Goal: Task Accomplishment & Management: Manage account settings

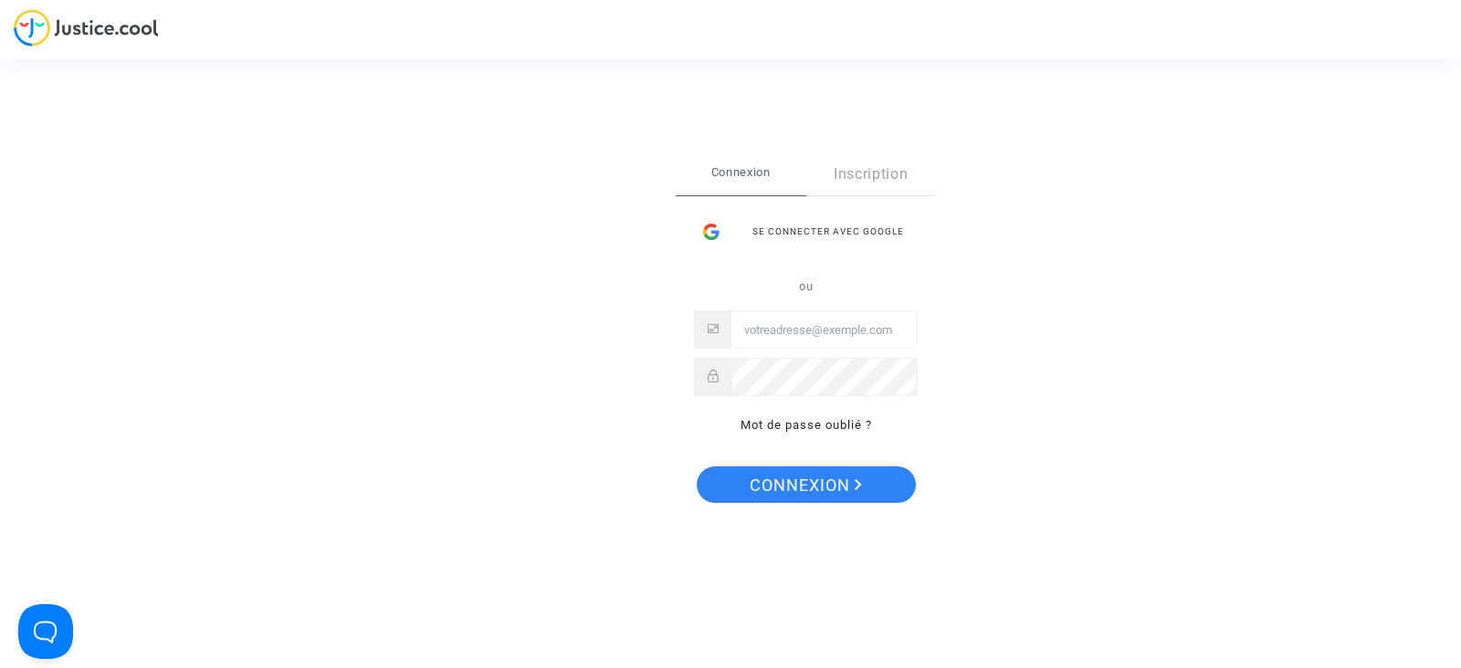
type input "tom@pitcher-avocat.fr"
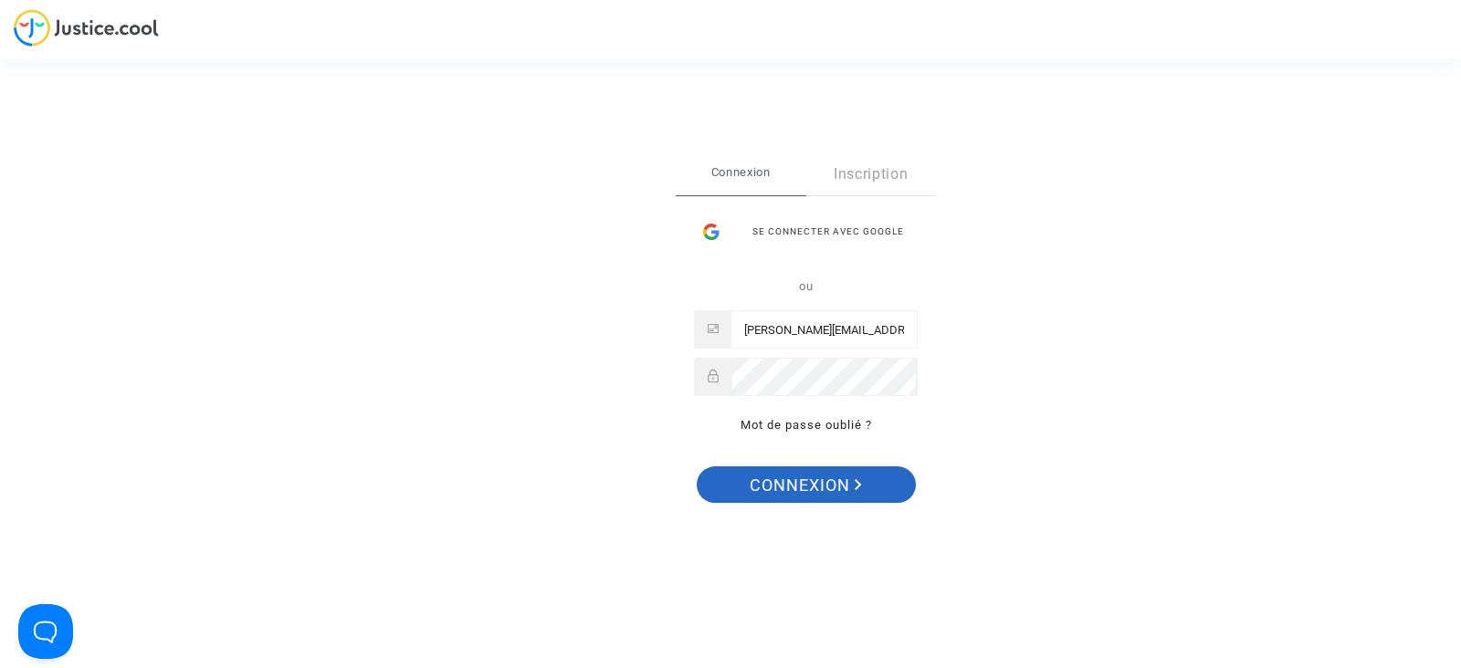
click at [801, 493] on span "Connexion" at bounding box center [806, 486] width 112 height 38
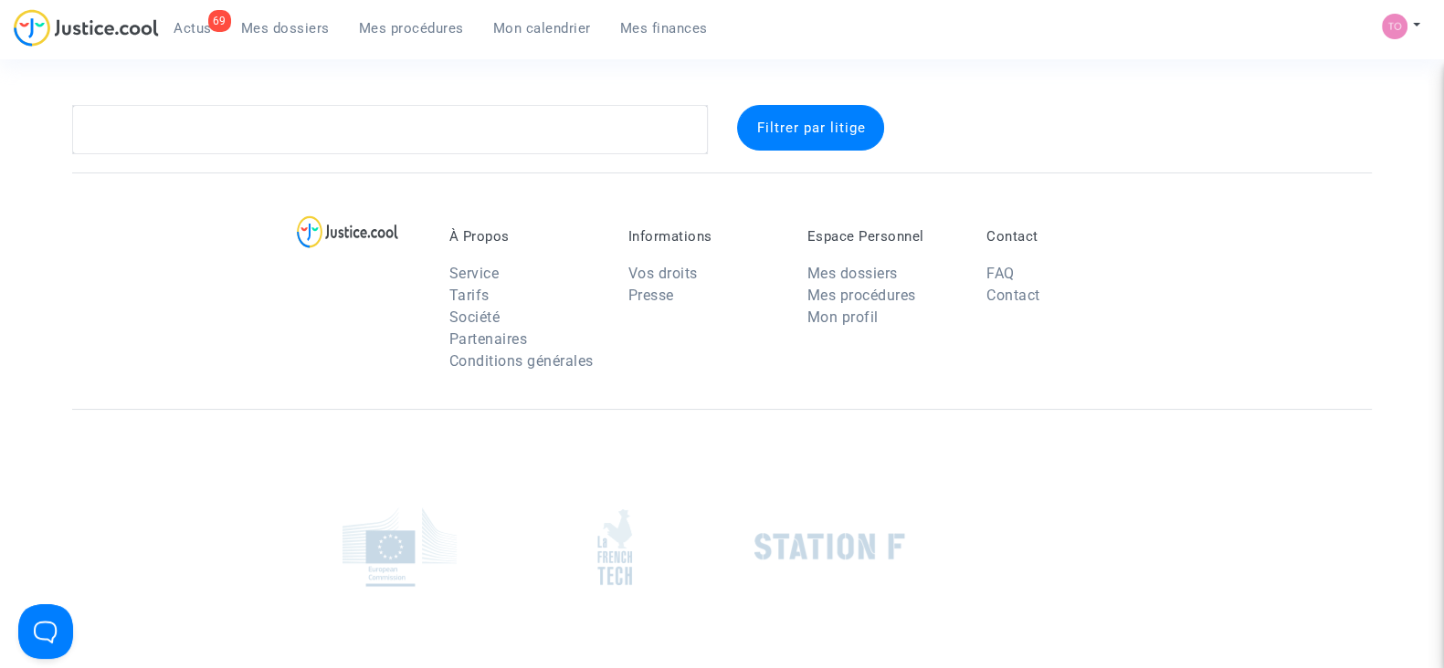
drag, startPoint x: 0, startPoint y: 0, endPoint x: 980, endPoint y: 110, distance: 985.9
click at [1048, 93] on section "Filtrer par litige À Propos Service Tarifs Société Partenaires Conditions génér…" at bounding box center [722, 425] width 1444 height 850
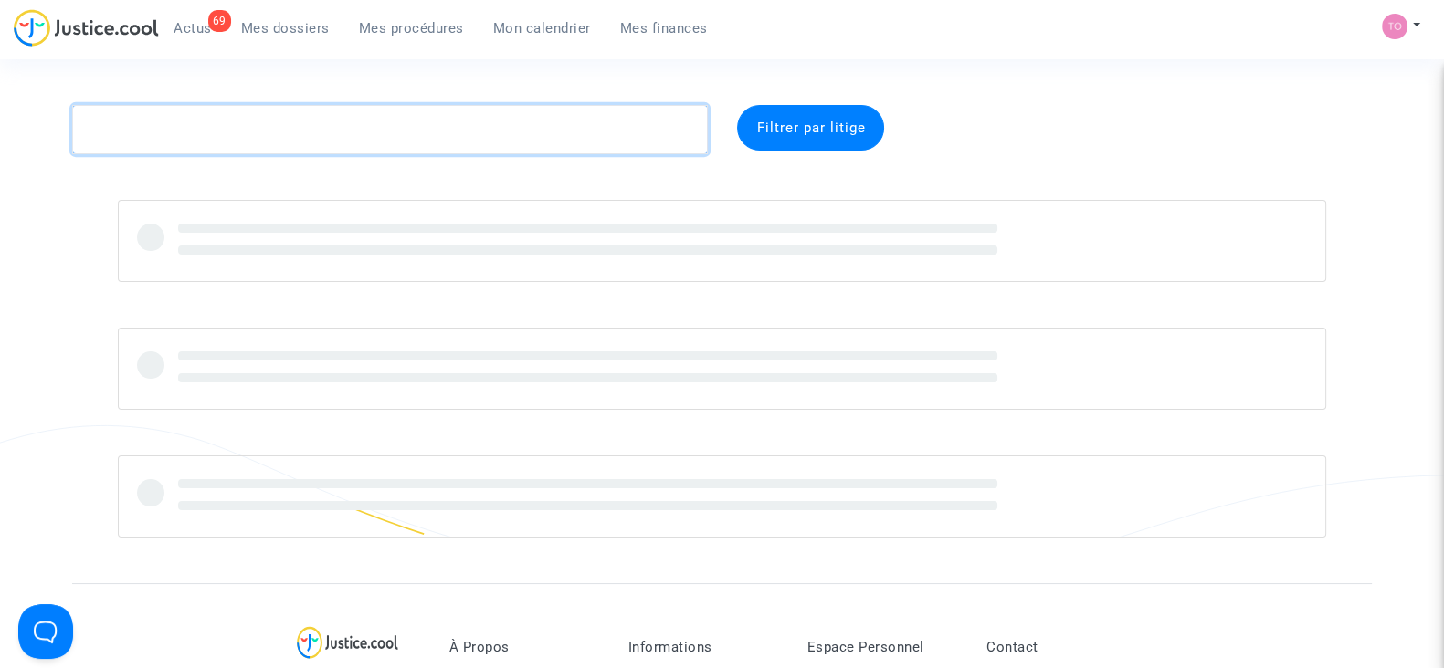
click at [136, 110] on textarea at bounding box center [389, 129] width 635 height 49
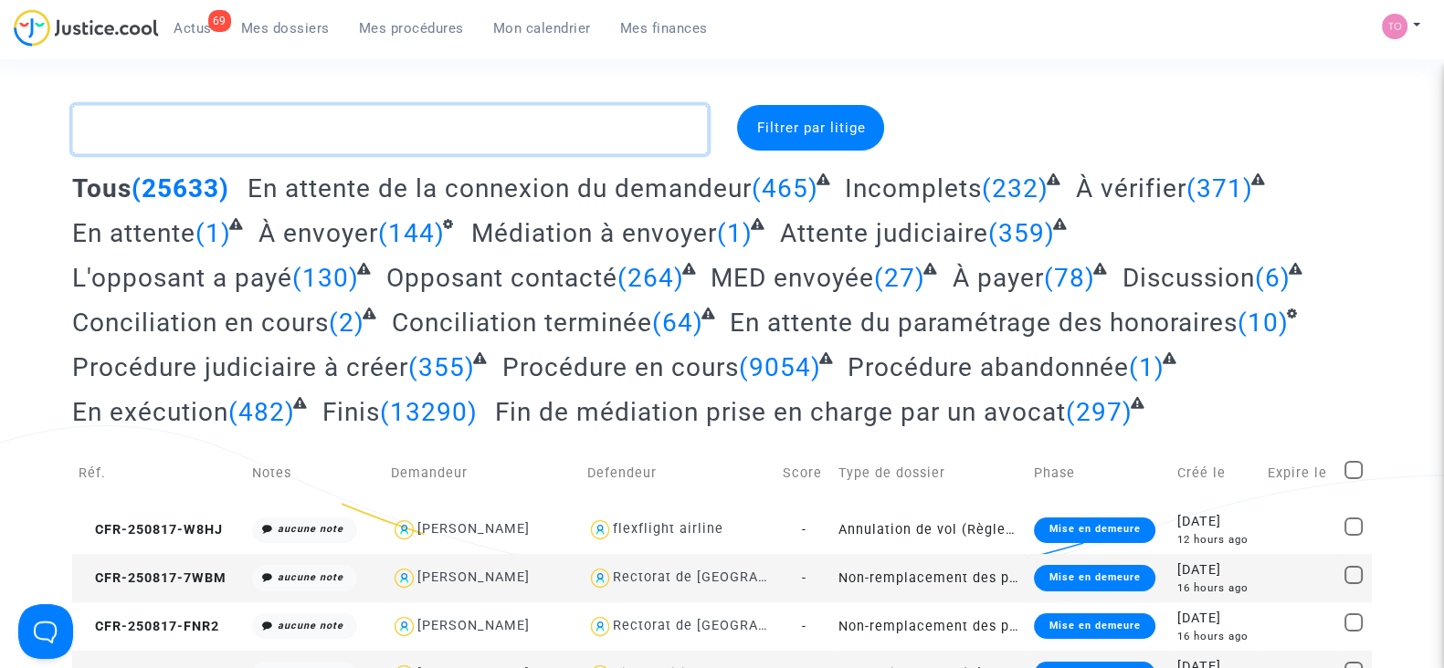
paste textarea "CFR-250123-A8FF"
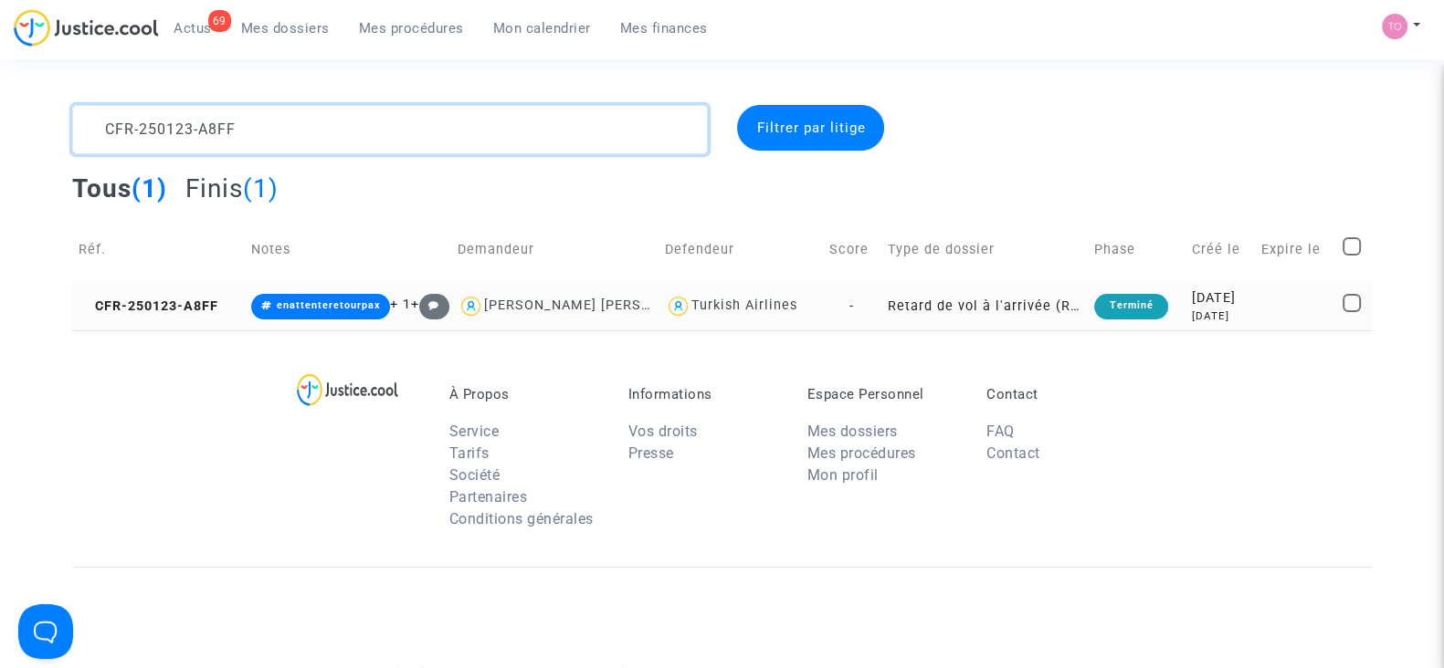
type textarea "CFR-250123-A8FF"
click at [881, 308] on td "Retard de vol à l'arrivée (Règlement CE n°261/2004)" at bounding box center [984, 306] width 206 height 48
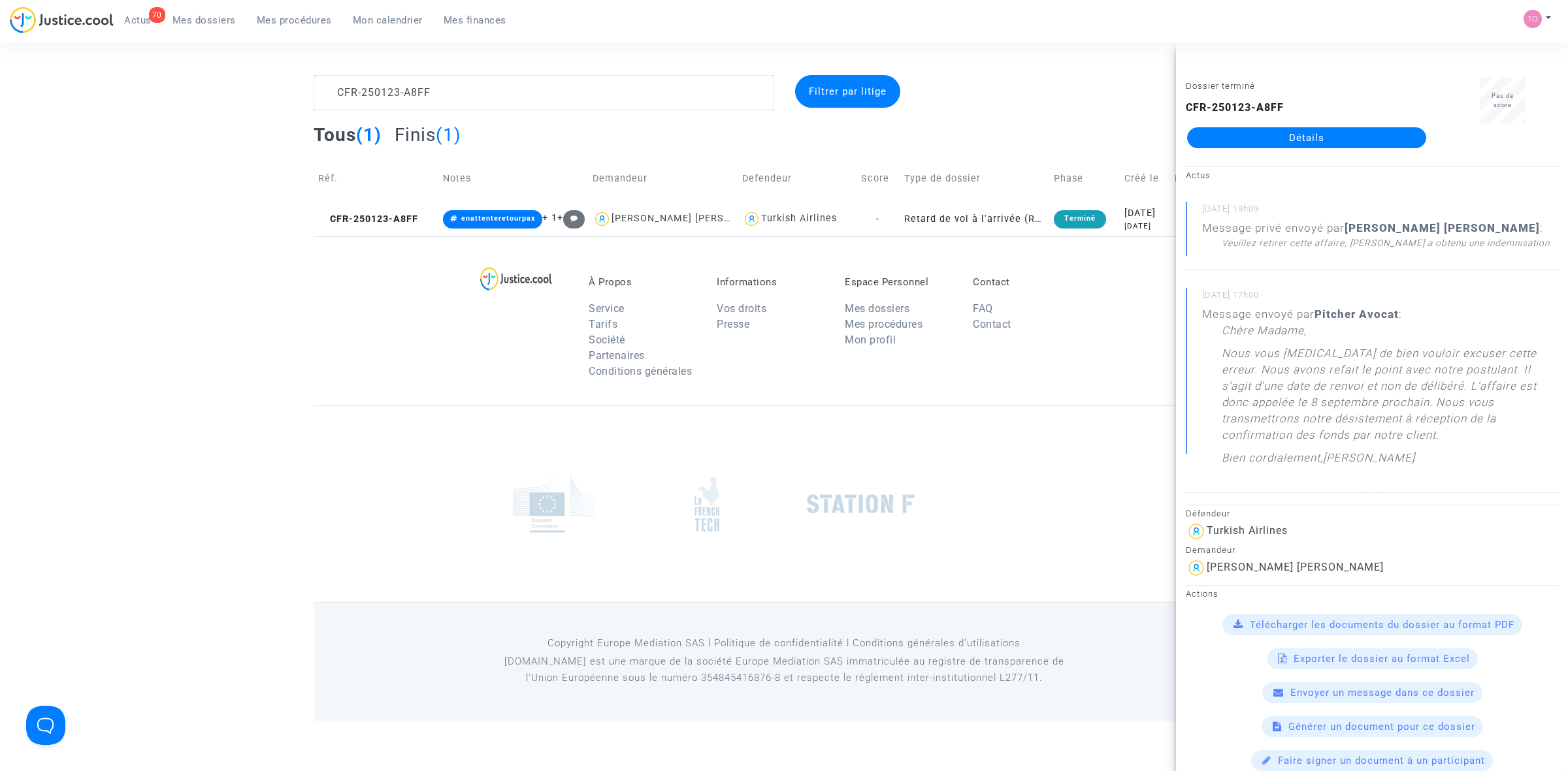
click at [208, 21] on span "Mes dossiers" at bounding box center [204, 20] width 64 height 11
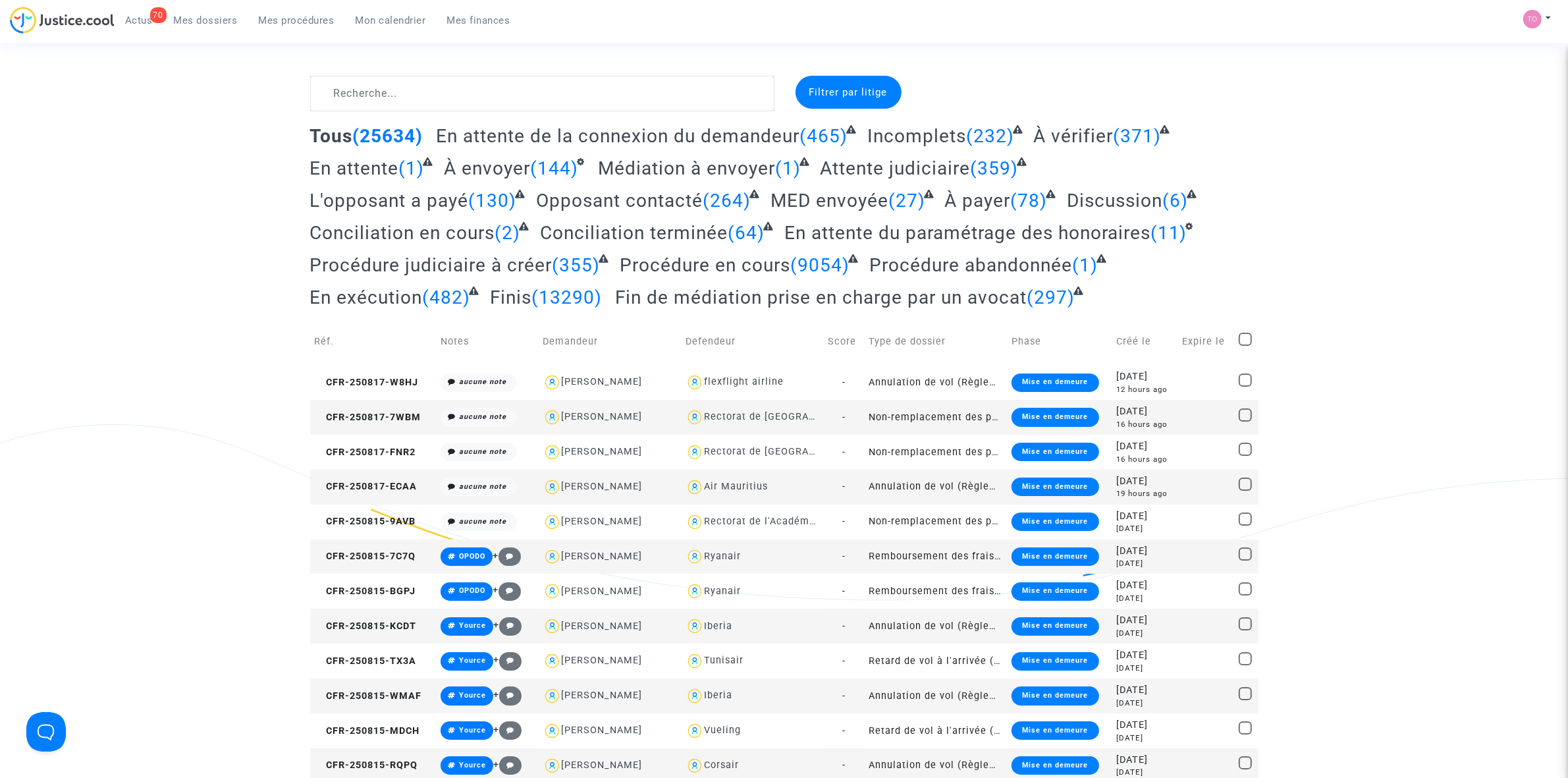
click at [144, 19] on span "Actus" at bounding box center [138, 20] width 27 height 12
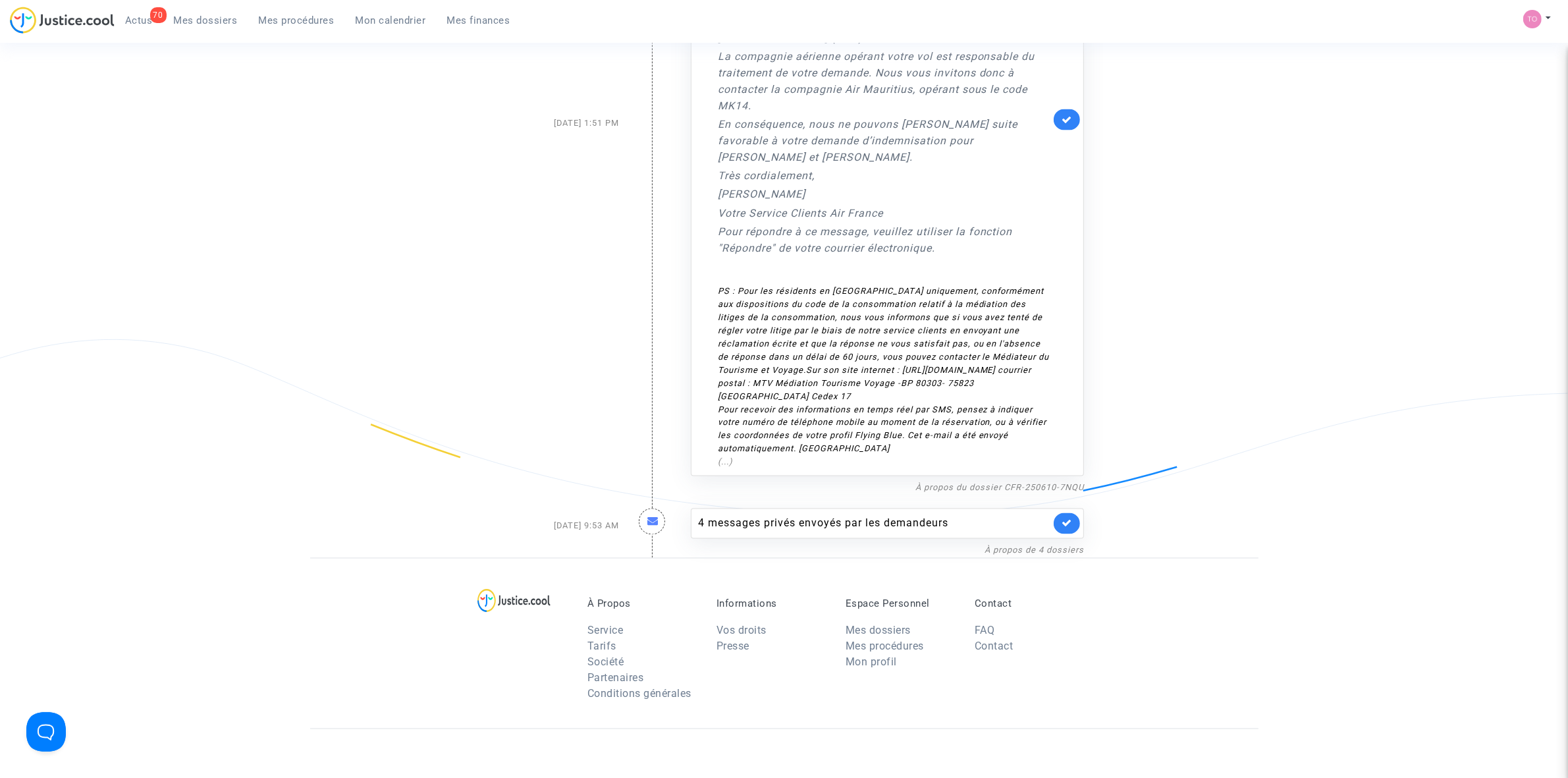
scroll to position [2597, 0]
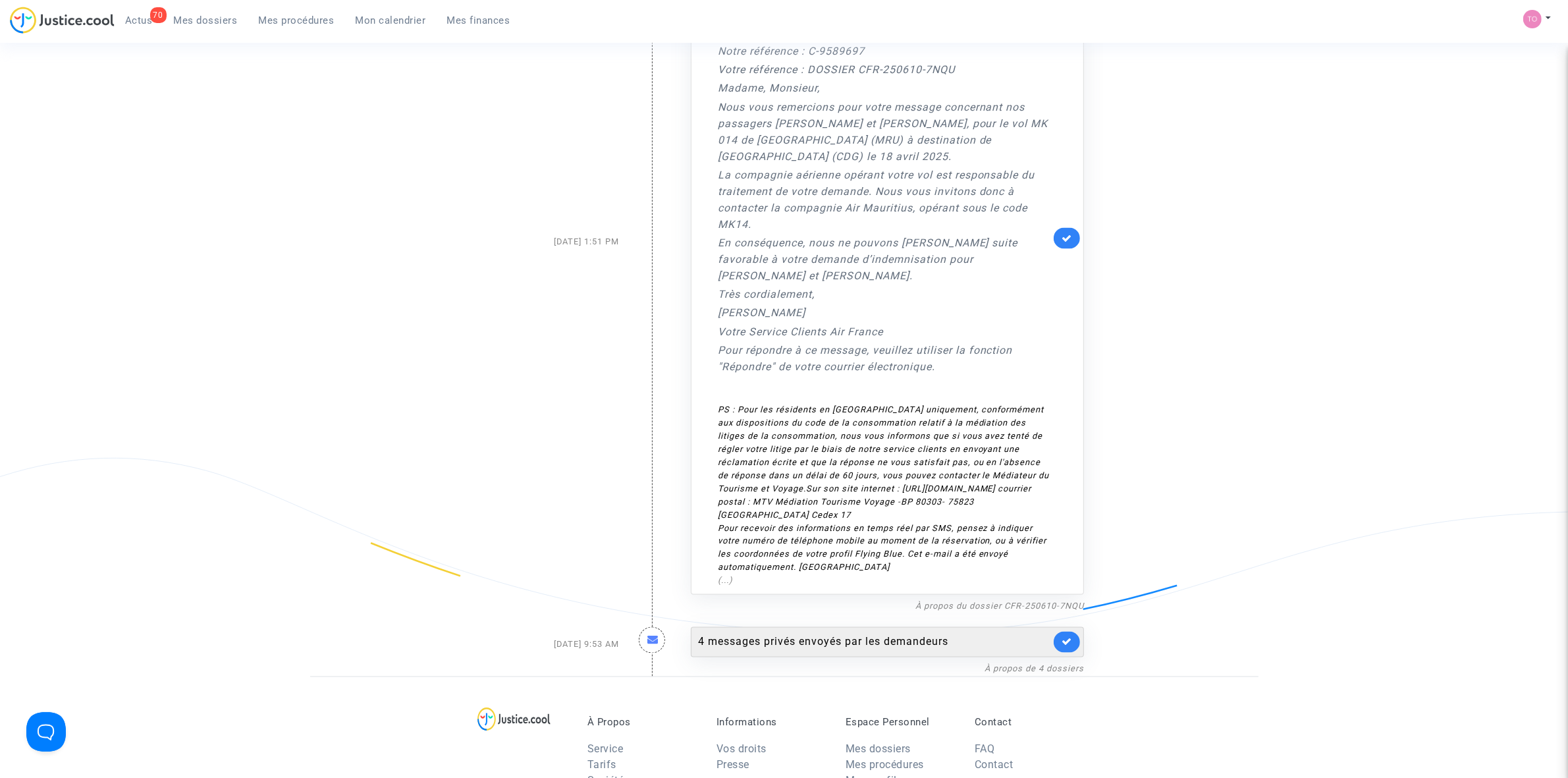
click at [791, 481] on div "4 messages privés envoyés par les demandeurs" at bounding box center [887, 642] width 393 height 30
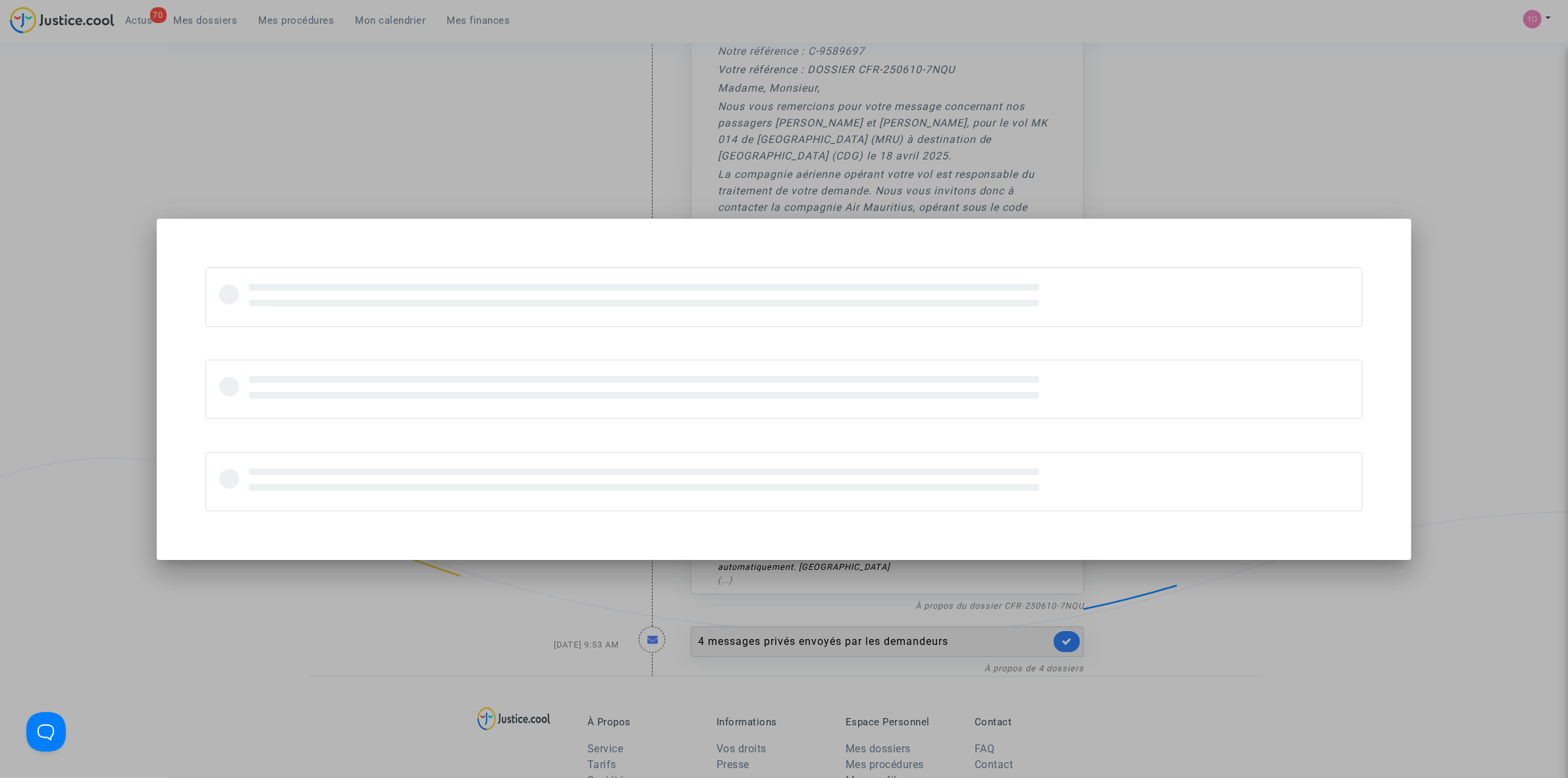
scroll to position [0, 0]
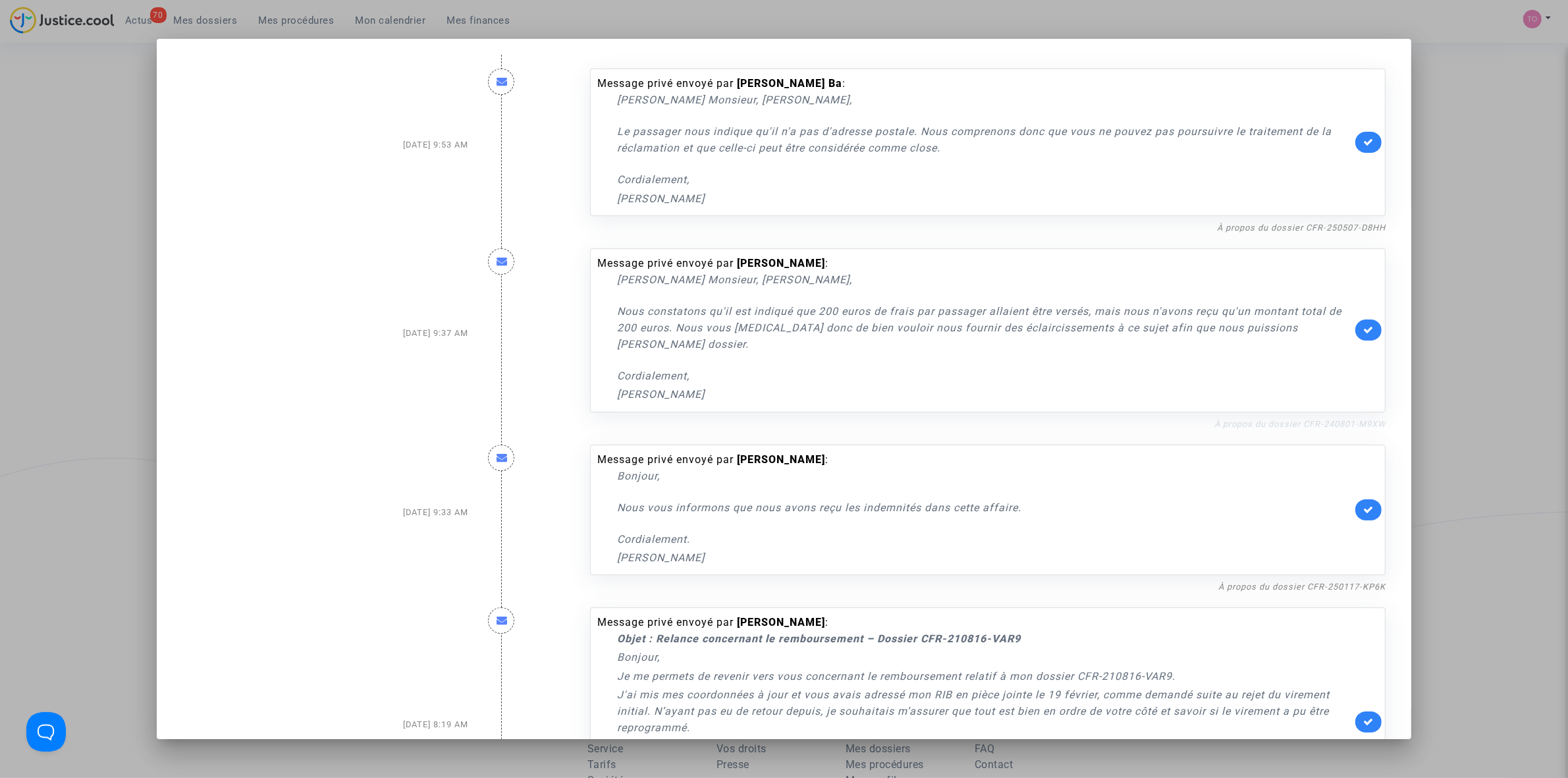
click at [1041, 419] on link "À propos du dossier CFR-240801-M9XW" at bounding box center [1300, 424] width 171 height 10
click at [1041, 104] on div at bounding box center [784, 389] width 1568 height 778
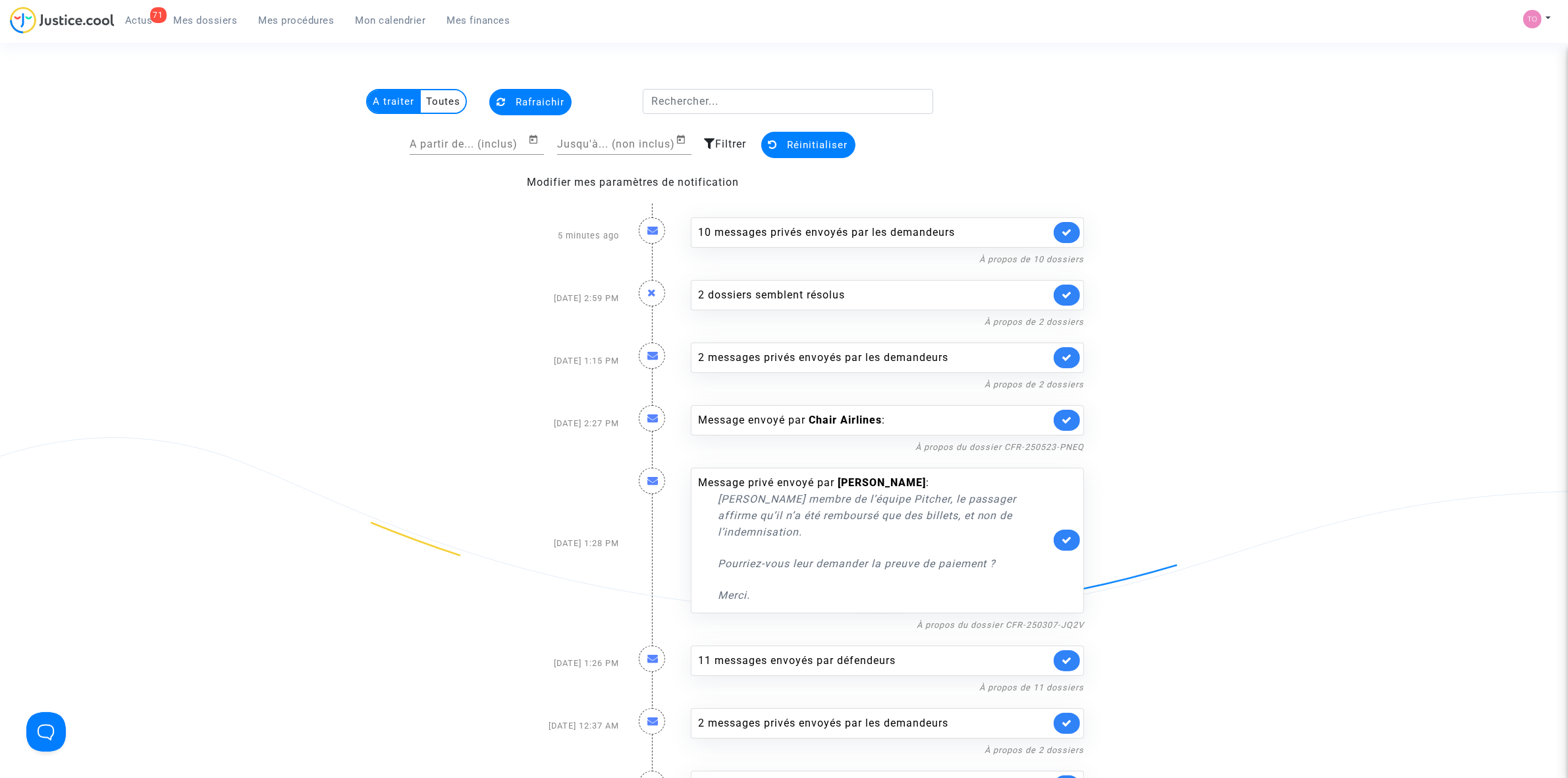
scroll to position [2597, 0]
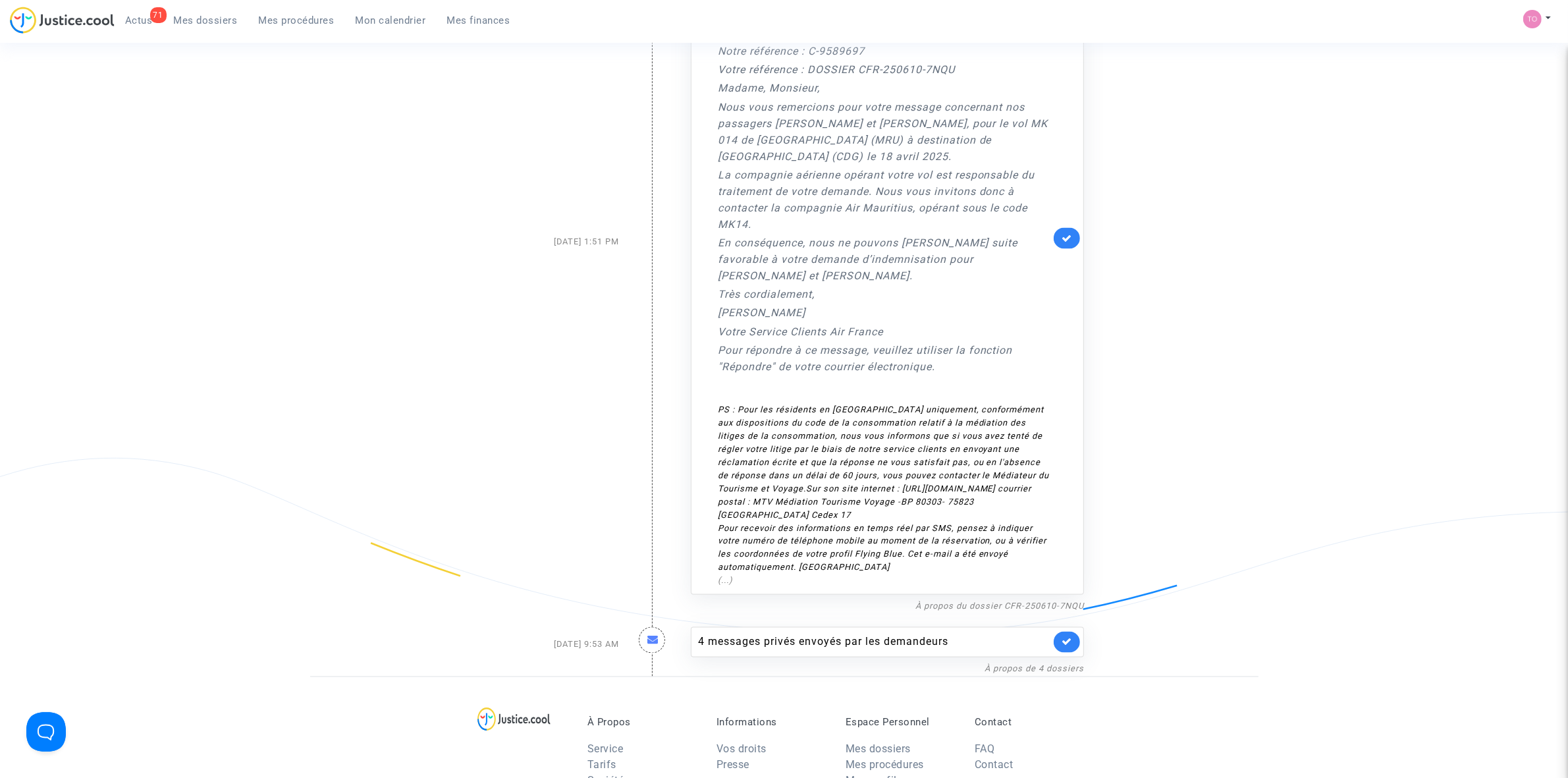
click at [397, 18] on span "Mon calendrier" at bounding box center [391, 20] width 71 height 12
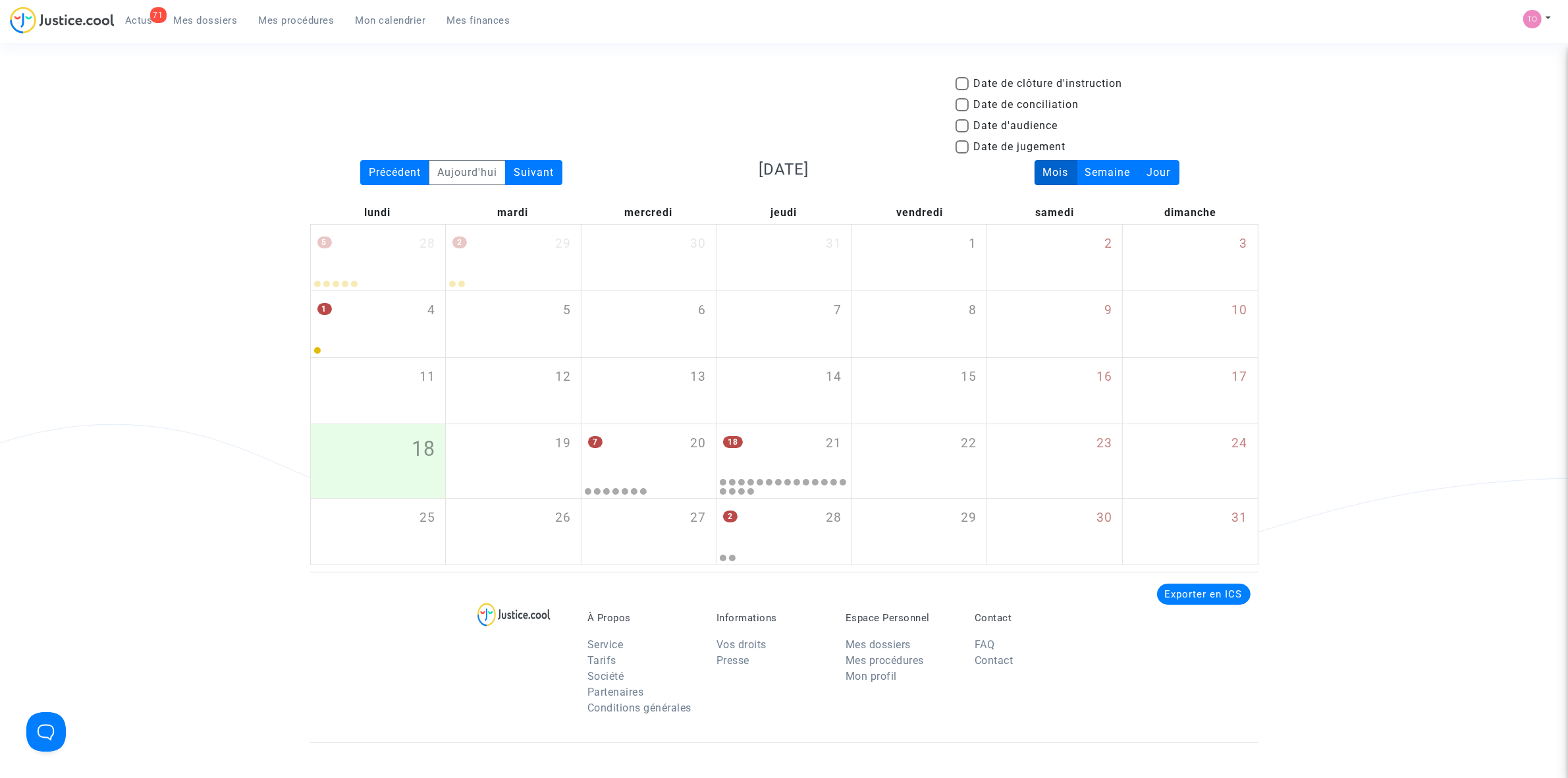
click at [206, 27] on link "Mes dossiers" at bounding box center [206, 20] width 85 height 19
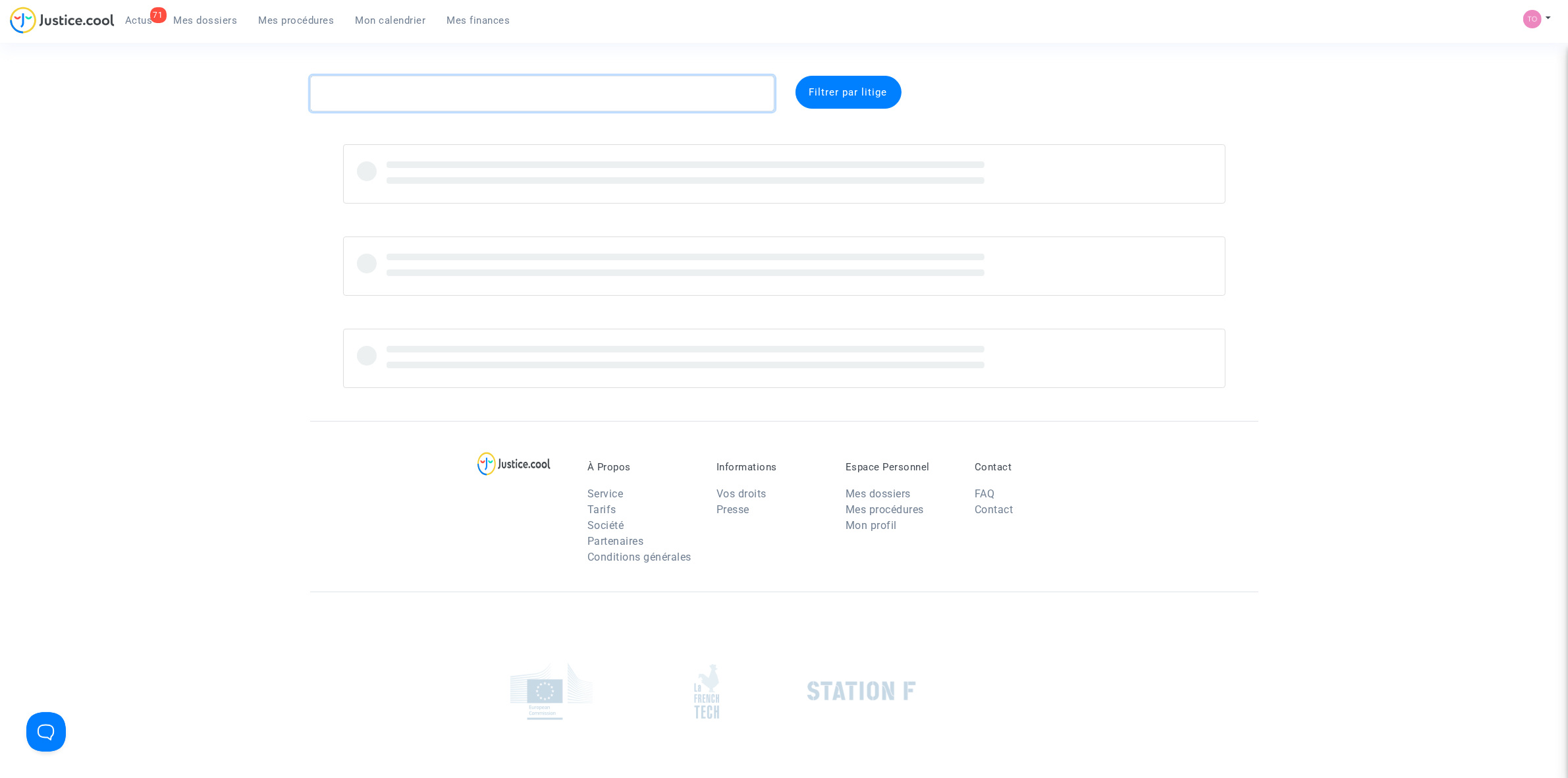
click at [385, 83] on textarea at bounding box center [542, 93] width 464 height 35
paste textarea "Mamoudzou"
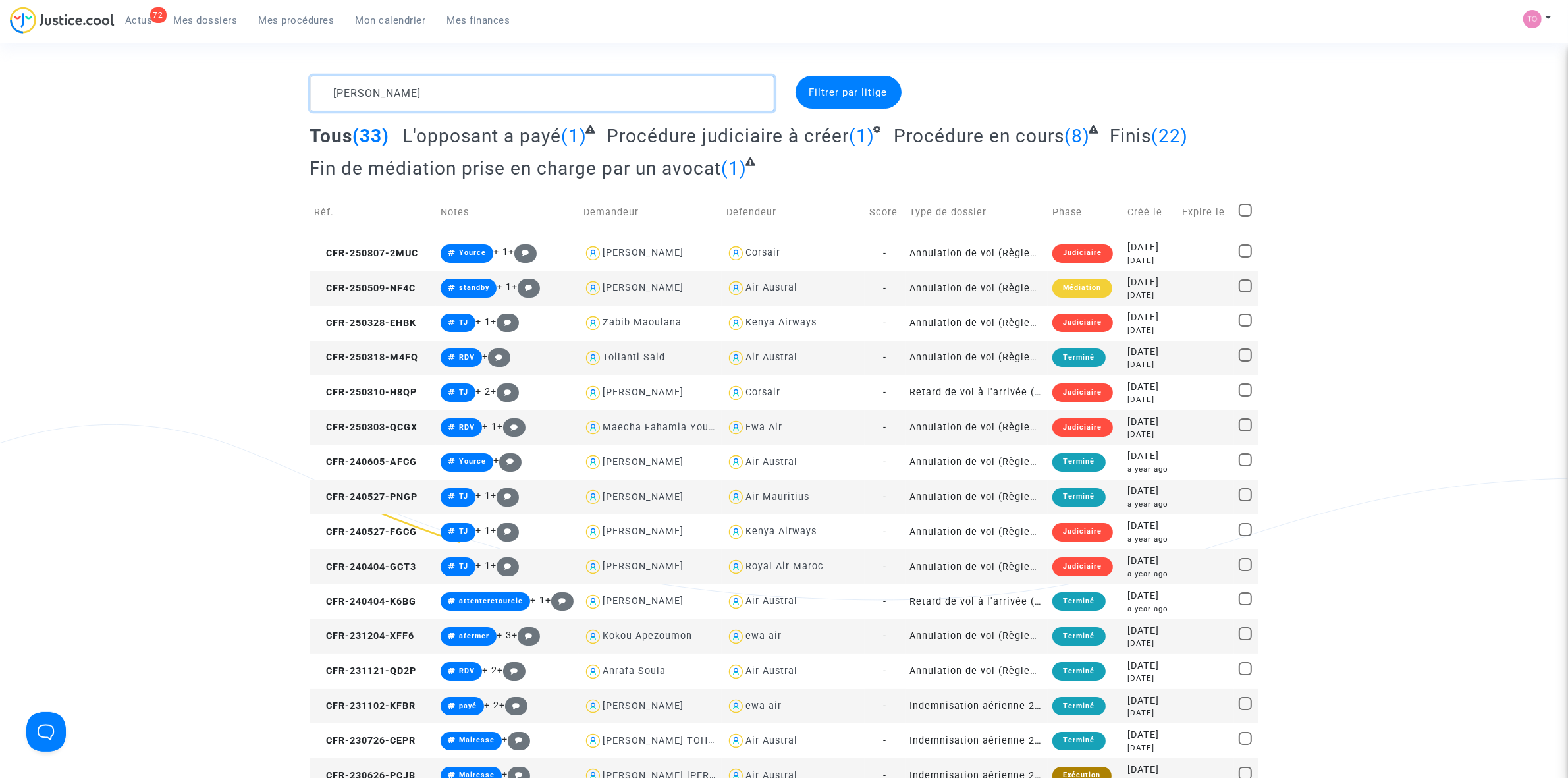
type textarea "Mamoudzou"
click at [394, 19] on span "Mon calendrier" at bounding box center [391, 20] width 71 height 12
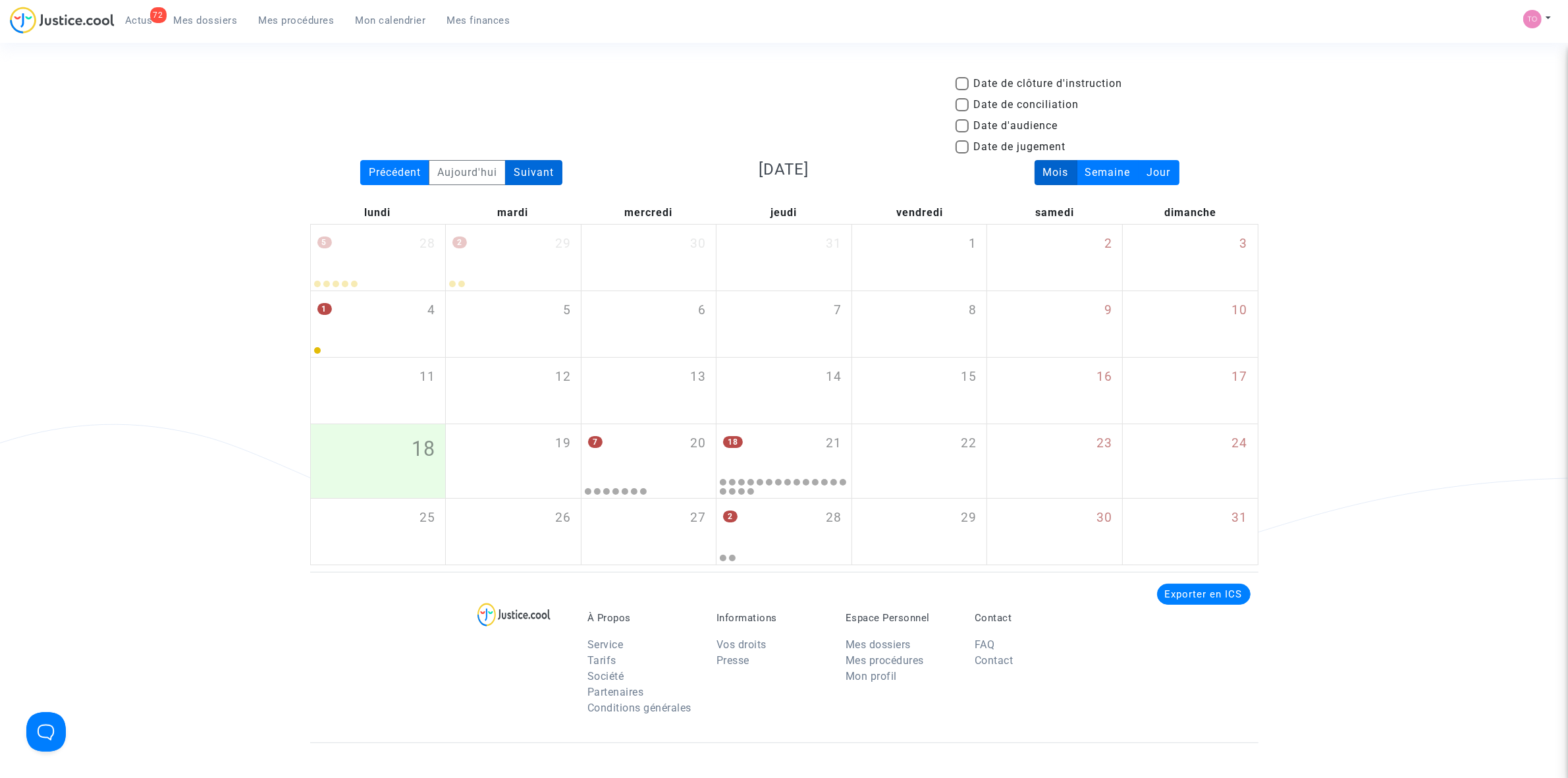
click at [514, 173] on div "Suivant" at bounding box center [533, 172] width 57 height 25
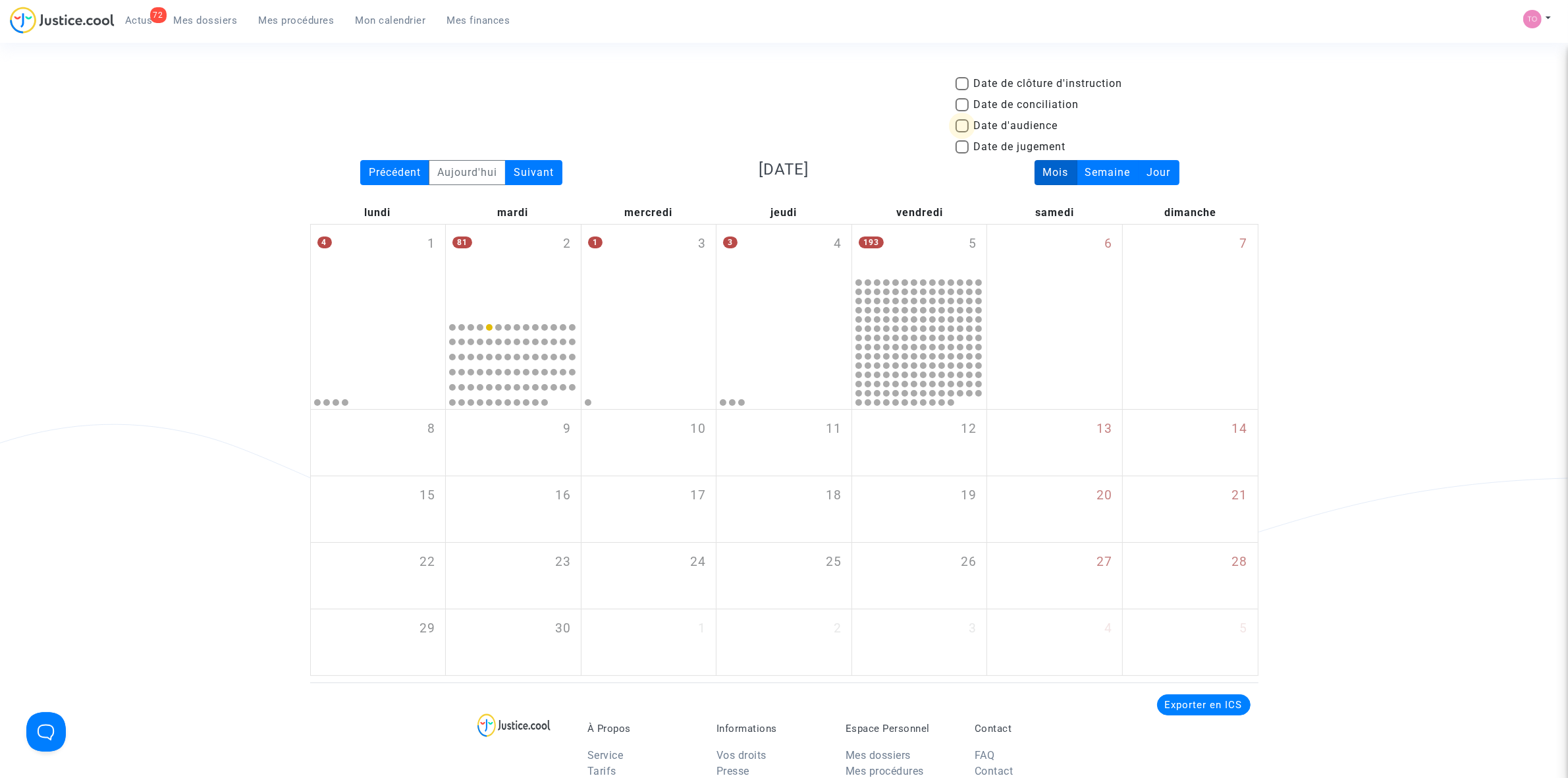
click at [962, 125] on span at bounding box center [962, 126] width 13 height 13
click at [962, 133] on input "Date d'audience" at bounding box center [961, 133] width 1 height 1
checkbox input "true"
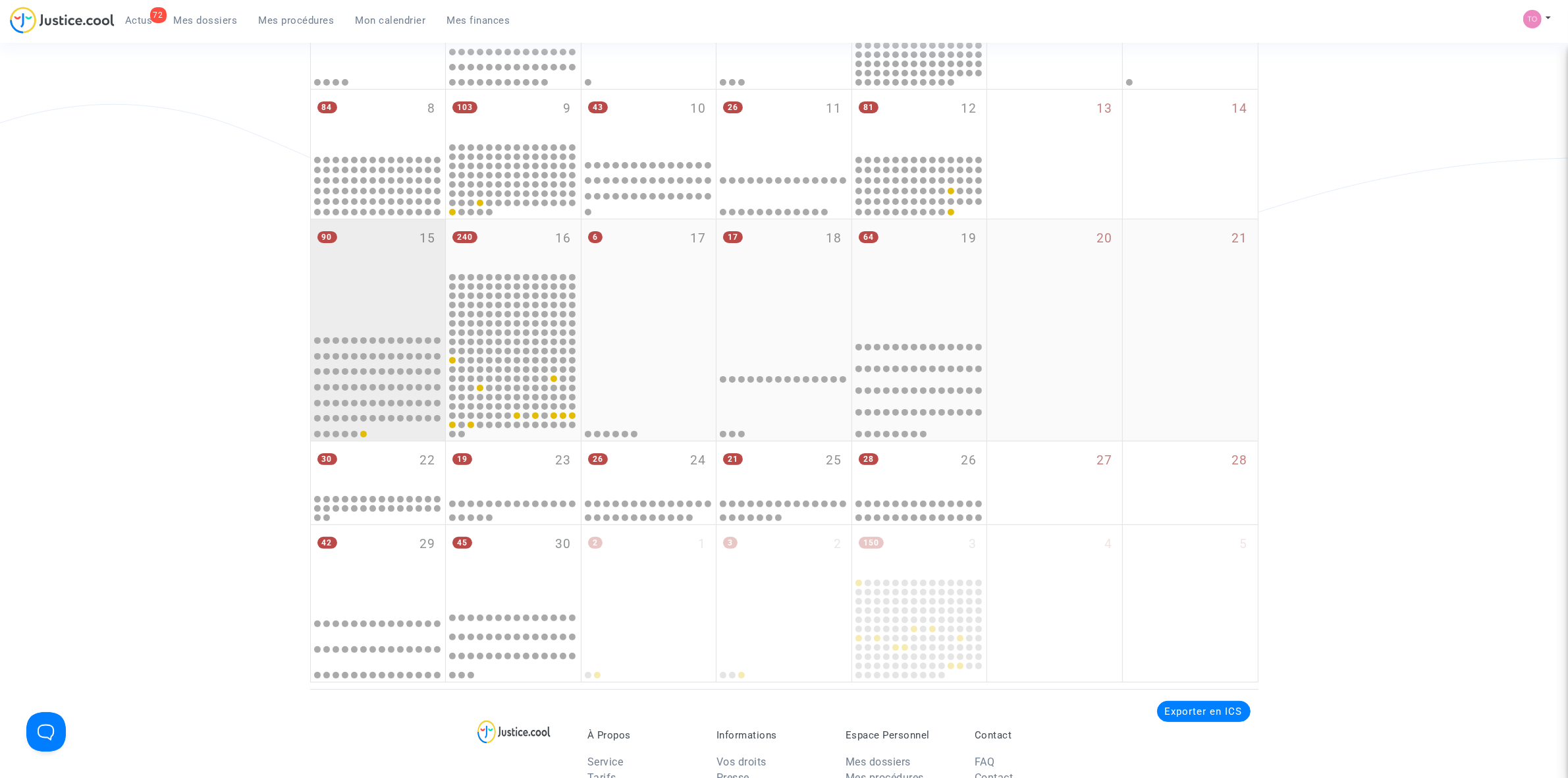
scroll to position [330, 0]
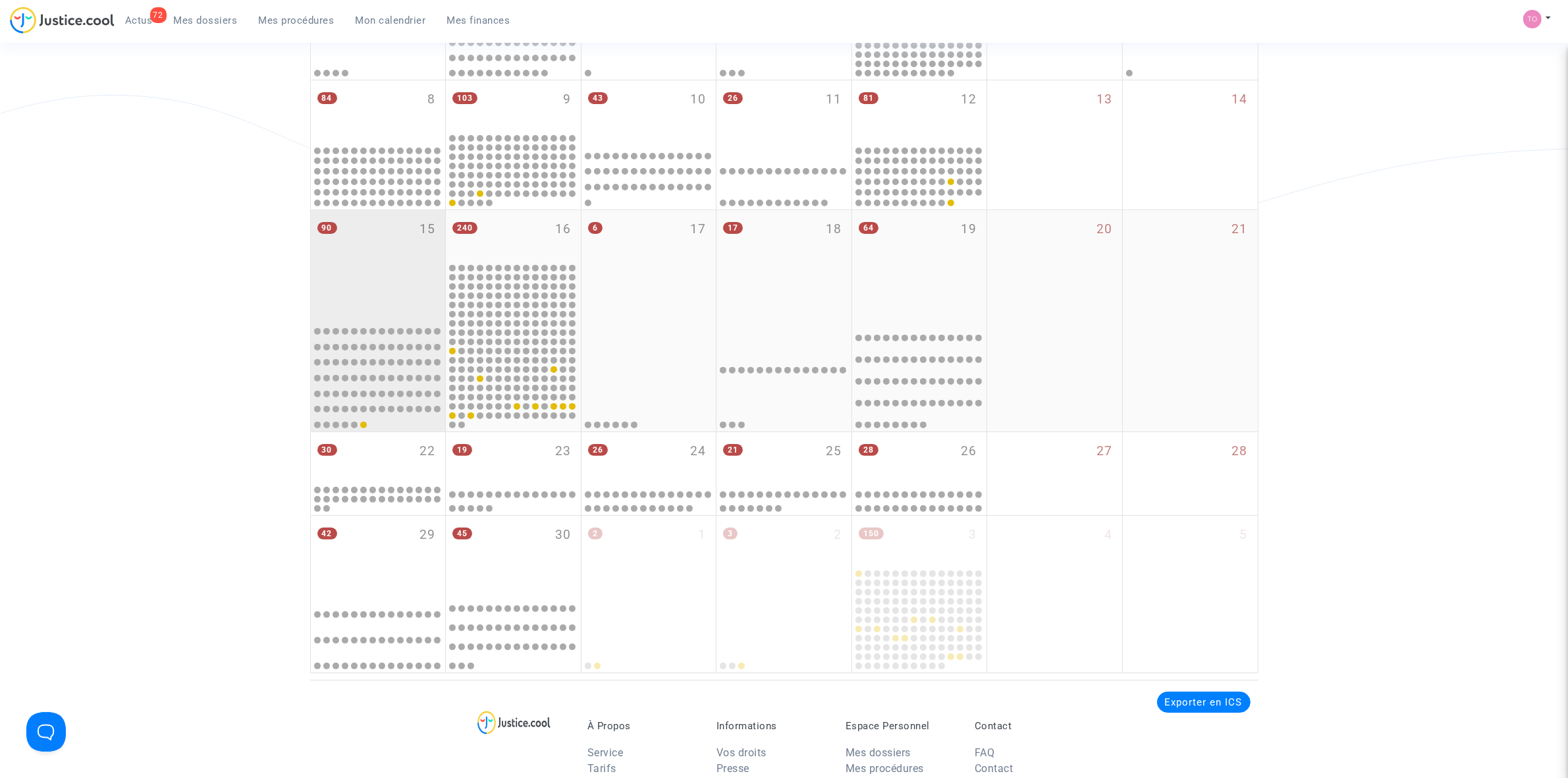
click at [392, 337] on div at bounding box center [379, 375] width 131 height 109
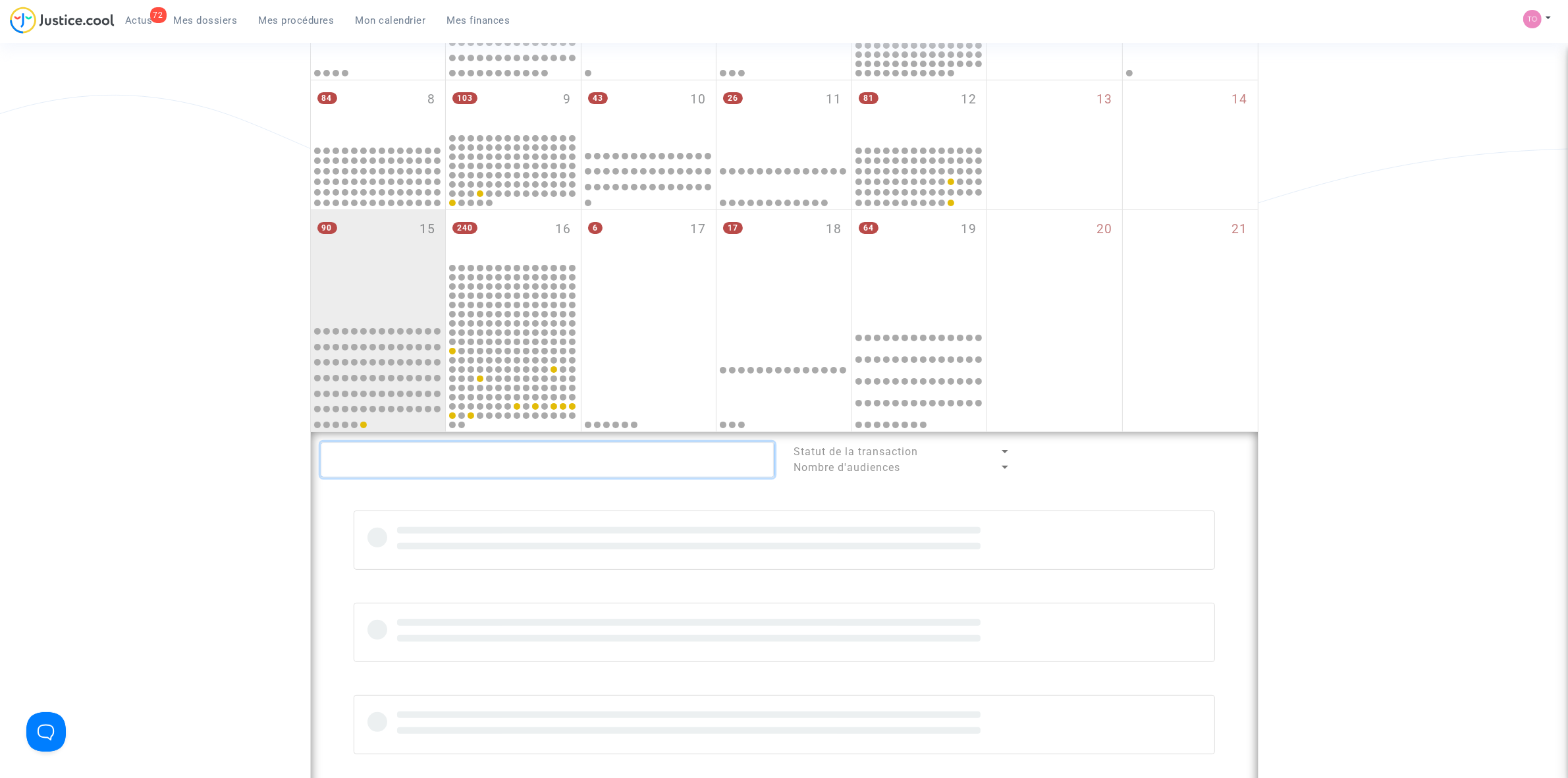
click at [380, 466] on textarea at bounding box center [547, 460] width 454 height 35
paste textarea "Mamoudzou"
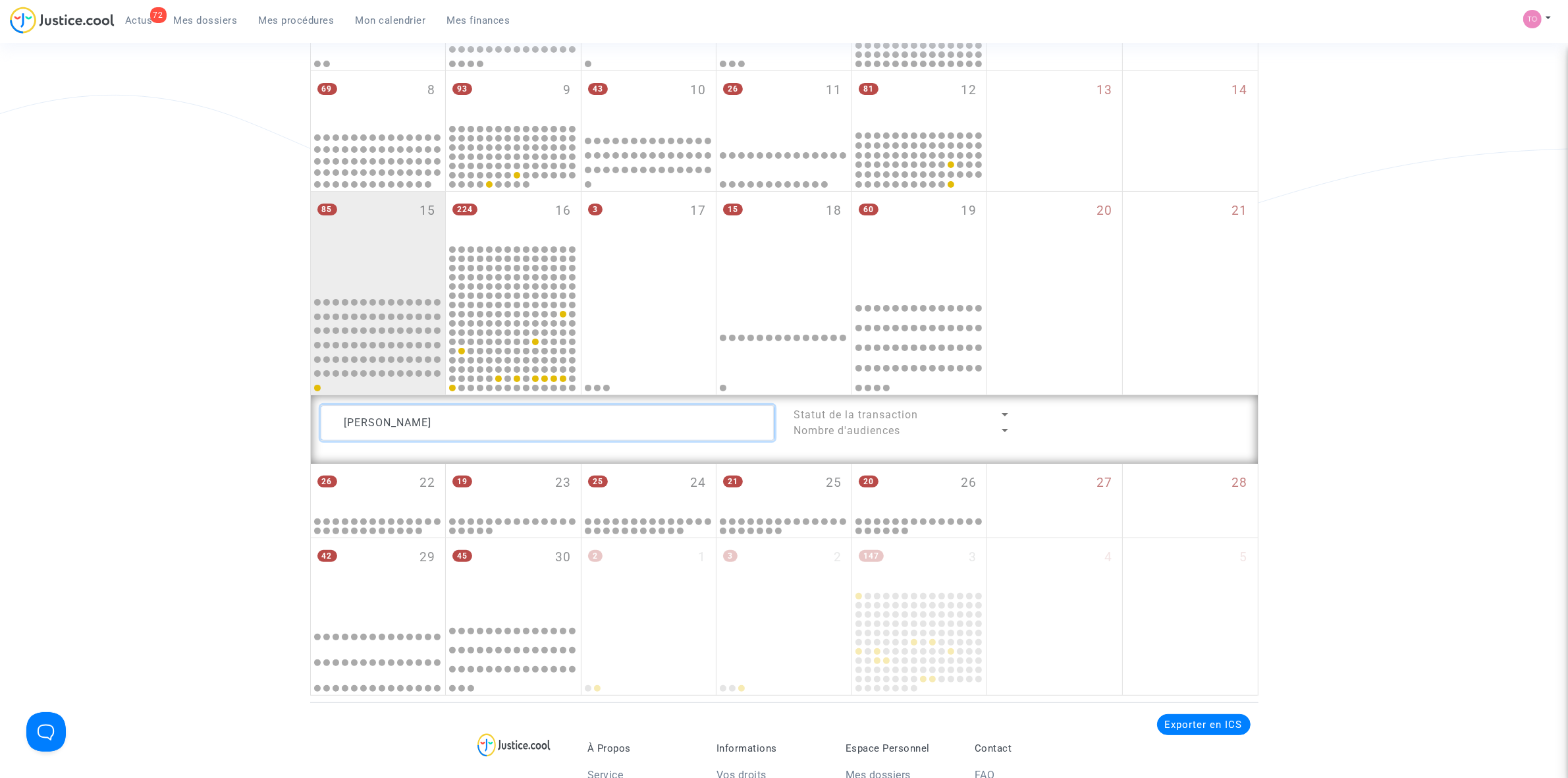
type textarea "Mamoudzou"
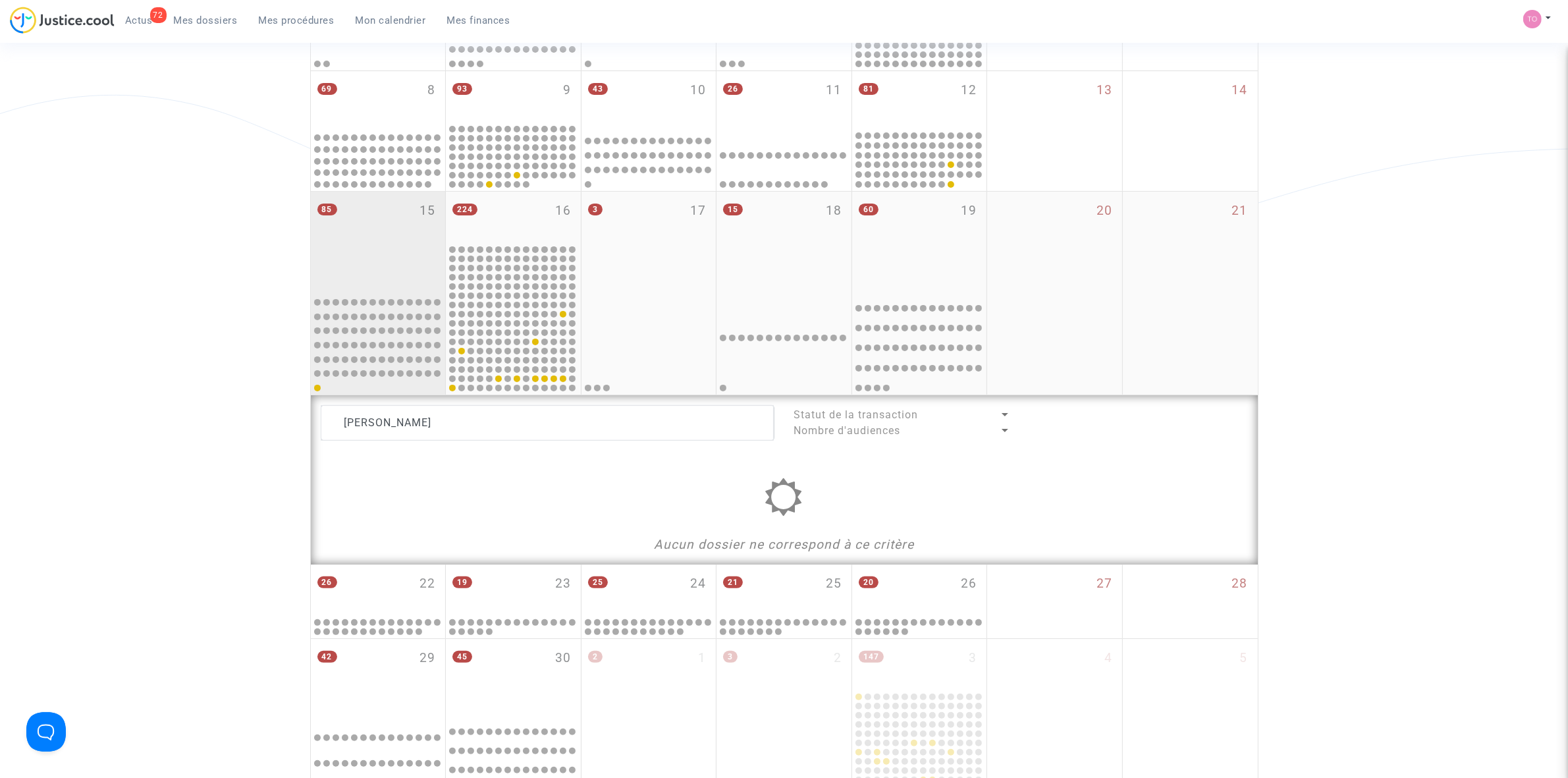
drag, startPoint x: 358, startPoint y: 440, endPoint x: 322, endPoint y: 394, distance: 58.4
click at [322, 395] on div "Mamoudzou Statut de la transaction Nombre d'audiences Aucun dossier ne correspo…" at bounding box center [784, 480] width 947 height 170
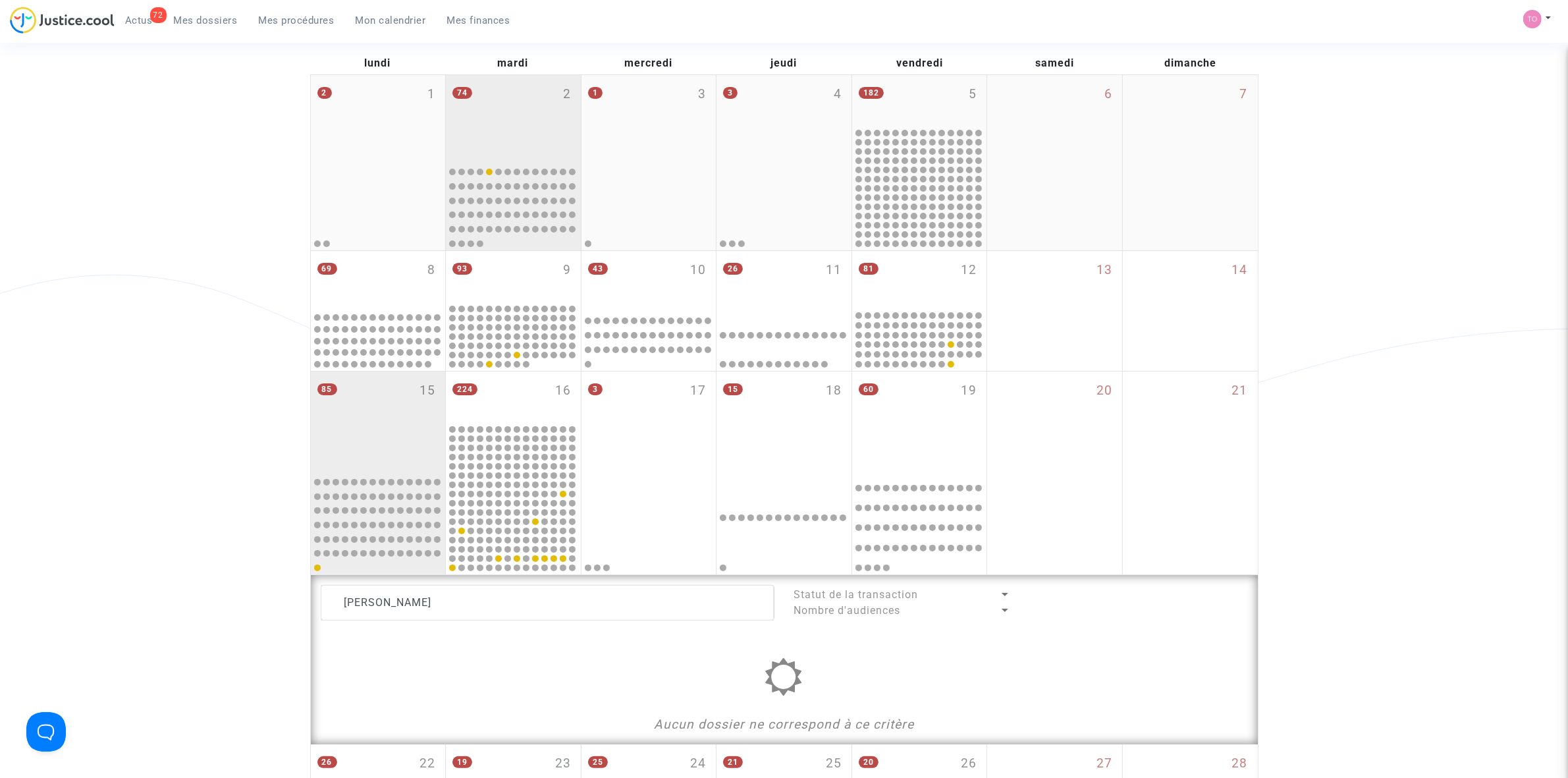
scroll to position [82, 0]
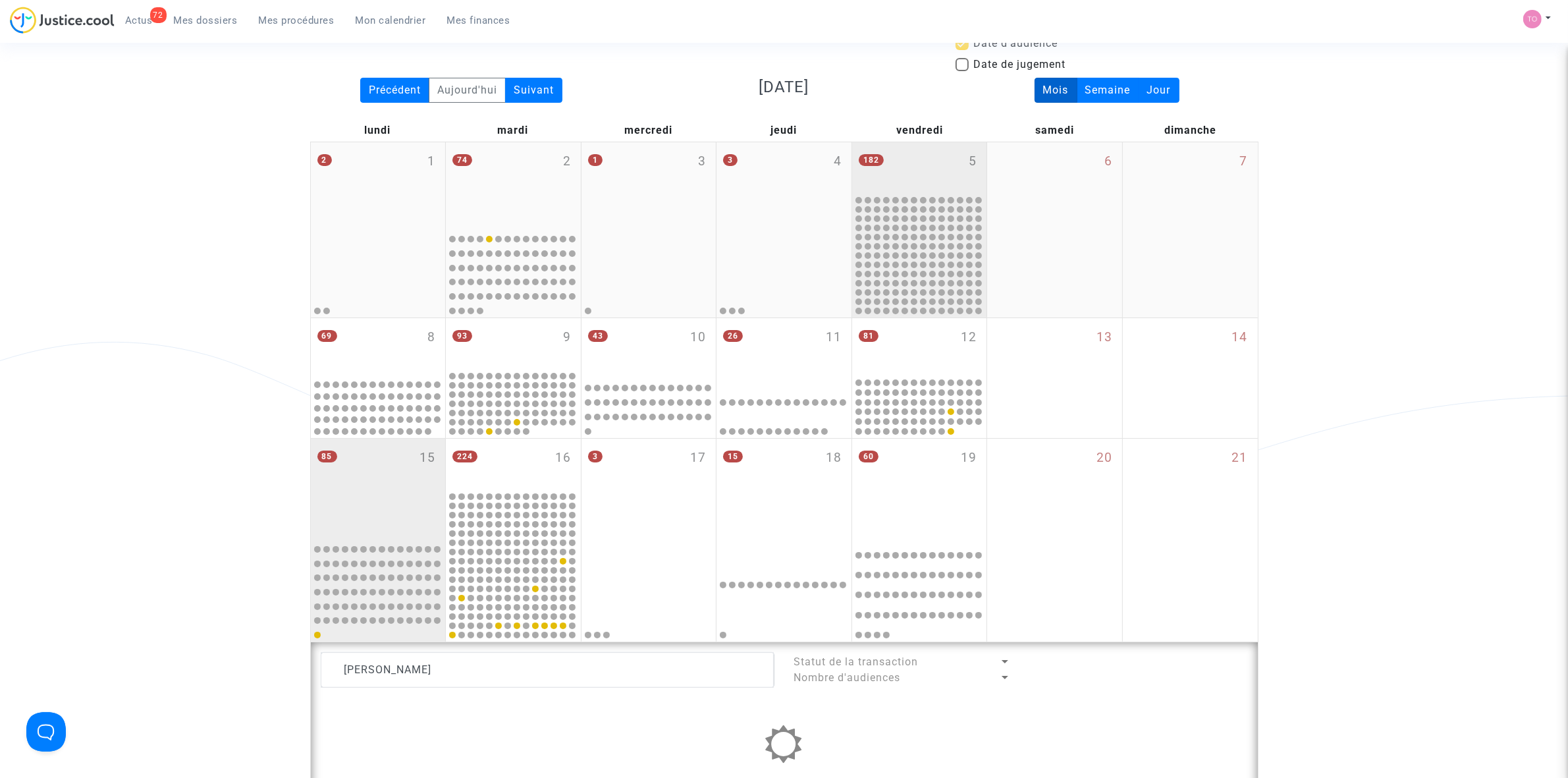
click at [911, 237] on div at bounding box center [914, 237] width 6 height 6
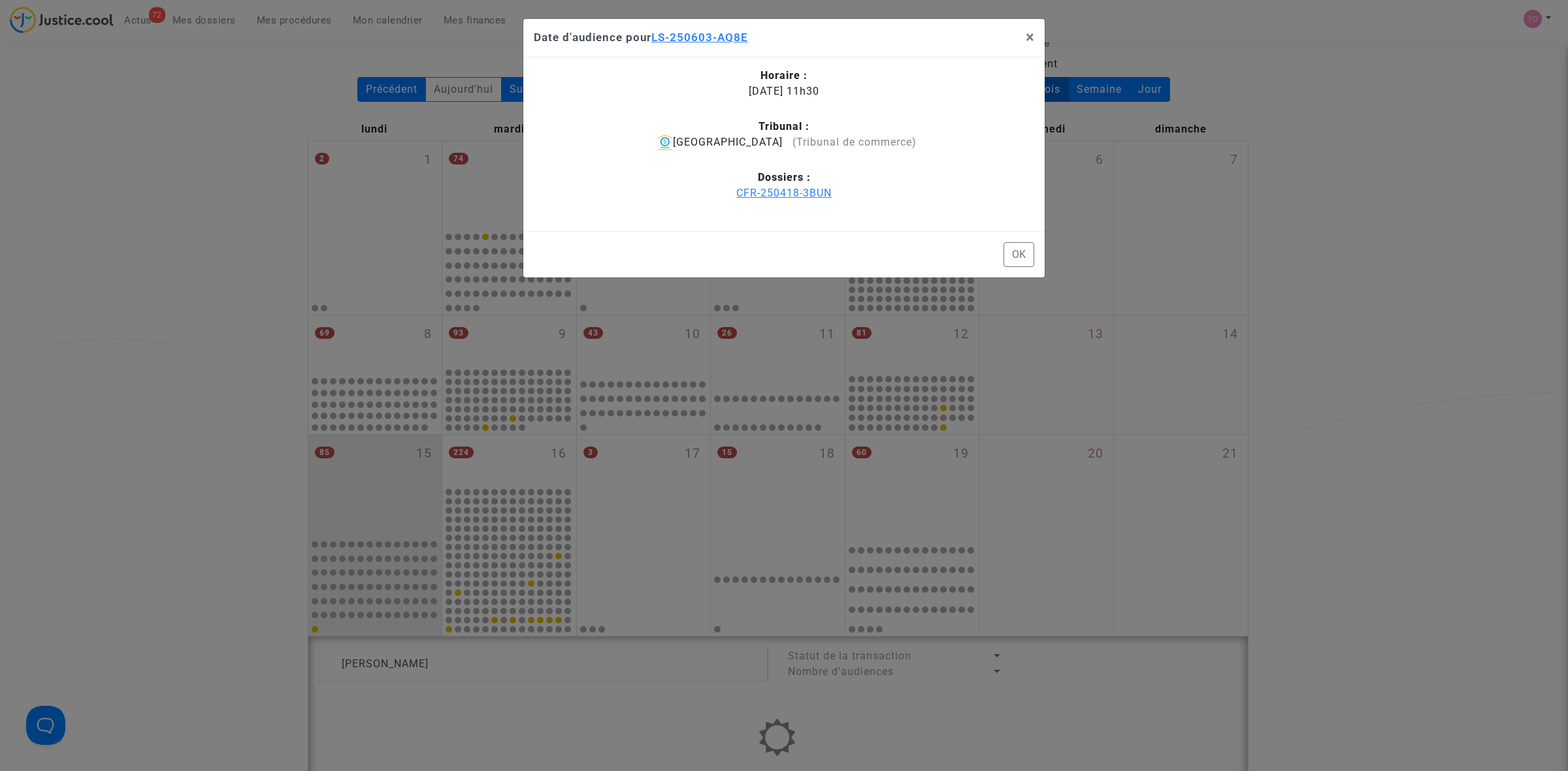
click at [1033, 28] on button "×" at bounding box center [1030, 36] width 29 height 36
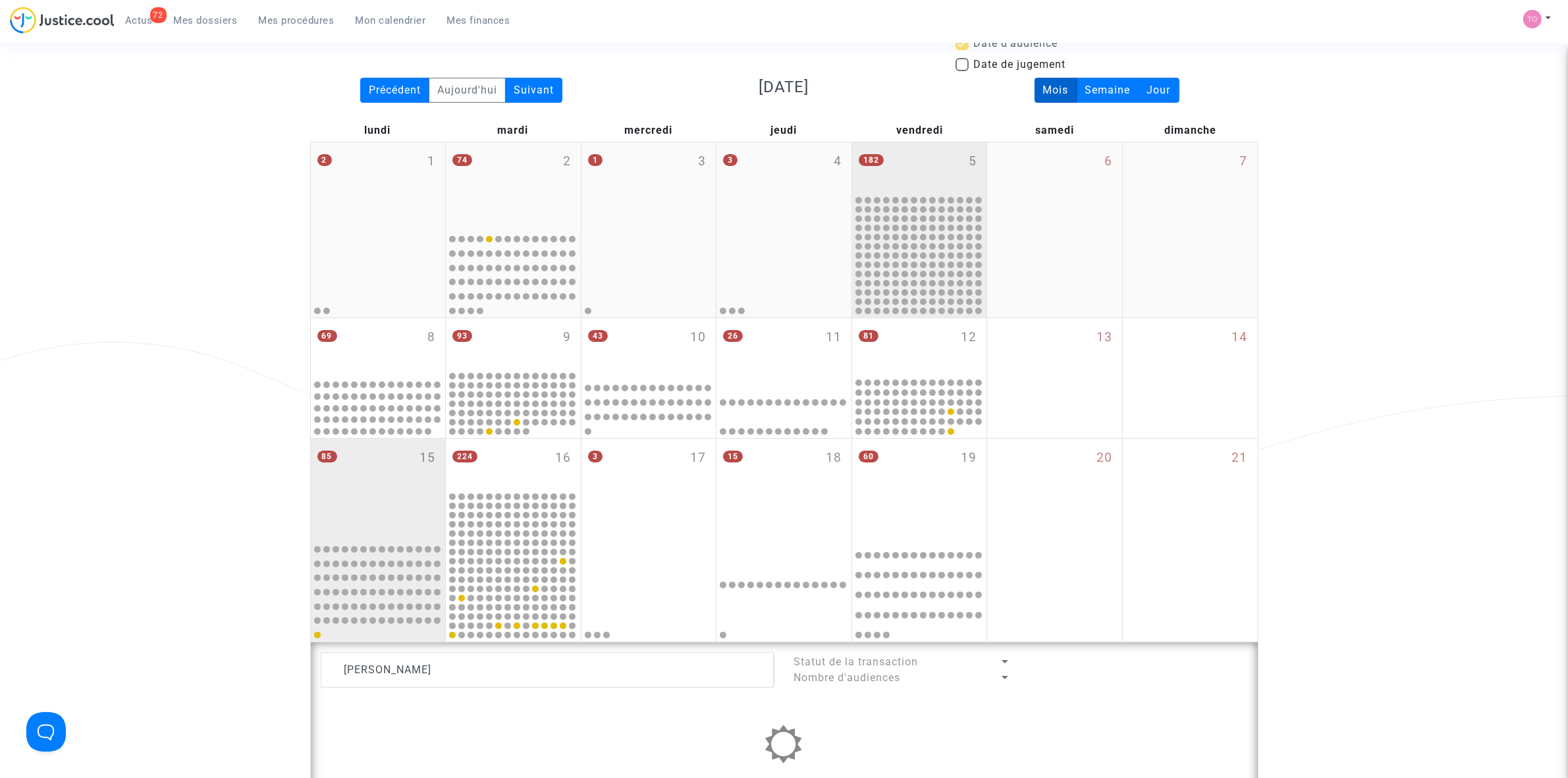
click at [932, 149] on div "182 5" at bounding box center [919, 167] width 135 height 51
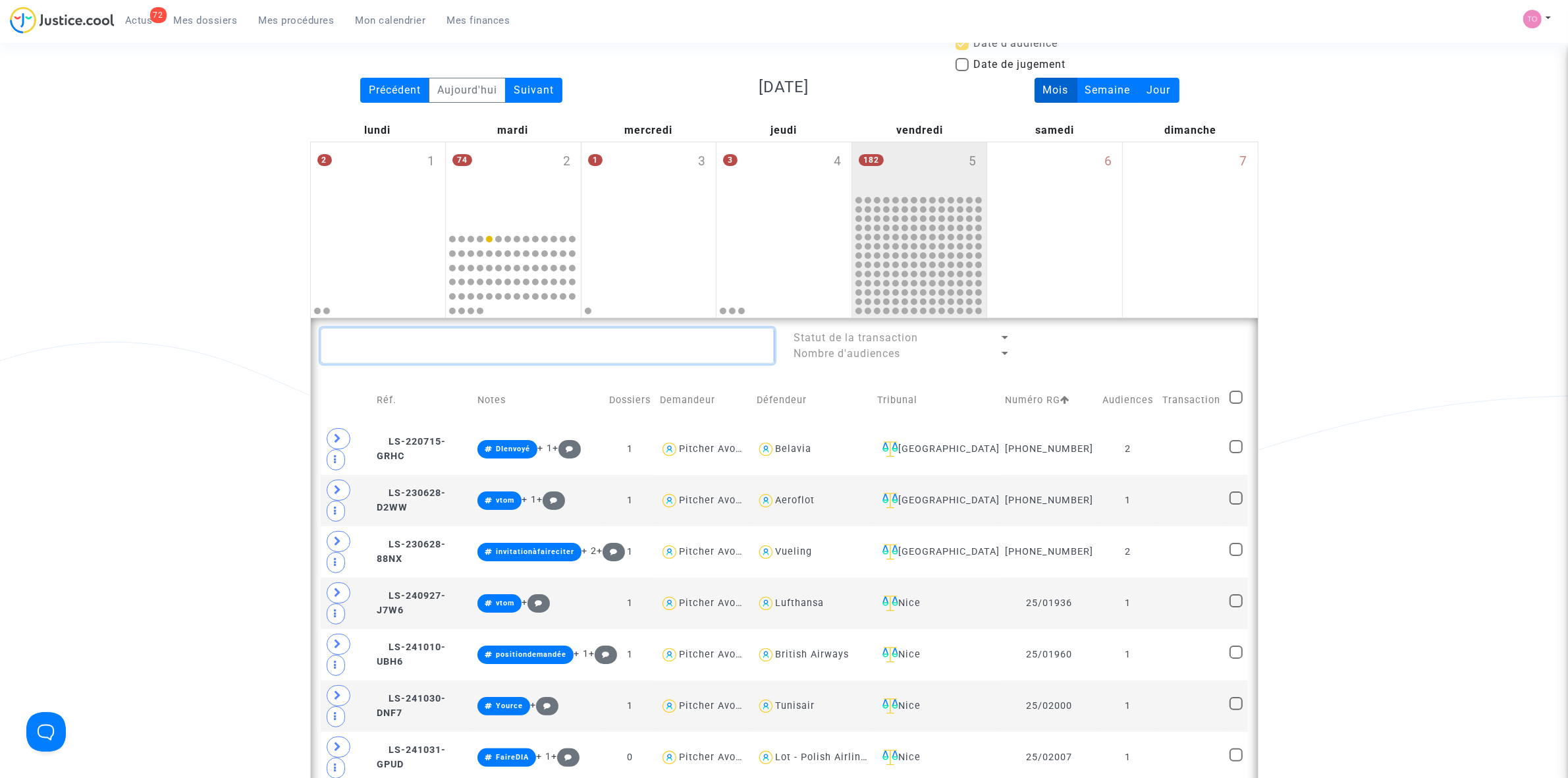
click at [392, 340] on textarea at bounding box center [547, 346] width 454 height 35
paste textarea "Mamoudzou"
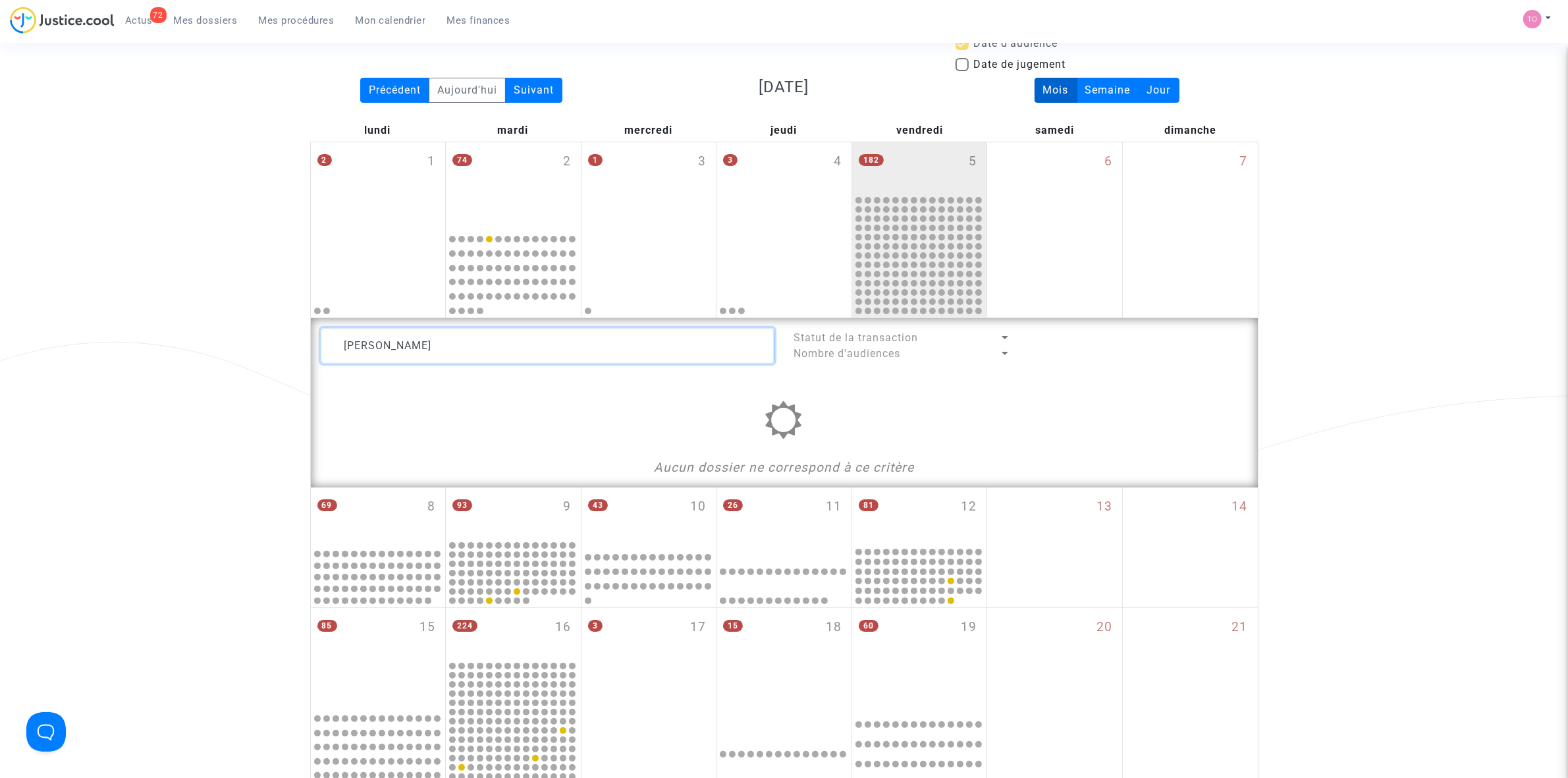
type textarea "Mamoudzou"
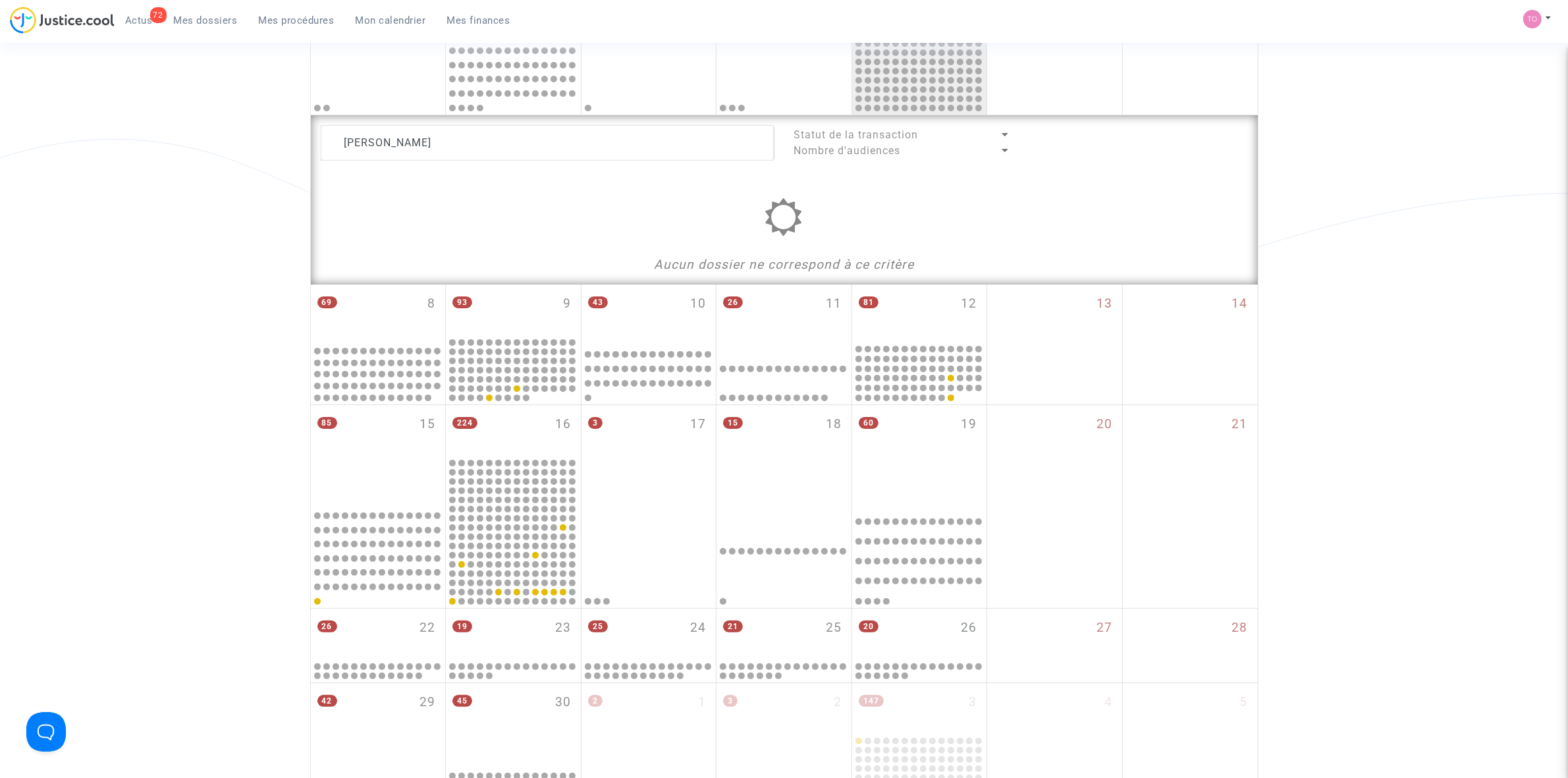
scroll to position [330, 0]
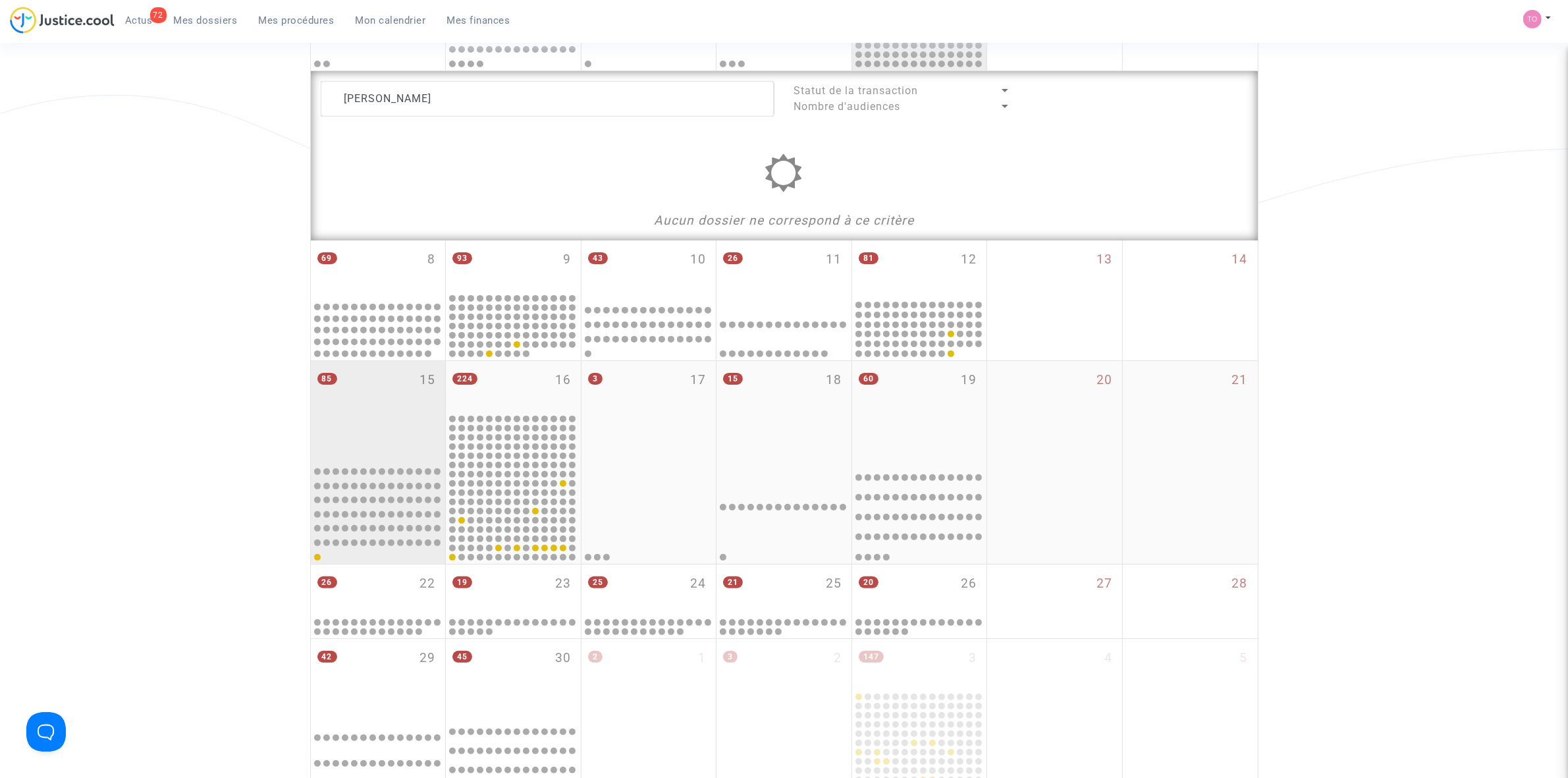
click at [418, 450] on div "85 15" at bounding box center [378, 411] width 135 height 100
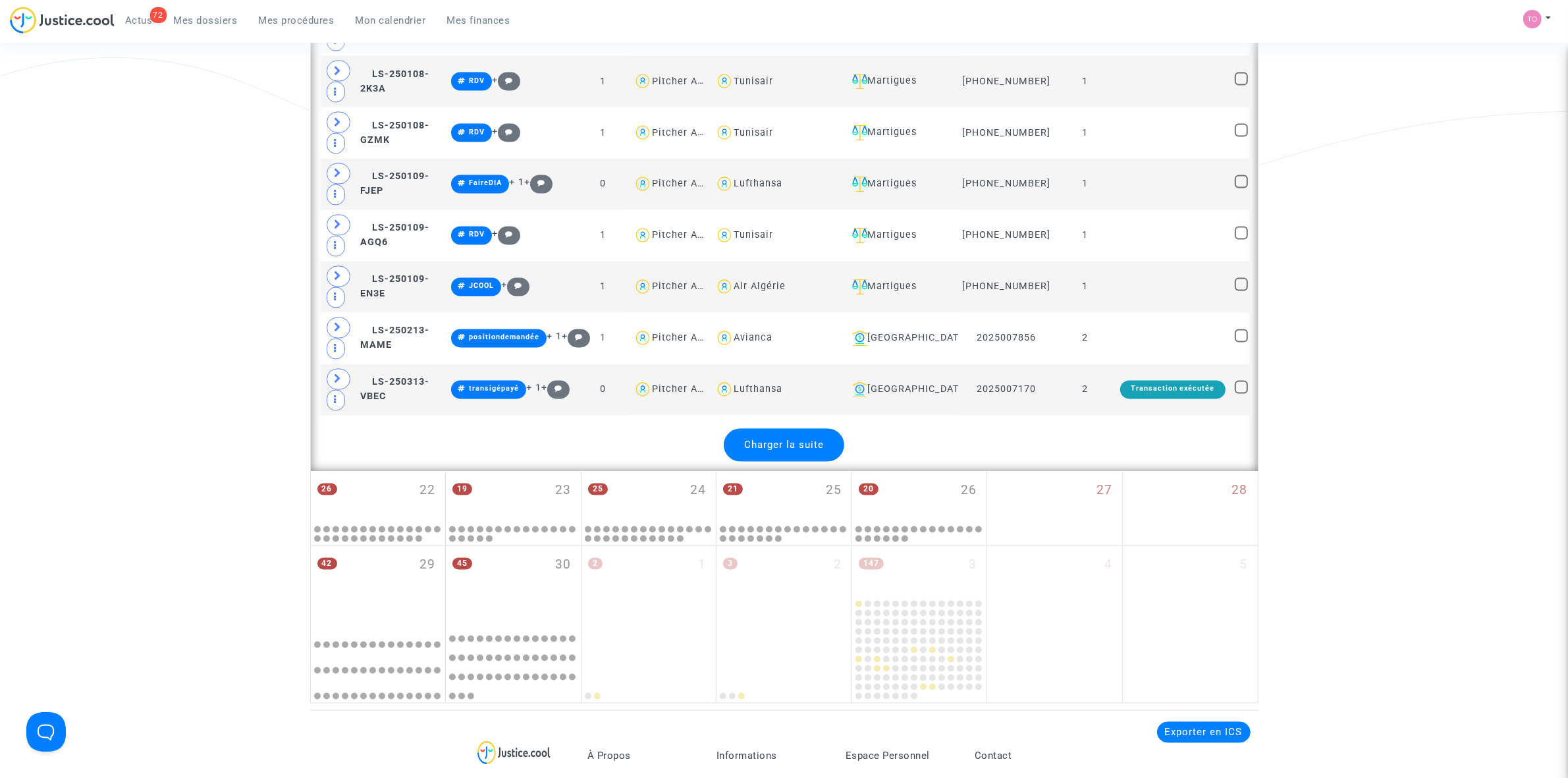
scroll to position [3048, 0]
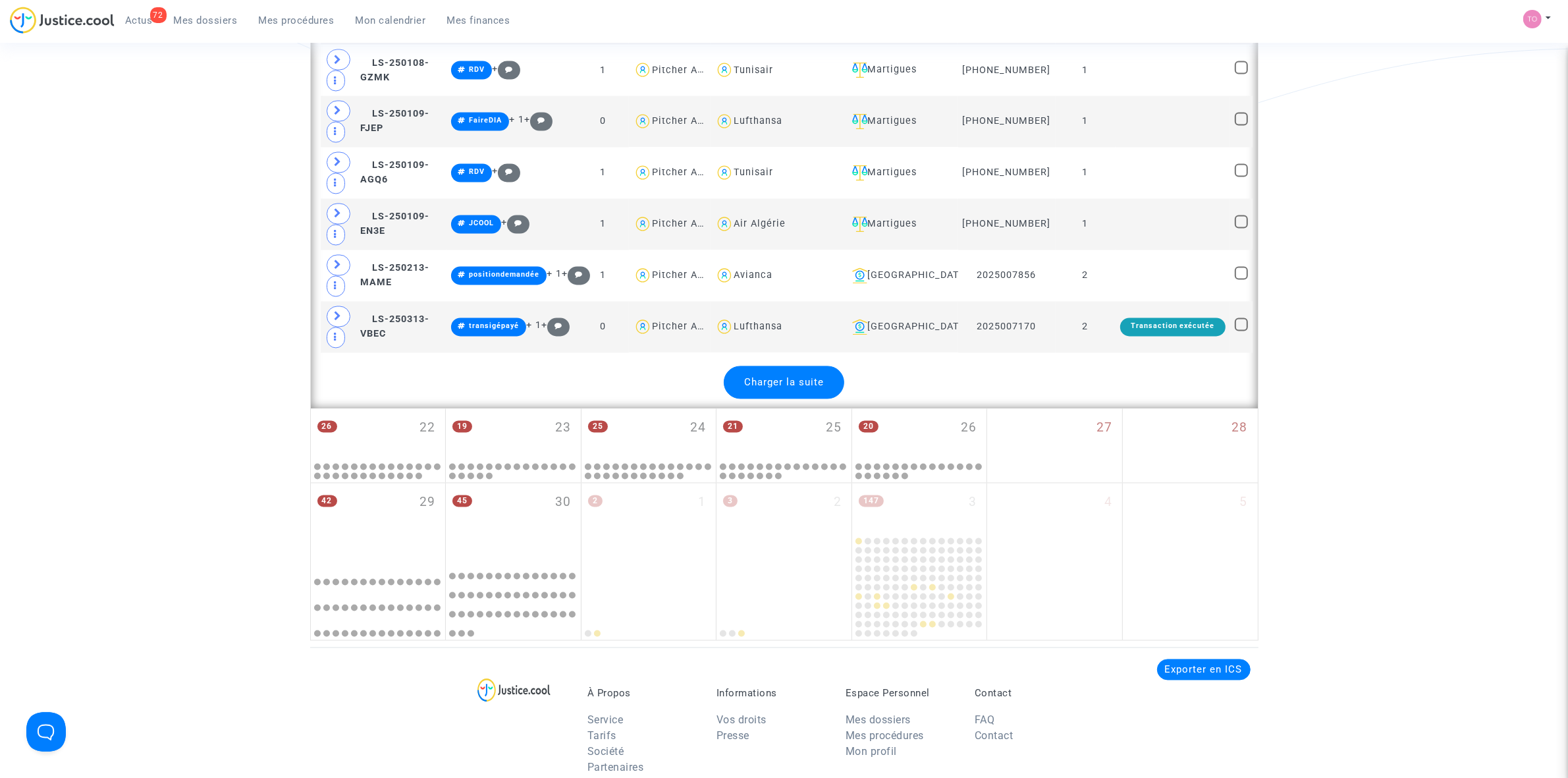
click at [761, 399] on div "Charger la suite" at bounding box center [783, 383] width 120 height 33
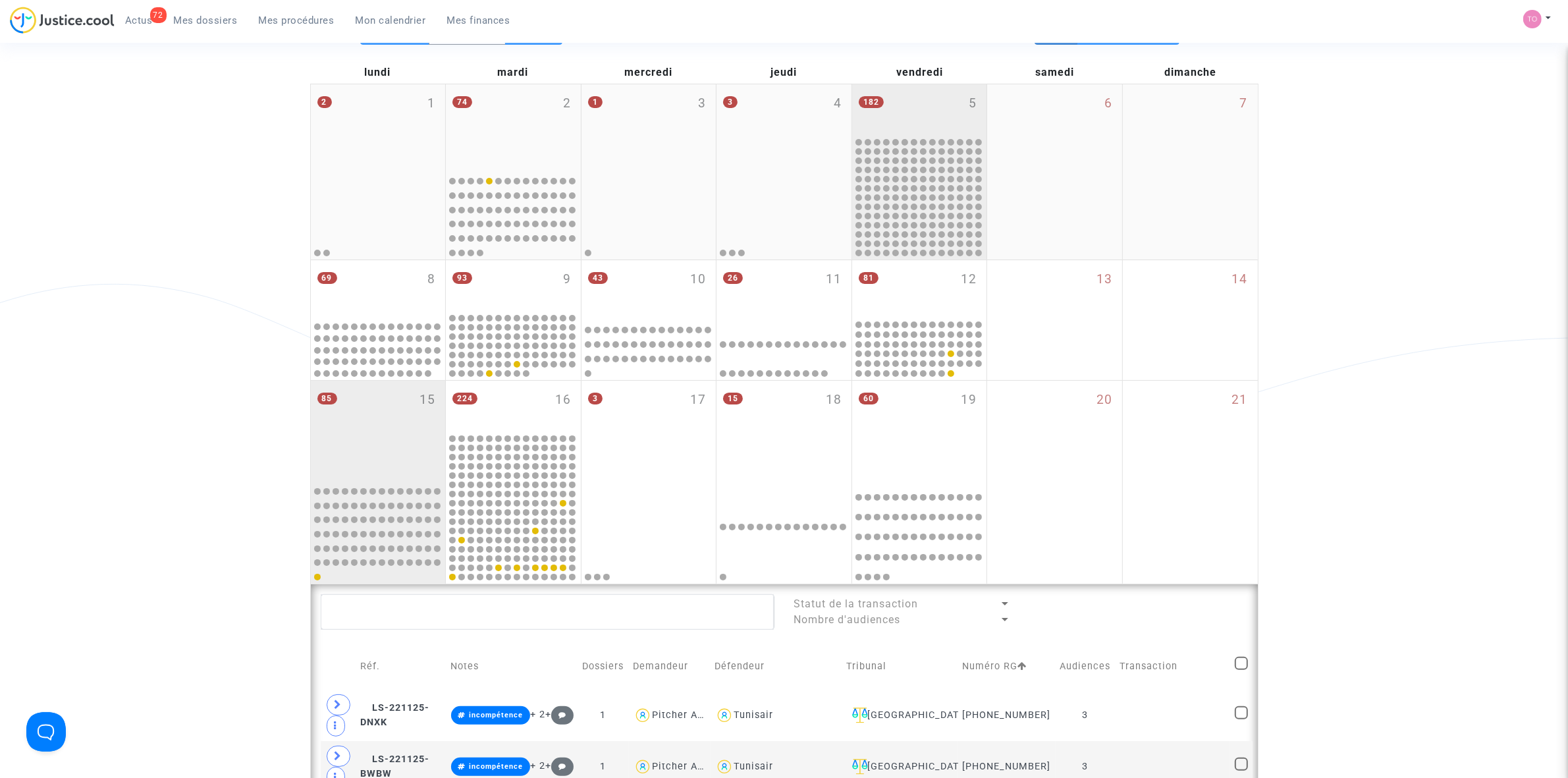
scroll to position [0, 0]
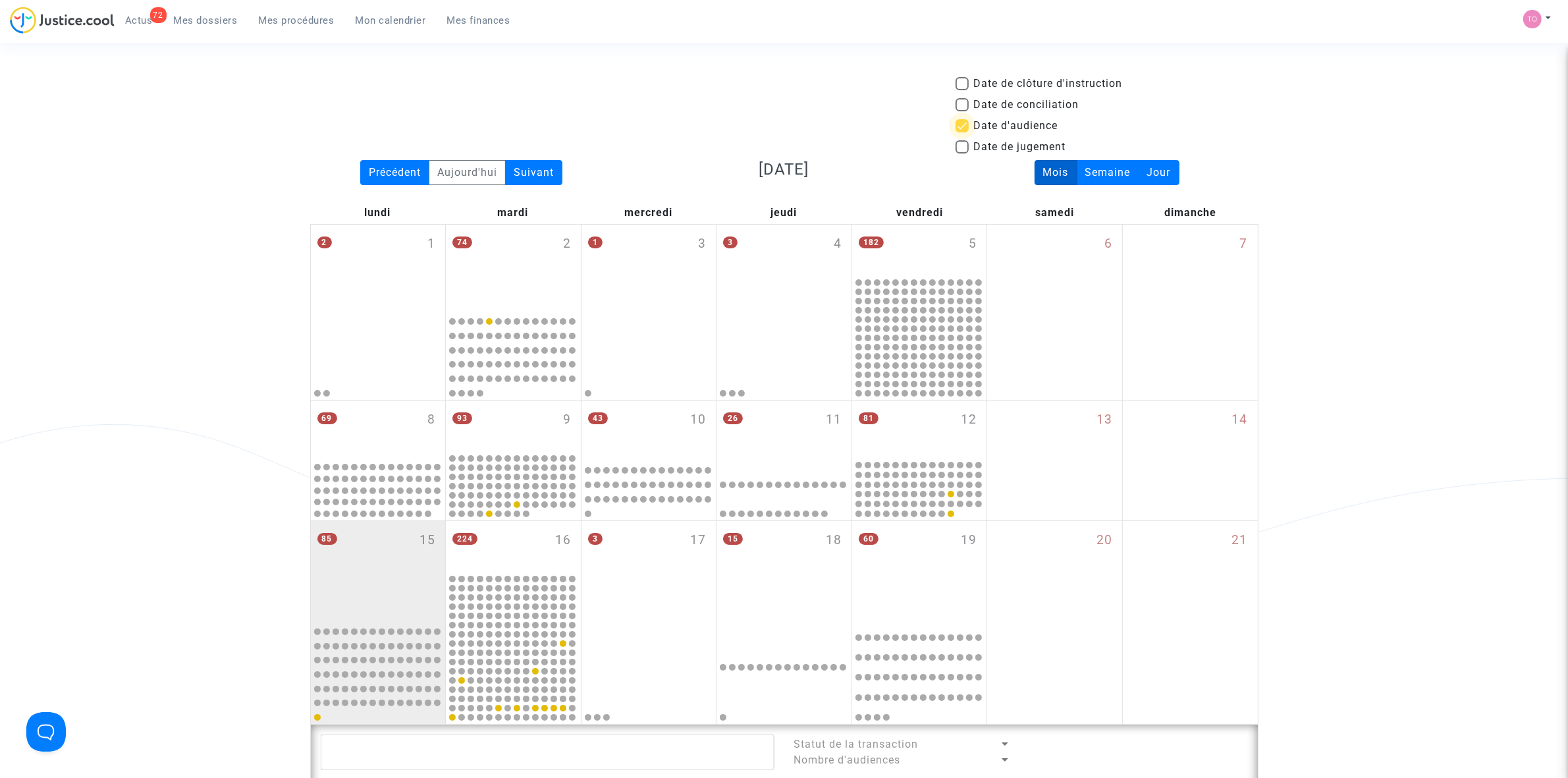
click at [966, 130] on span at bounding box center [962, 126] width 13 height 13
click at [962, 133] on input "Date d'audience" at bounding box center [961, 133] width 1 height 1
checkbox input "false"
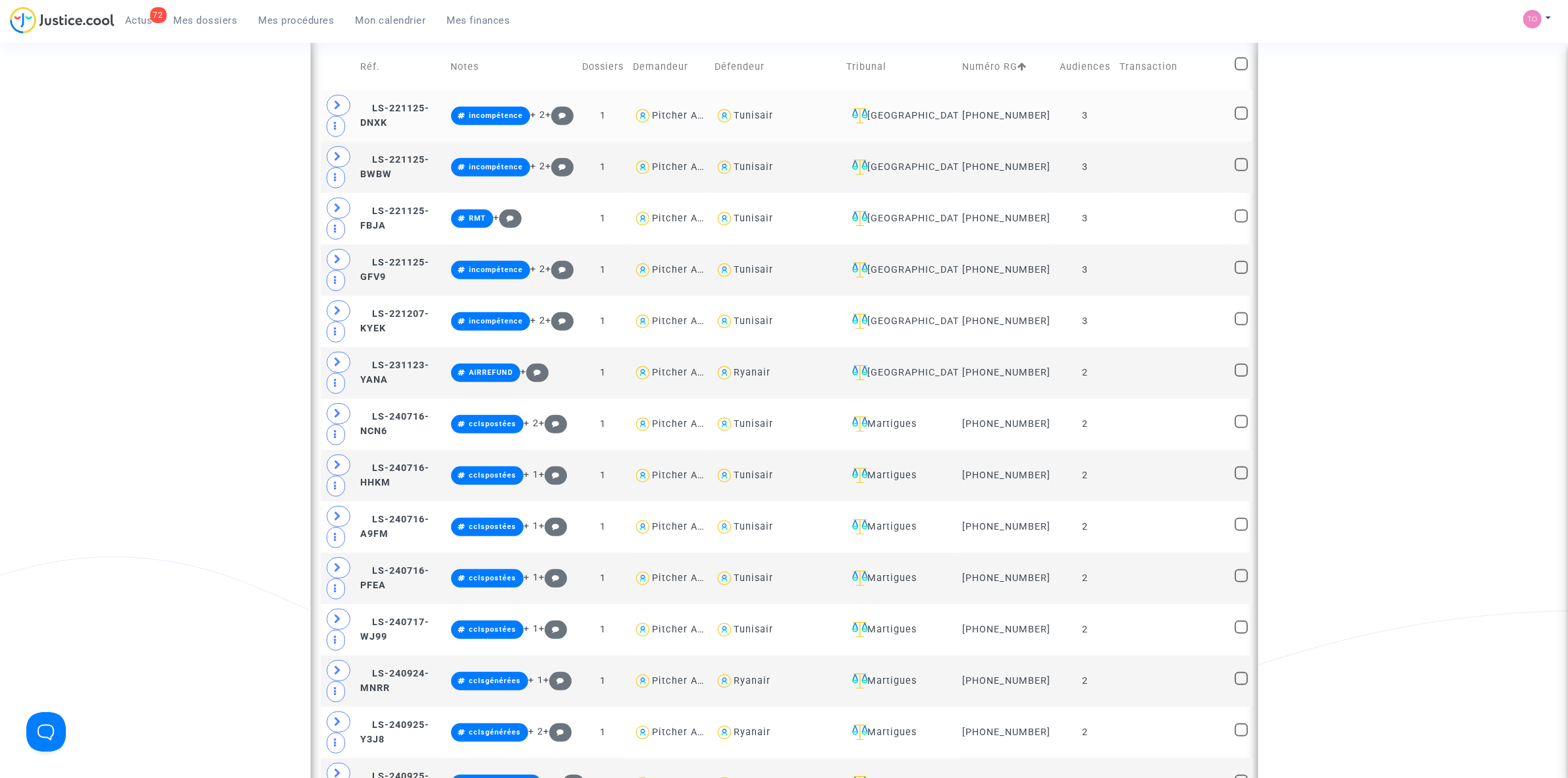
scroll to position [741, 0]
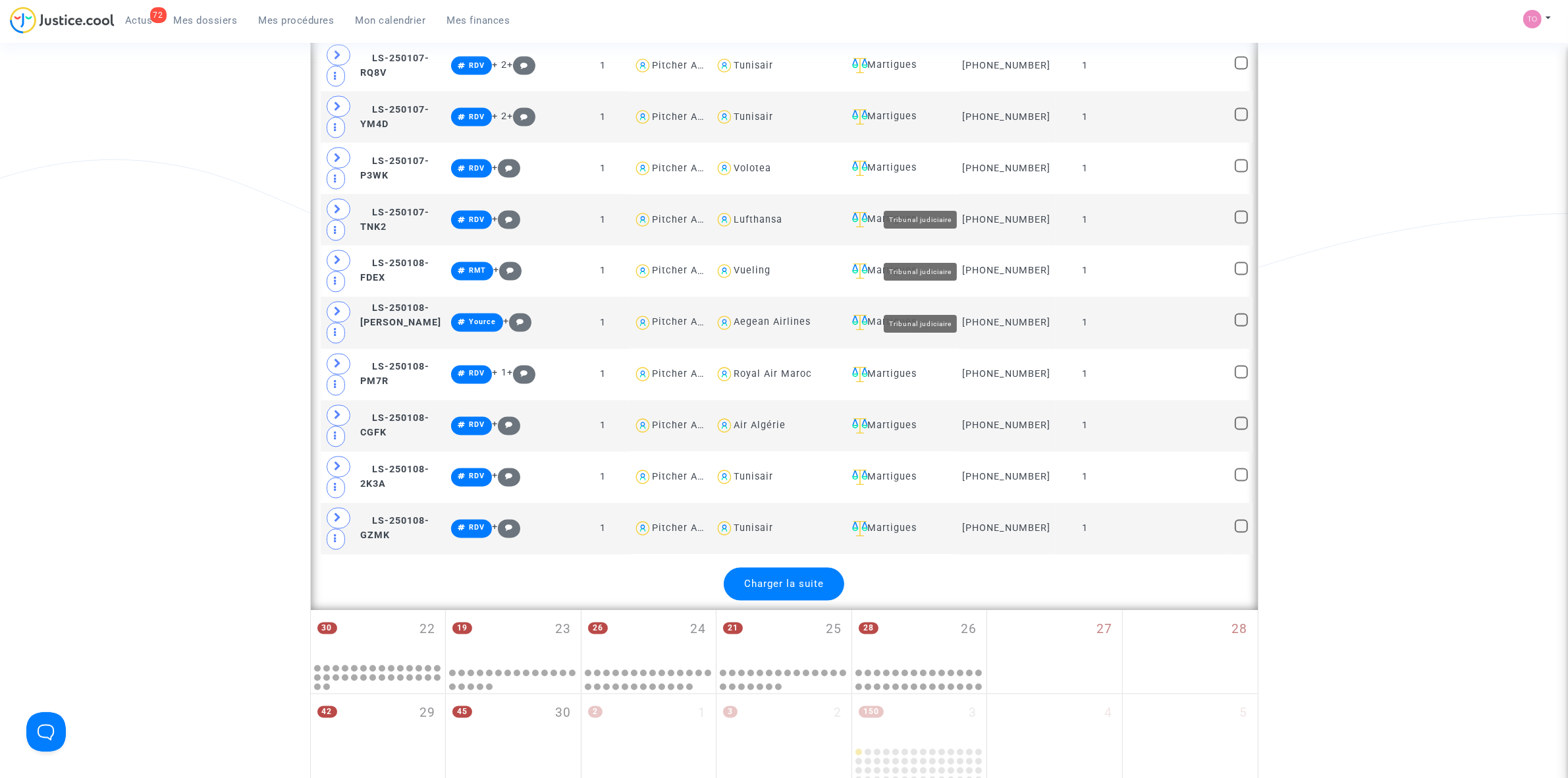
scroll to position [2965, 0]
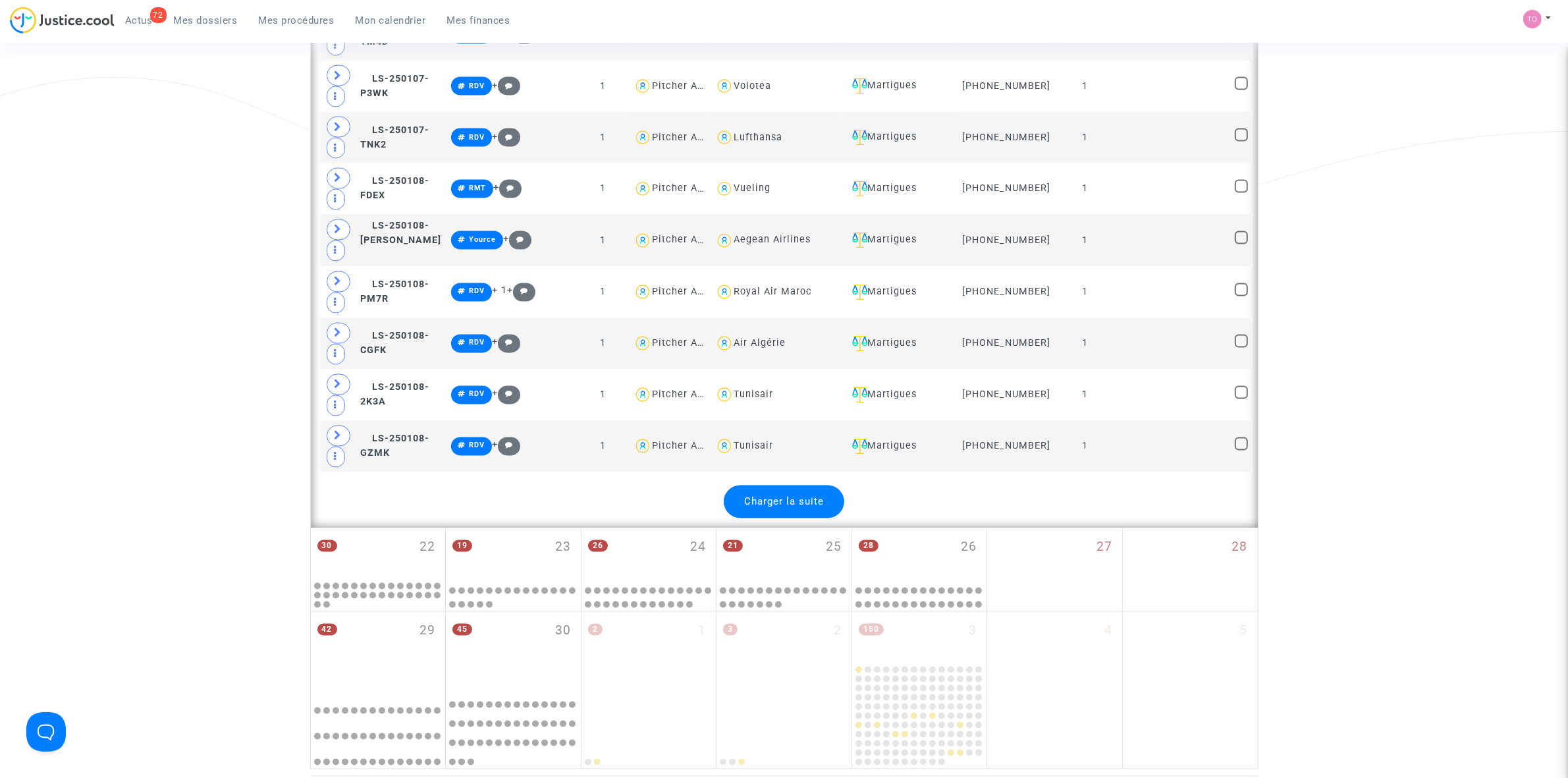
click at [822, 481] on span "Charger la suite" at bounding box center [784, 502] width 79 height 12
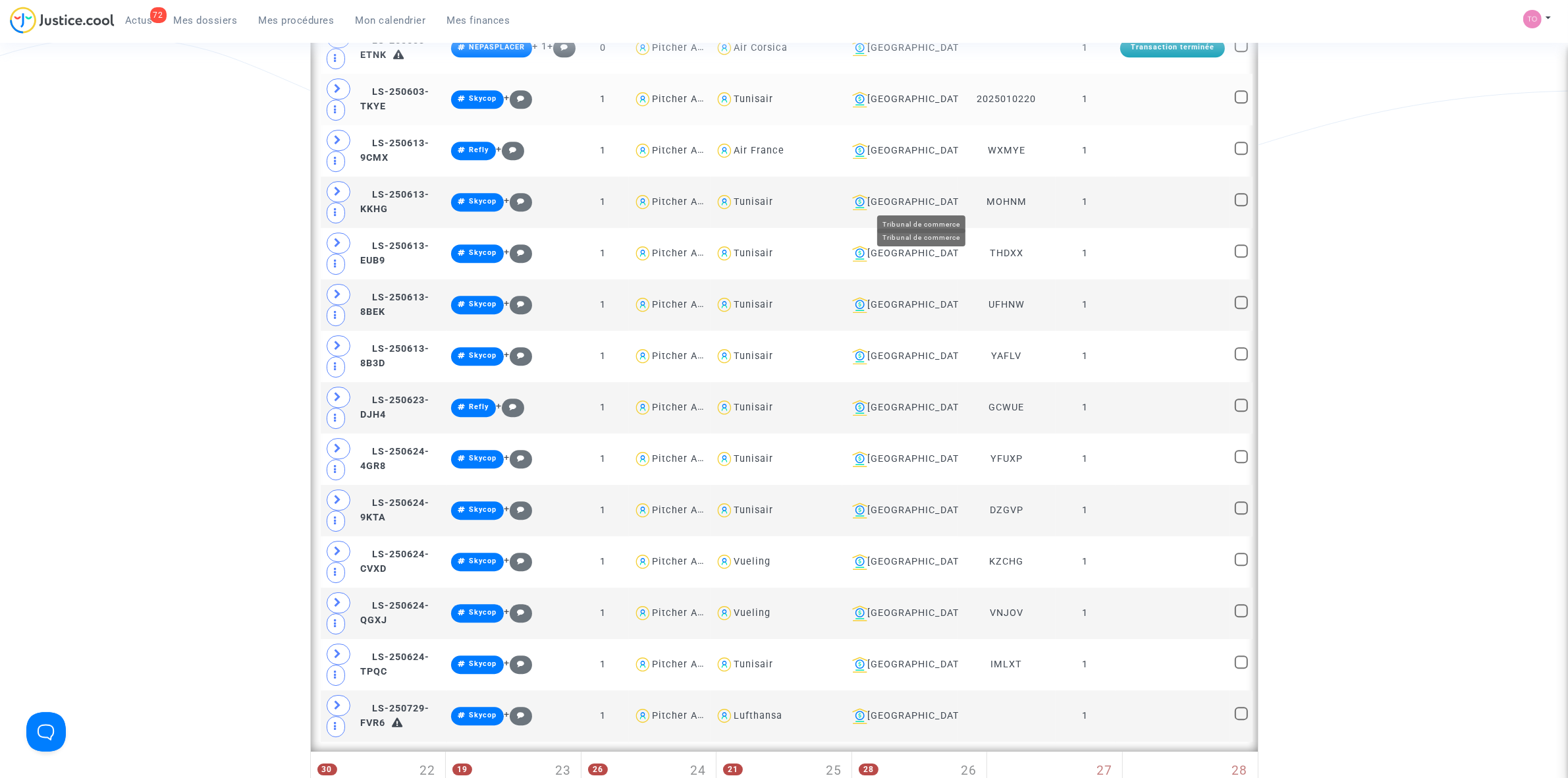
scroll to position [4942, 0]
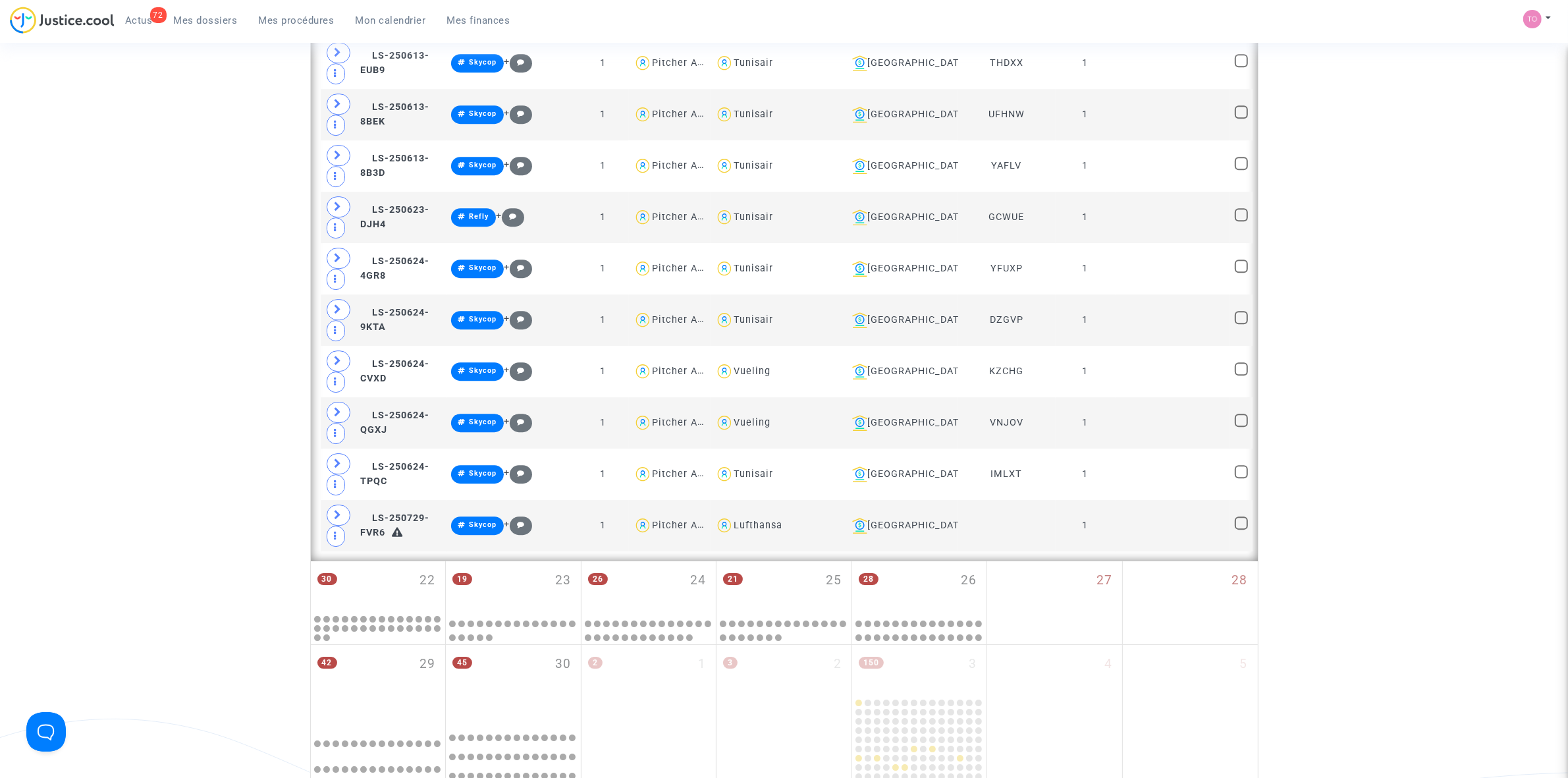
click at [175, 19] on span "Mes dossiers" at bounding box center [206, 20] width 64 height 12
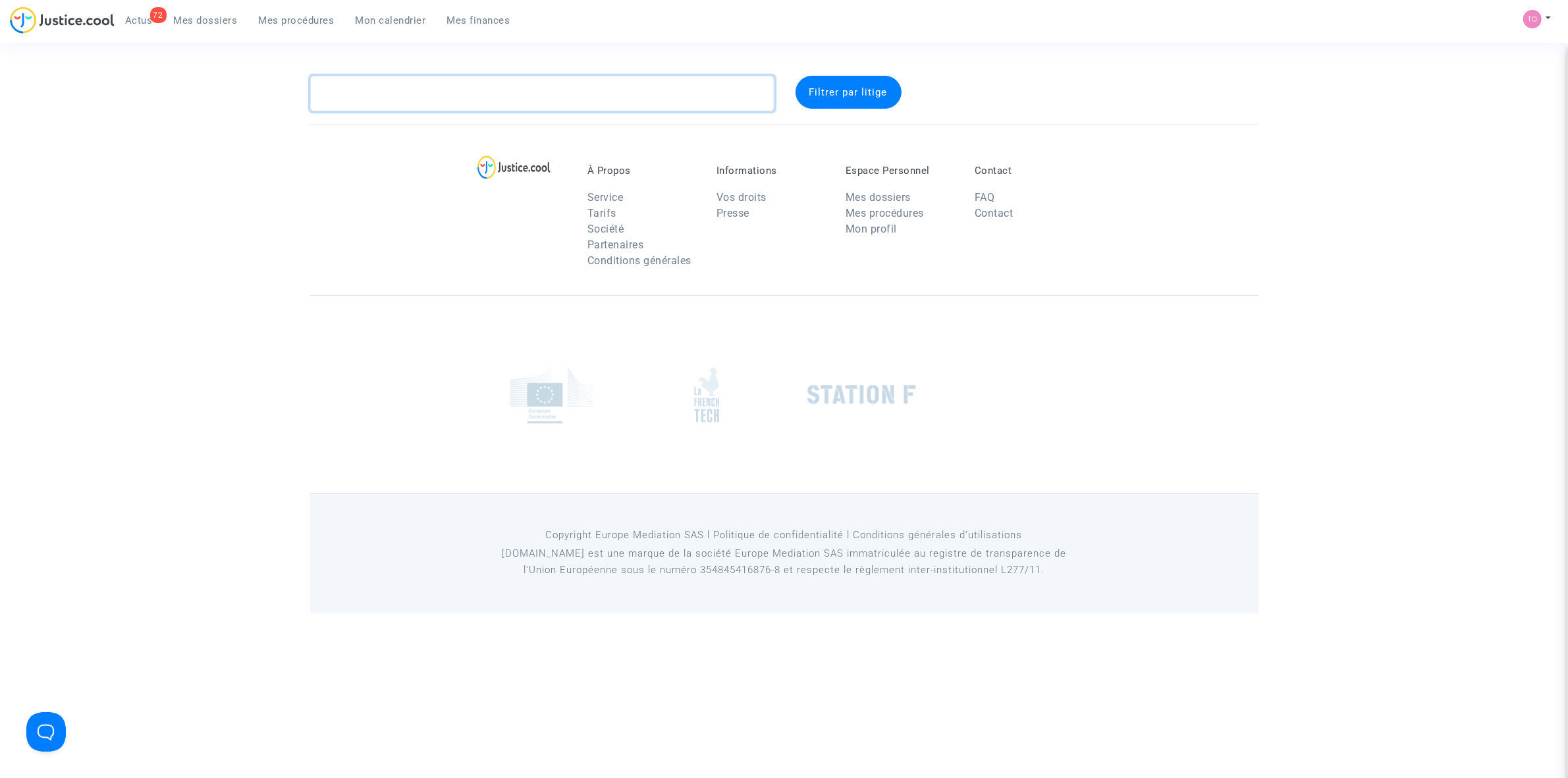
click at [359, 83] on textarea at bounding box center [542, 93] width 464 height 35
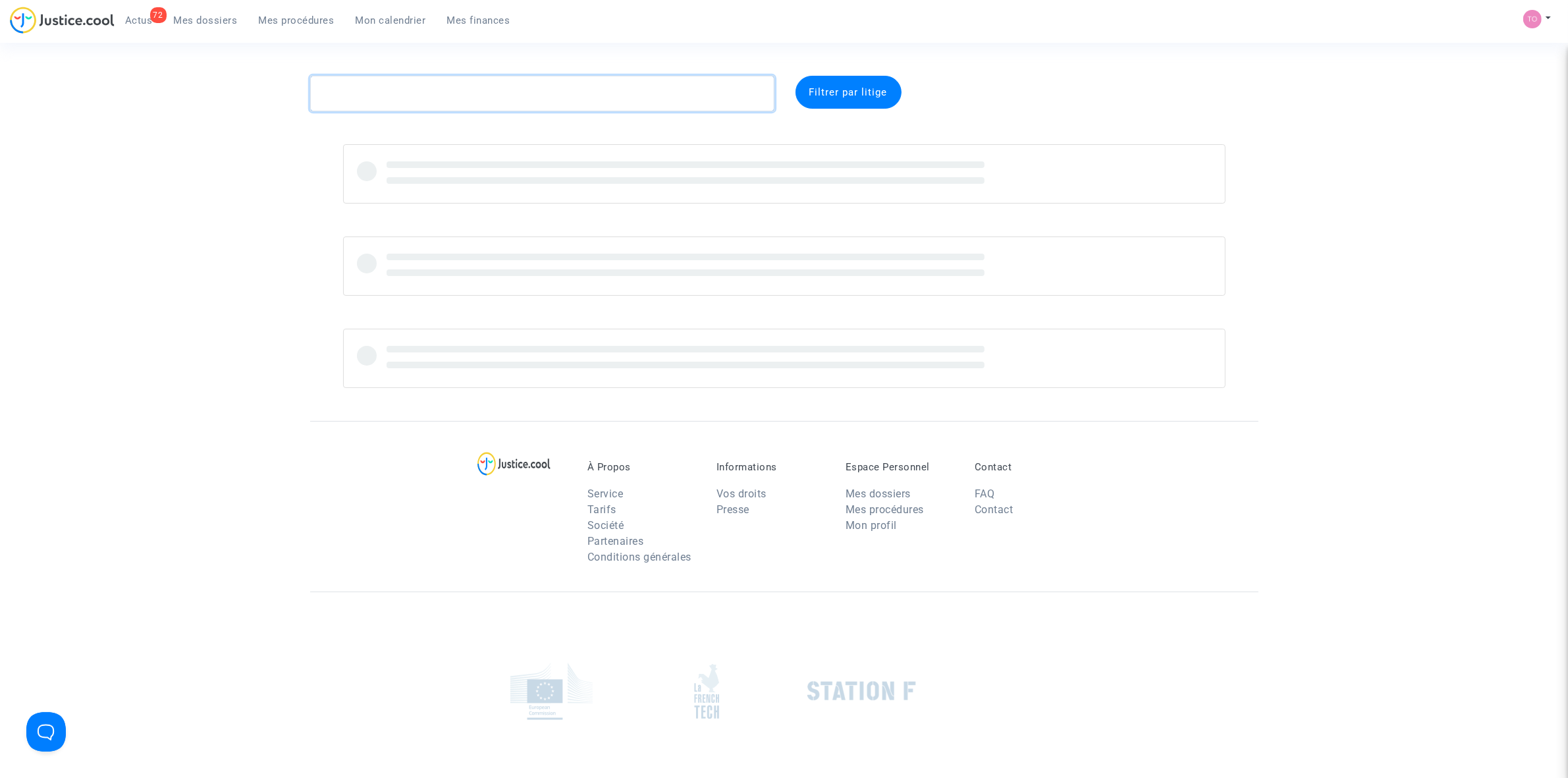
paste textarea "DENIAU"
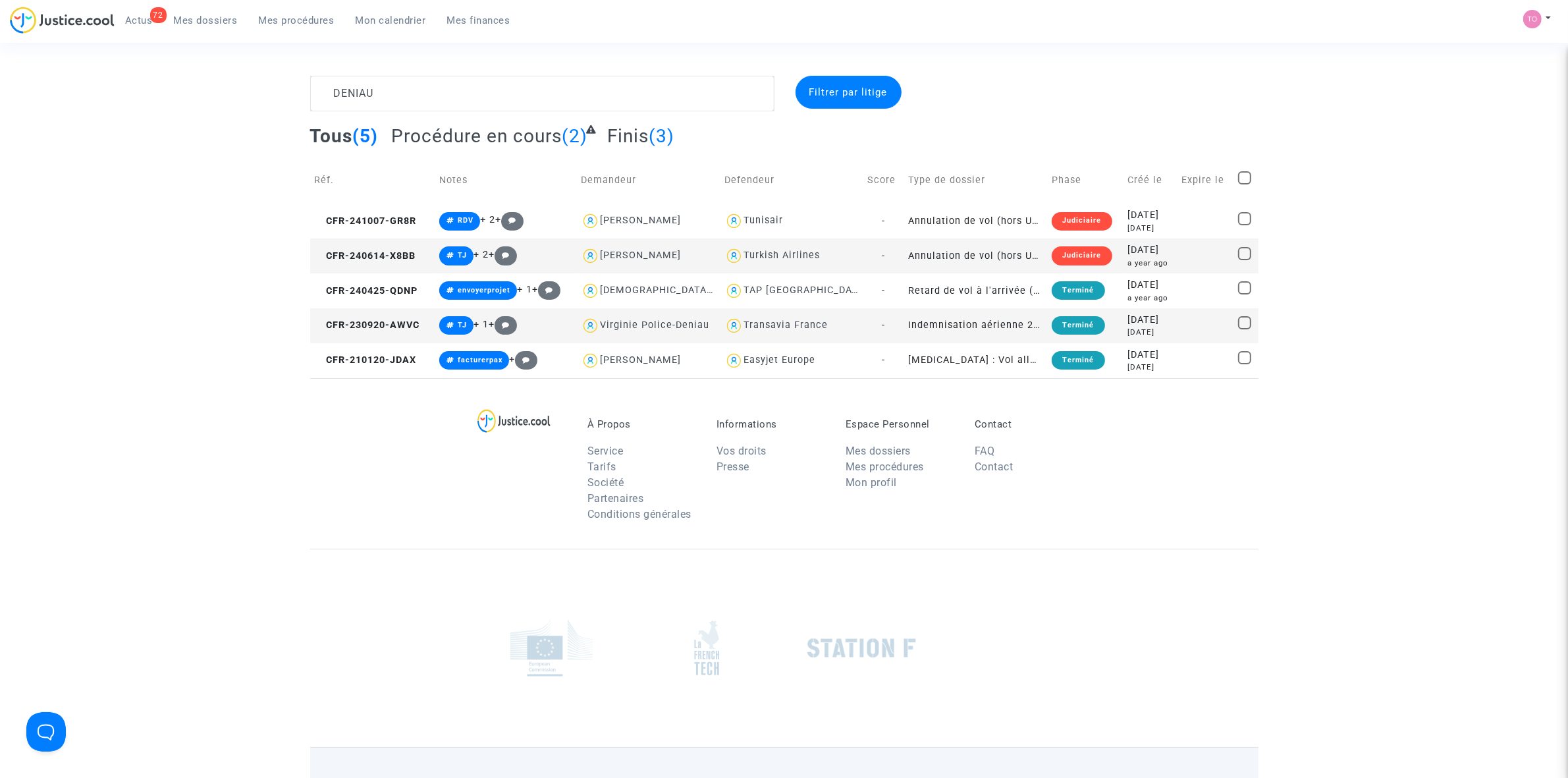
click at [804, 323] on div "Transavia France" at bounding box center [785, 325] width 84 height 12
type textarea "DENIAU @"Transavia France""
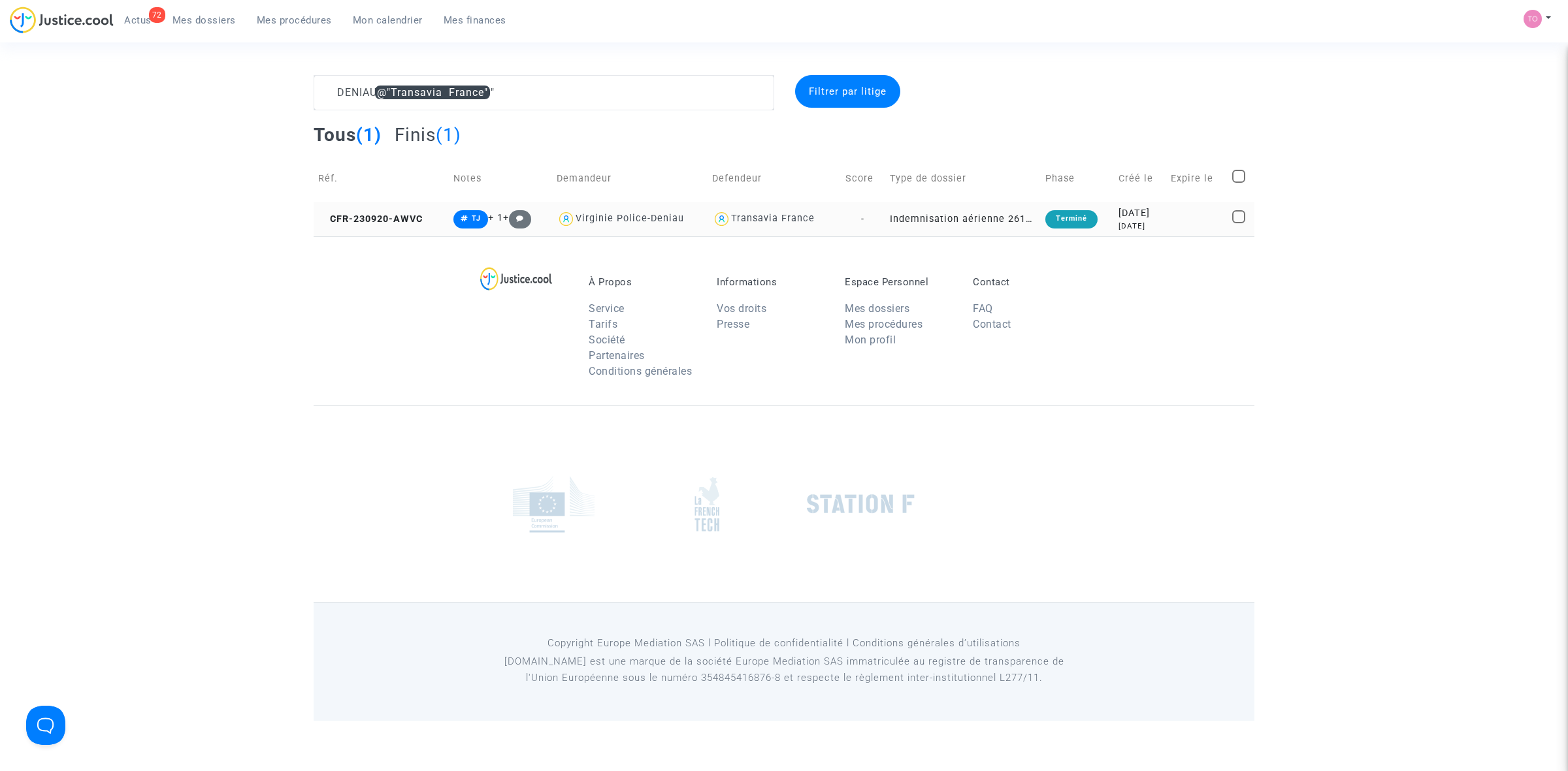
click at [968, 216] on td "Indemnisation aérienne 261/2004" at bounding box center [963, 219] width 155 height 34
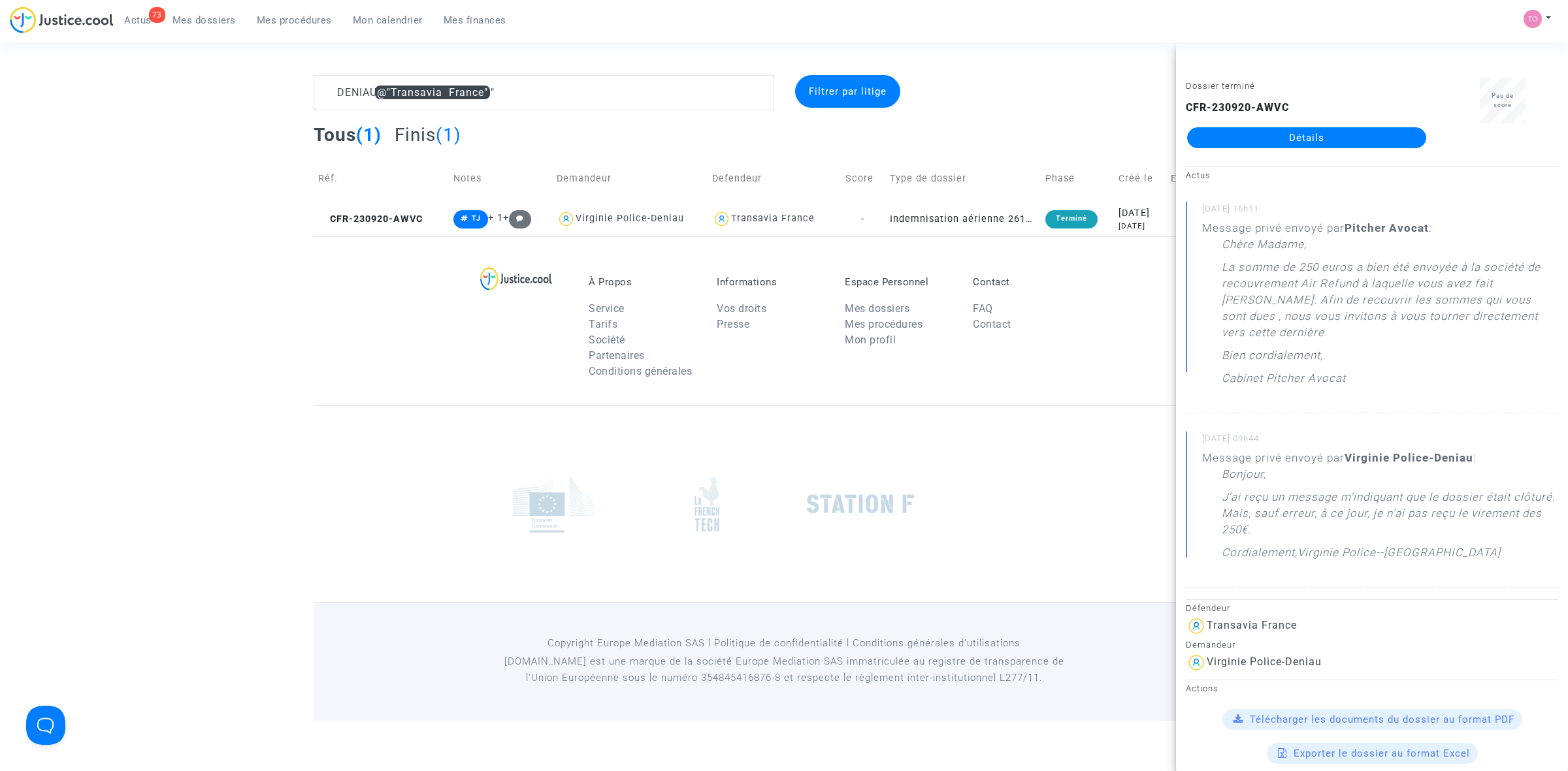
click at [1033, 145] on link "Détails" at bounding box center [1307, 137] width 239 height 21
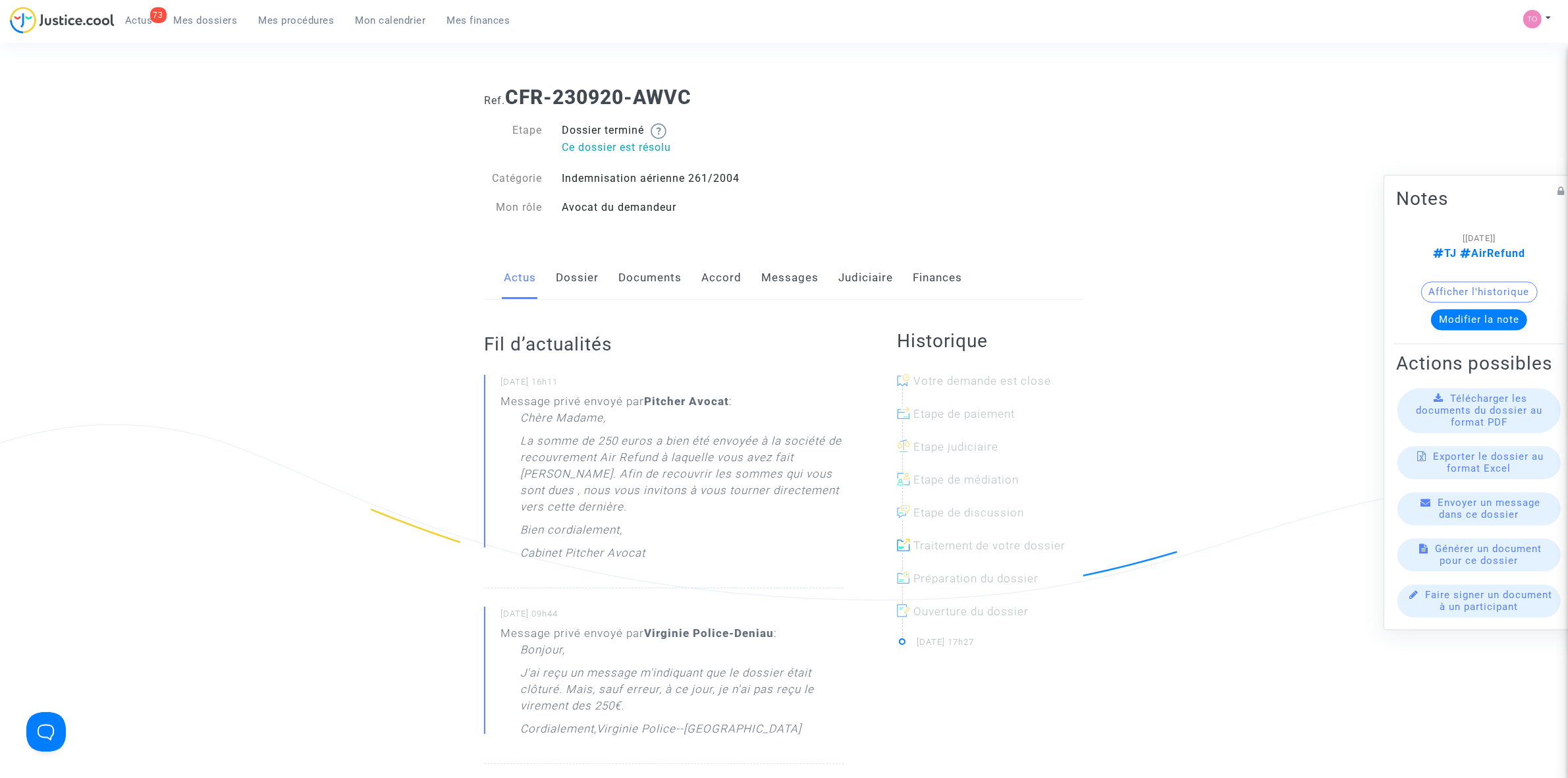
click at [875, 269] on link "Judiciaire" at bounding box center [866, 278] width 55 height 43
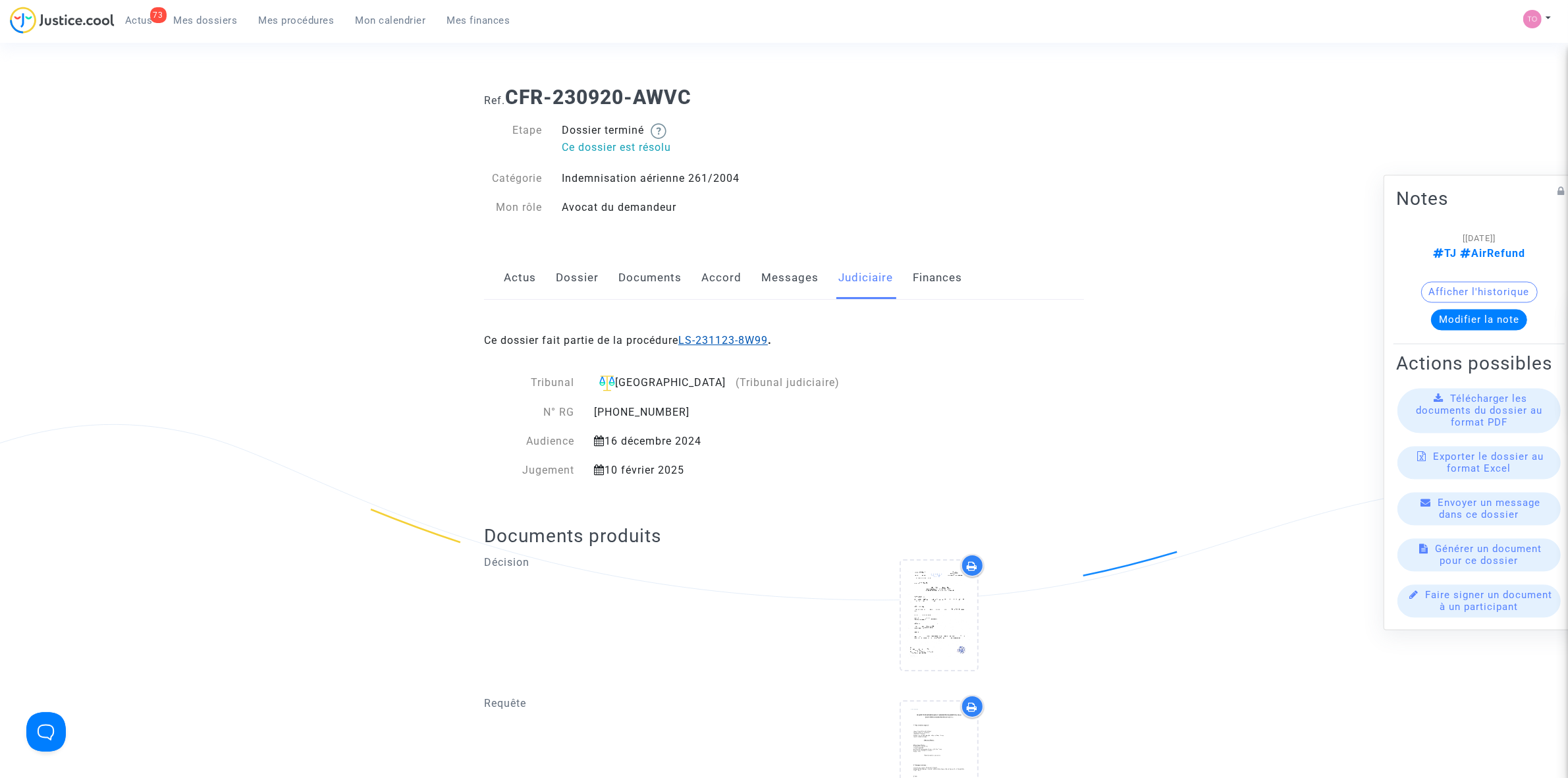
click at [722, 341] on link "LS-231123-8W99" at bounding box center [723, 340] width 89 height 12
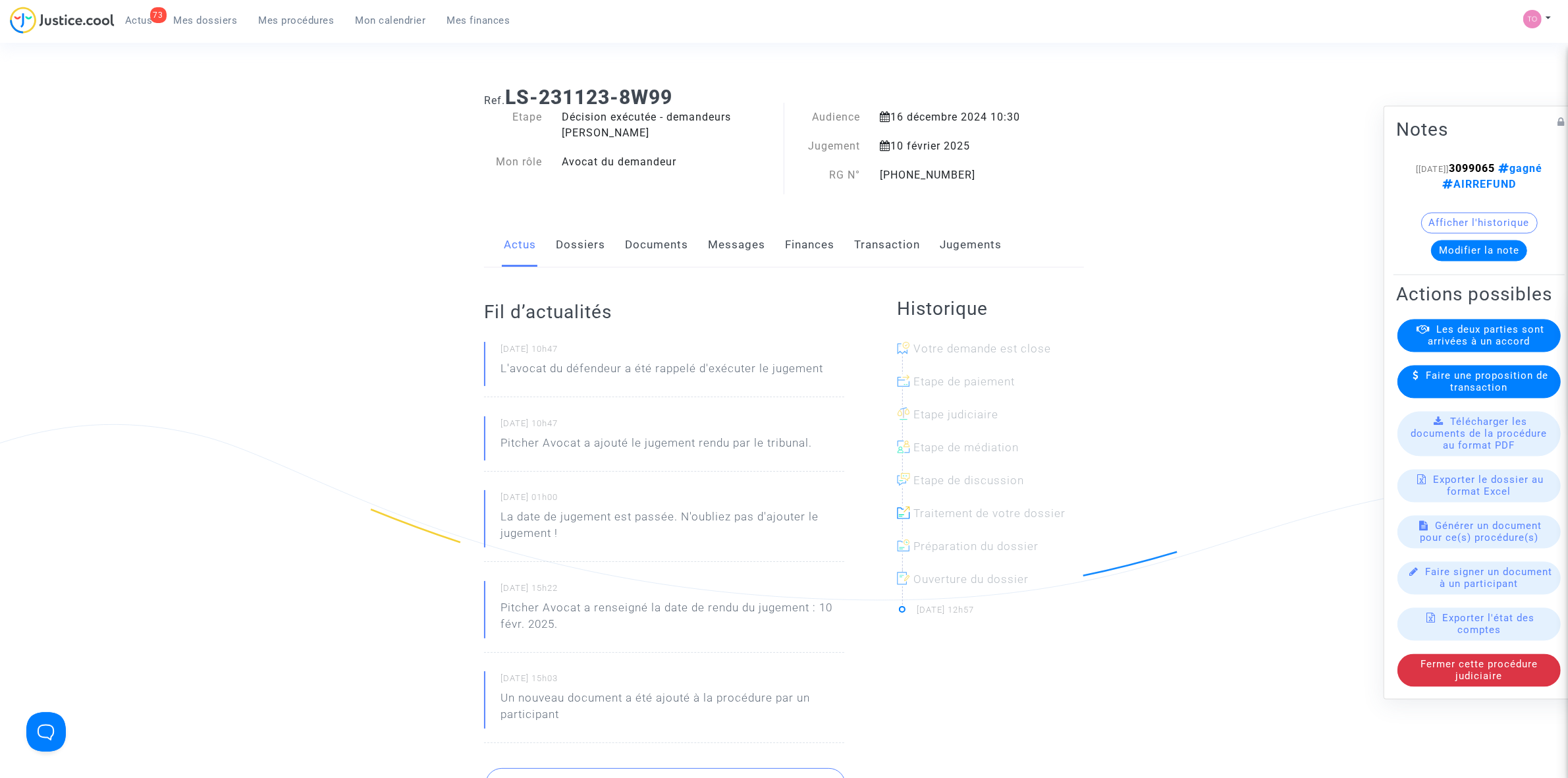
click at [1041, 240] on button "Modifier la note" at bounding box center [1479, 250] width 96 height 21
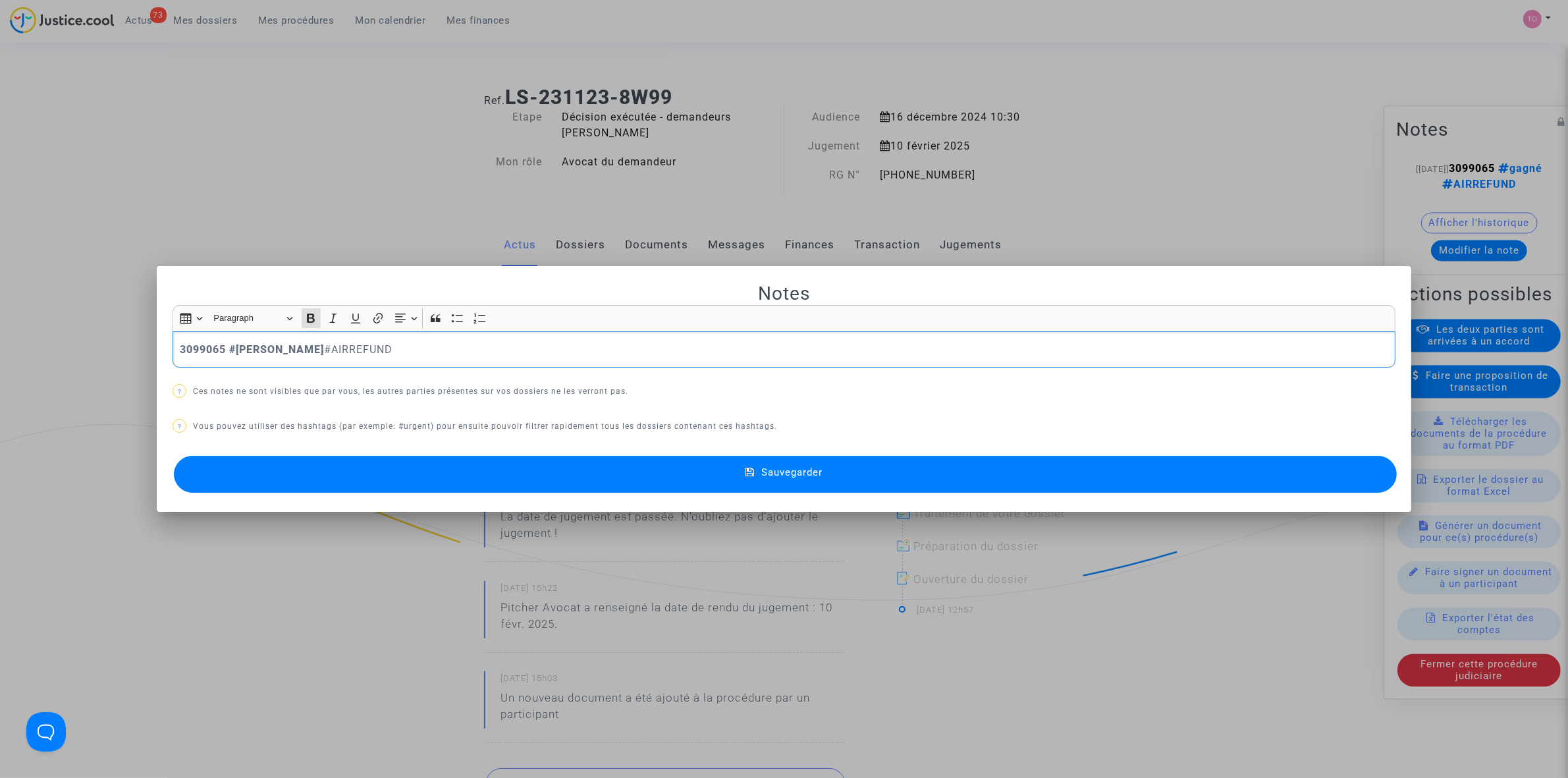
drag, startPoint x: 344, startPoint y: 351, endPoint x: 76, endPoint y: 354, distance: 268.0
click at [76, 354] on div "Notes Rich Text Editor Insert table Insert table Heading Paragraph Paragraph He…" at bounding box center [784, 389] width 1568 height 778
click at [385, 348] on p "3099065 #gagné #AIRREFUND" at bounding box center [784, 349] width 1209 height 17
click at [376, 348] on p "3099065 #gagné #AIRREFUND" at bounding box center [784, 349] width 1209 height 17
drag, startPoint x: 369, startPoint y: 354, endPoint x: 361, endPoint y: 354, distance: 8.0
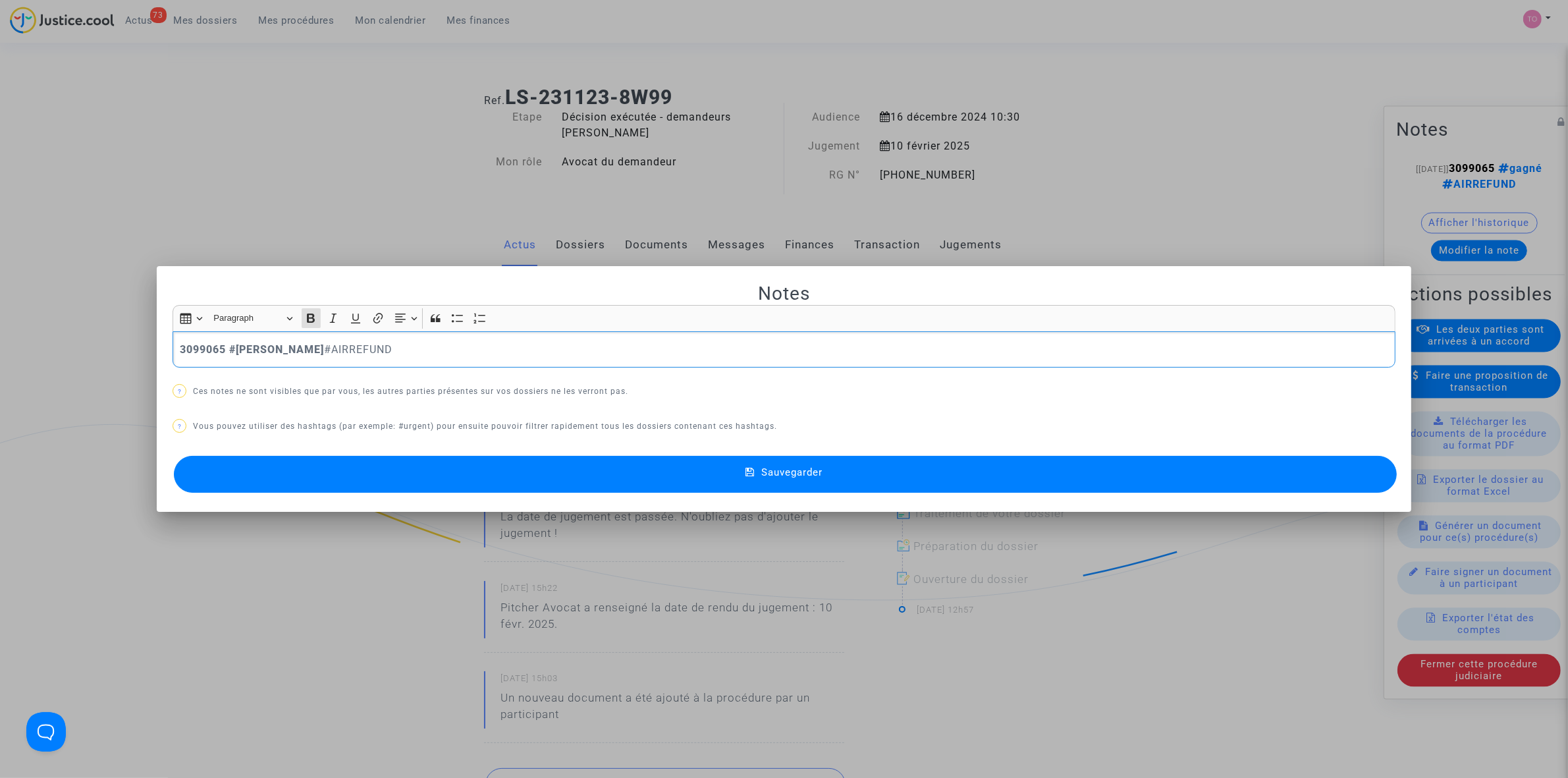
click at [369, 354] on p "3099065 #gagné #AIRREFUND" at bounding box center [784, 349] width 1209 height 17
click at [326, 343] on p "3099065 #gagné #AIRREFUND" at bounding box center [784, 349] width 1209 height 17
click at [335, 344] on p "3099065 #gagné #AIRREFUND" at bounding box center [784, 349] width 1209 height 17
click at [397, 347] on p "3099065 #gagné #AIRREFUND DI ou Cass: répondre à la consoeur" at bounding box center [784, 349] width 1209 height 17
click at [506, 476] on button "Sauvegarder" at bounding box center [785, 474] width 1223 height 37
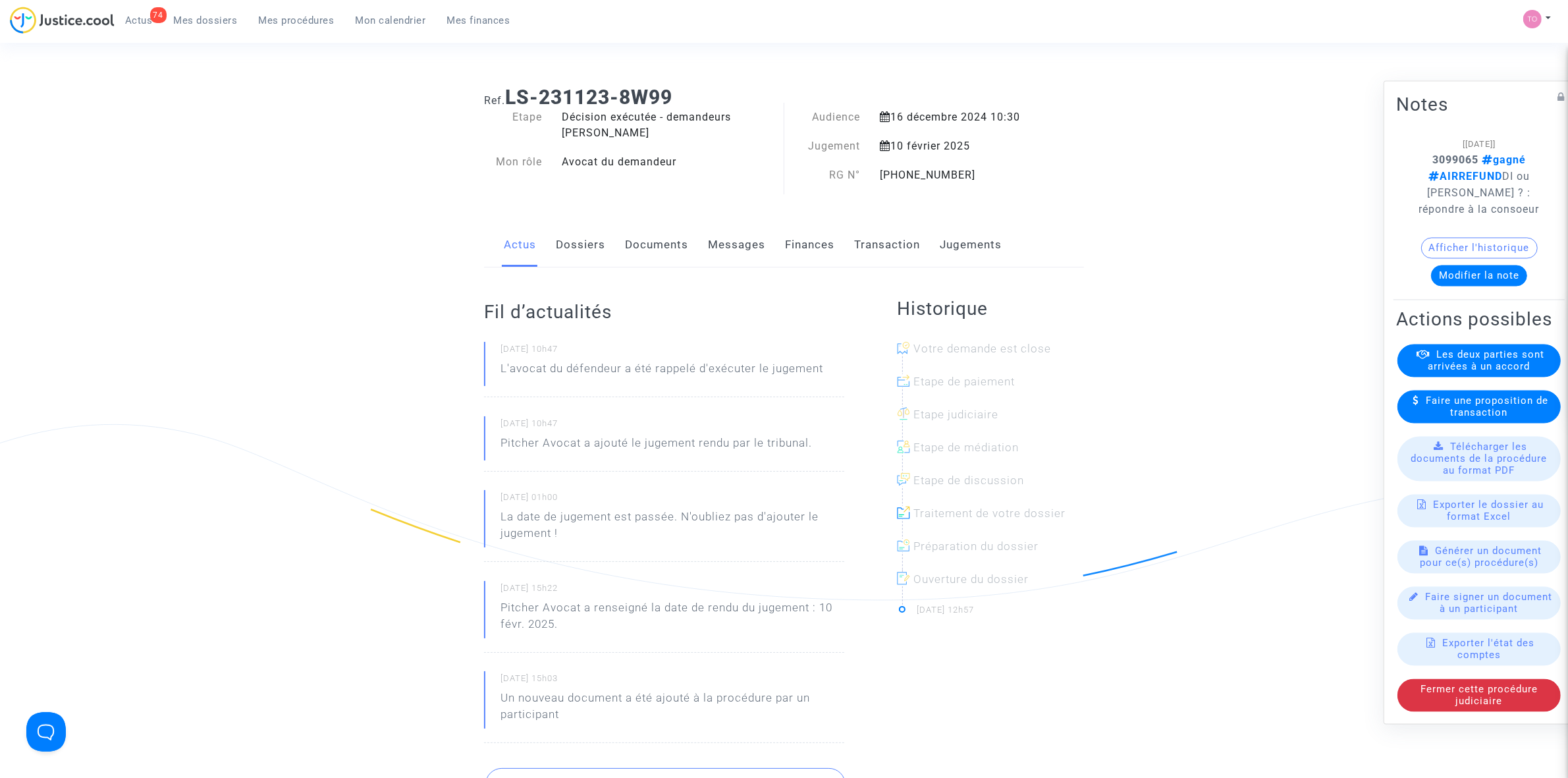
click at [211, 14] on span "Mes dossiers" at bounding box center [206, 20] width 64 height 12
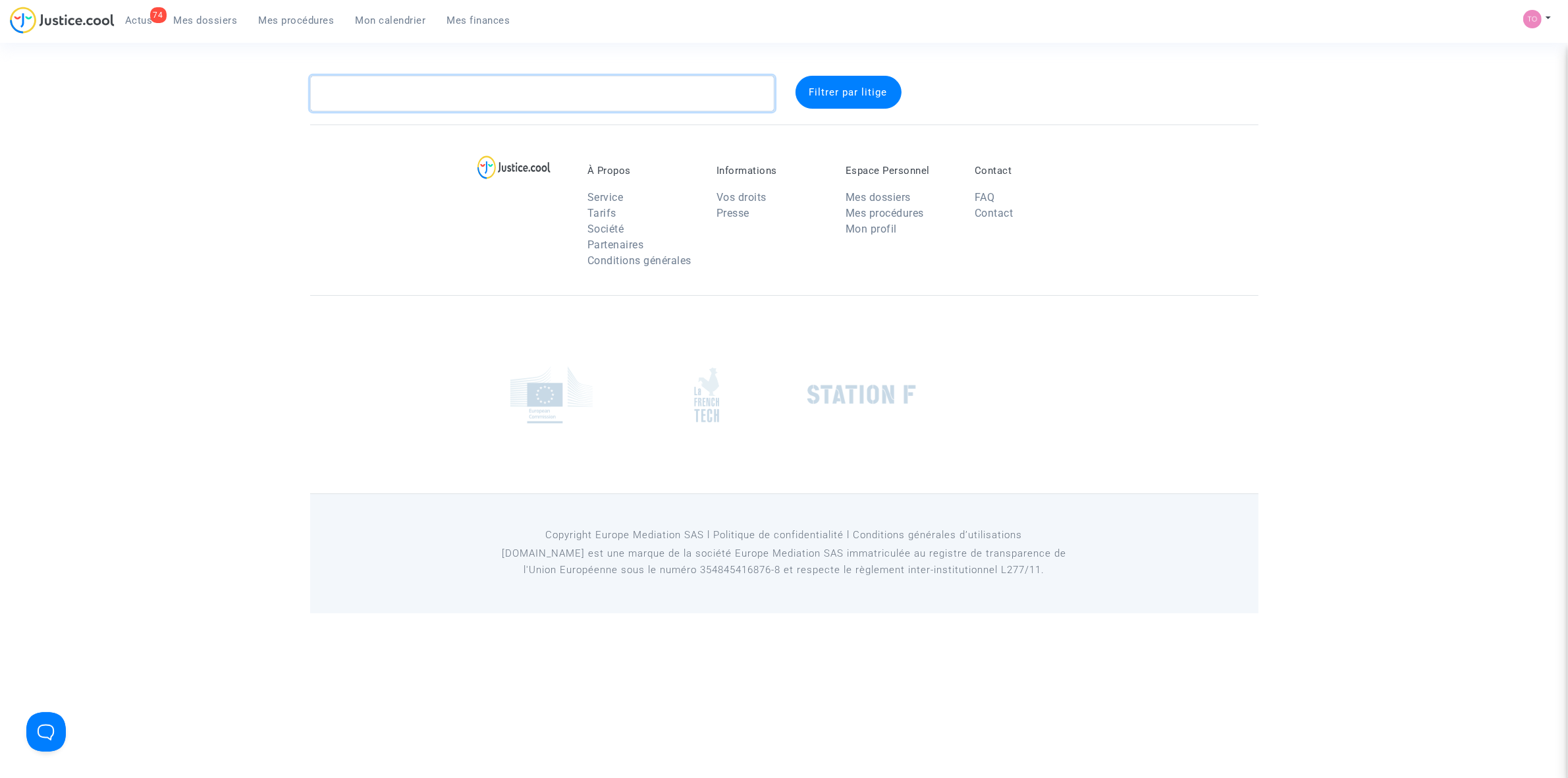
click at [419, 99] on textarea at bounding box center [542, 93] width 464 height 35
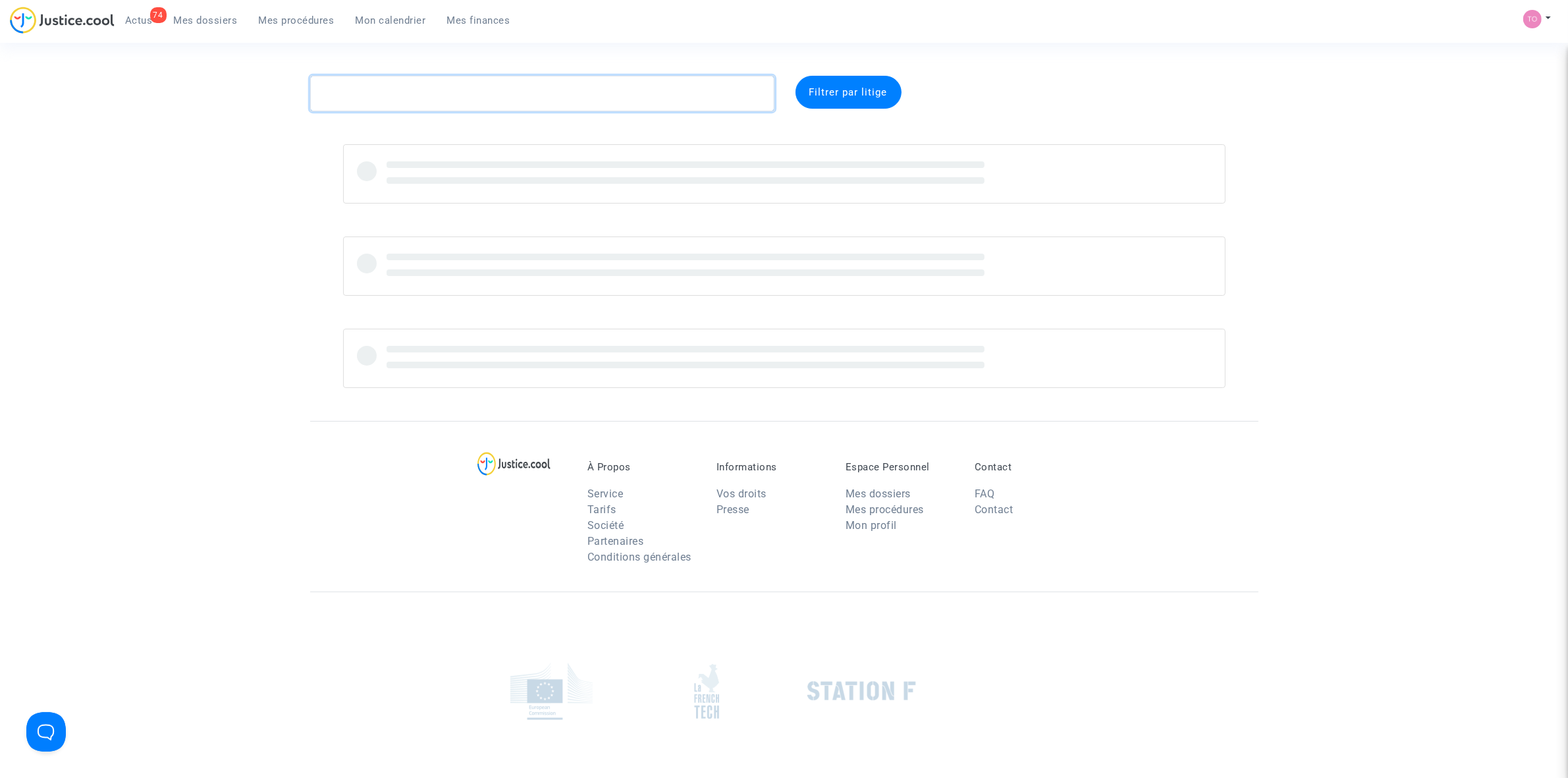
paste textarea "MARTINEZ"
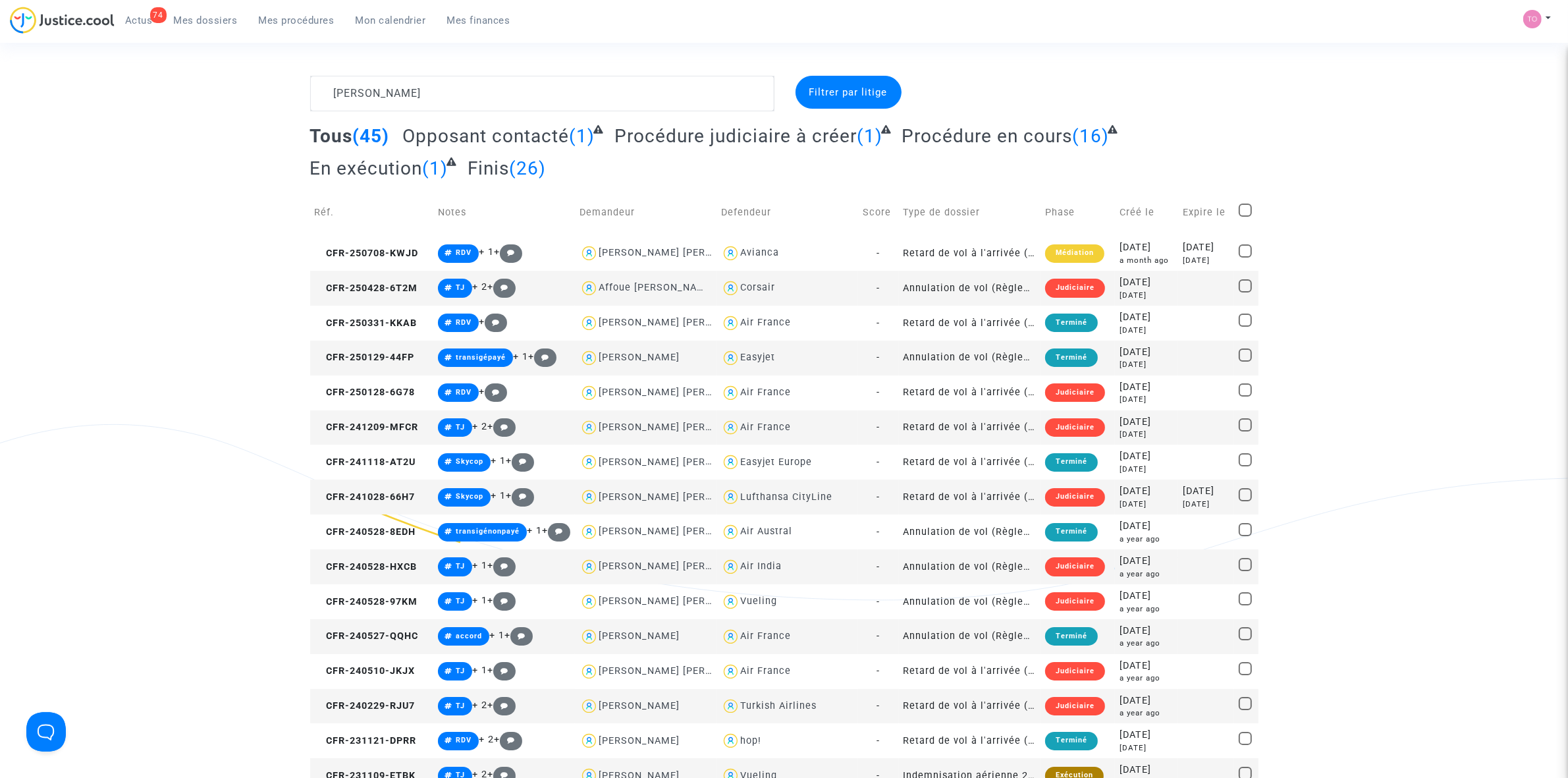
click at [758, 481] on div "Lufthansa CityLine" at bounding box center [786, 497] width 92 height 12
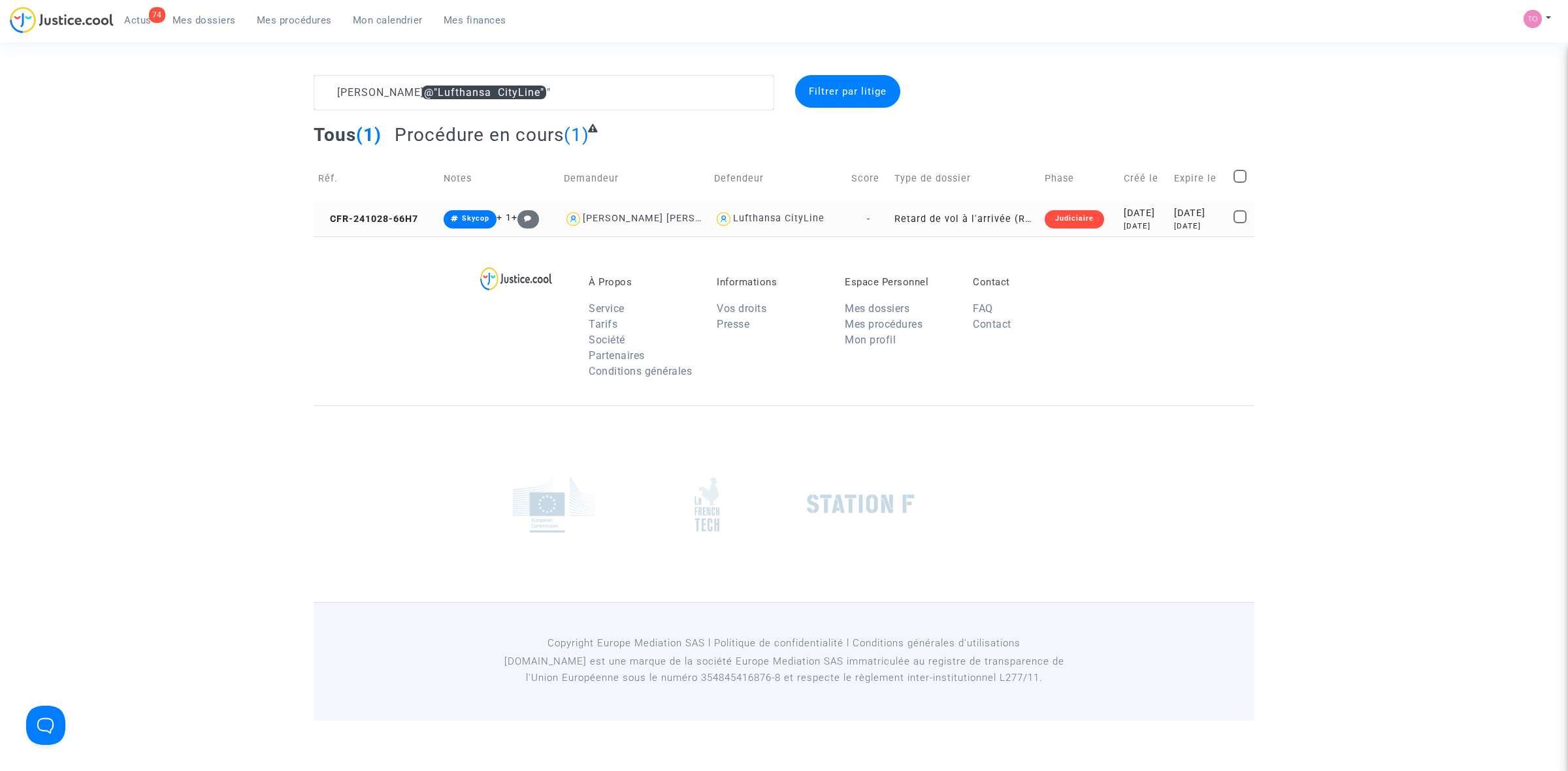
click at [1033, 213] on td "Judiciaire" at bounding box center [1080, 219] width 79 height 34
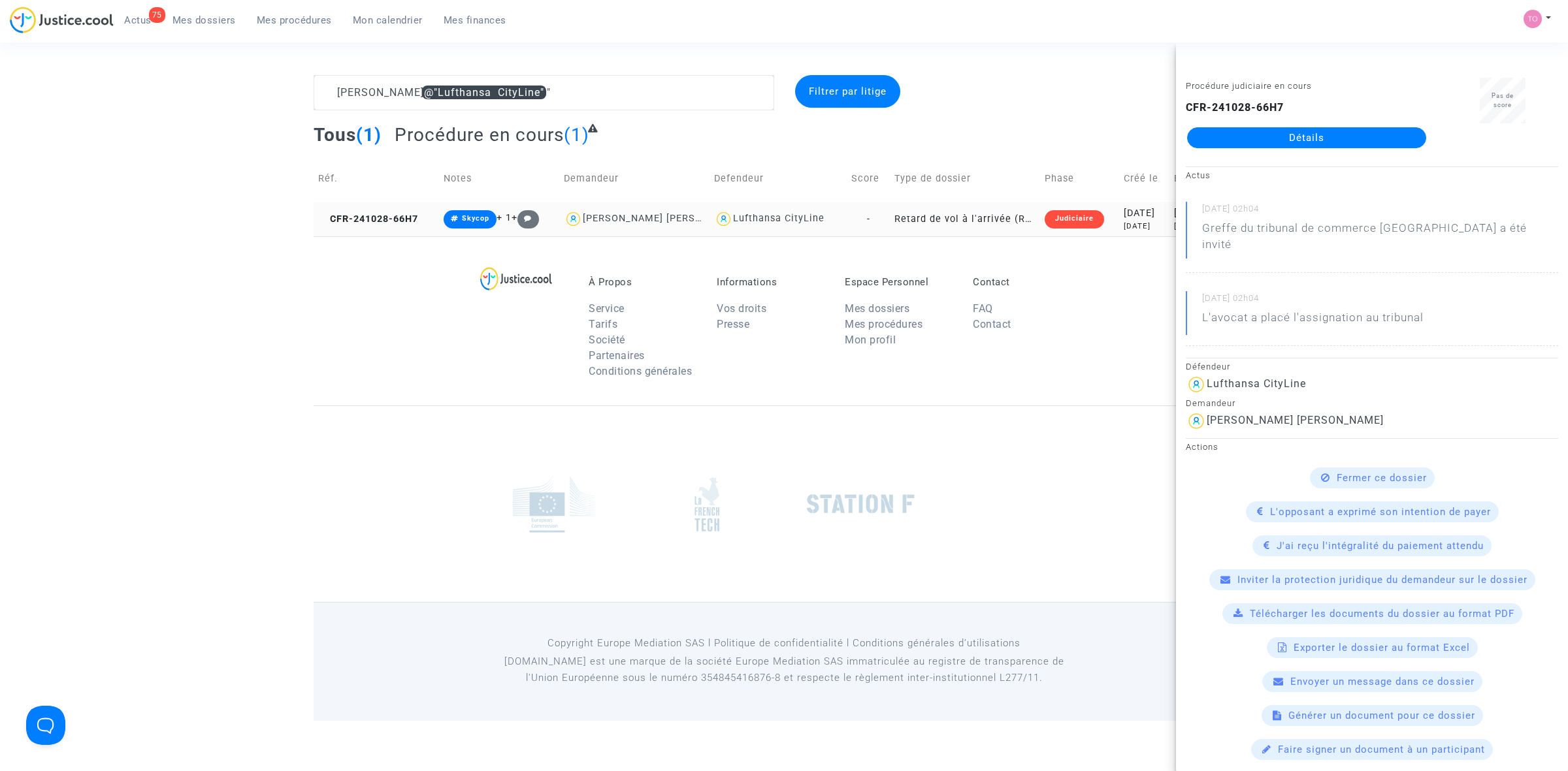
click at [769, 221] on div "Lufthansa CityLine" at bounding box center [779, 219] width 92 height 11
type textarea "MARTINEZ"
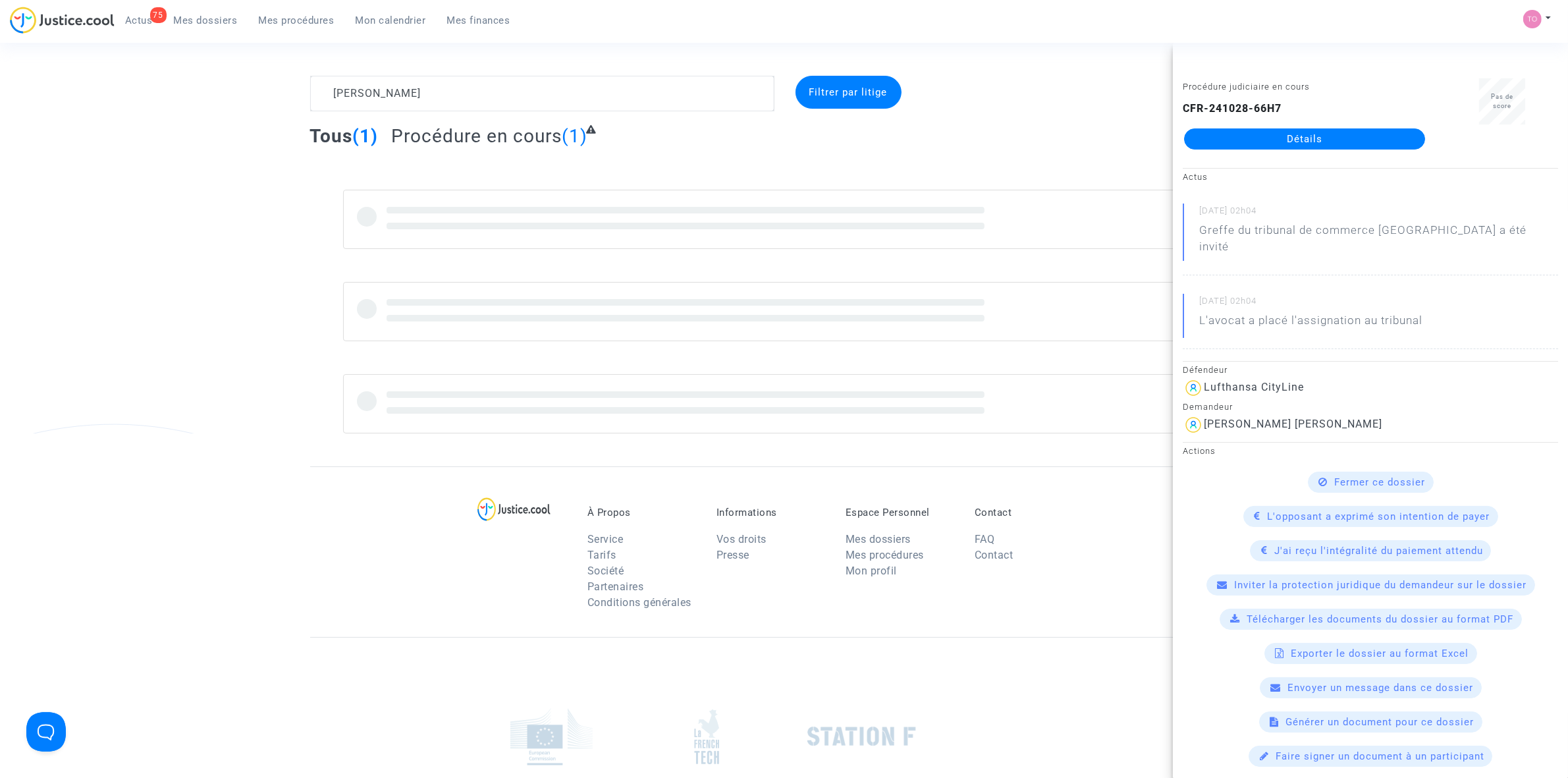
click at [1041, 142] on link "Détails" at bounding box center [1305, 139] width 241 height 21
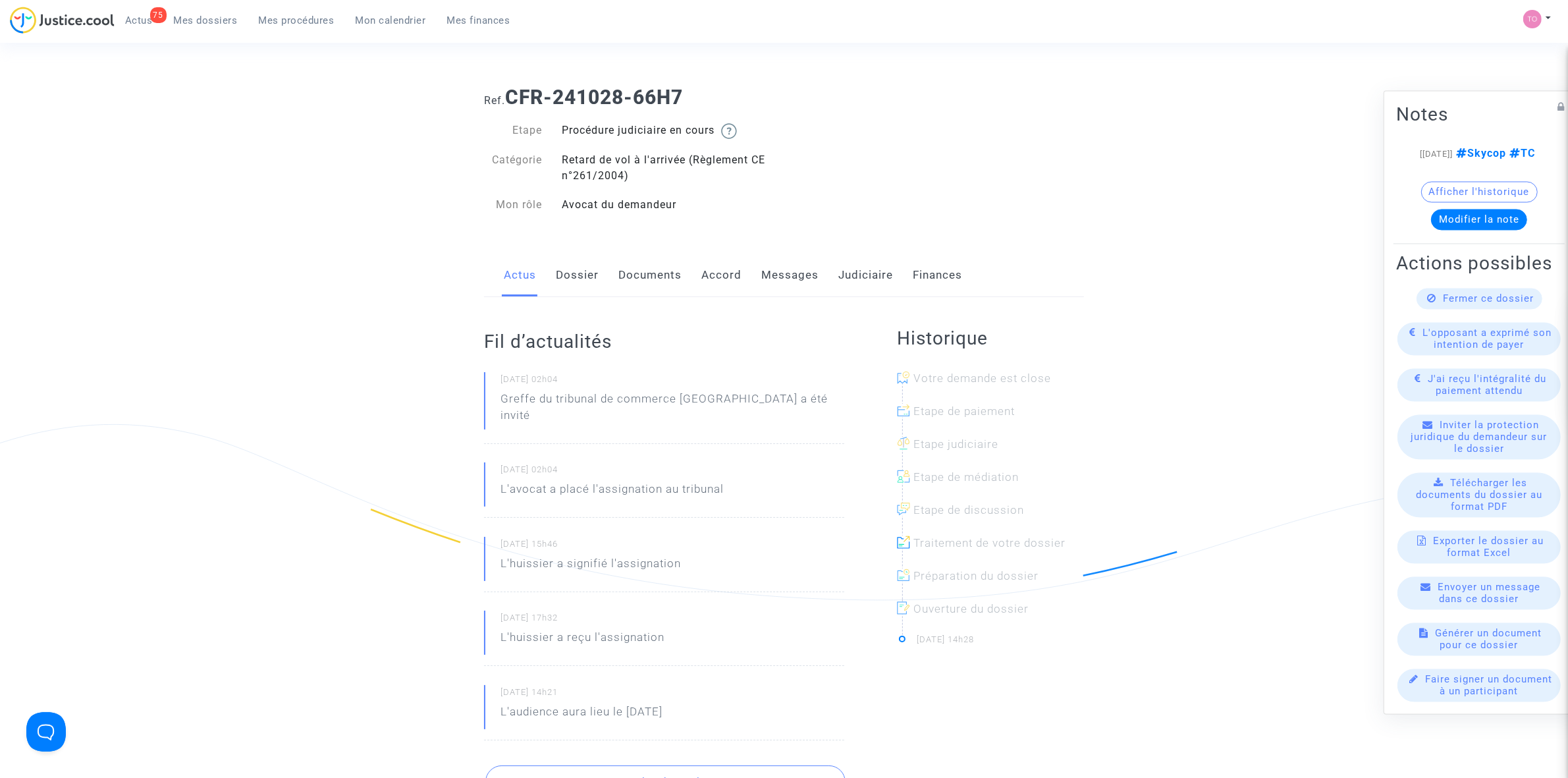
click at [564, 288] on link "Dossier" at bounding box center [577, 276] width 43 height 43
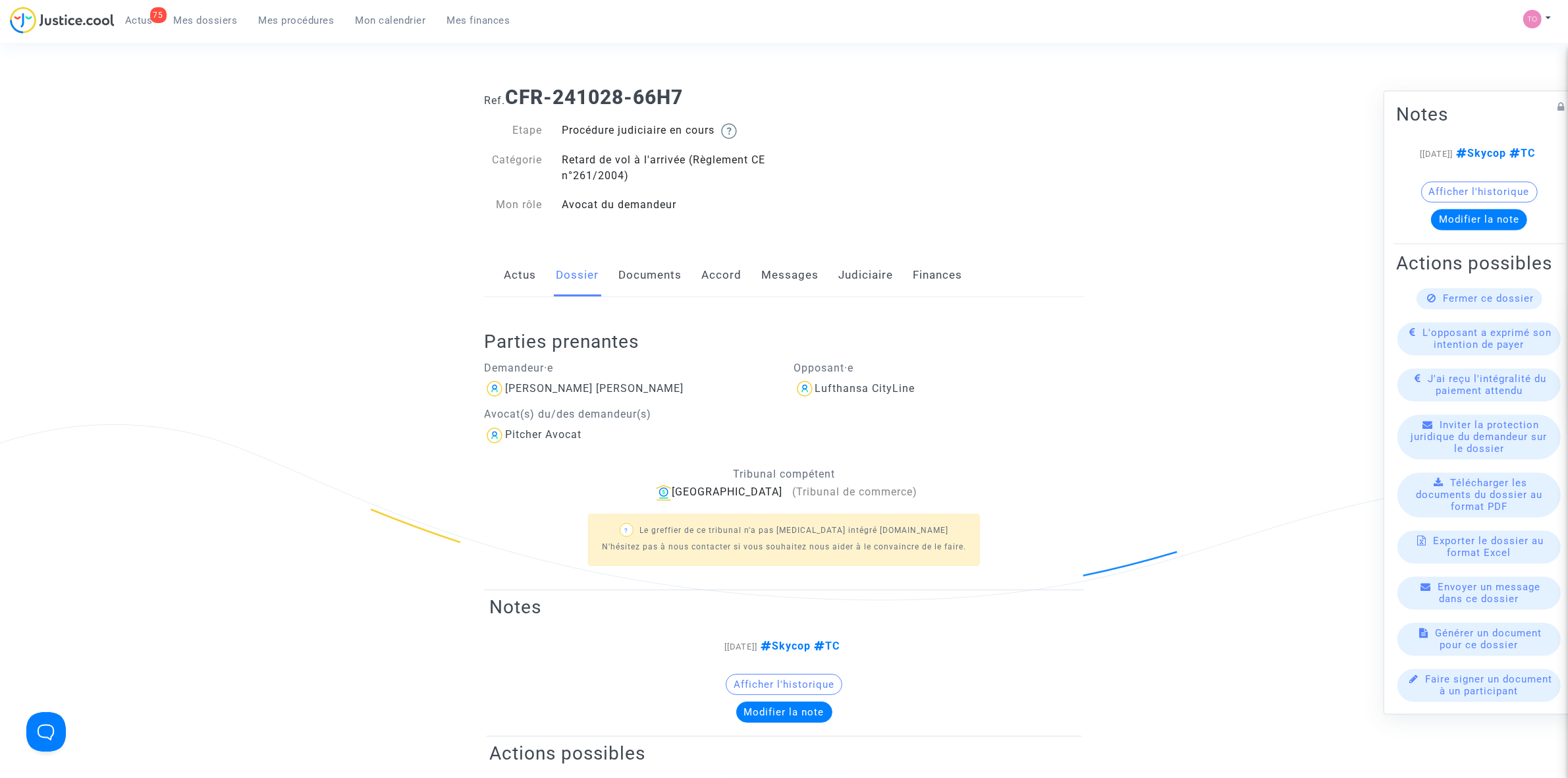
click at [865, 274] on link "Judiciaire" at bounding box center [866, 276] width 55 height 43
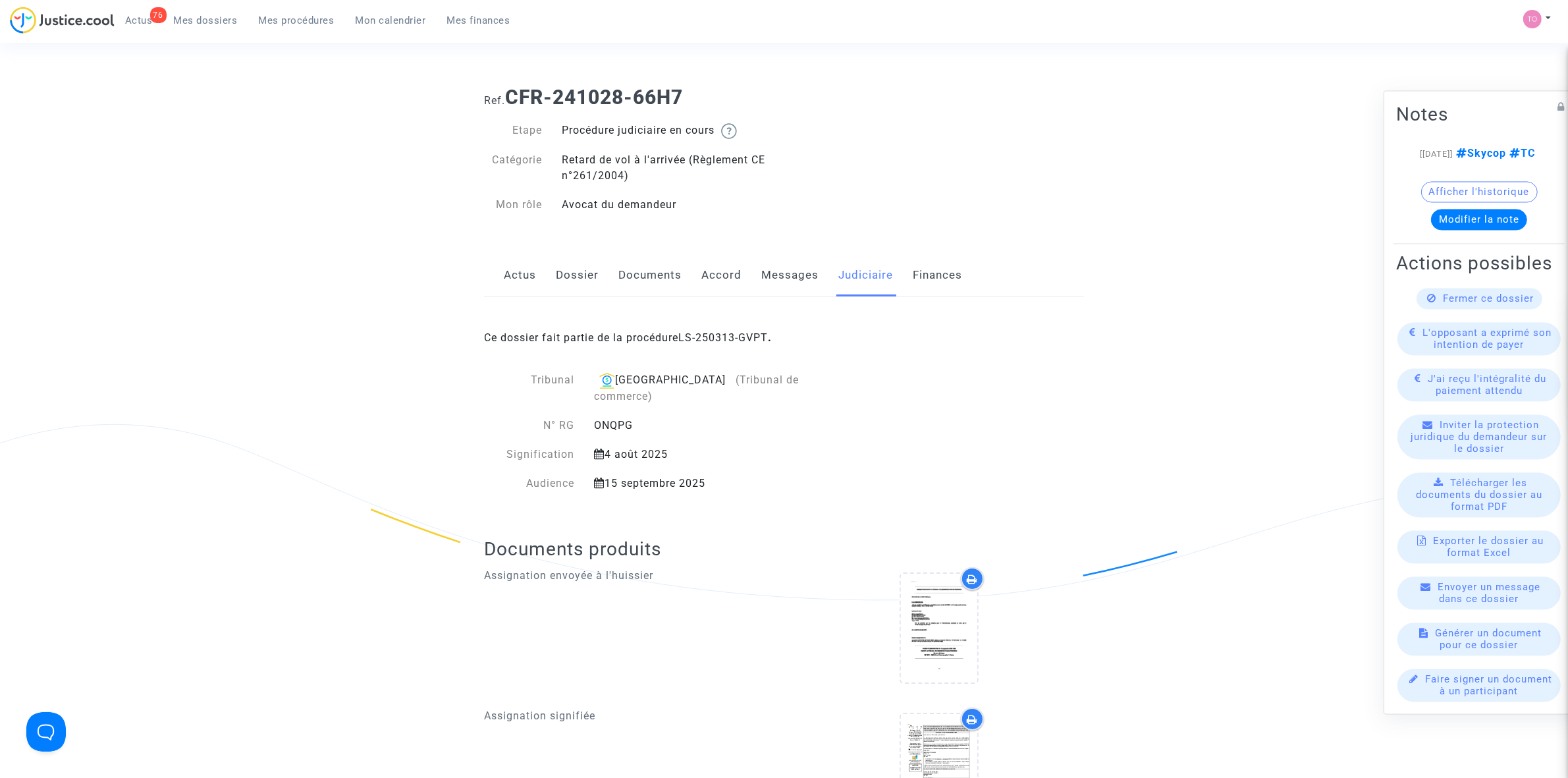
click at [282, 27] on link "Mes procédures" at bounding box center [296, 20] width 97 height 19
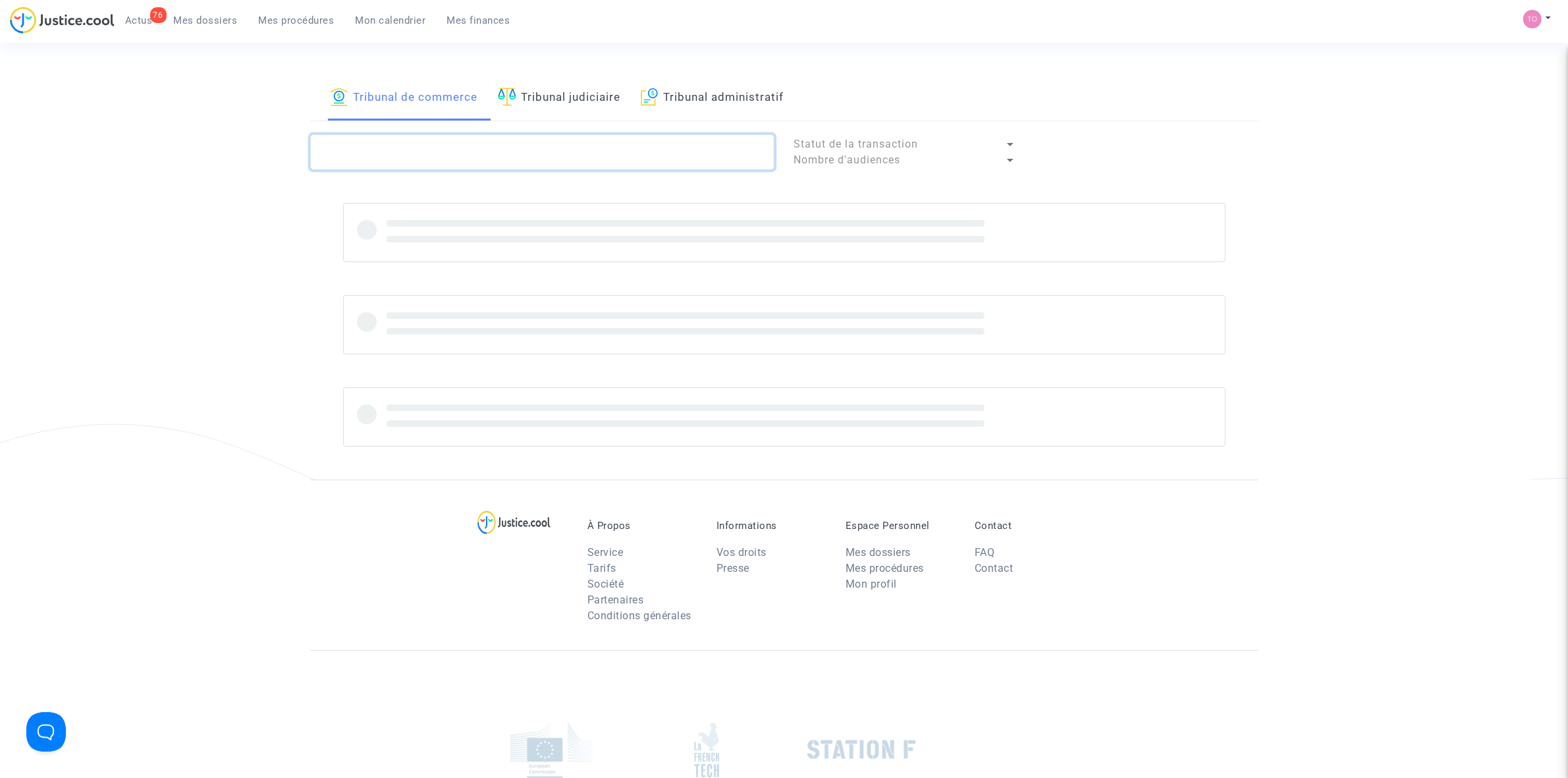
click at [367, 149] on textarea at bounding box center [542, 152] width 464 height 35
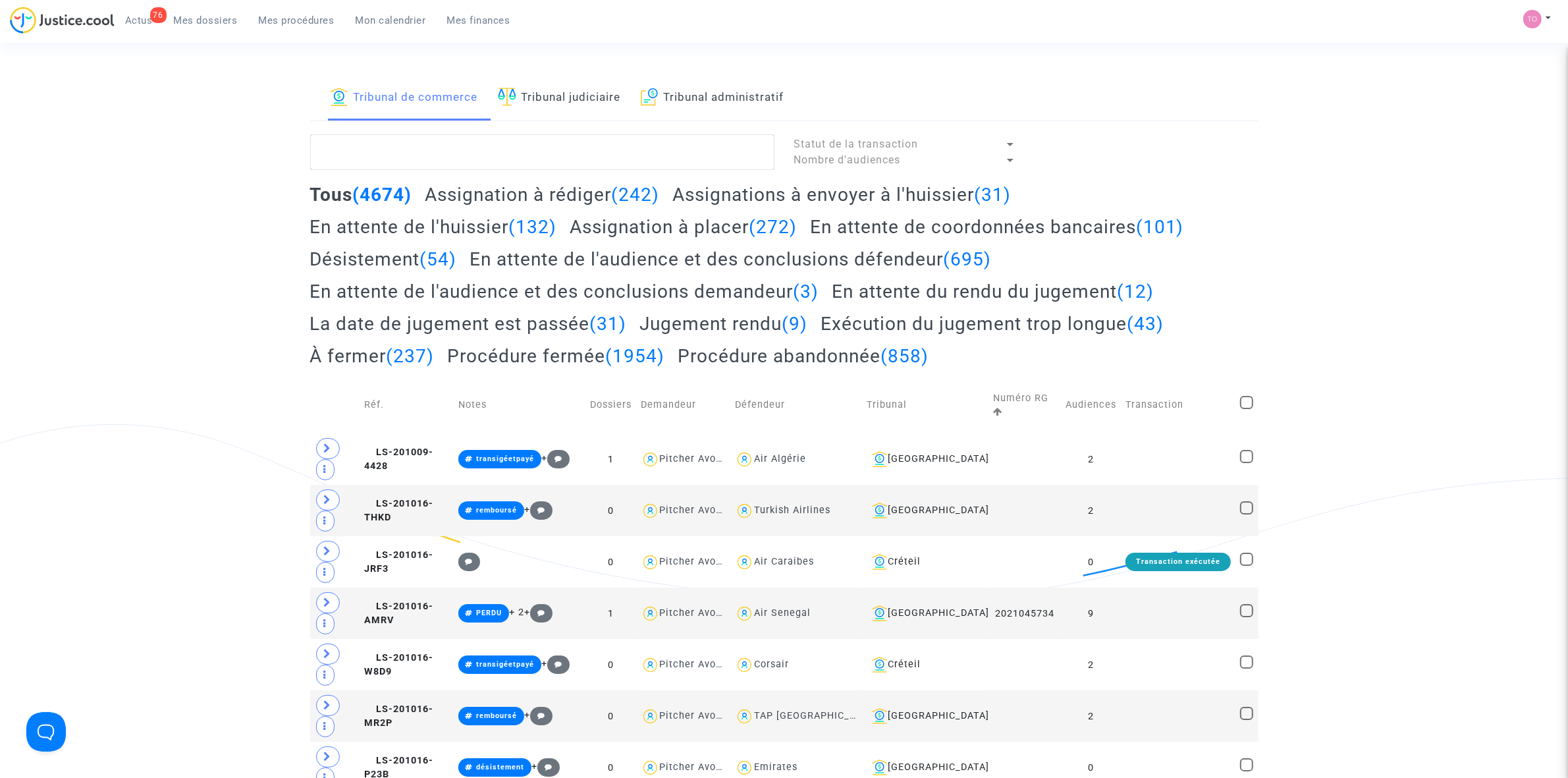
click at [193, 15] on span "Mes dossiers" at bounding box center [206, 20] width 64 height 12
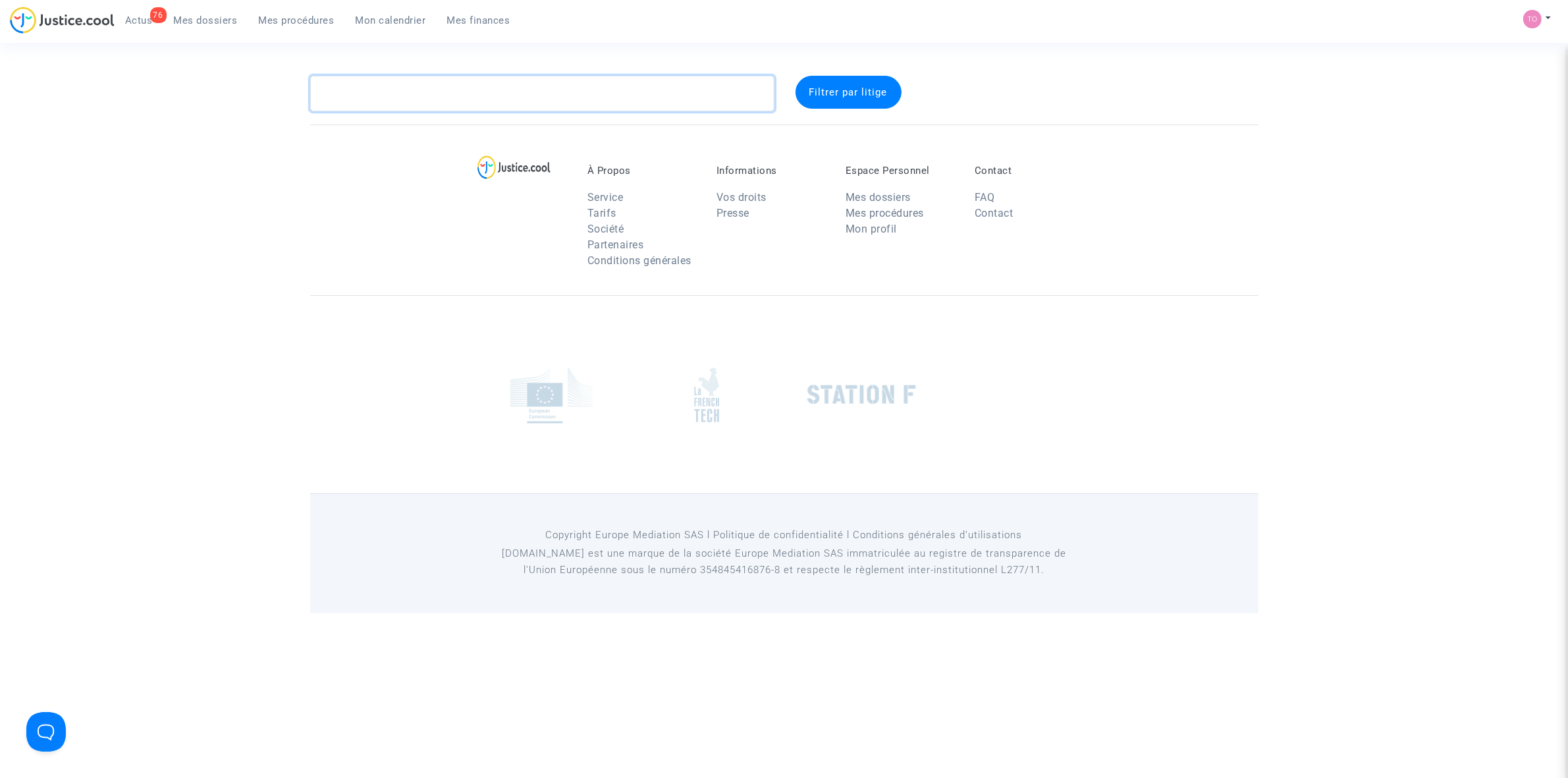
click at [361, 91] on textarea at bounding box center [542, 93] width 464 height 35
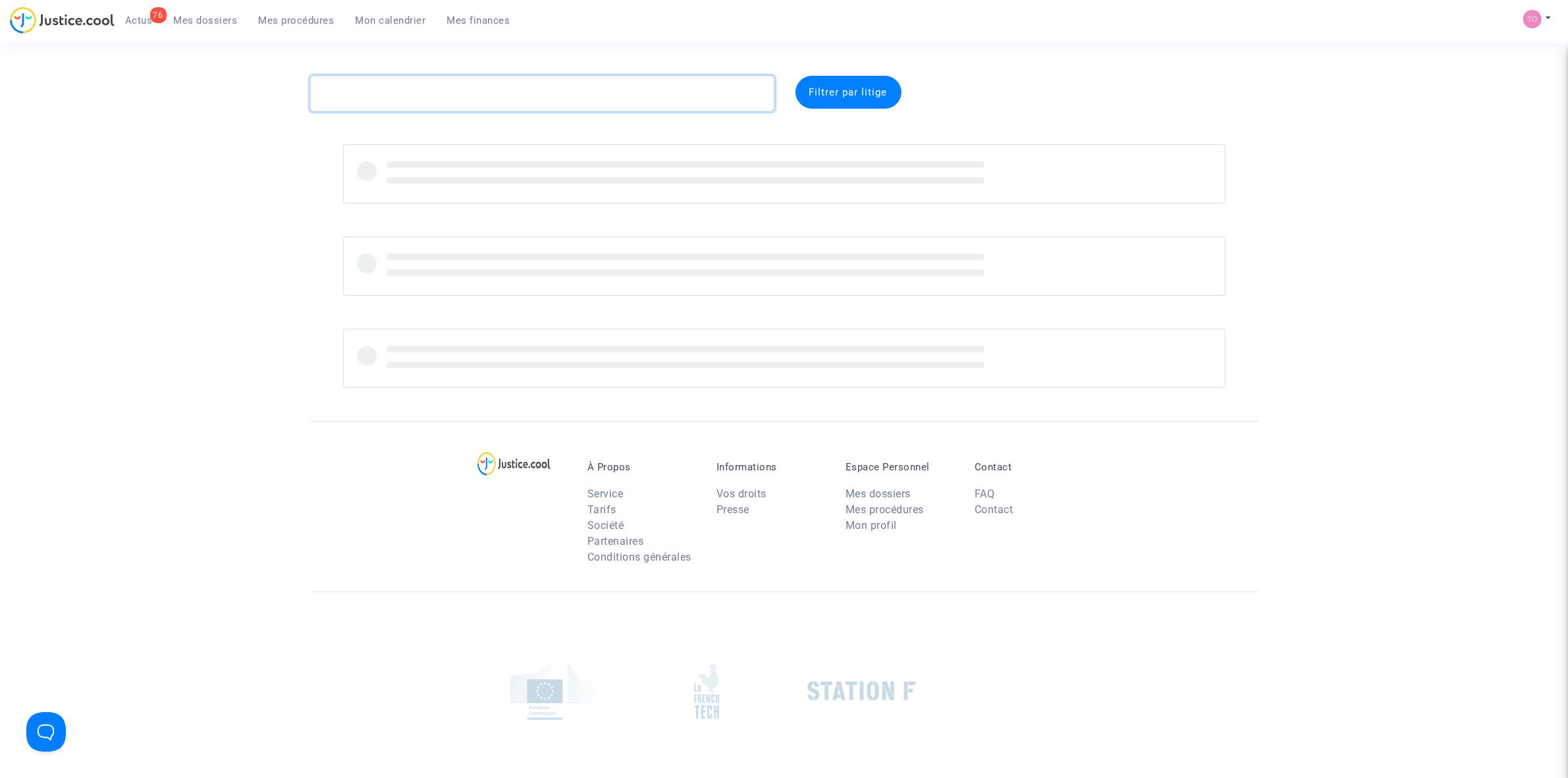
paste textarea "EL GHOUL"
click at [336, 87] on textarea at bounding box center [542, 93] width 464 height 35
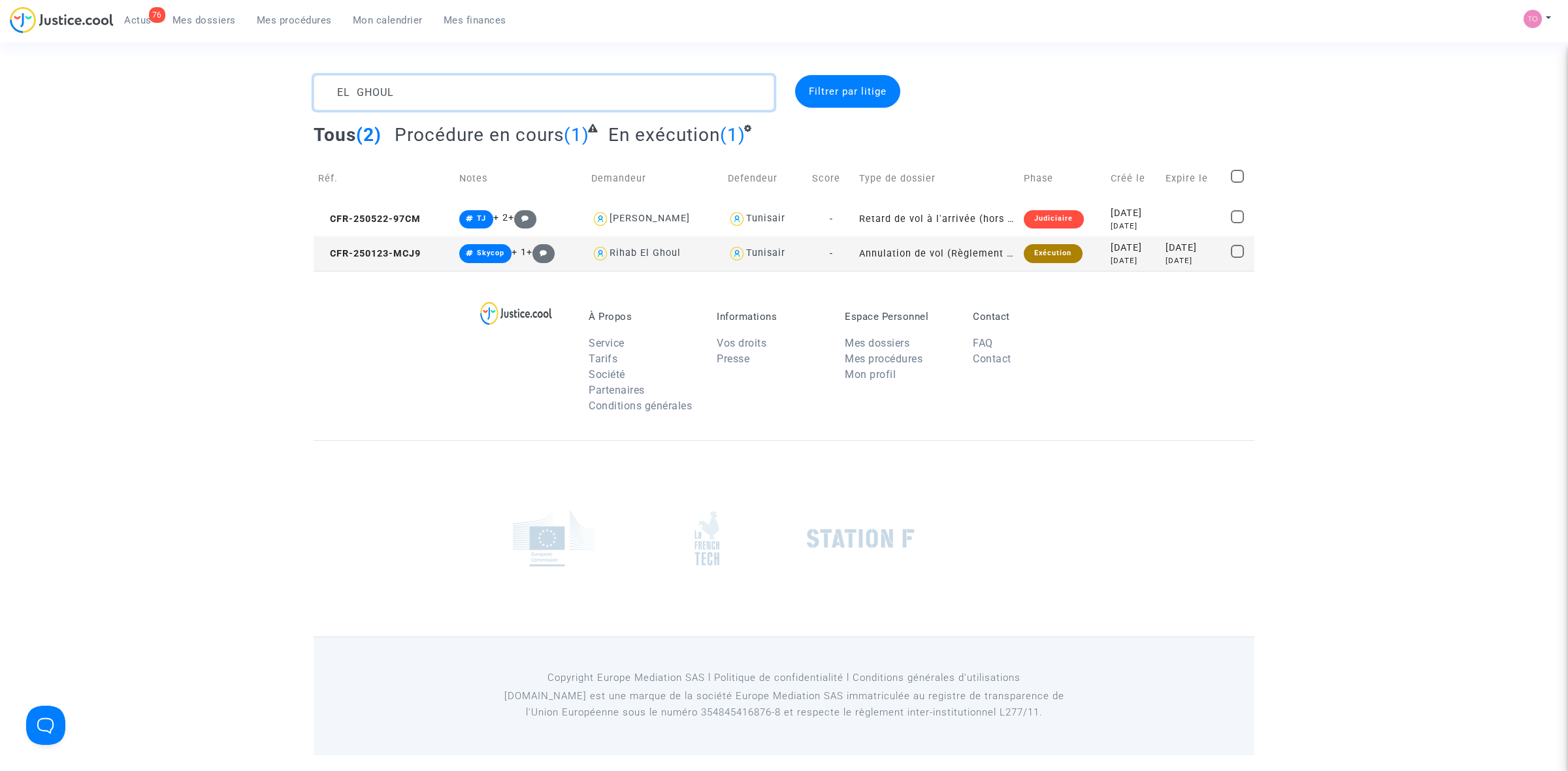
type textarea "EL GHOUL"
click at [1033, 246] on div "Exécution" at bounding box center [1053, 253] width 58 height 19
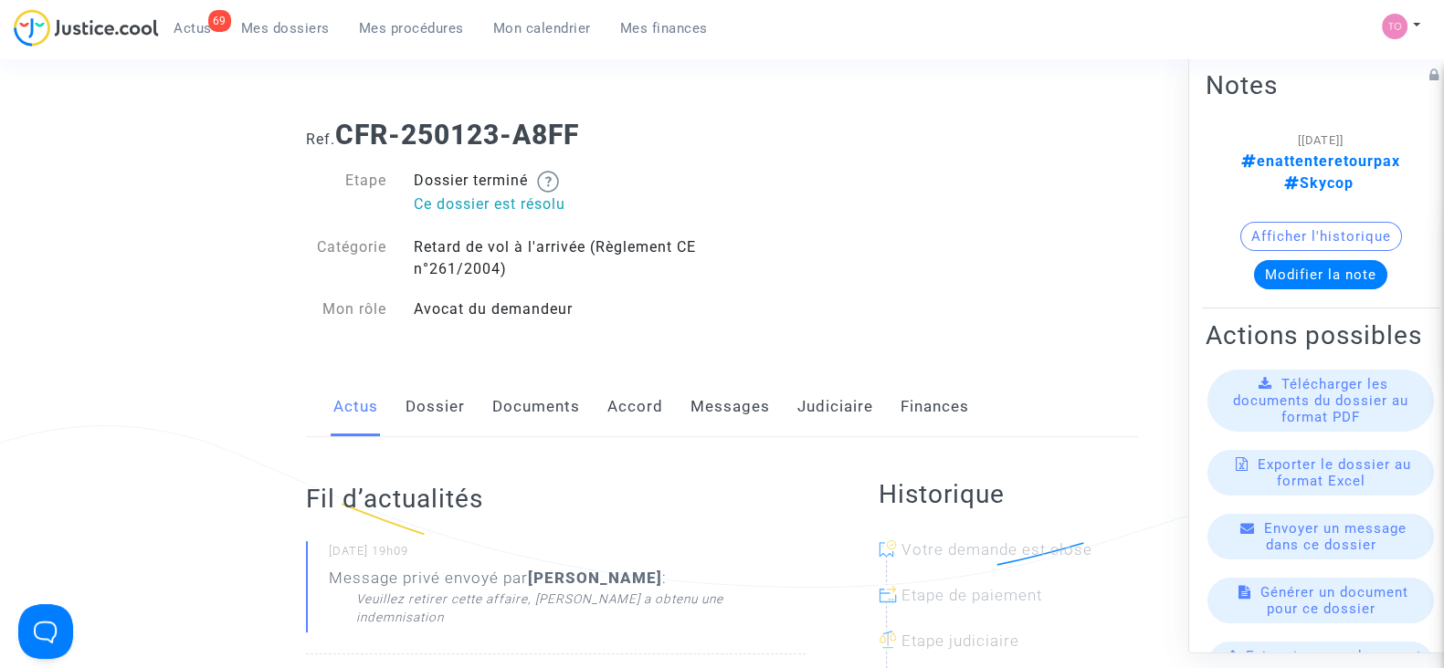
click at [721, 417] on link "Messages" at bounding box center [729, 407] width 79 height 60
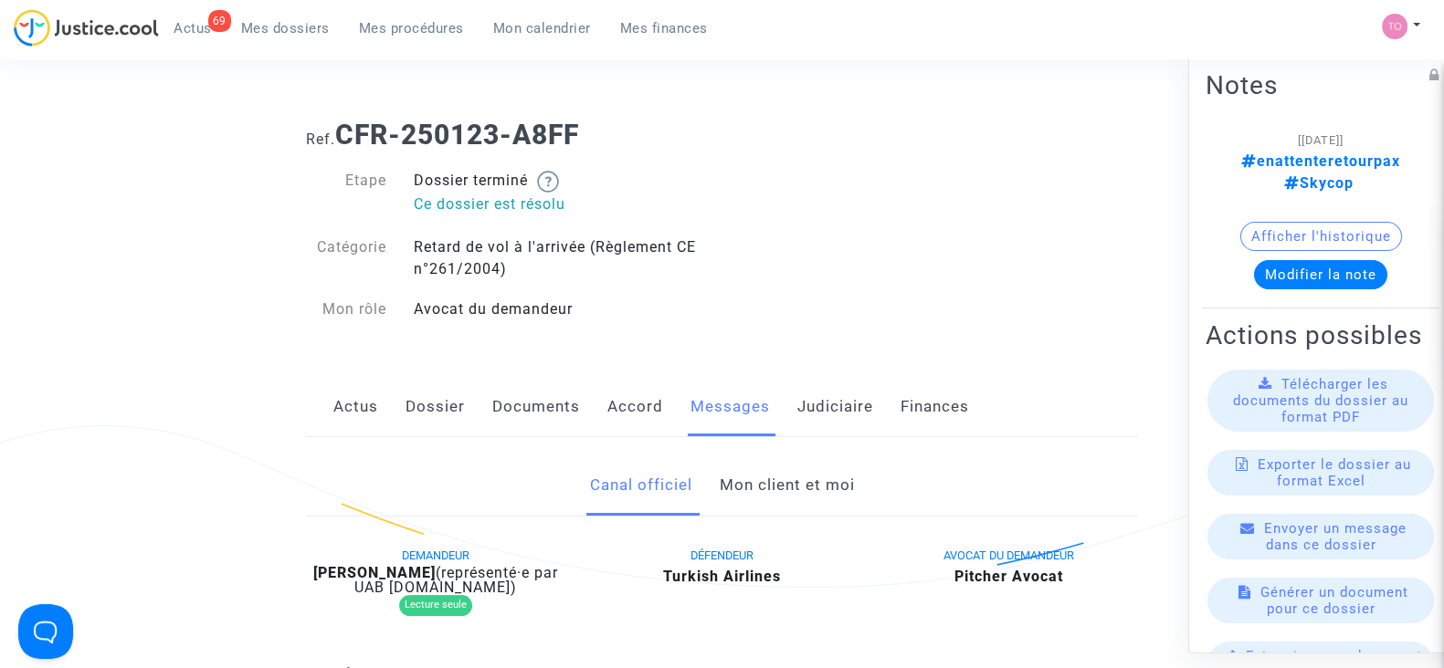
click at [784, 502] on link "Mon client et moi" at bounding box center [786, 486] width 135 height 60
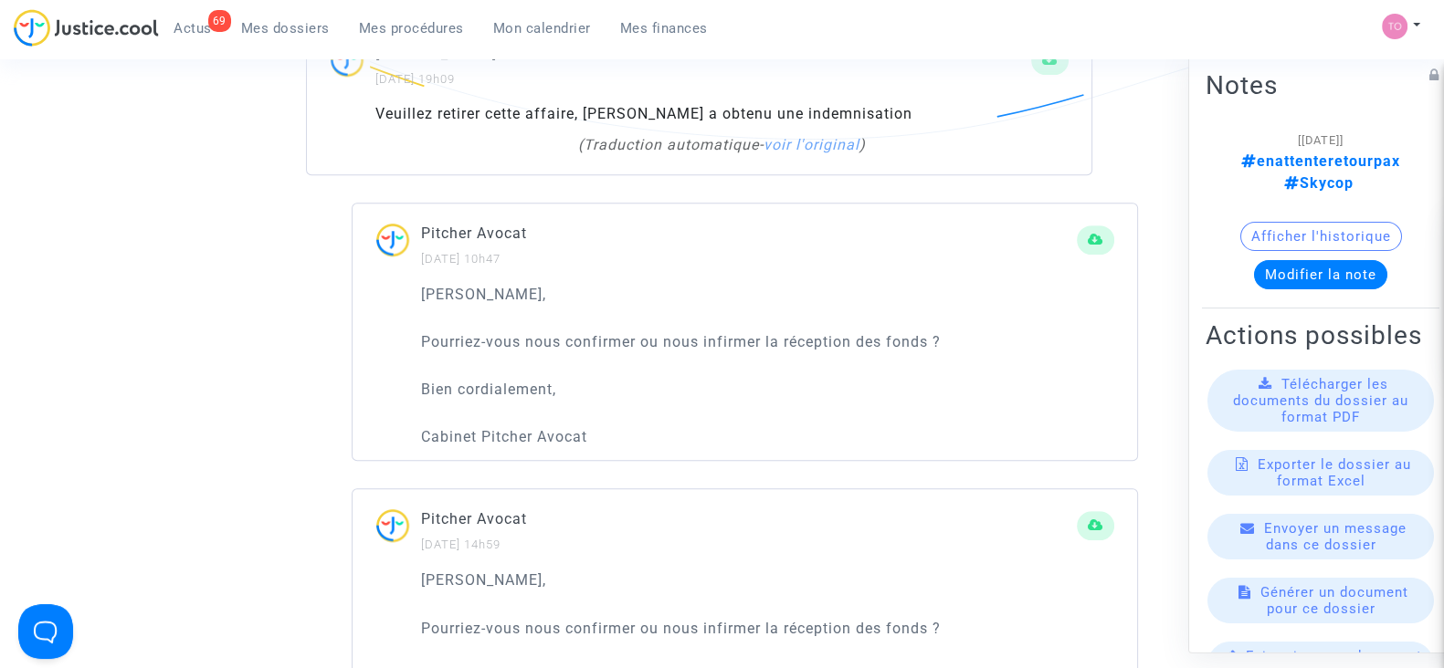
scroll to position [1255, 0]
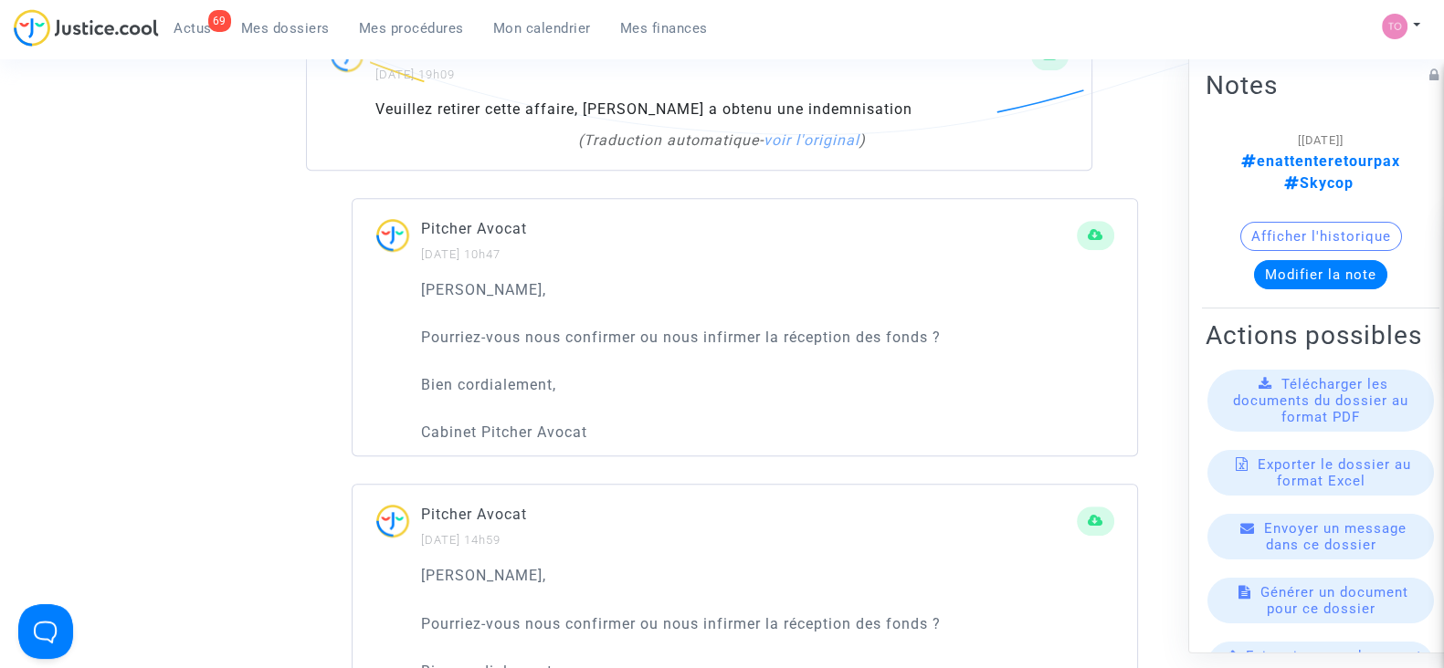
click at [1336, 260] on button "Modifier la note" at bounding box center [1320, 274] width 133 height 29
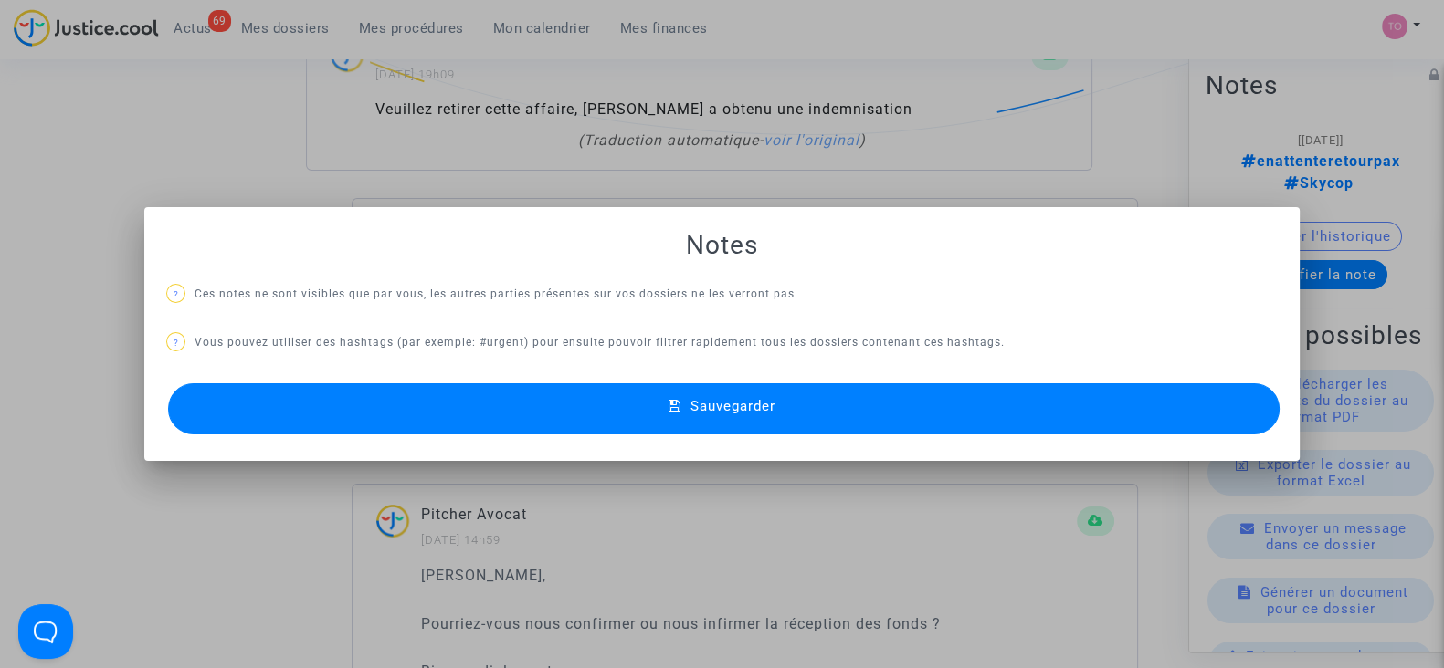
scroll to position [0, 0]
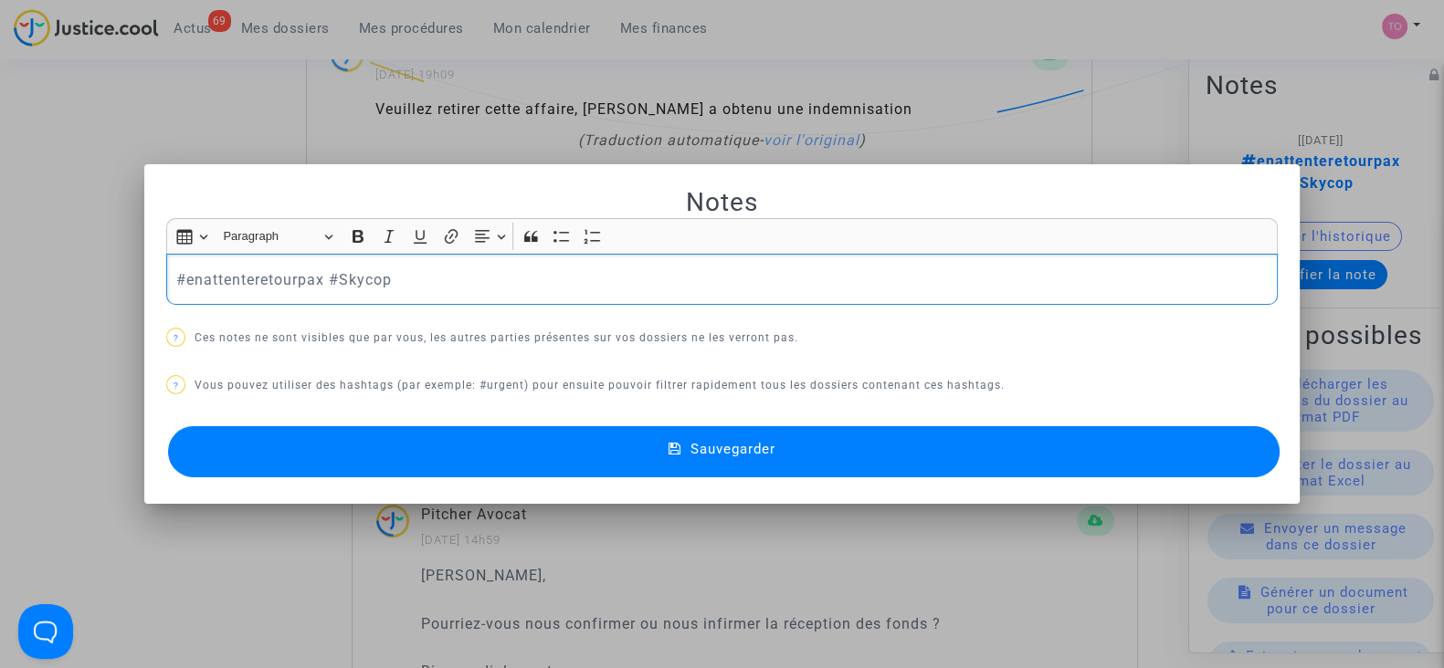
drag, startPoint x: 450, startPoint y: 280, endPoint x: 100, endPoint y: 286, distance: 349.7
click at [100, 286] on div "Notes Rich Text Editor Insert table Insert table Heading Paragraph Paragraph He…" at bounding box center [722, 334] width 1444 height 668
click at [105, 80] on div at bounding box center [722, 334] width 1444 height 668
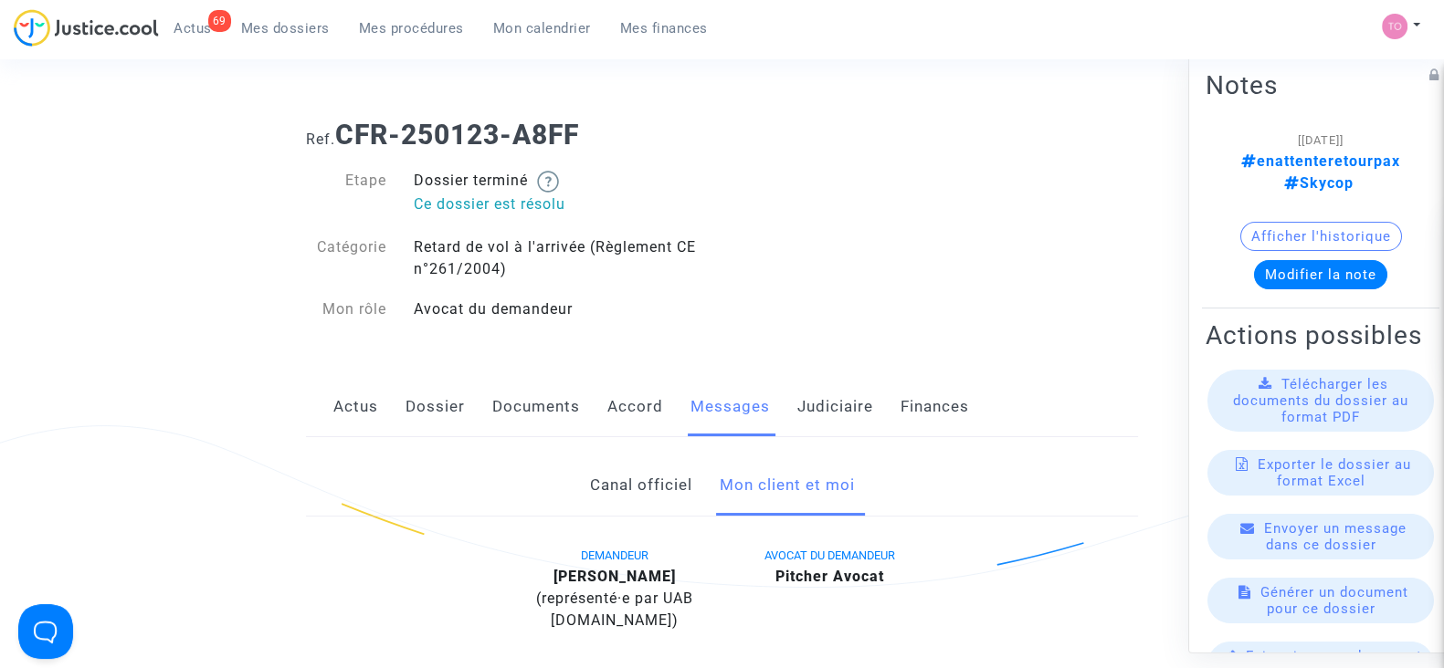
click at [826, 409] on link "Judiciaire" at bounding box center [835, 407] width 76 height 60
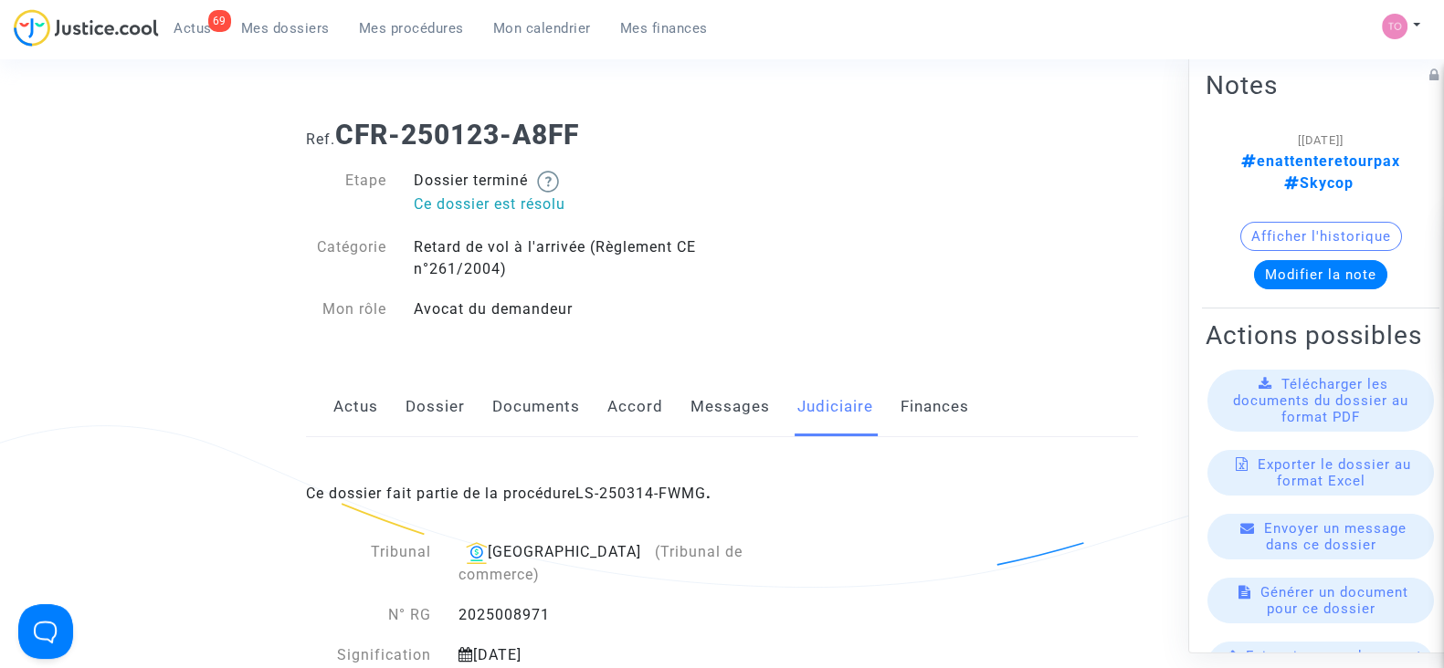
click at [625, 472] on div "Ce dossier fait partie de la procédure LS-250314-FWMG ." at bounding box center [722, 480] width 832 height 86
click at [621, 493] on link "LS-250314-FWMG" at bounding box center [640, 493] width 131 height 17
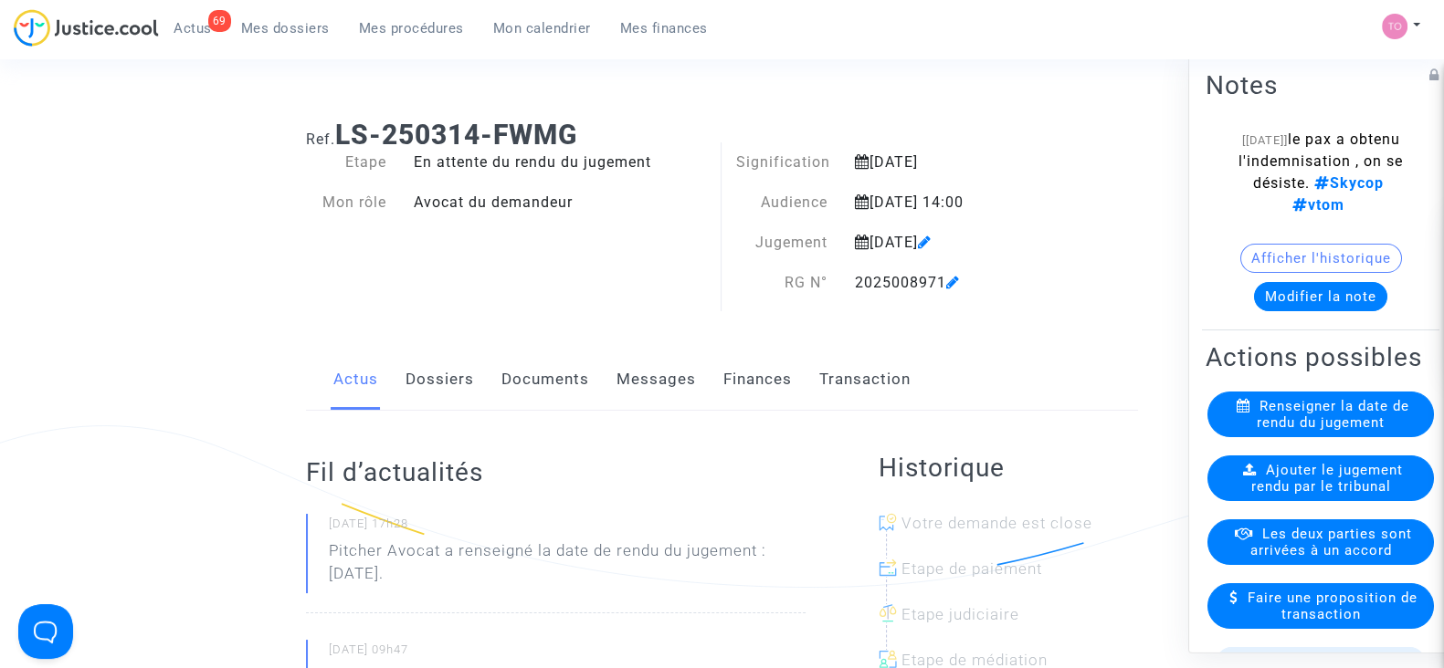
click at [1339, 311] on button "Modifier la note" at bounding box center [1320, 296] width 133 height 29
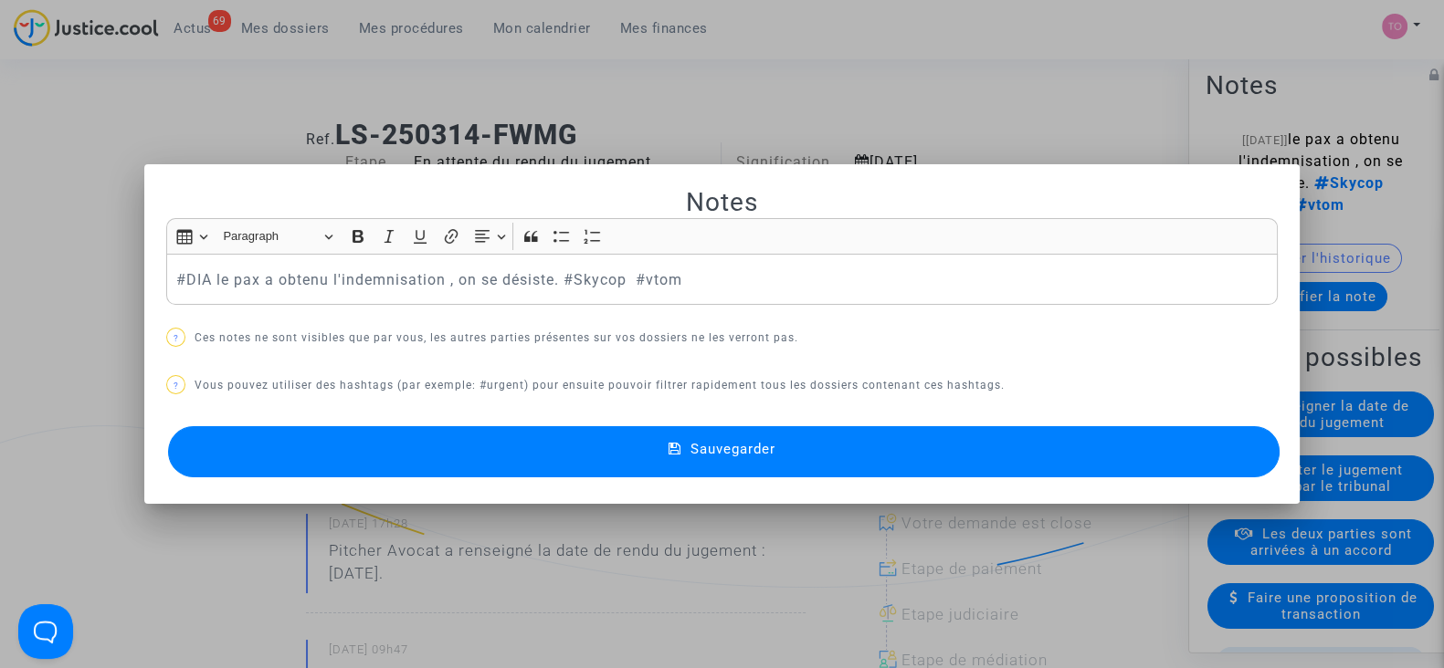
click at [429, 467] on button "Sauvegarder" at bounding box center [723, 451] width 1111 height 51
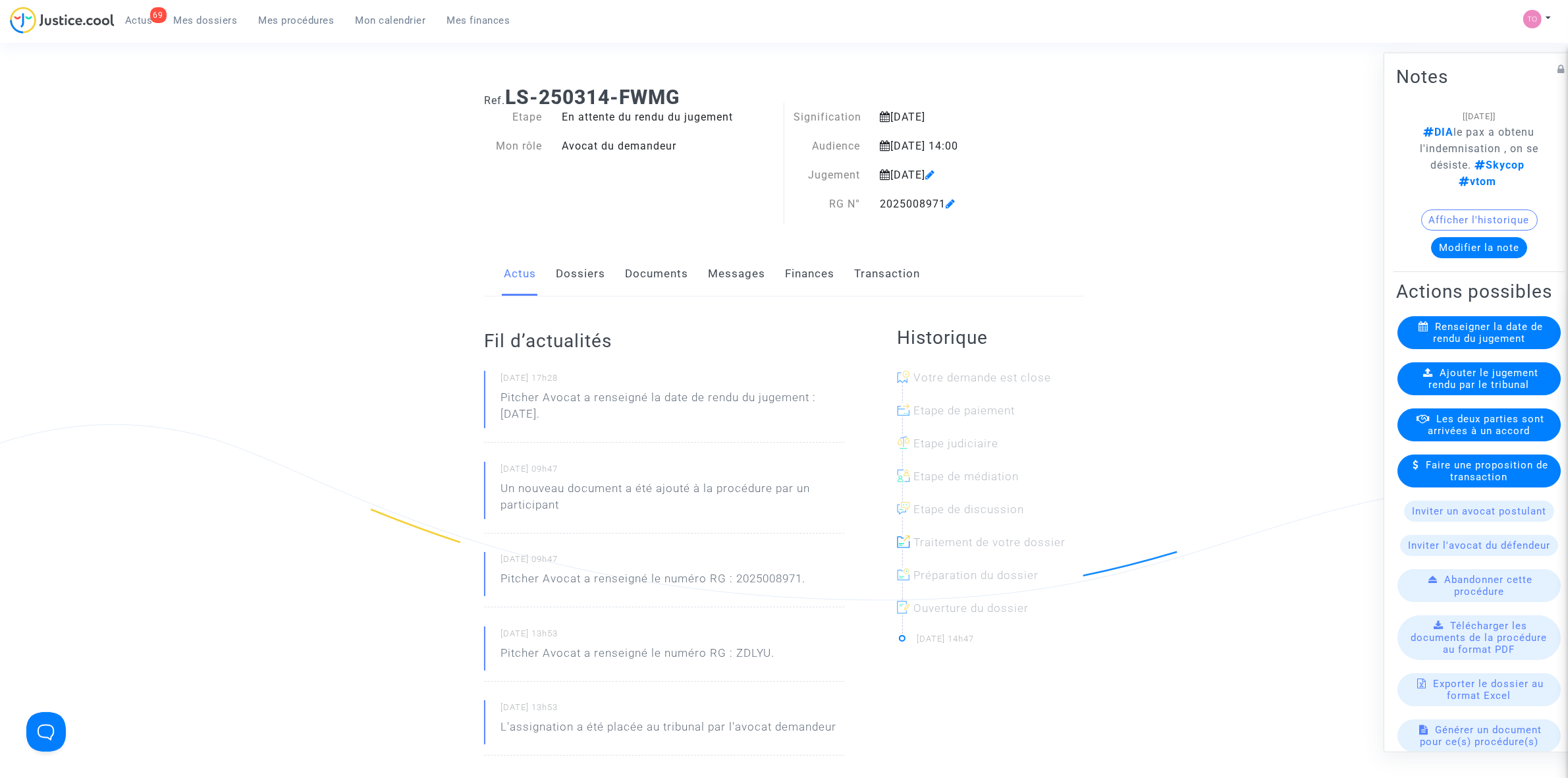
click at [189, 18] on span "Mes dossiers" at bounding box center [206, 20] width 64 height 12
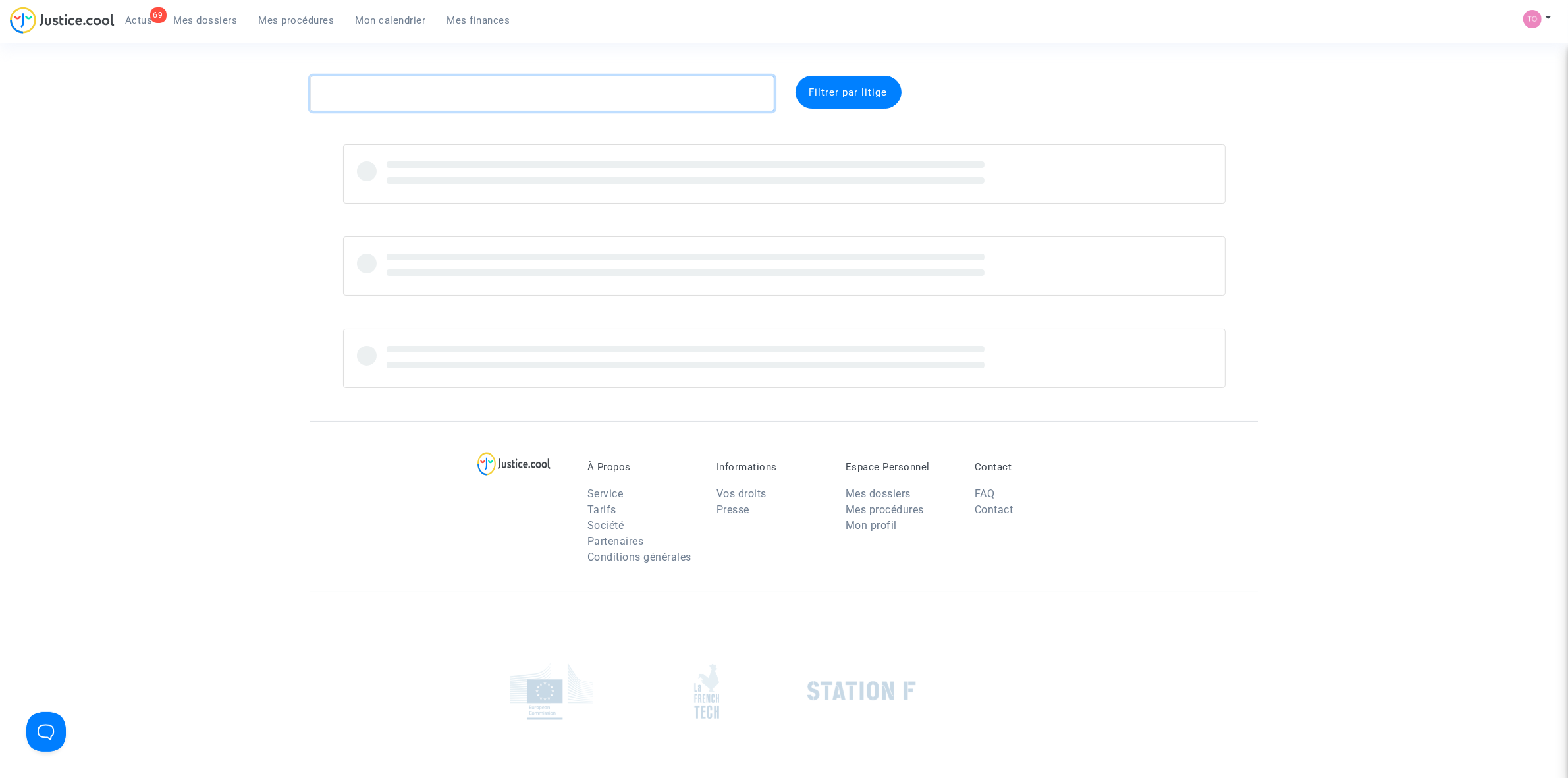
click at [364, 100] on textarea at bounding box center [542, 93] width 464 height 35
paste textarea "CFR-250117-KP6K"
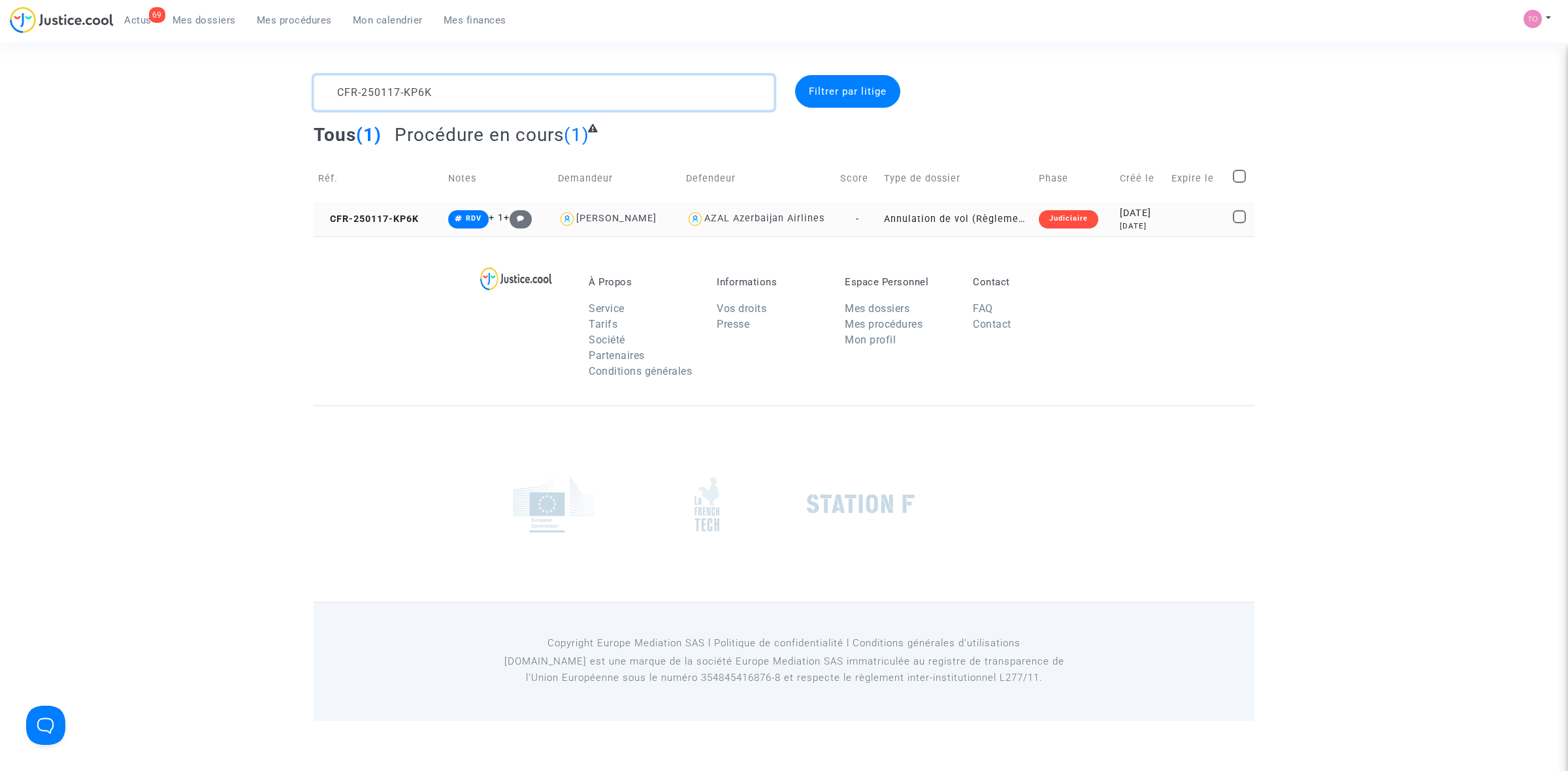
type textarea "CFR-250117-KP6K"
click at [927, 221] on td "Annulation de vol (Règlement CE n°261/2004)" at bounding box center [956, 219] width 154 height 34
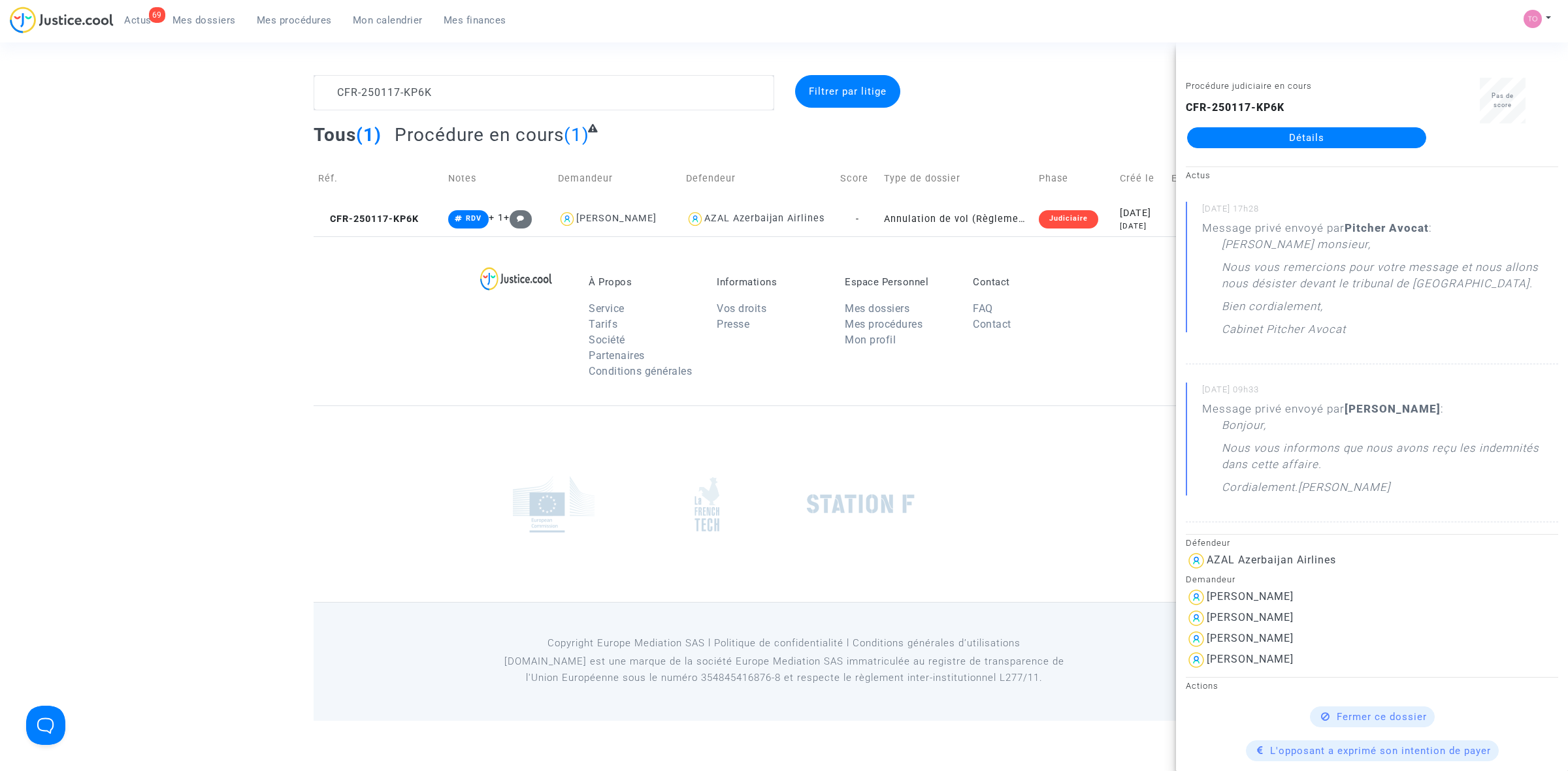
click at [1033, 136] on link "Détails" at bounding box center [1307, 137] width 239 height 21
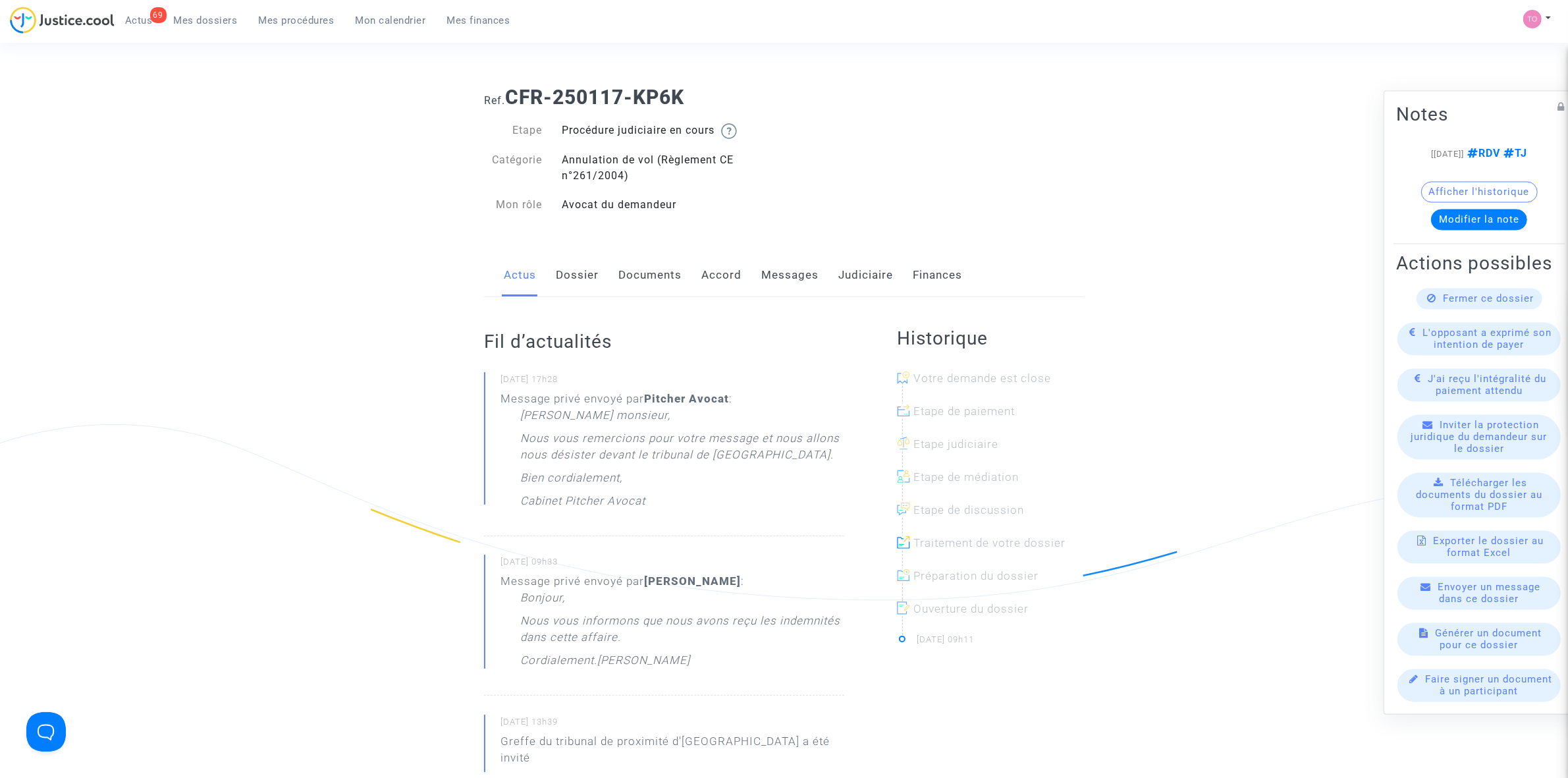
click at [843, 275] on link "Judiciaire" at bounding box center [866, 276] width 55 height 43
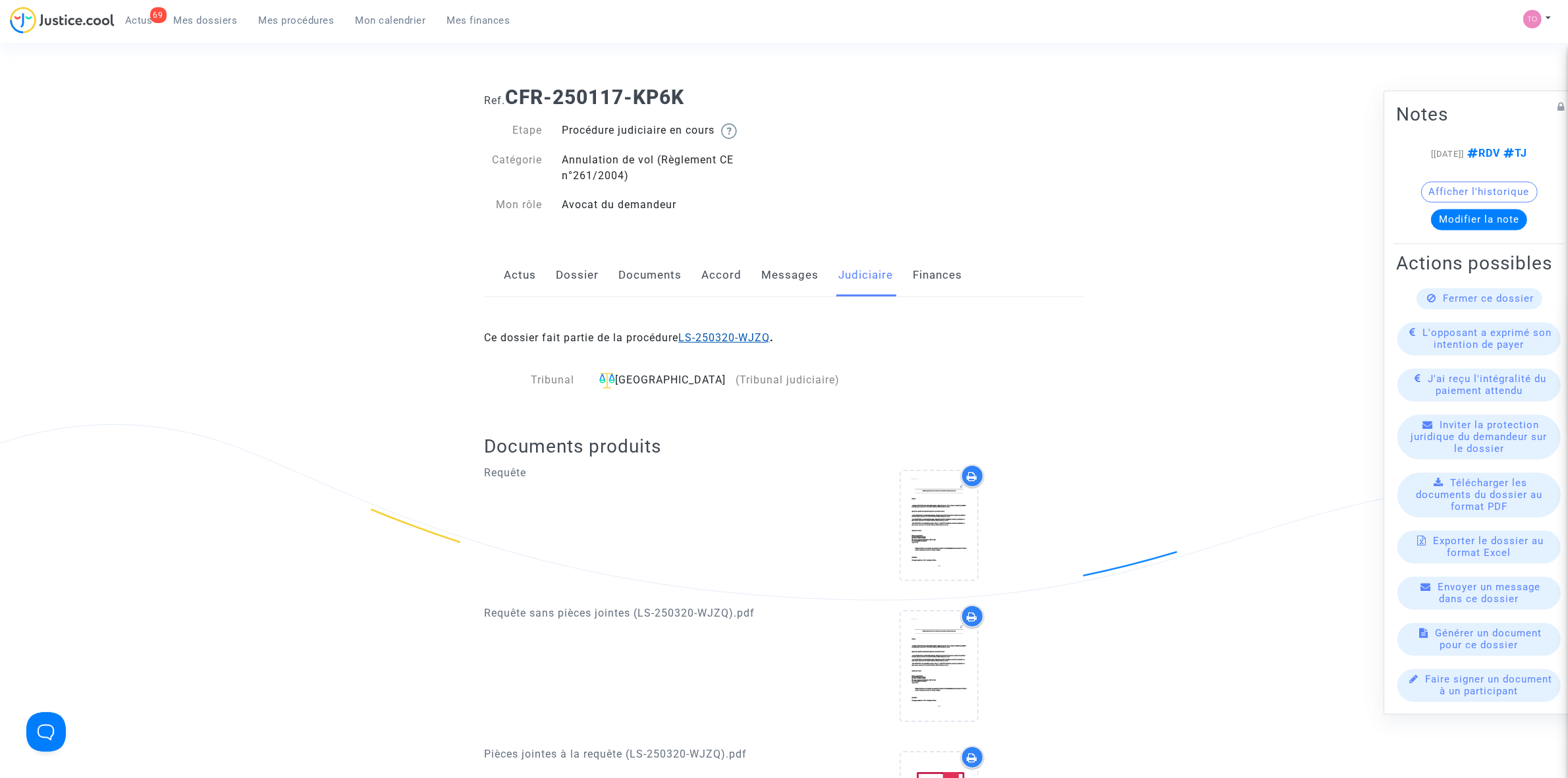
click at [702, 340] on link "LS-250320-WJZQ" at bounding box center [723, 337] width 92 height 12
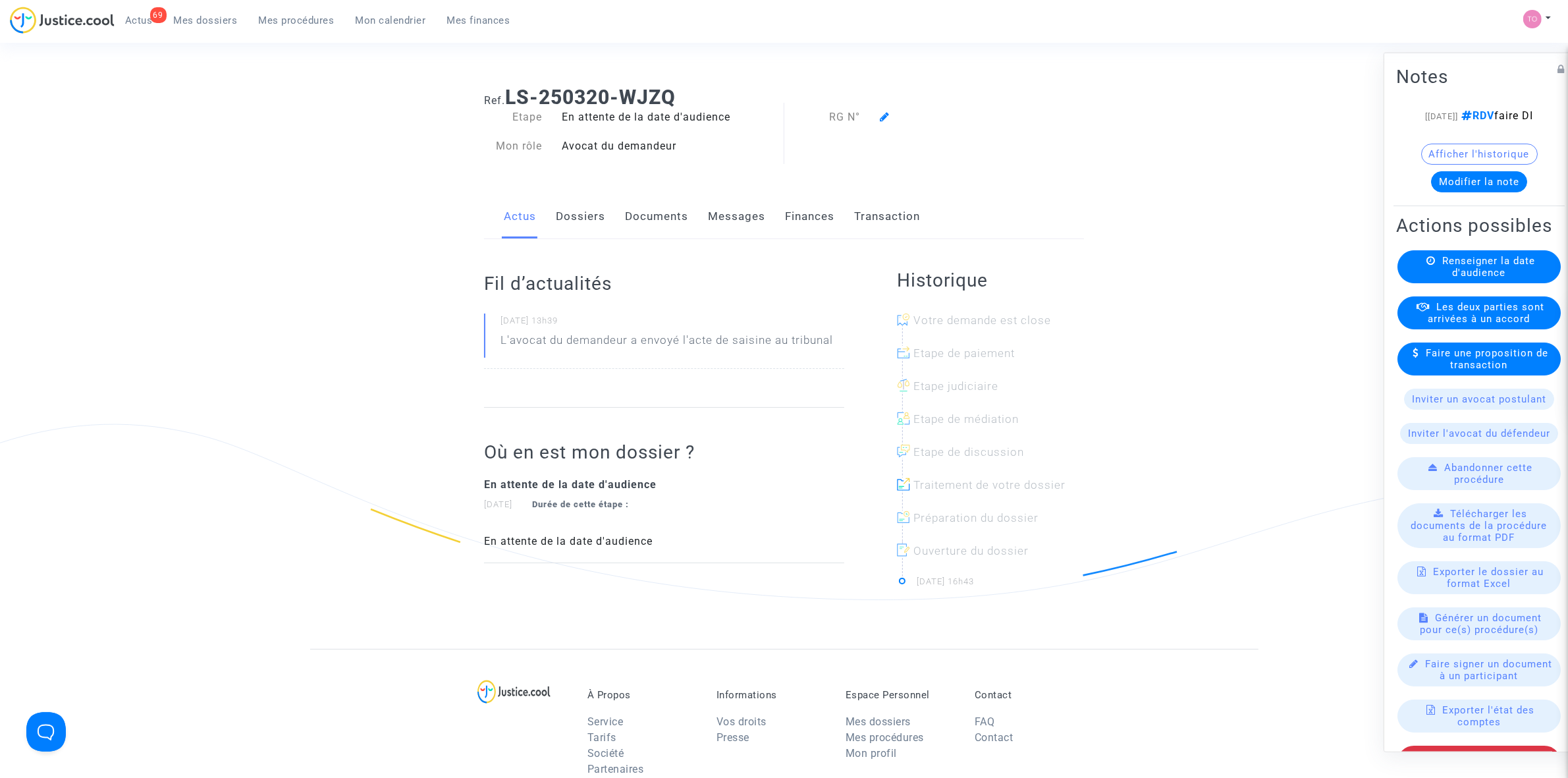
click at [1041, 192] on button "Modifier la note" at bounding box center [1479, 180] width 96 height 21
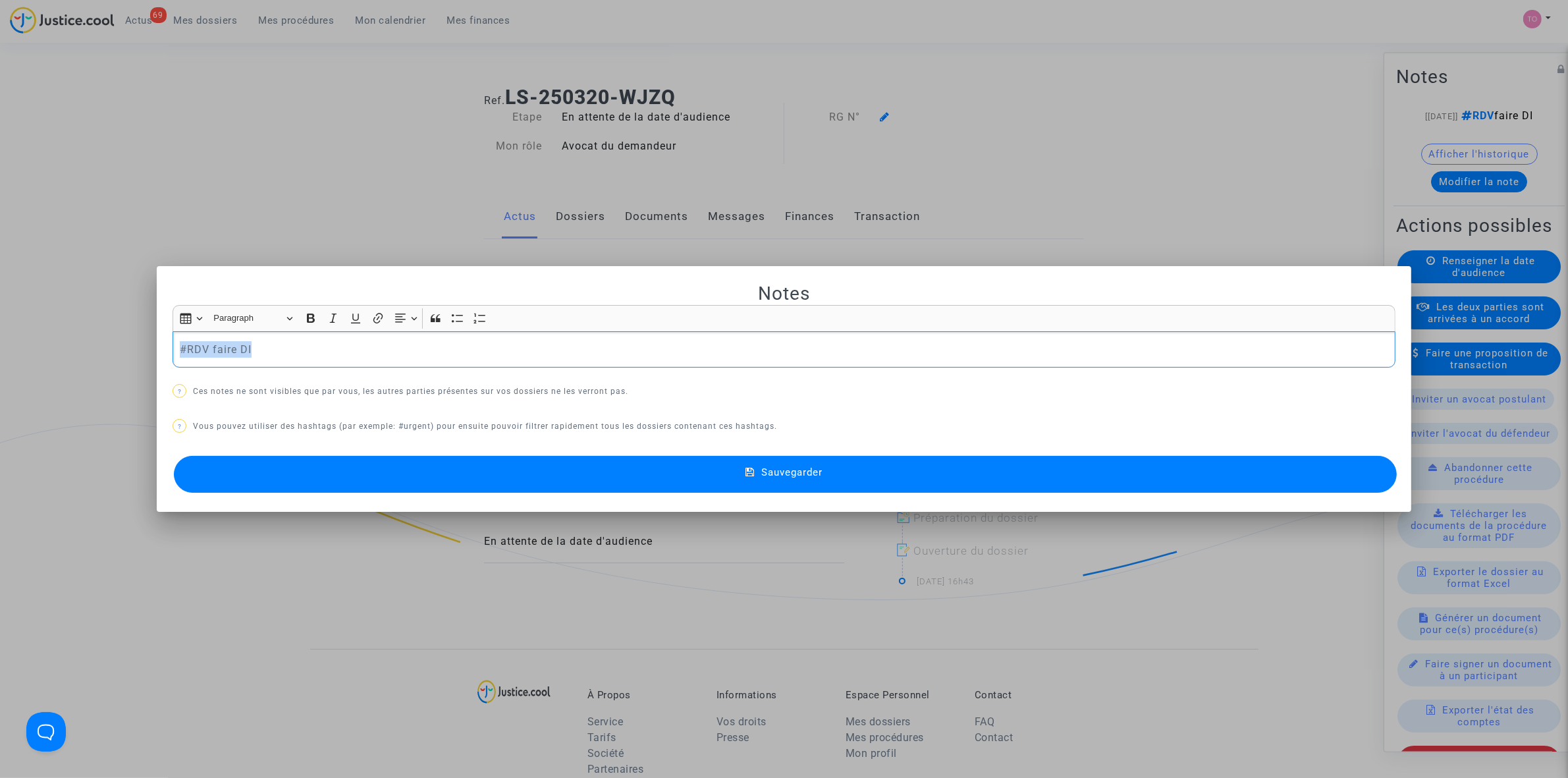
drag, startPoint x: 257, startPoint y: 349, endPoint x: 127, endPoint y: 347, distance: 130.0
click at [127, 347] on div "Notes Rich Text Editor Insert table Insert table Heading Paragraph Paragraph He…" at bounding box center [784, 389] width 1568 height 778
click at [273, 363] on div "#RDV faire DI" at bounding box center [783, 349] width 1223 height 37
click at [501, 481] on button "Sauvegarder" at bounding box center [785, 474] width 1223 height 37
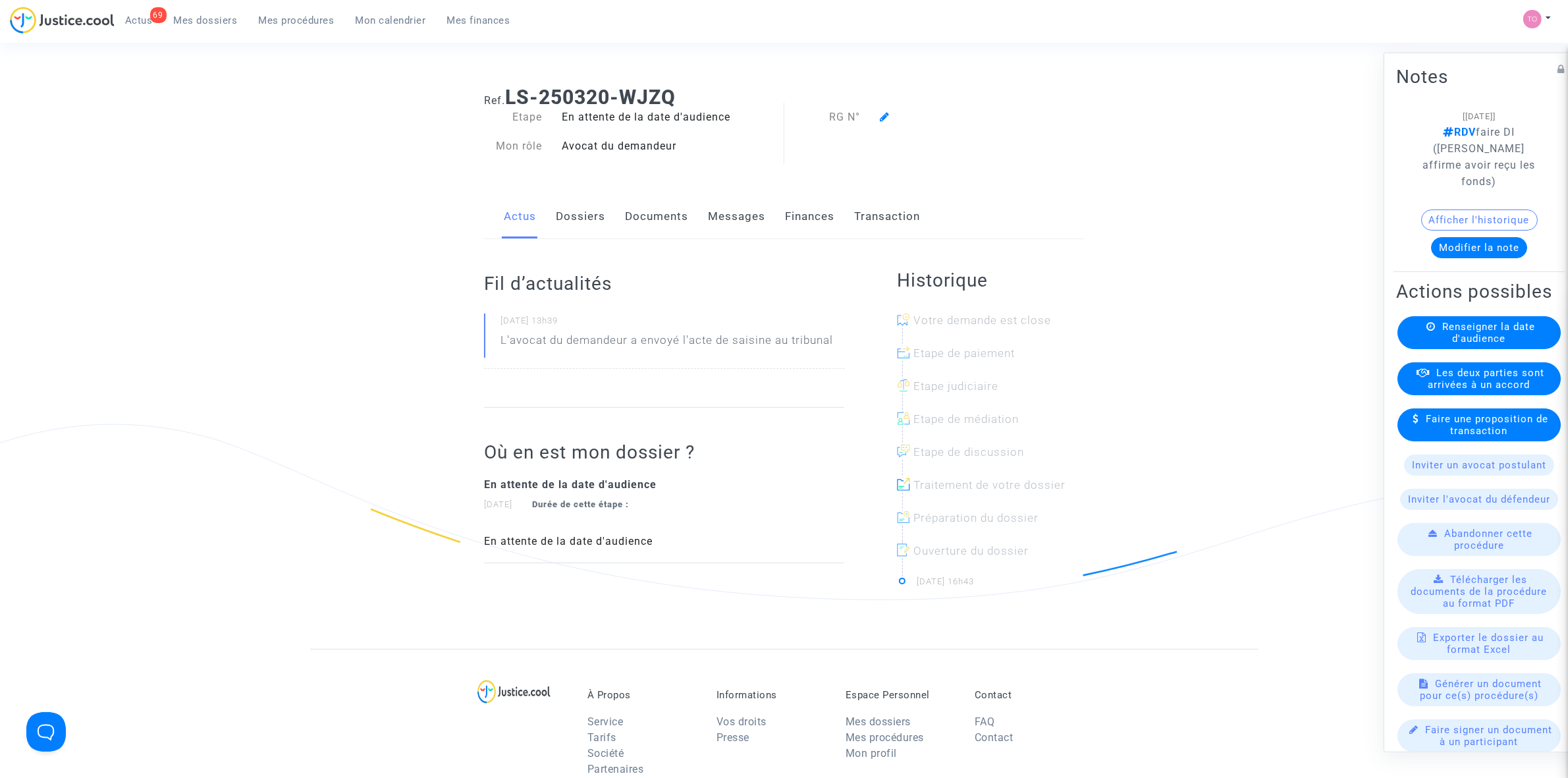
click at [219, 21] on span "Mes dossiers" at bounding box center [206, 20] width 64 height 12
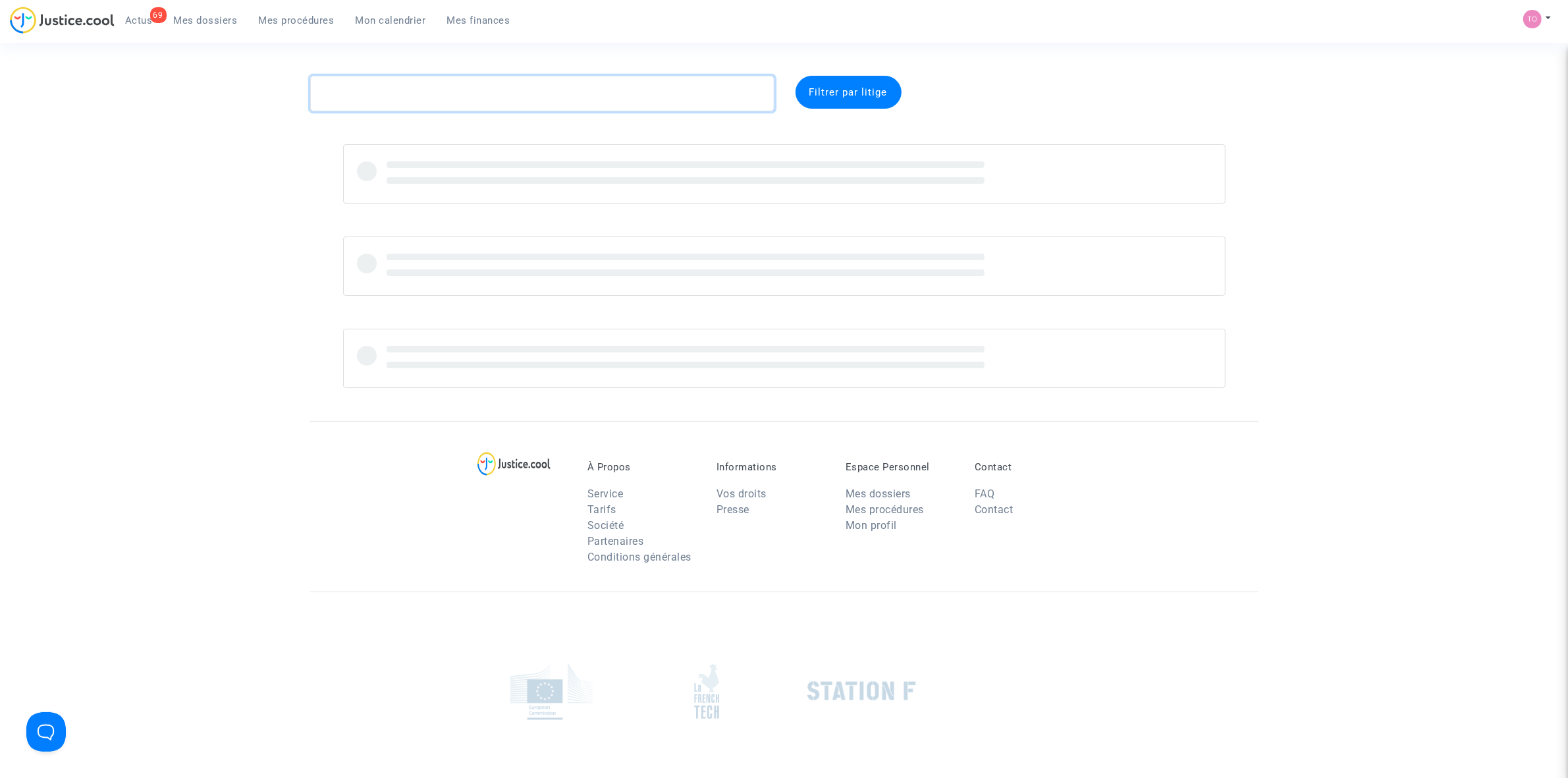
click at [449, 101] on textarea at bounding box center [542, 93] width 464 height 35
paste textarea "CFR-240116-UMY4"
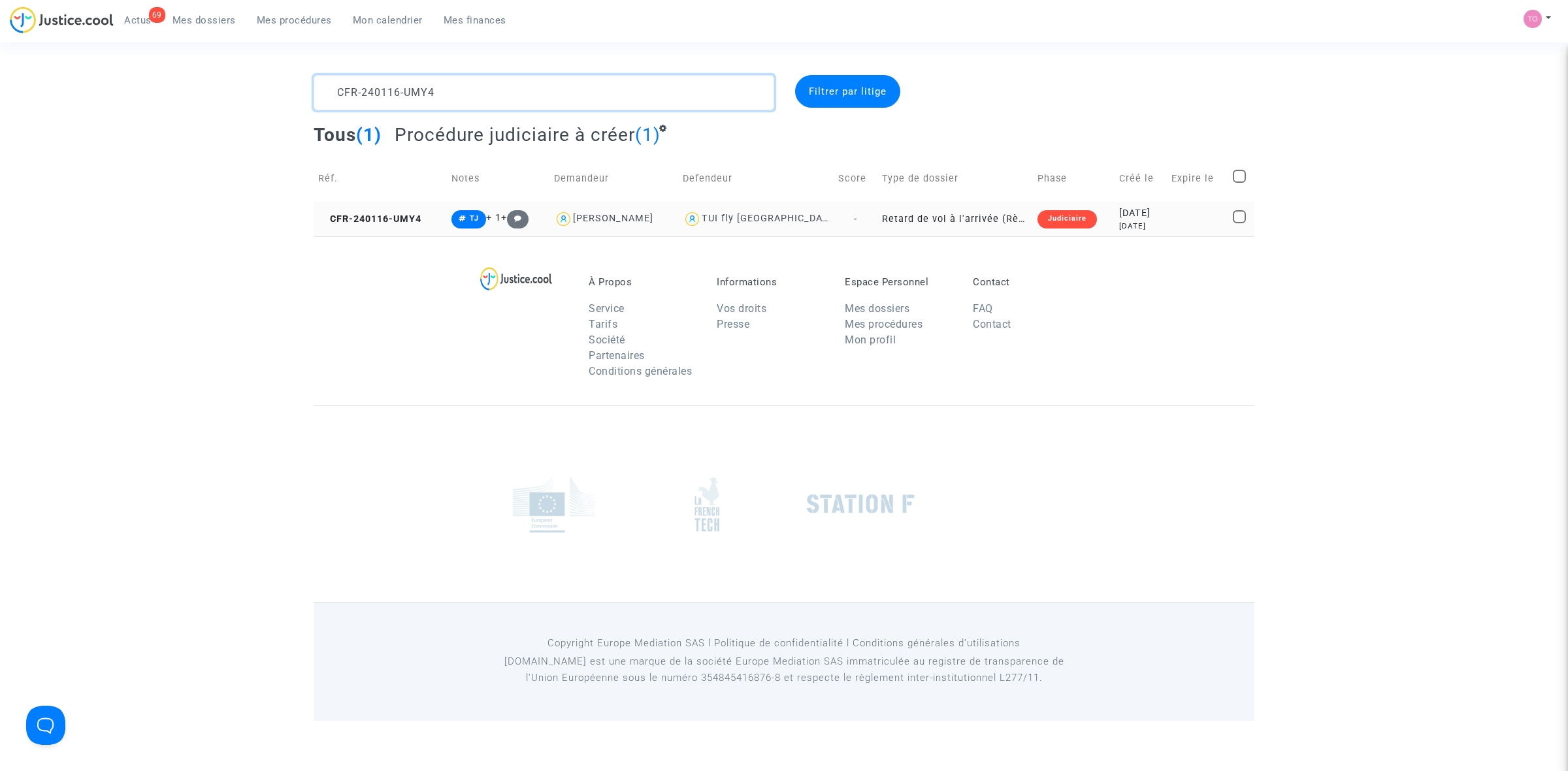
type textarea "CFR-240116-UMY4"
click at [898, 227] on td "Retard de vol à l'arrivée (Règlement CE n°261/2004)" at bounding box center [955, 219] width 155 height 34
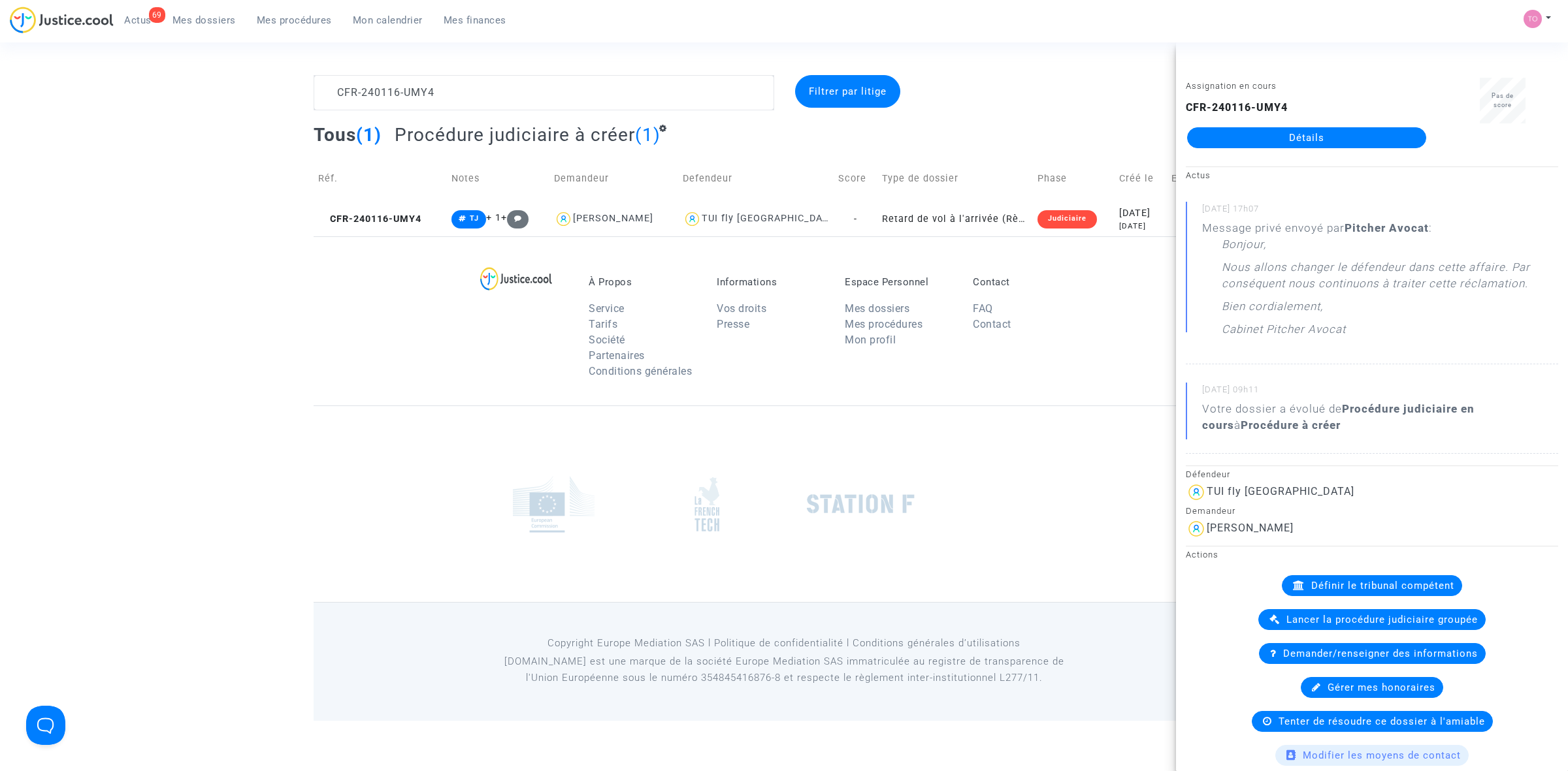
click at [1033, 141] on link "Détails" at bounding box center [1307, 137] width 239 height 21
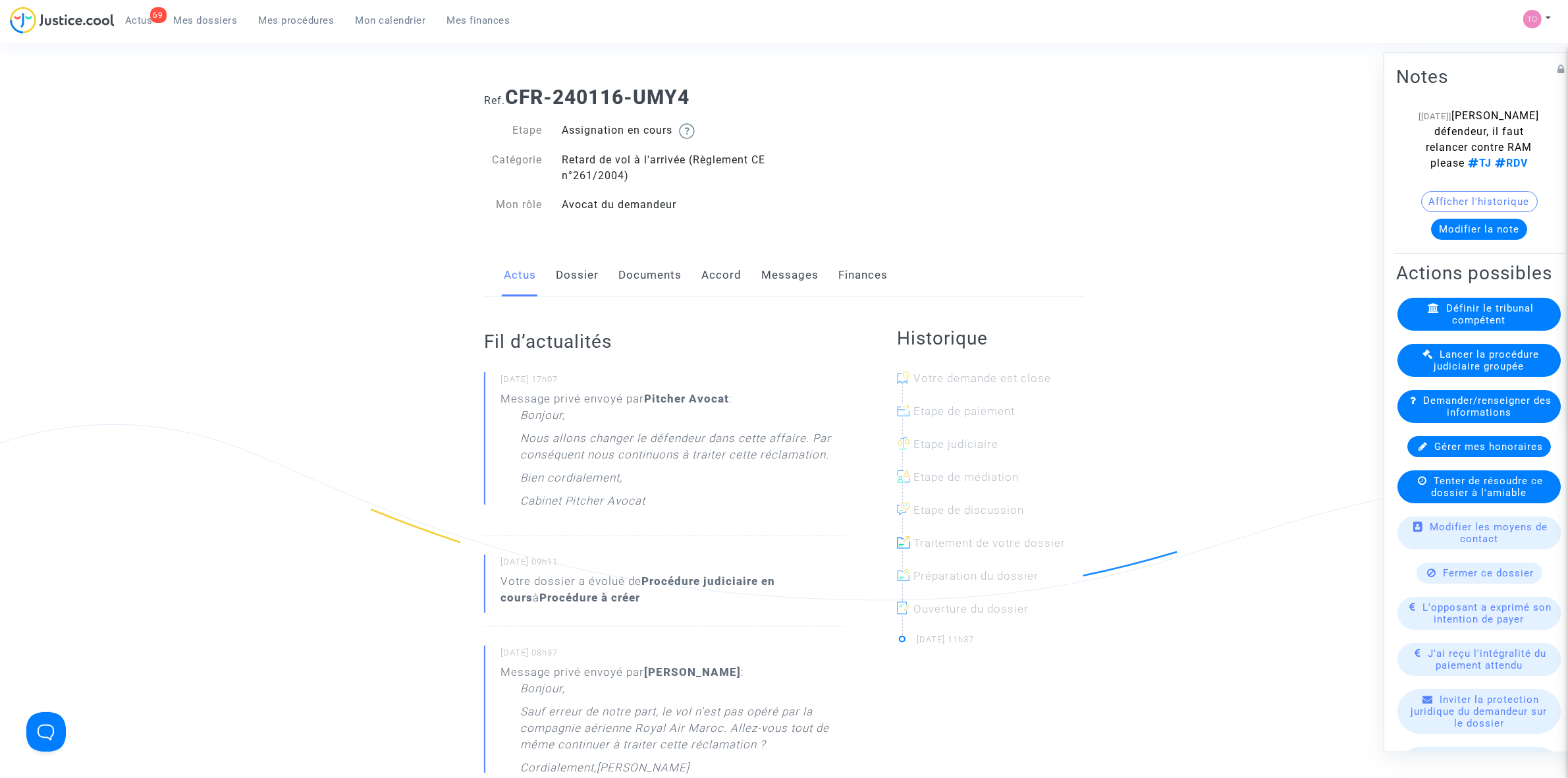
click at [775, 274] on link "Messages" at bounding box center [789, 276] width 57 height 43
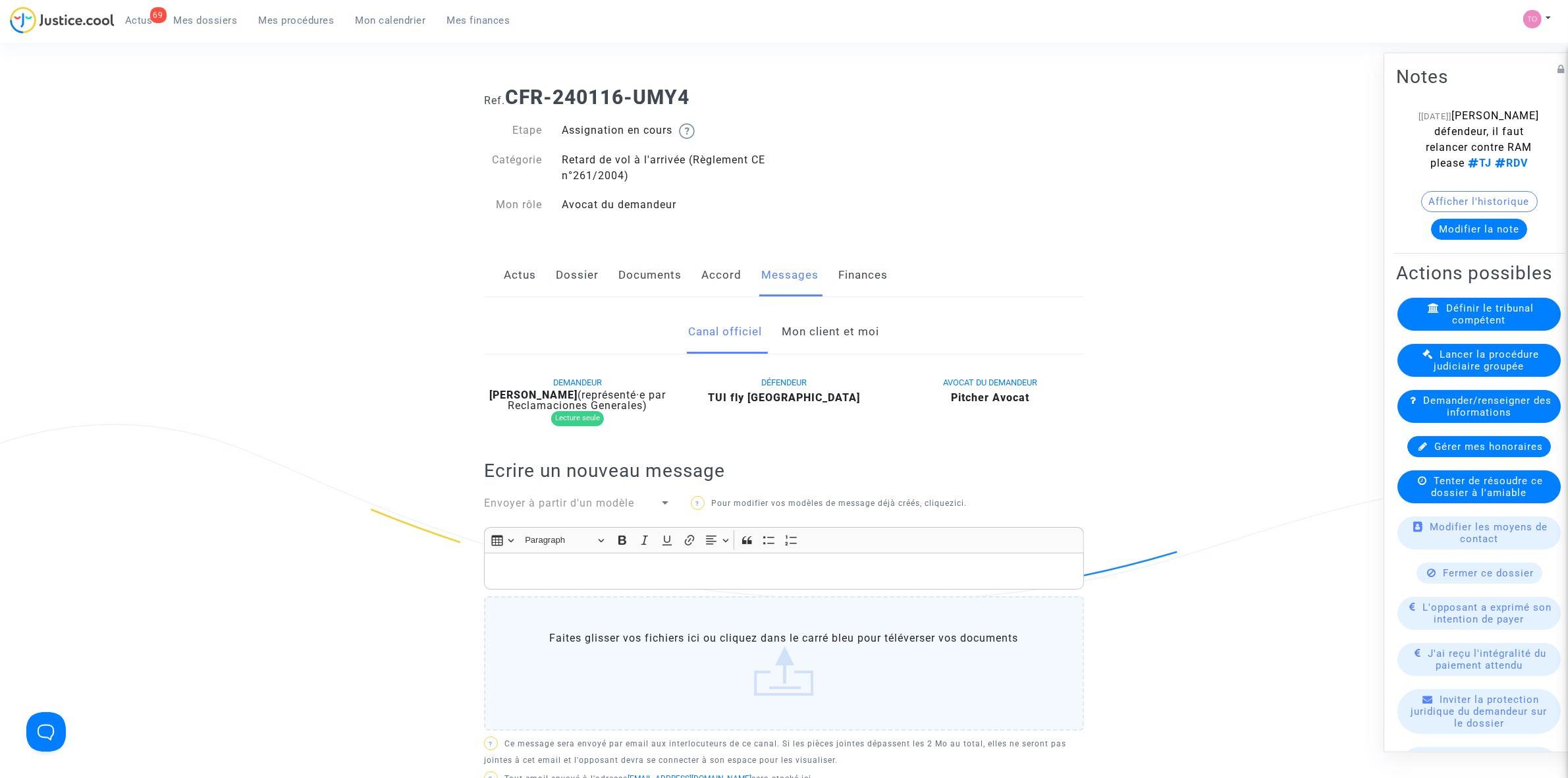
click at [798, 313] on link "Mon client et moi" at bounding box center [831, 332] width 97 height 43
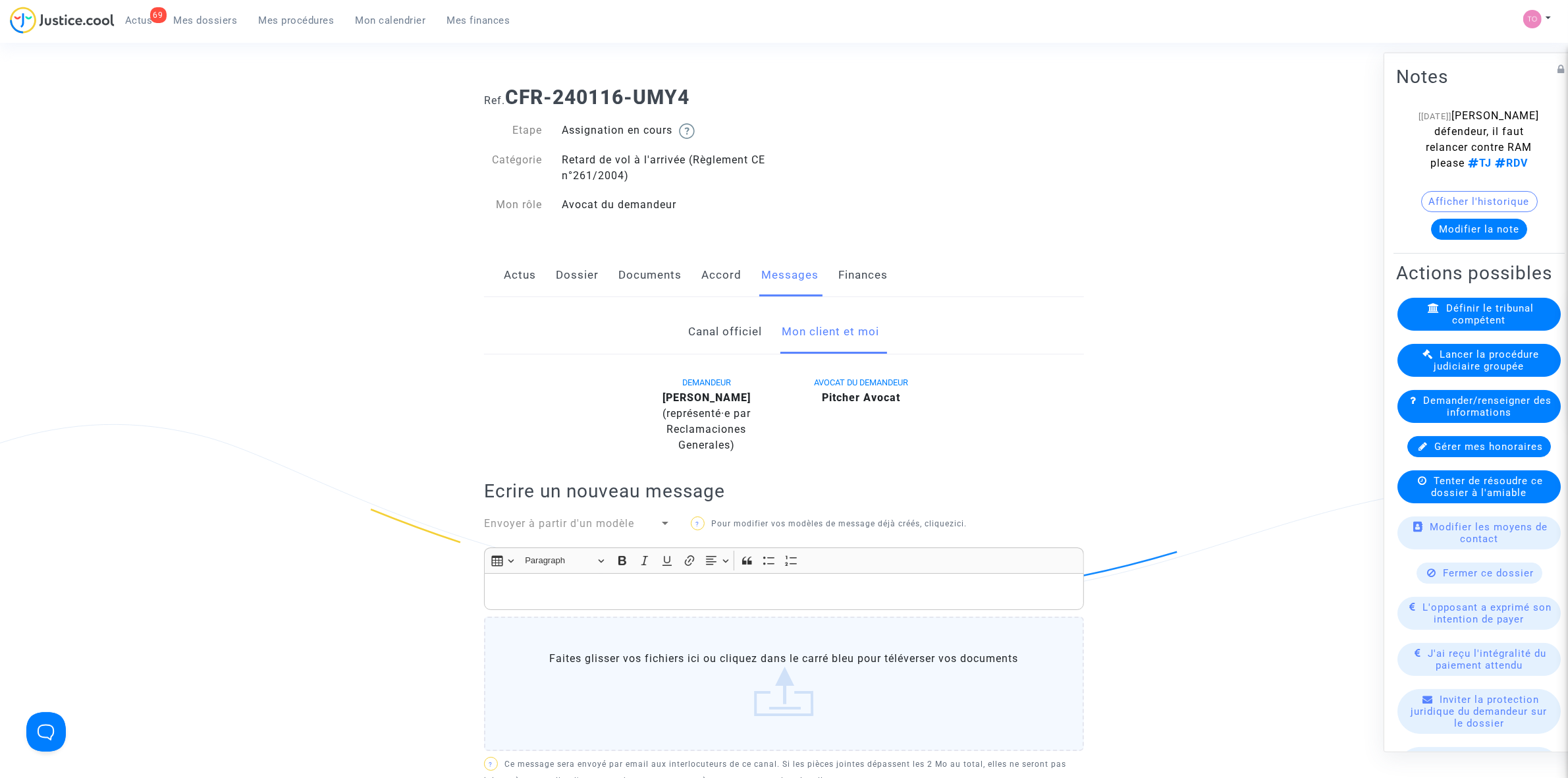
click at [703, 274] on link "Accord" at bounding box center [721, 276] width 40 height 43
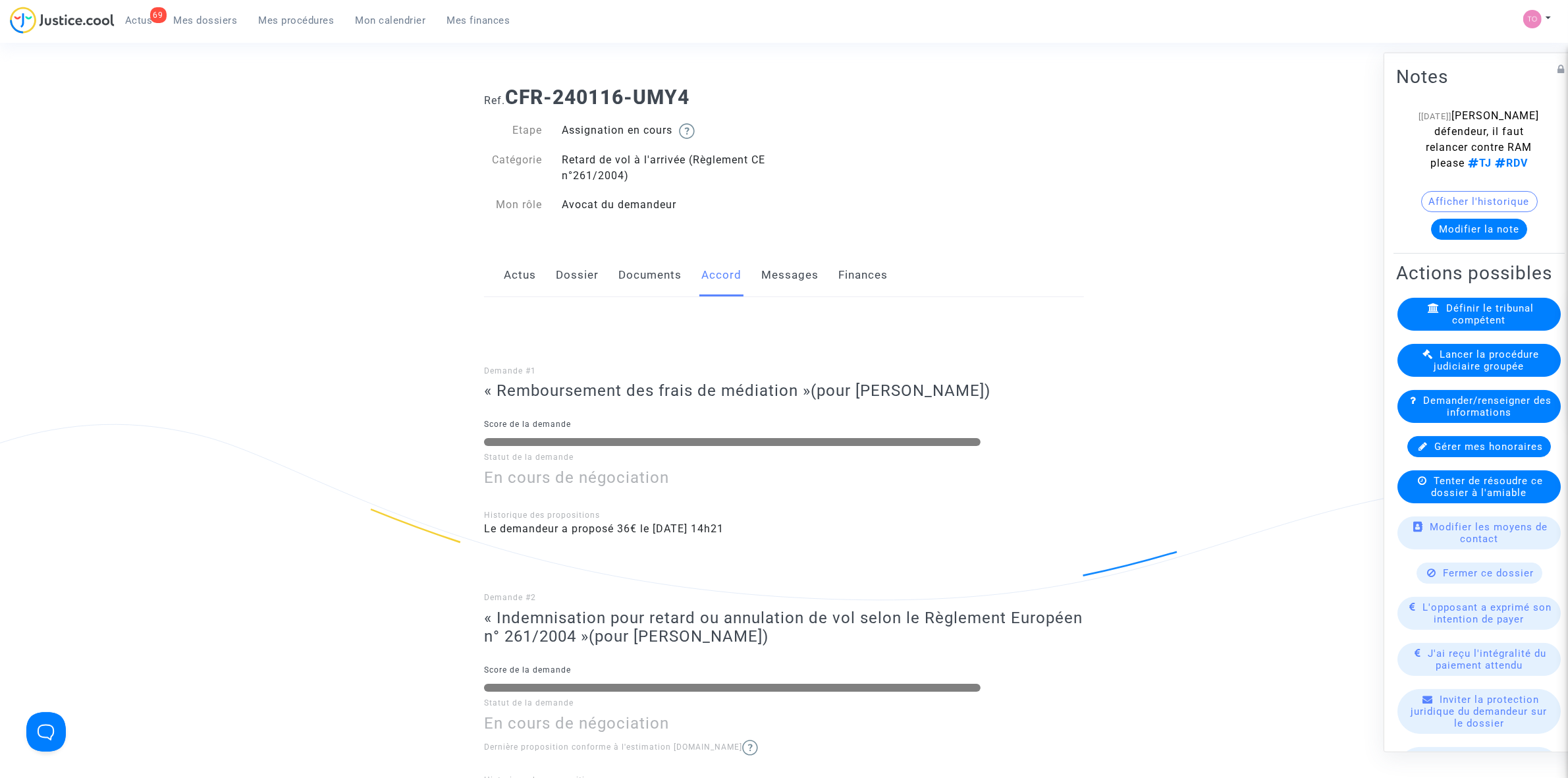
click at [631, 274] on link "Documents" at bounding box center [650, 276] width 63 height 43
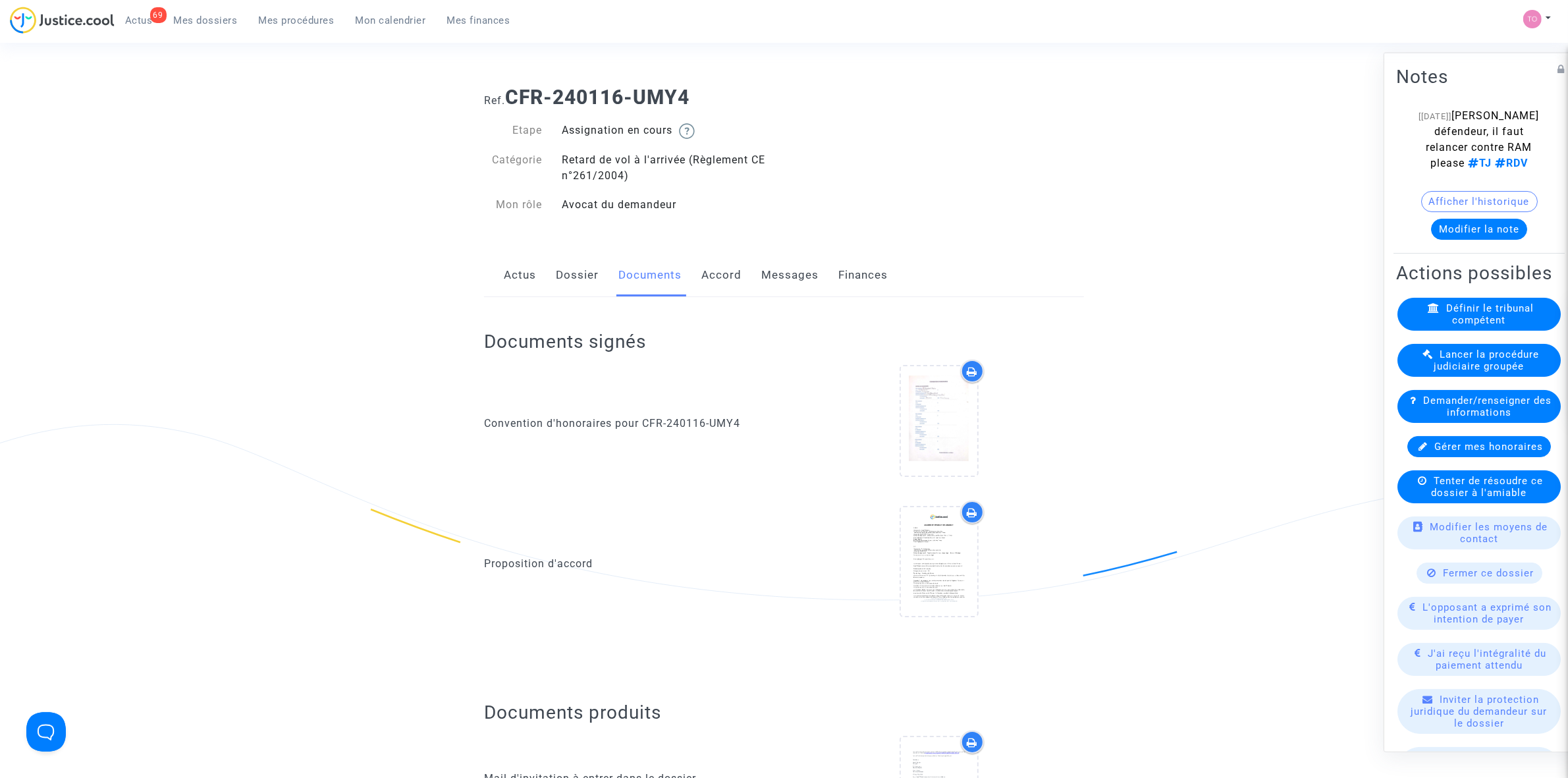
drag, startPoint x: 772, startPoint y: 271, endPoint x: 781, endPoint y: 275, distance: 9.8
click at [772, 272] on link "Messages" at bounding box center [789, 276] width 57 height 43
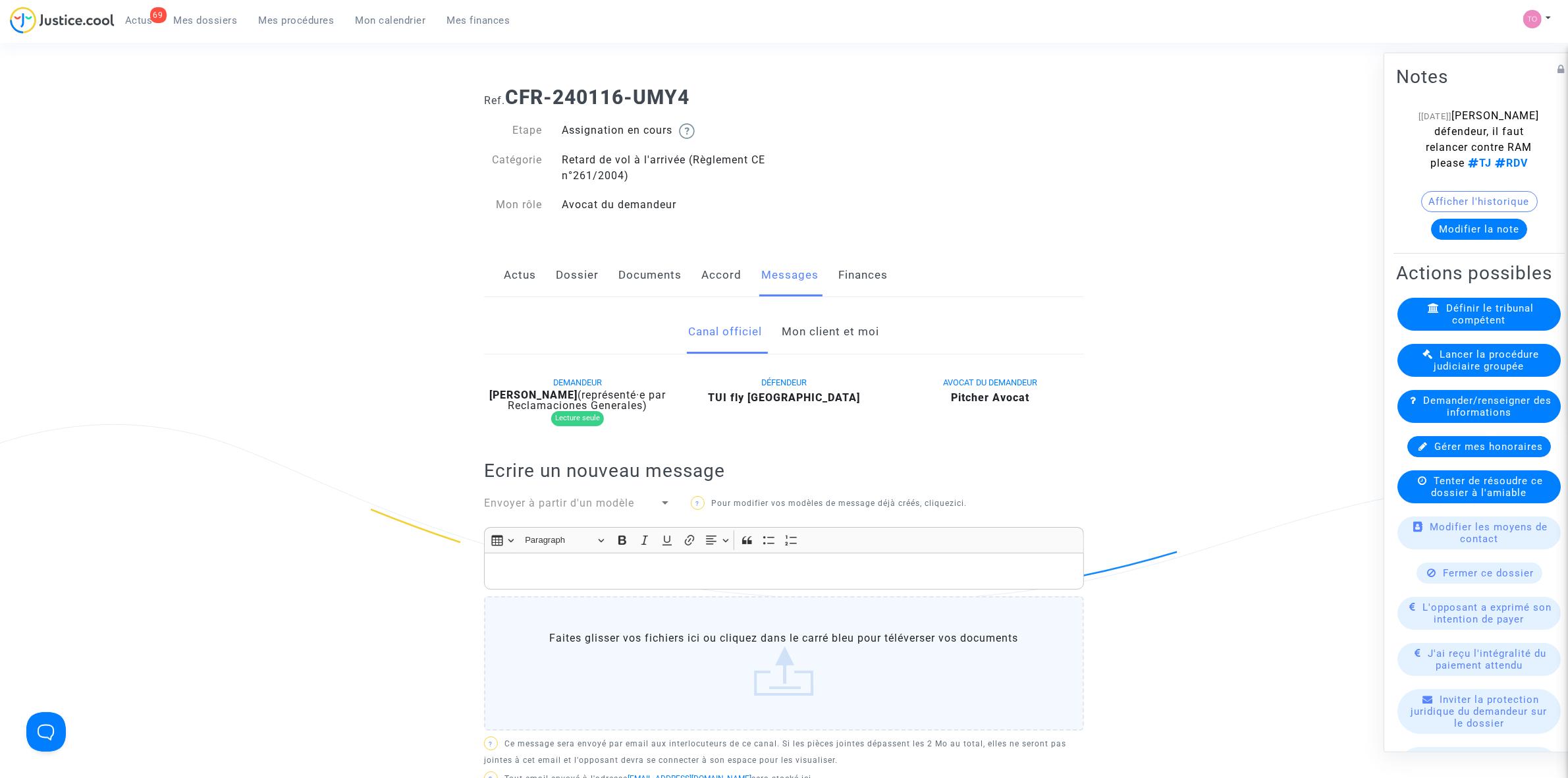
click at [719, 288] on link "Accord" at bounding box center [721, 276] width 40 height 43
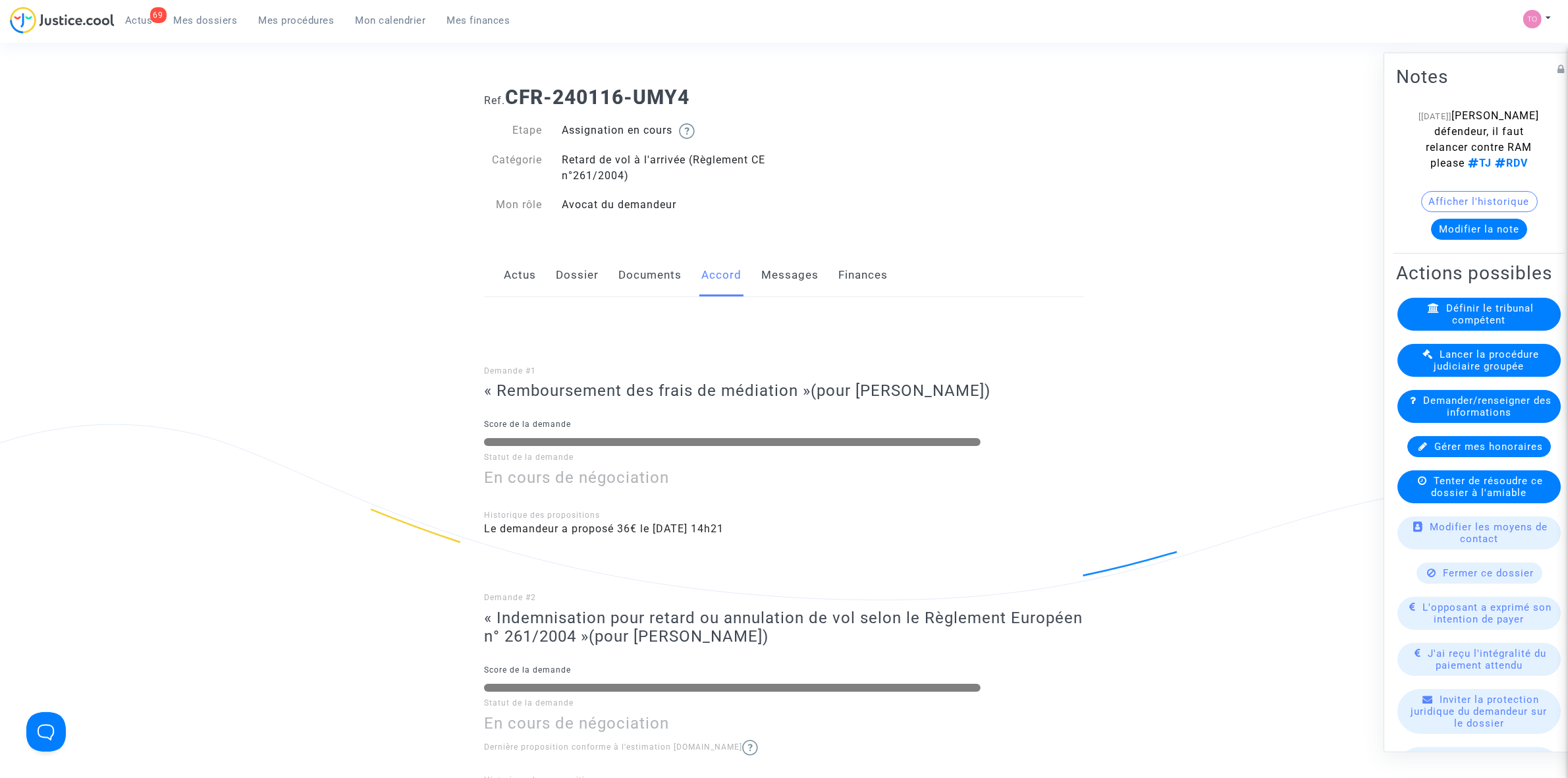
click at [633, 287] on link "Documents" at bounding box center [650, 276] width 63 height 43
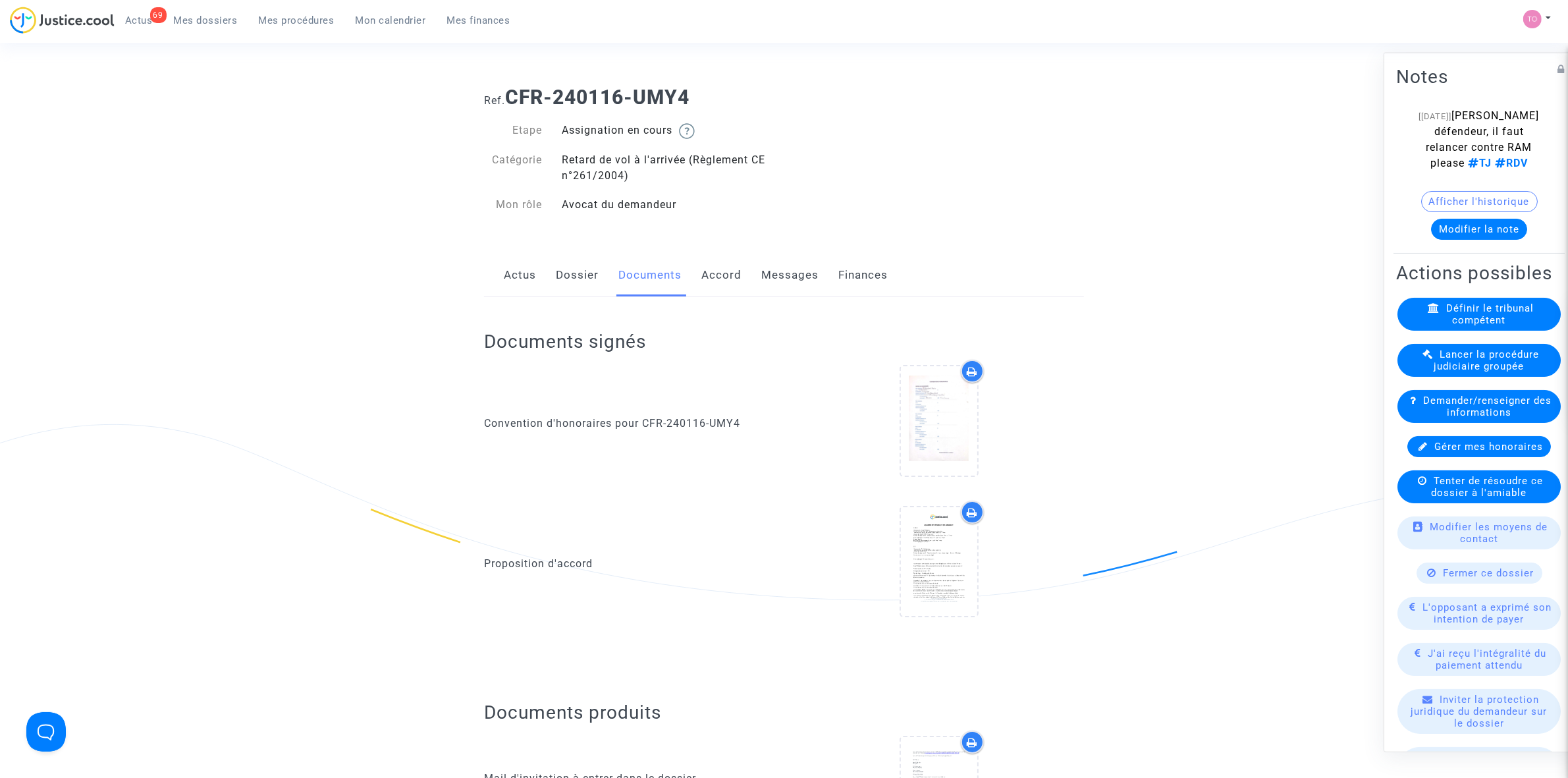
click at [574, 274] on link "Dossier" at bounding box center [577, 276] width 43 height 43
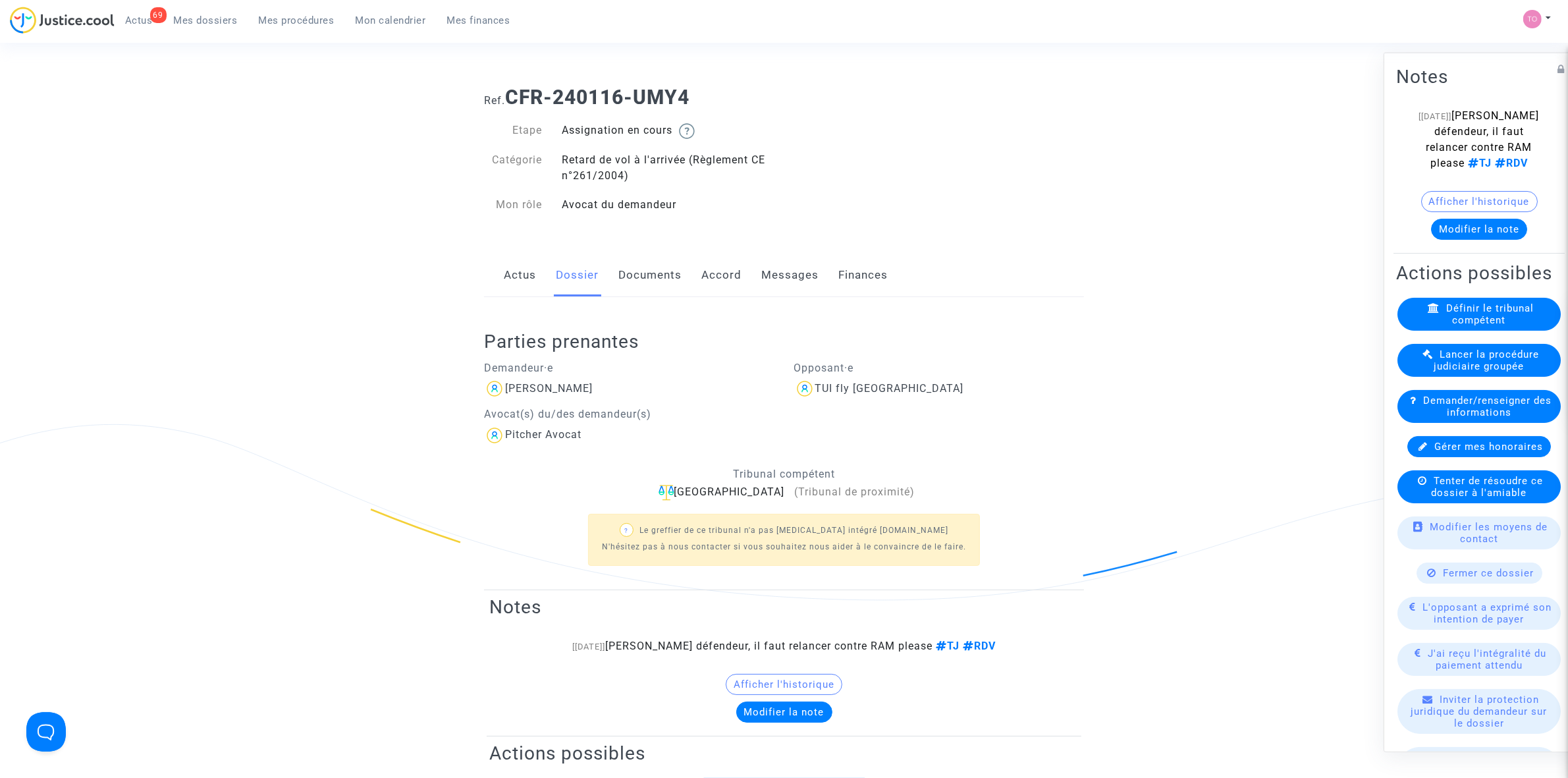
click at [661, 289] on link "Documents" at bounding box center [650, 276] width 63 height 43
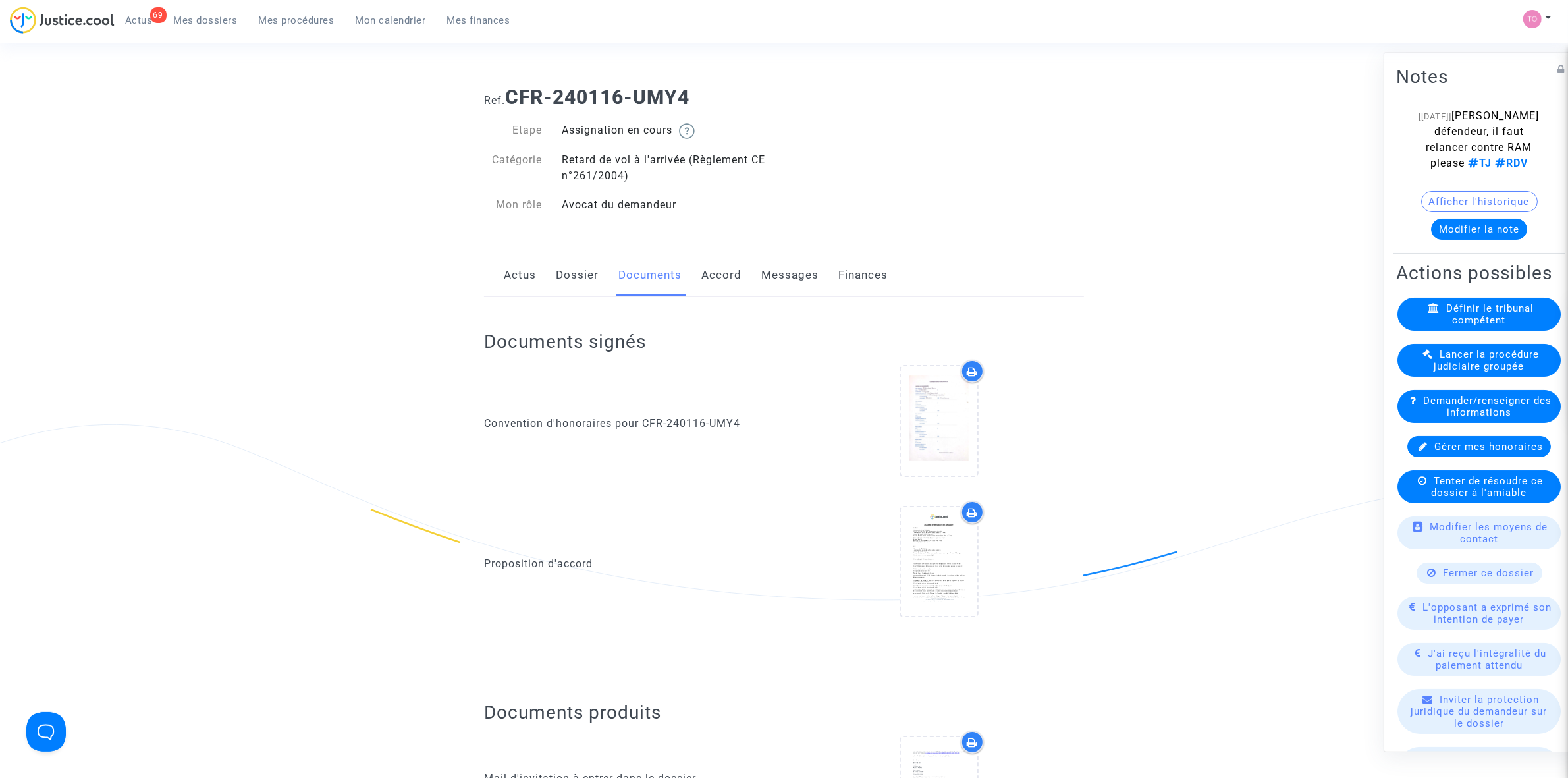
click at [731, 265] on link "Accord" at bounding box center [721, 276] width 40 height 43
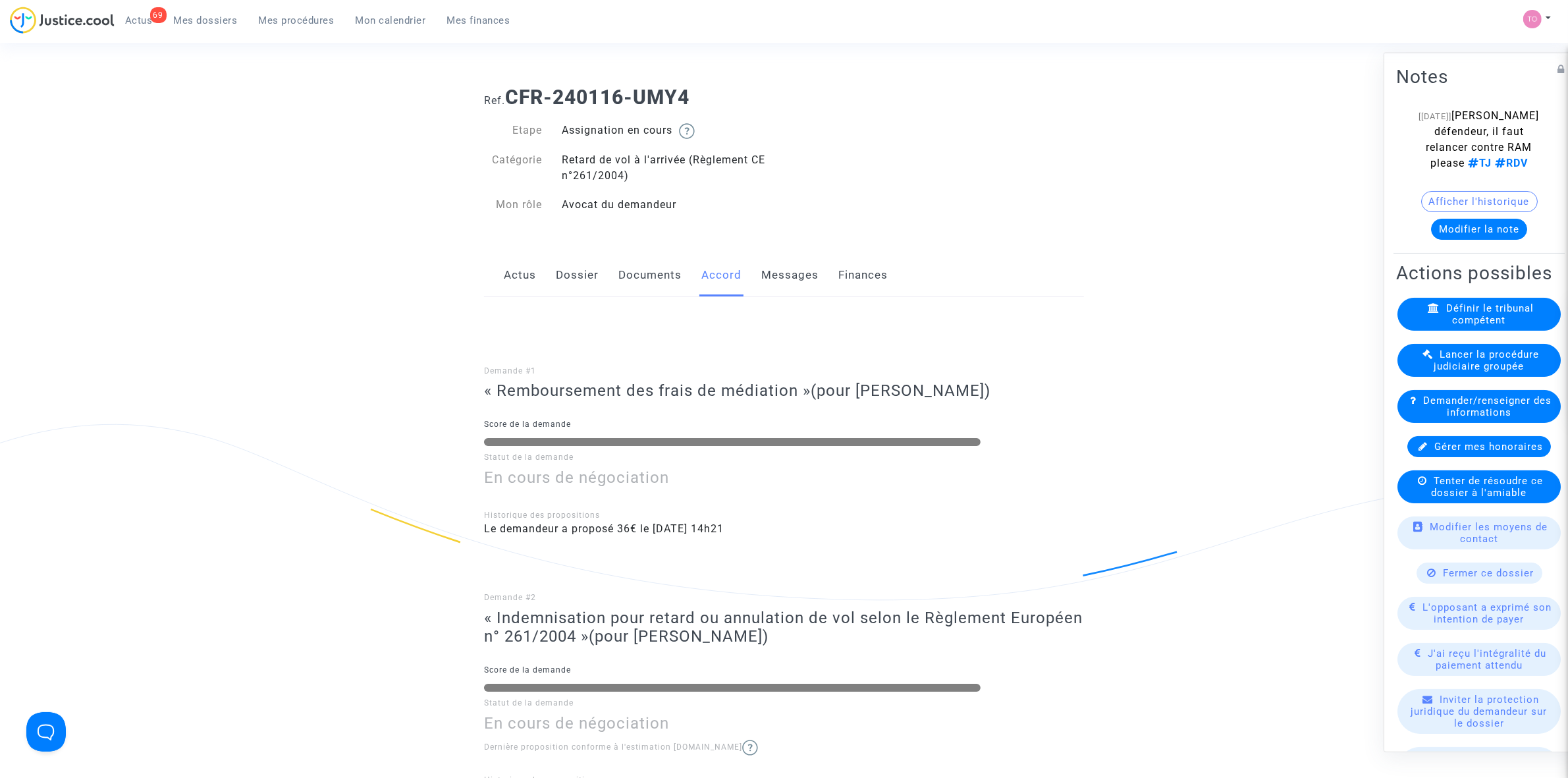
click at [779, 263] on link "Messages" at bounding box center [789, 276] width 57 height 43
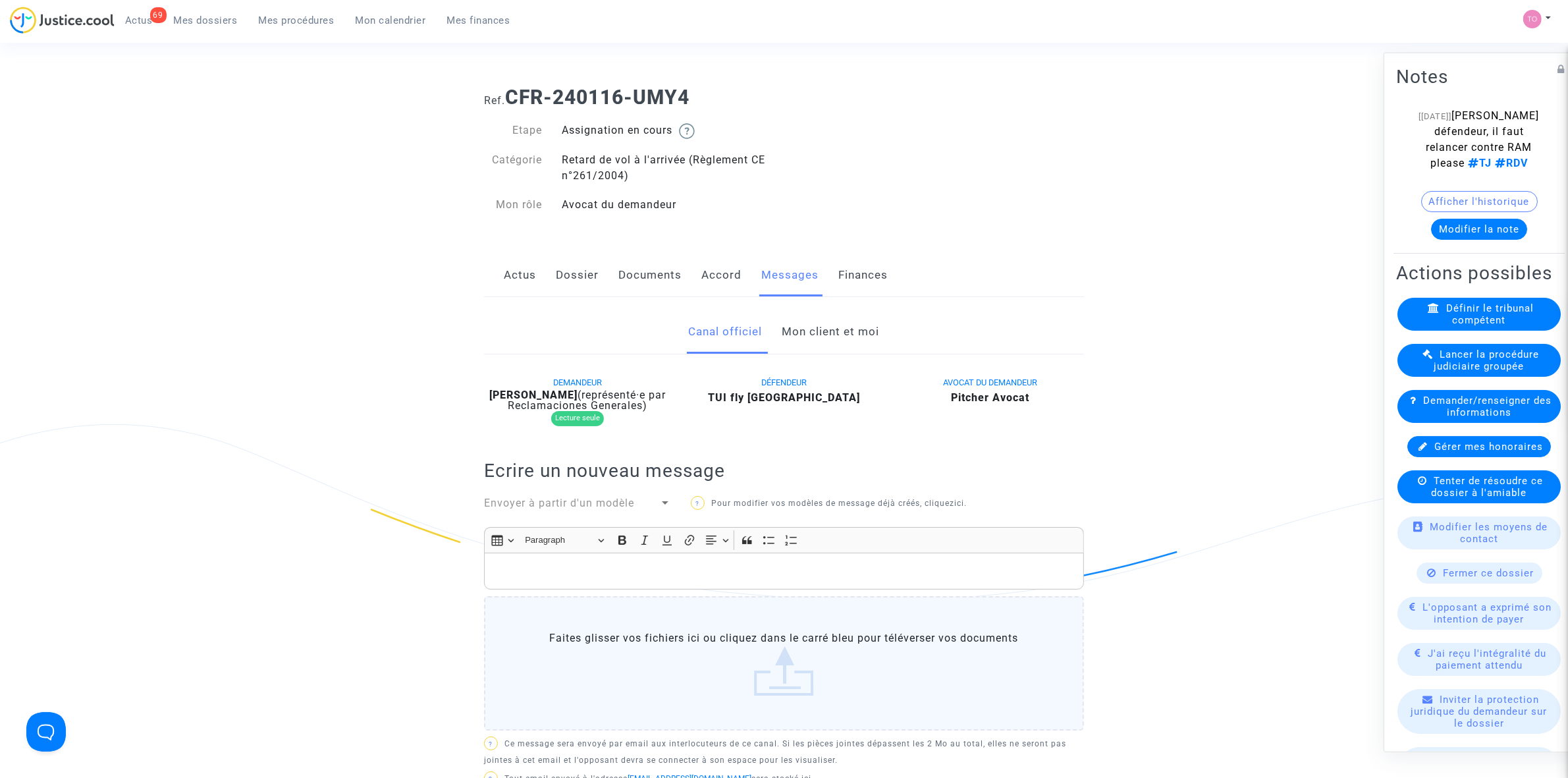
click at [571, 268] on link "Dossier" at bounding box center [577, 276] width 43 height 43
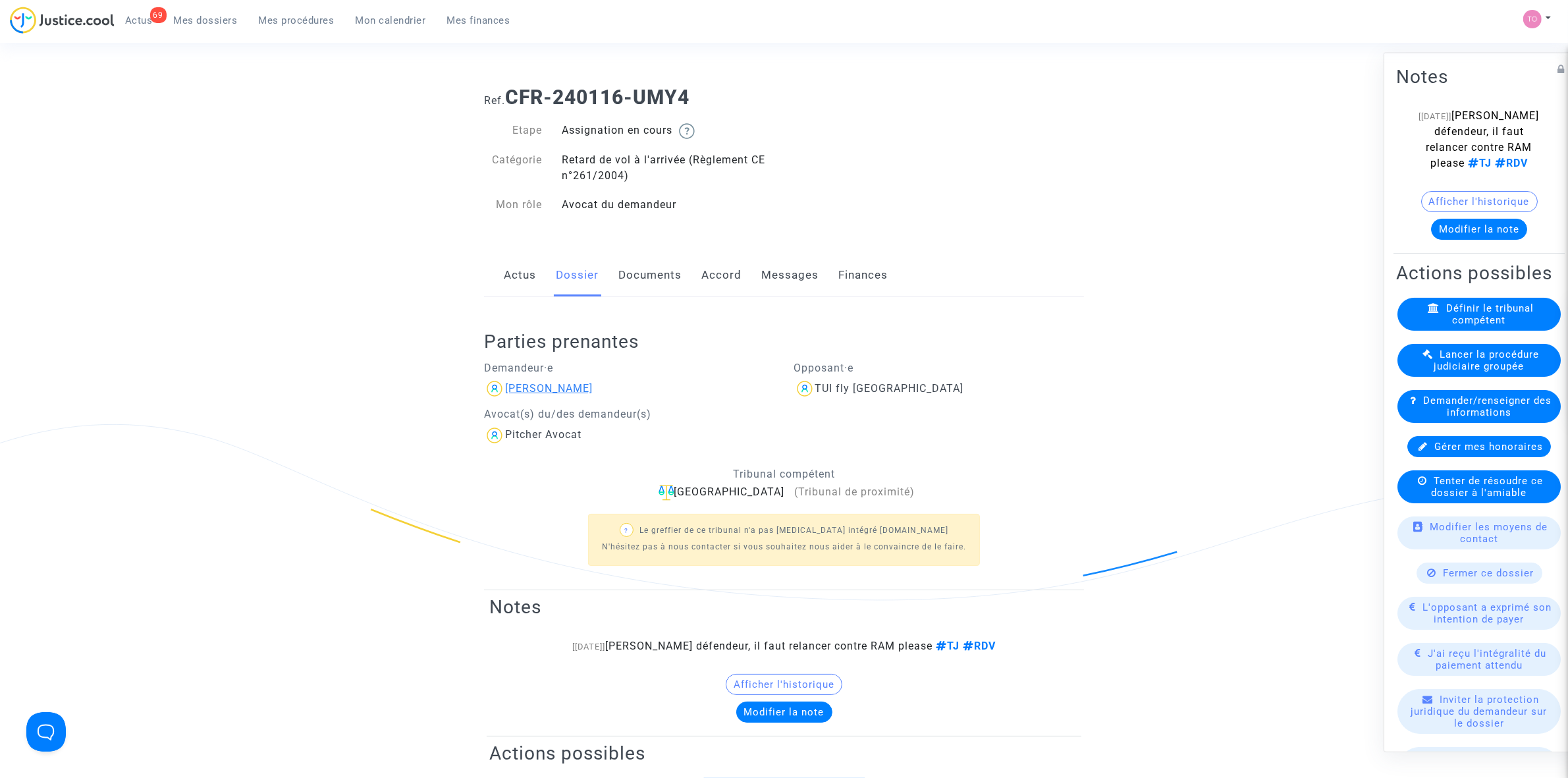
drag, startPoint x: 594, startPoint y: 390, endPoint x: 545, endPoint y: 390, distance: 49.0
click at [545, 390] on div "Aziz El Moudni" at bounding box center [629, 388] width 291 height 21
copy div "Moudni"
click at [1041, 231] on button "Modifier la note" at bounding box center [1479, 228] width 96 height 21
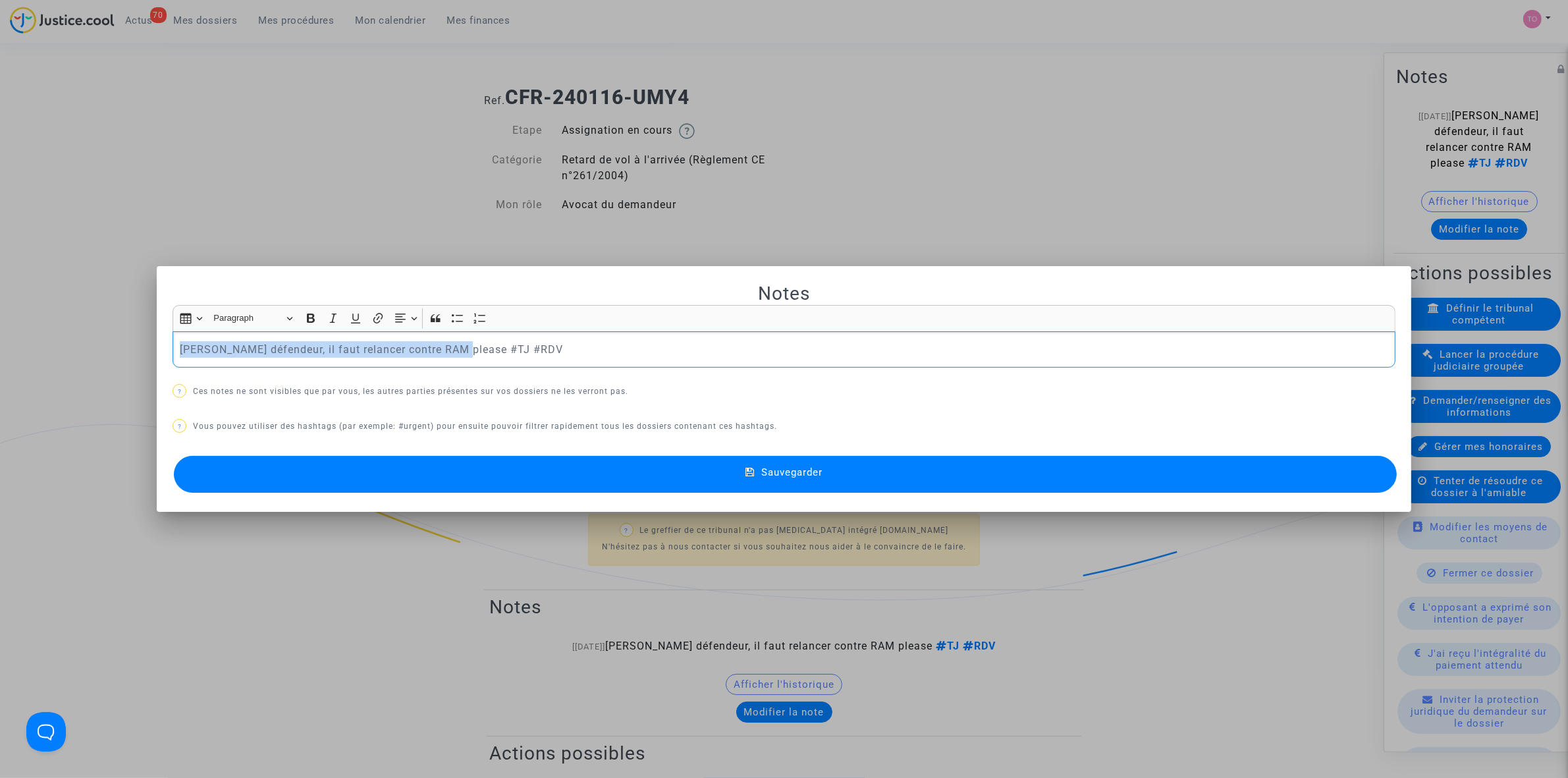
drag, startPoint x: 172, startPoint y: 347, endPoint x: 458, endPoint y: 347, distance: 286.0
click at [458, 347] on div "Mauvais défendeur, il faut relancer contre RAM please #TJ #RDV" at bounding box center [783, 349] width 1223 height 37
click at [443, 351] on p "Mauvais défendeur, il faut relancer contre RAM please #TJ #RDV" at bounding box center [784, 349] width 1209 height 17
drag, startPoint x: 458, startPoint y: 346, endPoint x: 150, endPoint y: 364, distance: 308.5
click at [157, 364] on mat-dialog-container "Notes Rich Text Editor Insert table Insert table Heading Paragraph Paragraph He…" at bounding box center [783, 389] width 1254 height 246
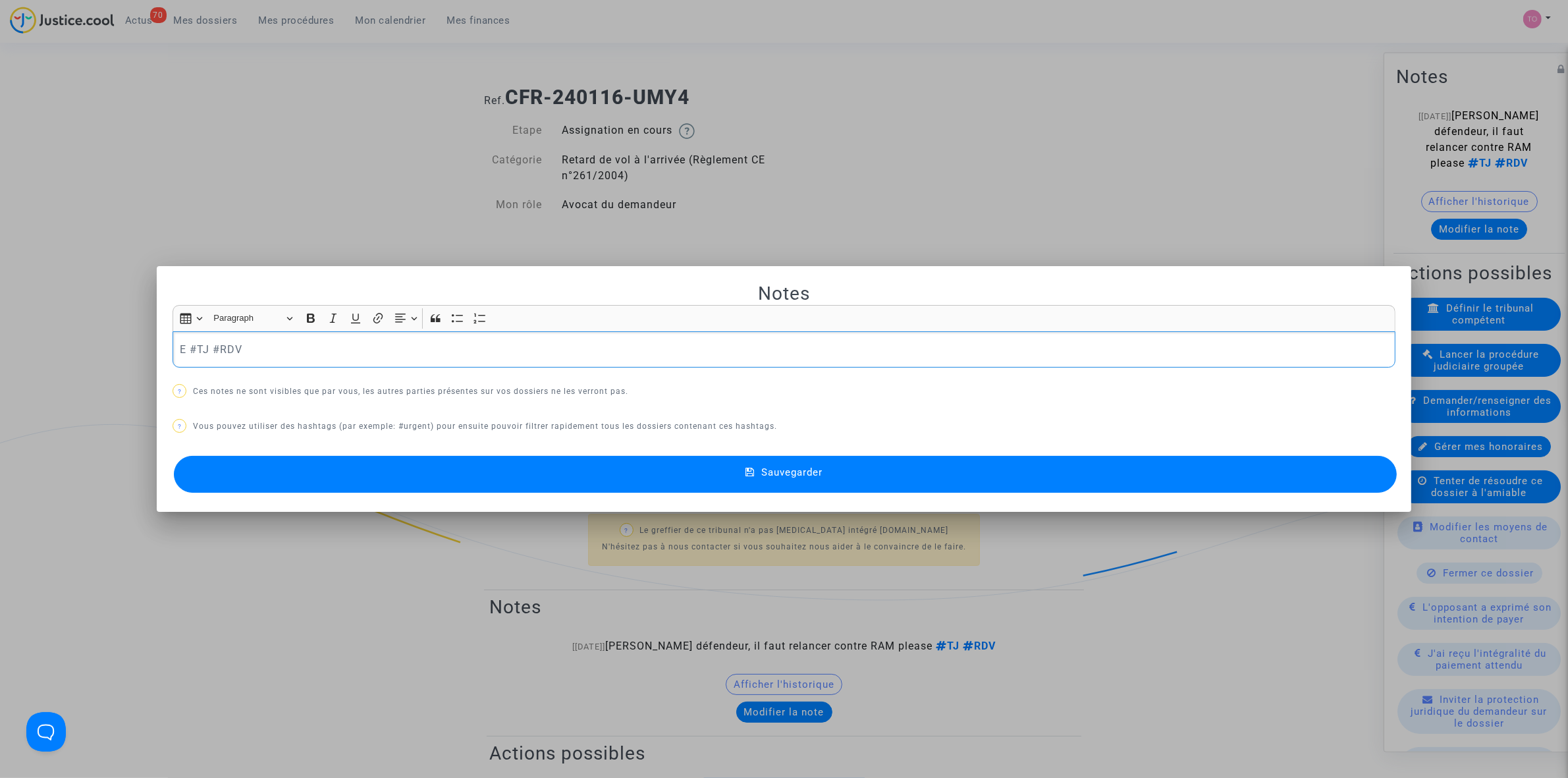
click at [185, 354] on p "E #TJ #RDV" at bounding box center [784, 349] width 1209 height 17
click at [180, 354] on p "E#TJ #RDV" at bounding box center [784, 349] width 1209 height 17
click at [517, 461] on button "Sauvegarder" at bounding box center [785, 474] width 1223 height 37
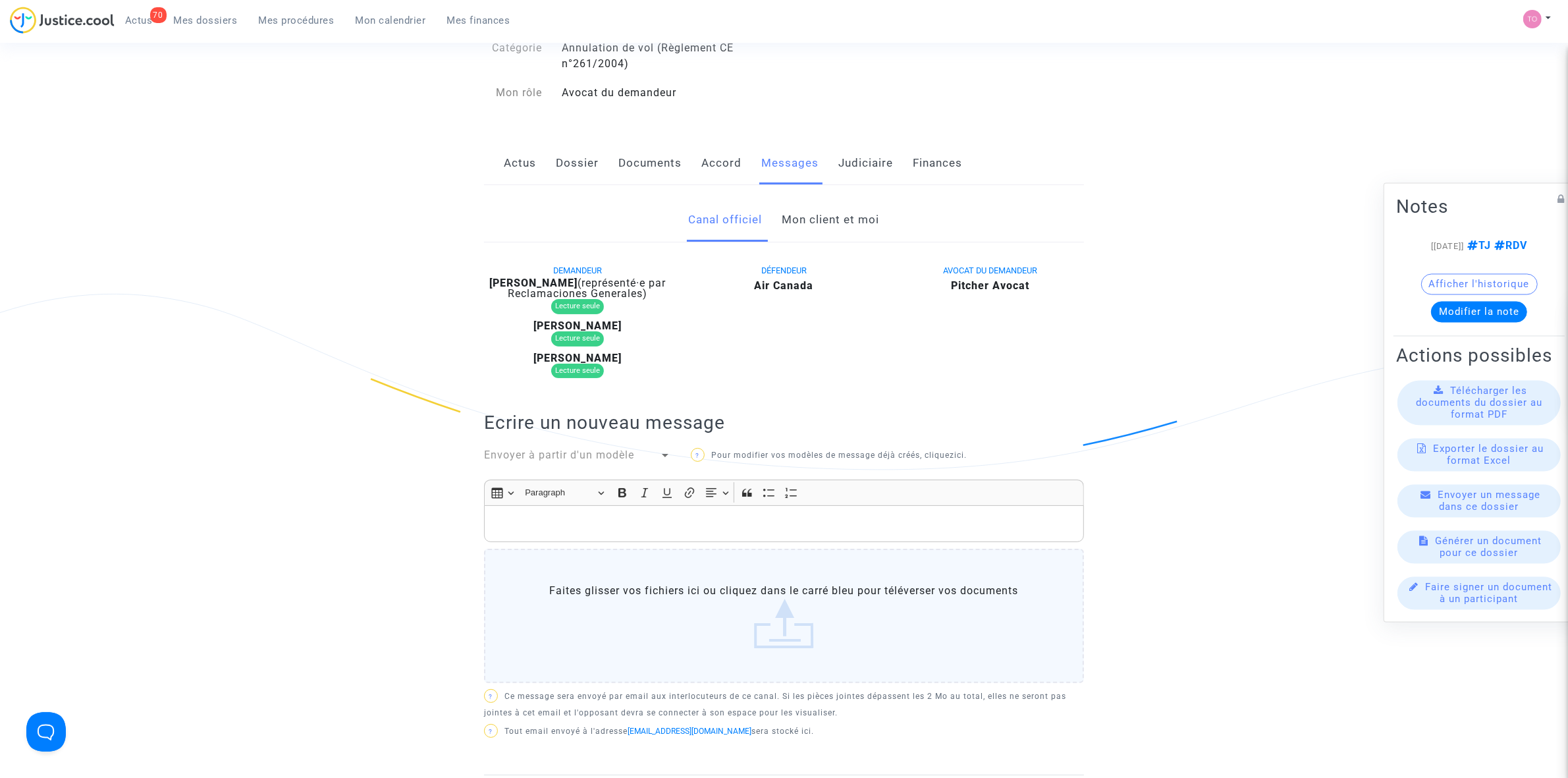
scroll to position [82, 0]
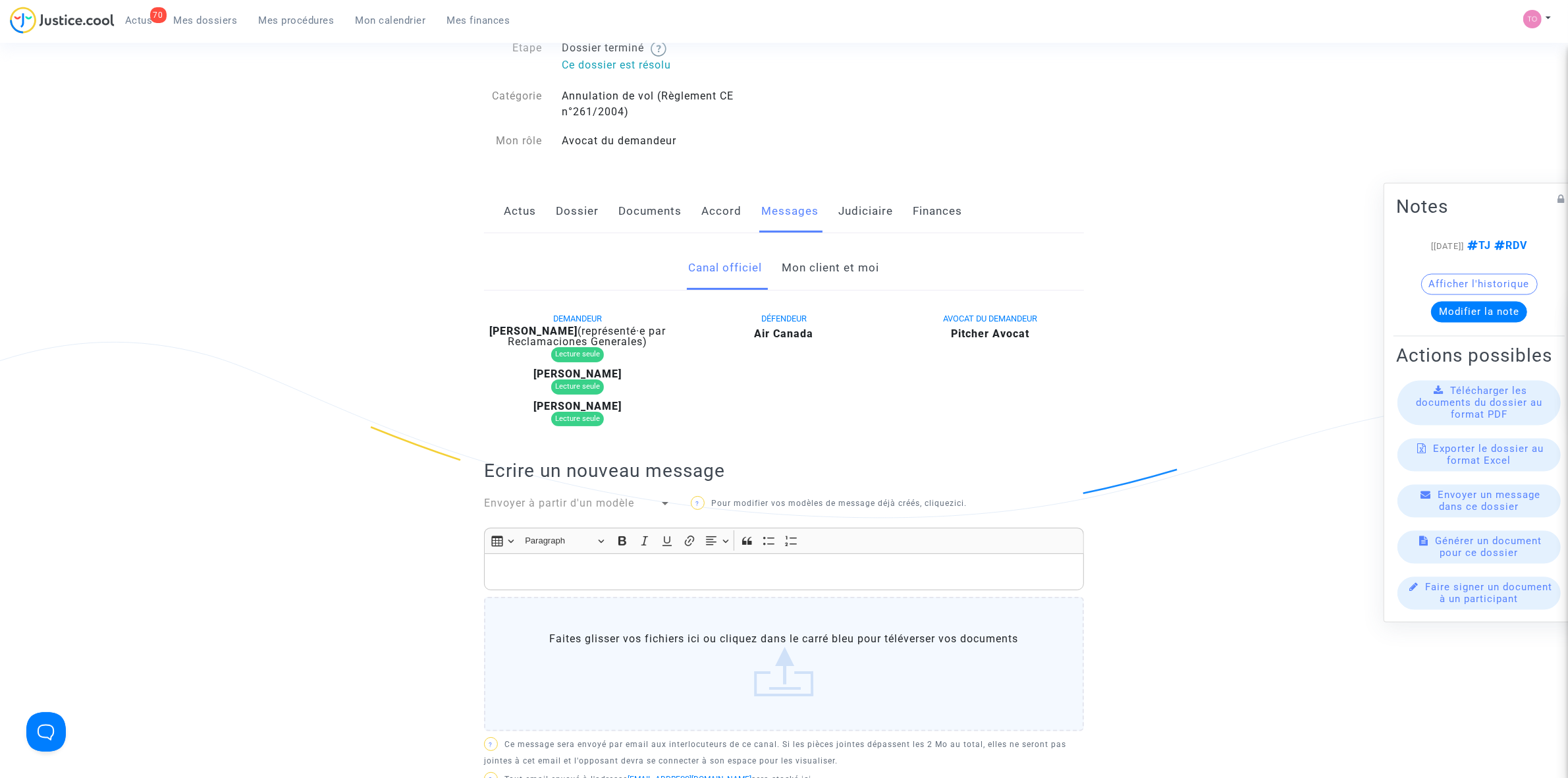
click at [821, 261] on link "Mon client et moi" at bounding box center [831, 268] width 97 height 43
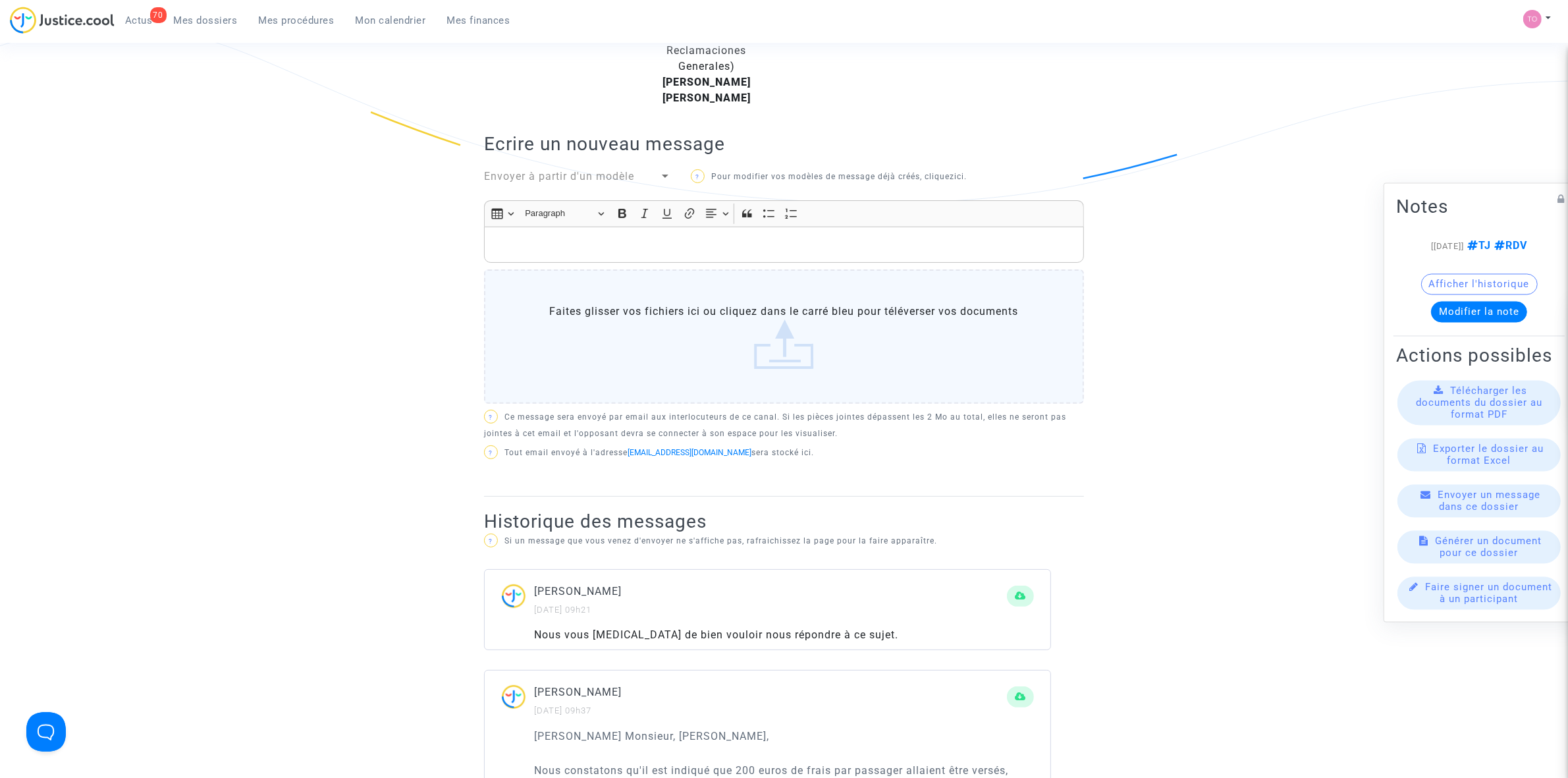
scroll to position [165, 0]
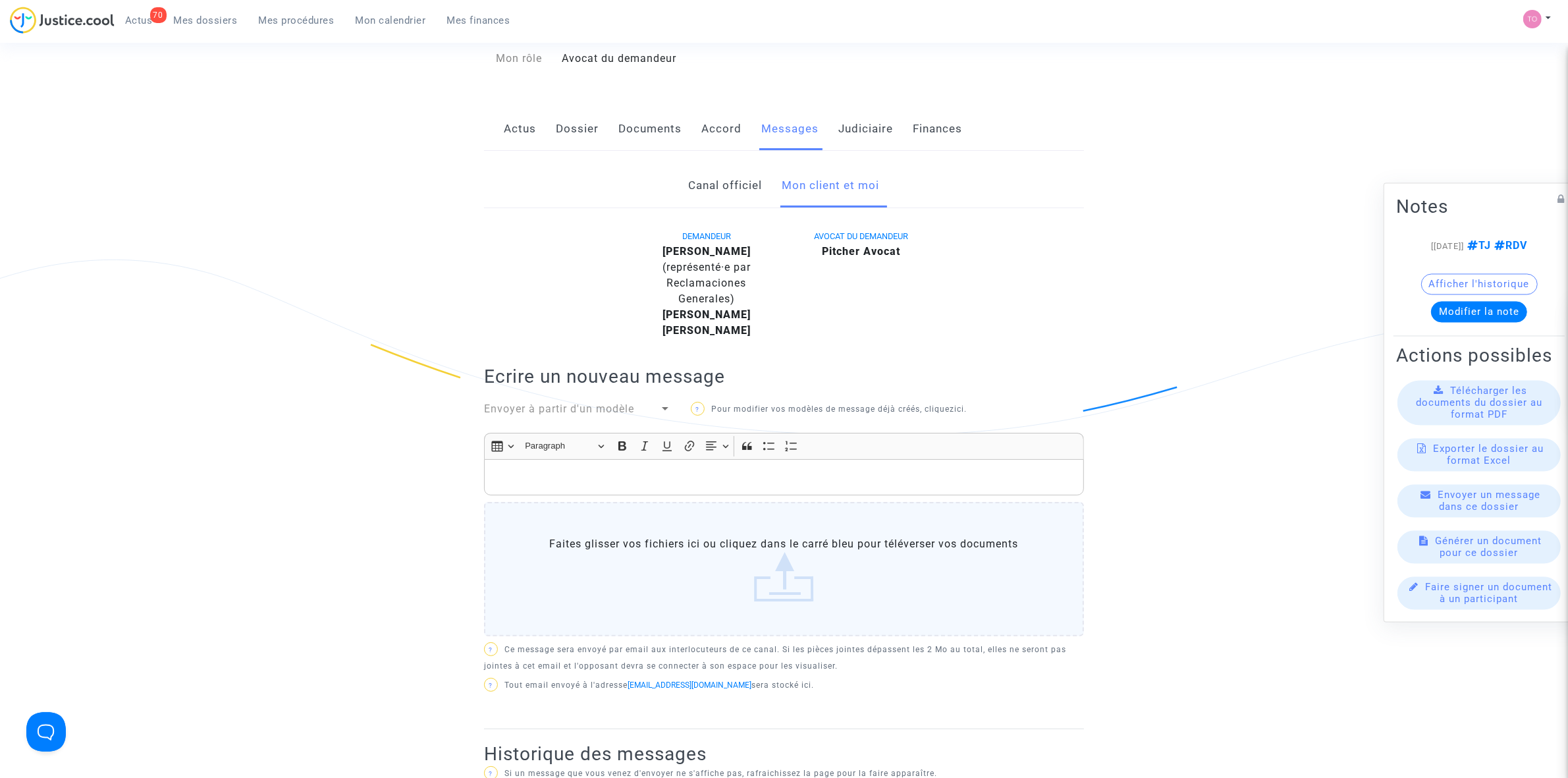
click at [647, 136] on link "Documents" at bounding box center [650, 129] width 63 height 43
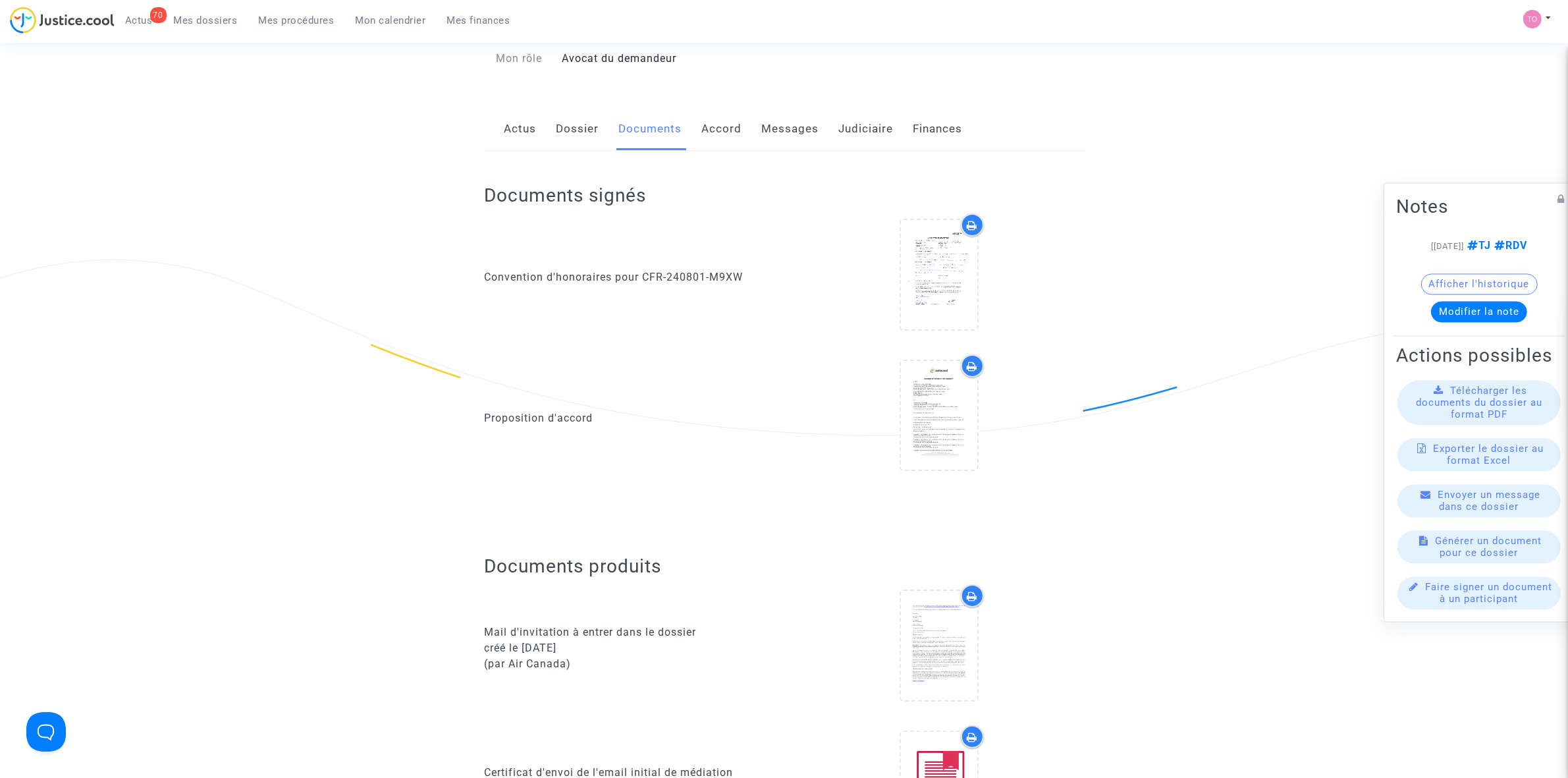
click at [702, 133] on link "Accord" at bounding box center [721, 129] width 40 height 43
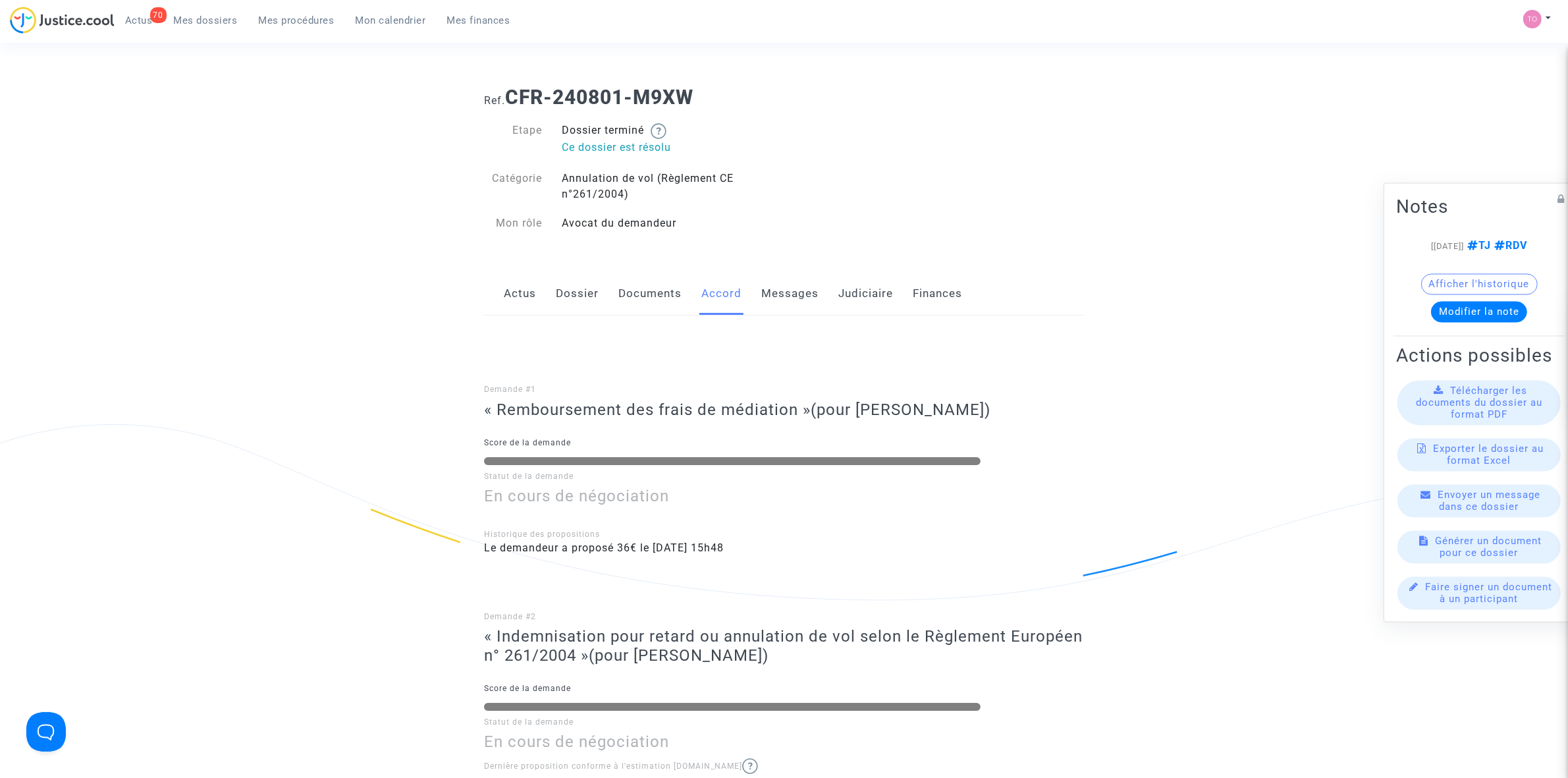
click at [769, 294] on link "Messages" at bounding box center [789, 294] width 57 height 43
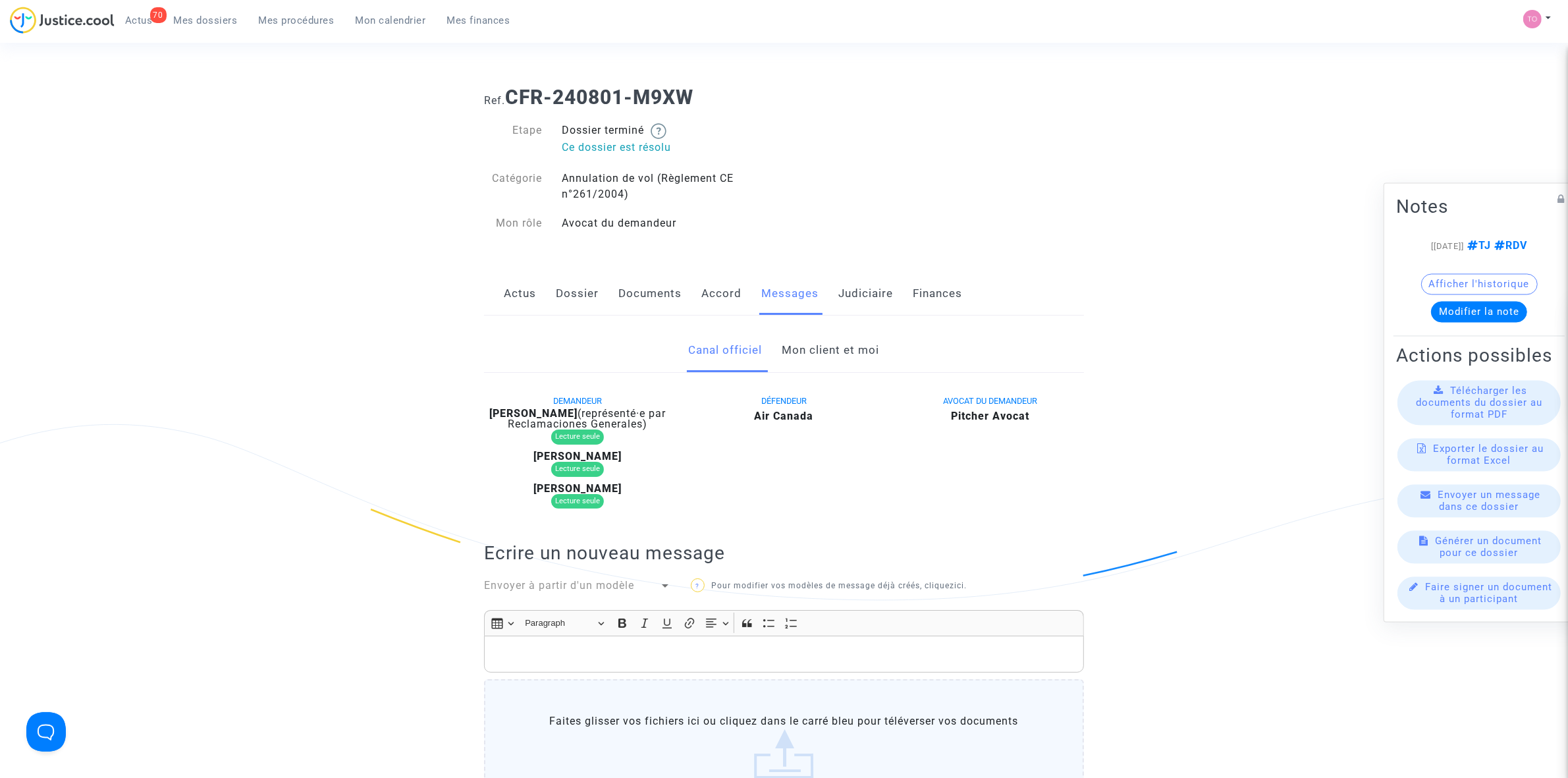
click at [791, 331] on link "Mon client et moi" at bounding box center [831, 351] width 97 height 43
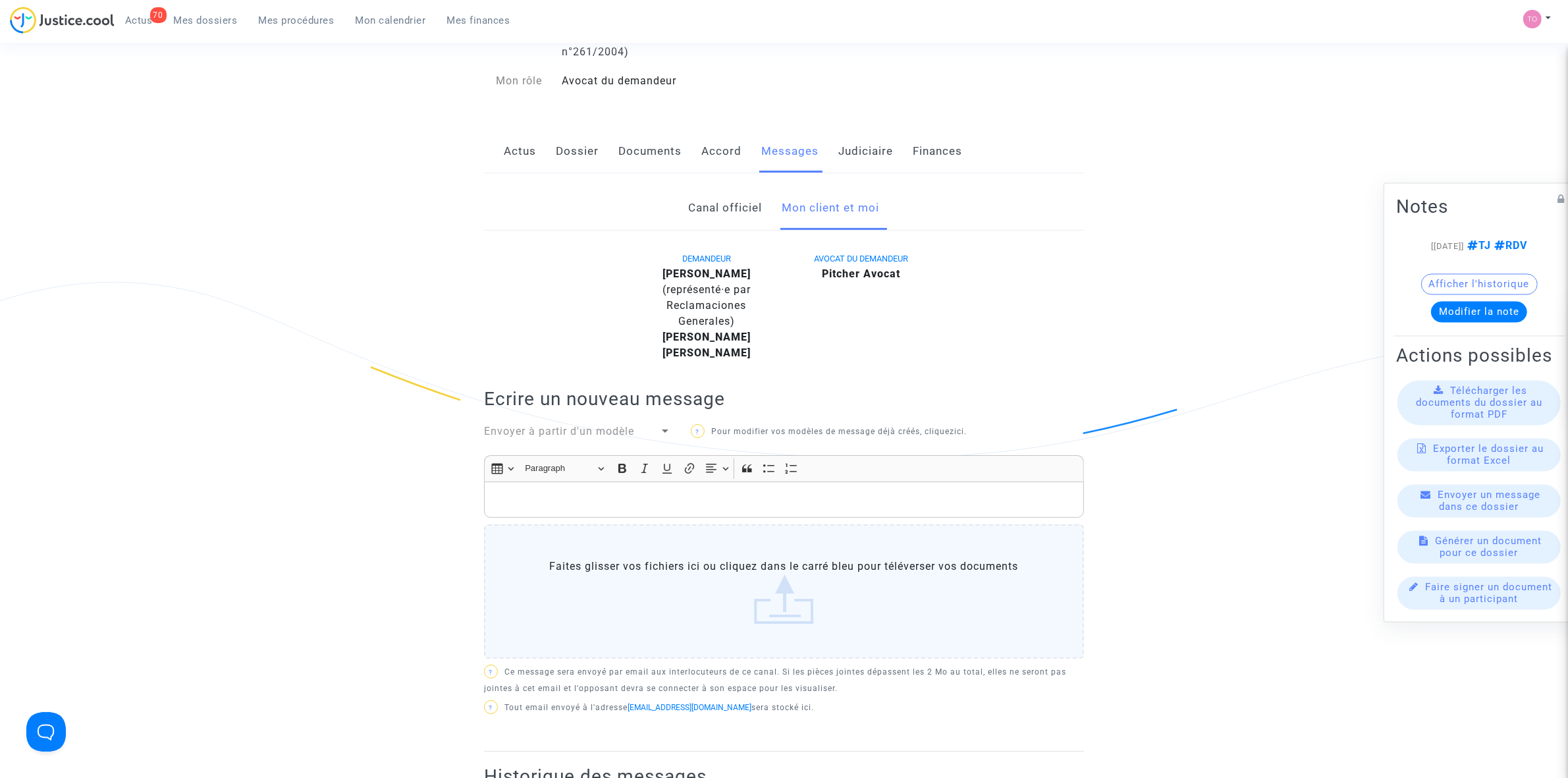
scroll to position [165, 0]
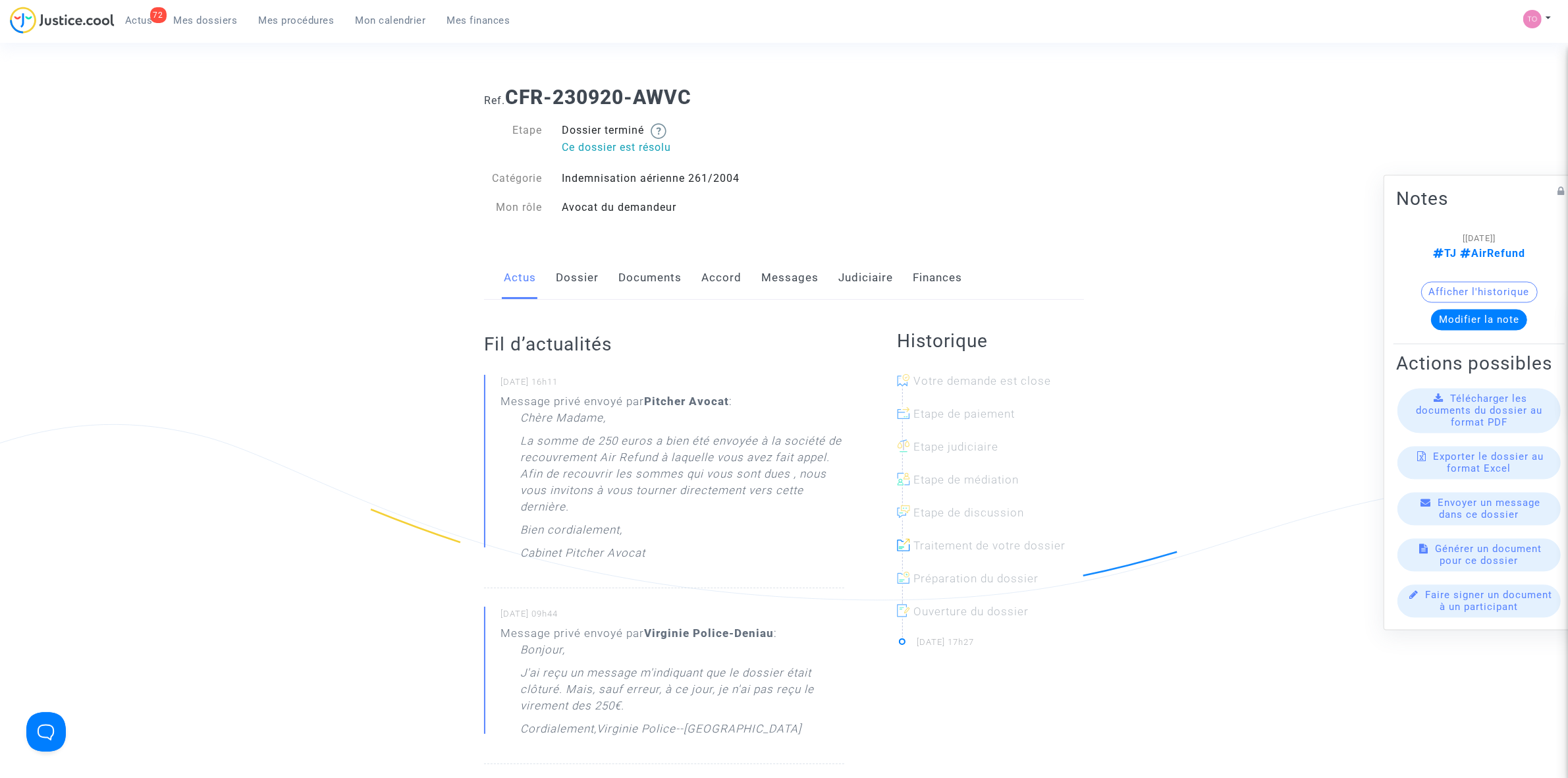
click at [810, 277] on link "Messages" at bounding box center [789, 278] width 57 height 43
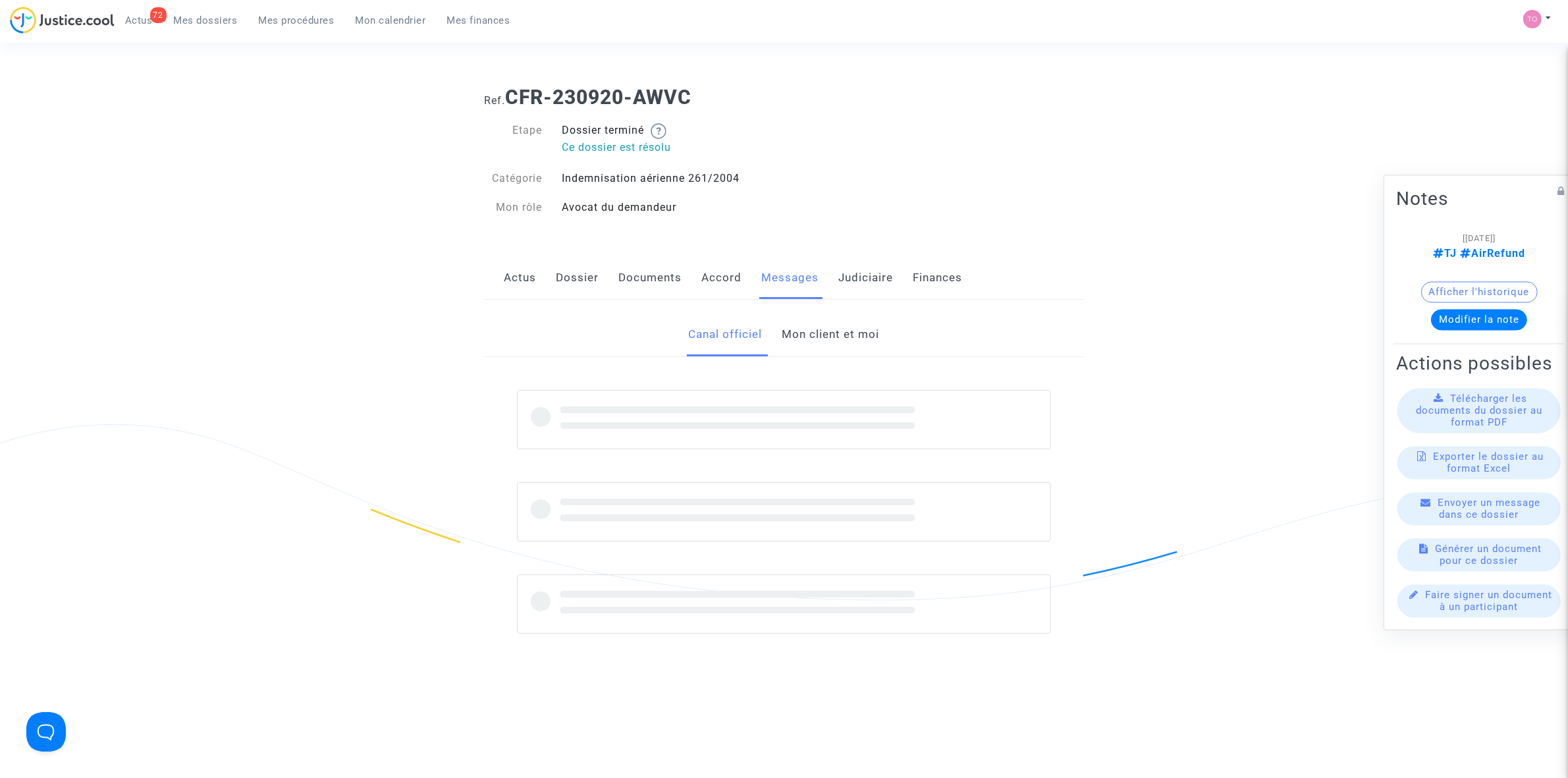
click at [824, 328] on link "Mon client et moi" at bounding box center [831, 335] width 97 height 43
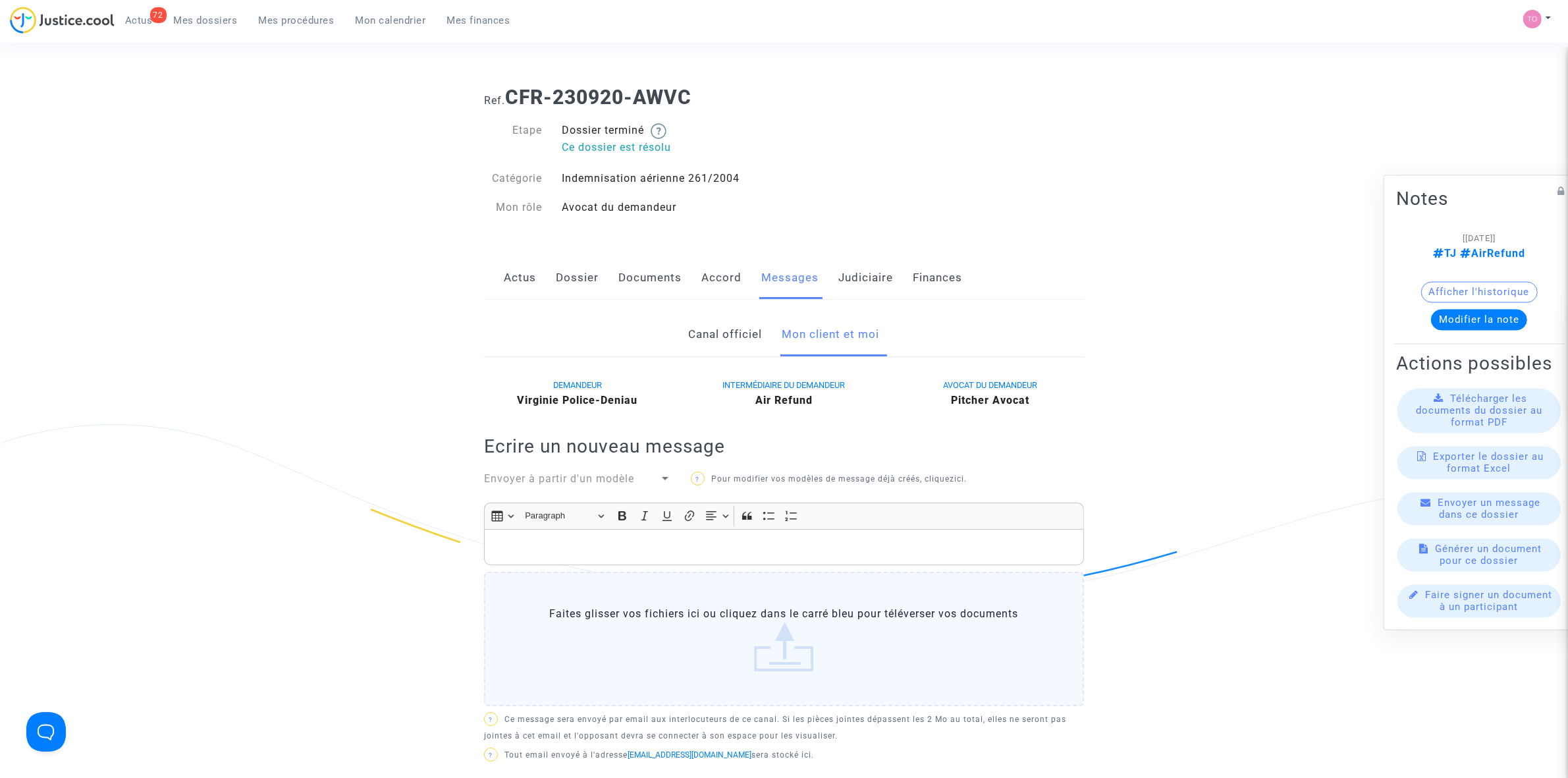
click at [677, 272] on link "Documents" at bounding box center [650, 278] width 63 height 43
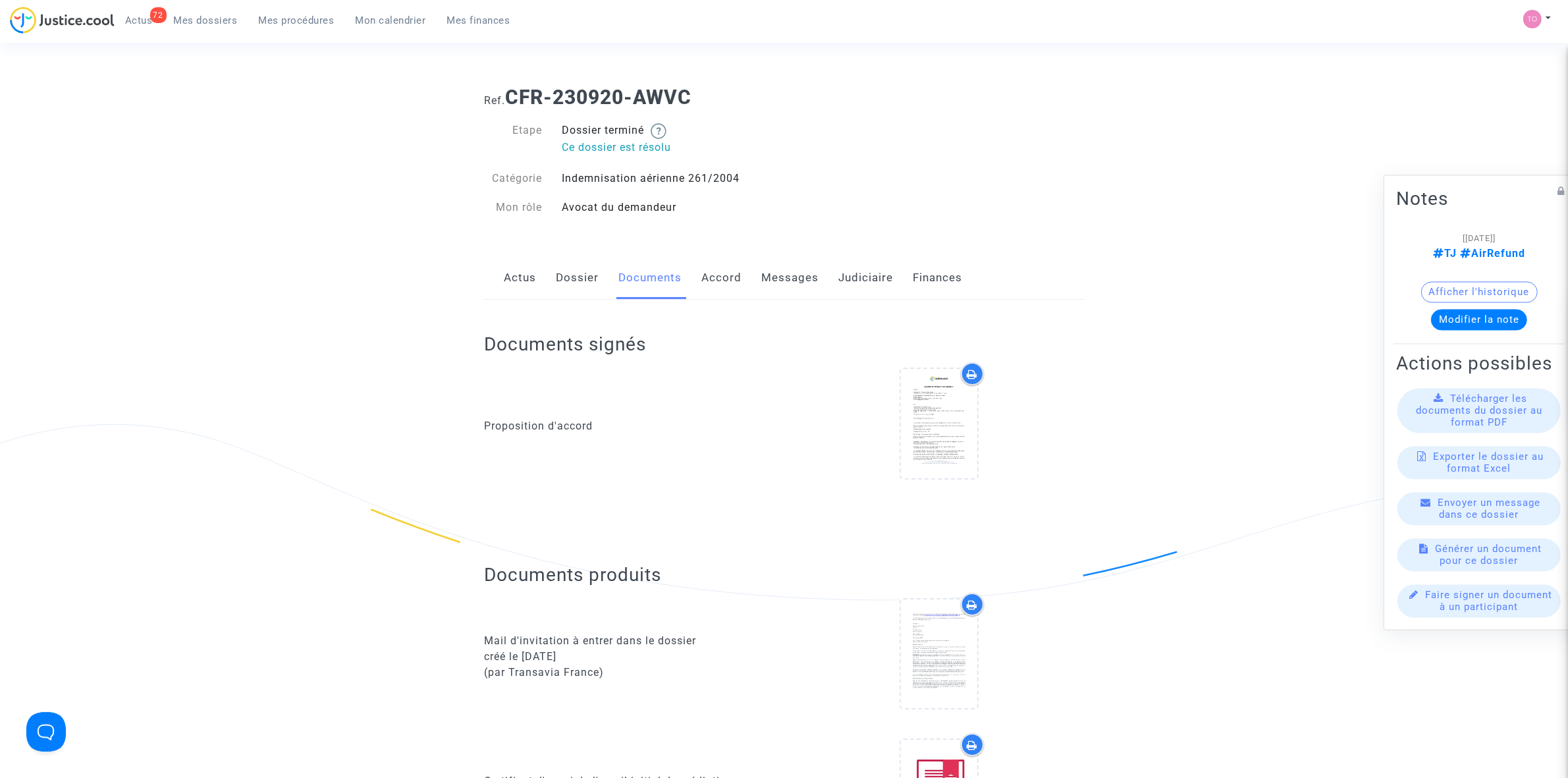
click at [573, 274] on link "Dossier" at bounding box center [577, 278] width 43 height 43
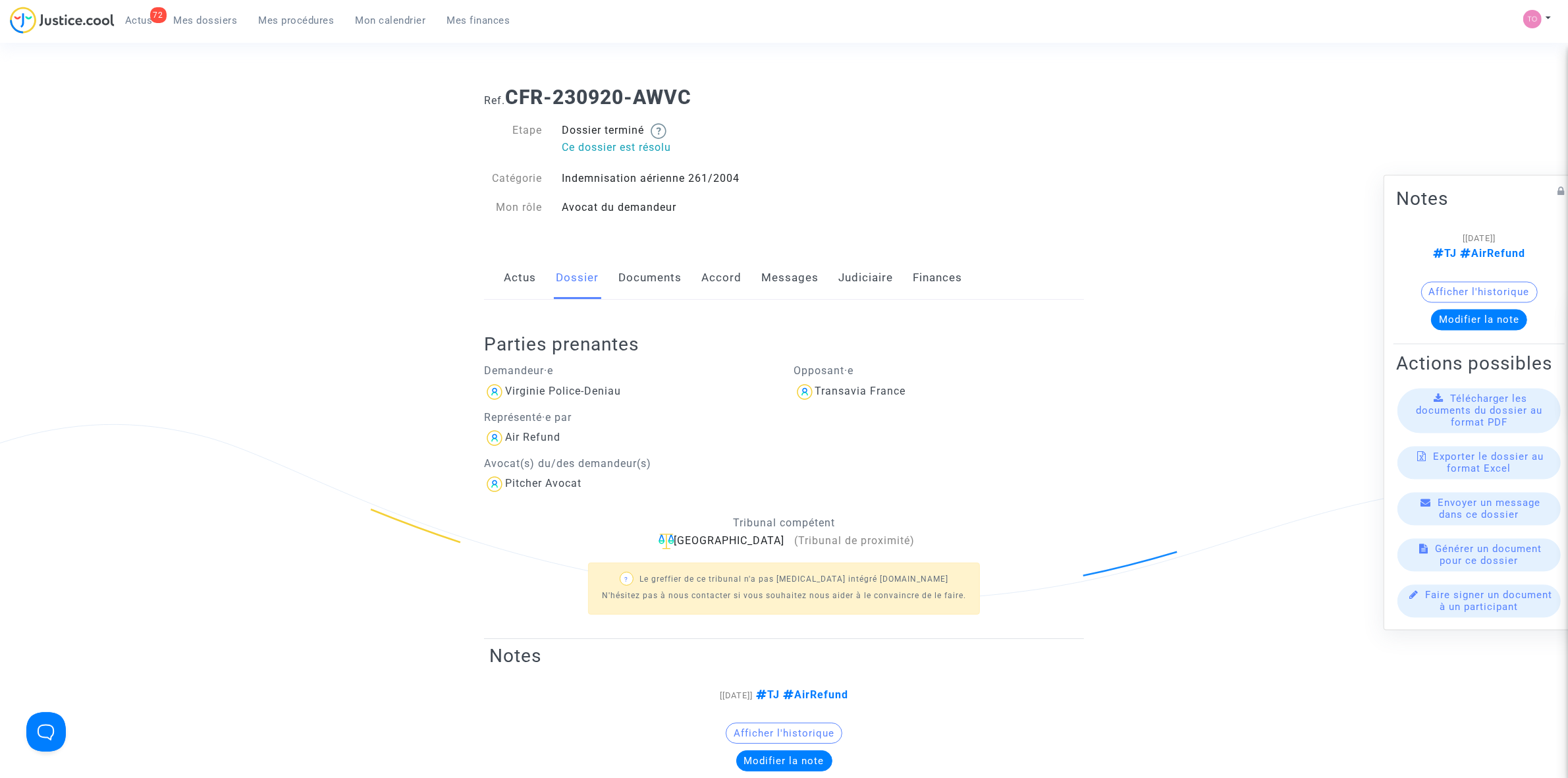
click at [673, 271] on link "Documents" at bounding box center [650, 278] width 63 height 43
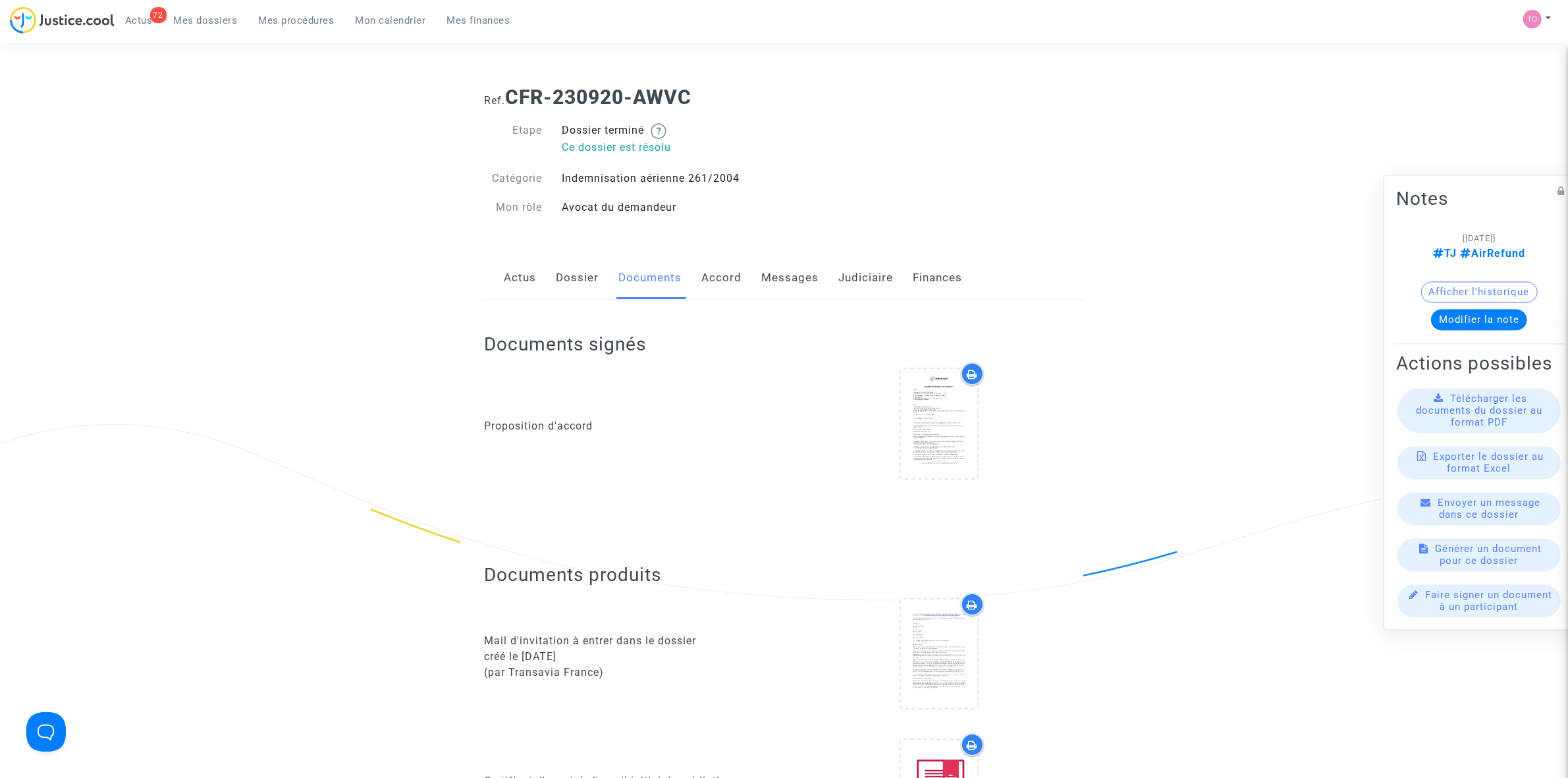
click at [716, 274] on link "Accord" at bounding box center [721, 278] width 40 height 43
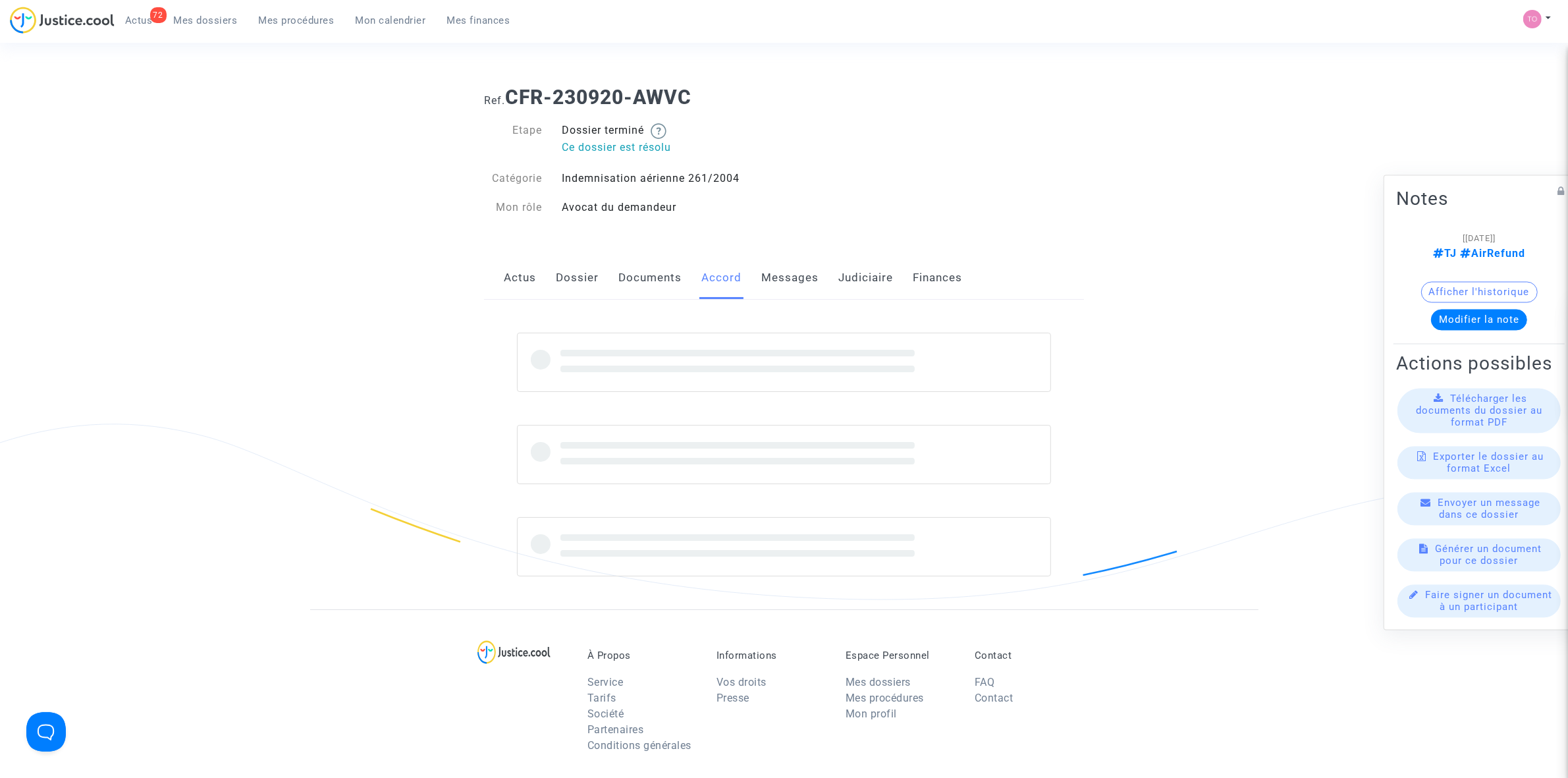
click at [780, 276] on link "Messages" at bounding box center [789, 278] width 57 height 43
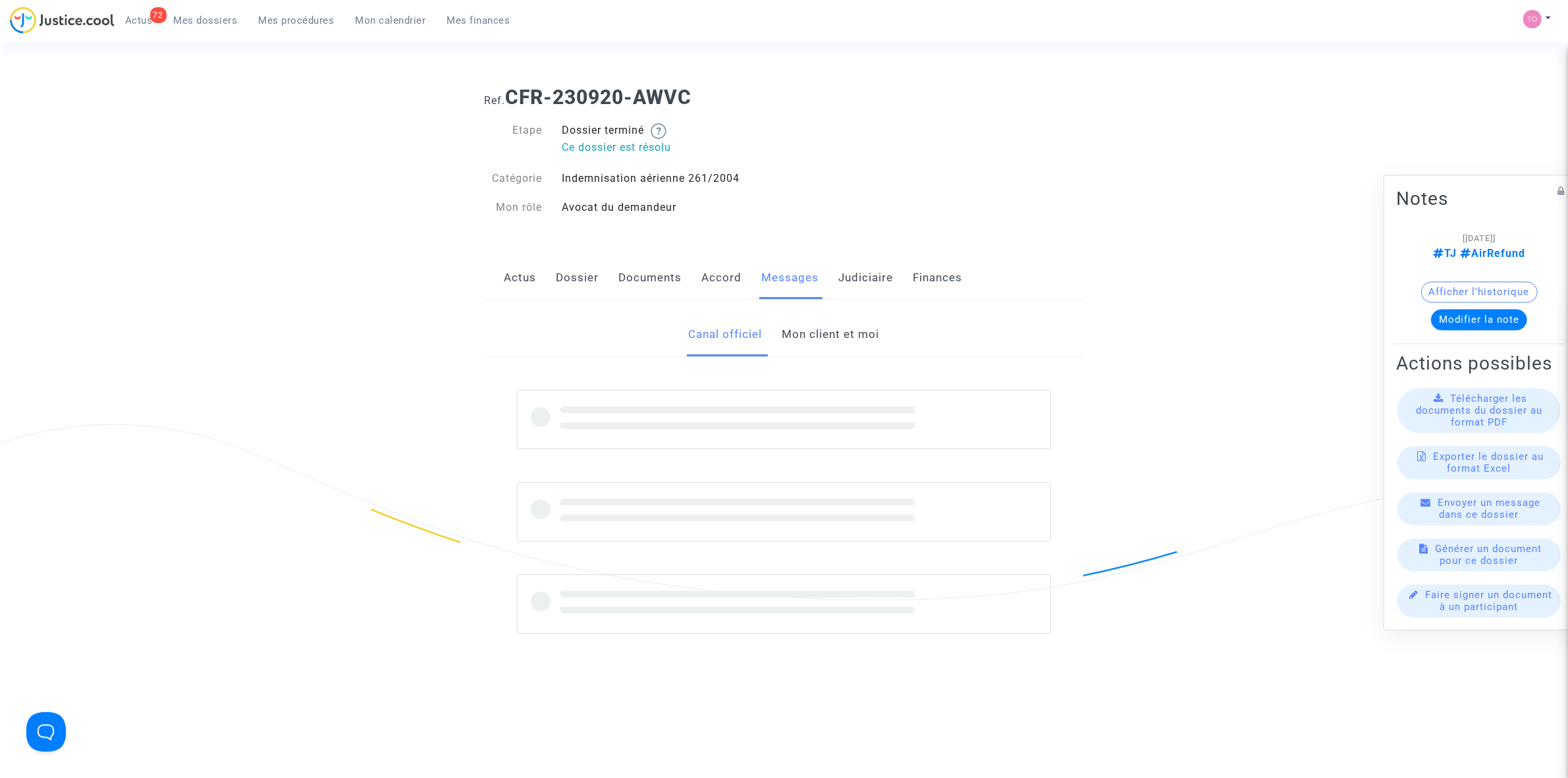
click at [855, 275] on link "Judiciaire" at bounding box center [866, 278] width 55 height 43
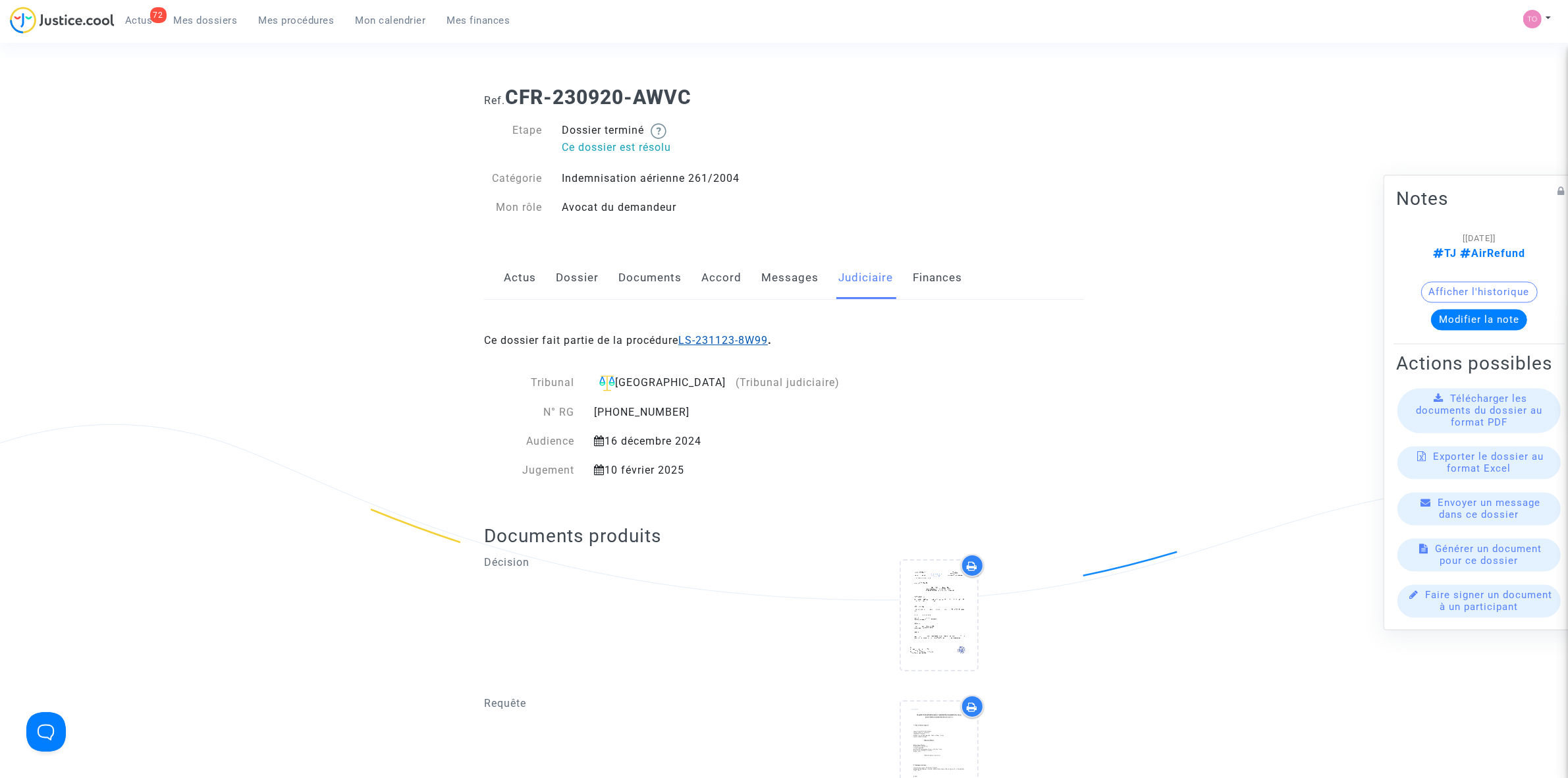
click at [722, 341] on link "LS-231123-8W99" at bounding box center [723, 340] width 89 height 12
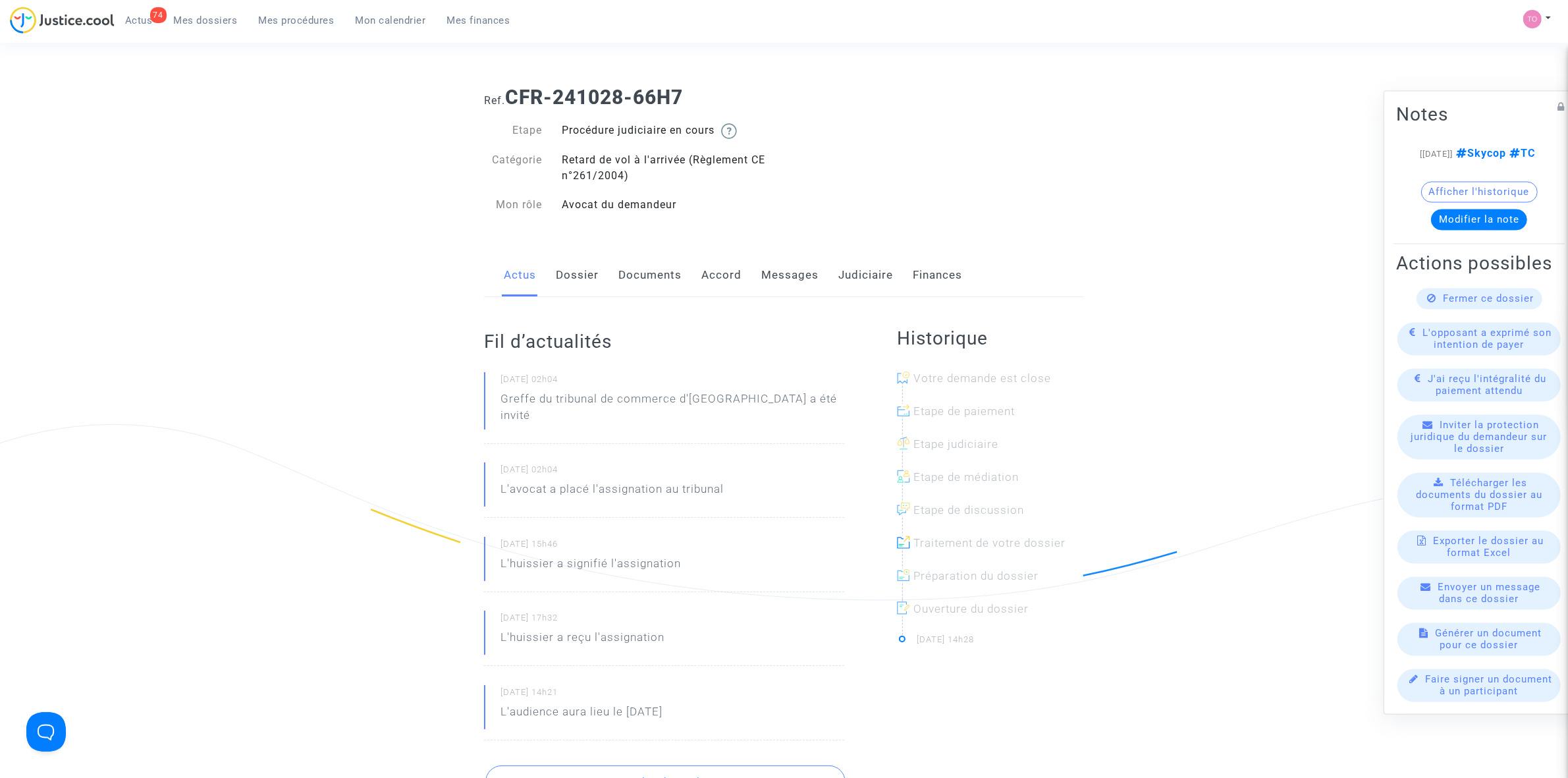
click at [851, 280] on link "Judiciaire" at bounding box center [866, 276] width 55 height 43
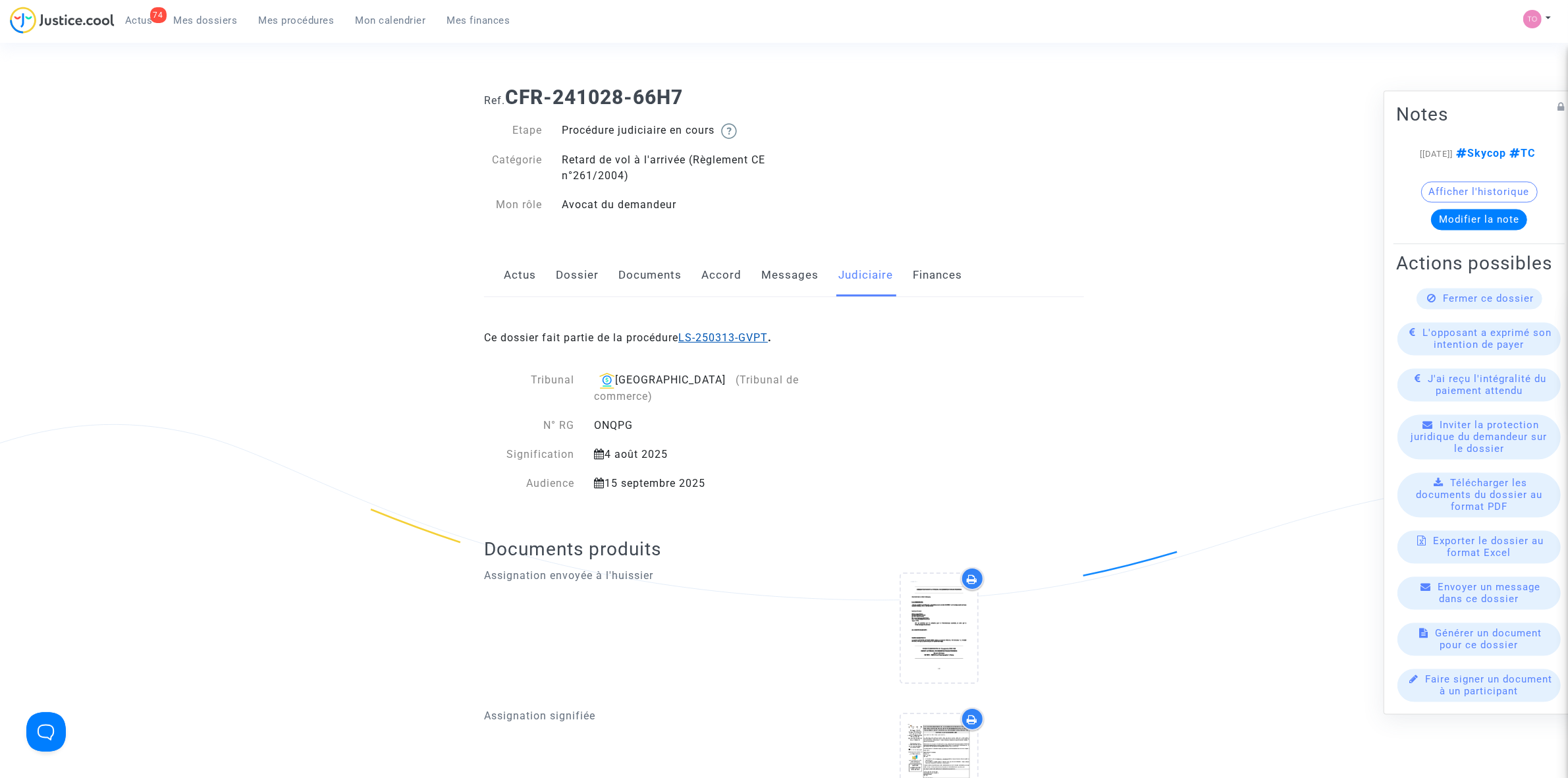
click at [720, 343] on link "LS-250313-GVPT" at bounding box center [723, 337] width 89 height 12
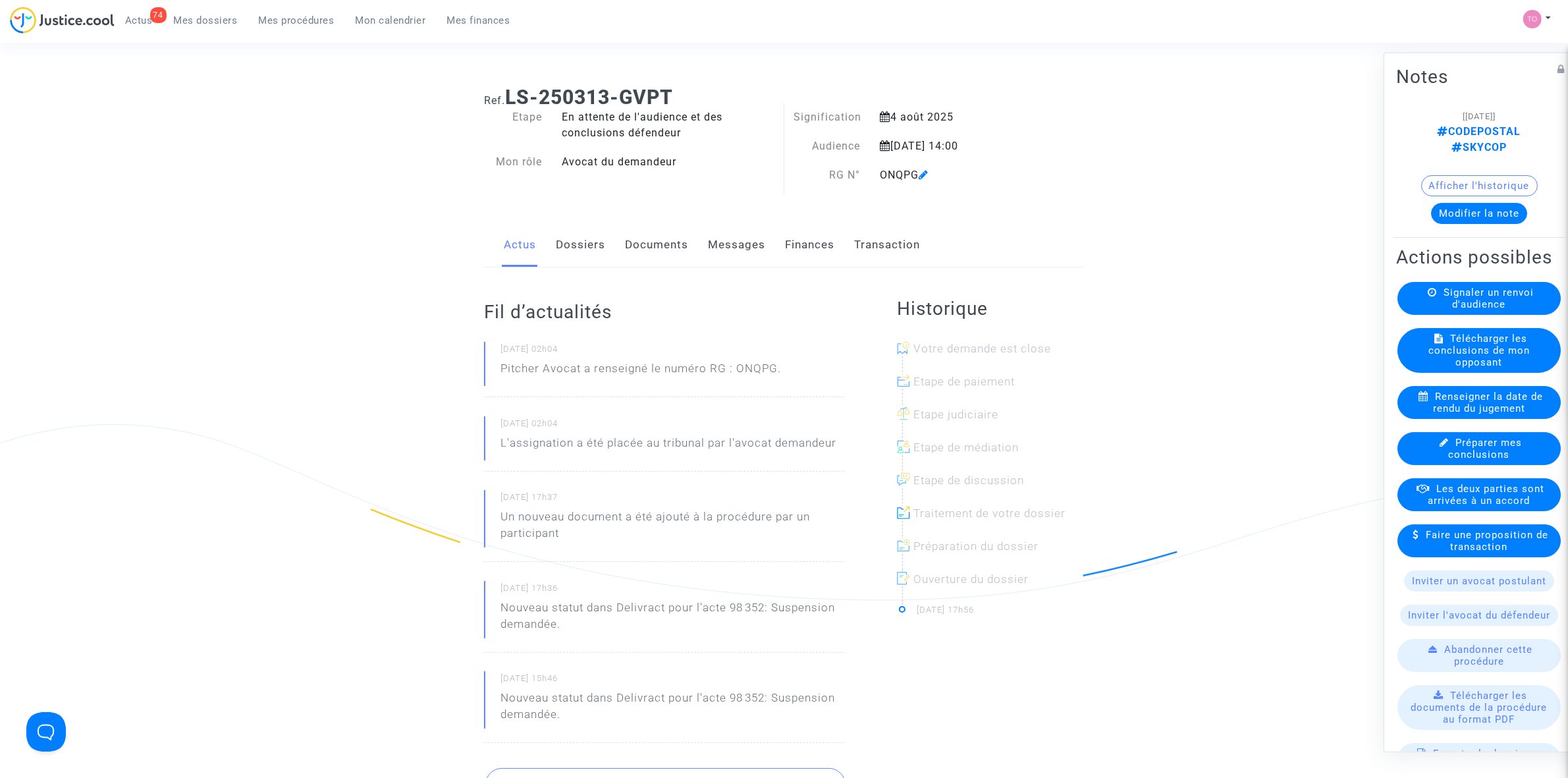
click at [620, 261] on div "Actus Dossiers Documents Messages Finances Transaction" at bounding box center [784, 245] width 600 height 44
click at [584, 250] on link "Dossiers" at bounding box center [581, 245] width 49 height 43
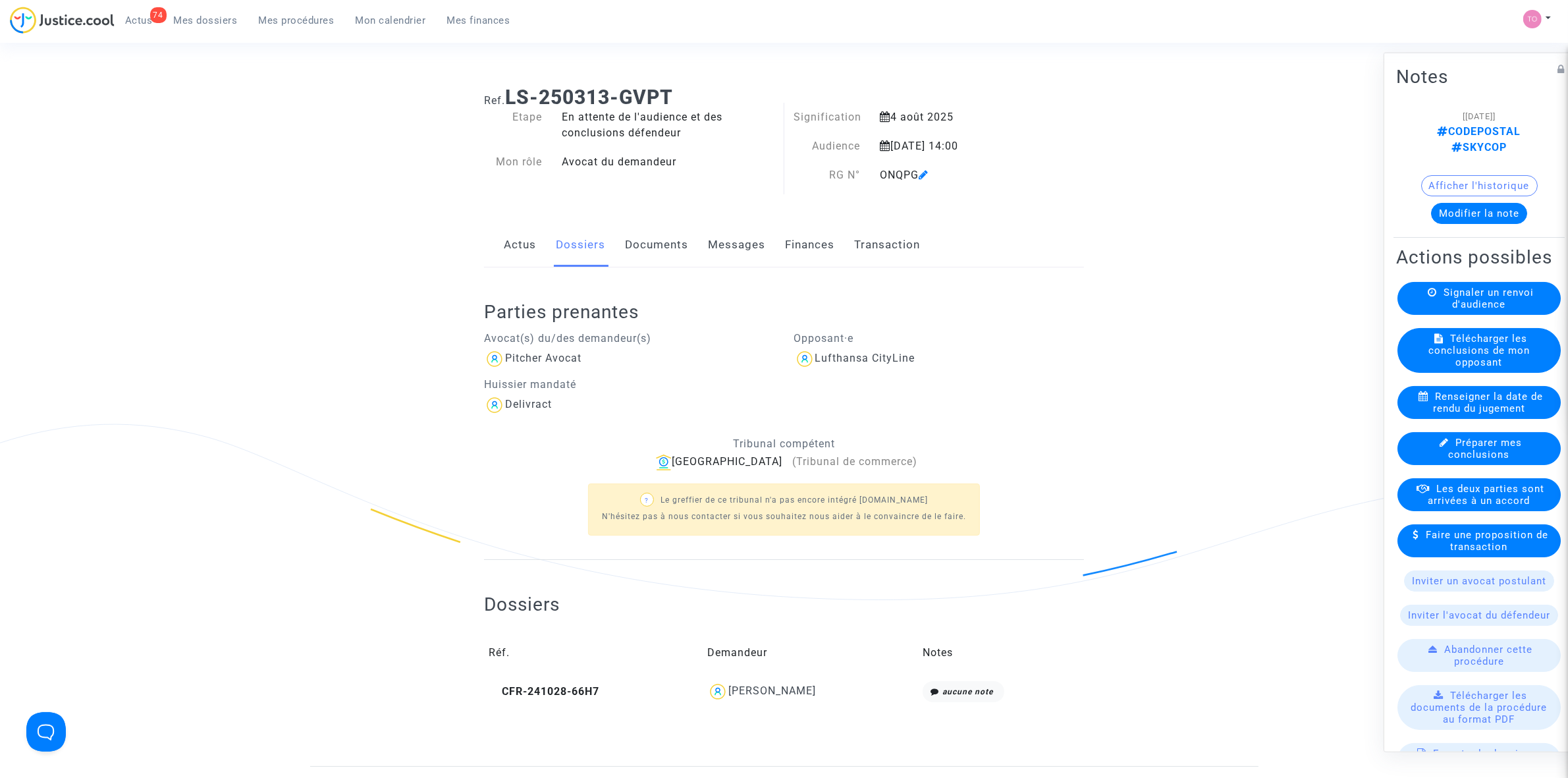
click at [804, 252] on link "Finances" at bounding box center [809, 245] width 49 height 43
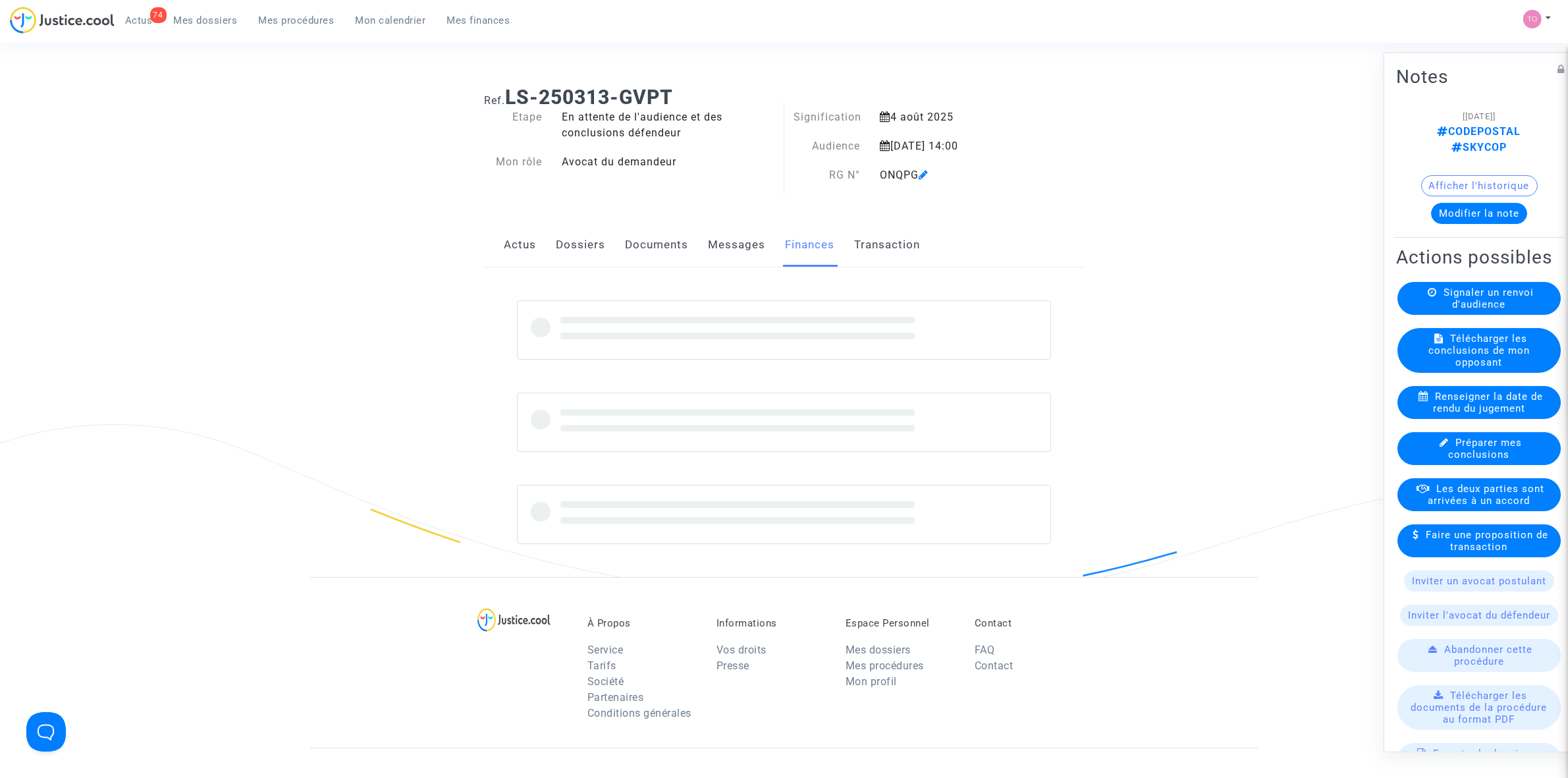
click at [633, 249] on link "Documents" at bounding box center [656, 245] width 63 height 43
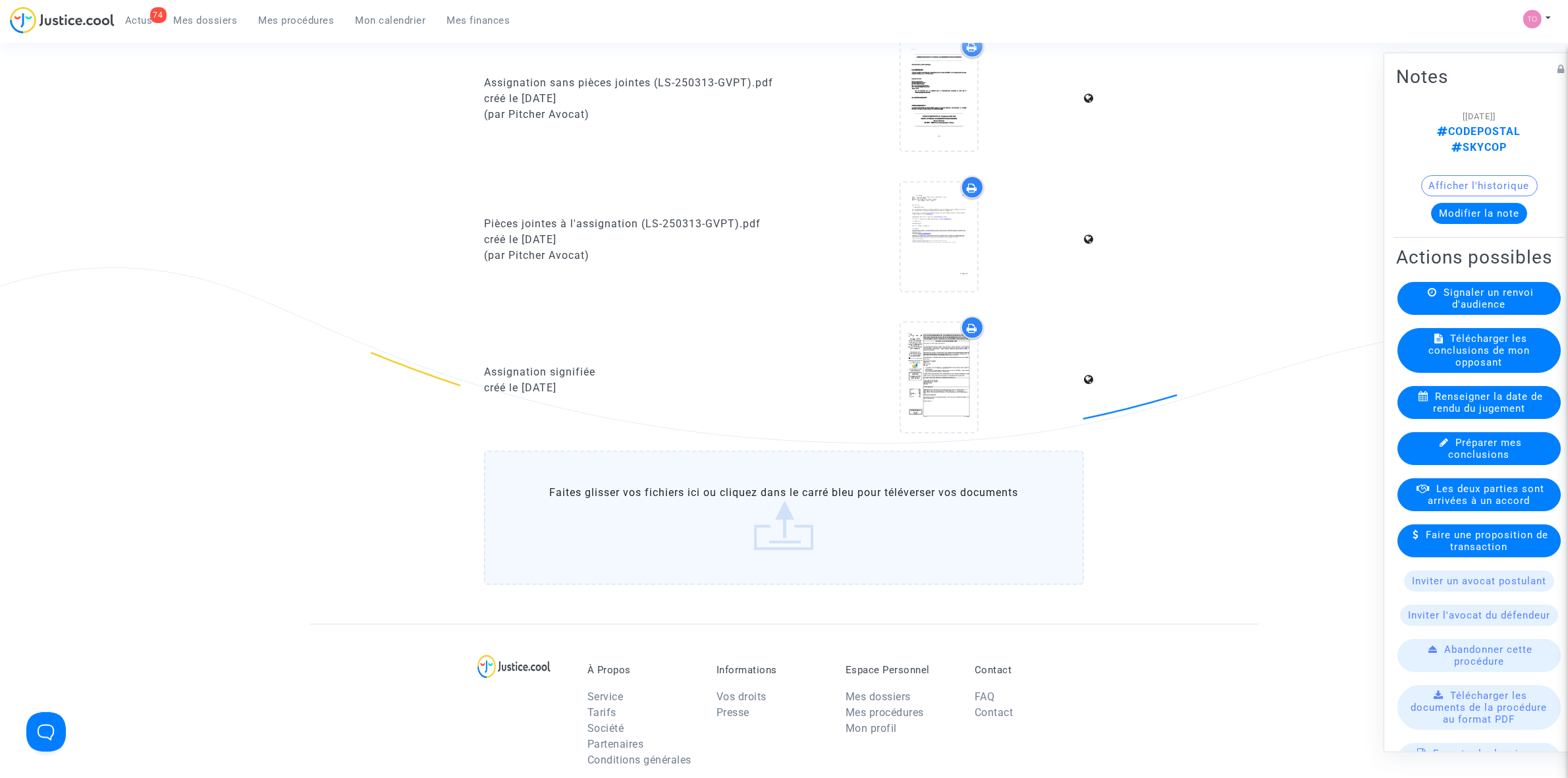
scroll to position [1071, 0]
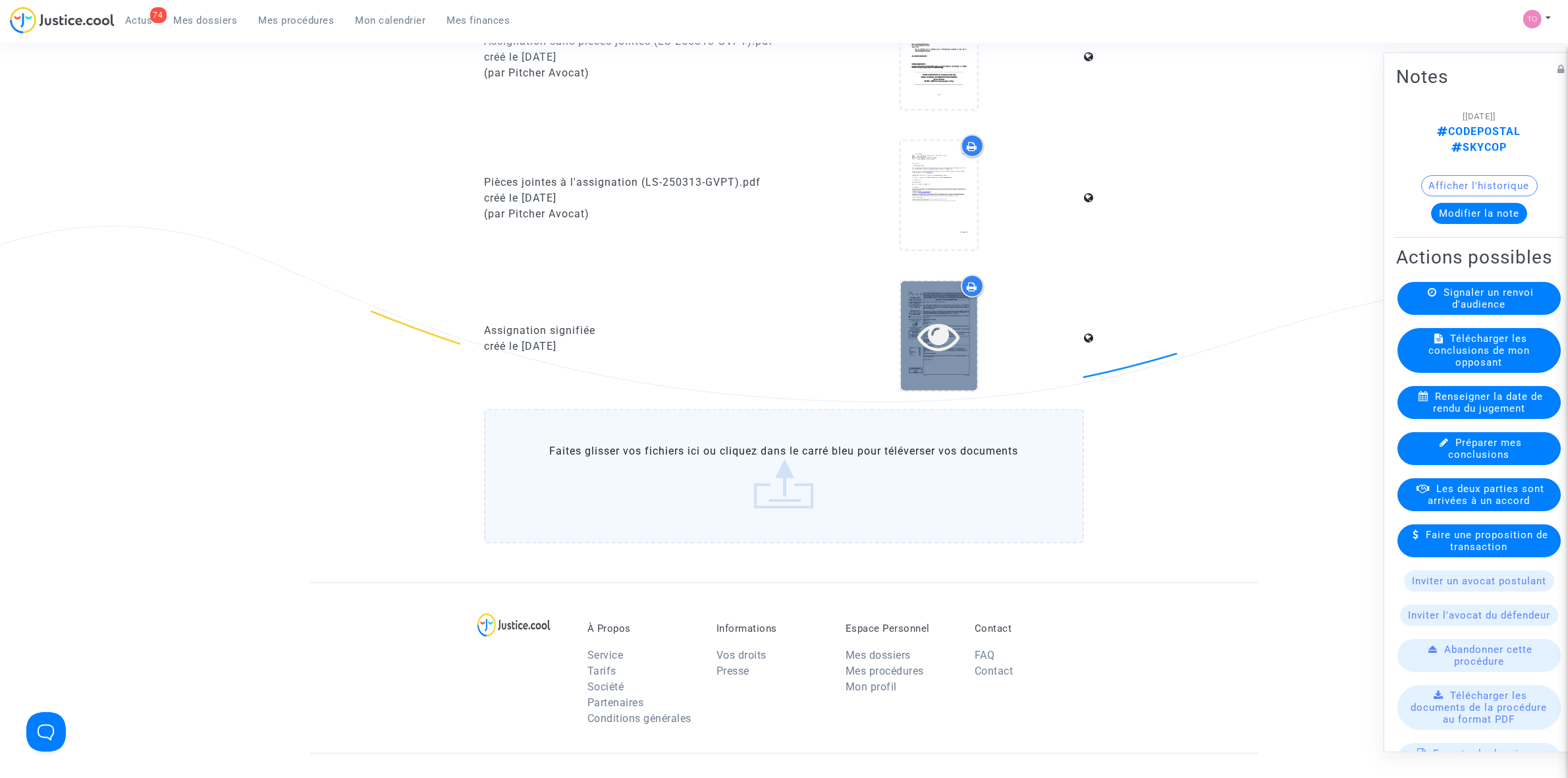
click at [943, 323] on icon at bounding box center [938, 336] width 43 height 42
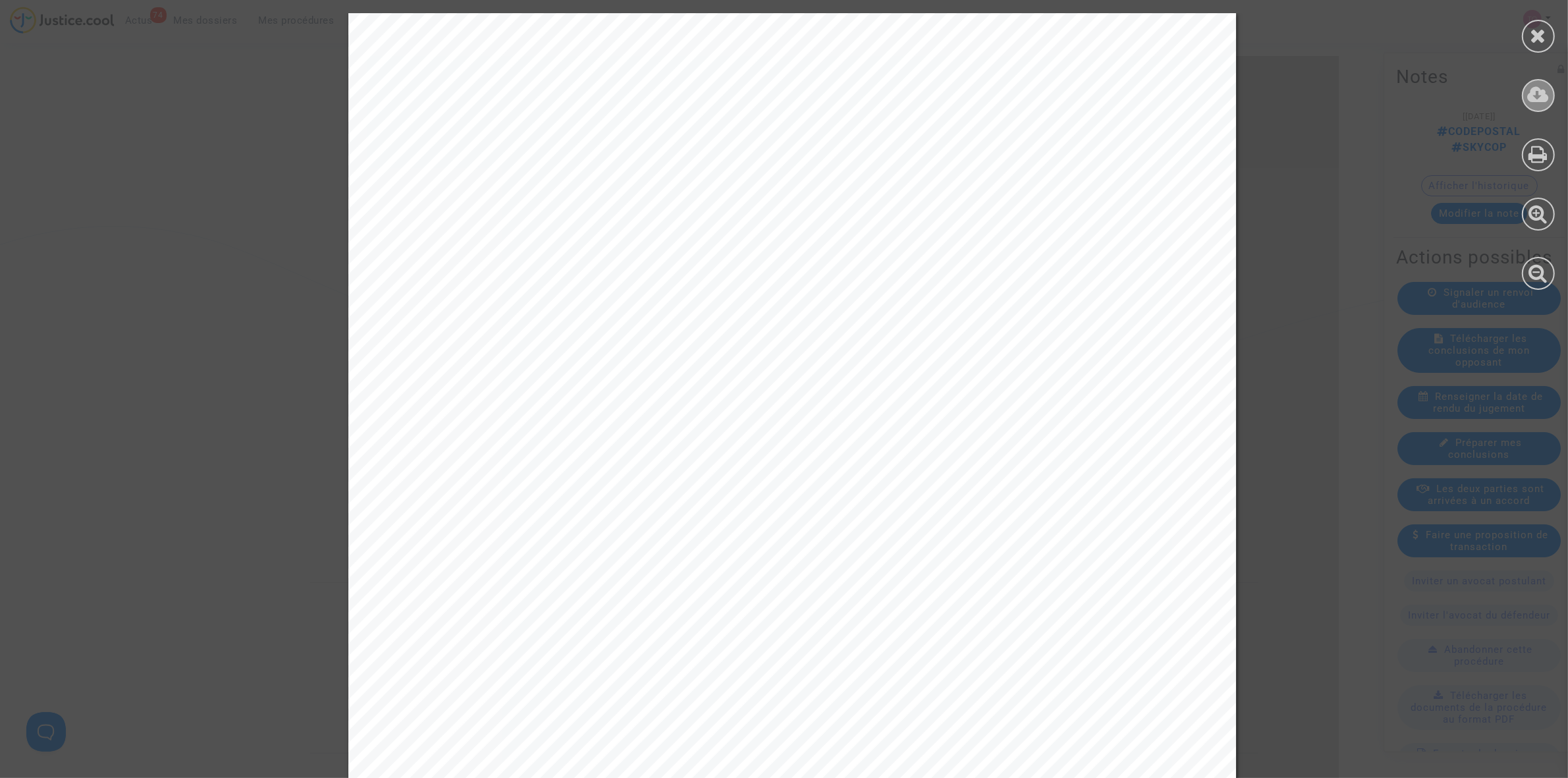
click at [1538, 91] on icon at bounding box center [1538, 95] width 22 height 19
click at [1525, 34] on div at bounding box center [1538, 36] width 33 height 33
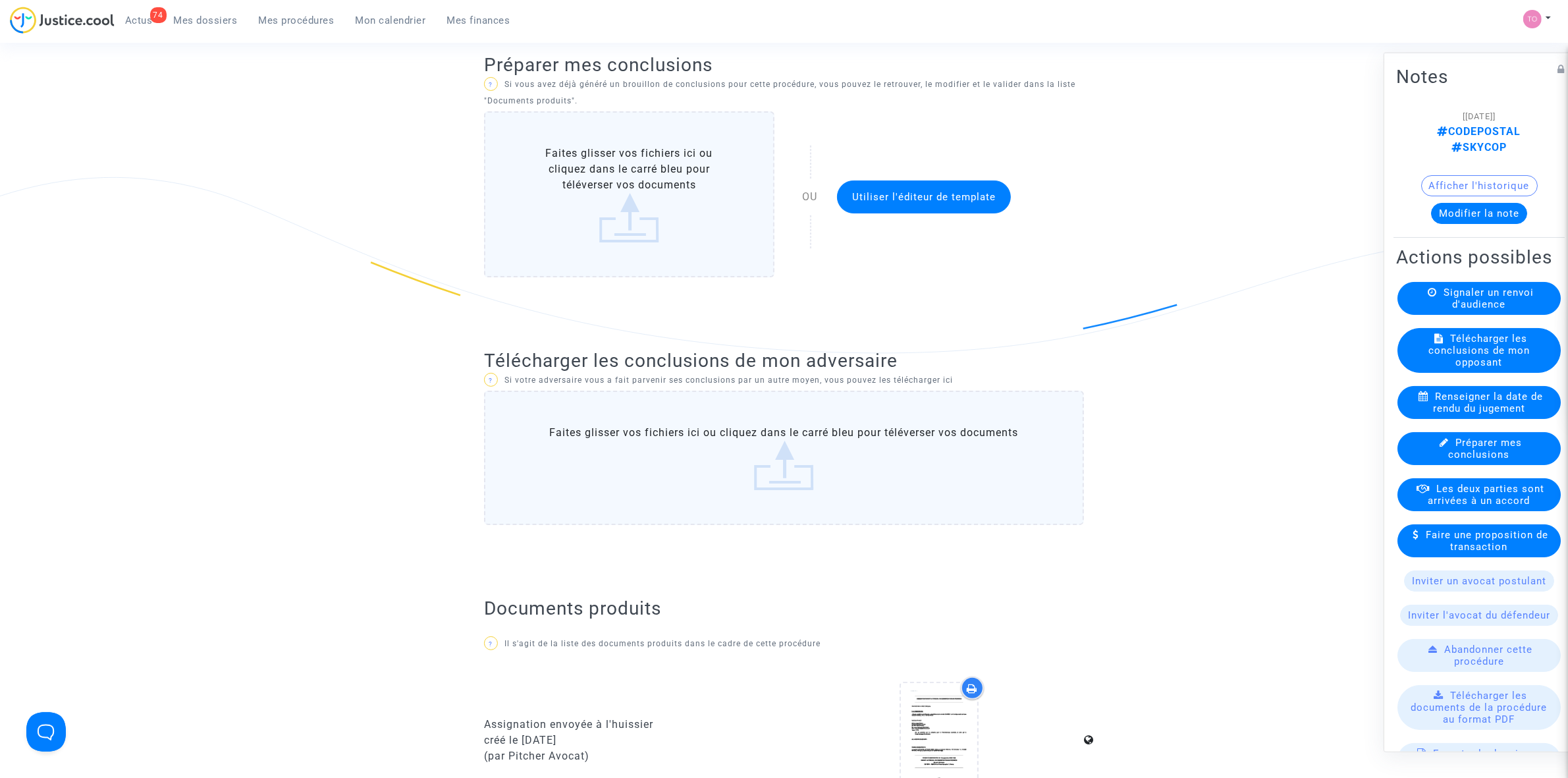
scroll to position [0, 0]
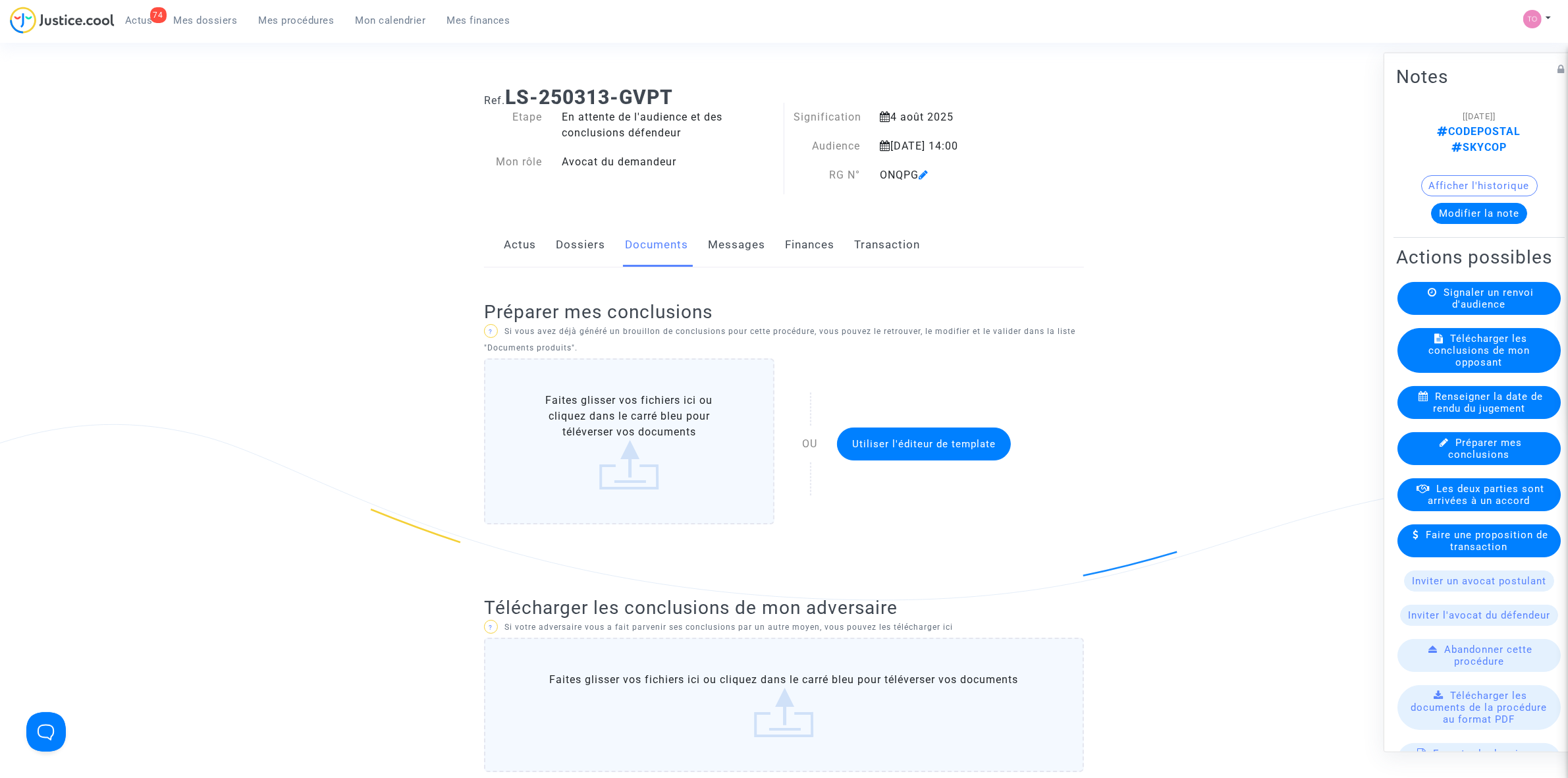
drag, startPoint x: 879, startPoint y: 178, endPoint x: 916, endPoint y: 175, distance: 37.1
click at [916, 175] on div "ONQPG" at bounding box center [956, 175] width 172 height 16
copy div "ONQPG"
click at [560, 237] on link "Dossiers" at bounding box center [581, 245] width 49 height 43
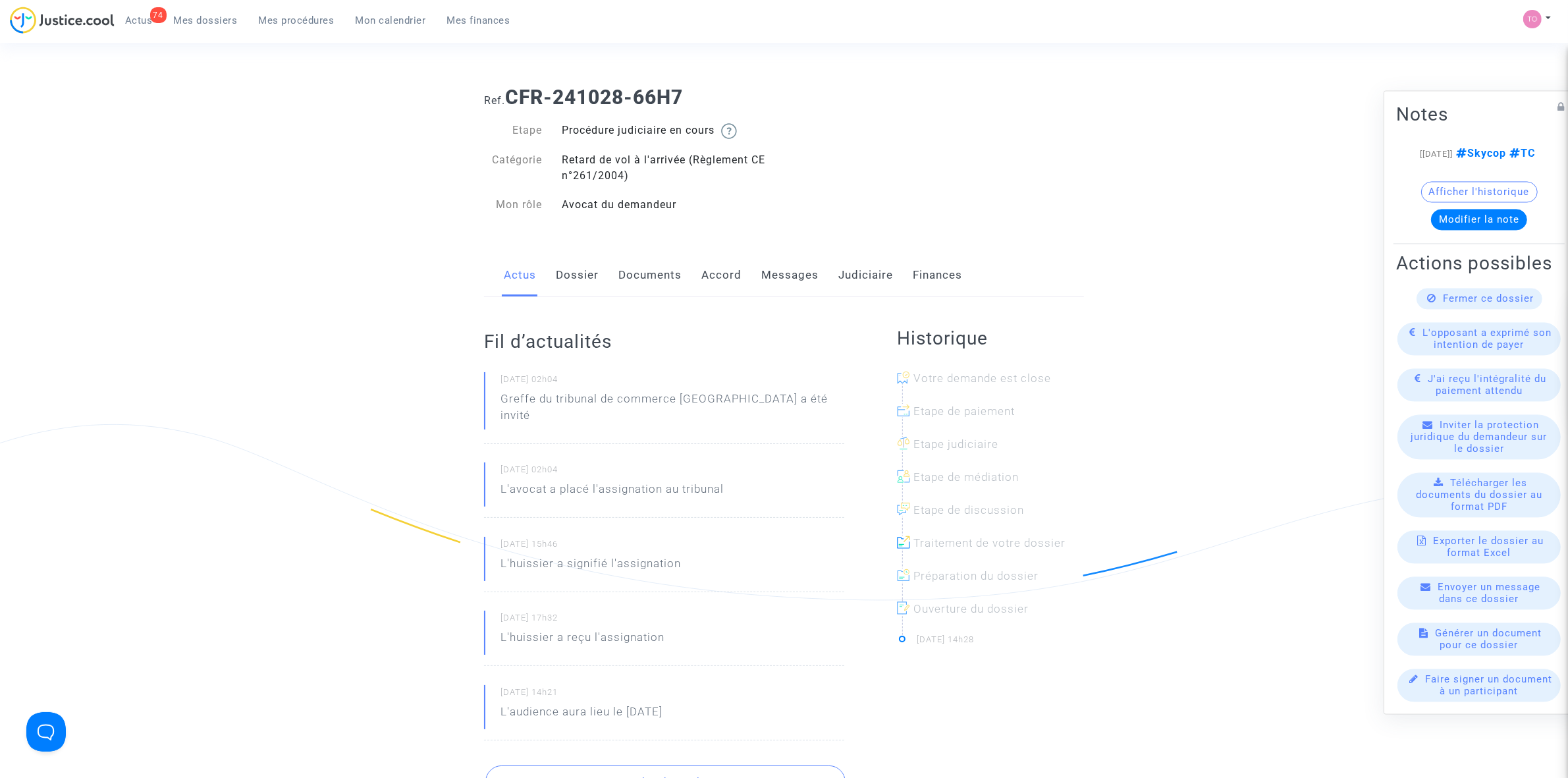
click at [579, 274] on link "Dossier" at bounding box center [577, 276] width 43 height 43
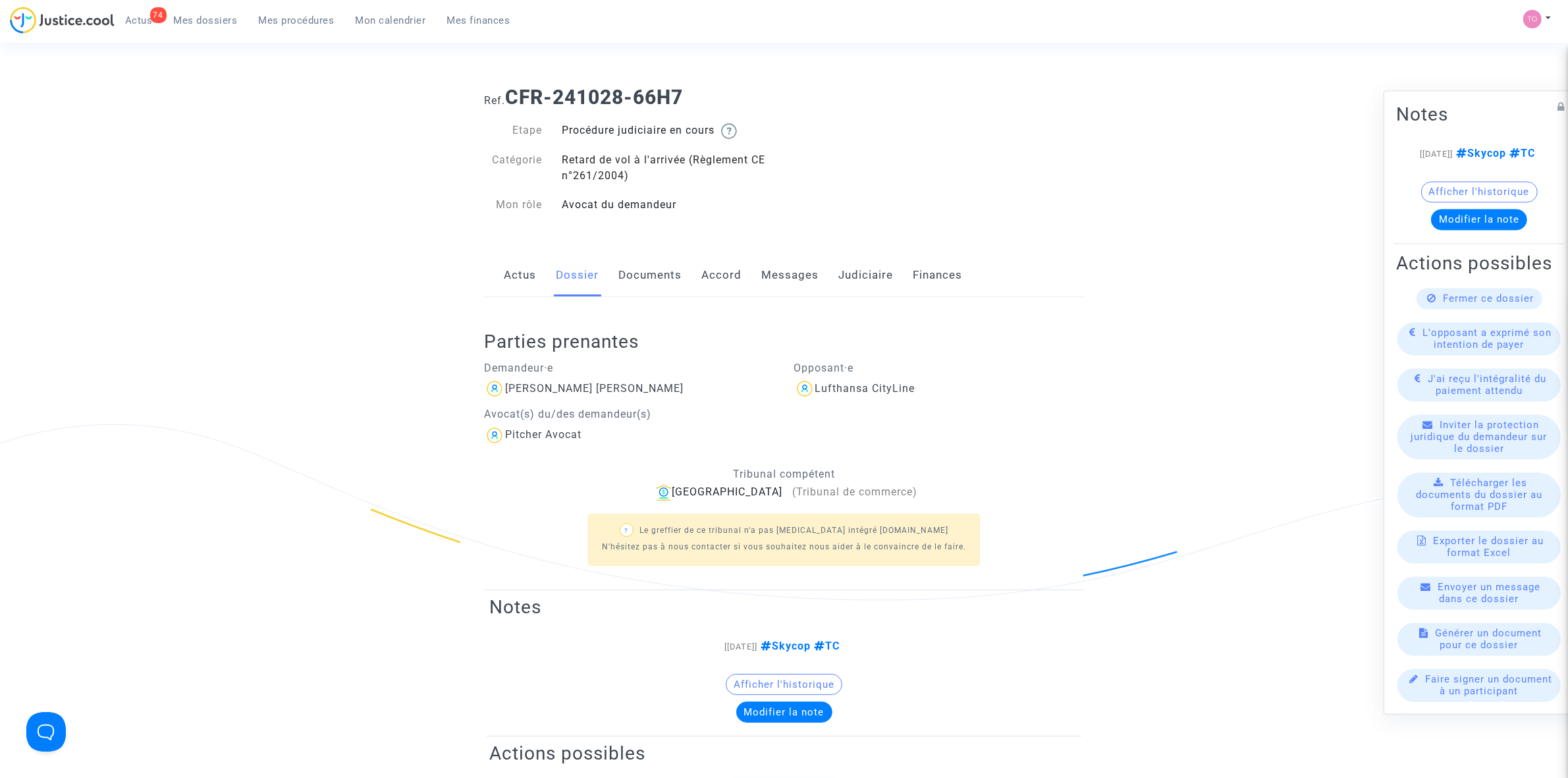
click at [657, 284] on link "Documents" at bounding box center [650, 276] width 63 height 43
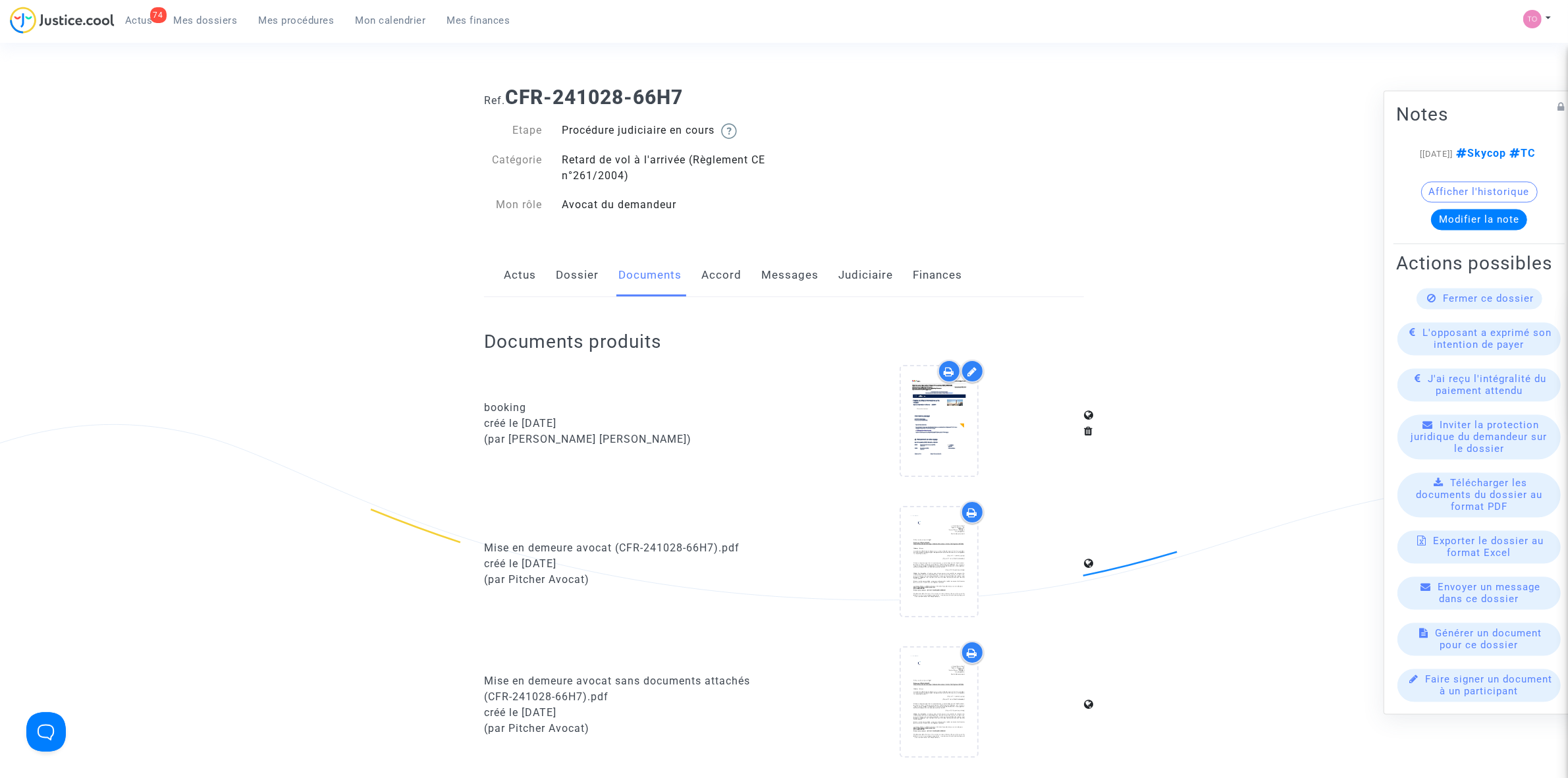
click at [735, 285] on link "Accord" at bounding box center [721, 276] width 40 height 43
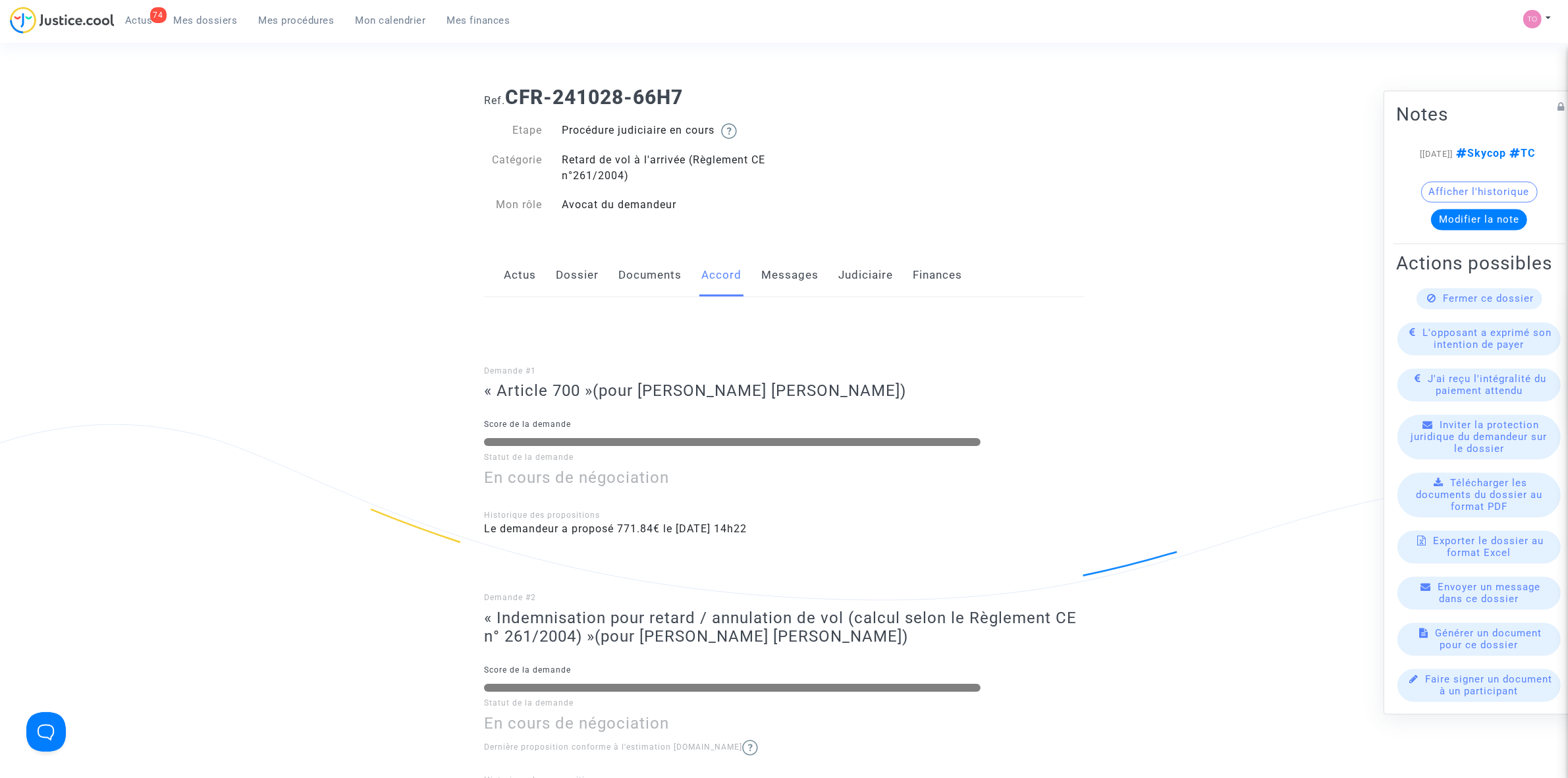
click at [791, 276] on link "Messages" at bounding box center [789, 276] width 57 height 43
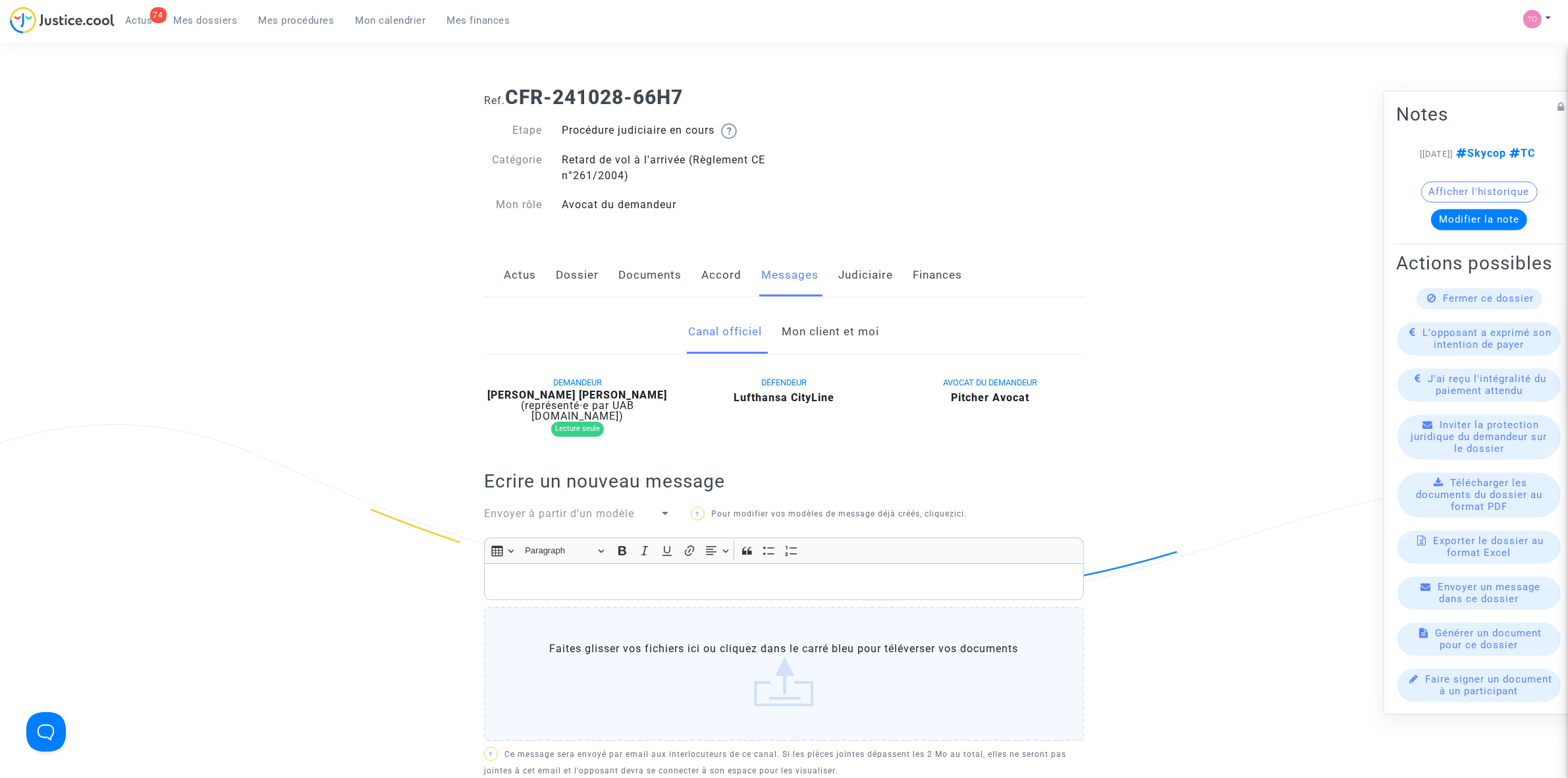
click at [861, 276] on link "Judiciaire" at bounding box center [866, 276] width 55 height 43
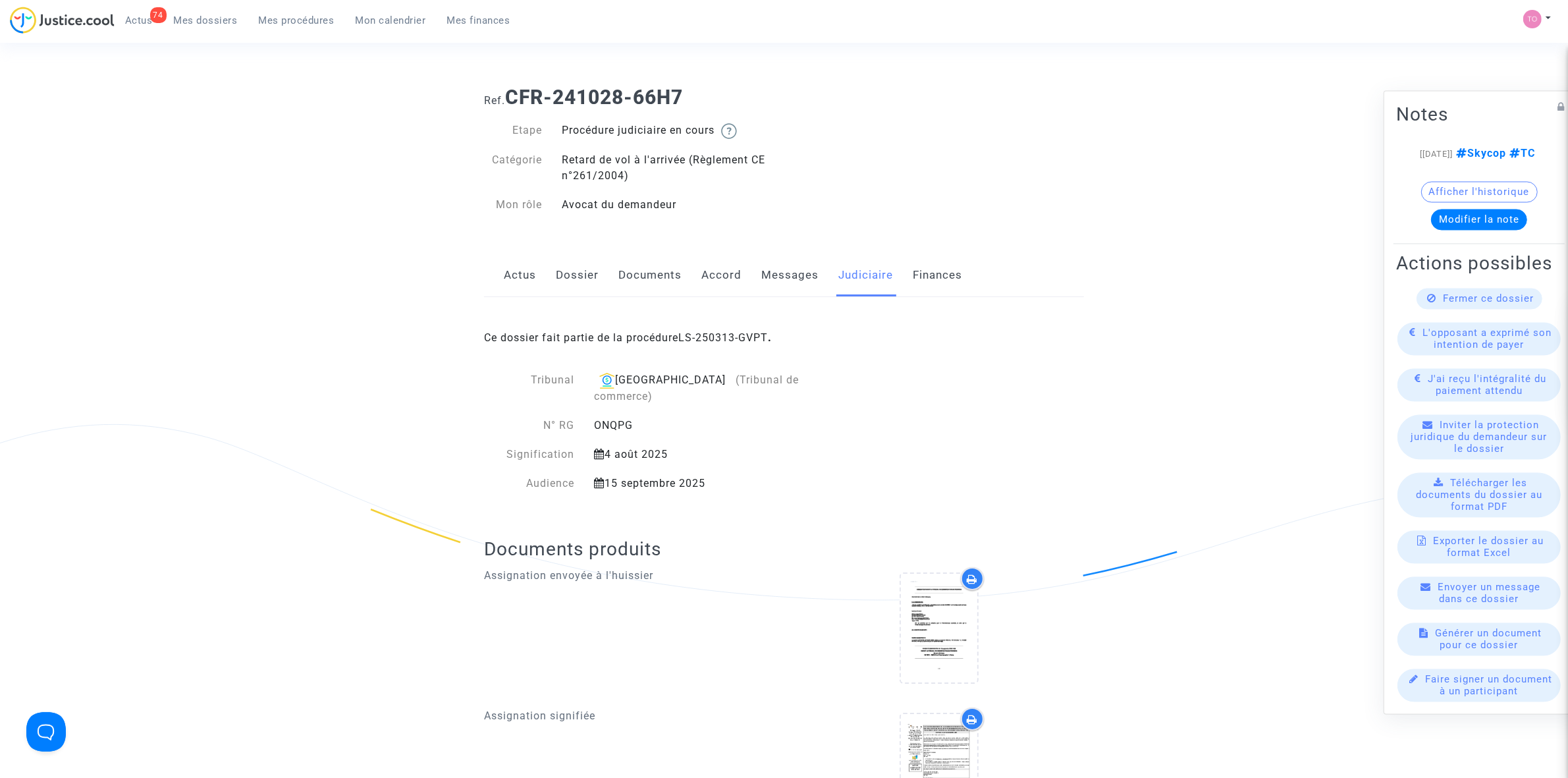
click at [573, 271] on link "Dossier" at bounding box center [577, 276] width 43 height 43
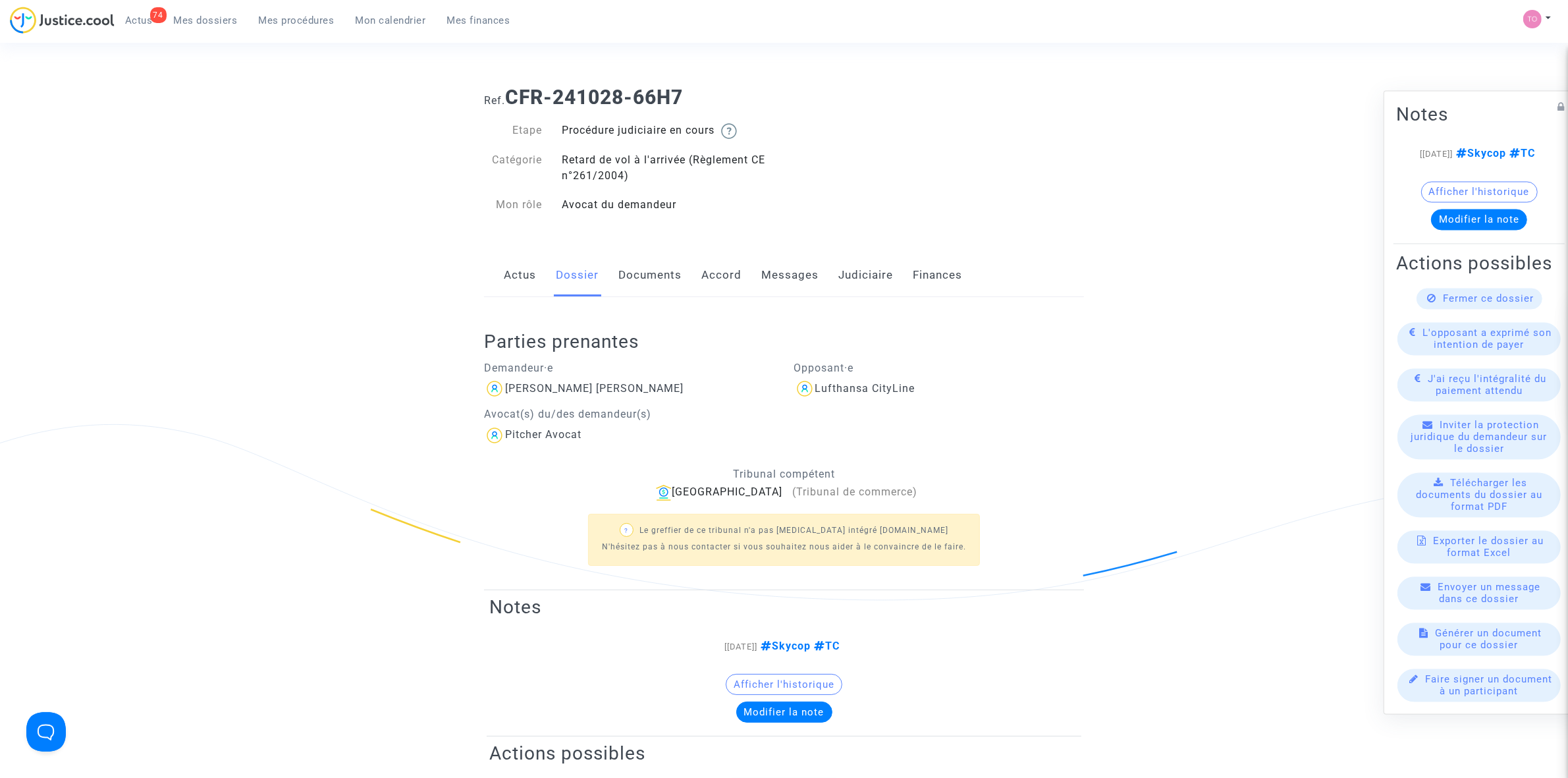
click at [847, 293] on link "Judiciaire" at bounding box center [866, 276] width 55 height 43
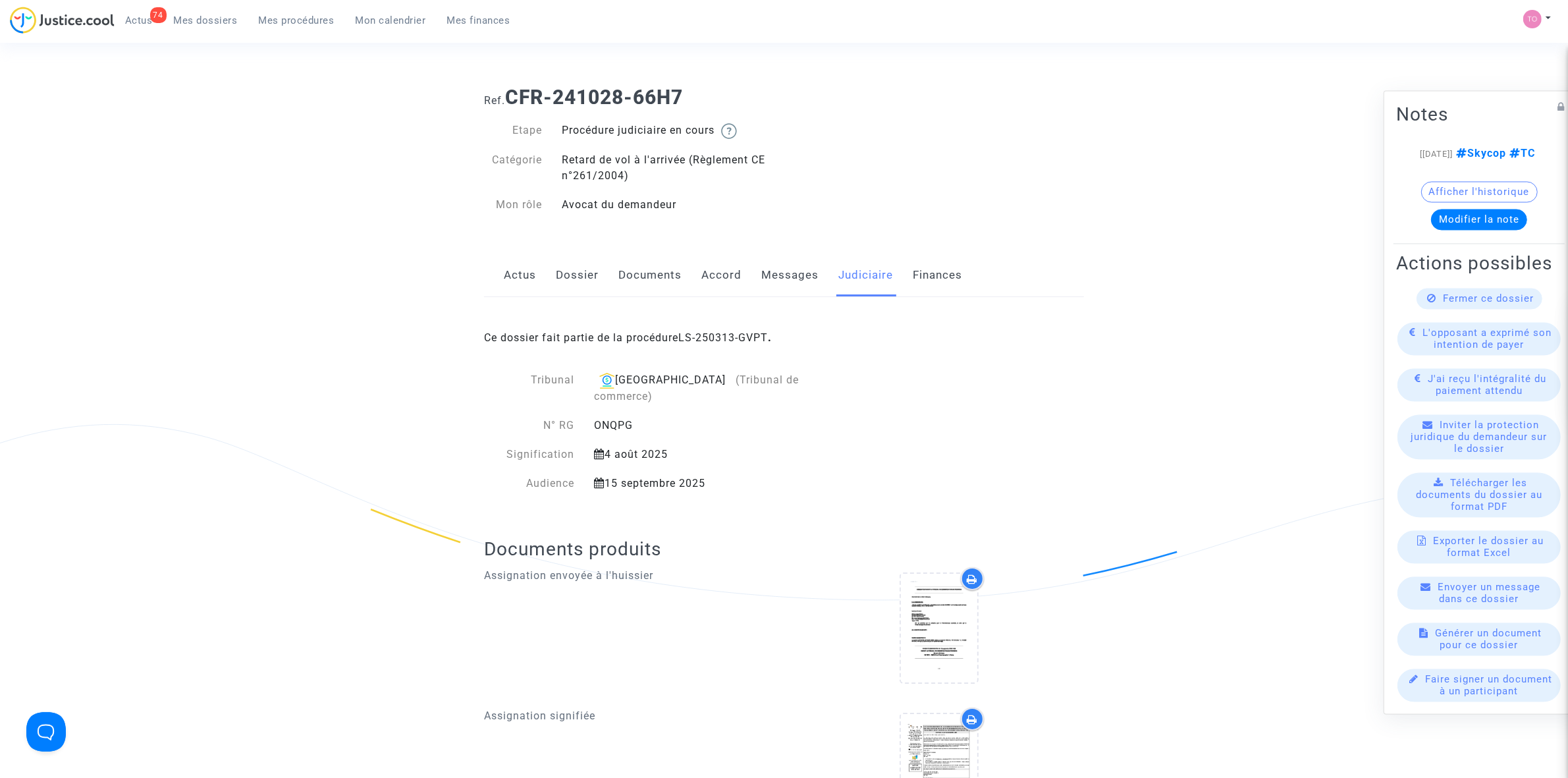
click at [762, 276] on link "Messages" at bounding box center [789, 276] width 57 height 43
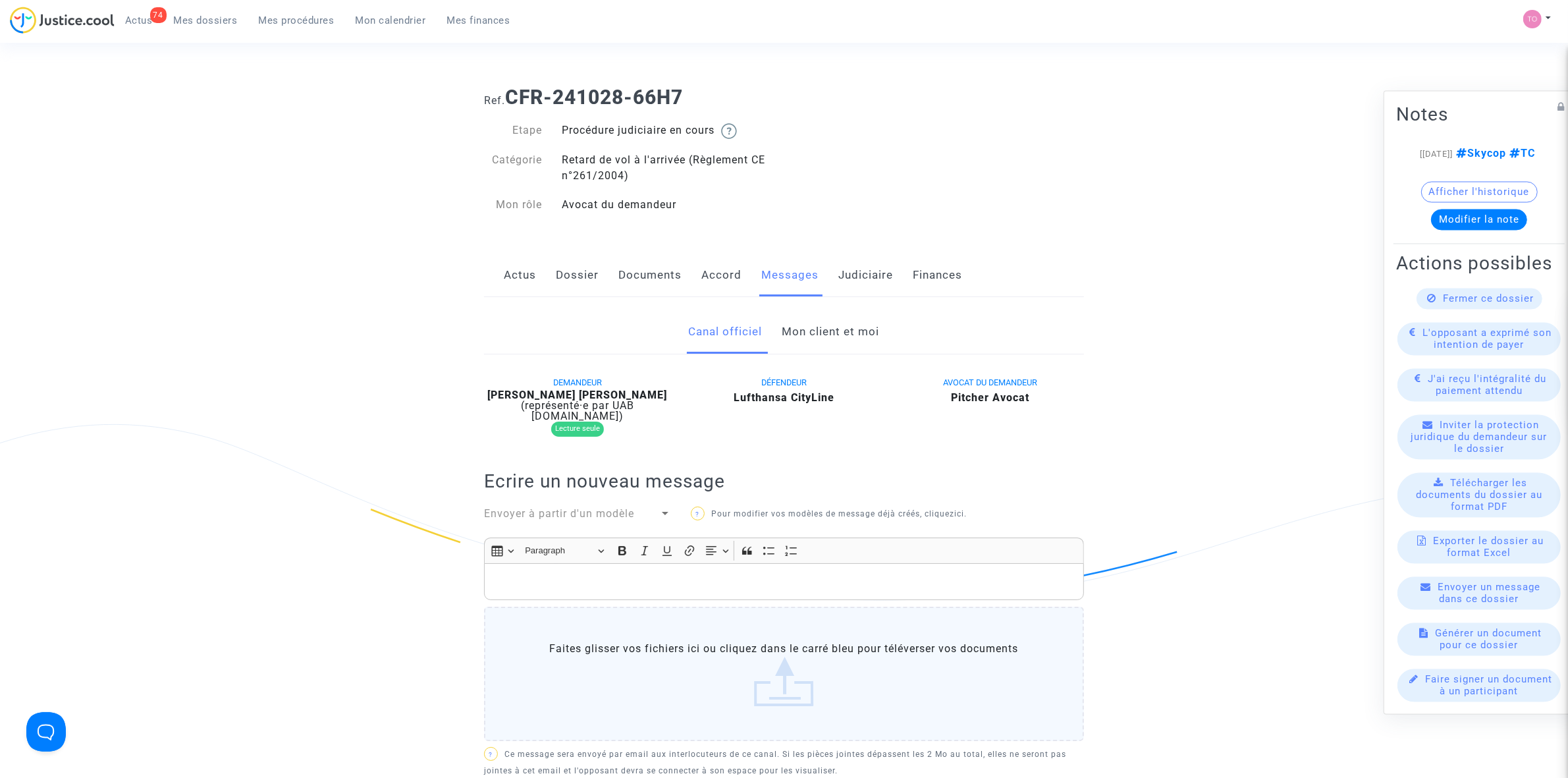
click at [881, 272] on link "Judiciaire" at bounding box center [866, 276] width 55 height 43
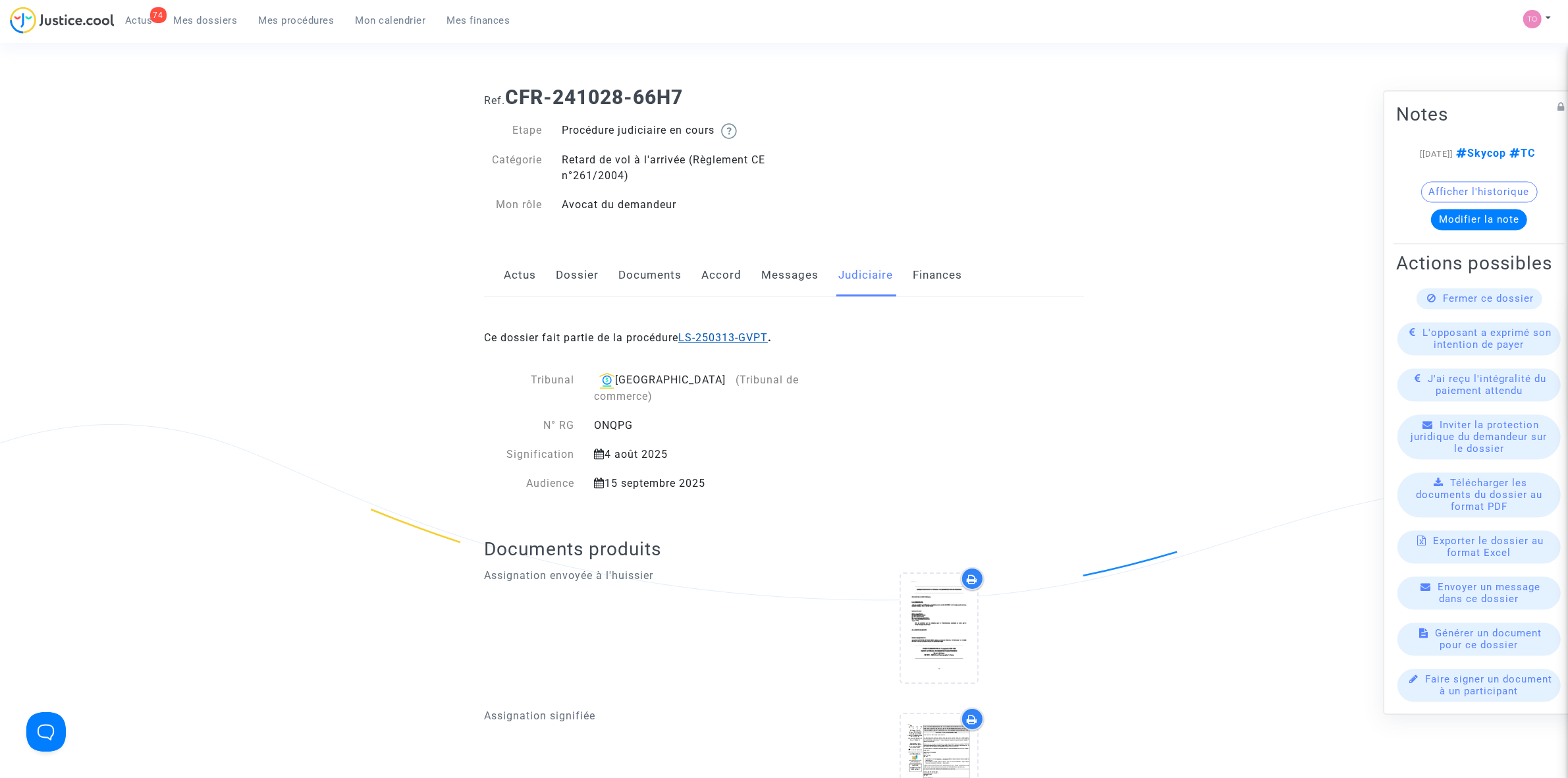
click at [711, 337] on link "LS-250313-GVPT" at bounding box center [723, 337] width 89 height 12
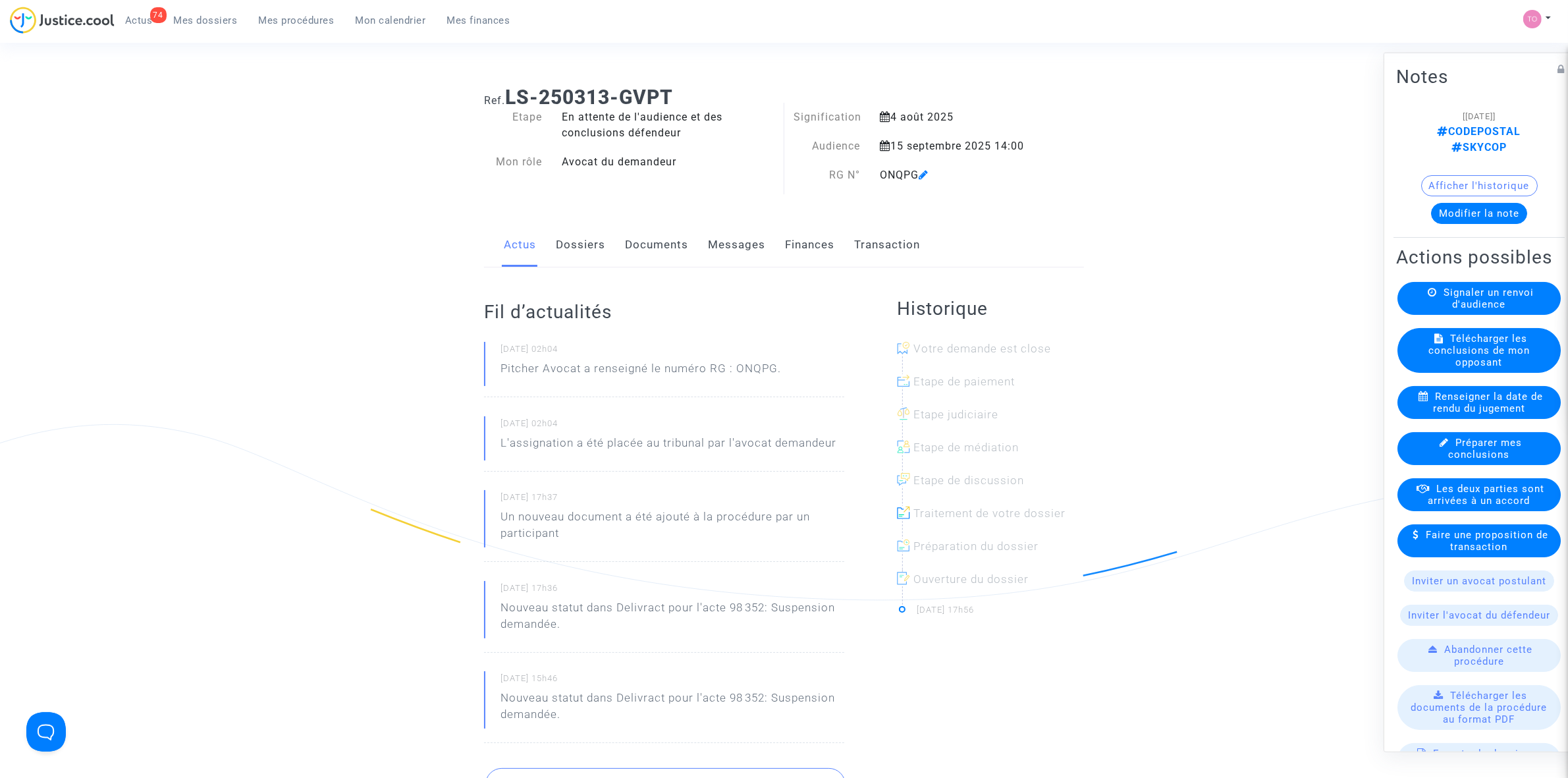
click at [680, 246] on link "Documents" at bounding box center [656, 245] width 63 height 43
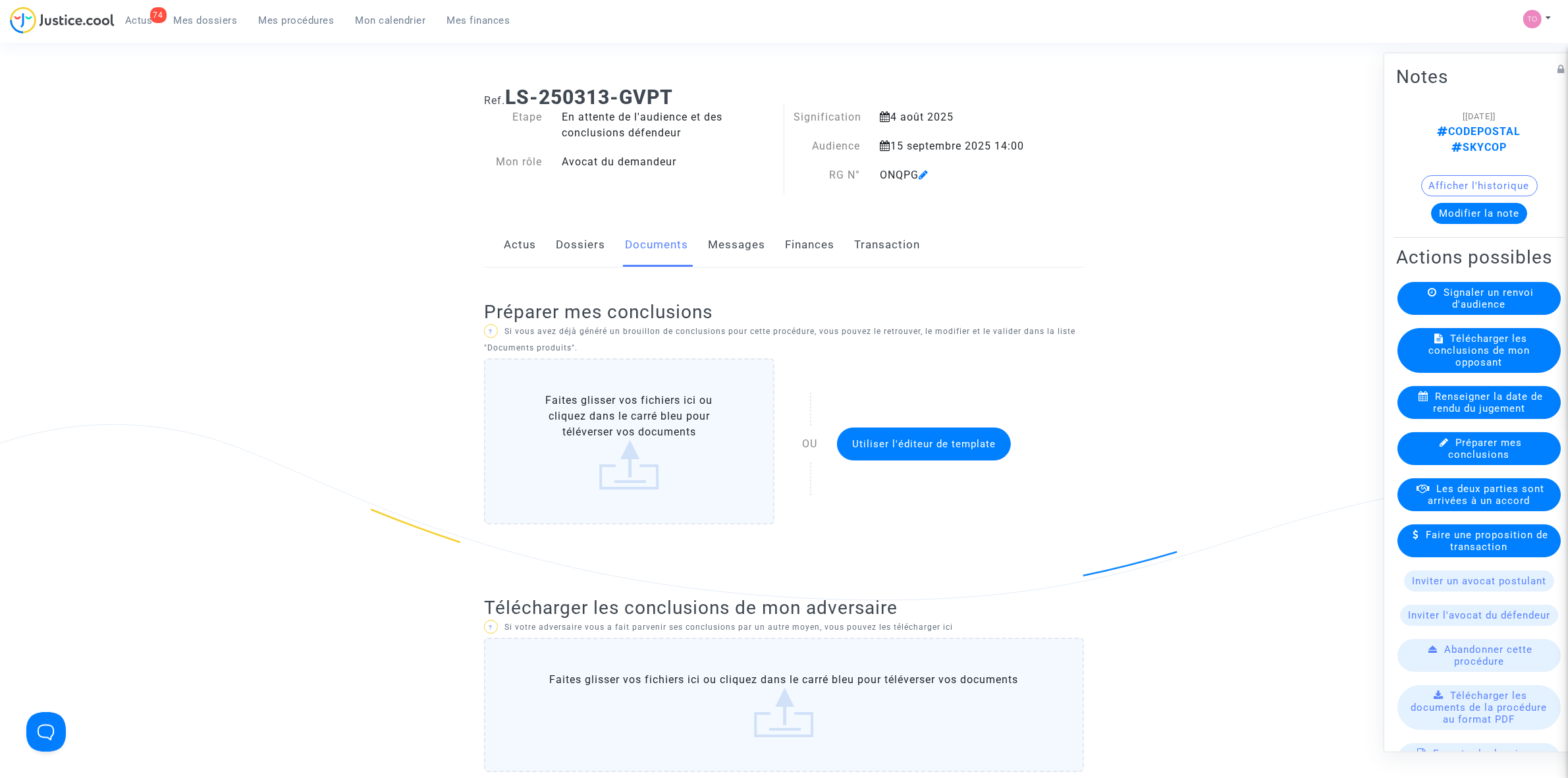
click at [749, 250] on link "Messages" at bounding box center [736, 245] width 57 height 43
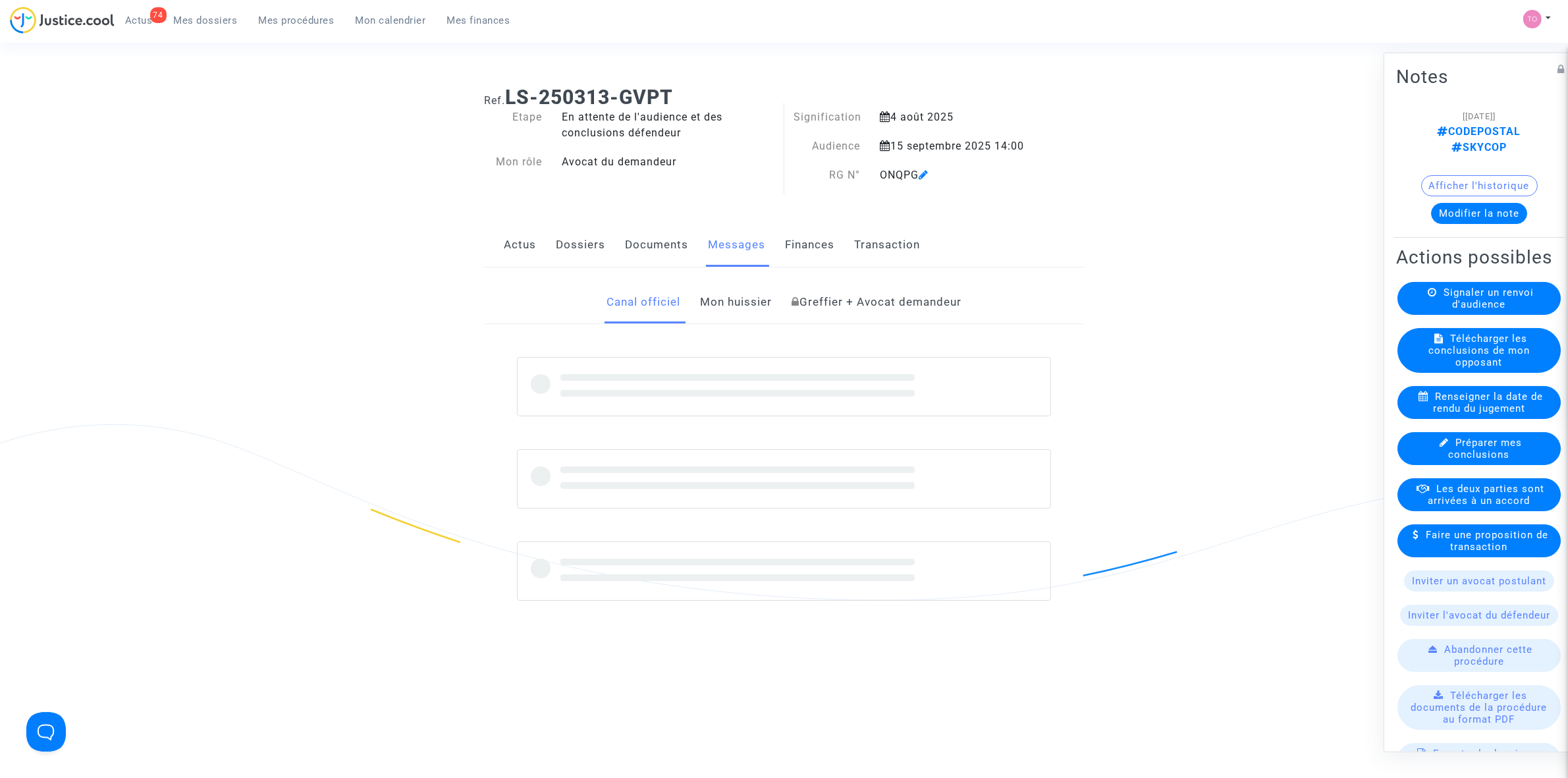
click at [809, 245] on link "Finances" at bounding box center [809, 245] width 49 height 43
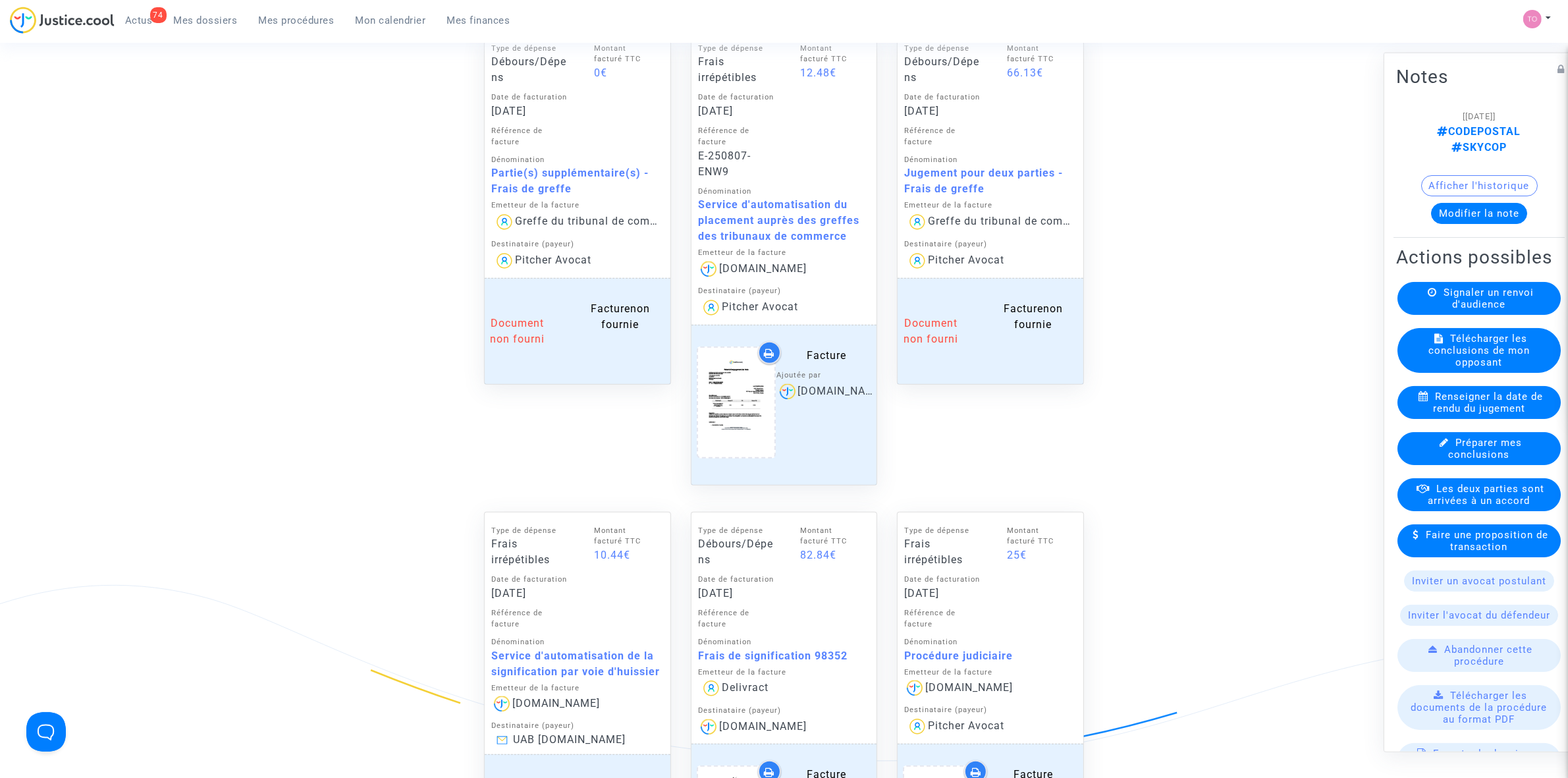
scroll to position [741, 0]
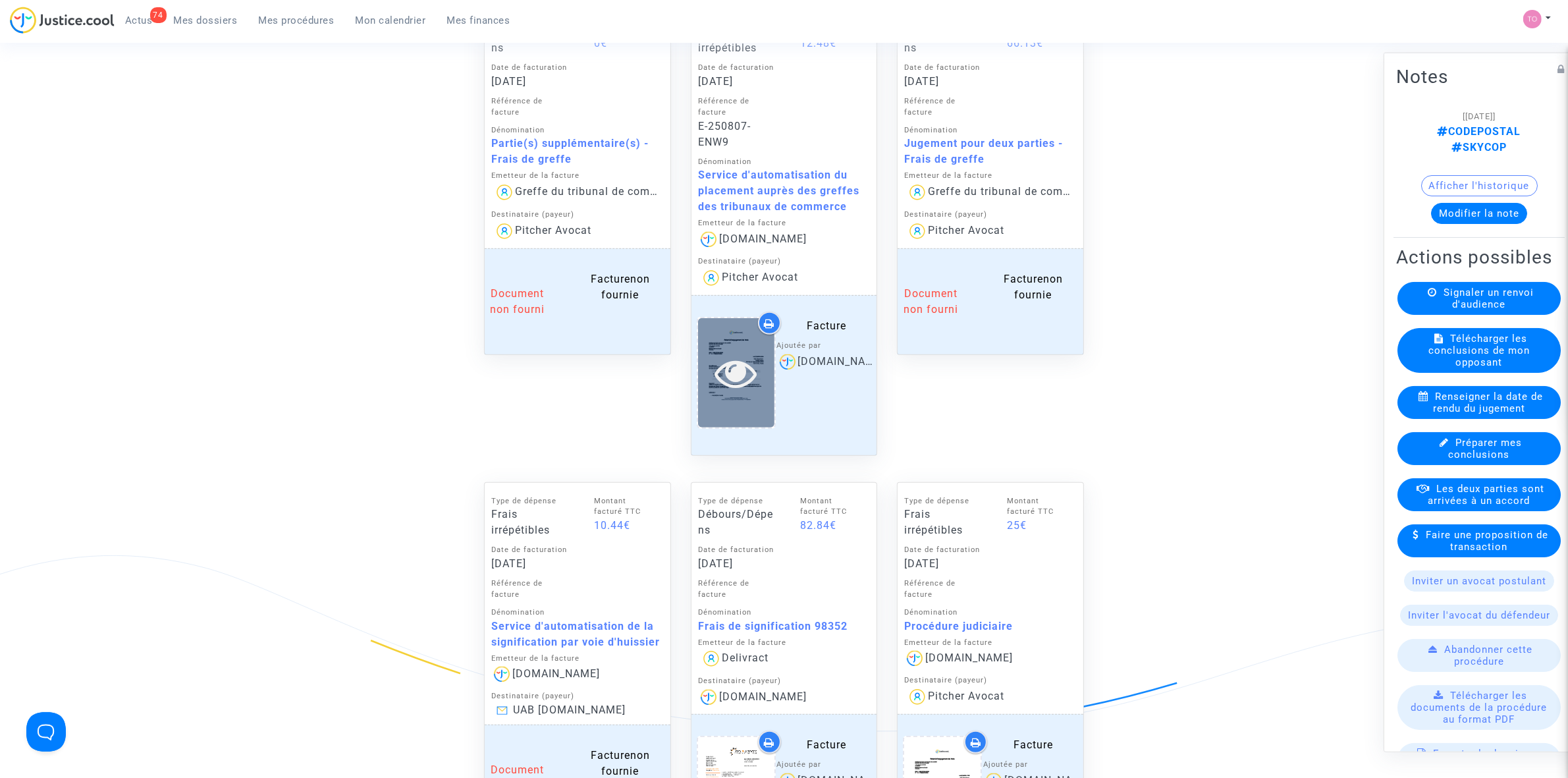
click at [745, 383] on icon at bounding box center [736, 373] width 43 height 42
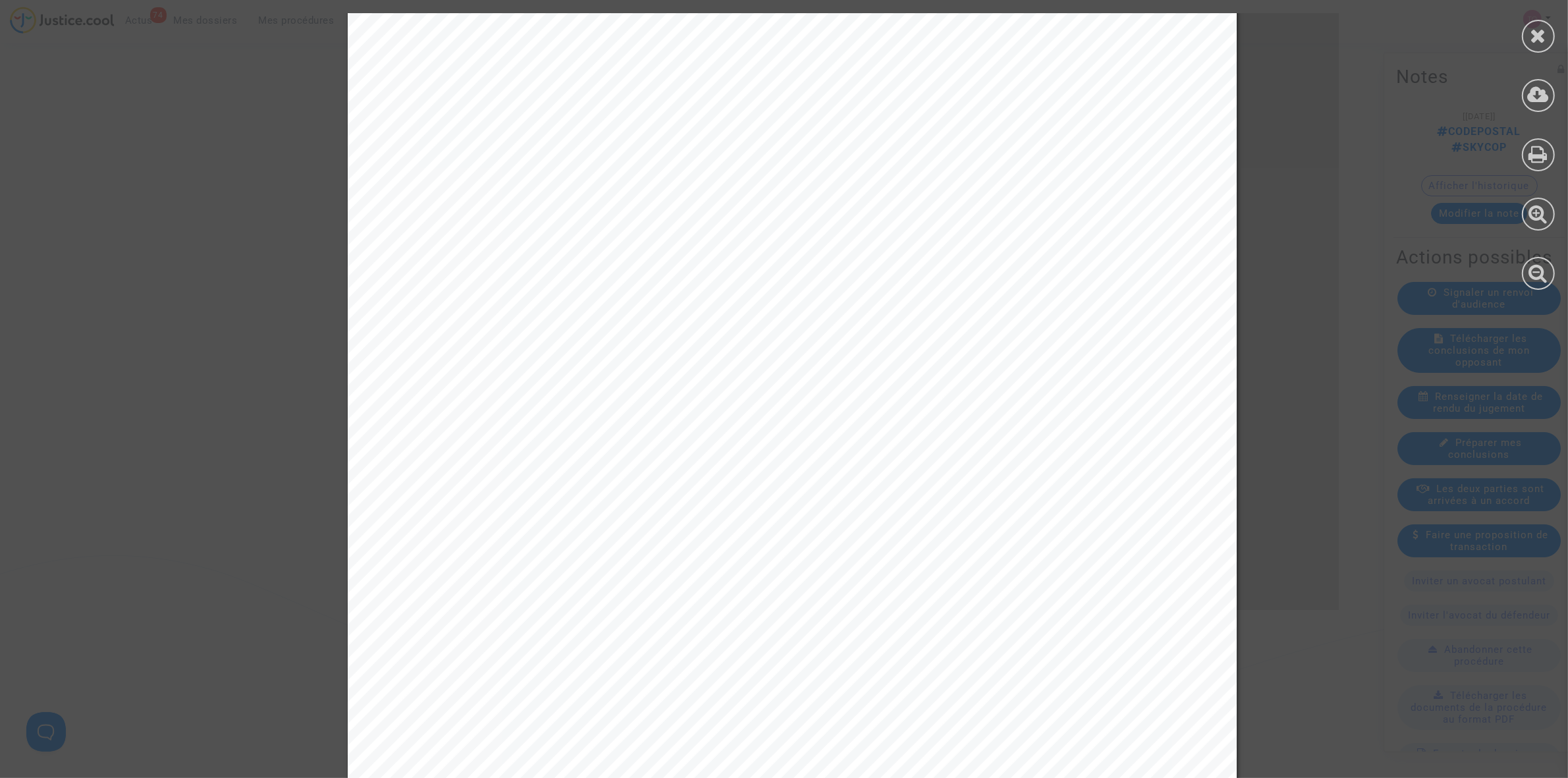
scroll to position [428, 0]
click at [1246, 402] on div "Relevé d'engagement de frais [DOMAIN_NAME] est une marque de la société : EUROP…" at bounding box center [792, 214] width 1585 height 1257
drag, startPoint x: 1283, startPoint y: 341, endPoint x: 1289, endPoint y: 337, distance: 7.2
click at [1284, 340] on div "Relevé d'engagement de frais [DOMAIN_NAME] est une marque de la société : EUROP…" at bounding box center [792, 214] width 1585 height 1257
click at [1551, 30] on div at bounding box center [1538, 36] width 33 height 33
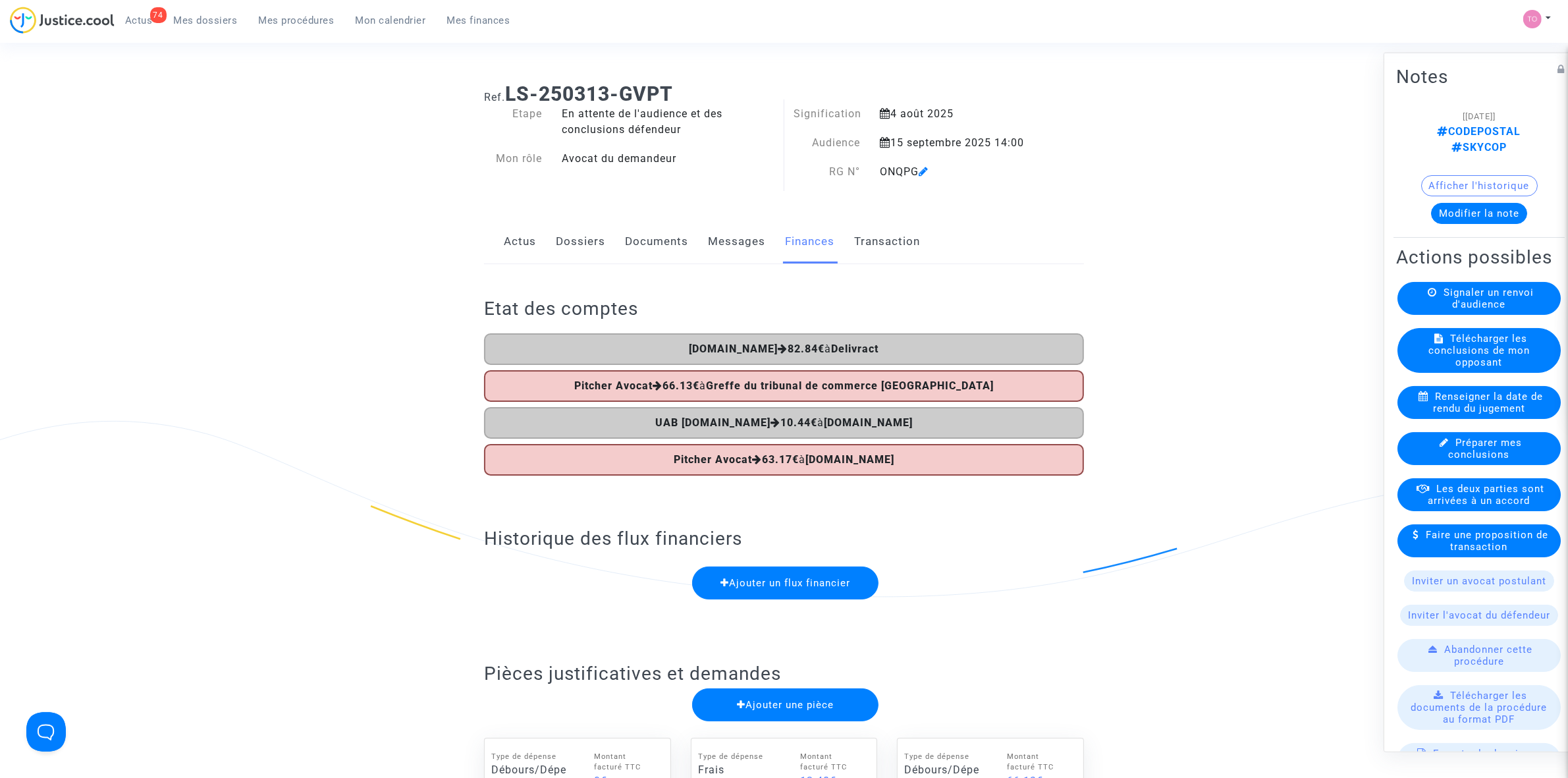
scroll to position [0, 0]
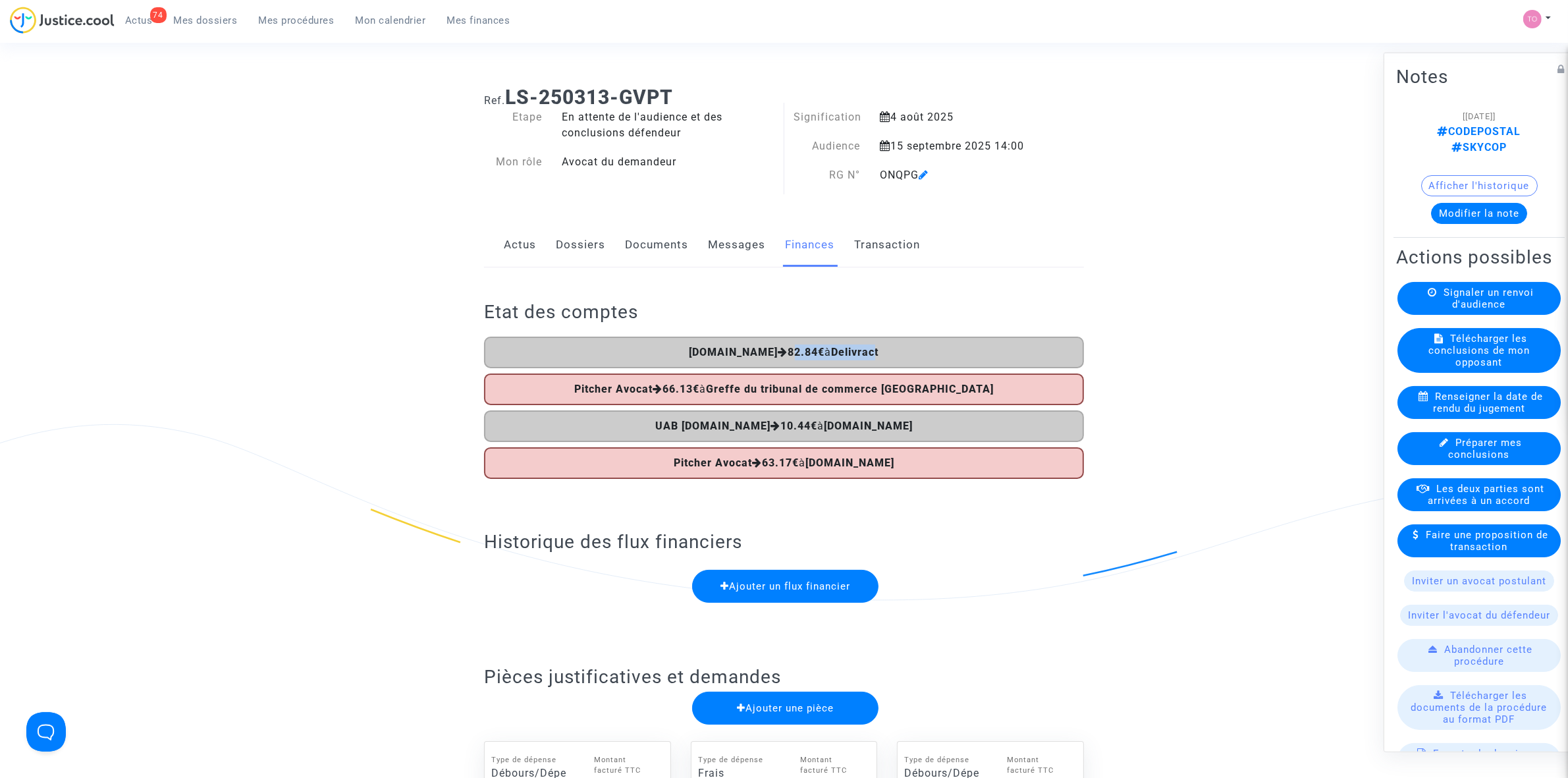
drag, startPoint x: 777, startPoint y: 348, endPoint x: 869, endPoint y: 354, distance: 92.2
click at [869, 354] on span "[DOMAIN_NAME] 82.84€ à Delivract" at bounding box center [784, 351] width 190 height 12
click at [886, 307] on h2 "Etat des comptes" at bounding box center [784, 312] width 600 height 23
click at [589, 240] on link "Dossiers" at bounding box center [581, 245] width 49 height 43
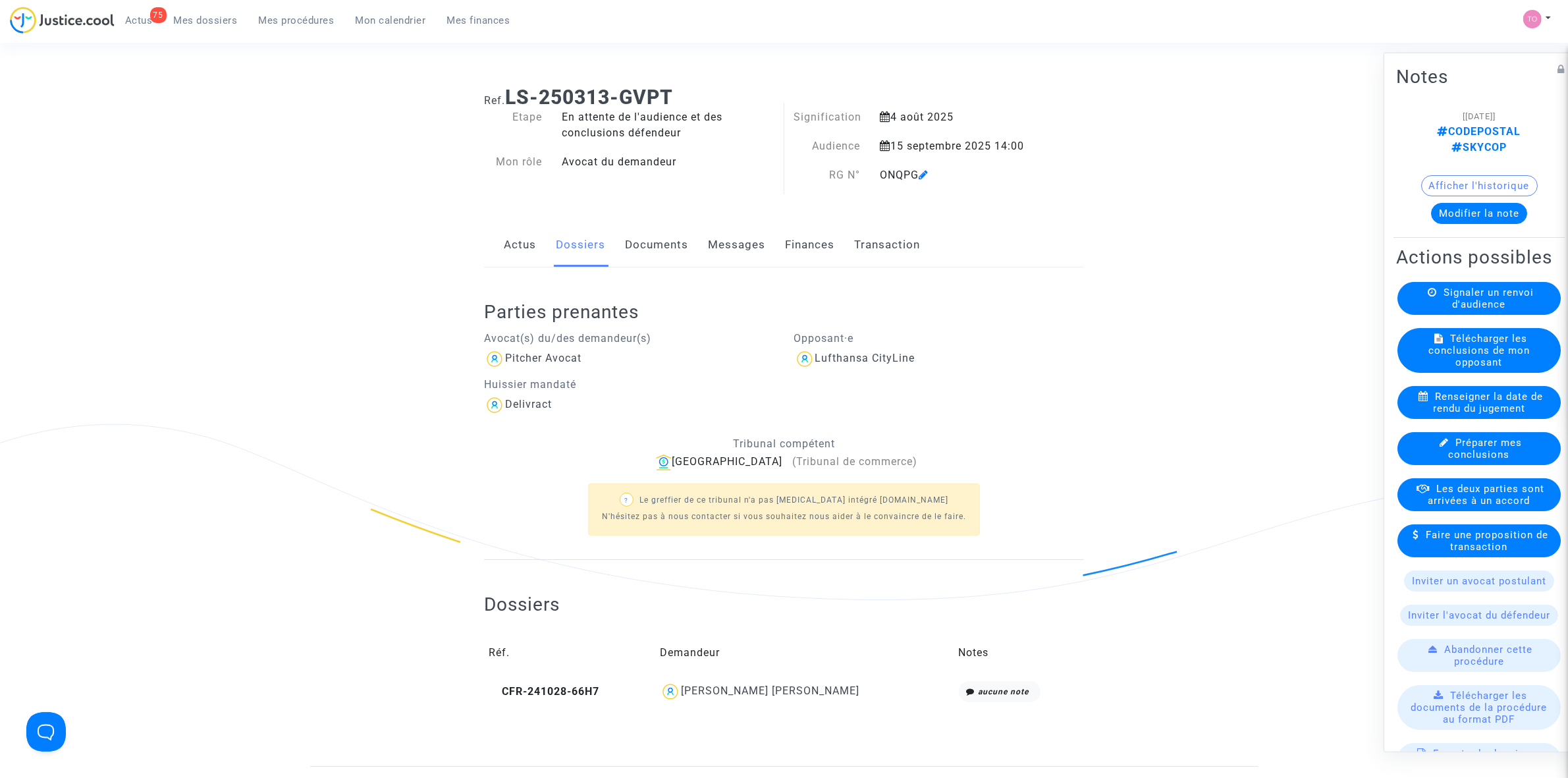
click at [640, 240] on link "Documents" at bounding box center [656, 245] width 63 height 43
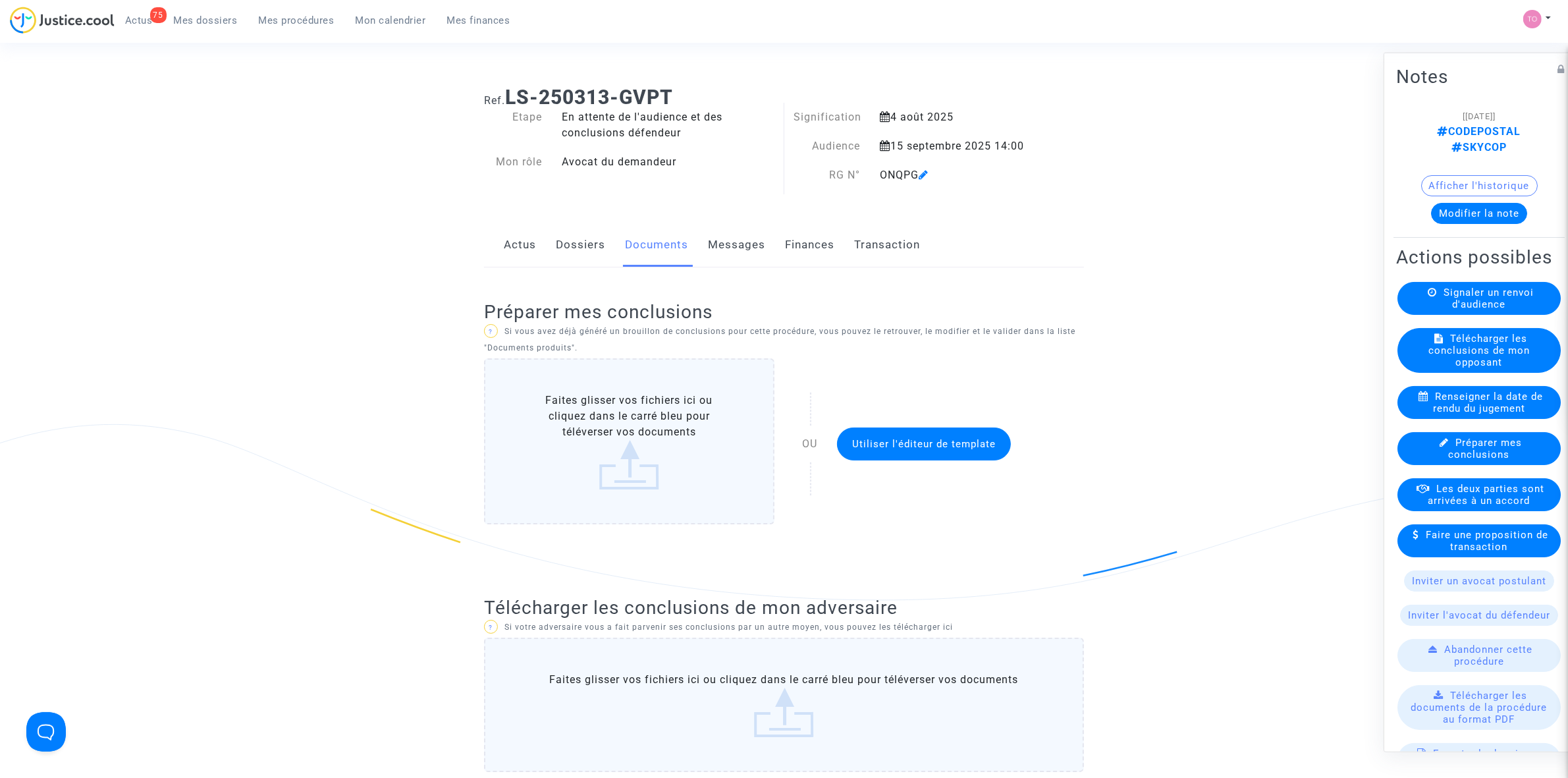
click at [719, 241] on link "Messages" at bounding box center [736, 245] width 57 height 43
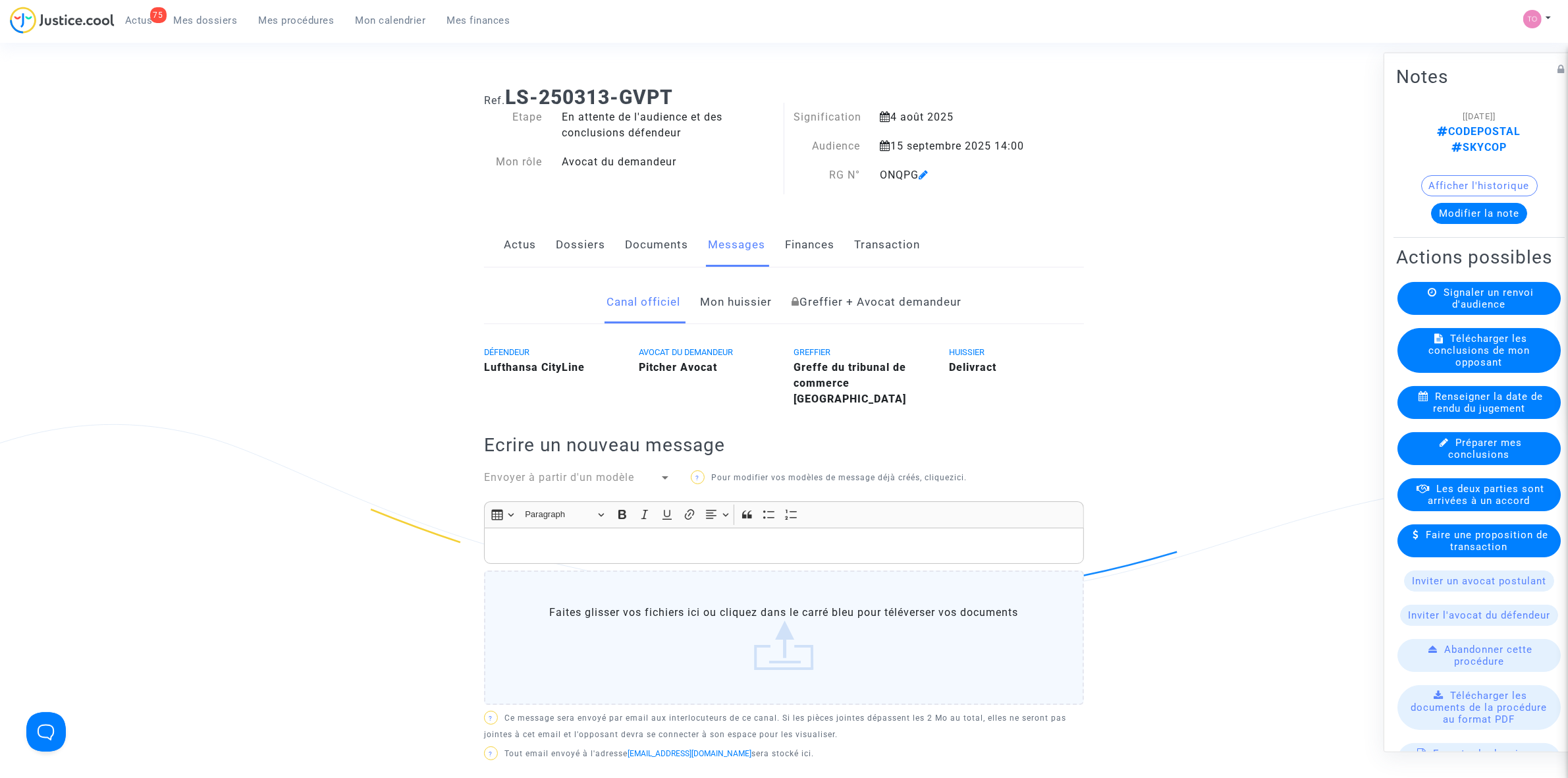
click at [792, 240] on link "Finances" at bounding box center [809, 245] width 49 height 43
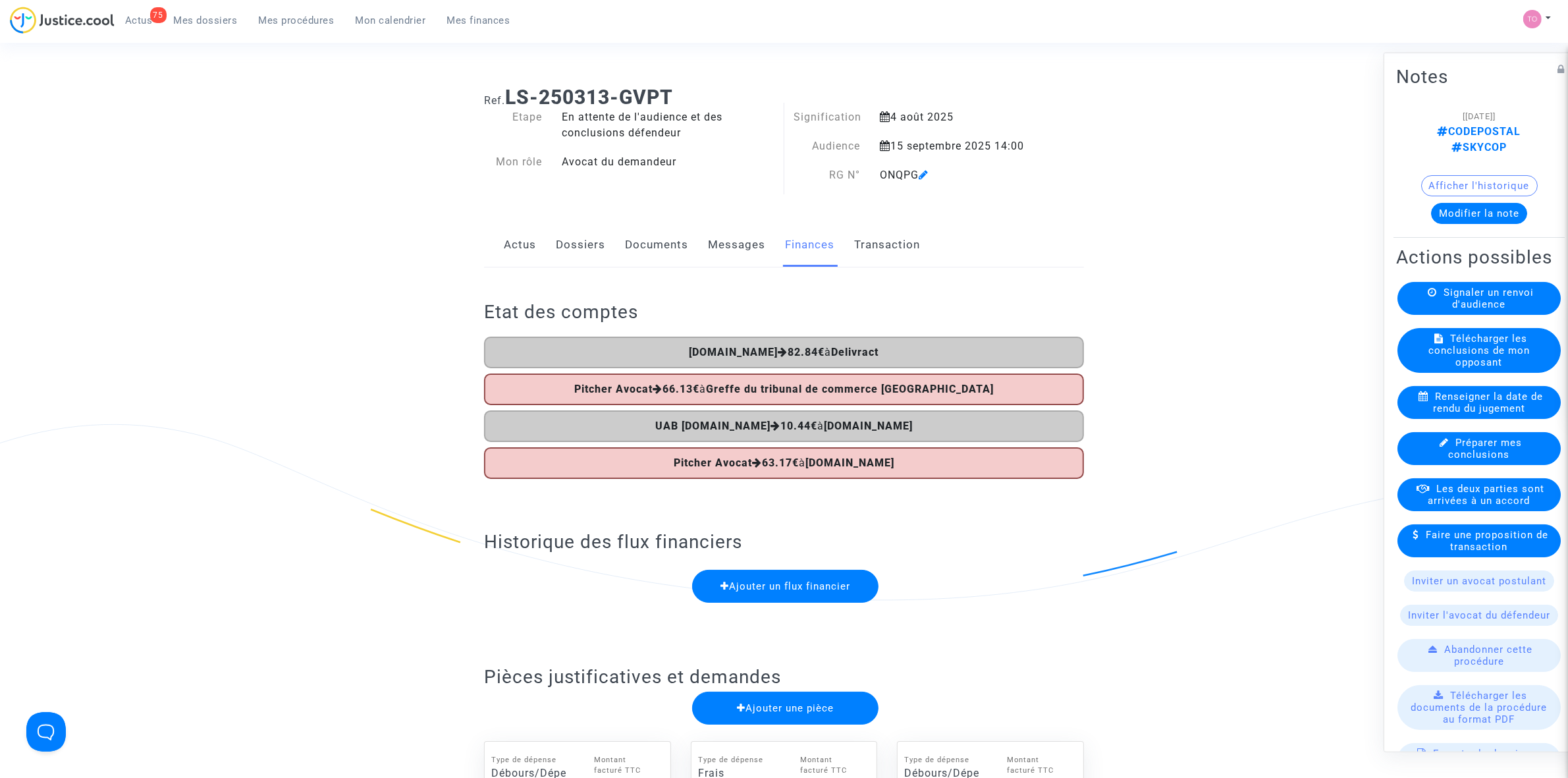
click at [205, 8] on ul "75 Actus Mes dossiers Mes procédures Mon calendrier Mes finances" at bounding box center [317, 18] width 406 height 24
click at [206, 13] on link "Mes dossiers" at bounding box center [206, 20] width 85 height 19
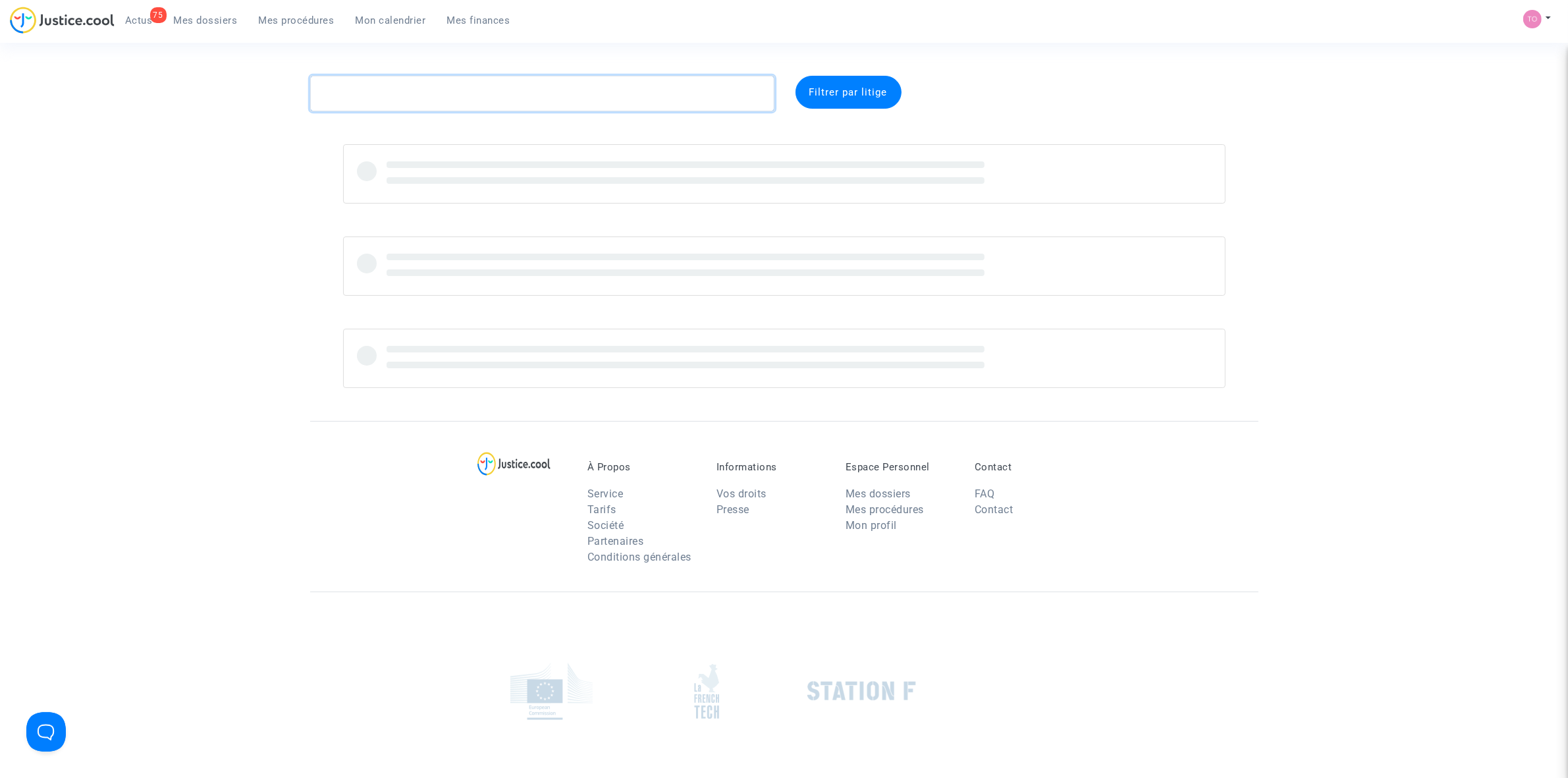
click at [398, 87] on textarea at bounding box center [542, 93] width 464 height 35
paste textarea "GAND"
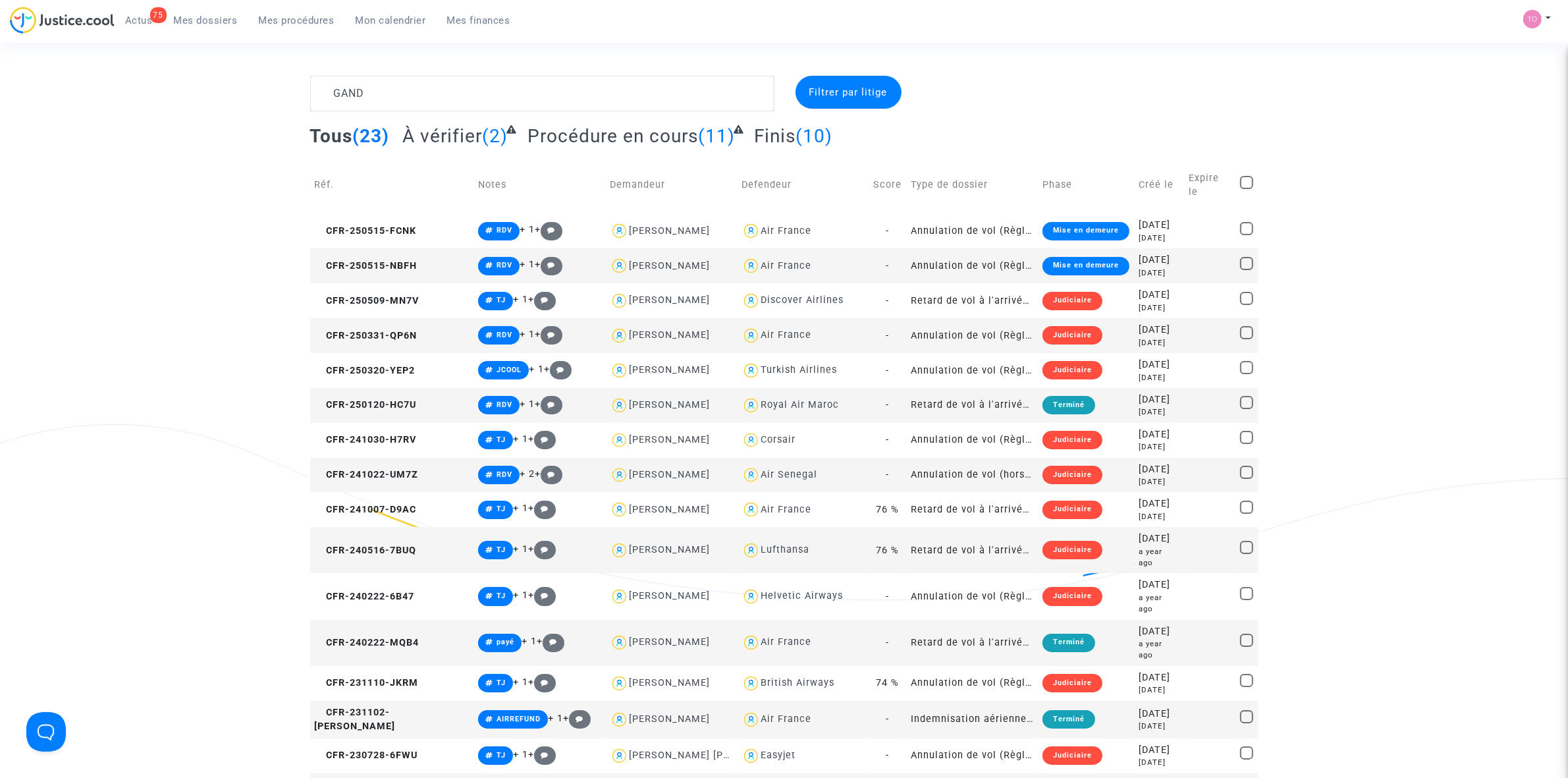
click at [761, 544] on div "Lufthansa" at bounding box center [785, 550] width 49 height 12
type textarea "GAND @Lufthansa"
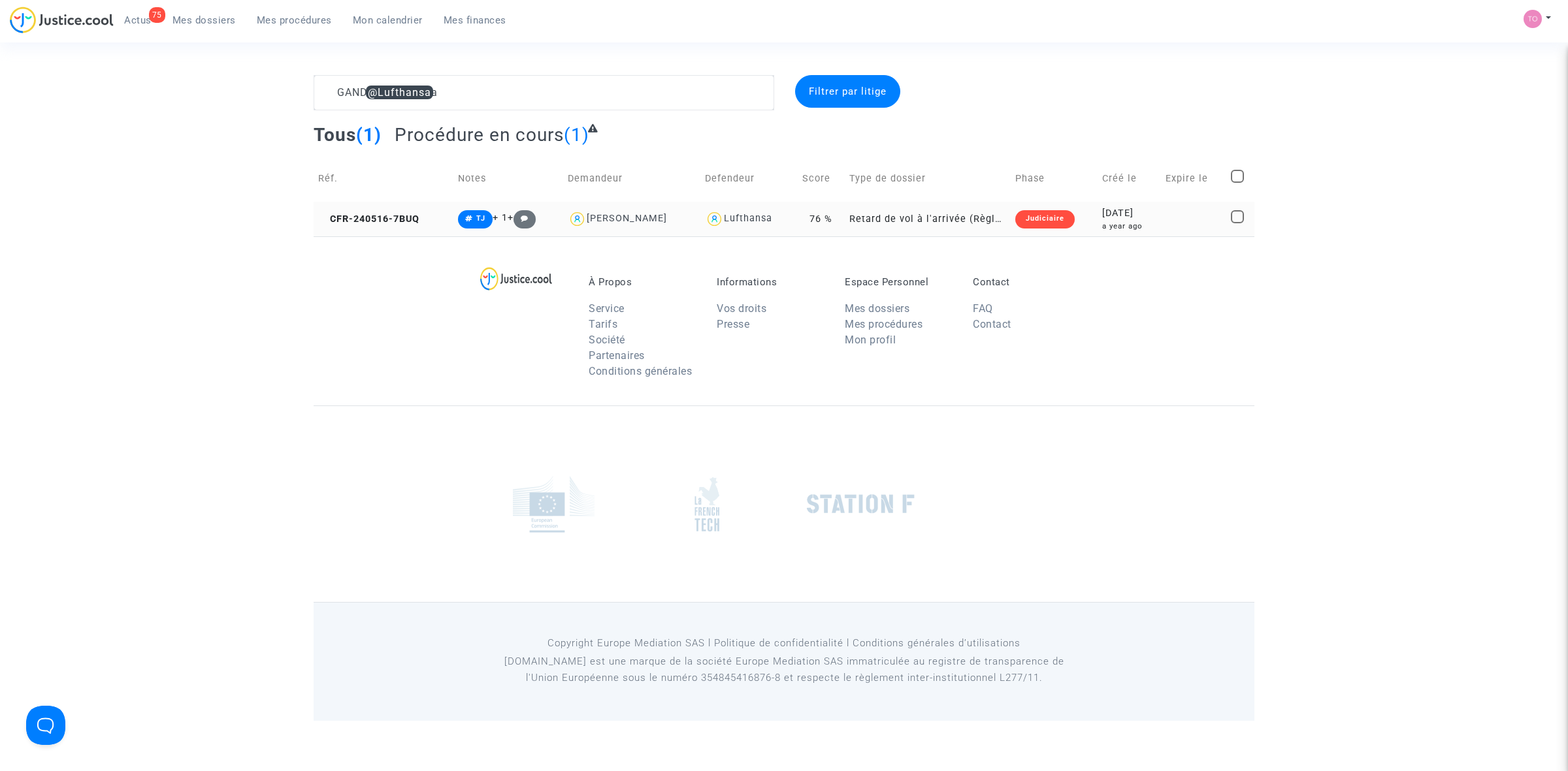
click at [1023, 210] on div "Judiciaire" at bounding box center [1045, 220] width 59 height 19
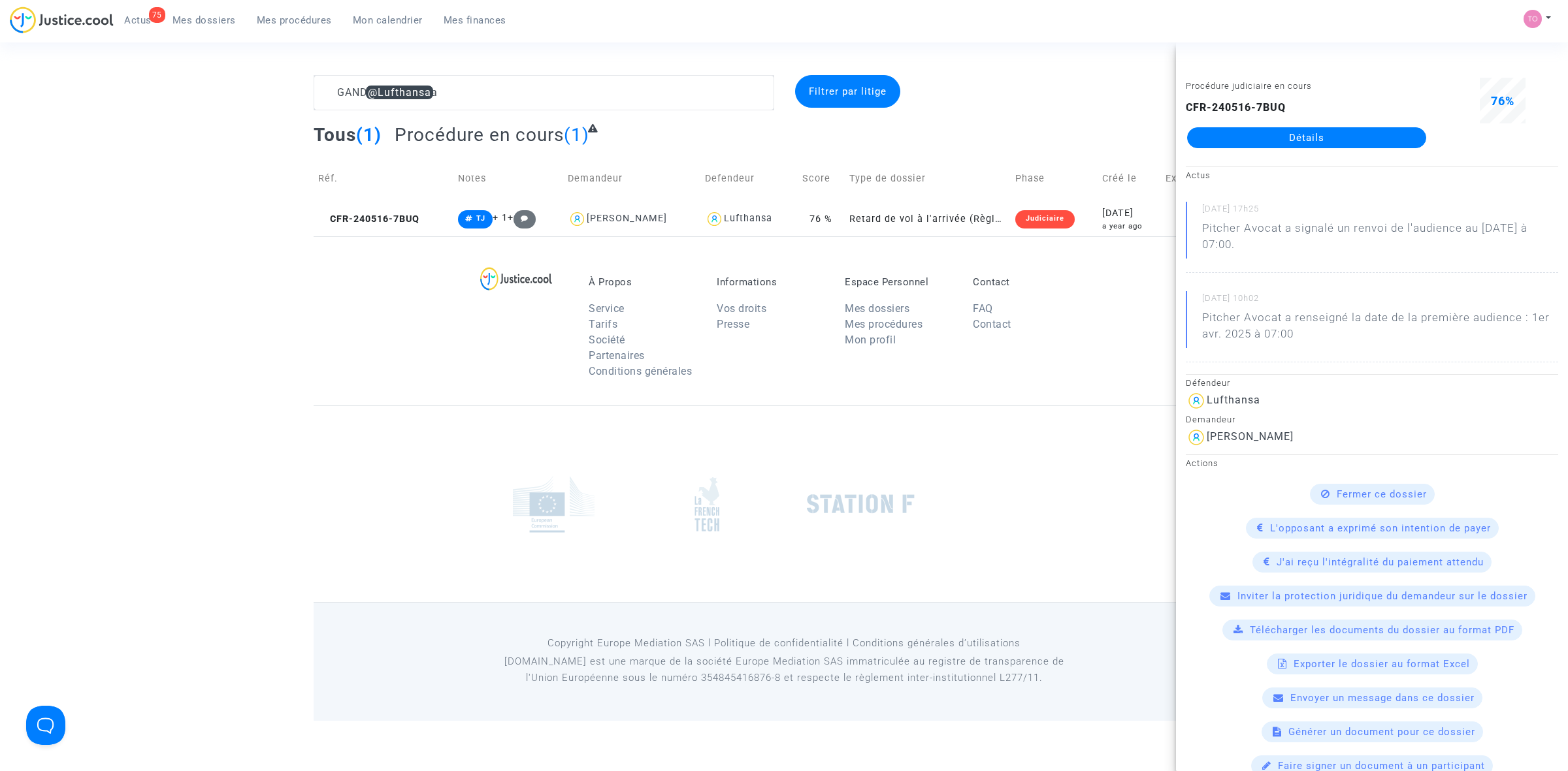
click at [1300, 136] on link "Détails" at bounding box center [1307, 137] width 239 height 21
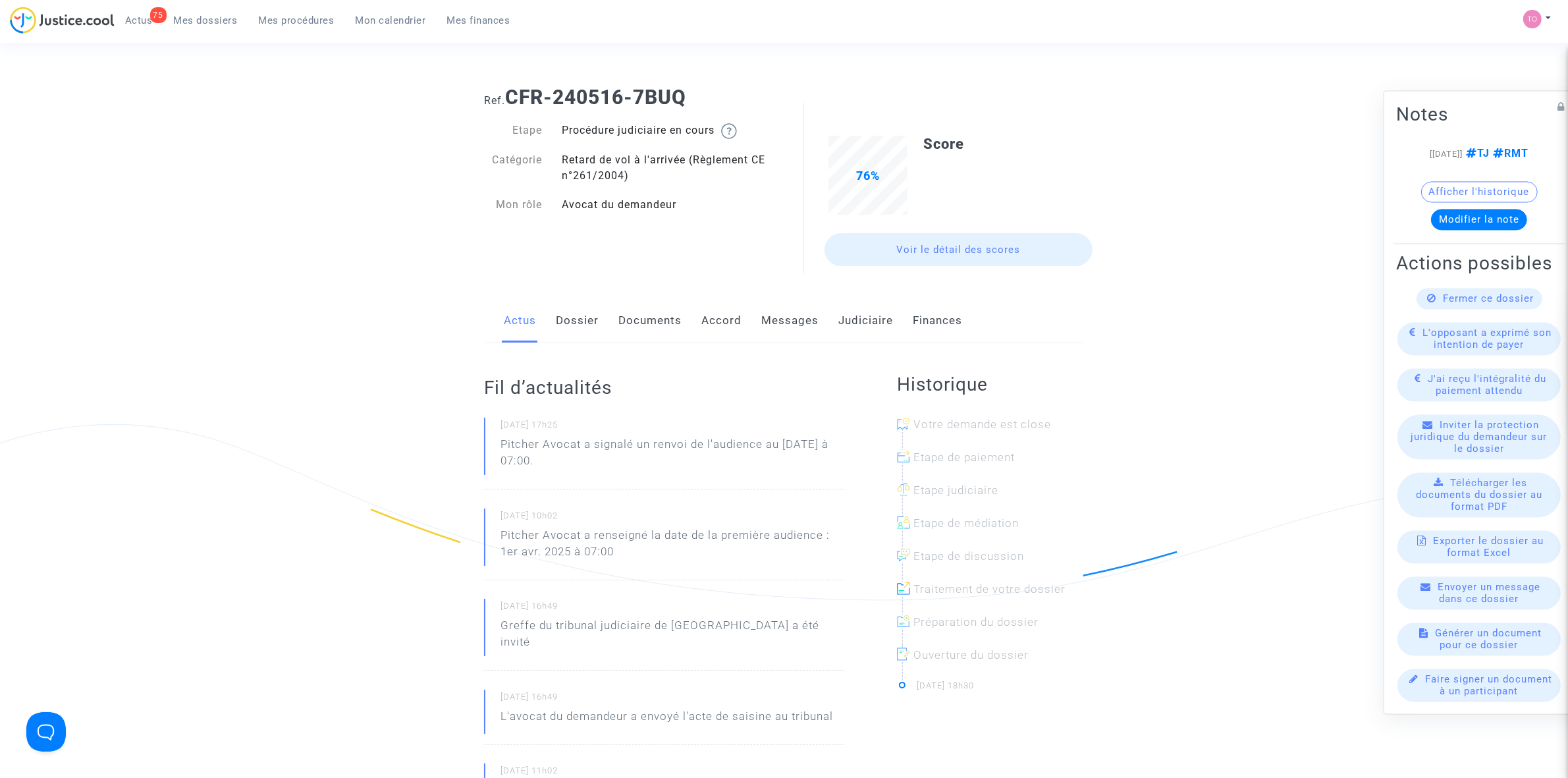
click at [851, 325] on link "Judiciaire" at bounding box center [866, 321] width 55 height 43
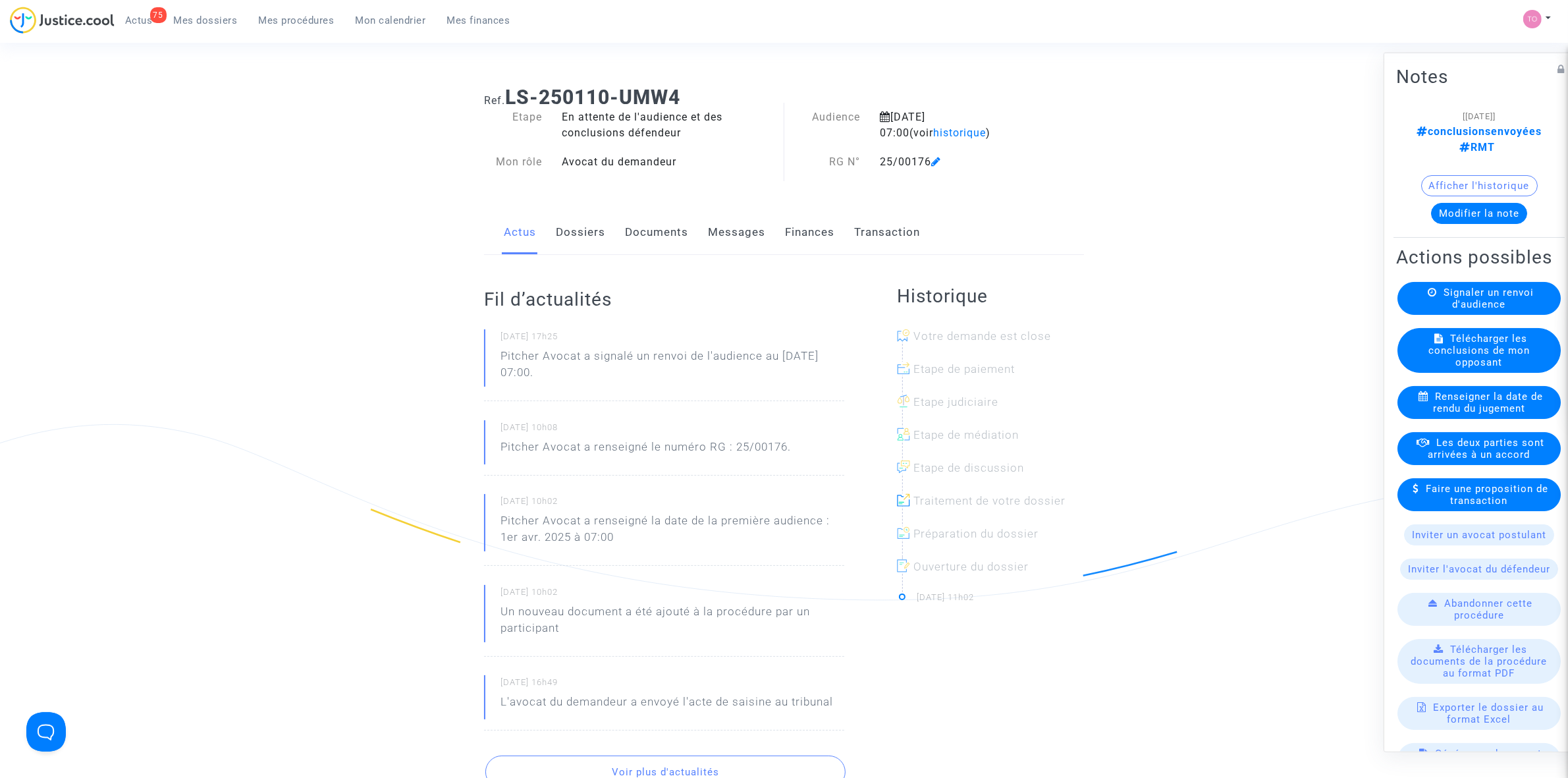
click at [1473, 202] on button "Modifier la note" at bounding box center [1479, 212] width 96 height 21
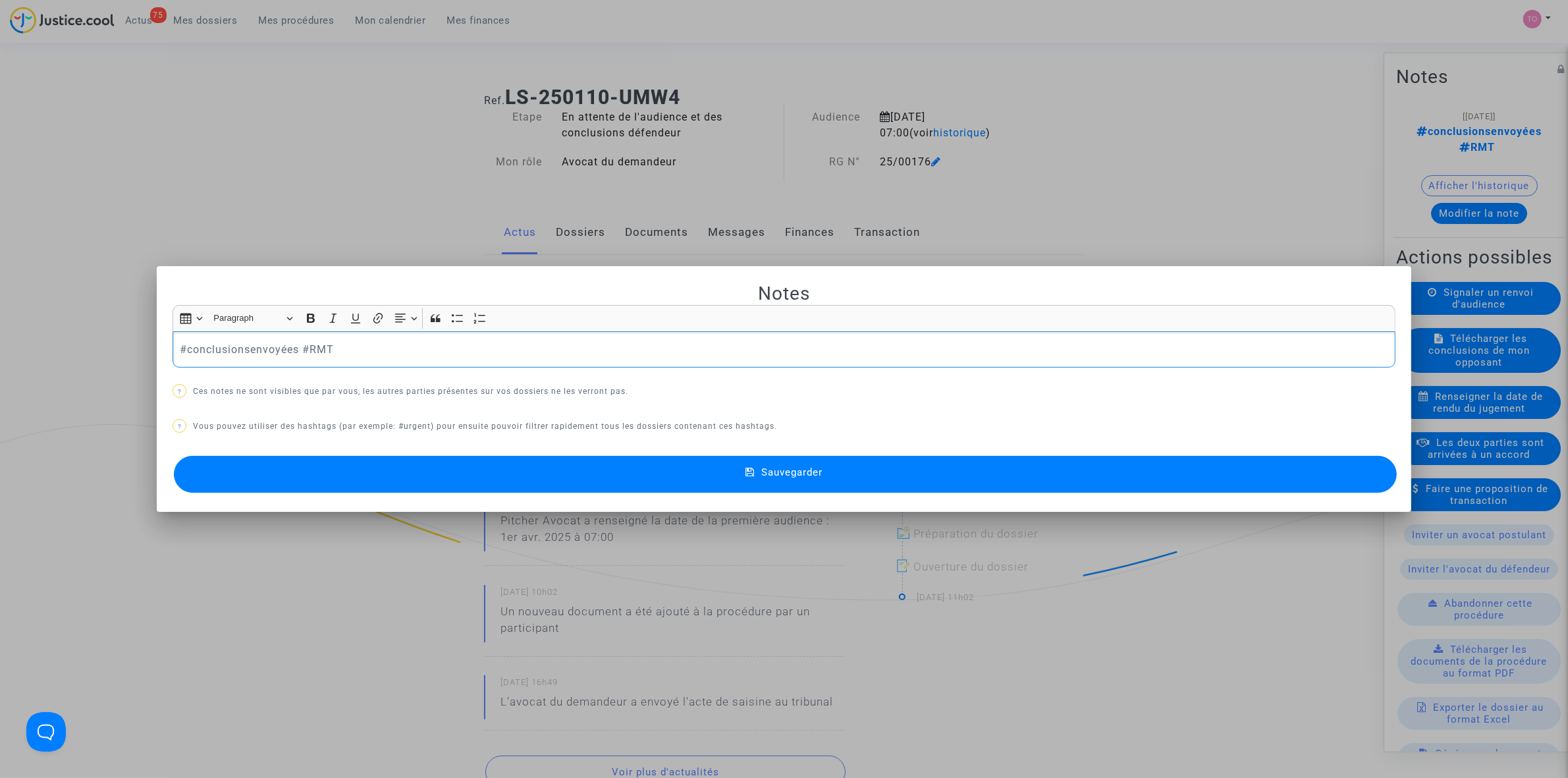
drag, startPoint x: 334, startPoint y: 347, endPoint x: -182, endPoint y: 330, distance: 516.3
click at [0, 330] on html "75 Actus Mes dossiers Mes procédures Mon calendrier Mes finances Mon profil Par…" at bounding box center [784, 776] width 1568 height 1552
click at [215, 400] on span "#positionàanalyser" at bounding box center [225, 398] width 71 height 19
click at [299, 373] on span "#RMT" at bounding box center [306, 371] width 23 height 19
click at [519, 483] on button "Sauvegarder" at bounding box center [785, 474] width 1223 height 37
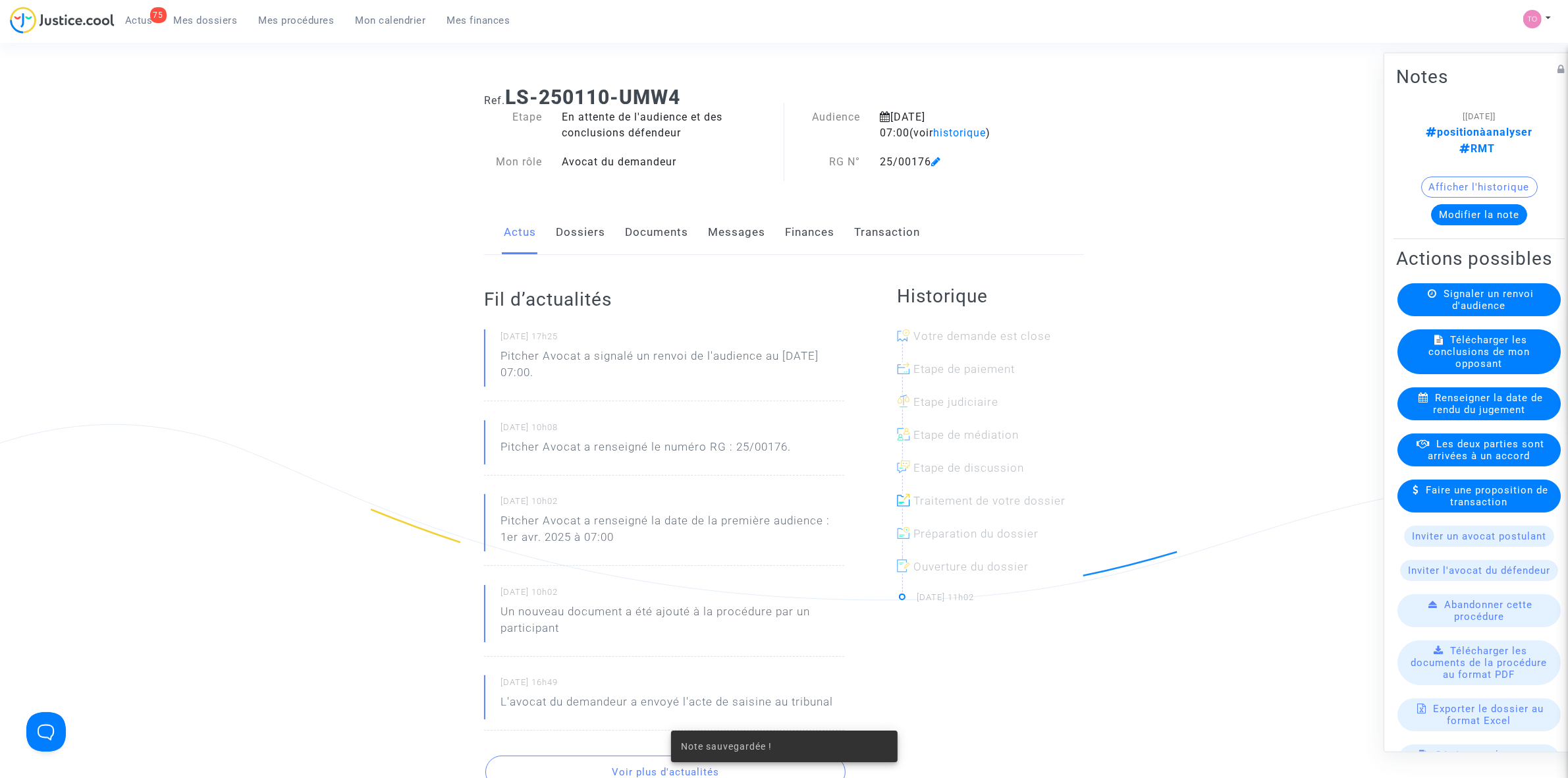
click at [690, 246] on div "Actus Dossiers Documents Messages Finances Transaction" at bounding box center [784, 232] width 600 height 44
click at [680, 235] on link "Documents" at bounding box center [656, 232] width 63 height 43
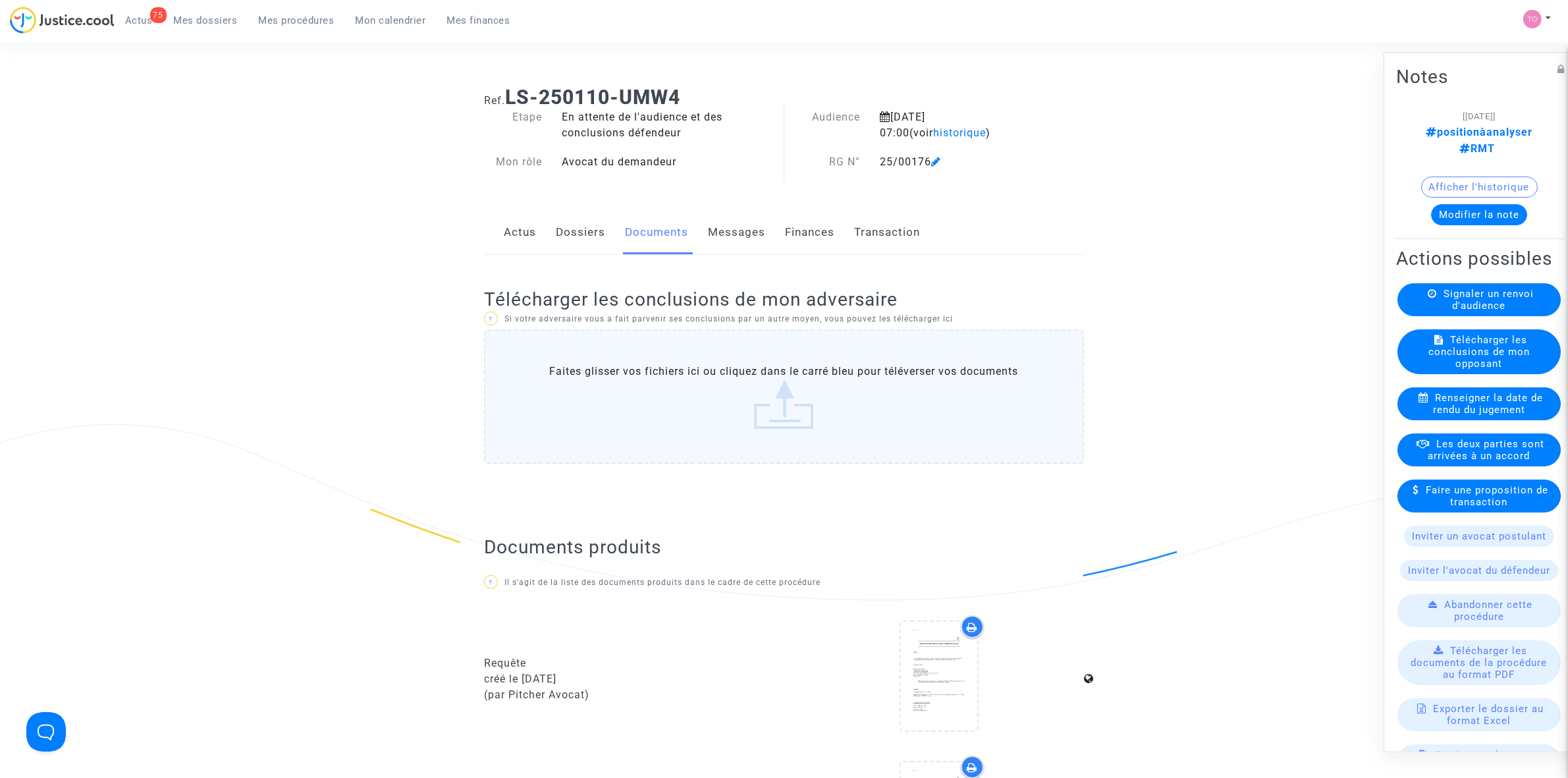
click at [784, 393] on label "Faites glisser vos fichiers ici ou cliquez dans le carré bleu pour téléverser v…" at bounding box center [784, 397] width 600 height 134
click at [0, 0] on input "Faites glisser vos fichiers ici ou cliquez dans le carré bleu pour téléverser v…" at bounding box center [0, 0] width 0 height 0
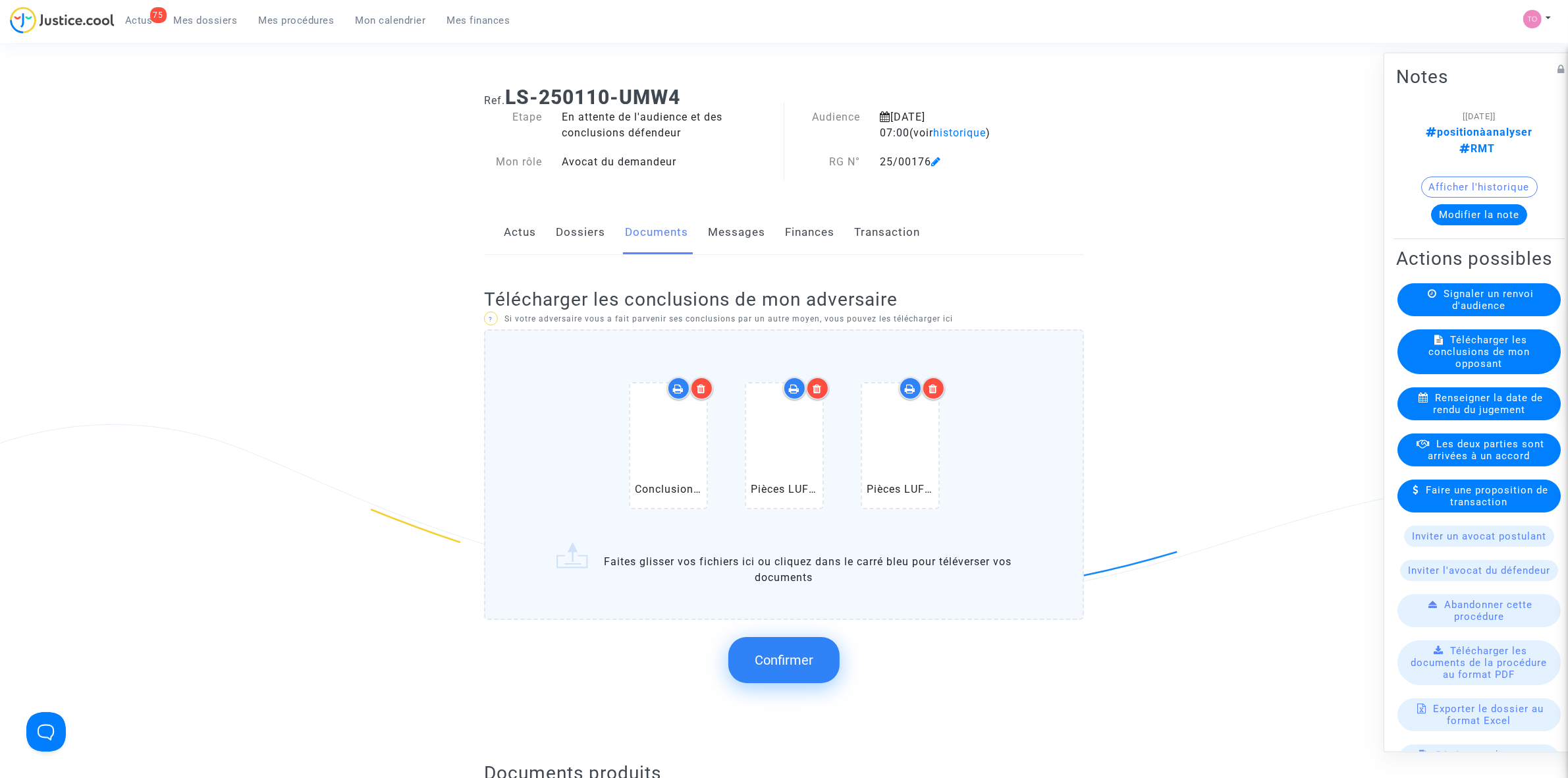
drag, startPoint x: 902, startPoint y: 118, endPoint x: 988, endPoint y: 110, distance: 86.4
click at [988, 110] on div "[DATE] 07:00 (voir historique )" at bounding box center [956, 126] width 172 height 32
click at [1041, 121] on div "[DATE] 07:00 (voir historique )" at bounding box center [956, 126] width 172 height 32
click at [784, 664] on span "Confirmer" at bounding box center [783, 660] width 58 height 16
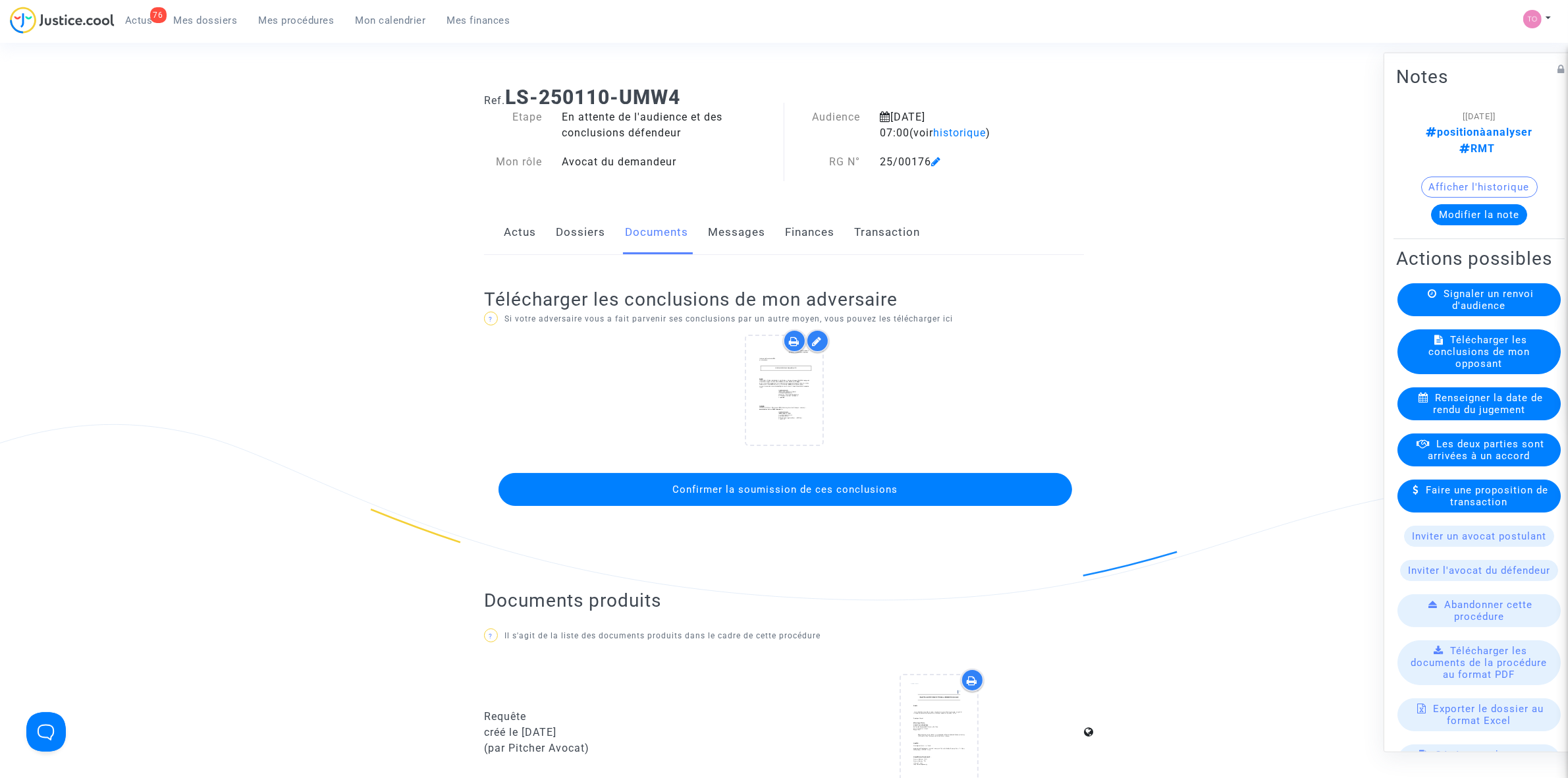
click at [745, 494] on span "Confirmer la soumission de ces conclusions" at bounding box center [785, 489] width 225 height 12
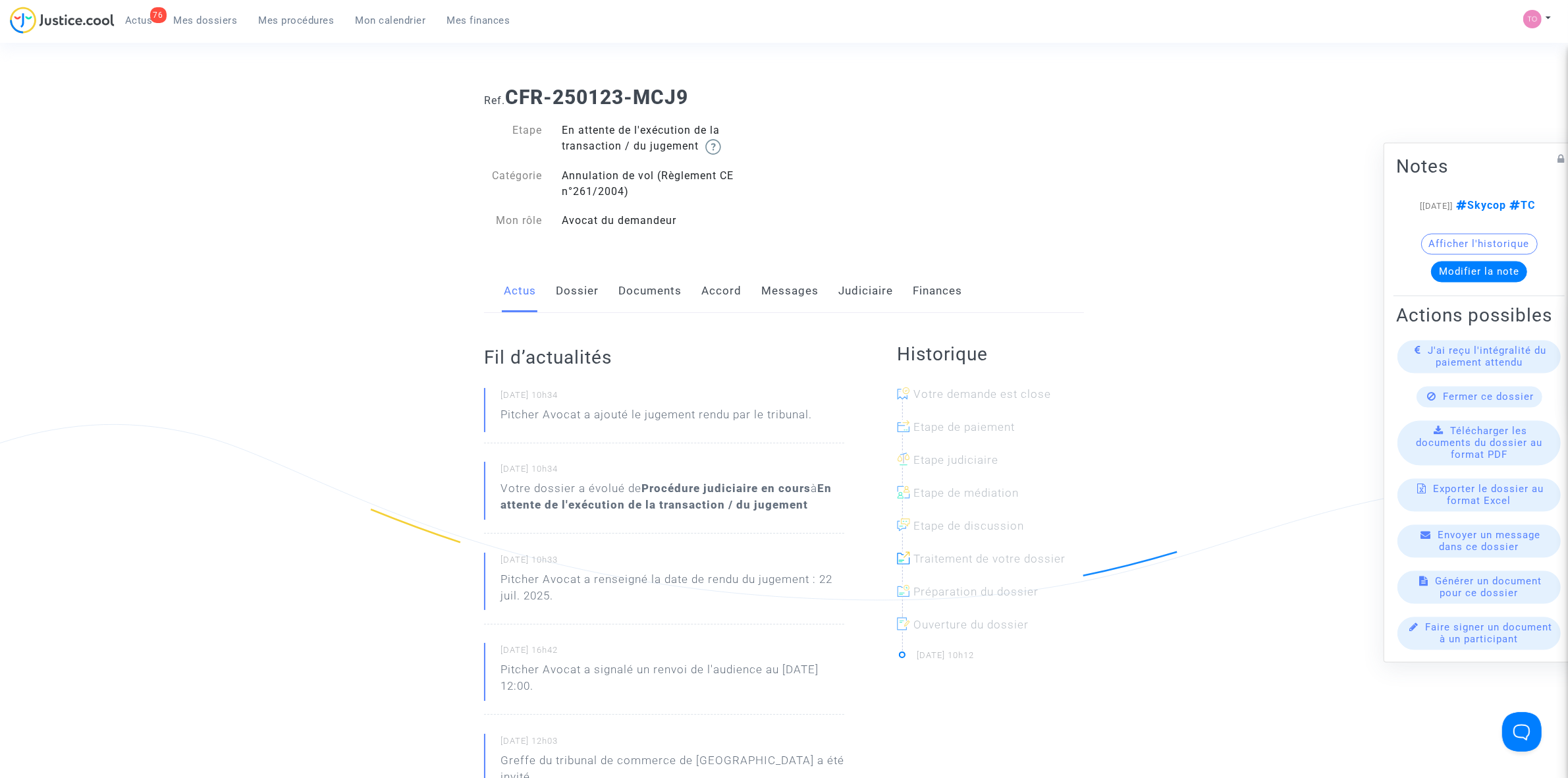
click at [601, 292] on div "Actus Dossier Documents Accord Messages Judiciaire Finances" at bounding box center [784, 291] width 600 height 44
click at [584, 292] on link "Dossier" at bounding box center [577, 291] width 43 height 43
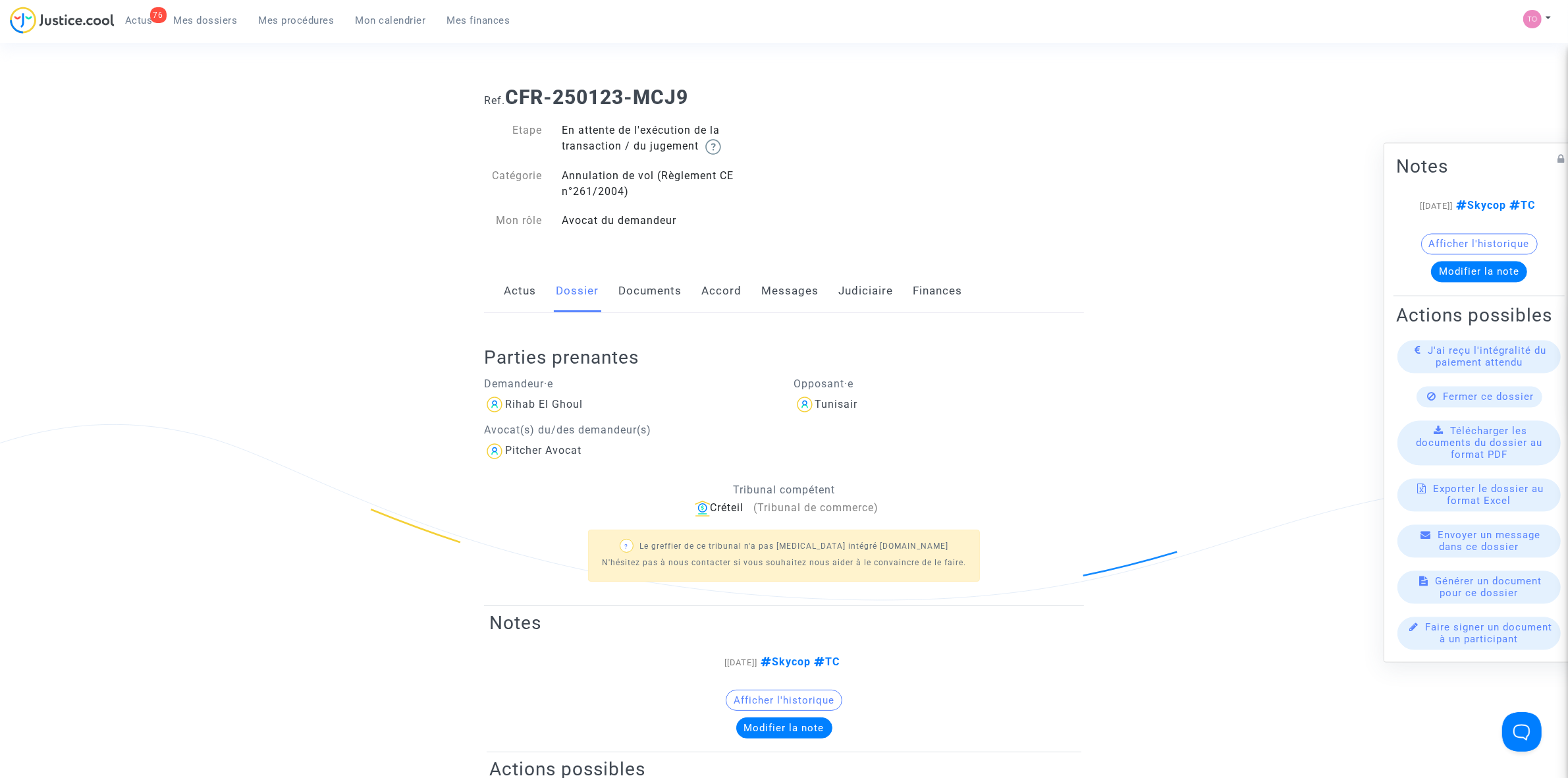
drag, startPoint x: 696, startPoint y: 287, endPoint x: 712, endPoint y: 284, distance: 16.3
click at [709, 285] on div "Actus Dossier Documents Accord Messages Judiciaire Finances" at bounding box center [784, 291] width 600 height 44
click at [713, 284] on link "Accord" at bounding box center [721, 291] width 40 height 43
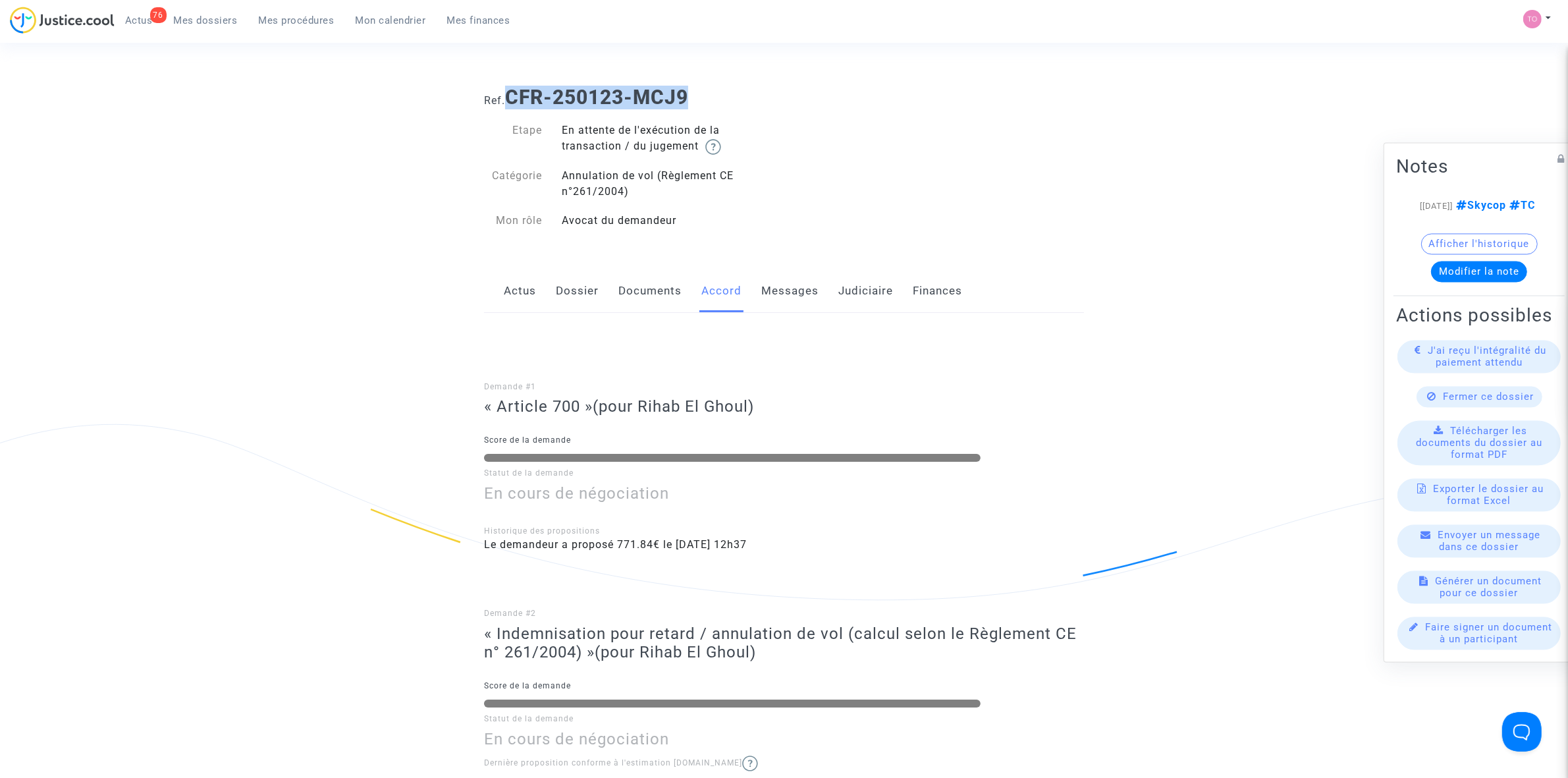
drag, startPoint x: 511, startPoint y: 97, endPoint x: 692, endPoint y: 99, distance: 181.0
click at [688, 99] on b "CFR-250123-MCJ9" at bounding box center [596, 97] width 183 height 23
copy b "CFR-250123-MCJ9"
click at [591, 287] on link "Dossier" at bounding box center [577, 291] width 43 height 43
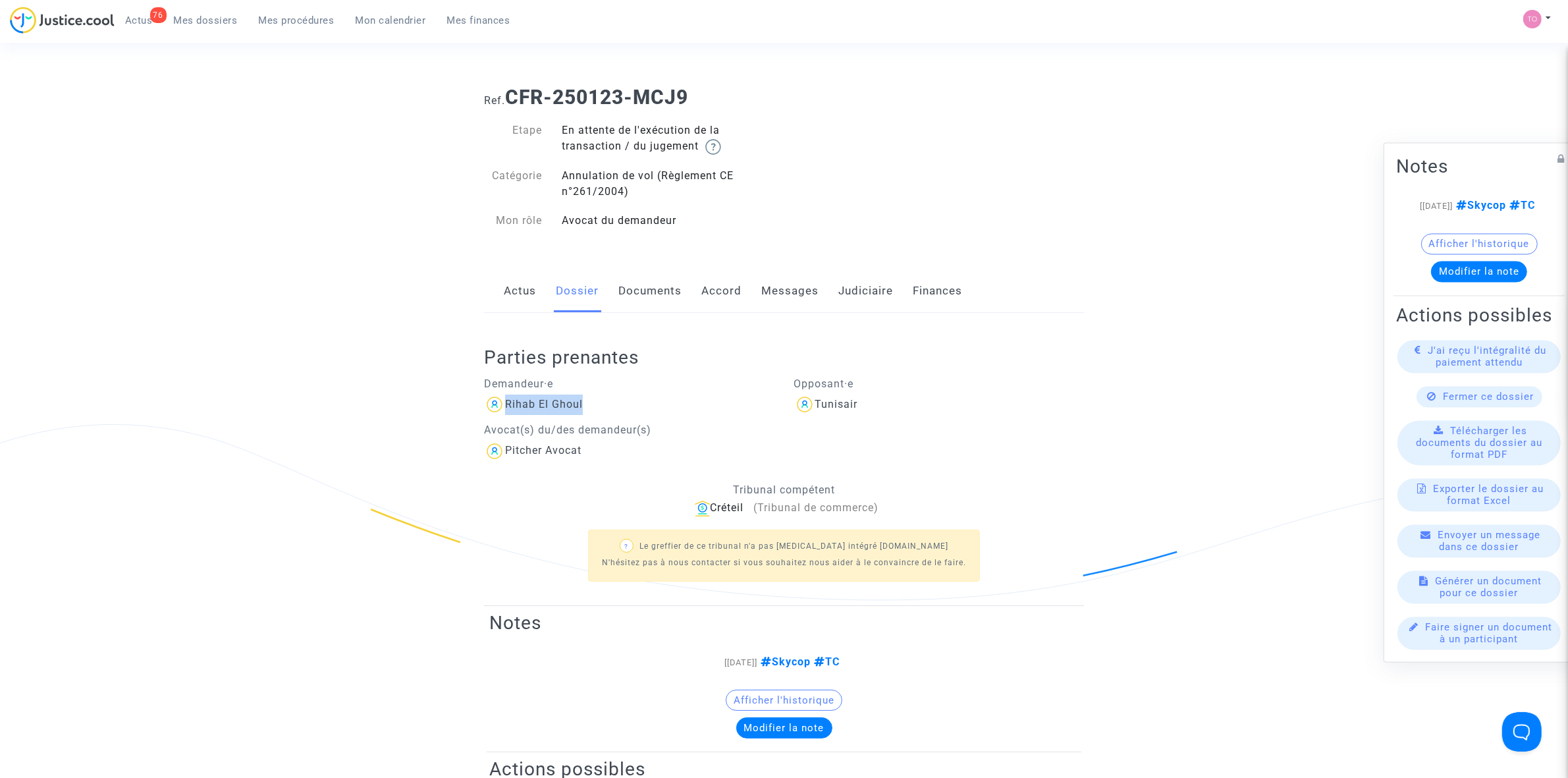
drag, startPoint x: 575, startPoint y: 406, endPoint x: 504, endPoint y: 413, distance: 71.3
click at [504, 413] on div "Rihab El Ghoul" at bounding box center [629, 404] width 291 height 21
copy div "Rihab El Ghoul"
drag, startPoint x: 873, startPoint y: 393, endPoint x: 814, endPoint y: 413, distance: 62.3
click at [814, 413] on div "Opposant·e Tunisair" at bounding box center [939, 415] width 310 height 92
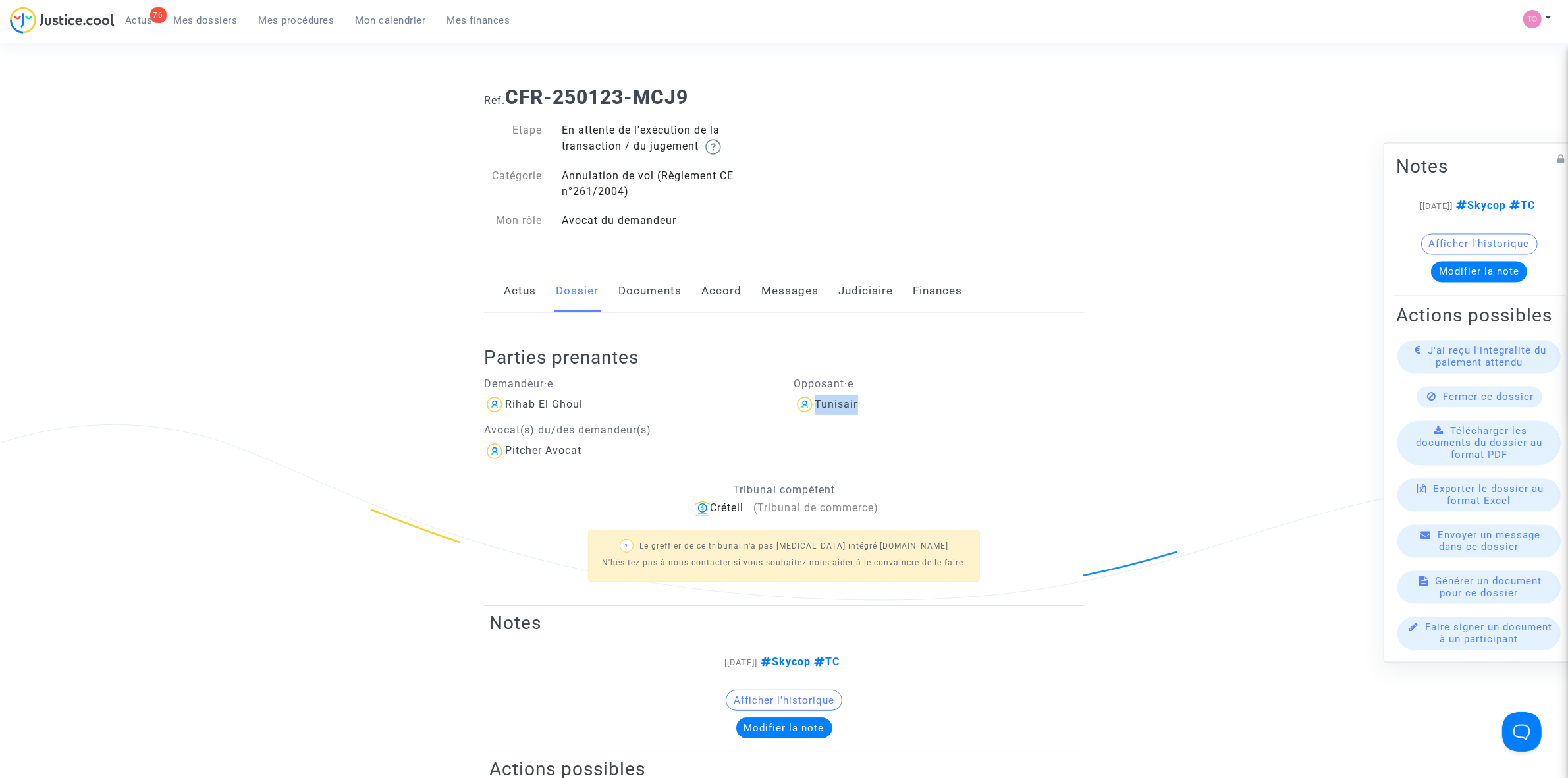
copy div "Tunisair"
drag, startPoint x: 646, startPoint y: 291, endPoint x: 656, endPoint y: 298, distance: 12.2
click at [646, 291] on link "Documents" at bounding box center [650, 291] width 63 height 43
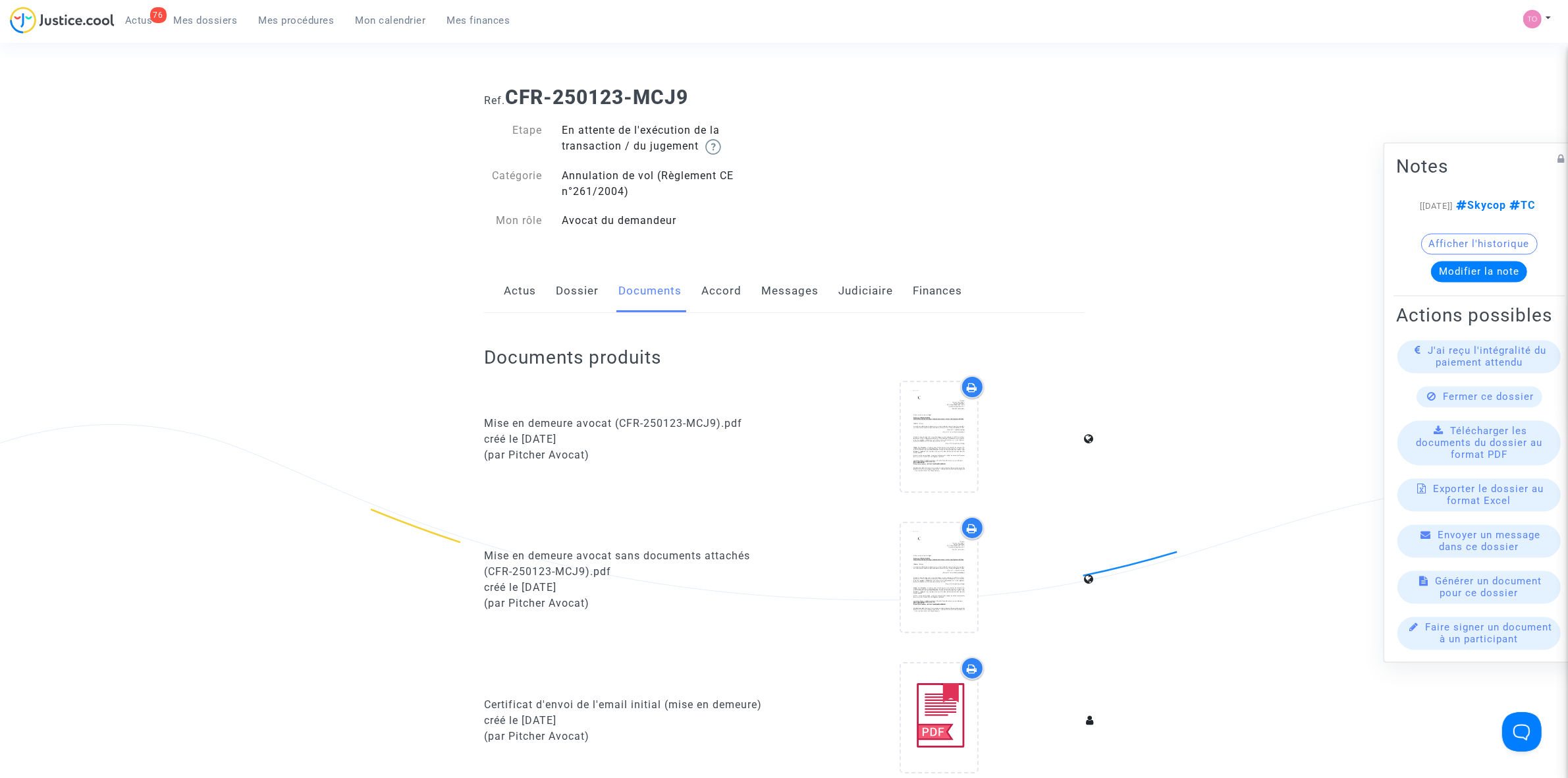
click at [879, 294] on link "Judiciaire" at bounding box center [866, 291] width 55 height 43
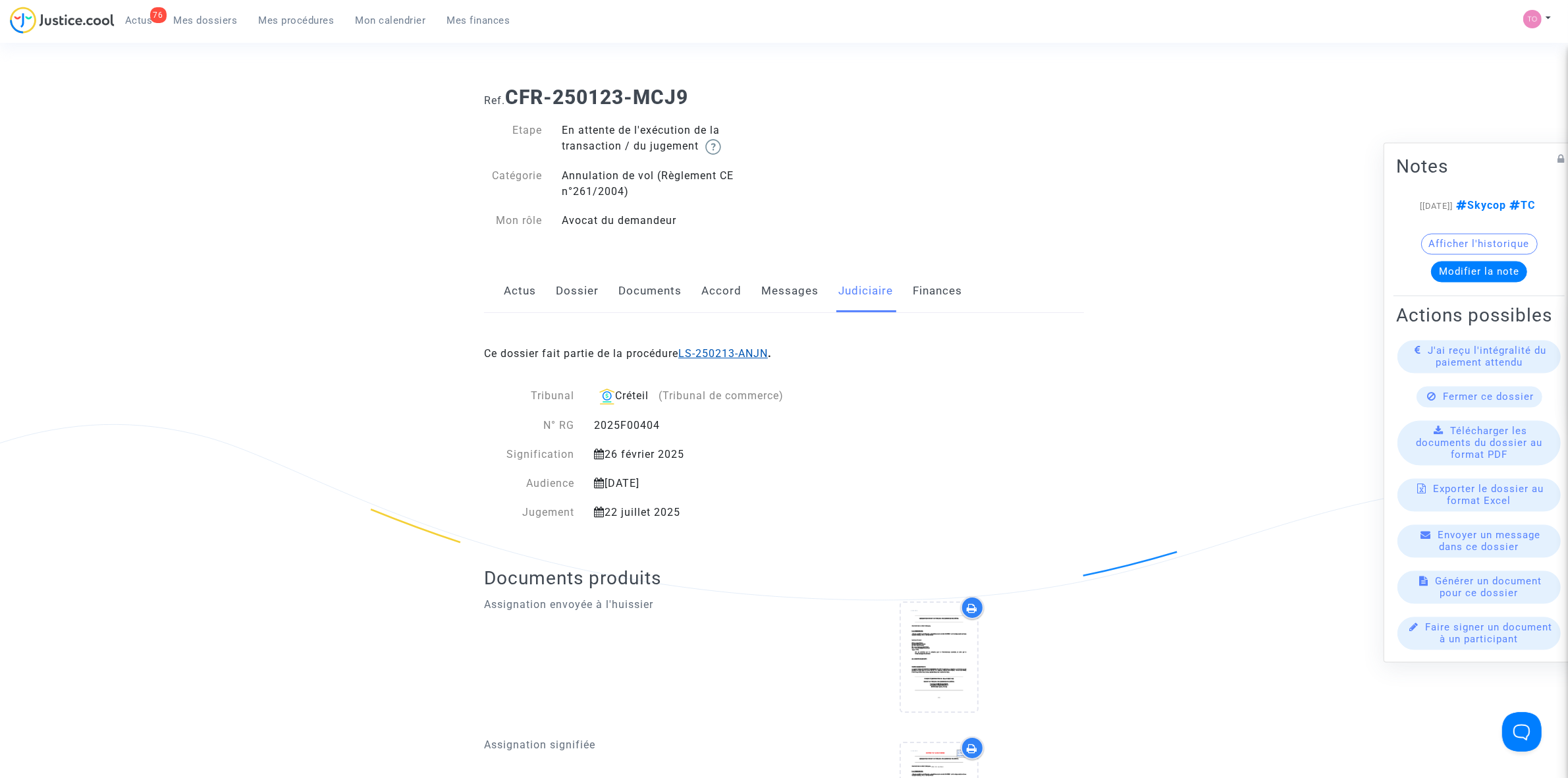
click at [731, 353] on link "LS-250213-ANJN" at bounding box center [723, 353] width 89 height 12
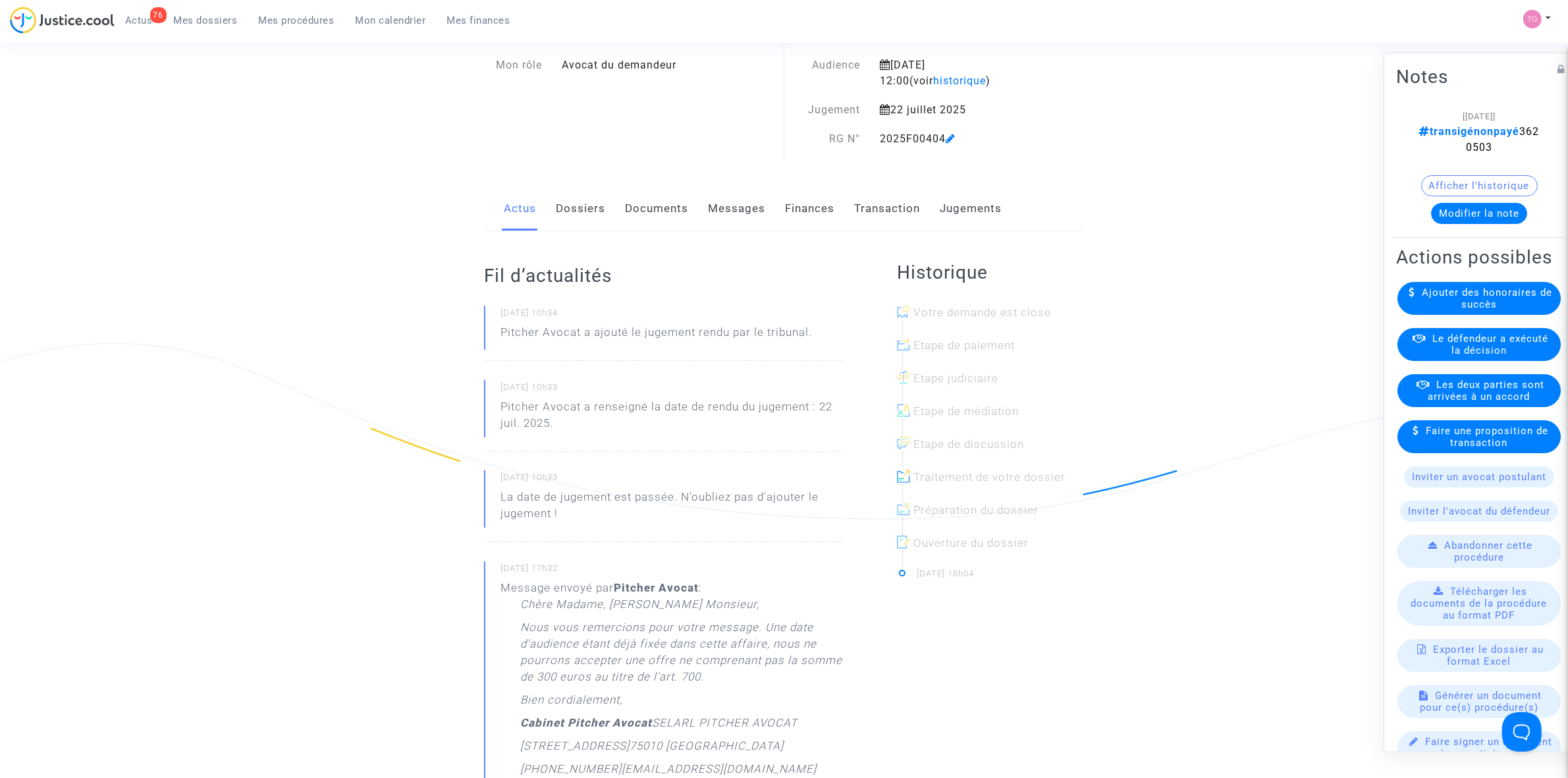
scroll to position [82, 0]
click at [723, 206] on link "Messages" at bounding box center [736, 207] width 57 height 43
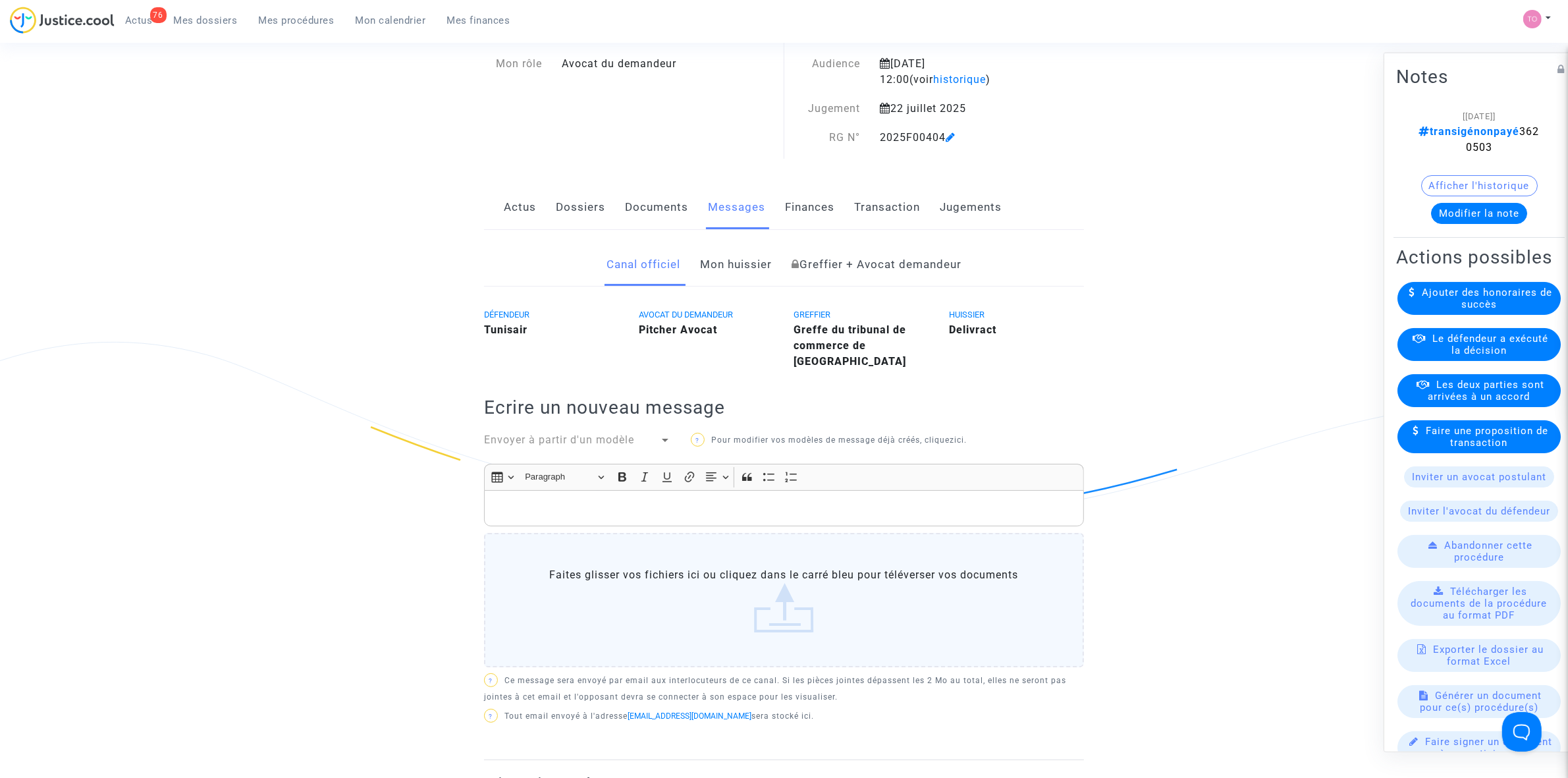
click at [506, 208] on link "Actus" at bounding box center [519, 207] width 32 height 43
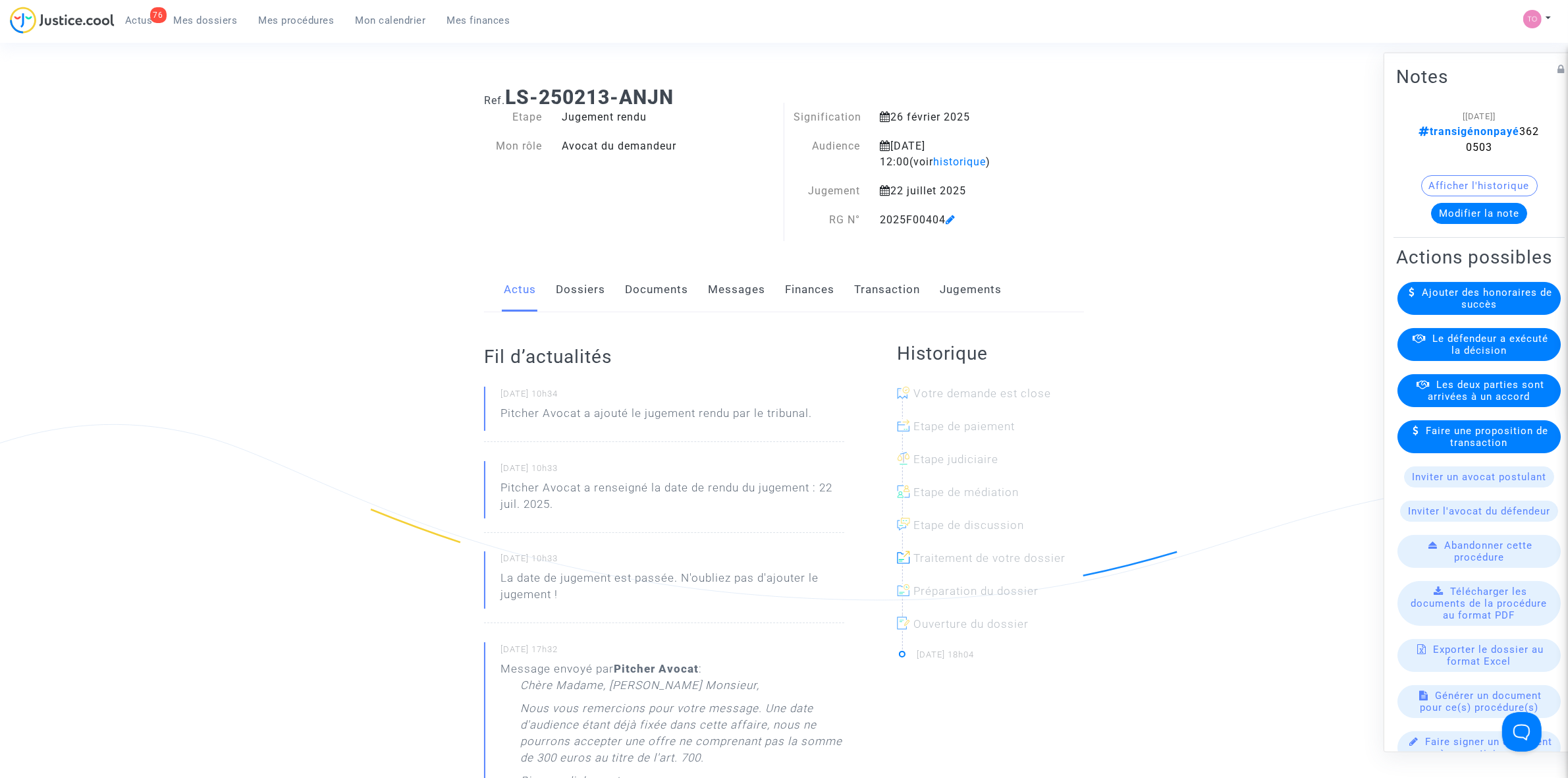
click at [799, 287] on link "Finances" at bounding box center [809, 290] width 49 height 43
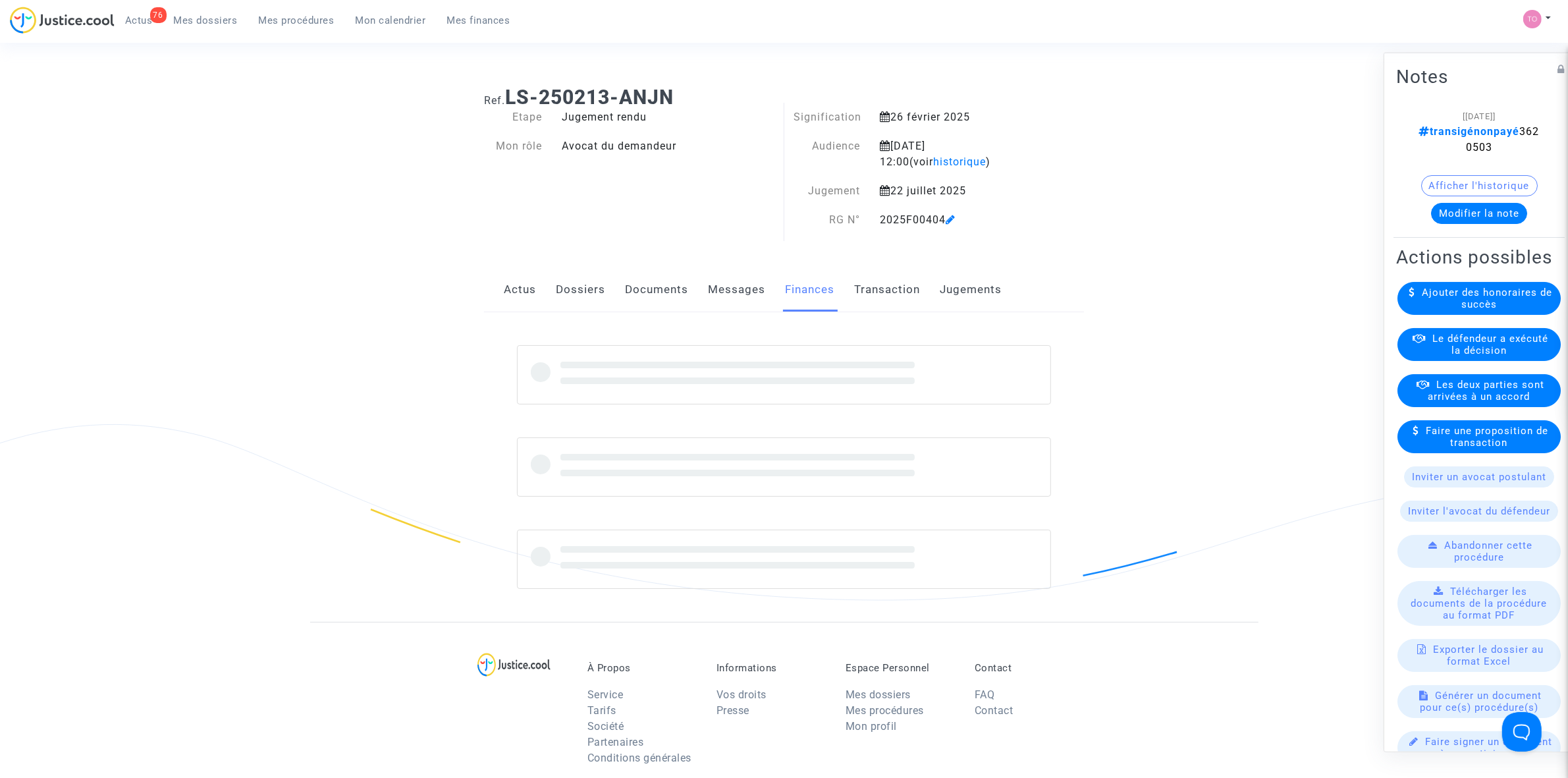
click at [664, 290] on link "Documents" at bounding box center [656, 290] width 63 height 43
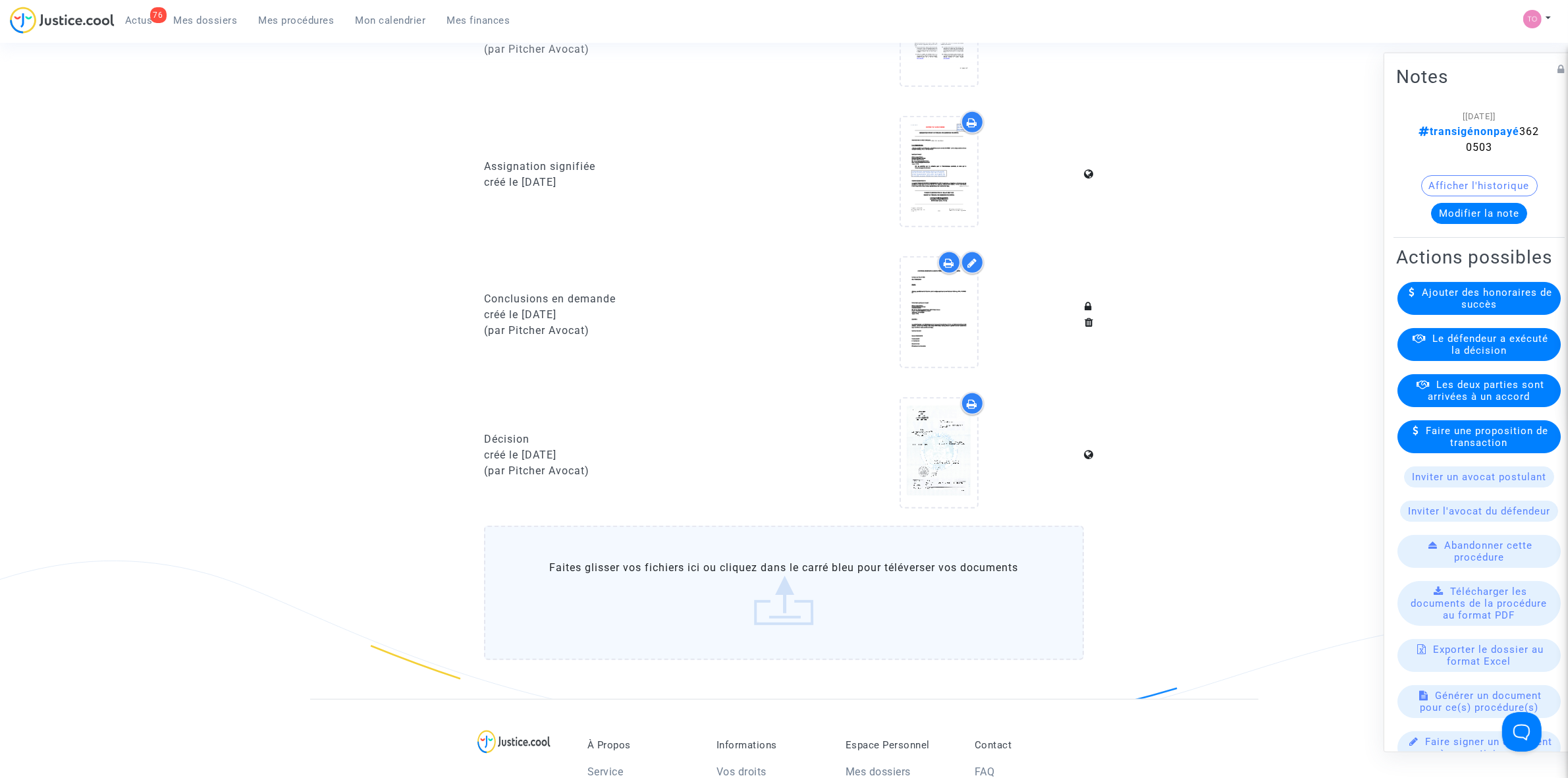
scroll to position [741, 0]
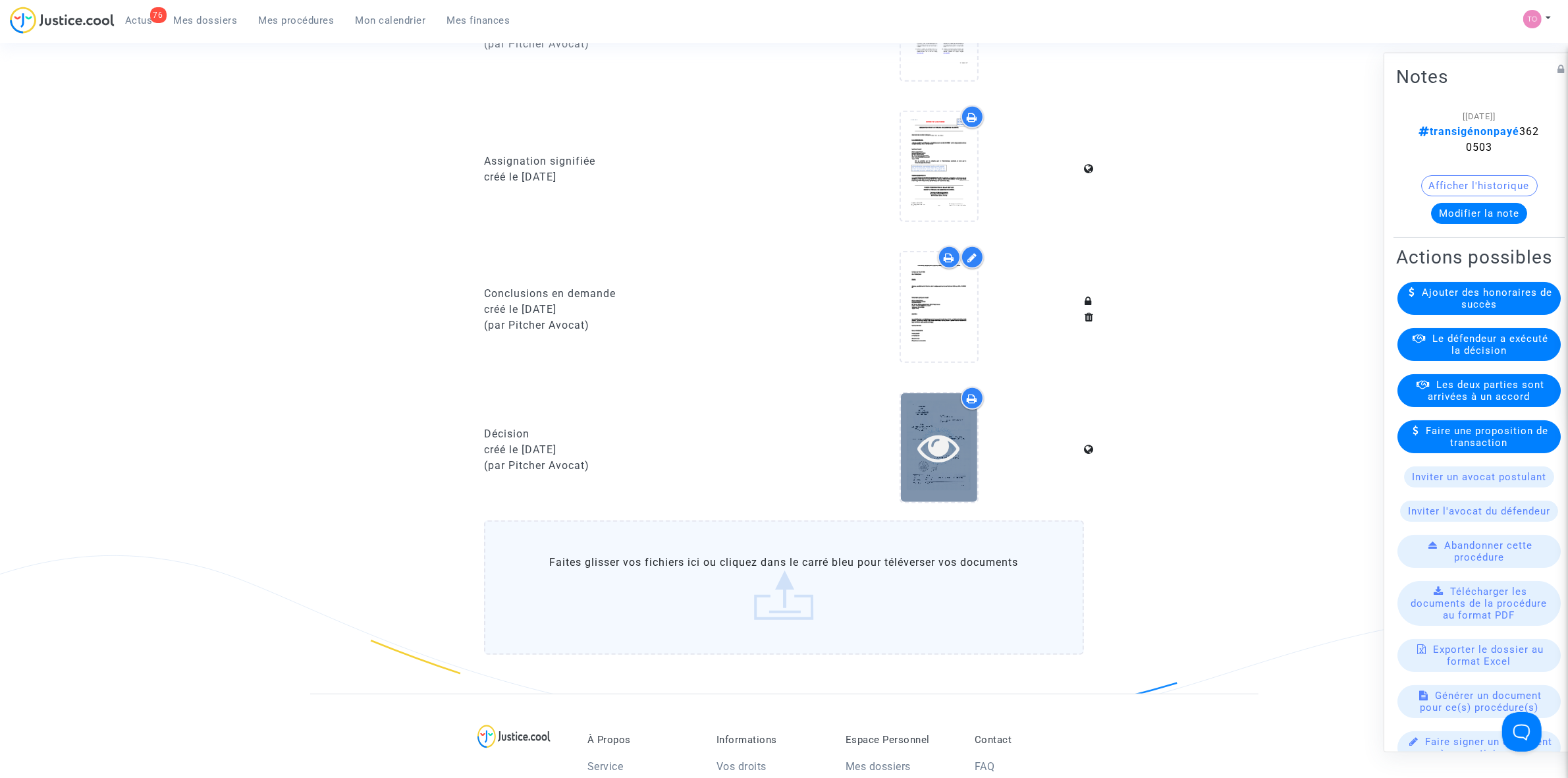
click at [948, 436] on icon at bounding box center [938, 447] width 43 height 42
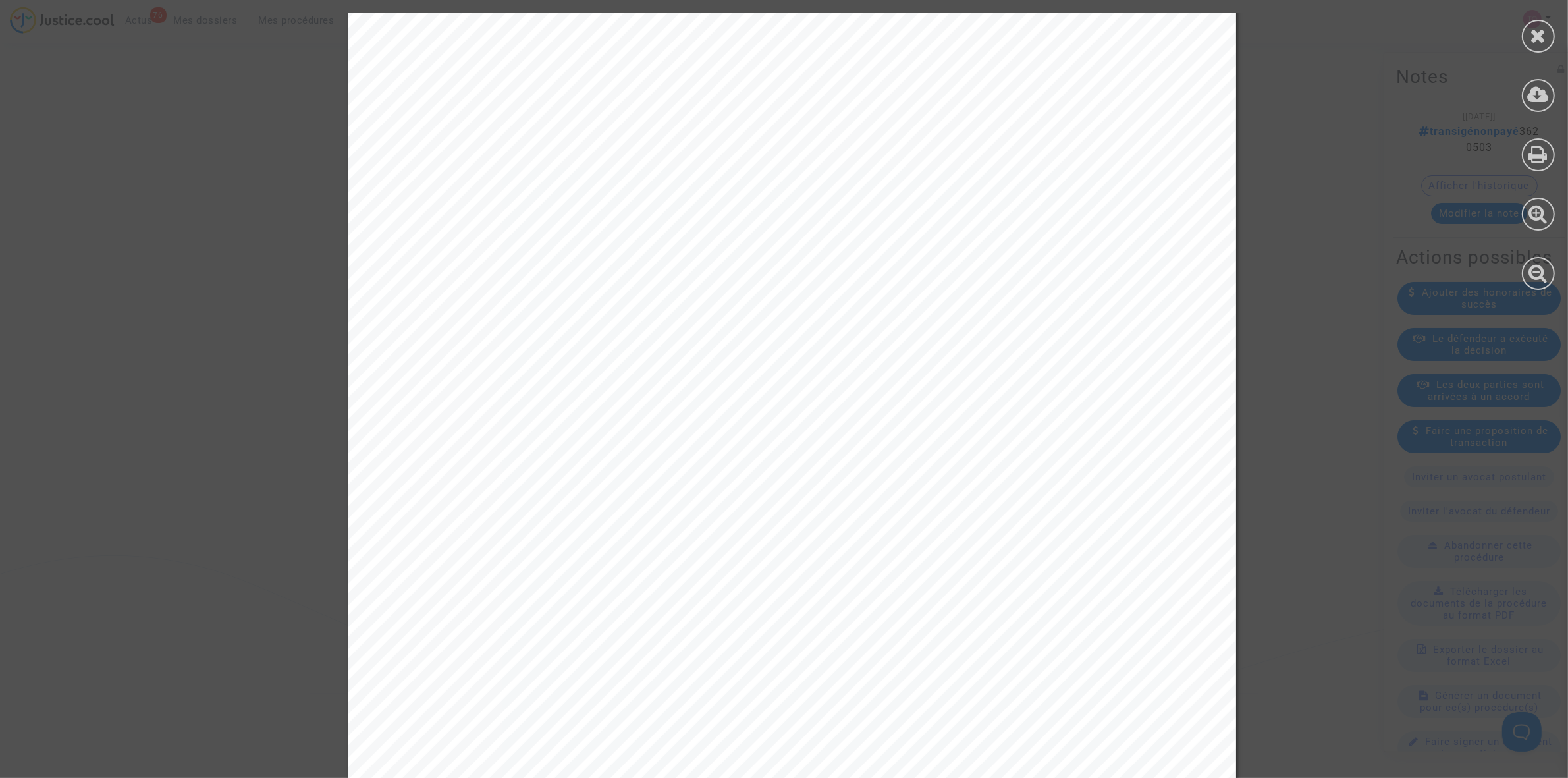
scroll to position [6507, 0]
click at [1529, 34] on div at bounding box center [1538, 36] width 33 height 33
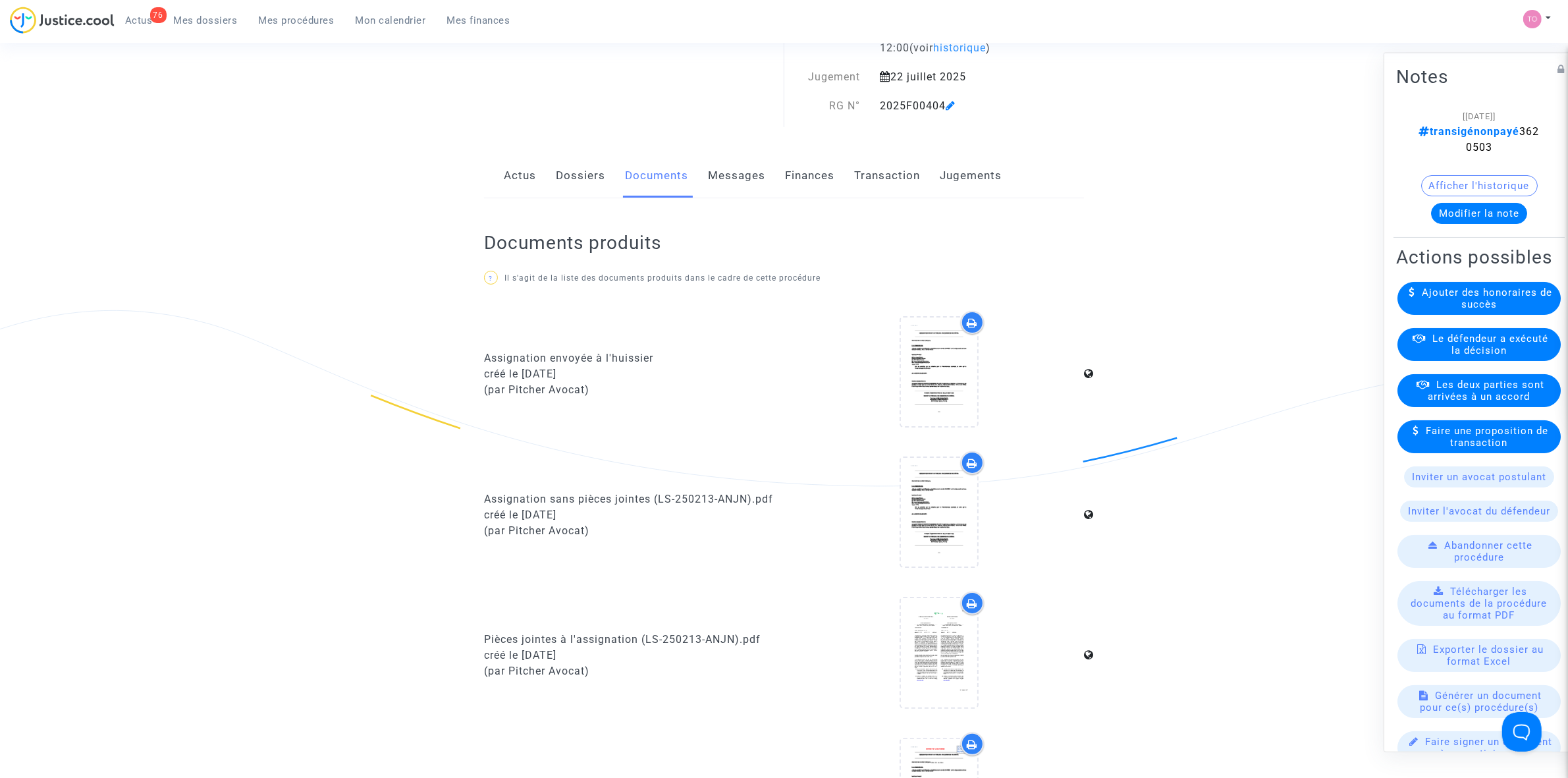
scroll to position [0, 0]
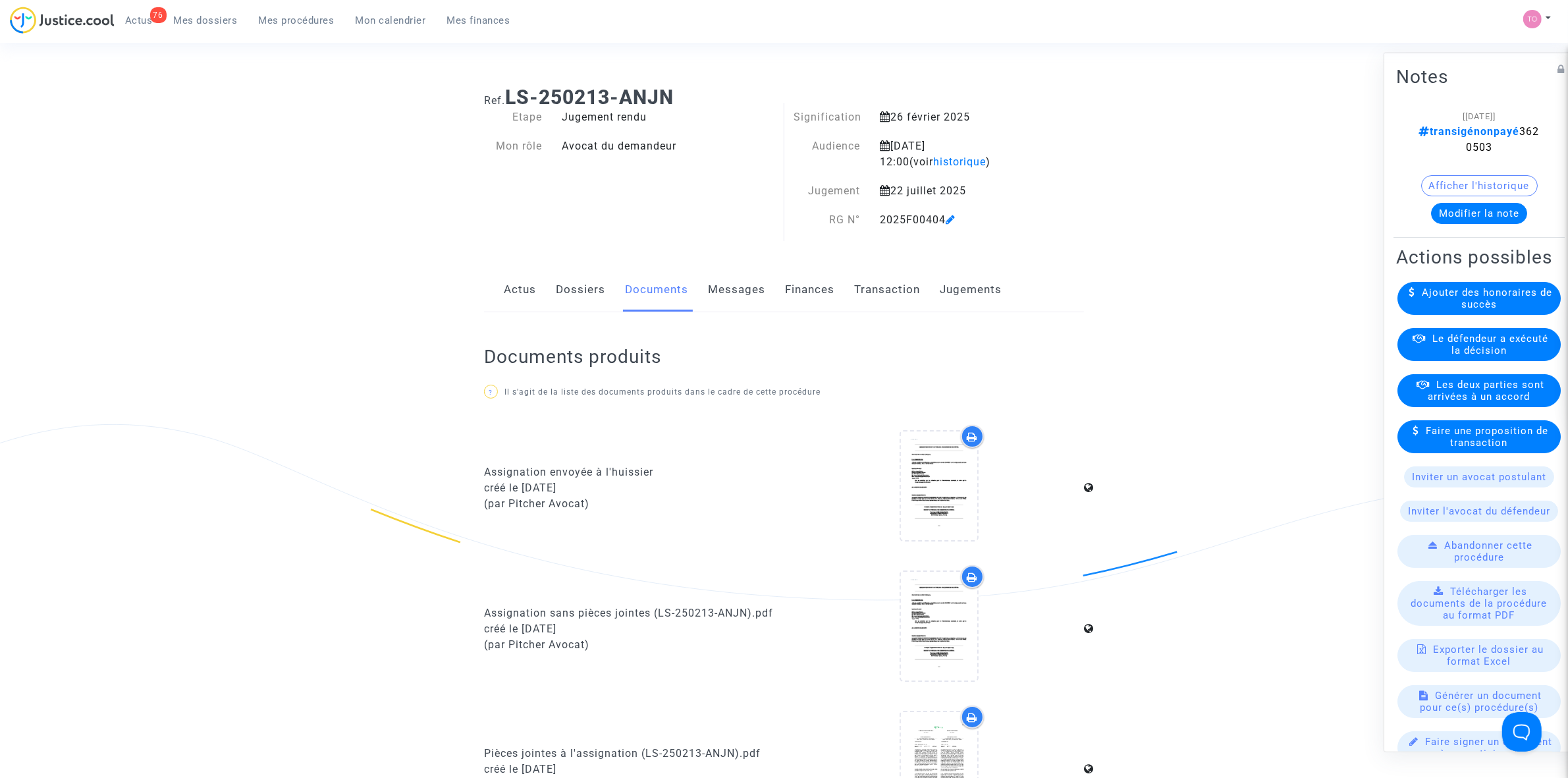
click at [818, 297] on link "Finances" at bounding box center [809, 290] width 49 height 43
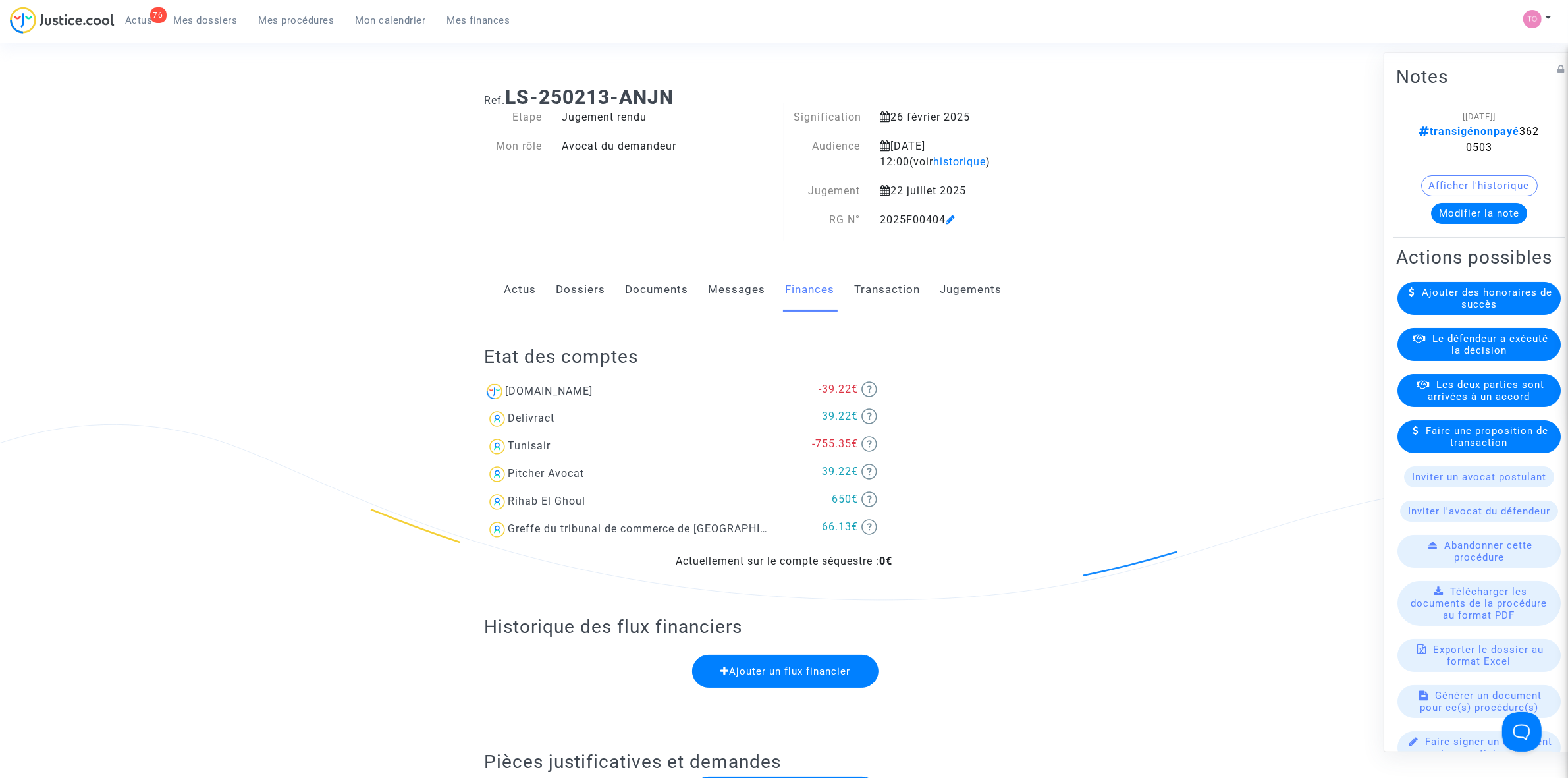
click at [686, 290] on link "Documents" at bounding box center [656, 290] width 63 height 43
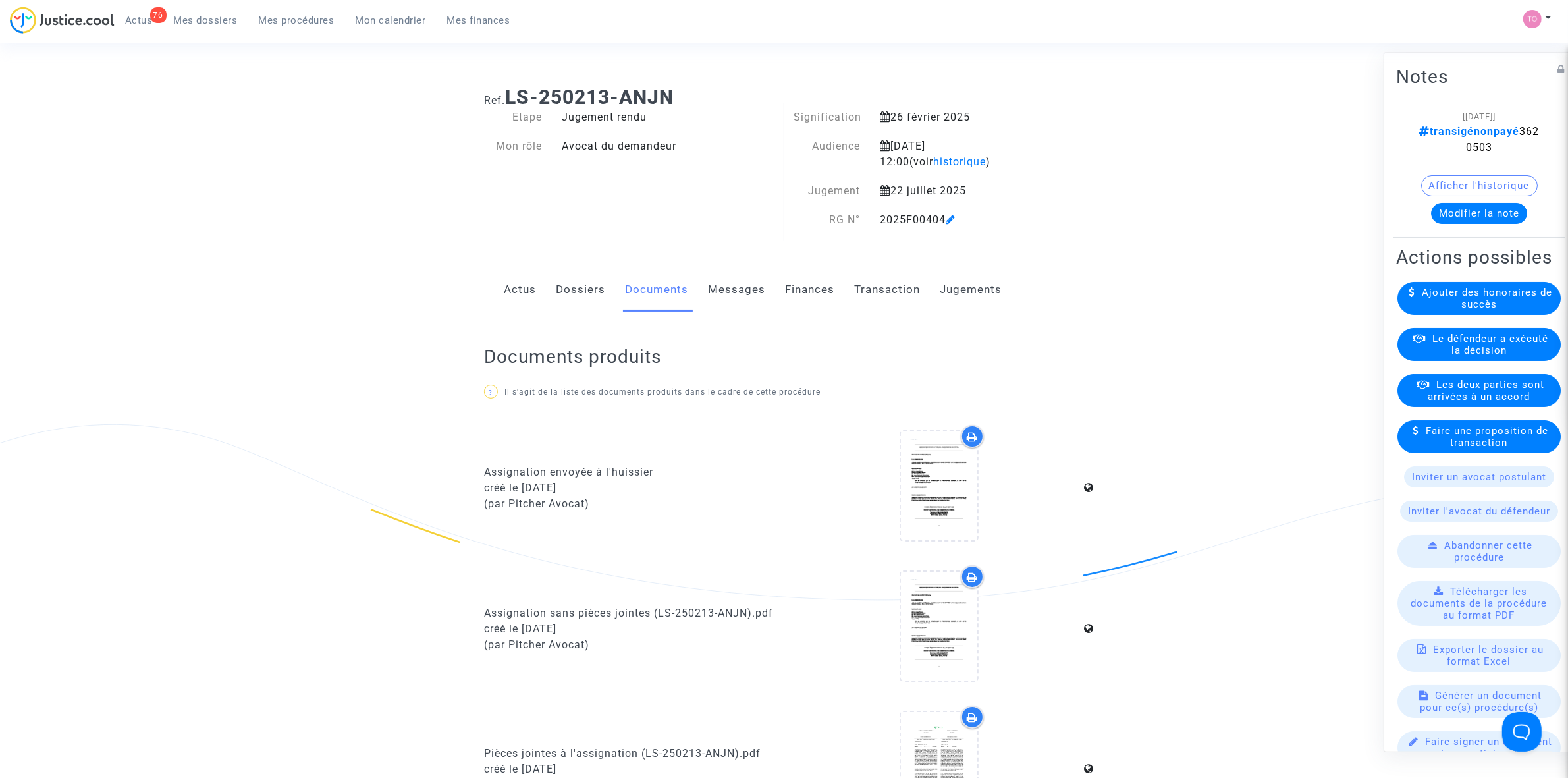
click at [876, 281] on link "Transaction" at bounding box center [886, 290] width 66 height 43
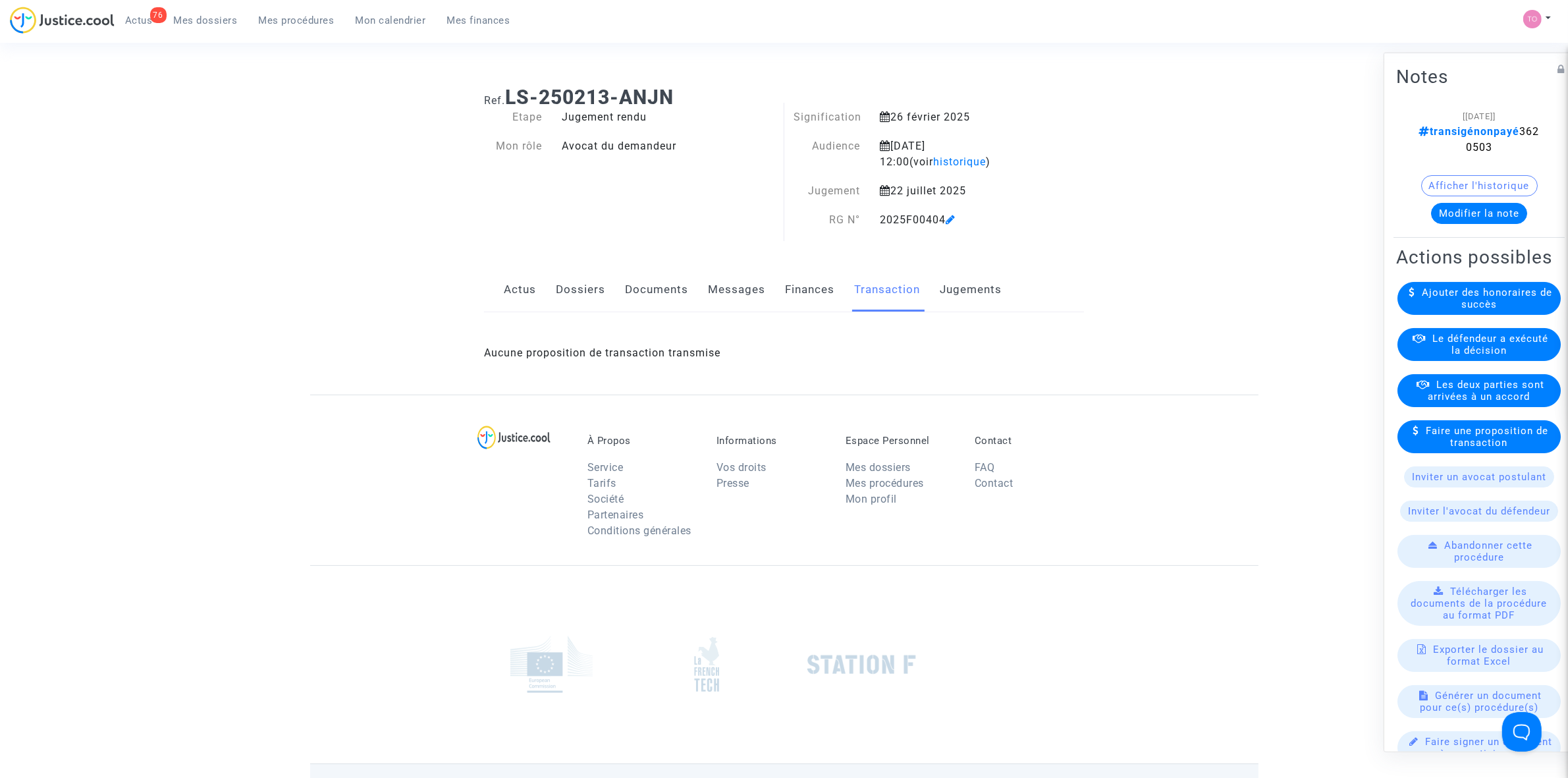
click at [777, 294] on div "Actus Dossiers Documents Messages Finances Transaction Jugements" at bounding box center [784, 290] width 600 height 44
click at [732, 294] on link "Messages" at bounding box center [736, 290] width 57 height 43
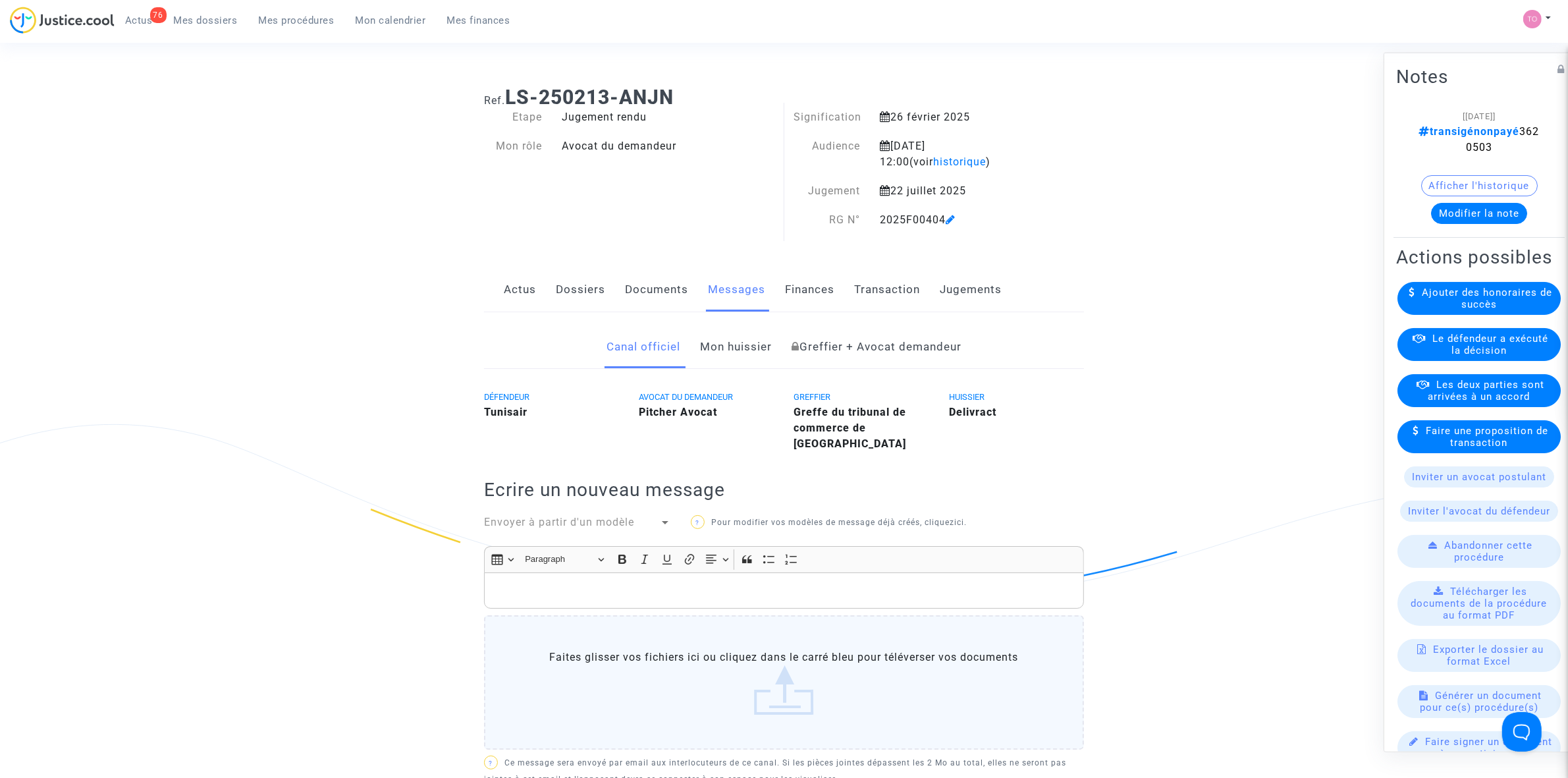
click at [670, 292] on link "Documents" at bounding box center [656, 290] width 63 height 43
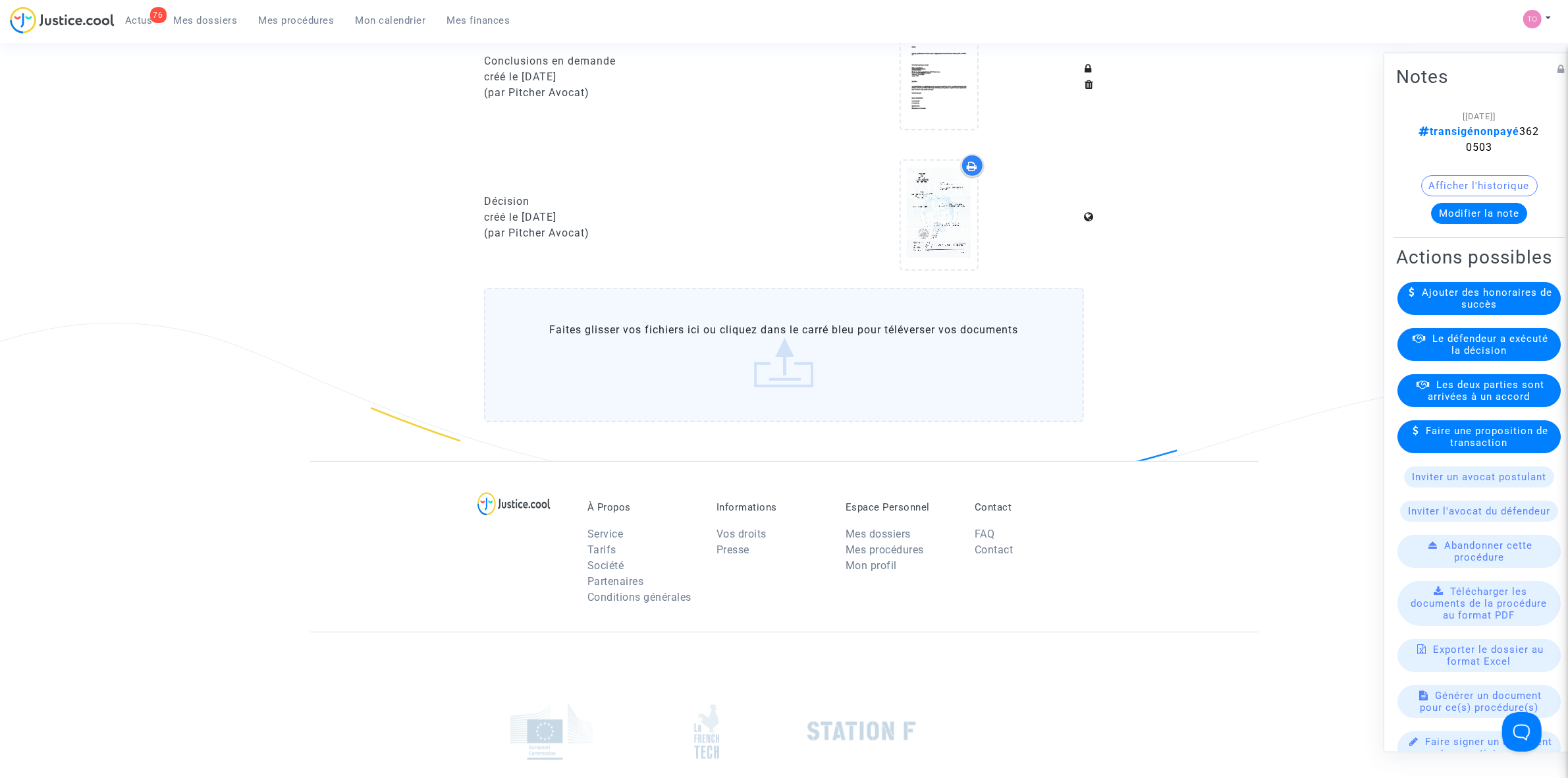
scroll to position [989, 0]
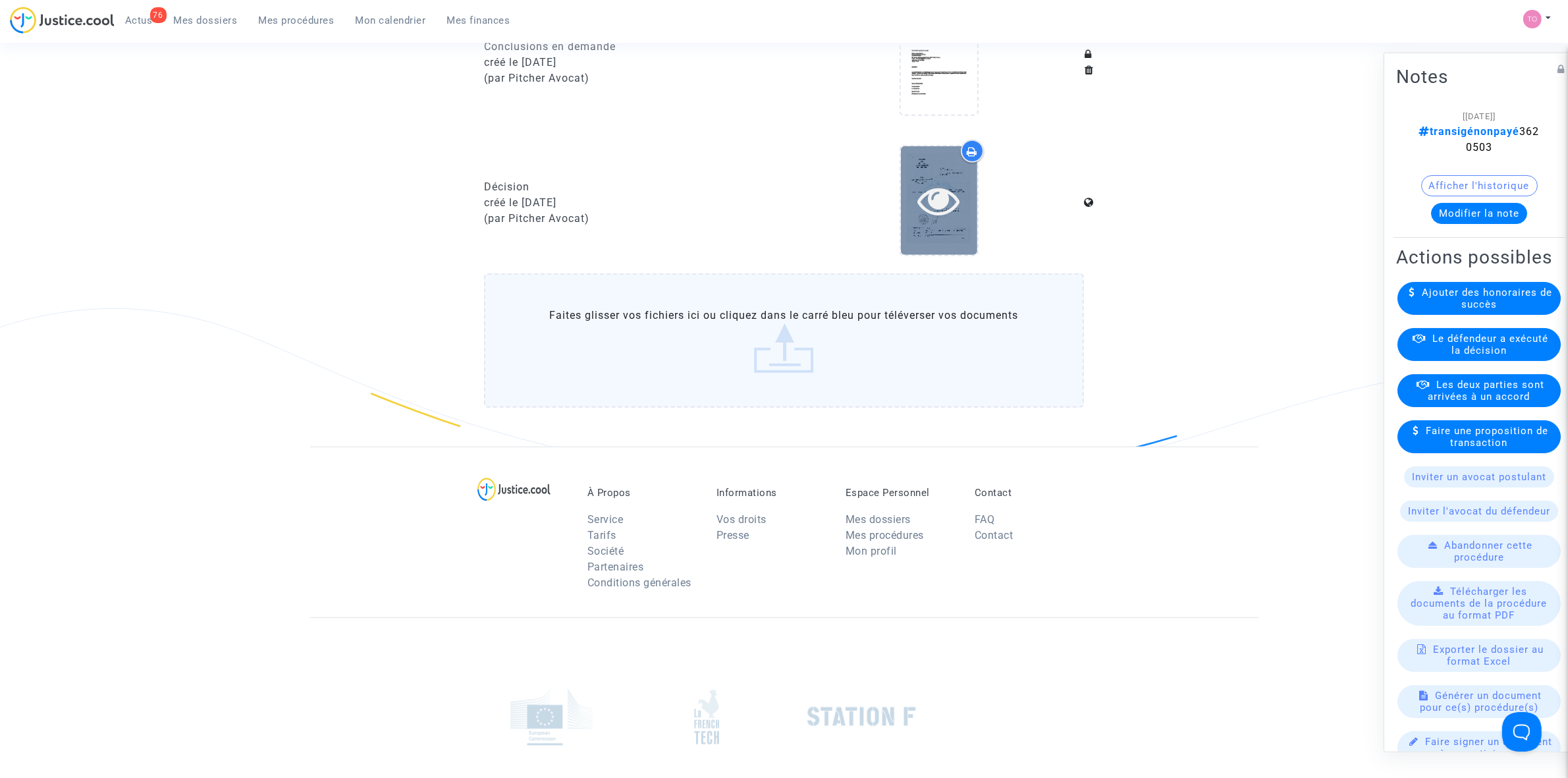
click at [938, 200] on icon at bounding box center [938, 200] width 43 height 42
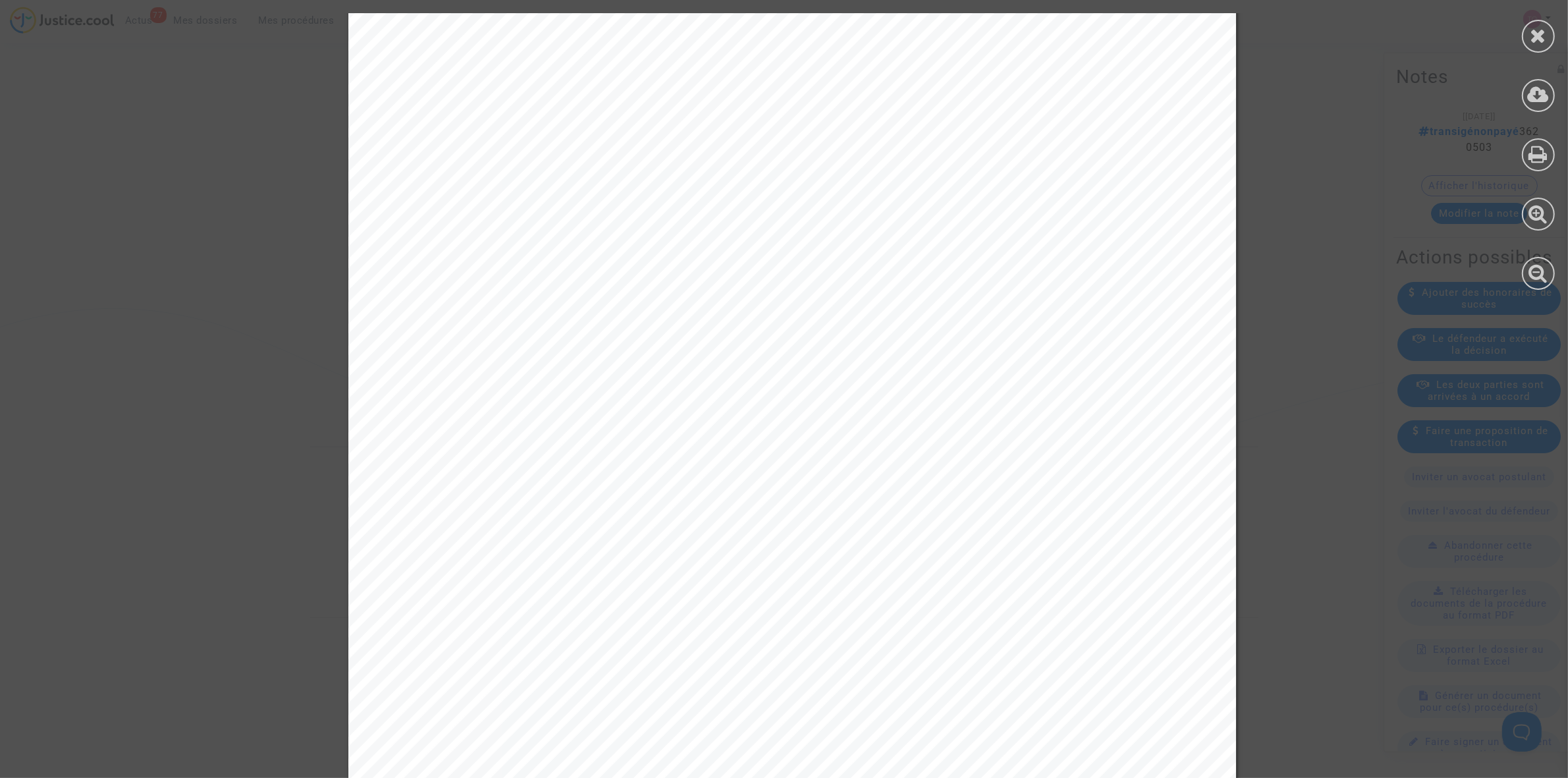
scroll to position [6392, 0]
click at [1513, 38] on div at bounding box center [1538, 152] width 59 height 303
click at [1528, 37] on div at bounding box center [1538, 36] width 33 height 33
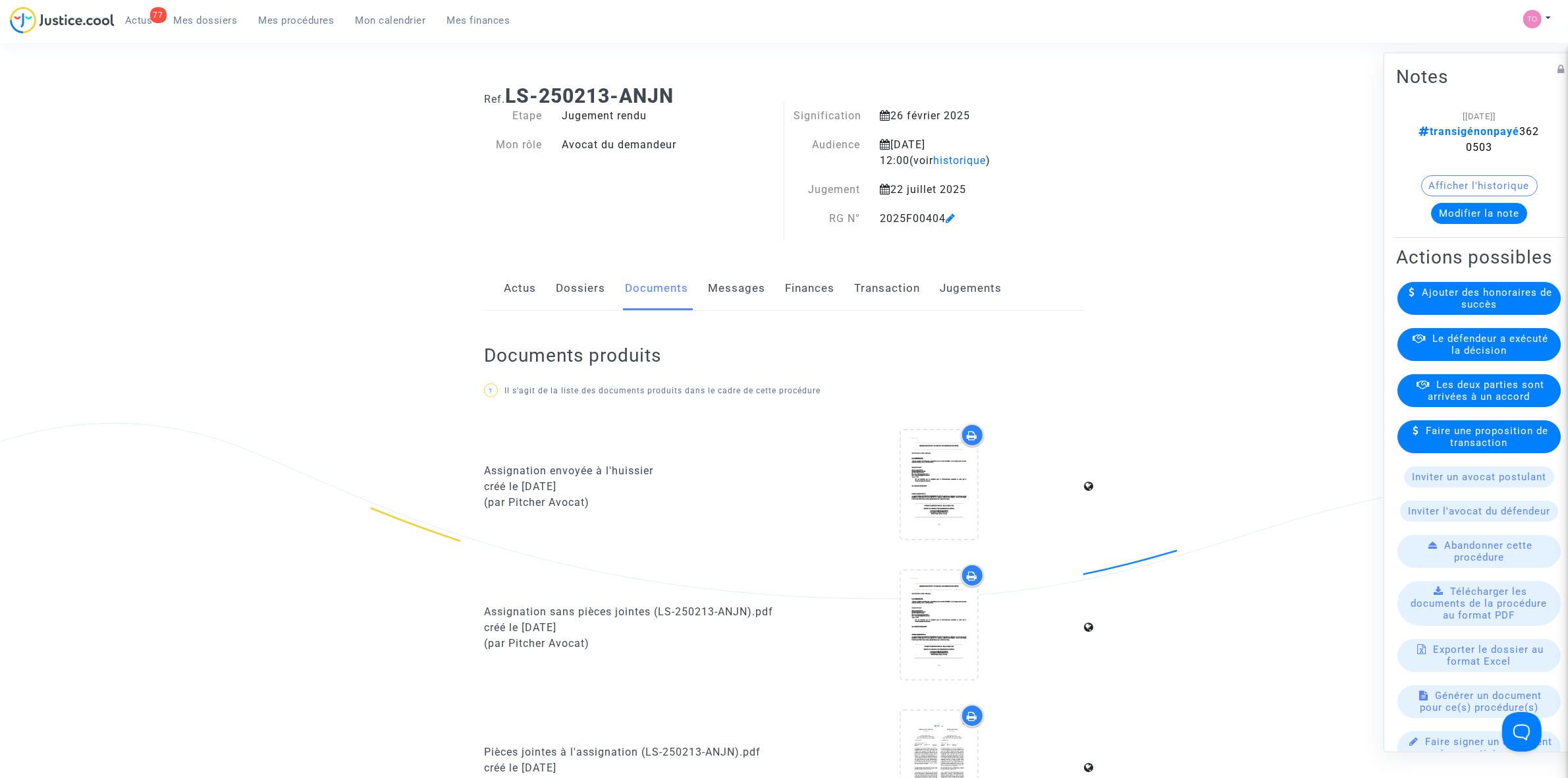
scroll to position [0, 0]
click at [735, 293] on link "Messages" at bounding box center [736, 290] width 57 height 43
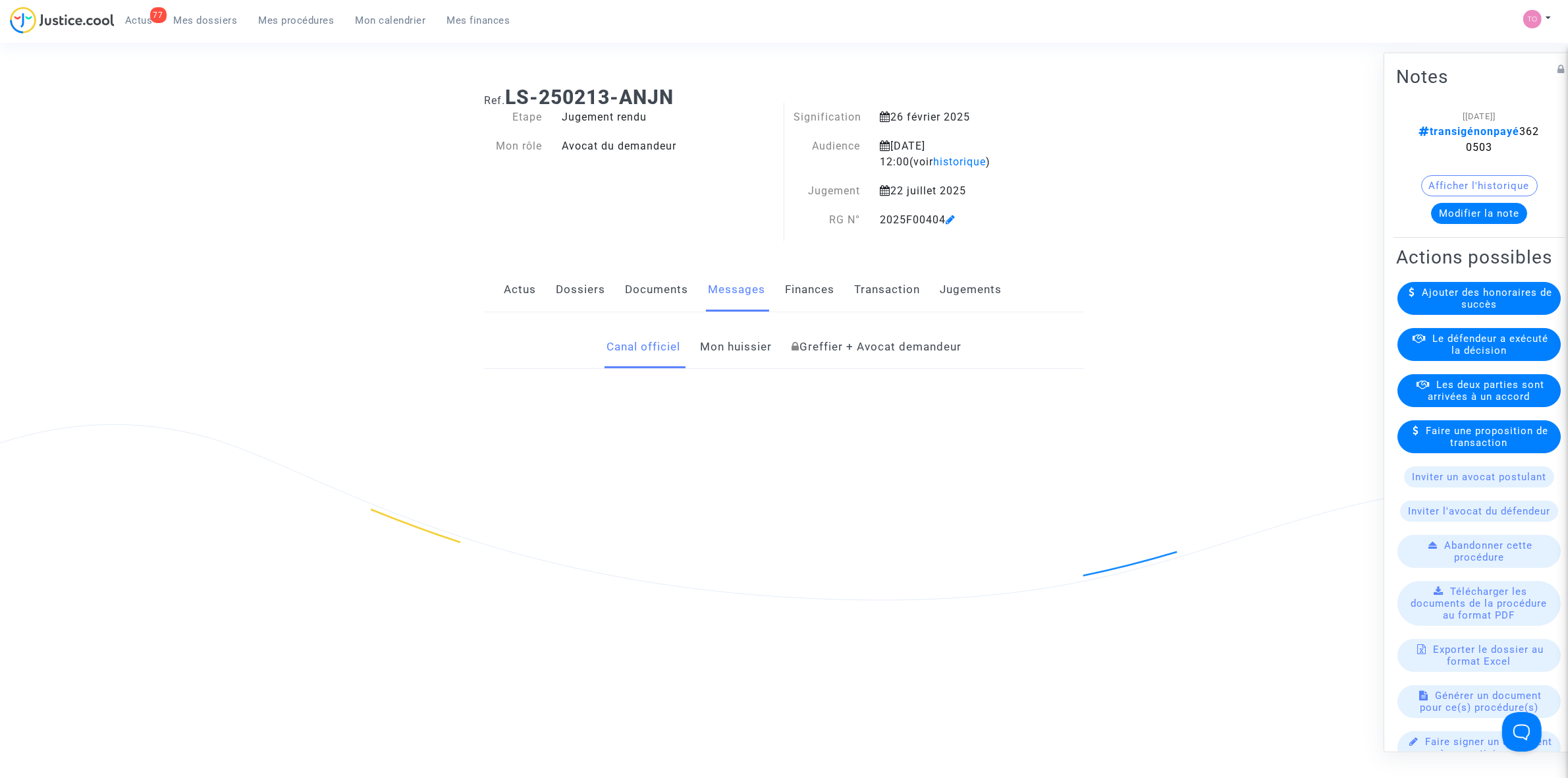
click at [825, 292] on link "Finances" at bounding box center [809, 290] width 49 height 43
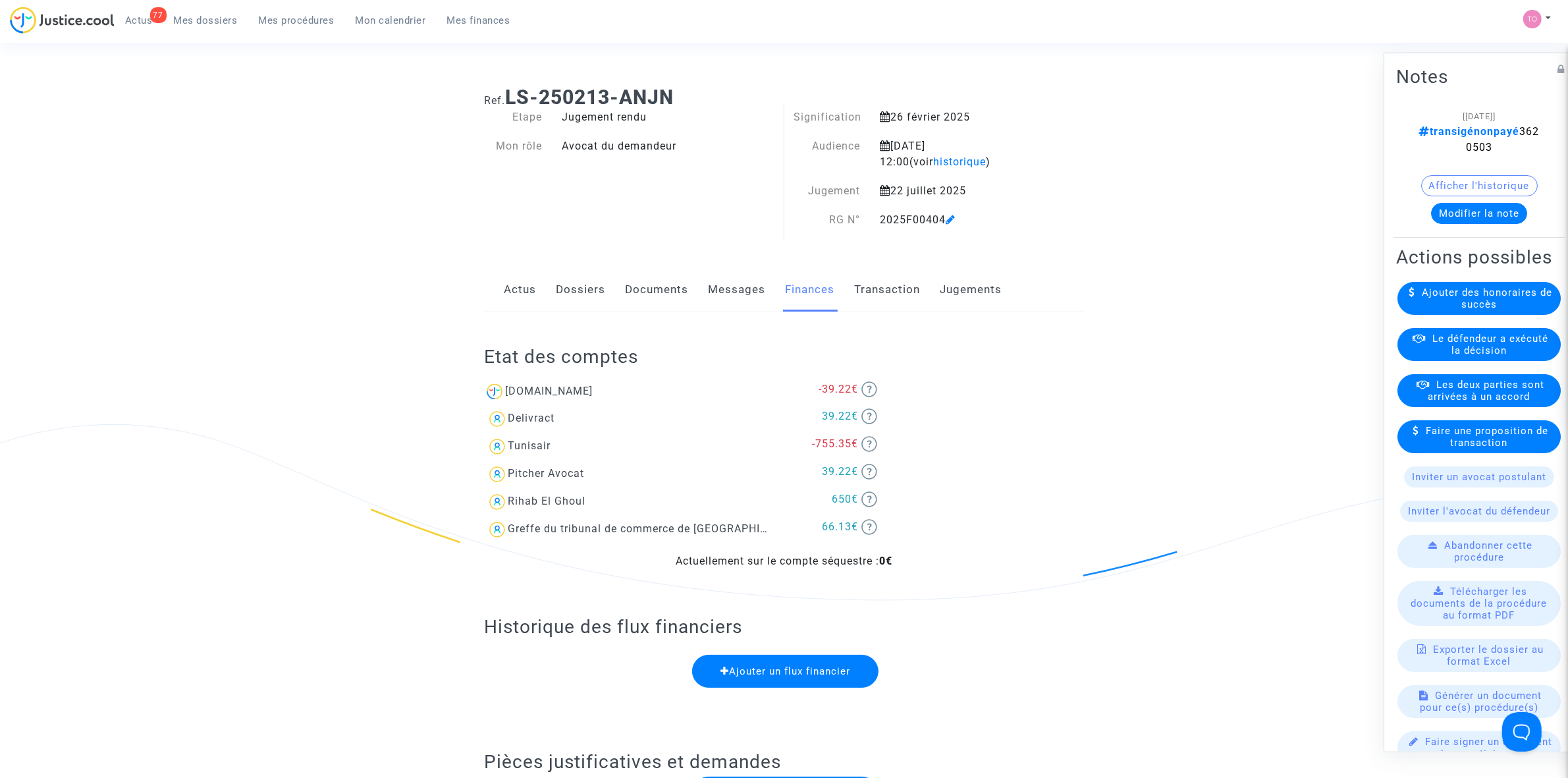
click at [871, 290] on link "Transaction" at bounding box center [886, 290] width 66 height 43
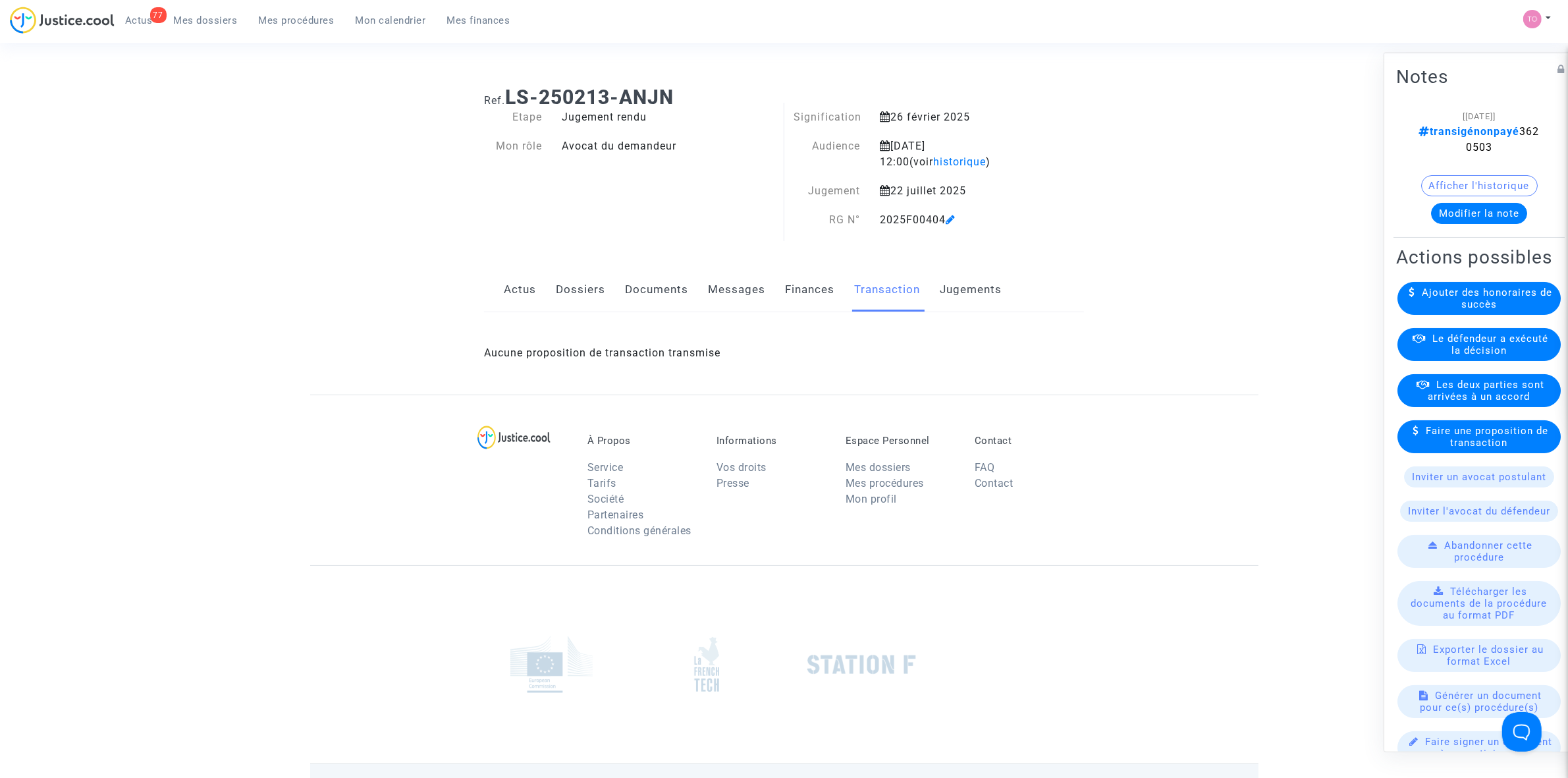
click at [825, 276] on link "Finances" at bounding box center [809, 290] width 49 height 43
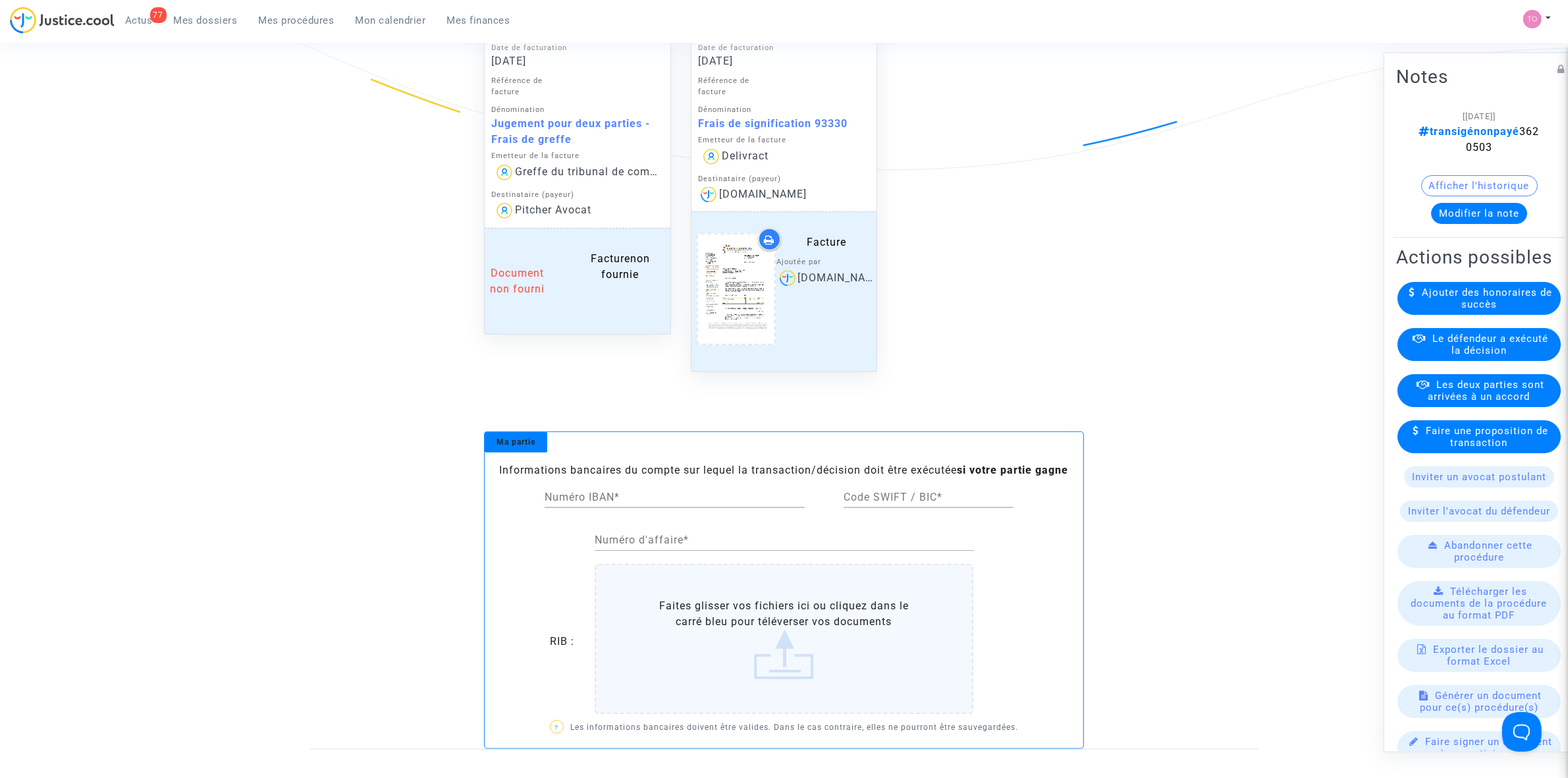
scroll to position [1318, 0]
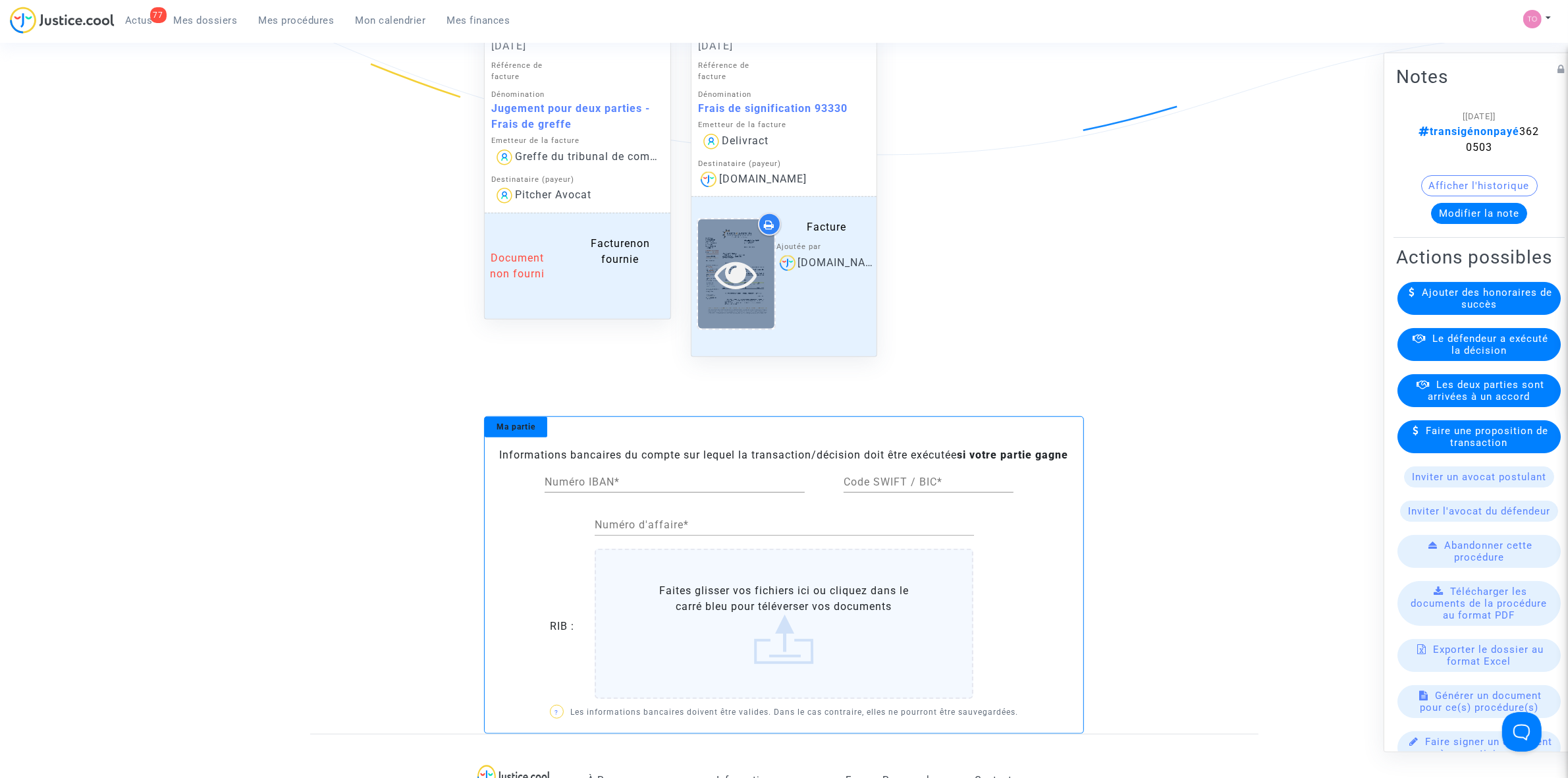
click at [757, 279] on icon at bounding box center [736, 274] width 43 height 42
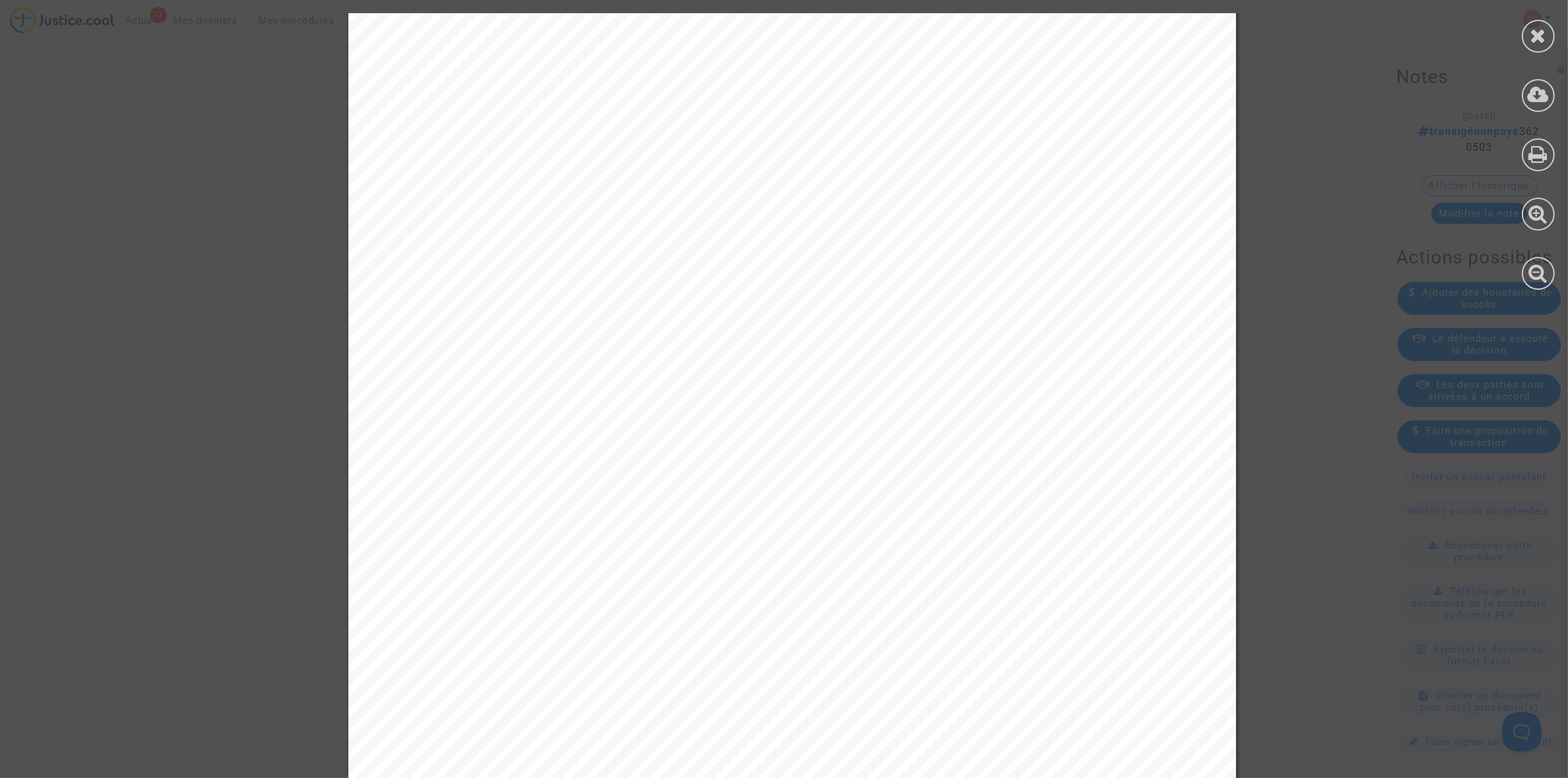
scroll to position [494, 0]
click at [1528, 22] on div at bounding box center [1538, 36] width 33 height 33
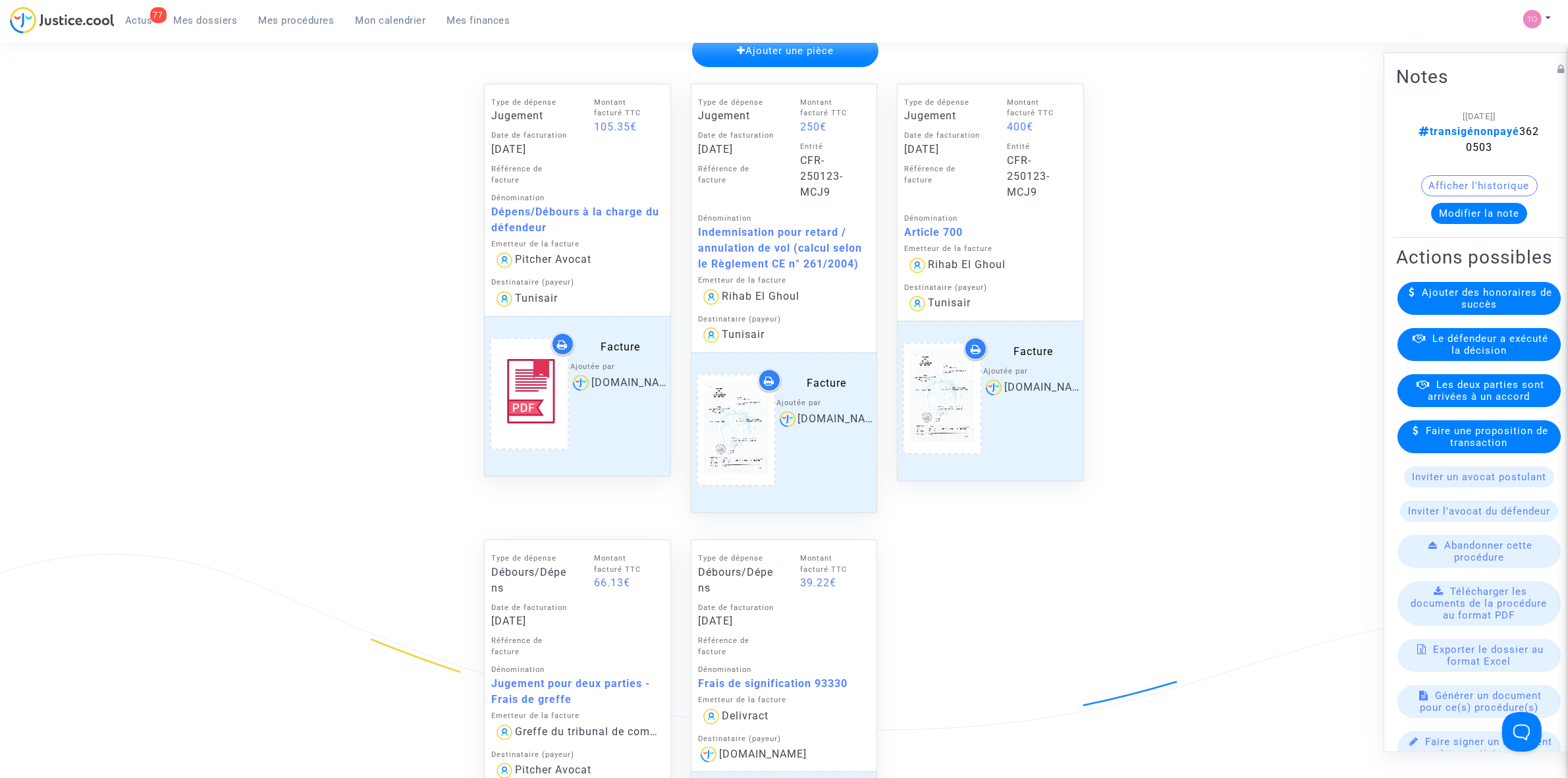
scroll to position [741, 0]
click at [545, 387] on icon at bounding box center [529, 395] width 43 height 42
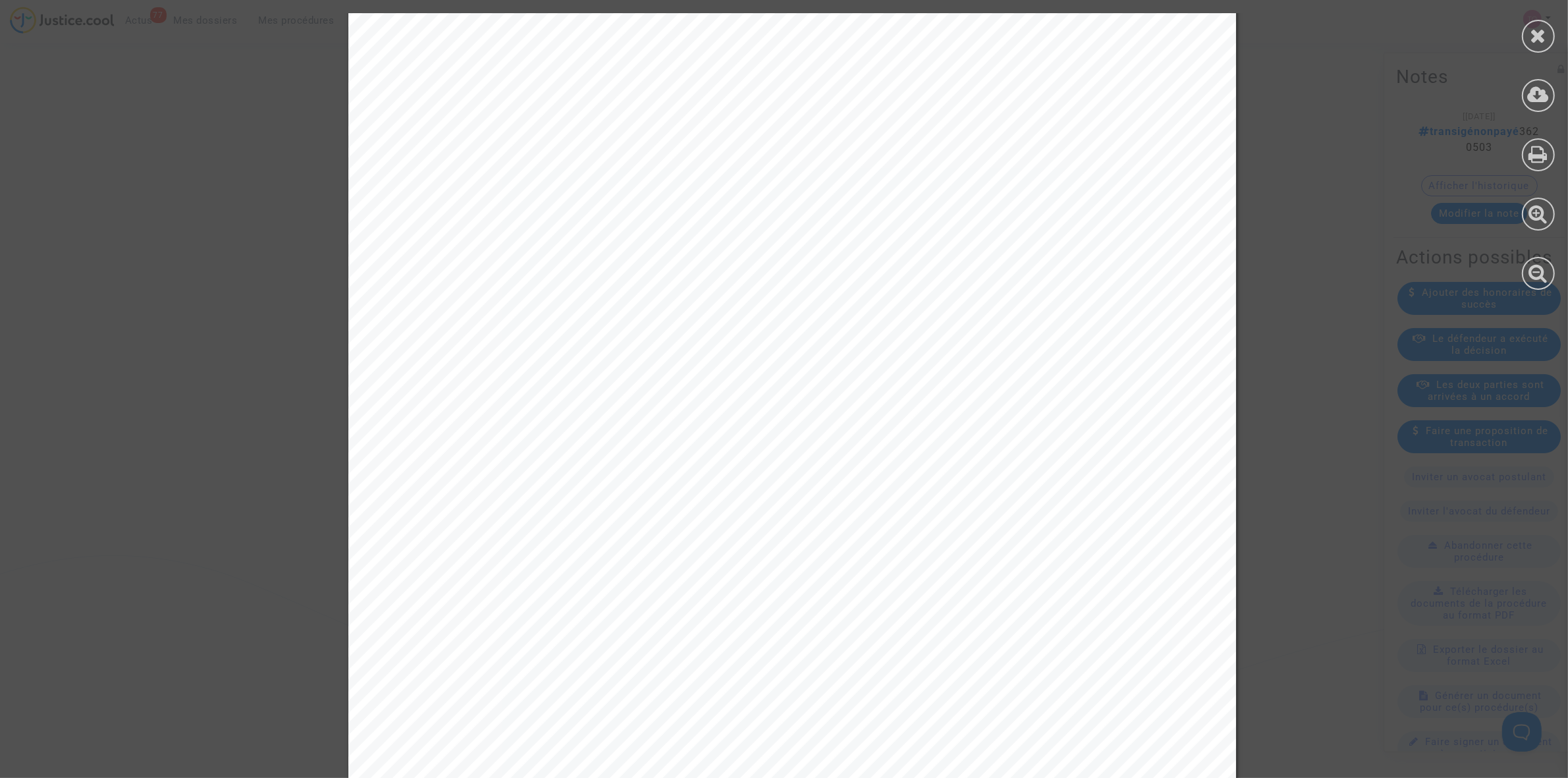
scroll to position [494, 0]
click at [1519, 33] on div at bounding box center [1538, 152] width 59 height 303
click at [1525, 33] on div at bounding box center [1538, 36] width 33 height 33
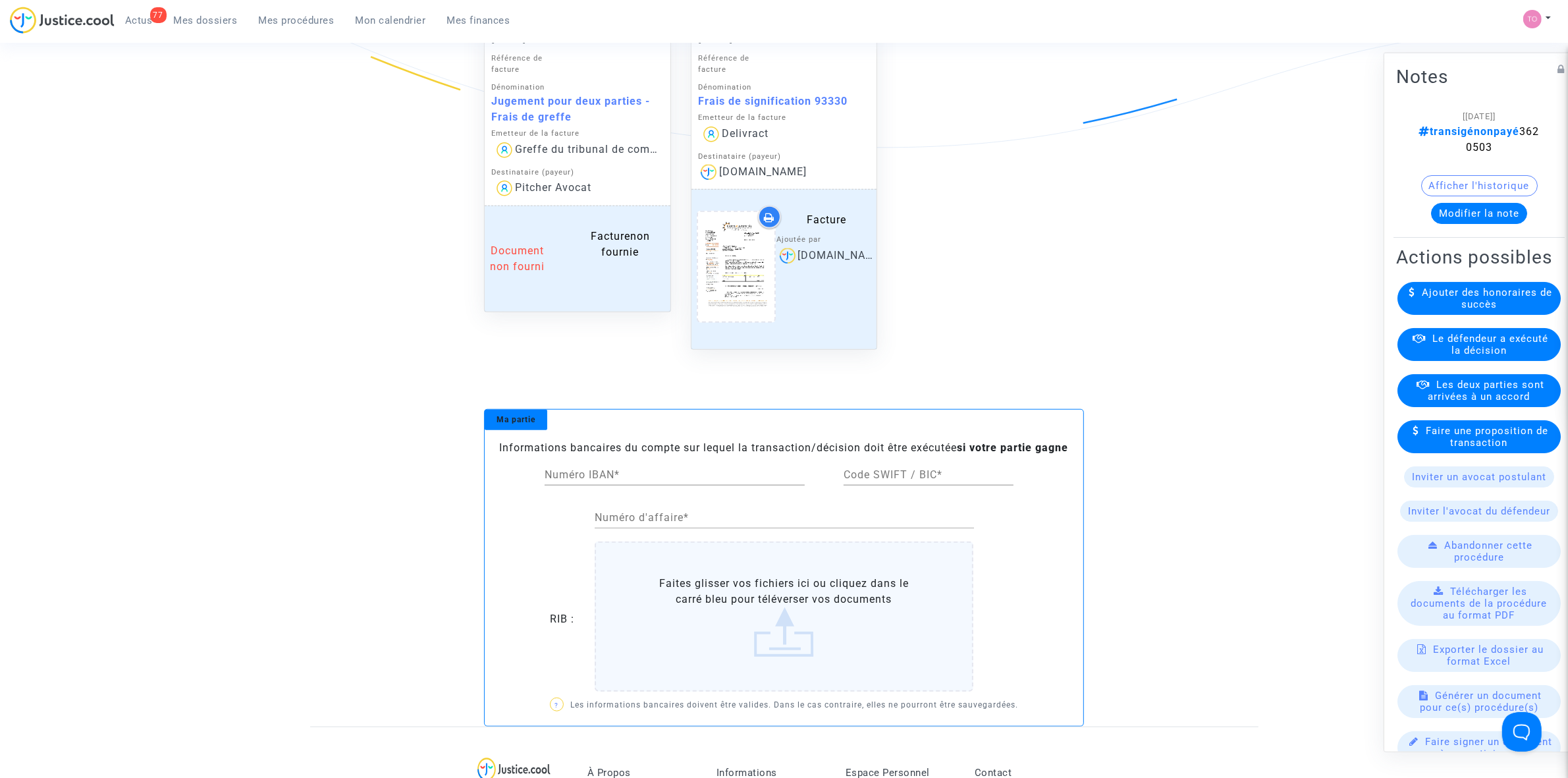
scroll to position [1267, 0]
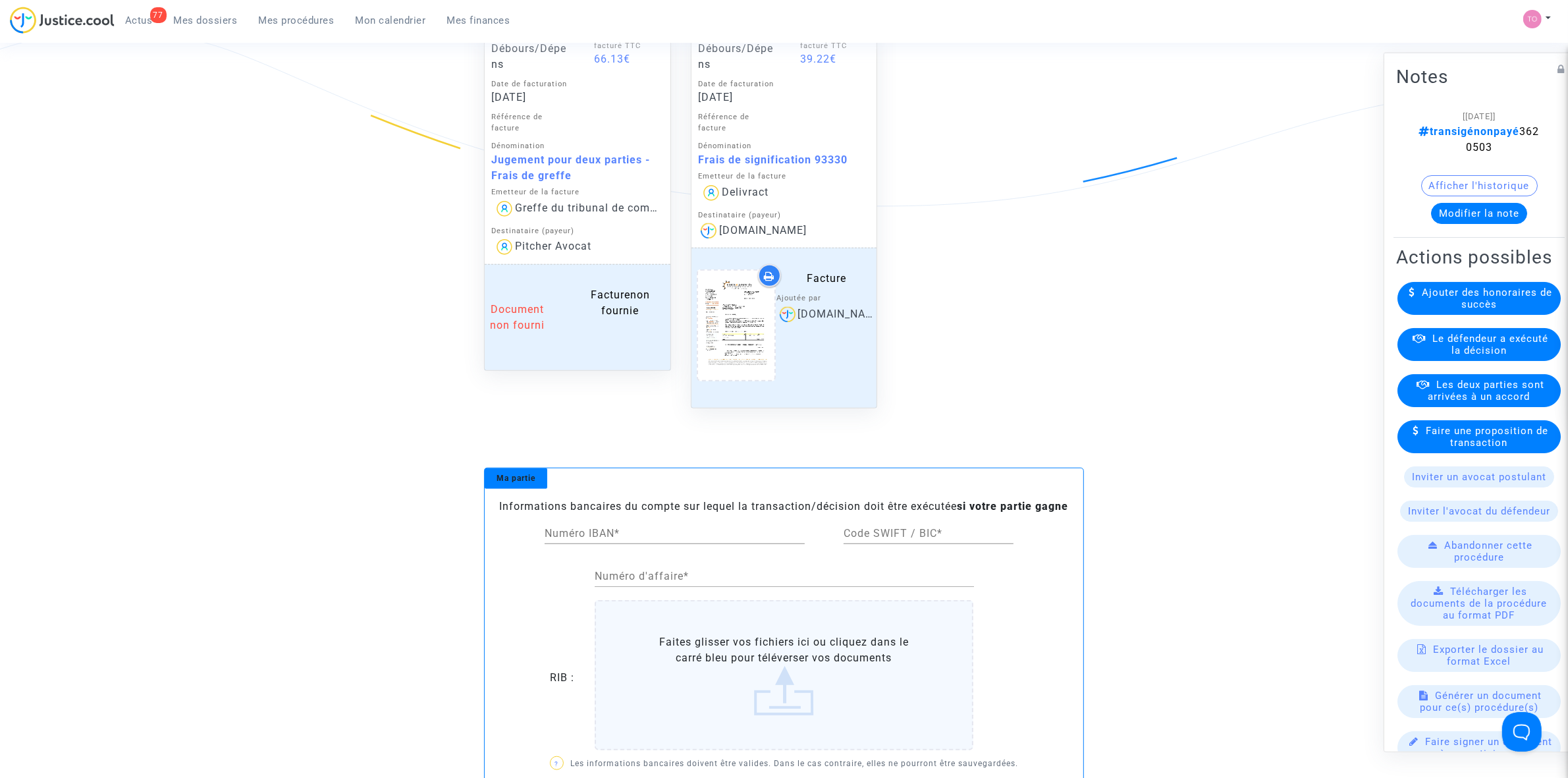
click at [300, 18] on span "Mes procédures" at bounding box center [296, 20] width 76 height 12
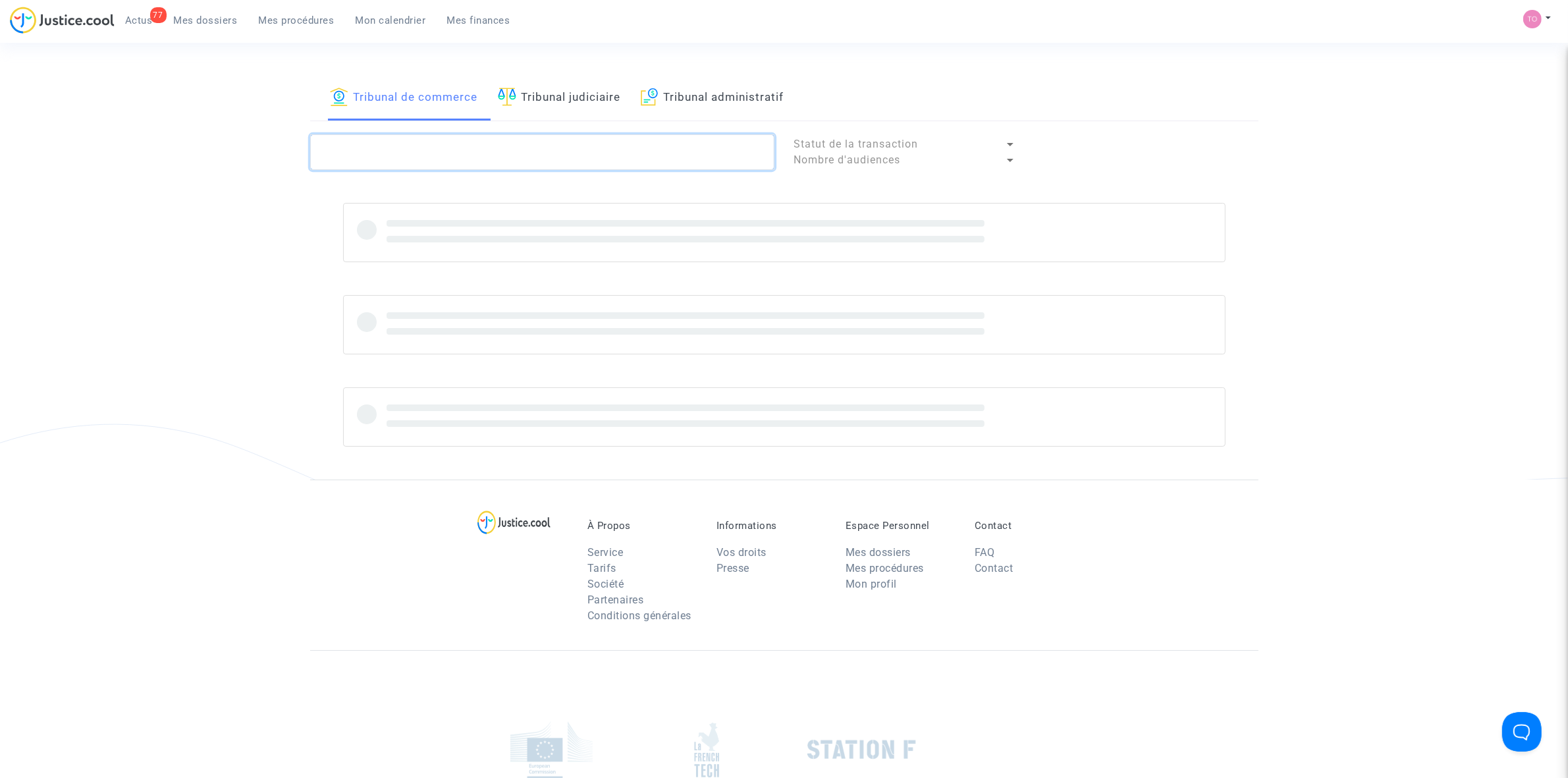
click at [439, 143] on textarea at bounding box center [542, 152] width 464 height 35
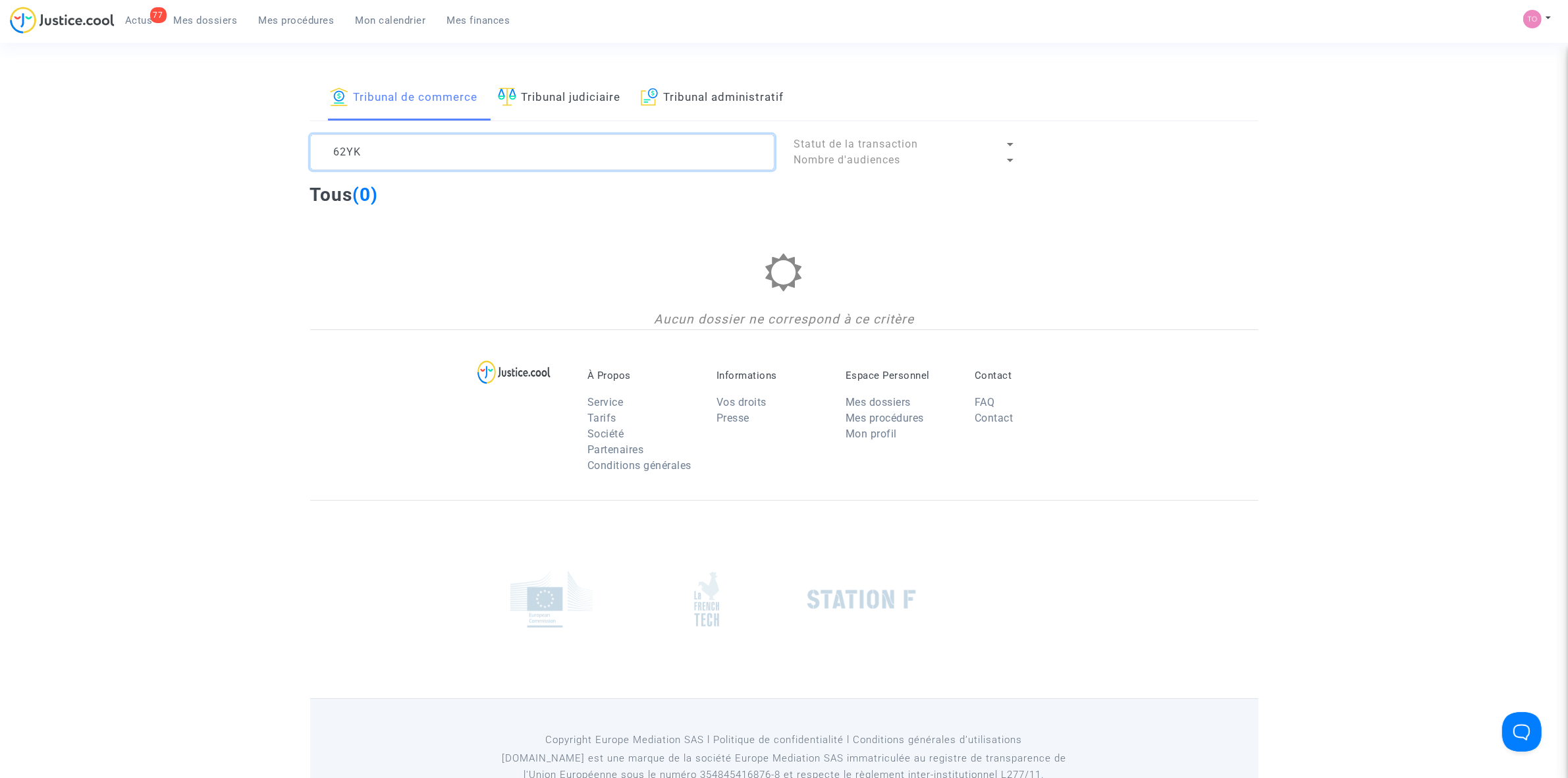
click at [351, 154] on textarea at bounding box center [542, 152] width 464 height 35
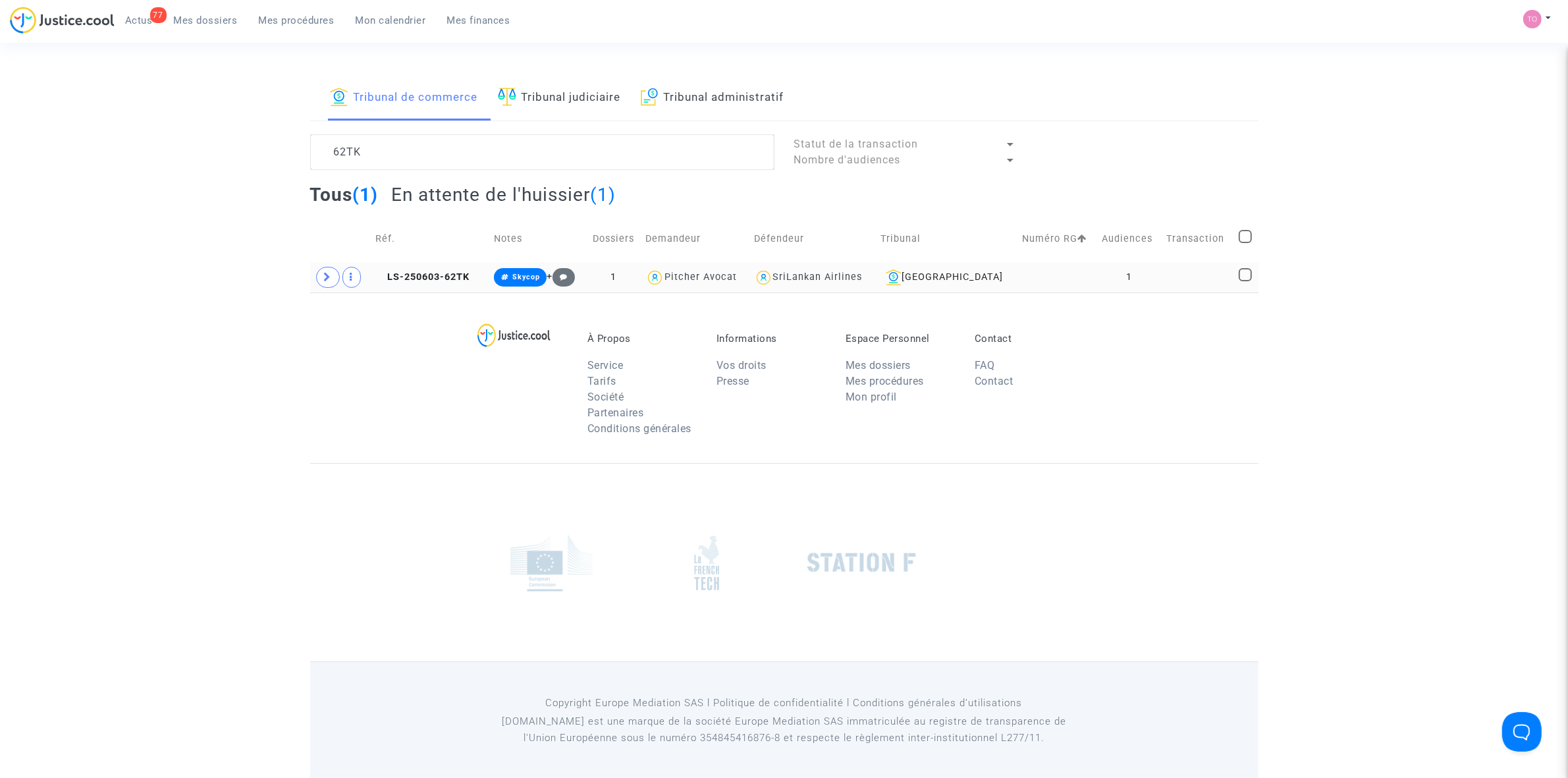
click at [858, 274] on div "SriLankan Airlines" at bounding box center [818, 277] width 89 height 12
type textarea "62TK @"SriLankan Airlines""
click at [1027, 278] on td at bounding box center [1058, 277] width 79 height 30
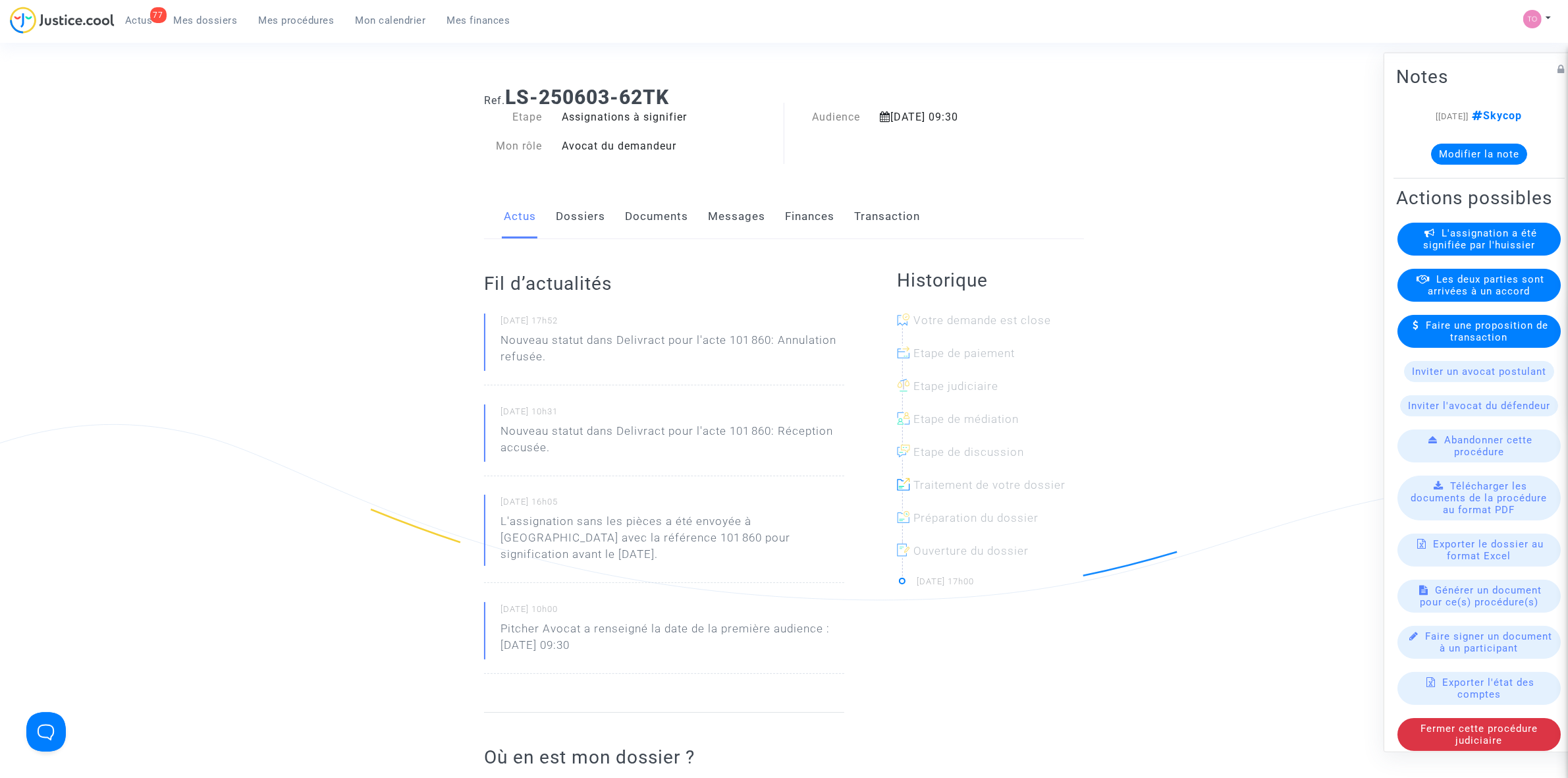
click at [587, 223] on link "Dossiers" at bounding box center [581, 217] width 49 height 43
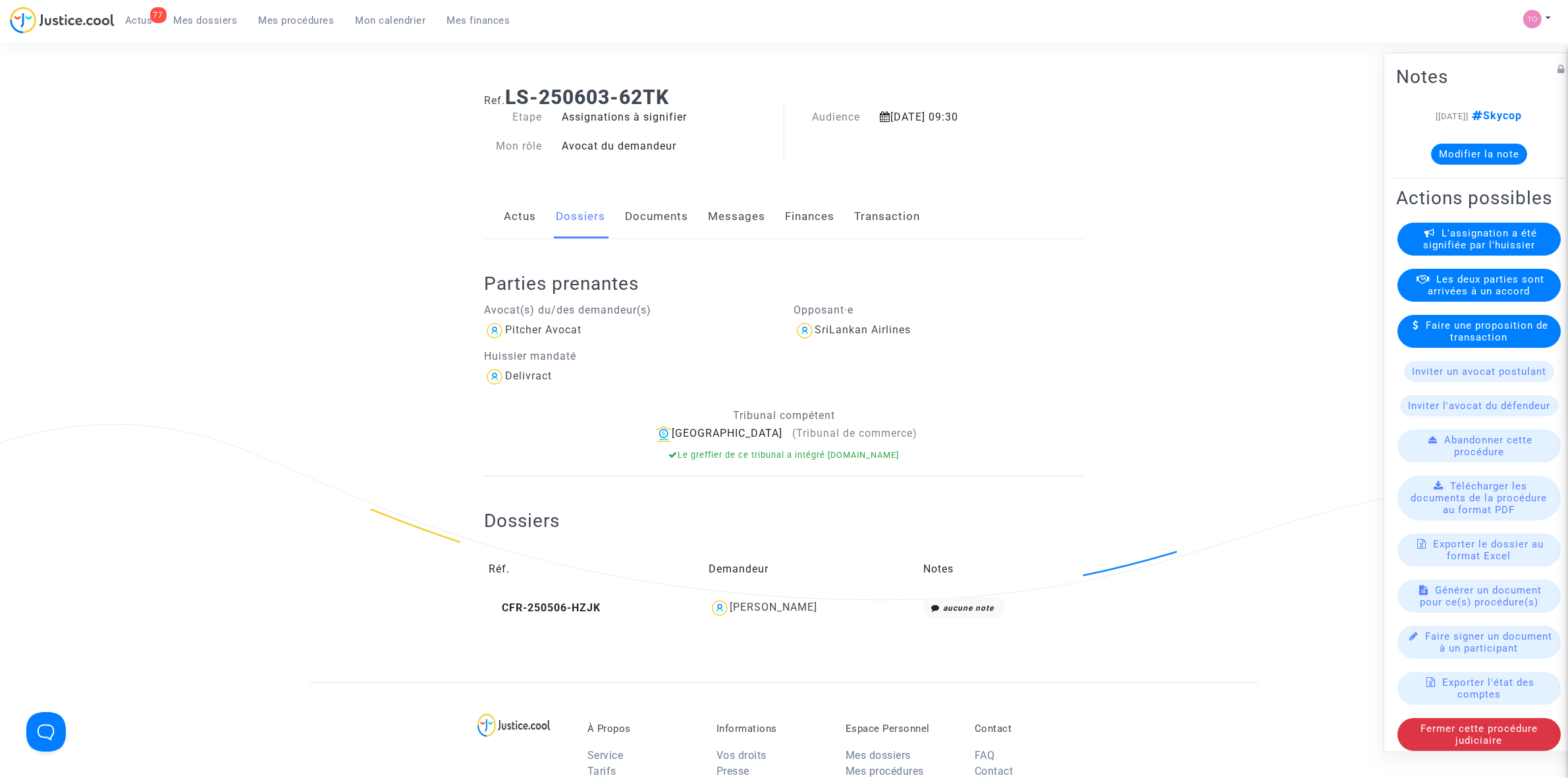
click at [646, 215] on link "Documents" at bounding box center [656, 217] width 63 height 43
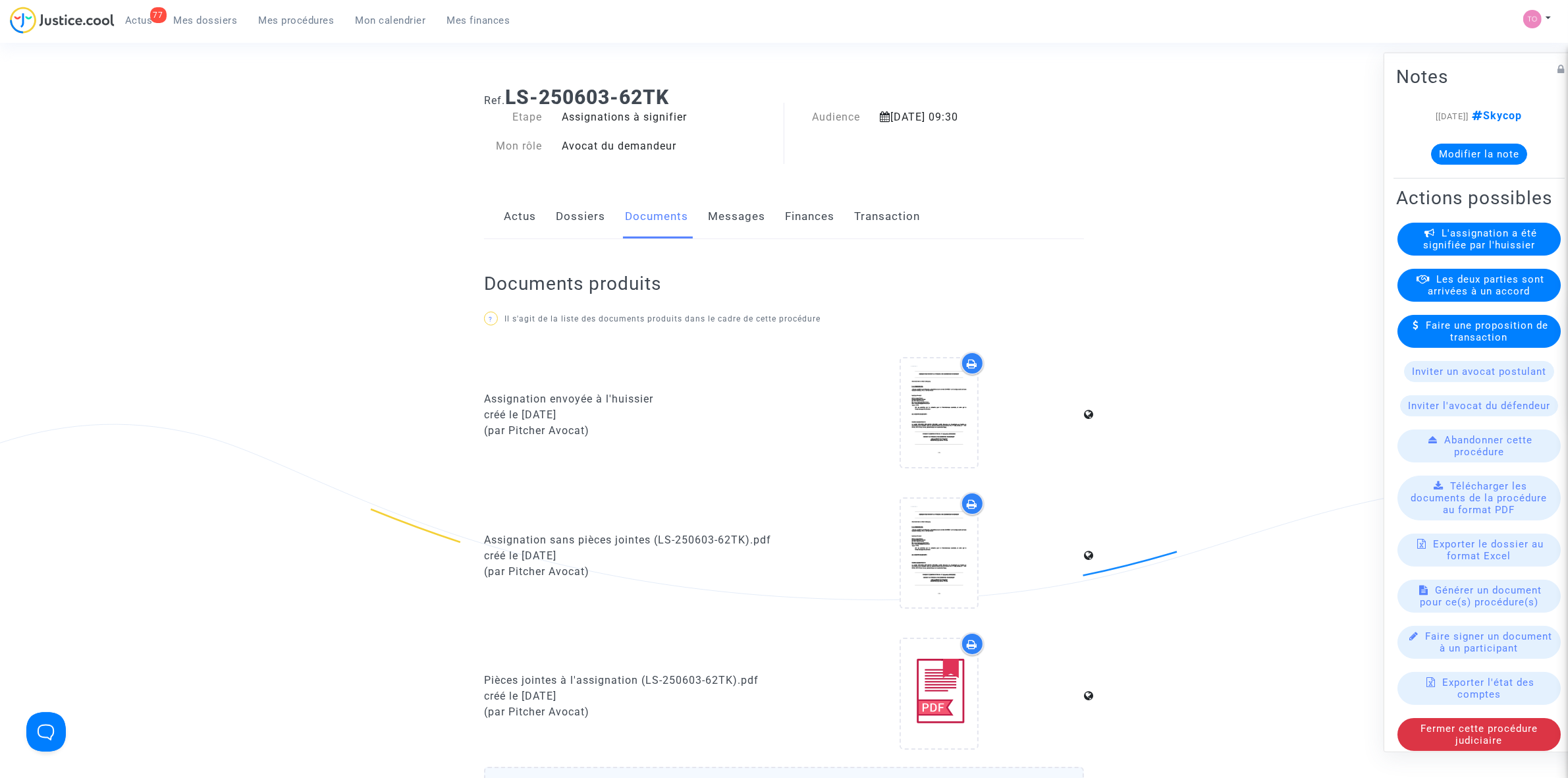
click at [759, 213] on link "Messages" at bounding box center [736, 217] width 57 height 43
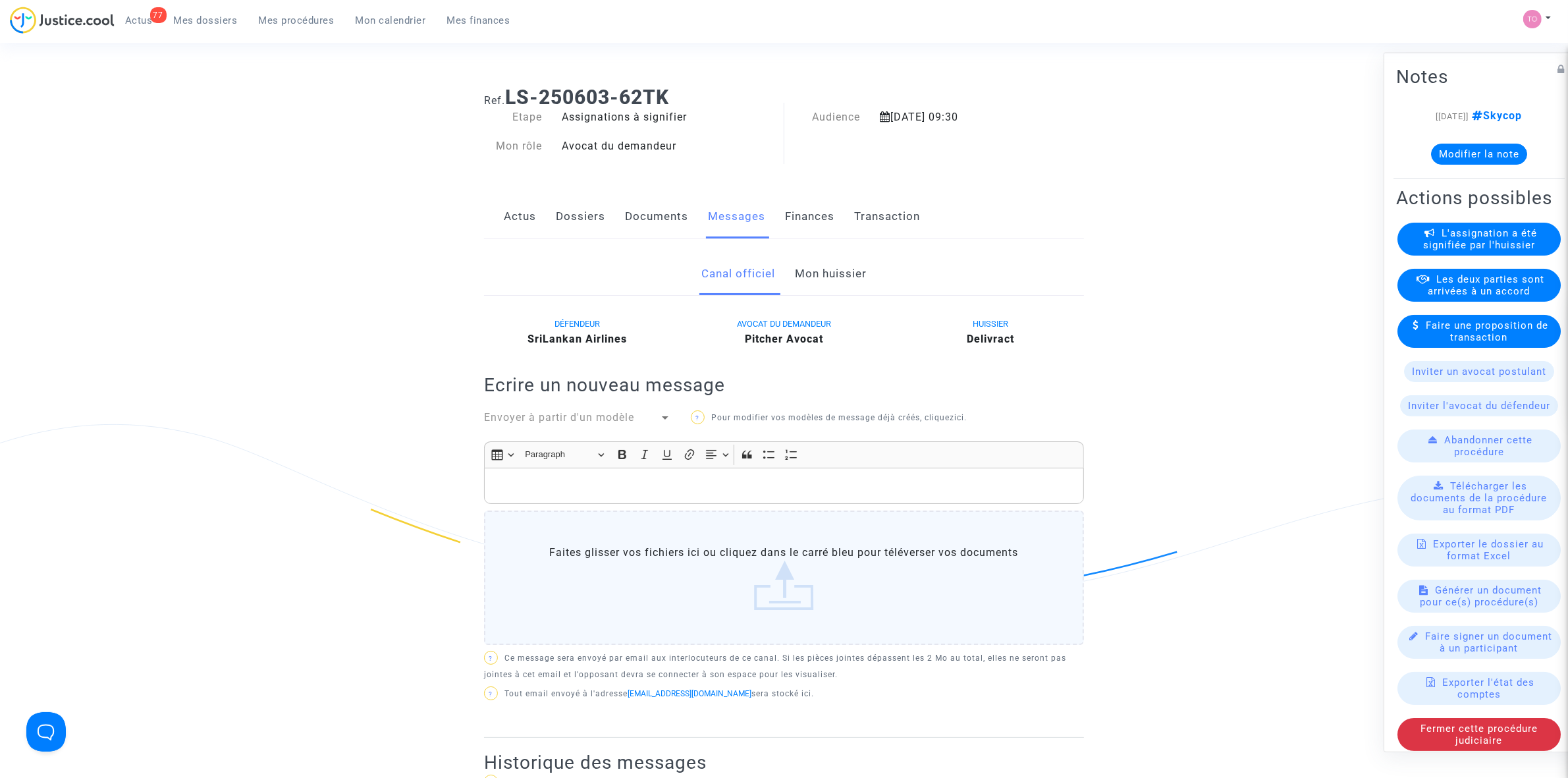
click at [649, 221] on link "Documents" at bounding box center [656, 217] width 63 height 43
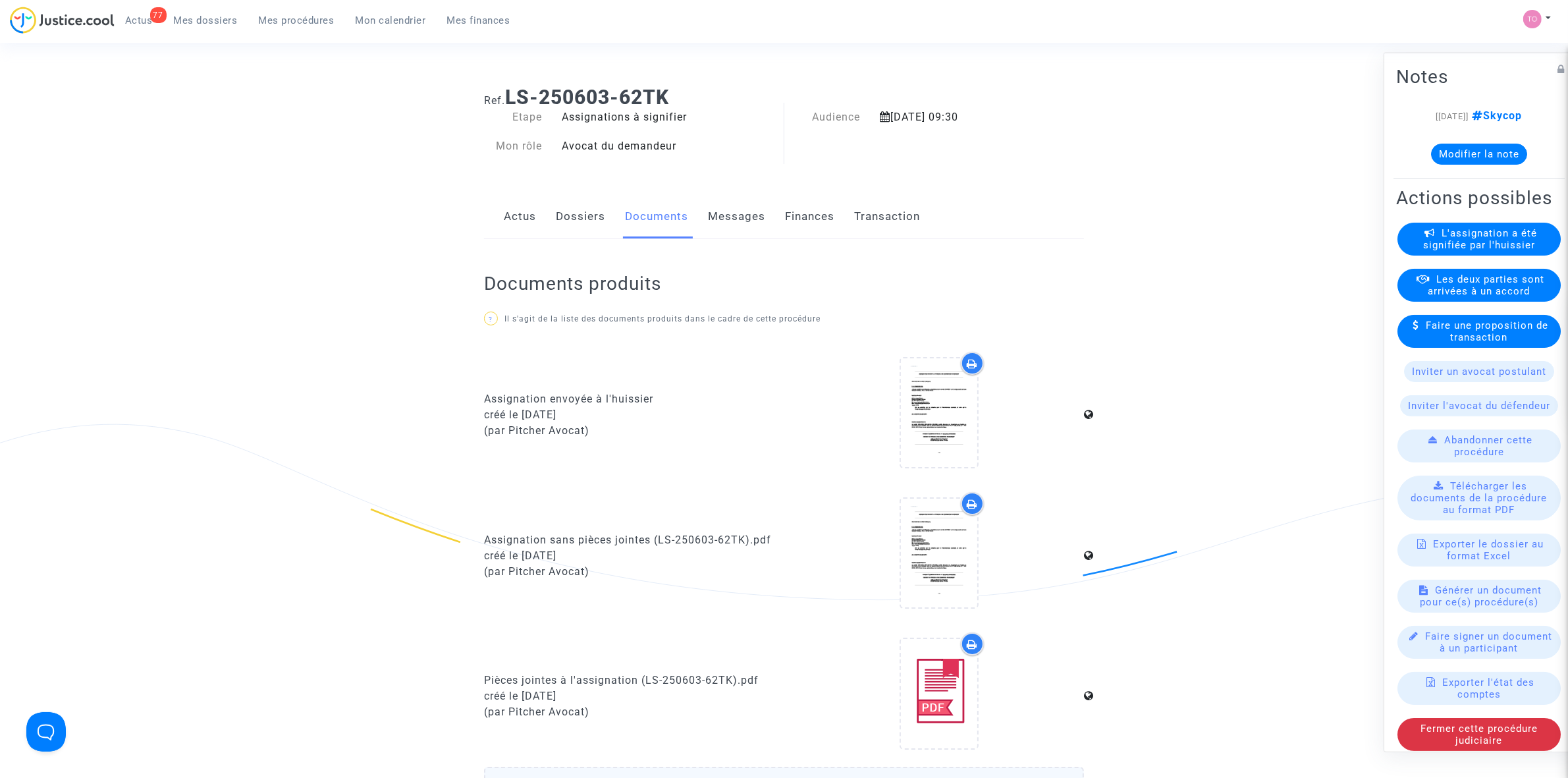
click at [598, 222] on link "Dossiers" at bounding box center [581, 217] width 49 height 43
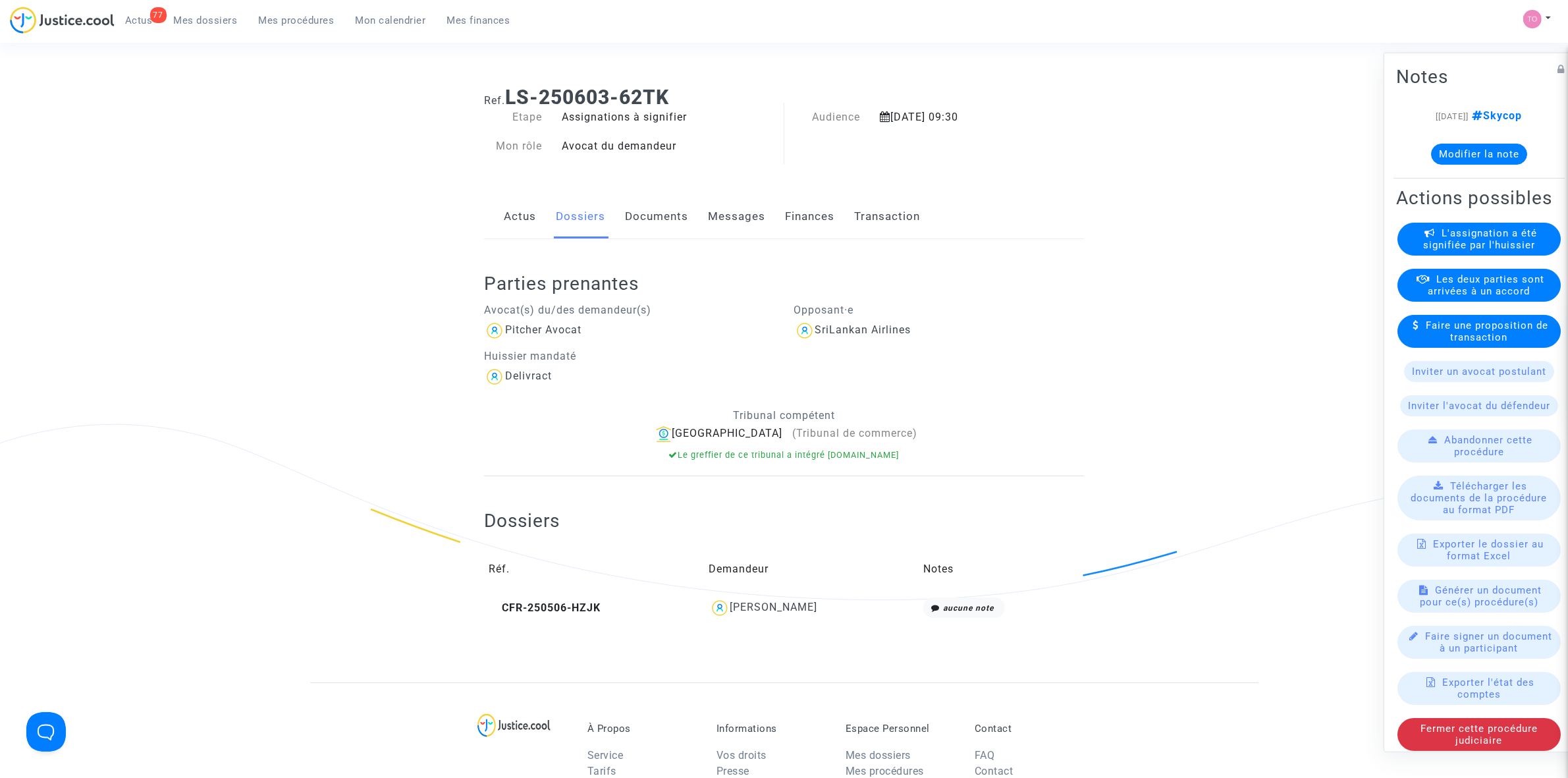
click at [647, 213] on link "Documents" at bounding box center [656, 217] width 63 height 43
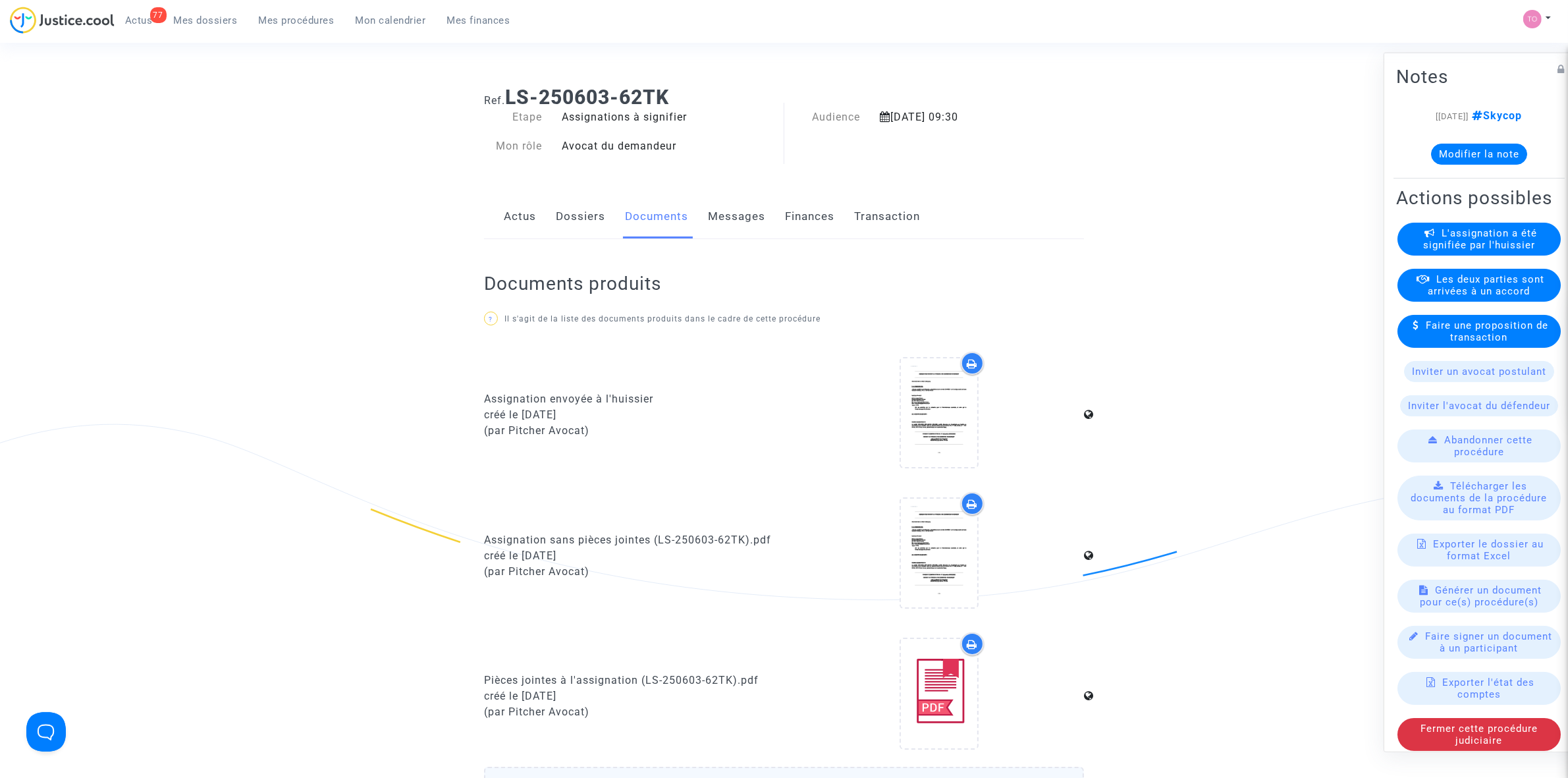
click at [738, 216] on link "Messages" at bounding box center [736, 217] width 57 height 43
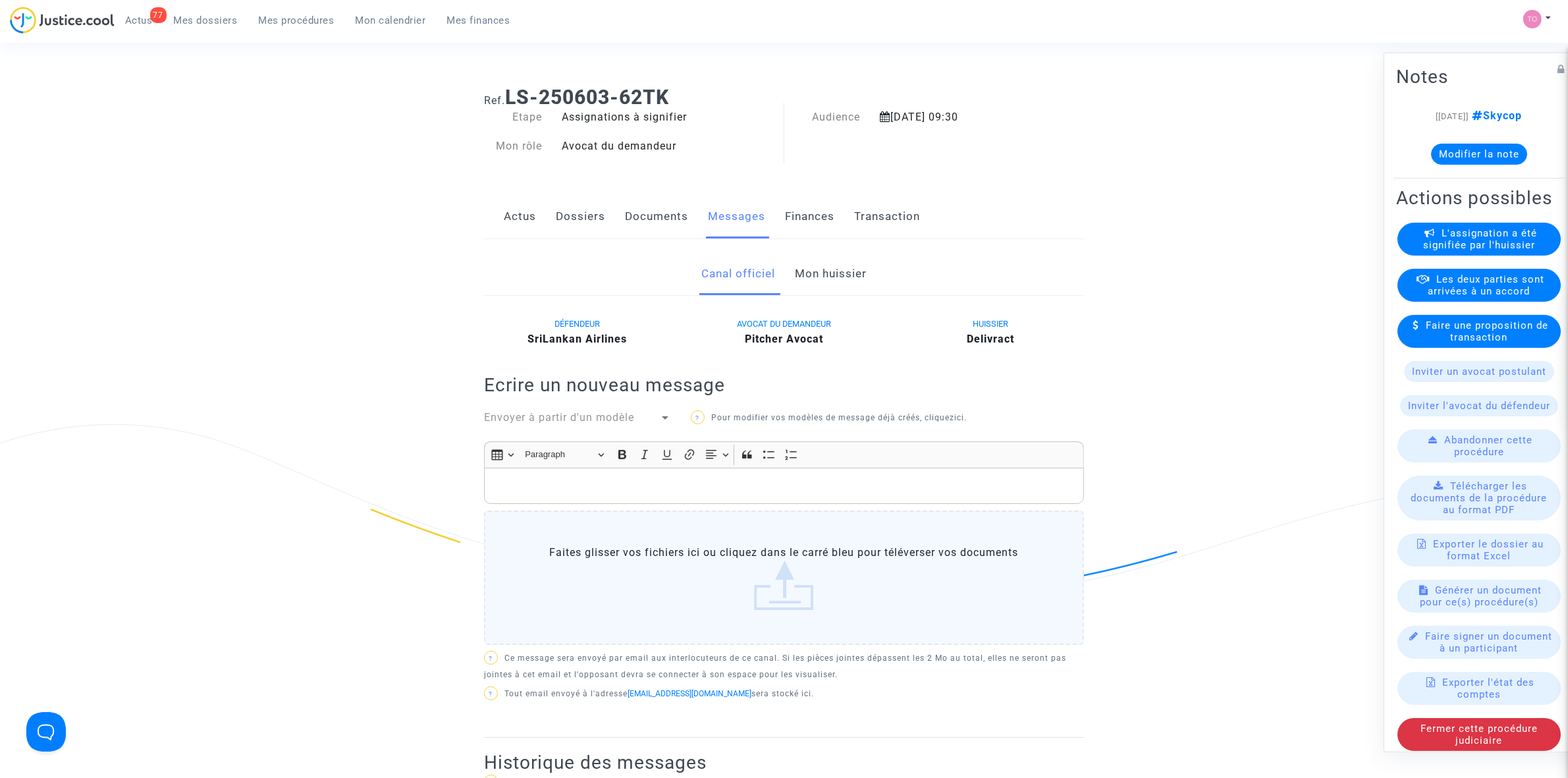
click at [528, 214] on link "Actus" at bounding box center [519, 217] width 32 height 43
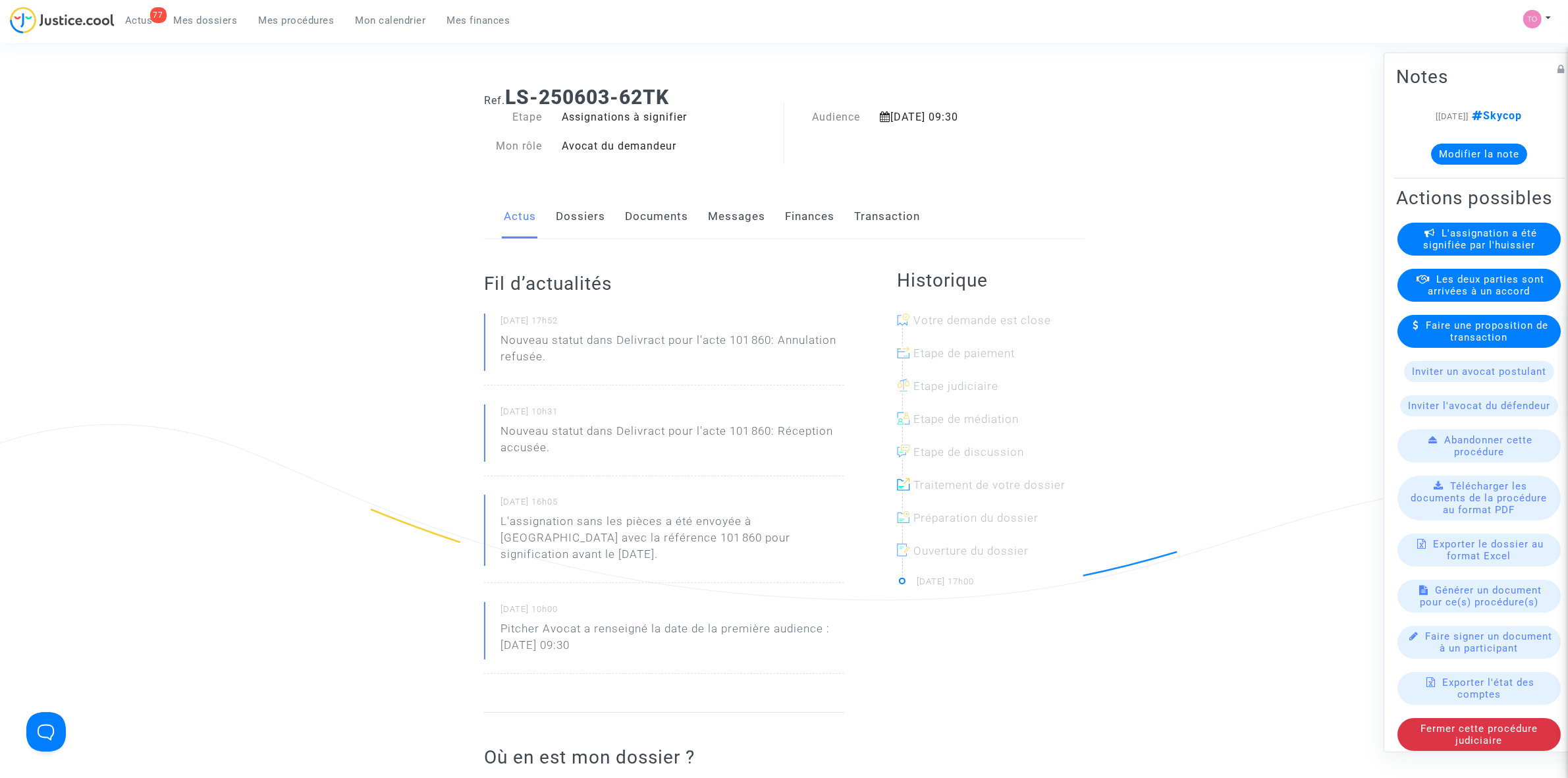
click at [576, 205] on link "Dossiers" at bounding box center [581, 217] width 49 height 43
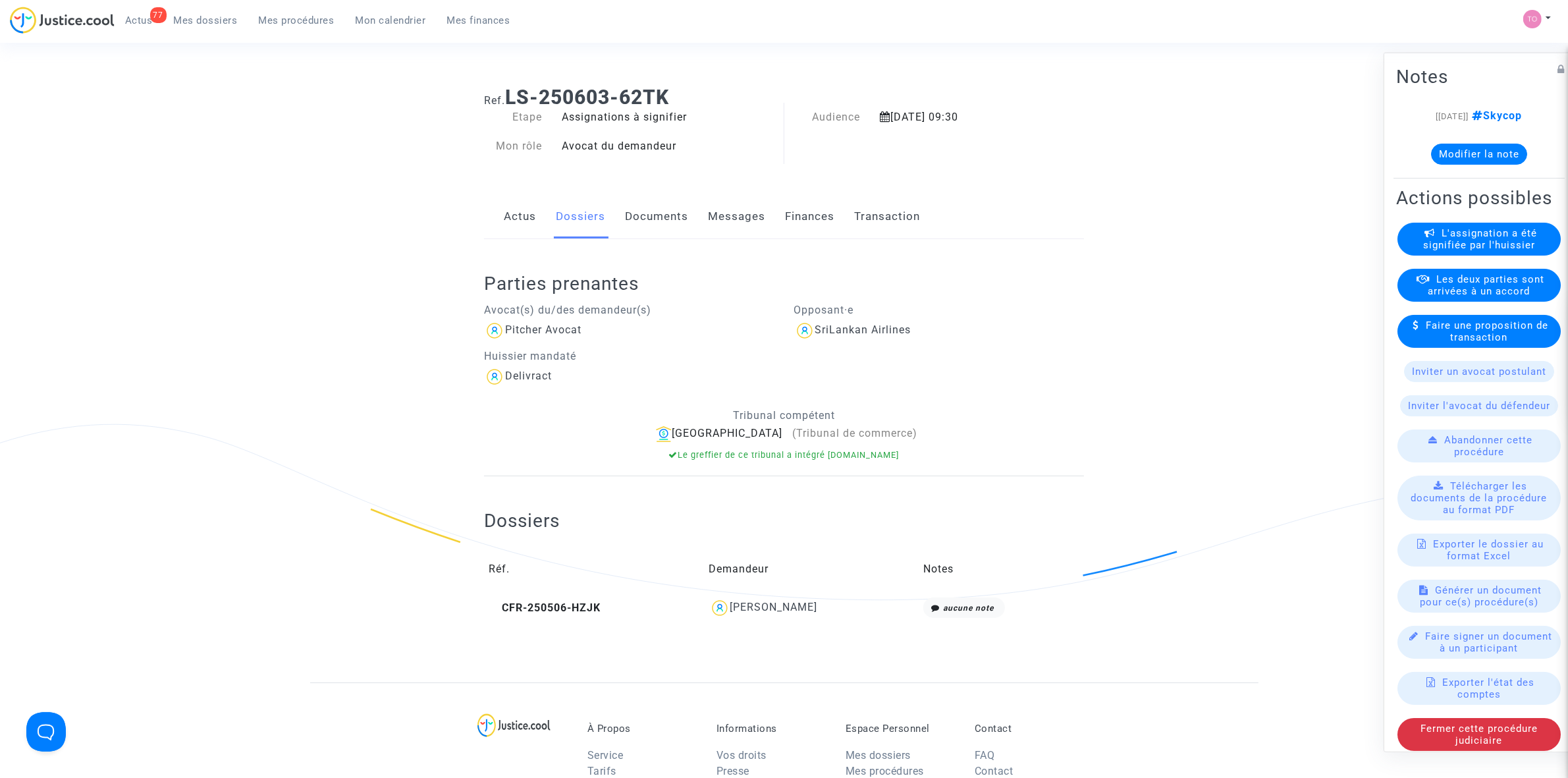
click at [653, 205] on link "Documents" at bounding box center [656, 217] width 63 height 43
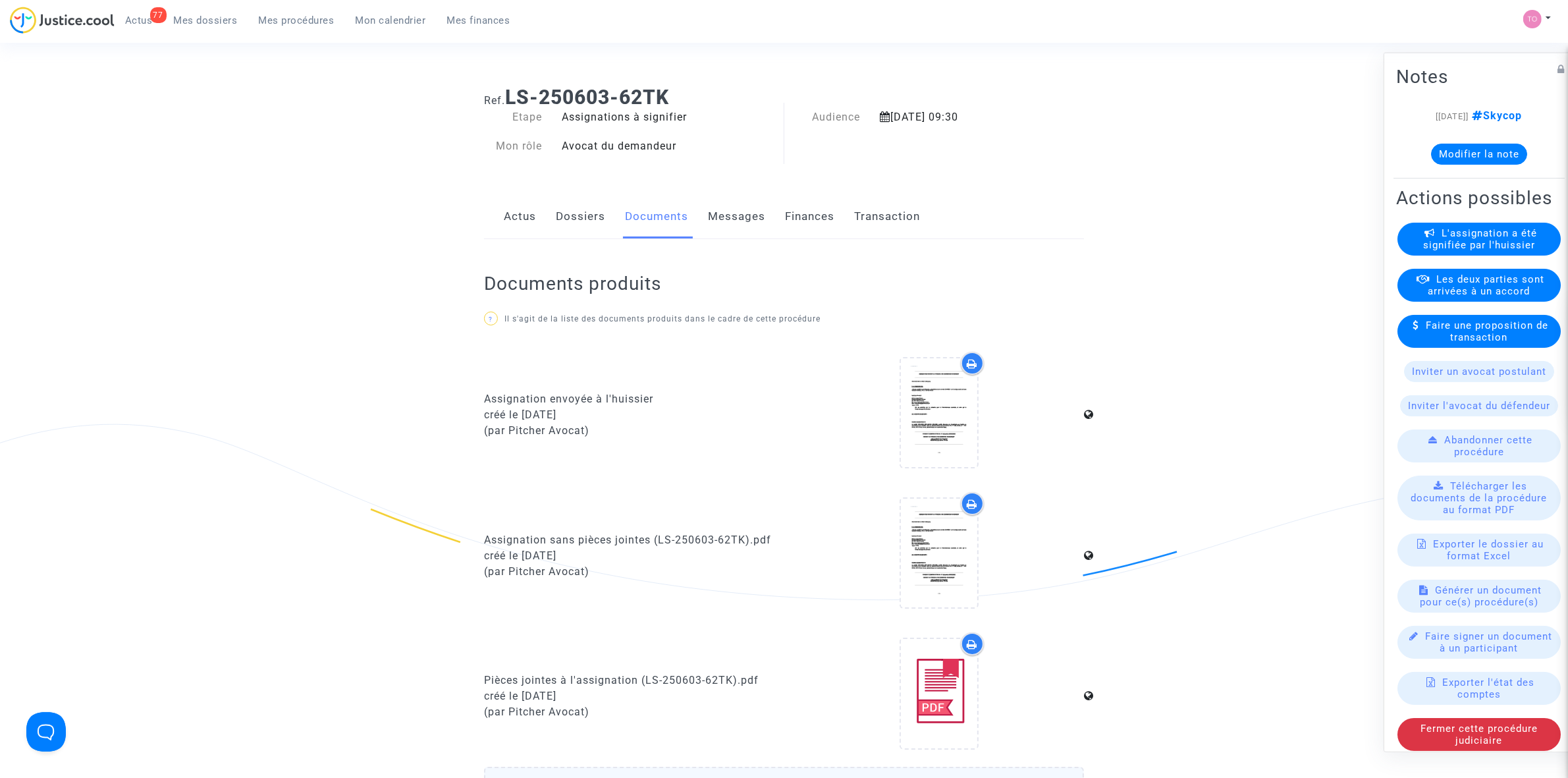
click at [558, 211] on link "Dossiers" at bounding box center [581, 217] width 49 height 43
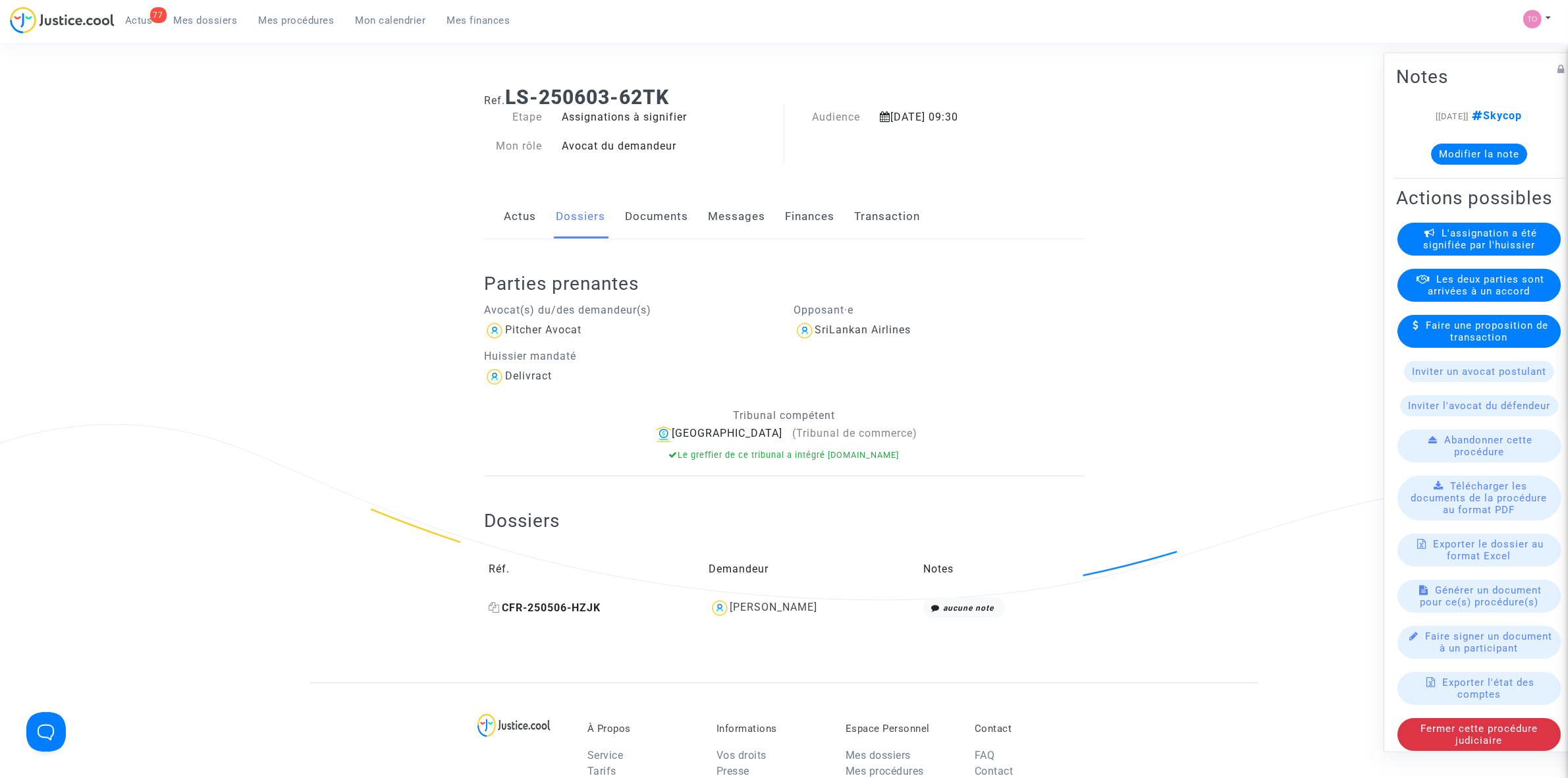
click at [526, 611] on span "CFR-250506-HZJK" at bounding box center [544, 608] width 112 height 12
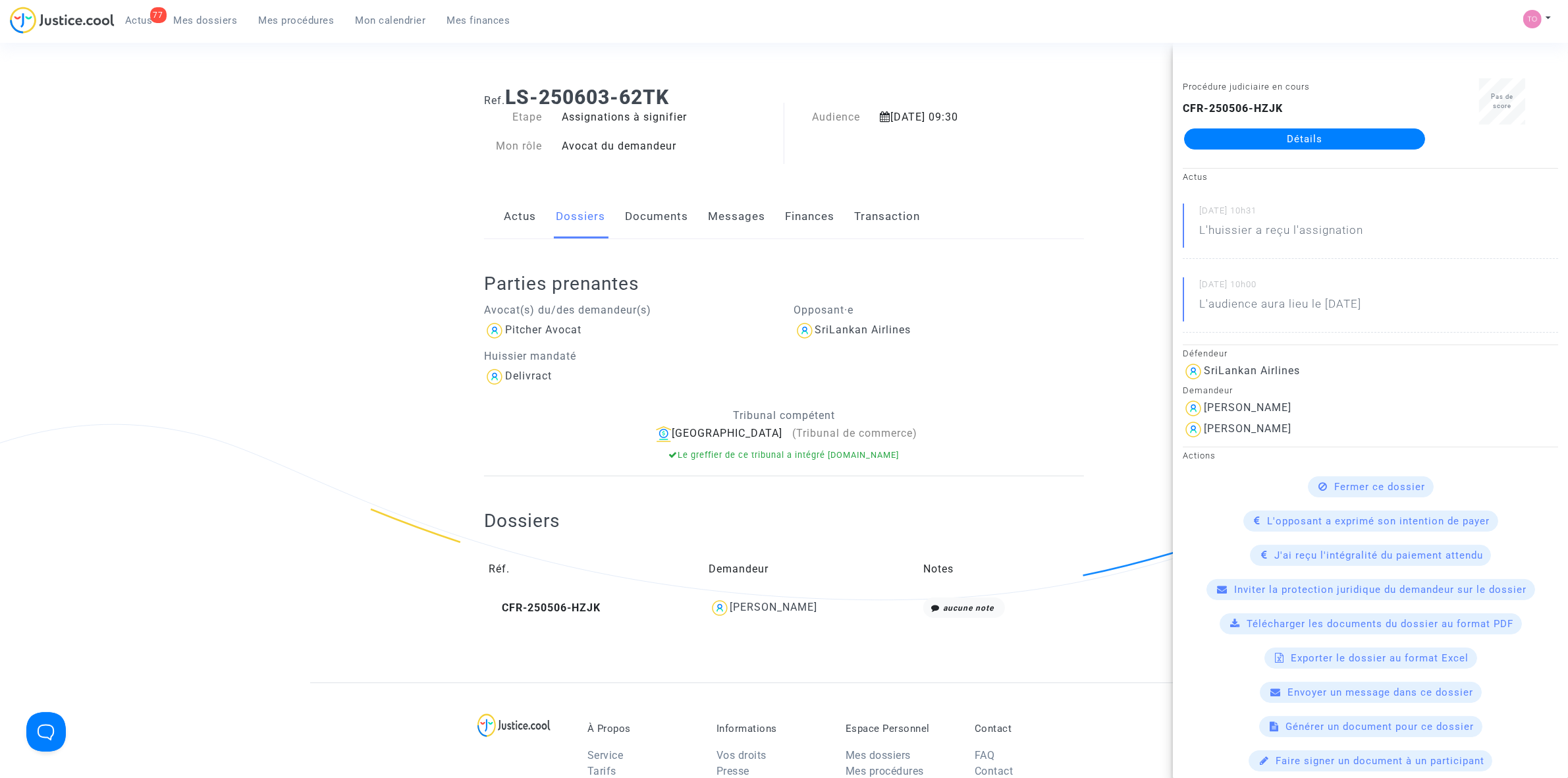
click at [1268, 133] on link "Détails" at bounding box center [1305, 139] width 241 height 21
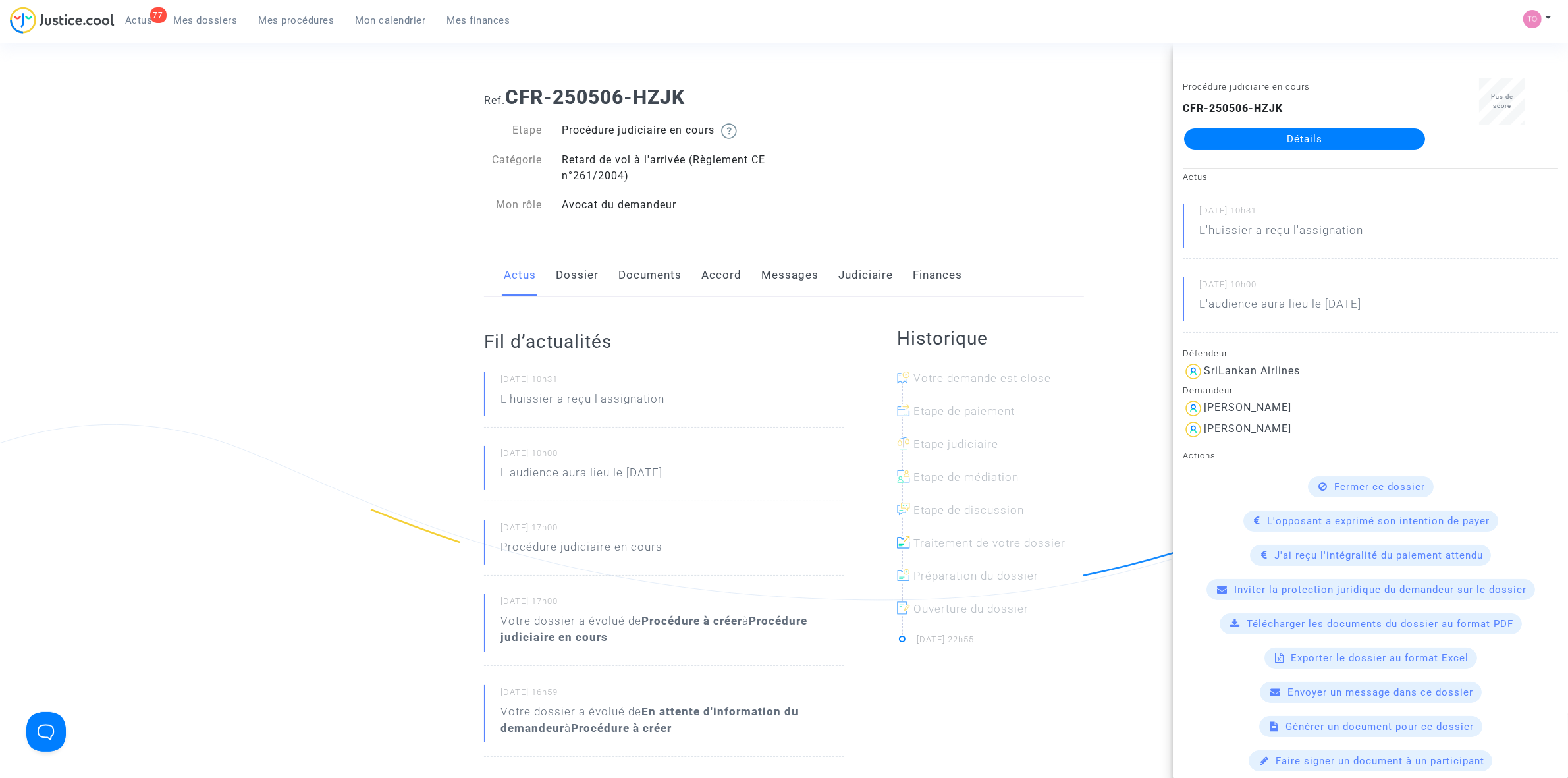
click at [643, 276] on link "Documents" at bounding box center [650, 276] width 63 height 43
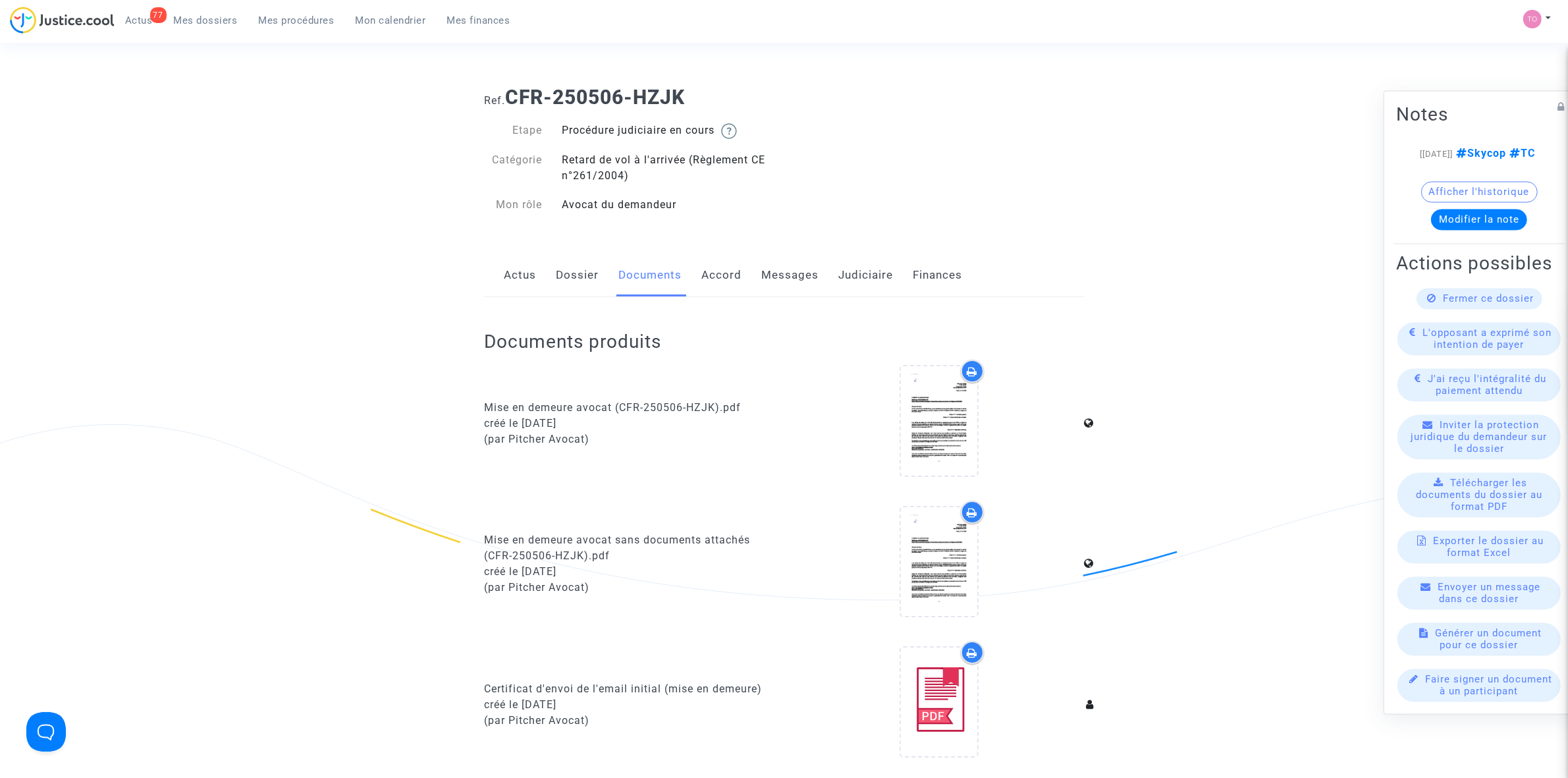
click at [591, 276] on link "Dossier" at bounding box center [577, 276] width 43 height 43
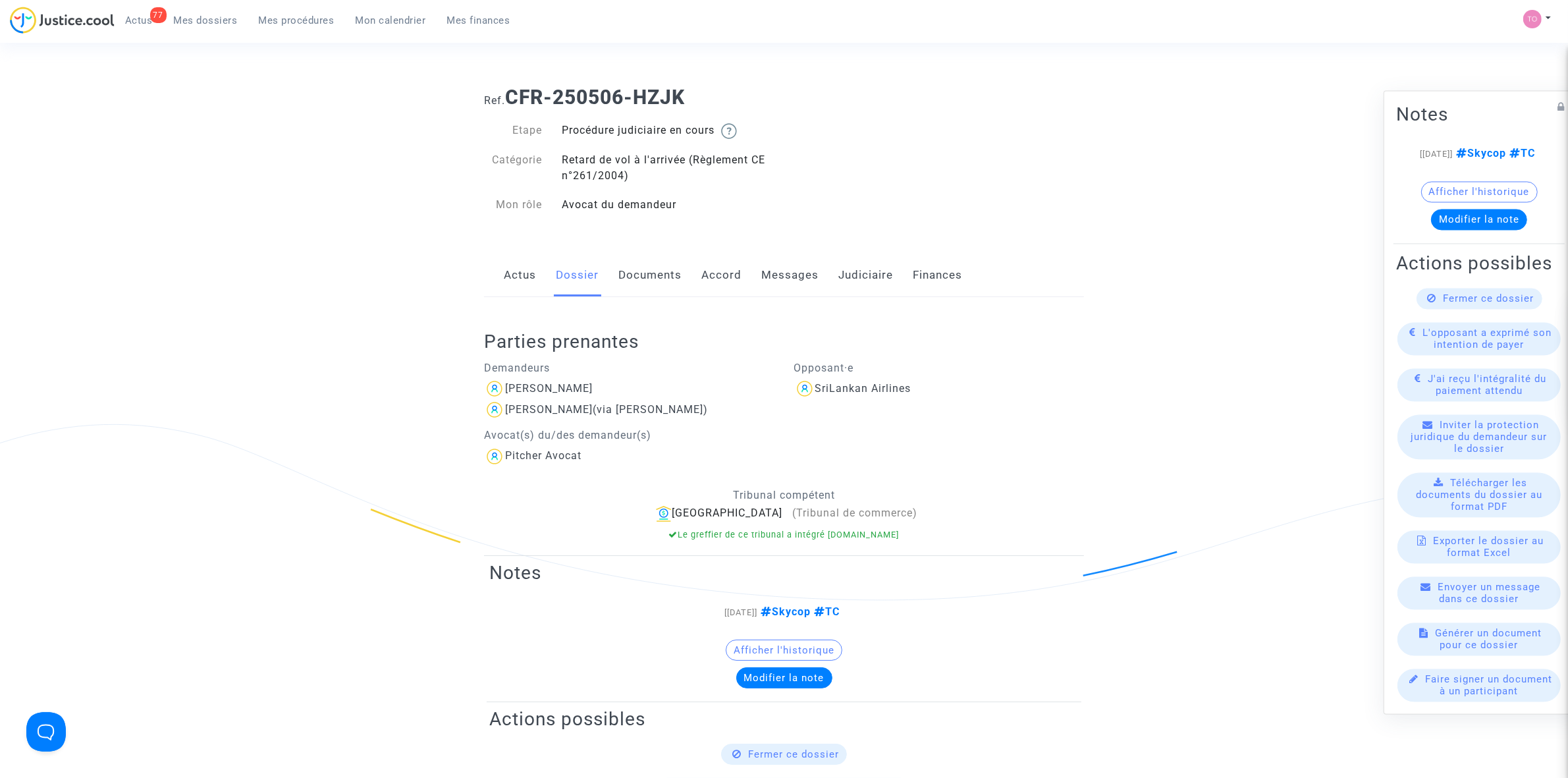
click at [728, 272] on link "Accord" at bounding box center [721, 276] width 40 height 43
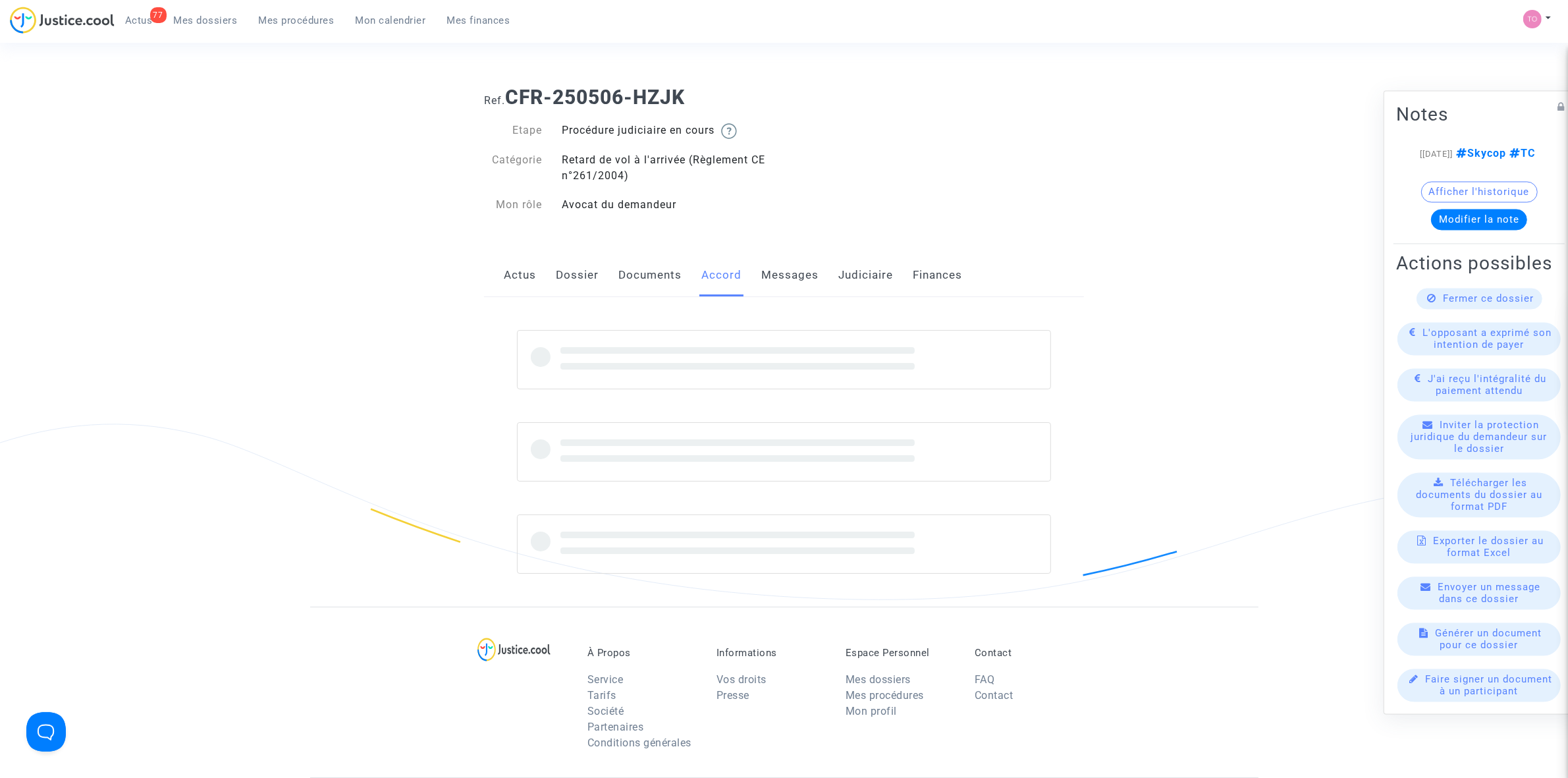
click at [792, 272] on link "Messages" at bounding box center [789, 276] width 57 height 43
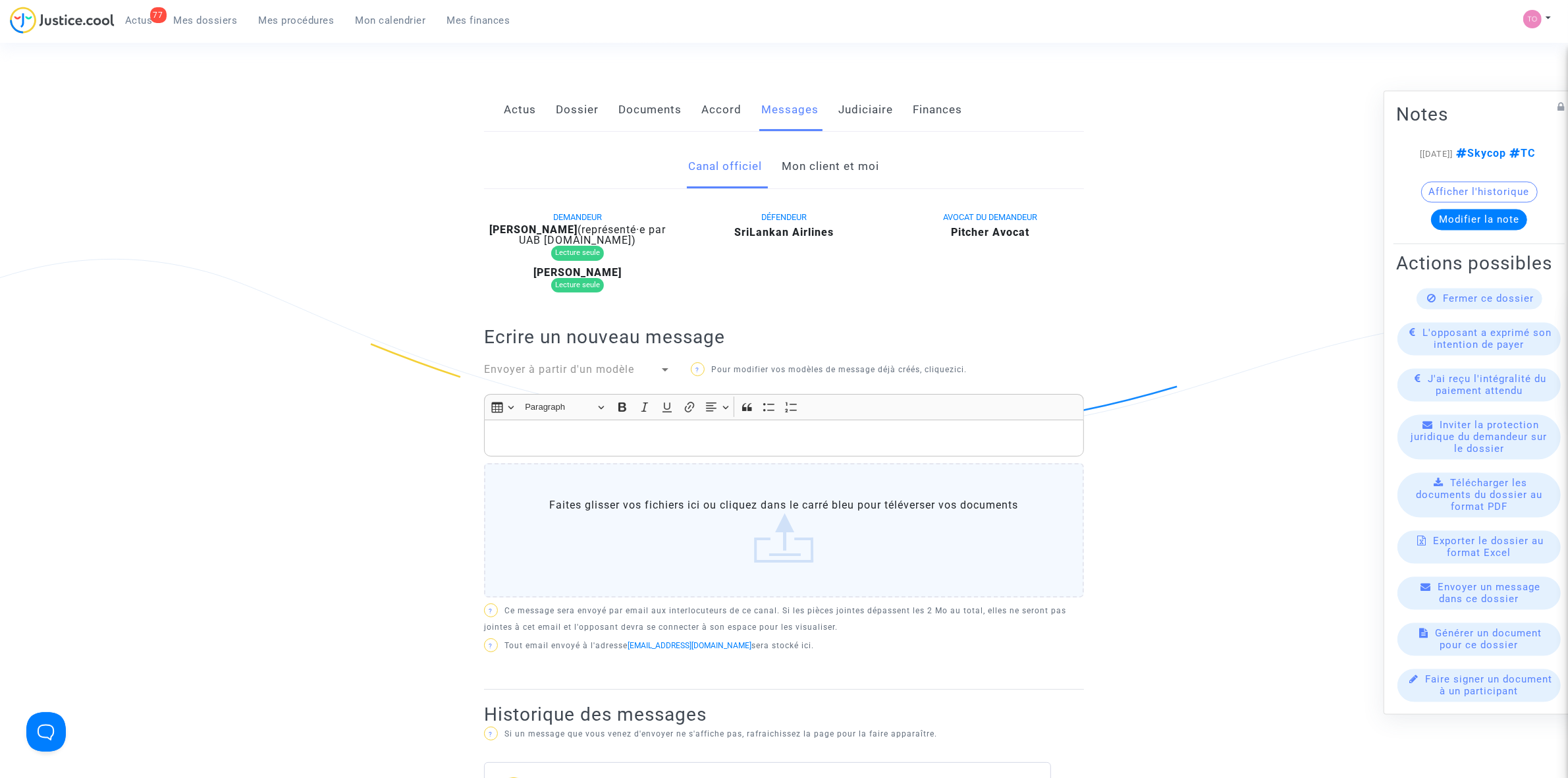
scroll to position [165, 0]
click at [806, 172] on link "Mon client et moi" at bounding box center [831, 167] width 97 height 43
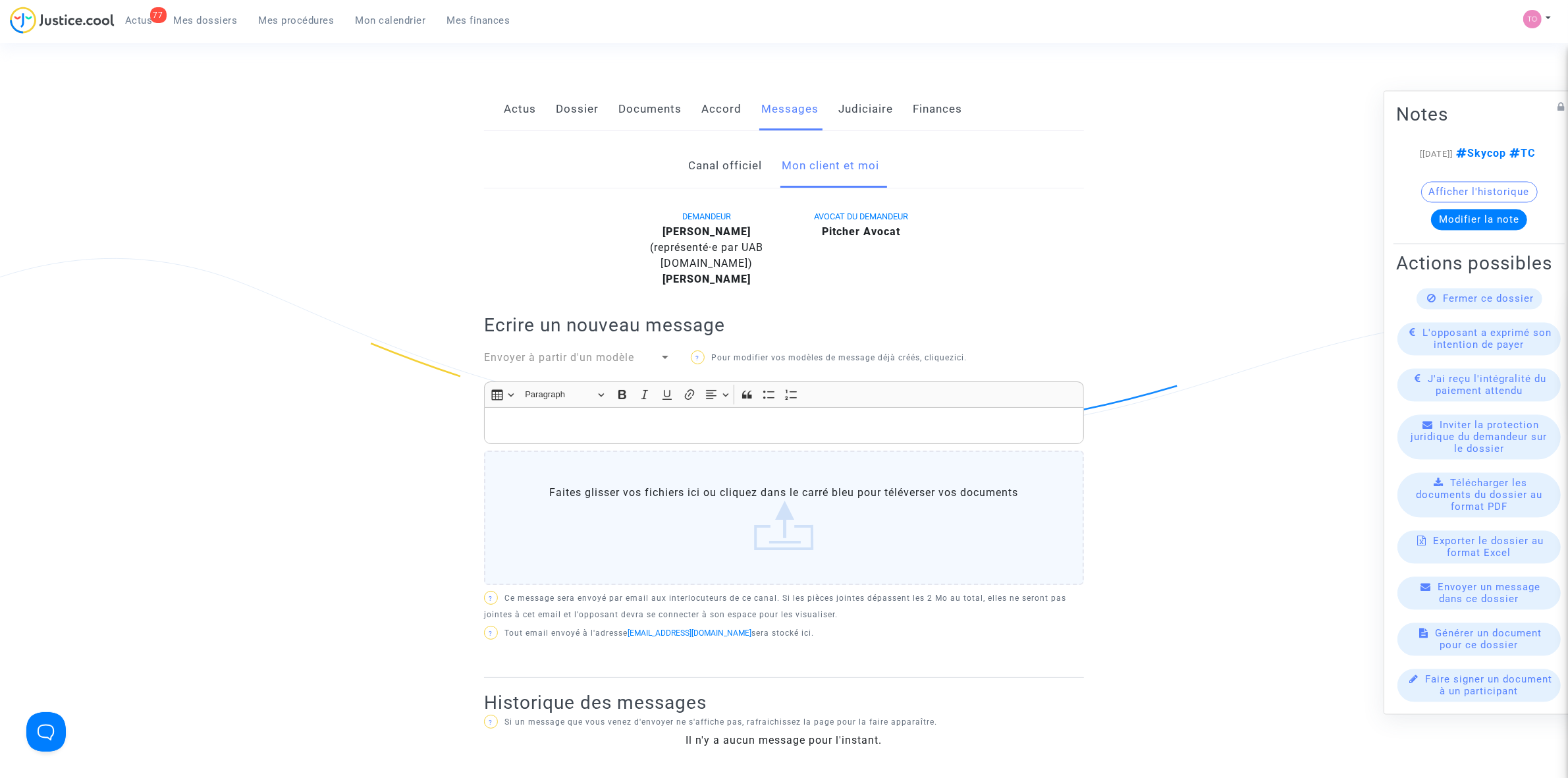
scroll to position [165, 0]
click at [532, 421] on p "Rich Text Editor, main" at bounding box center [784, 427] width 586 height 17
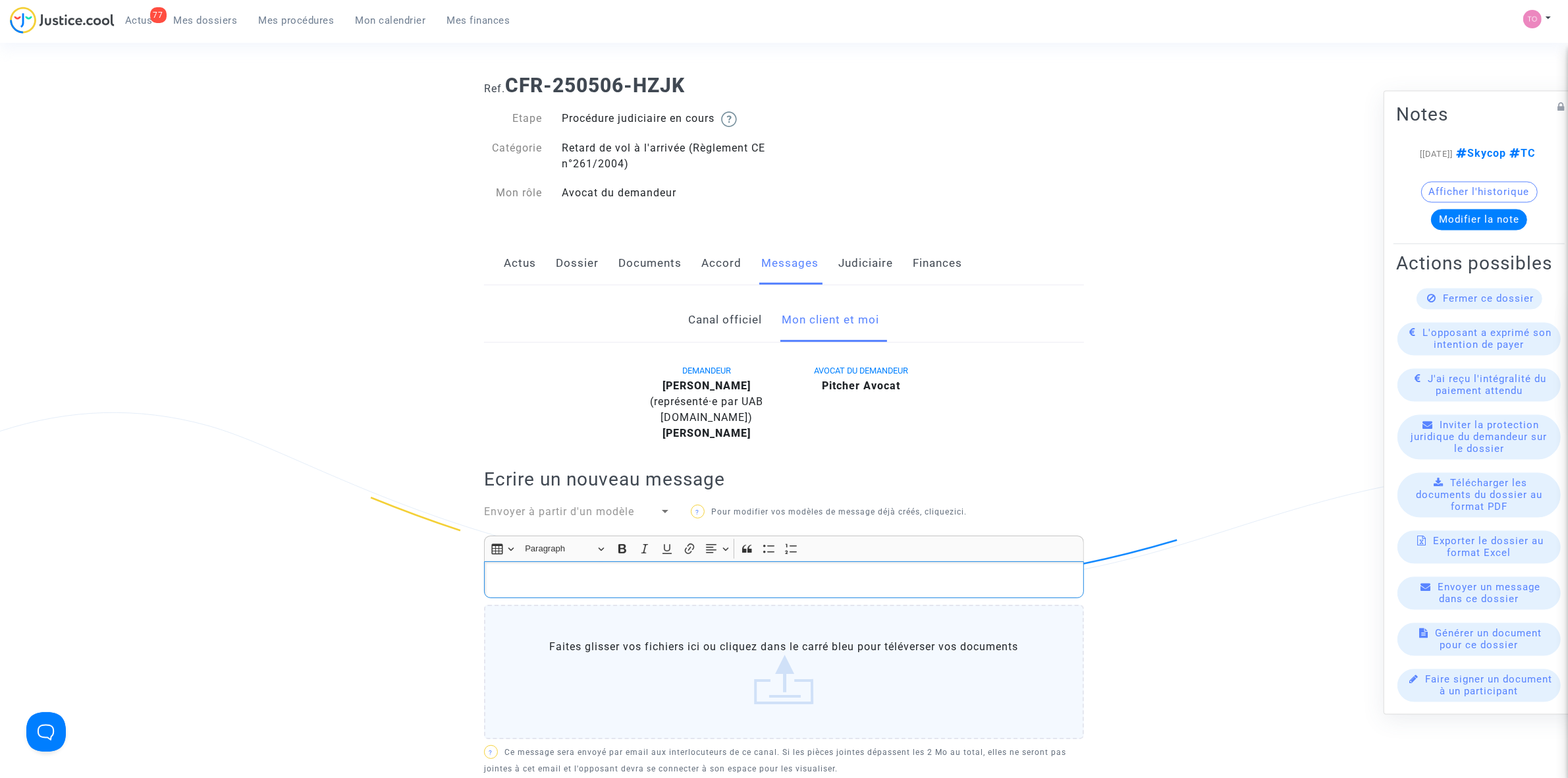
scroll to position [0, 0]
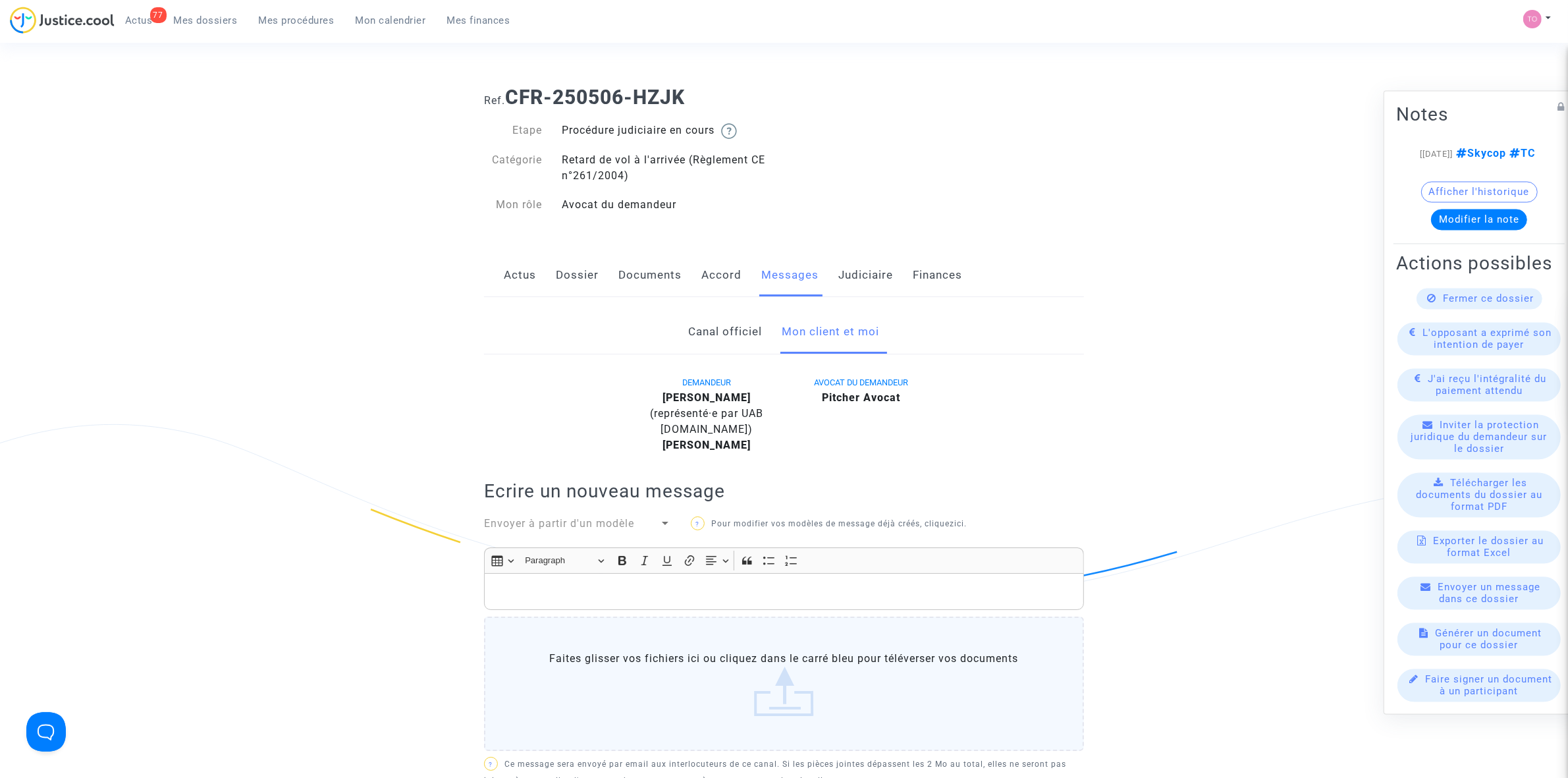
click at [572, 282] on link "Dossier" at bounding box center [577, 276] width 43 height 43
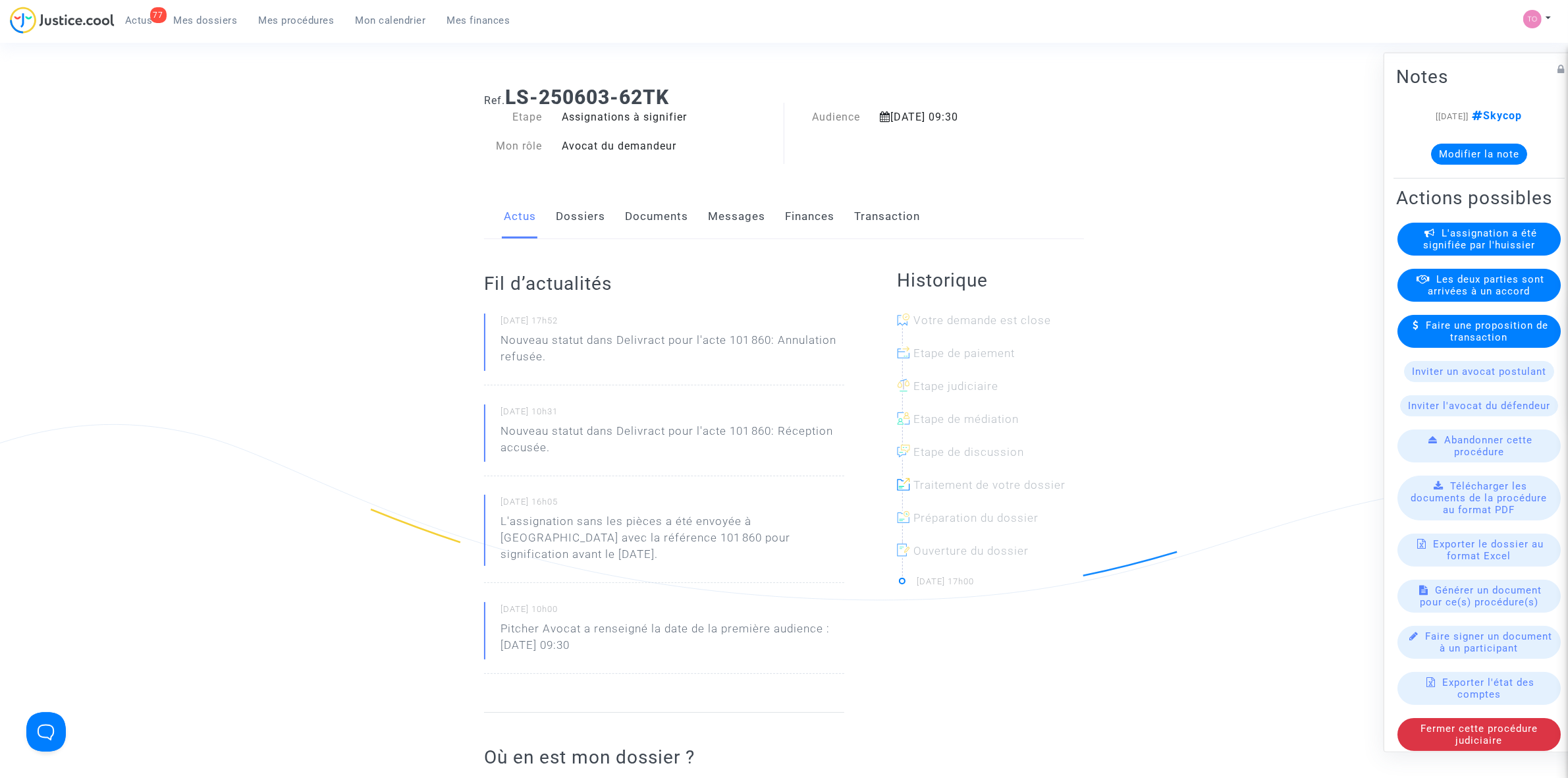
click at [662, 222] on link "Documents" at bounding box center [656, 217] width 63 height 43
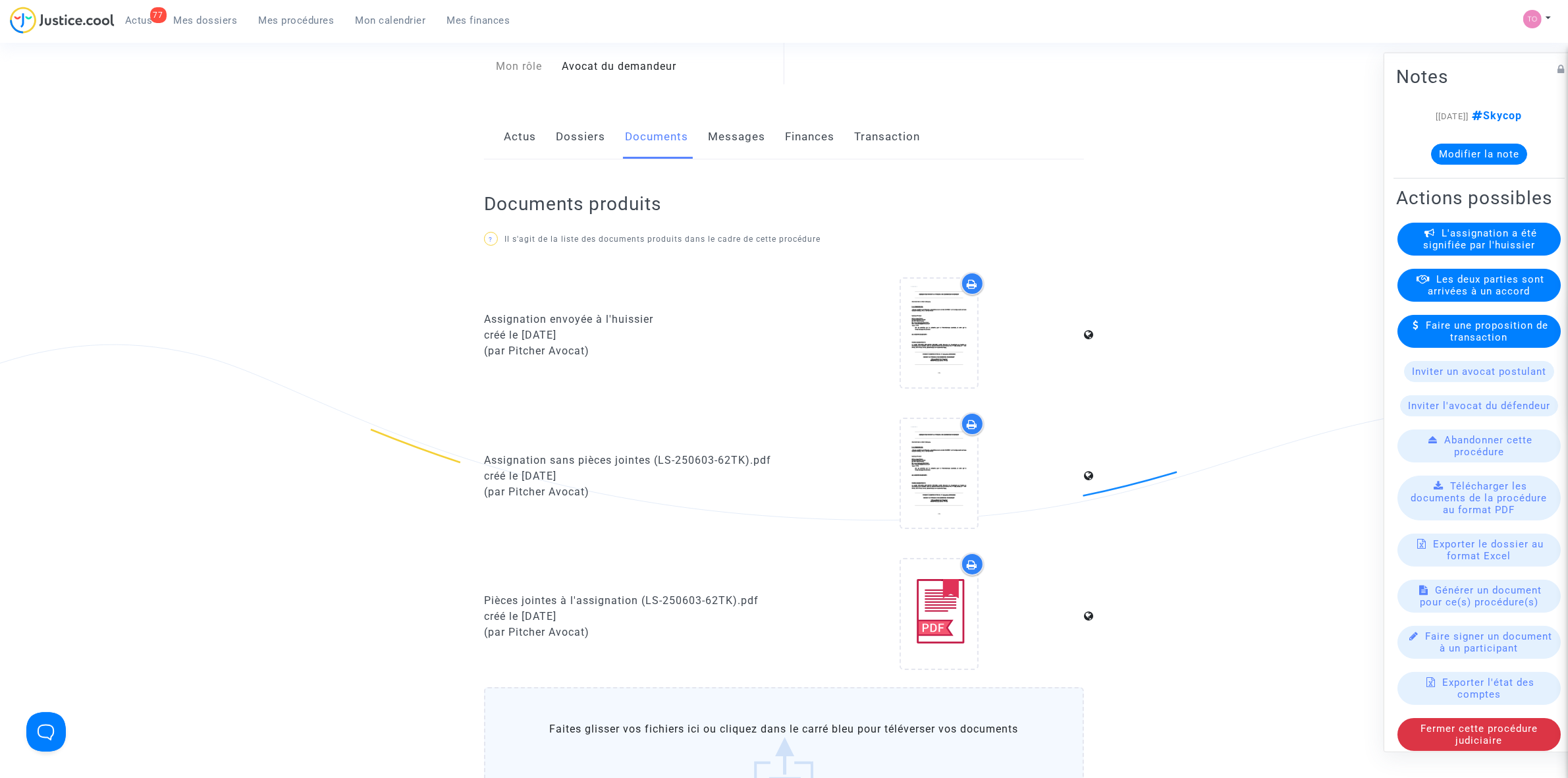
scroll to position [82, 0]
click at [951, 335] on icon at bounding box center [938, 330] width 43 height 42
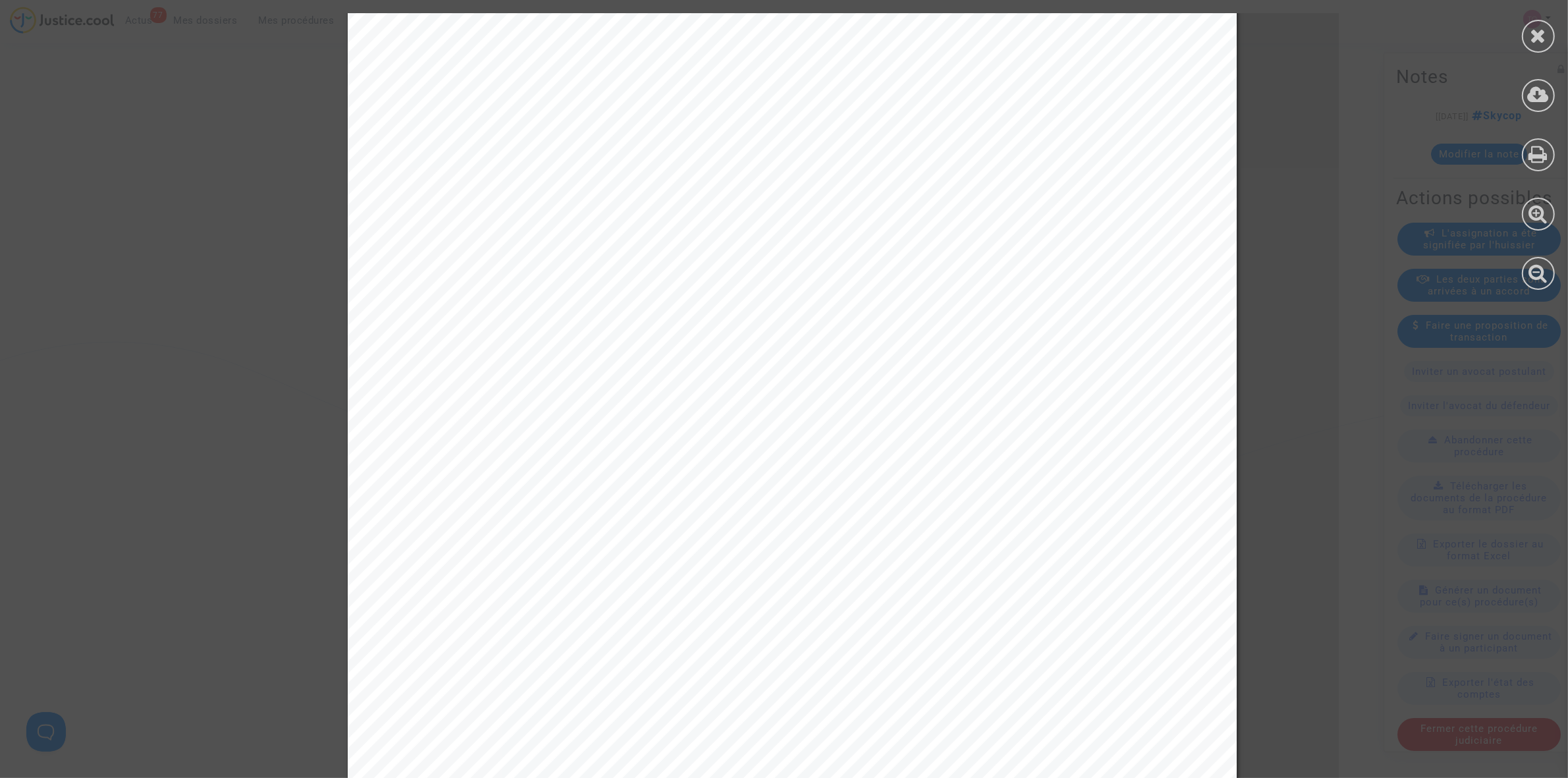
scroll to position [494, 0]
click at [1529, 34] on div at bounding box center [1538, 36] width 33 height 33
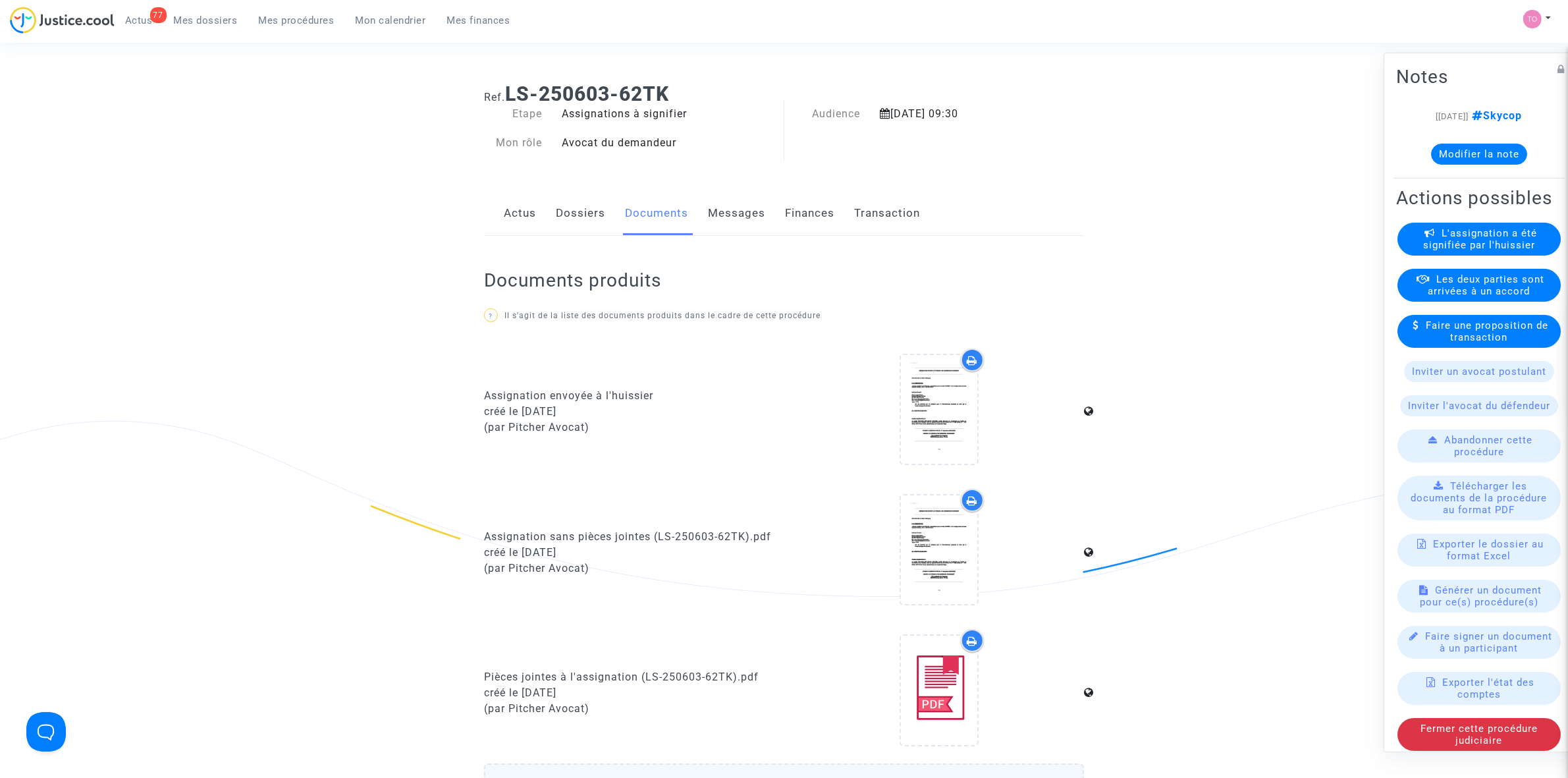
scroll to position [0, 0]
click at [584, 226] on link "Dossiers" at bounding box center [581, 217] width 49 height 43
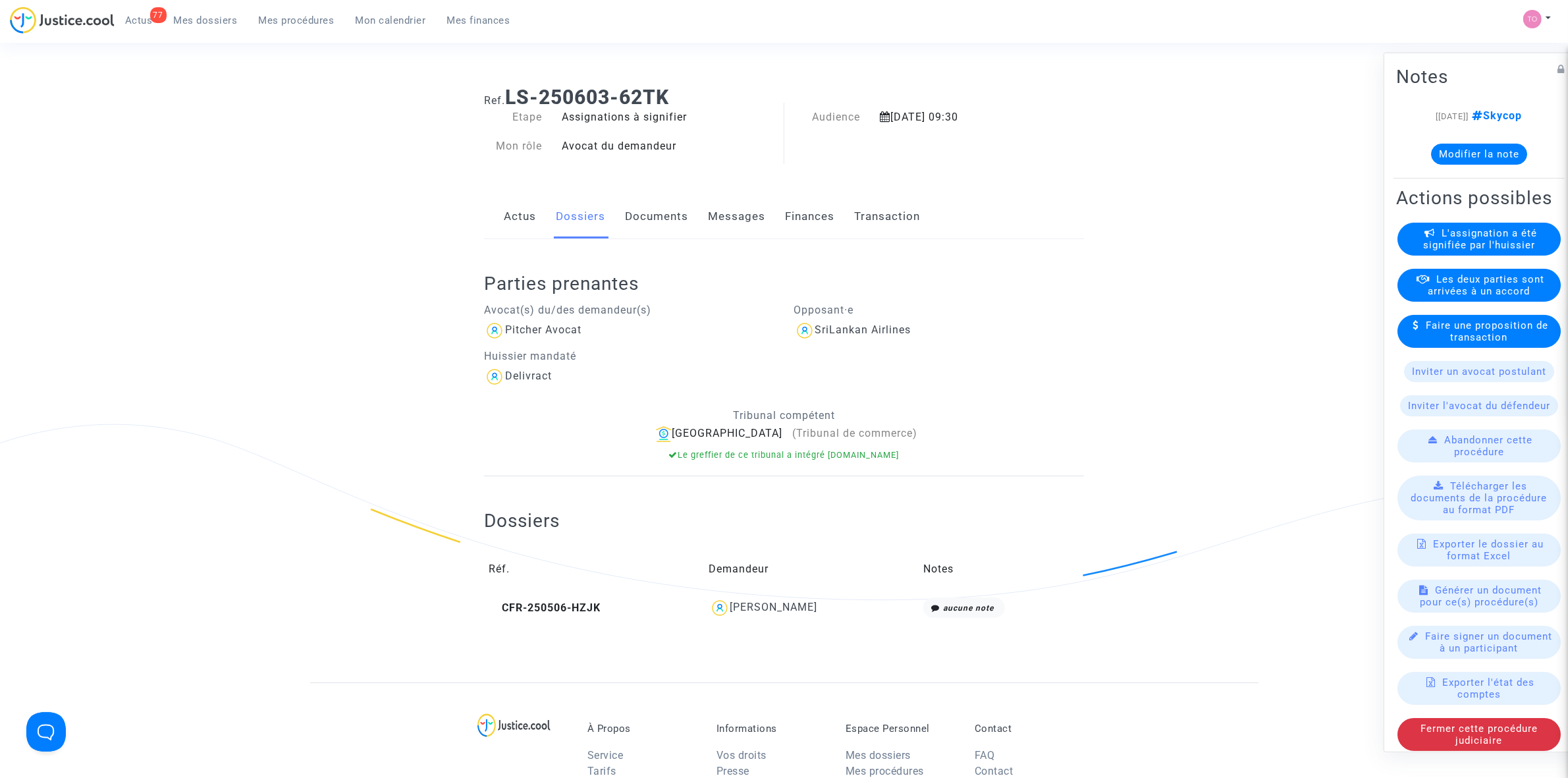
click at [1437, 154] on button "Modifier la note" at bounding box center [1479, 153] width 96 height 21
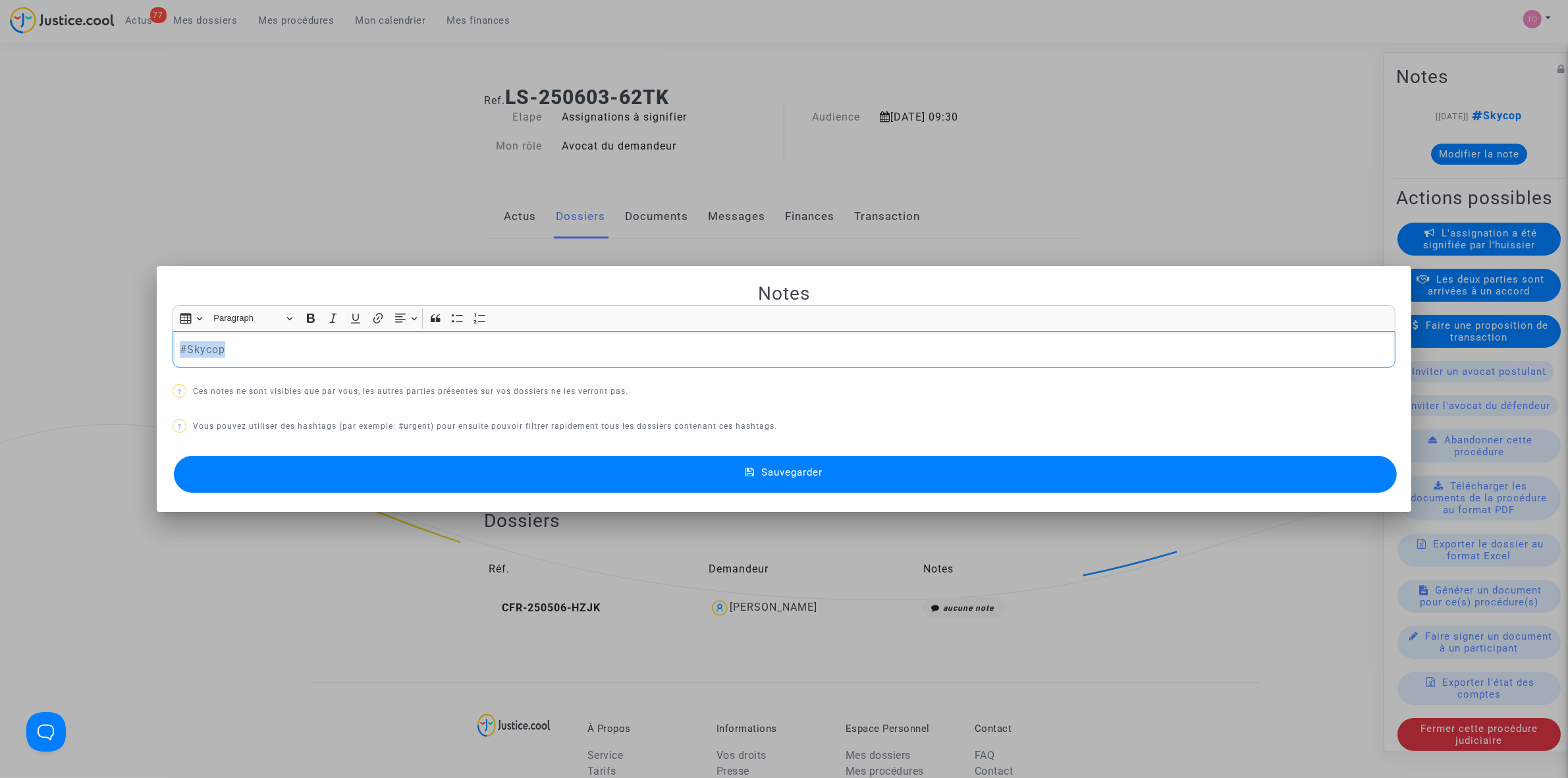
click at [102, 343] on div "Notes Rich Text Editor Insert table Insert table Heading Paragraph Paragraph He…" at bounding box center [784, 389] width 1568 height 778
click at [270, 346] on p "Assignation a singifier au [GEOGRAPHIC_DATA]" at bounding box center [784, 349] width 1209 height 17
click at [410, 346] on p "Assignation a signifier au [GEOGRAPHIC_DATA]" at bounding box center [784, 349] width 1209 height 17
drag, startPoint x: 176, startPoint y: 345, endPoint x: 410, endPoint y: 338, distance: 234.1
click at [410, 338] on div "Assignation a signifier au [GEOGRAPHIC_DATA]" at bounding box center [783, 349] width 1223 height 37
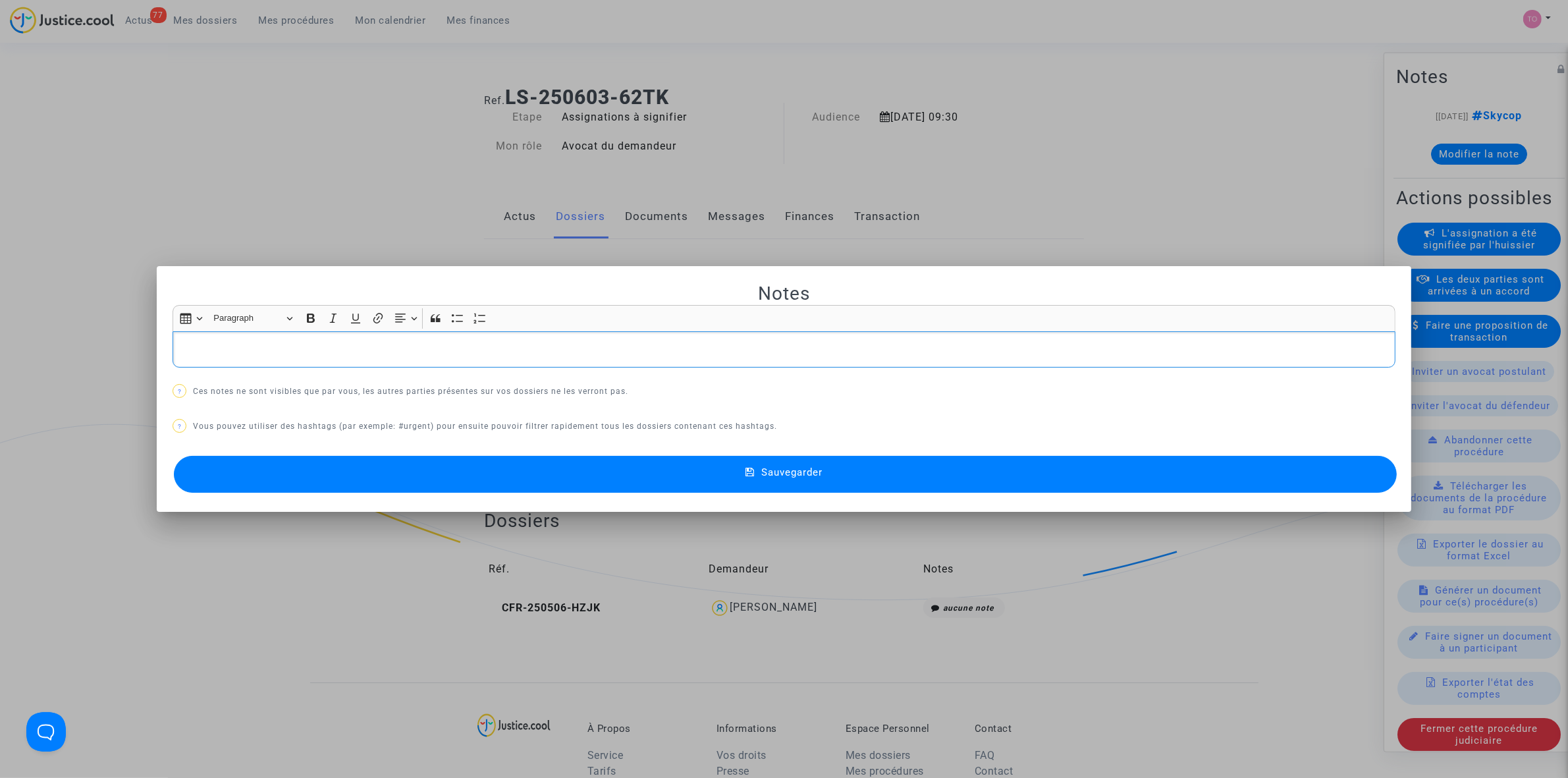
click at [185, 200] on div at bounding box center [784, 389] width 1568 height 778
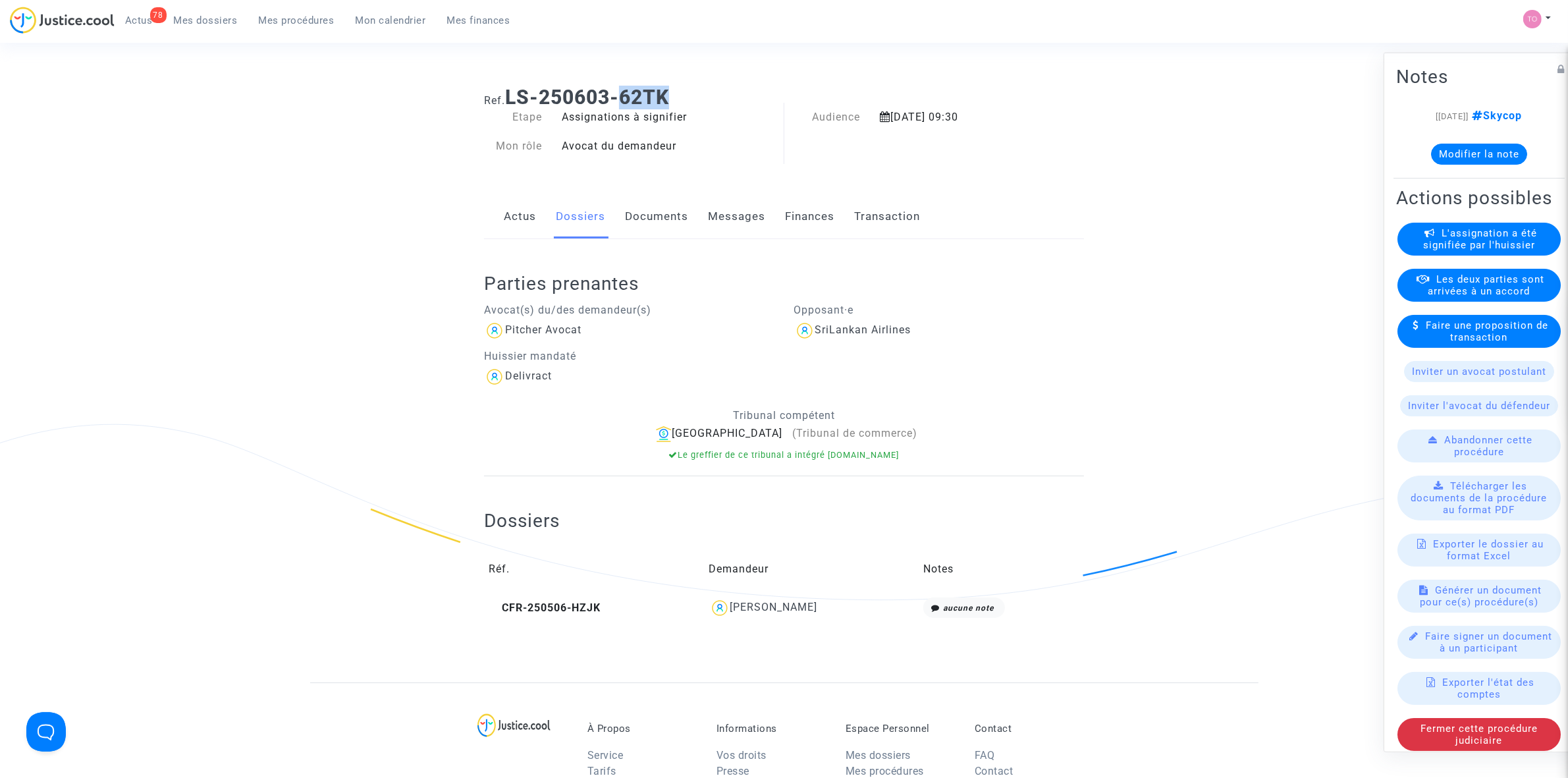
drag, startPoint x: 683, startPoint y: 92, endPoint x: 621, endPoint y: 96, distance: 62.1
click at [621, 96] on h1 "Ref. LS-250603-62TK" at bounding box center [784, 97] width 600 height 24
copy b "62TK"
click at [703, 87] on h1 "Ref. LS-250603-62TK" at bounding box center [784, 97] width 600 height 24
drag, startPoint x: 666, startPoint y: 95, endPoint x: 501, endPoint y: 96, distance: 165.0
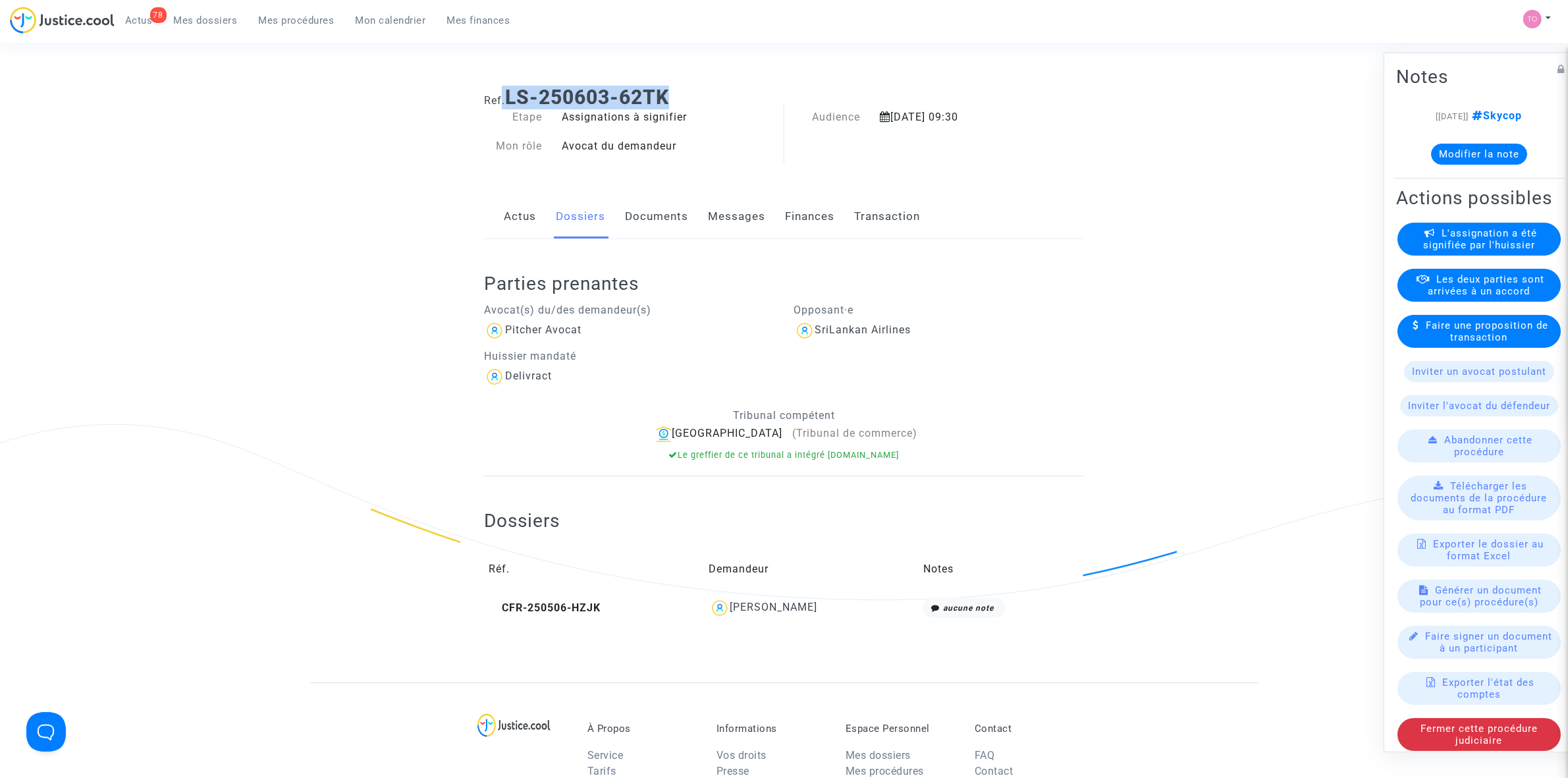
click at [501, 96] on h1 "Ref. LS-250603-62TK" at bounding box center [784, 97] width 600 height 24
click at [507, 92] on h1 "Ref. LS-250603-62TK" at bounding box center [784, 97] width 600 height 24
drag, startPoint x: 508, startPoint y: 92, endPoint x: 651, endPoint y: 87, distance: 143.1
click at [651, 87] on b "LS-250603-62TK" at bounding box center [586, 97] width 164 height 23
drag, startPoint x: 203, startPoint y: 20, endPoint x: 212, endPoint y: 20, distance: 9.0
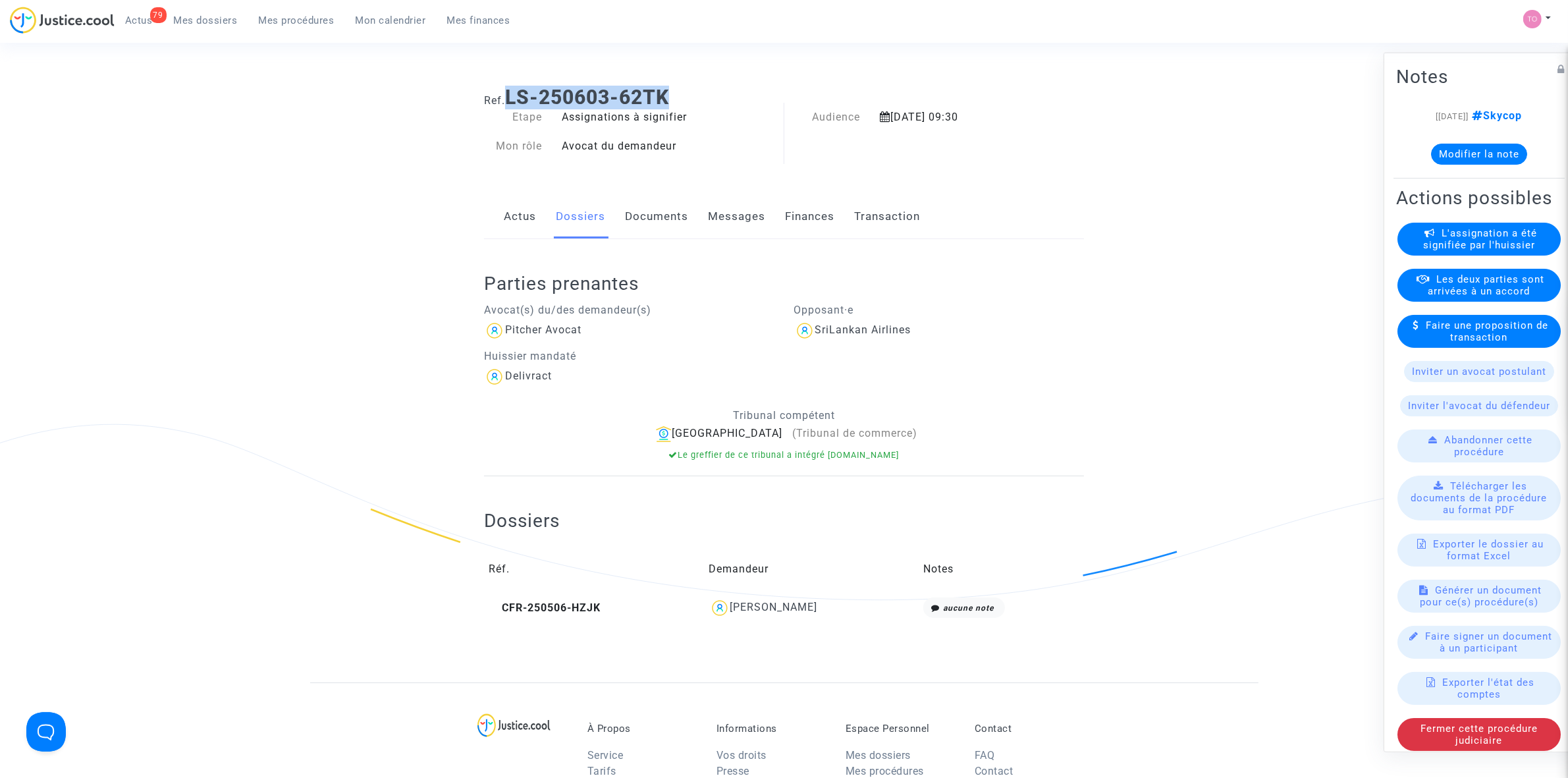
click at [203, 20] on span "Mes dossiers" at bounding box center [206, 20] width 64 height 12
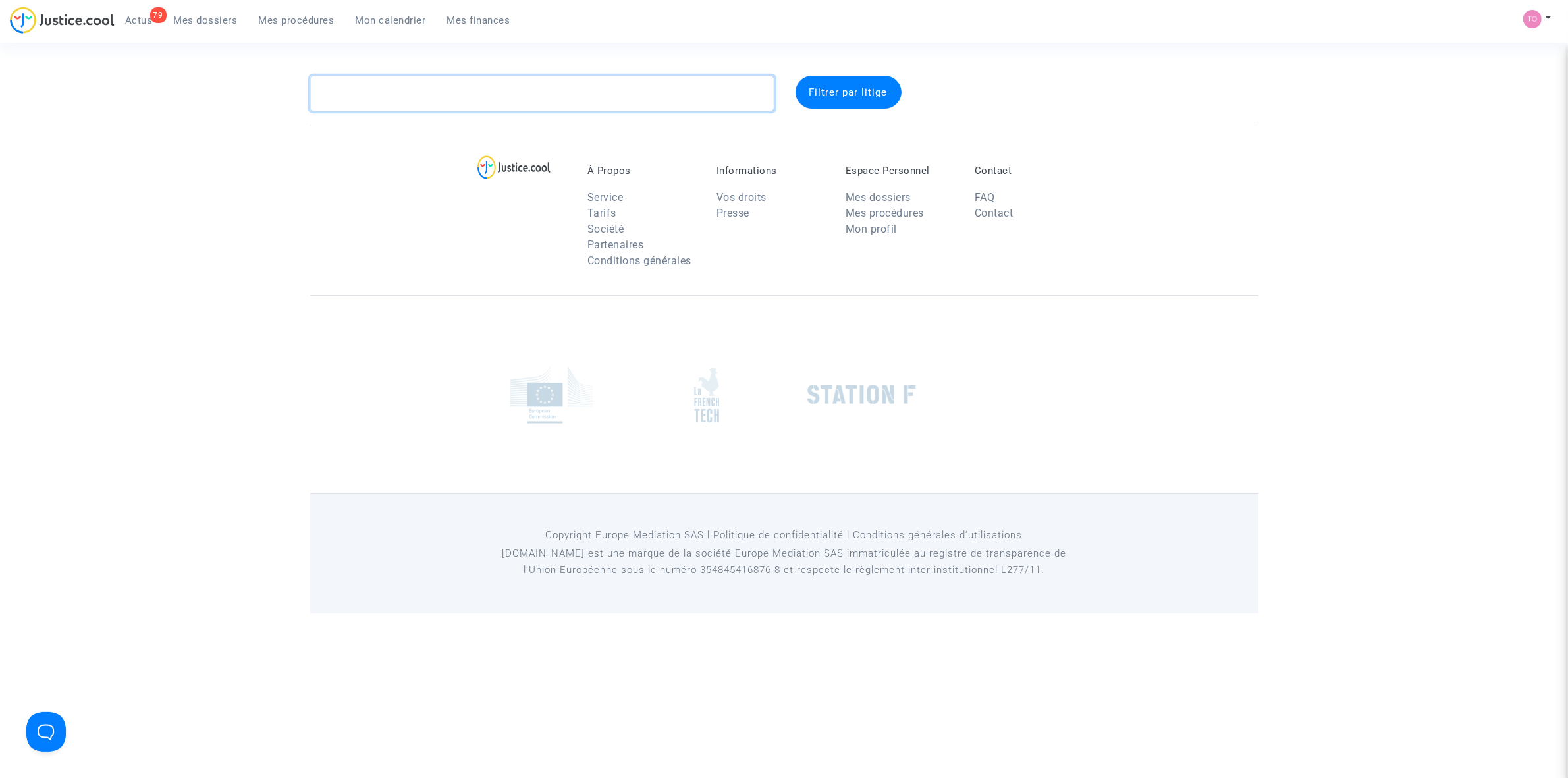
click at [514, 97] on textarea at bounding box center [542, 93] width 464 height 35
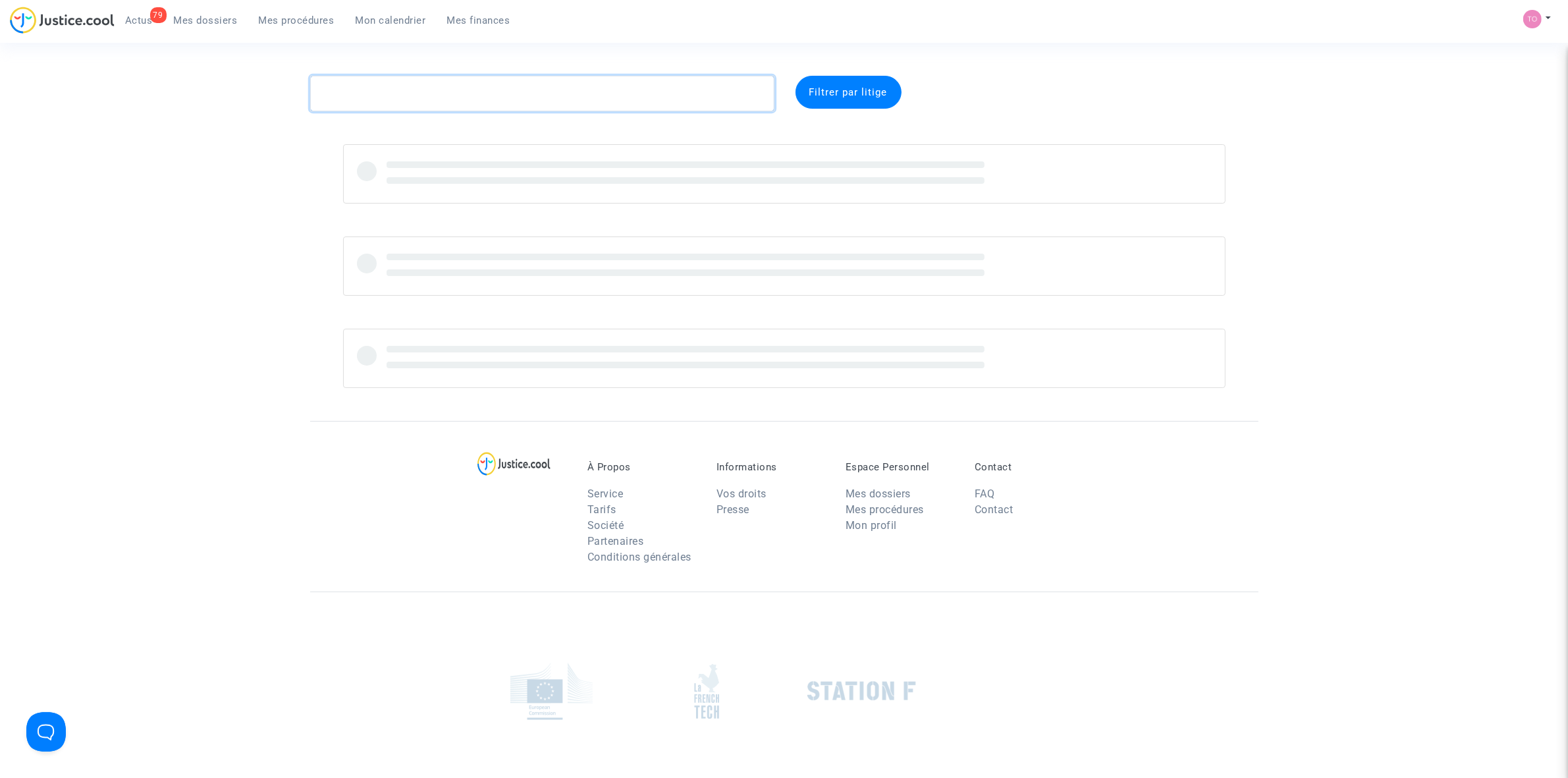
paste textarea "MICKOLO"
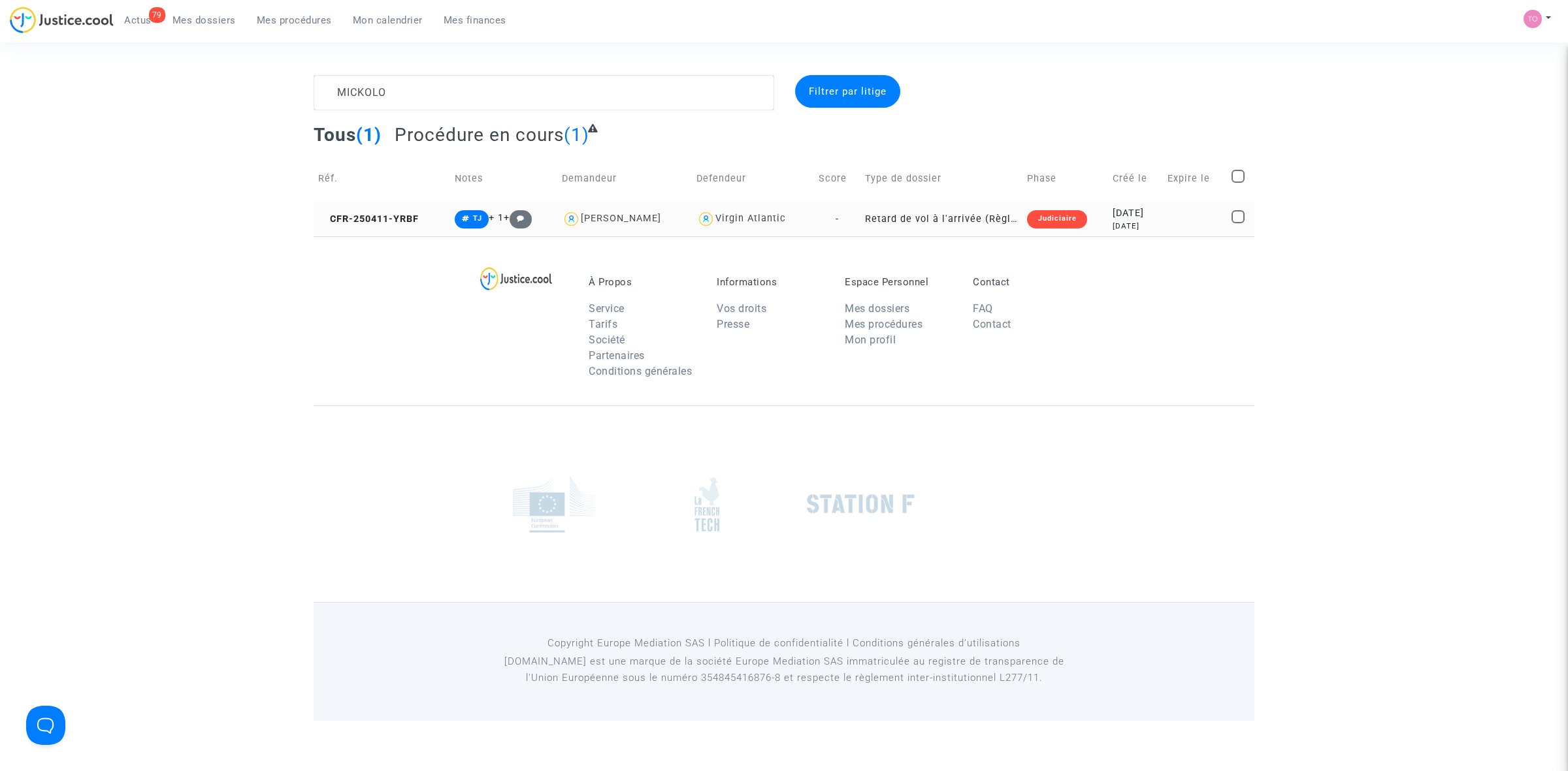
click at [748, 219] on div "Virgin Atlantic" at bounding box center [751, 219] width 71 height 11
type textarea "MICKOLO @"Virgin Atlantic""
click at [990, 220] on td "Retard de vol à l'arrivée (Règlement CE n°261/2004)" at bounding box center [941, 219] width 162 height 34
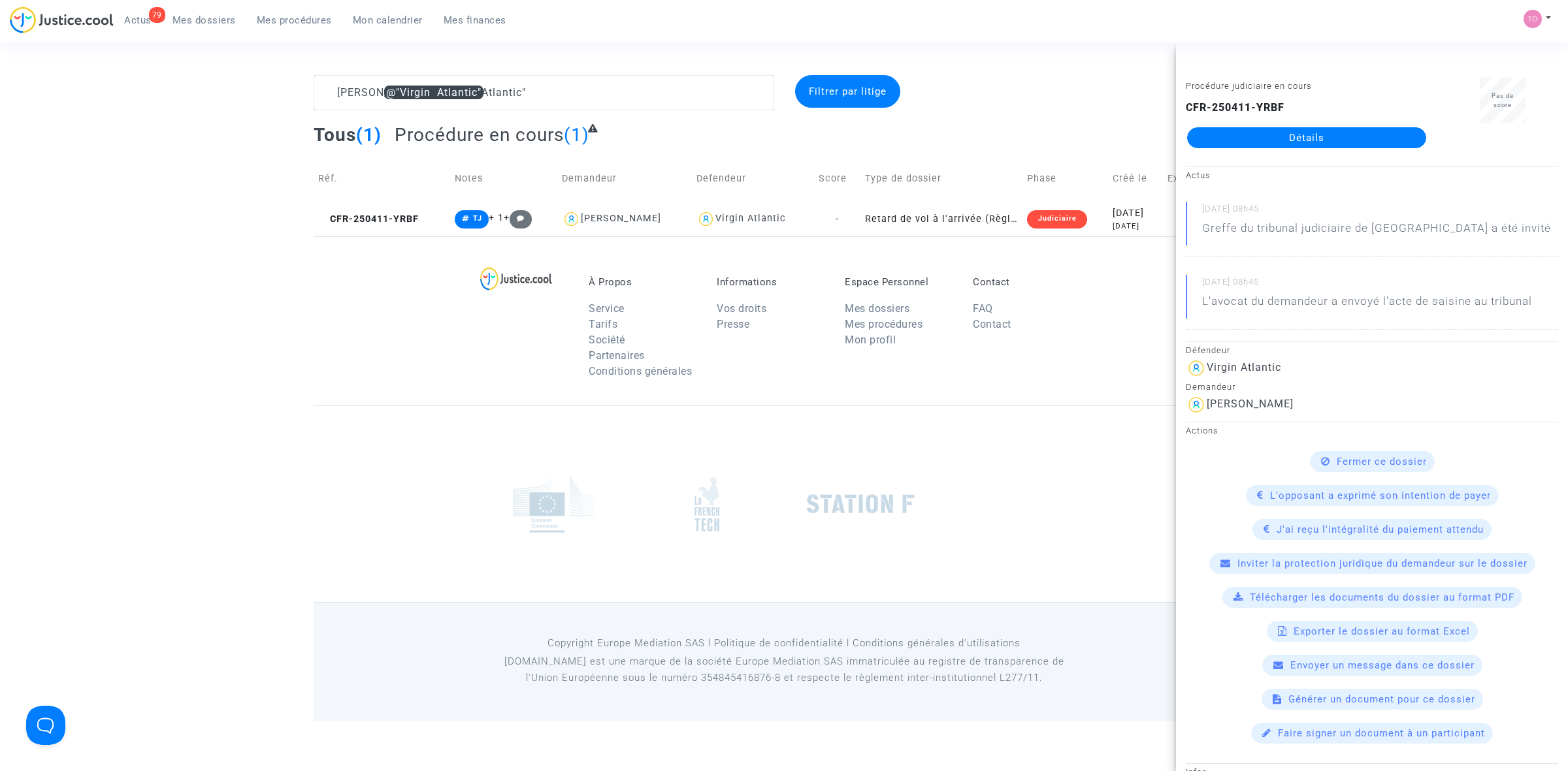
click at [1295, 147] on link "Détails" at bounding box center [1307, 137] width 239 height 21
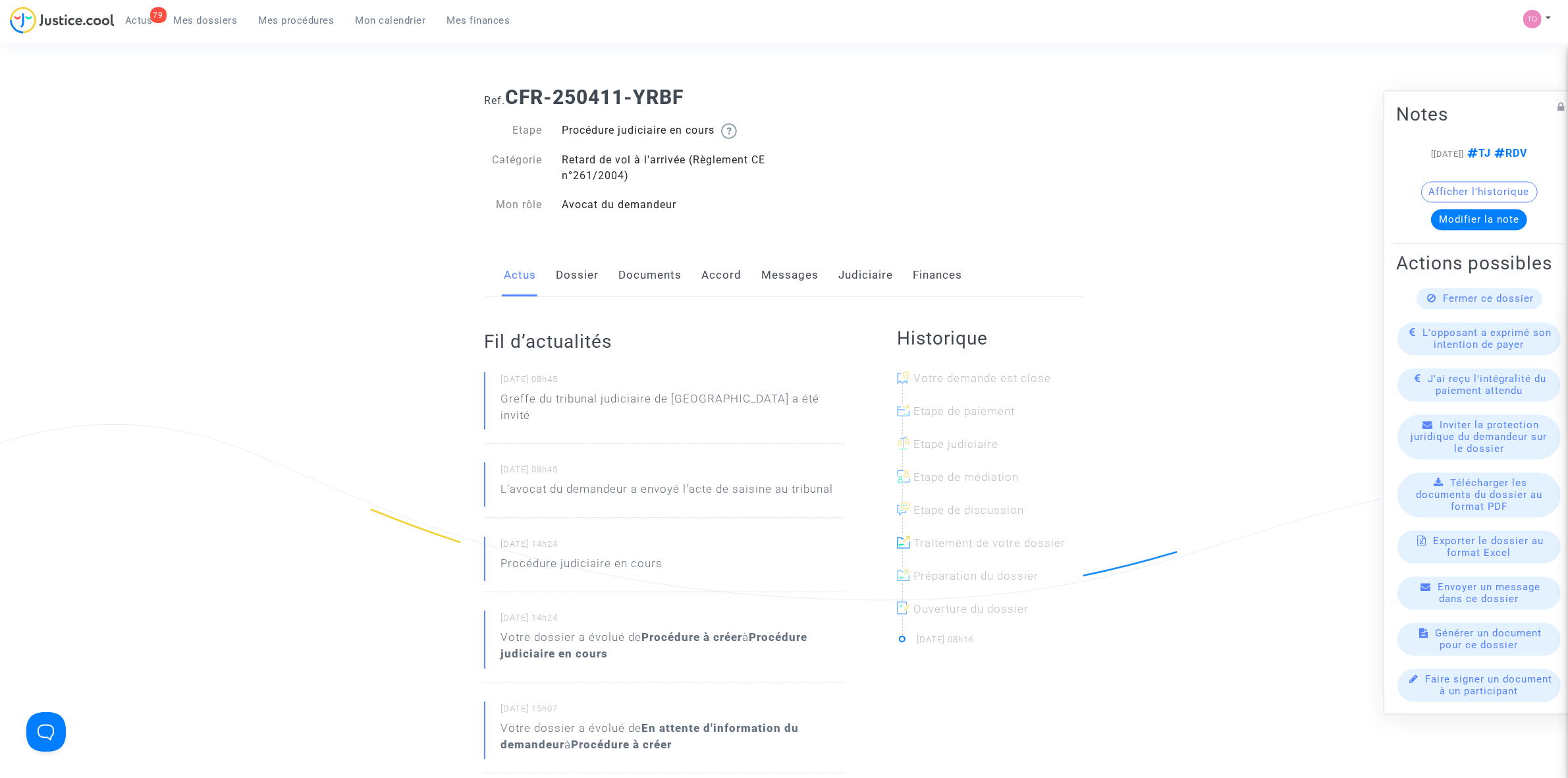
click at [749, 271] on div "Actus Dossier Documents Accord Messages Judiciaire Finances" at bounding box center [784, 276] width 600 height 44
click at [722, 277] on link "Accord" at bounding box center [721, 276] width 40 height 43
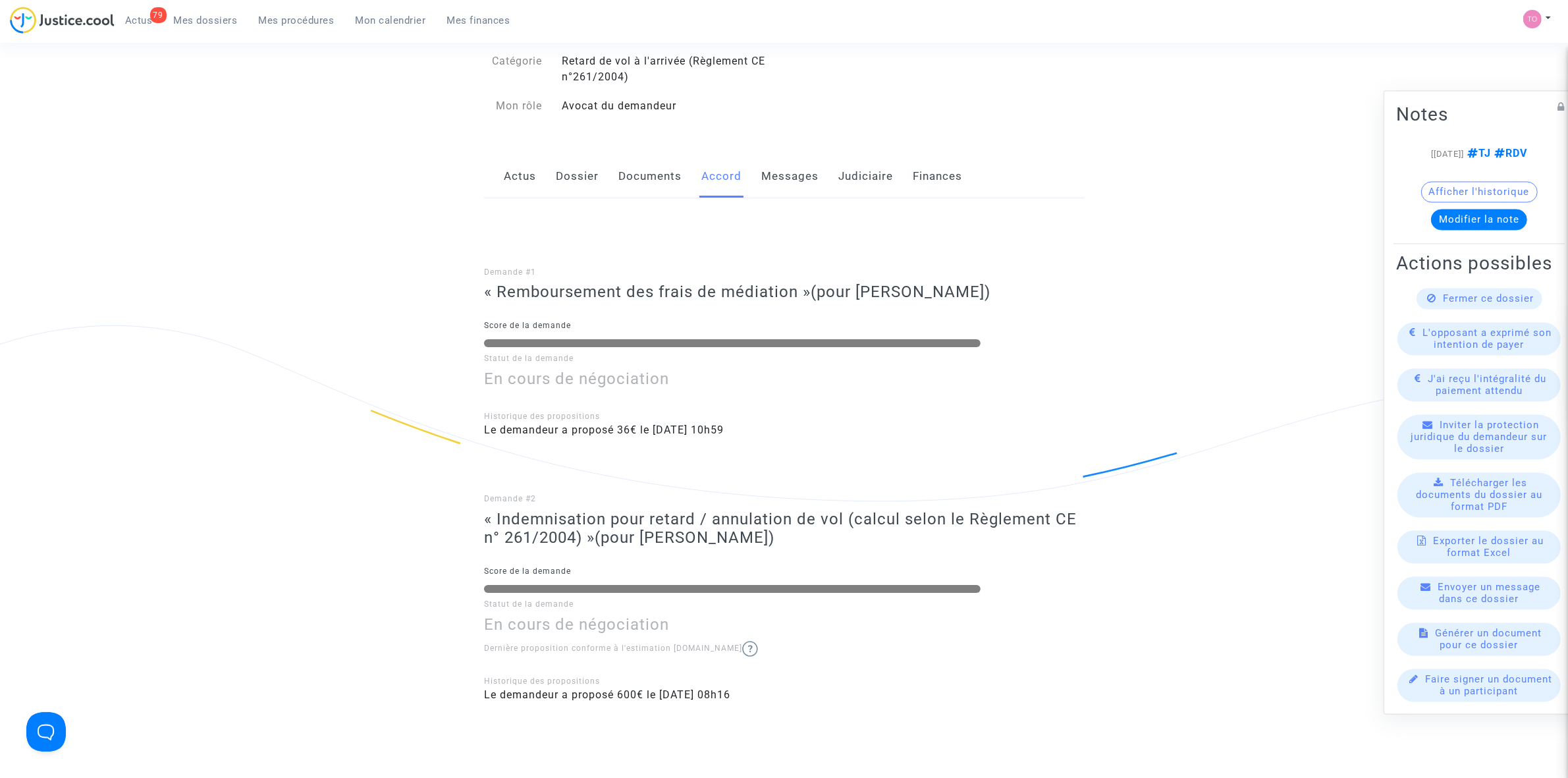
scroll to position [165, 0]
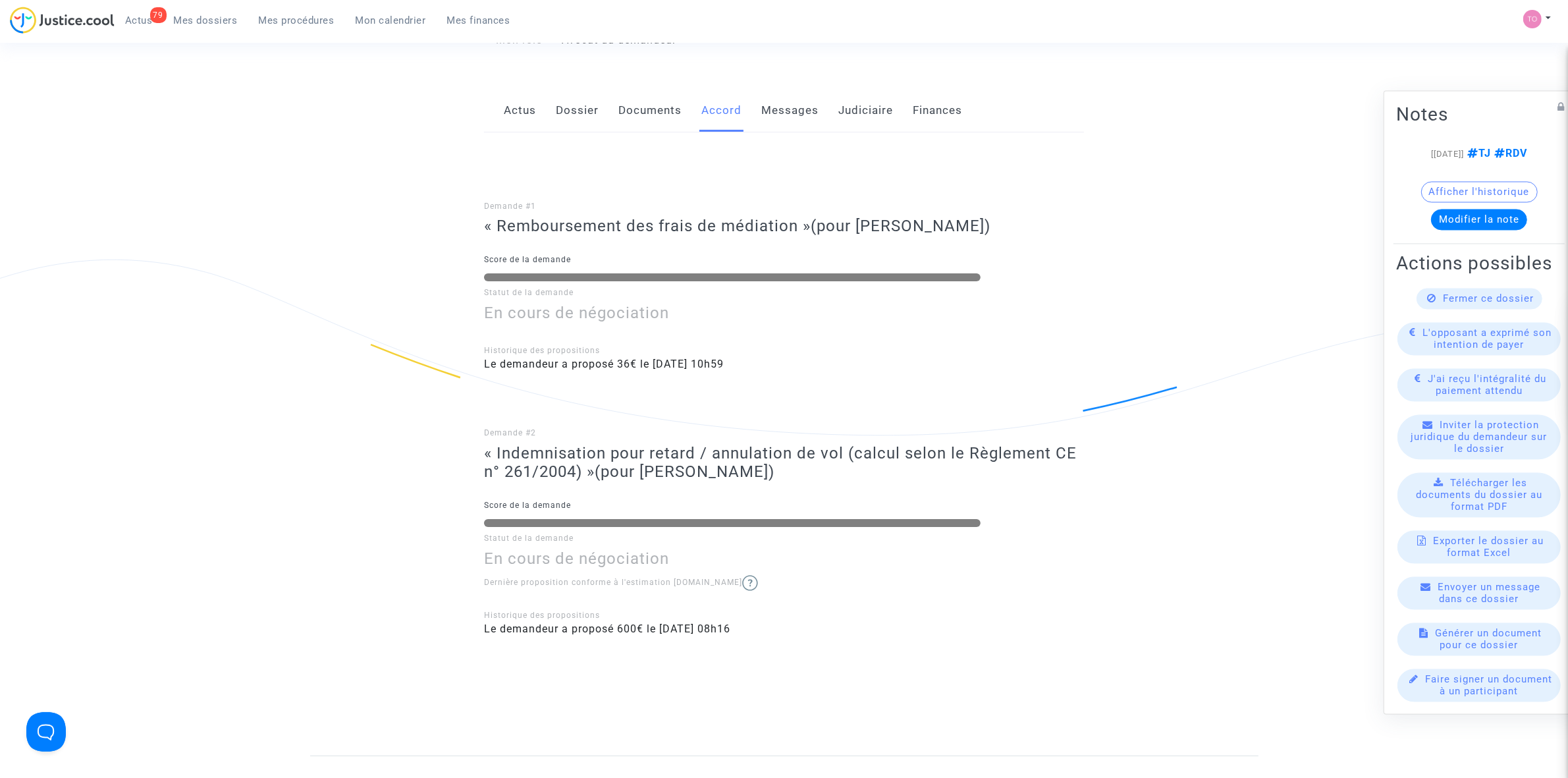
click at [565, 110] on link "Dossier" at bounding box center [577, 110] width 43 height 43
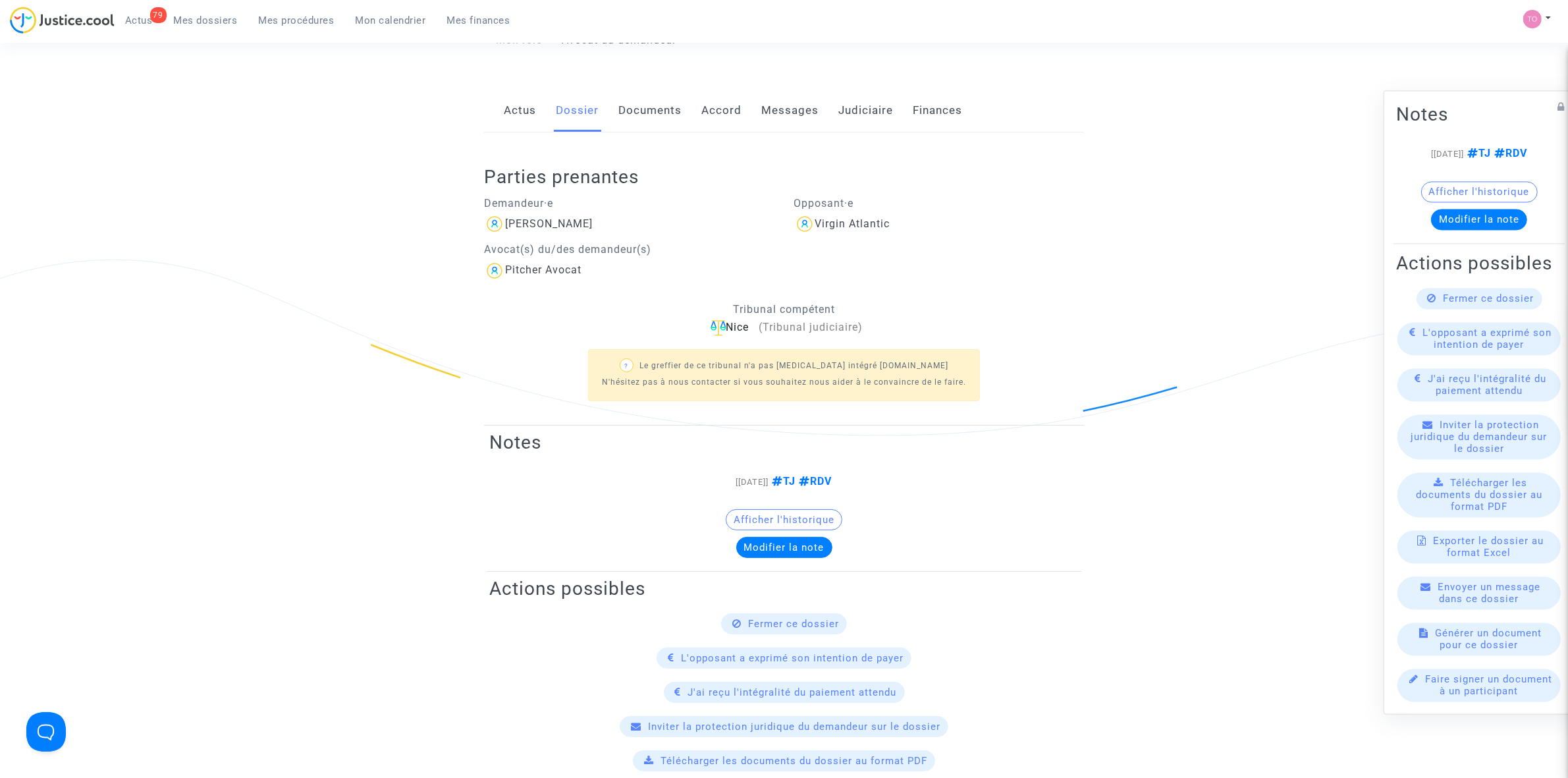
click at [676, 105] on link "Documents" at bounding box center [650, 110] width 63 height 43
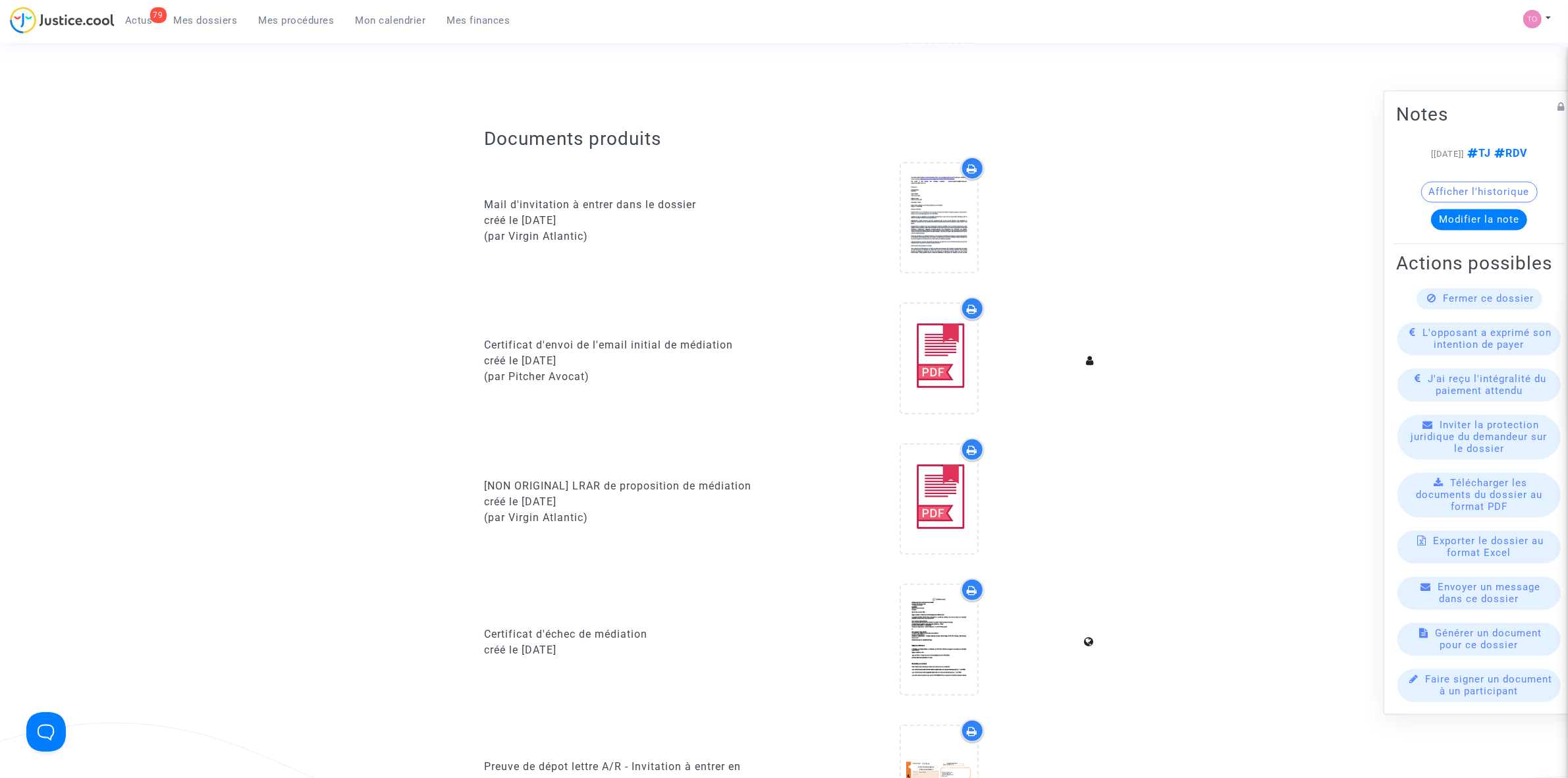
scroll to position [577, 0]
click at [913, 211] on div at bounding box center [939, 215] width 76 height 42
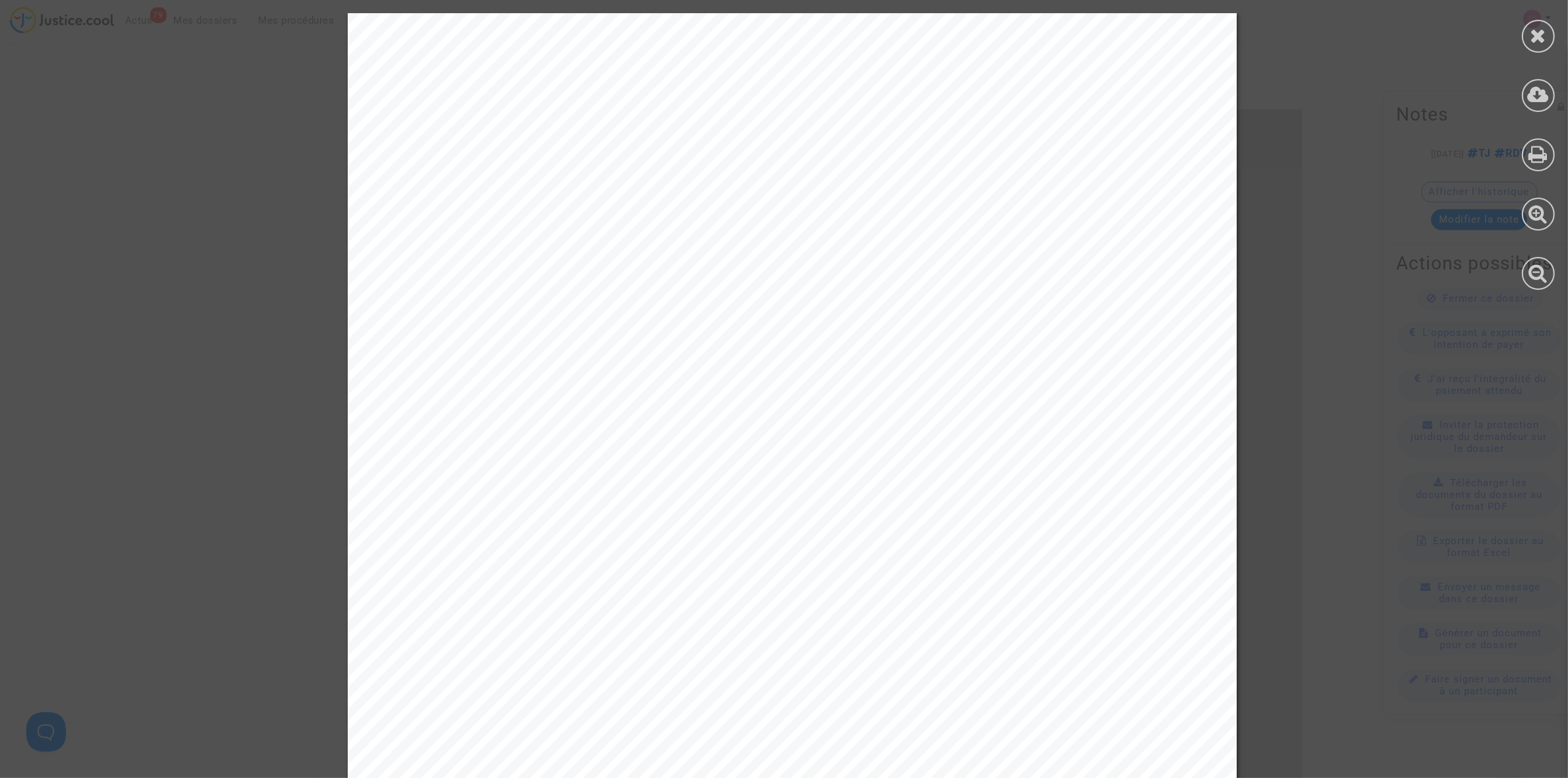
click at [1529, 32] on div at bounding box center [1538, 36] width 33 height 33
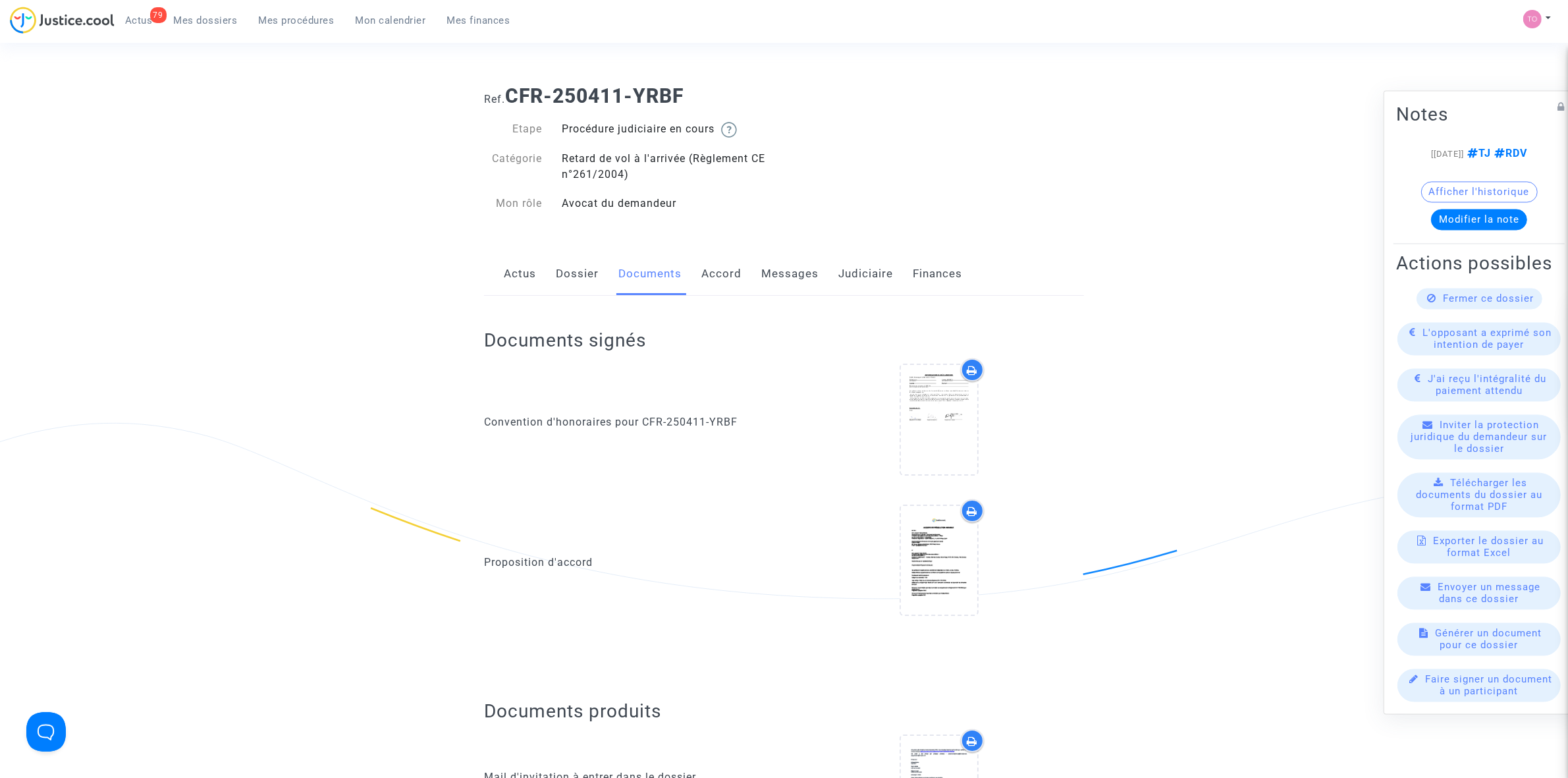
scroll to position [0, 0]
click at [579, 284] on link "Dossier" at bounding box center [577, 276] width 43 height 43
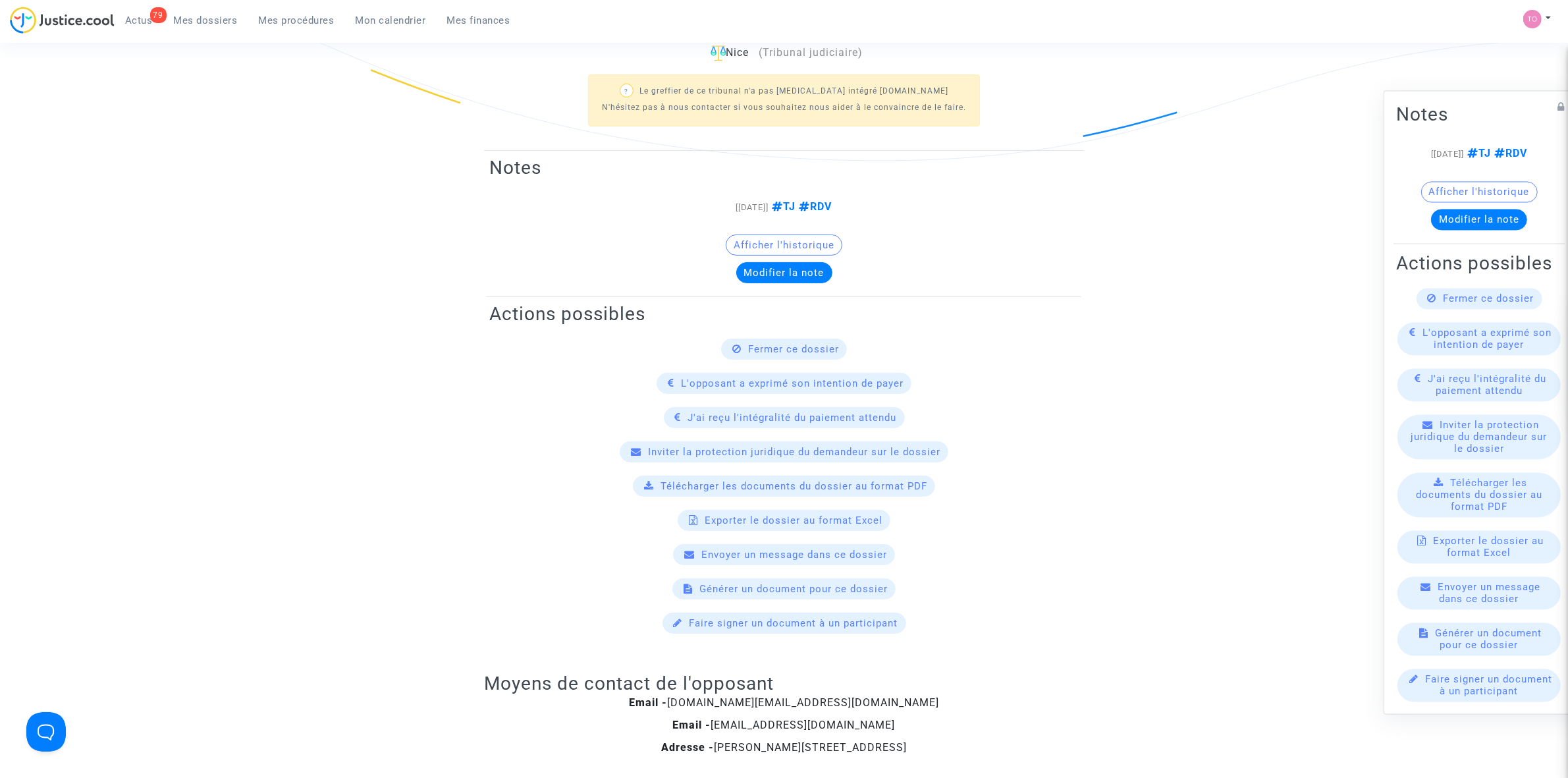
scroll to position [196, 0]
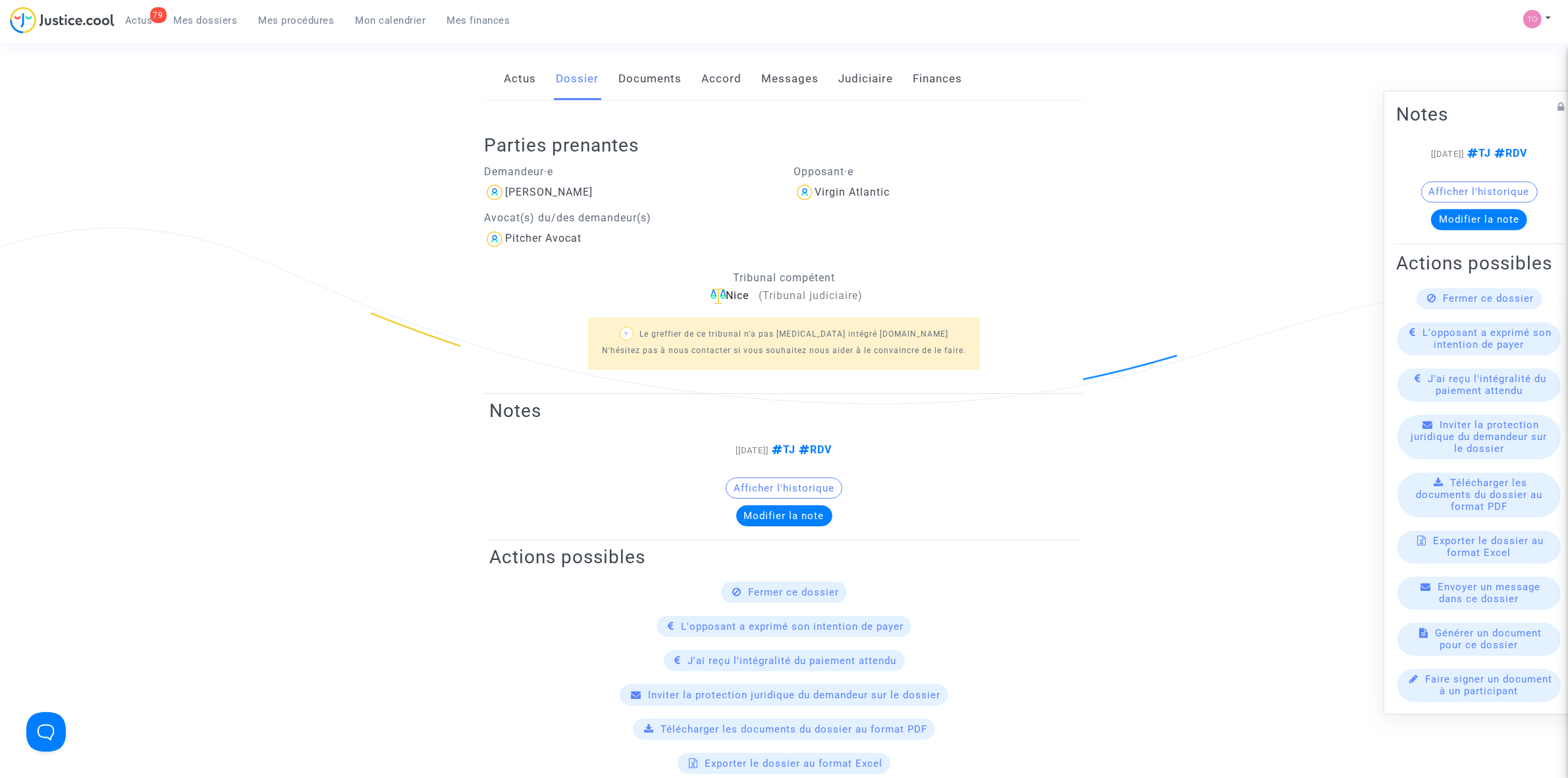
click at [634, 91] on link "Documents" at bounding box center [650, 79] width 63 height 43
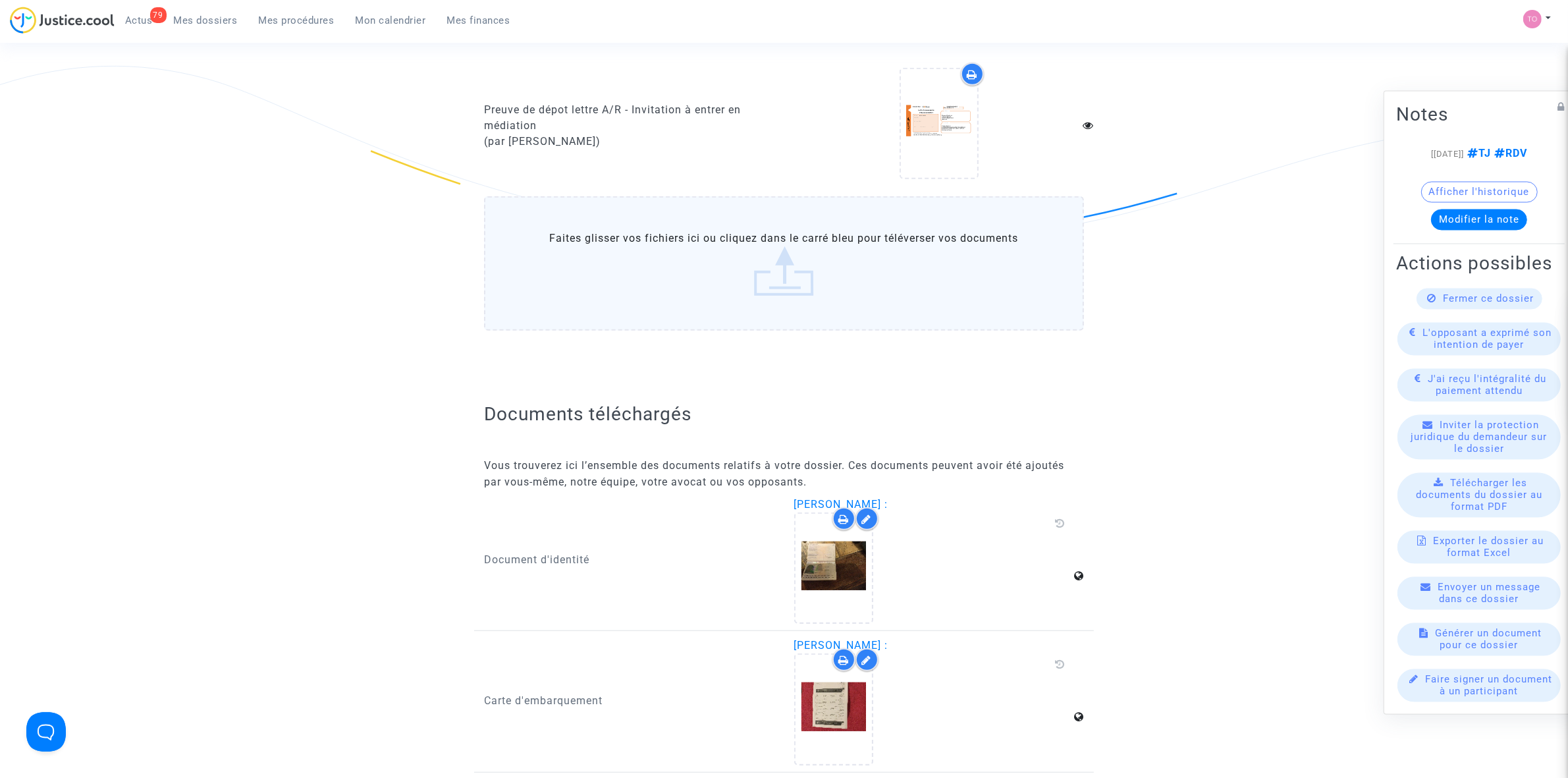
scroll to position [1309, 0]
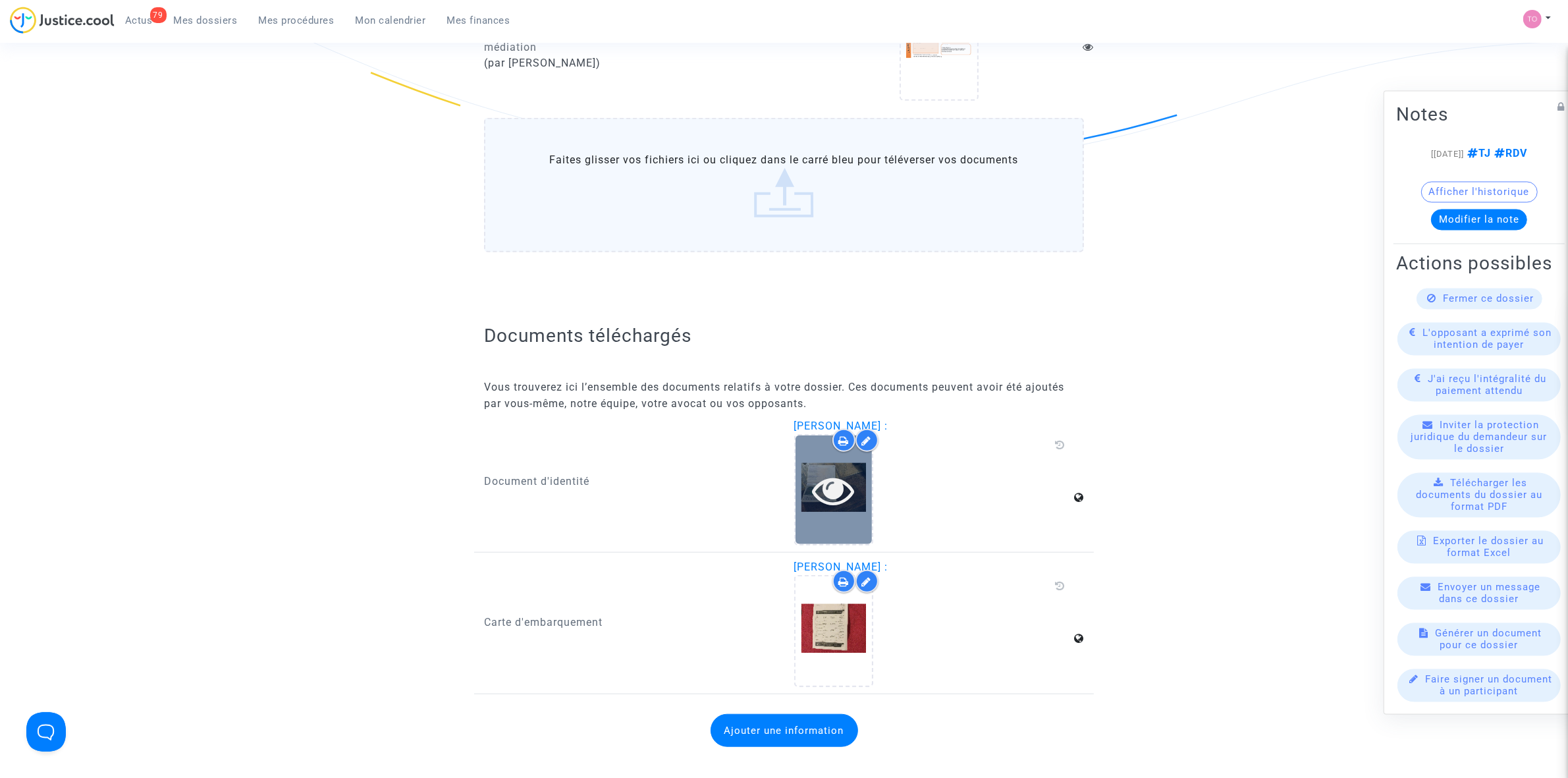
click at [817, 449] on div at bounding box center [834, 490] width 76 height 109
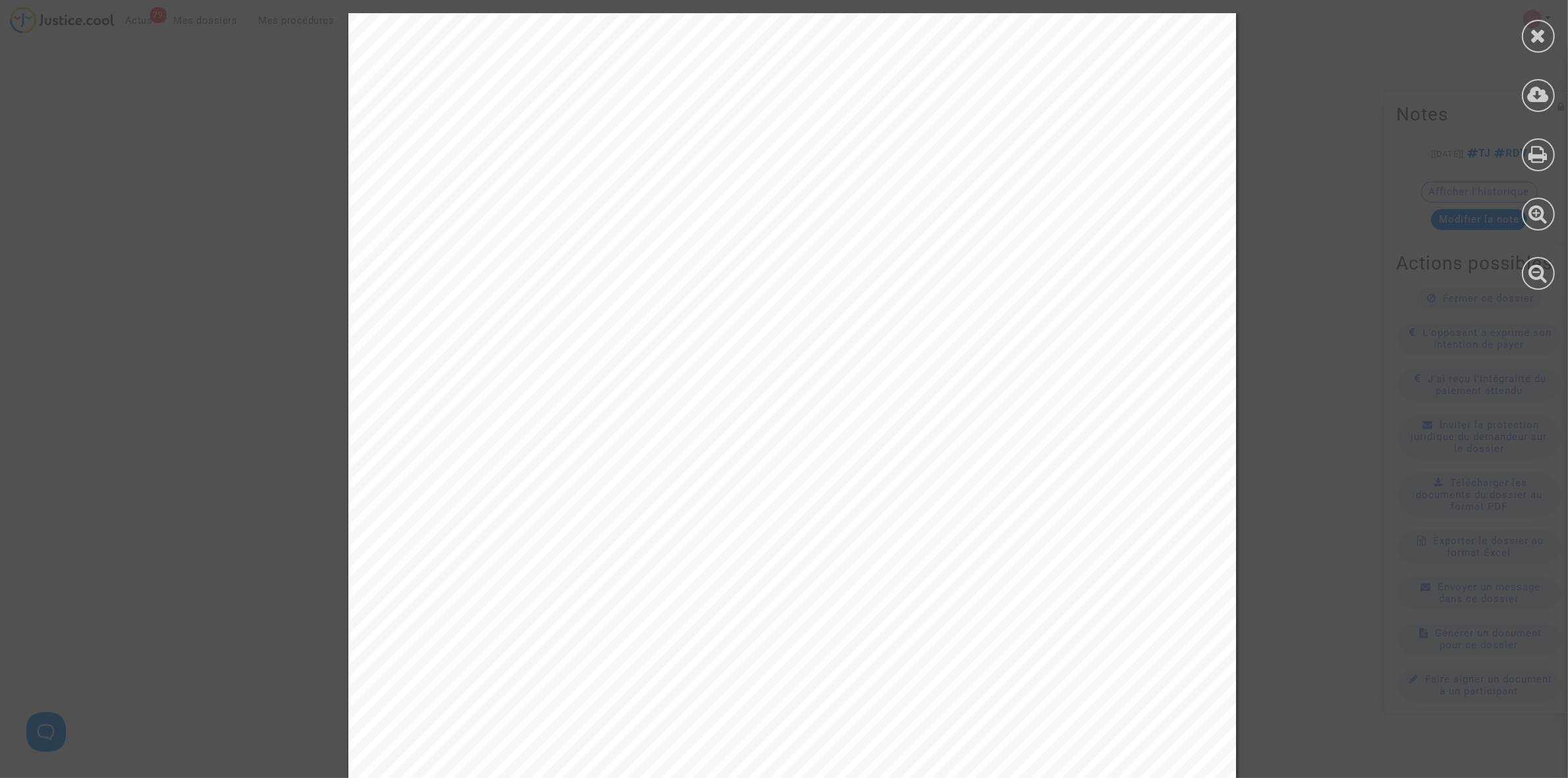
click at [1351, 321] on div at bounding box center [792, 642] width 1585 height 1257
click at [1538, 31] on icon at bounding box center [1538, 35] width 17 height 19
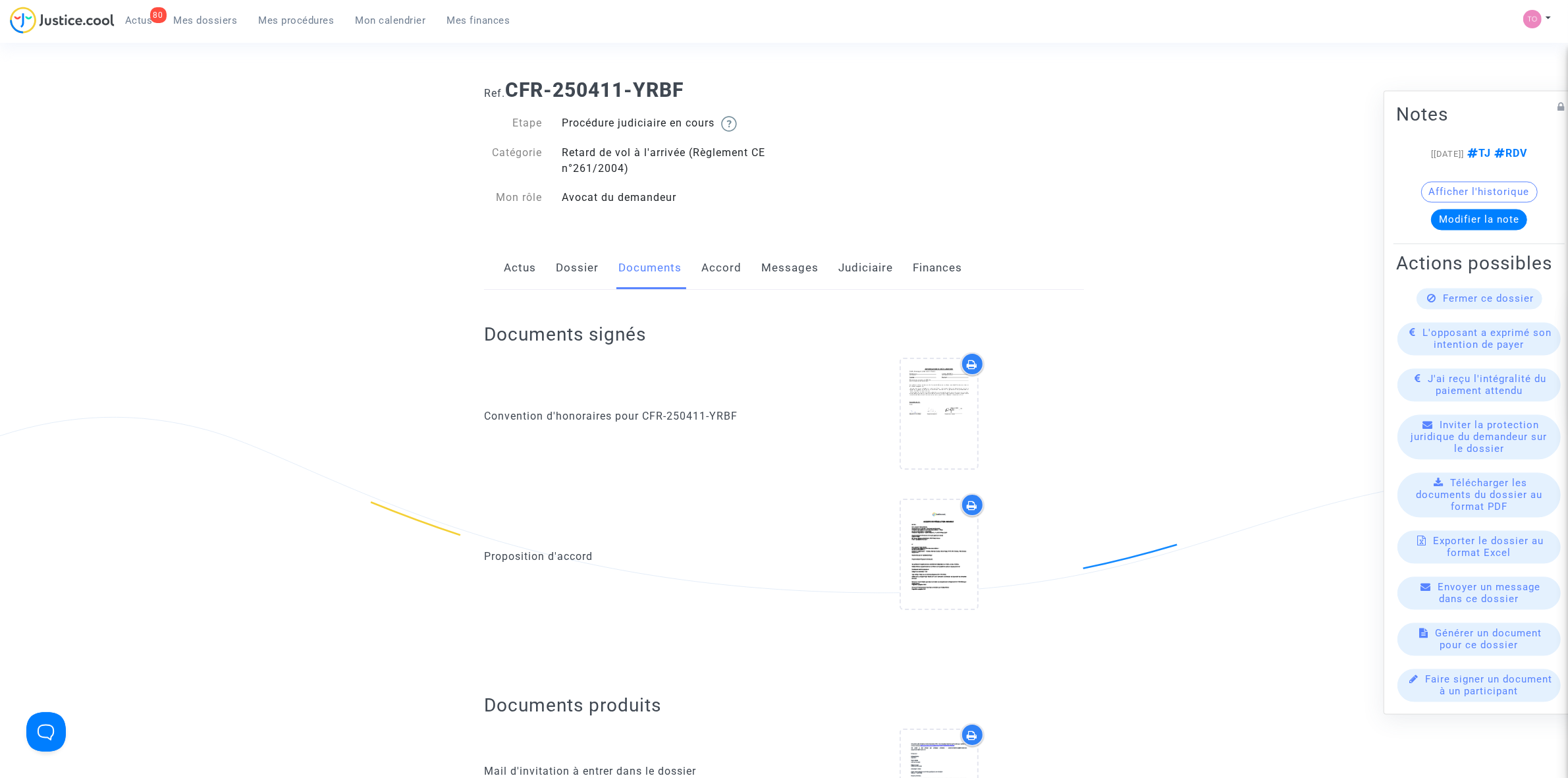
scroll to position [0, 0]
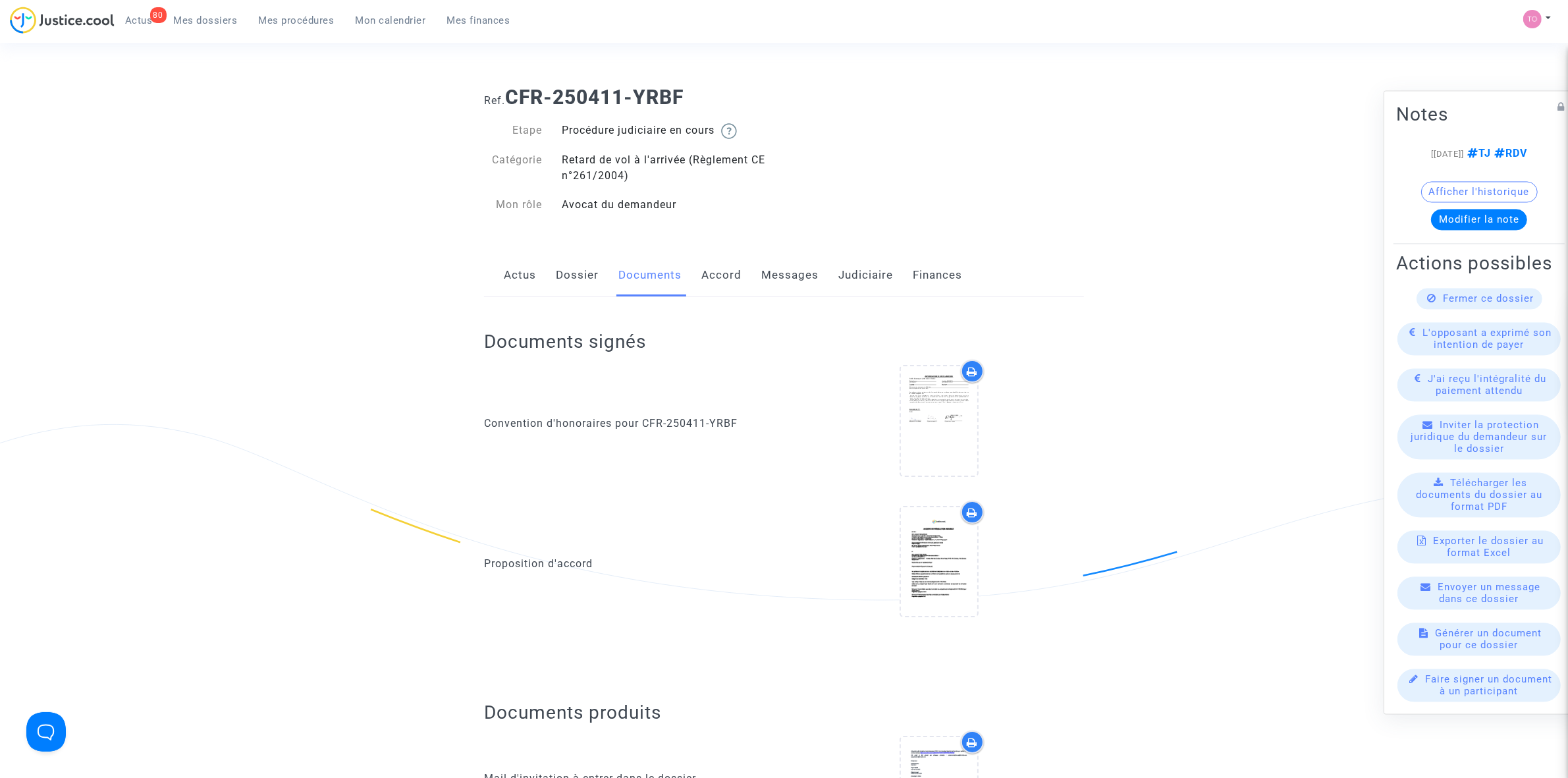
click at [683, 274] on div "Actus Dossier Documents Accord Messages Judiciaire Finances" at bounding box center [784, 276] width 600 height 44
click at [571, 271] on link "Dossier" at bounding box center [577, 276] width 43 height 43
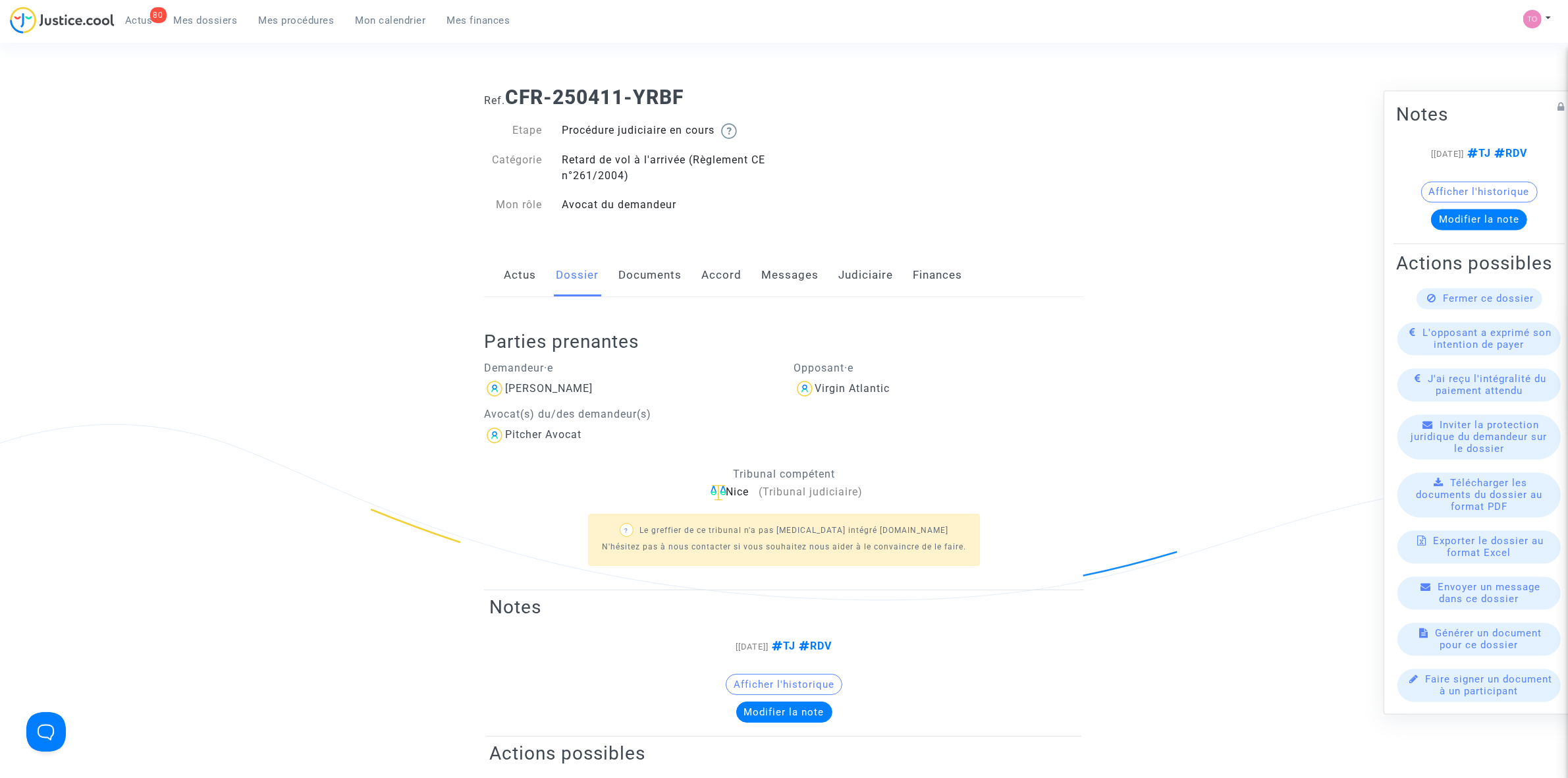
click at [850, 270] on link "Judiciaire" at bounding box center [866, 276] width 55 height 43
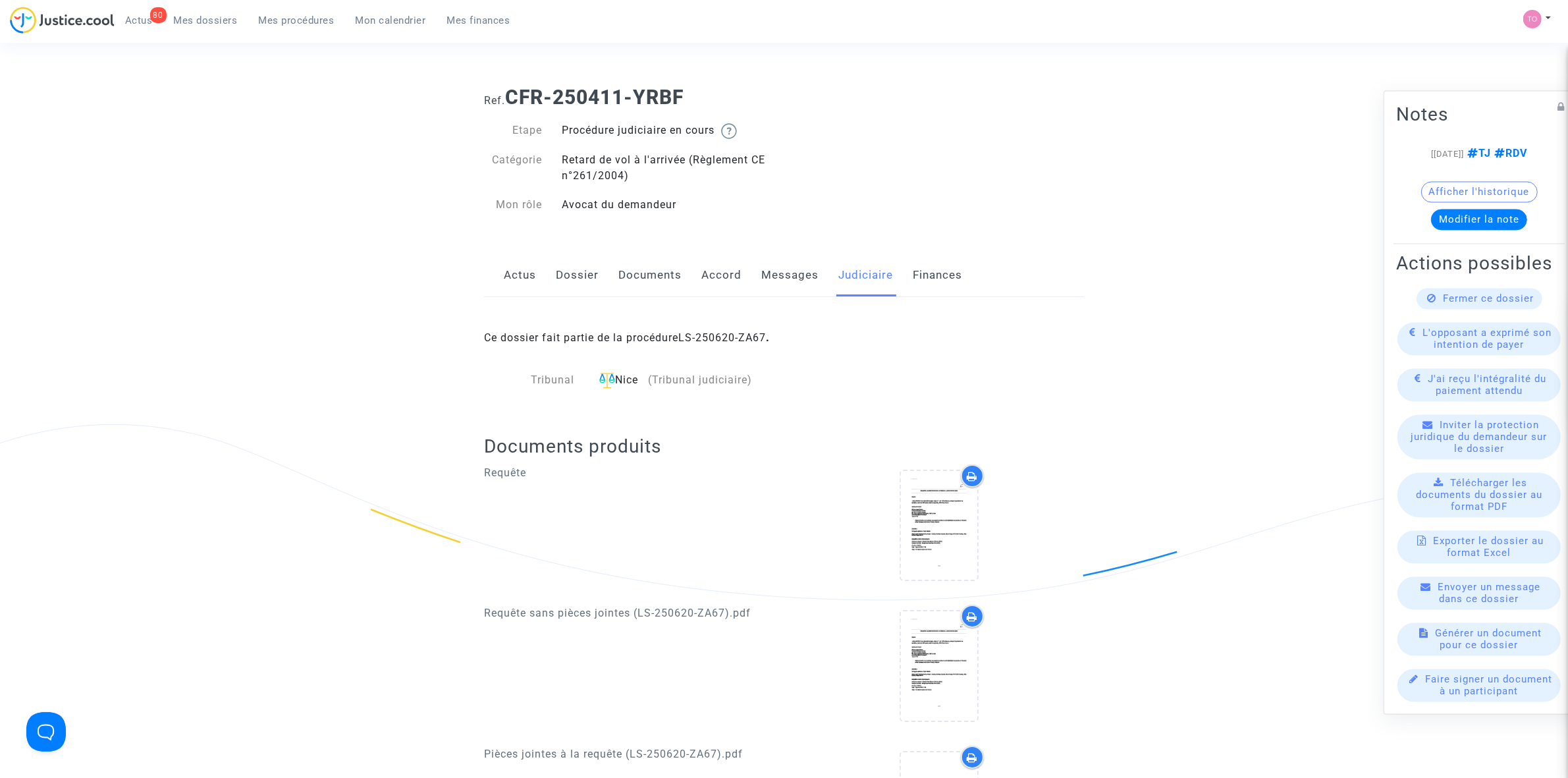
click at [708, 333] on link "LS-250620-ZA67" at bounding box center [721, 337] width 87 height 12
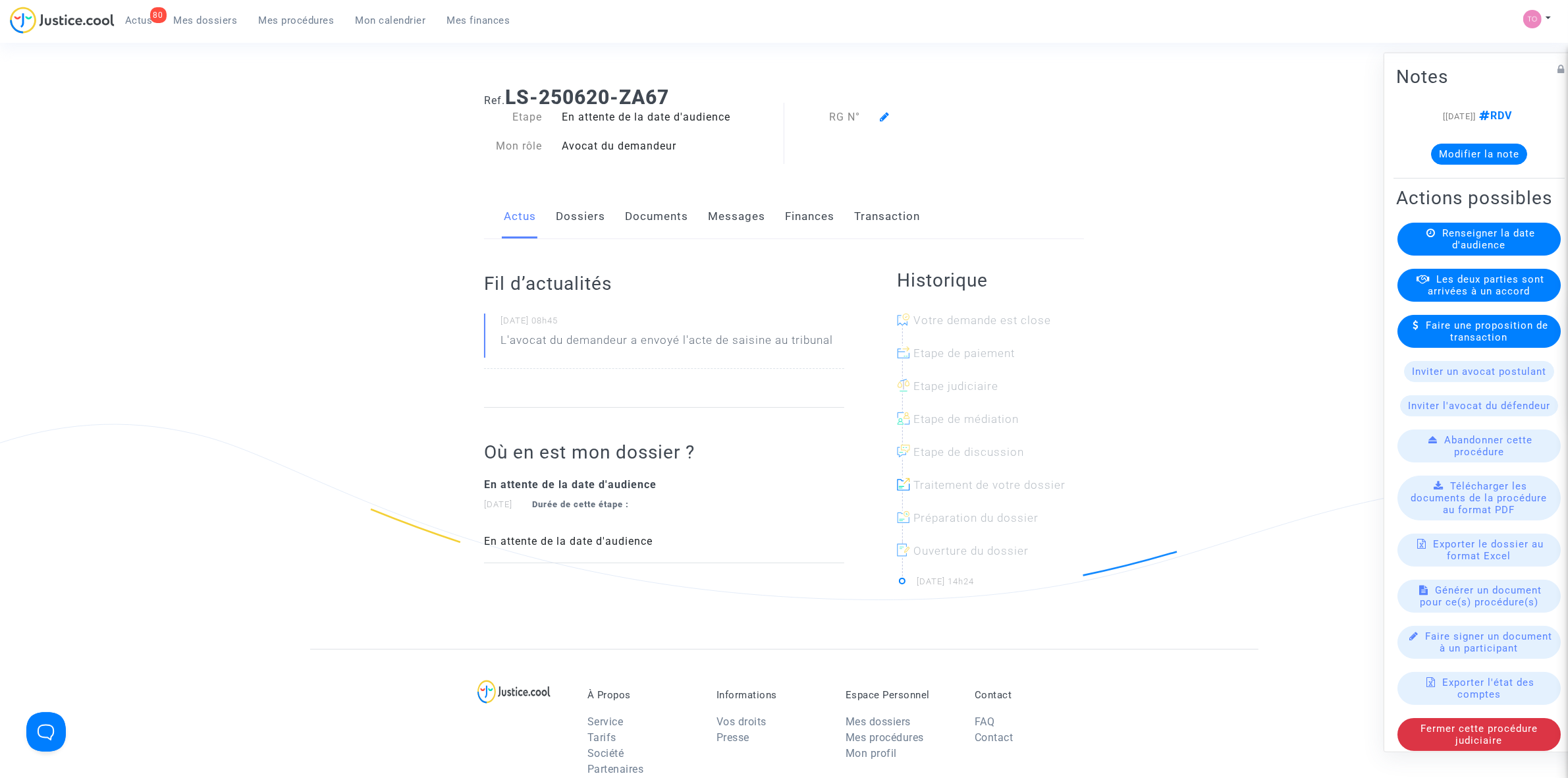
click at [642, 212] on link "Documents" at bounding box center [656, 217] width 63 height 43
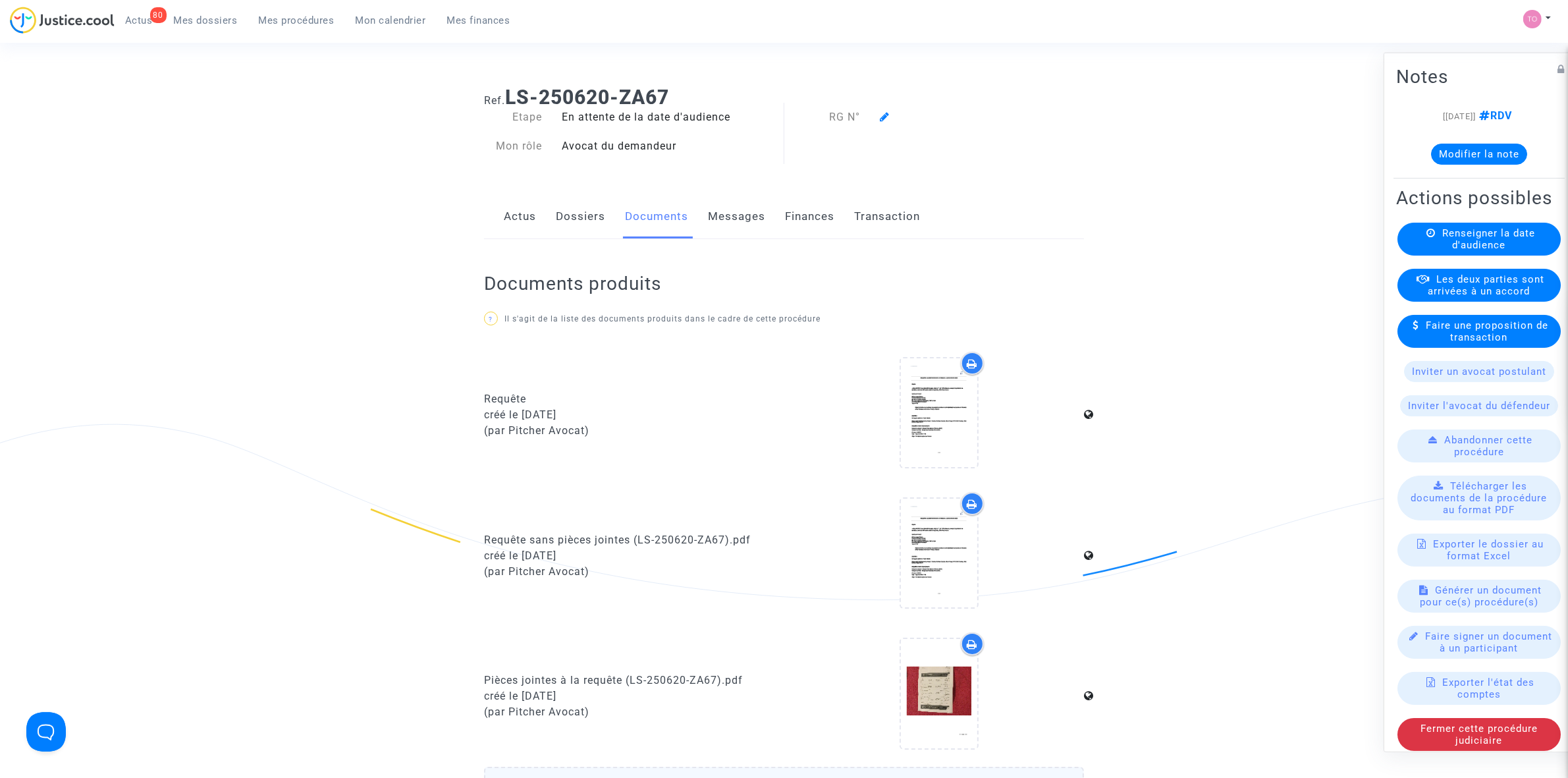
click at [724, 216] on link "Messages" at bounding box center [736, 217] width 57 height 43
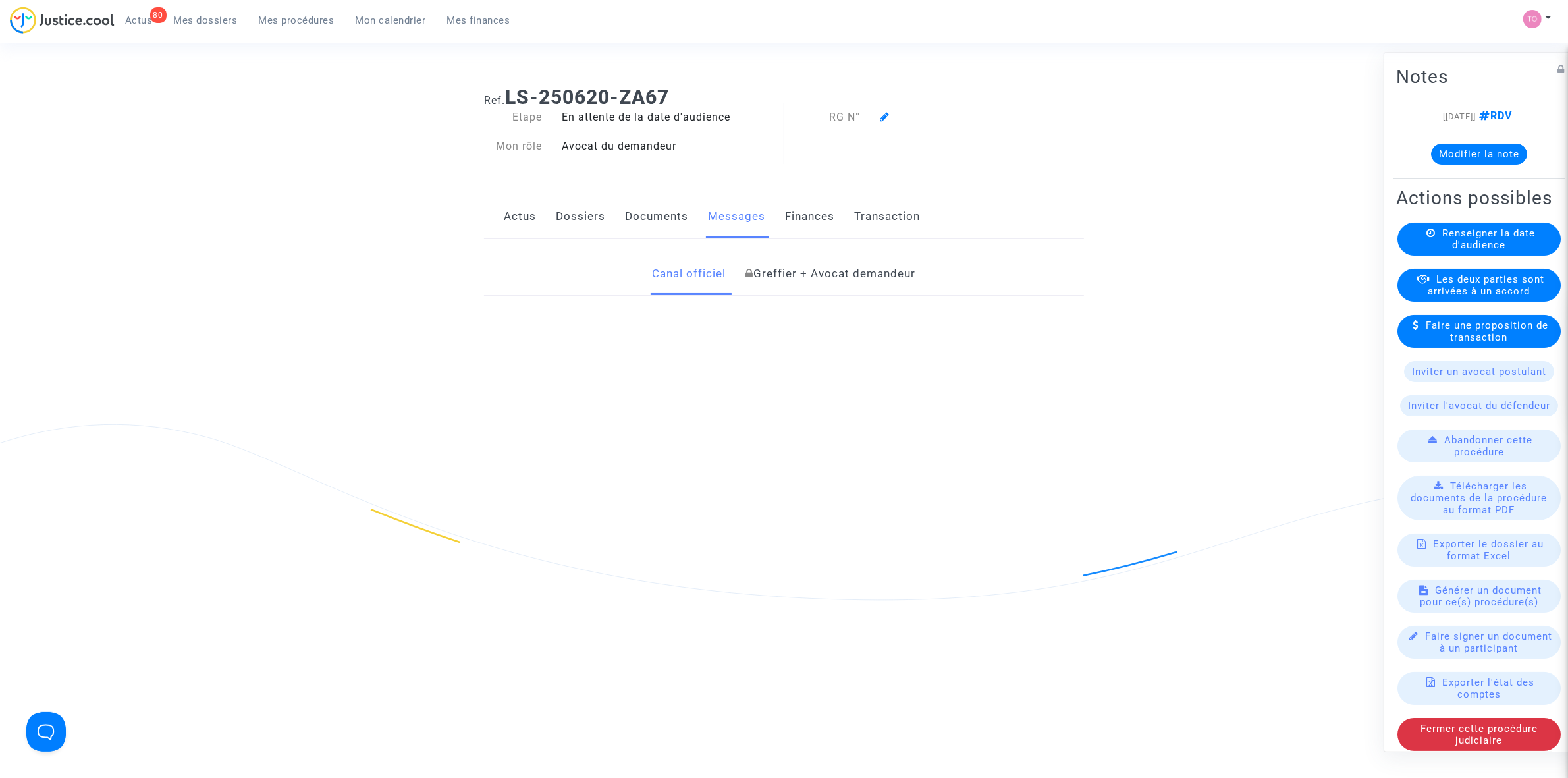
click at [801, 216] on link "Finances" at bounding box center [809, 217] width 49 height 43
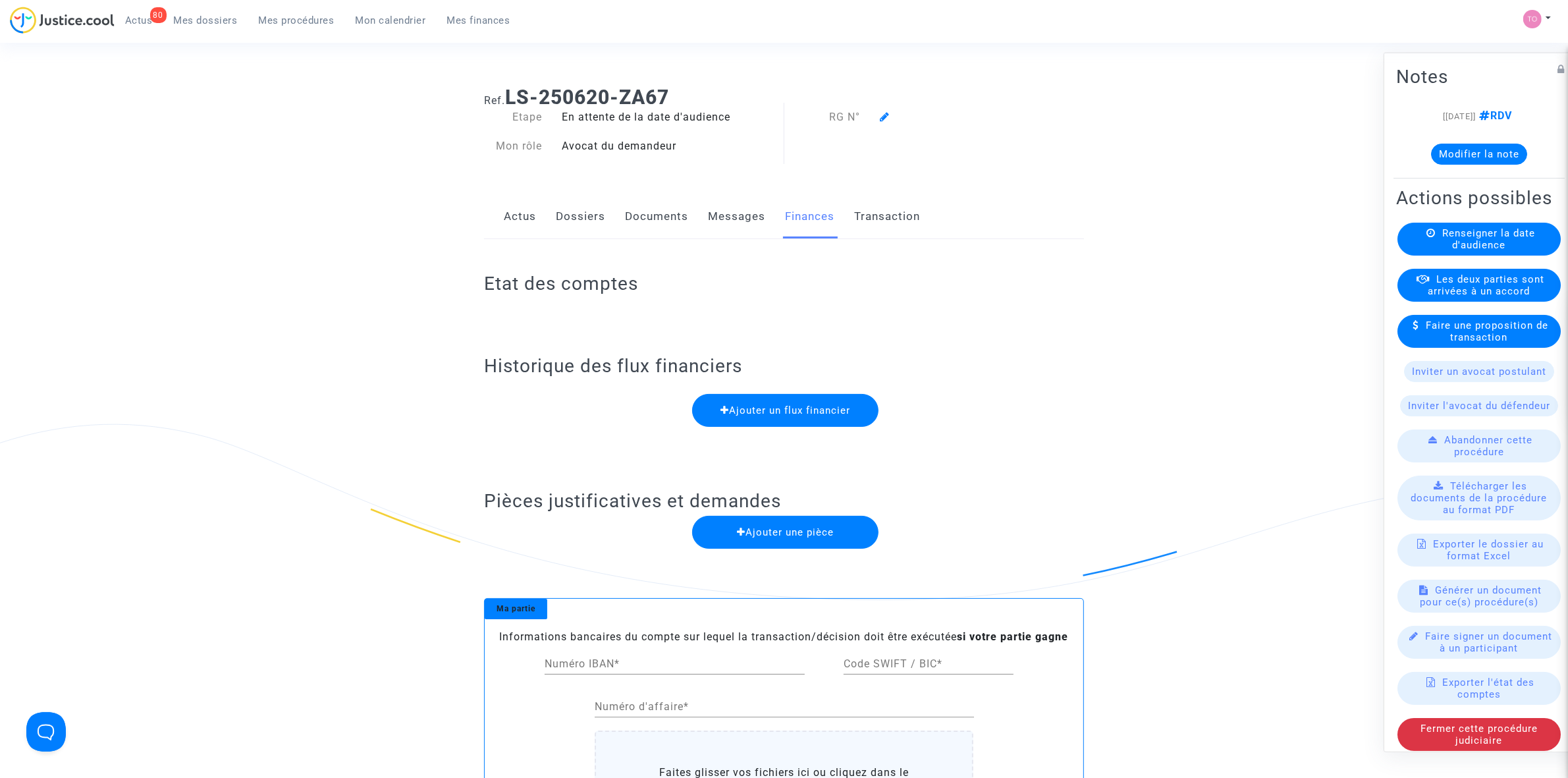
click at [739, 217] on link "Messages" at bounding box center [736, 217] width 57 height 43
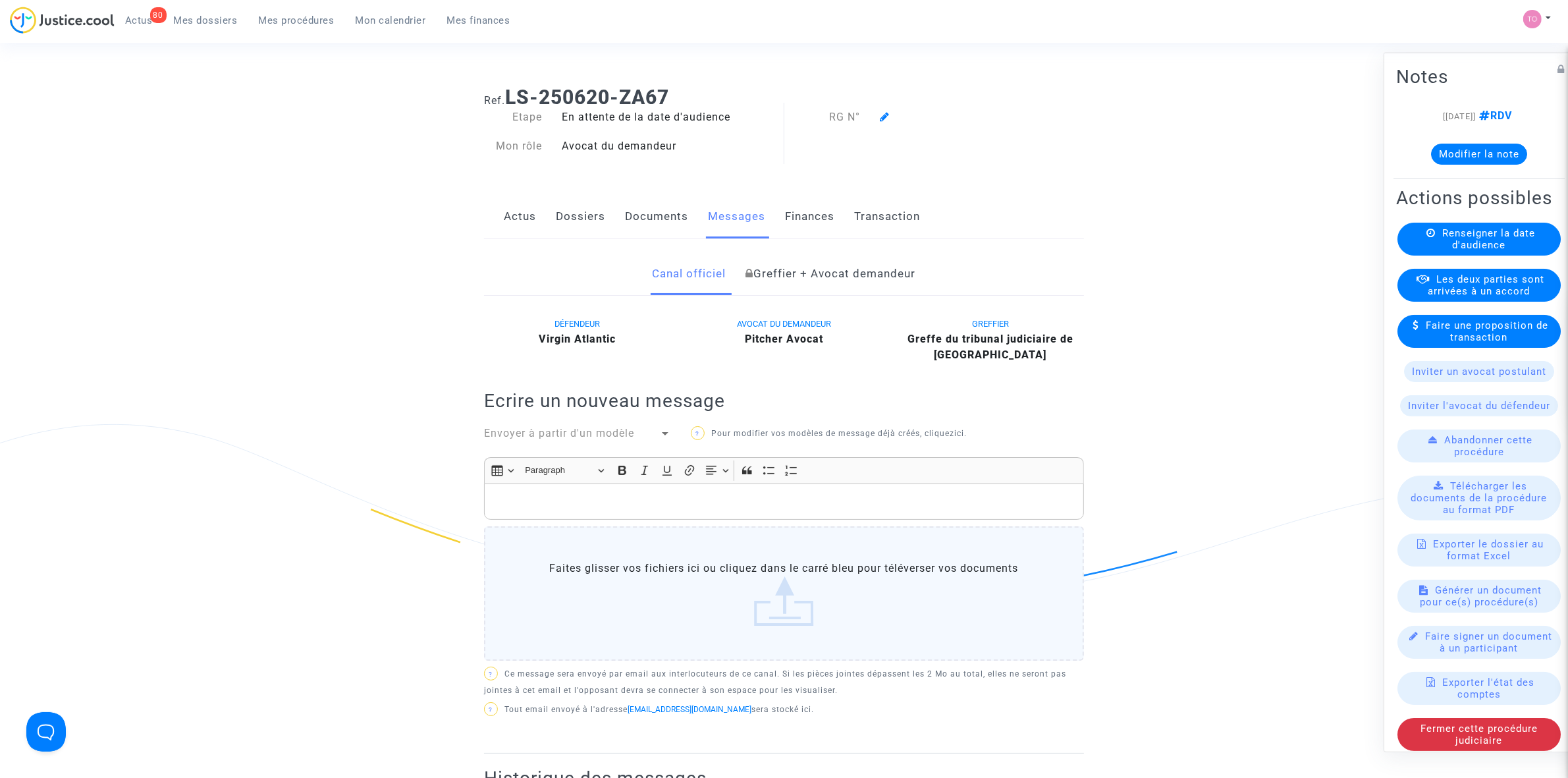
click at [661, 217] on link "Documents" at bounding box center [656, 217] width 63 height 43
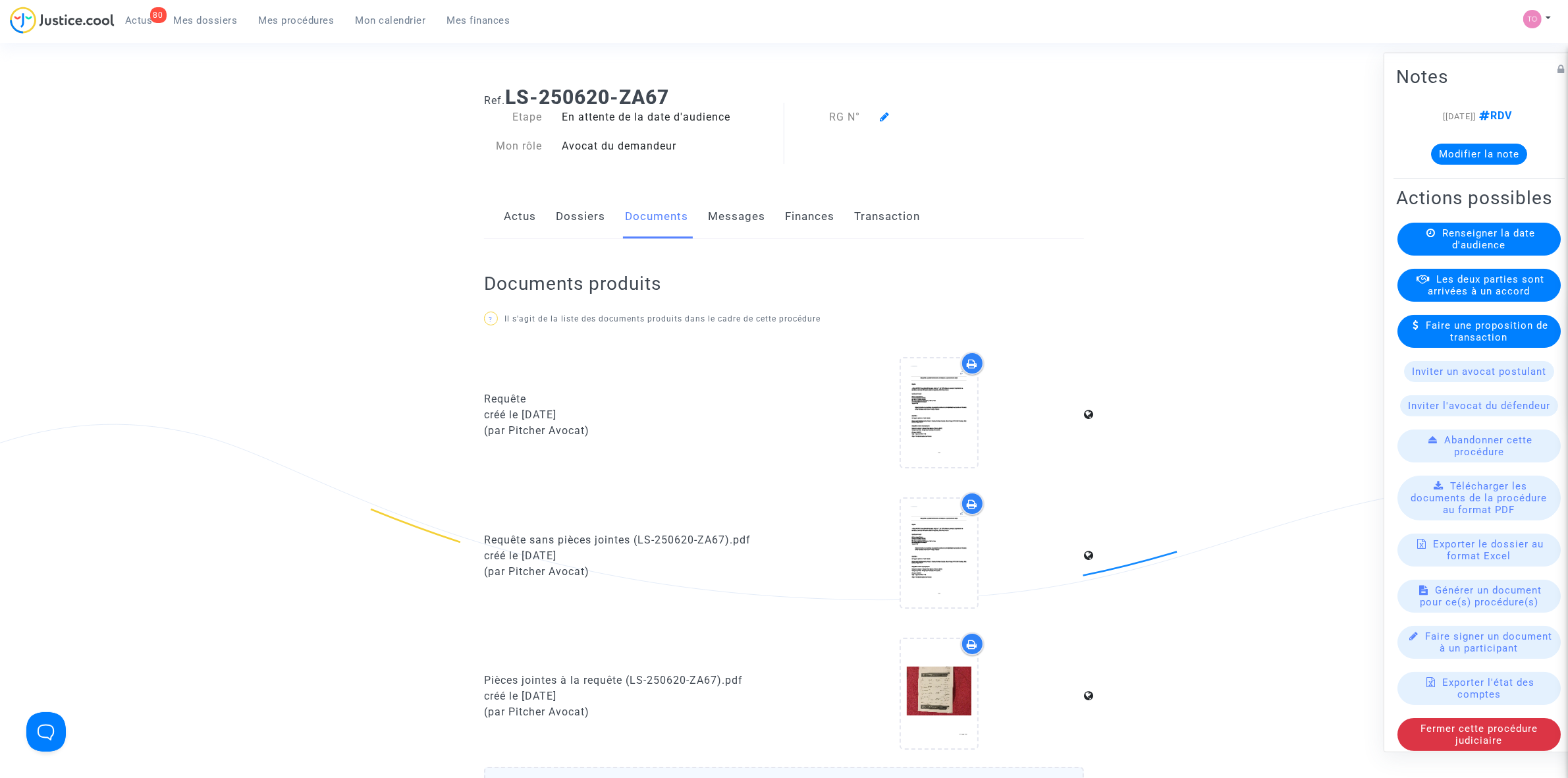
click at [191, 25] on span "Mes dossiers" at bounding box center [206, 20] width 64 height 12
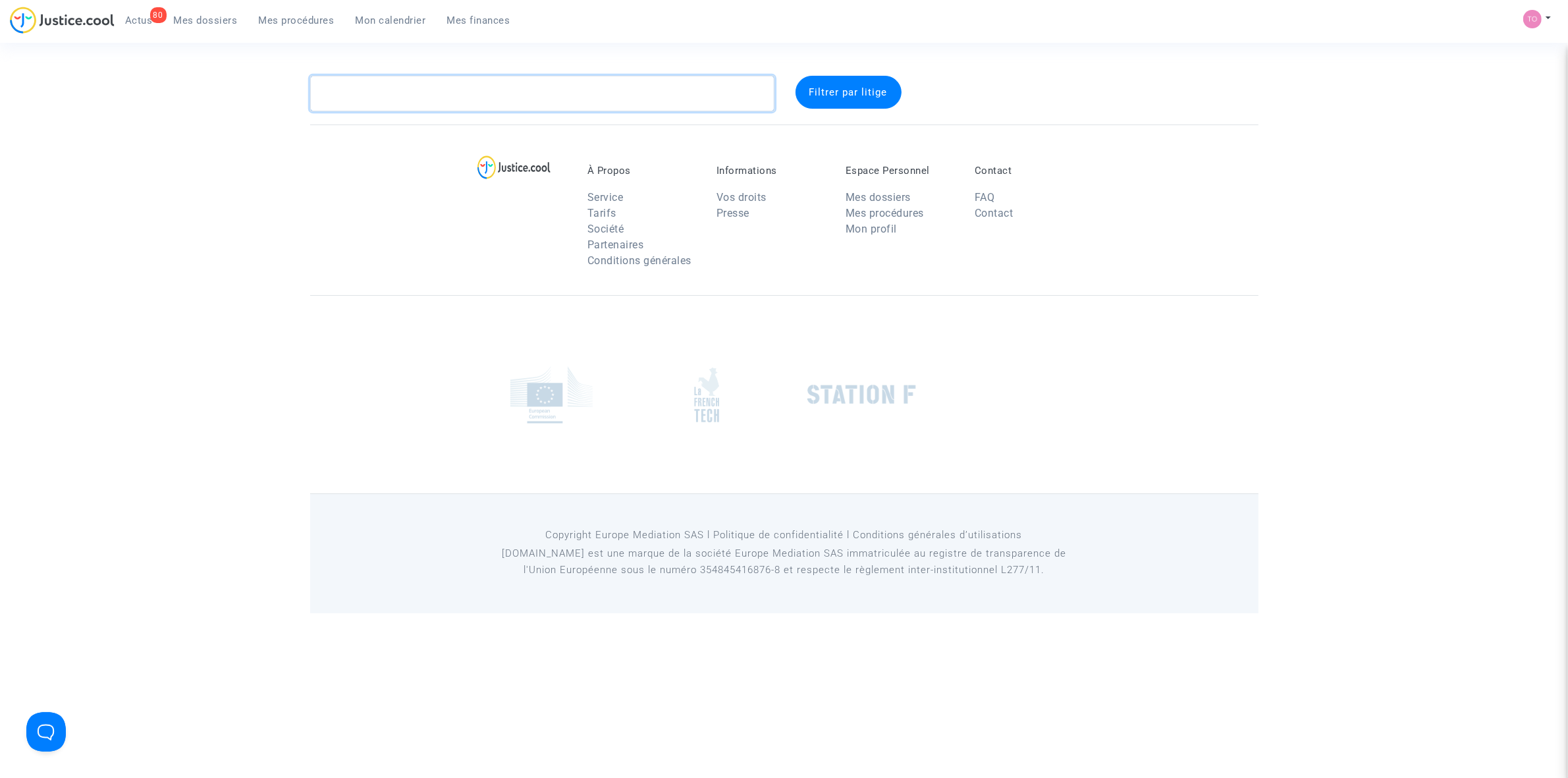
click at [419, 94] on textarea at bounding box center [542, 93] width 464 height 35
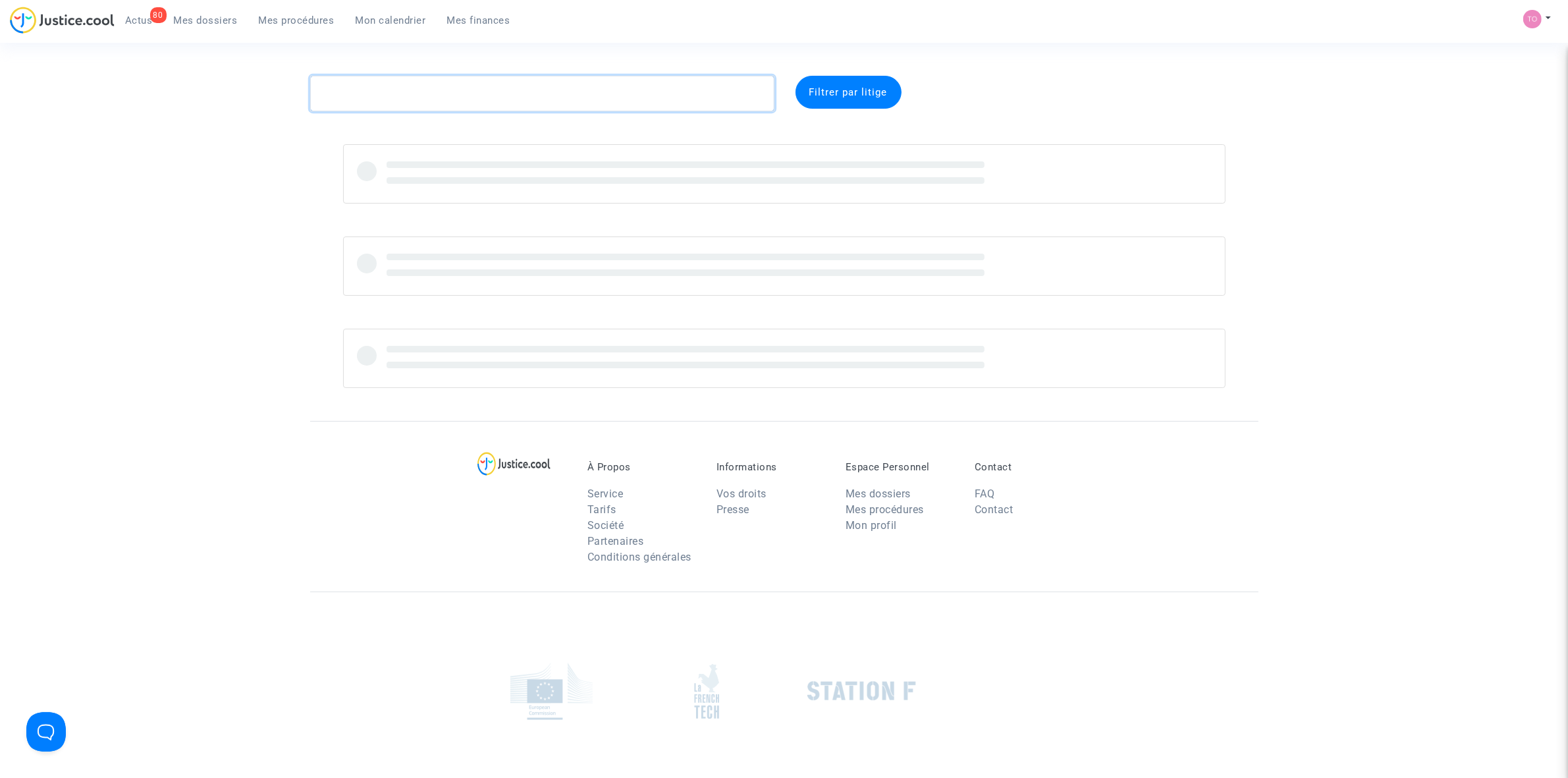
paste textarea "LS-250729-DAVR"
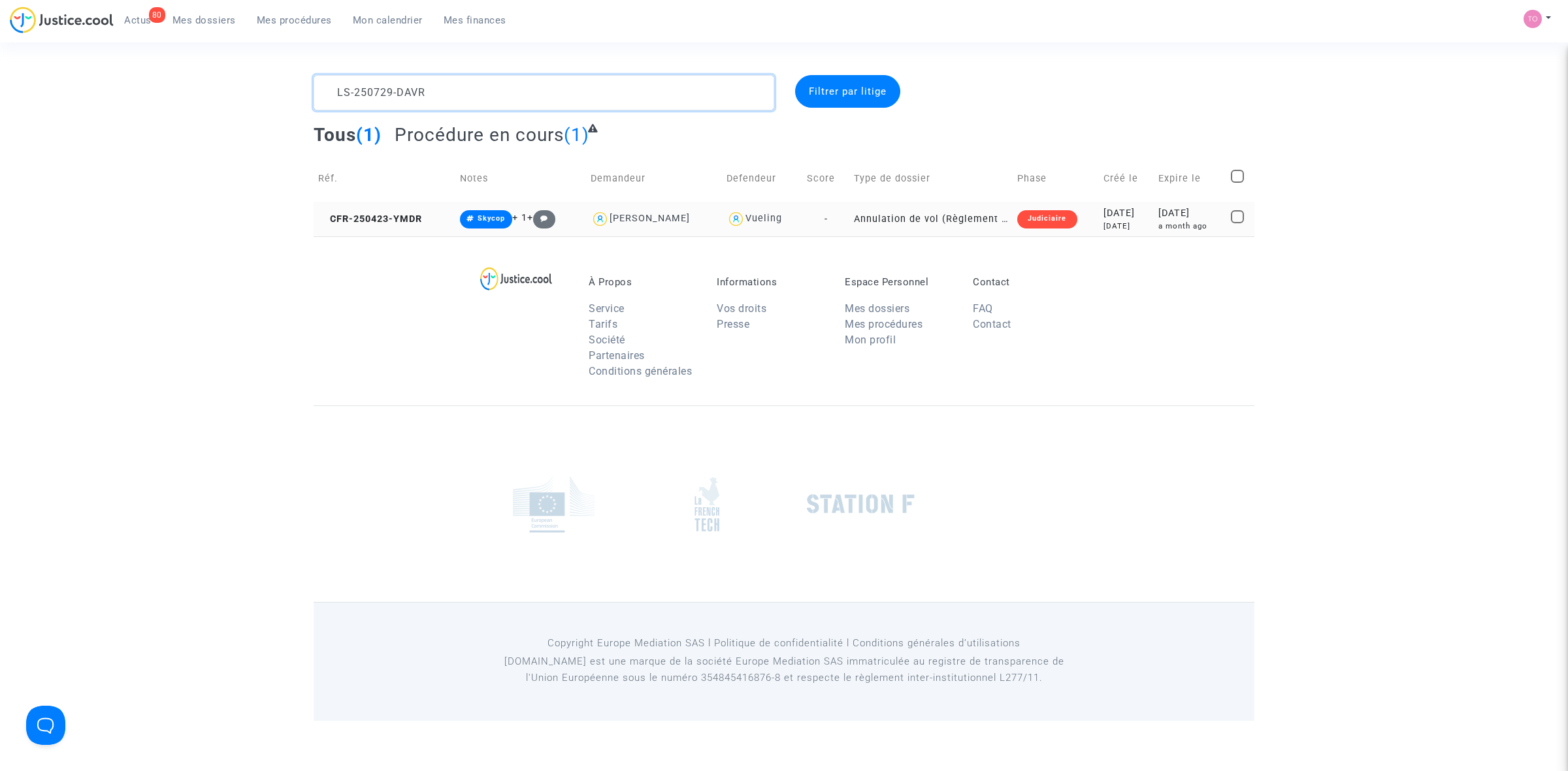
type textarea "LS-250729-DAVR"
click at [1131, 226] on div "4 months ago" at bounding box center [1126, 227] width 46 height 11
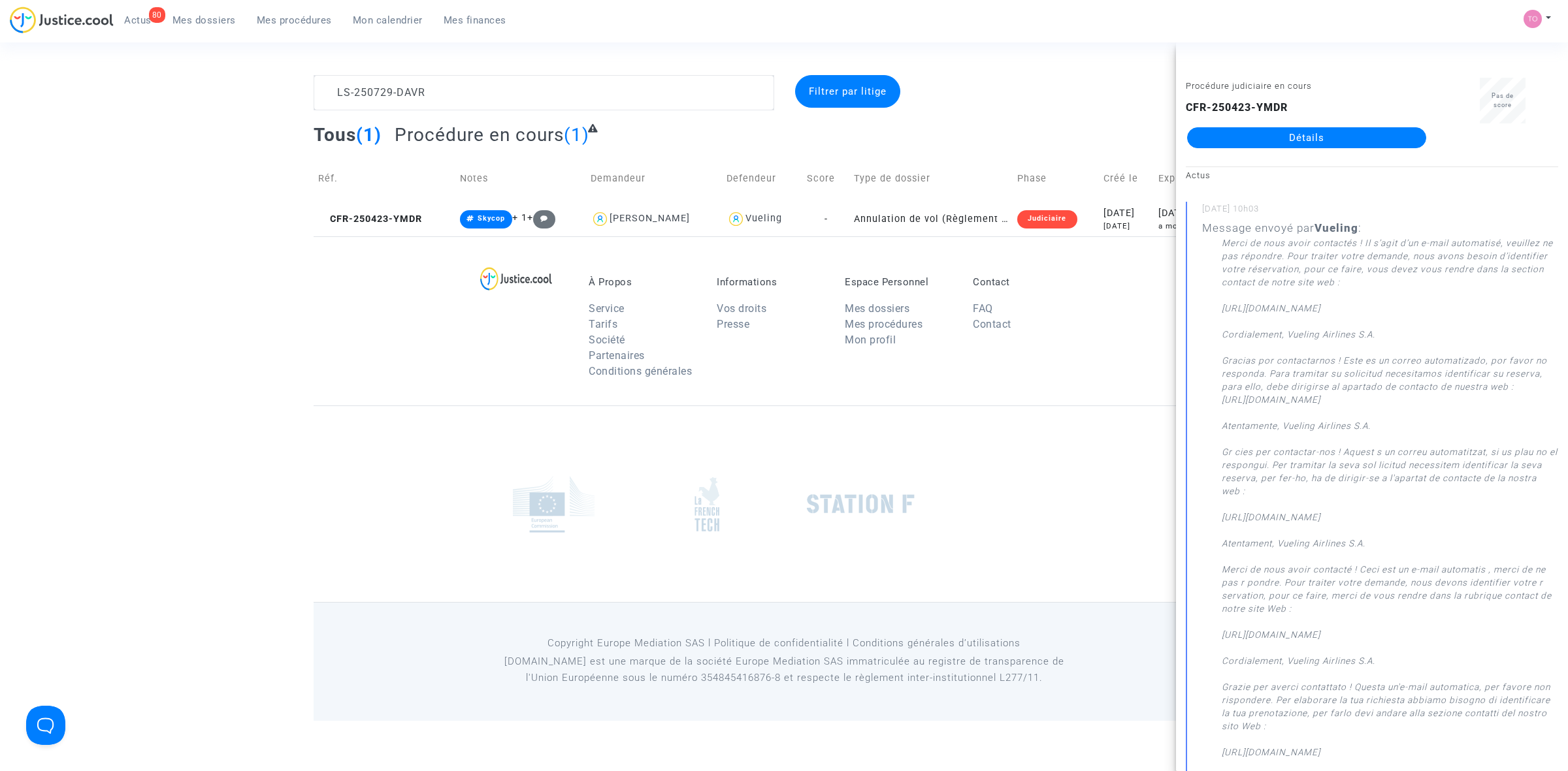
click at [1282, 124] on div "CFR-250423-YMDR Détails" at bounding box center [1307, 124] width 242 height 49
click at [1278, 134] on link "Détails" at bounding box center [1307, 137] width 239 height 21
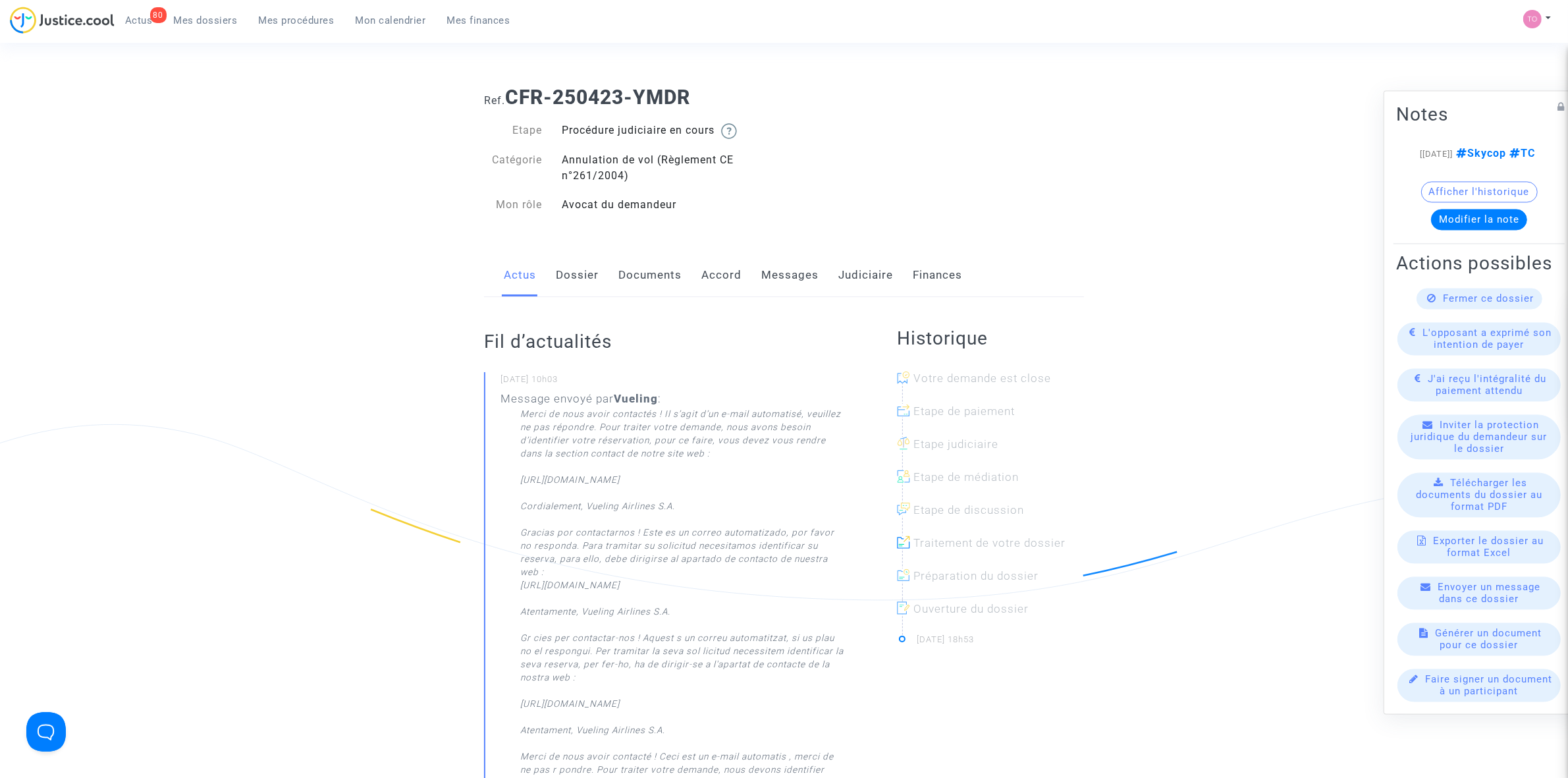
click at [652, 287] on link "Documents" at bounding box center [650, 276] width 63 height 43
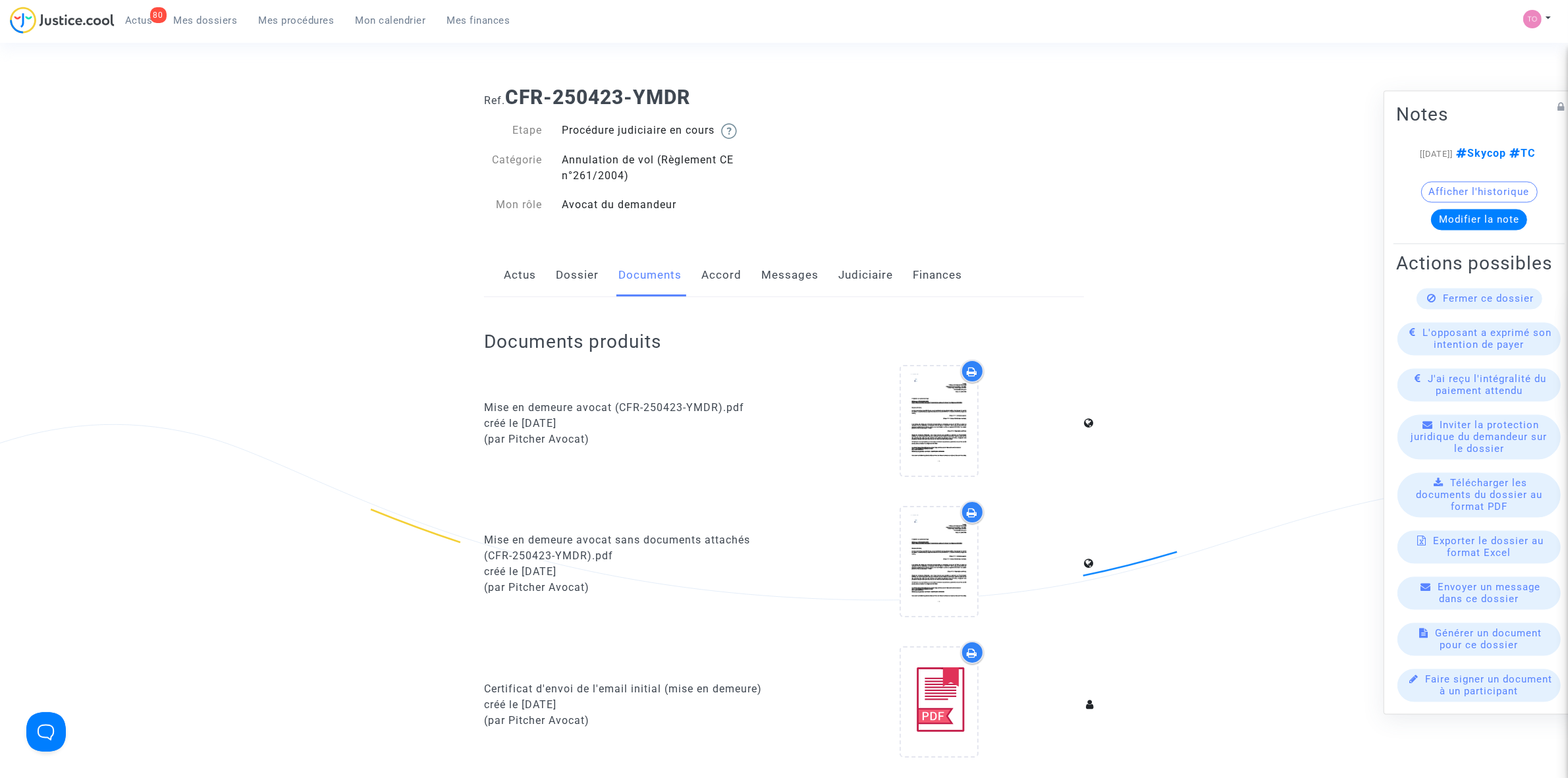
click at [581, 281] on link "Dossier" at bounding box center [577, 276] width 43 height 43
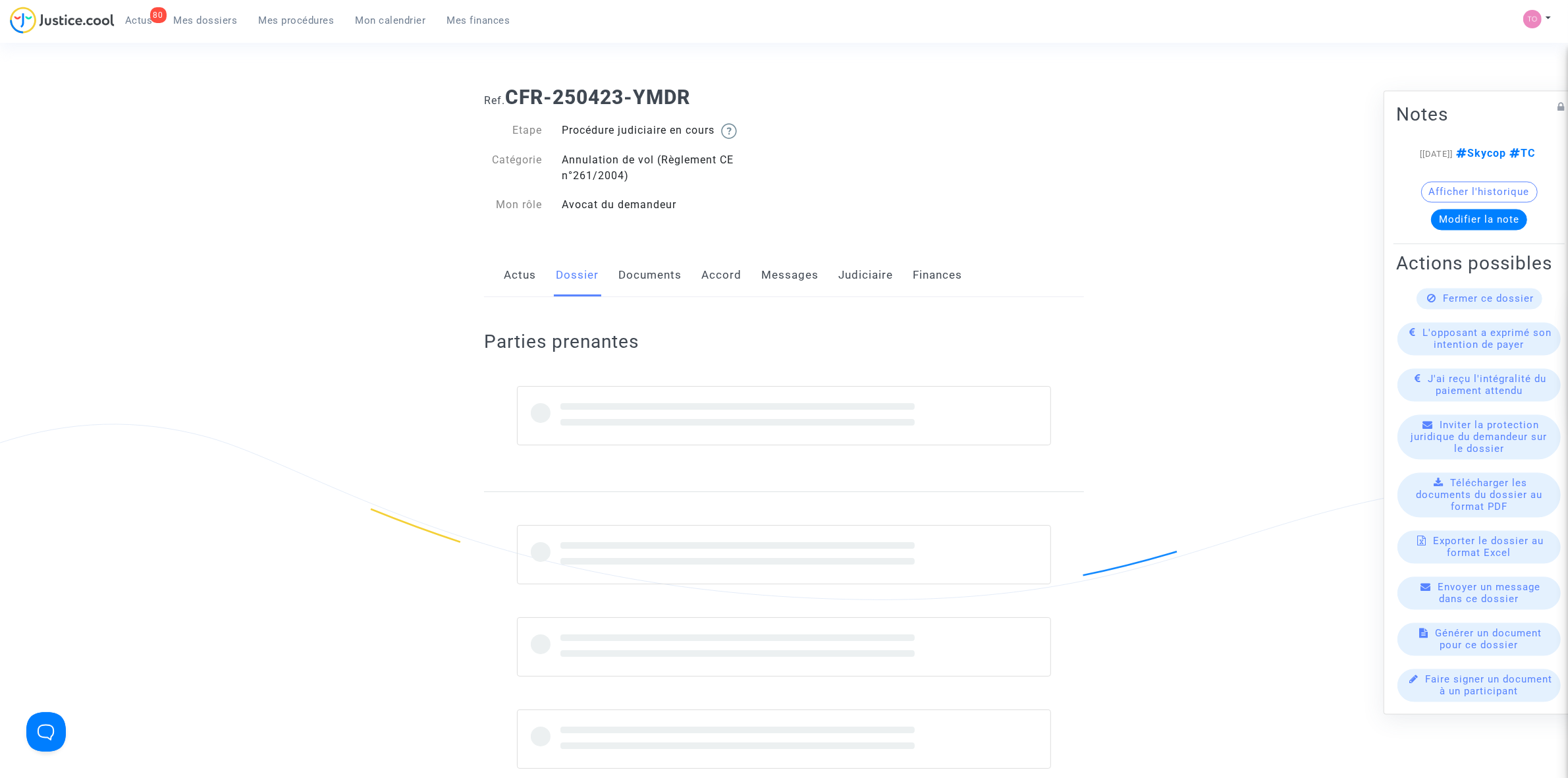
click at [767, 276] on link "Messages" at bounding box center [789, 276] width 57 height 43
click at [728, 277] on link "Accord" at bounding box center [721, 276] width 40 height 43
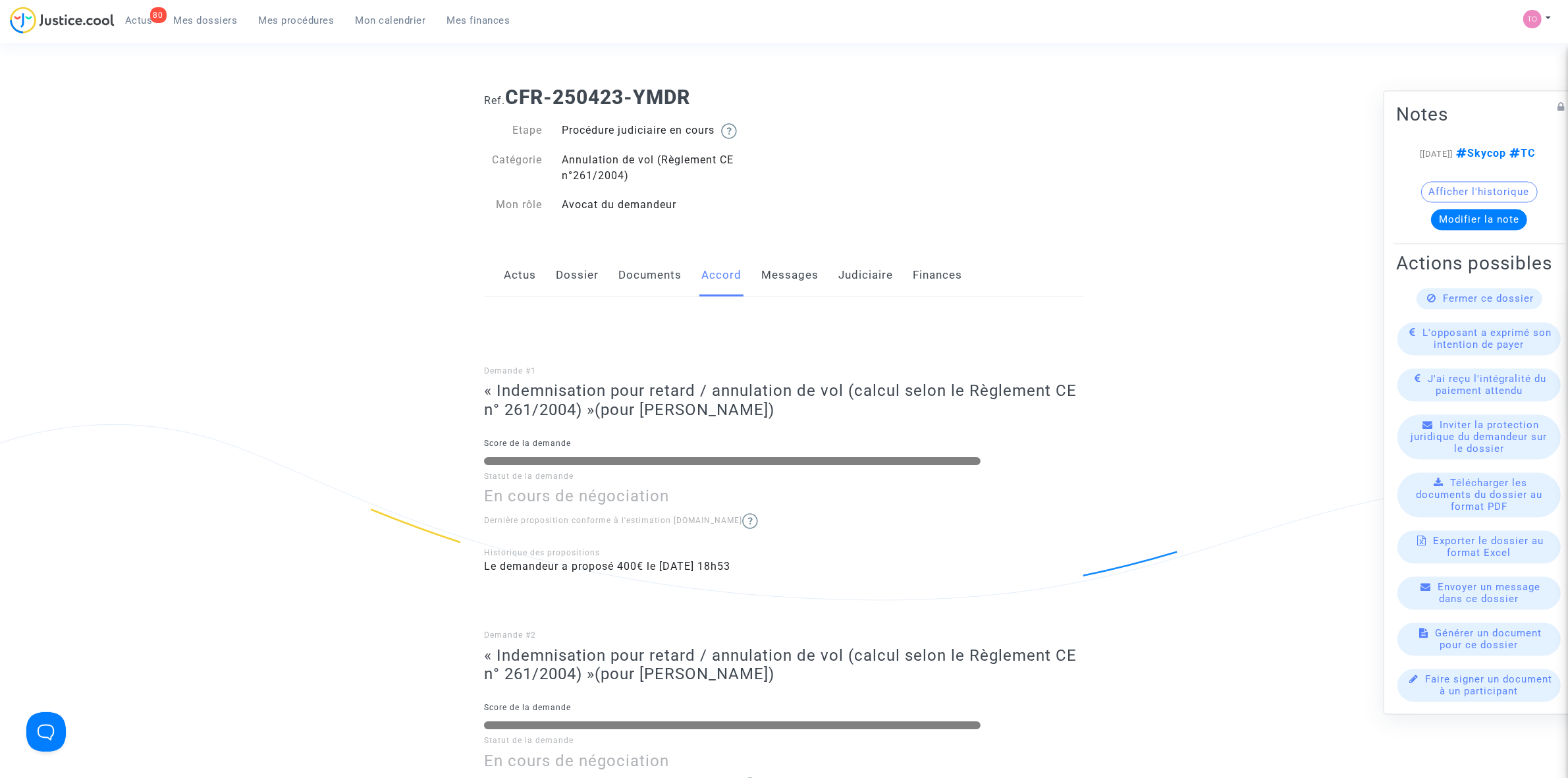
click at [775, 270] on link "Messages" at bounding box center [789, 276] width 57 height 43
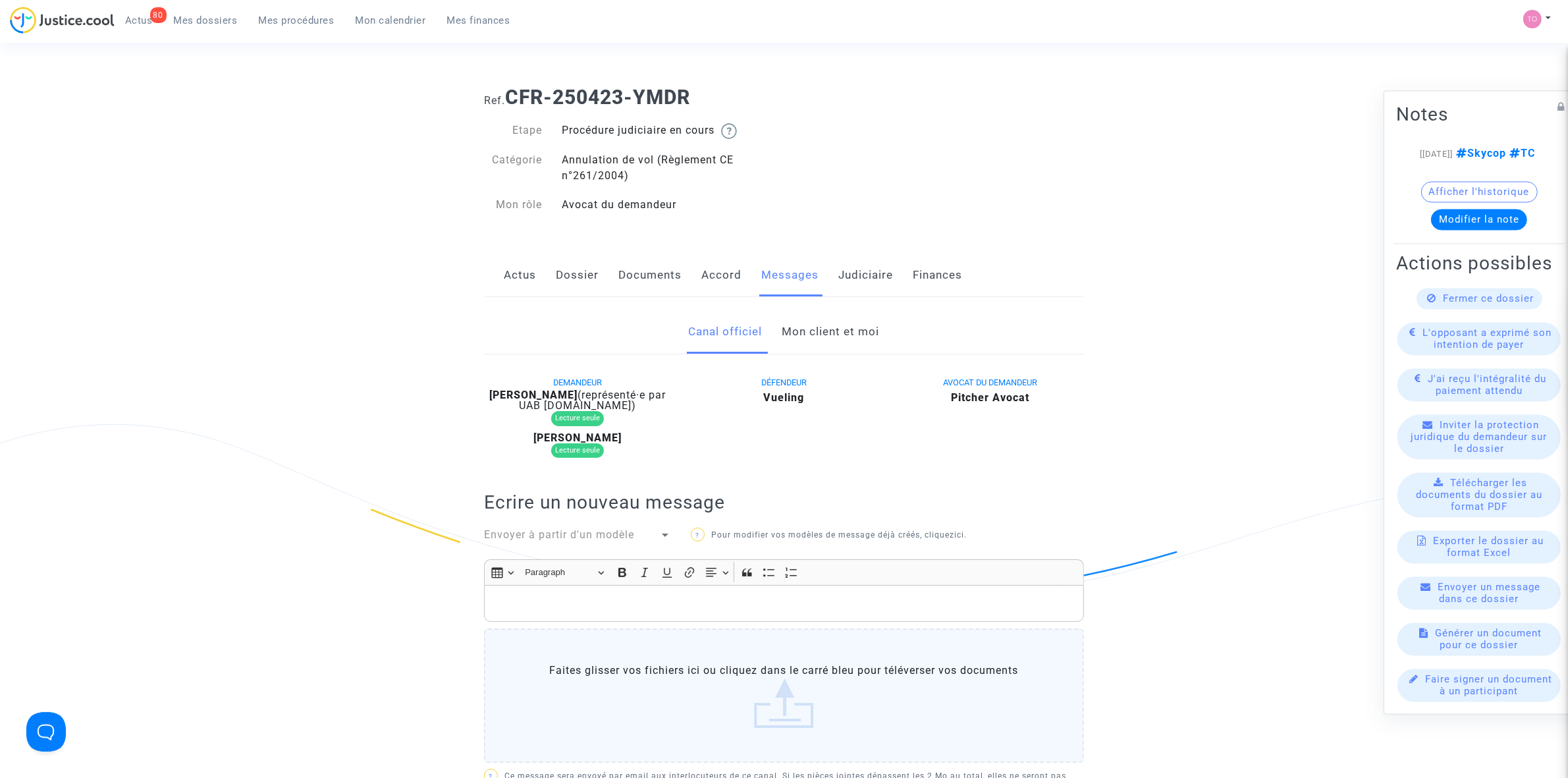
click at [815, 320] on link "Mon client et moi" at bounding box center [831, 332] width 97 height 43
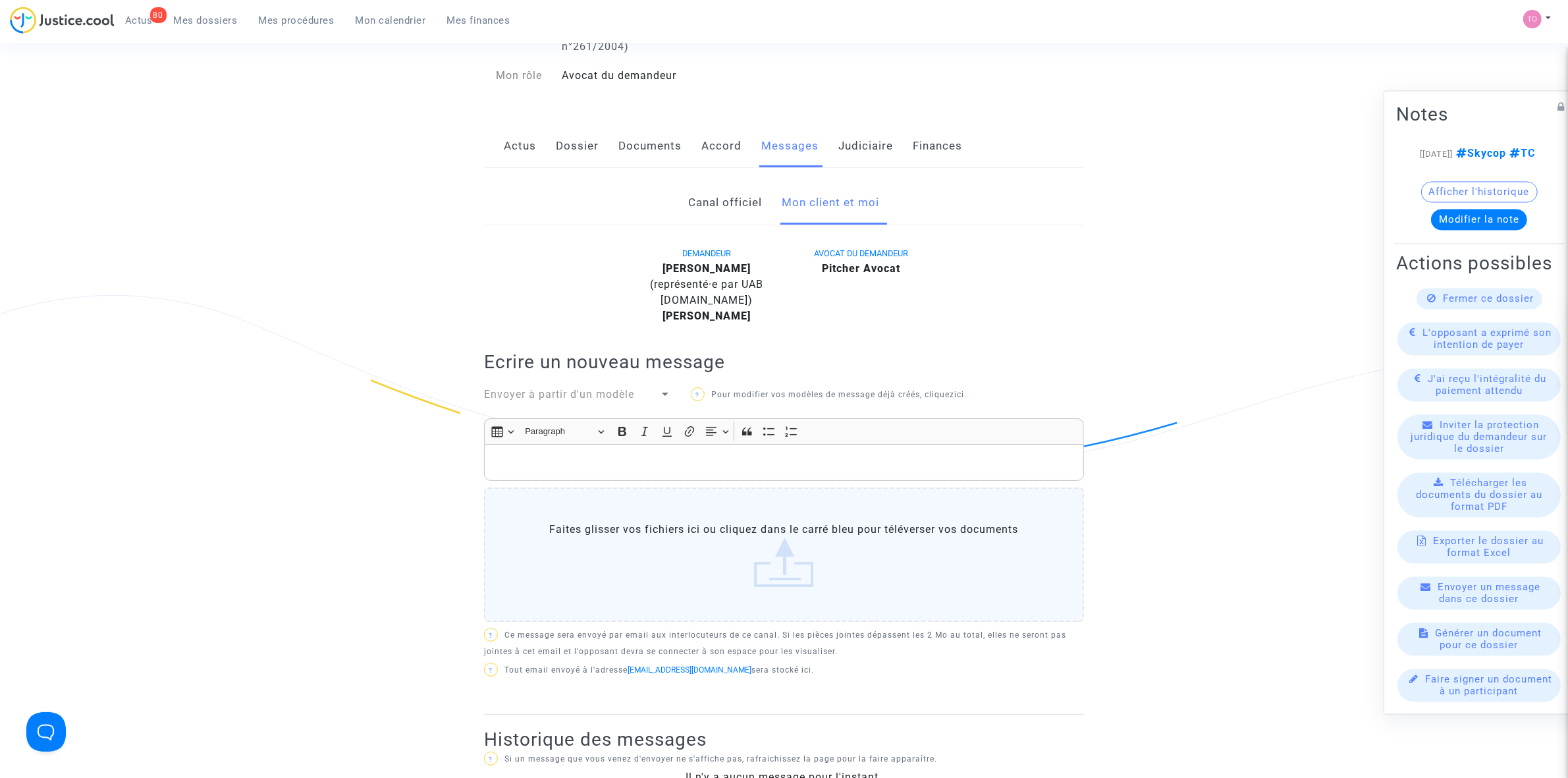
scroll to position [82, 0]
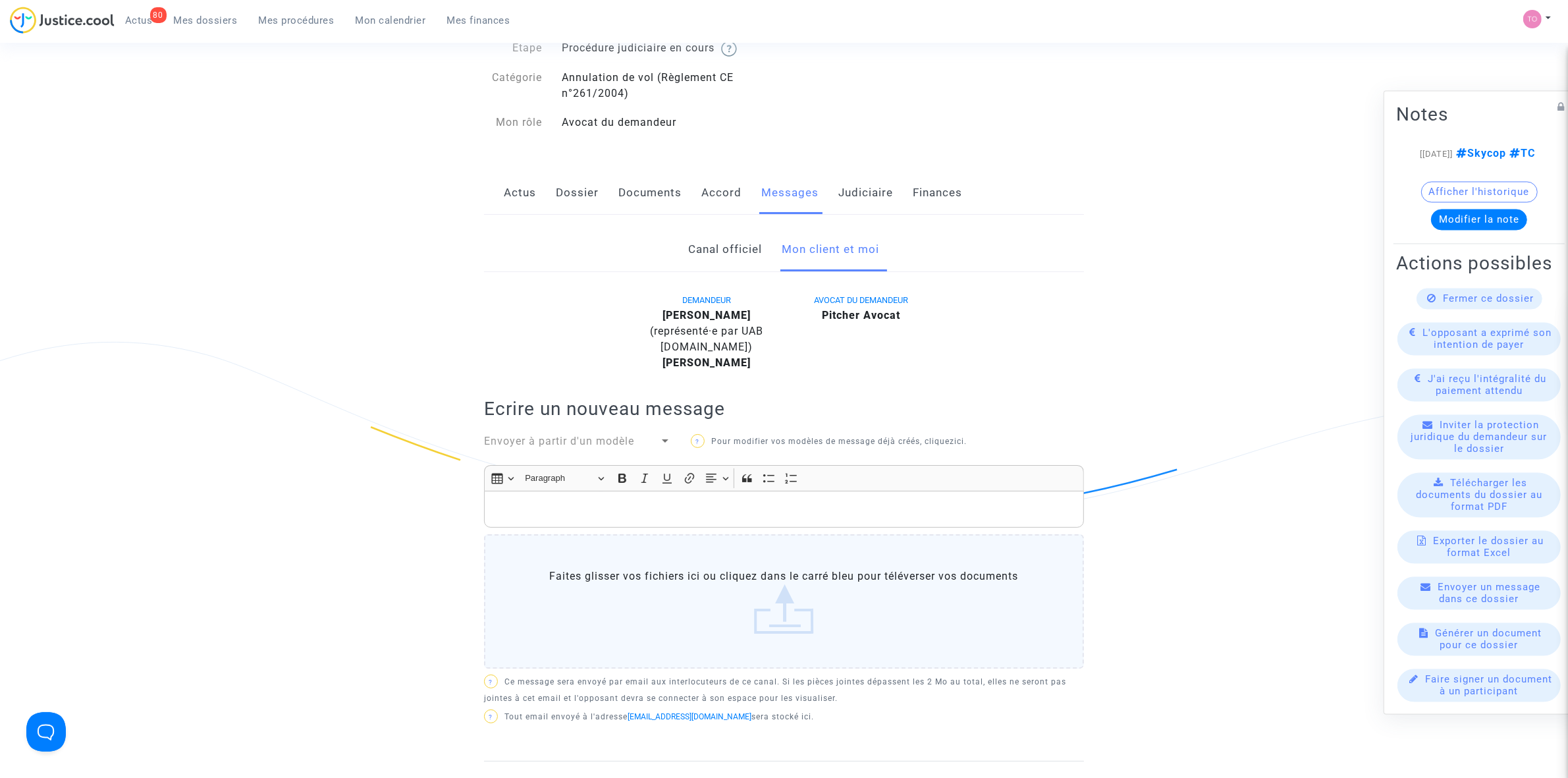
click at [659, 196] on link "Documents" at bounding box center [650, 193] width 63 height 43
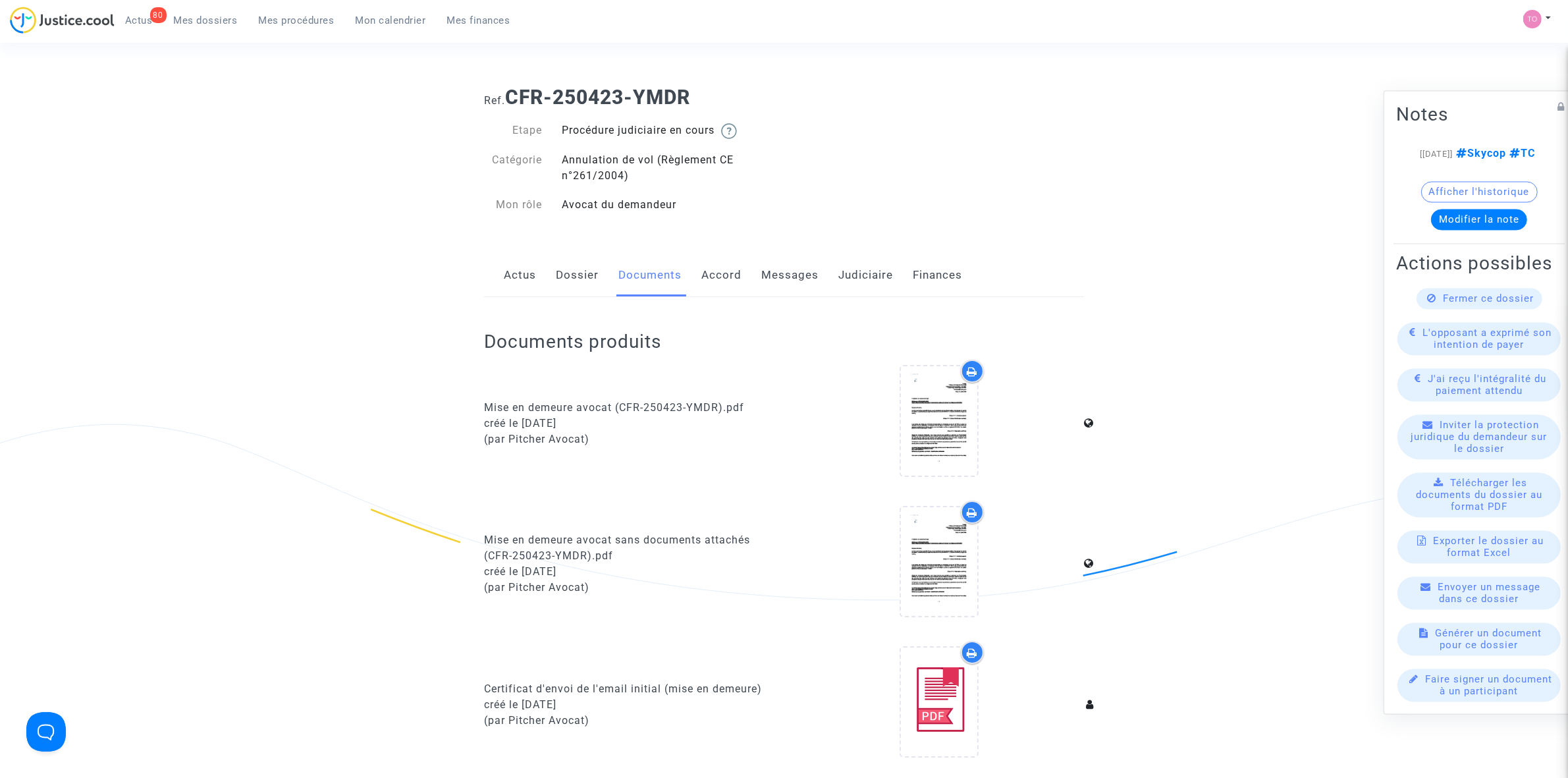
click at [856, 269] on link "Judiciaire" at bounding box center [866, 276] width 55 height 43
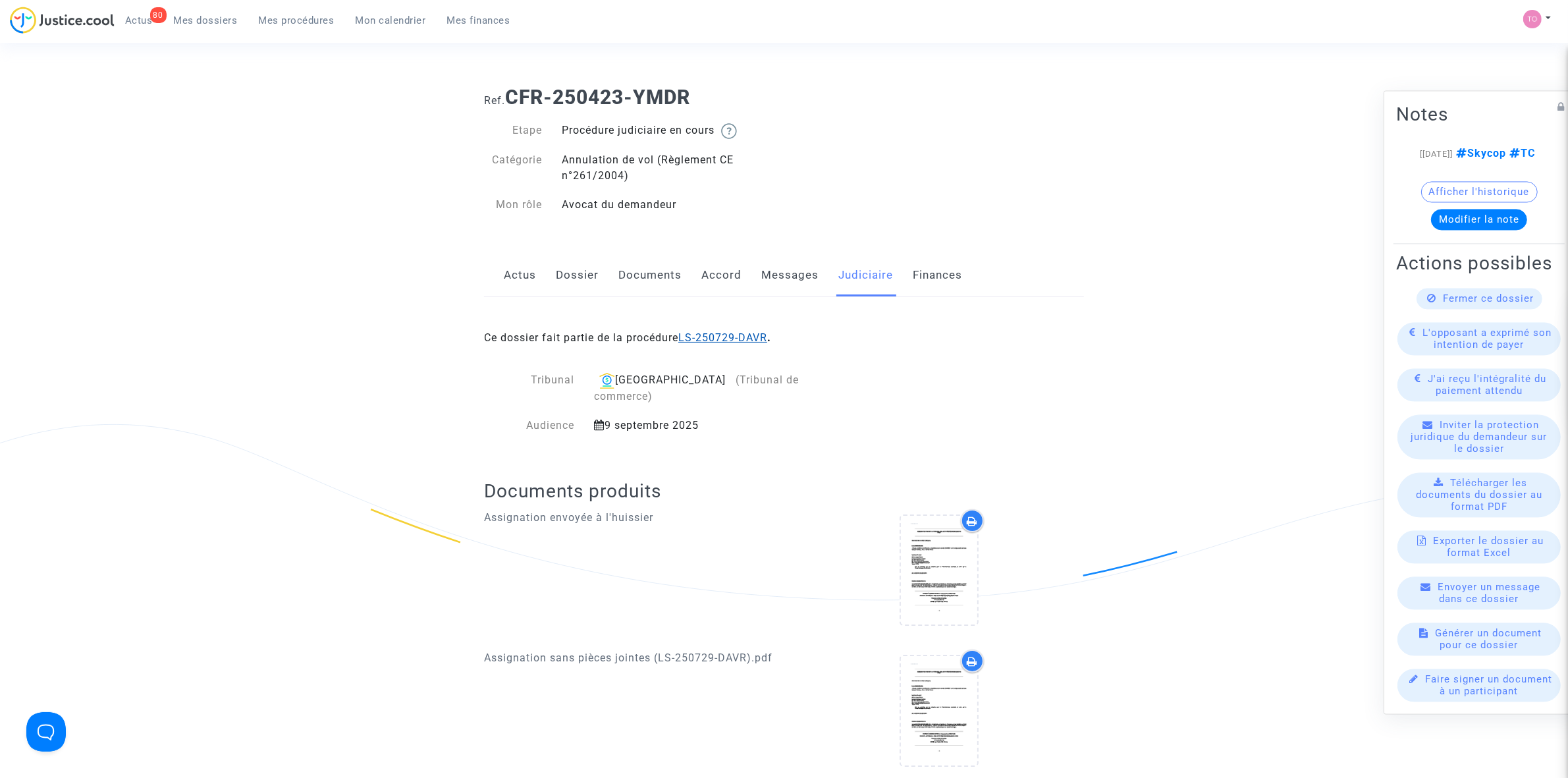
click at [736, 335] on link "LS-250729-DAVR" at bounding box center [722, 337] width 89 height 12
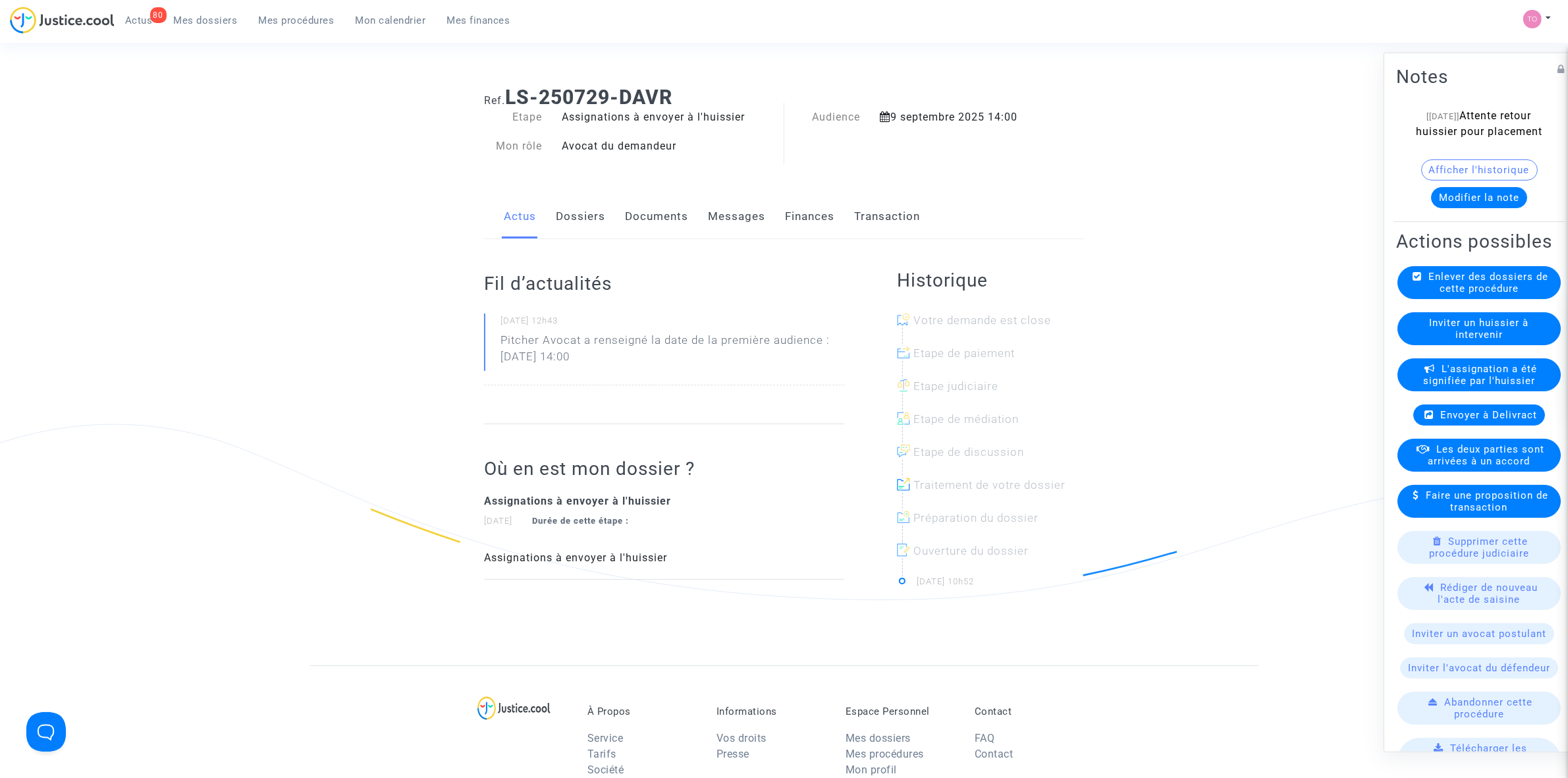
click at [660, 213] on link "Documents" at bounding box center [656, 217] width 63 height 43
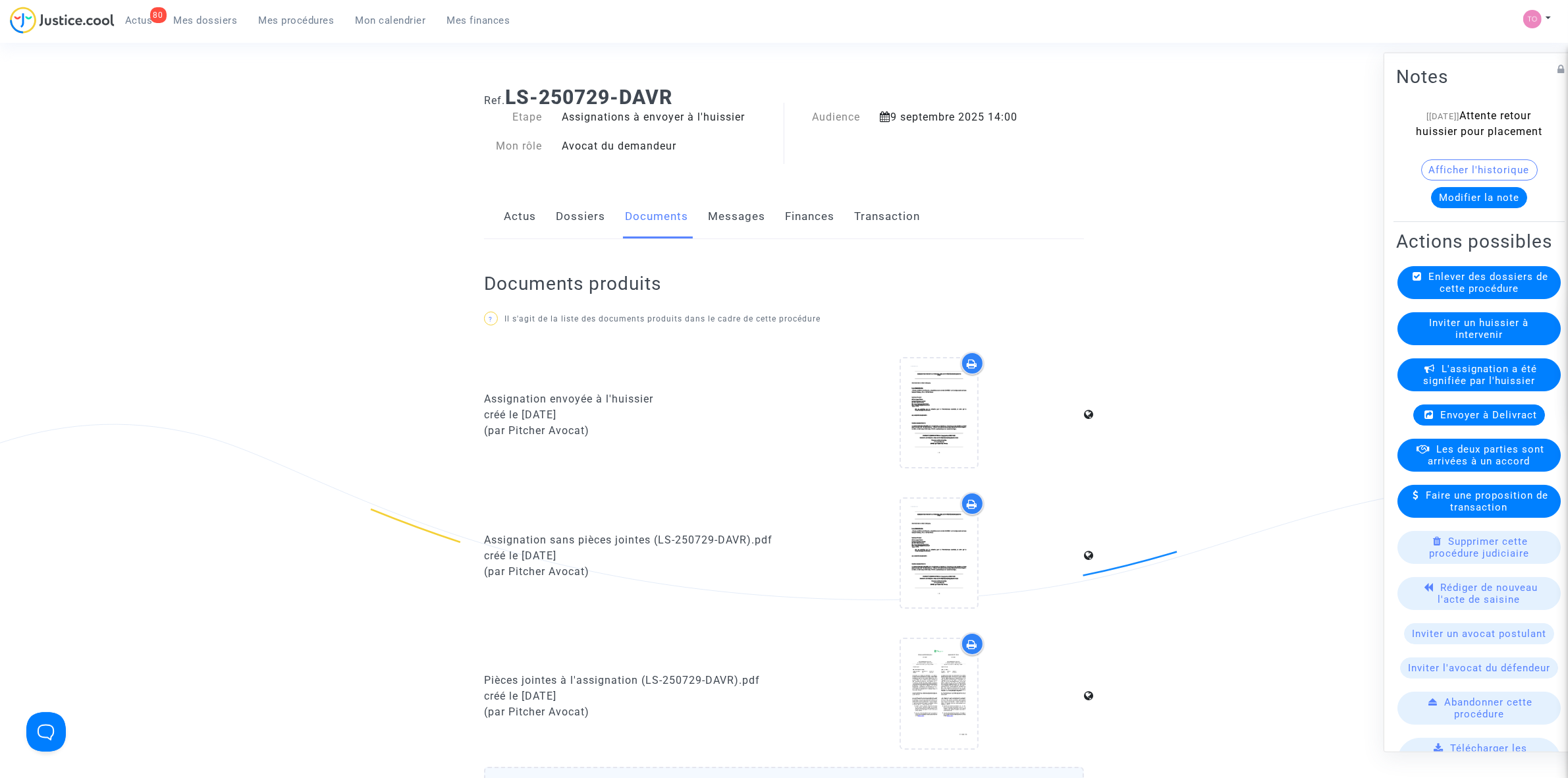
click at [762, 214] on link "Messages" at bounding box center [736, 217] width 57 height 43
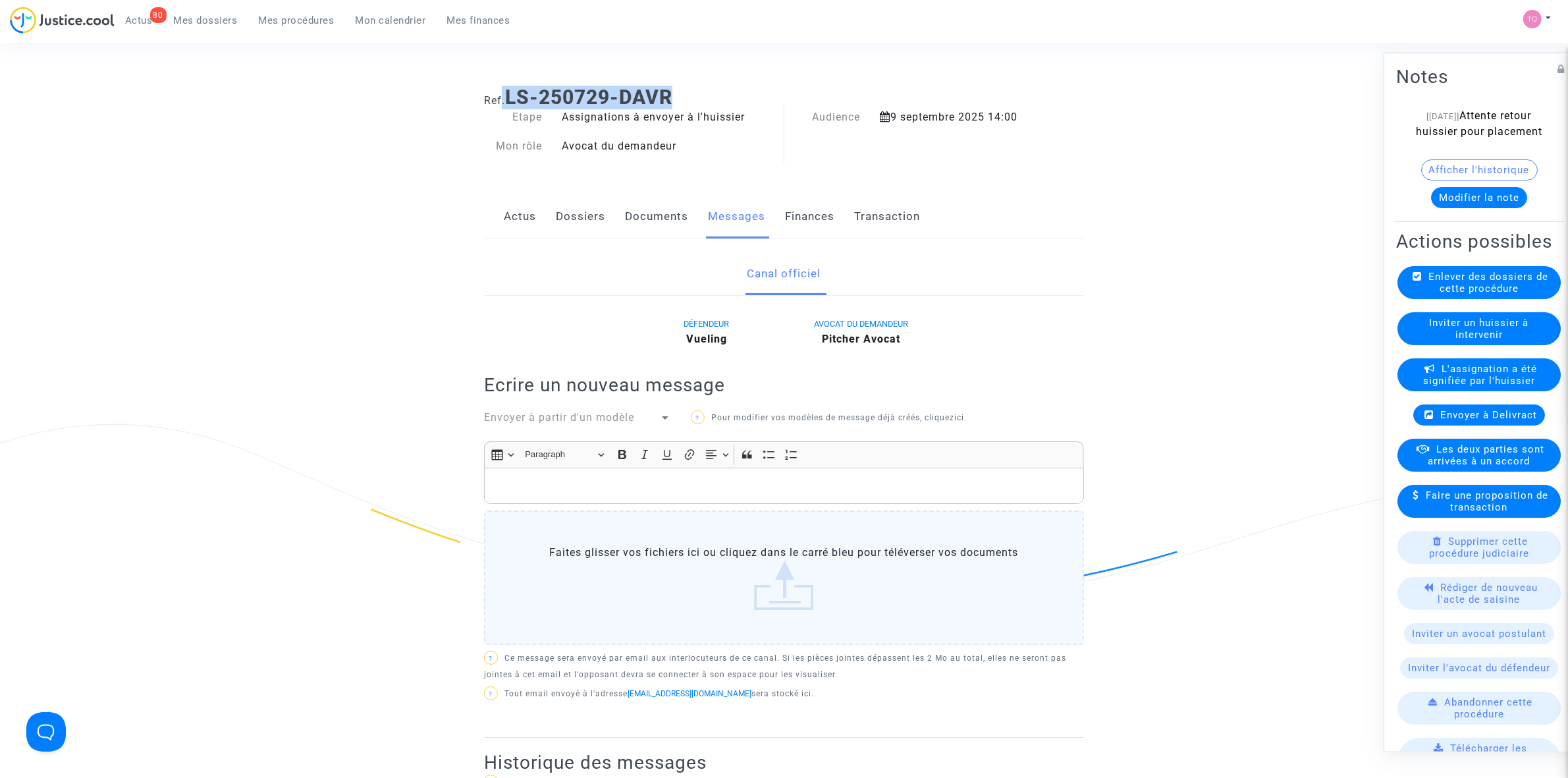
drag, startPoint x: 640, startPoint y: 93, endPoint x: 501, endPoint y: 96, distance: 139.0
click at [501, 96] on h1 "Ref. LS-250729-DAVR" at bounding box center [784, 97] width 600 height 24
copy h1 ". LS-250729-DAVR"
drag, startPoint x: 198, startPoint y: 1, endPoint x: 198, endPoint y: 7, distance: 6.0
click at [198, 1] on nav "80 Actus Mes dossiers Mes procédures Mon calendrier Mes finances Mon profil Par…" at bounding box center [784, 21] width 1568 height 43
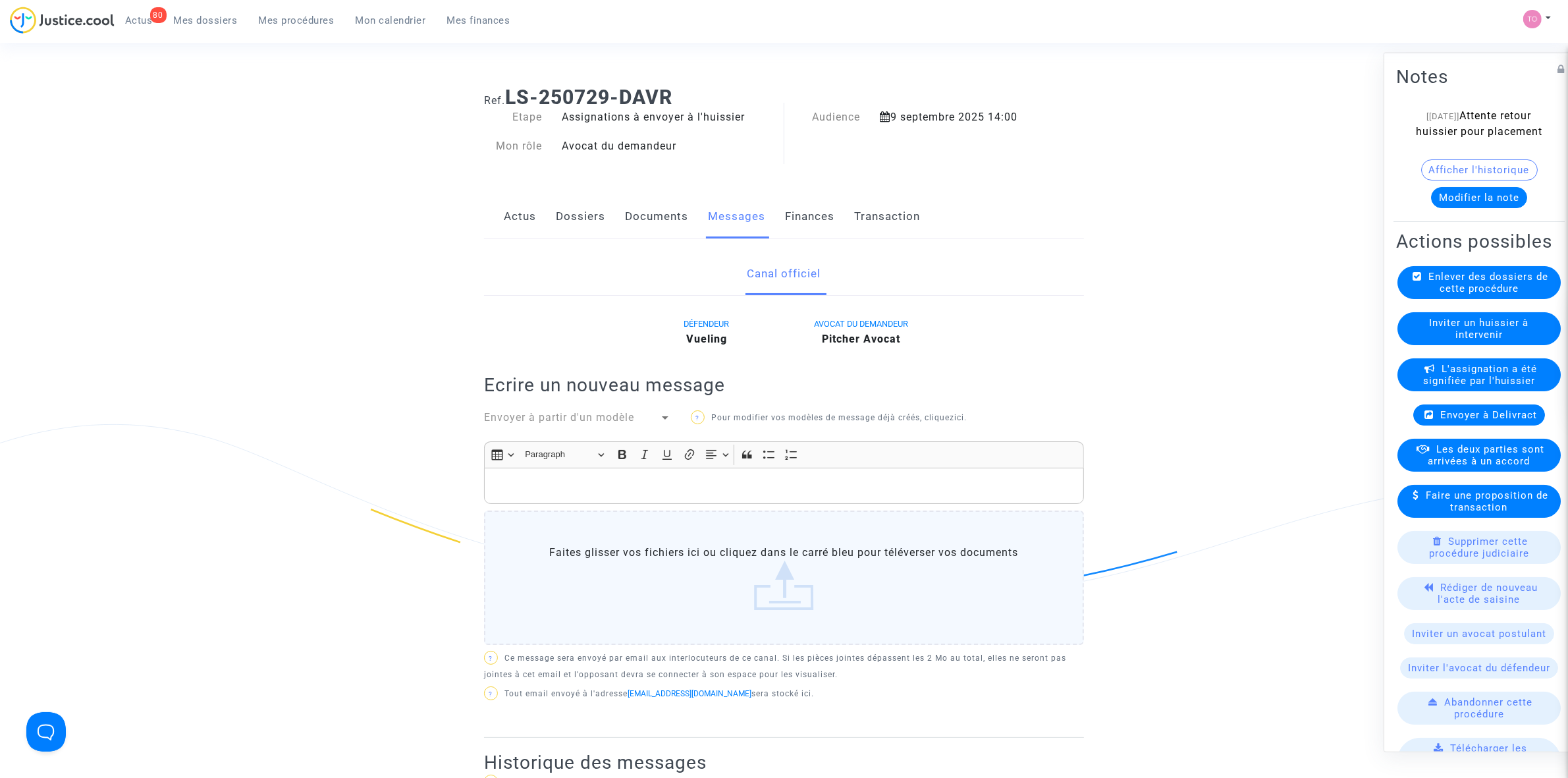
click at [198, 11] on link "Mes dossiers" at bounding box center [206, 20] width 85 height 19
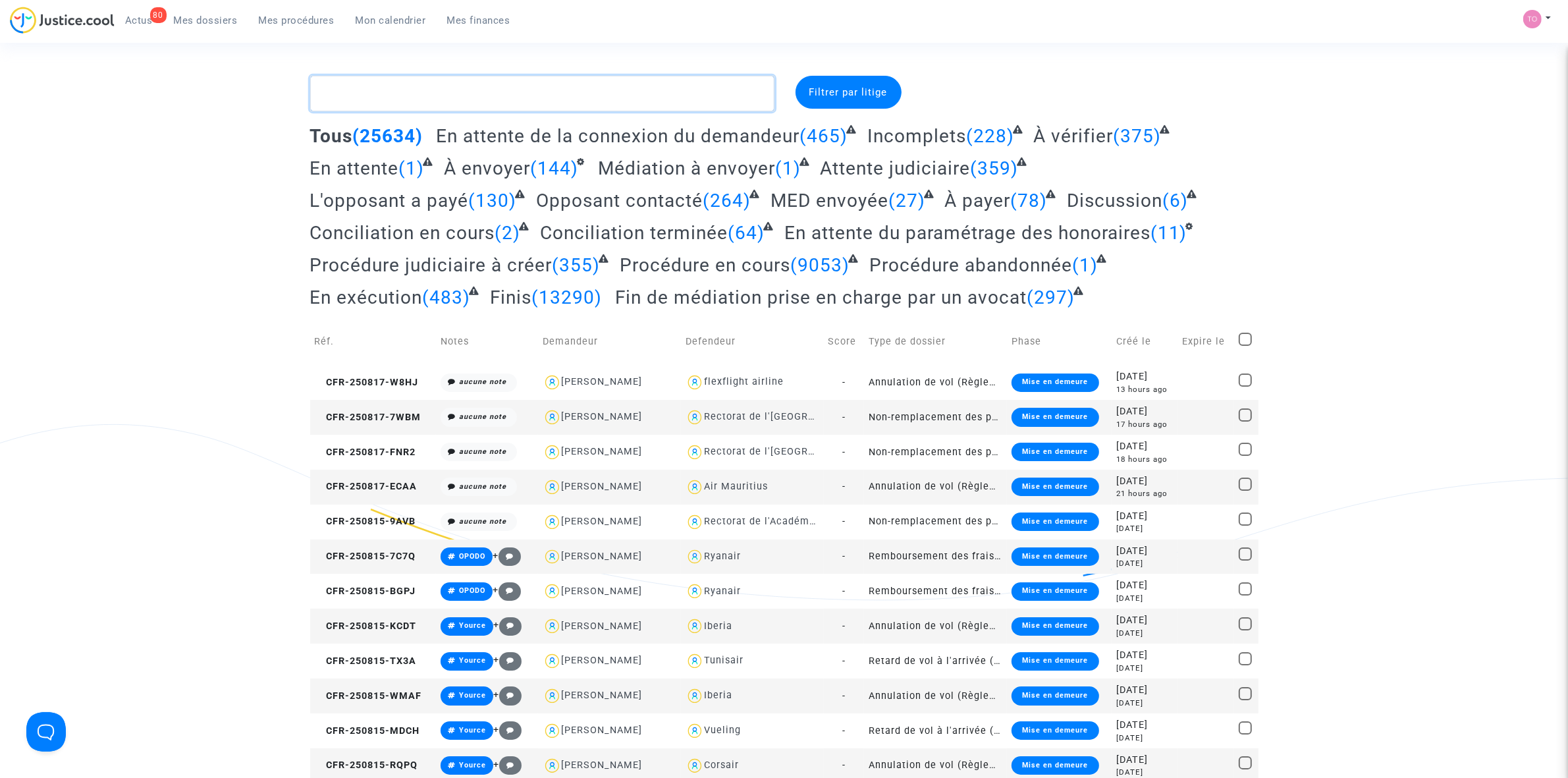
click at [363, 87] on textarea at bounding box center [542, 93] width 464 height 35
paste textarea "Lecompte"
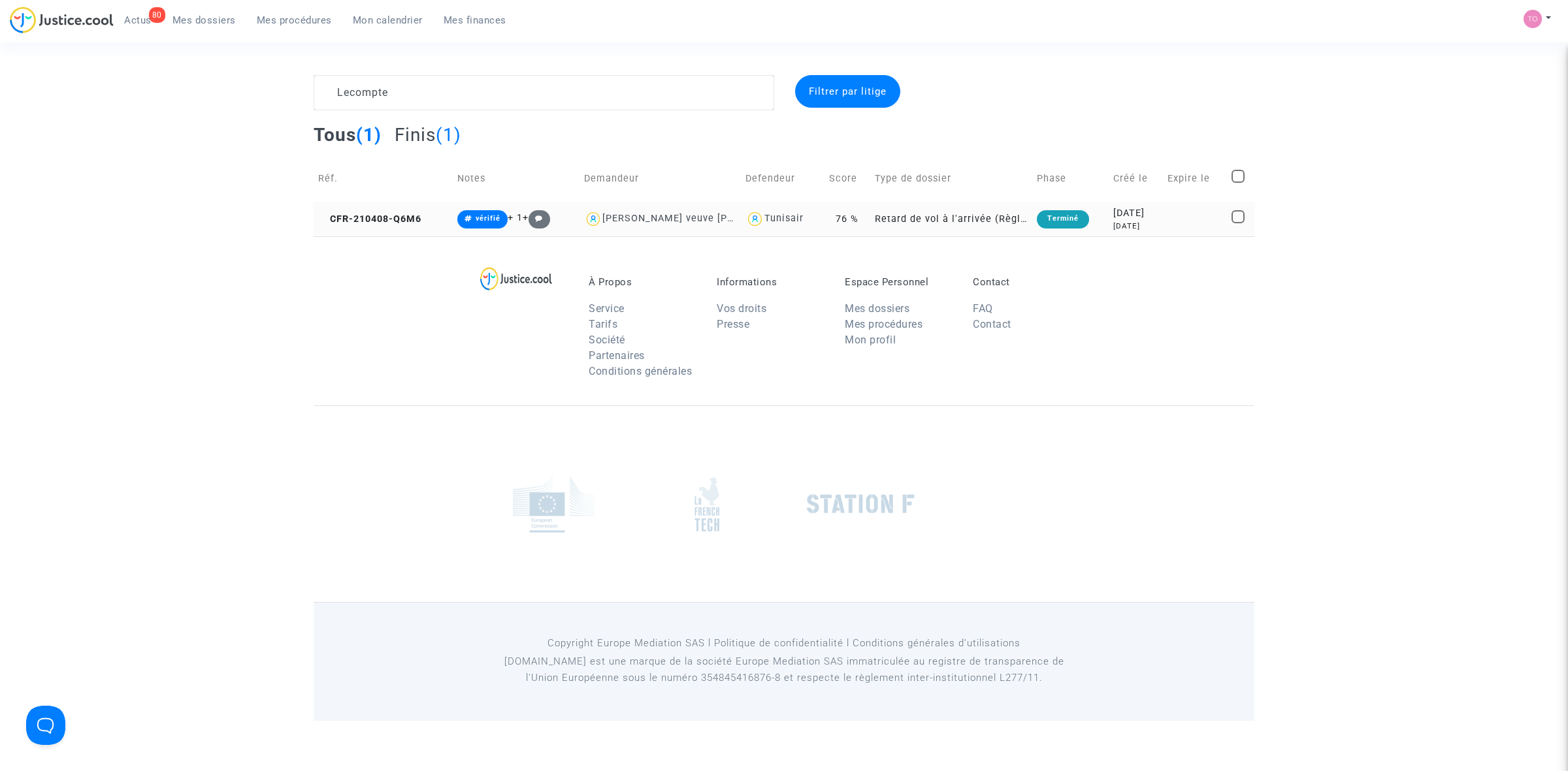
click at [1122, 223] on div "[DATE]" at bounding box center [1136, 227] width 45 height 11
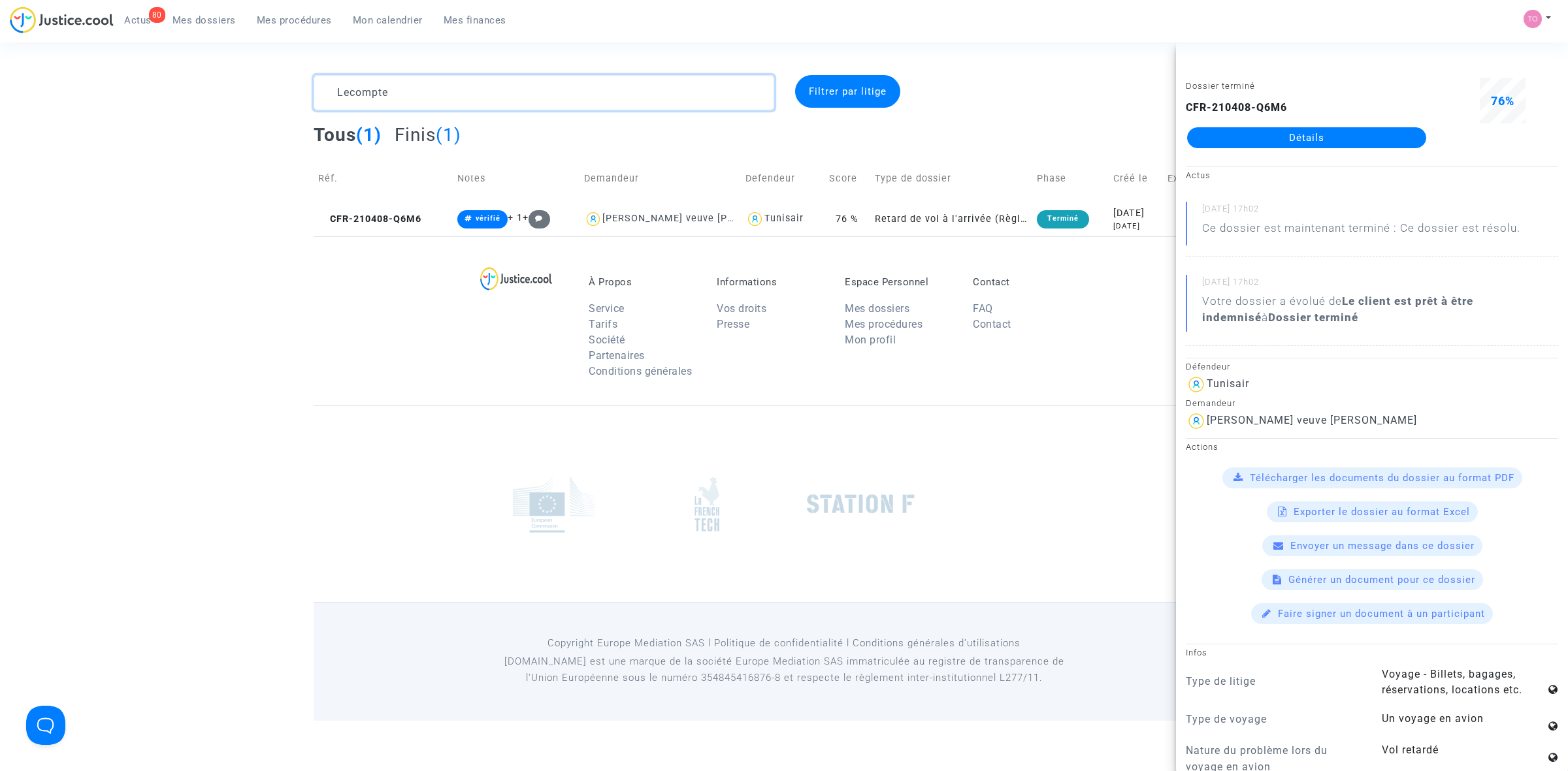
drag, startPoint x: 396, startPoint y: 88, endPoint x: 288, endPoint y: 95, distance: 108.2
click at [288, 95] on div "Lecompte Filtrer par litige Tous (1) Finis (1) Réf. Notes Demandeur Defendeur S…" at bounding box center [784, 156] width 1568 height 162
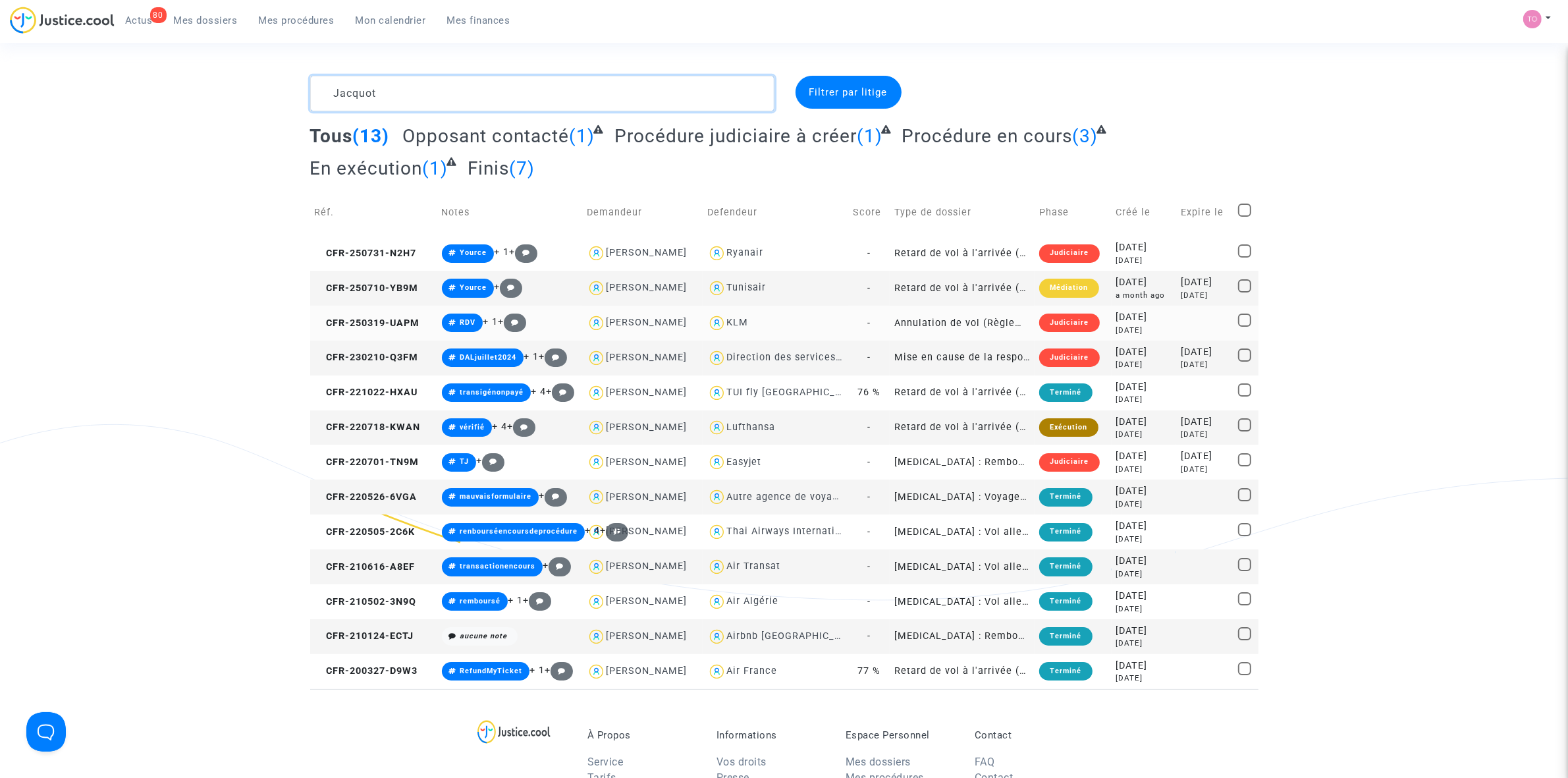
type textarea "Jacquot"
click at [1127, 320] on div "2025-03-19" at bounding box center [1144, 318] width 56 height 14
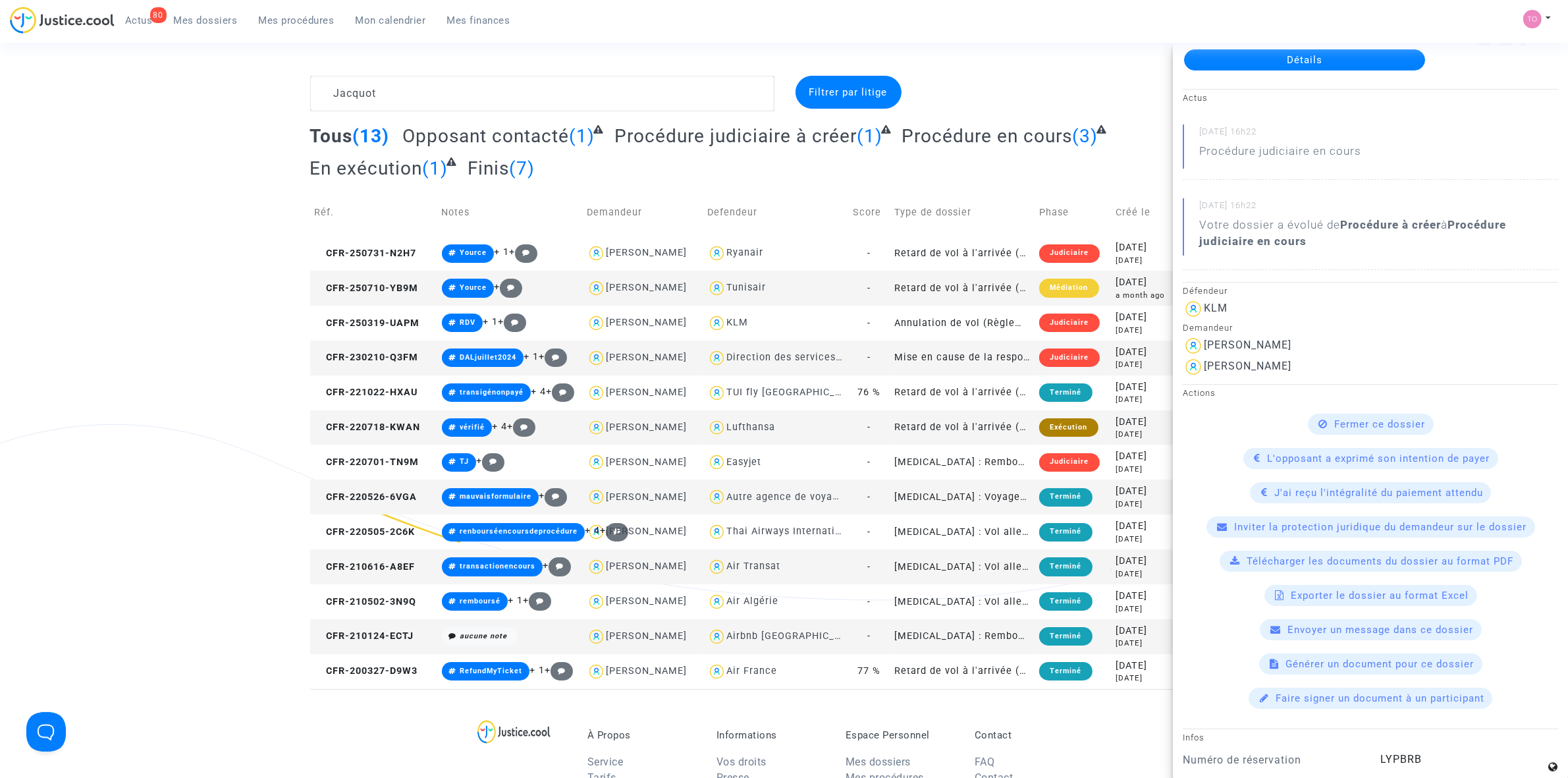
scroll to position [82, 0]
click at [1258, 63] on link "Détails" at bounding box center [1305, 56] width 241 height 21
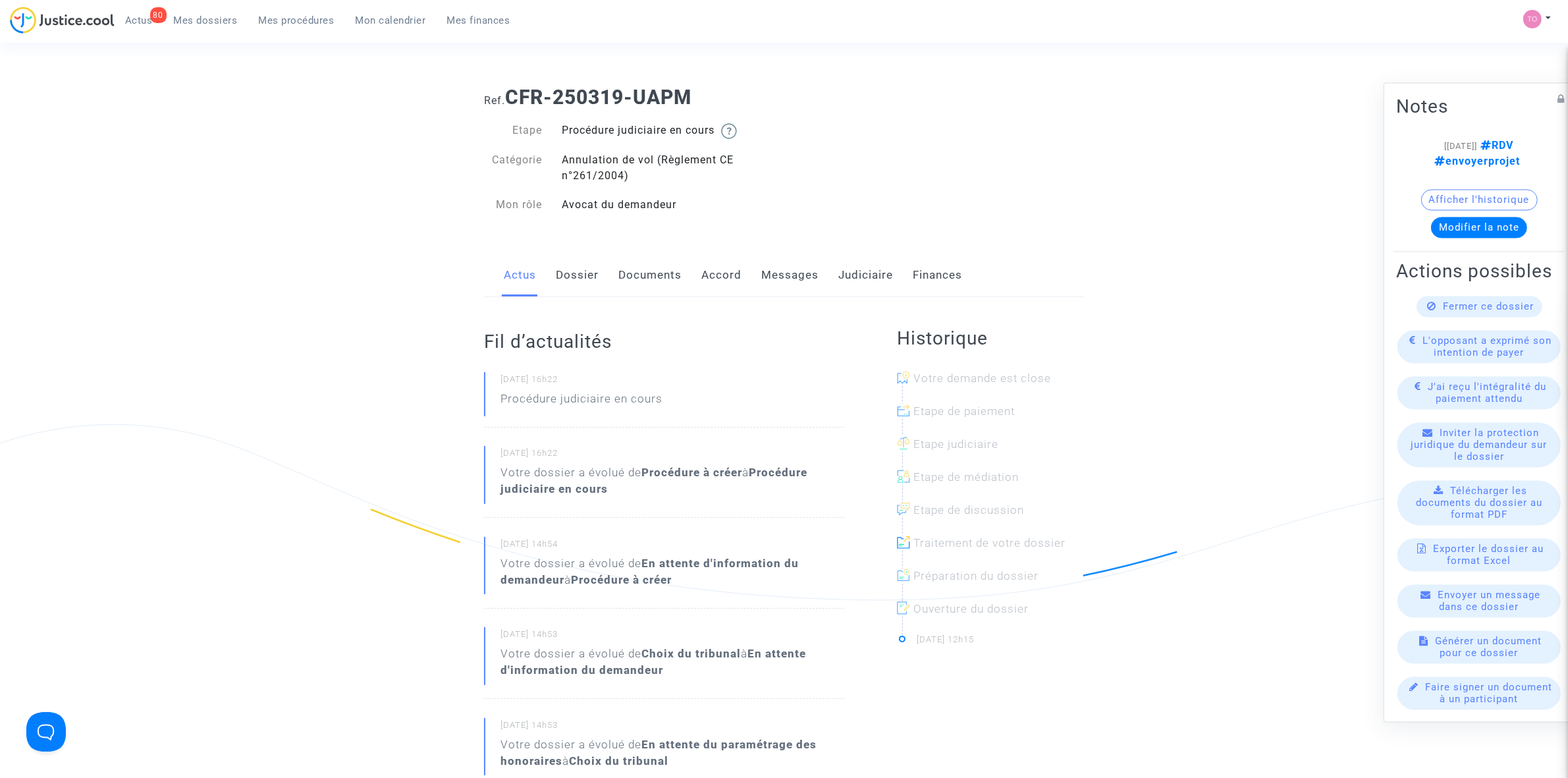
click at [850, 274] on link "Judiciaire" at bounding box center [866, 276] width 55 height 43
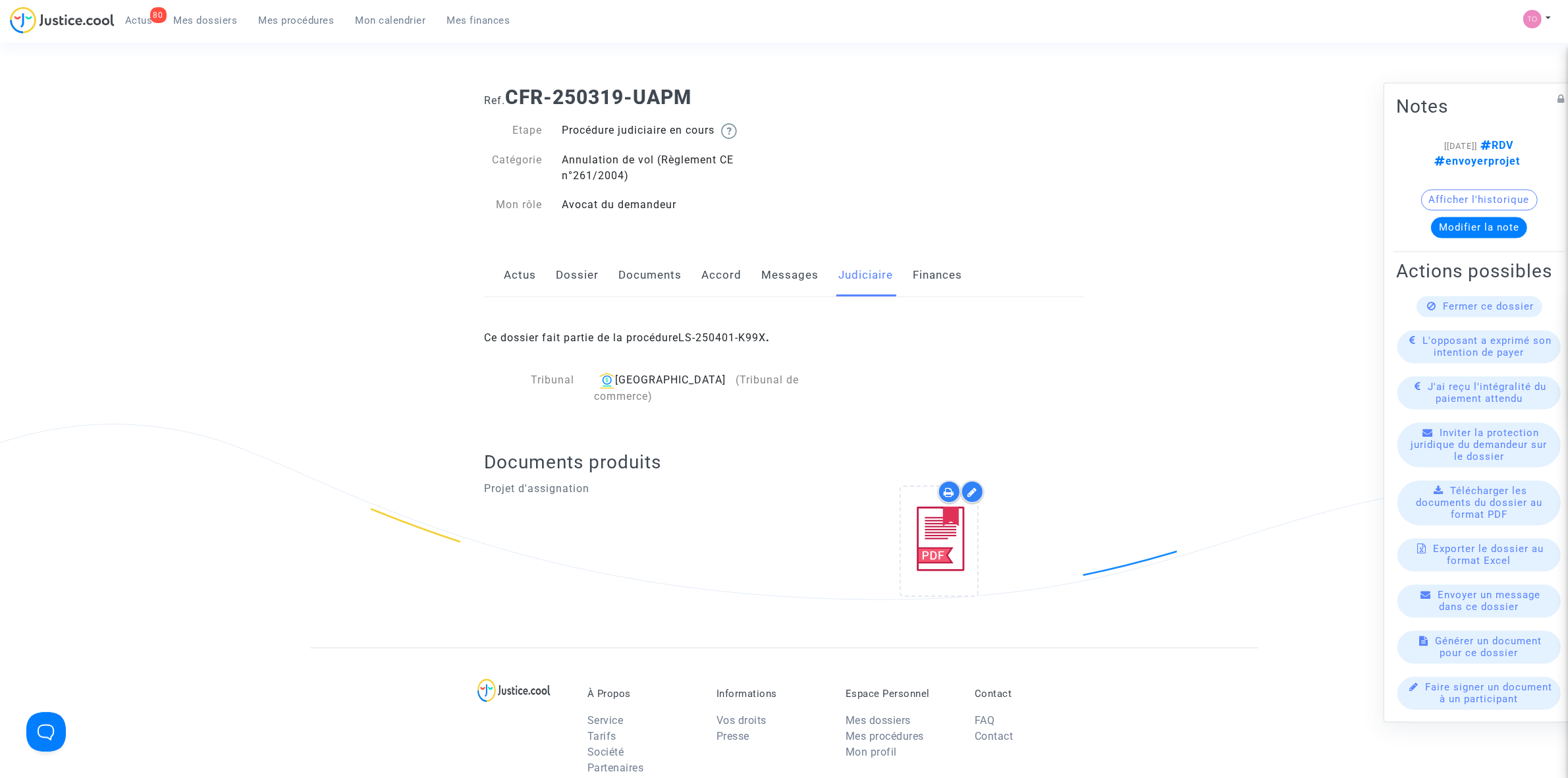
click at [1132, 123] on ng-component "Ref. CFR-250319-UAPM Etape Procédure judiciaire en cours Catégorie Annulation d…" at bounding box center [784, 362] width 948 height 572
click at [558, 271] on link "Dossier" at bounding box center [577, 276] width 43 height 43
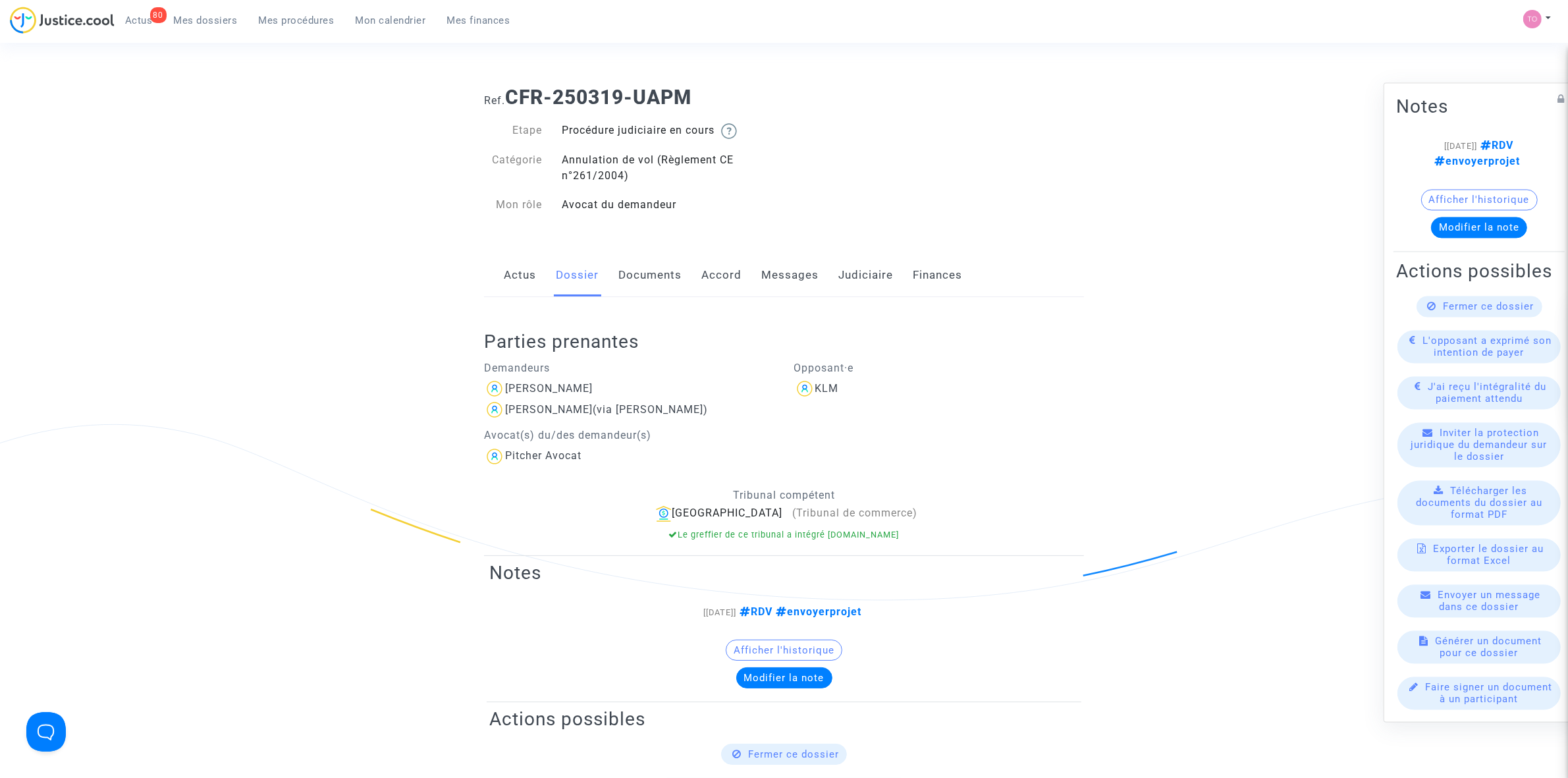
click at [1476, 189] on button "Afficher l'historique" at bounding box center [1479, 199] width 117 height 21
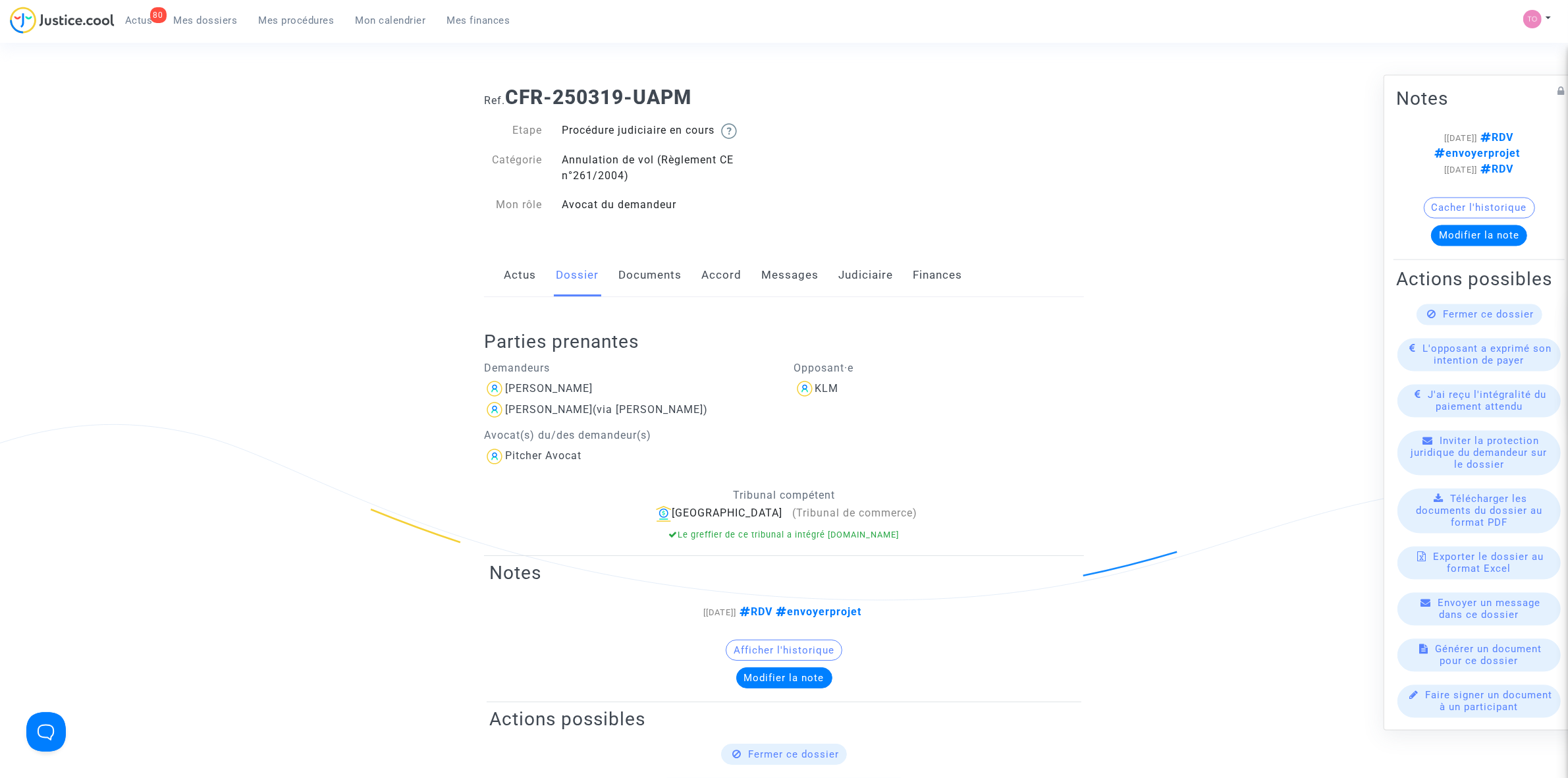
click at [728, 289] on link "Accord" at bounding box center [721, 276] width 40 height 43
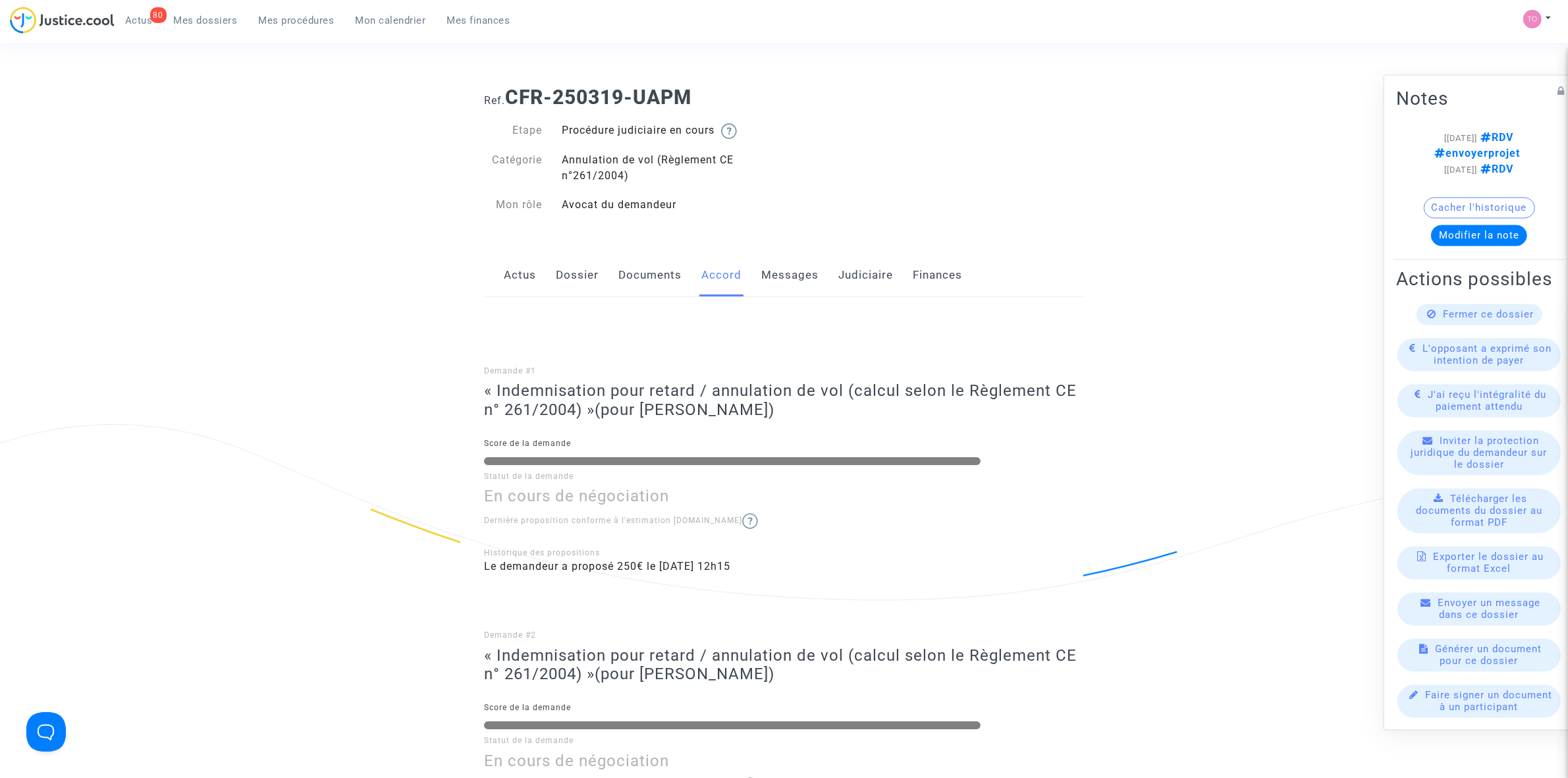
click at [796, 285] on link "Messages" at bounding box center [789, 276] width 57 height 43
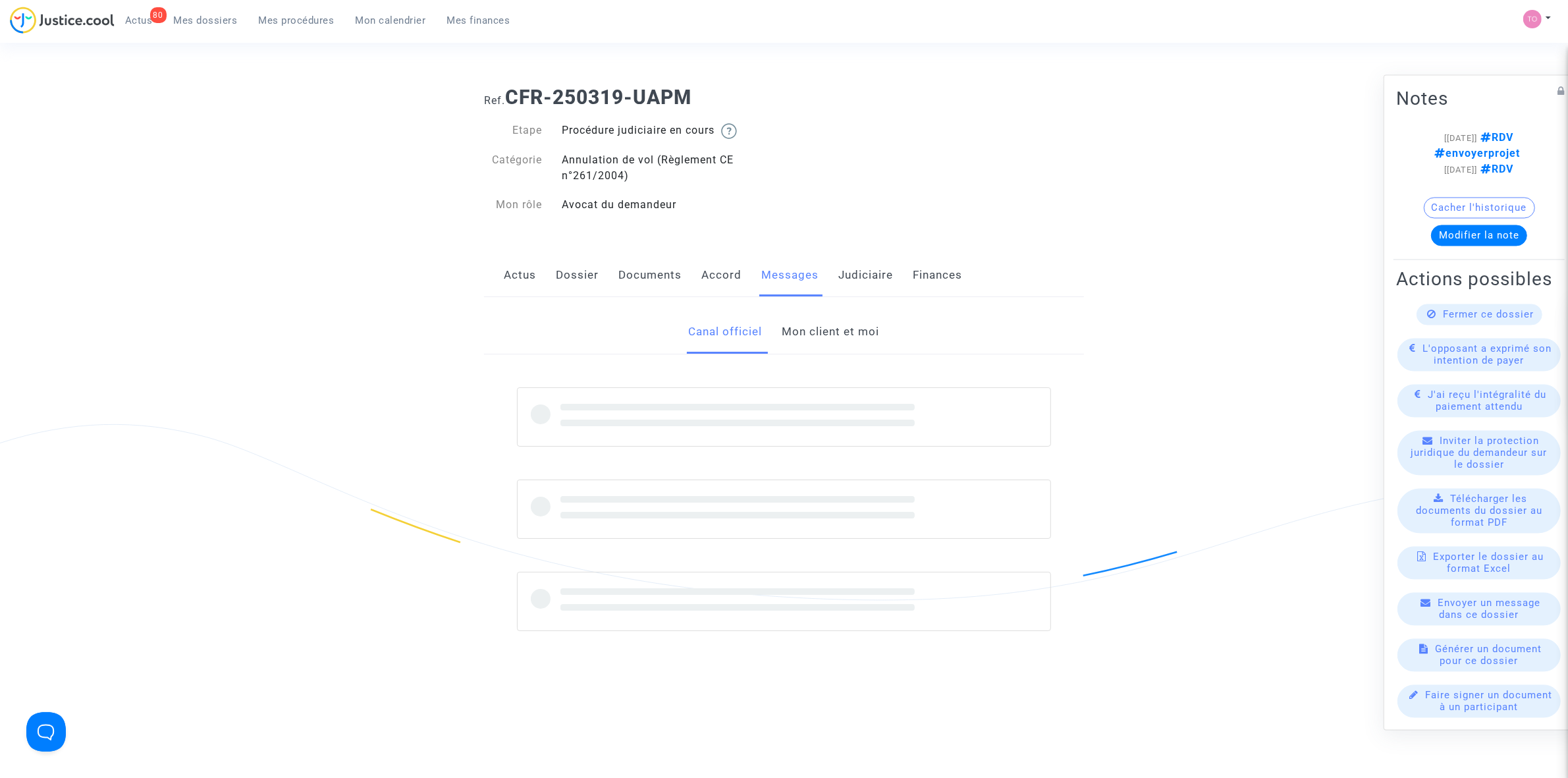
click at [850, 278] on link "Judiciaire" at bounding box center [866, 276] width 55 height 43
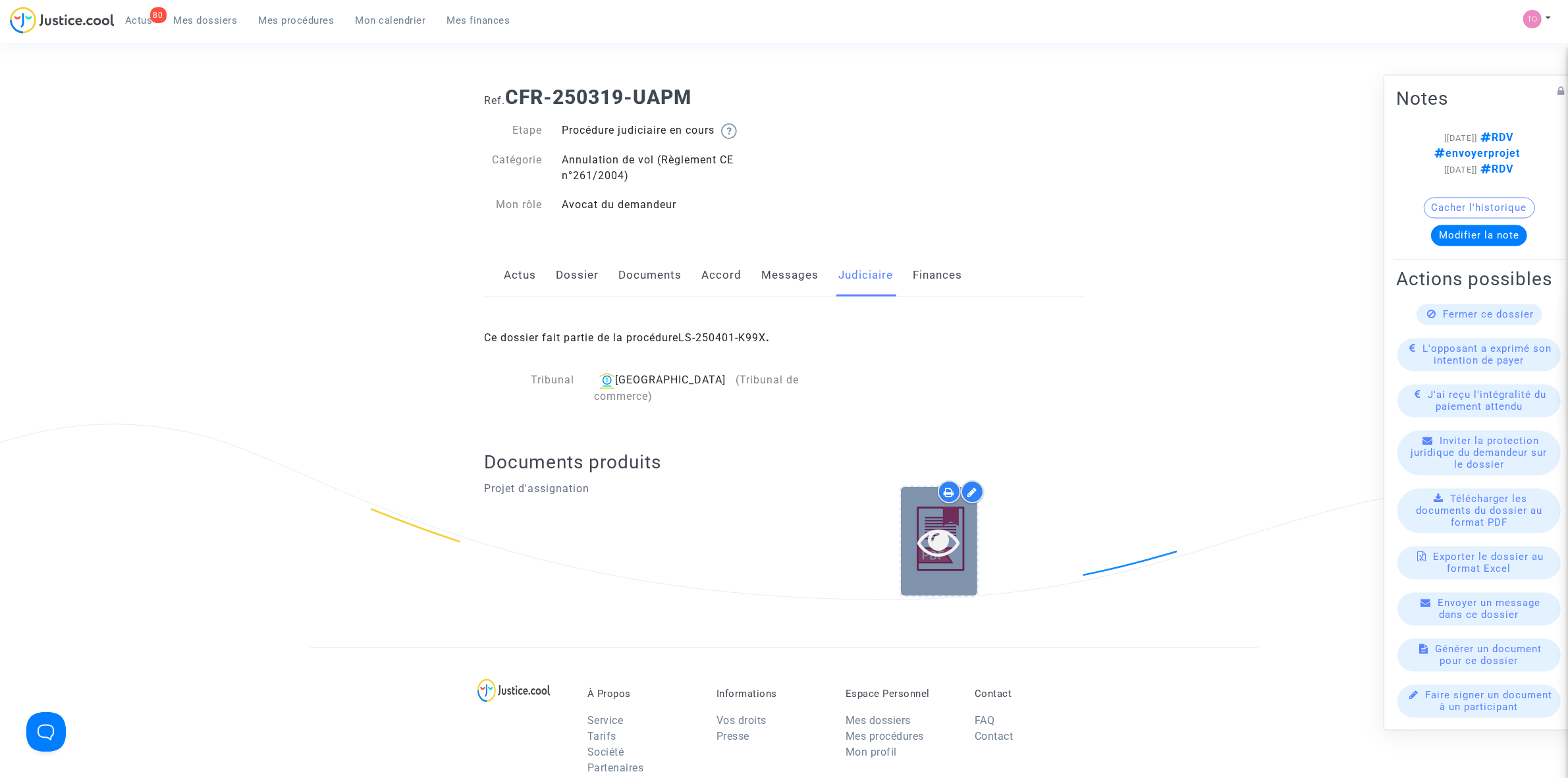
click at [924, 520] on icon at bounding box center [938, 541] width 43 height 42
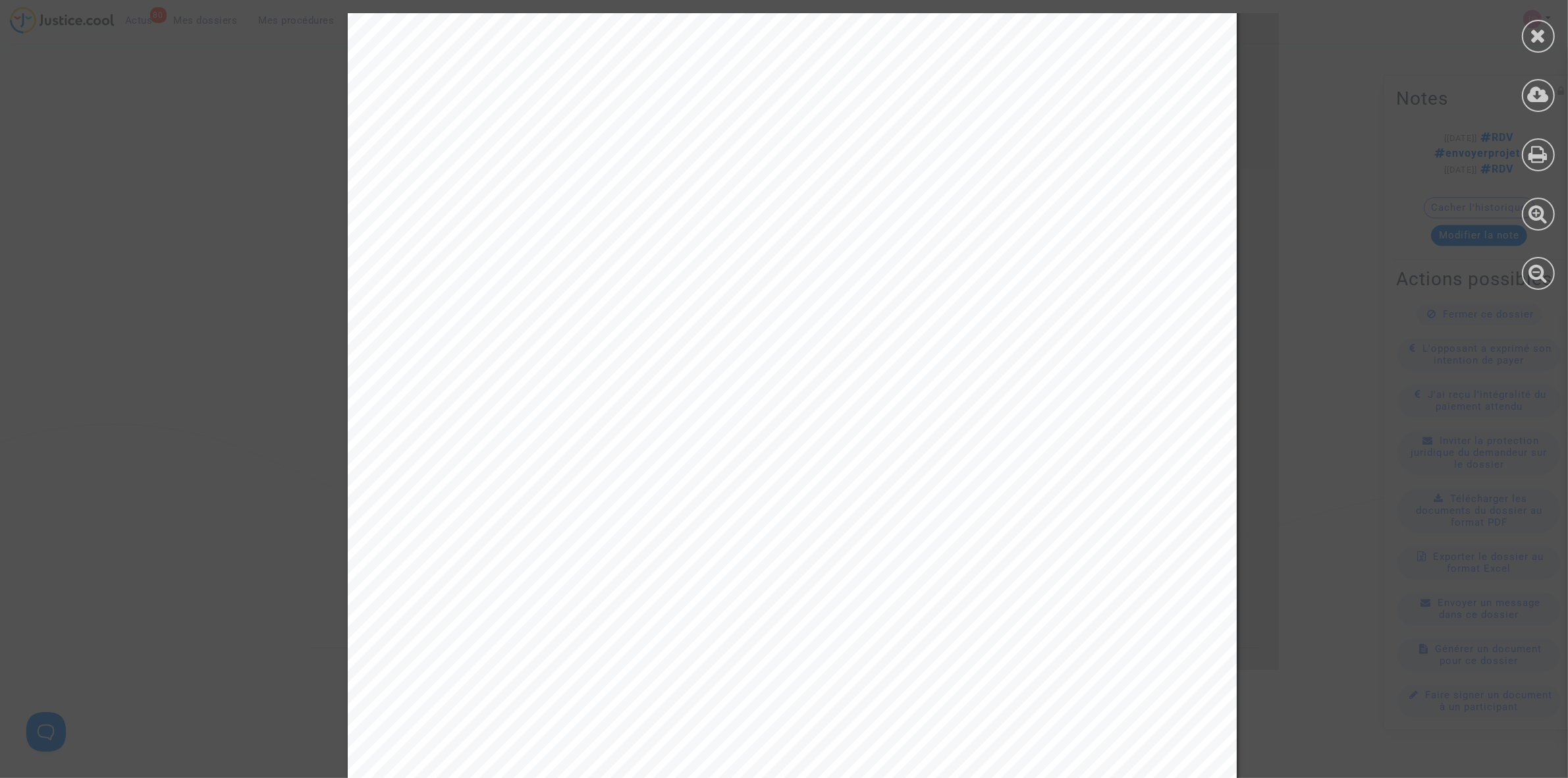
scroll to position [7742, 0]
drag, startPoint x: 560, startPoint y: 294, endPoint x: 747, endPoint y: 298, distance: 187.0
click at [762, 295] on span "du 11 février 2004 à payer à Emilie Jacquot, Eddy Lecomte, les sommes suivantes:" at bounding box center [731, 297] width 623 height 16
drag, startPoint x: 459, startPoint y: 331, endPoint x: 805, endPoint y: 337, distance: 346.1
click at [805, 337] on div "PAR CES MOTIFS Vu le Règlement CE n°261/2004 du 11 février 2004 relatif aux dro…" at bounding box center [792, 482] width 889 height 1257
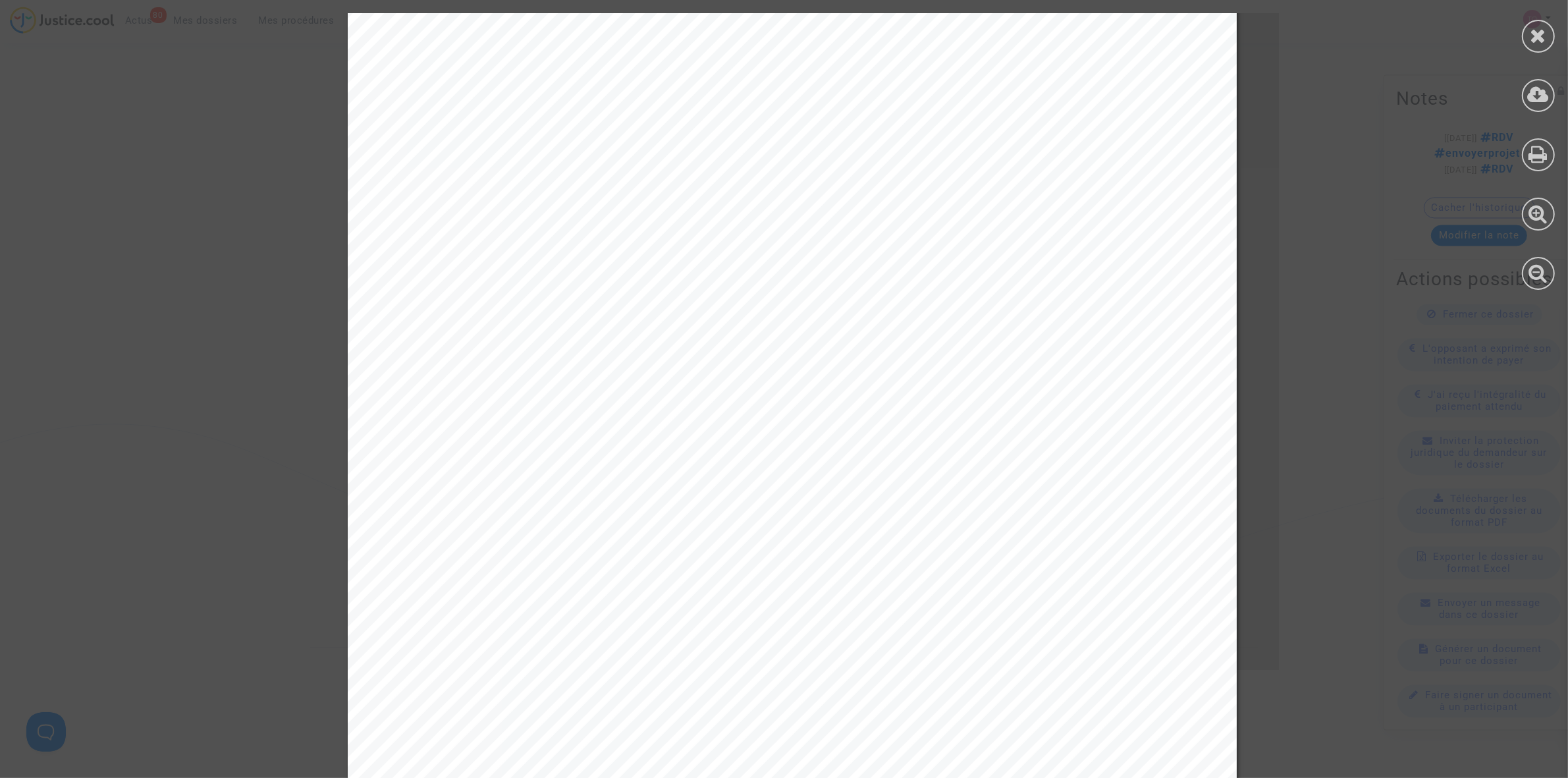
drag, startPoint x: 475, startPoint y: 370, endPoint x: 795, endPoint y: 370, distance: 320.0
click at [934, 367] on span "500 euros pour Indemnisation pour retard / annulation de vol (calcul selon le R…" at bounding box center [850, 370] width 771 height 16
drag, startPoint x: 485, startPoint y: 421, endPoint x: 635, endPoint y: 419, distance: 150.0
click at [635, 419] on div "PAR CES MOTIFS Vu le Règlement CE n°261/2004 du 11 février 2004 relatif aux dro…" at bounding box center [792, 482] width 889 height 1257
drag, startPoint x: 481, startPoint y: 480, endPoint x: 610, endPoint y: 476, distance: 129.1
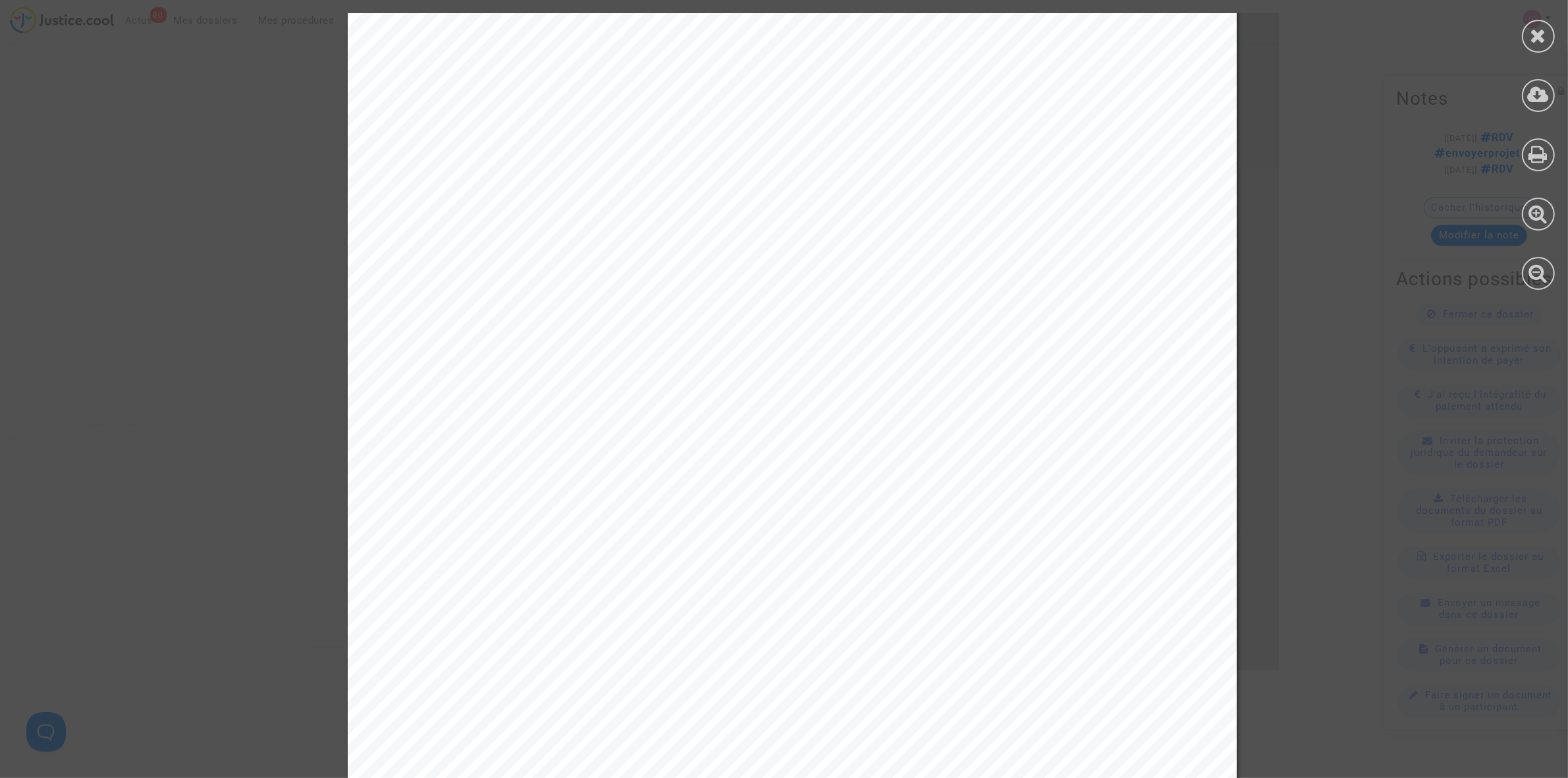
click at [610, 476] on div "PAR CES MOTIFS Vu le Règlement CE n°261/2004 du 11 février 2004 relatif aux dro…" at bounding box center [792, 482] width 889 height 1257
drag, startPoint x: 472, startPoint y: 533, endPoint x: 920, endPoint y: 525, distance: 448.1
click at [920, 525] on div "PAR CES MOTIFS Vu le Règlement CE n°261/2004 du 11 février 2004 relatif aux dro…" at bounding box center [792, 482] width 889 height 1257
drag, startPoint x: 495, startPoint y: 585, endPoint x: 680, endPoint y: 587, distance: 185.0
click at [680, 587] on div "PAR CES MOTIFS Vu le Règlement CE n°261/2004 du 11 février 2004 relatif aux dro…" at bounding box center [792, 482] width 889 height 1257
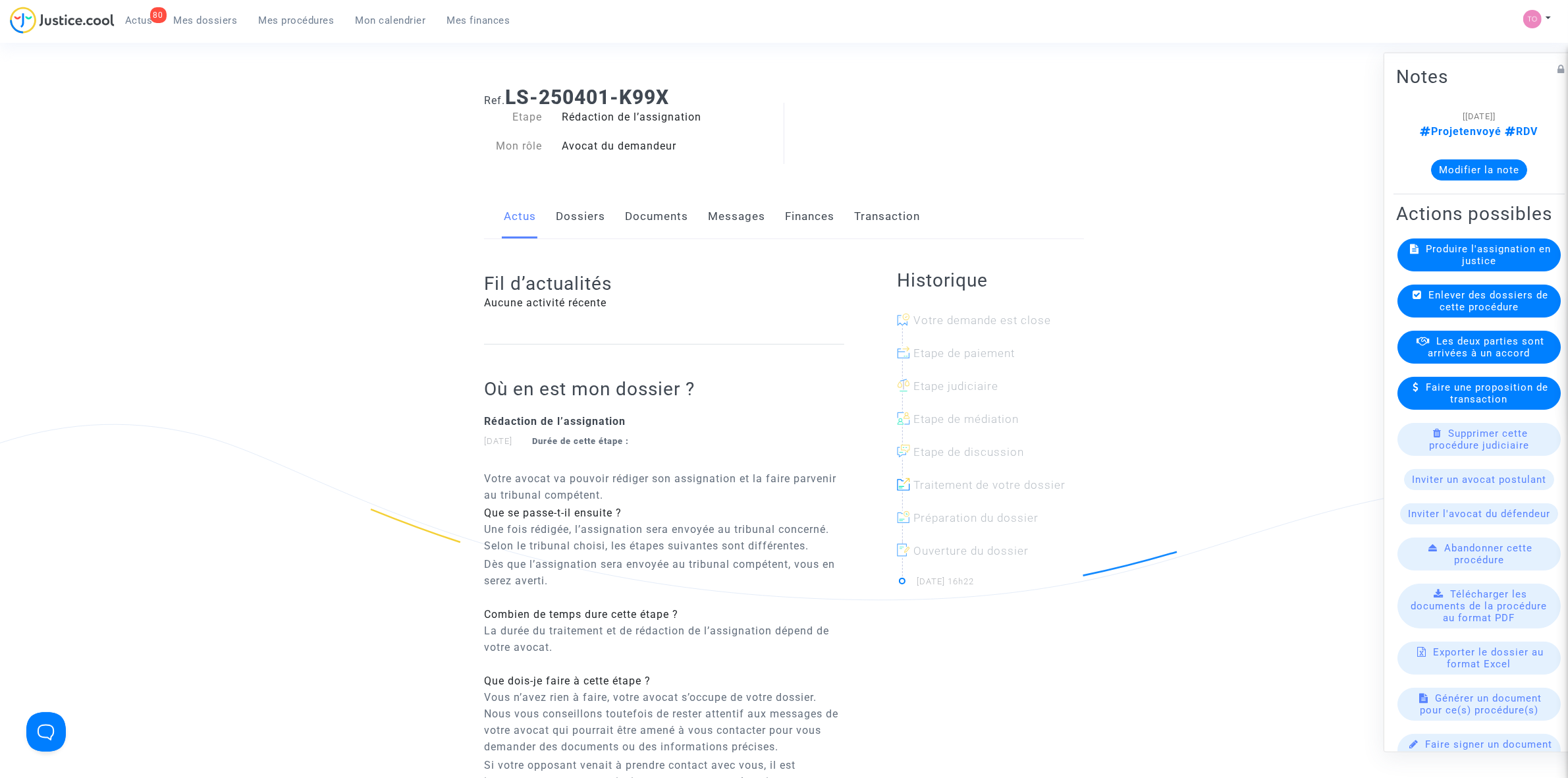
click at [728, 222] on link "Messages" at bounding box center [736, 217] width 57 height 43
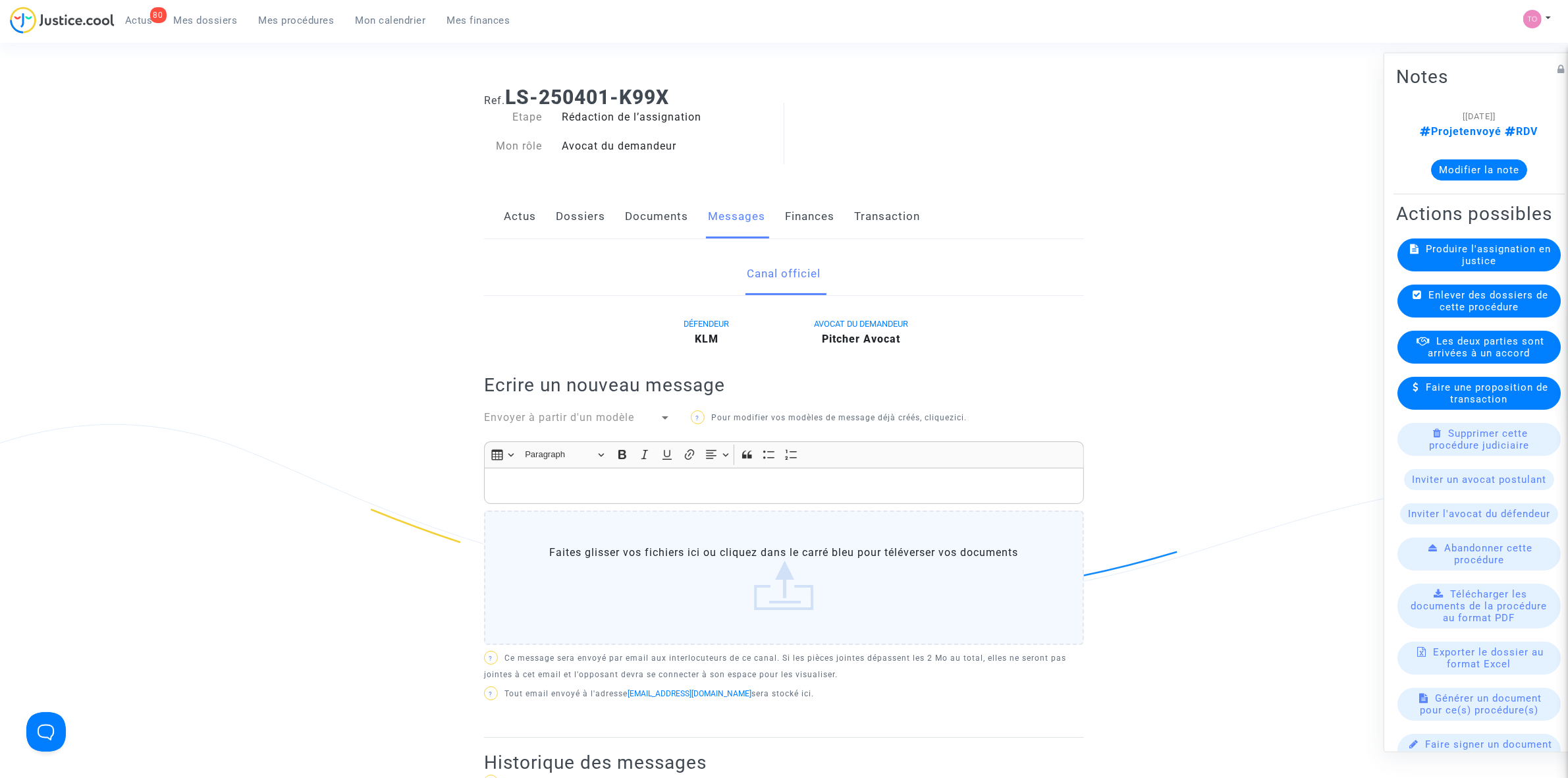
click at [667, 218] on link "Documents" at bounding box center [656, 217] width 63 height 43
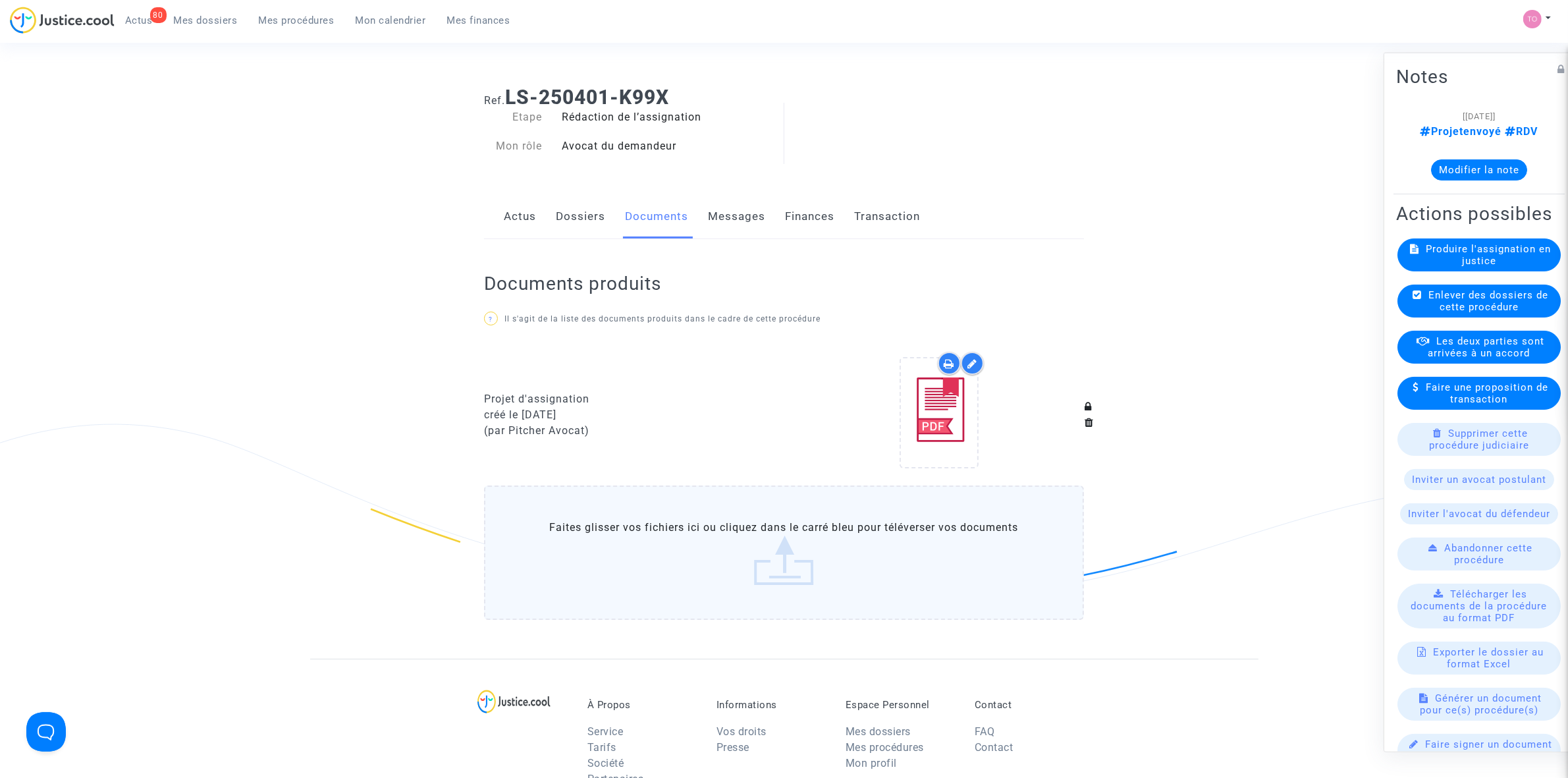
click at [816, 219] on link "Finances" at bounding box center [809, 217] width 49 height 43
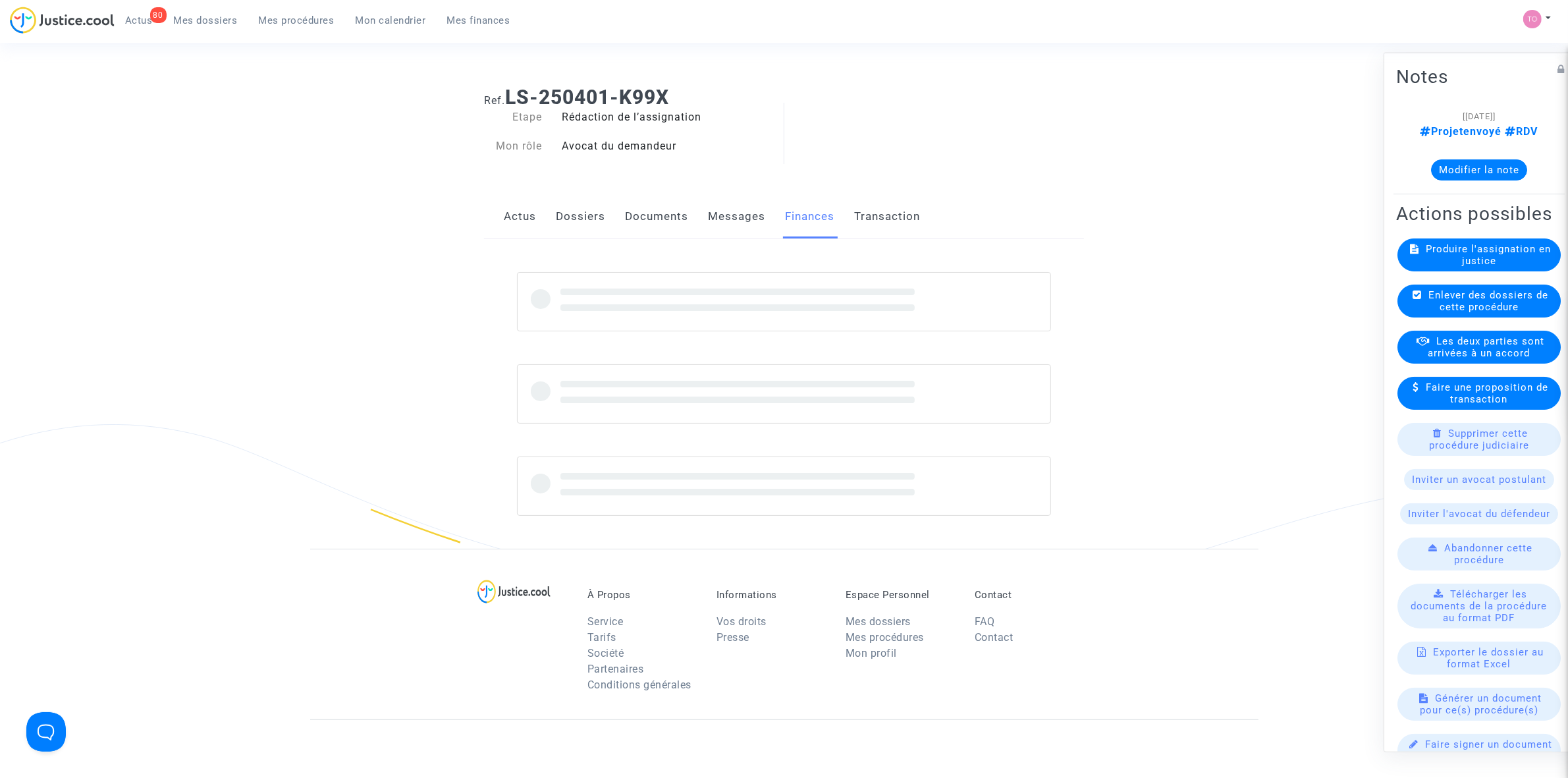
click at [746, 218] on link "Messages" at bounding box center [736, 217] width 57 height 43
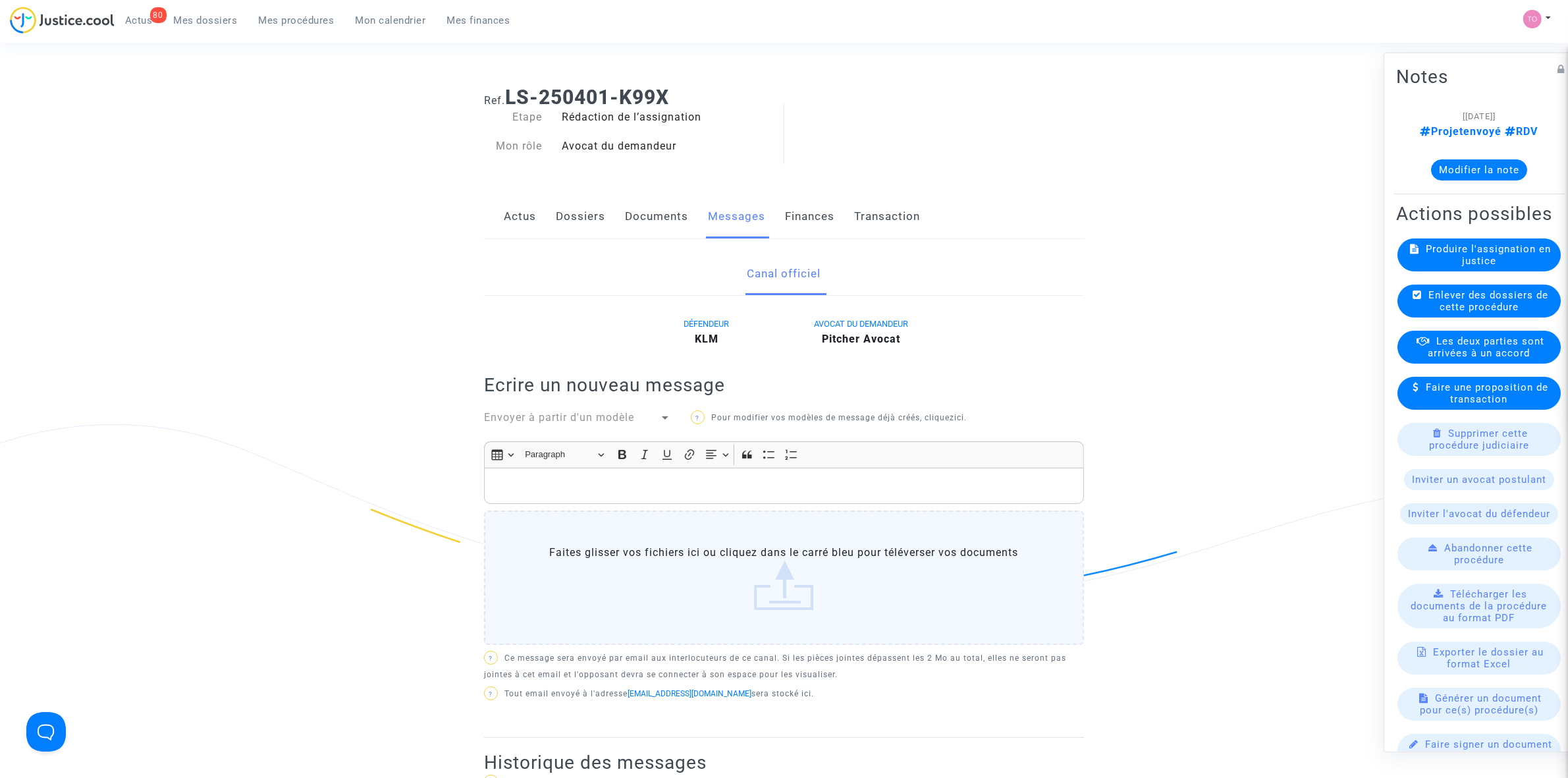
click at [679, 223] on link "Documents" at bounding box center [656, 217] width 63 height 43
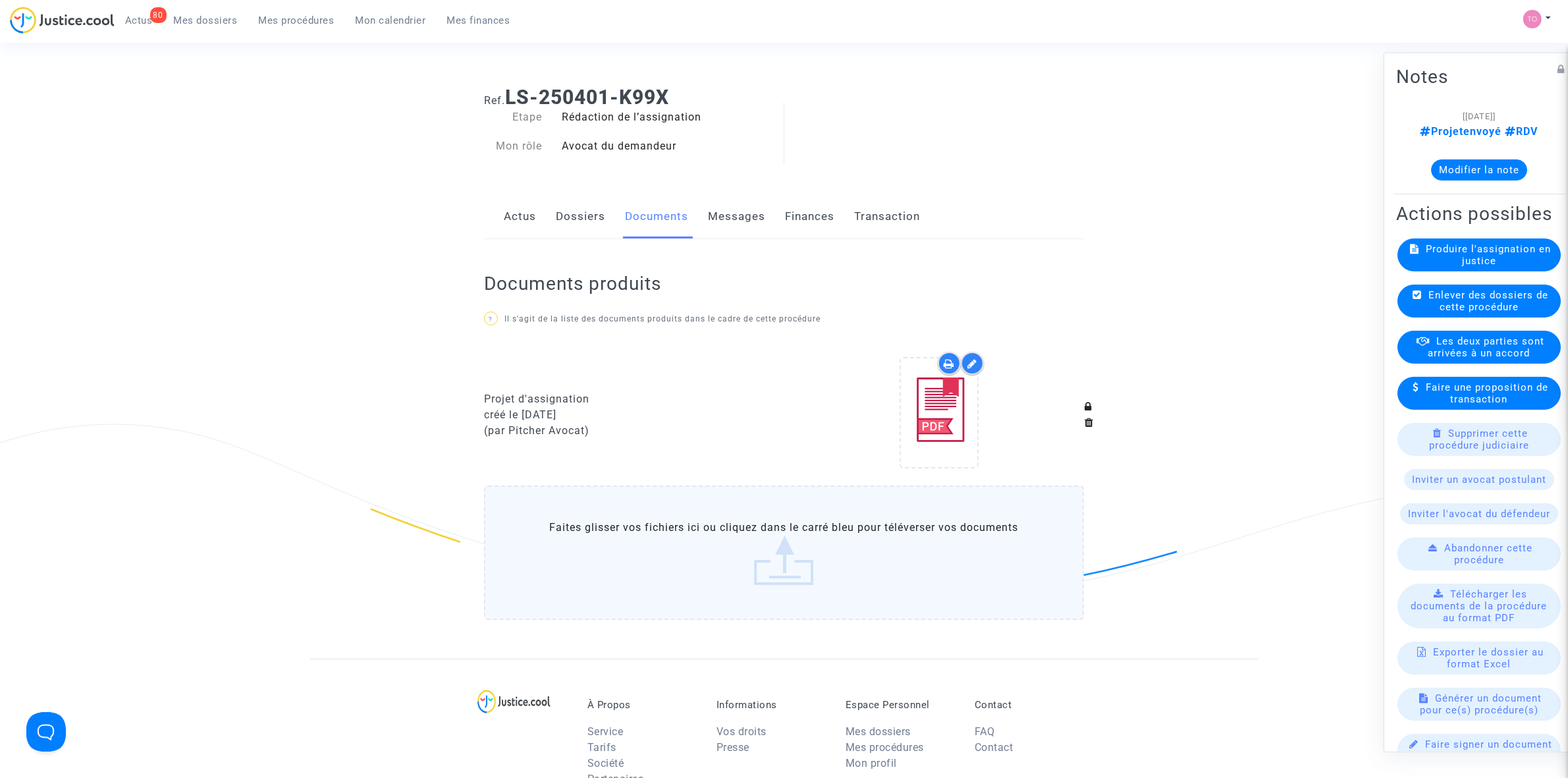
click at [732, 219] on link "Messages" at bounding box center [736, 217] width 57 height 43
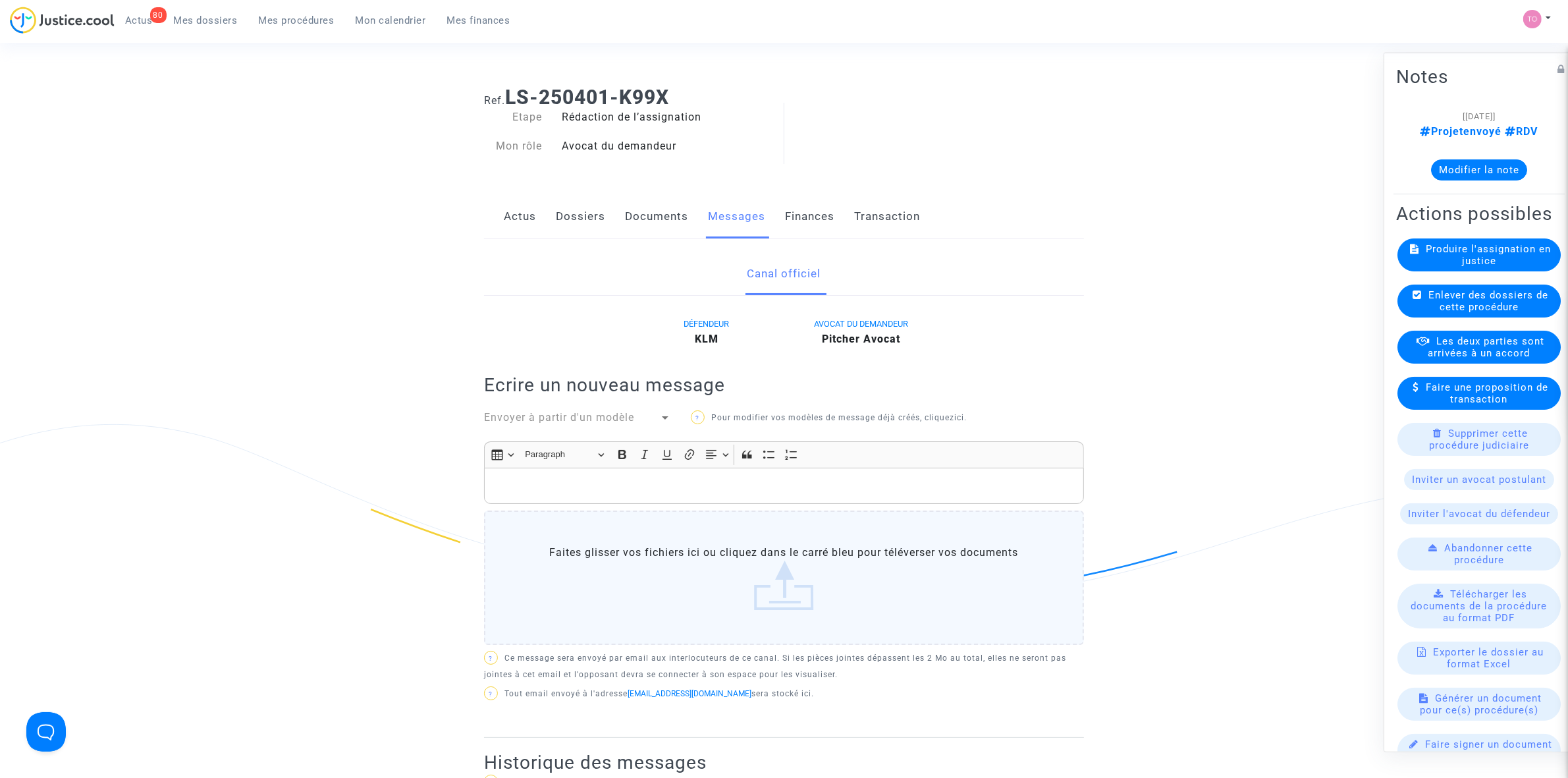
click at [583, 211] on link "Dossiers" at bounding box center [581, 217] width 49 height 43
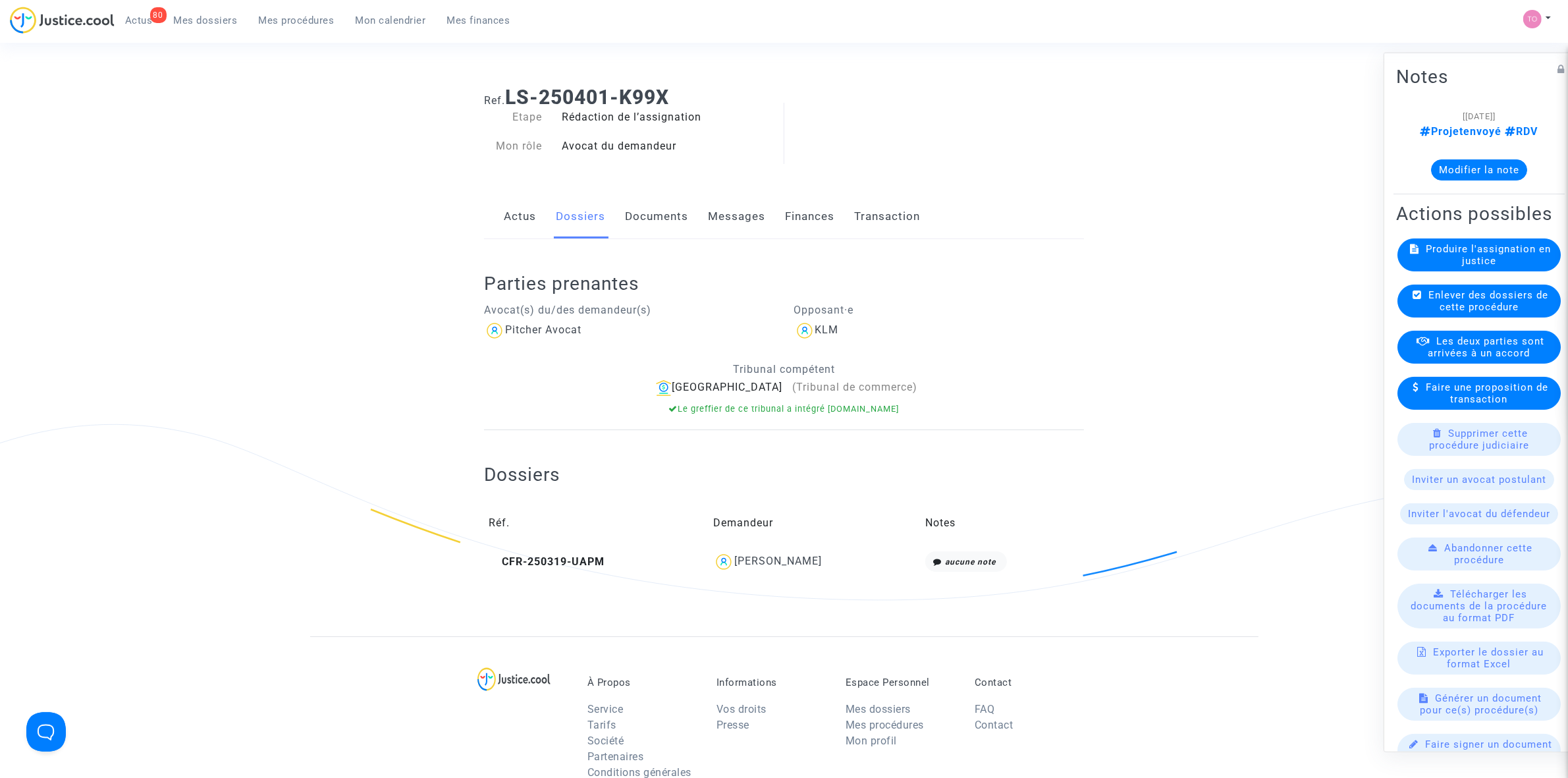
click at [633, 219] on link "Documents" at bounding box center [656, 217] width 63 height 43
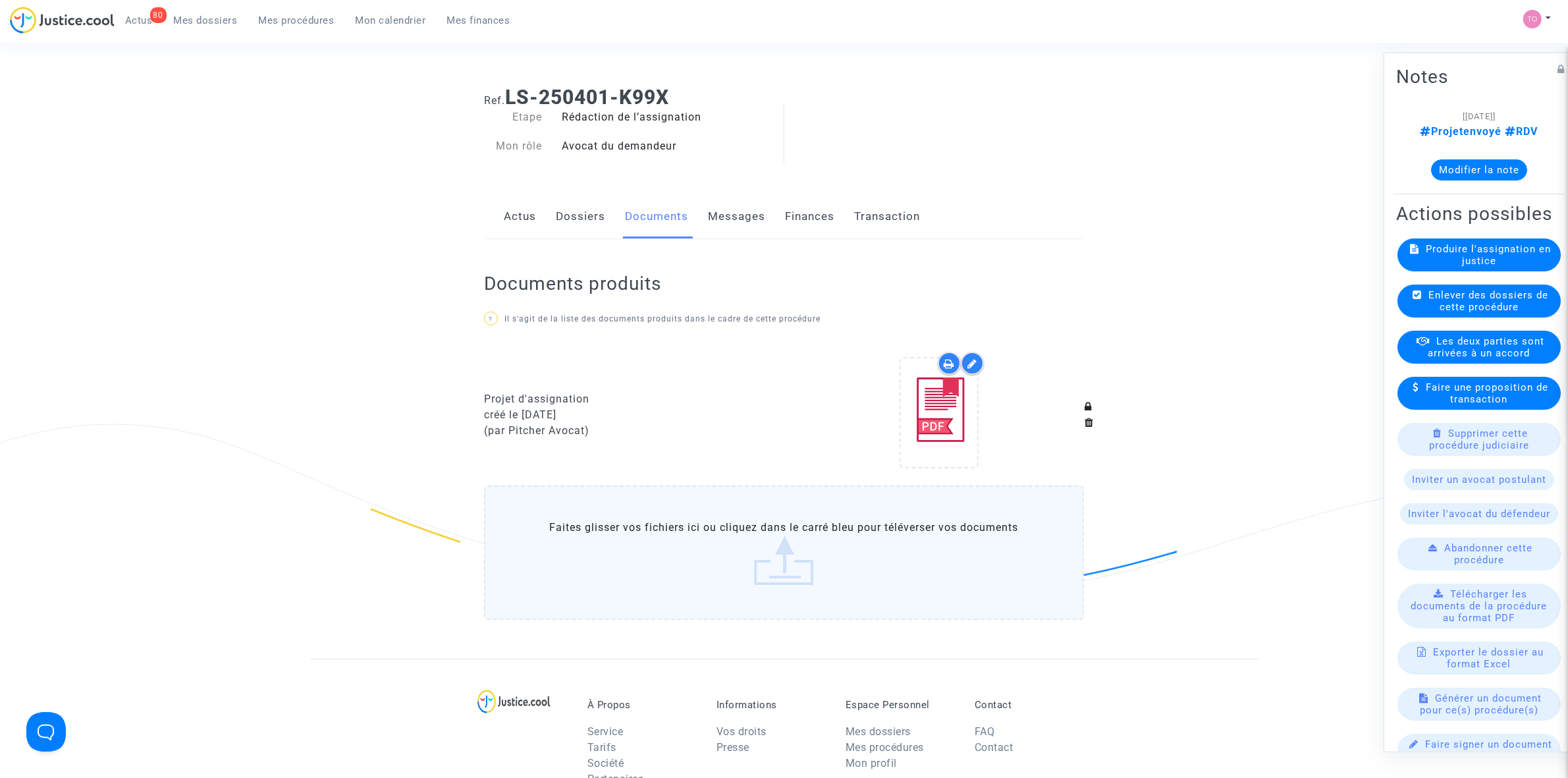
click at [729, 231] on link "Messages" at bounding box center [736, 217] width 57 height 43
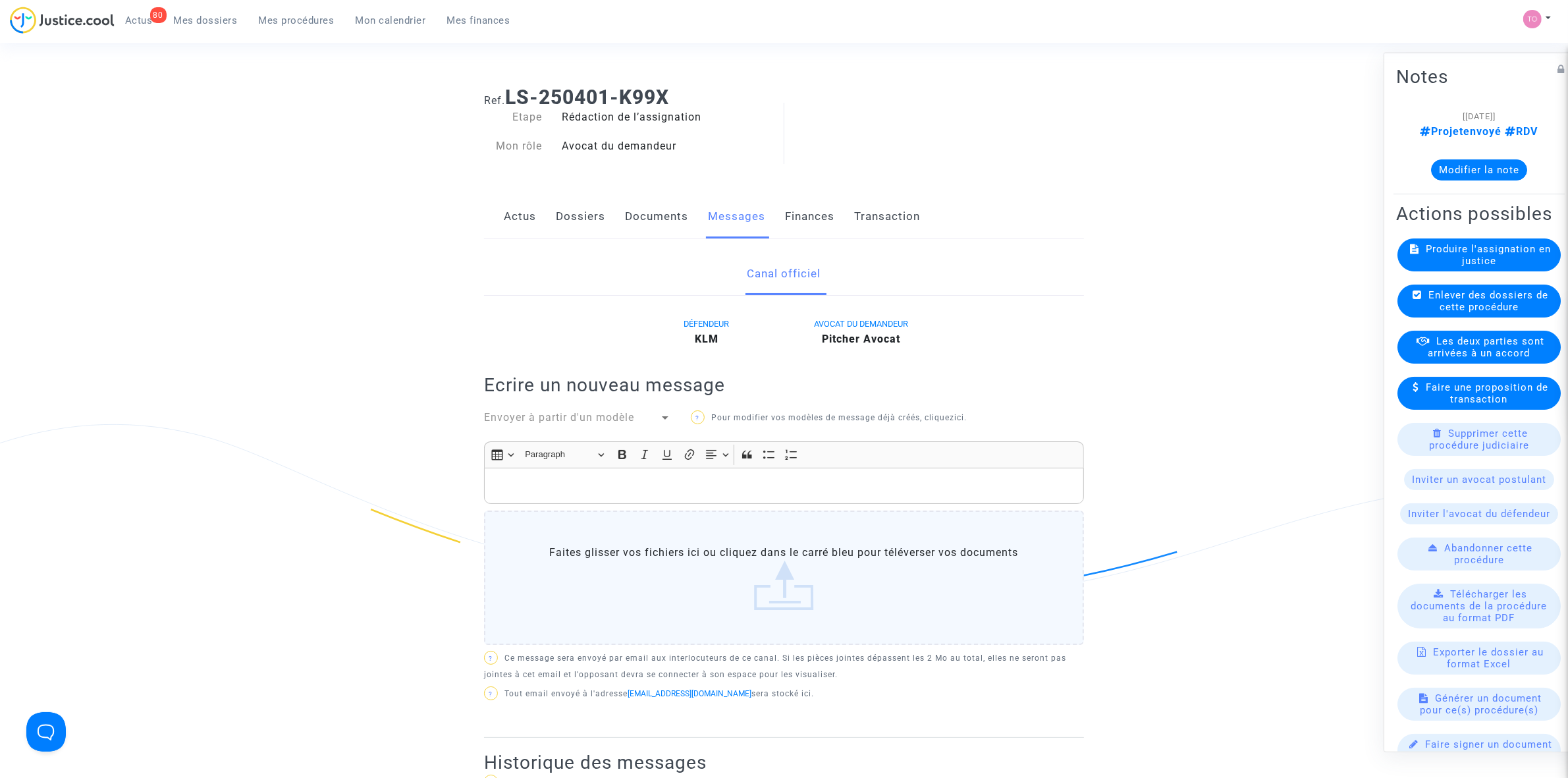
click at [825, 228] on link "Finances" at bounding box center [809, 217] width 49 height 43
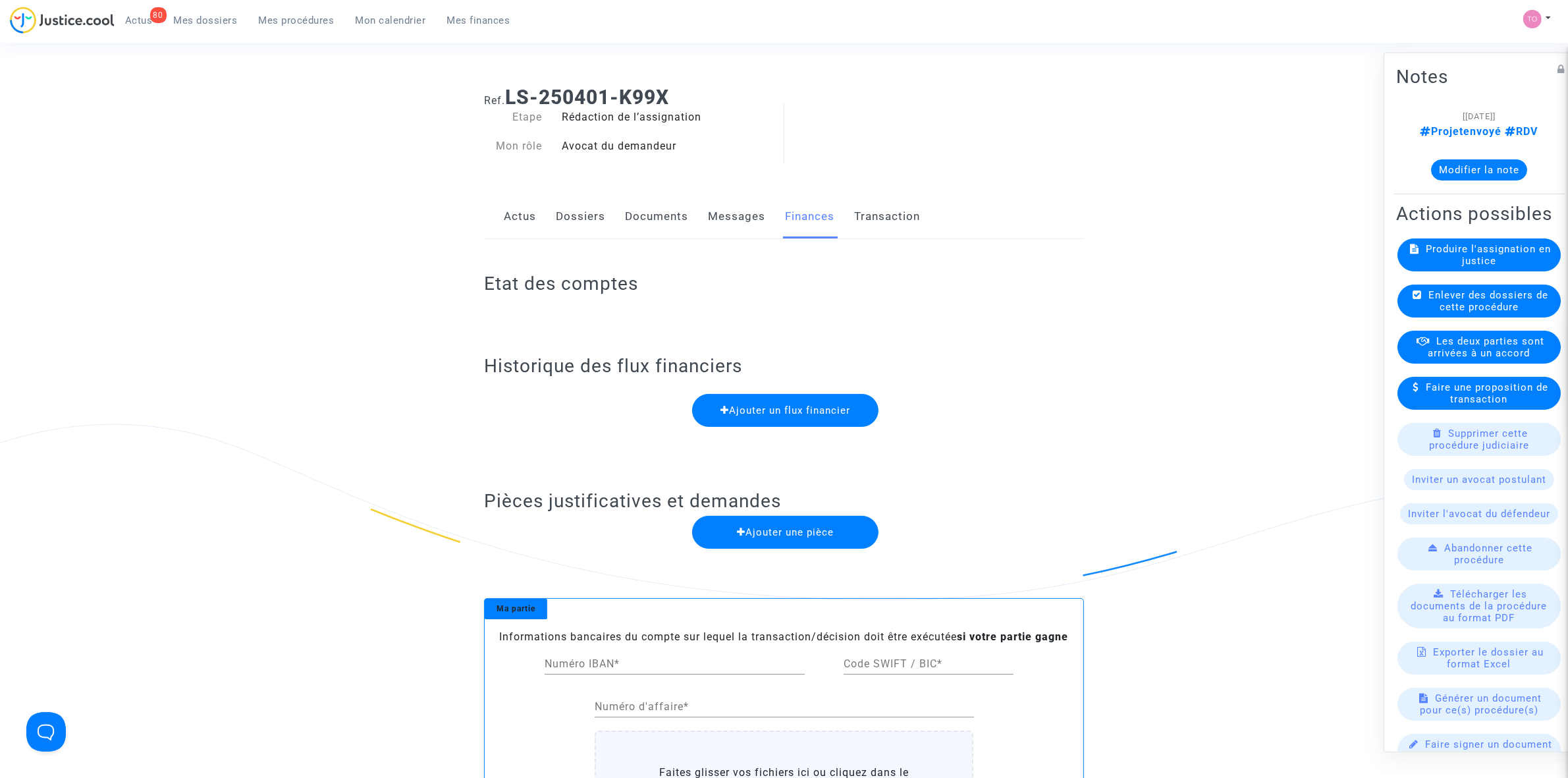
click at [744, 228] on link "Messages" at bounding box center [736, 217] width 57 height 43
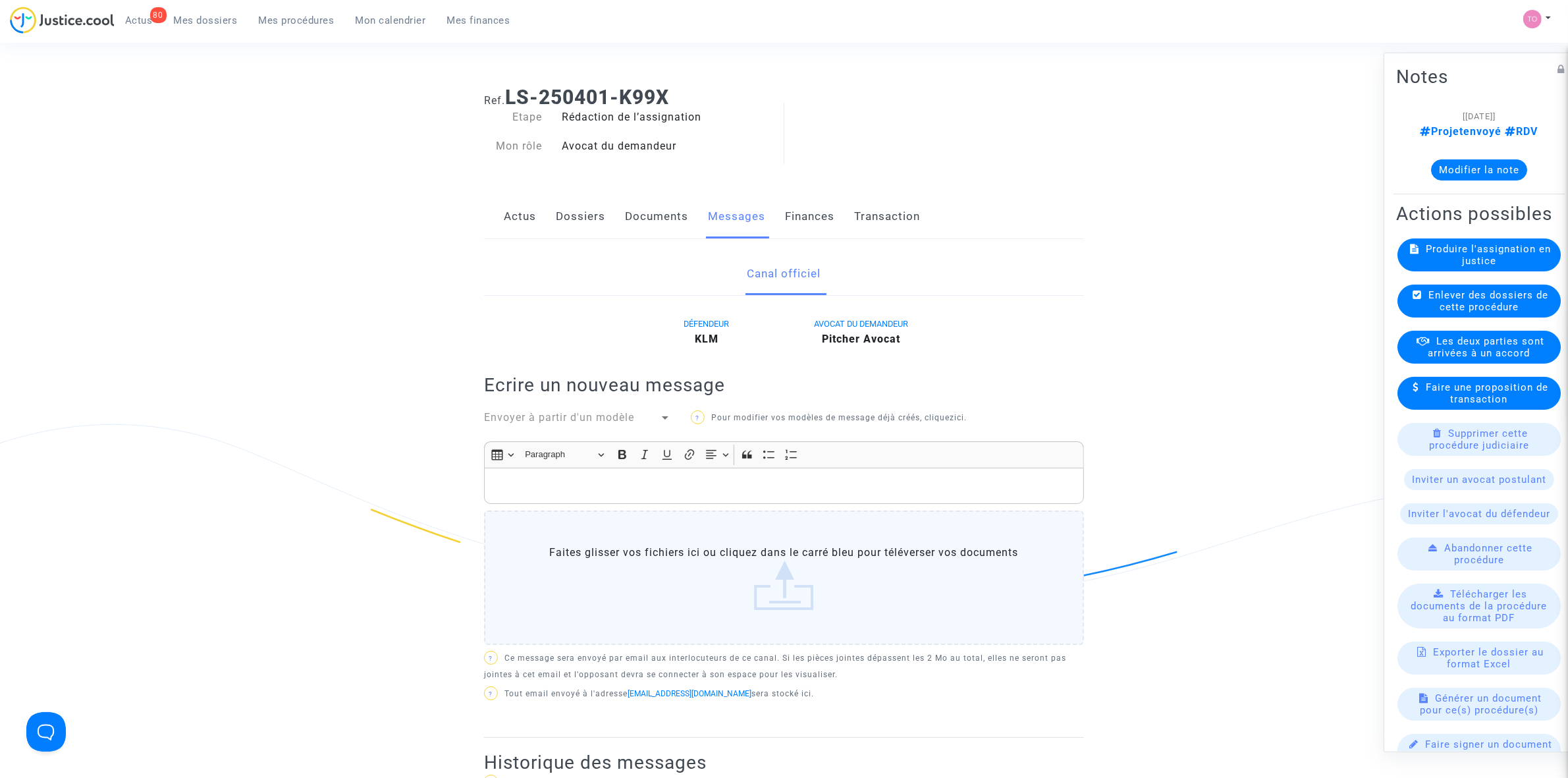
click at [677, 230] on link "Documents" at bounding box center [656, 217] width 63 height 43
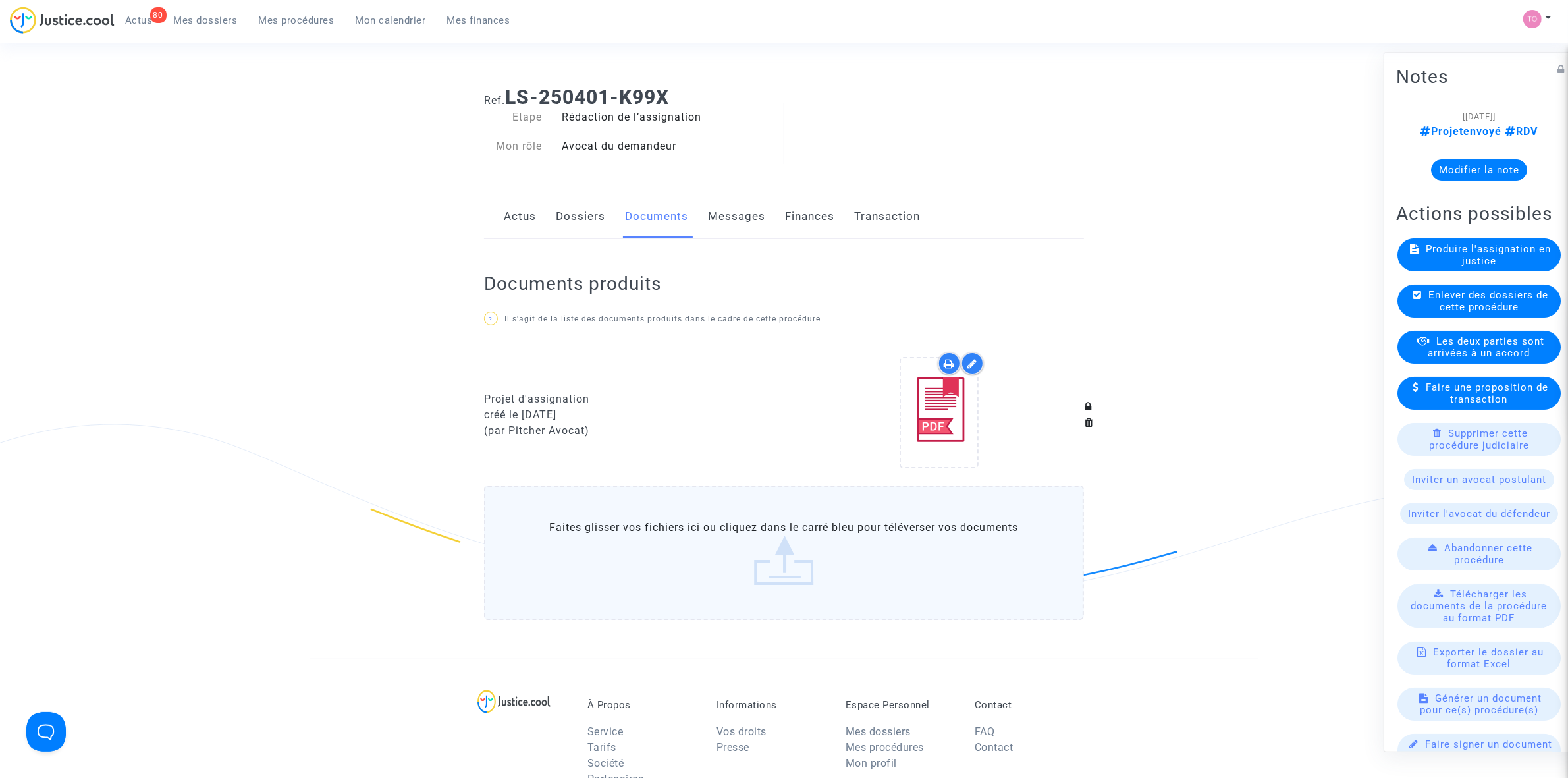
click at [593, 228] on link "Dossiers" at bounding box center [581, 217] width 49 height 43
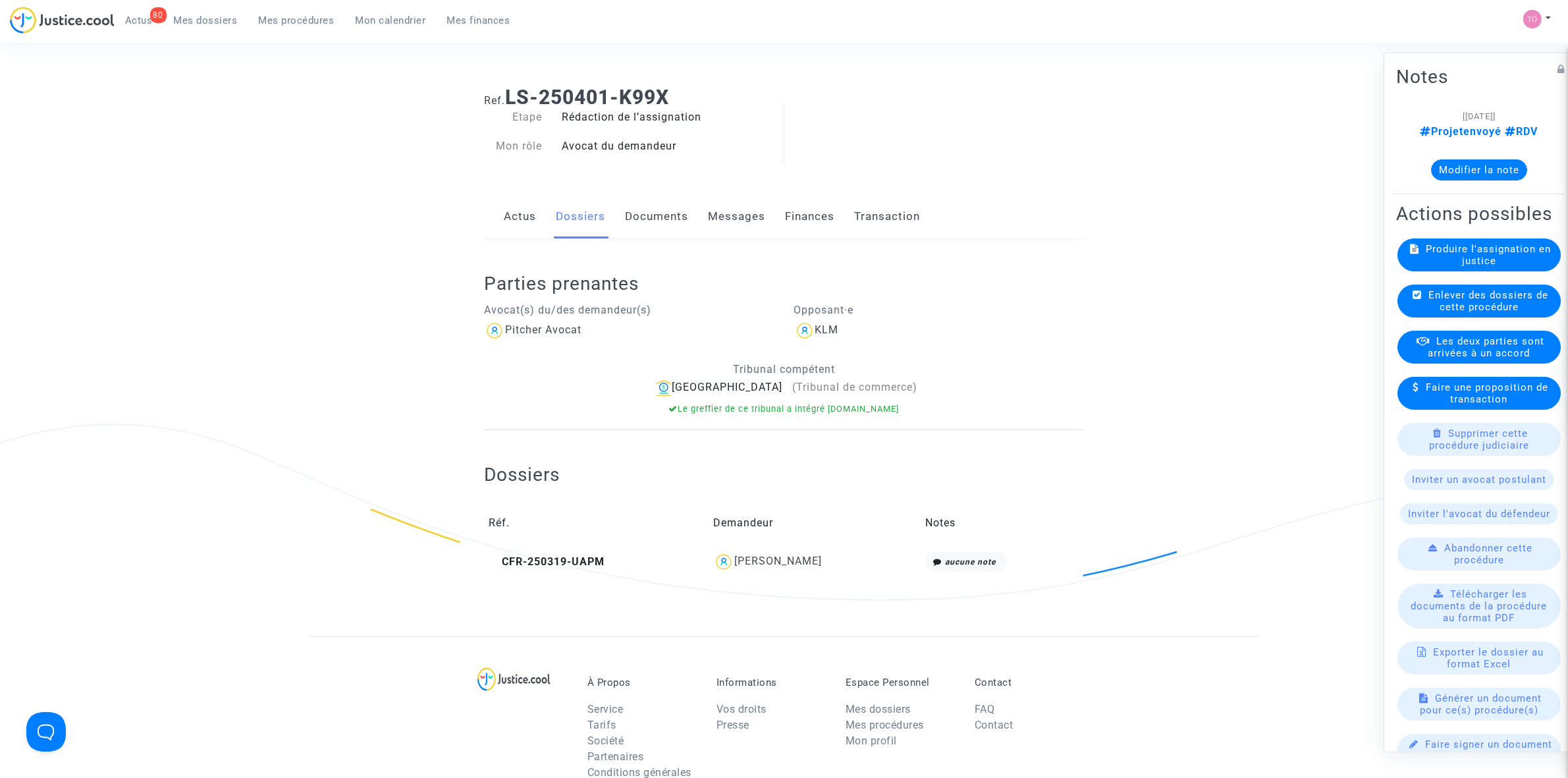
click at [648, 219] on link "Documents" at bounding box center [656, 217] width 63 height 43
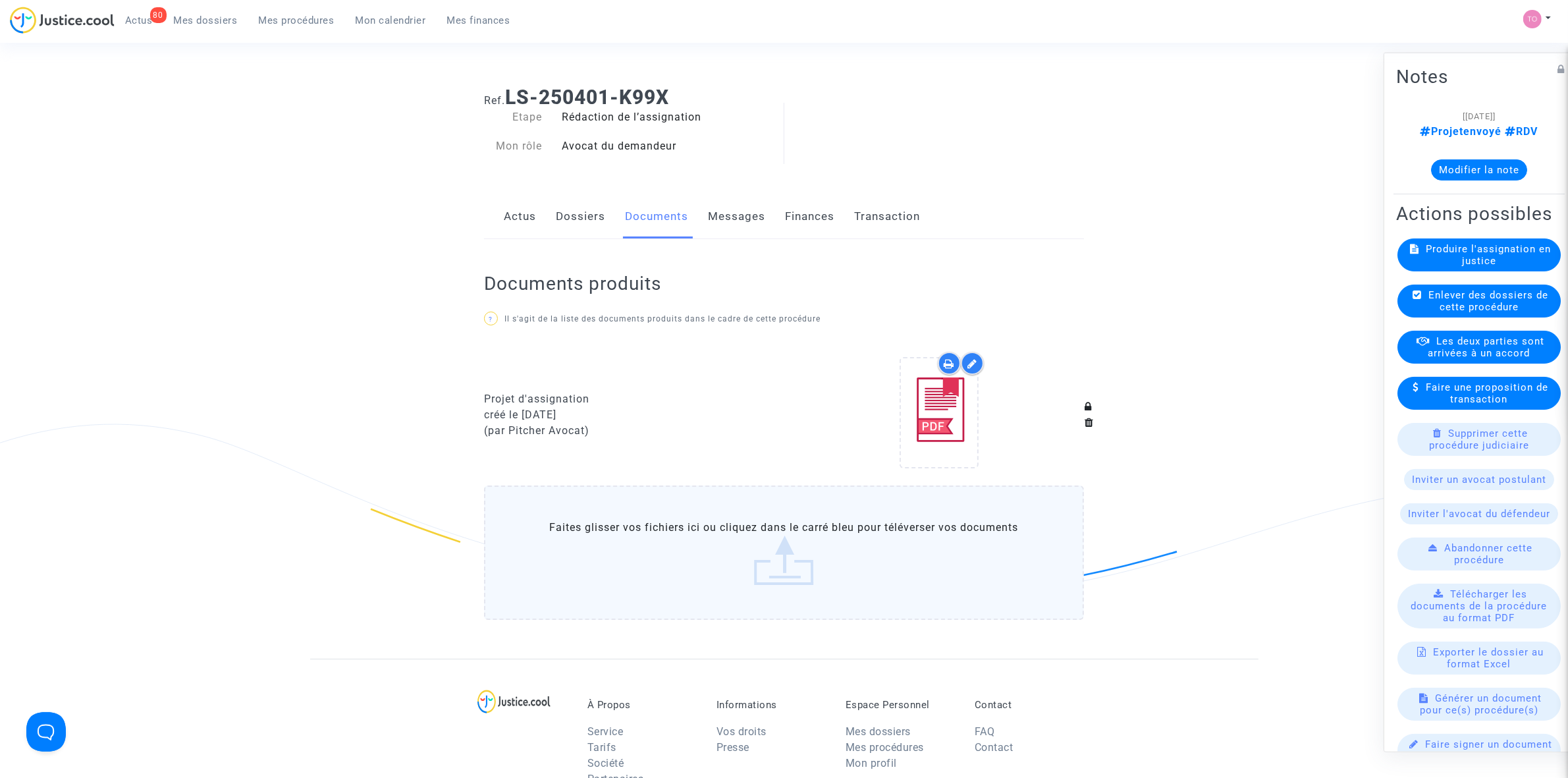
click at [590, 201] on link "Dossiers" at bounding box center [581, 217] width 49 height 43
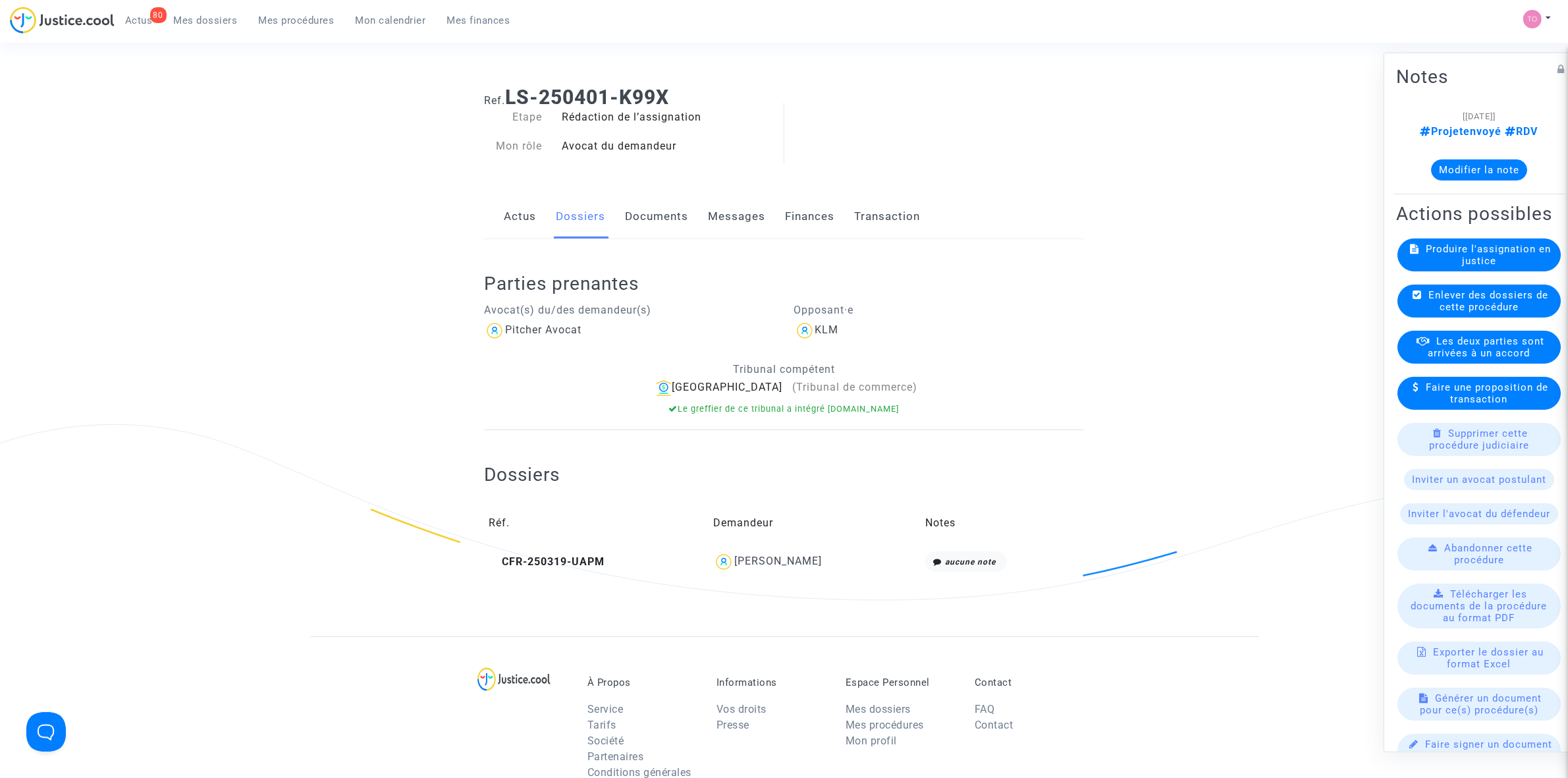
click at [517, 224] on link "Actus" at bounding box center [519, 217] width 32 height 43
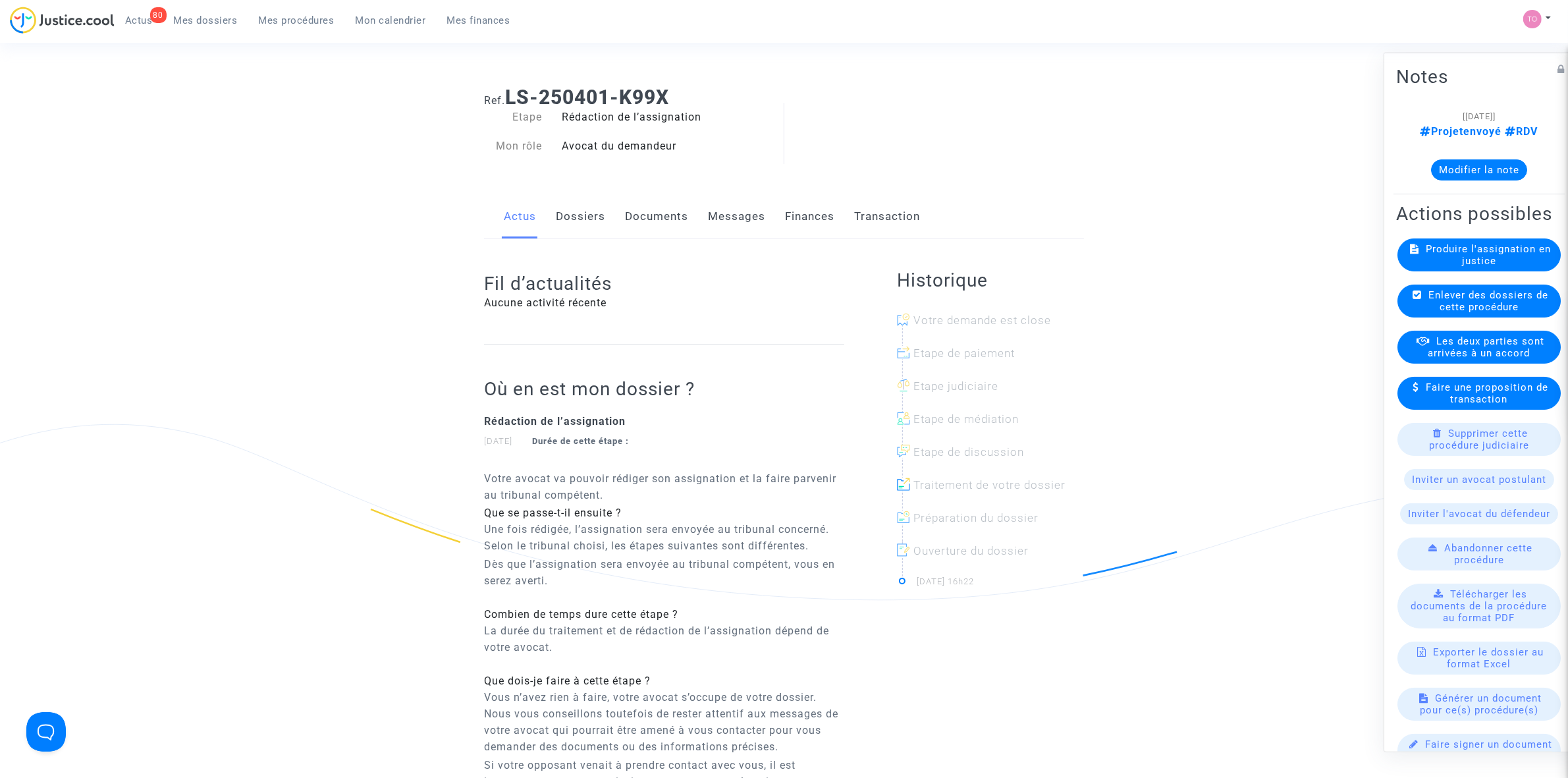
click at [566, 211] on link "Dossiers" at bounding box center [581, 217] width 49 height 43
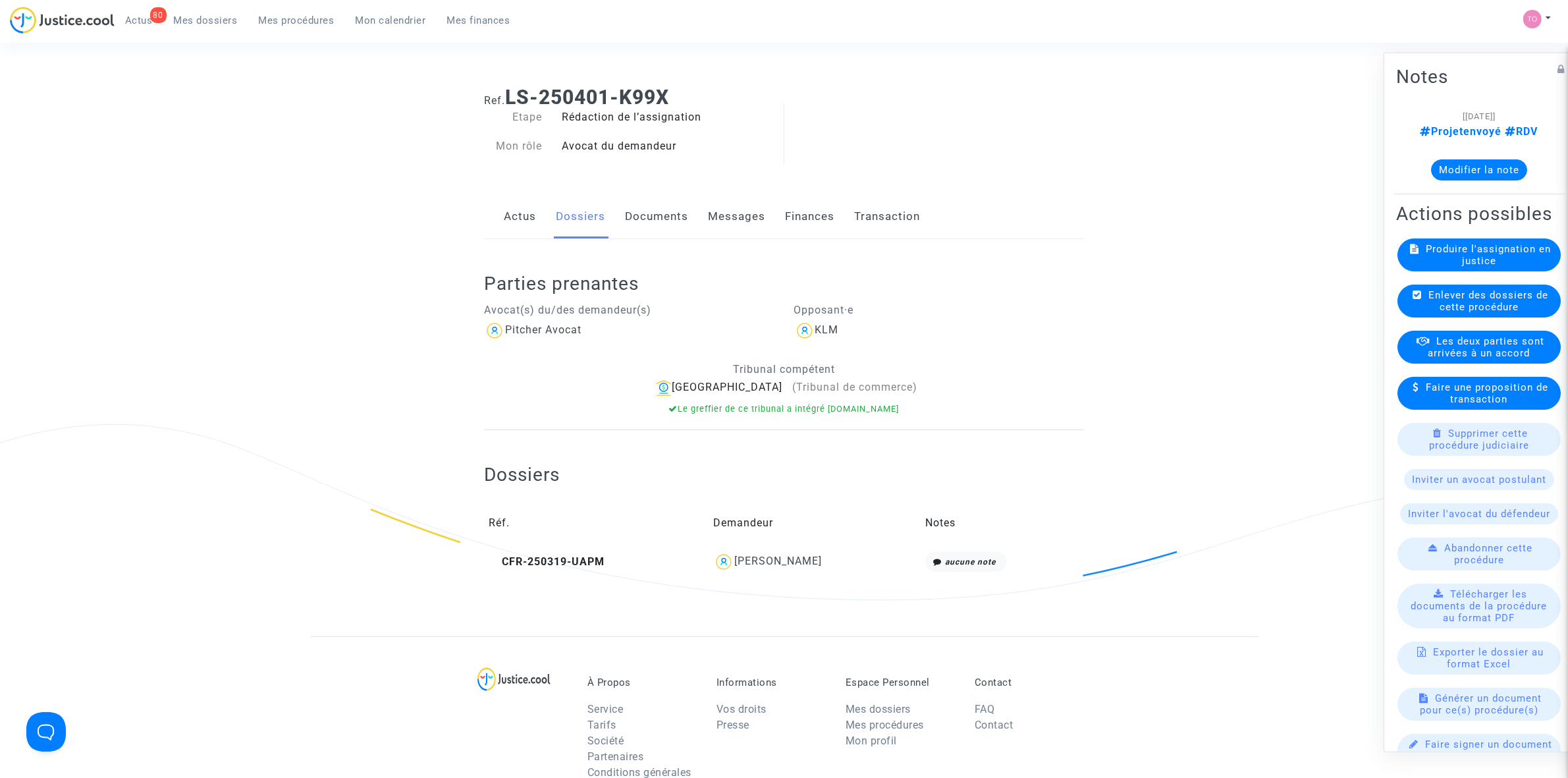
click at [654, 217] on link "Documents" at bounding box center [656, 217] width 63 height 43
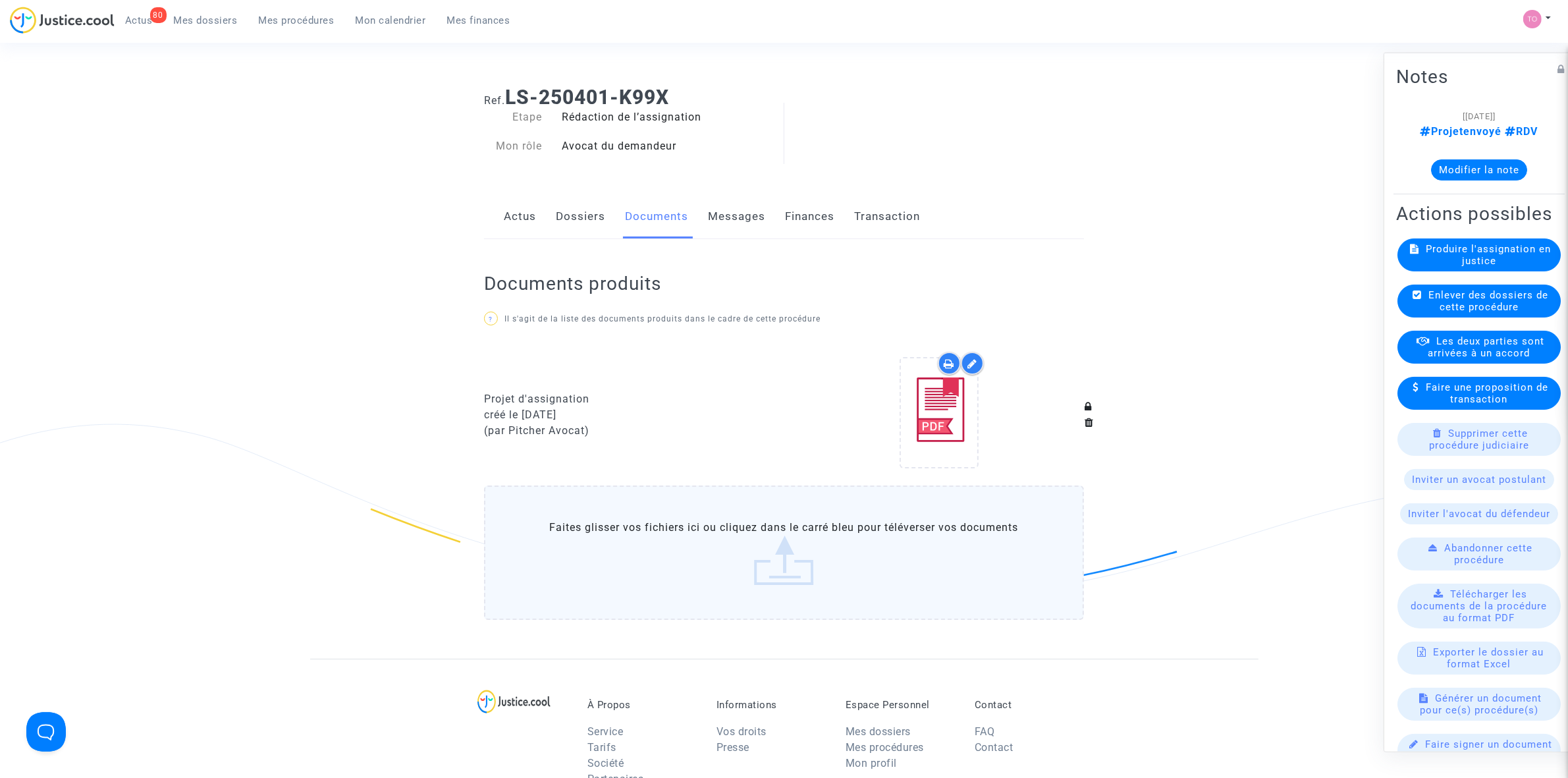
click at [738, 222] on link "Messages" at bounding box center [736, 217] width 57 height 43
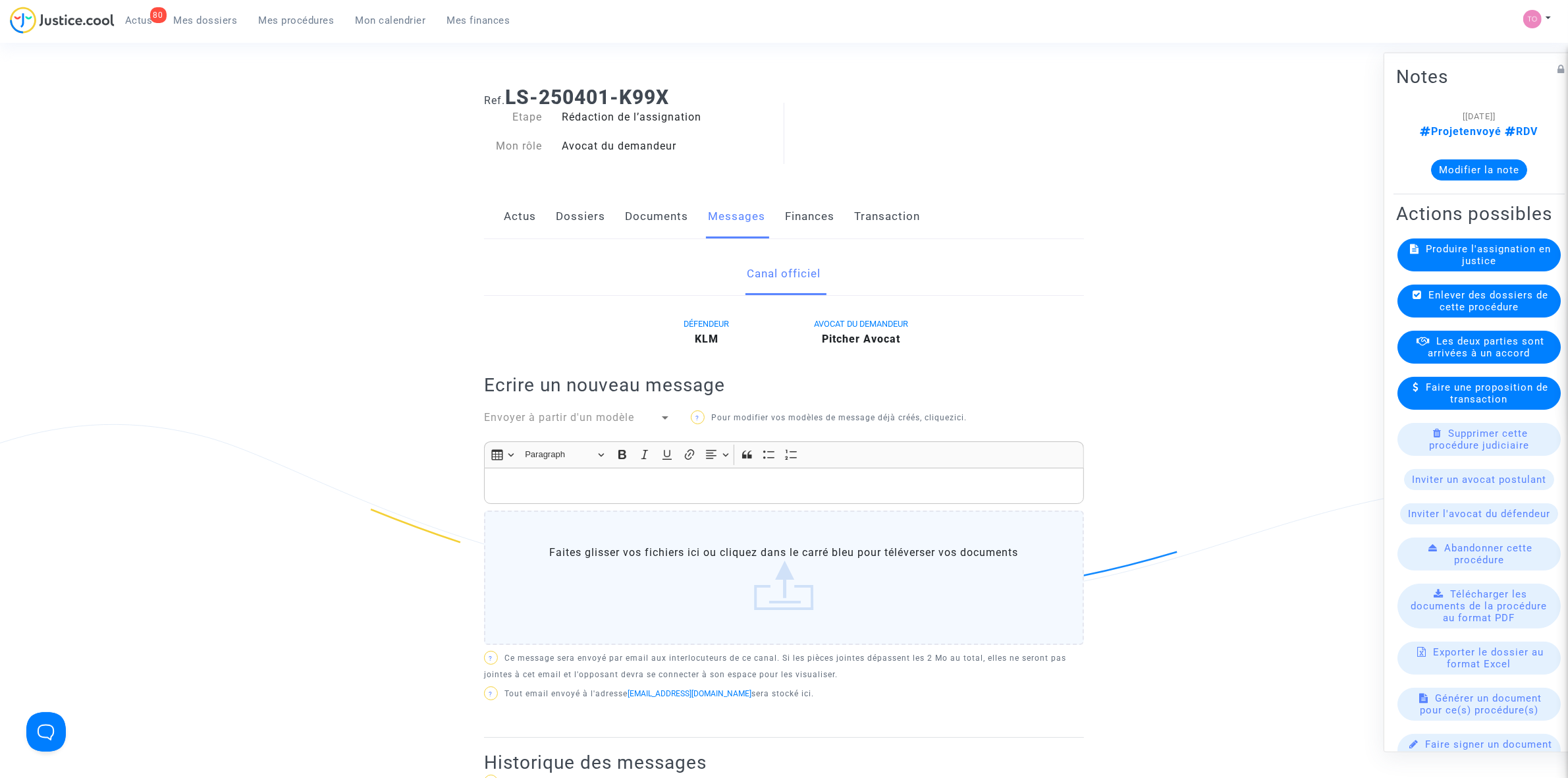
click at [791, 217] on link "Finances" at bounding box center [809, 217] width 49 height 43
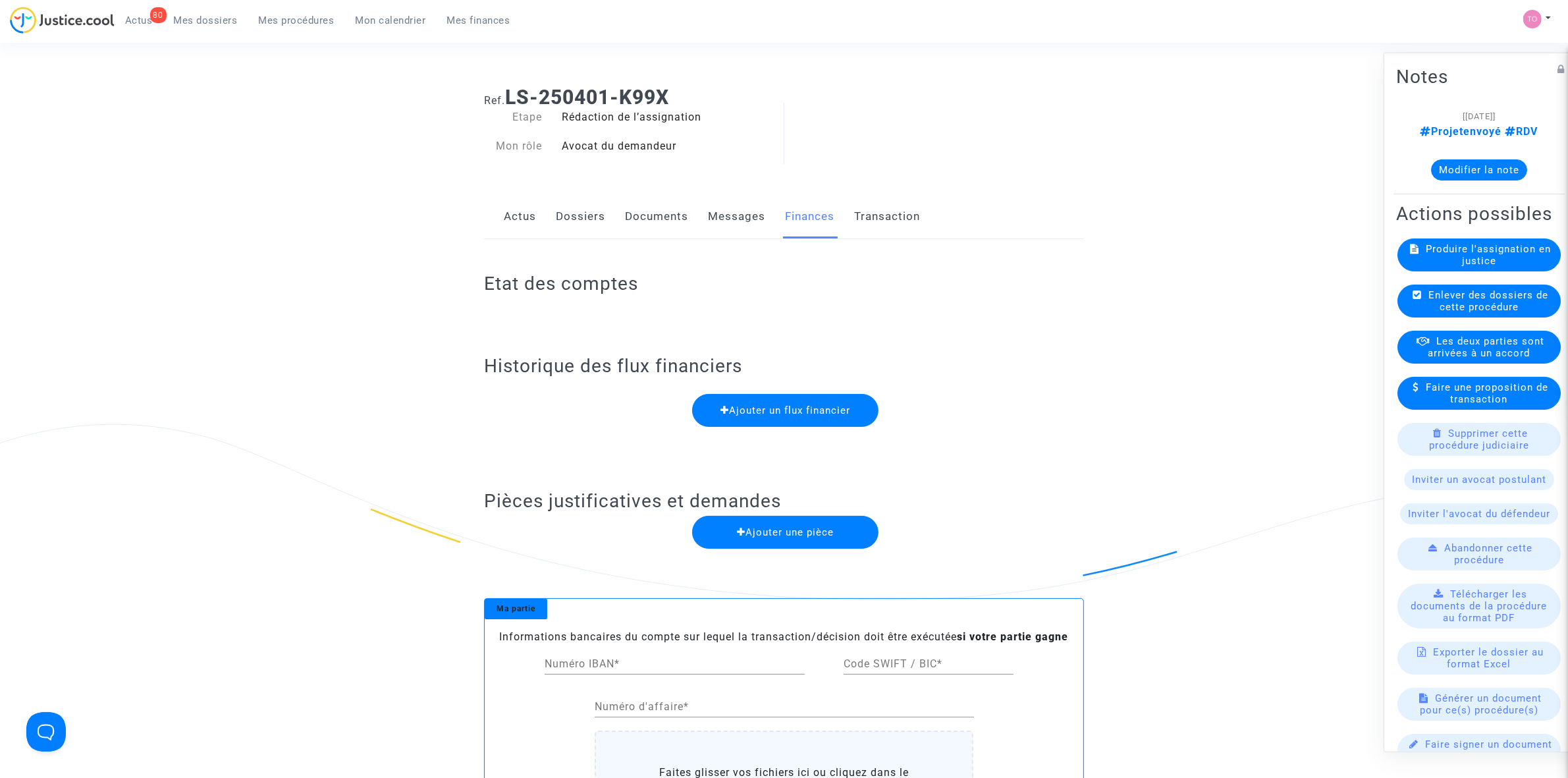
click at [631, 219] on link "Documents" at bounding box center [656, 217] width 63 height 43
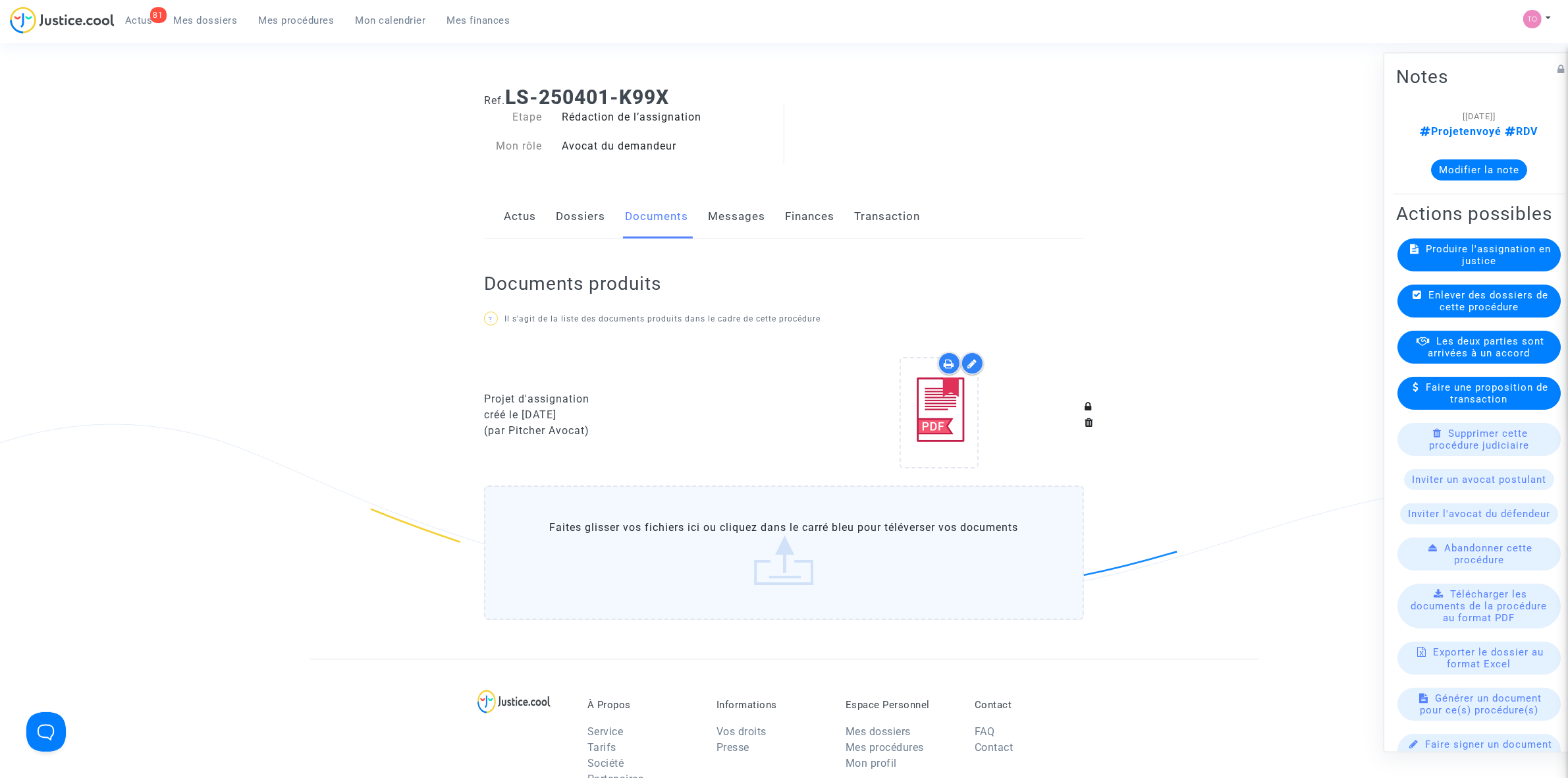
click at [819, 224] on link "Finances" at bounding box center [809, 217] width 49 height 43
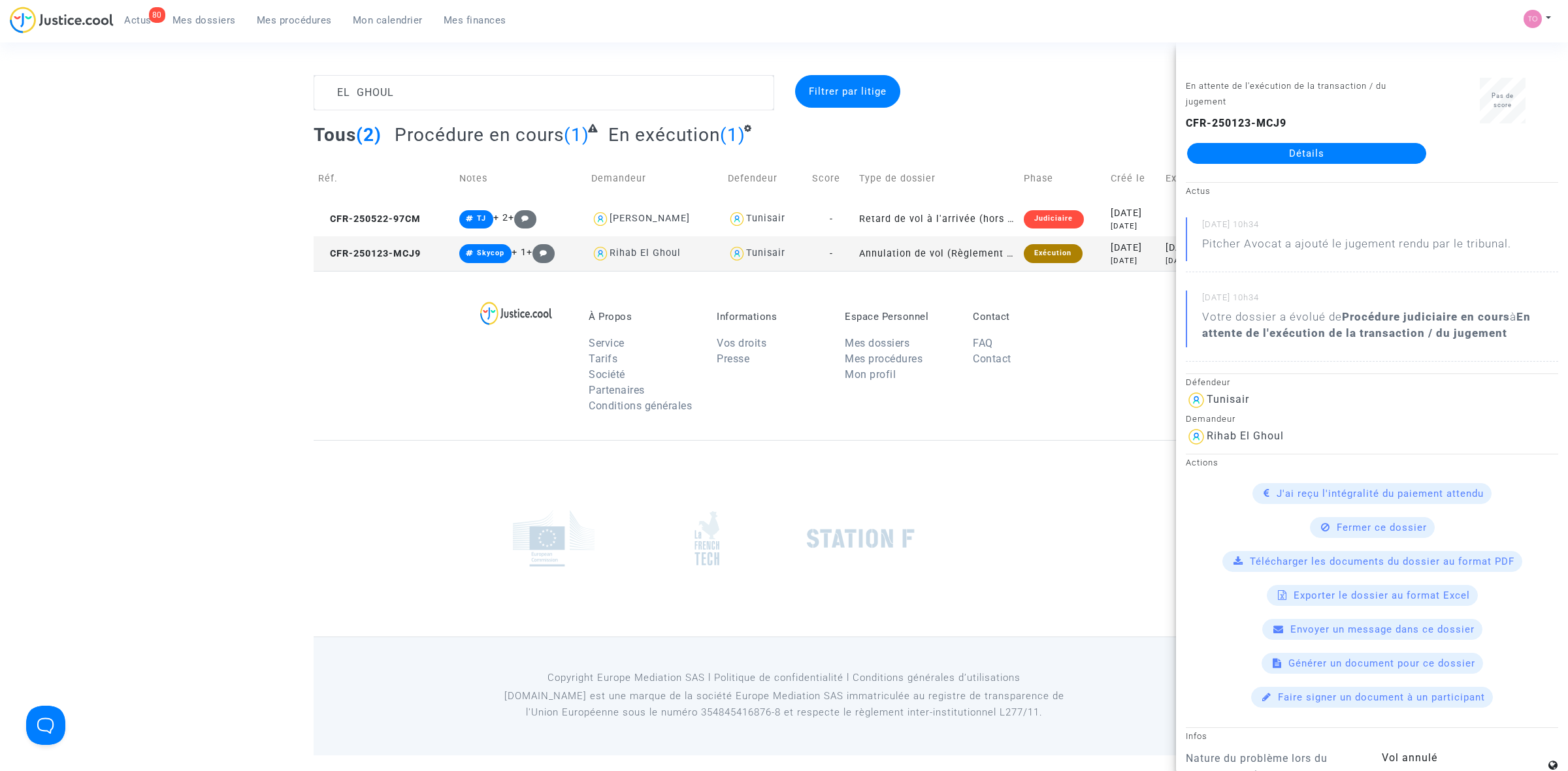
click at [213, 77] on div "EL GHOUL Filtrer par litige Tous (2) Procédure en cours (1) En exécution (1) Ré…" at bounding box center [784, 173] width 1568 height 196
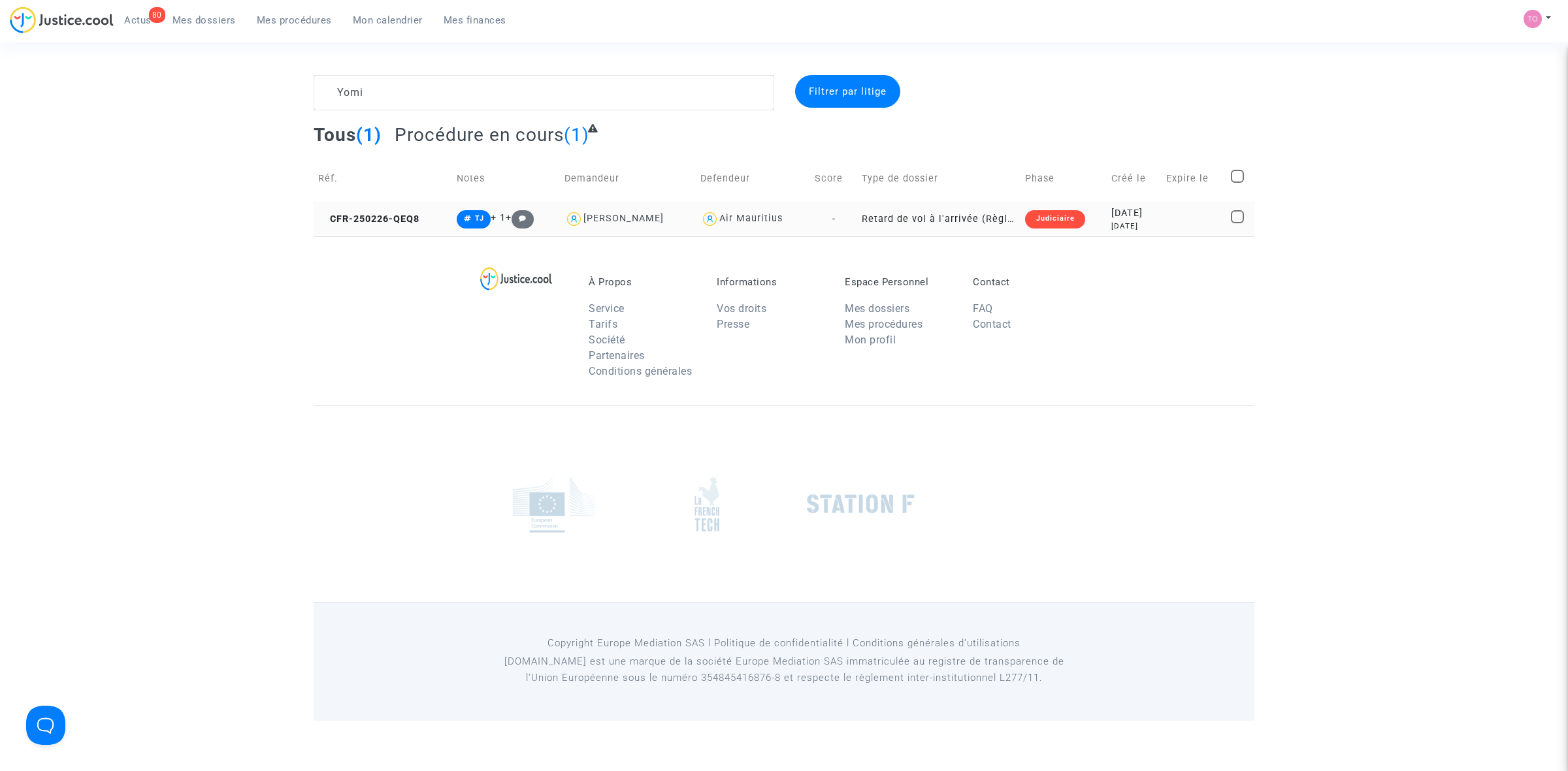
click at [1026, 220] on div "Judiciaire" at bounding box center [1055, 220] width 59 height 19
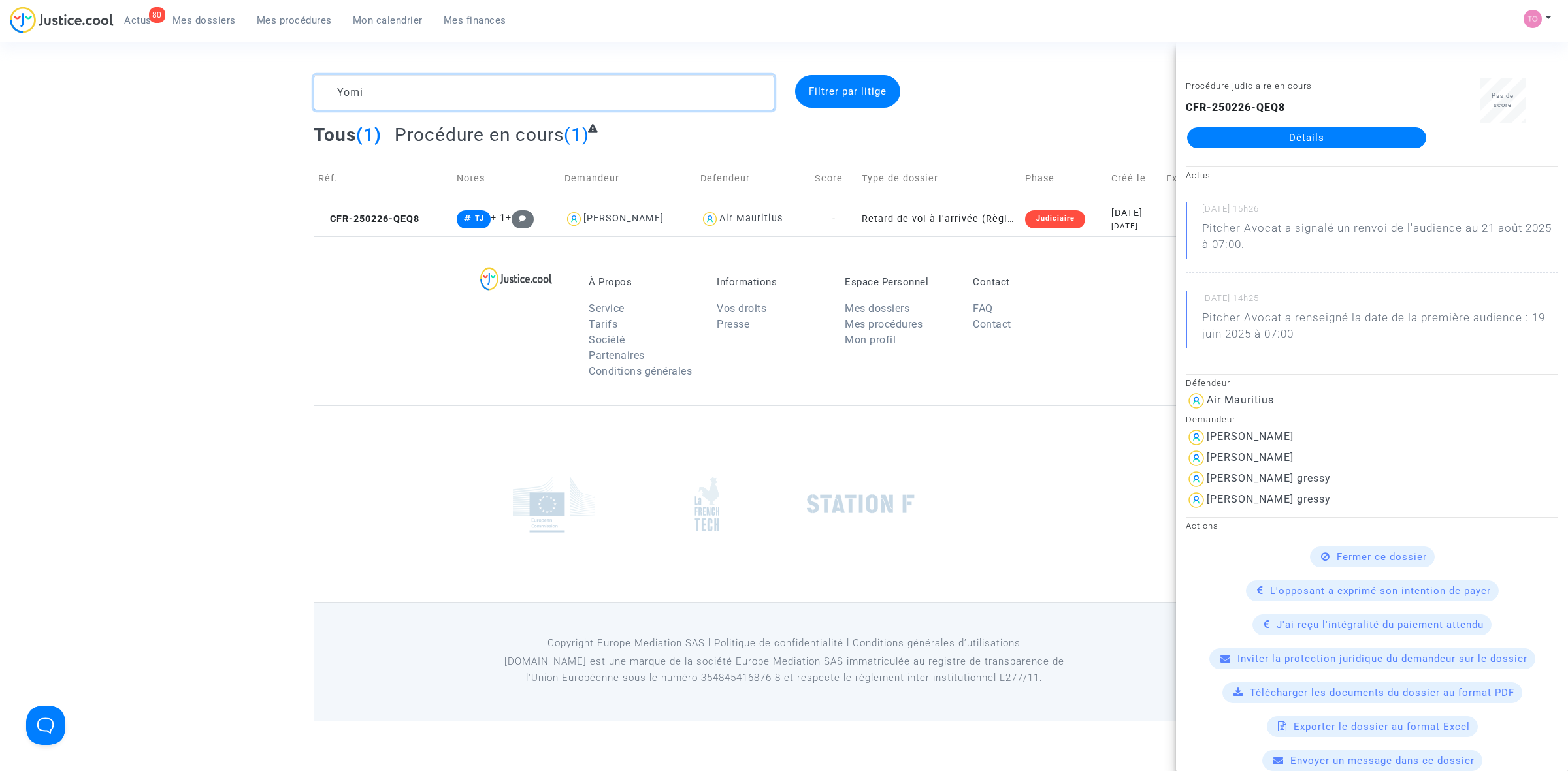
drag, startPoint x: 303, startPoint y: 90, endPoint x: 260, endPoint y: 92, distance: 43.0
click at [260, 92] on div "Yomi Filtrer par litige Tous (1) Procédure en cours (1) Réf. Notes Demandeur De…" at bounding box center [784, 156] width 1568 height 162
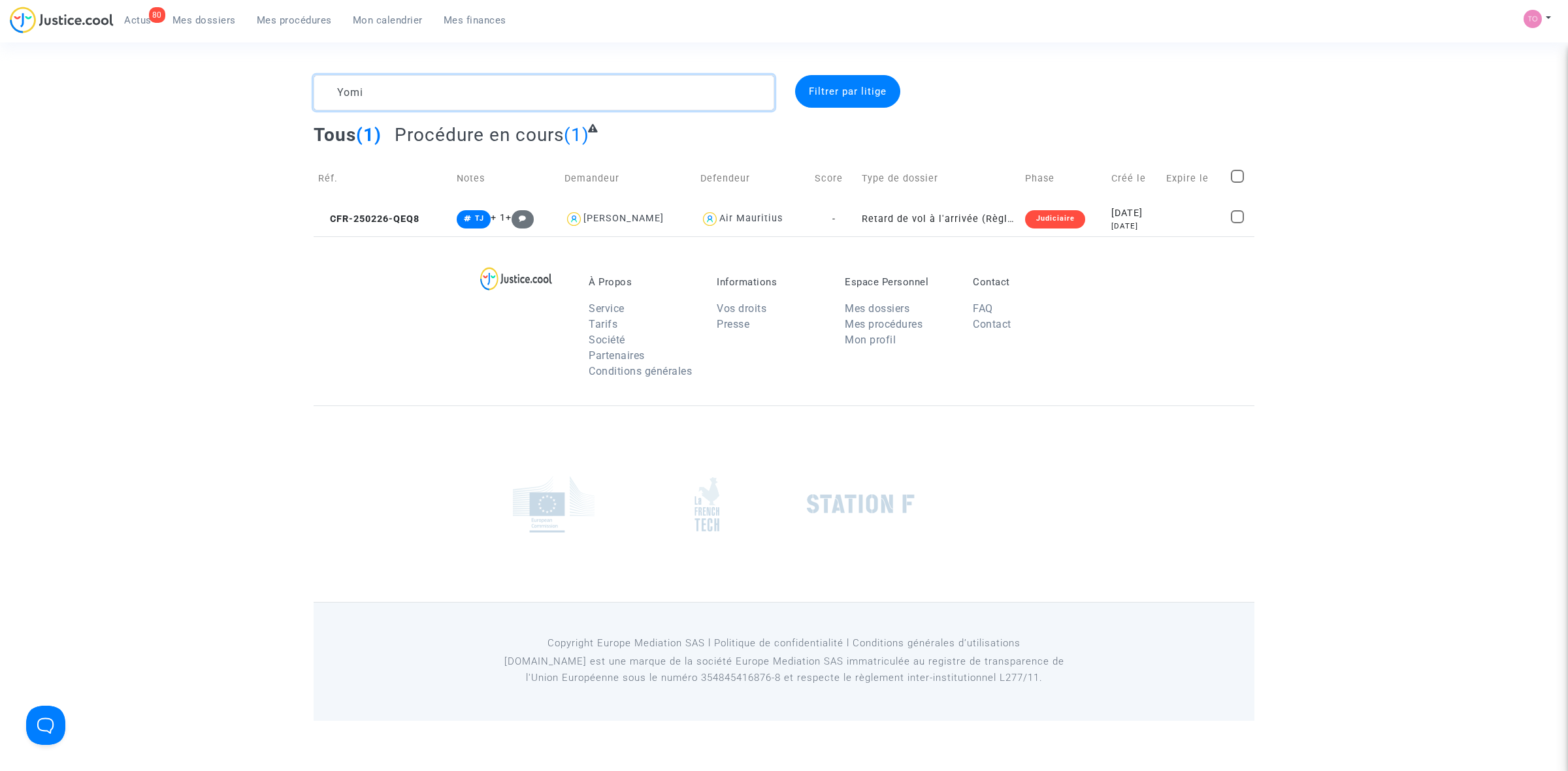
paste textarea "Nedelec"
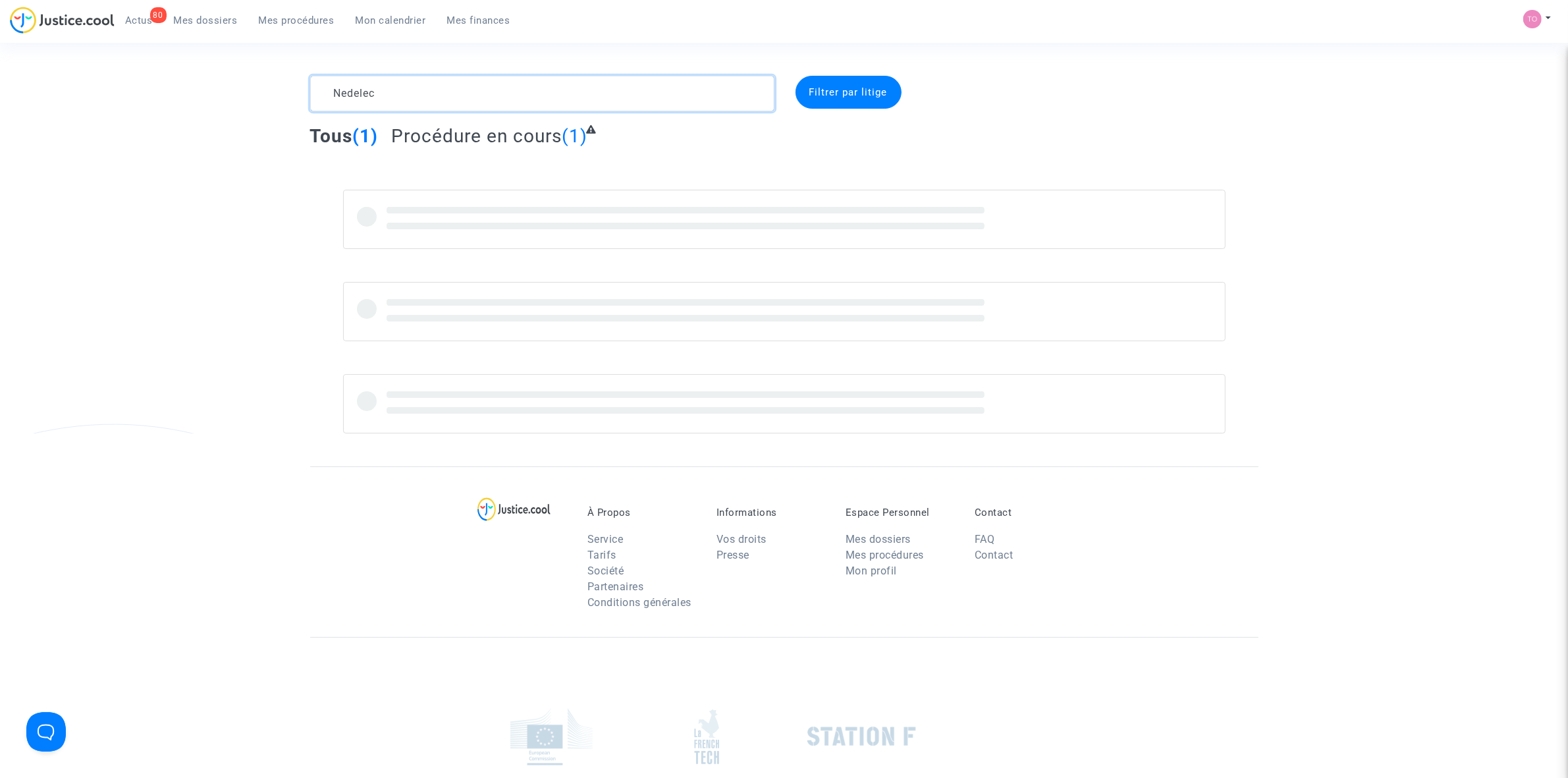
type textarea "Nedelec"
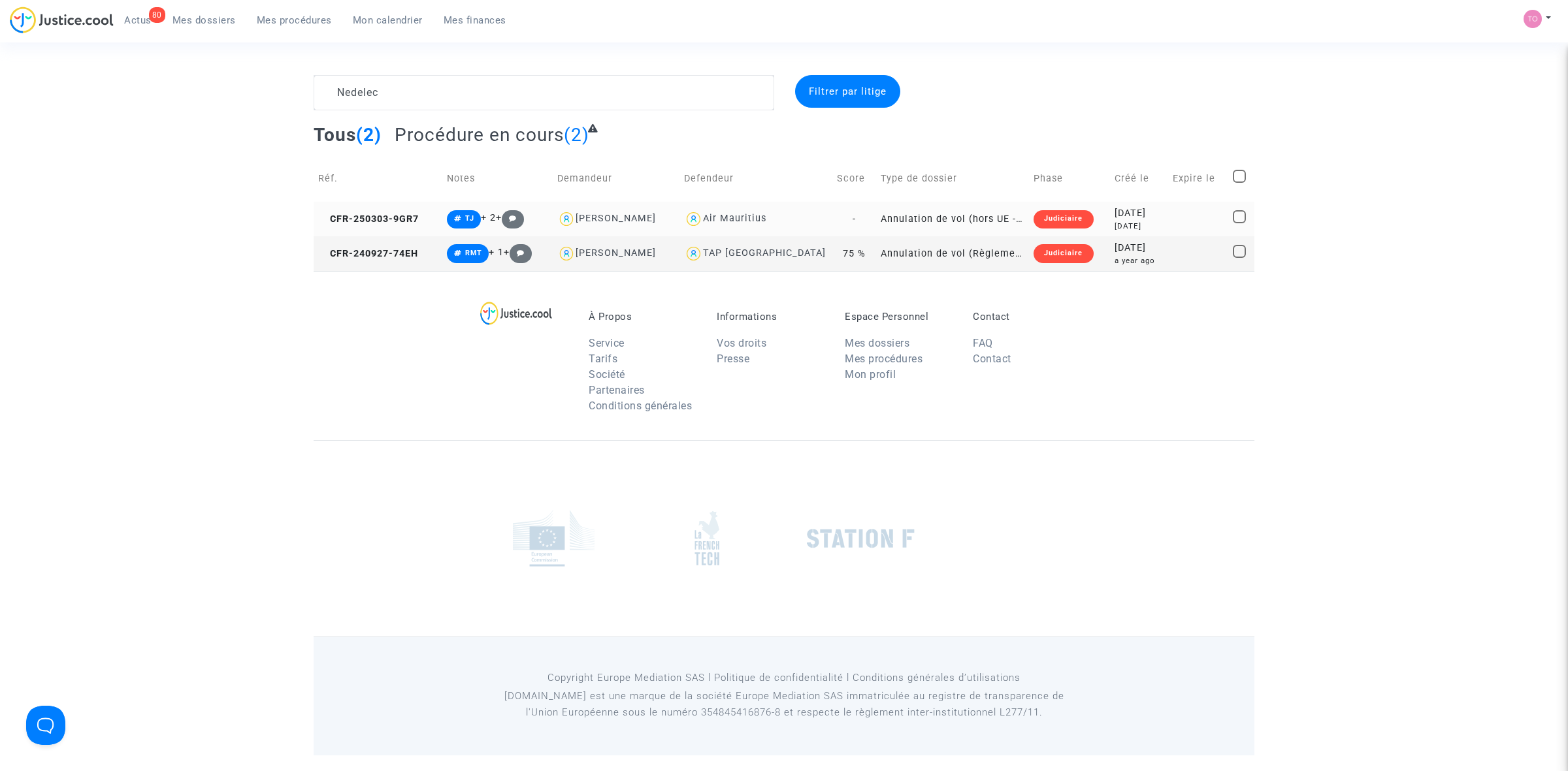
click at [1044, 210] on div "Judiciaire" at bounding box center [1063, 220] width 59 height 19
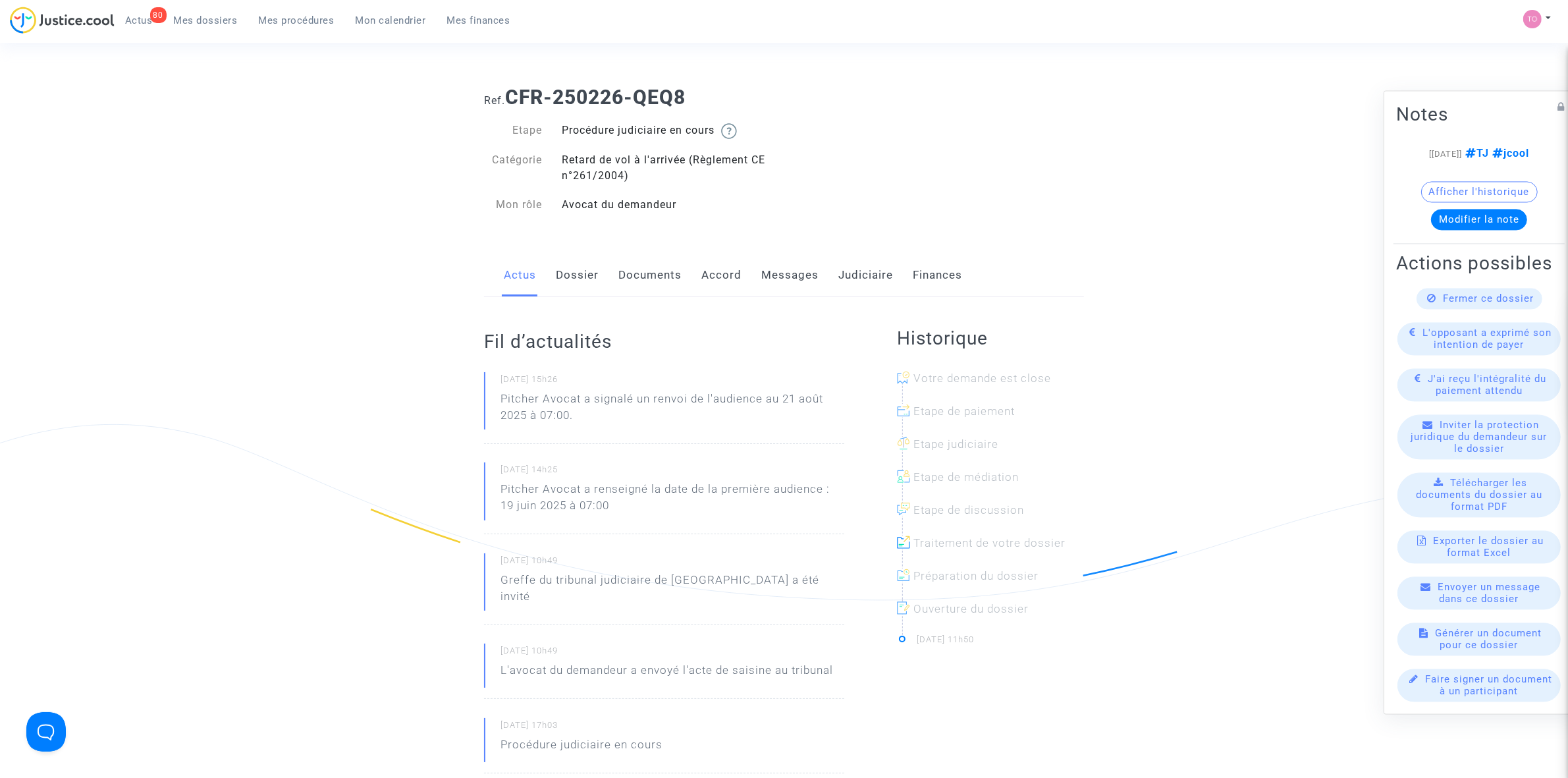
click at [846, 272] on link "Judiciaire" at bounding box center [866, 276] width 55 height 43
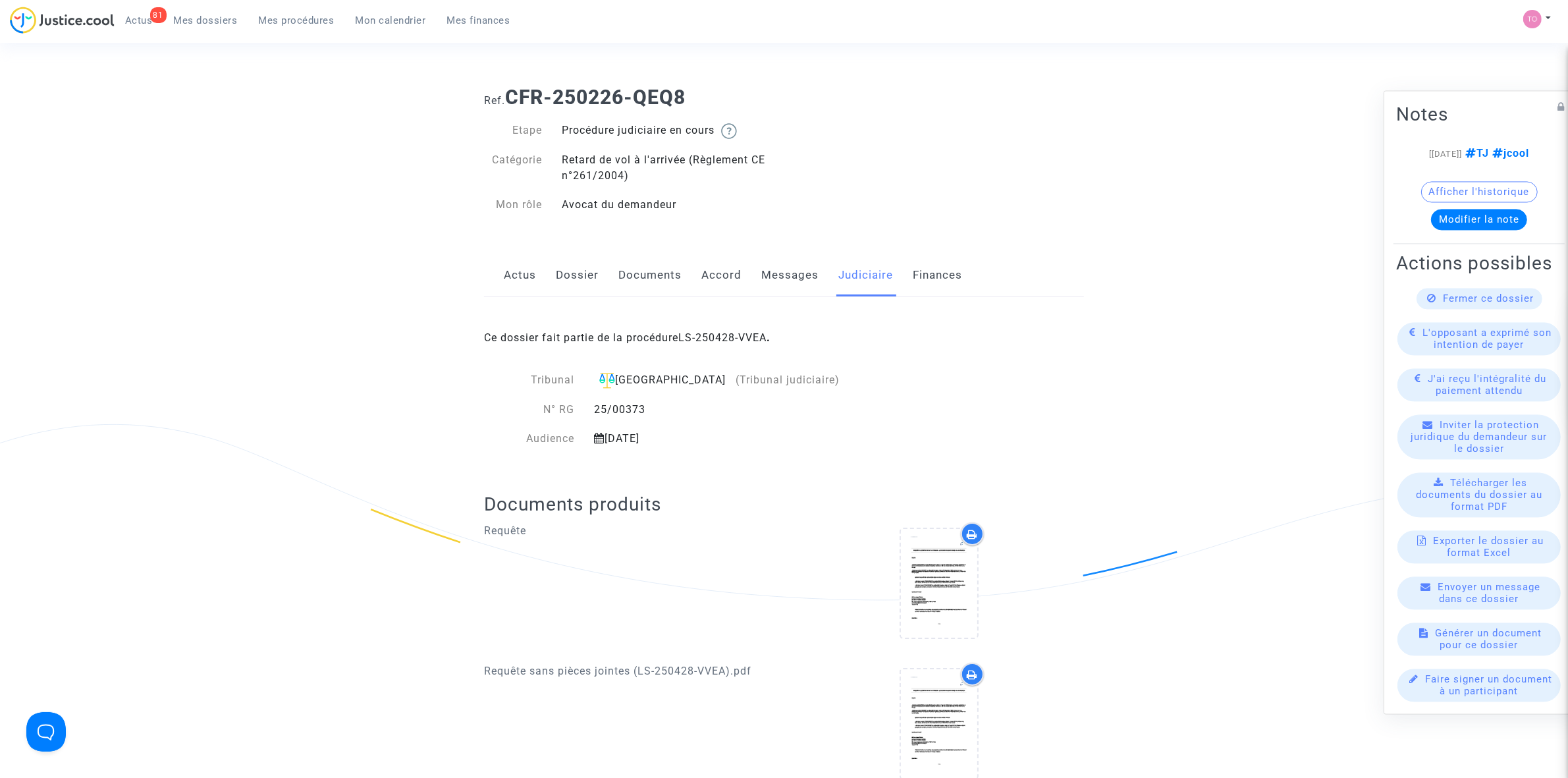
click at [713, 275] on link "Accord" at bounding box center [721, 276] width 40 height 43
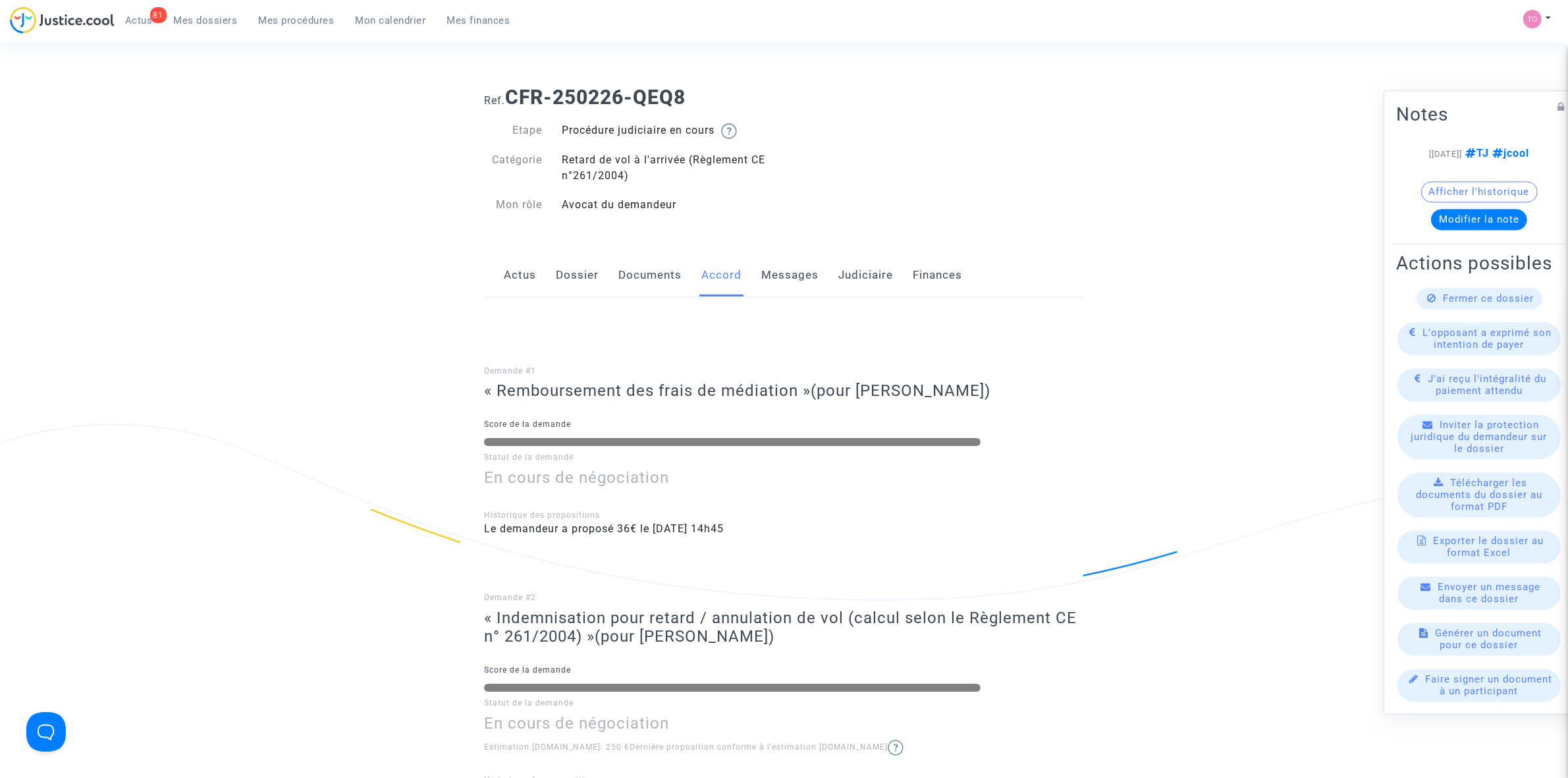
click at [860, 268] on link "Judiciaire" at bounding box center [866, 276] width 55 height 43
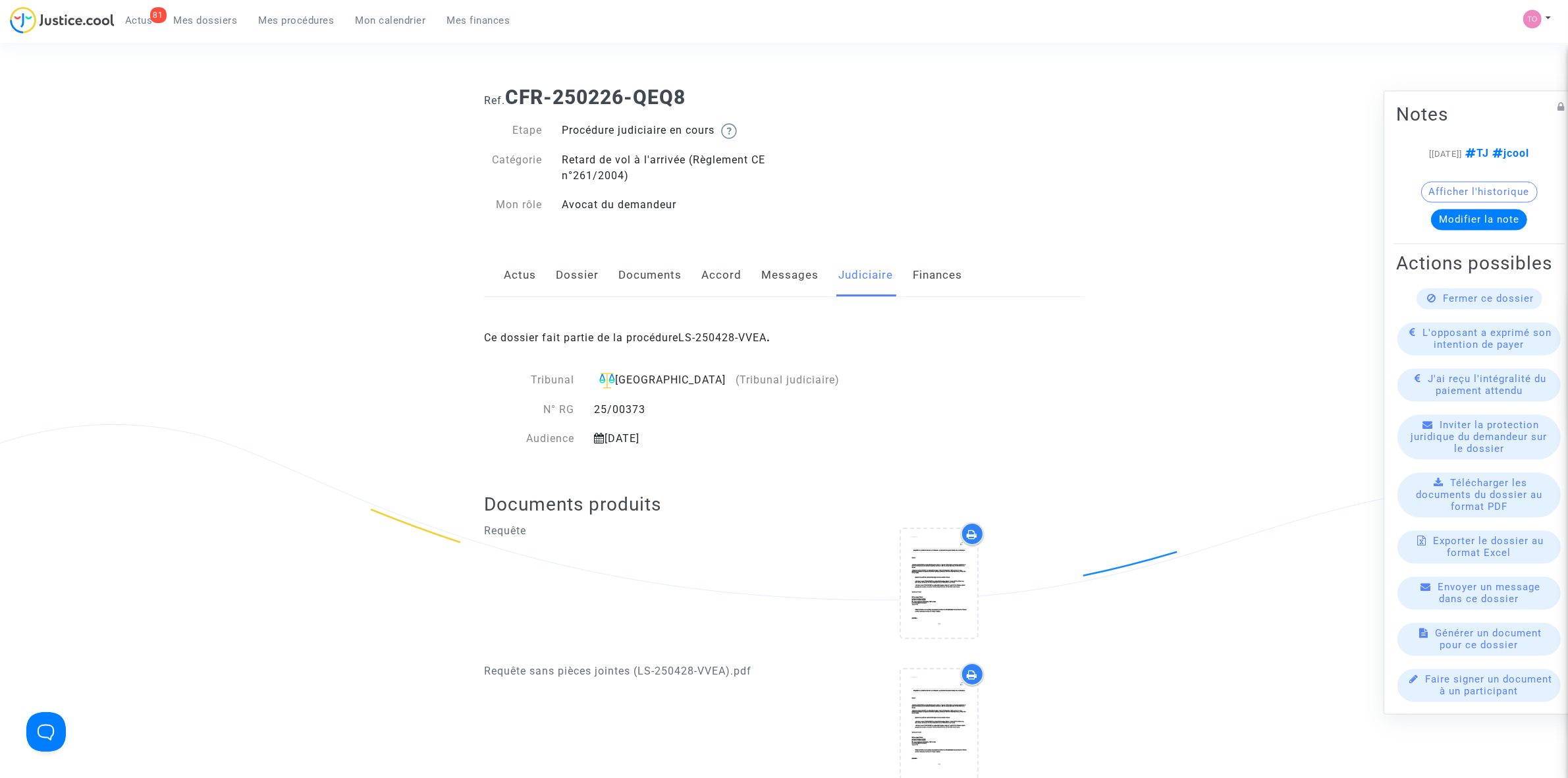
click at [780, 276] on link "Messages" at bounding box center [789, 276] width 57 height 43
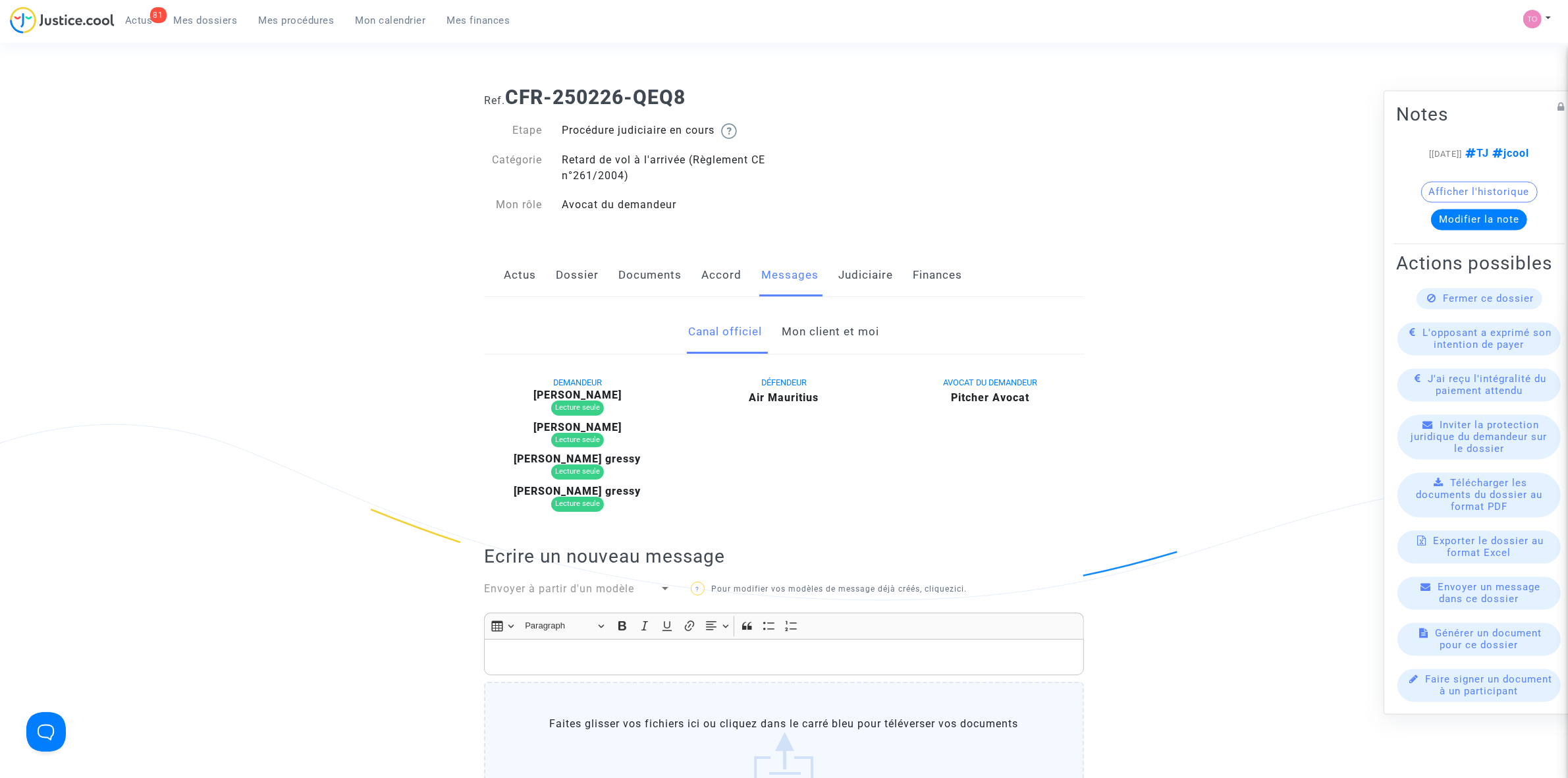
click at [646, 287] on link "Documents" at bounding box center [650, 276] width 63 height 43
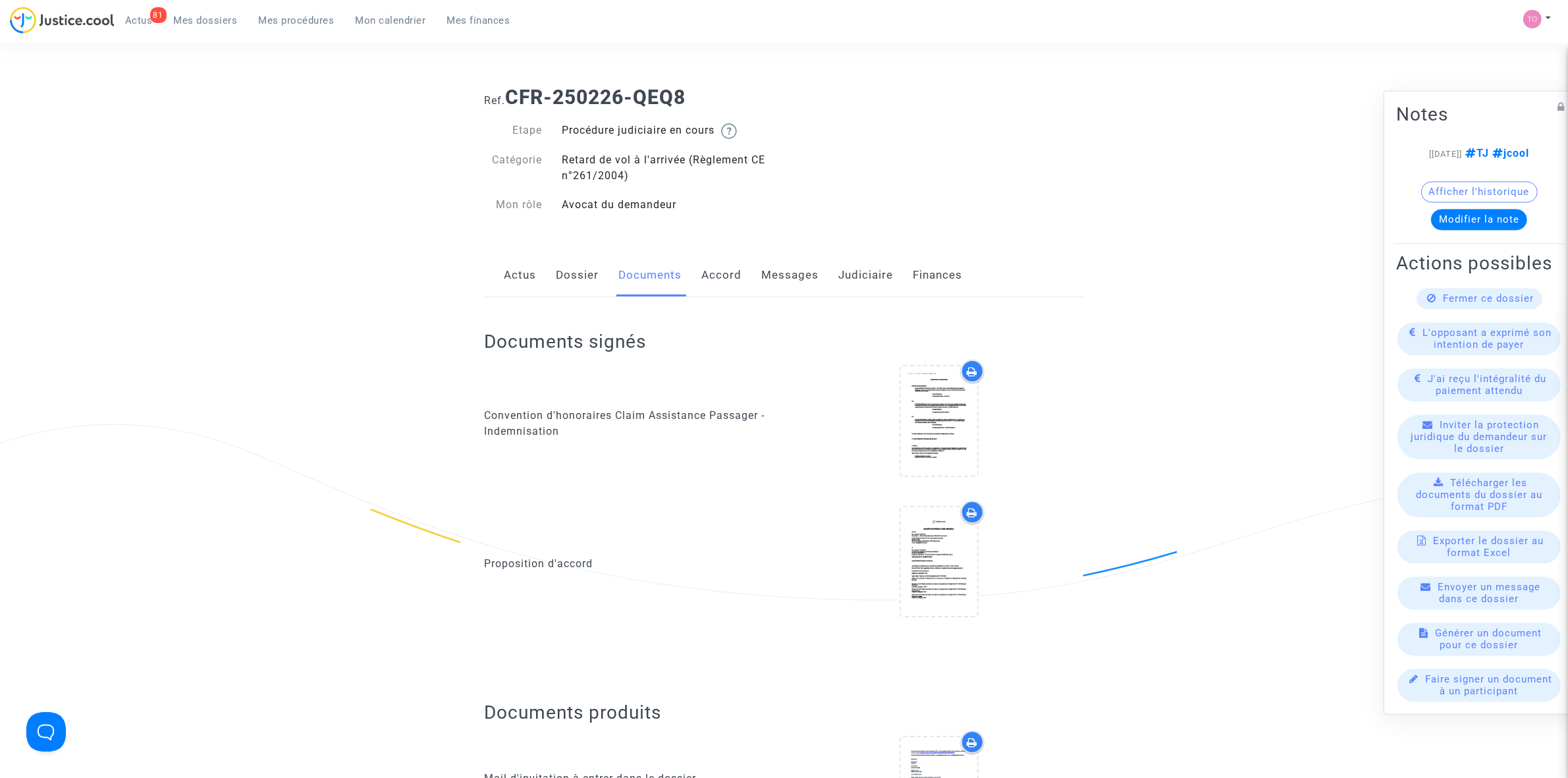
click at [596, 278] on link "Dossier" at bounding box center [577, 276] width 43 height 43
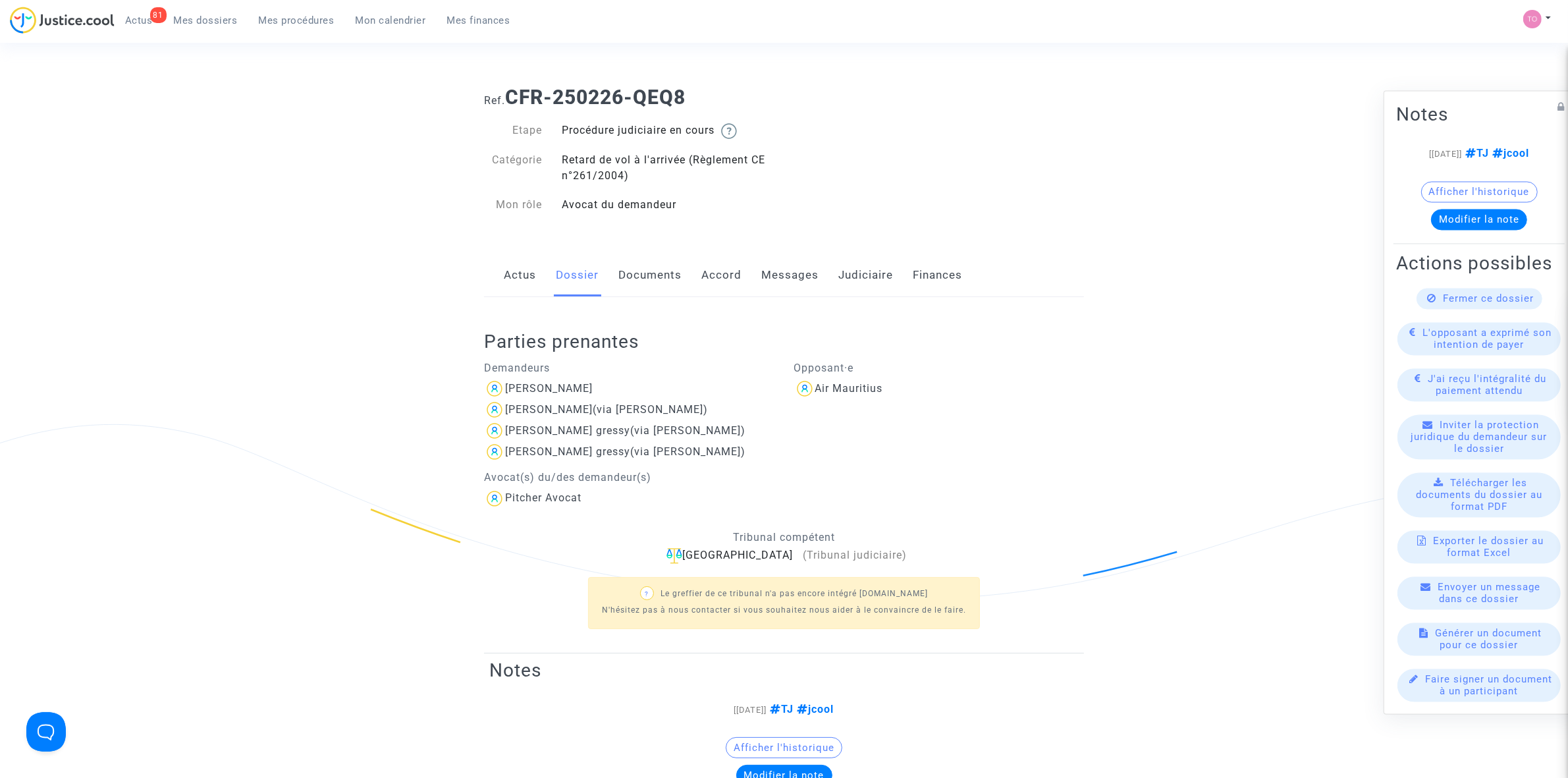
click at [851, 280] on link "Judiciaire" at bounding box center [866, 276] width 55 height 43
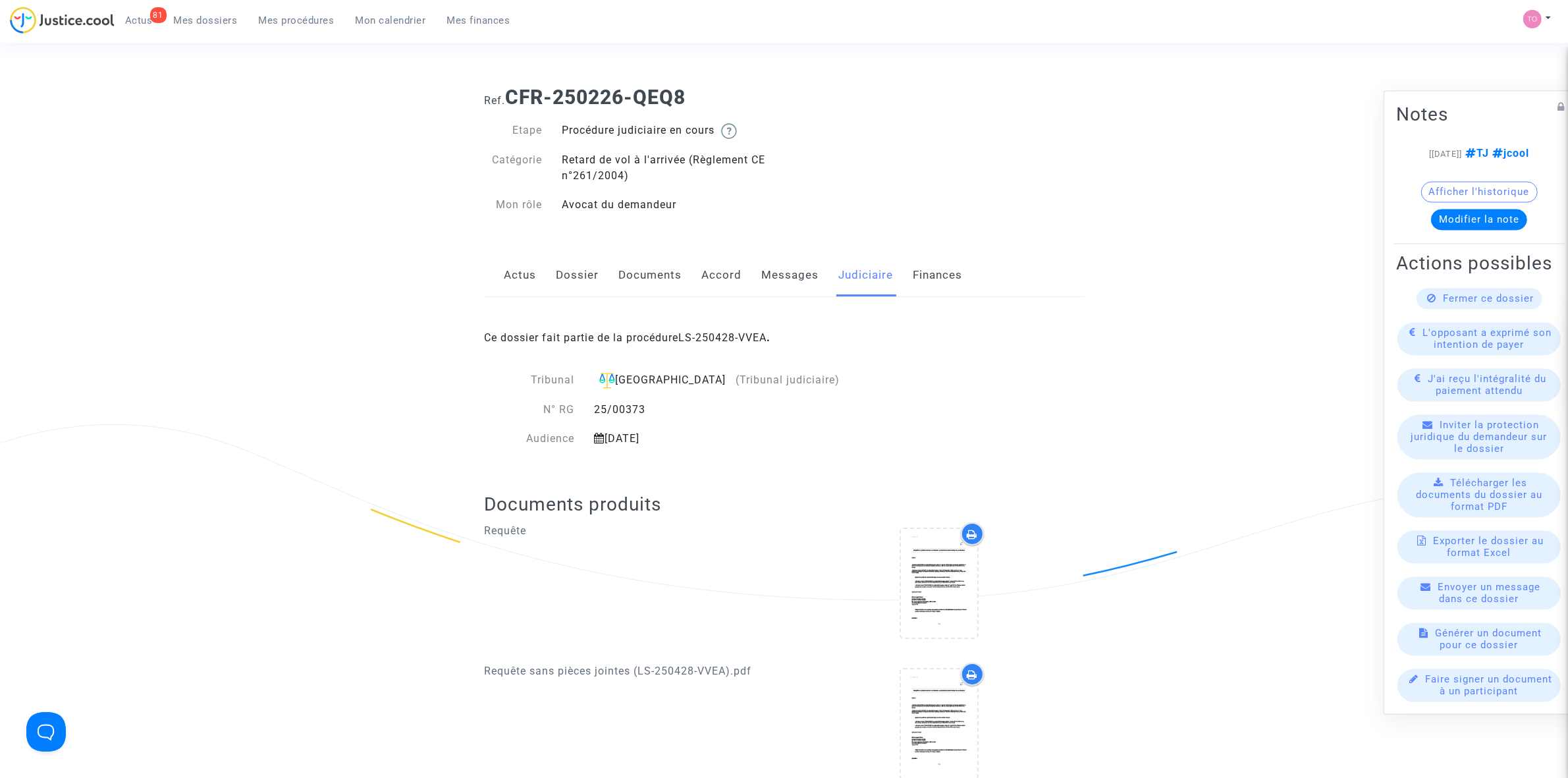
click at [785, 282] on link "Messages" at bounding box center [789, 276] width 57 height 43
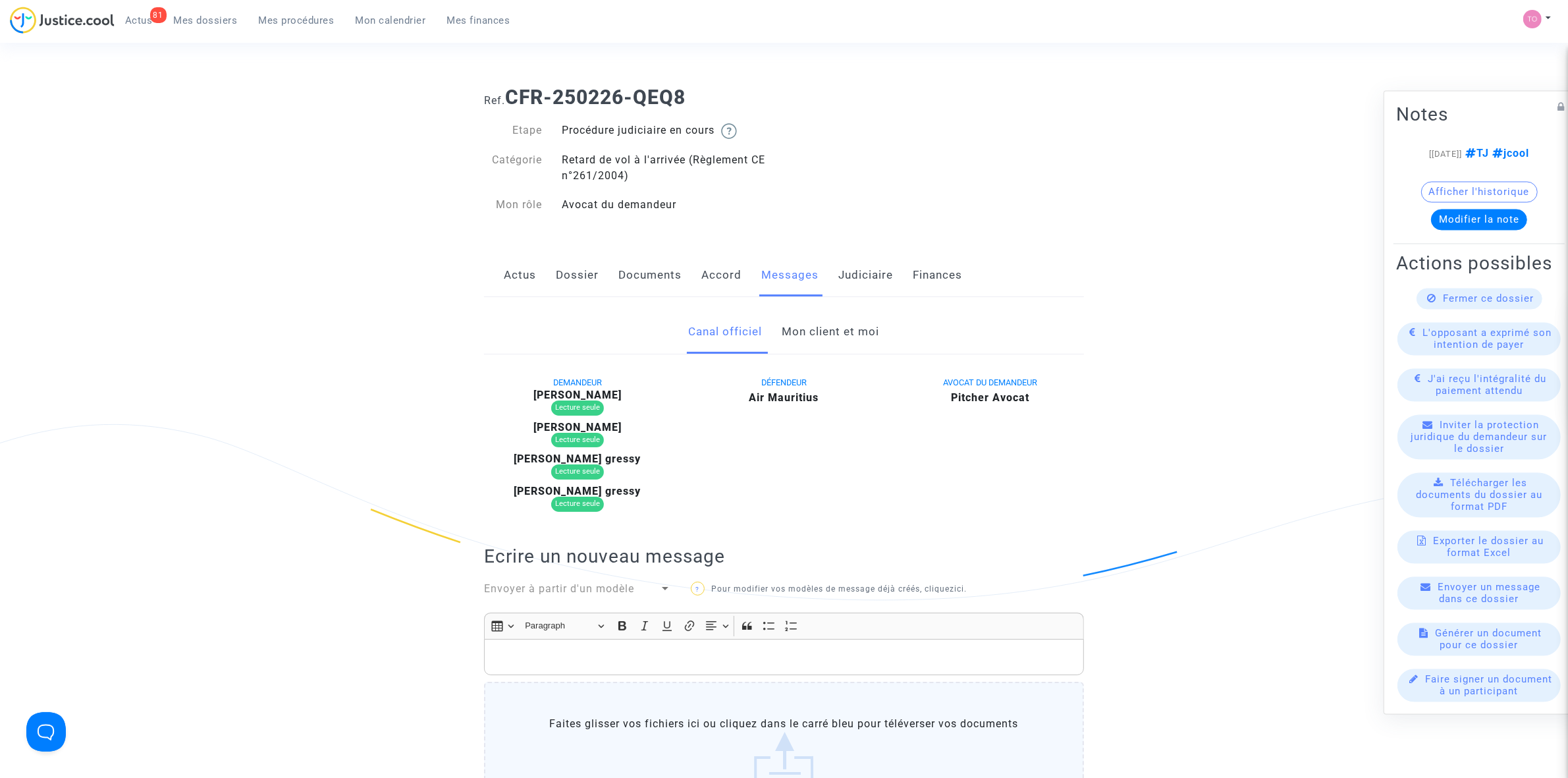
click at [725, 280] on link "Accord" at bounding box center [721, 276] width 40 height 43
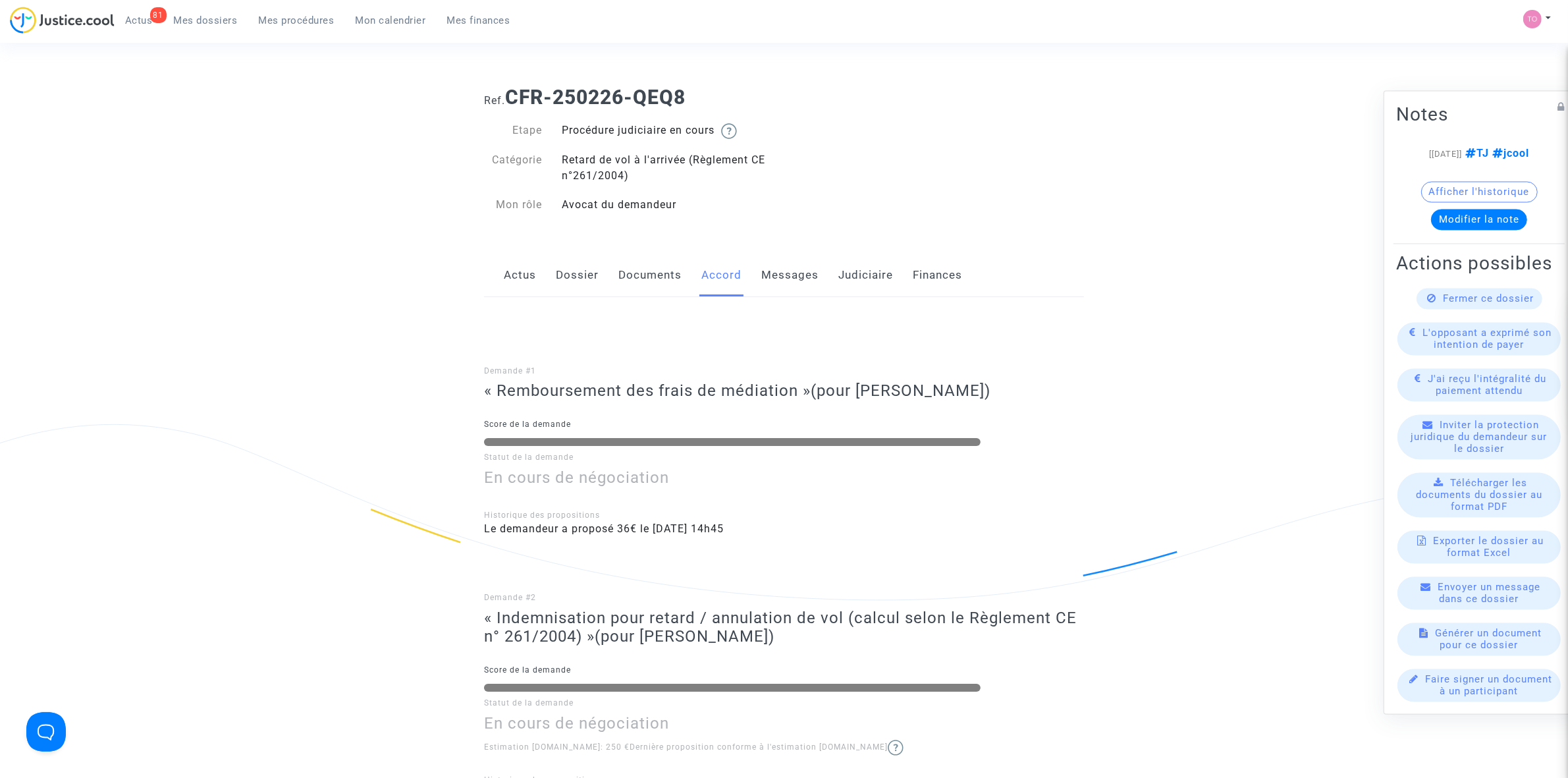
click at [587, 274] on link "Dossier" at bounding box center [577, 276] width 43 height 43
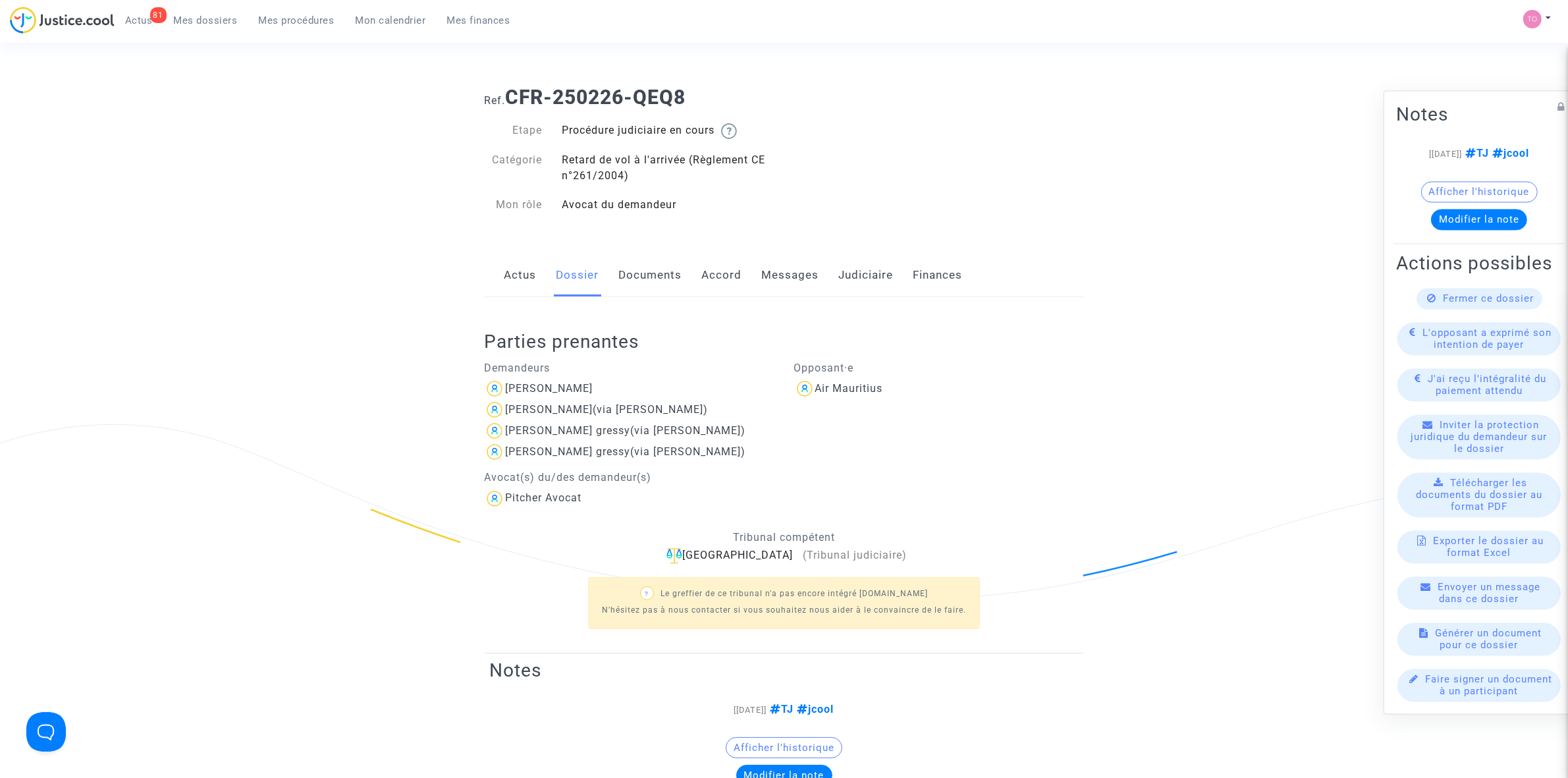
click at [846, 270] on link "Judiciaire" at bounding box center [866, 276] width 55 height 43
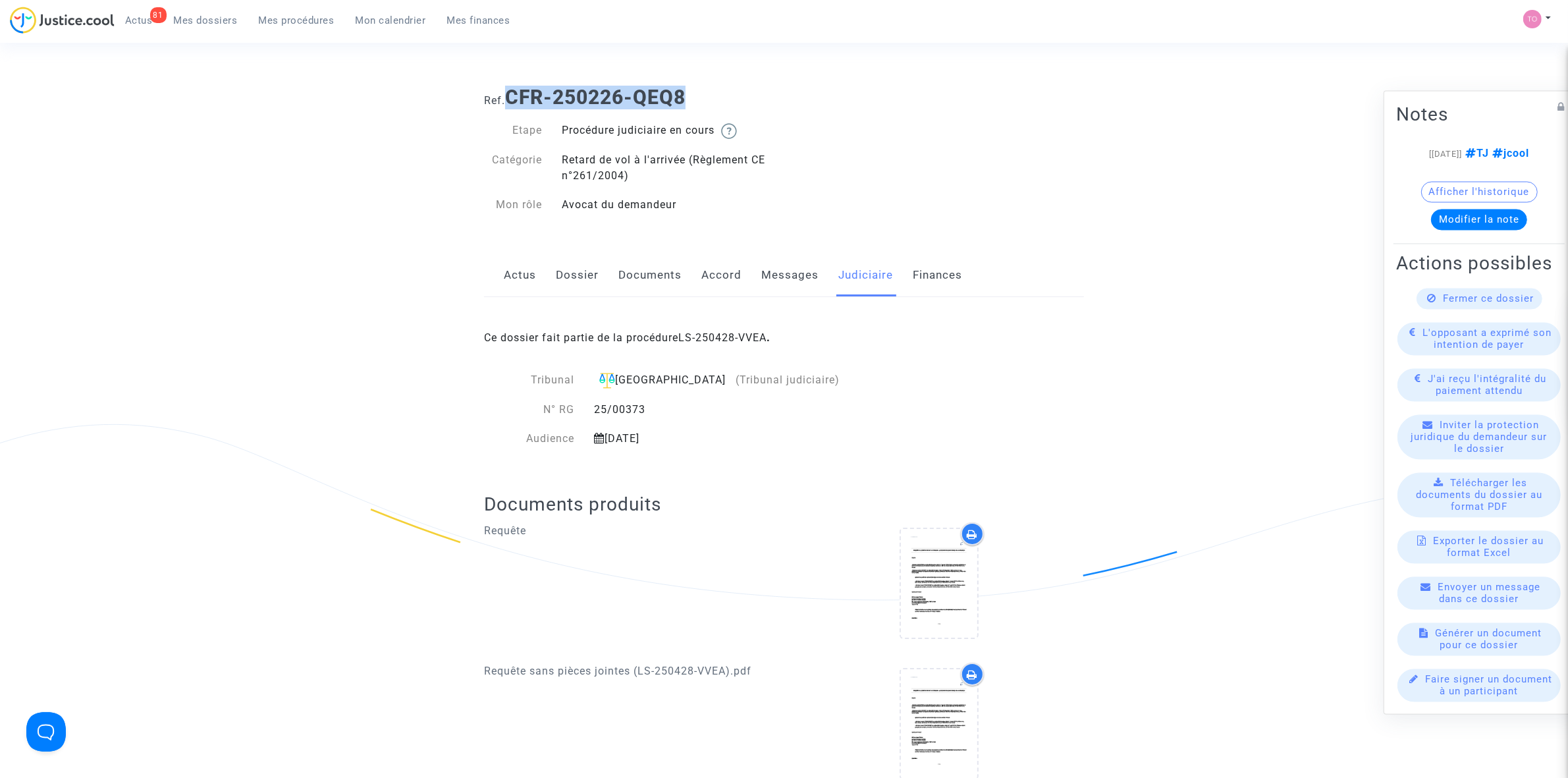
drag, startPoint x: 697, startPoint y: 83, endPoint x: 512, endPoint y: 84, distance: 185.0
click at [512, 84] on div "Ref. CFR-250226-QEQ8" at bounding box center [783, 92] width 620 height 34
copy b "CFR-250226-QEQ8"
click at [579, 271] on link "Dossier" at bounding box center [577, 276] width 43 height 43
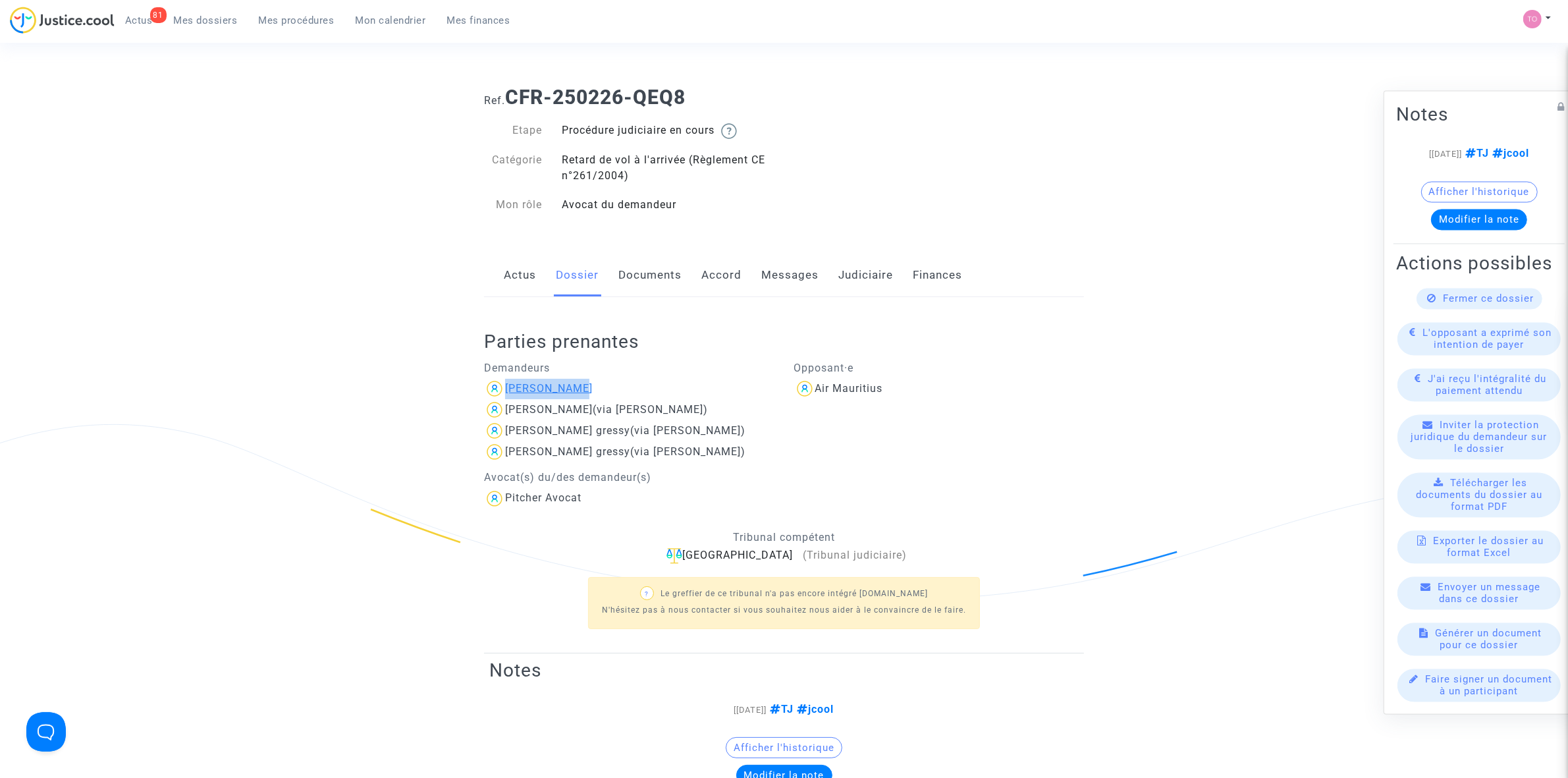
drag, startPoint x: 566, startPoint y: 387, endPoint x: 506, endPoint y: 388, distance: 60.0
click at [506, 388] on div "[PERSON_NAME]" at bounding box center [629, 388] width 291 height 21
copy div "[PERSON_NAME]"
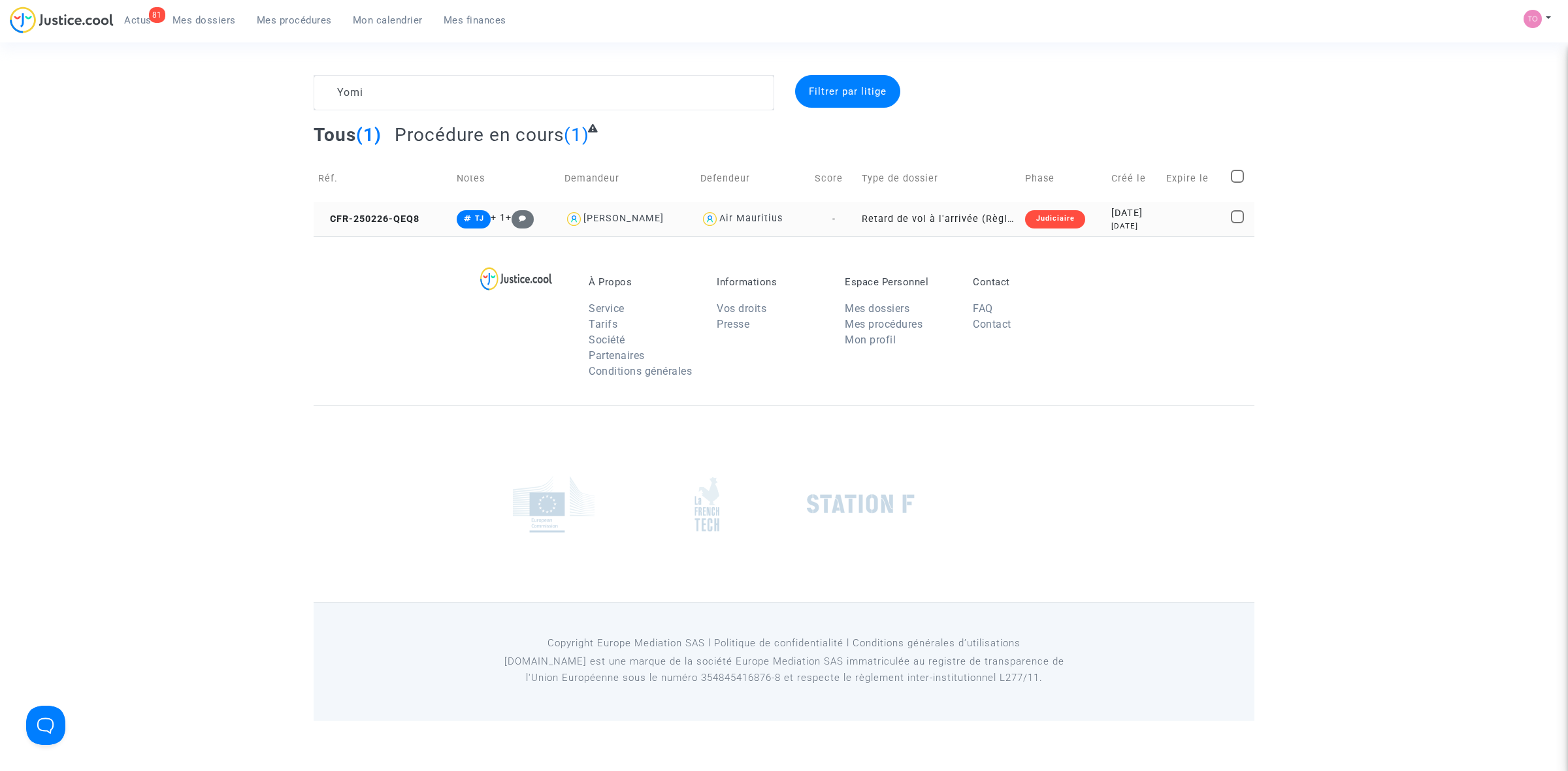
click at [1111, 225] on div "[DATE]" at bounding box center [1134, 227] width 46 height 11
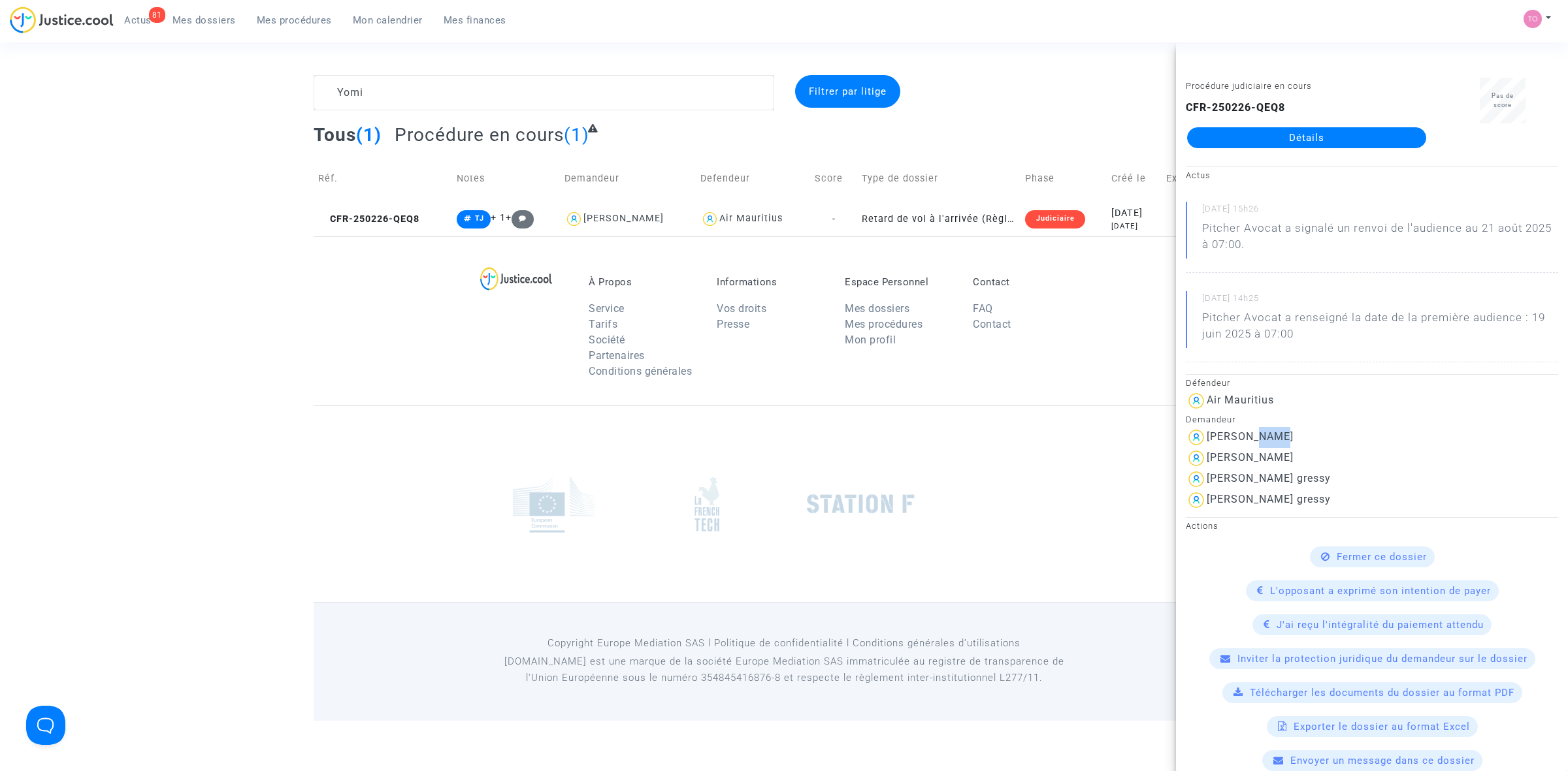
drag, startPoint x: 1282, startPoint y: 438, endPoint x: 1245, endPoint y: 441, distance: 37.1
click at [1245, 441] on div "[PERSON_NAME]" at bounding box center [1372, 437] width 372 height 21
copy div "Yomi"
drag, startPoint x: 354, startPoint y: 89, endPoint x: 278, endPoint y: 96, distance: 76.3
click at [282, 95] on div "Yomi Filtrer par litige Tous (1) Procédure en cours (1) Réf. Notes Demandeur De…" at bounding box center [784, 156] width 1568 height 162
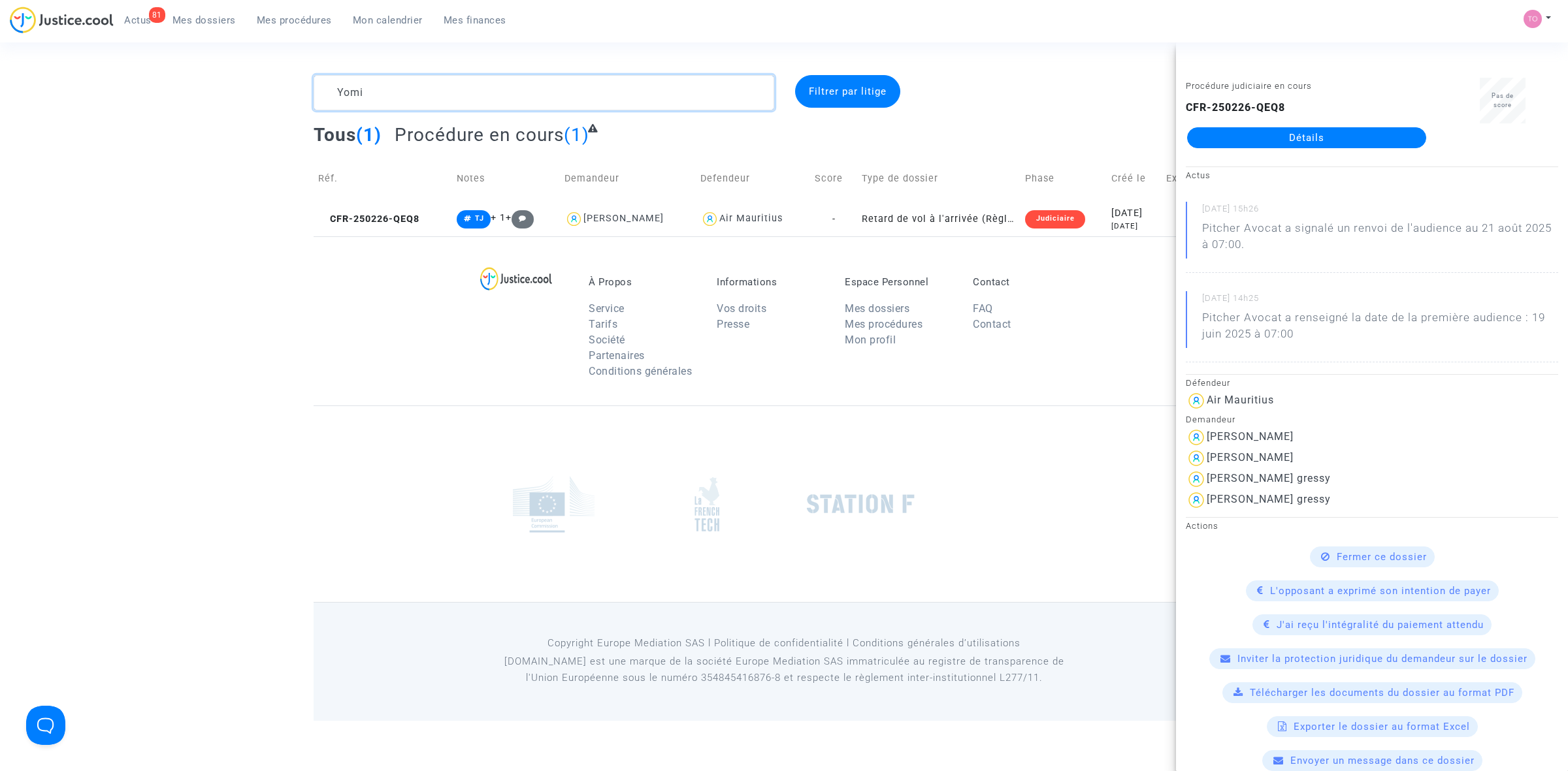
paste textarea "[PERSON_NAME]"
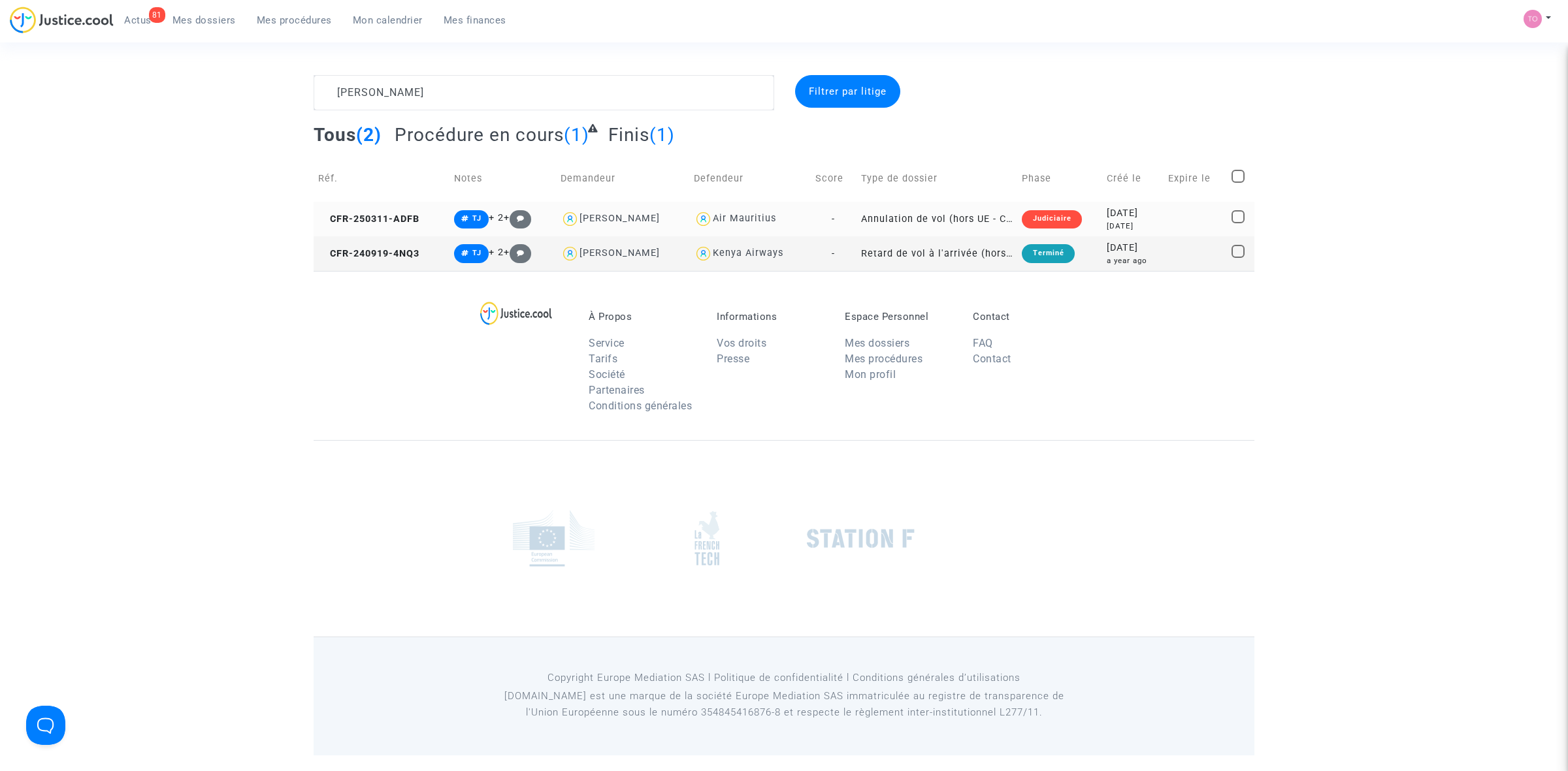
click at [1023, 220] on div "Judiciaire" at bounding box center [1051, 220] width 59 height 19
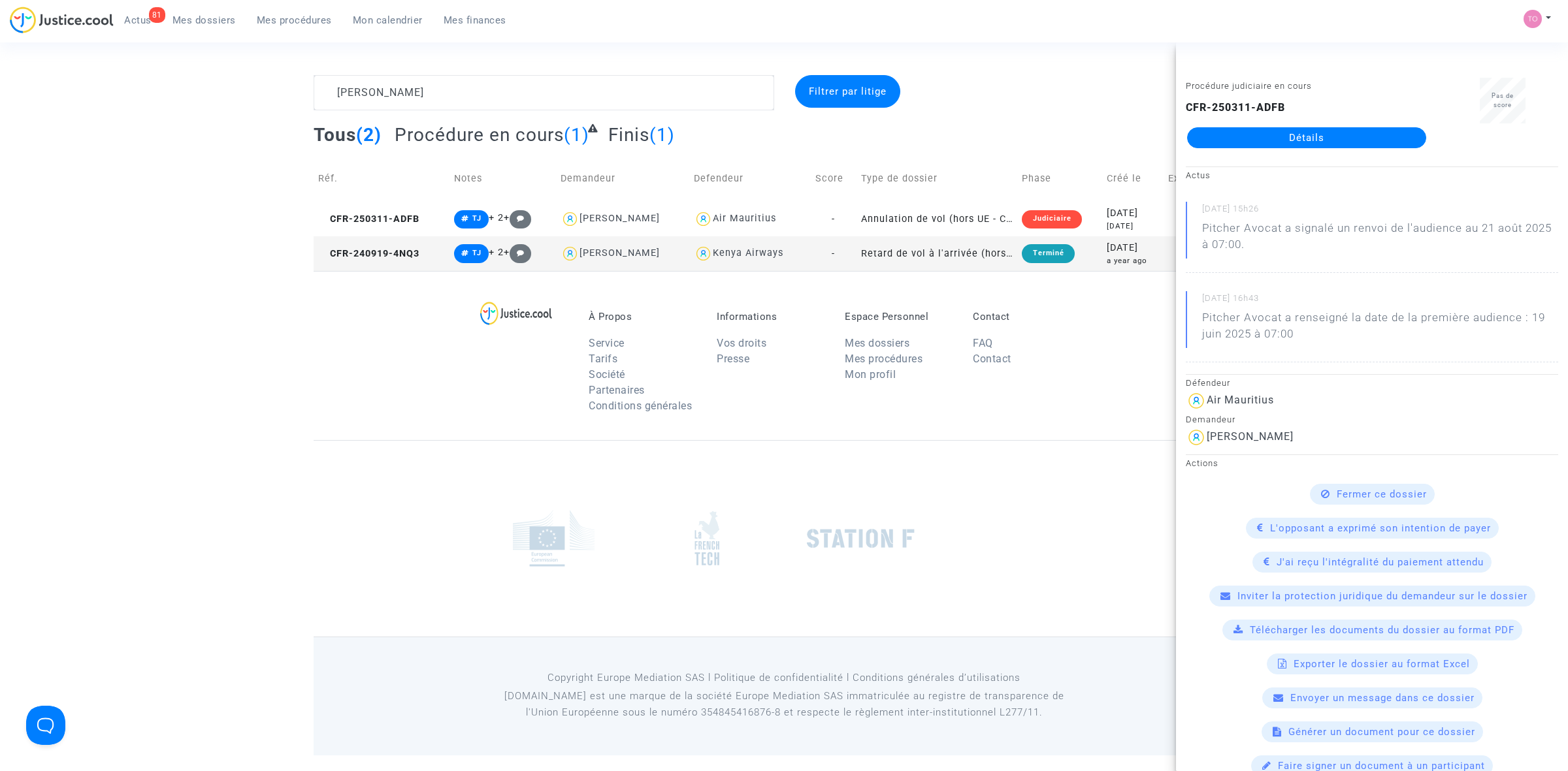
drag, startPoint x: 1297, startPoint y: 152, endPoint x: 1297, endPoint y: 137, distance: 15.0
drag, startPoint x: 423, startPoint y: 88, endPoint x: 252, endPoint y: 90, distance: 171.0
click at [252, 90] on div "[PERSON_NAME] Filtrer par litige Tous (2) Procédure en cours (1) Finis (1) Réf.…" at bounding box center [784, 173] width 1568 height 196
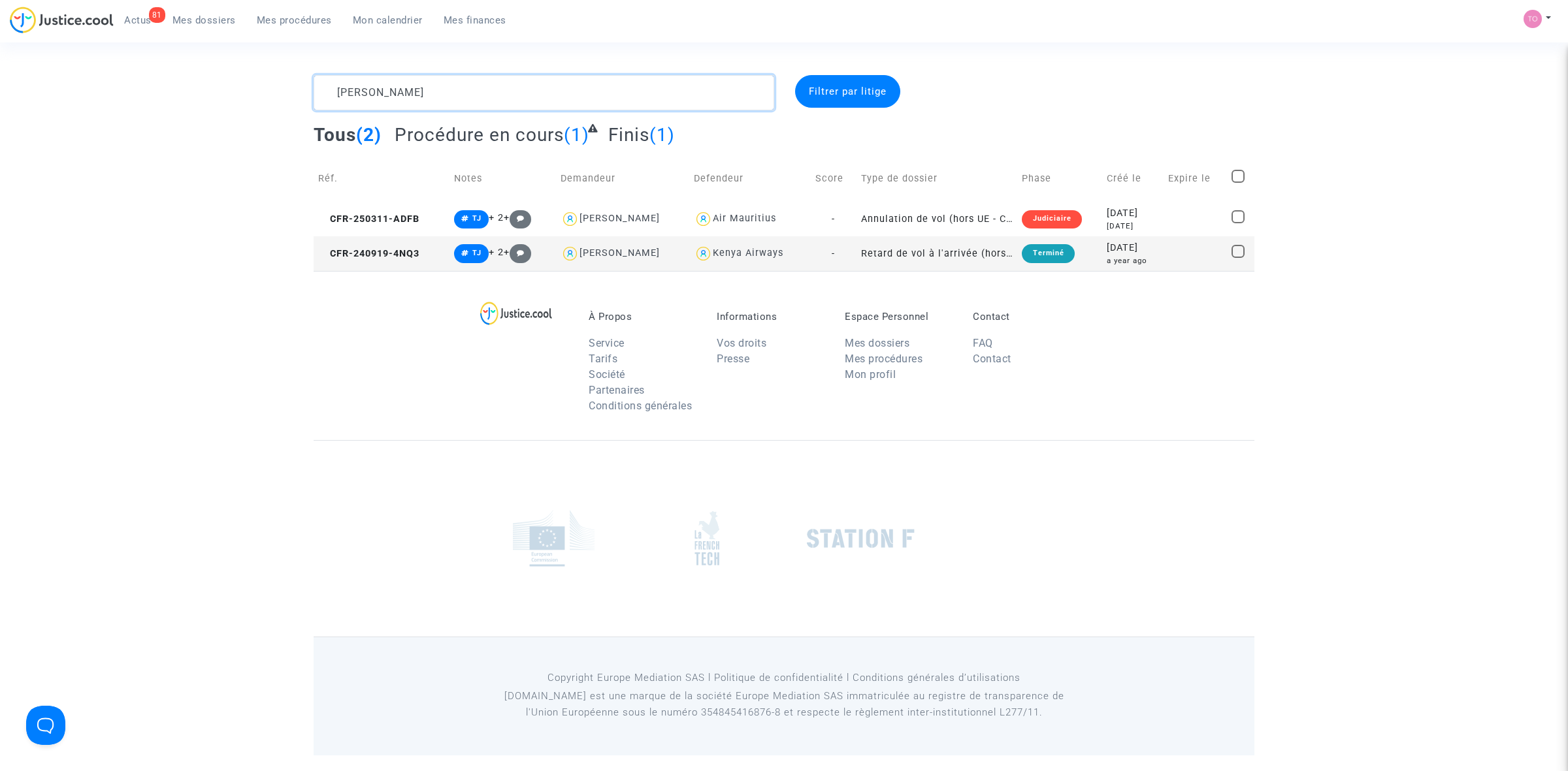
paste textarea "AMMAR"
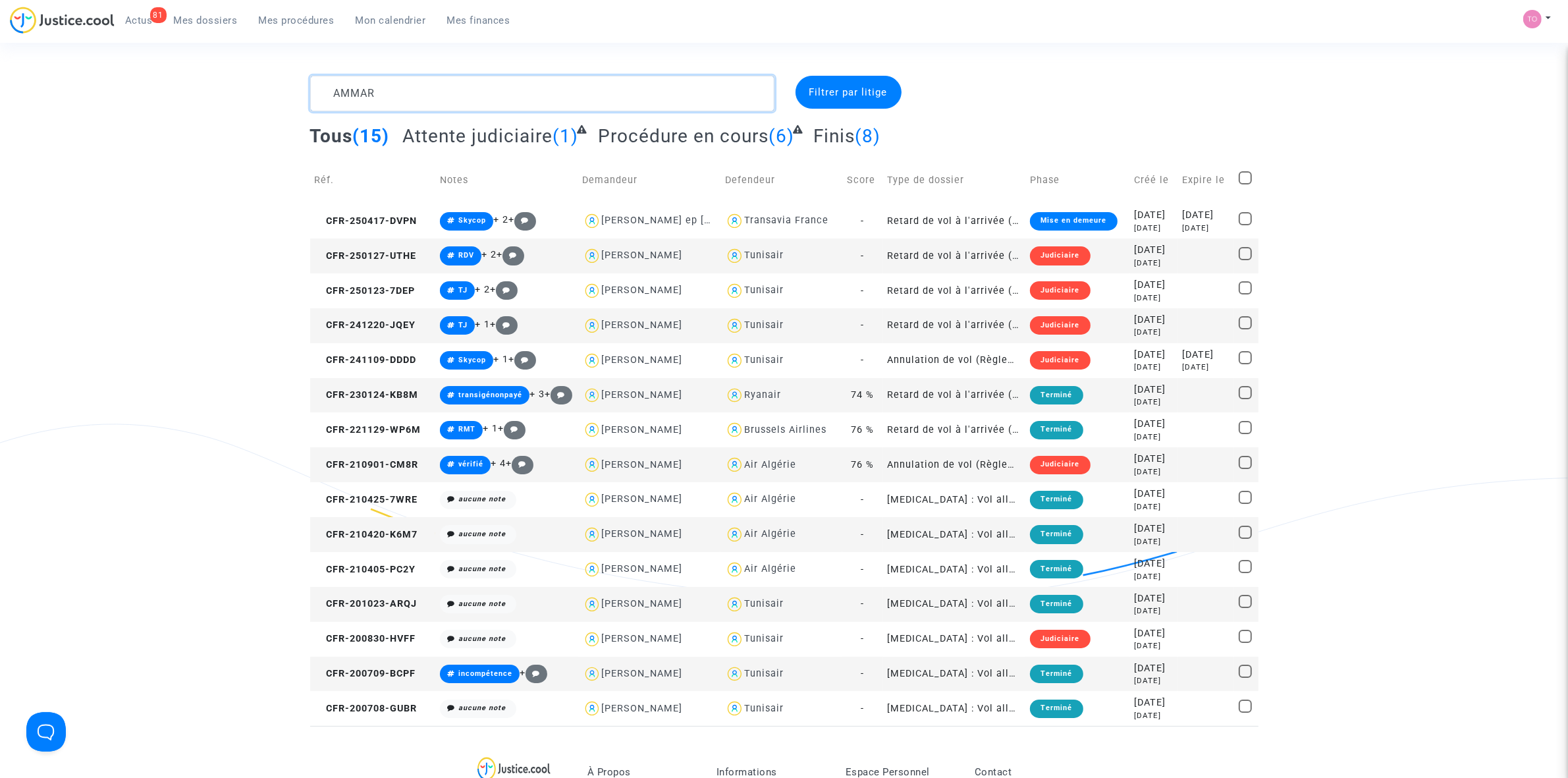
type textarea "AMMAR"
click at [288, 11] on link "Mes procédures" at bounding box center [296, 20] width 97 height 19
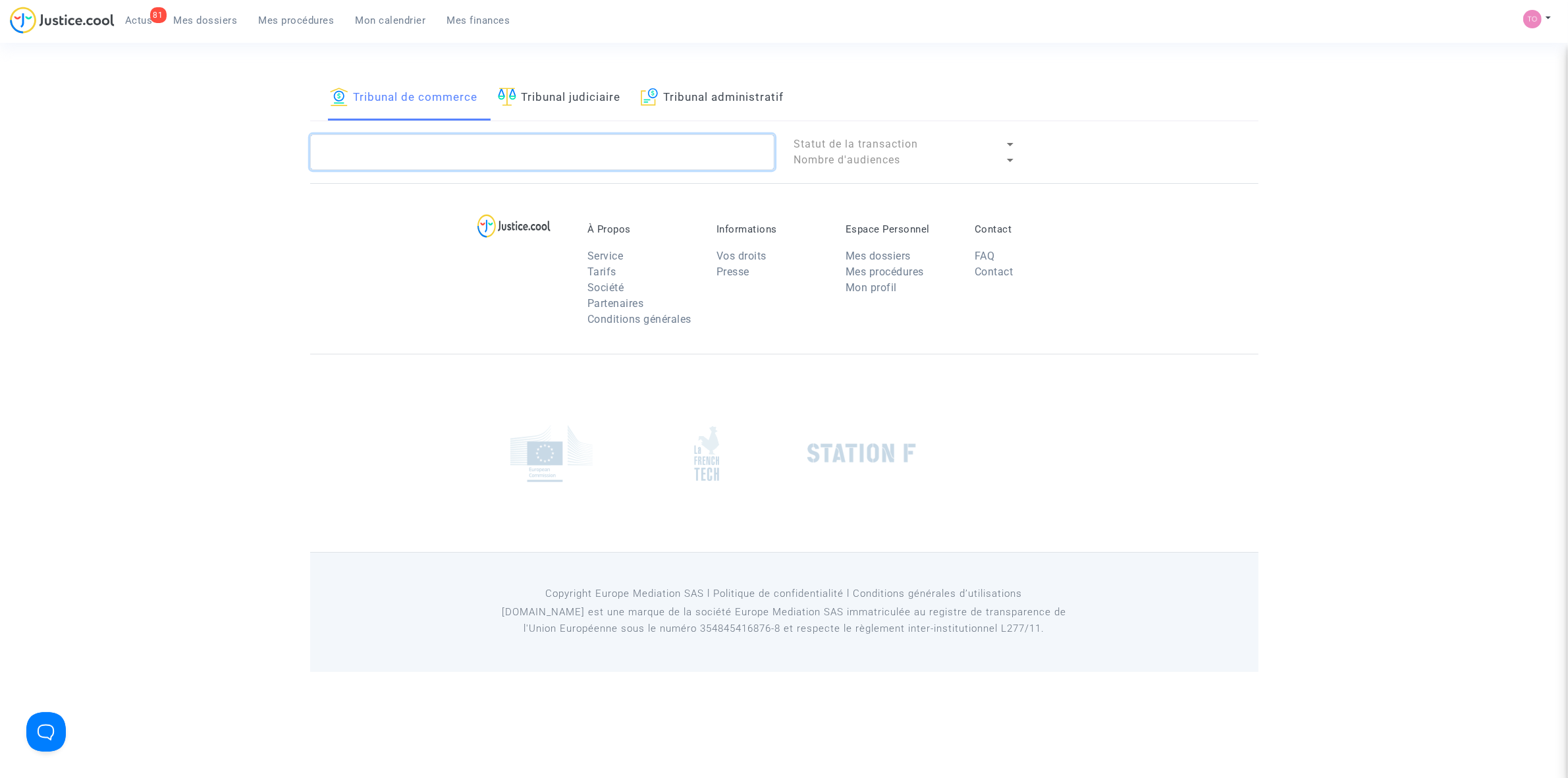
click at [392, 140] on textarea at bounding box center [542, 152] width 464 height 35
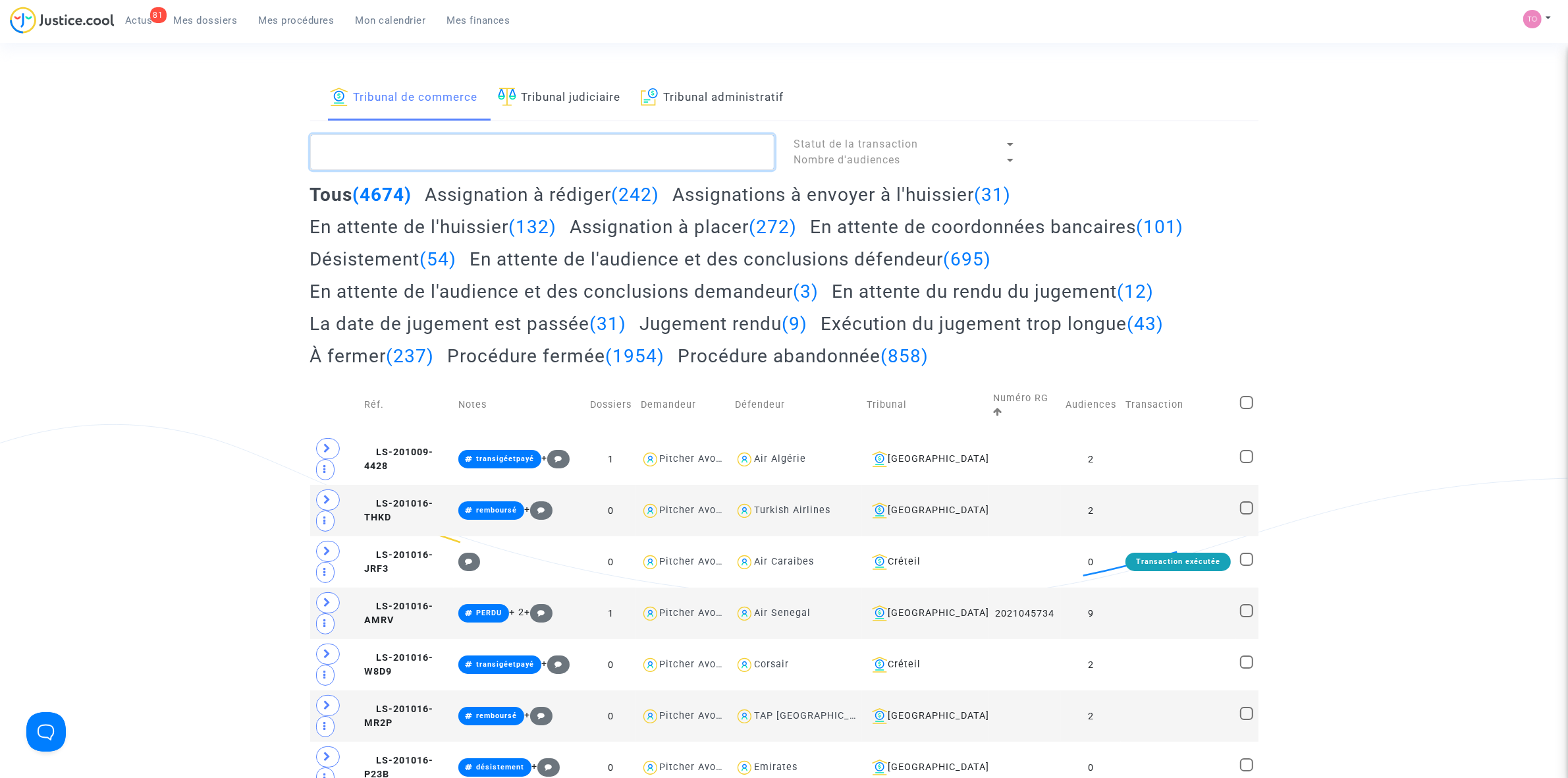
paste textarea "LS-230217-FA8H"
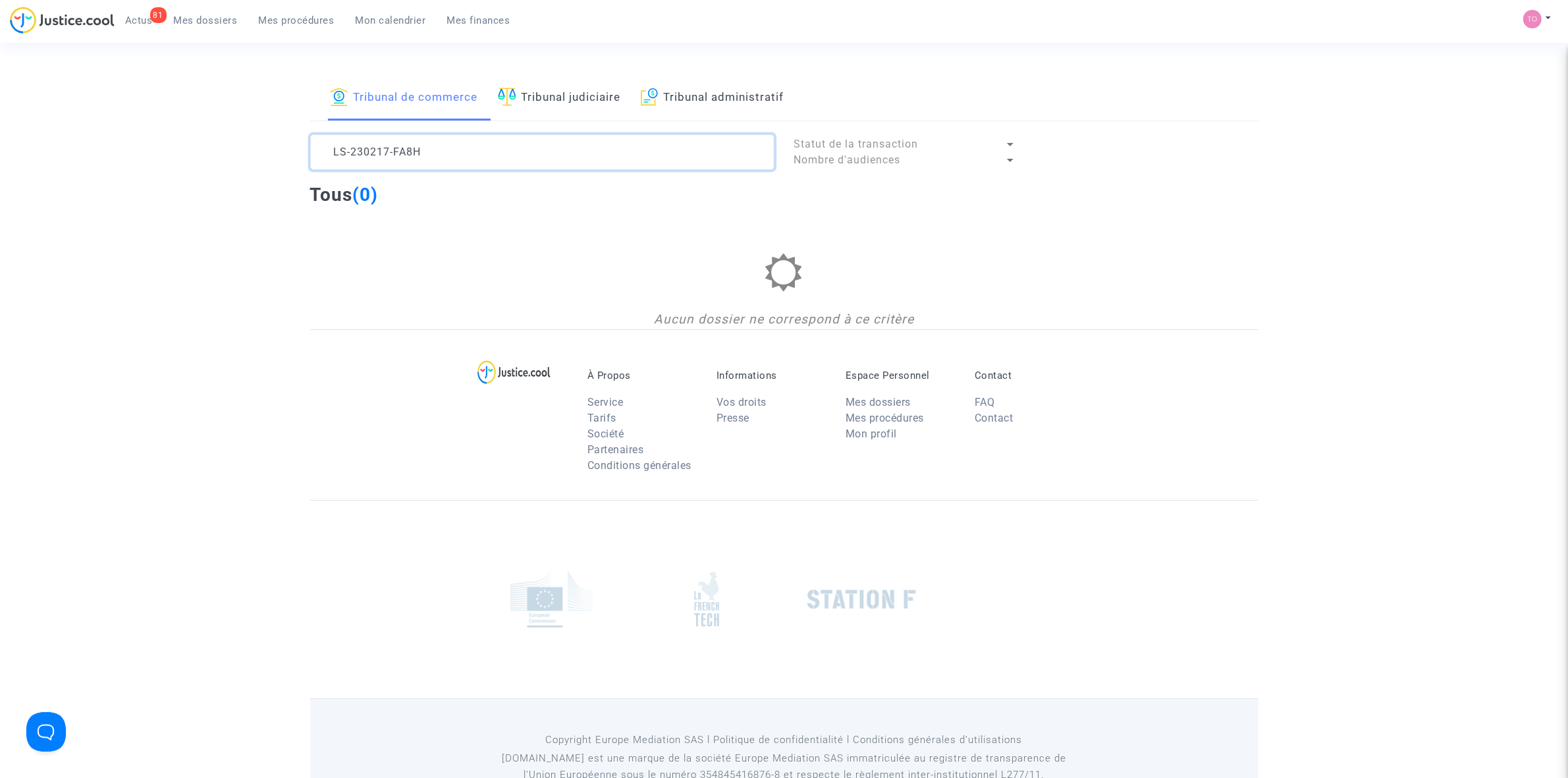
type textarea "LS-230217-FA8H"
click at [603, 113] on link "Tribunal judiciaire" at bounding box center [559, 98] width 123 height 45
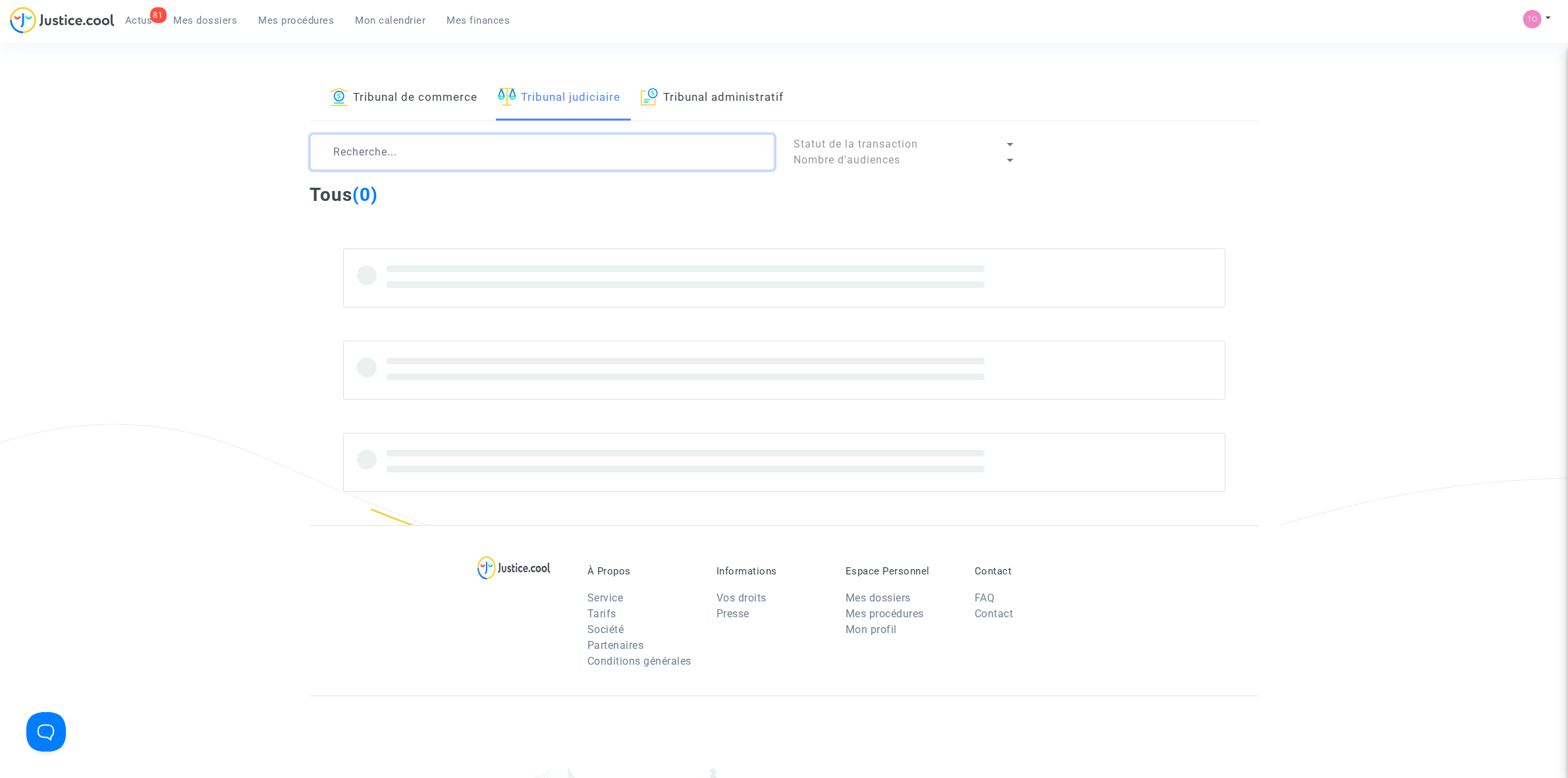
click at [477, 154] on textarea at bounding box center [542, 152] width 464 height 35
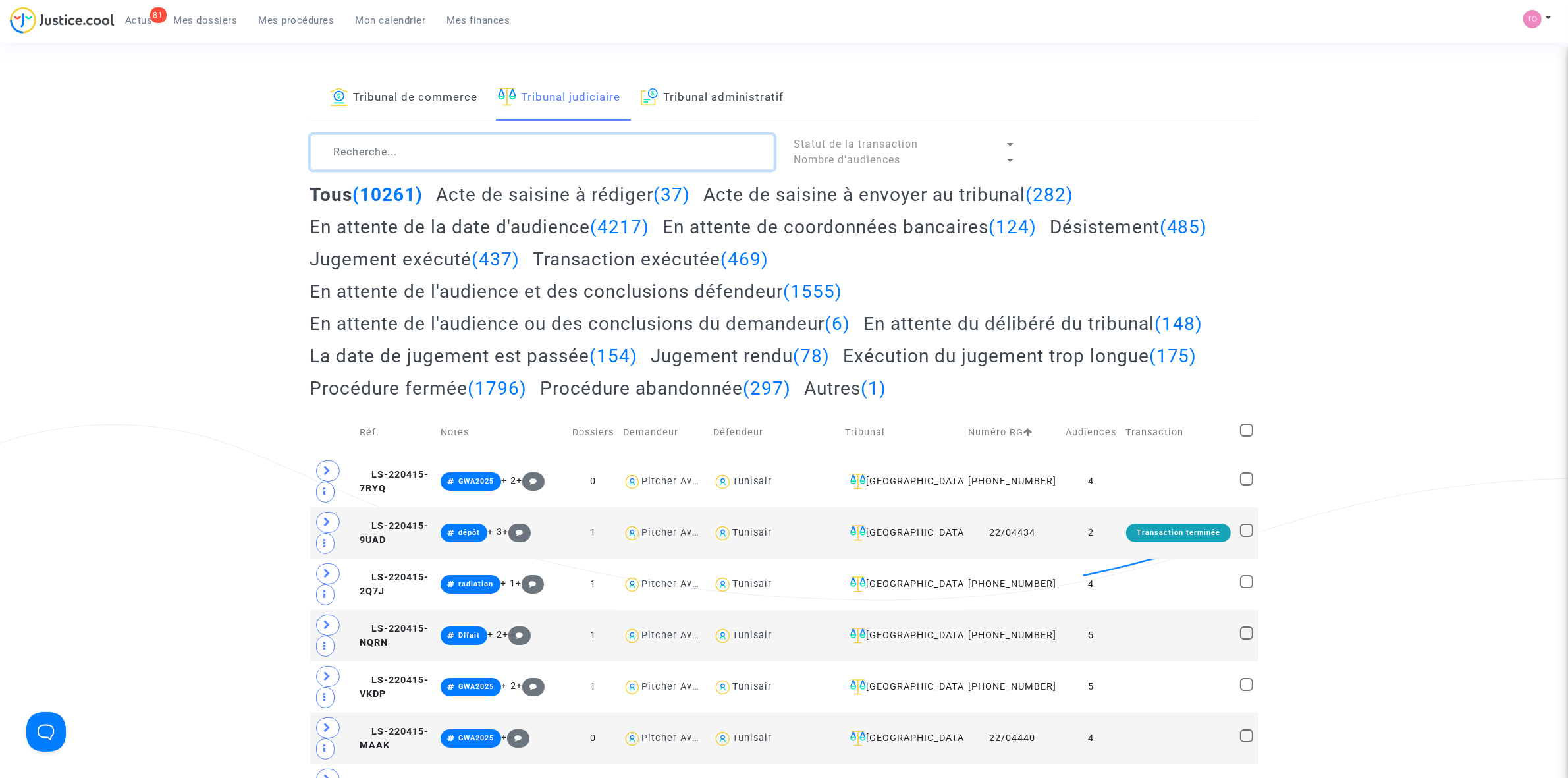
paste textarea "LS-230217-FA8H"
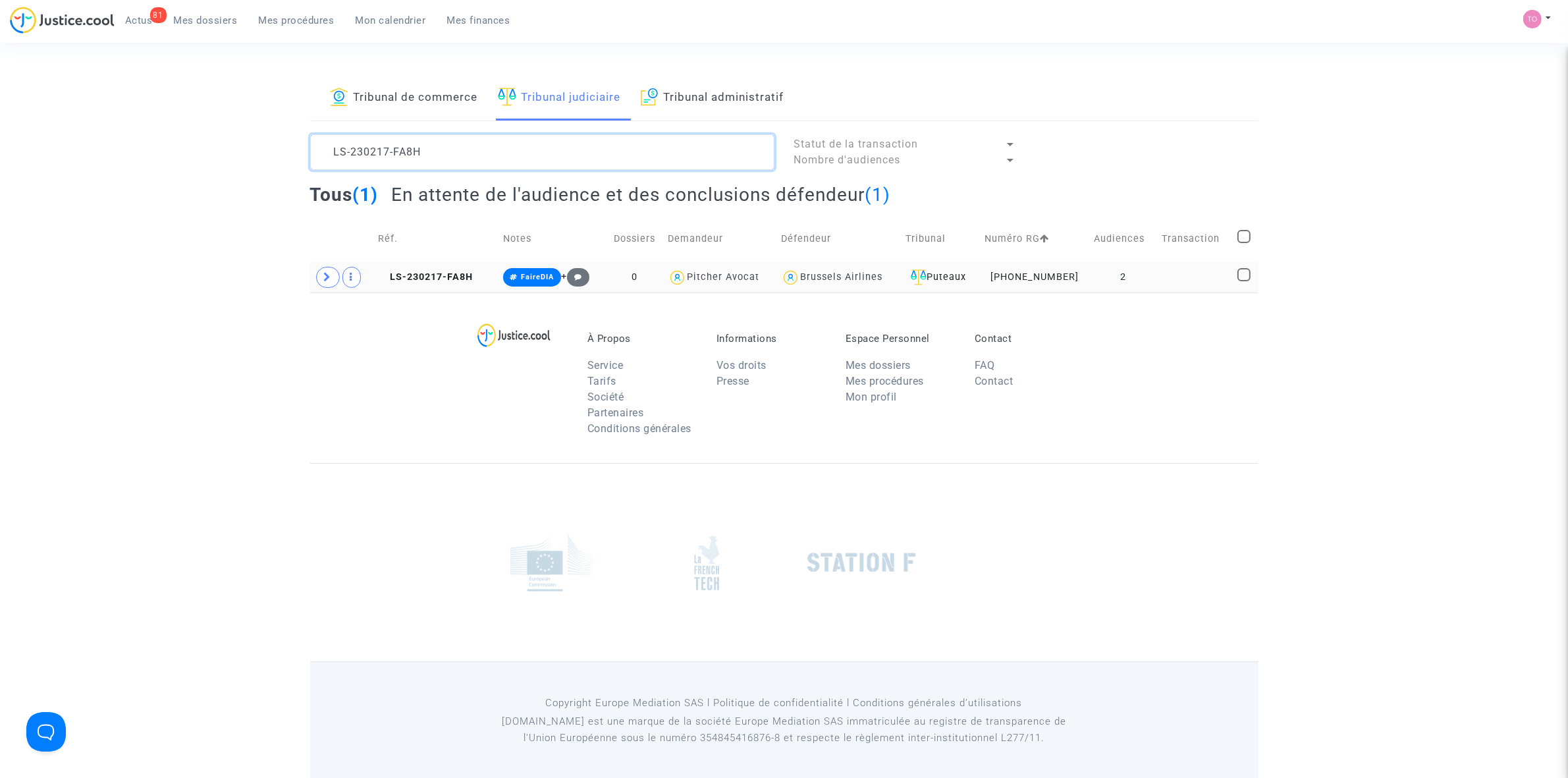
type textarea "LS-230217-FA8H"
click at [1044, 275] on td "[PHONE_NUMBER]" at bounding box center [1035, 277] width 110 height 30
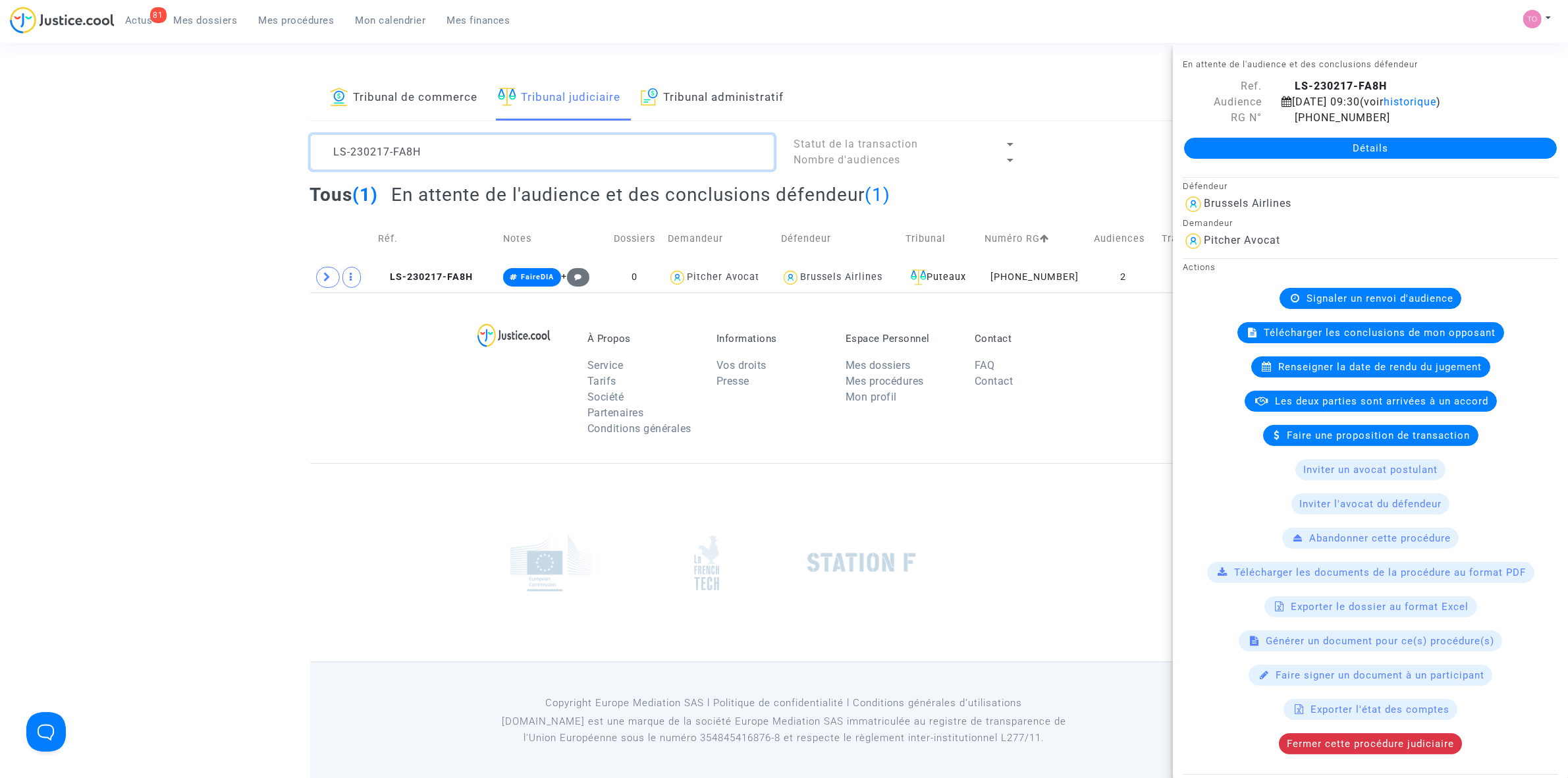
drag, startPoint x: 452, startPoint y: 152, endPoint x: 255, endPoint y: 140, distance: 197.4
click at [255, 140] on div "Tribunal de commerce Tribunal judiciaire Tribunal administratif LS-230217-FA8H …" at bounding box center [784, 184] width 1568 height 217
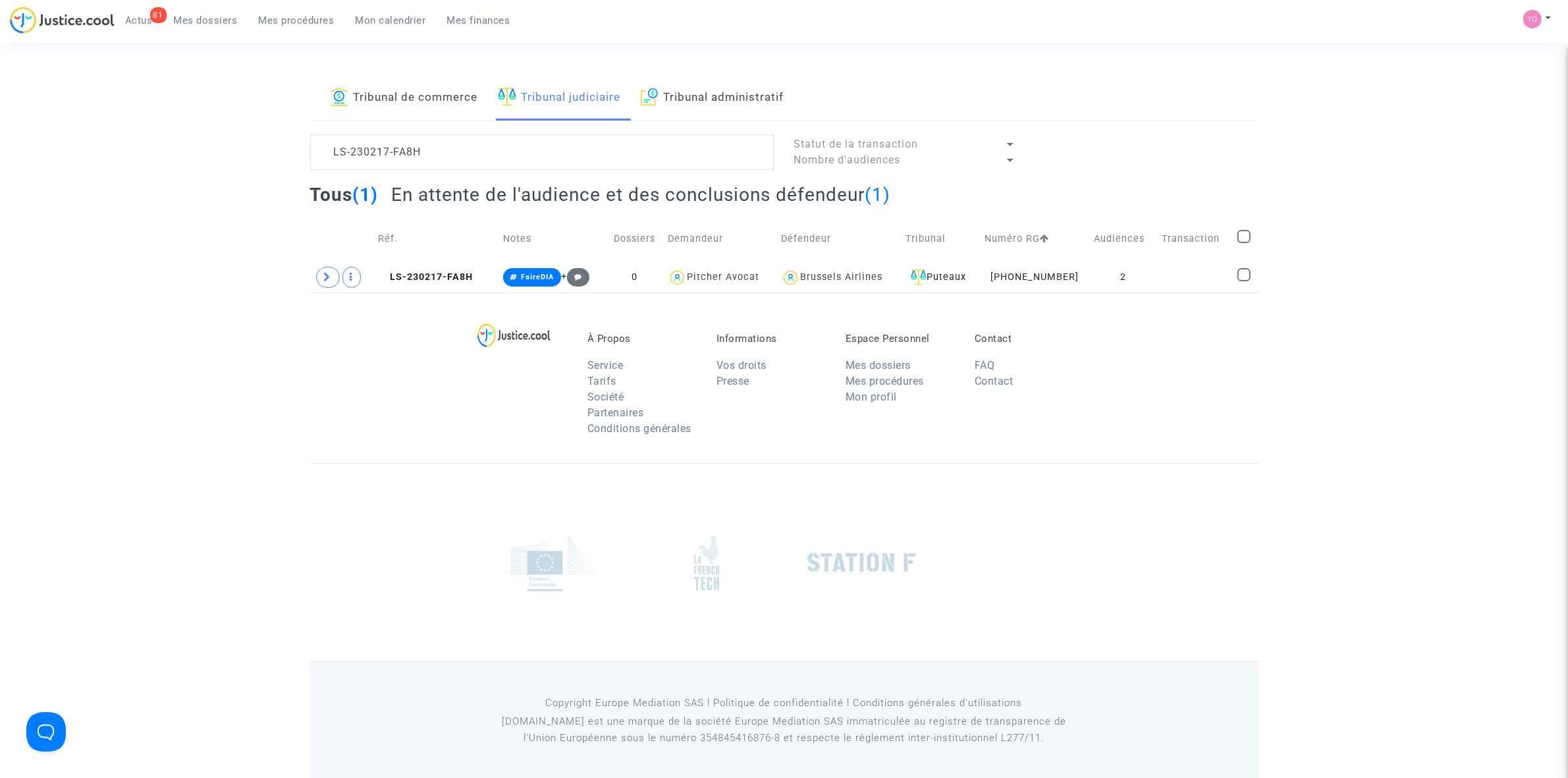
click at [204, 23] on span "Mes dossiers" at bounding box center [206, 20] width 64 height 12
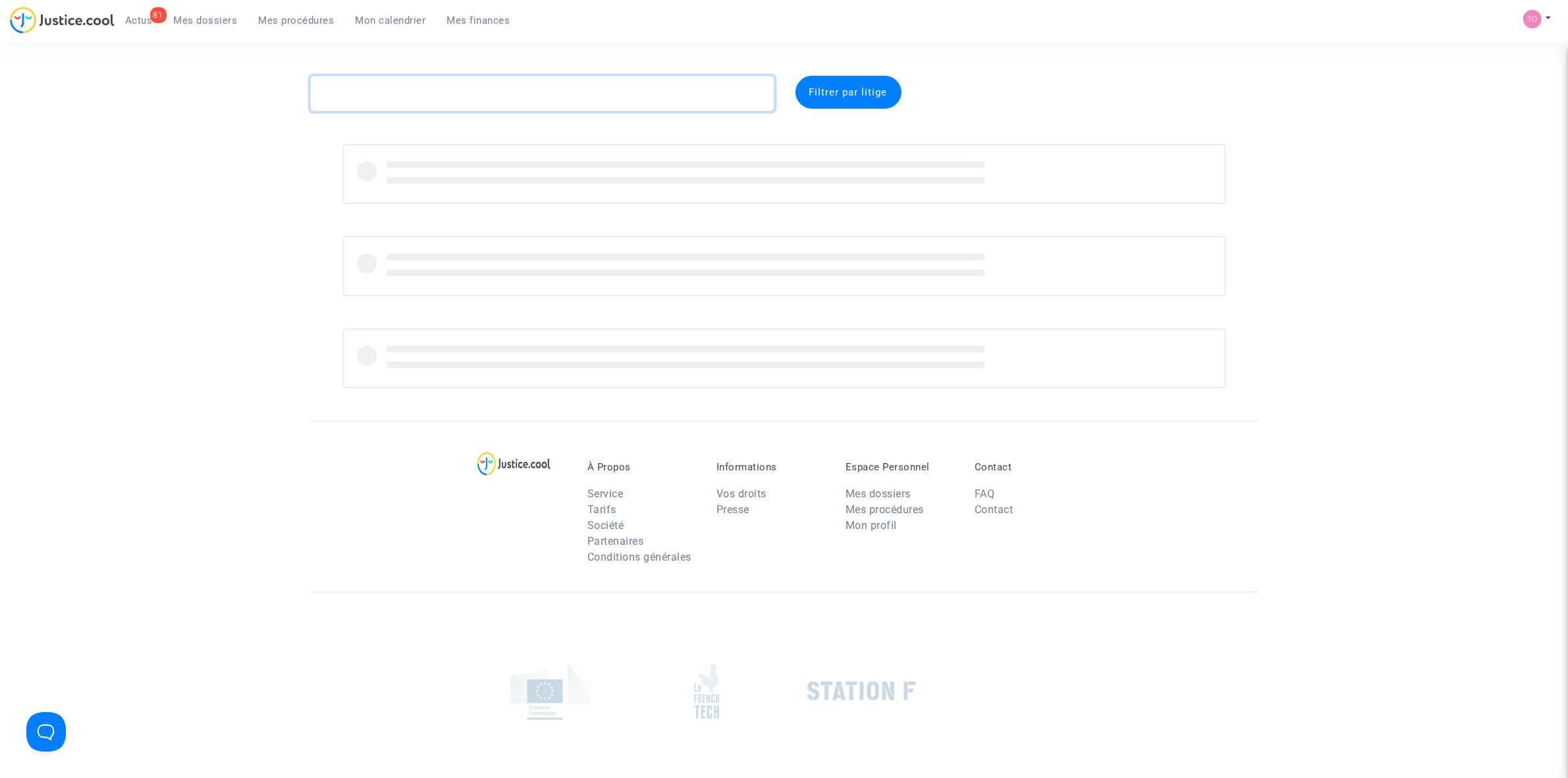
click at [399, 87] on textarea at bounding box center [542, 93] width 464 height 35
paste textarea "CFR-250509-JTUW"
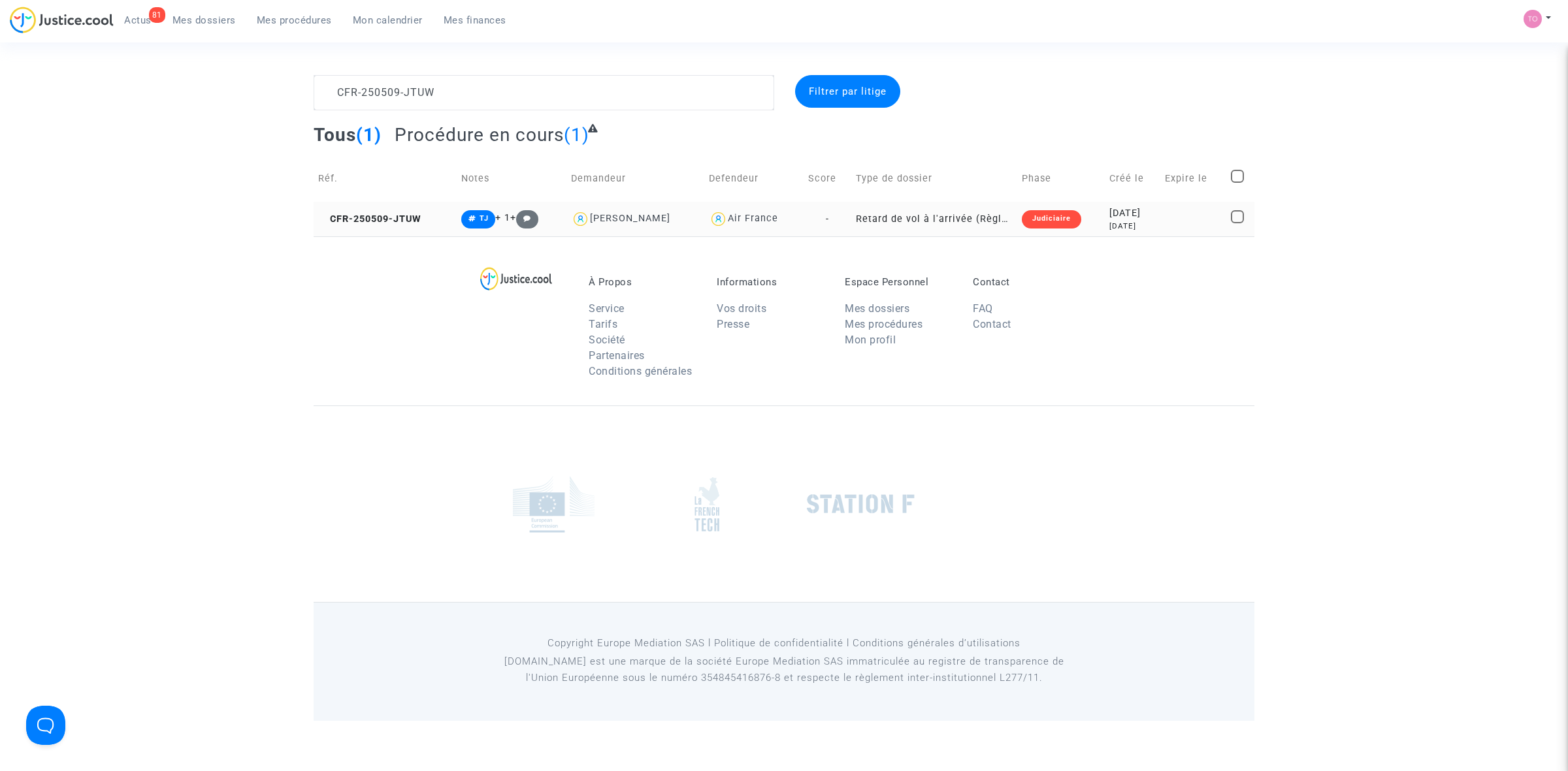
click at [1071, 211] on td "Judiciaire" at bounding box center [1061, 219] width 87 height 34
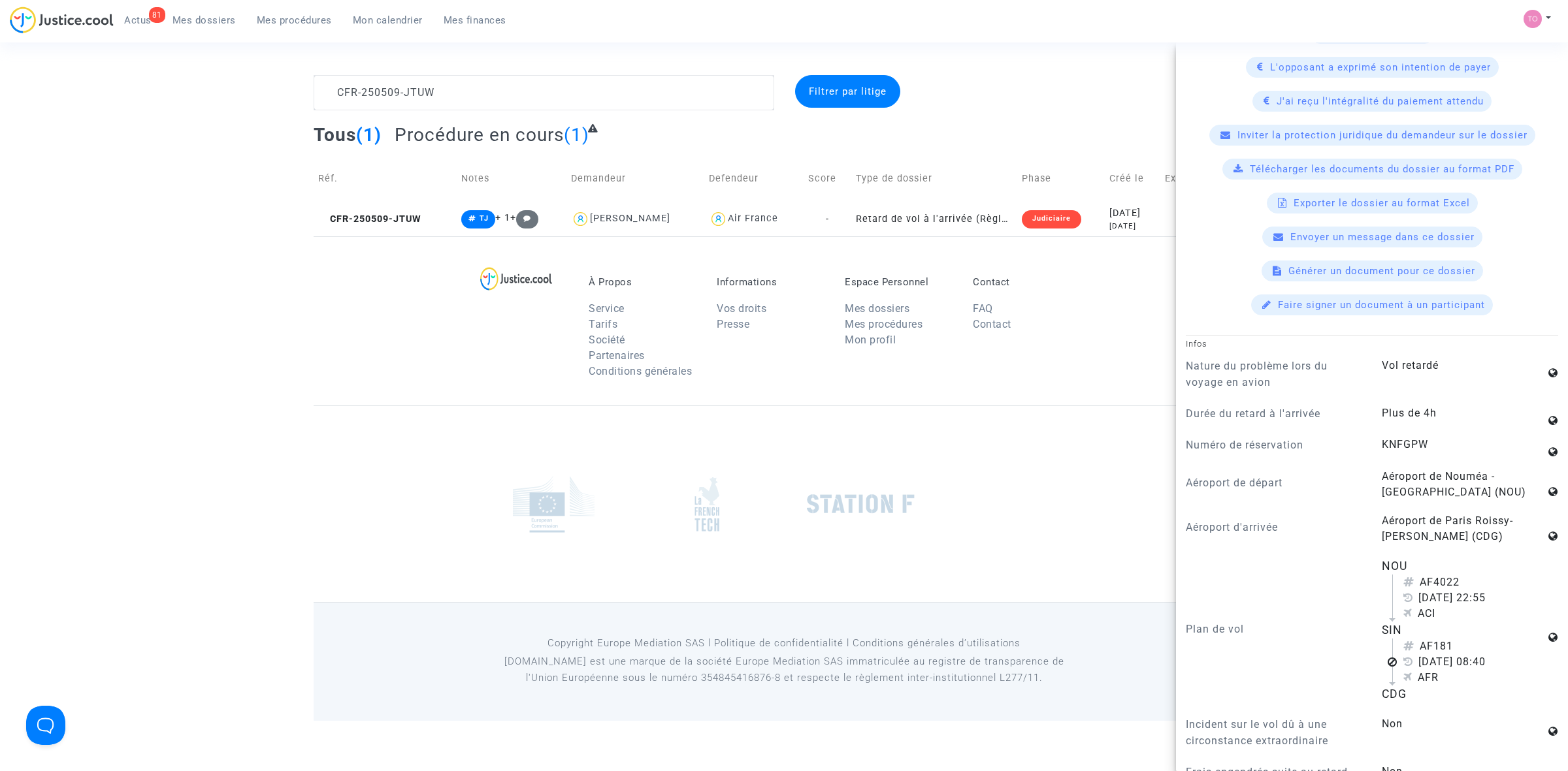
scroll to position [490, 0]
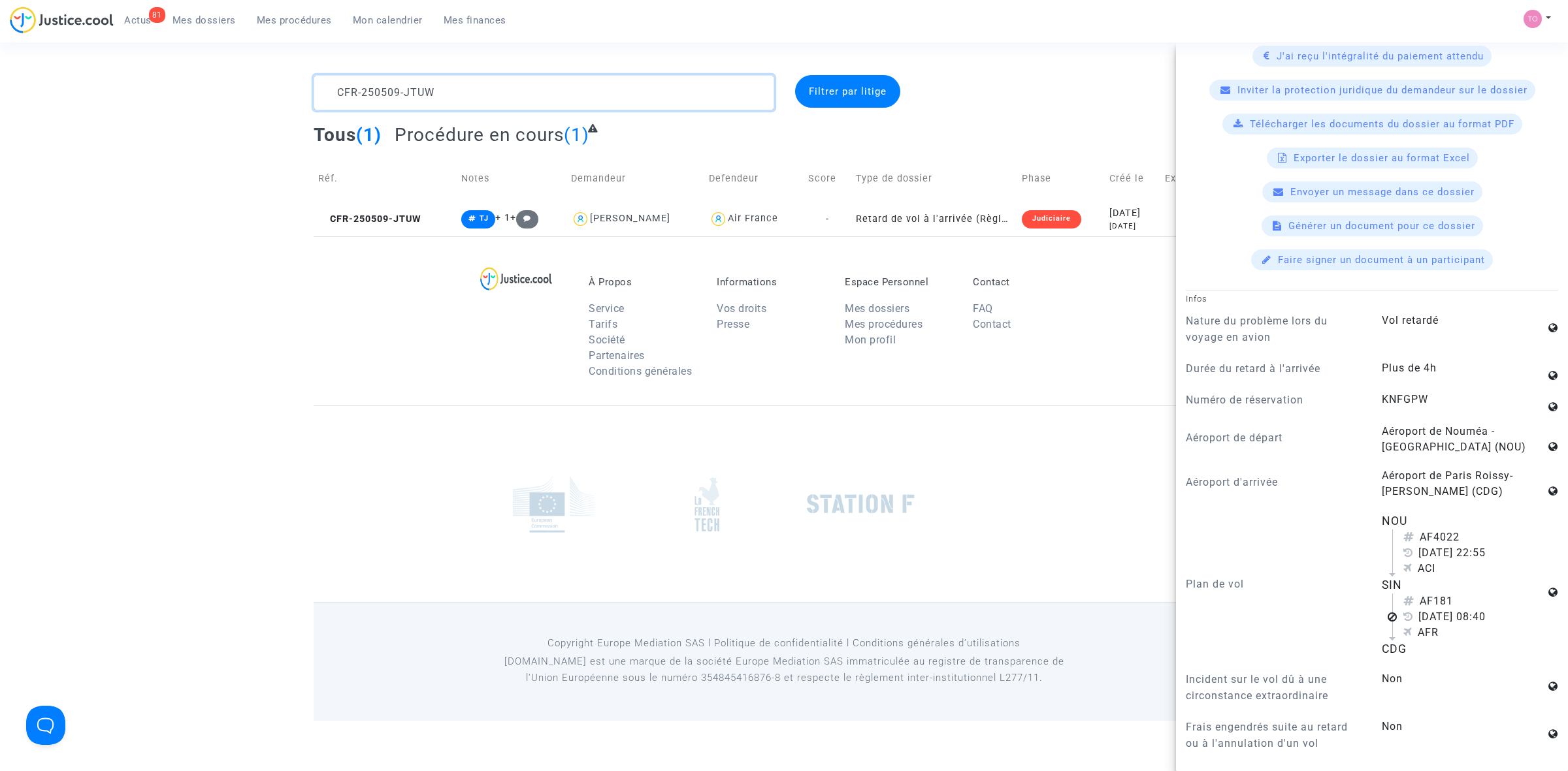
drag, startPoint x: 447, startPoint y: 96, endPoint x: 208, endPoint y: 92, distance: 239.0
click at [208, 92] on div "CFR-250509-JTUW Filtrer par litige Tous (1) Procédure en cours (1) Réf. Notes D…" at bounding box center [784, 156] width 1568 height 162
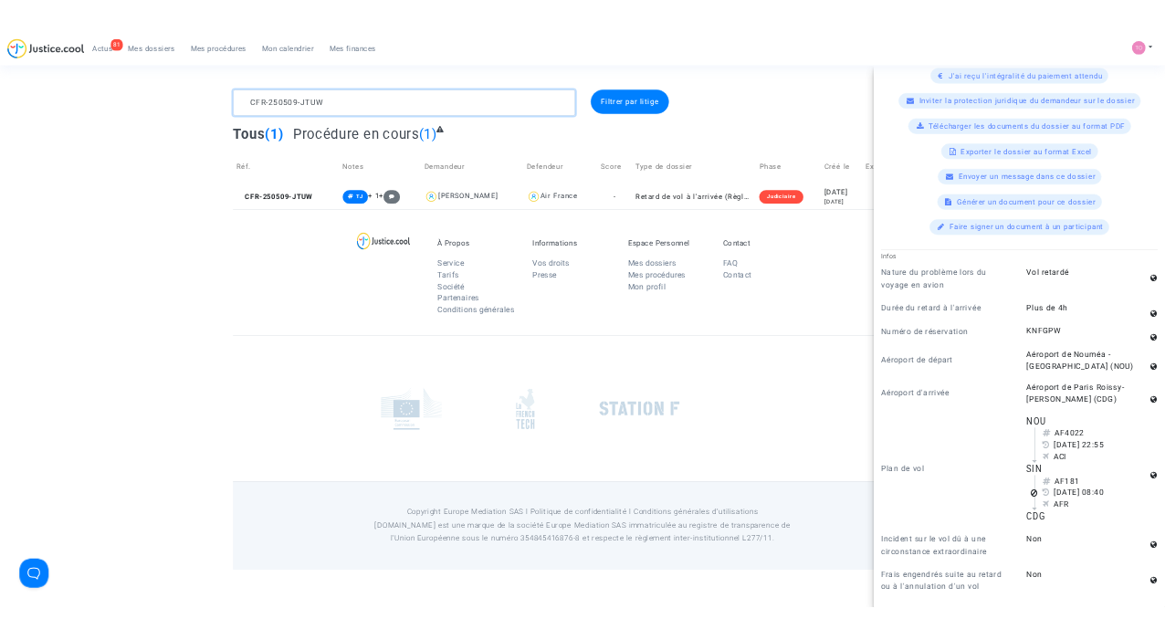
scroll to position [0, 0]
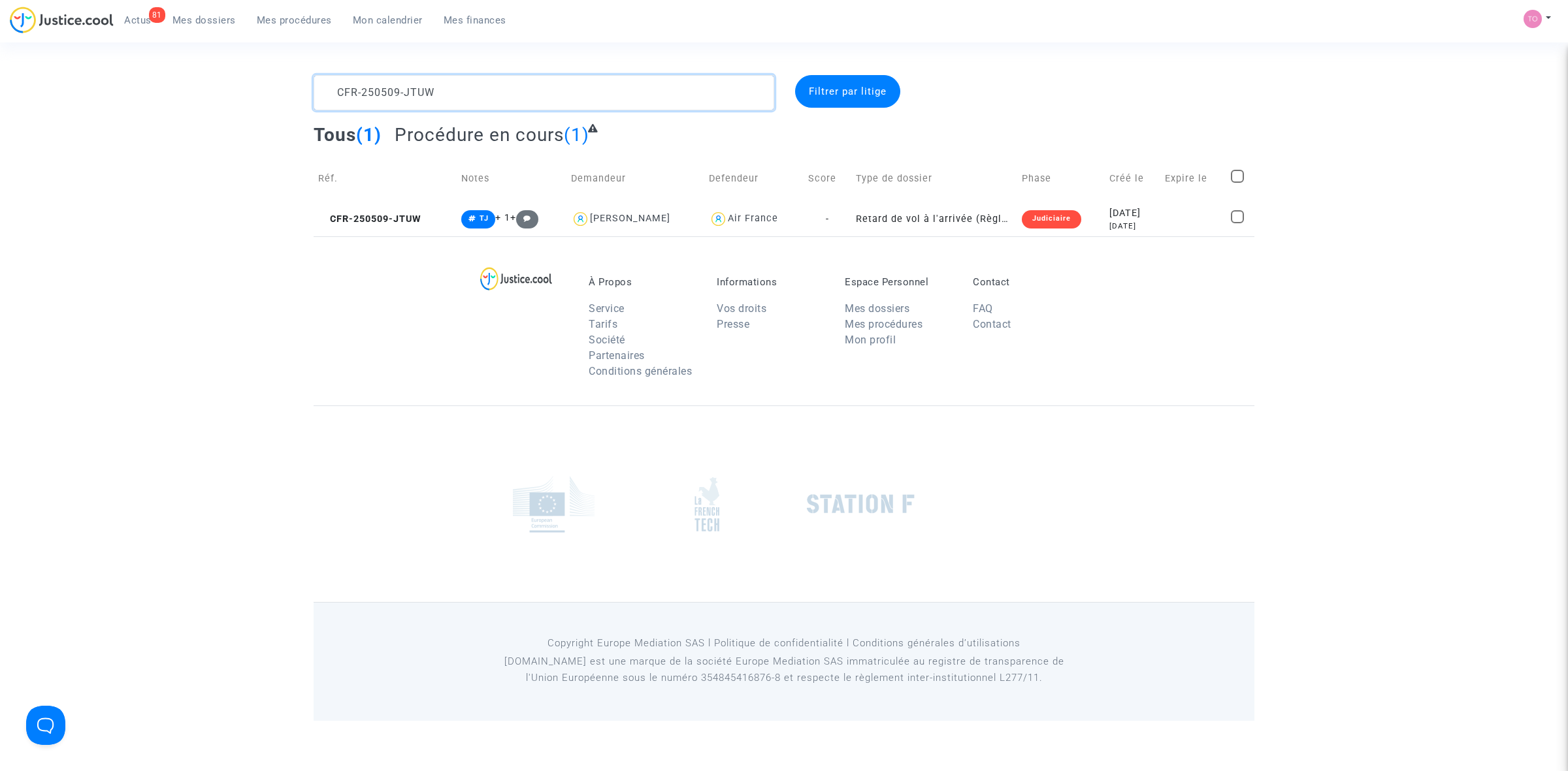
paste textarea "ADJMIA"
click at [953, 217] on td "Retard de vol à l'arrivée (Règlement CE n°261/2004)" at bounding box center [964, 219] width 152 height 34
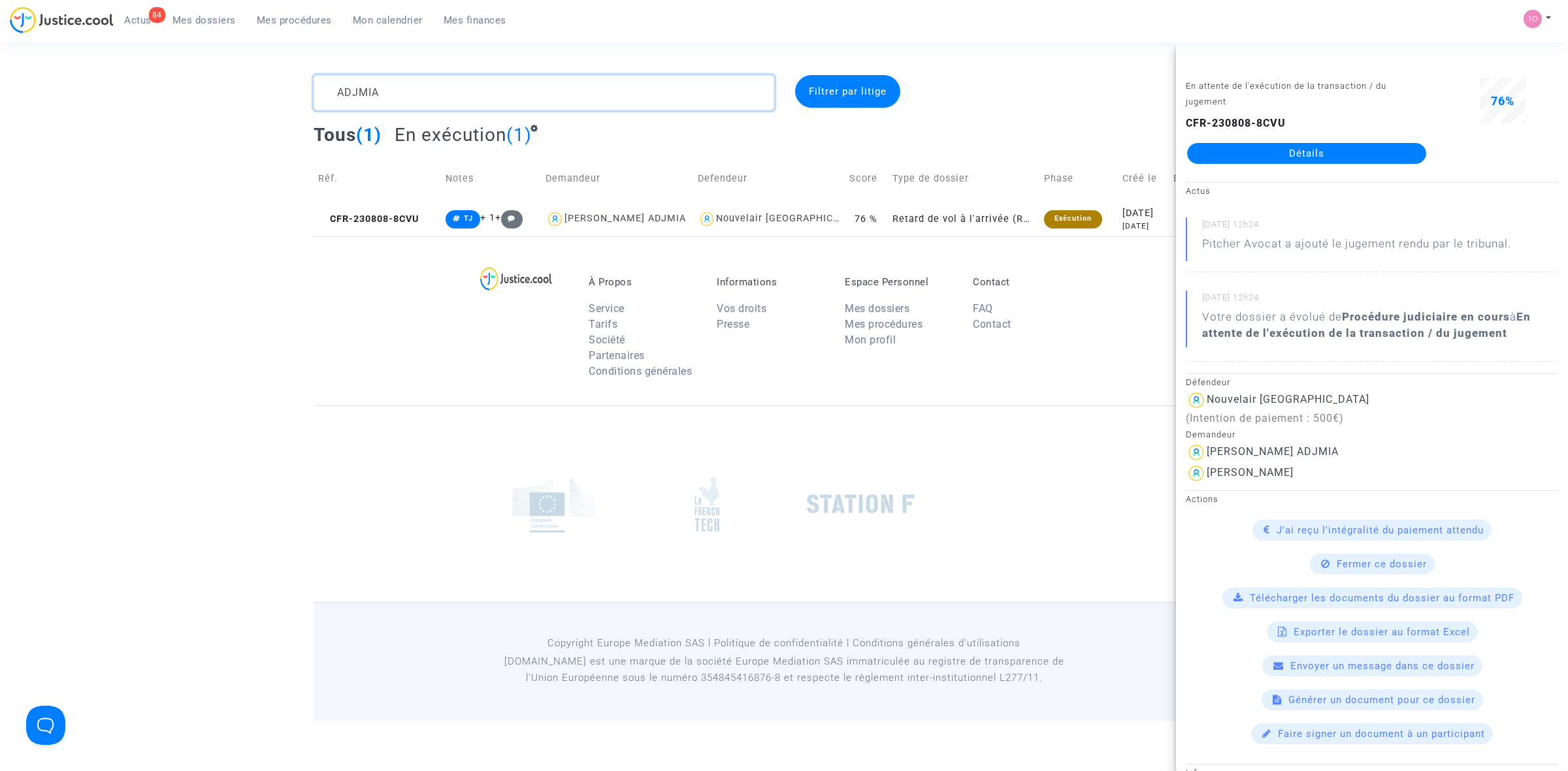
drag, startPoint x: 247, startPoint y: 63, endPoint x: 222, endPoint y: 63, distance: 25.0
click at [223, 63] on section "ADJMIA Filtrer par litige Tous (1) En exécution (1) Réf. Notes Demandeur Defend…" at bounding box center [784, 360] width 1568 height 721
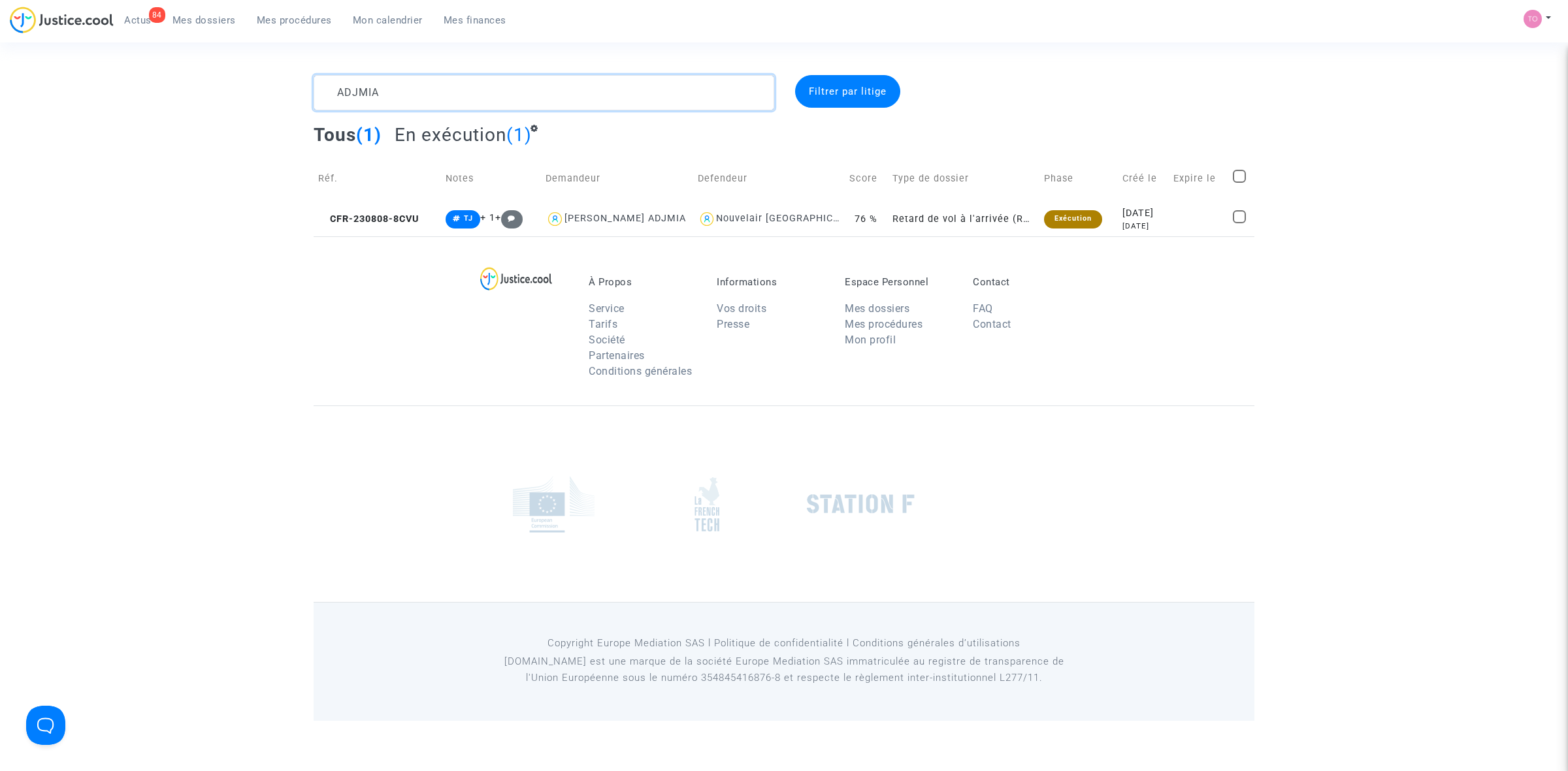
paste textarea "LANNIER"
type textarea "LANNIER"
click at [1076, 213] on td "Exécution" at bounding box center [1073, 219] width 80 height 34
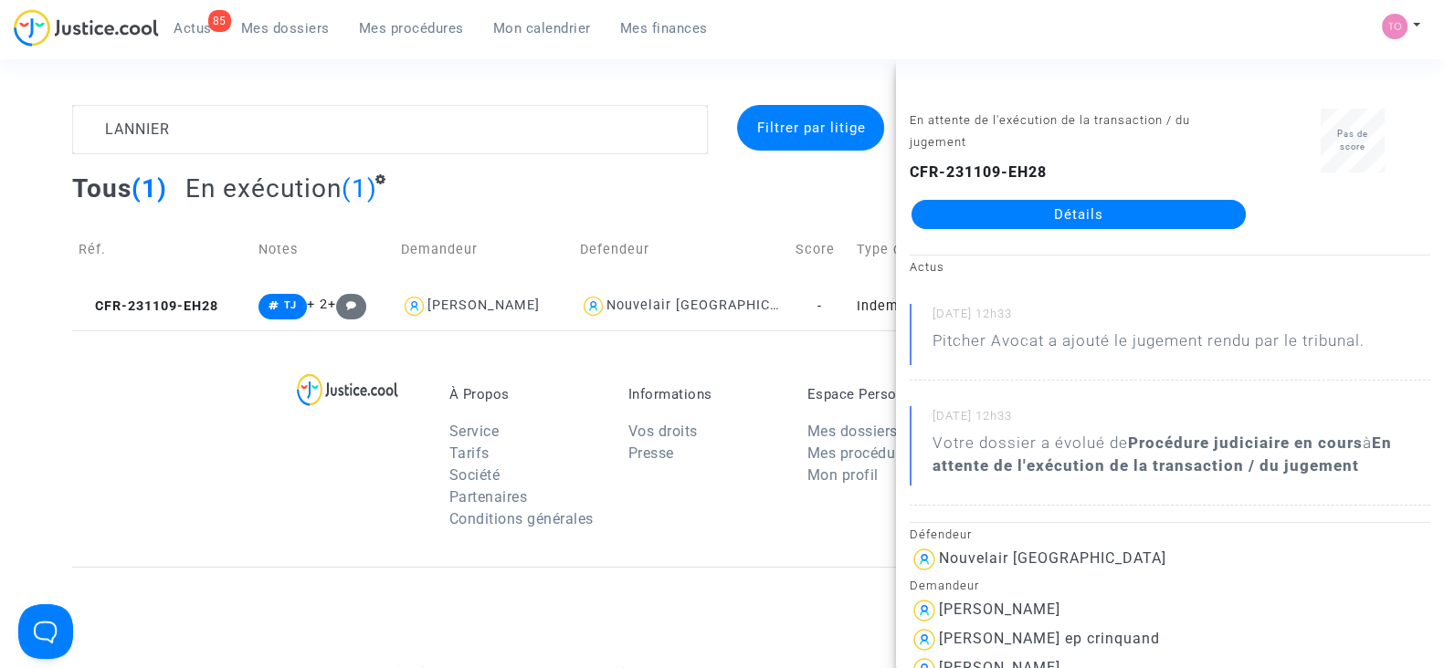
click at [194, 379] on div "À Propos Service Tarifs Société Partenaires Conditions générales Informations V…" at bounding box center [721, 449] width 1299 height 236
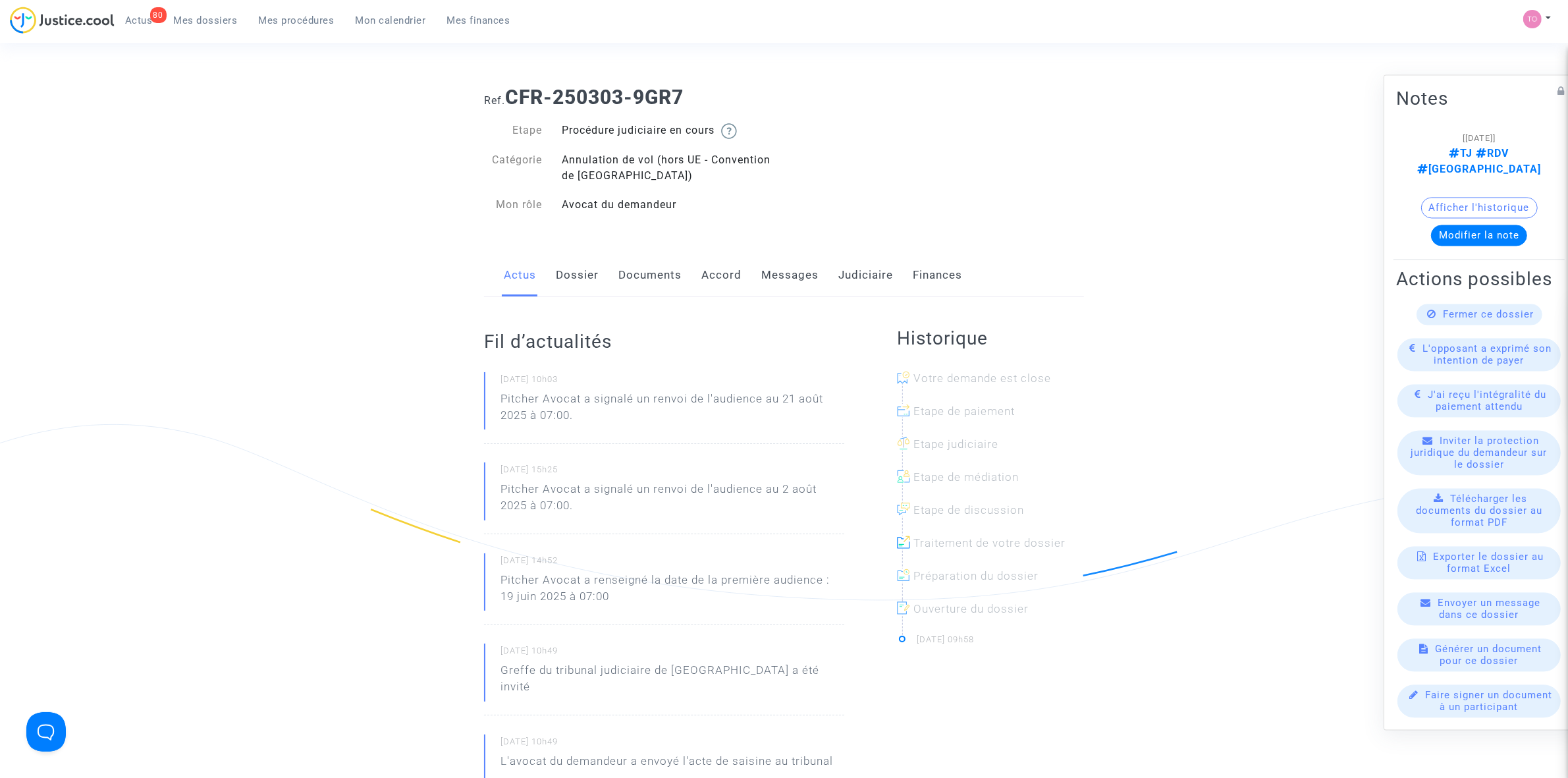
click at [850, 268] on link "Judiciaire" at bounding box center [866, 276] width 55 height 43
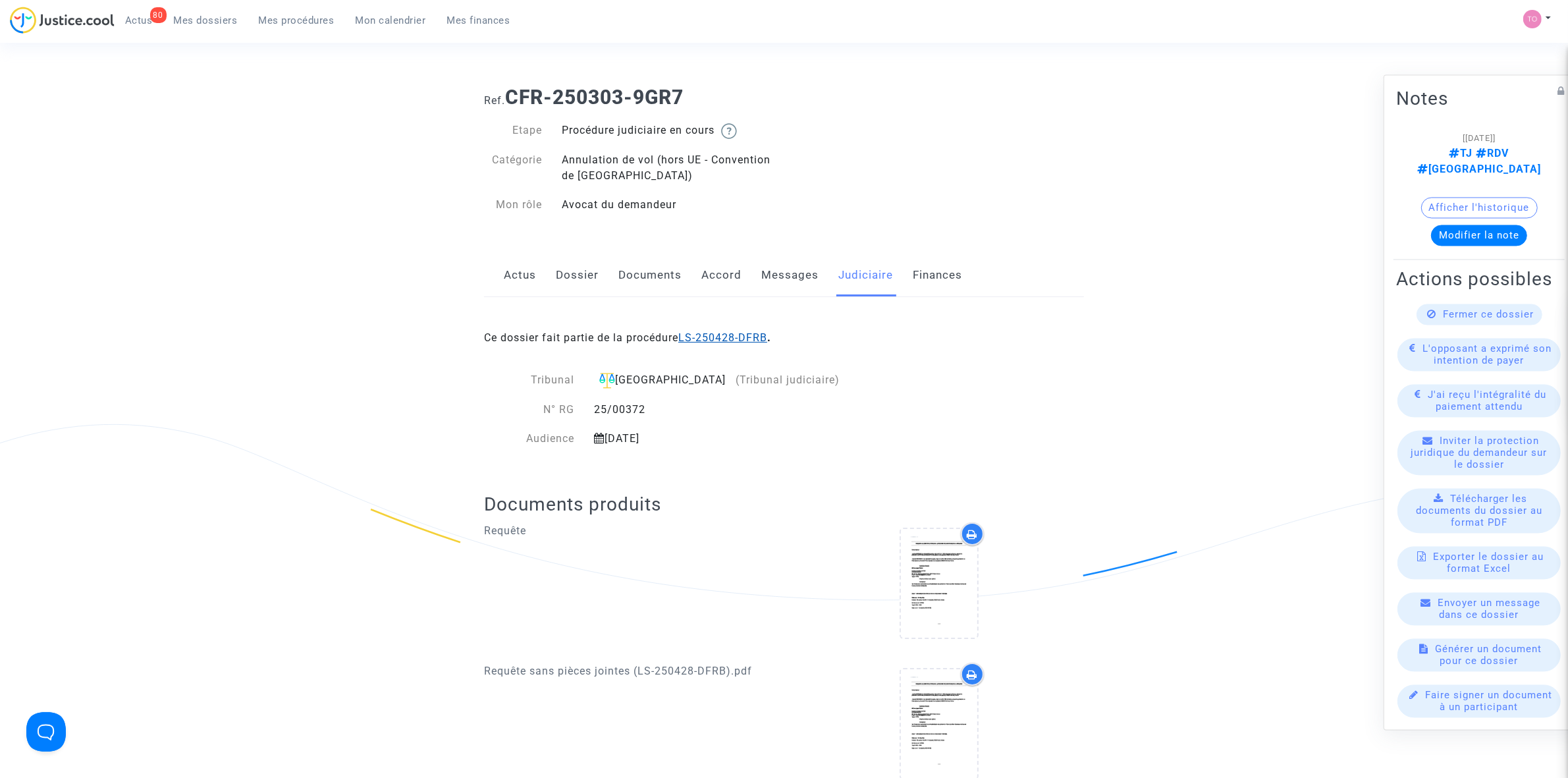
drag, startPoint x: 701, startPoint y: 346, endPoint x: 708, endPoint y: 336, distance: 12.2
click at [730, 268] on link "Accord" at bounding box center [721, 276] width 40 height 43
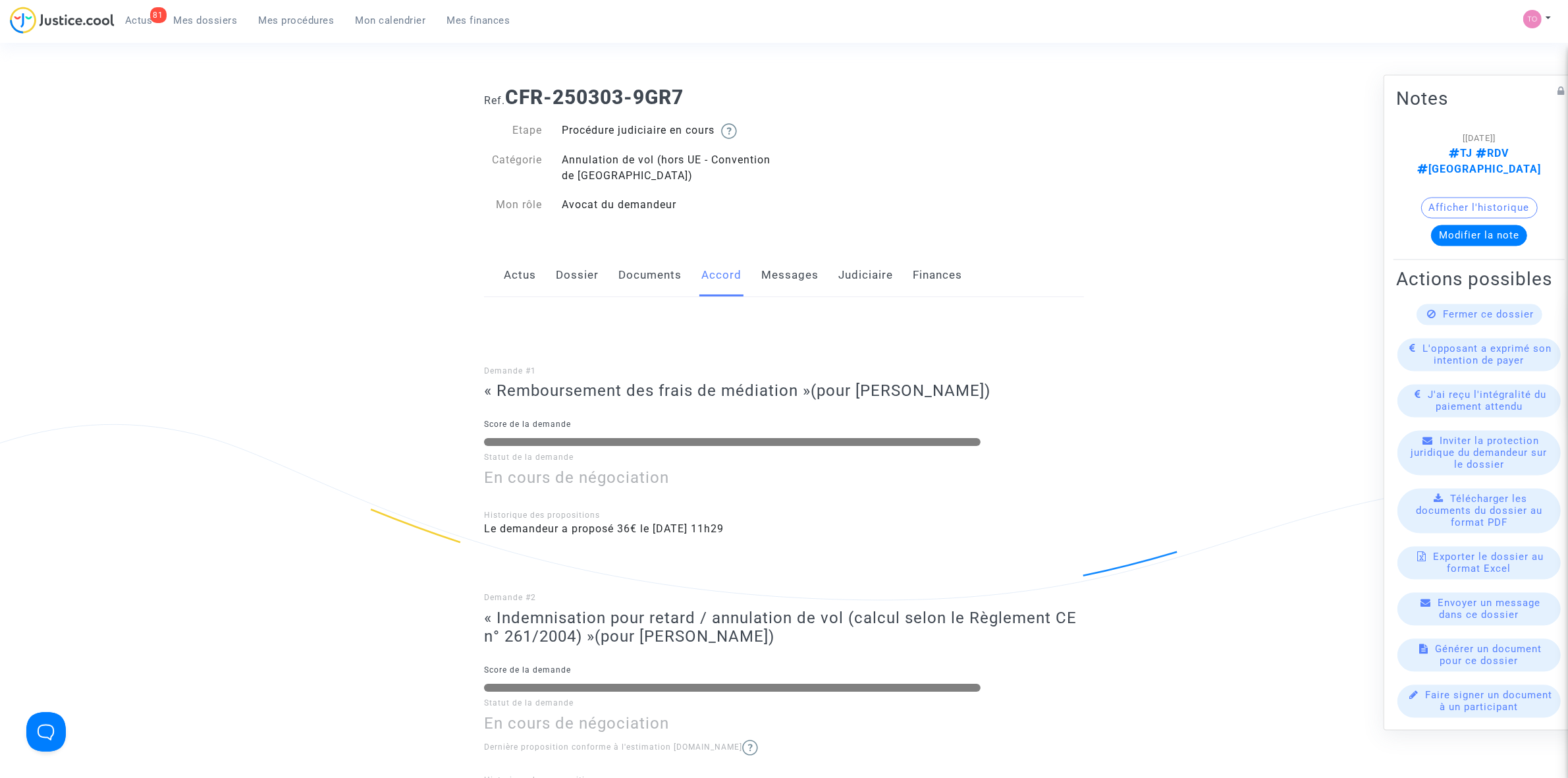
click at [855, 274] on link "Judiciaire" at bounding box center [866, 276] width 55 height 43
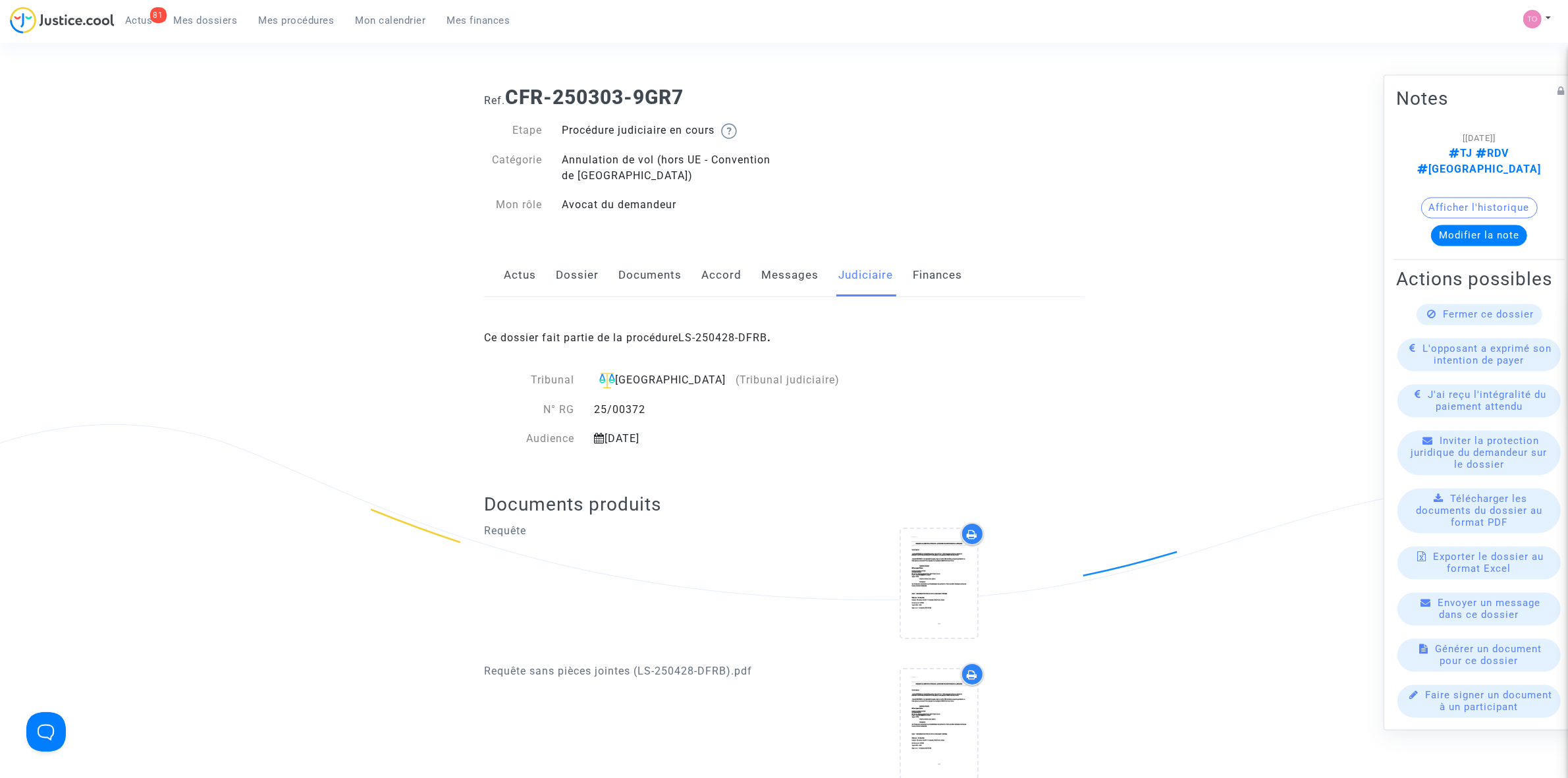
click at [580, 284] on link "Dossier" at bounding box center [577, 276] width 43 height 43
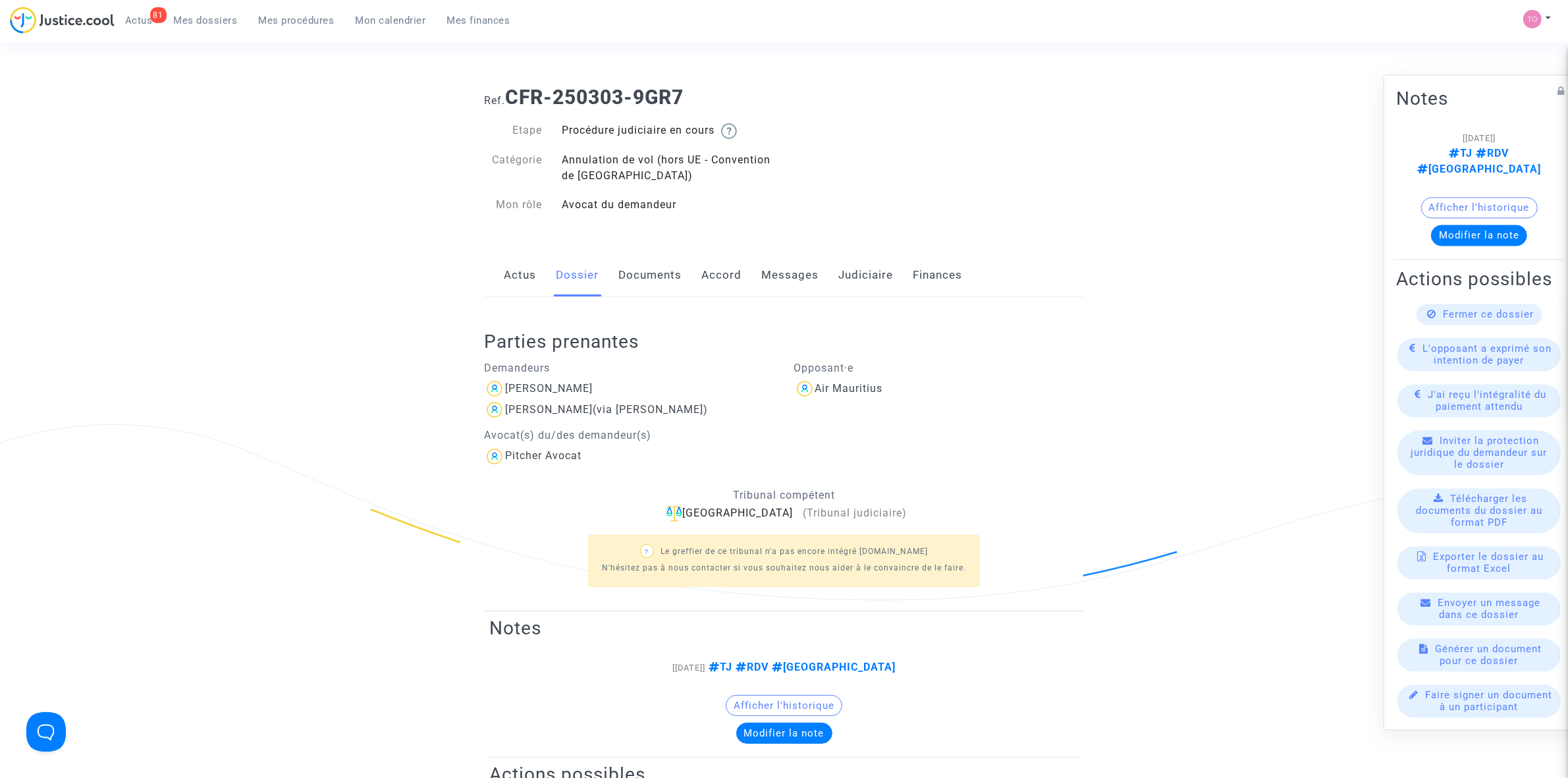
drag, startPoint x: 591, startPoint y: 388, endPoint x: 507, endPoint y: 398, distance: 84.6
click at [507, 398] on div "[PERSON_NAME]" at bounding box center [629, 388] width 291 height 21
copy div "[PERSON_NAME]"
click at [722, 261] on link "Accord" at bounding box center [721, 276] width 40 height 43
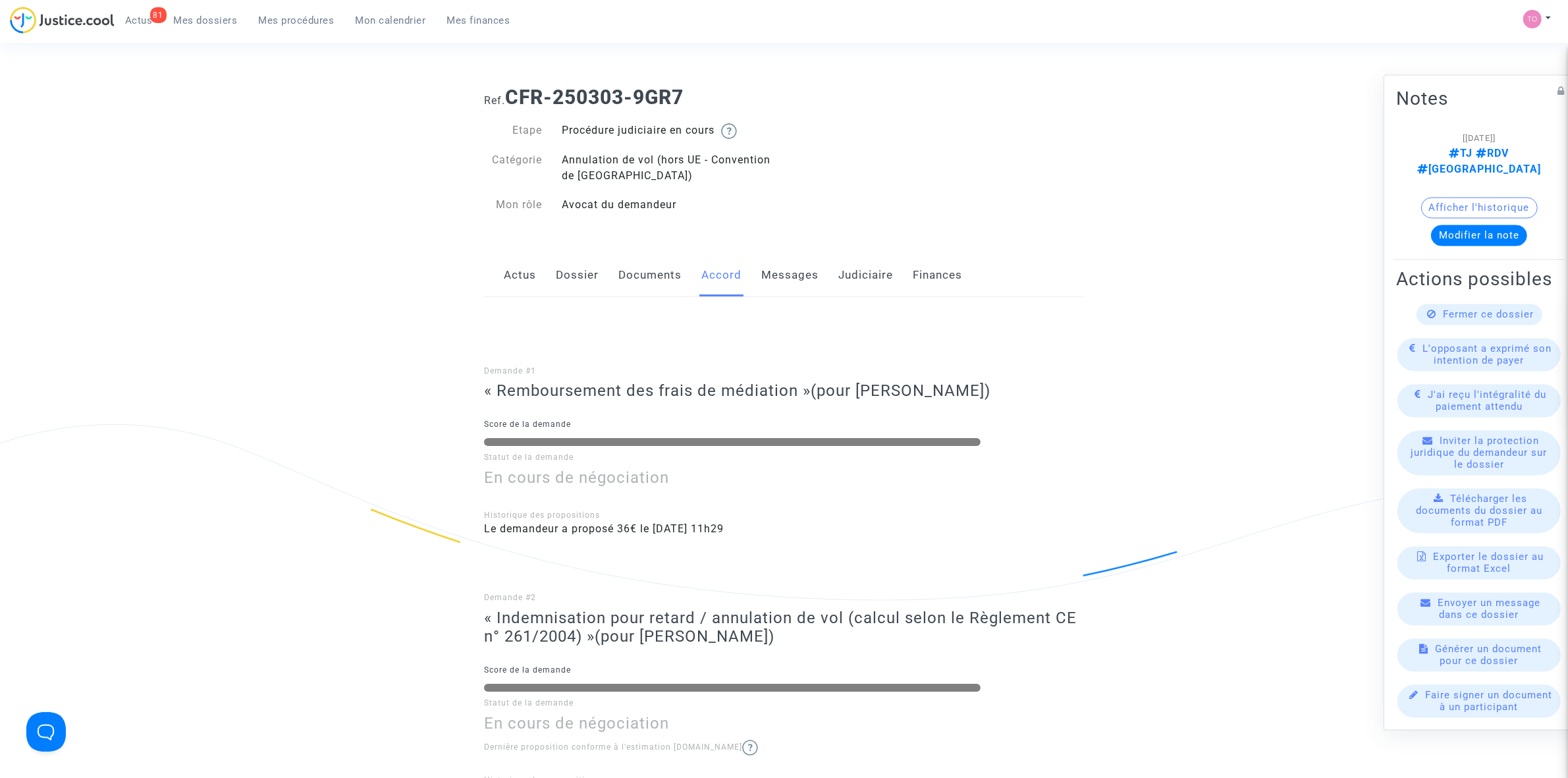
drag, startPoint x: 511, startPoint y: 92, endPoint x: 695, endPoint y: 95, distance: 184.0
click at [695, 95] on h1 "Ref. CFR-250303-9GR7" at bounding box center [784, 97] width 600 height 24
copy b "CFR-250303-9GR7"
click at [572, 270] on link "Dossier" at bounding box center [577, 276] width 43 height 43
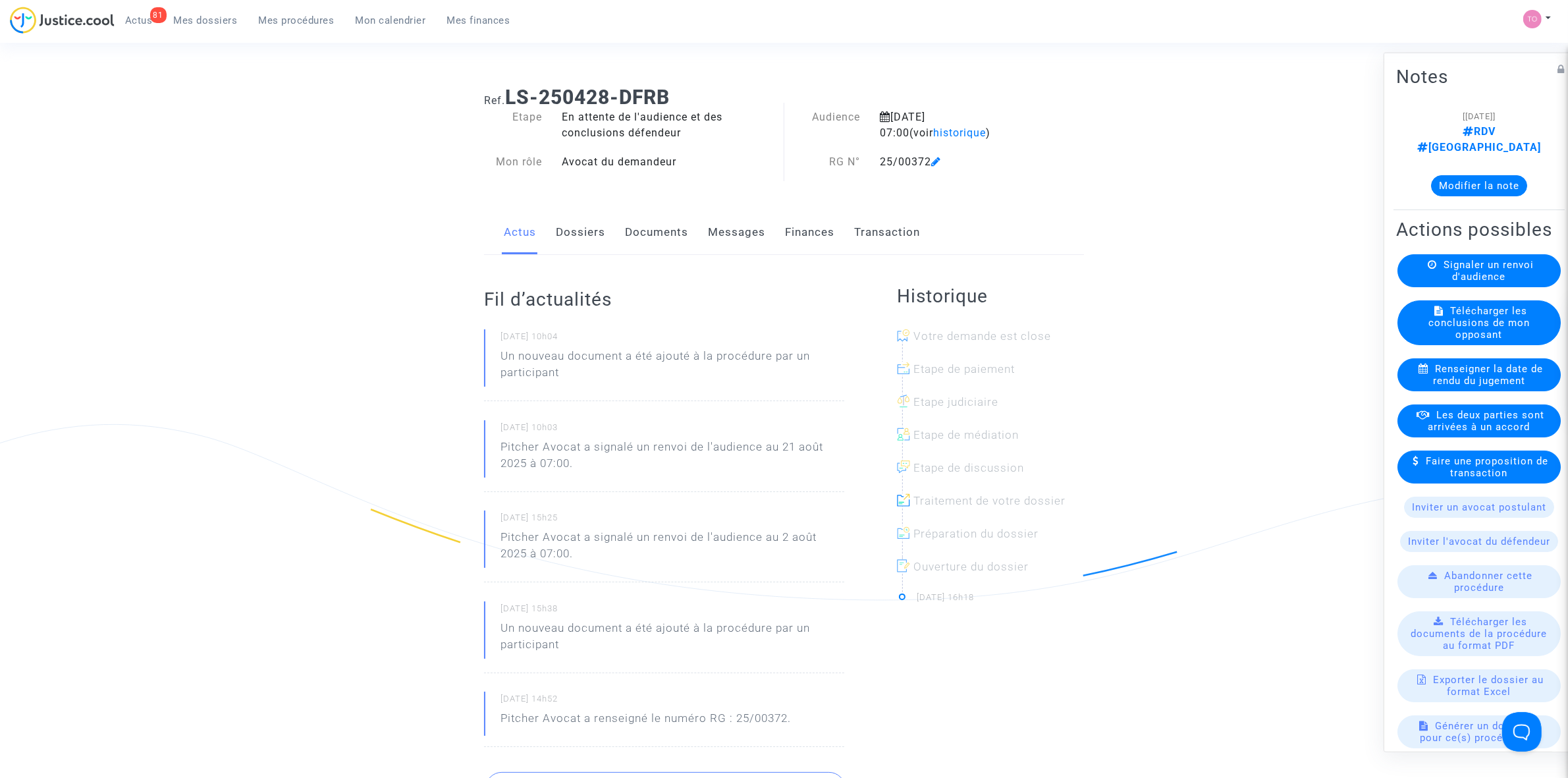
click at [791, 232] on link "Finances" at bounding box center [809, 232] width 49 height 43
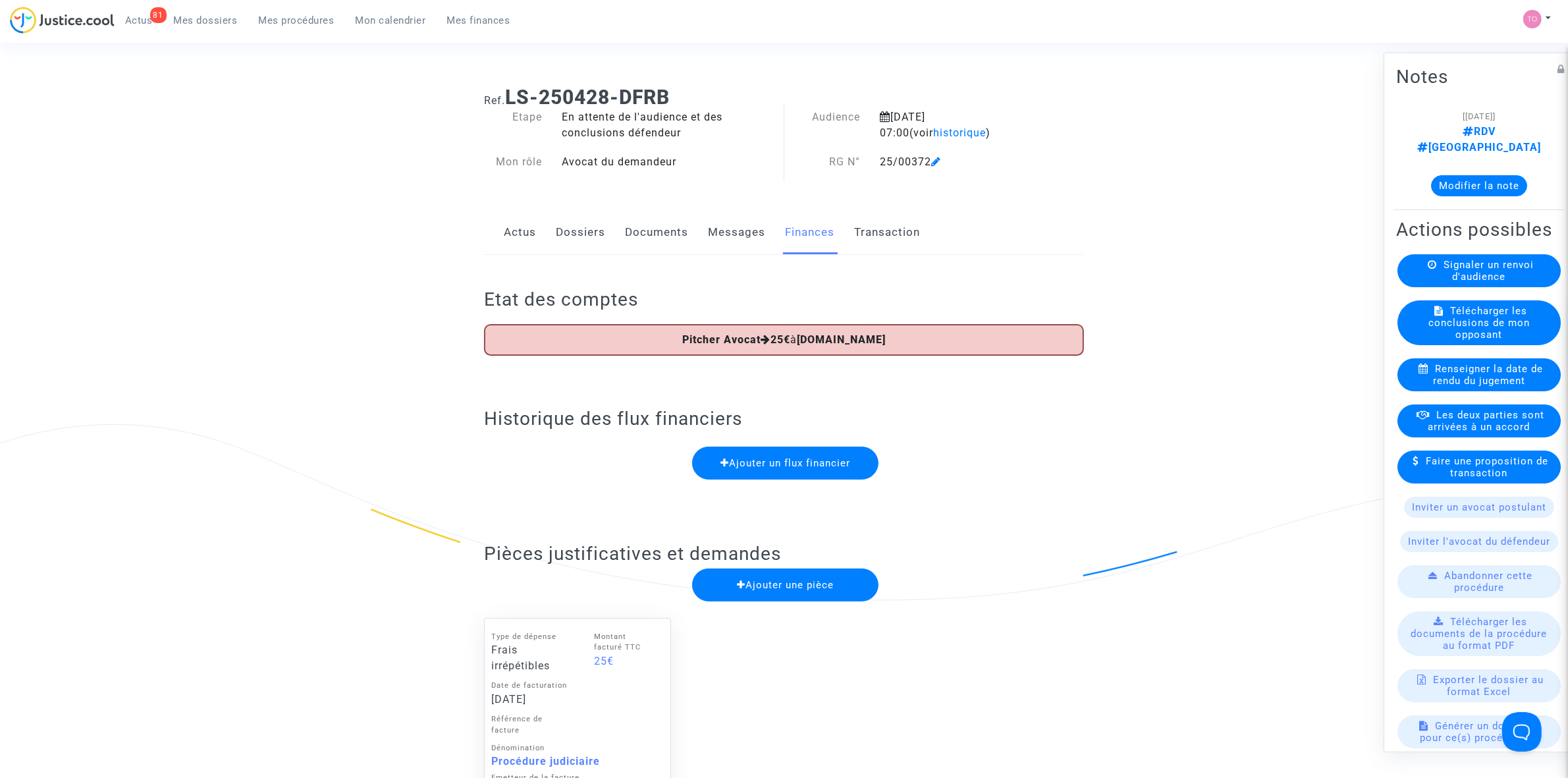
click at [581, 229] on link "Dossiers" at bounding box center [581, 232] width 49 height 43
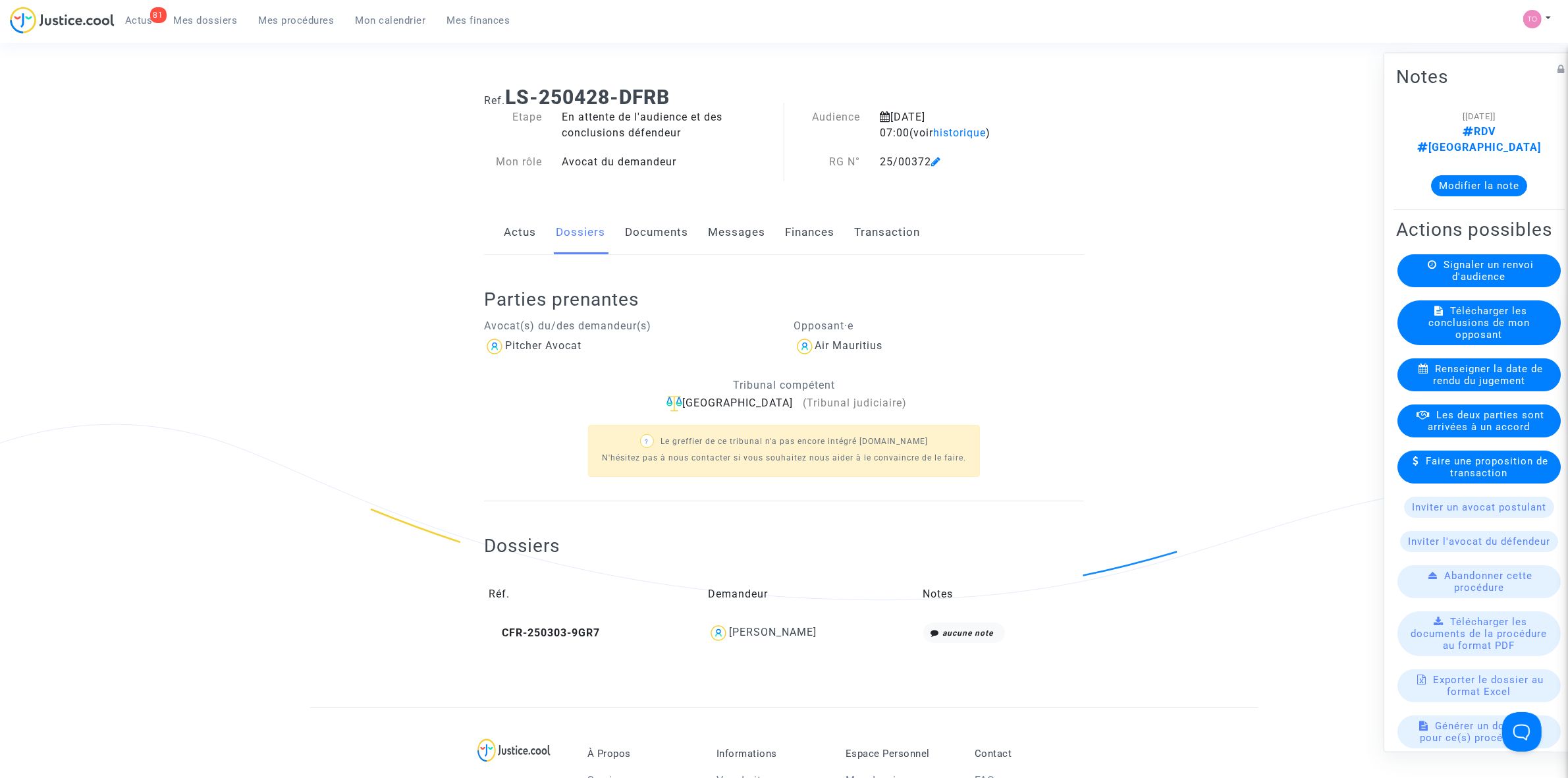
click at [639, 231] on link "Documents" at bounding box center [656, 232] width 63 height 43
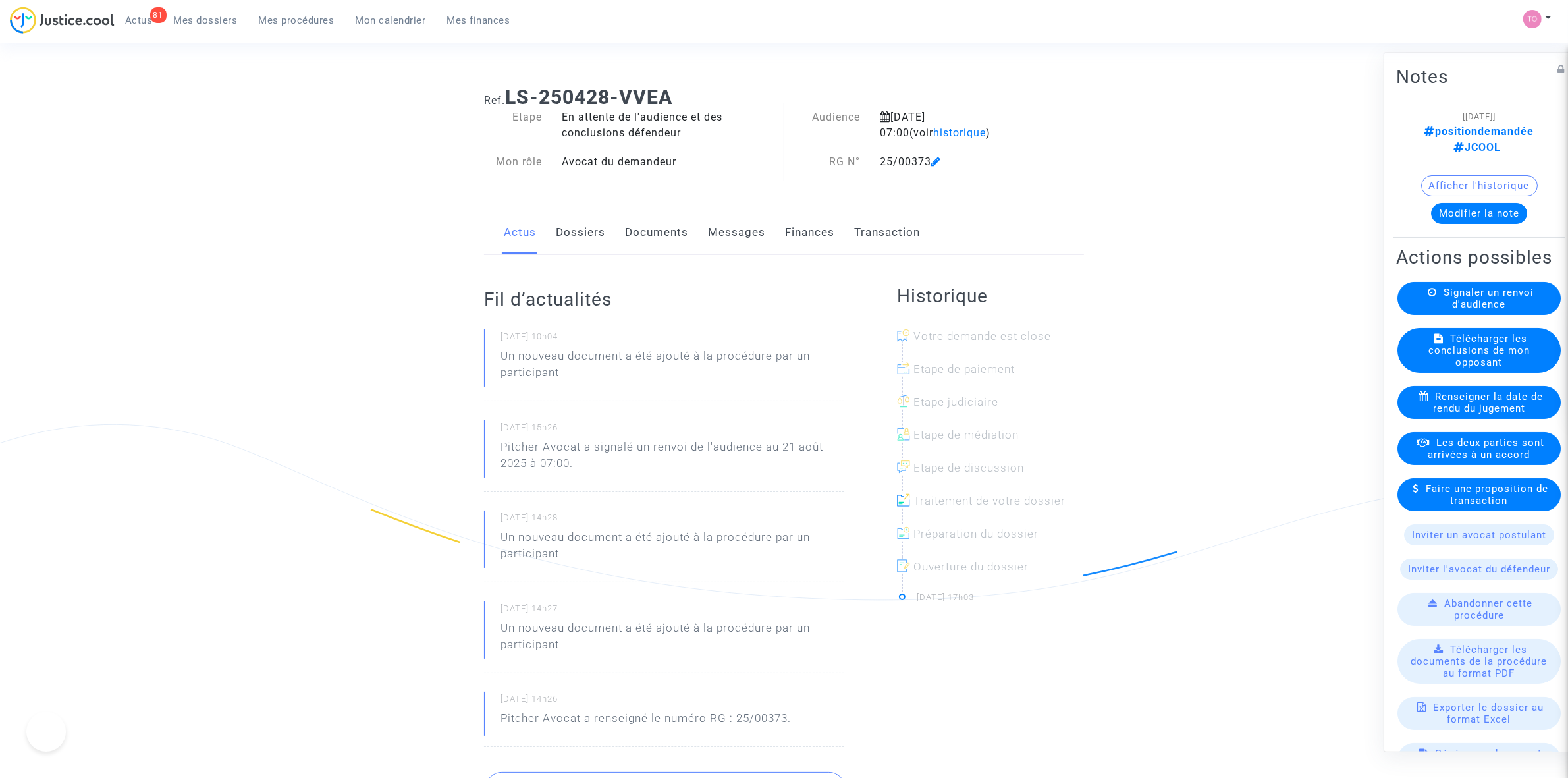
click at [798, 236] on link "Finances" at bounding box center [809, 232] width 49 height 43
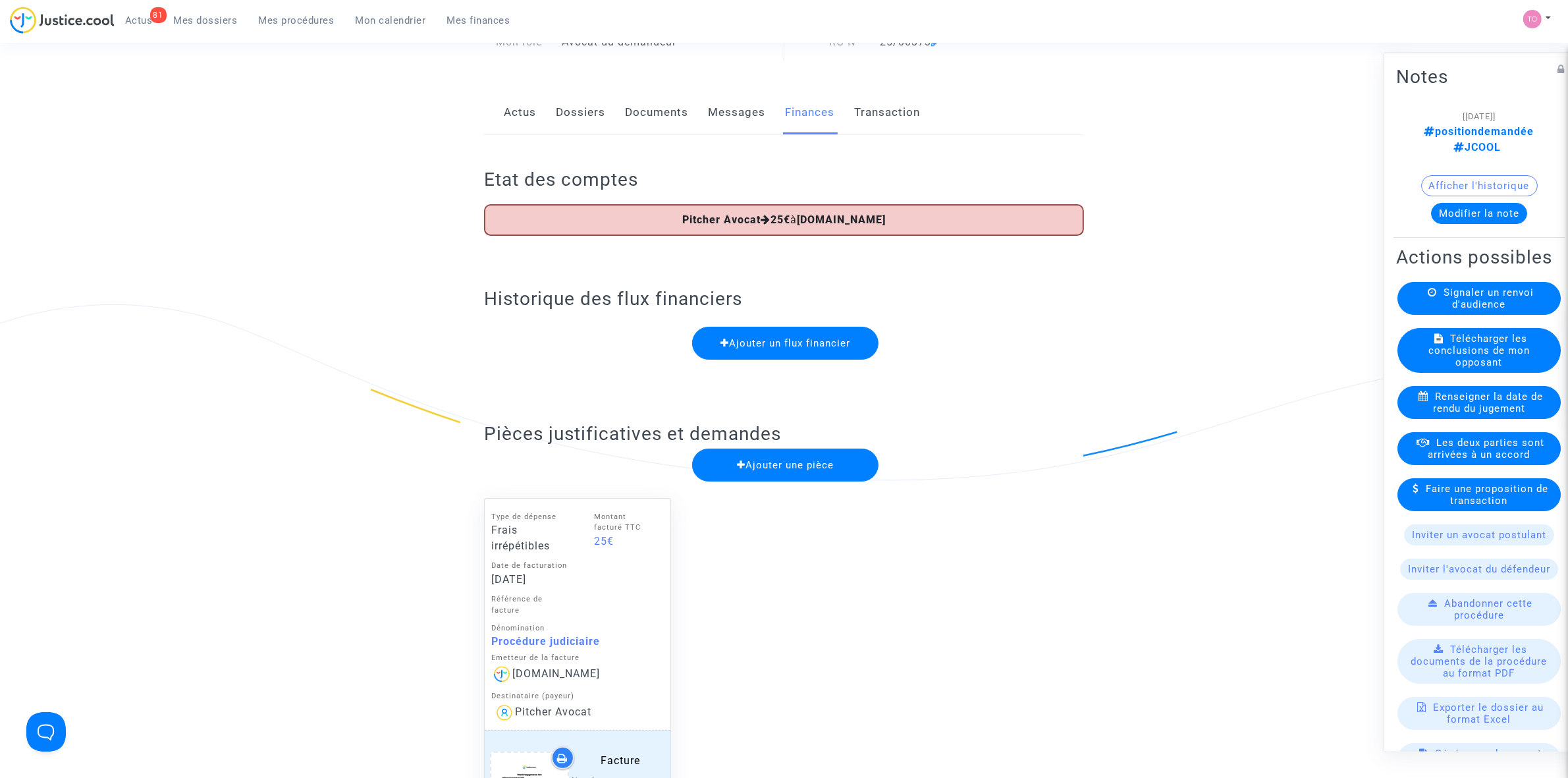
scroll to position [247, 0]
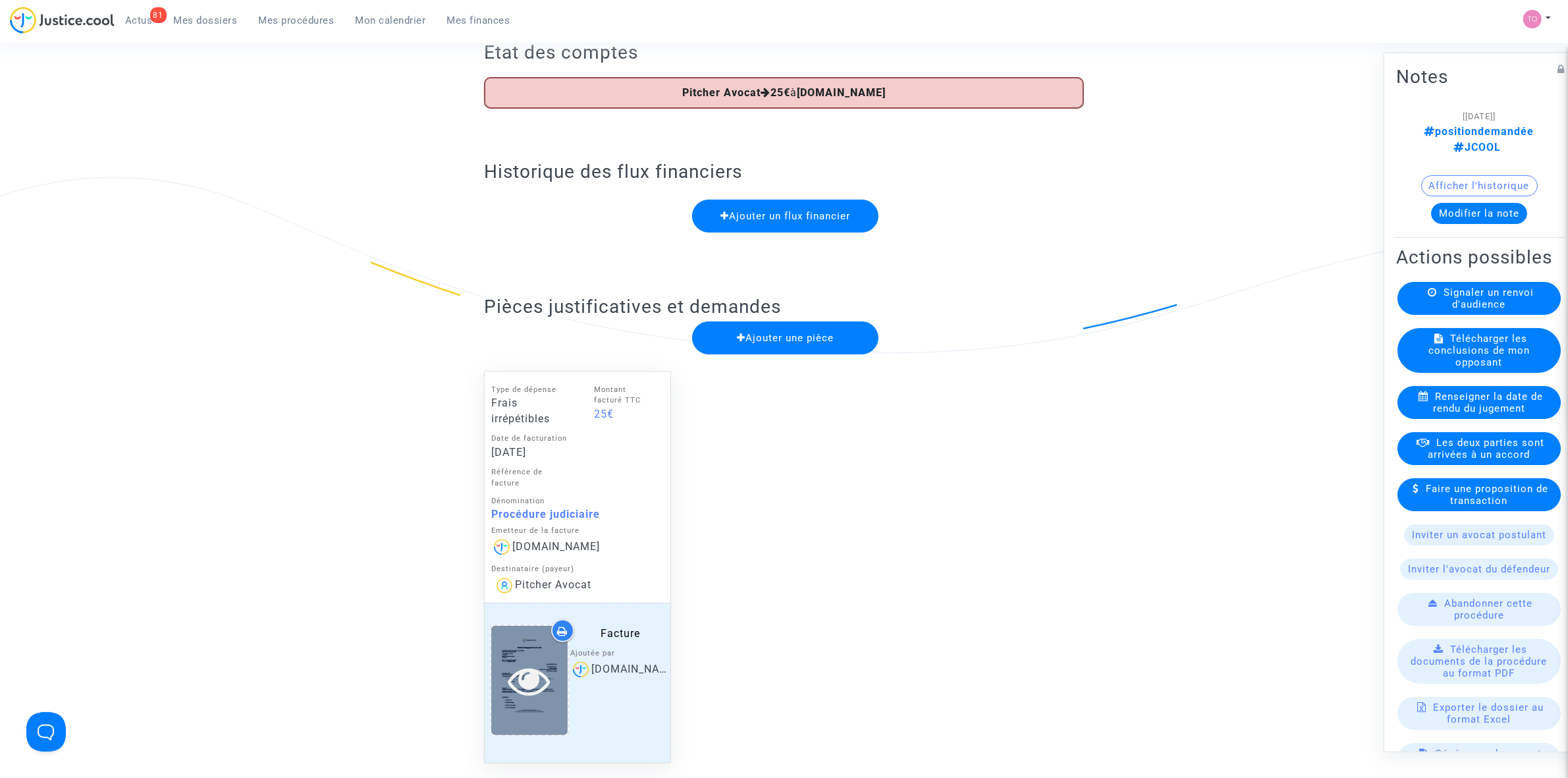
click at [492, 677] on div at bounding box center [529, 681] width 76 height 42
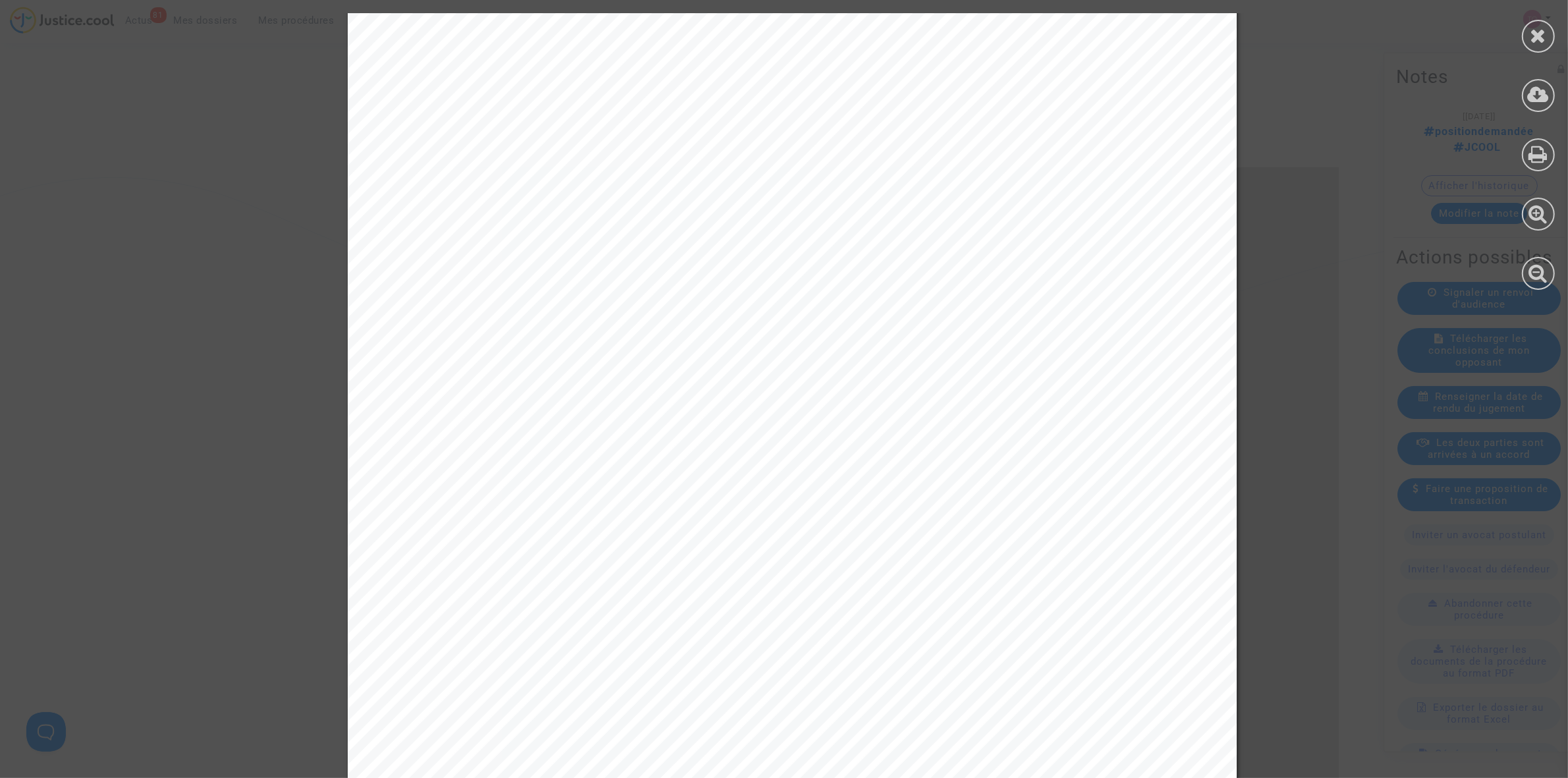
scroll to position [0, 0]
click at [1543, 27] on icon at bounding box center [1538, 35] width 17 height 19
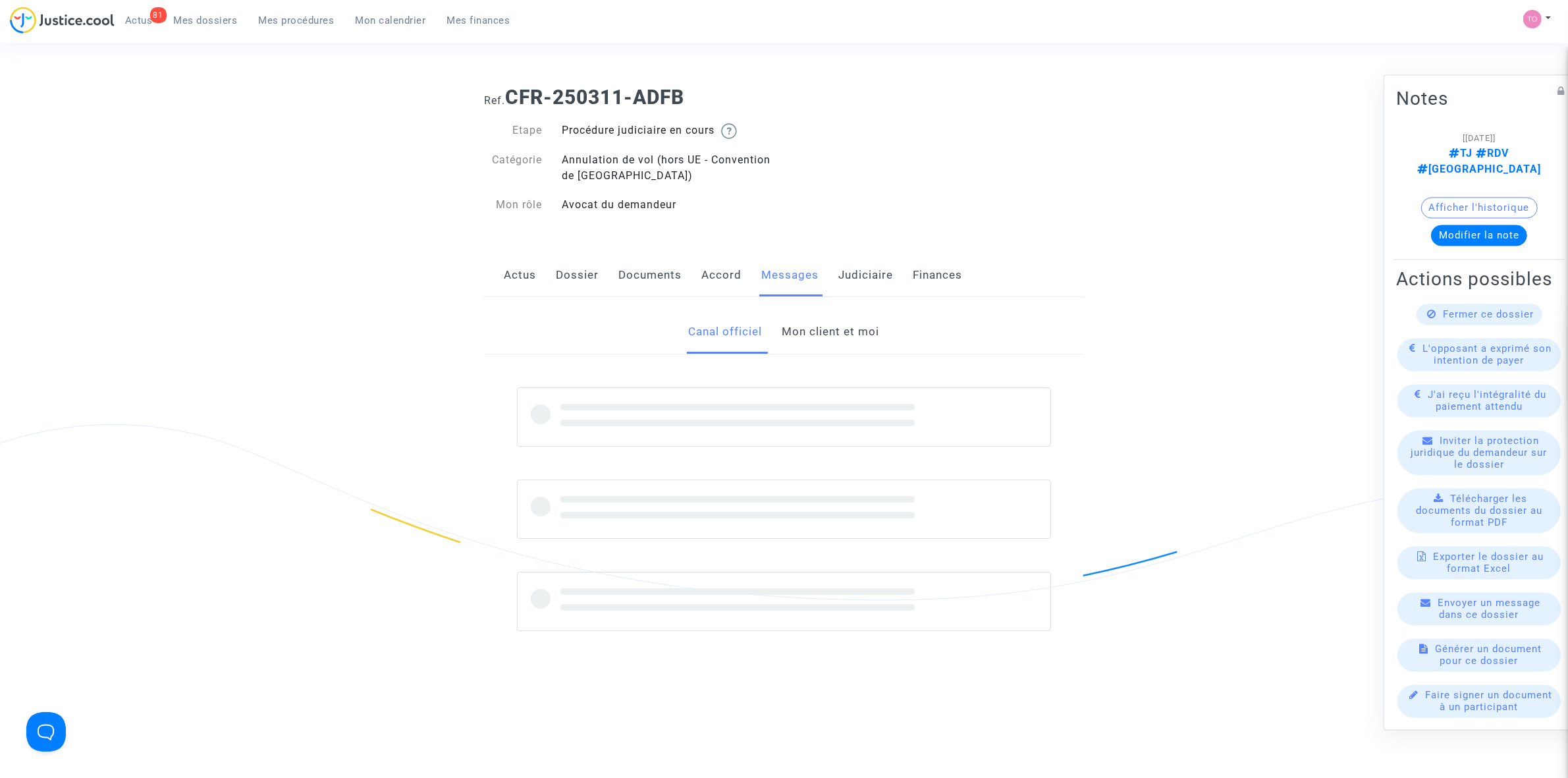
click at [814, 337] on link "Mon client et moi" at bounding box center [831, 332] width 97 height 43
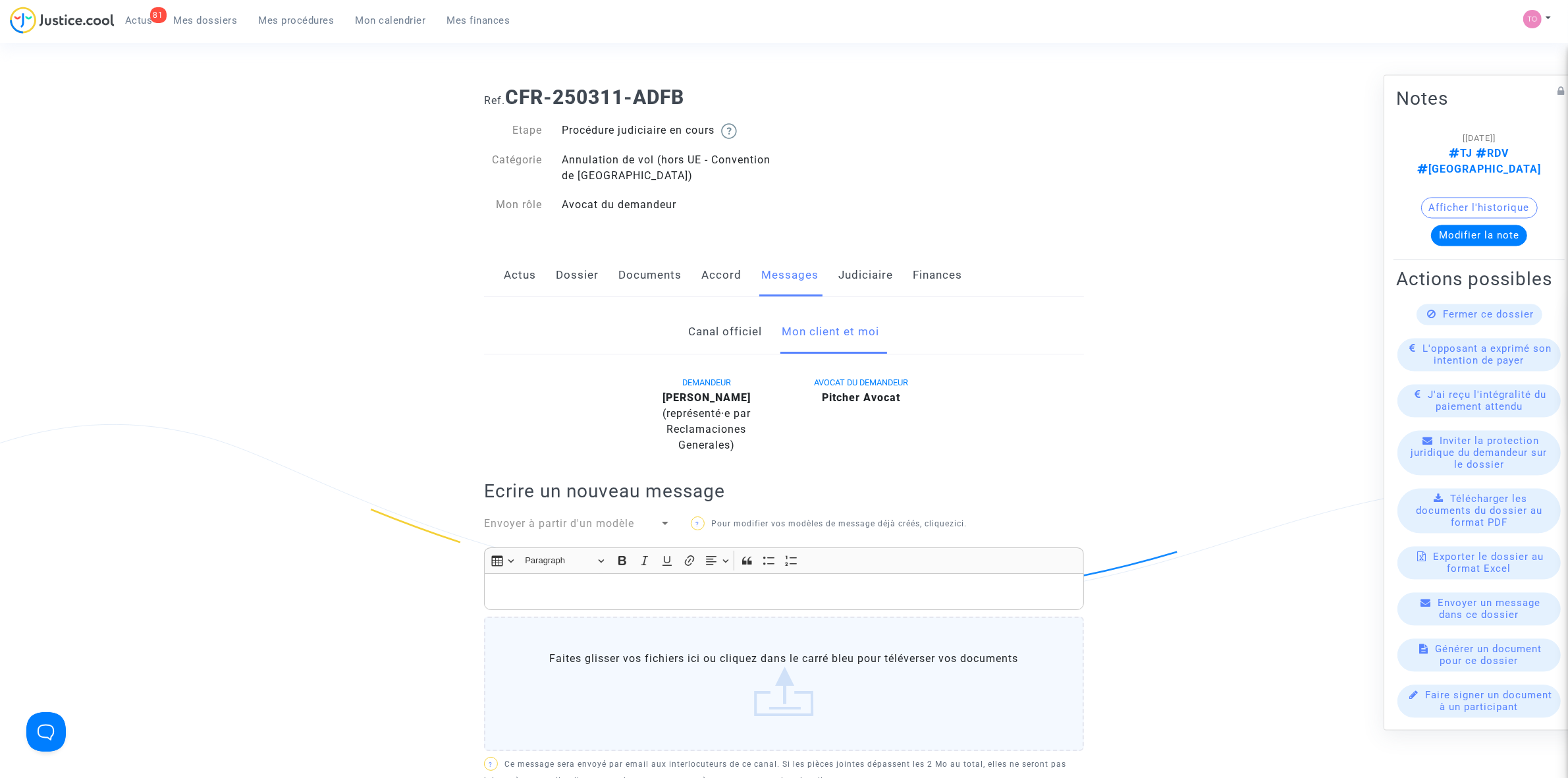
click at [1469, 197] on button "Afficher l'historique" at bounding box center [1479, 207] width 117 height 21
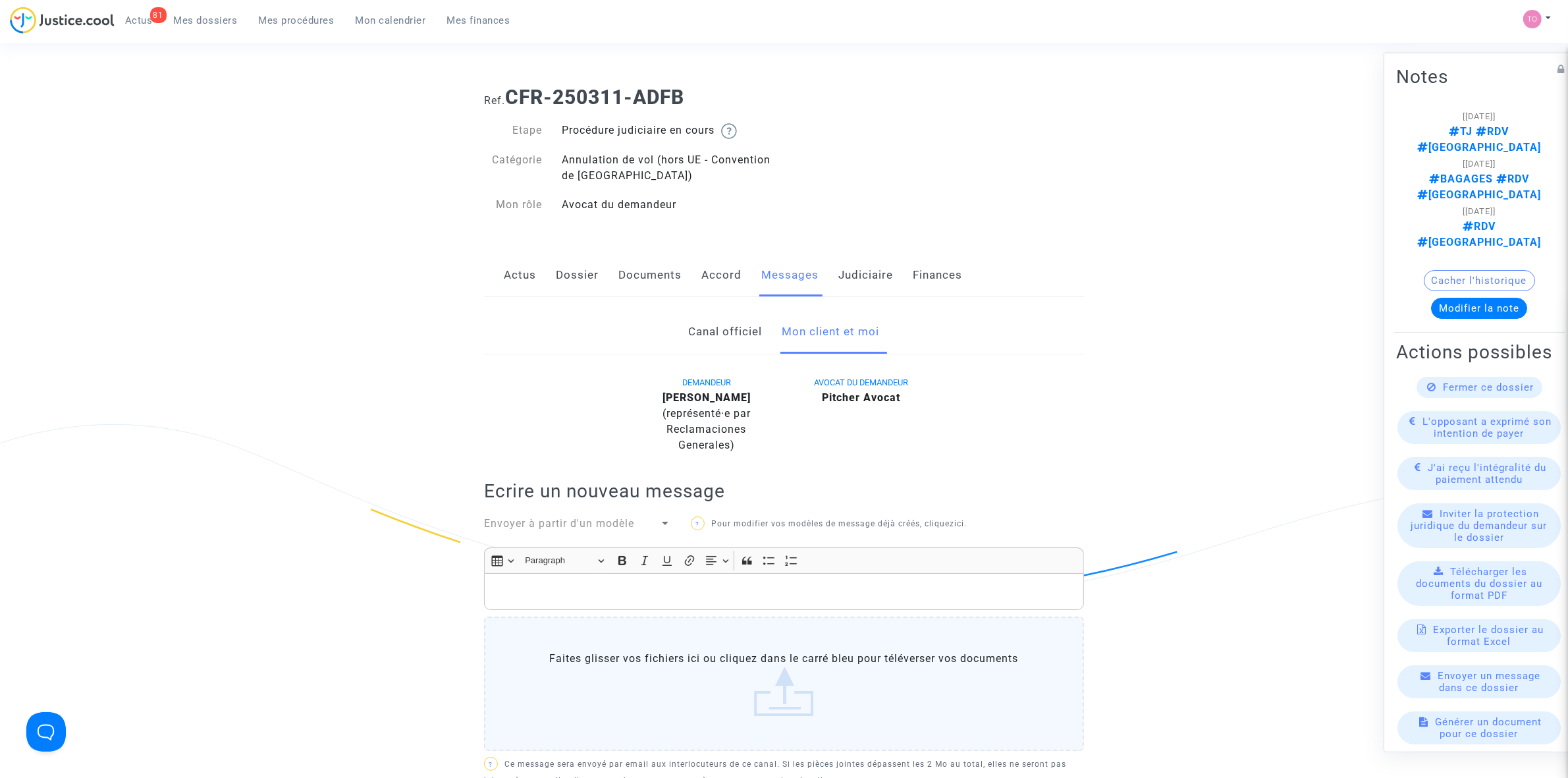
click at [585, 275] on link "Dossier" at bounding box center [577, 276] width 43 height 43
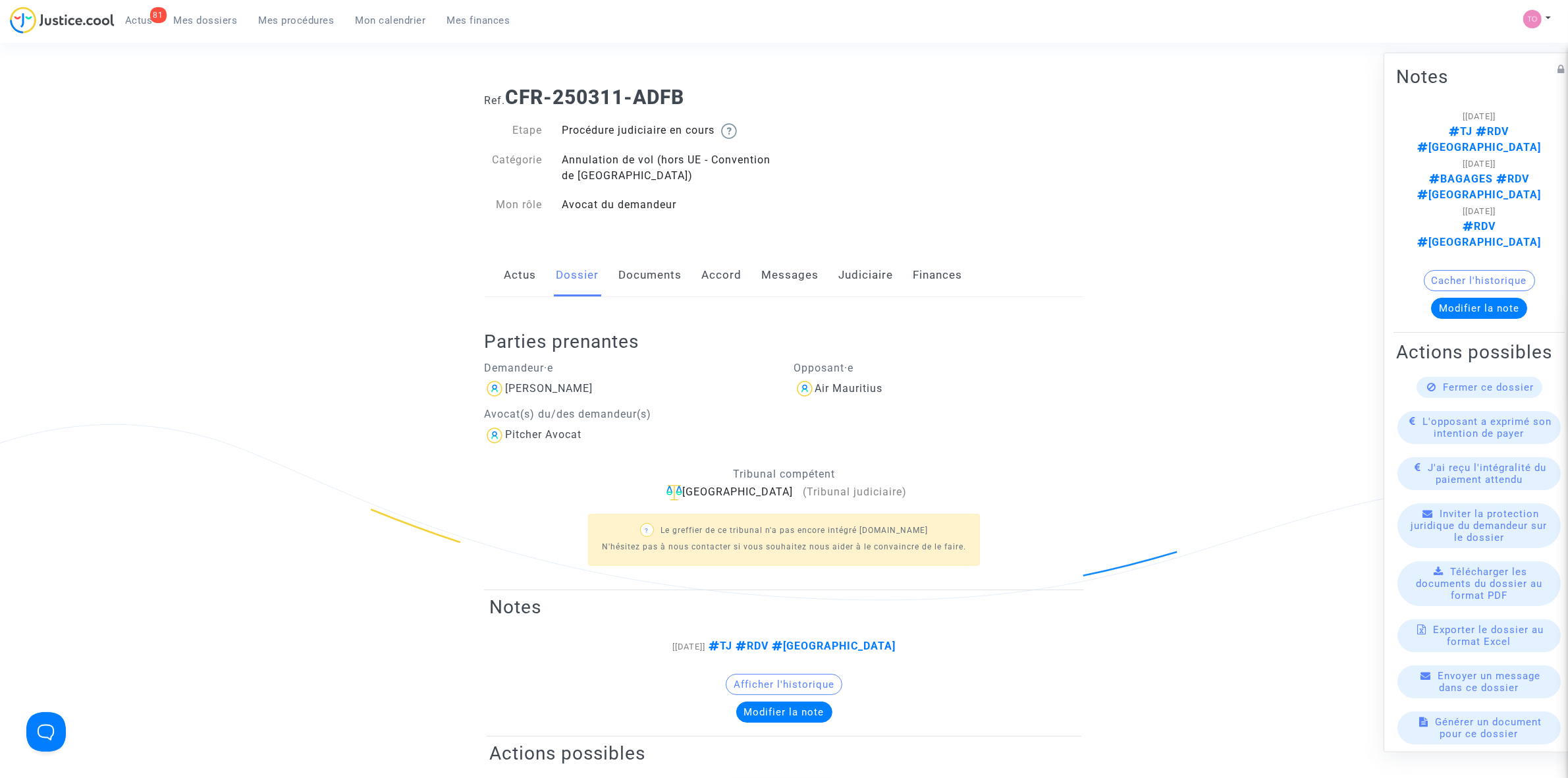
click at [636, 274] on link "Documents" at bounding box center [650, 276] width 63 height 43
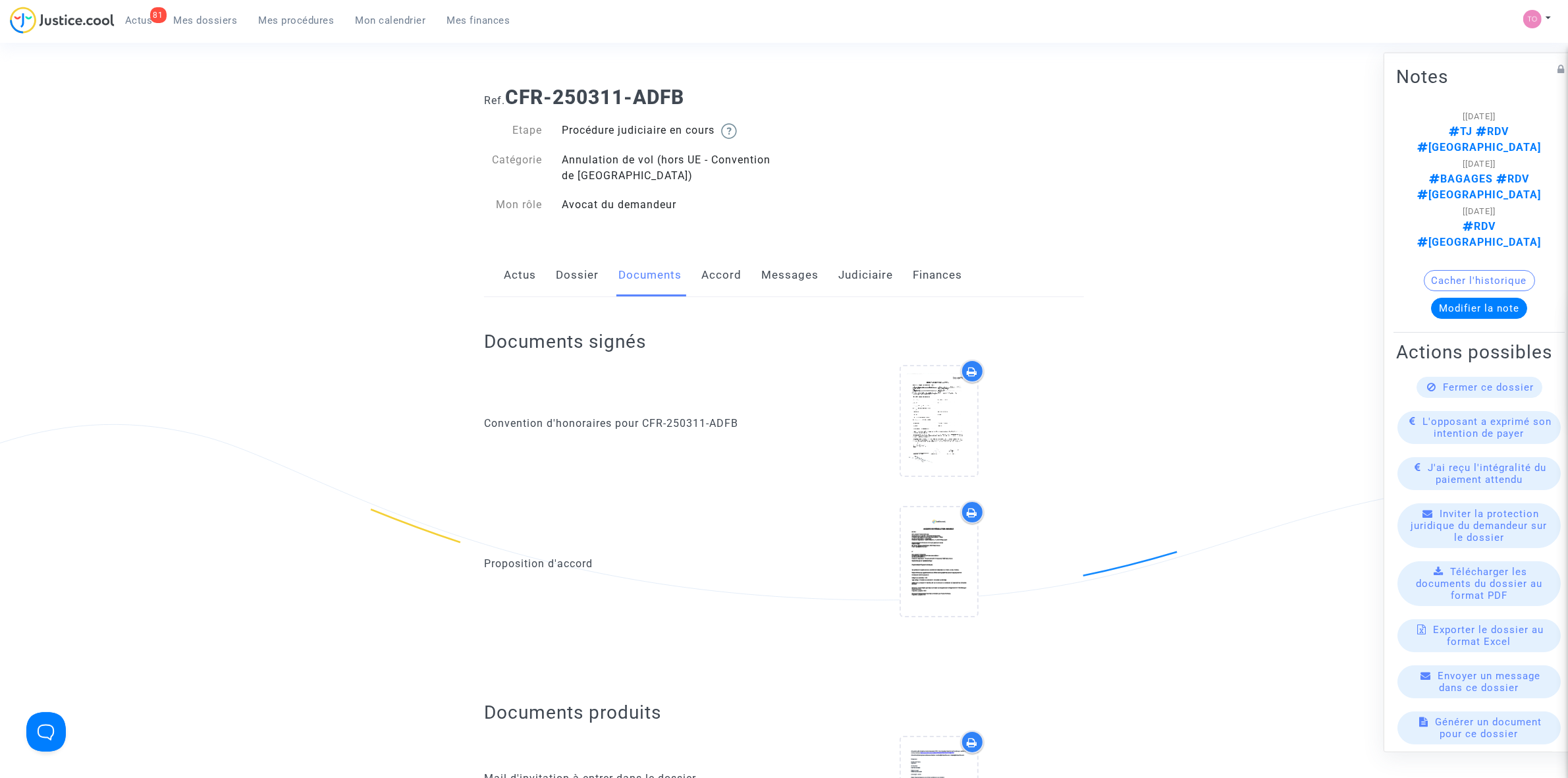
click at [722, 269] on link "Accord" at bounding box center [721, 276] width 40 height 43
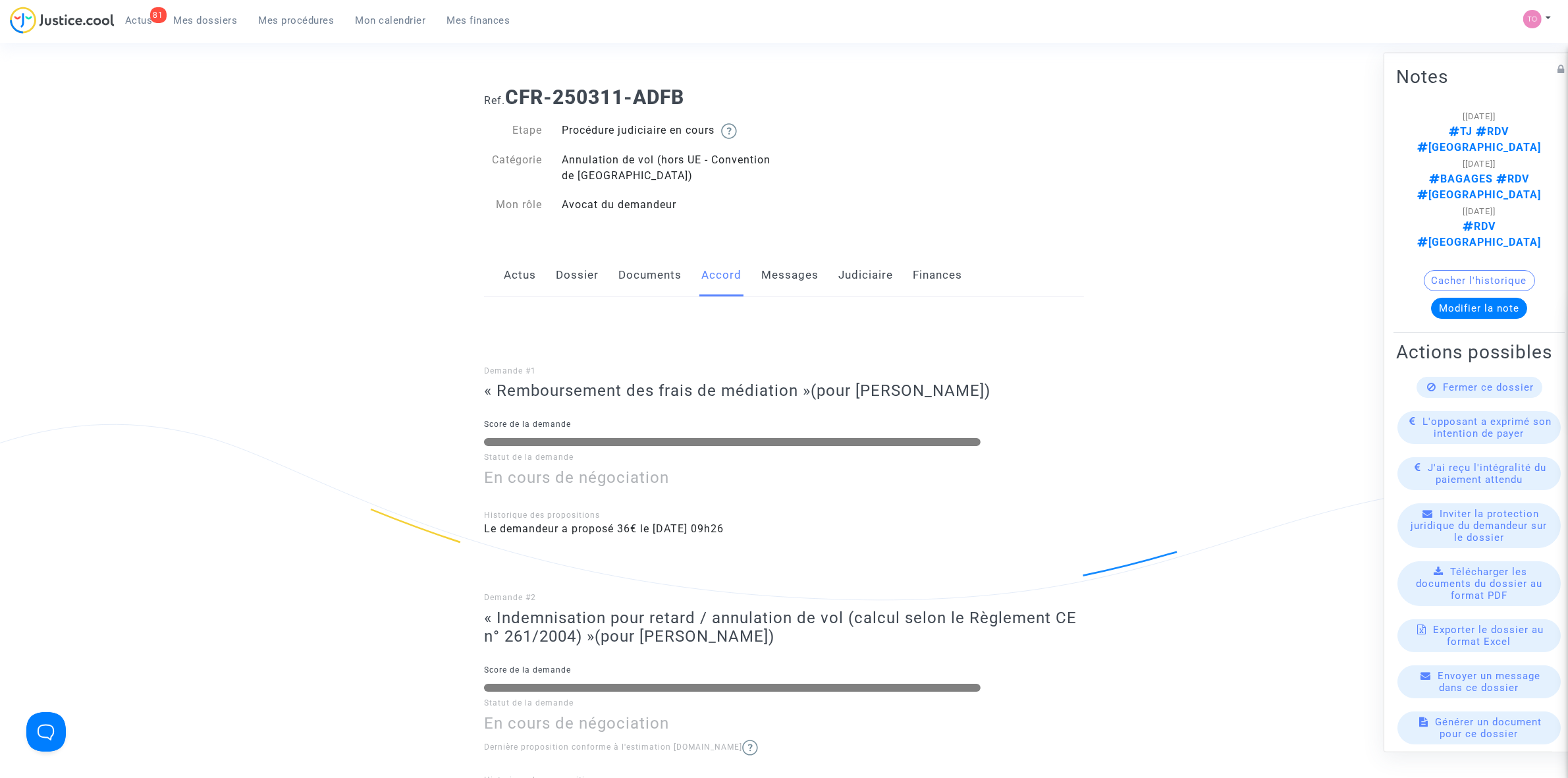
click at [784, 267] on link "Messages" at bounding box center [789, 276] width 57 height 43
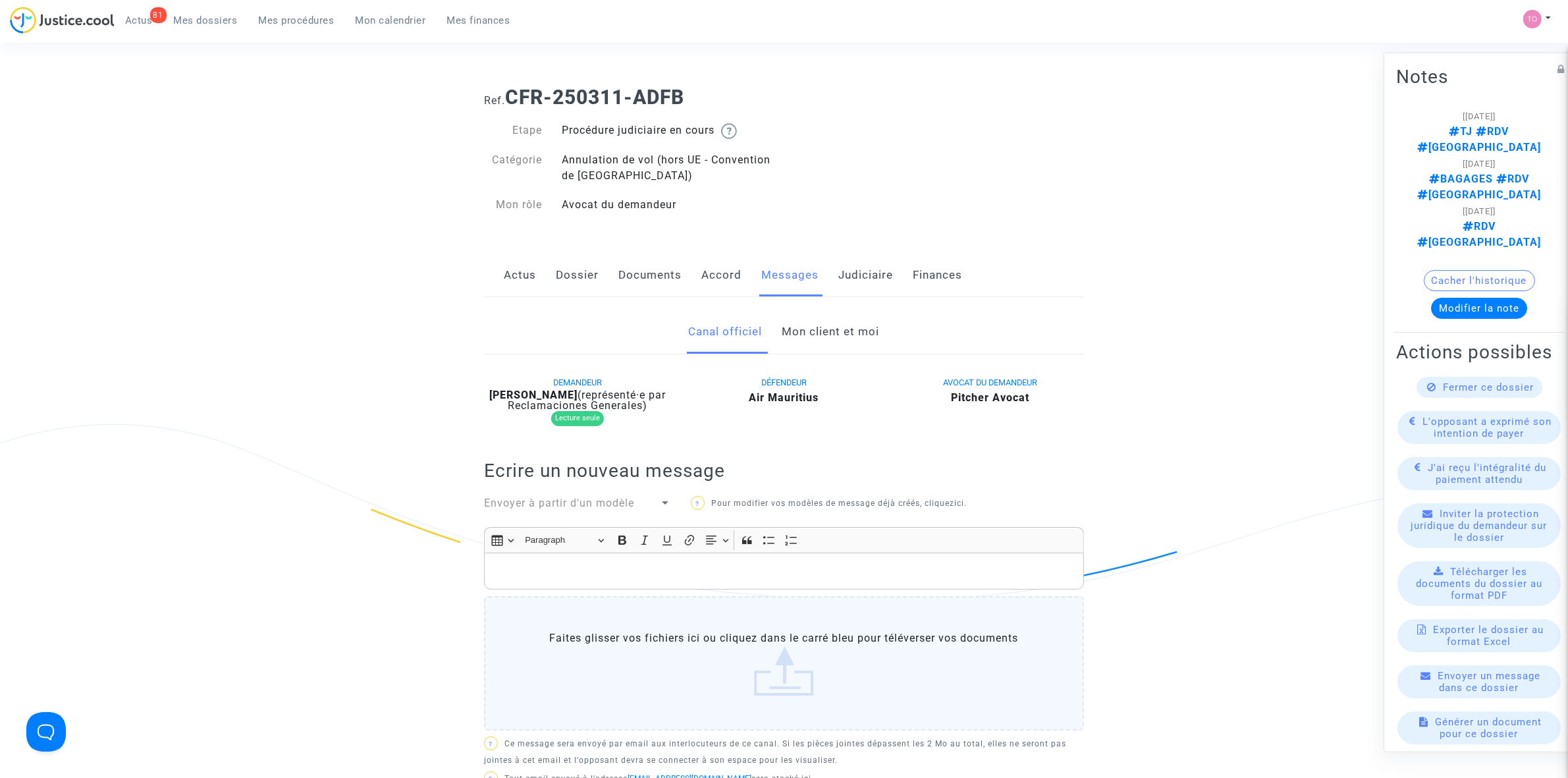
click at [719, 272] on link "Accord" at bounding box center [721, 276] width 40 height 43
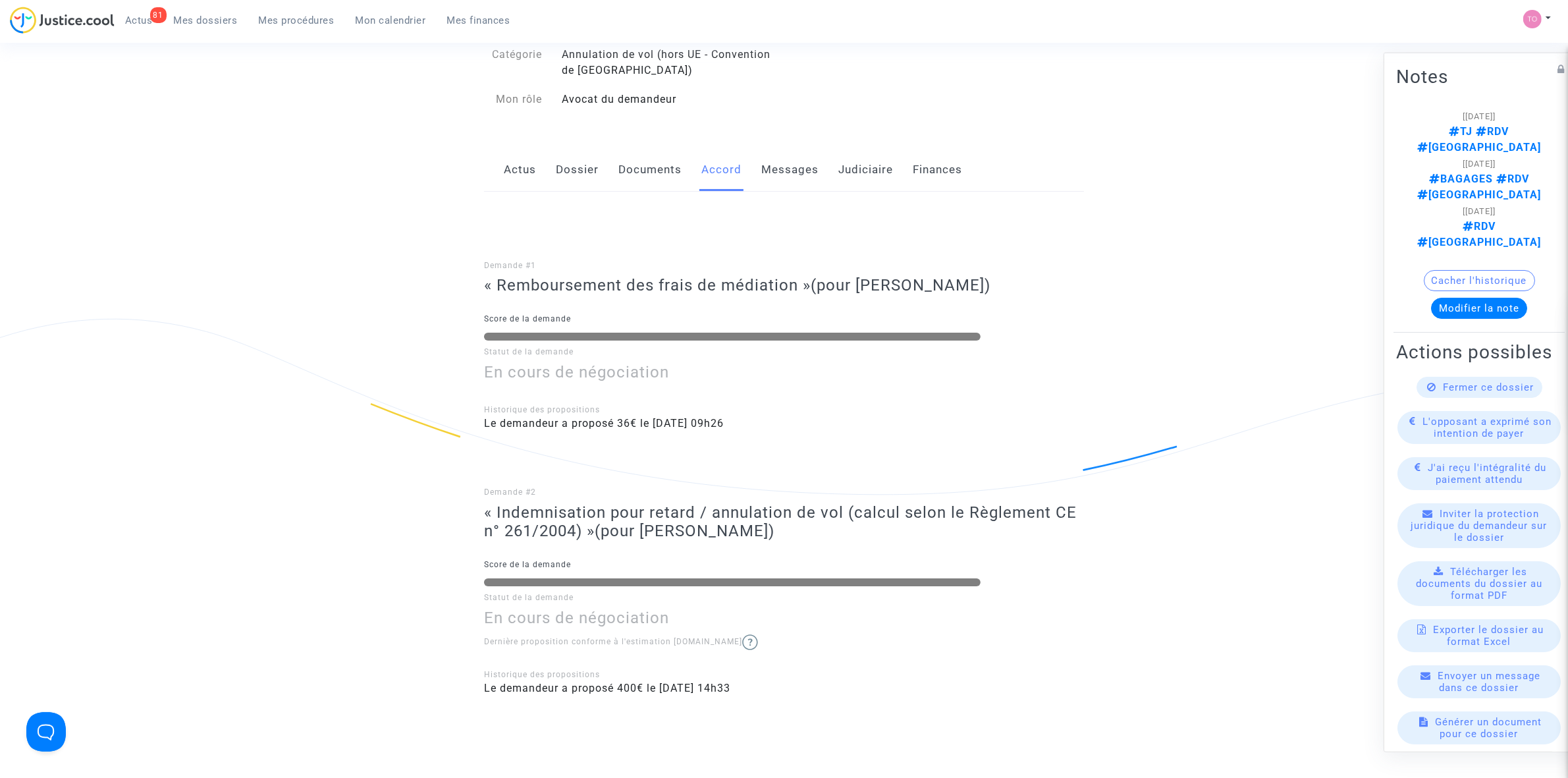
scroll to position [82, 0]
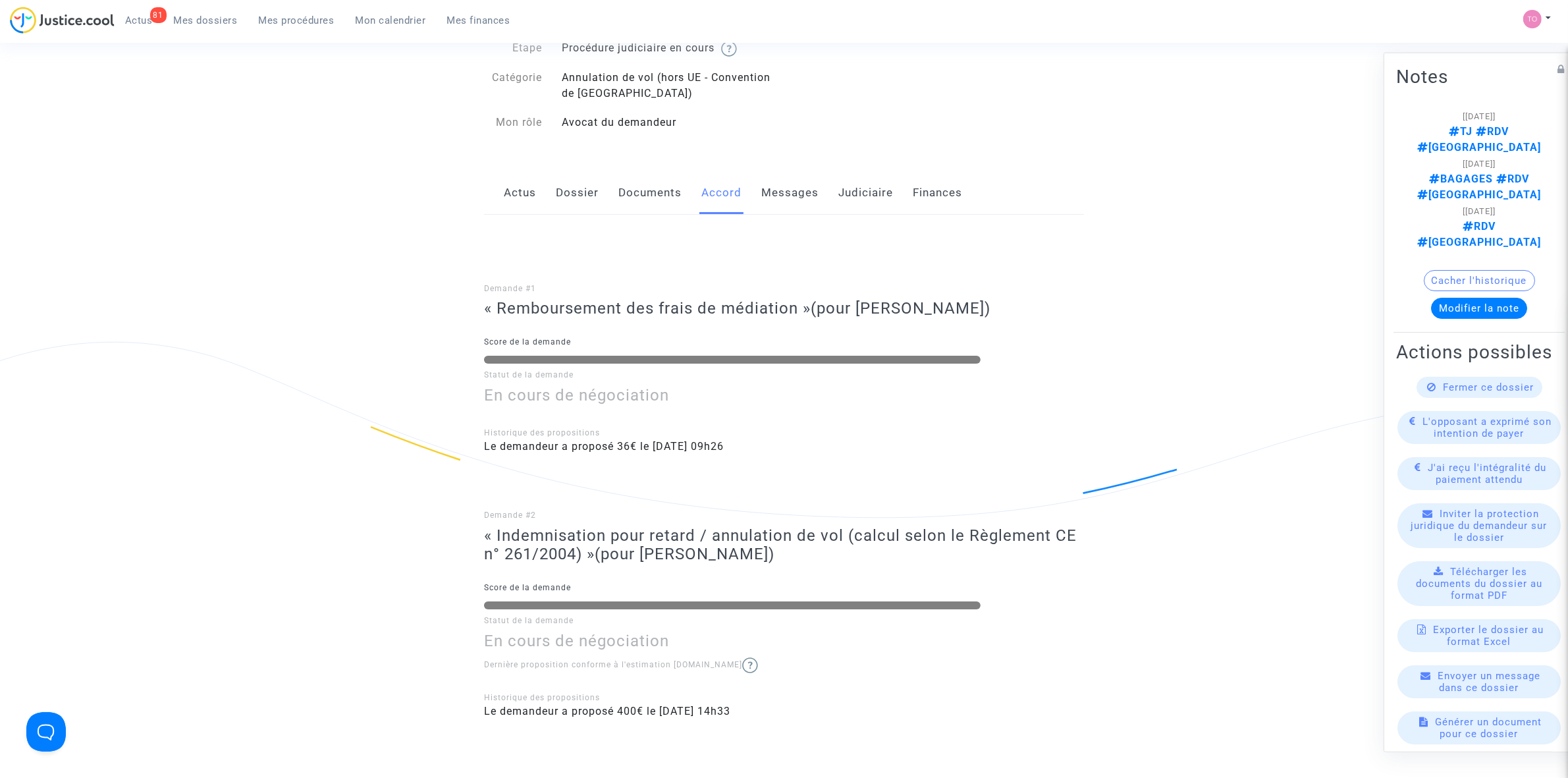
click at [791, 202] on link "Messages" at bounding box center [789, 193] width 57 height 43
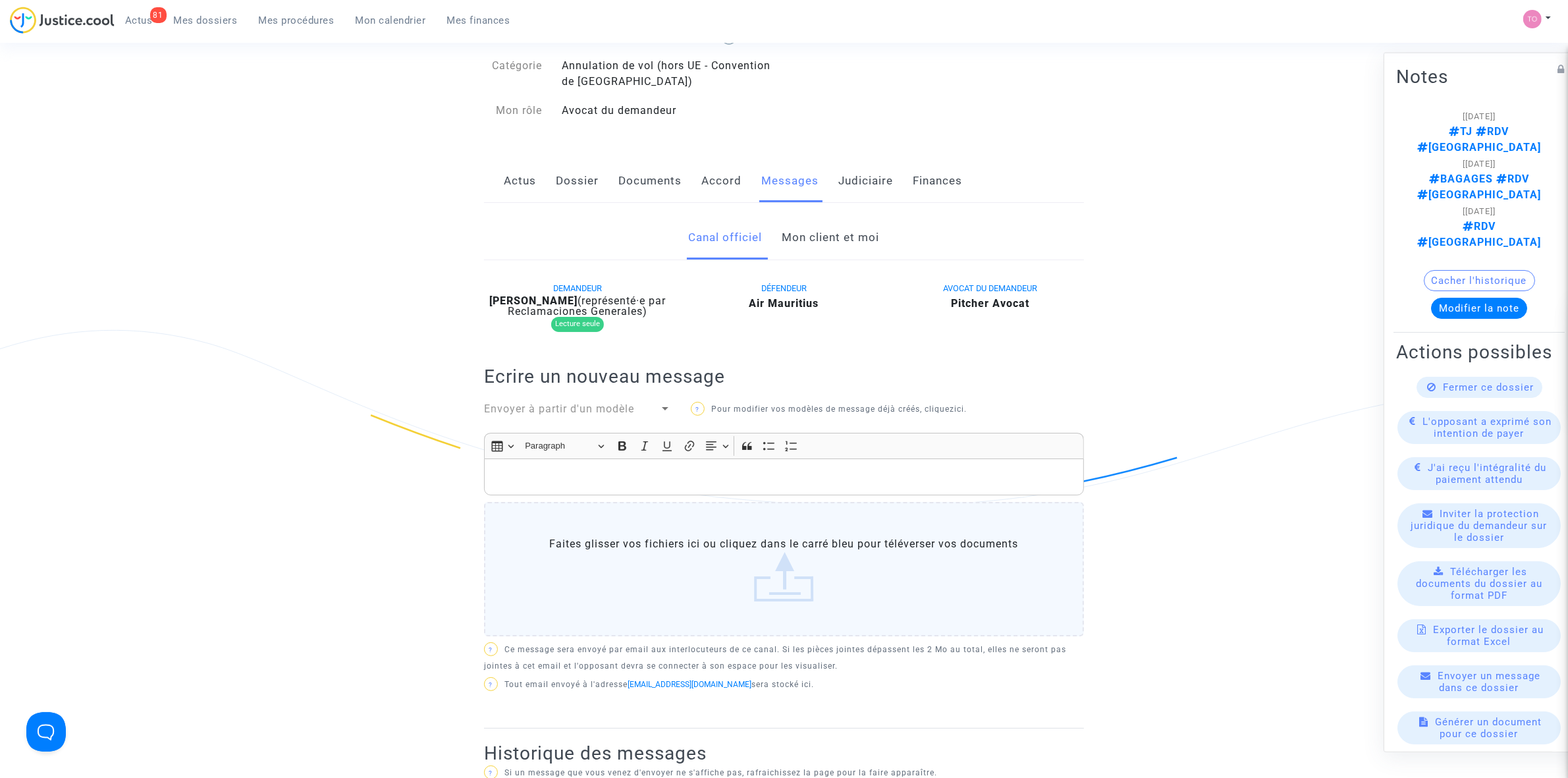
scroll to position [82, 0]
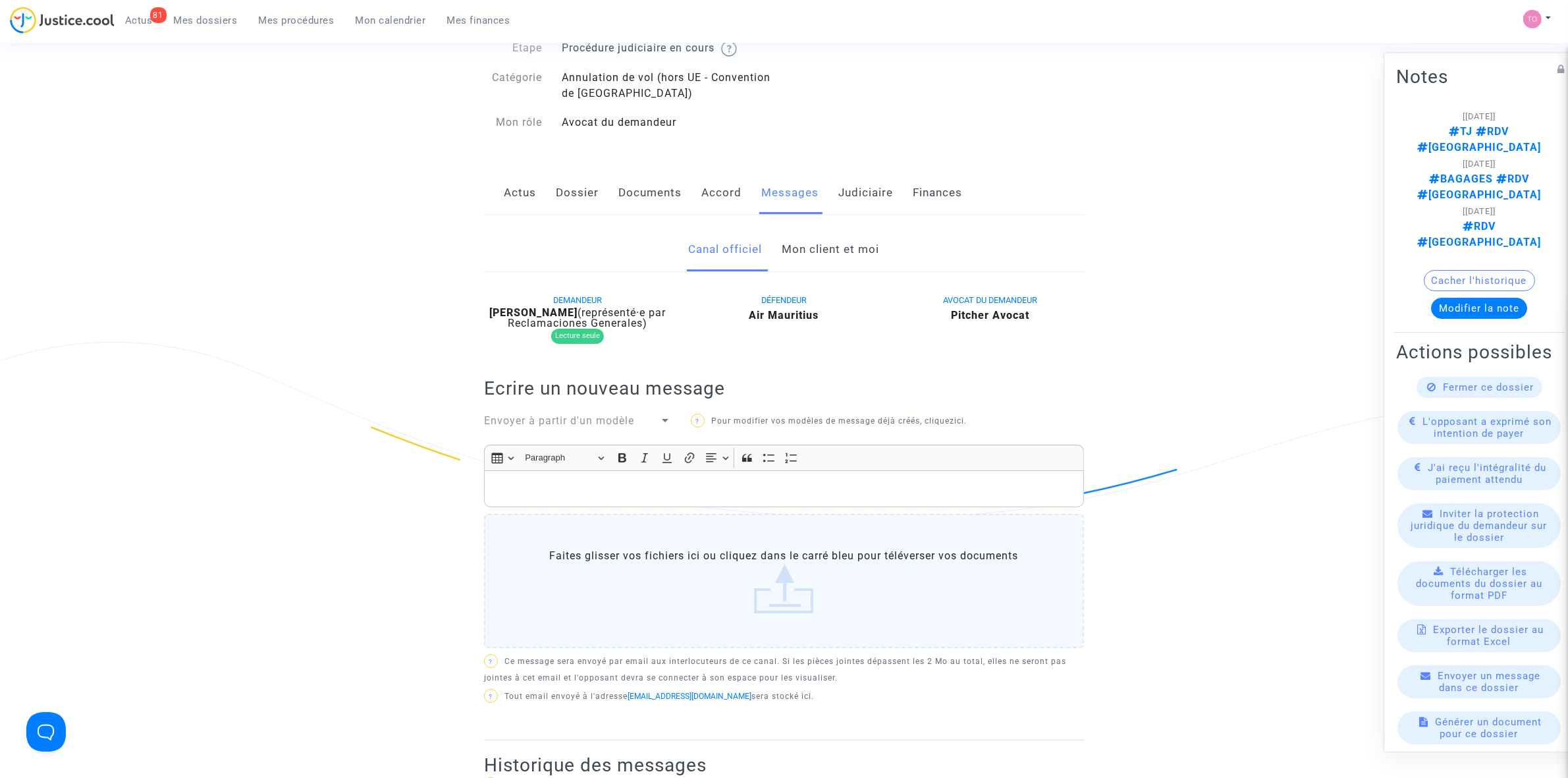
click at [809, 250] on link "Mon client et moi" at bounding box center [831, 250] width 97 height 43
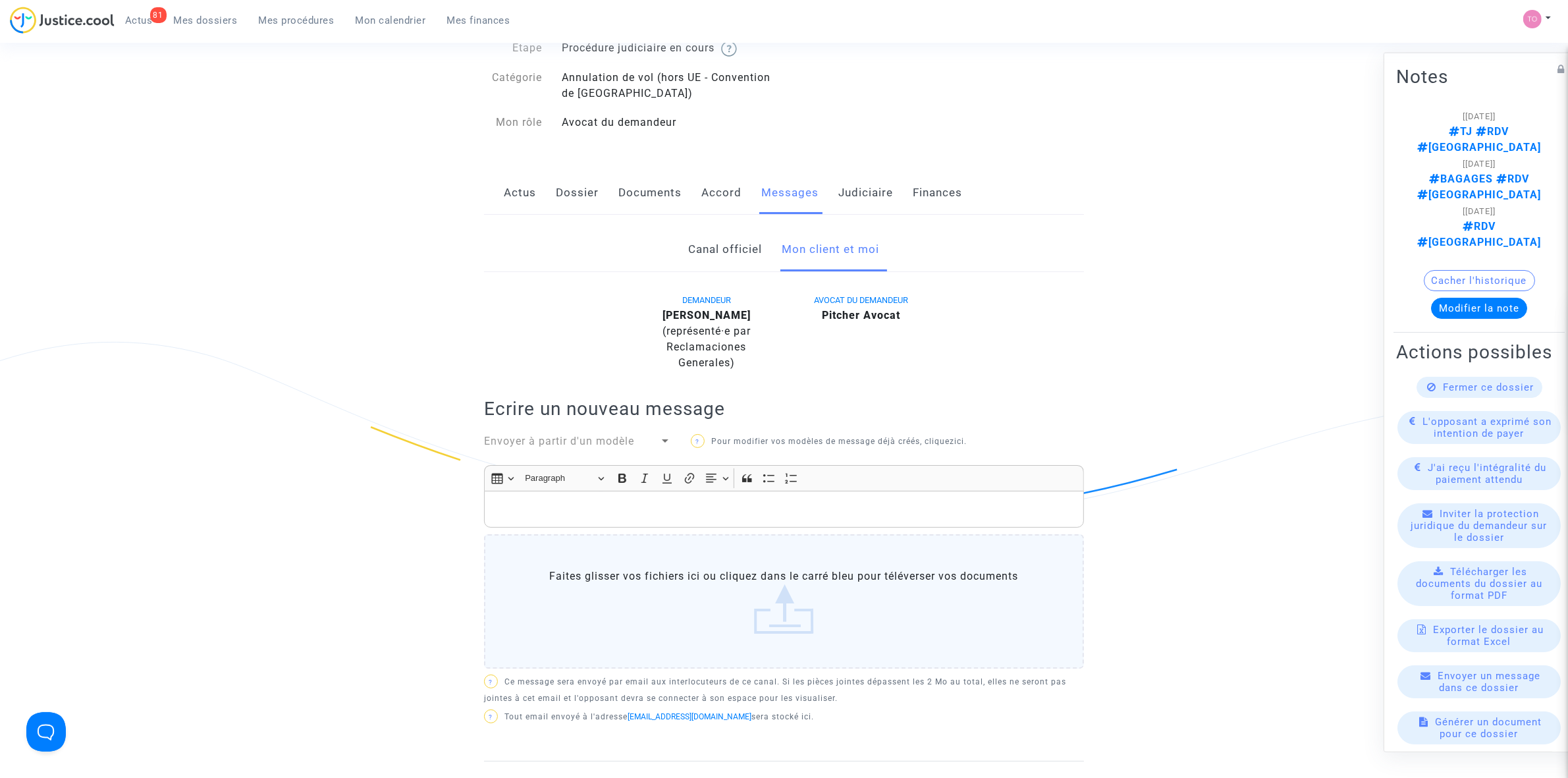
click at [865, 198] on link "Judiciaire" at bounding box center [866, 193] width 55 height 43
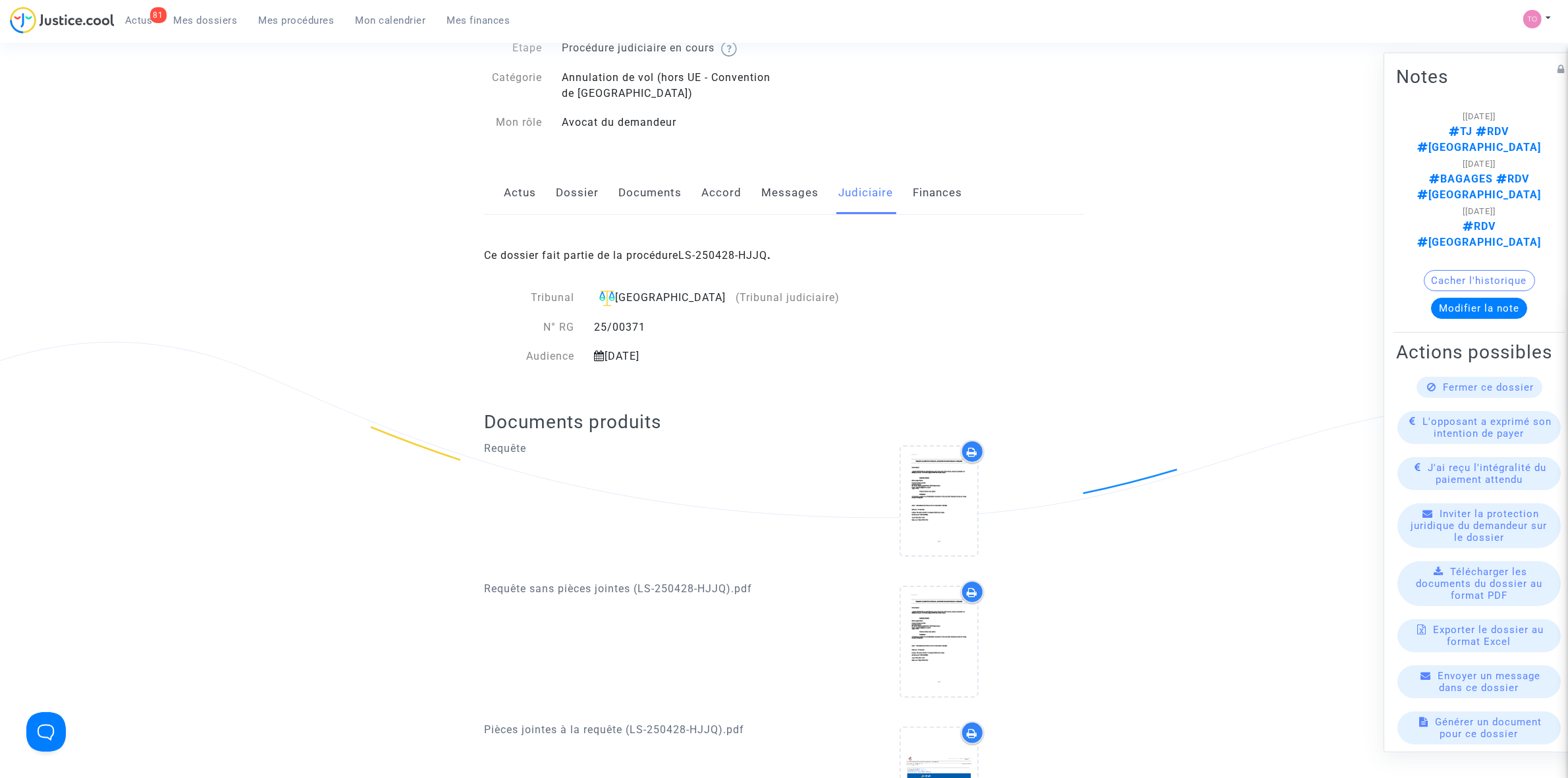
click at [573, 206] on link "Dossier" at bounding box center [577, 193] width 43 height 43
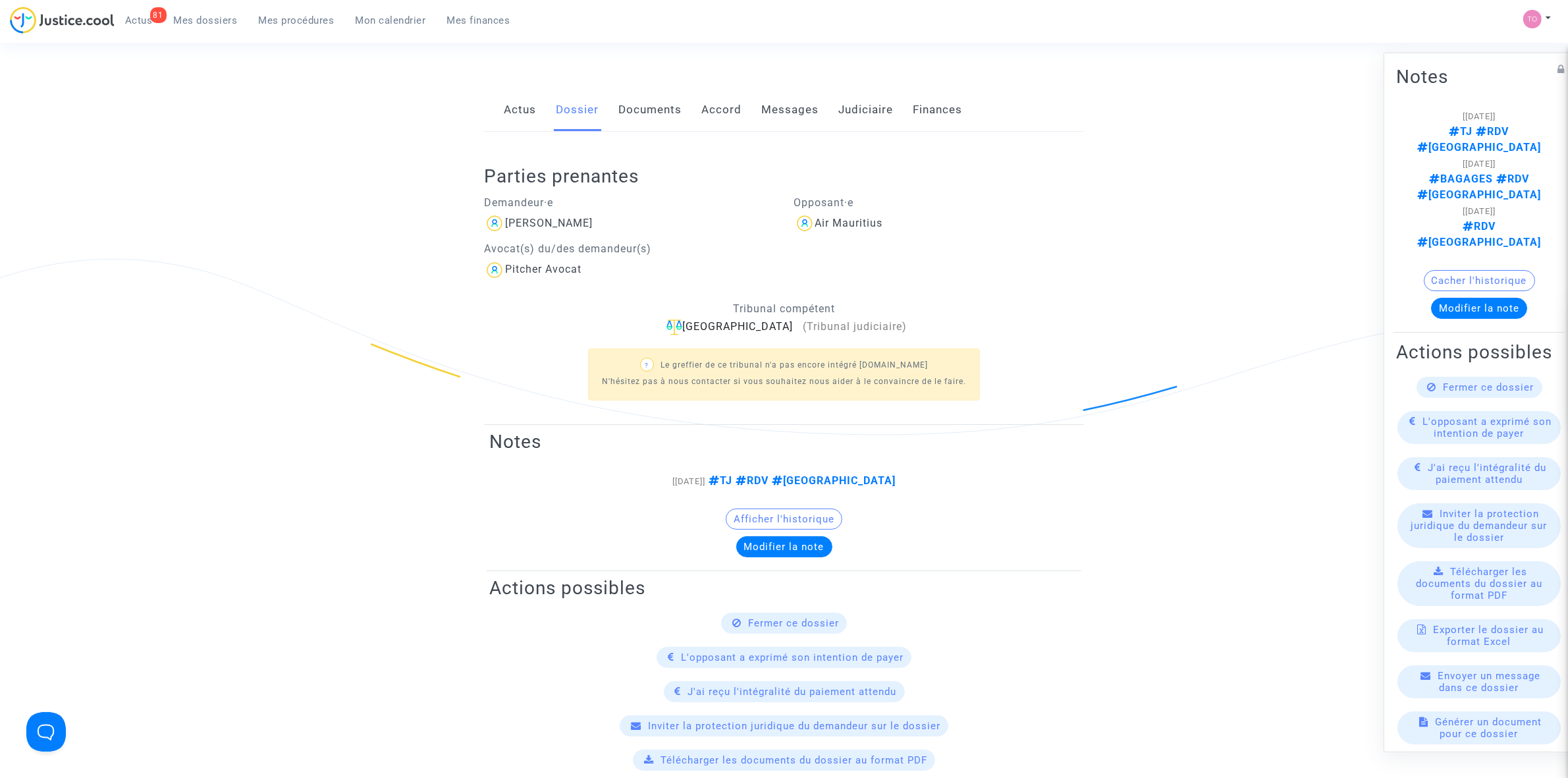
scroll to position [165, 0]
click at [656, 112] on link "Documents" at bounding box center [650, 110] width 63 height 43
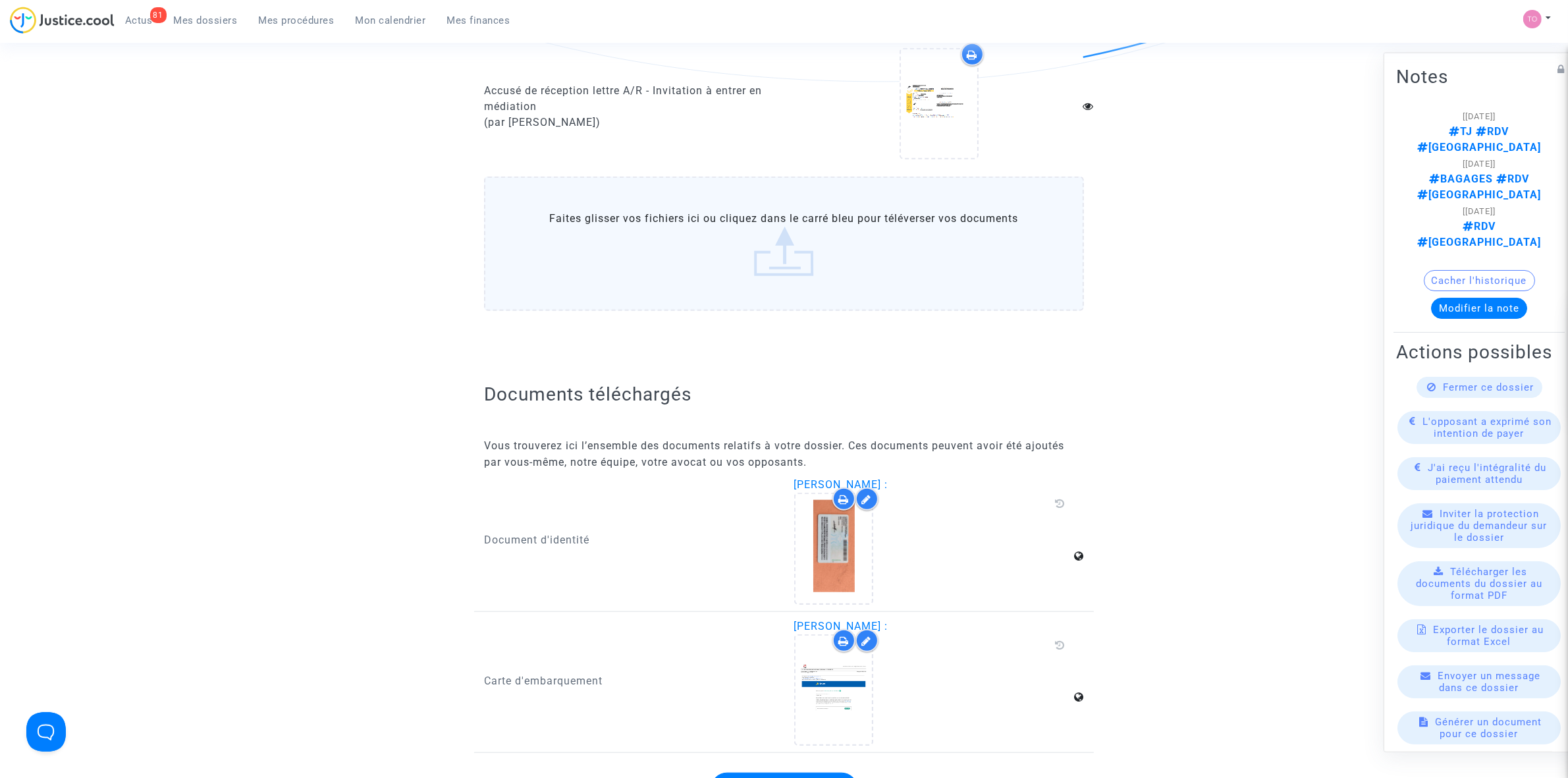
scroll to position [1730, 0]
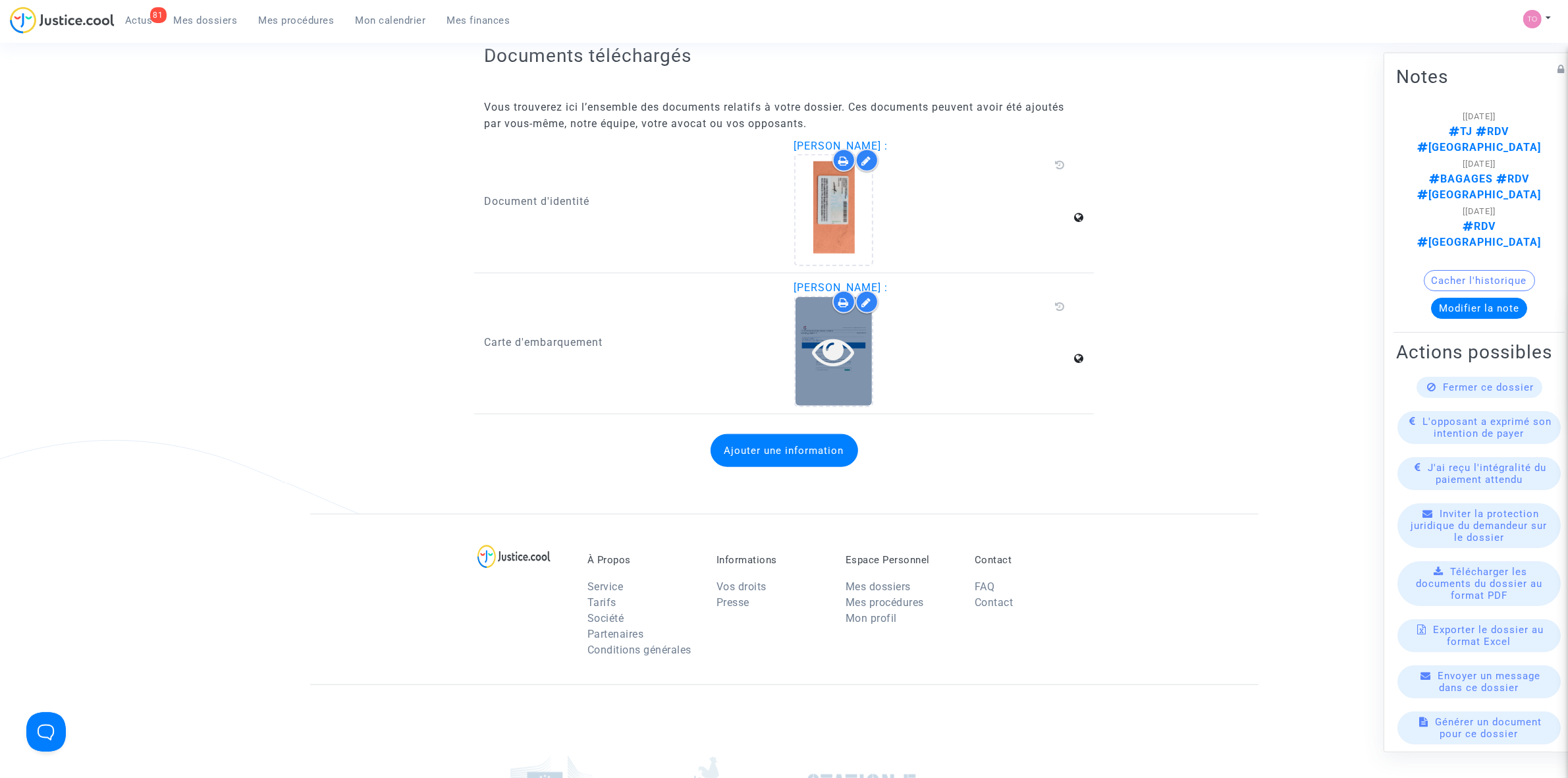
click at [812, 336] on icon at bounding box center [833, 351] width 43 height 42
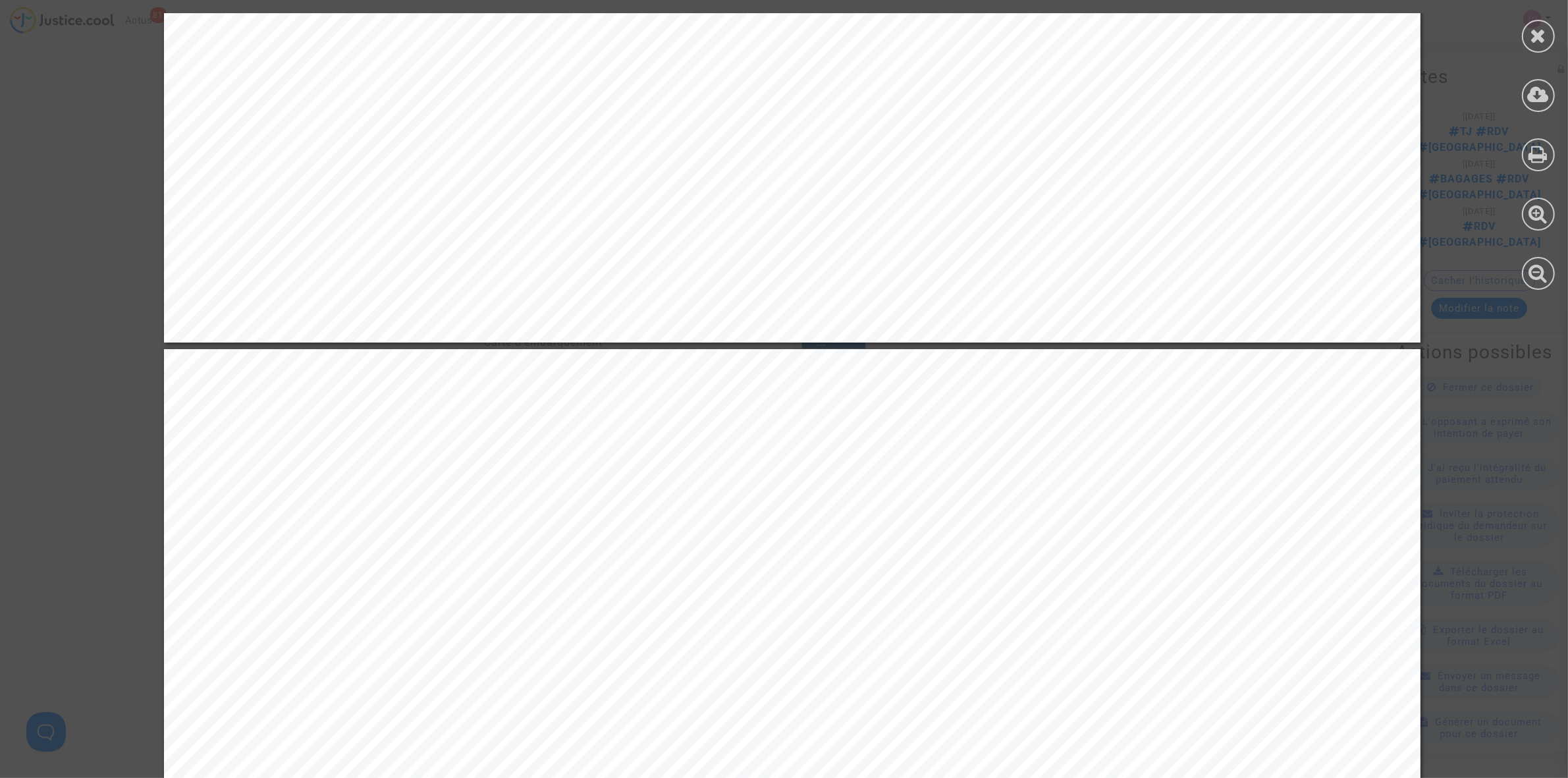
scroll to position [4201, 0]
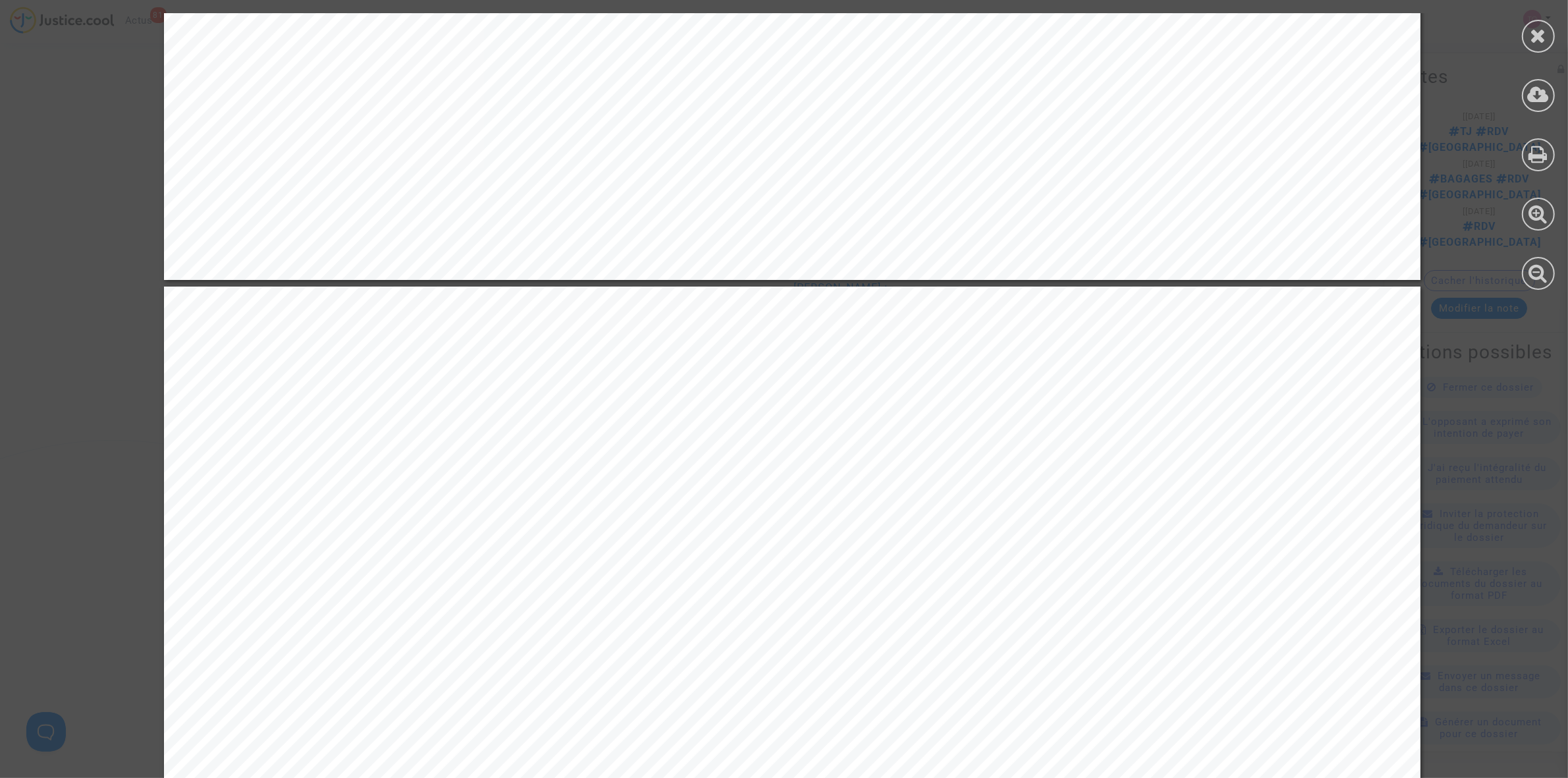
drag, startPoint x: 1536, startPoint y: 19, endPoint x: 1528, endPoint y: 27, distance: 11.3
click at [1536, 19] on div at bounding box center [1538, 36] width 33 height 33
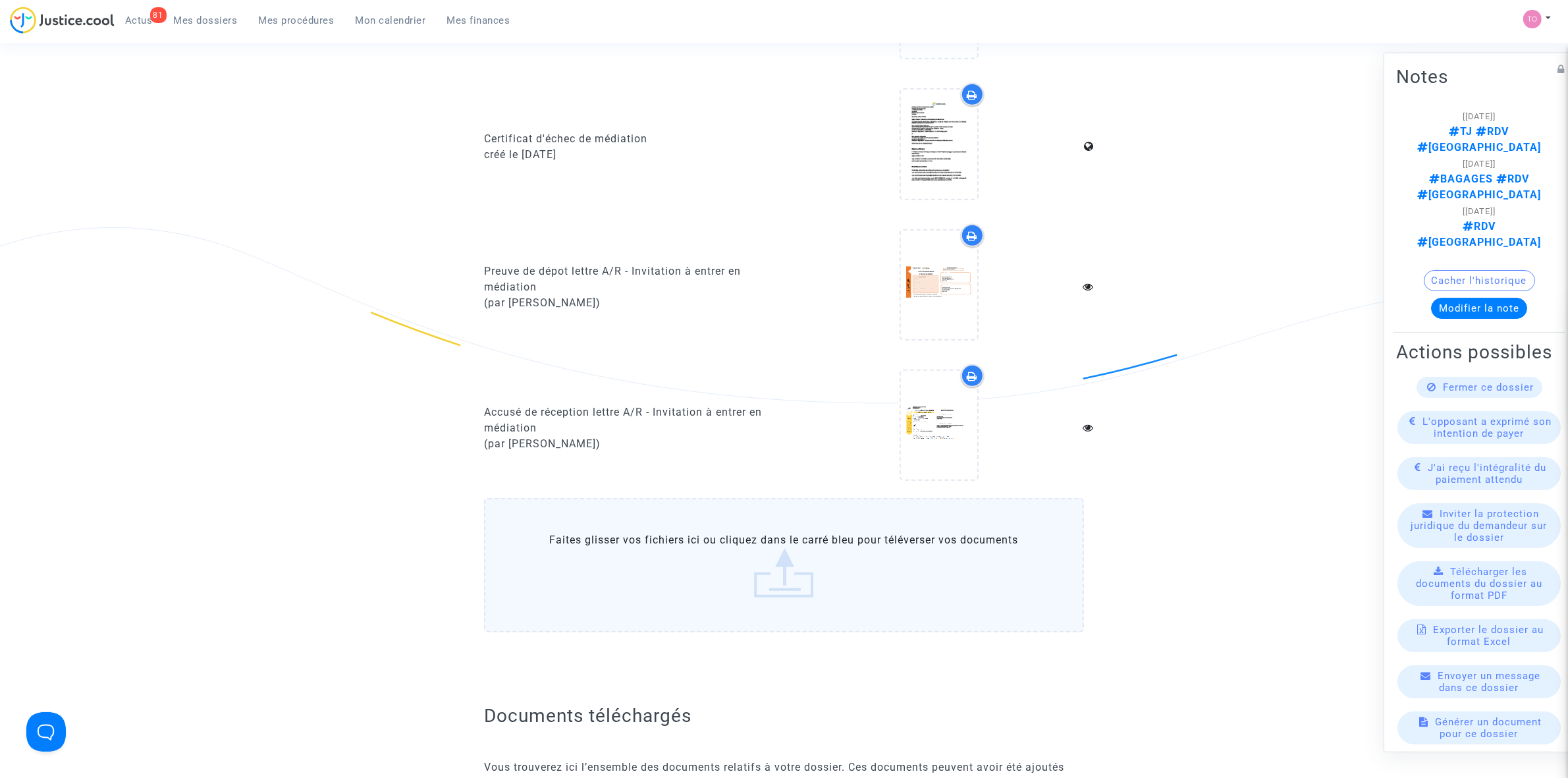
scroll to position [1071, 0]
click at [928, 411] on icon at bounding box center [938, 424] width 43 height 42
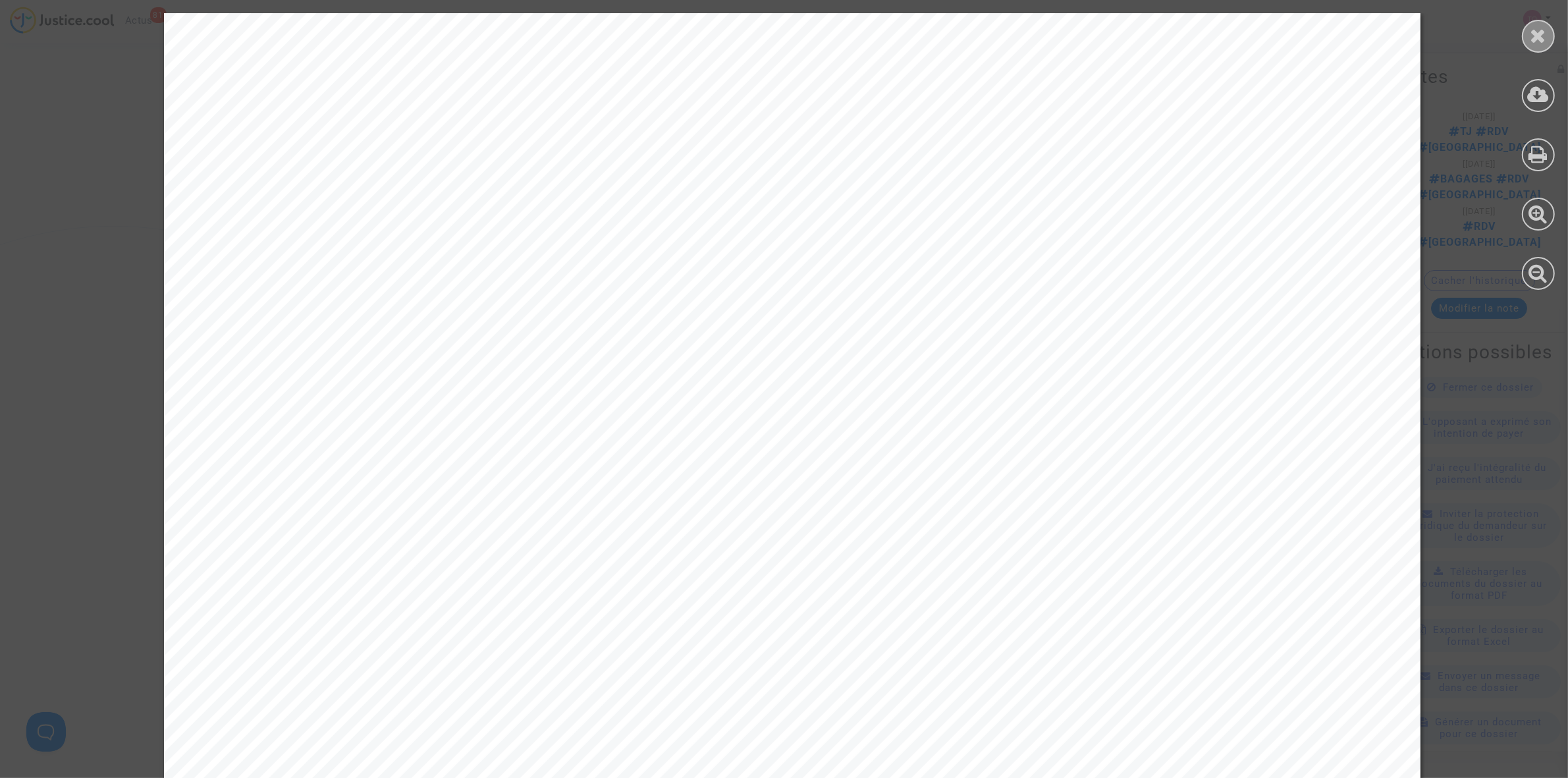
click at [1523, 30] on div at bounding box center [1538, 36] width 33 height 33
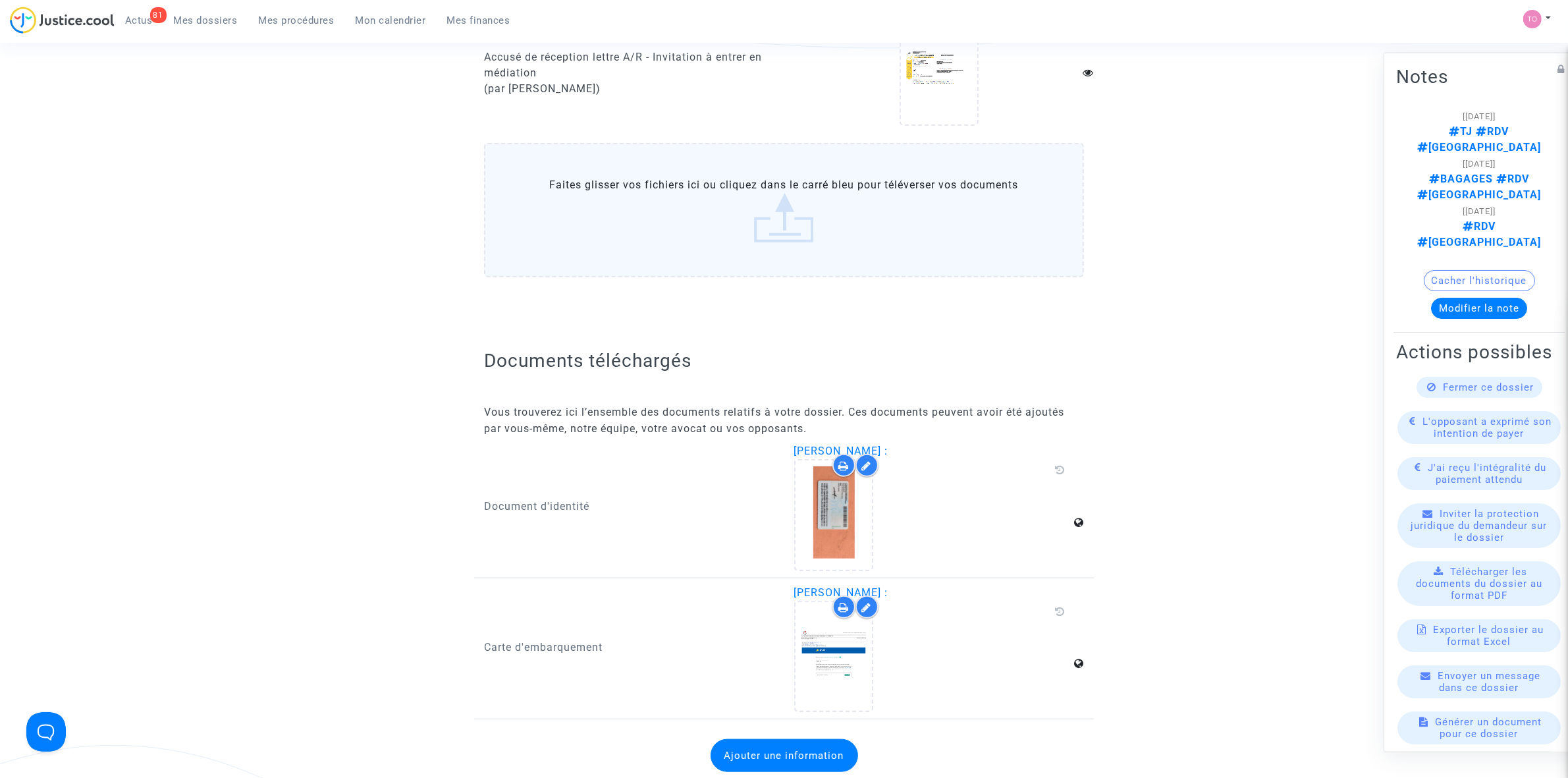
scroll to position [1482, 0]
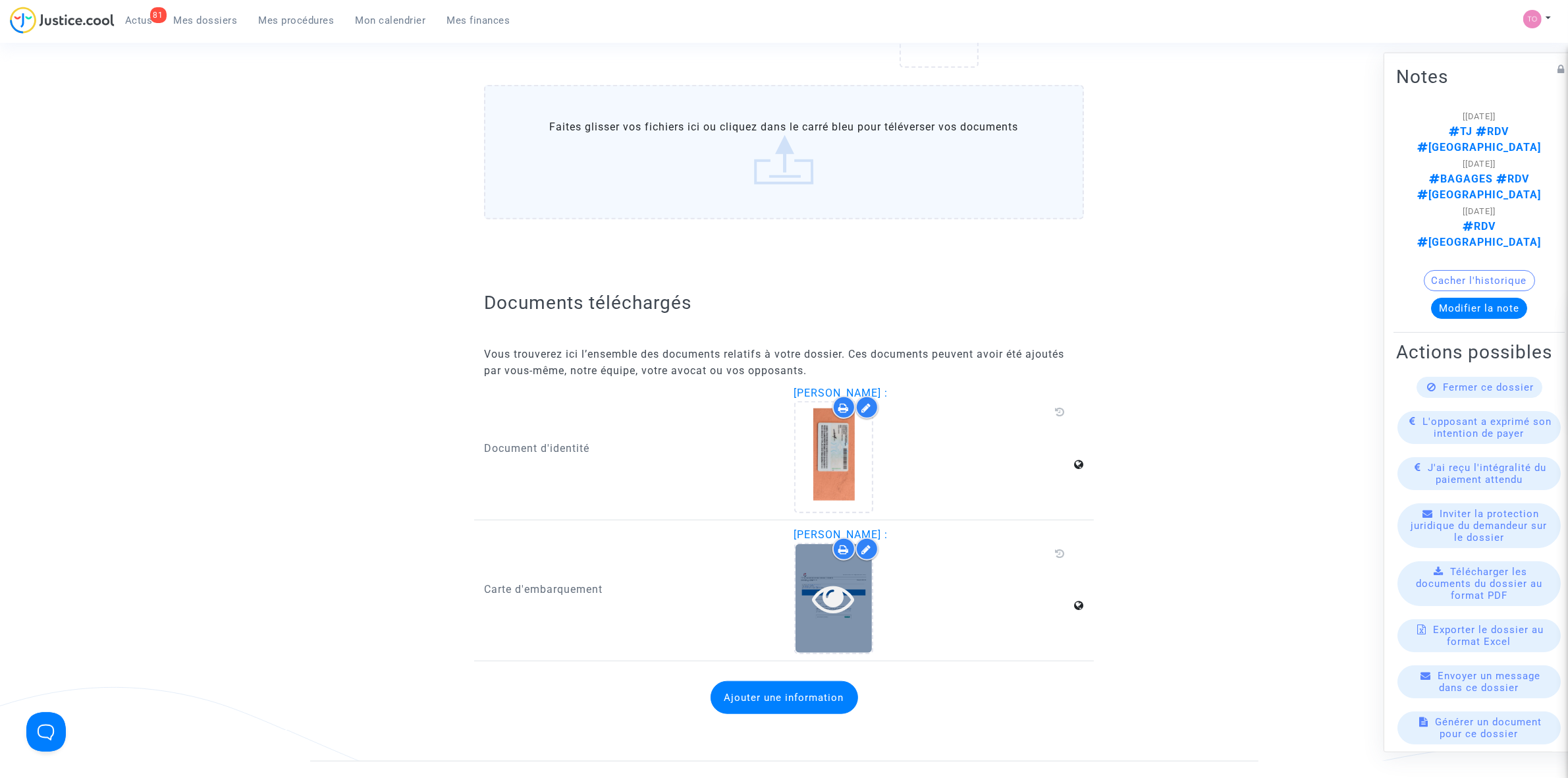
click at [822, 577] on icon at bounding box center [833, 598] width 43 height 42
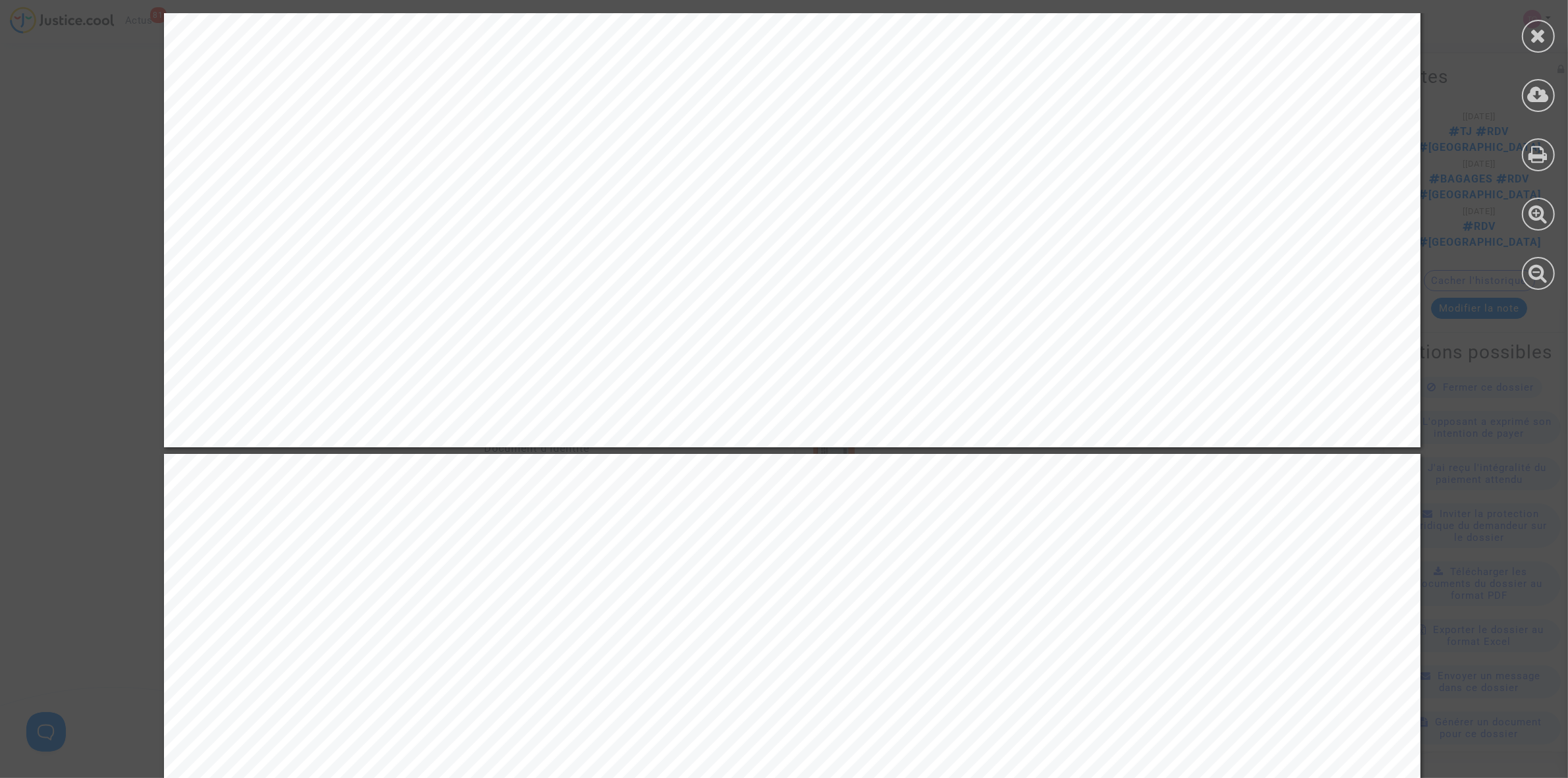
scroll to position [4036, 0]
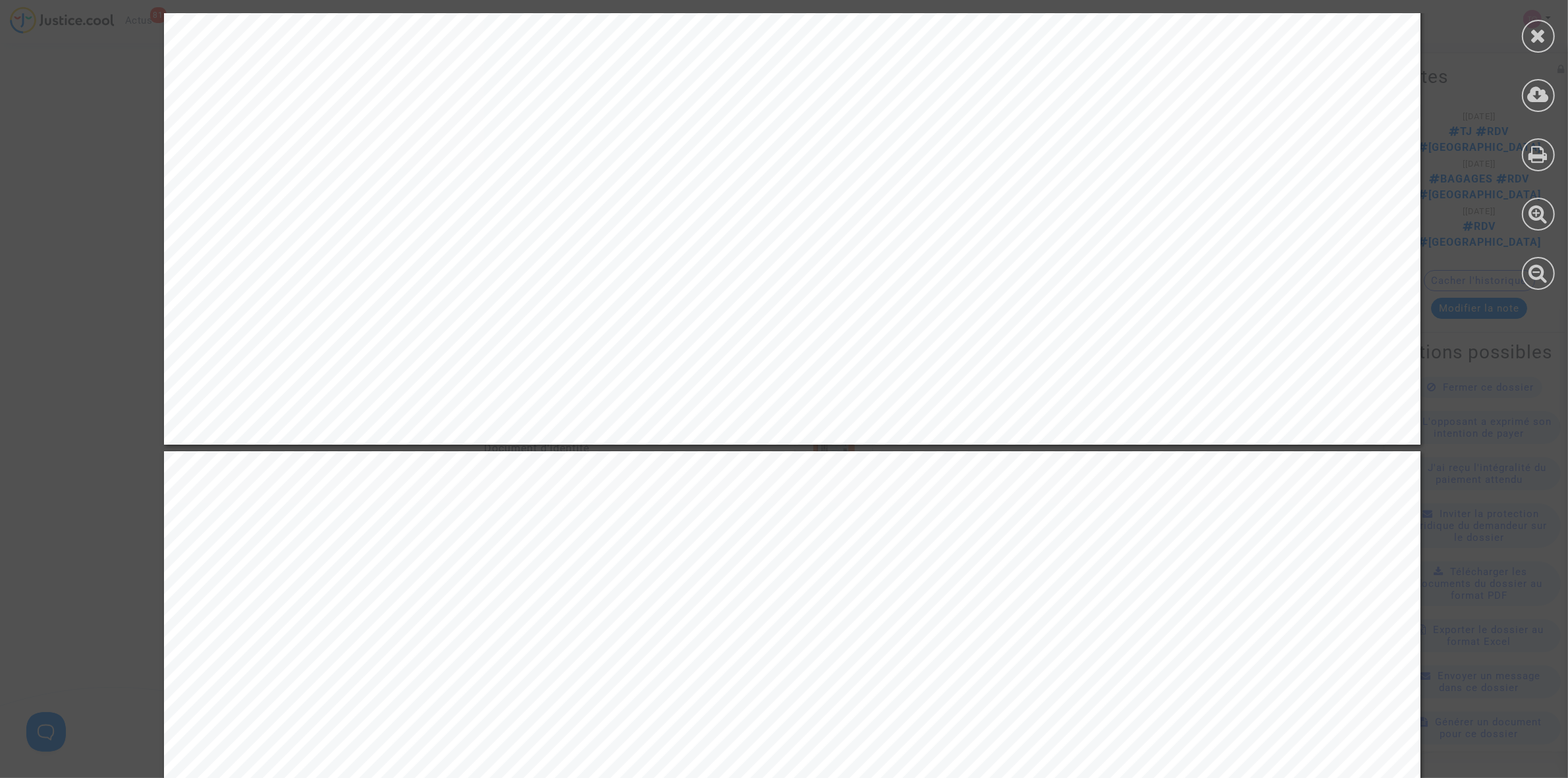
drag, startPoint x: 538, startPoint y: 300, endPoint x: 585, endPoint y: 299, distance: 47.0
click at [585, 299] on div "00:05 Nairobi (Kenya) NBO · Aéroport Jomo Kenyatta Internatonal‚ Terminal 1A Ke…" at bounding box center [792, 1] width 1256 height 888
drag, startPoint x: 542, startPoint y: 275, endPoint x: 571, endPoint y: 274, distance: 29.0
click at [571, 274] on div "00:05 Nairobi (Kenya) NBO · Aéroport Jomo Kenyatta Internatonal‚ Terminal 1A Ke…" at bounding box center [792, 1] width 1256 height 888
drag, startPoint x: 561, startPoint y: 284, endPoint x: 594, endPoint y: 284, distance: 33.0
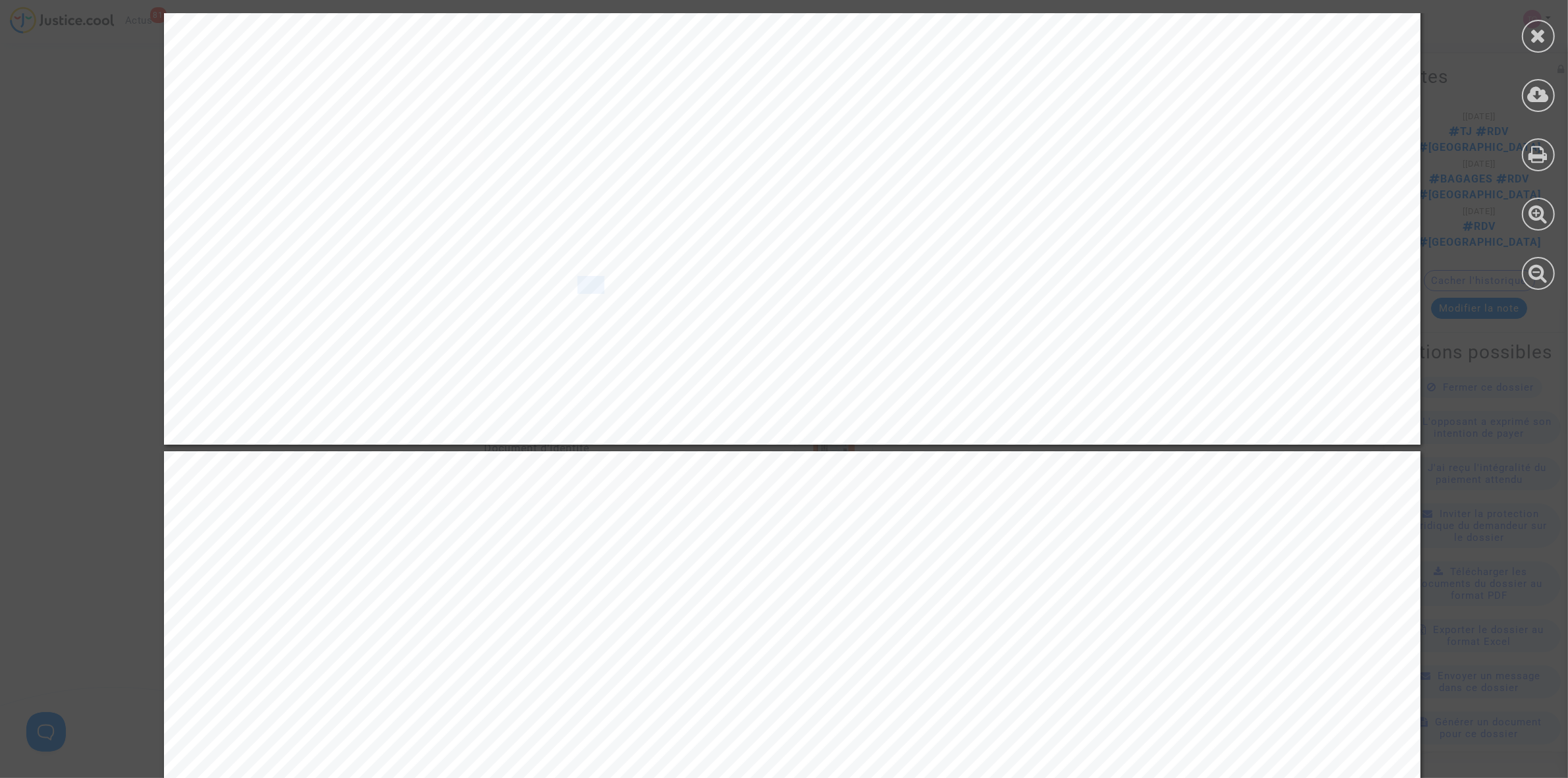
click at [594, 284] on span "NBO · Aéroport Jomo Kenyatta Internatonal‚ Terminal" at bounding box center [767, 285] width 426 height 16
click at [555, 277] on span "NBO · Aéroport Jomo Kenyatta Internatonal‚ Terminal" at bounding box center [767, 285] width 426 height 16
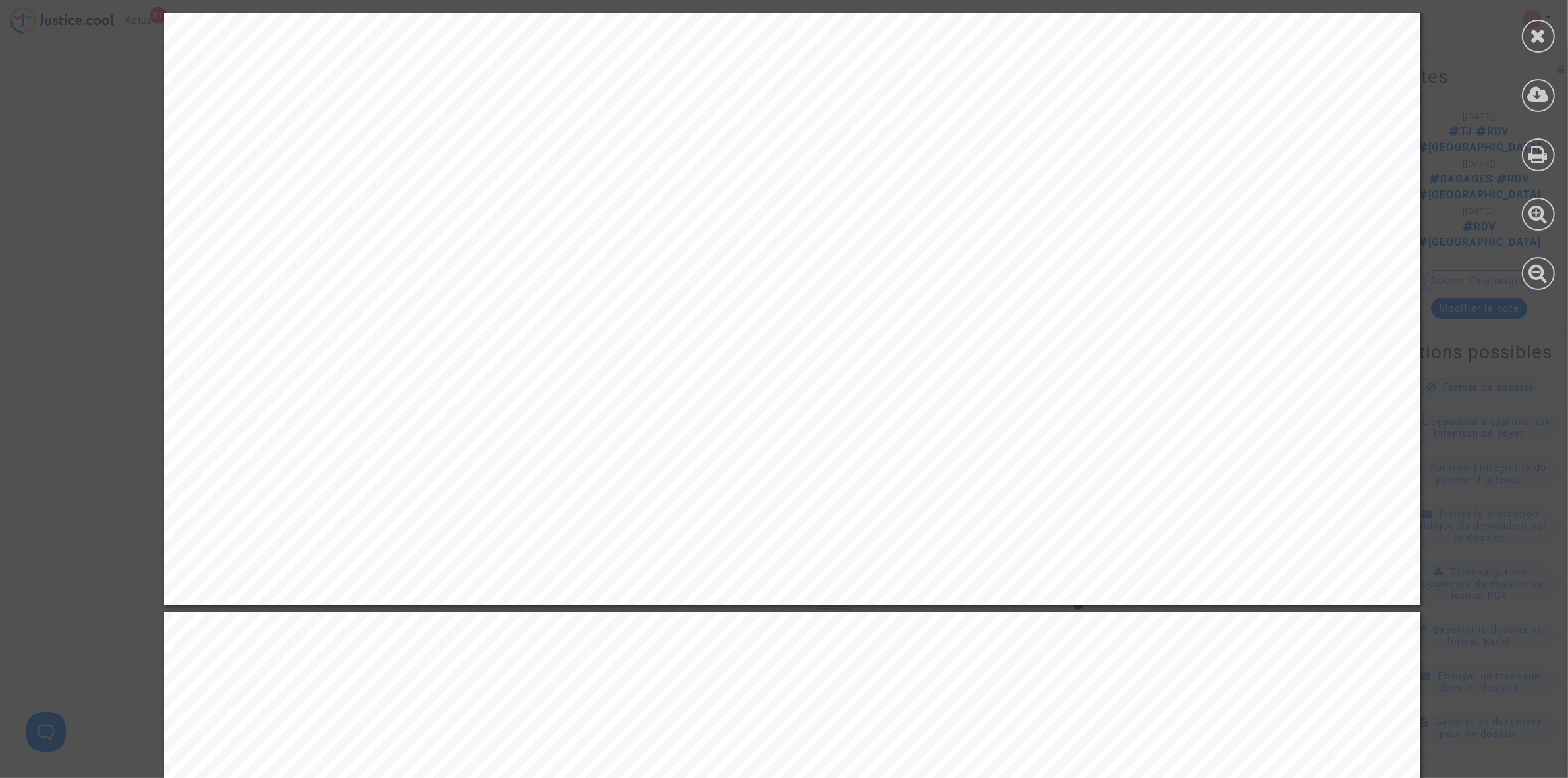
scroll to position [3871, 0]
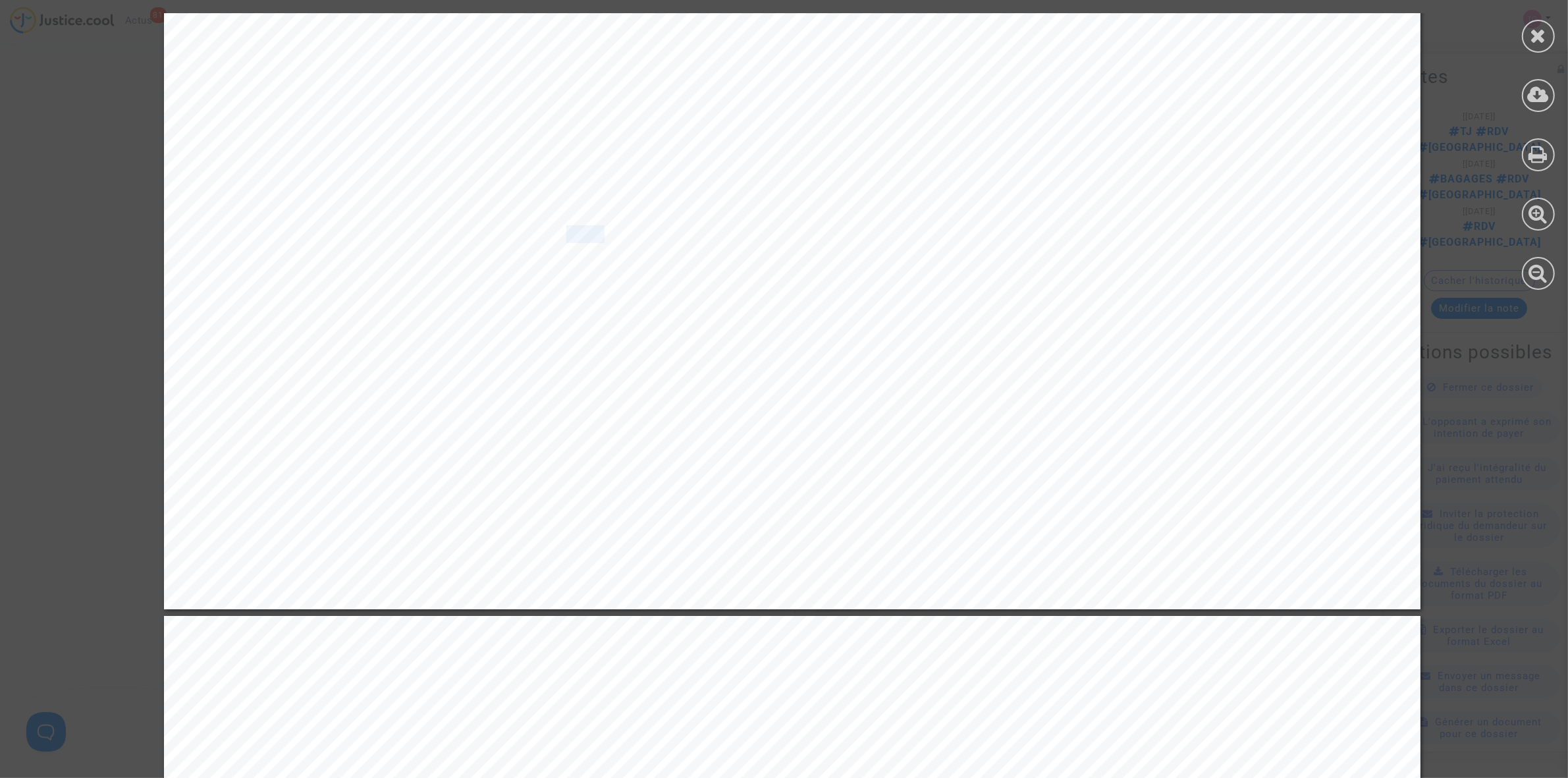
drag, startPoint x: 557, startPoint y: 239, endPoint x: 594, endPoint y: 239, distance: 37.0
click at [594, 239] on span "NBO · Aéroport Jomo Kenyatta Internatonal‚ Terminal 1A" at bounding box center [780, 235] width 451 height 16
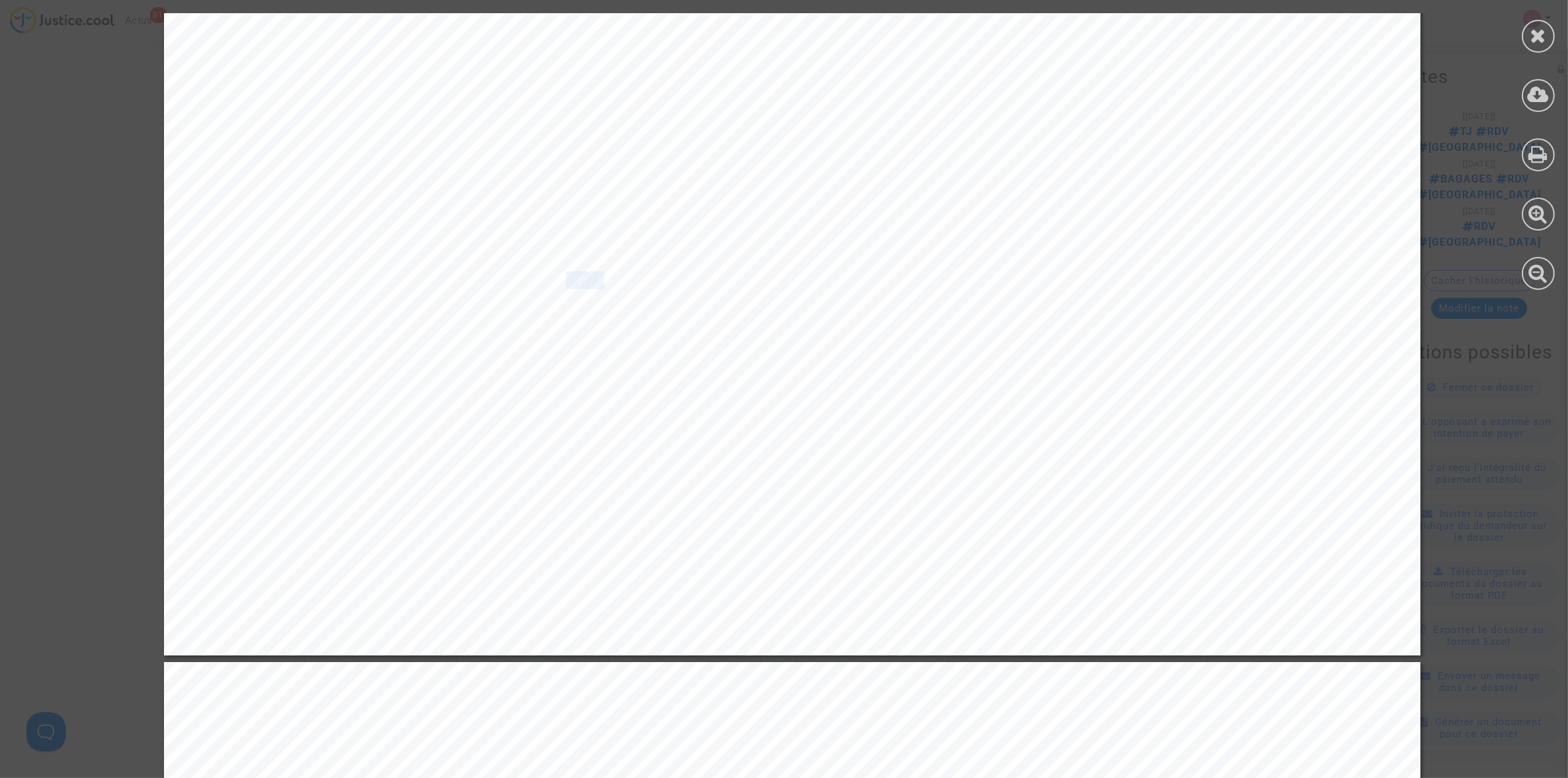
scroll to position [3707, 0]
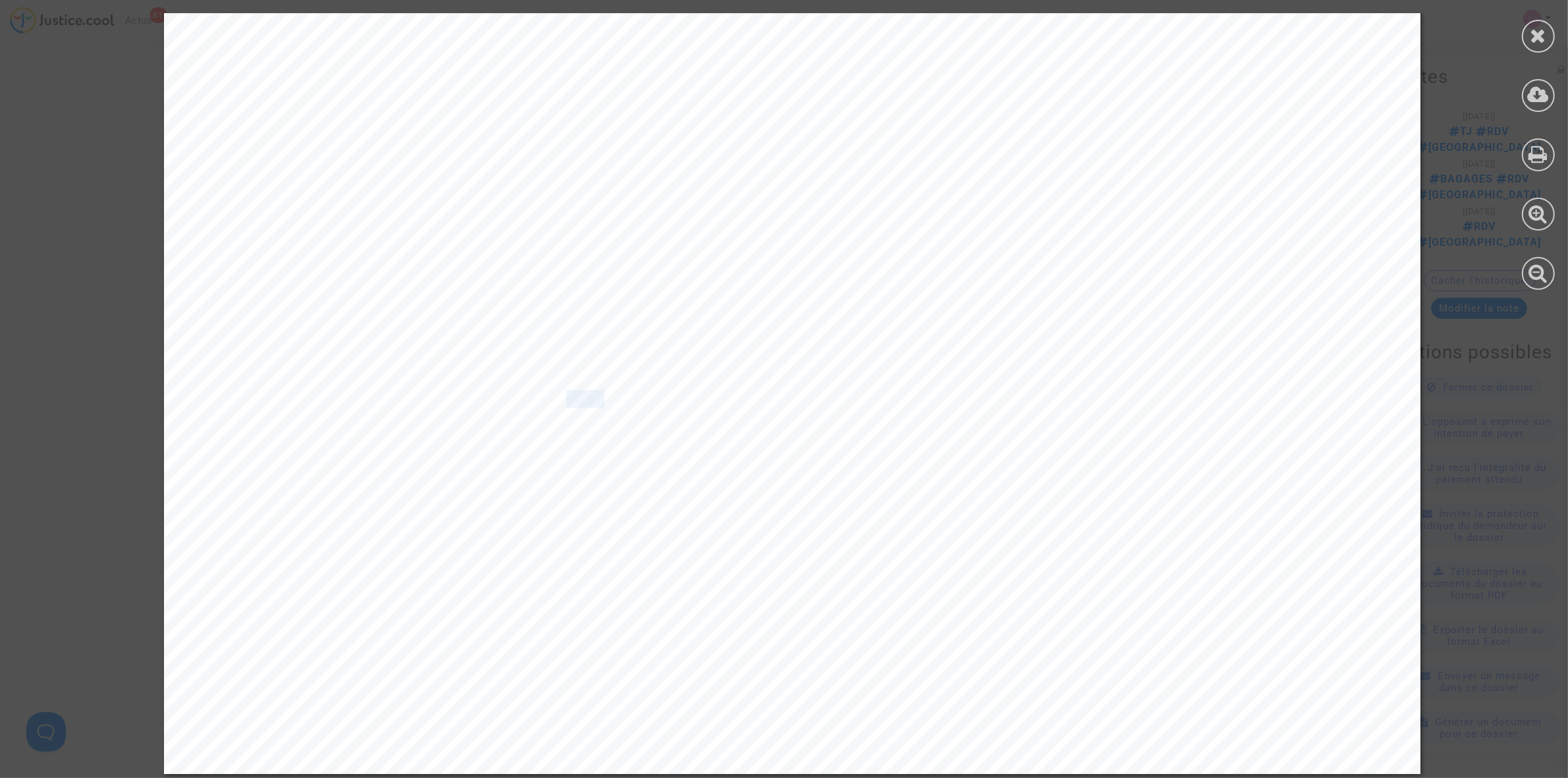
click at [555, 398] on span "NBO · Aéroport Jomo Kenyatta Internatonal‚ Terminal 1A" at bounding box center [780, 399] width 451 height 16
drag, startPoint x: 550, startPoint y: 400, endPoint x: 598, endPoint y: 400, distance: 48.0
click at [598, 400] on span "NBO · Aéroport Jomo Kenyatta Internatonal‚ Terminal 1A" at bounding box center [780, 399] width 451 height 16
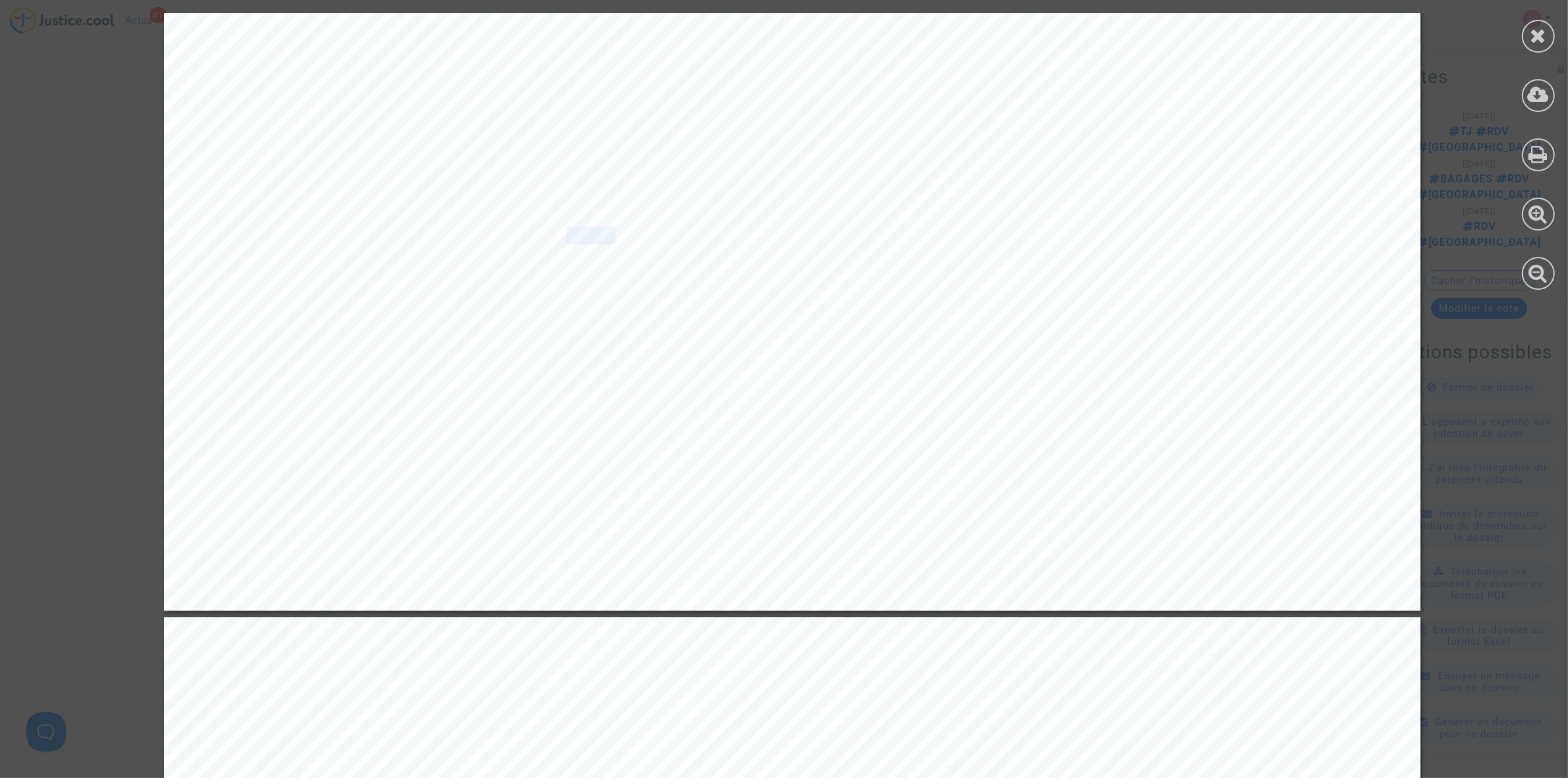
scroll to position [3871, 0]
drag, startPoint x: 636, startPoint y: 241, endPoint x: 833, endPoint y: 225, distance: 197.6
click at [833, 227] on span "NBO · Aéroport Jomo Kenyatta Internatonal‚ Terminal 1A" at bounding box center [780, 235] width 451 height 16
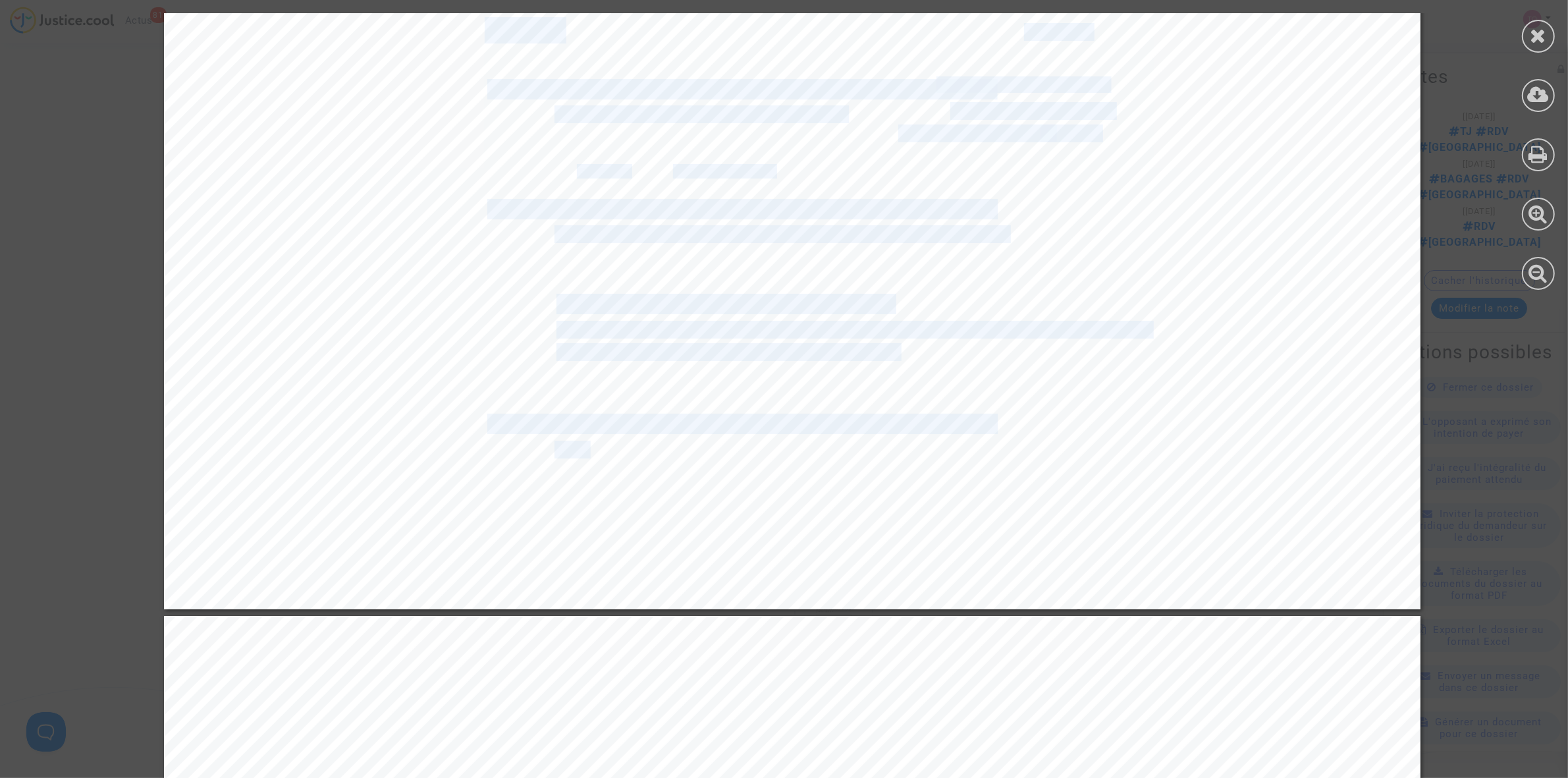
drag, startPoint x: 575, startPoint y: 446, endPoint x: 646, endPoint y: 439, distance: 71.3
click at [646, 439] on div "00:05 Nairobi (Kenya) NBO · Aéroport Jomo Kenyatta Internatonal‚ Terminal 1A Ke…" at bounding box center [792, 165] width 1256 height 888
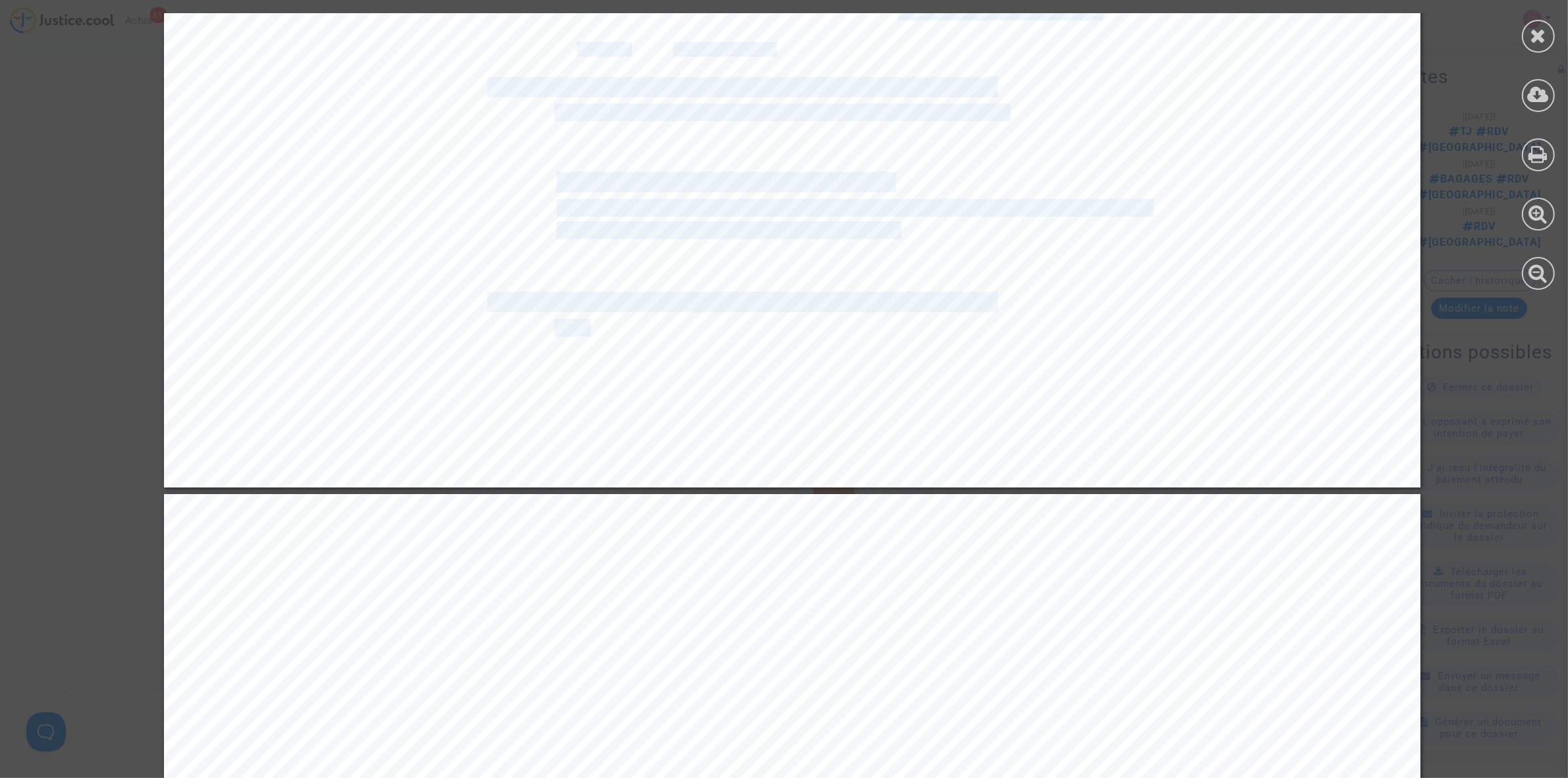
scroll to position [4036, 0]
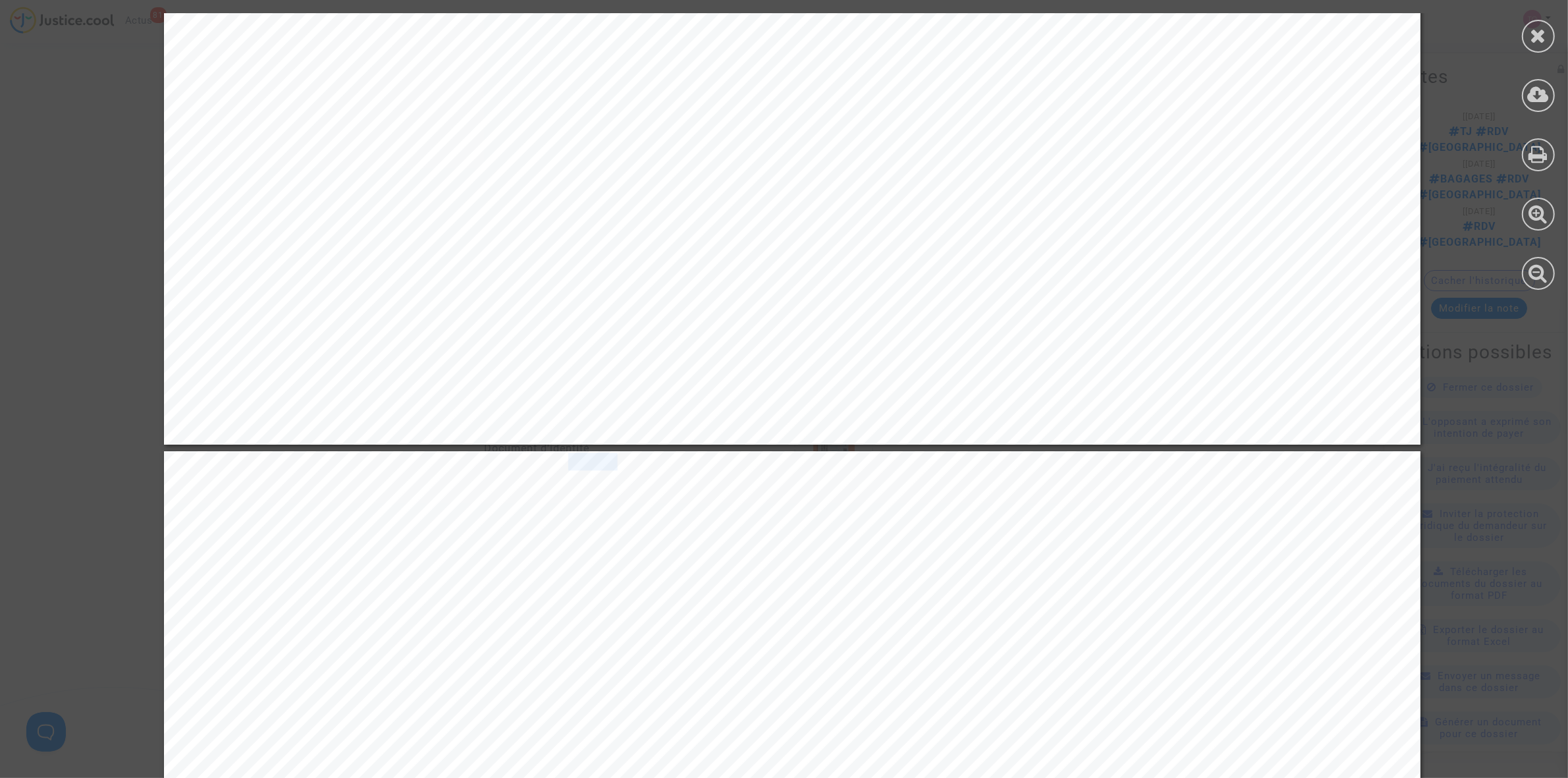
drag, startPoint x: 553, startPoint y: 466, endPoint x: 602, endPoint y: 457, distance: 49.8
click at [602, 457] on span "MRU · Aéroport Ile Maurice Sir Seewoosagur" at bounding box center [769, 462] width 429 height 16
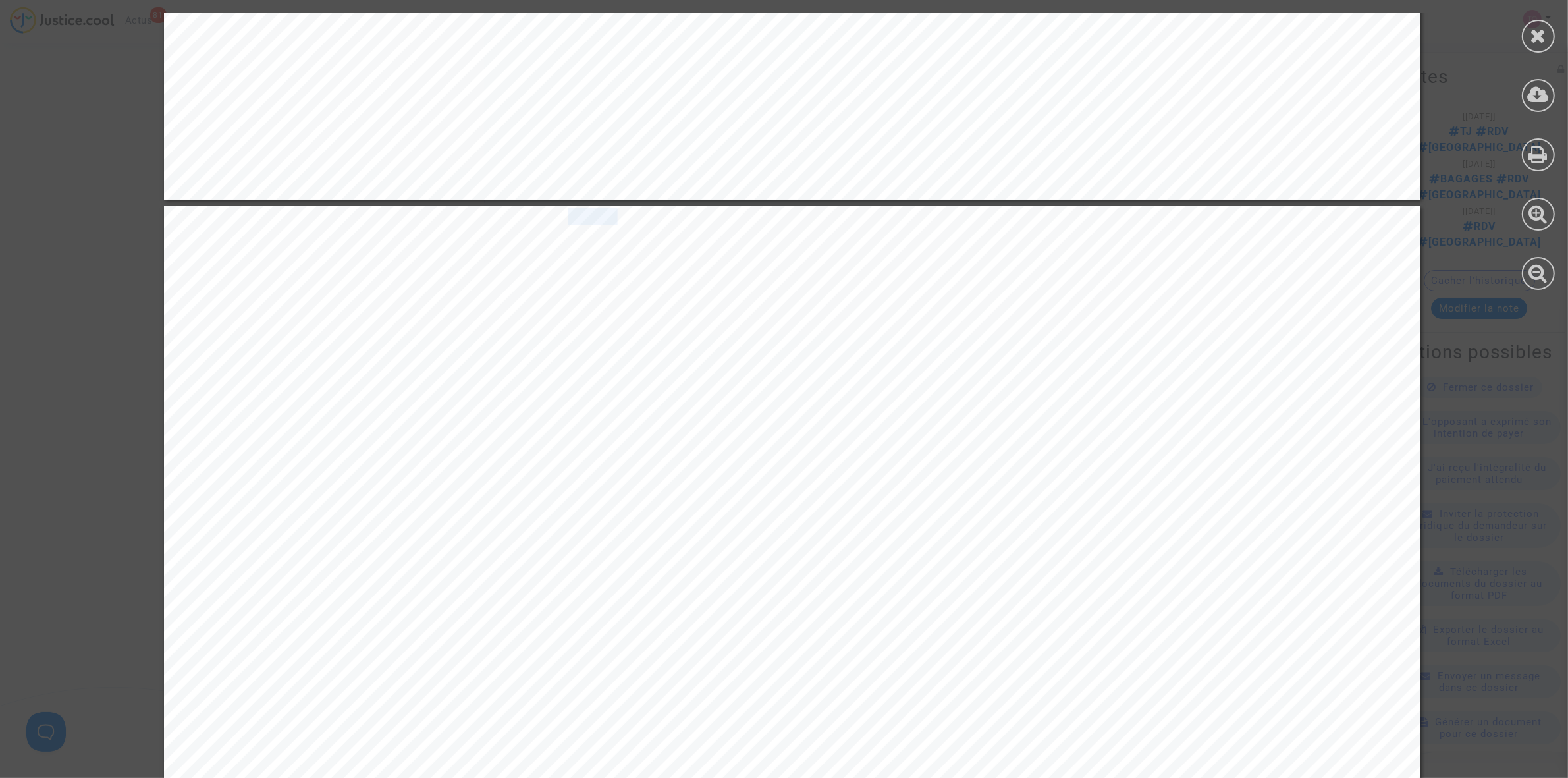
scroll to position [4283, 0]
drag, startPoint x: 553, startPoint y: 577, endPoint x: 609, endPoint y: 570, distance: 56.4
click at [609, 570] on span "RUN · Aéroport Gillot" at bounding box center [634, 573] width 159 height 16
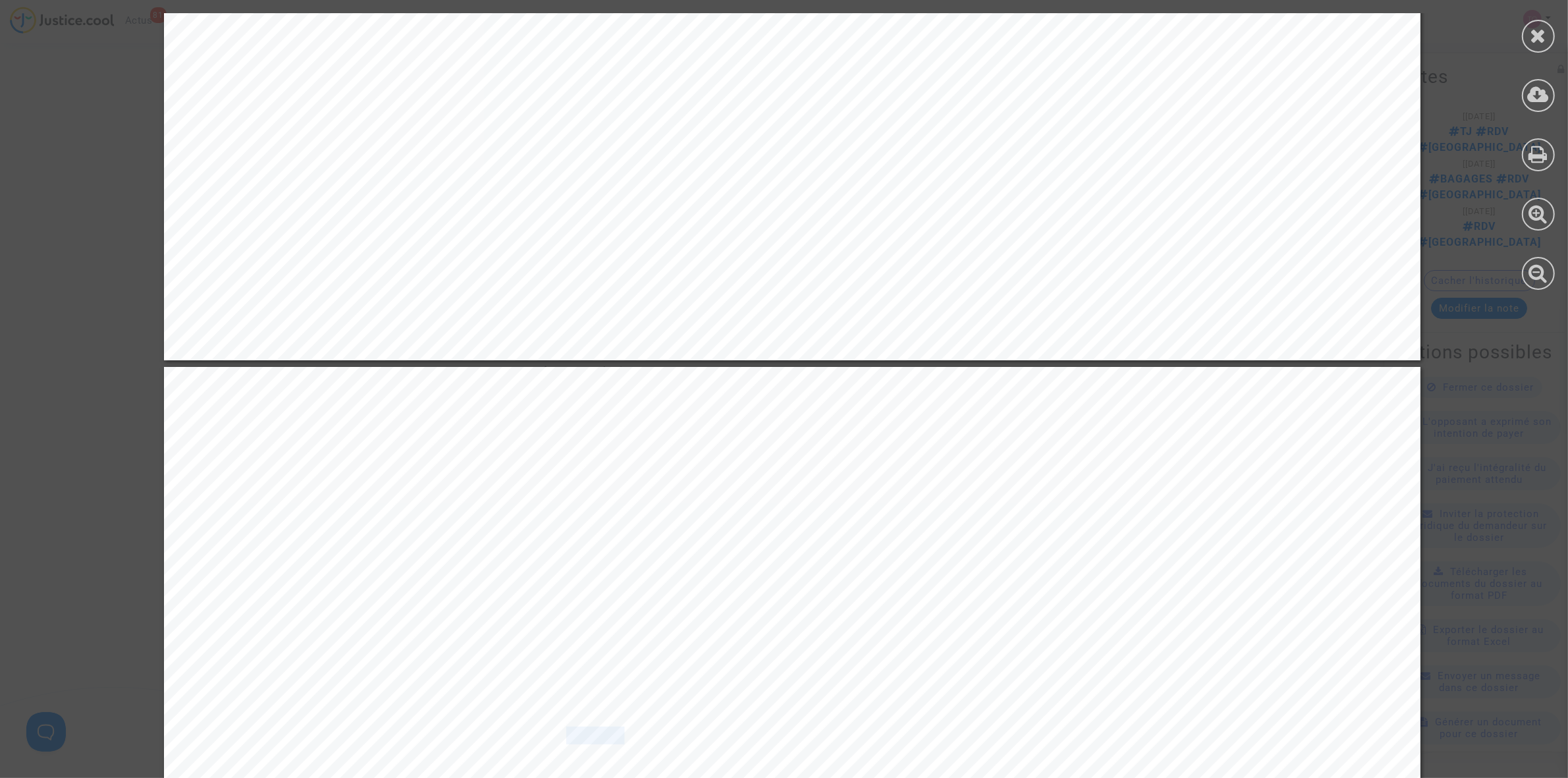
scroll to position [4118, 0]
drag, startPoint x: 564, startPoint y: 372, endPoint x: 664, endPoint y: 375, distance: 100.0
click at [664, 375] on span "MRU · Aéroport Ile Maurice Sir Seewoosagur" at bounding box center [769, 380] width 429 height 16
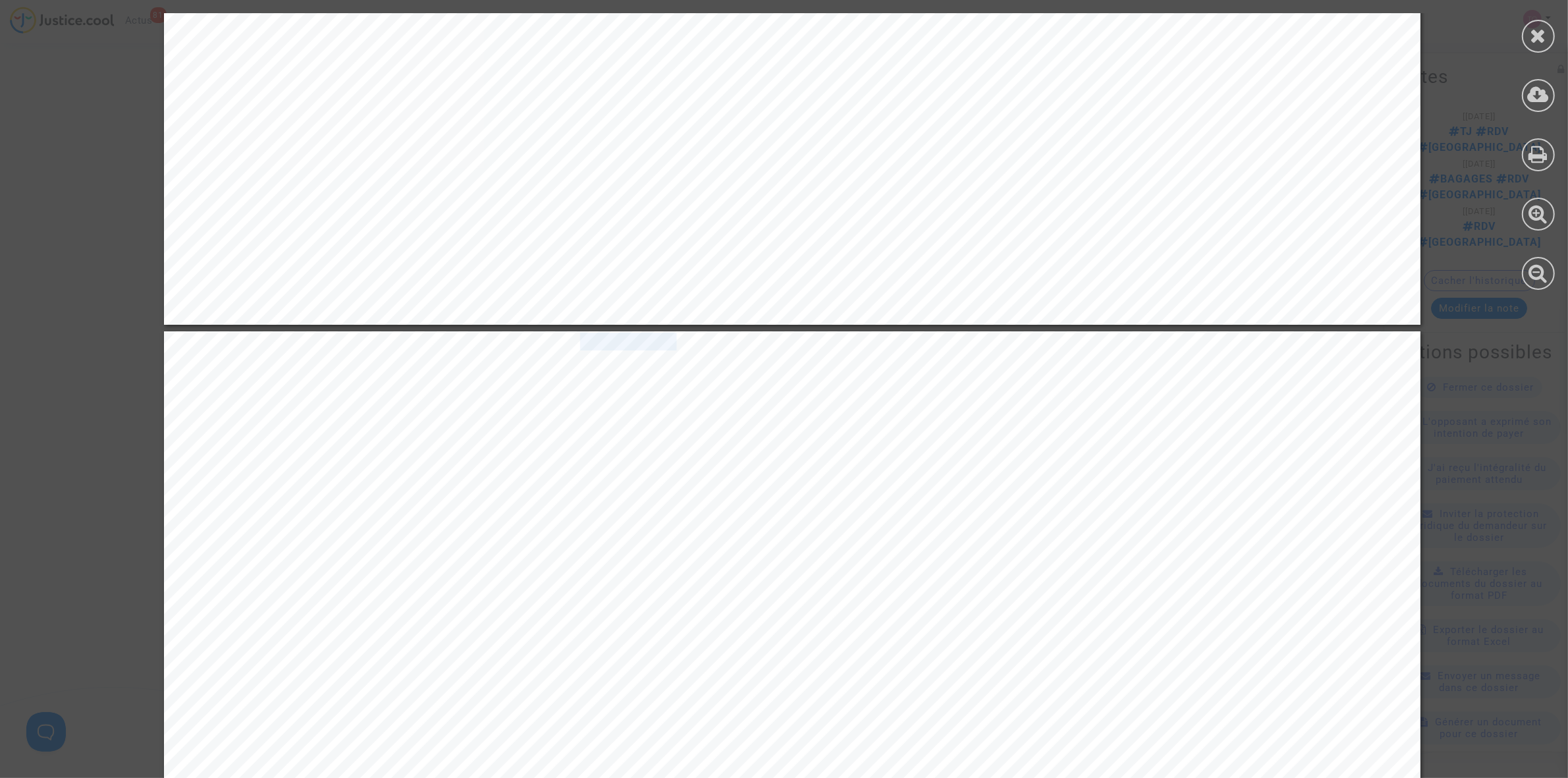
scroll to position [4201, 0]
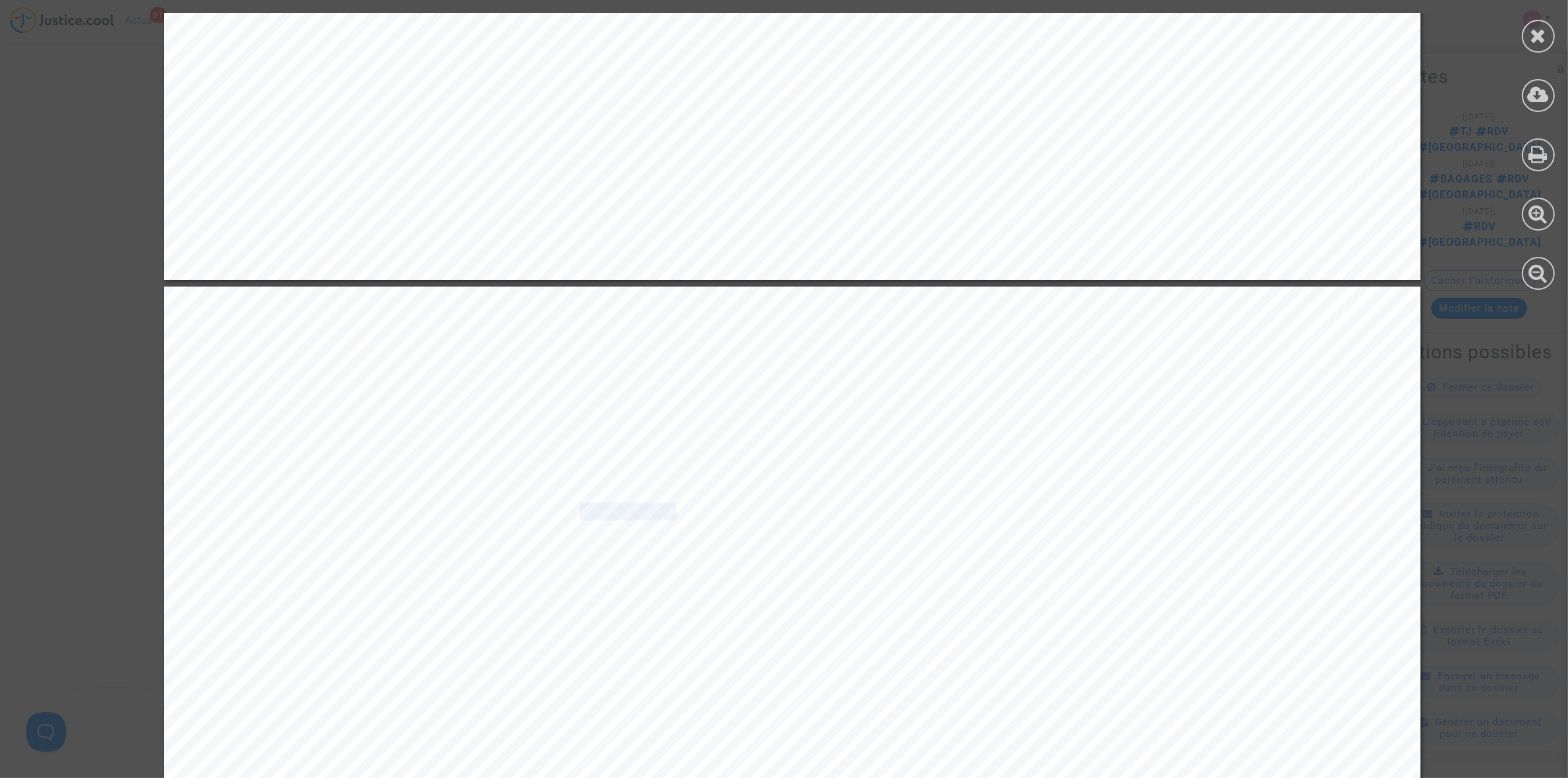
drag, startPoint x: 565, startPoint y: 515, endPoint x: 665, endPoint y: 515, distance: 100.0
click at [665, 515] on span "MRU · Aéroport Ile Maurice Sir Seewoosagur" at bounding box center [769, 512] width 429 height 16
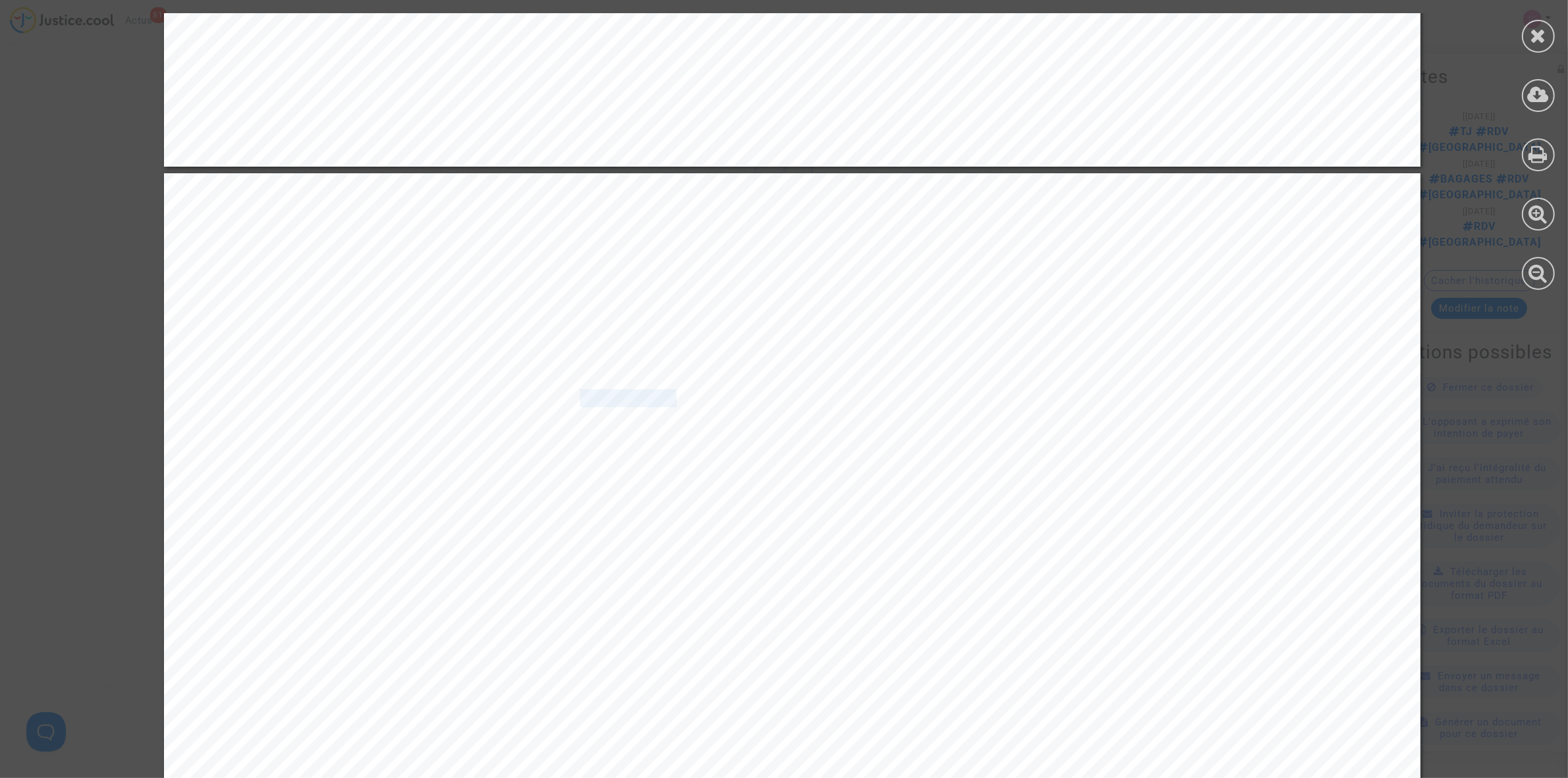
scroll to position [4366, 0]
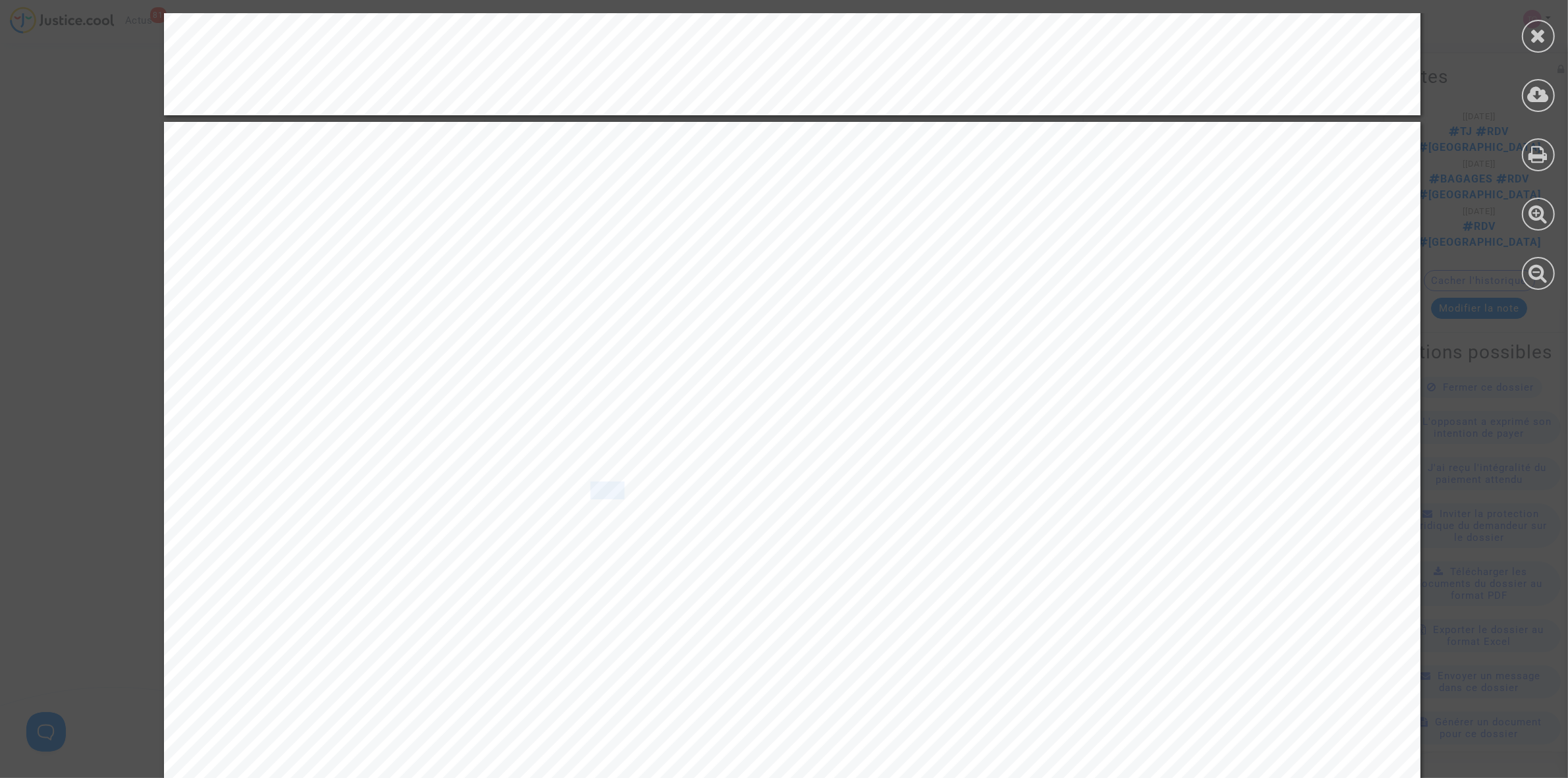
drag, startPoint x: 573, startPoint y: 494, endPoint x: 609, endPoint y: 491, distance: 36.1
click at [609, 491] on span "RUN · Aéroport Gillot" at bounding box center [634, 491] width 159 height 16
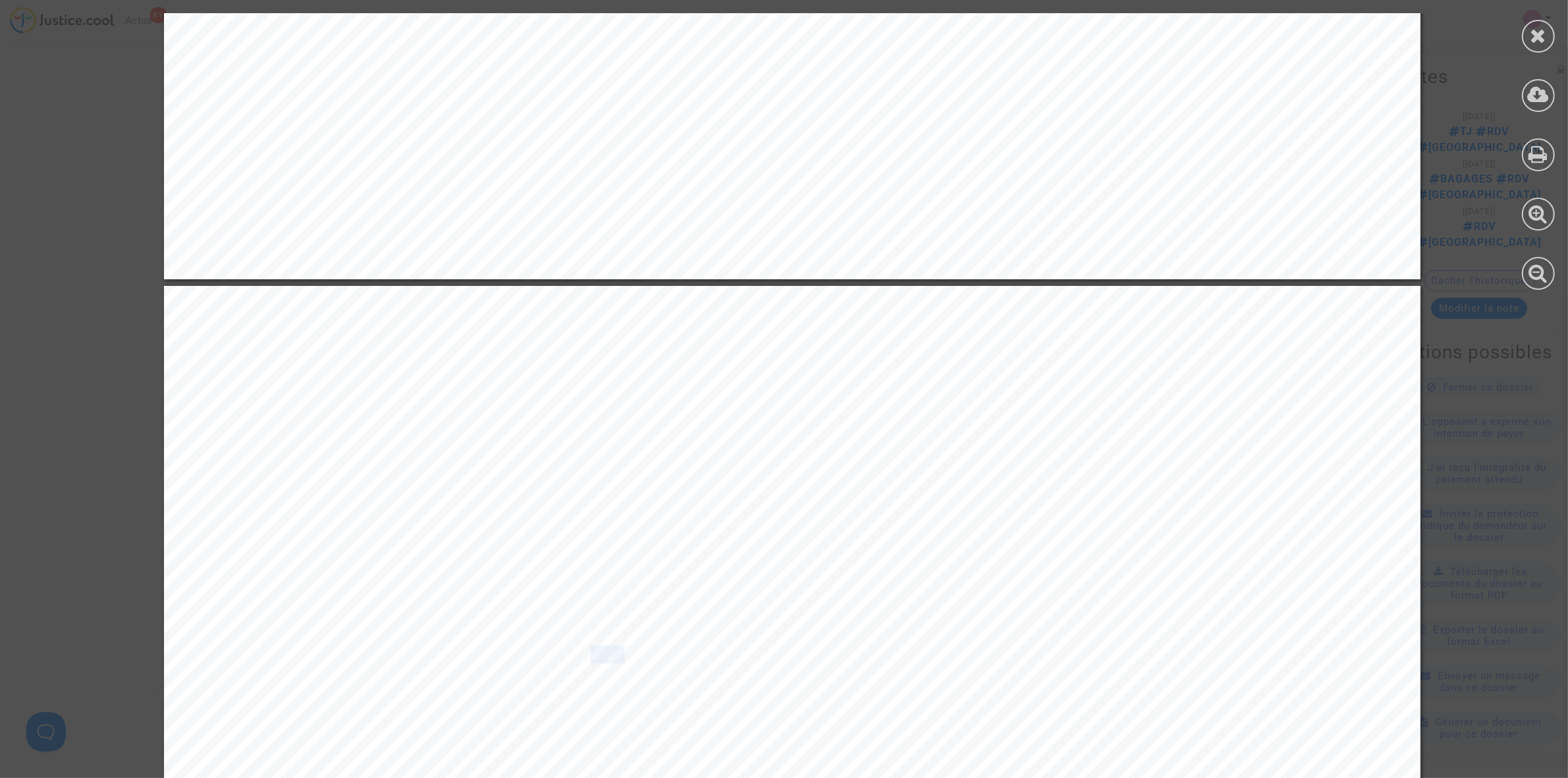
scroll to position [4201, 0]
click at [1533, 102] on icon at bounding box center [1538, 95] width 22 height 19
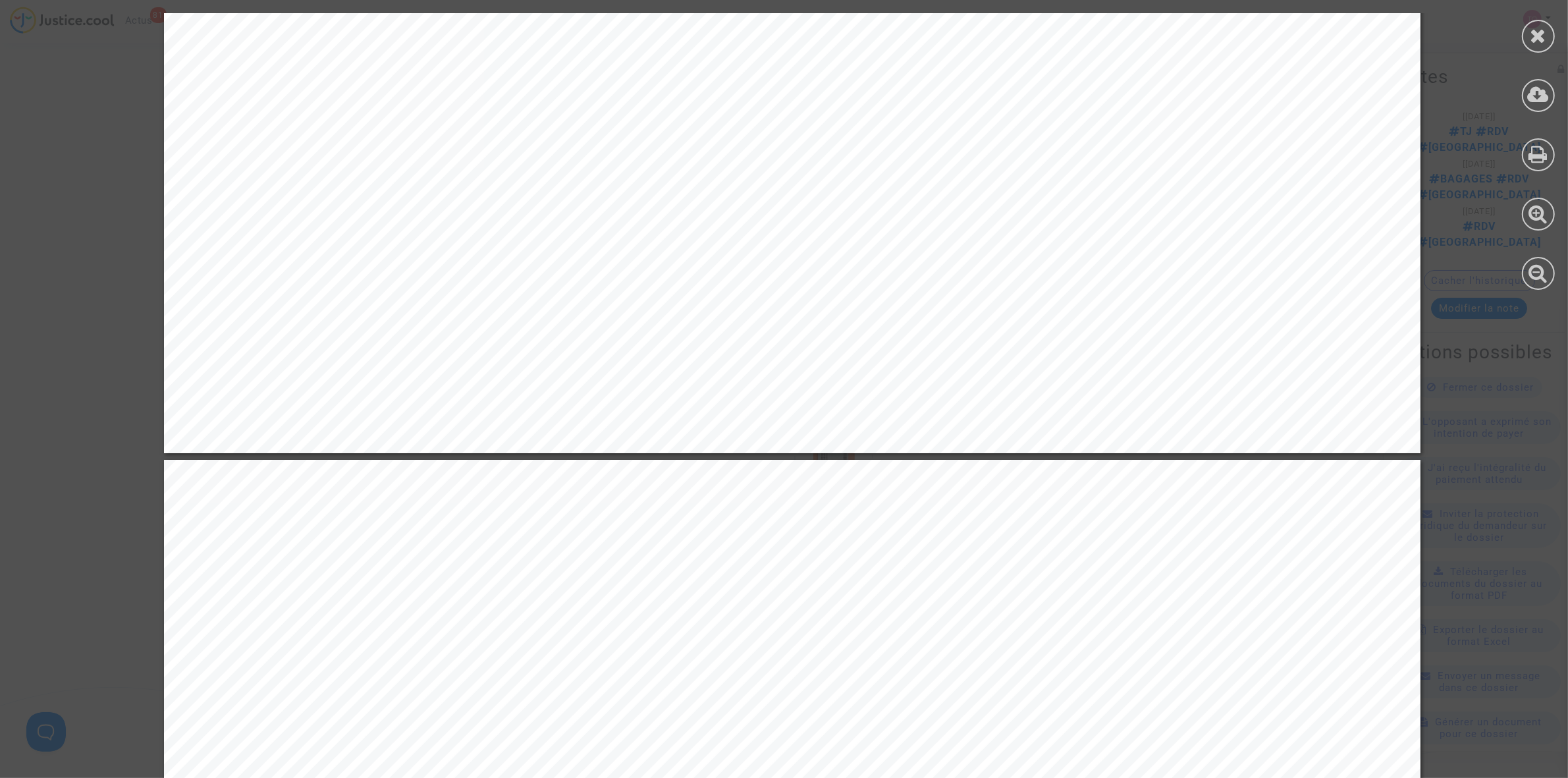
scroll to position [3954, 0]
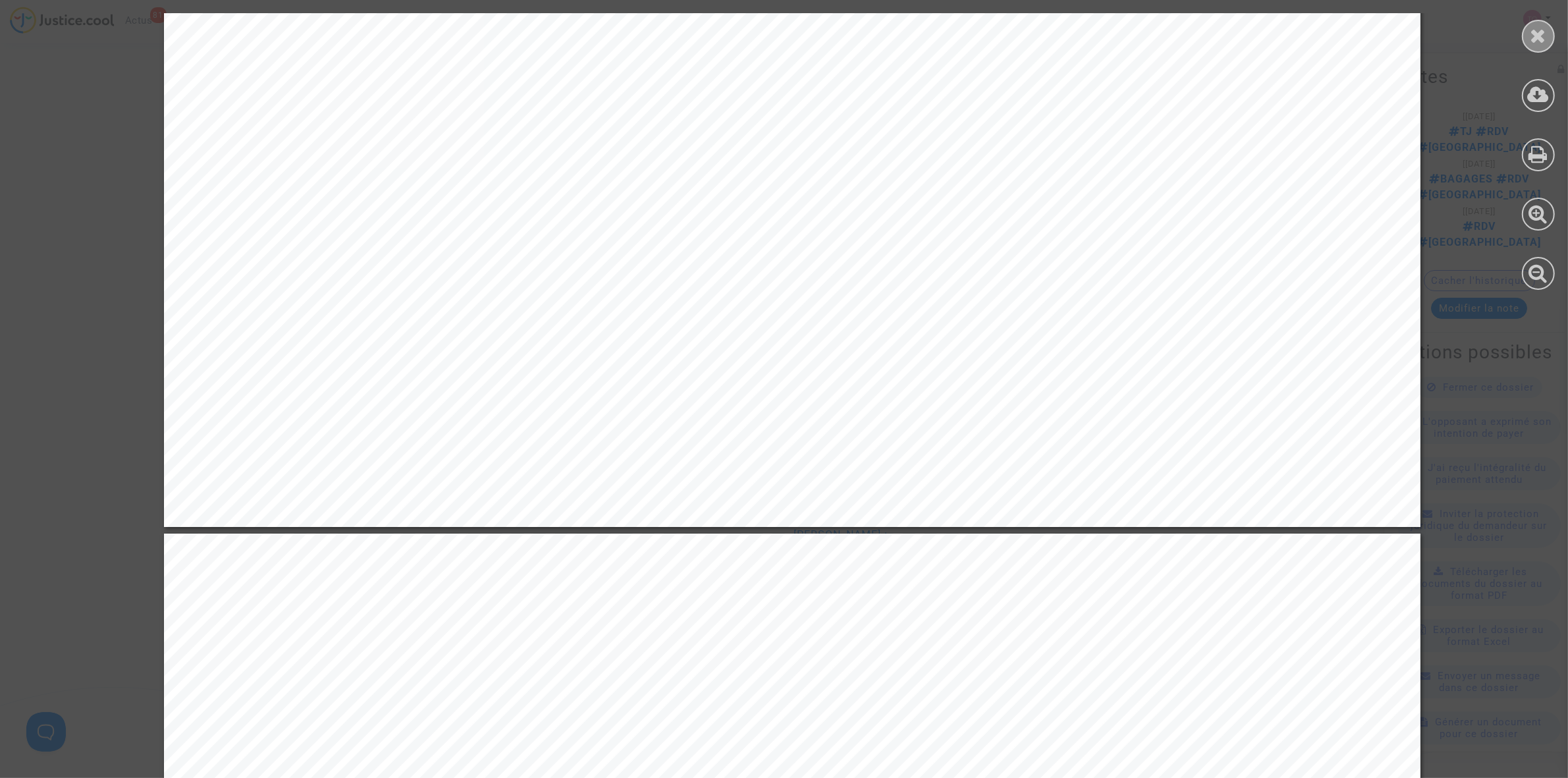
click at [1540, 22] on div at bounding box center [1538, 36] width 33 height 33
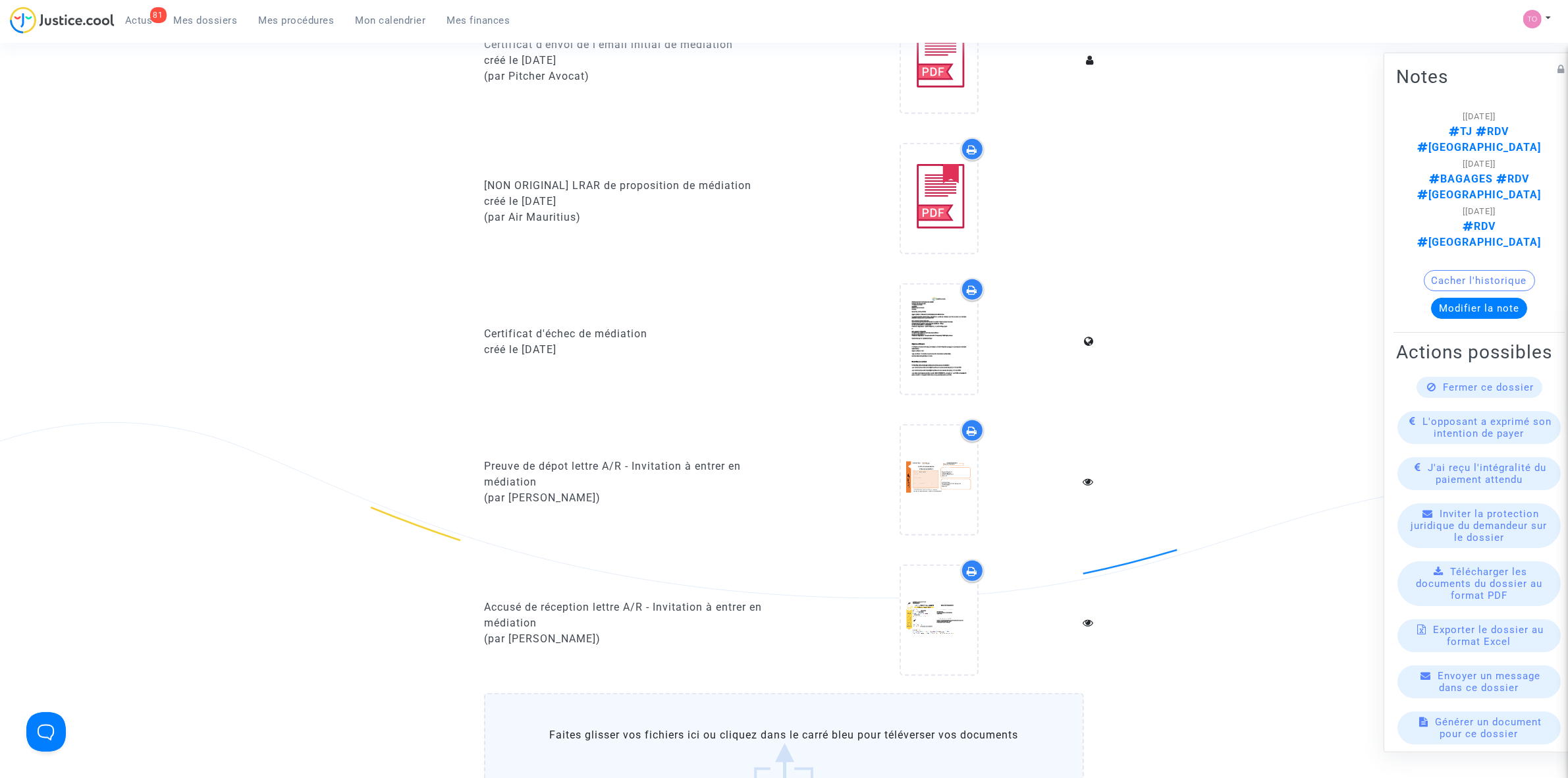
scroll to position [577, 0]
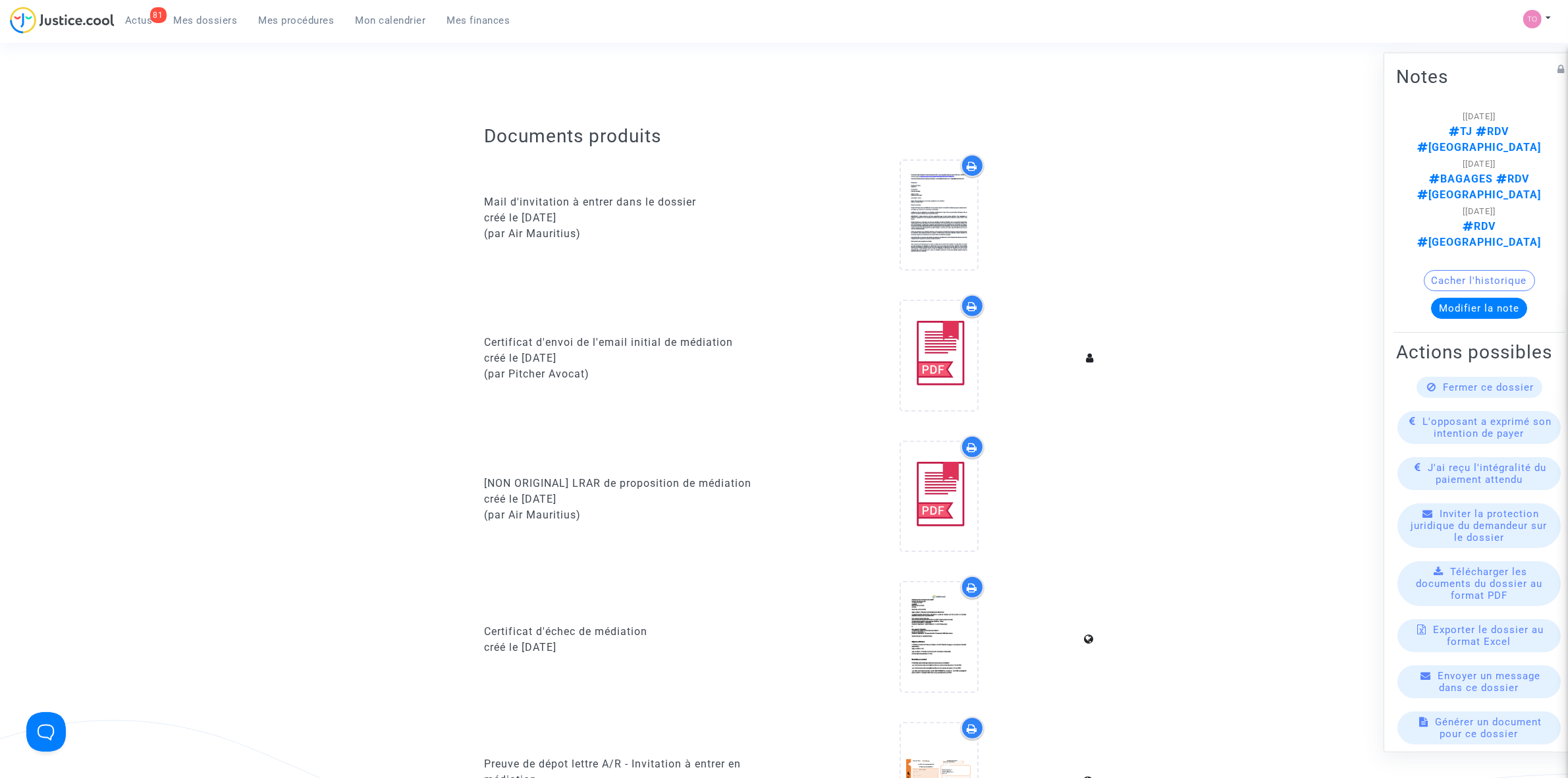
click at [307, 20] on span "Mes procédures" at bounding box center [296, 20] width 76 height 12
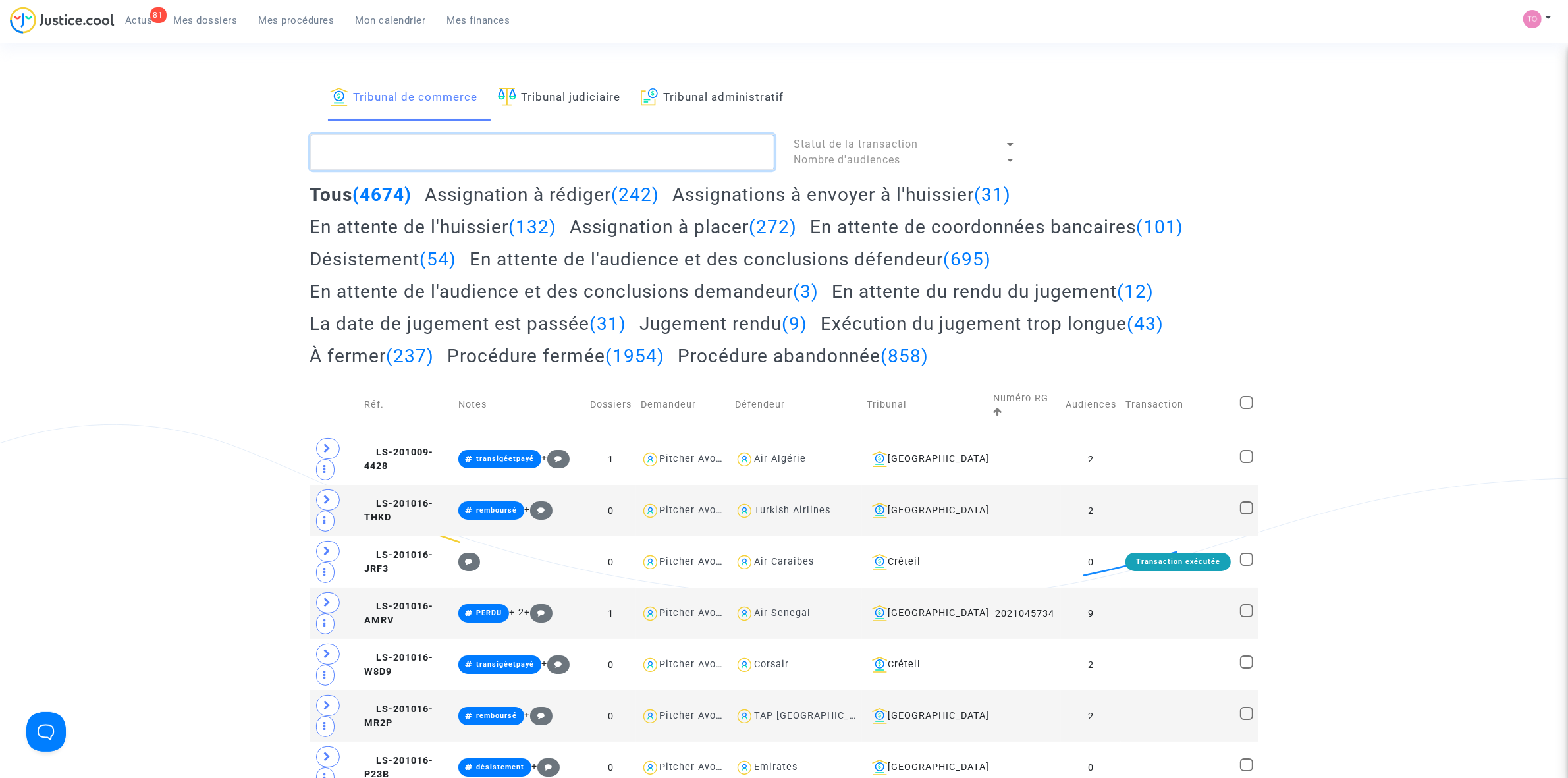
click at [407, 137] on textarea at bounding box center [542, 152] width 464 height 35
paste textarea "LS-211115-BZGR"
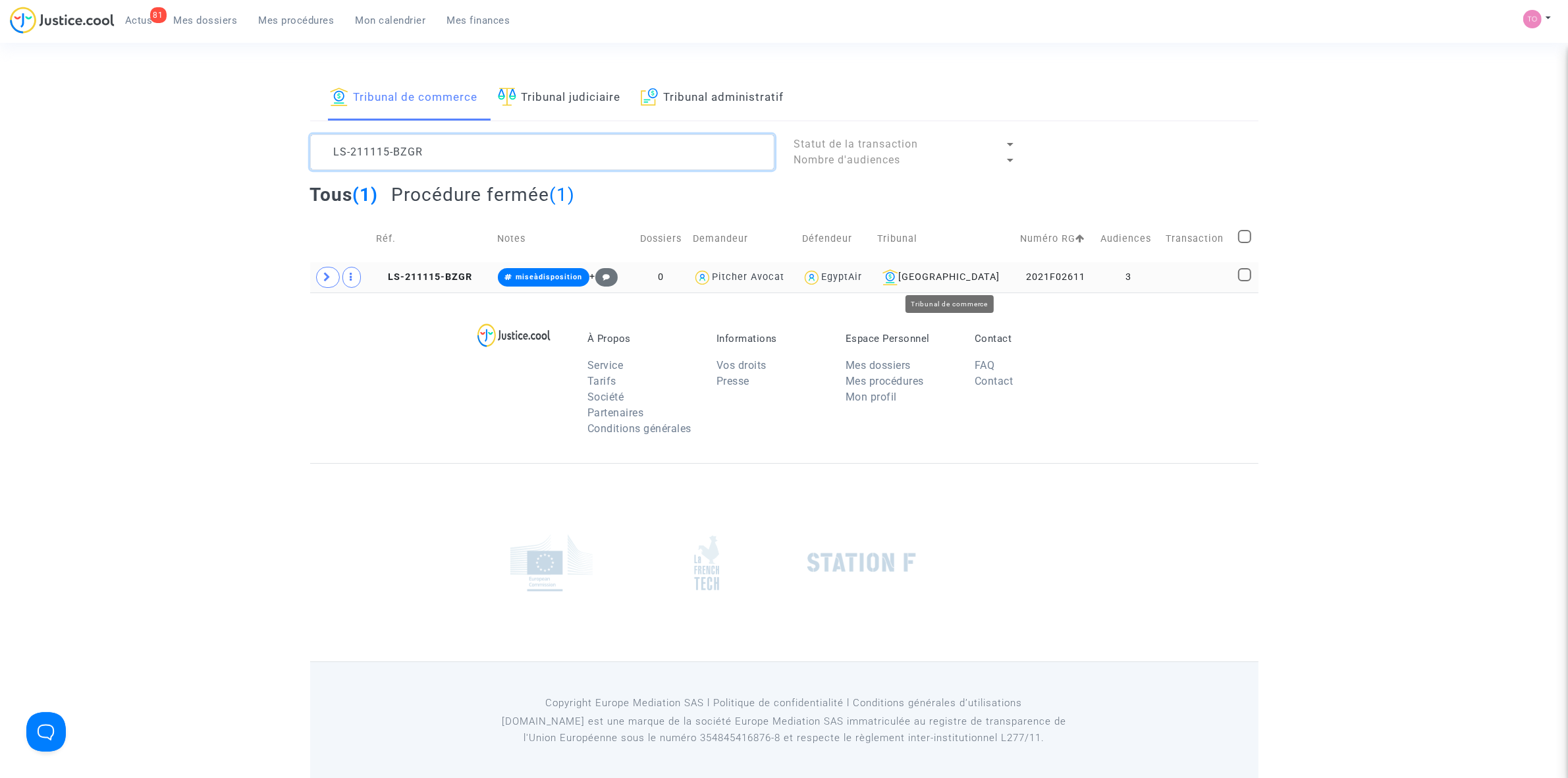
type textarea "LS-211115-BZGR"
click at [943, 281] on div "Bobigny" at bounding box center [943, 277] width 133 height 16
click at [1034, 280] on td "2021F02611" at bounding box center [1055, 277] width 80 height 30
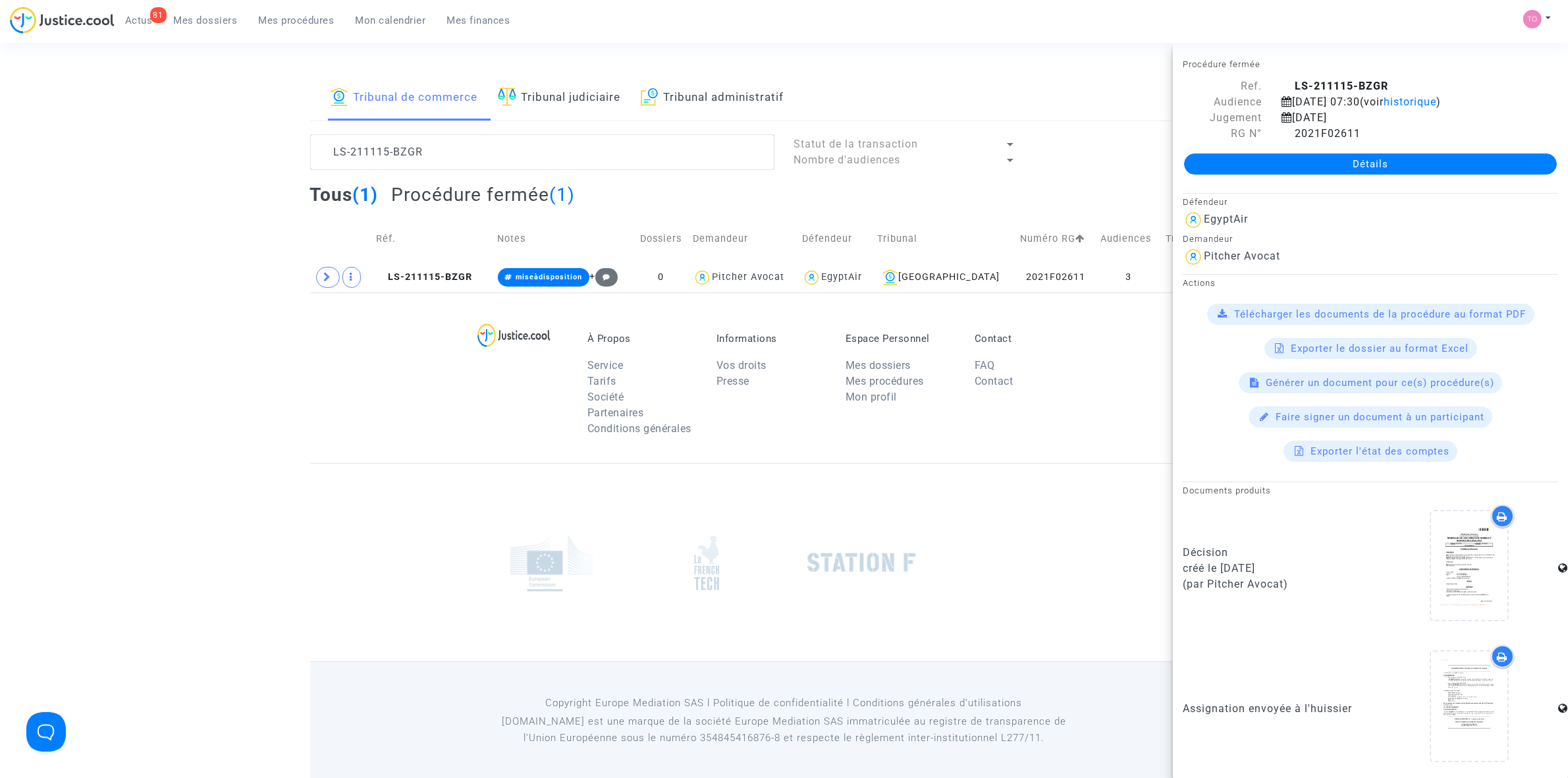
click at [1335, 168] on link "Détails" at bounding box center [1370, 164] width 373 height 21
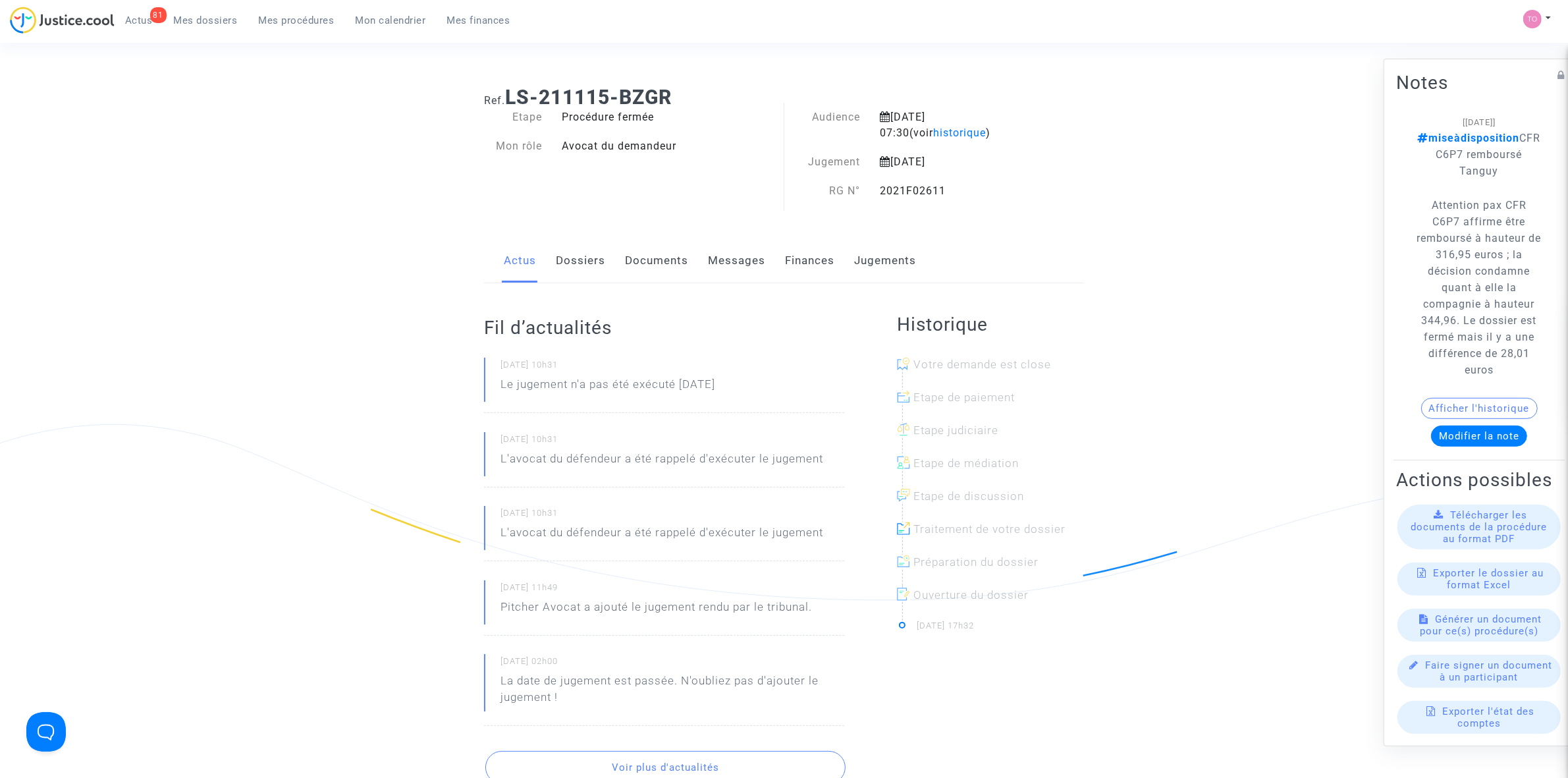
click at [583, 259] on link "Dossiers" at bounding box center [581, 261] width 49 height 43
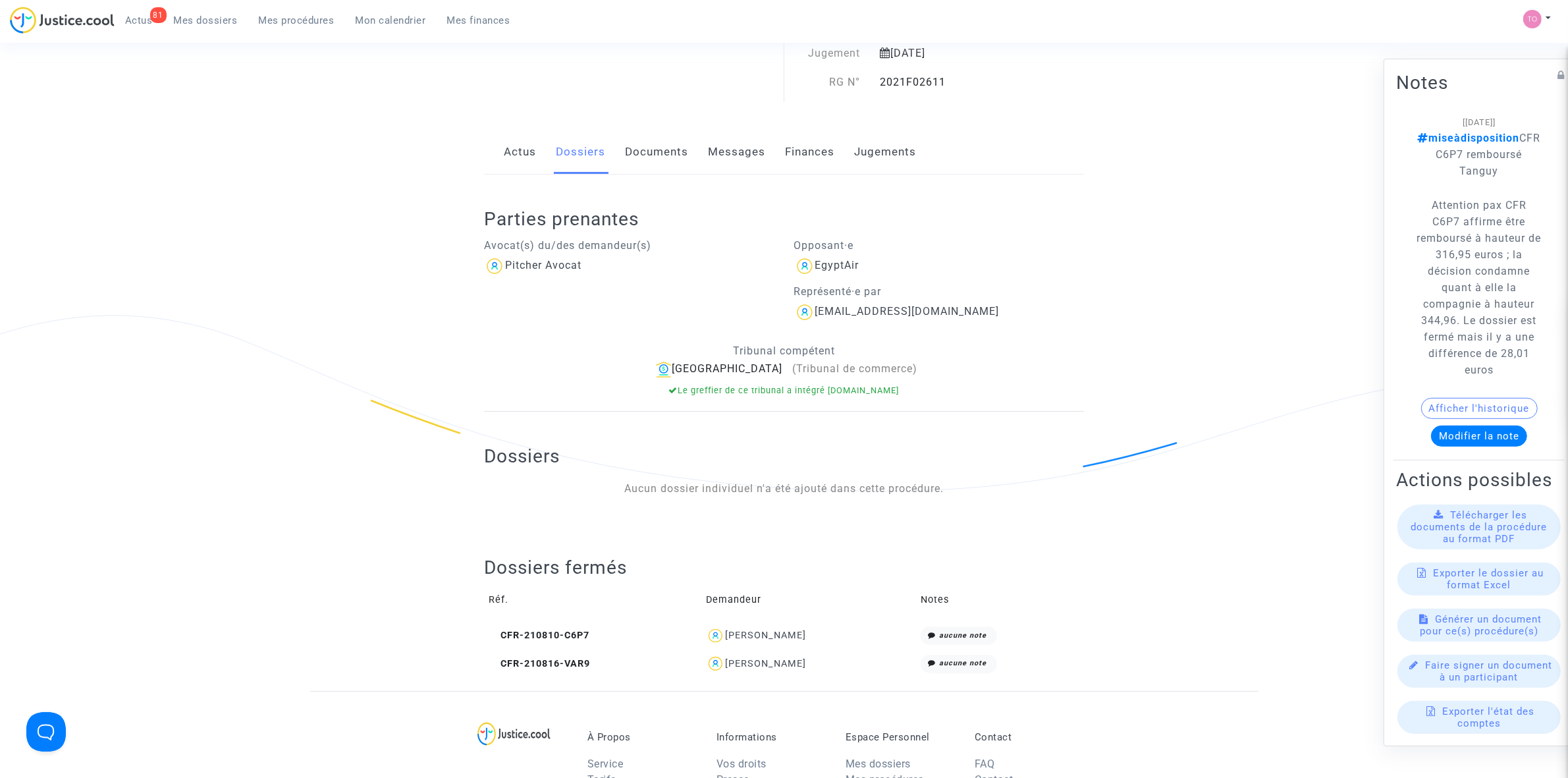
scroll to position [82, 0]
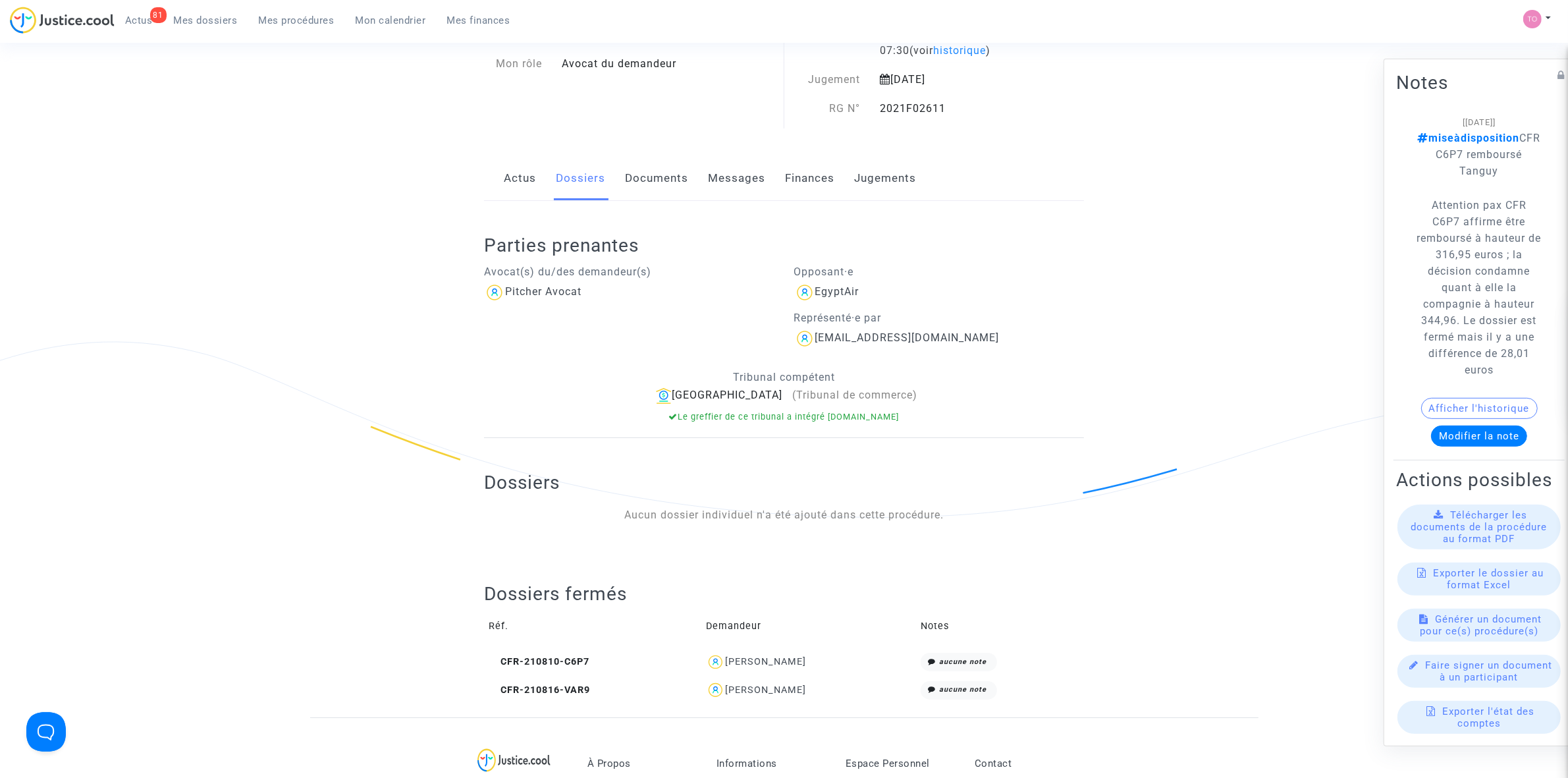
click at [739, 185] on link "Messages" at bounding box center [736, 178] width 57 height 43
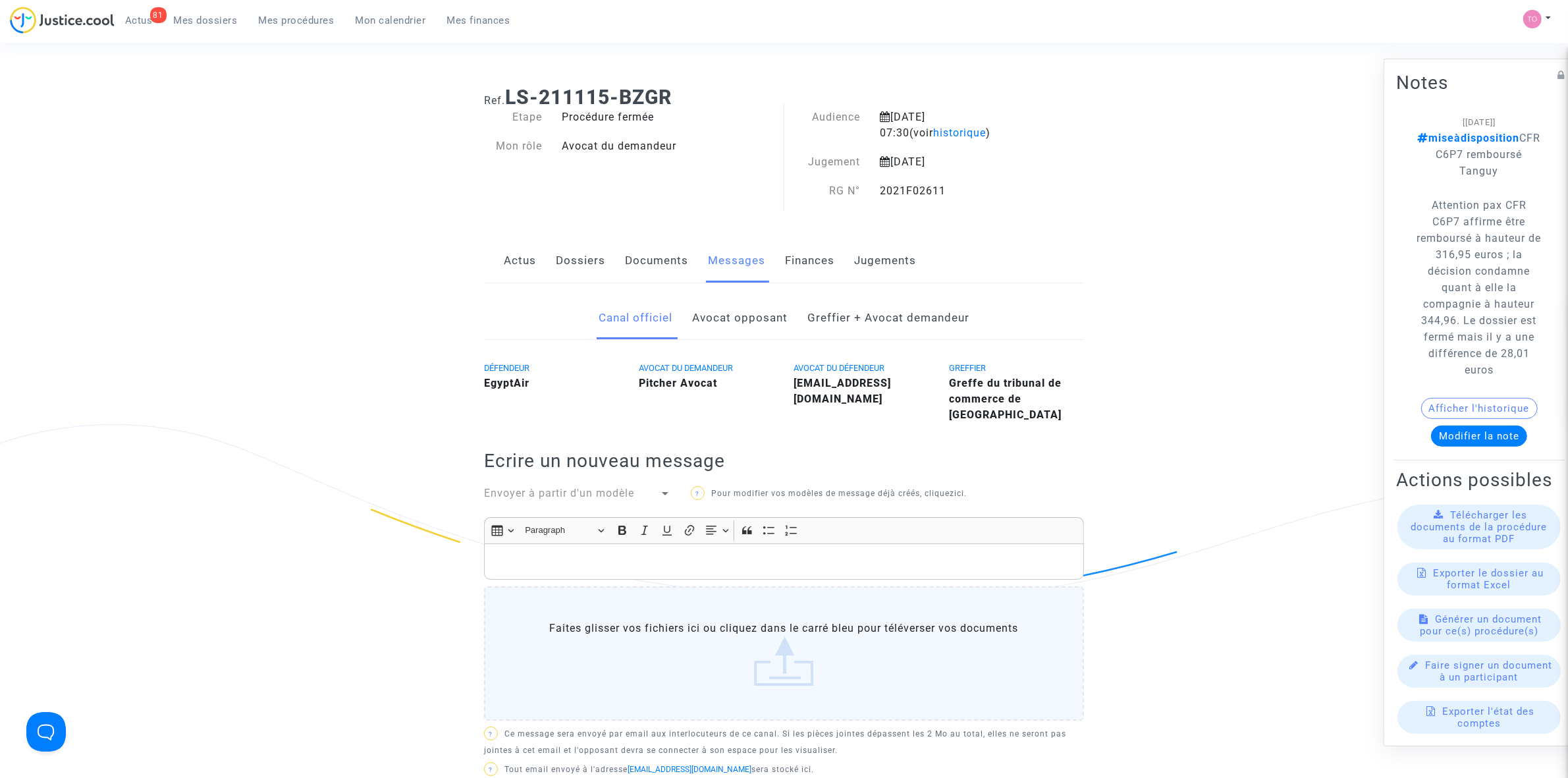
click at [577, 258] on link "Dossiers" at bounding box center [581, 261] width 49 height 43
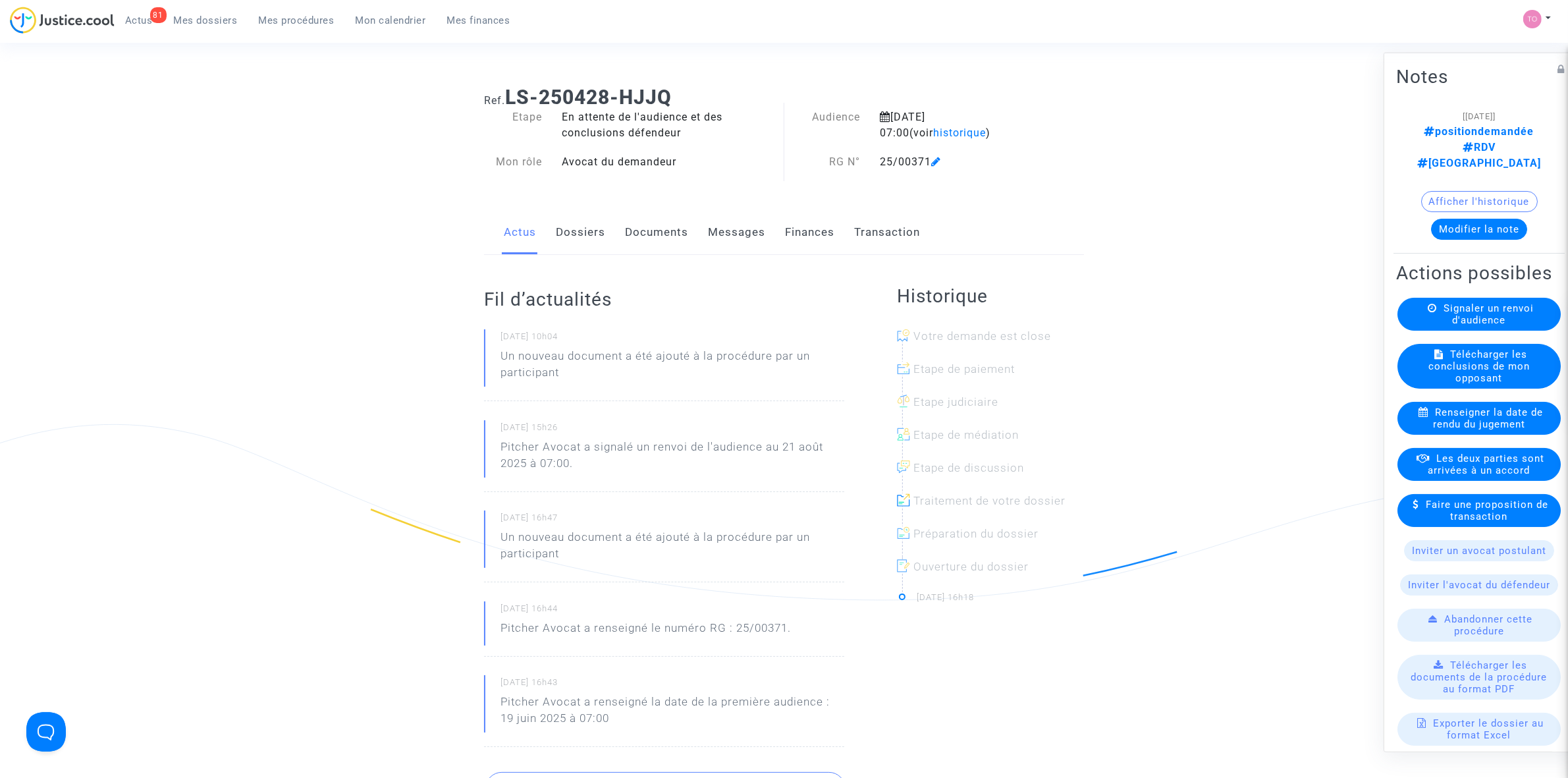
click at [1459, 191] on button "Afficher l'historique" at bounding box center [1479, 201] width 117 height 21
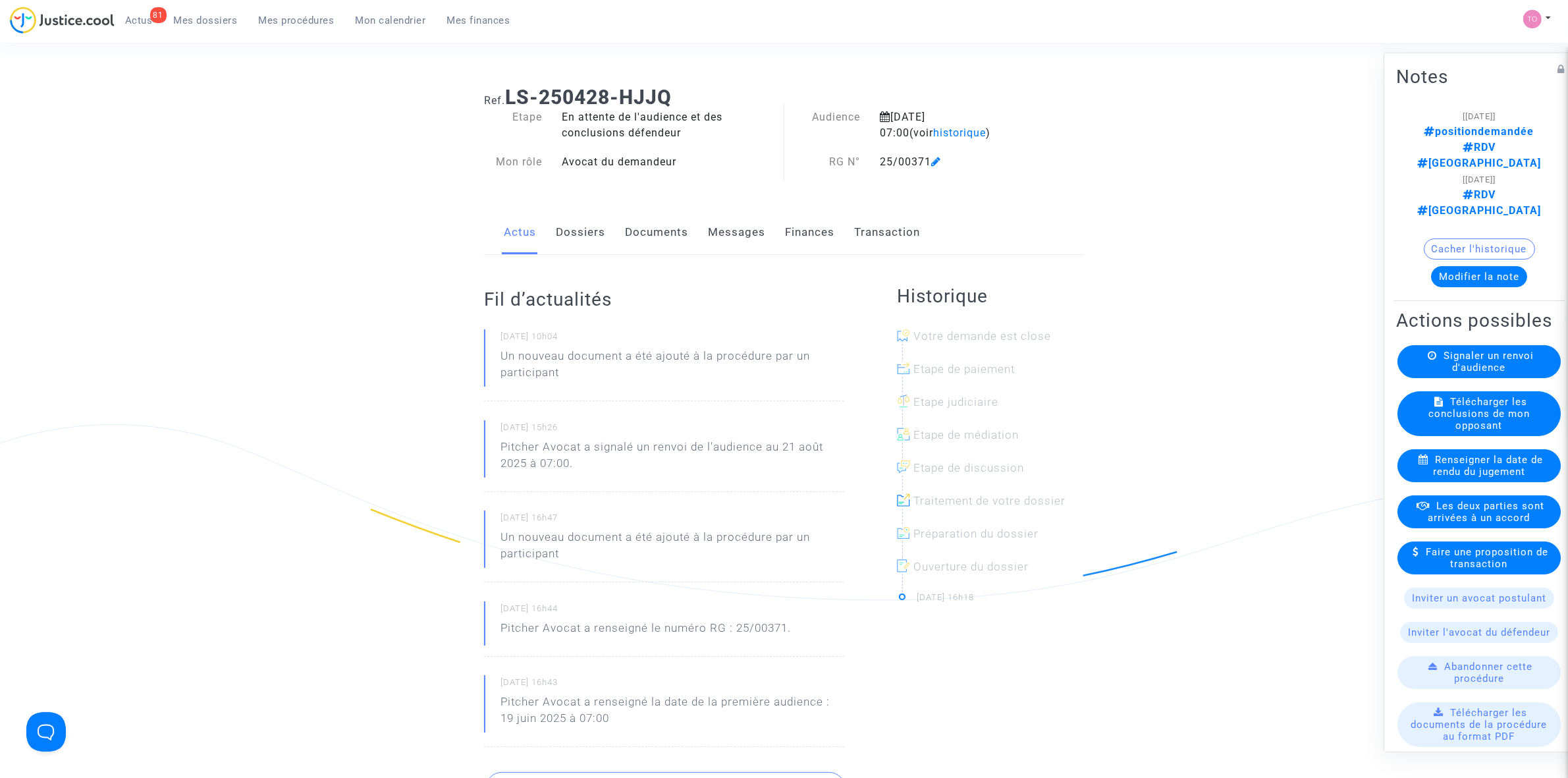
click at [598, 232] on link "Dossiers" at bounding box center [581, 232] width 49 height 43
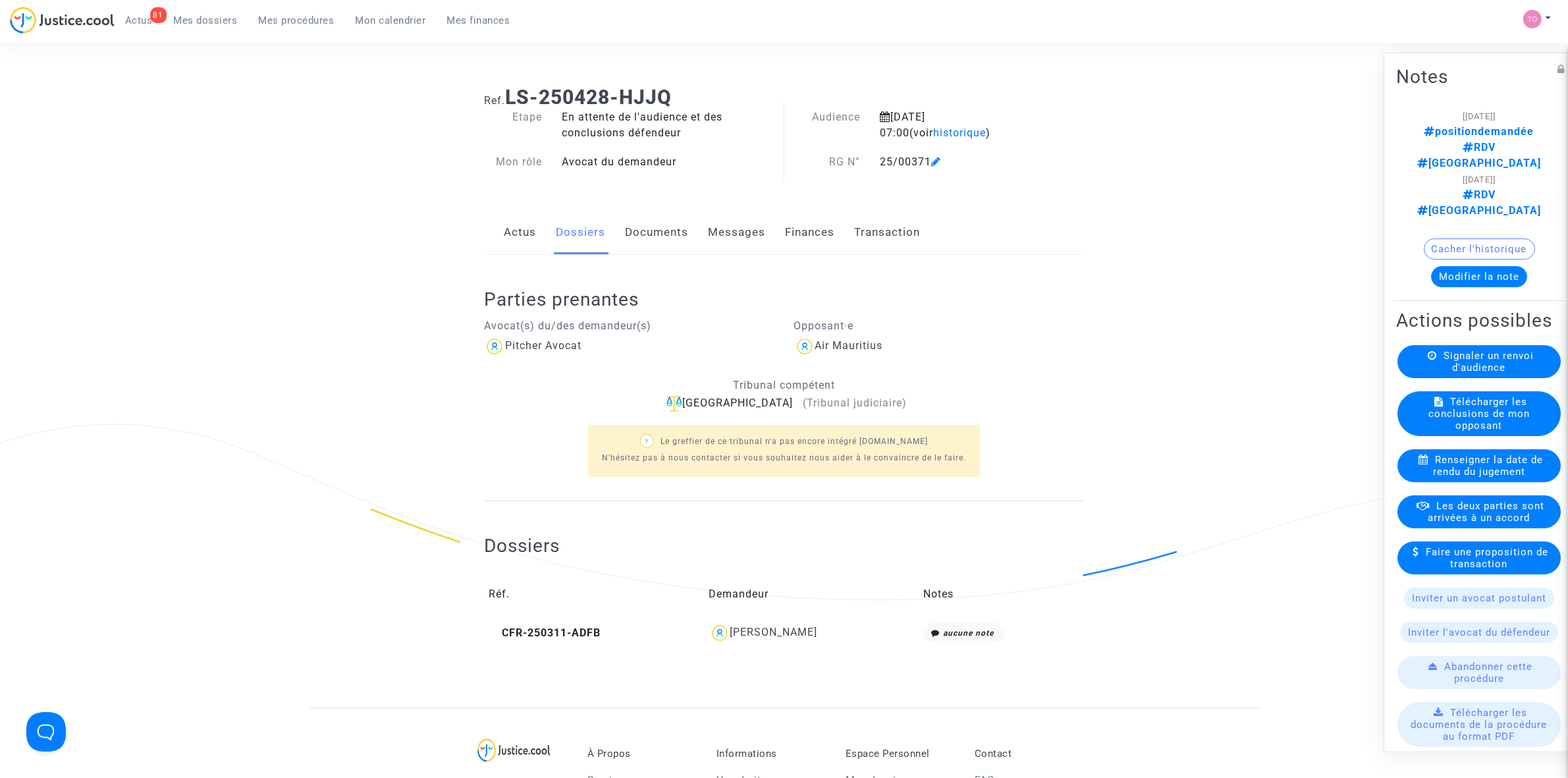
click at [646, 235] on link "Documents" at bounding box center [656, 232] width 63 height 43
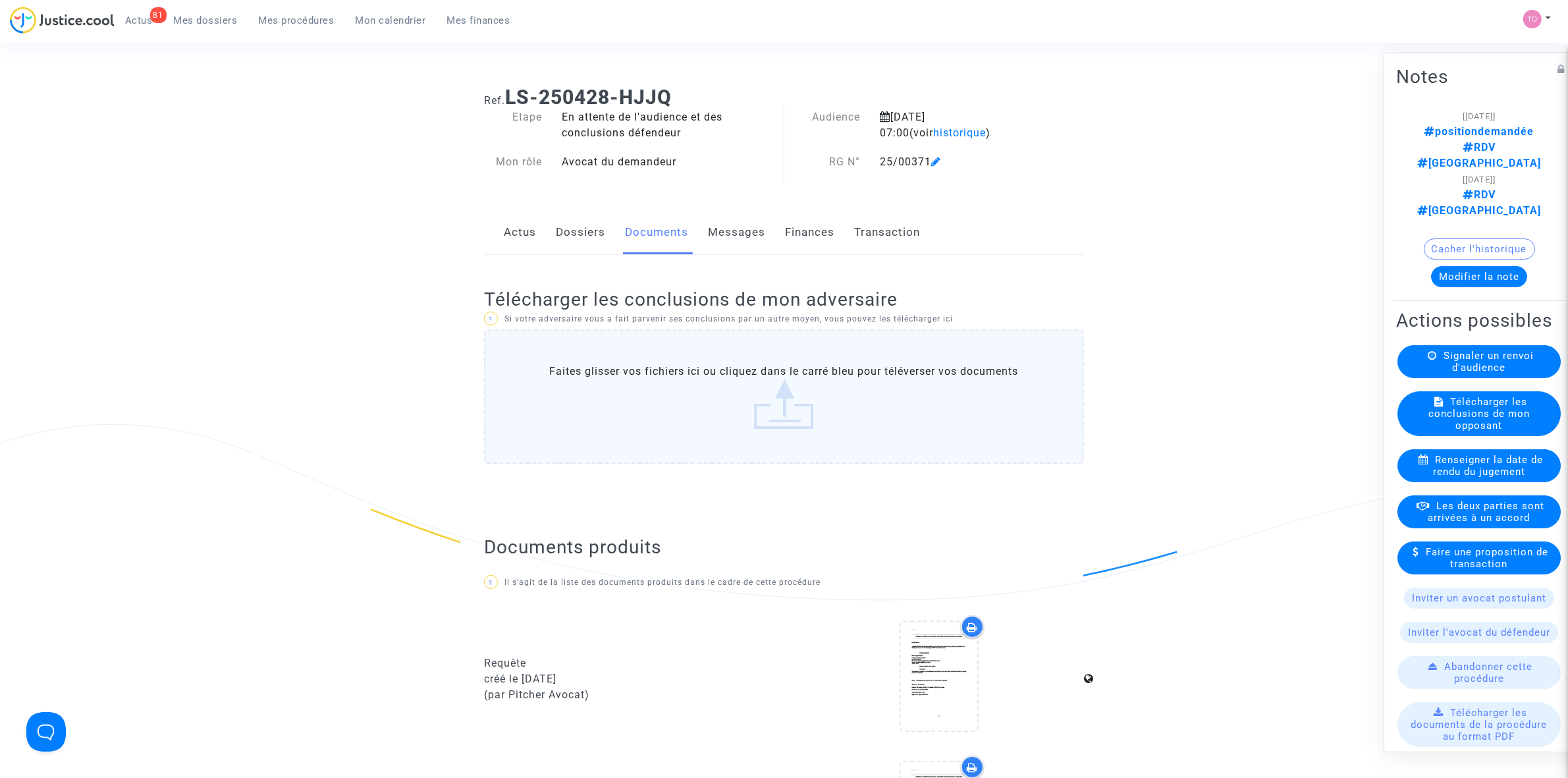
click at [596, 232] on link "Dossiers" at bounding box center [581, 232] width 49 height 43
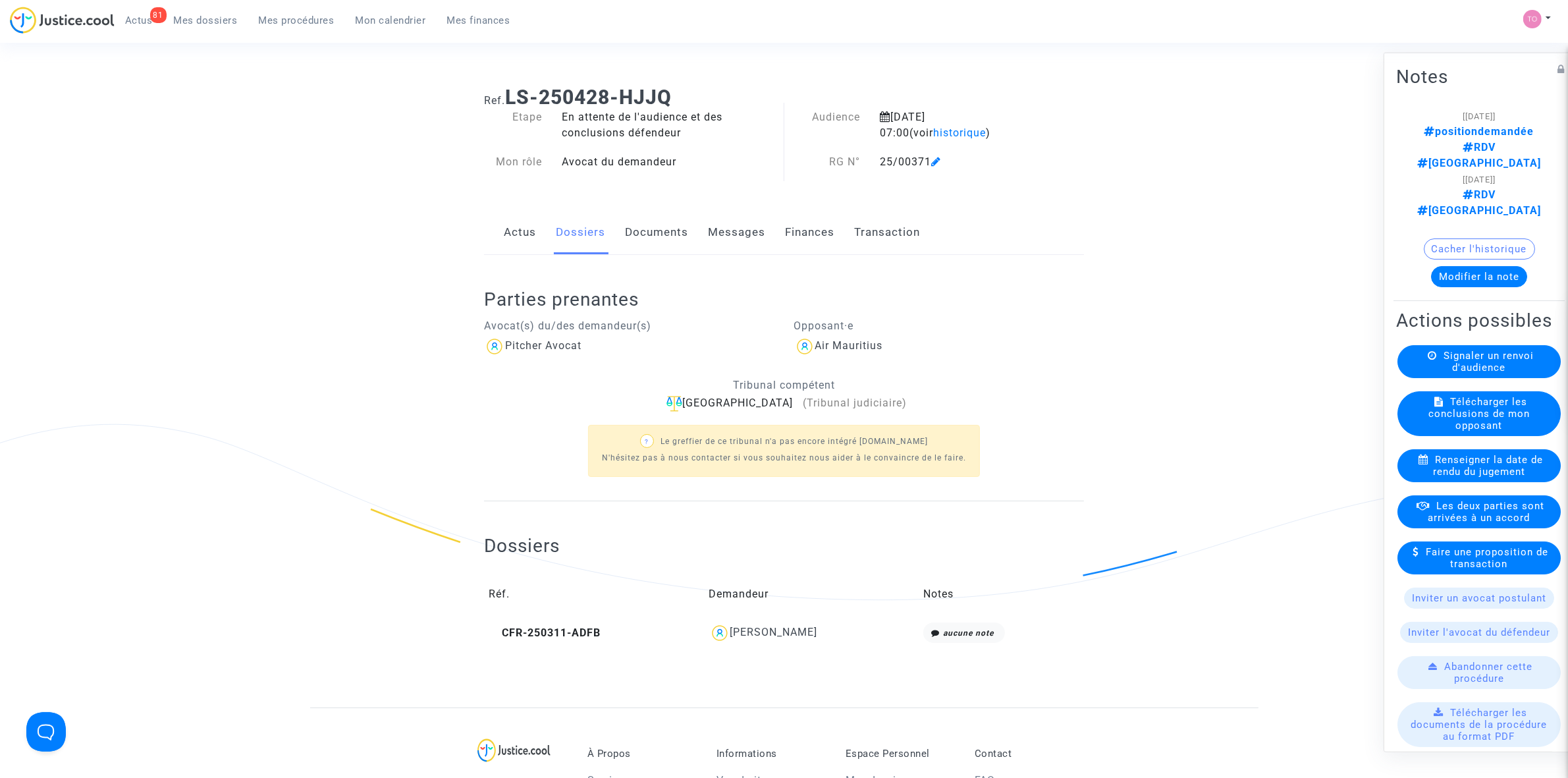
drag, startPoint x: 811, startPoint y: 403, endPoint x: 676, endPoint y: 395, distance: 135.2
click at [676, 395] on div "[GEOGRAPHIC_DATA] (Tribunal judiciaire)" at bounding box center [784, 403] width 600 height 17
click at [700, 349] on div "Pitcher Avocat" at bounding box center [629, 346] width 291 height 21
click at [652, 235] on link "Documents" at bounding box center [656, 232] width 63 height 43
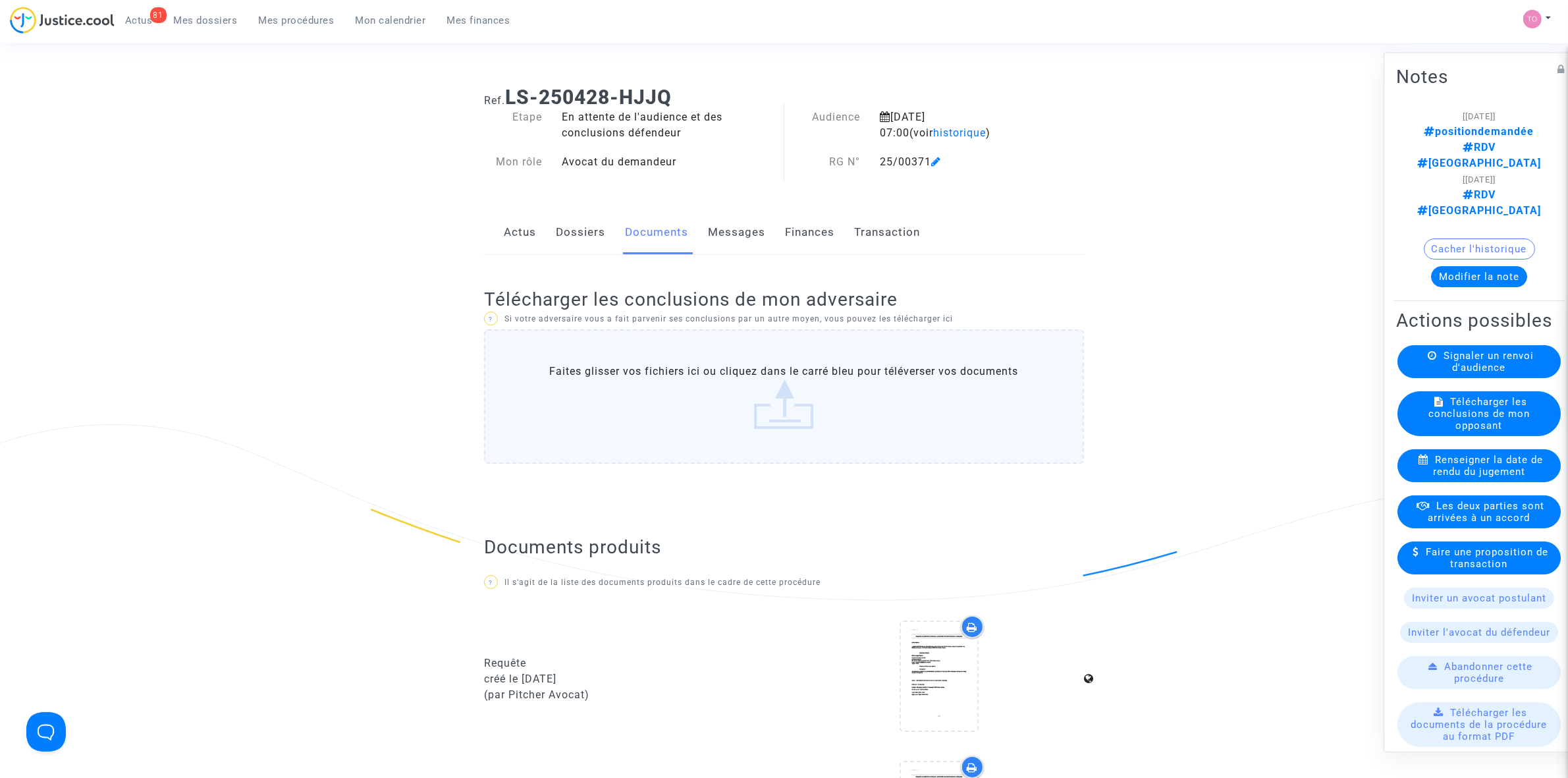
click at [585, 231] on link "Dossiers" at bounding box center [581, 232] width 49 height 43
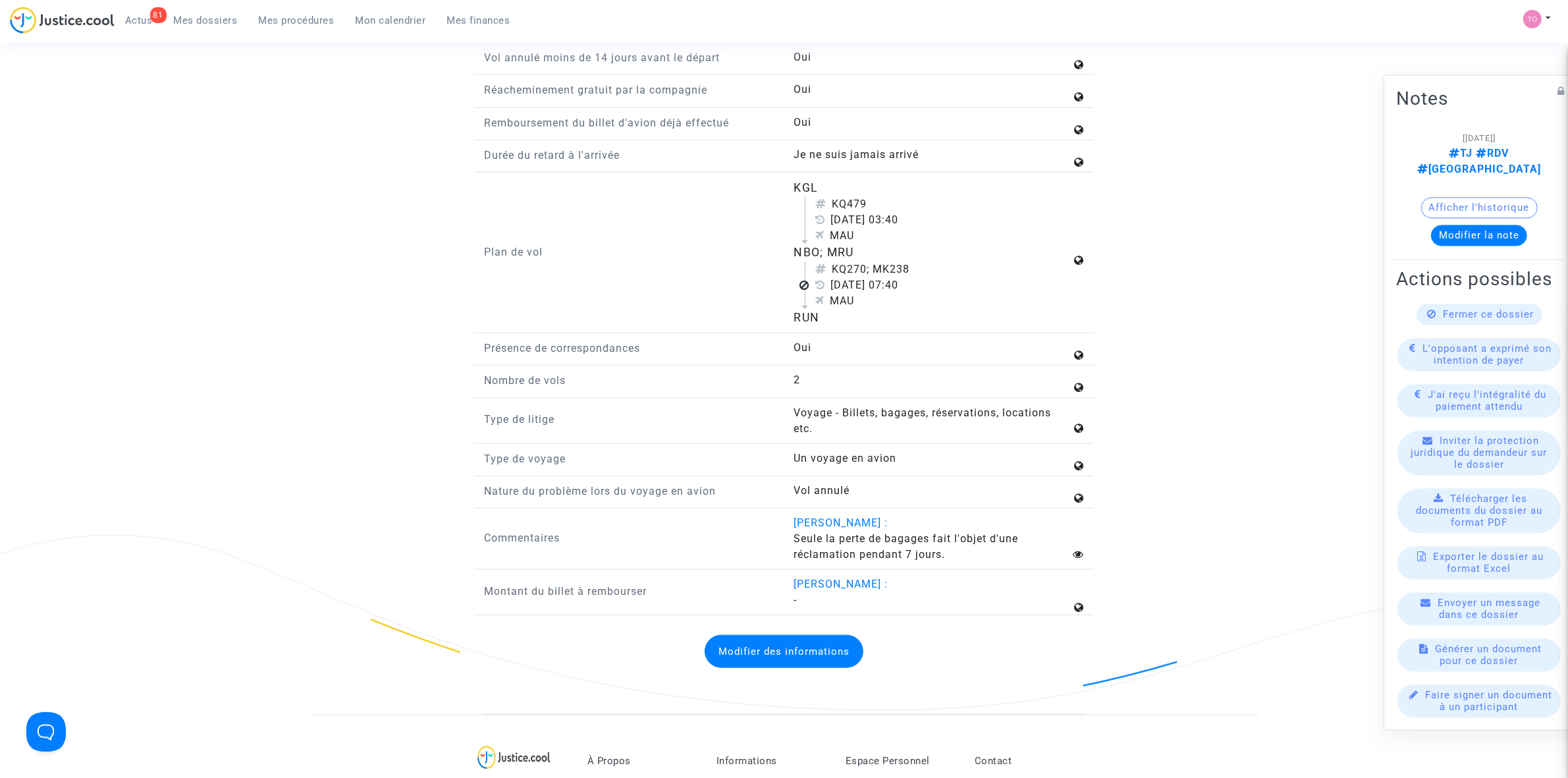
scroll to position [1648, 0]
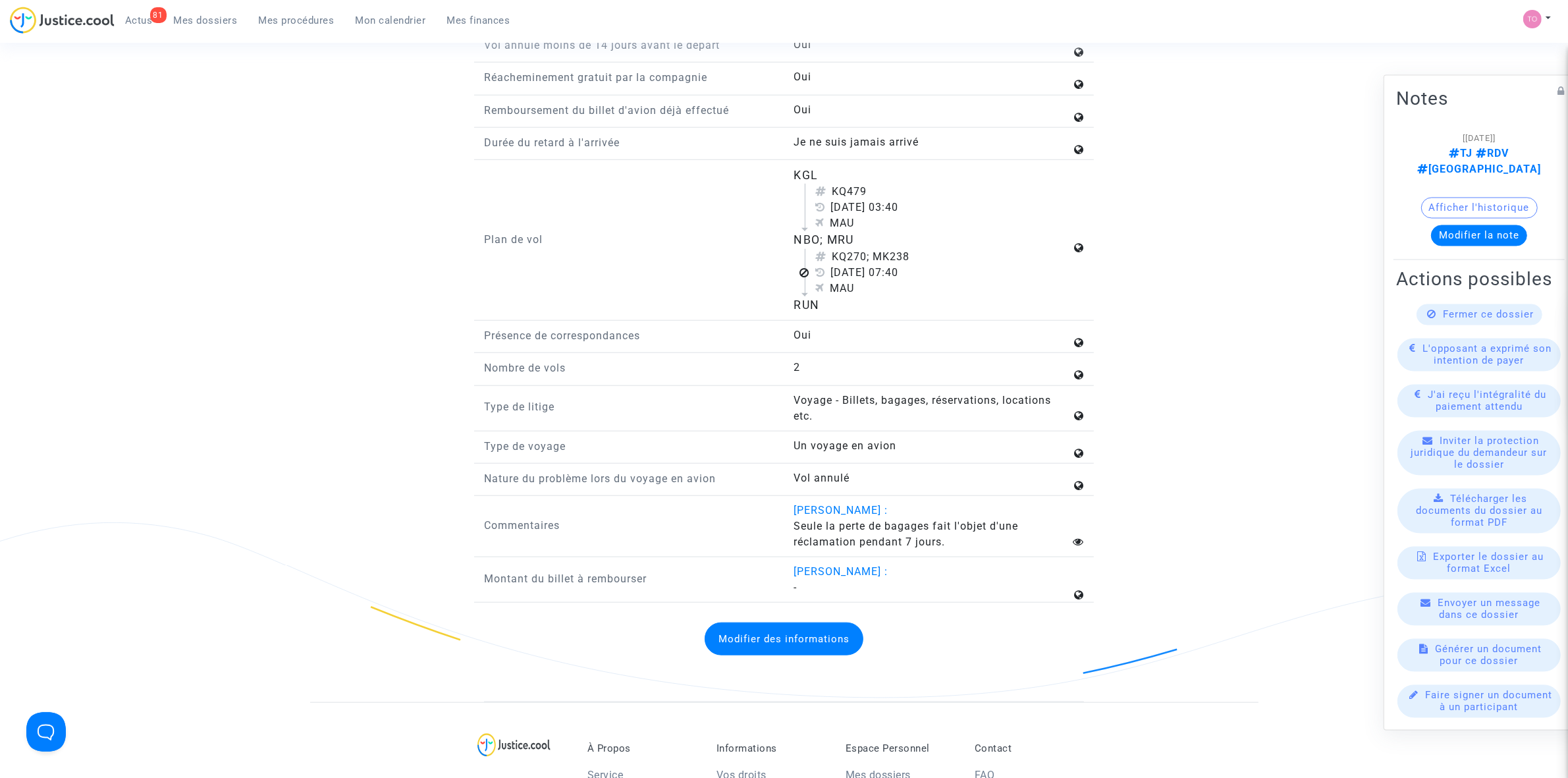
click at [1472, 197] on button "Afficher l'historique" at bounding box center [1479, 207] width 117 height 21
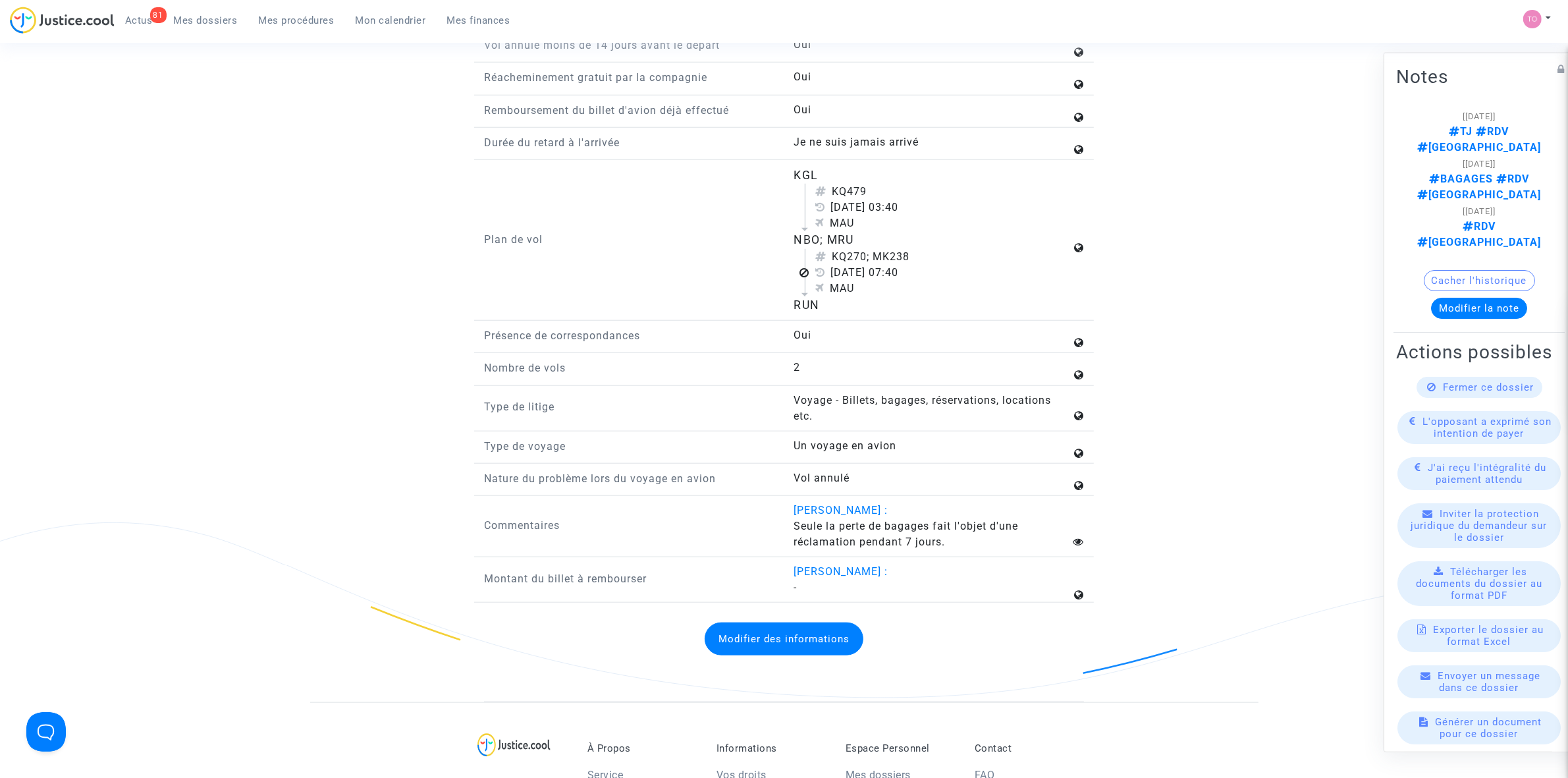
click at [1464, 269] on button "Cacher l'historique" at bounding box center [1479, 279] width 111 height 21
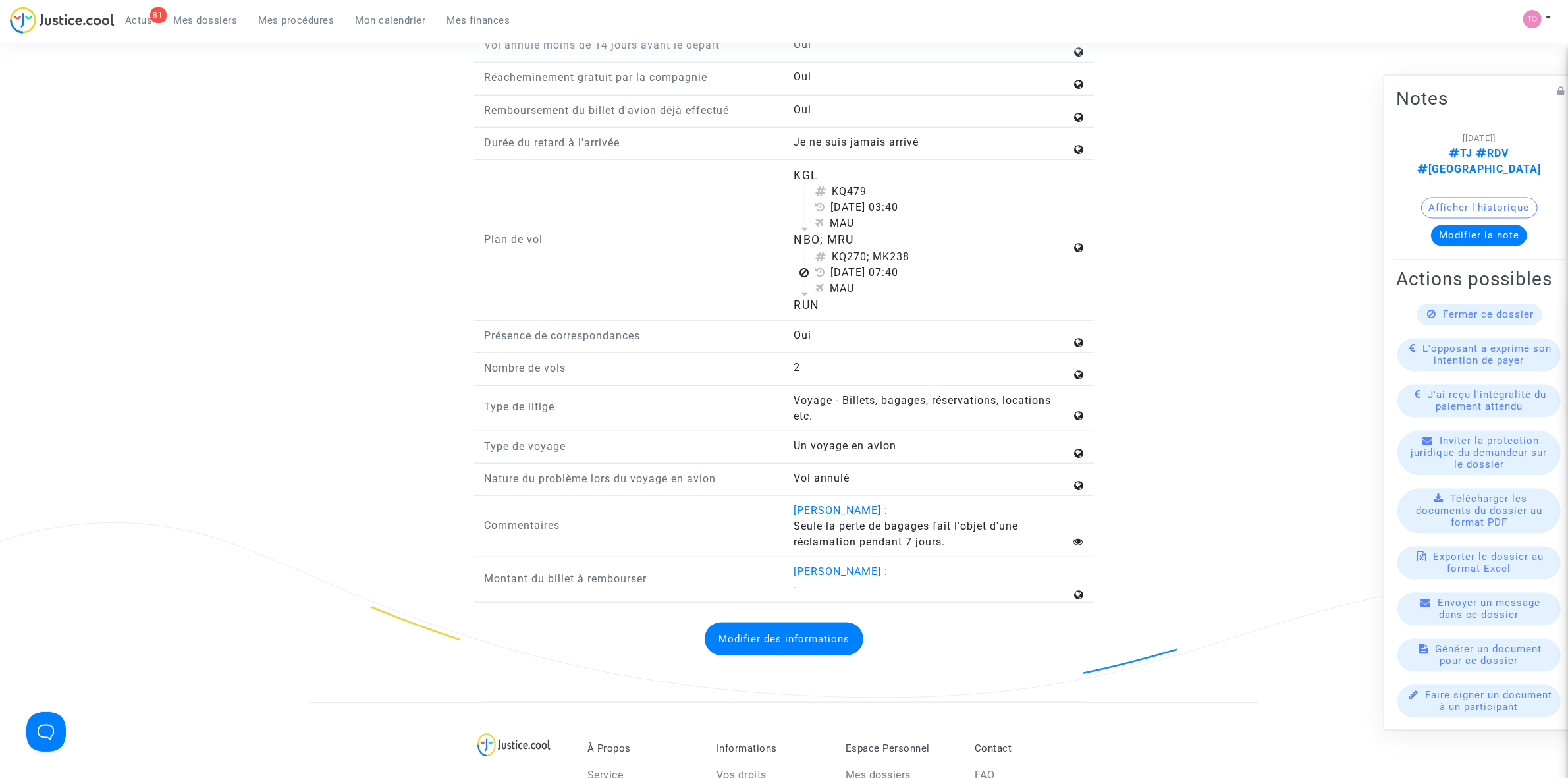
drag, startPoint x: 803, startPoint y: 264, endPoint x: 865, endPoint y: 264, distance: 62.0
click at [865, 248] on div "NBO; MRU" at bounding box center [933, 240] width 277 height 17
click at [807, 248] on div "NBO; MRU" at bounding box center [933, 240] width 277 height 17
click at [808, 248] on div "NBO; MRU" at bounding box center [933, 240] width 277 height 17
drag, startPoint x: 835, startPoint y: 276, endPoint x: 871, endPoint y: 274, distance: 36.1
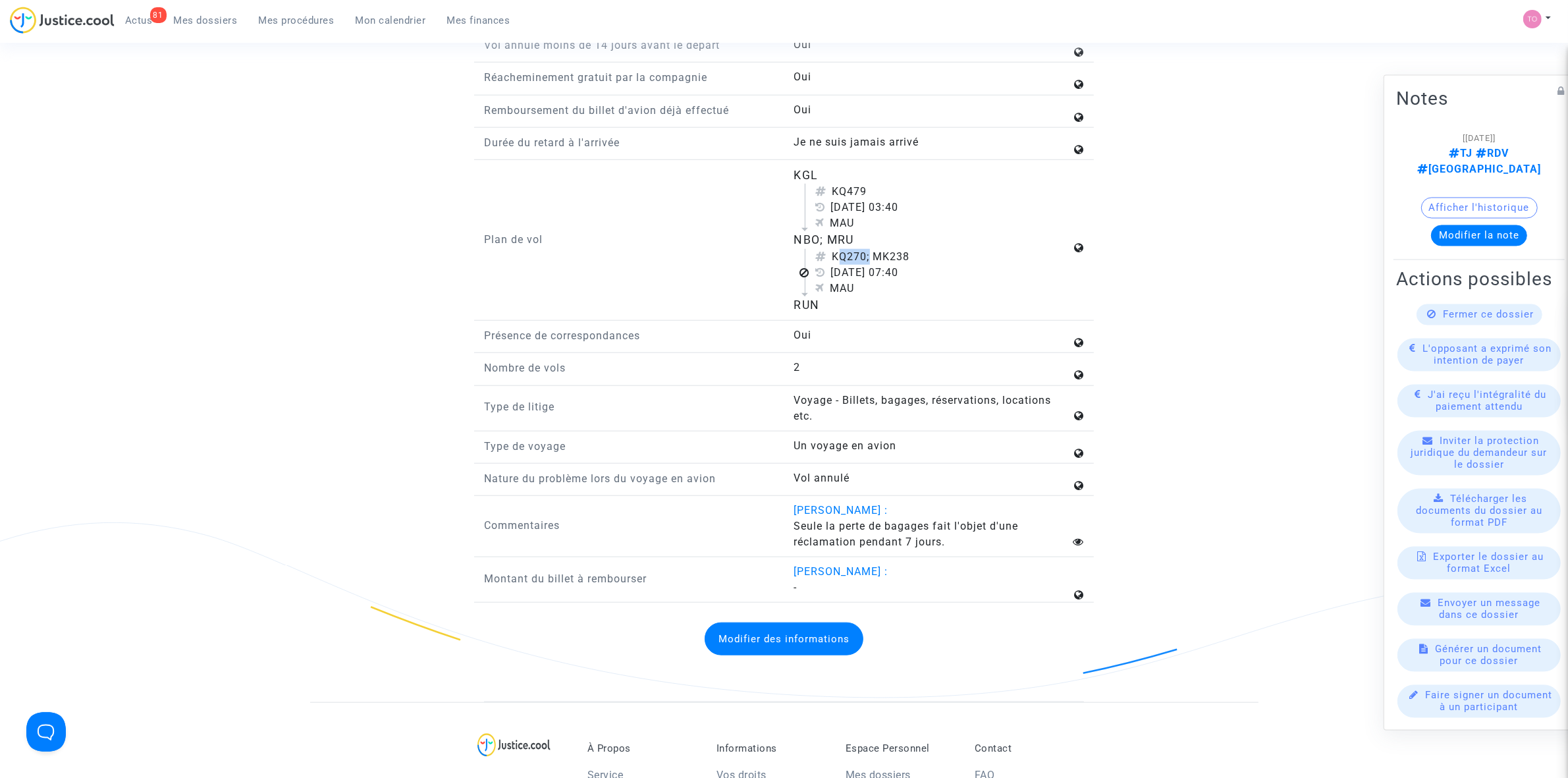
click at [871, 265] on div "KQ270; MK238" at bounding box center [943, 257] width 255 height 16
copy div "KQ270"
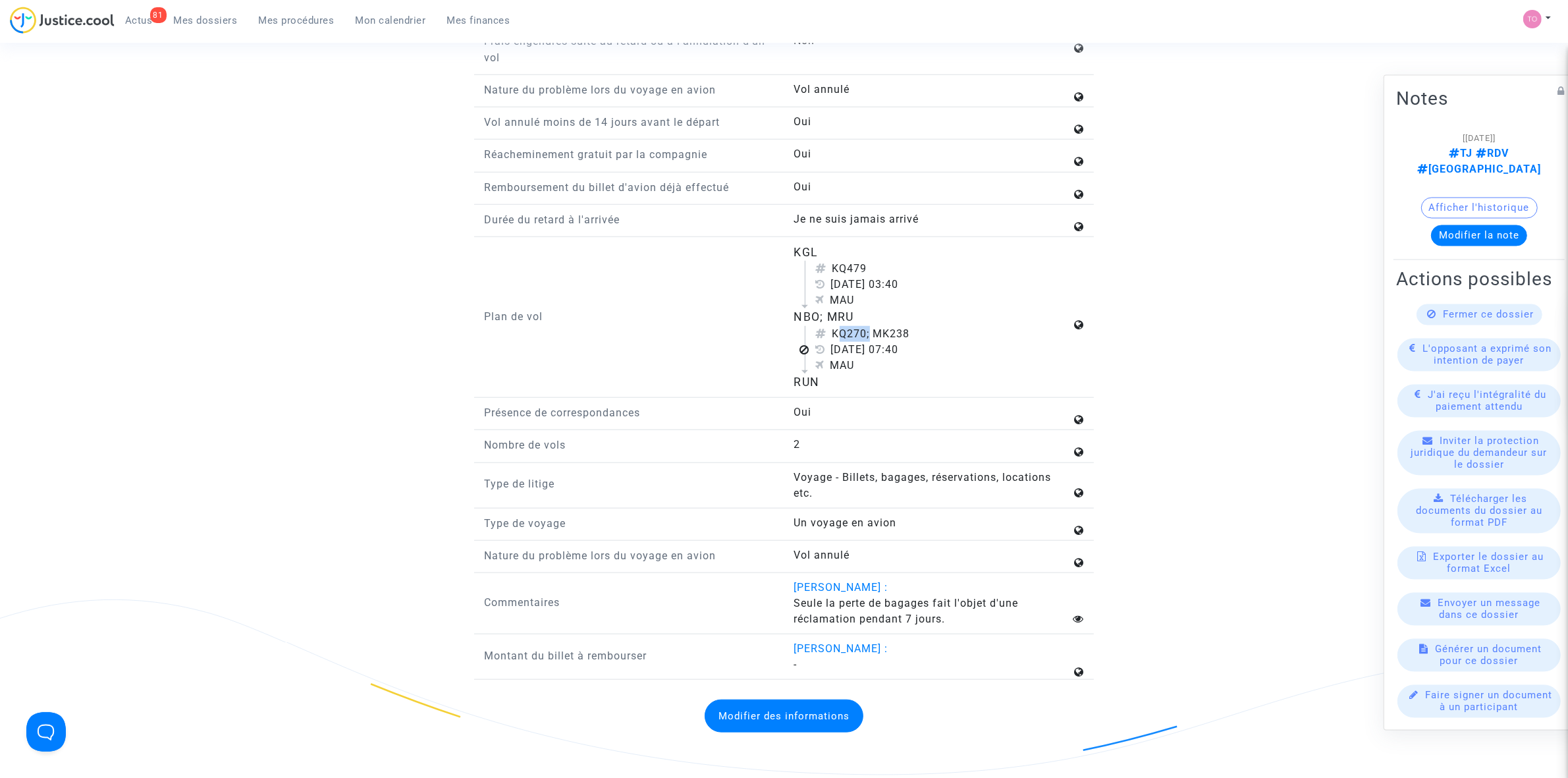
scroll to position [1565, 0]
drag, startPoint x: 796, startPoint y: 346, endPoint x: 811, endPoint y: 344, distance: 15.1
click at [811, 331] on div "NBO; MRU" at bounding box center [933, 323] width 277 height 17
drag, startPoint x: 803, startPoint y: 414, endPoint x: 818, endPoint y: 411, distance: 15.3
click at [817, 396] on div "RUN" at bounding box center [933, 388] width 277 height 17
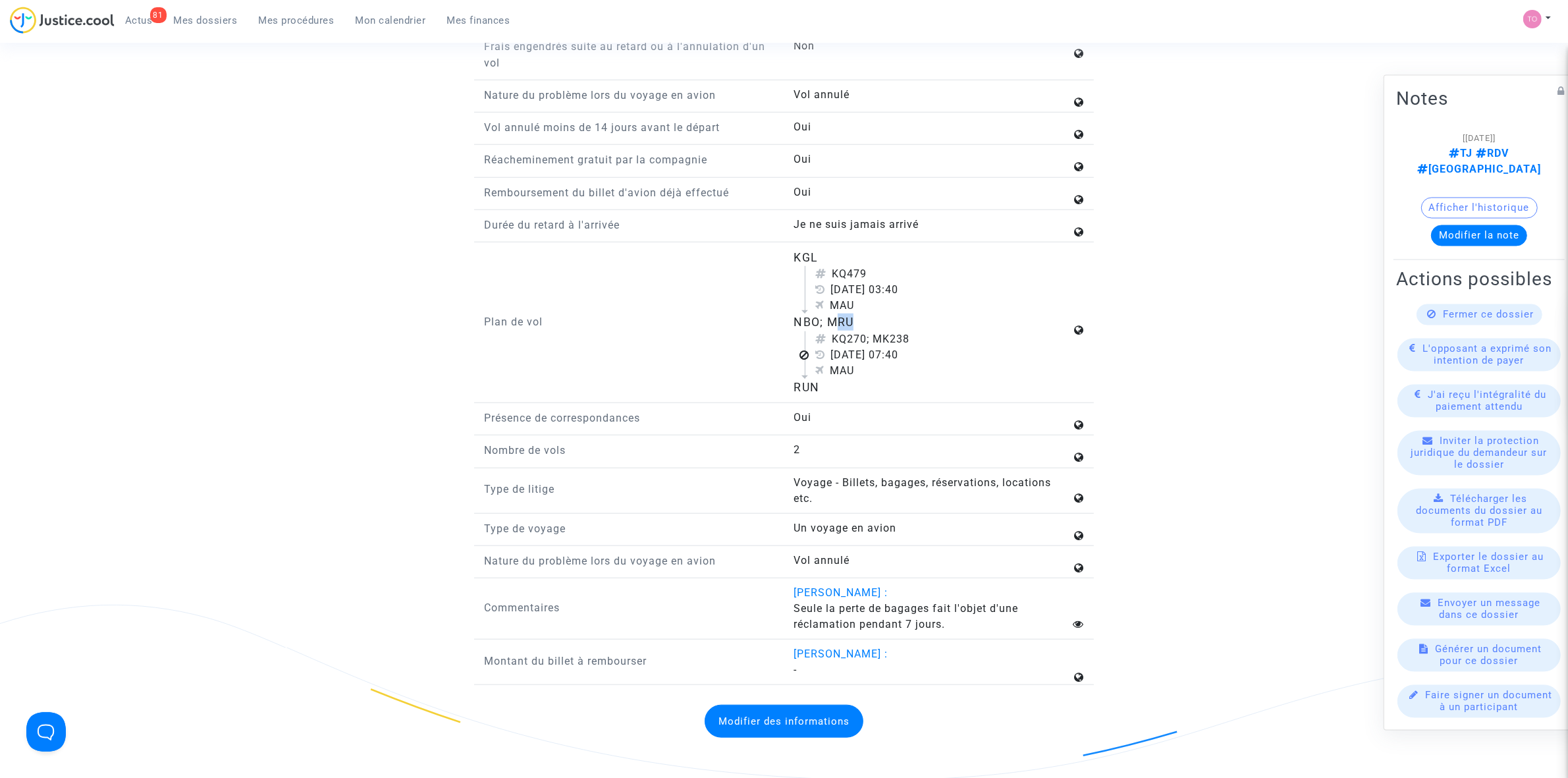
click at [847, 331] on div "NBO; MRU" at bounding box center [933, 323] width 277 height 17
drag, startPoint x: 796, startPoint y: 408, endPoint x: 824, endPoint y: 408, distance: 28.0
click at [824, 396] on div "RUN" at bounding box center [933, 388] width 277 height 17
drag, startPoint x: 795, startPoint y: 345, endPoint x: 824, endPoint y: 341, distance: 29.3
click at [824, 331] on div "NBO; MRU" at bounding box center [933, 323] width 277 height 17
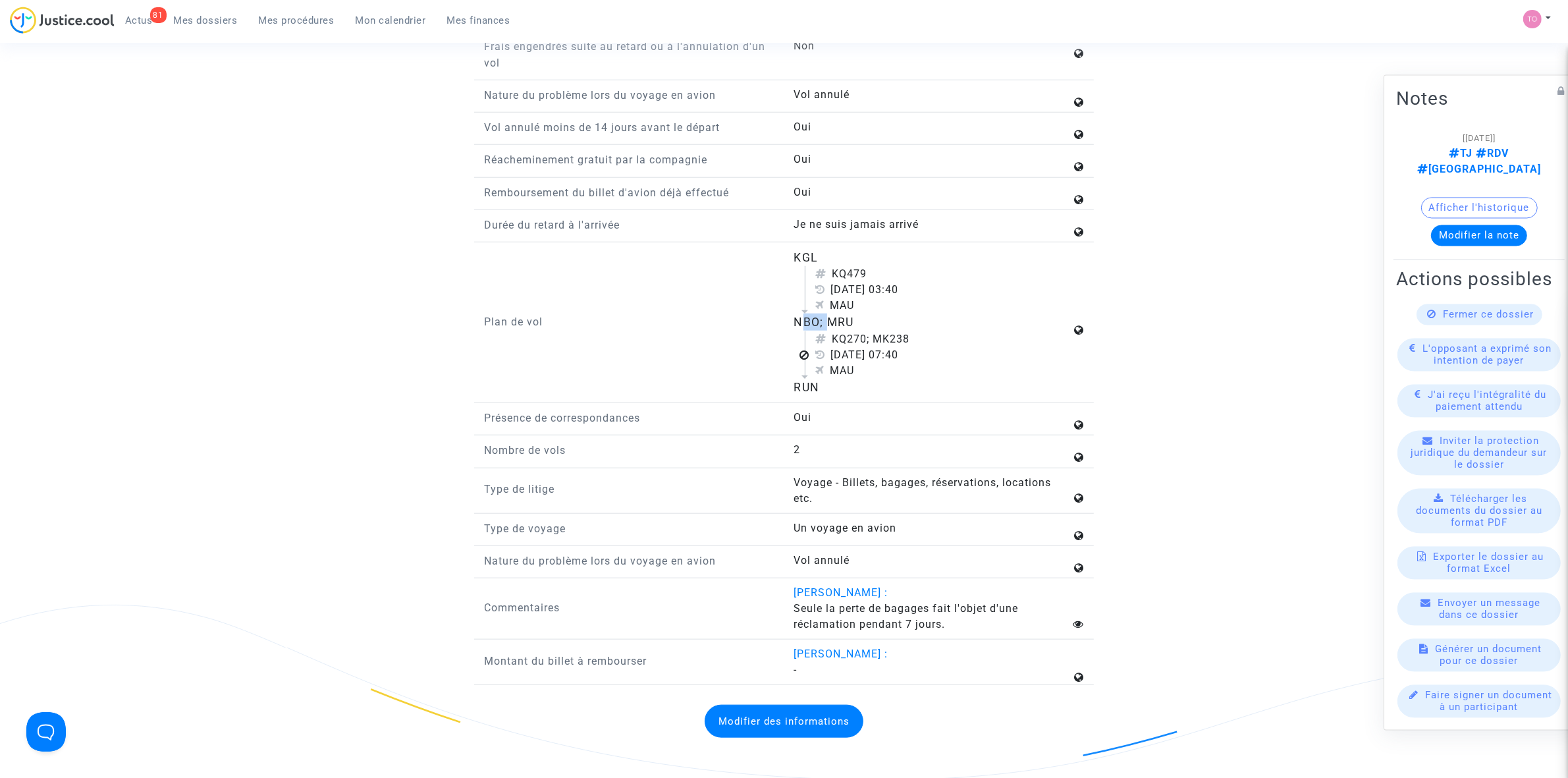
drag, startPoint x: 795, startPoint y: 403, endPoint x: 821, endPoint y: 404, distance: 26.0
click at [821, 396] on div "RUN" at bounding box center [933, 388] width 277 height 17
click at [833, 379] on div "MAU" at bounding box center [943, 371] width 255 height 16
drag, startPoint x: 797, startPoint y: 344, endPoint x: 815, endPoint y: 343, distance: 18.0
click at [815, 331] on div "NBO; MRU" at bounding box center [933, 323] width 277 height 17
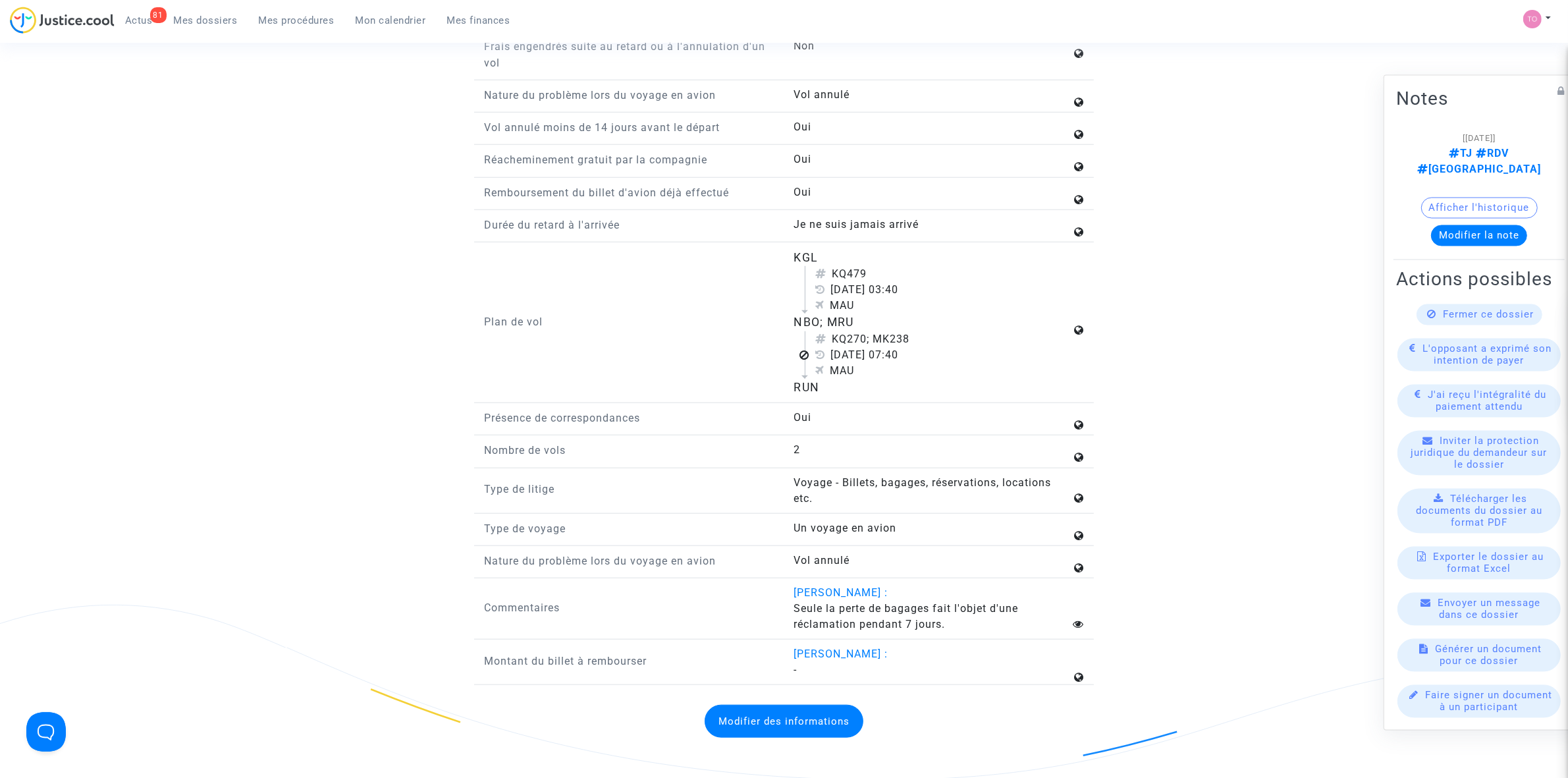
click at [823, 331] on div "NBO; MRU" at bounding box center [933, 323] width 277 height 17
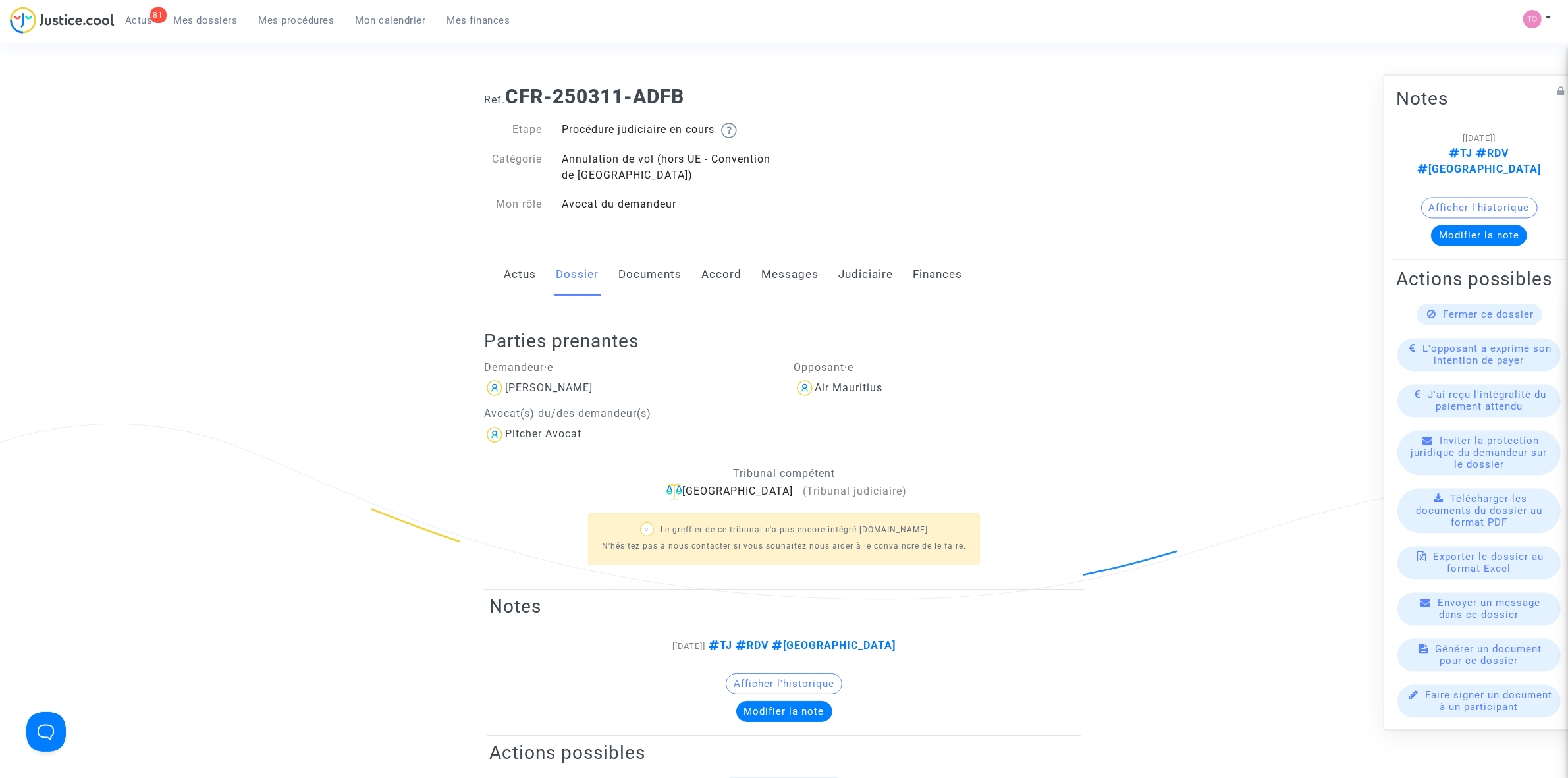
scroll to position [0, 0]
drag, startPoint x: 512, startPoint y: 95, endPoint x: 731, endPoint y: 95, distance: 219.0
click at [731, 95] on h1 "Ref. CFR-250311-ADFB" at bounding box center [784, 97] width 600 height 24
click at [672, 89] on b "CFR-250311-ADFB" at bounding box center [594, 97] width 179 height 23
click at [713, 93] on h1 "Ref. CFR-250311-ADFB" at bounding box center [784, 97] width 600 height 24
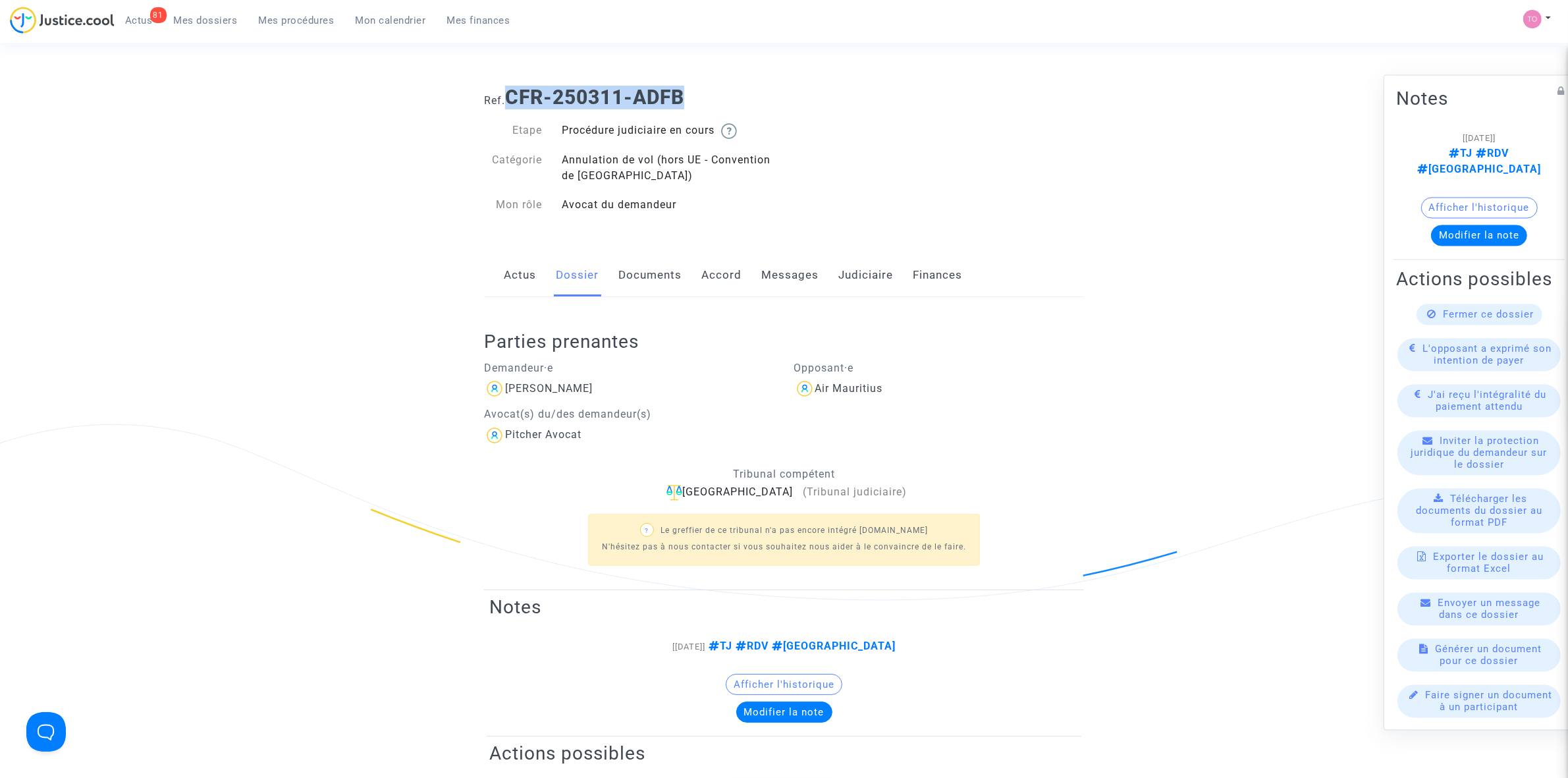
drag, startPoint x: 728, startPoint y: 94, endPoint x: 514, endPoint y: 87, distance: 214.1
click at [514, 87] on h1 "Ref. CFR-250311-ADFB" at bounding box center [784, 97] width 600 height 24
copy b "CFR-250311-ADFB"
click at [911, 154] on div "Ref. CFR-250311-ADFB Etape Procédure judiciaire en cours Catégorie Annulation d…" at bounding box center [783, 151] width 620 height 151
drag, startPoint x: 584, startPoint y: 384, endPoint x: 508, endPoint y: 389, distance: 76.2
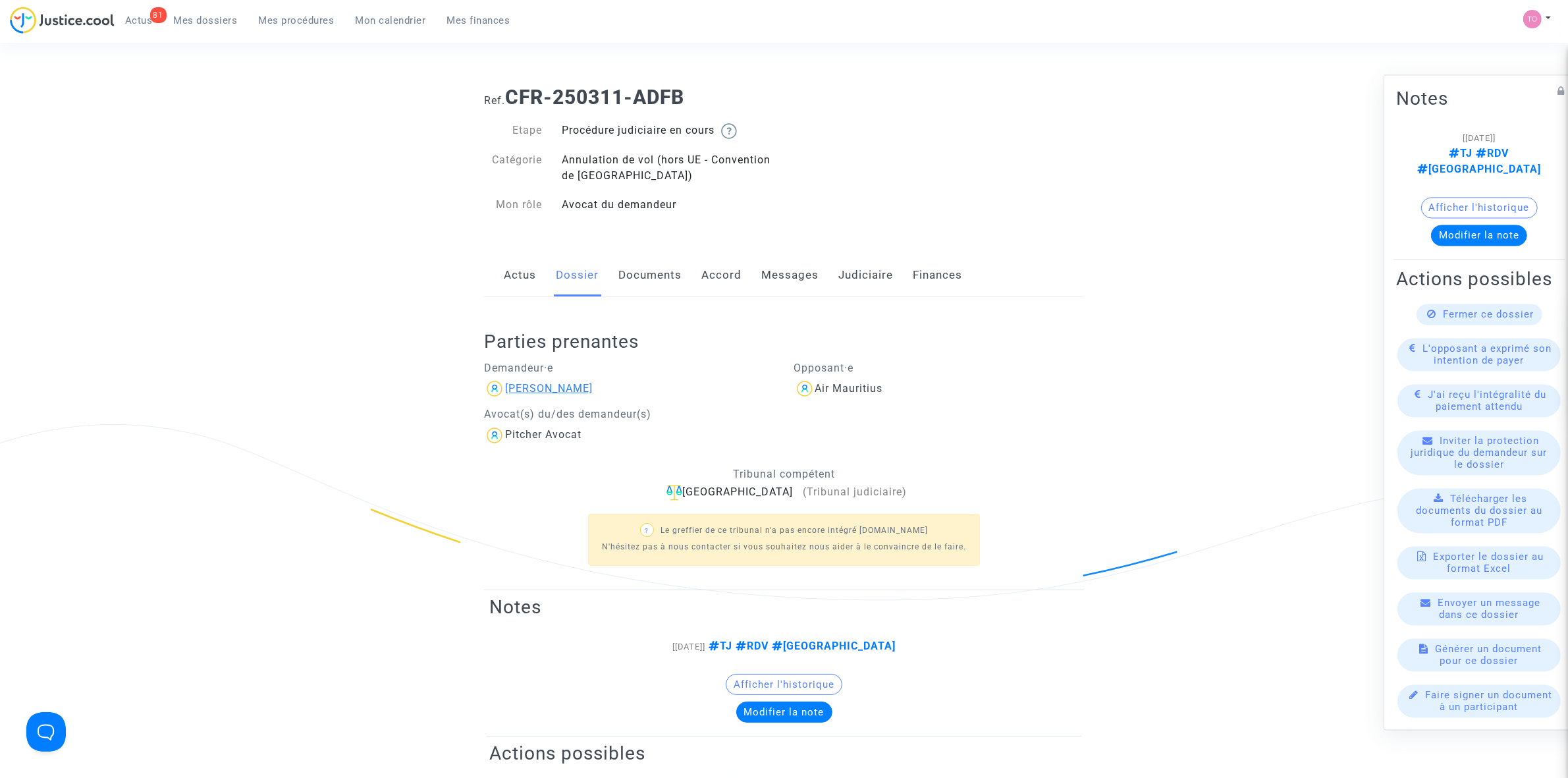
click at [508, 389] on div "Placide Ruzindaza" at bounding box center [629, 388] width 291 height 21
copy div "Placide Ruzindaza"
click at [850, 277] on link "Judiciaire" at bounding box center [866, 276] width 55 height 43
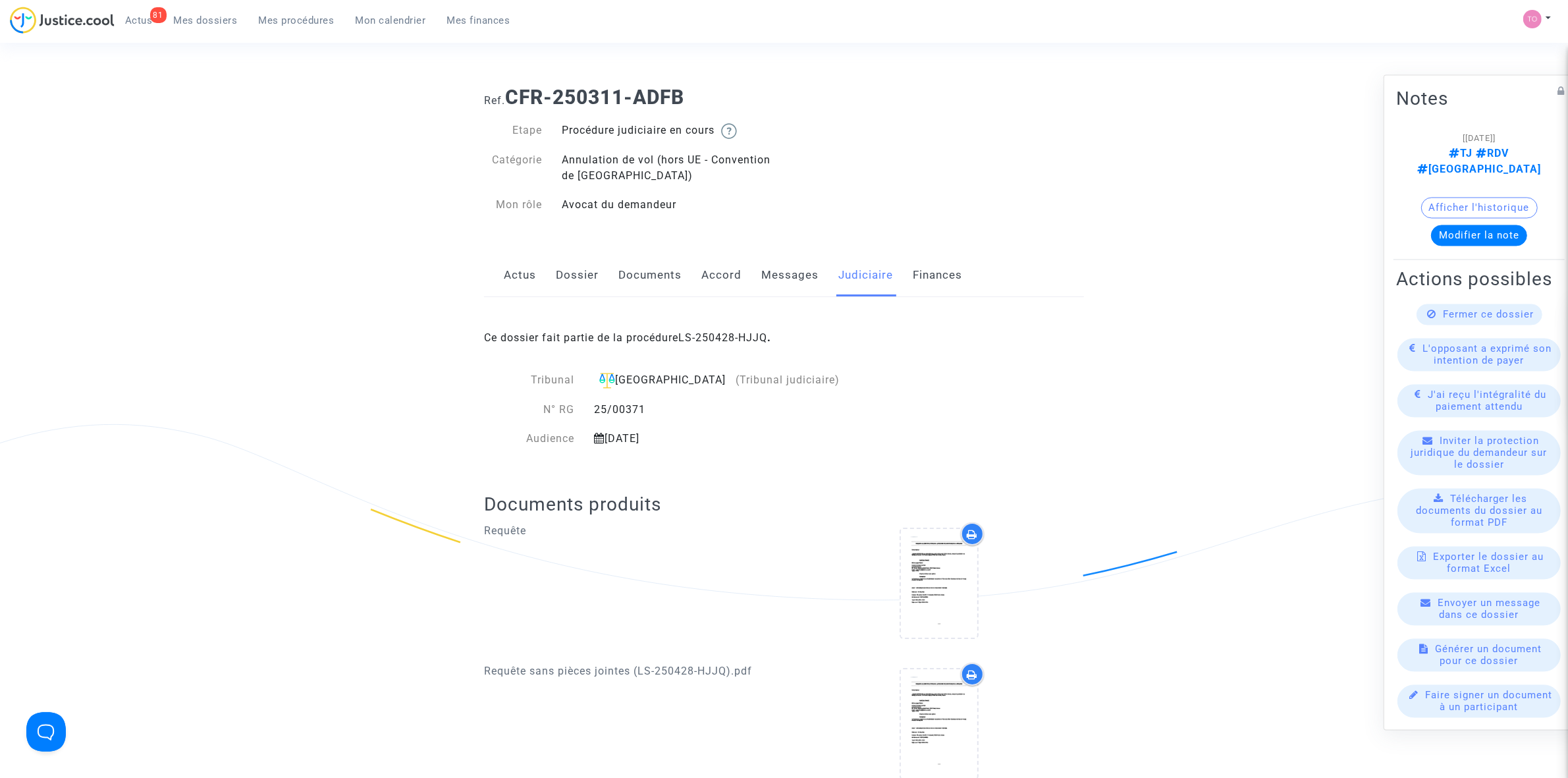
click at [571, 258] on link "Dossier" at bounding box center [577, 276] width 43 height 43
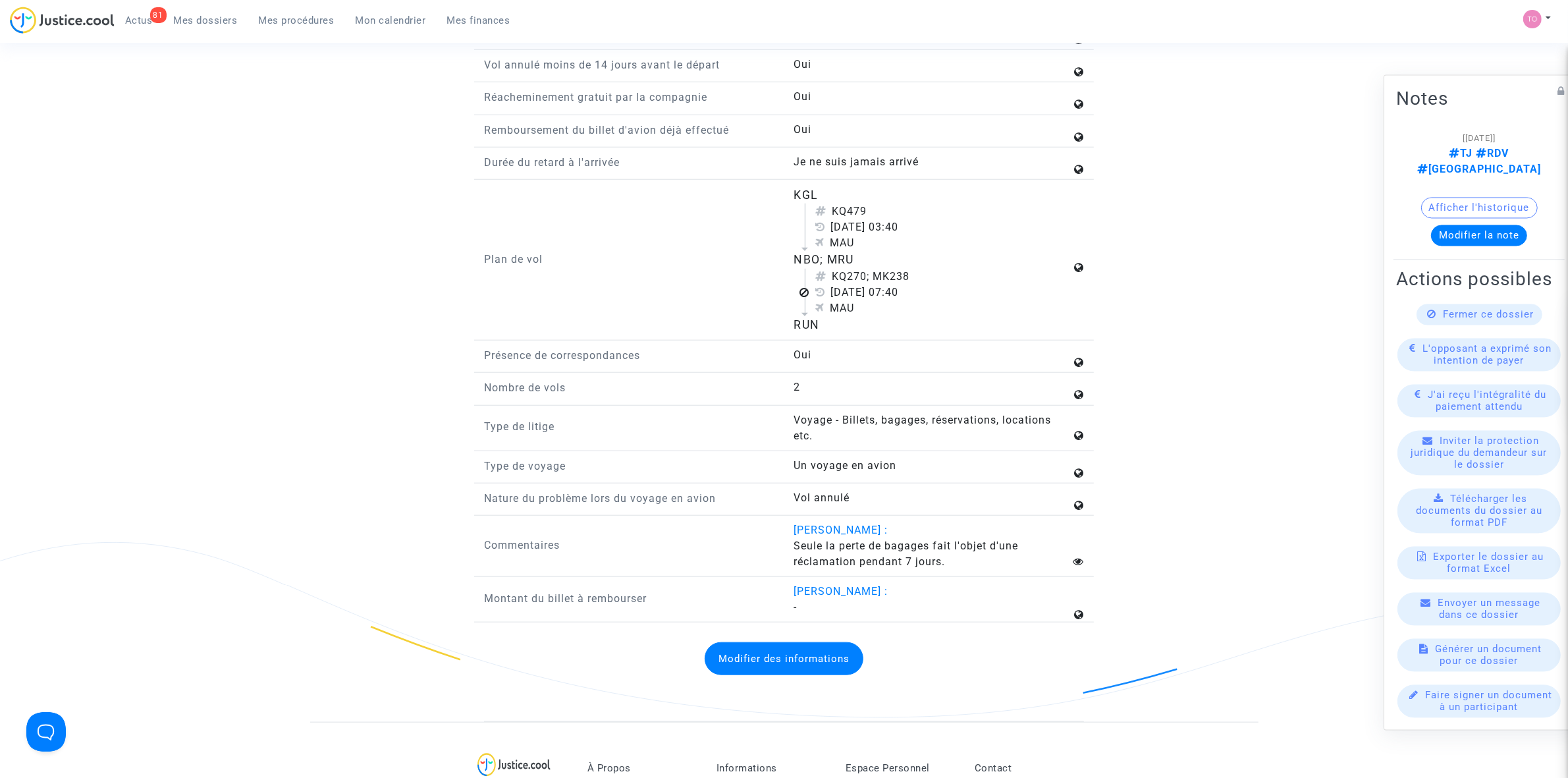
scroll to position [1345, 0]
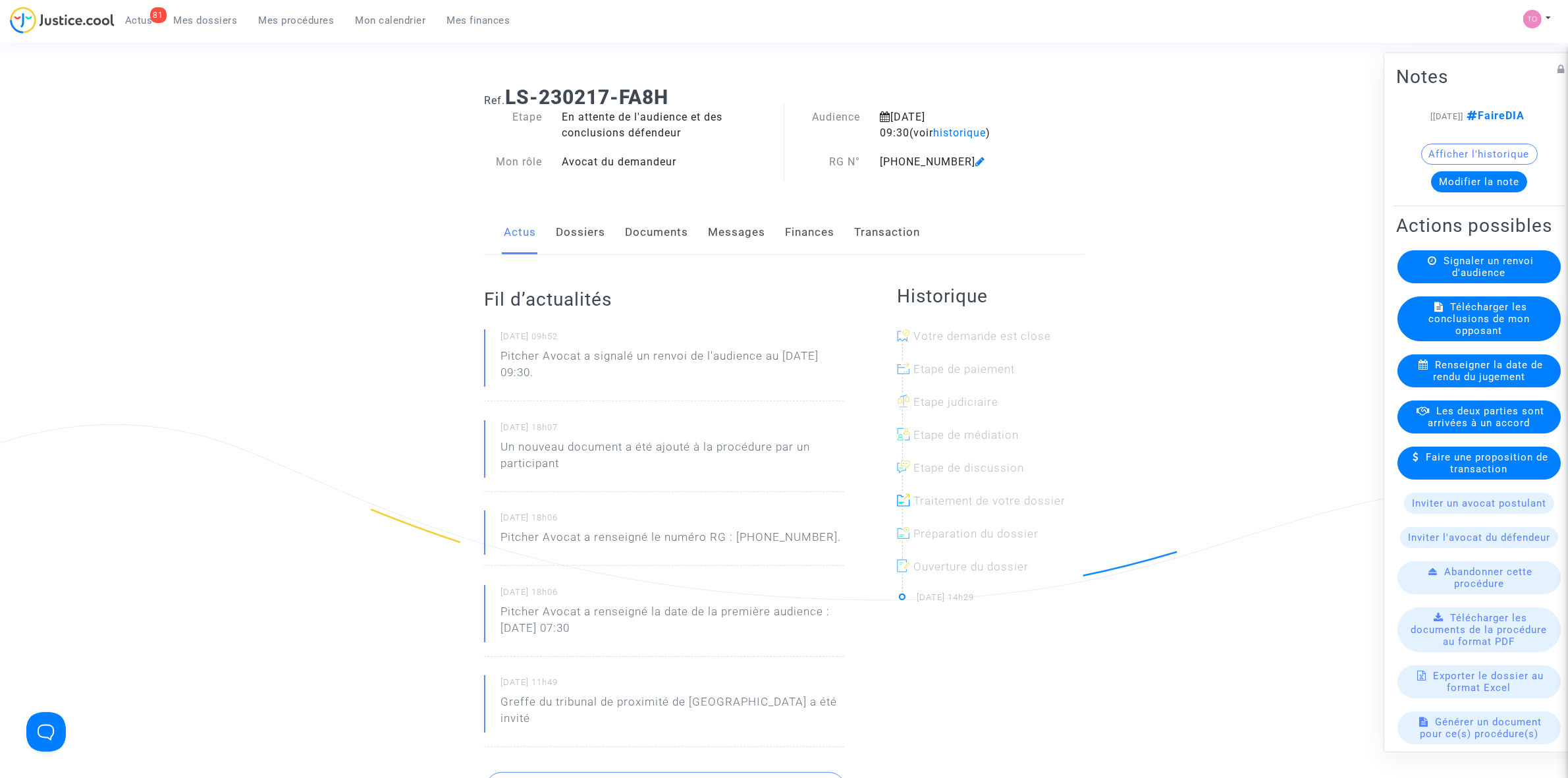
click at [1450, 164] on button "Afficher l'historique" at bounding box center [1479, 153] width 117 height 21
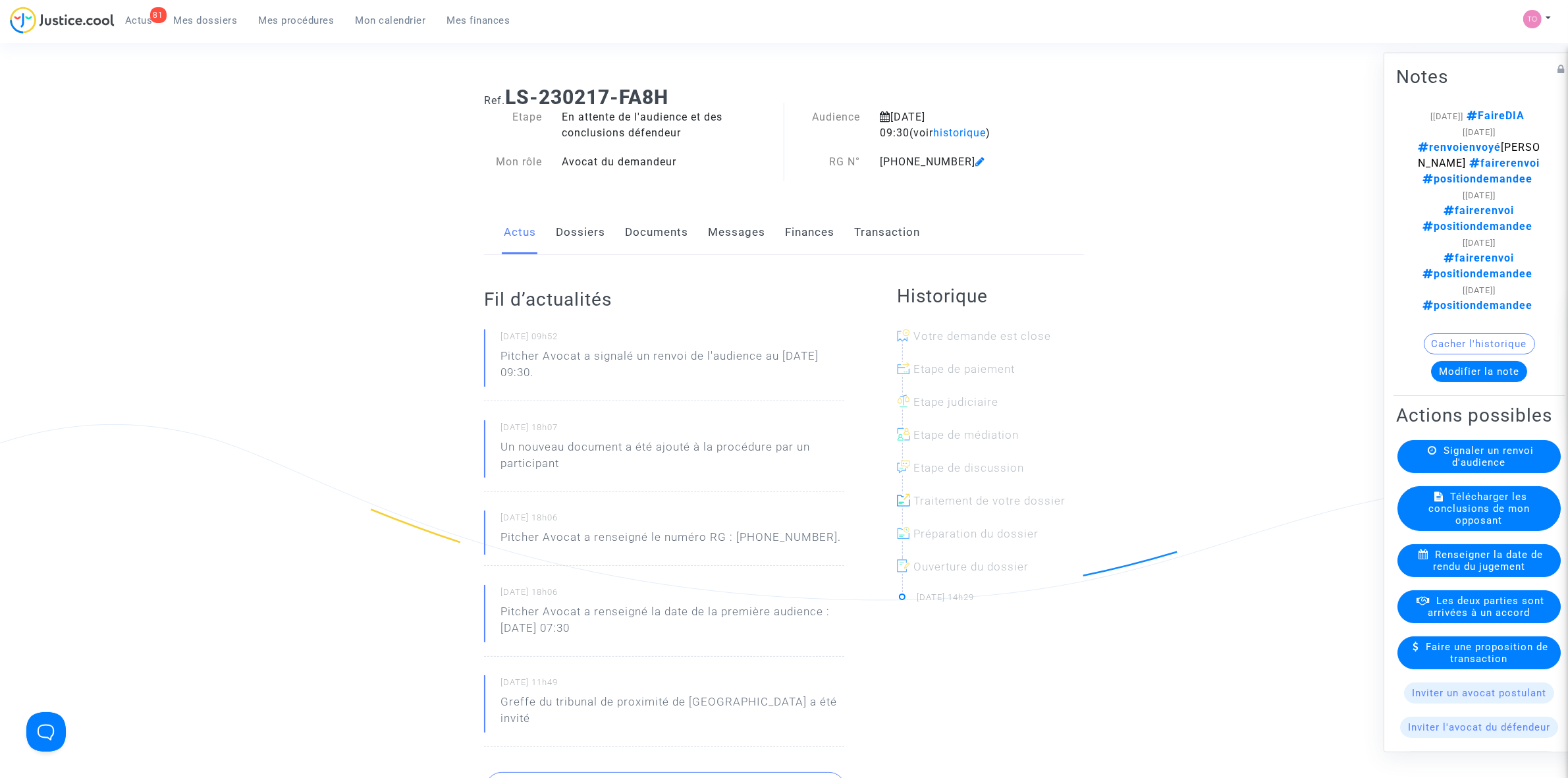
click at [654, 231] on link "Documents" at bounding box center [656, 232] width 63 height 43
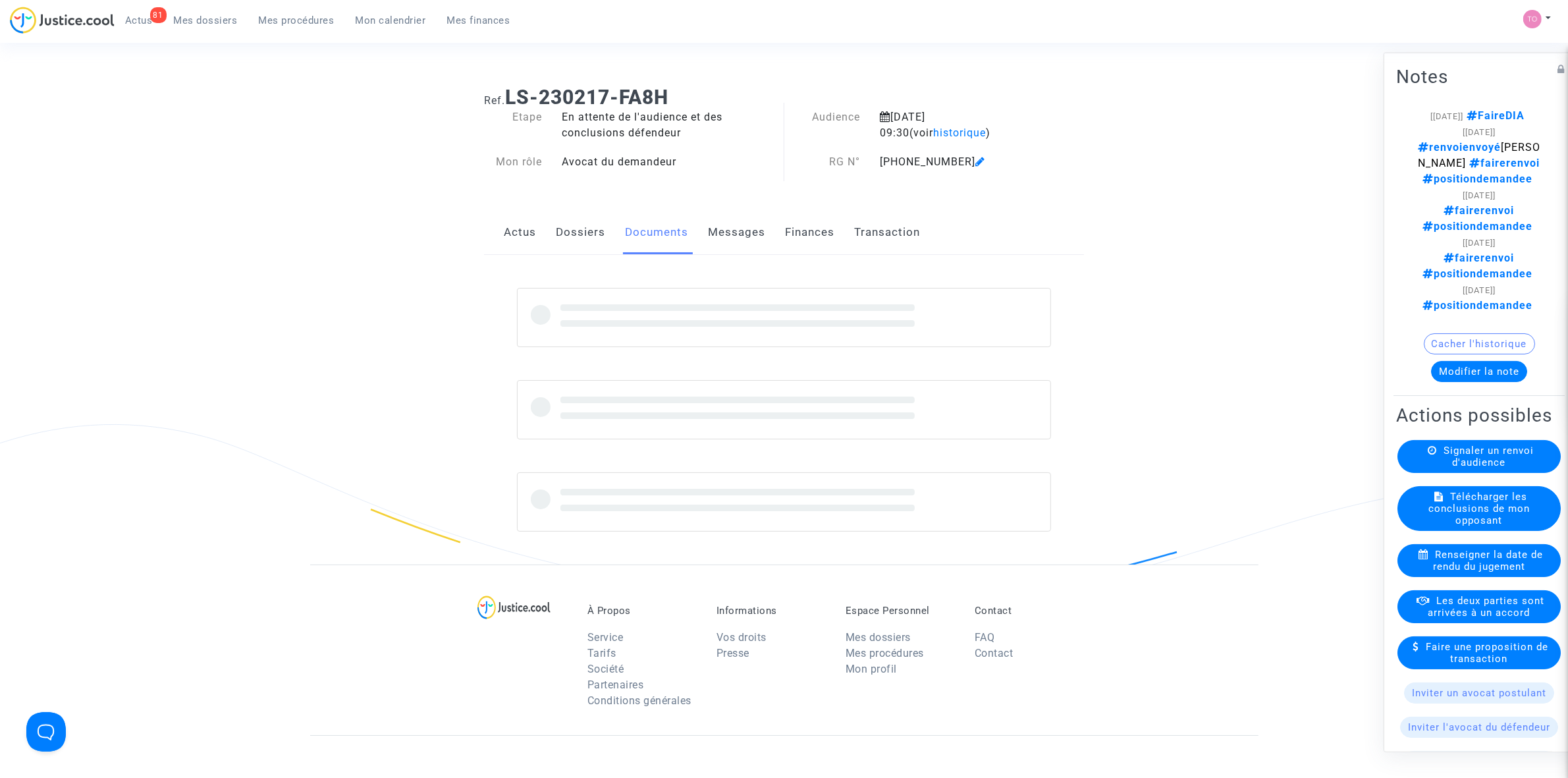
click at [754, 225] on link "Messages" at bounding box center [736, 232] width 57 height 43
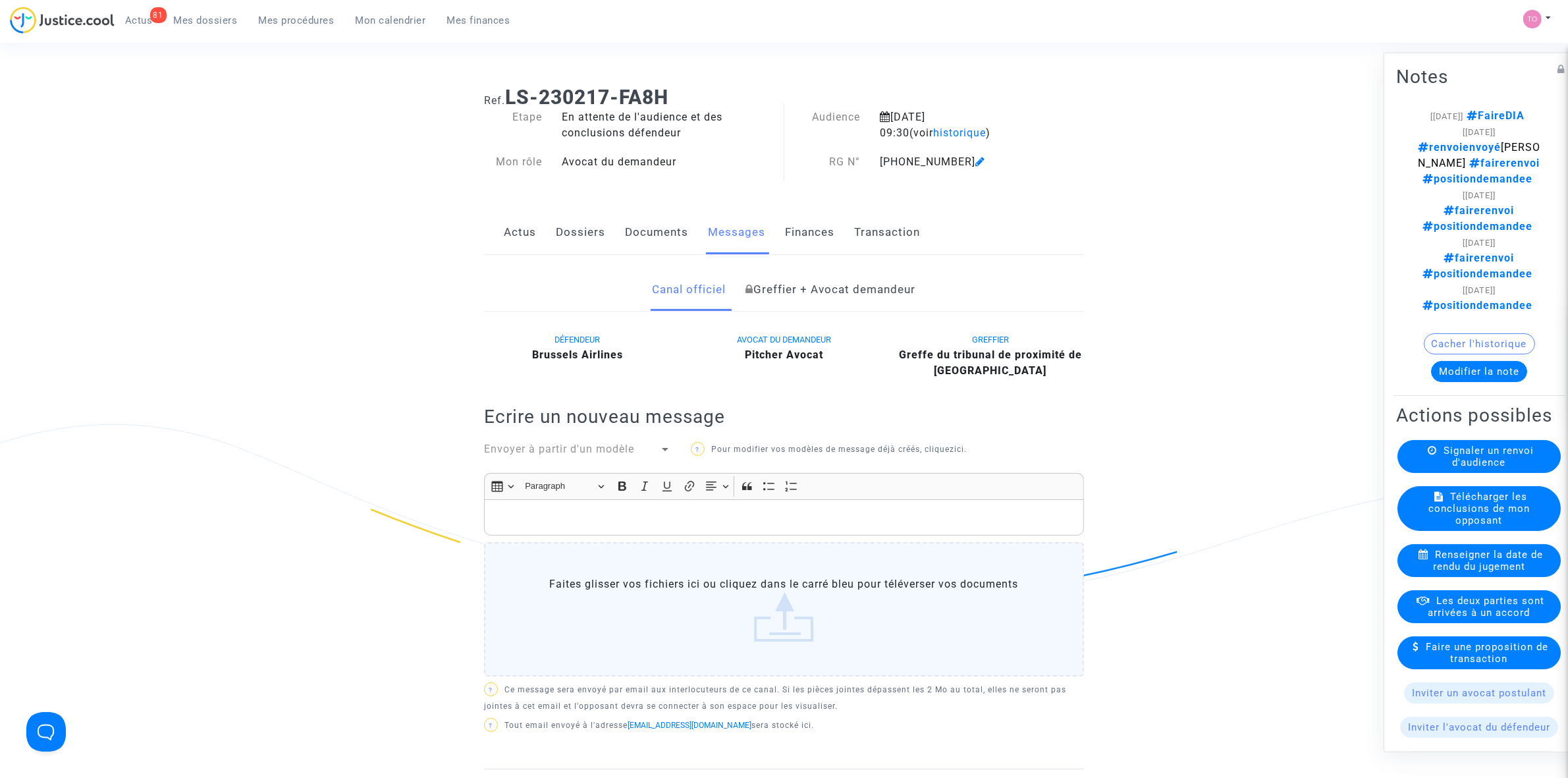
click at [573, 209] on div "Ref. LS-230217-FA8H Etape En attente de l'audience et des conclusions défendeur…" at bounding box center [783, 554] width 620 height 958
click at [573, 222] on link "Dossiers" at bounding box center [581, 232] width 49 height 43
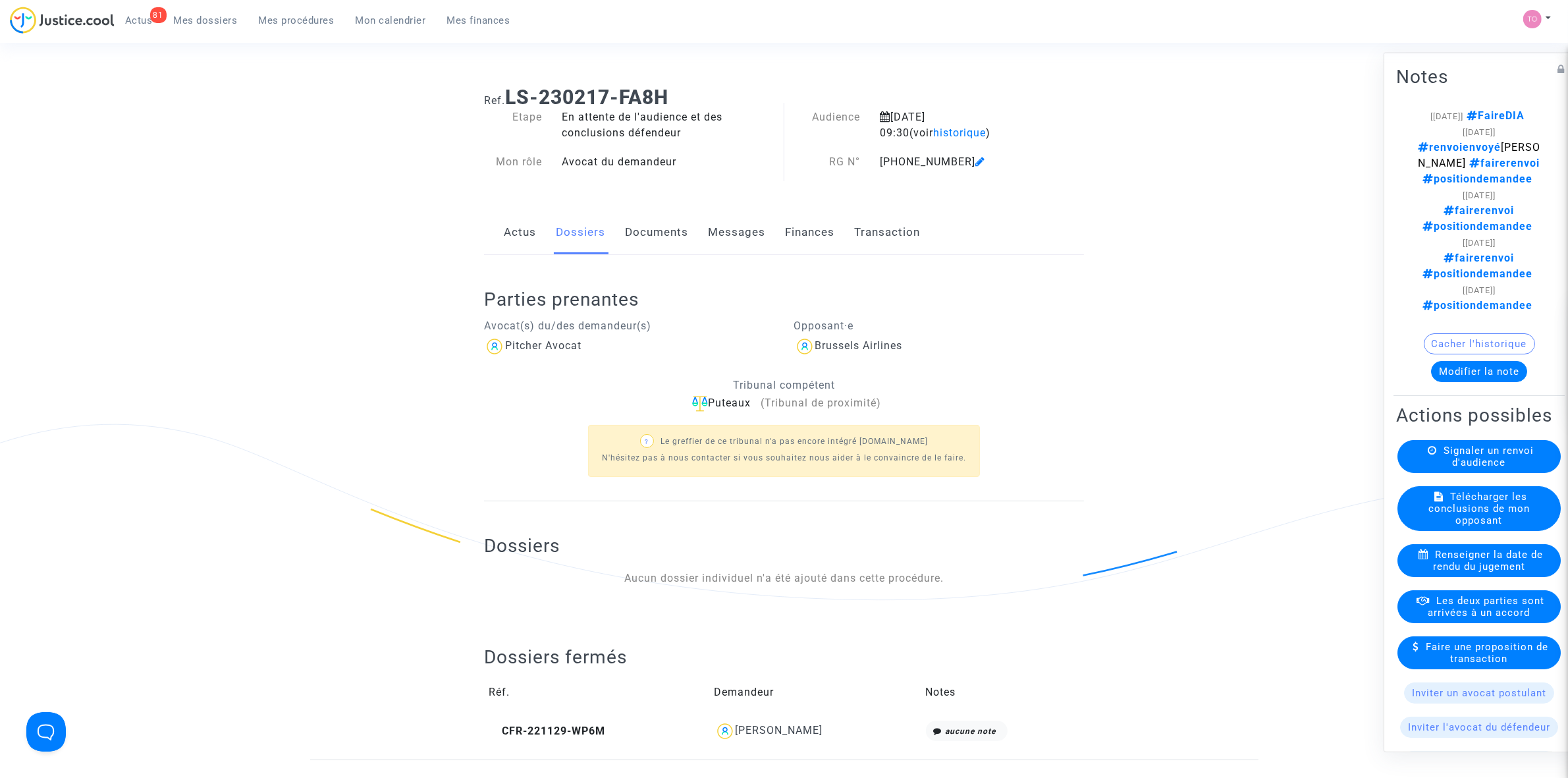
drag, startPoint x: 765, startPoint y: 736, endPoint x: 744, endPoint y: 726, distance: 23.3
click at [744, 726] on div "[PERSON_NAME]" at bounding box center [779, 730] width 87 height 12
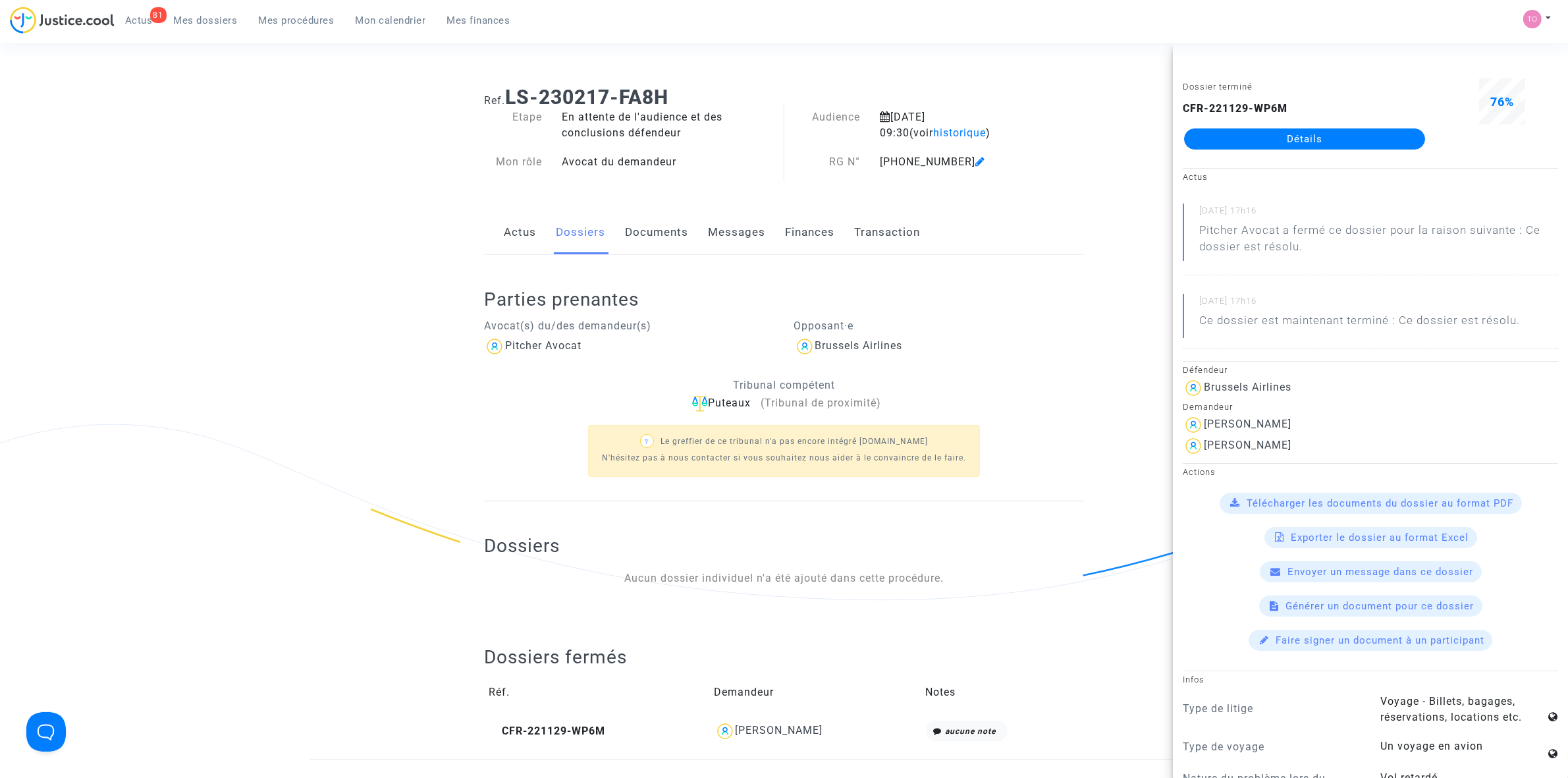
drag, startPoint x: 1254, startPoint y: 150, endPoint x: 1260, endPoint y: 139, distance: 12.5
click at [647, 225] on link "Documents" at bounding box center [656, 232] width 63 height 43
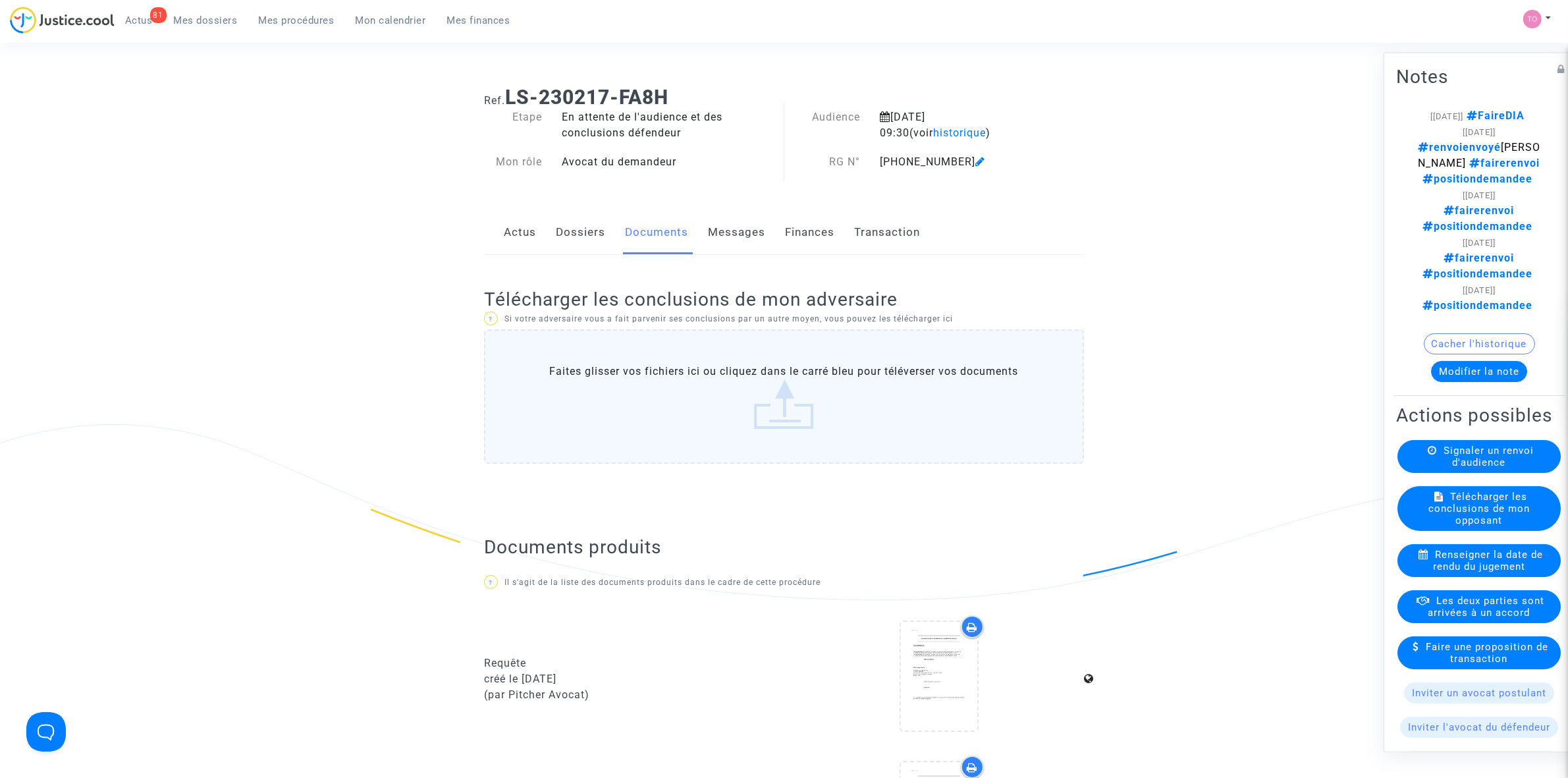
click at [711, 234] on link "Messages" at bounding box center [736, 232] width 57 height 43
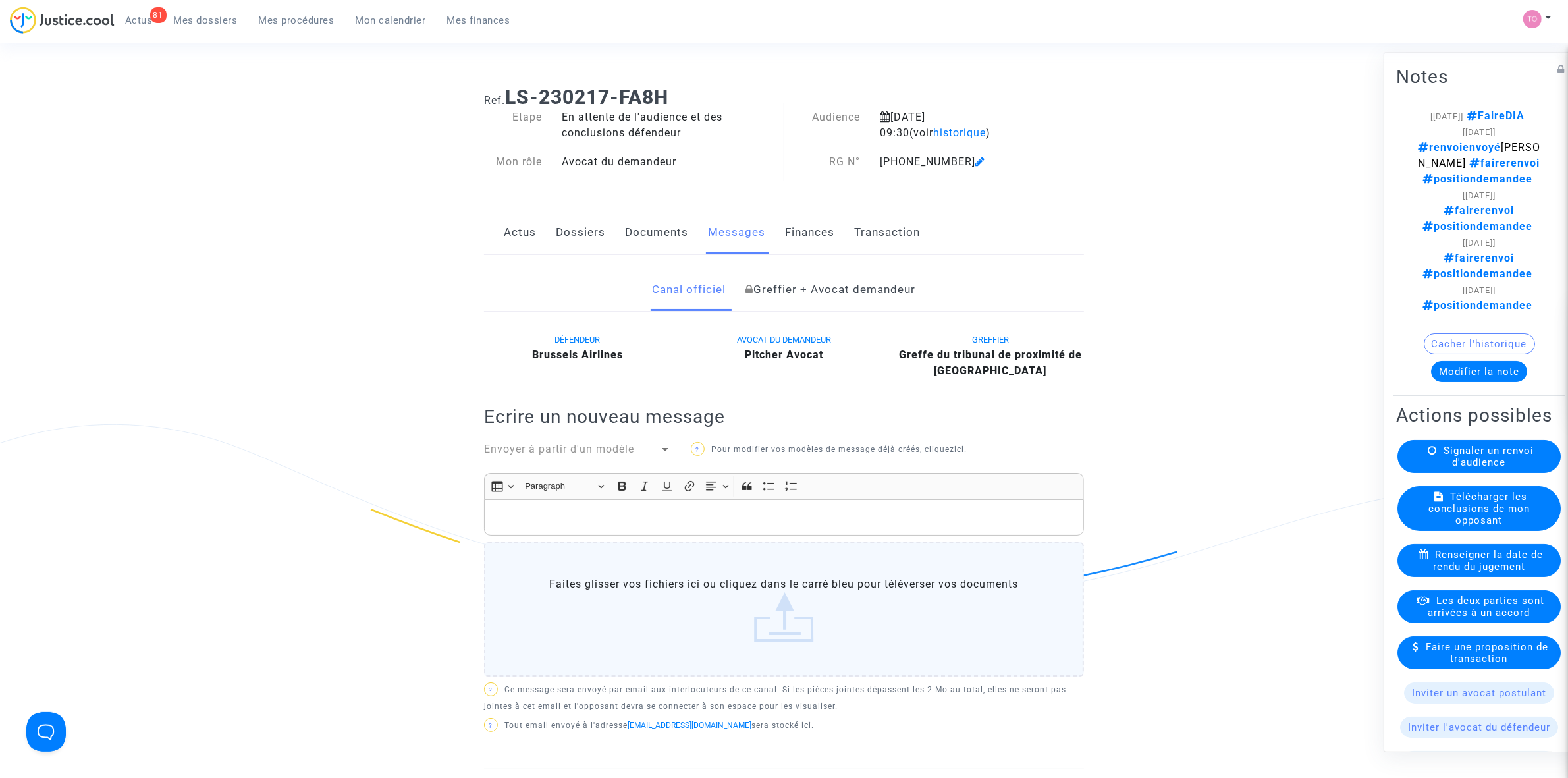
click at [769, 231] on div "Actus Dossiers Documents Messages Finances Transaction" at bounding box center [784, 232] width 600 height 44
click at [781, 231] on div "Actus Dossiers Documents Messages Finances Transaction" at bounding box center [784, 232] width 600 height 44
click at [799, 242] on link "Finances" at bounding box center [809, 232] width 49 height 43
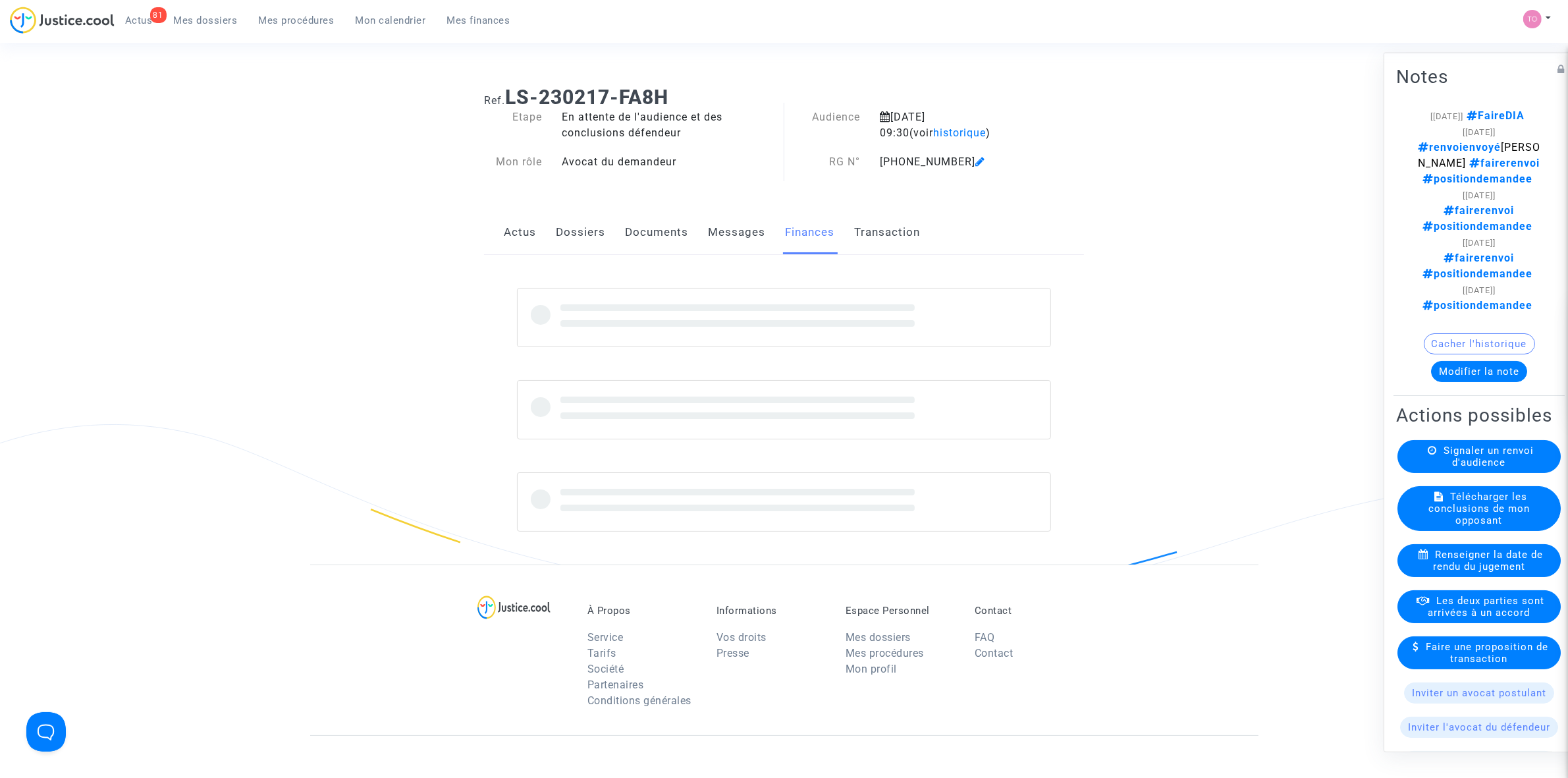
click at [726, 237] on link "Messages" at bounding box center [736, 232] width 57 height 43
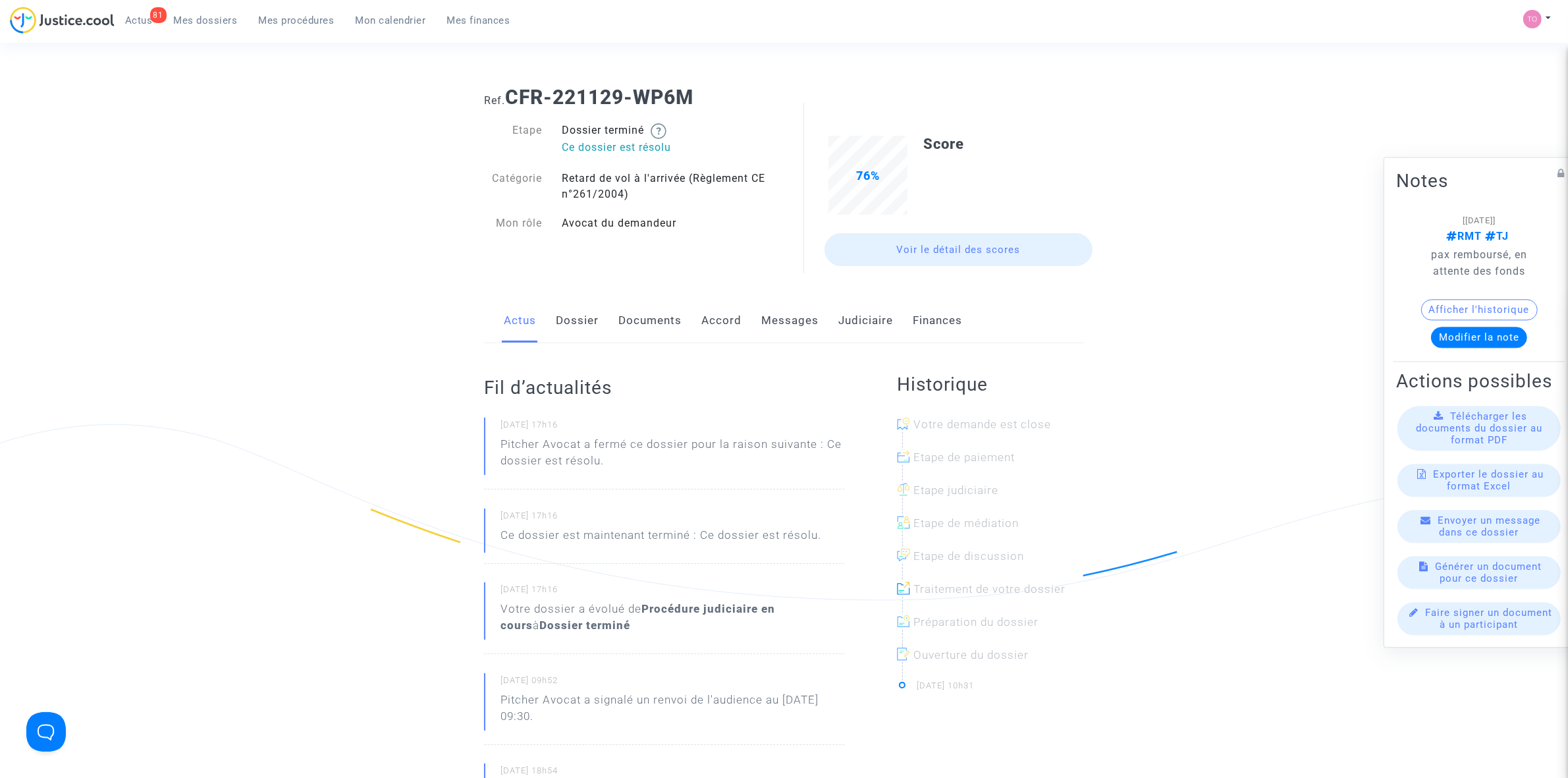
click at [710, 316] on link "Accord" at bounding box center [721, 321] width 40 height 43
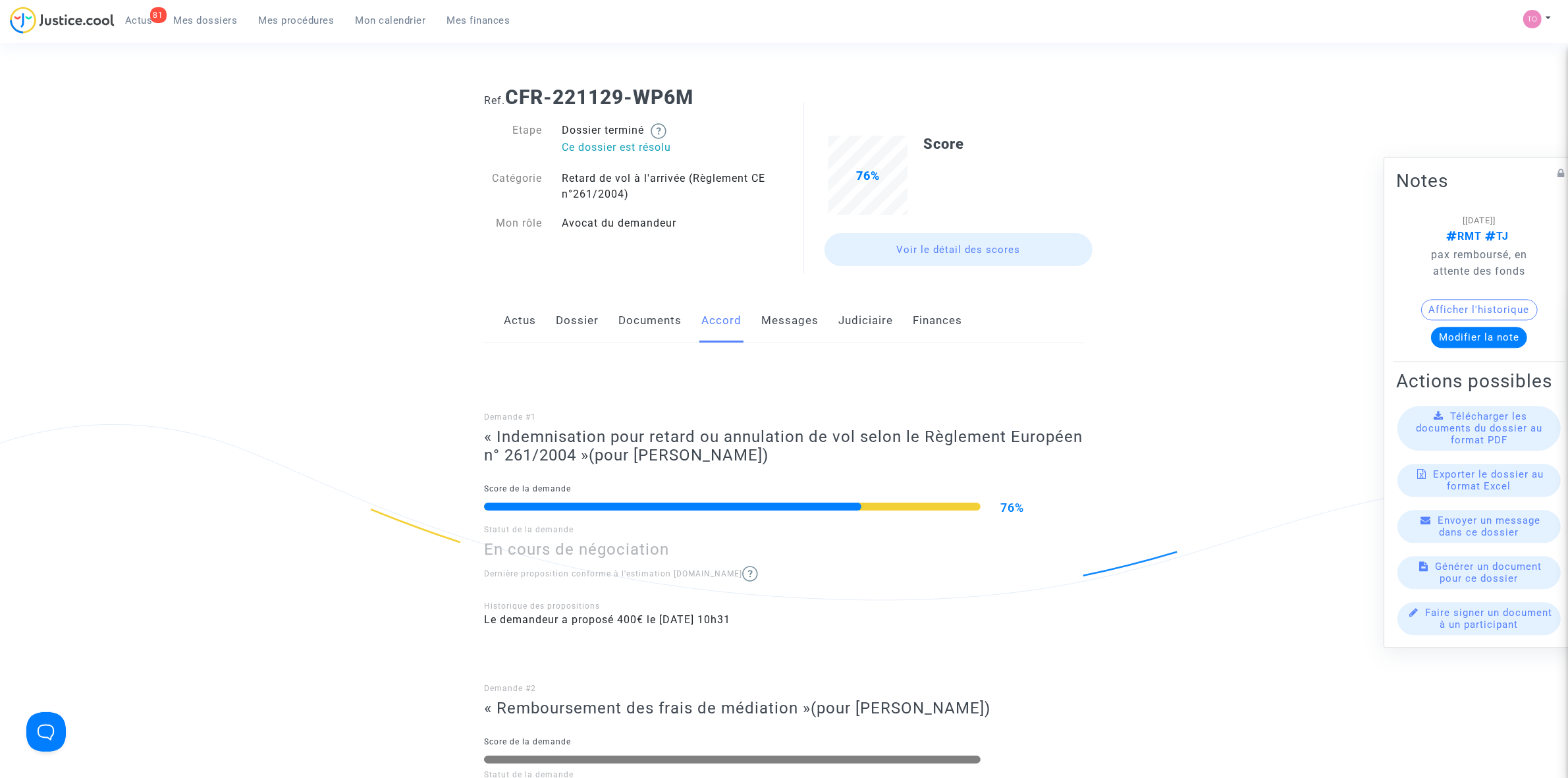
click at [784, 320] on link "Messages" at bounding box center [789, 321] width 57 height 43
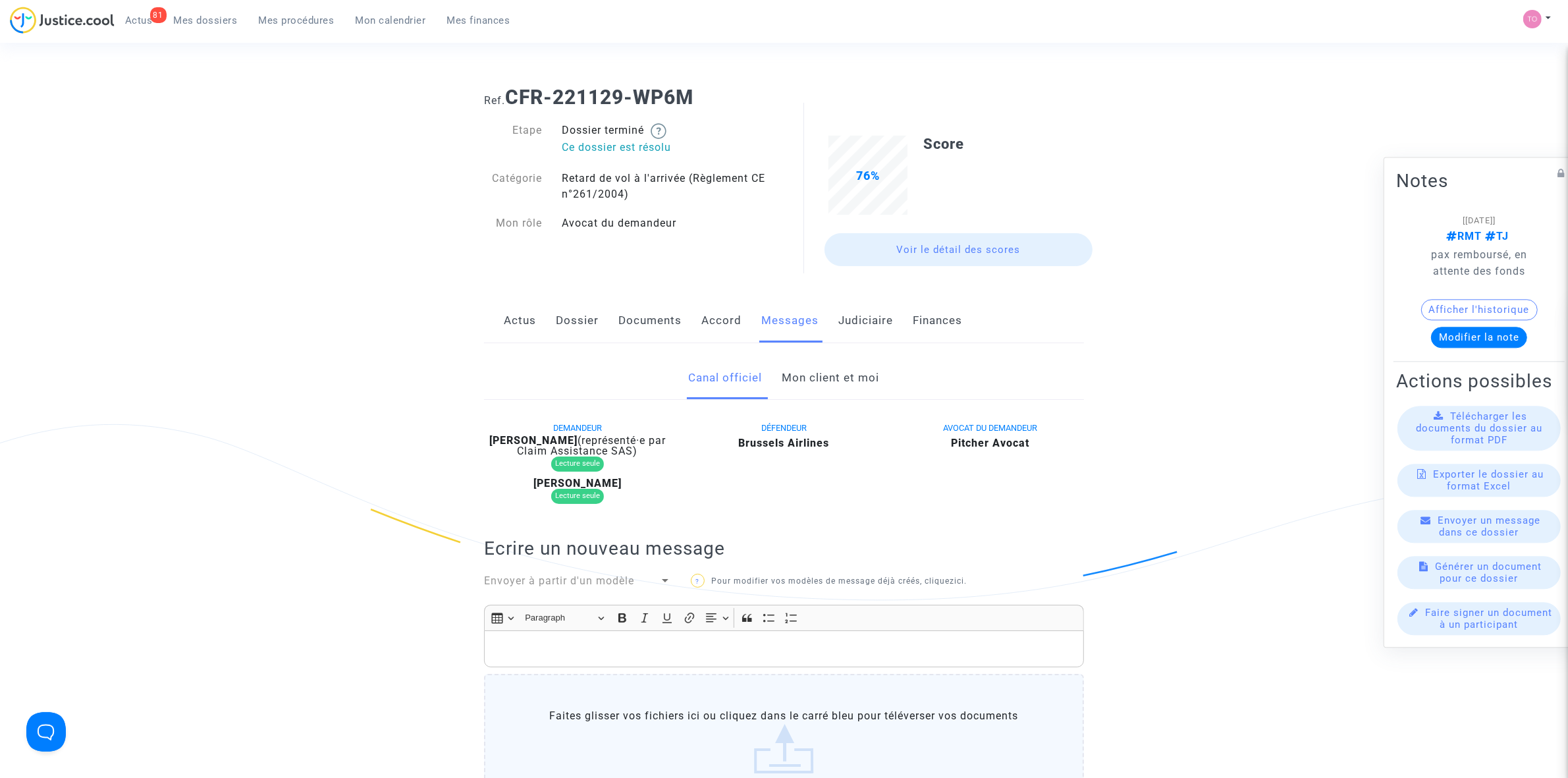
click at [824, 371] on link "Mon client et moi" at bounding box center [831, 378] width 97 height 43
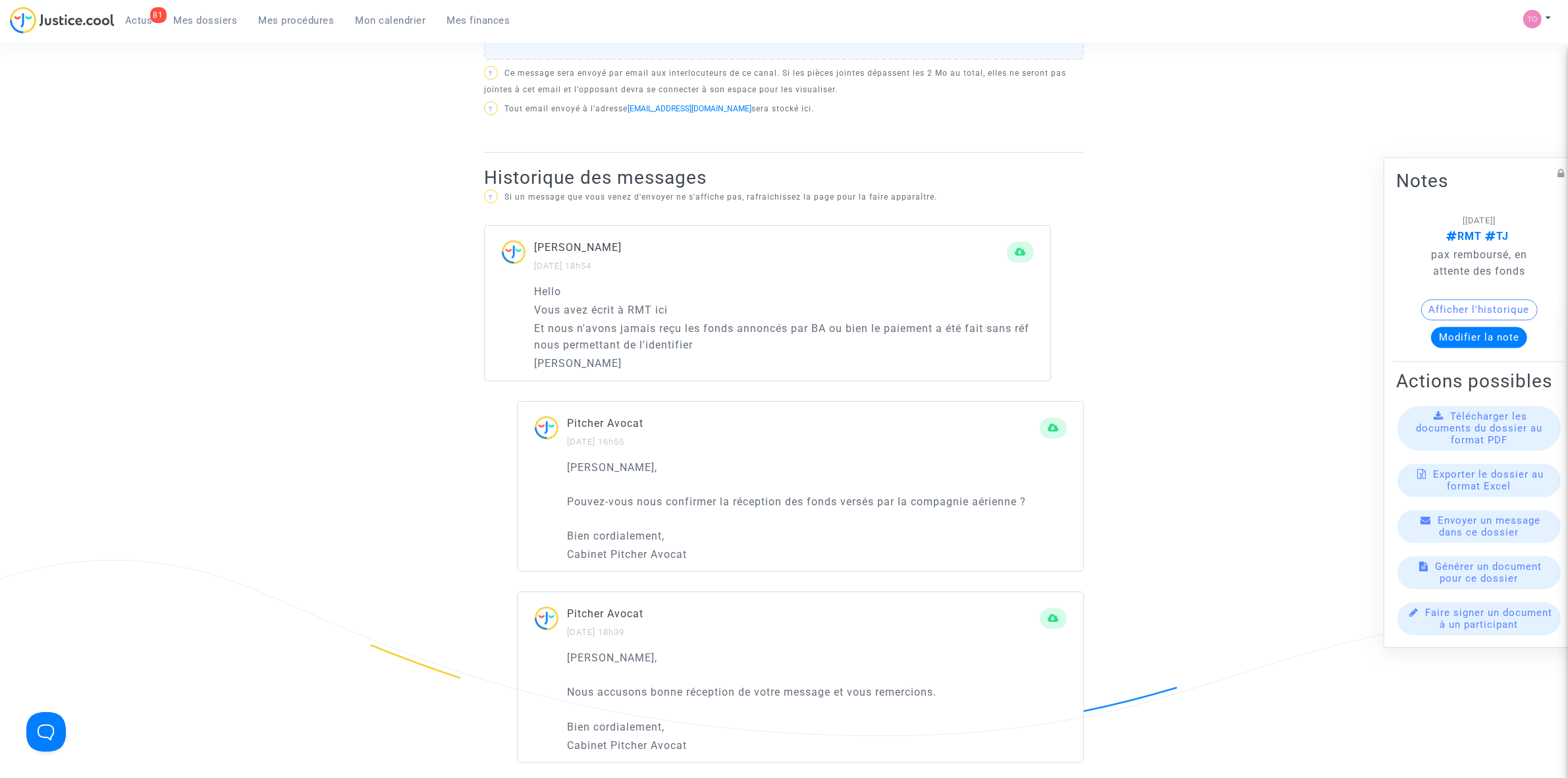
scroll to position [741, 0]
drag, startPoint x: 615, startPoint y: 317, endPoint x: 892, endPoint y: 312, distance: 277.0
click at [892, 312] on div "Hello Vous avez écrit à RMT ici Et nous n'avons jamais reçu les fonds annoncés …" at bounding box center [783, 323] width 500 height 89
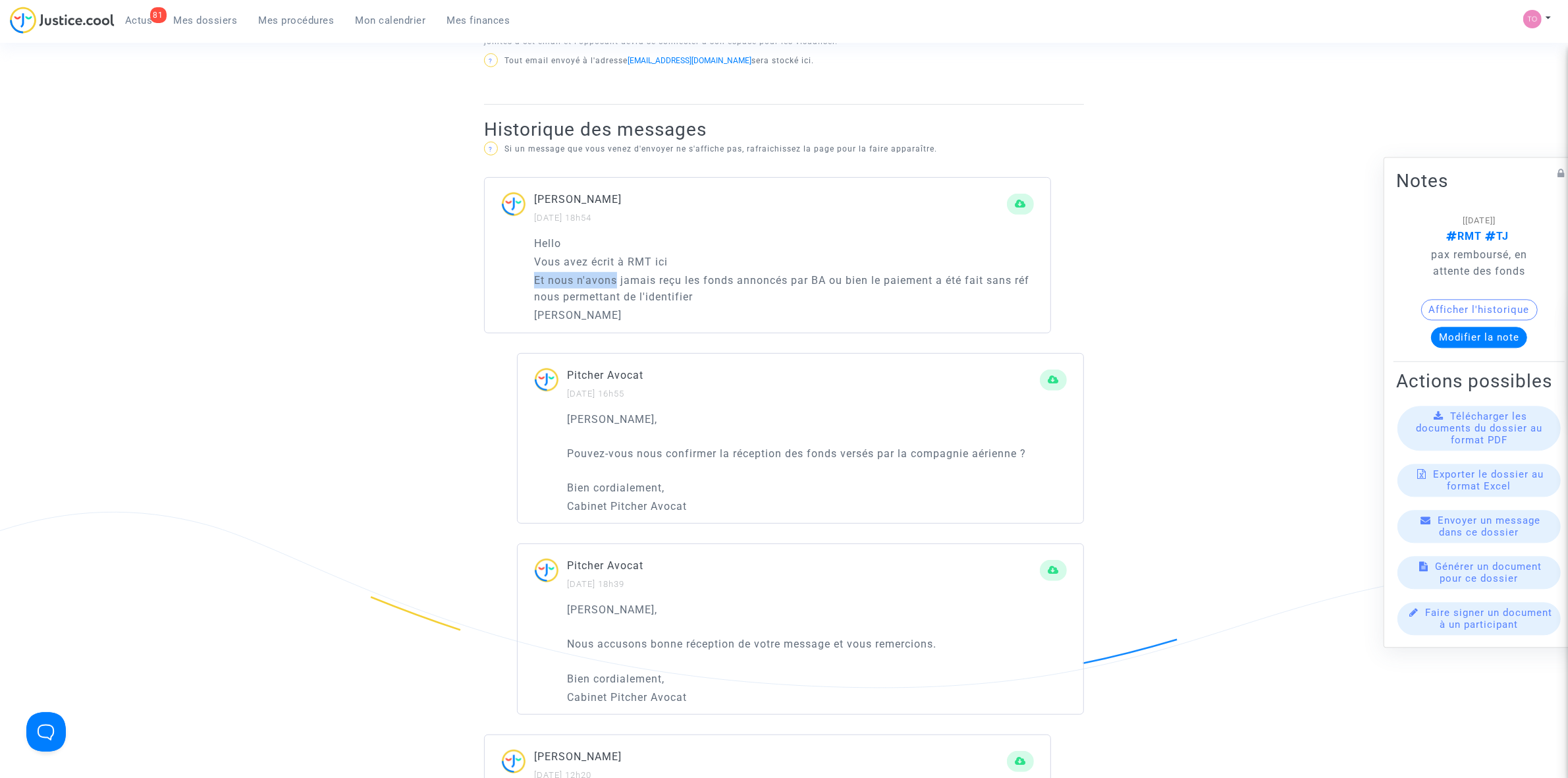
scroll to position [823, 0]
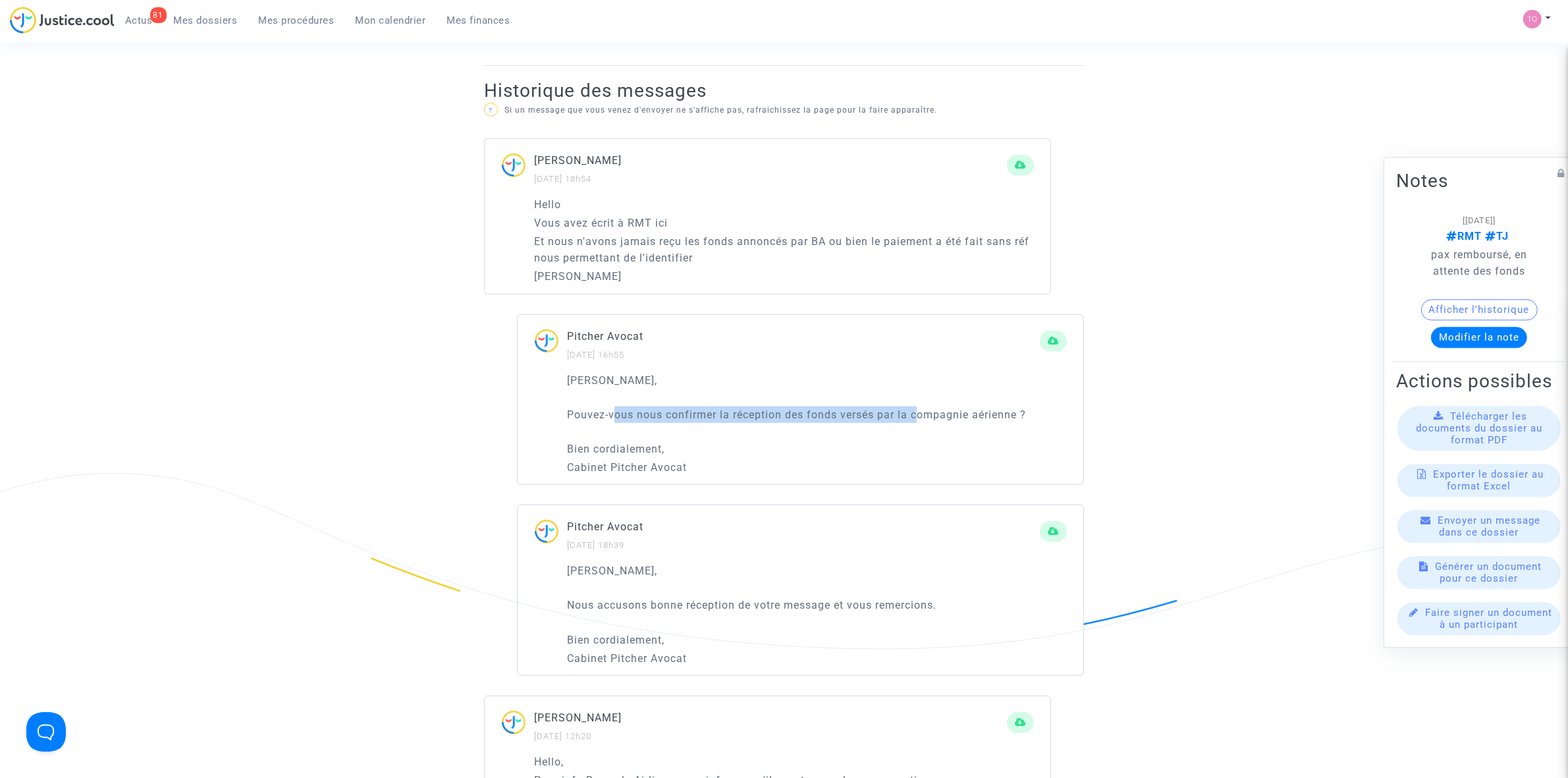
drag, startPoint x: 617, startPoint y: 414, endPoint x: 919, endPoint y: 409, distance: 302.0
click at [919, 410] on p "Pouvez-vous nous confirmer la réception des fonds versés par la compagnie aérie…" at bounding box center [816, 414] width 500 height 17
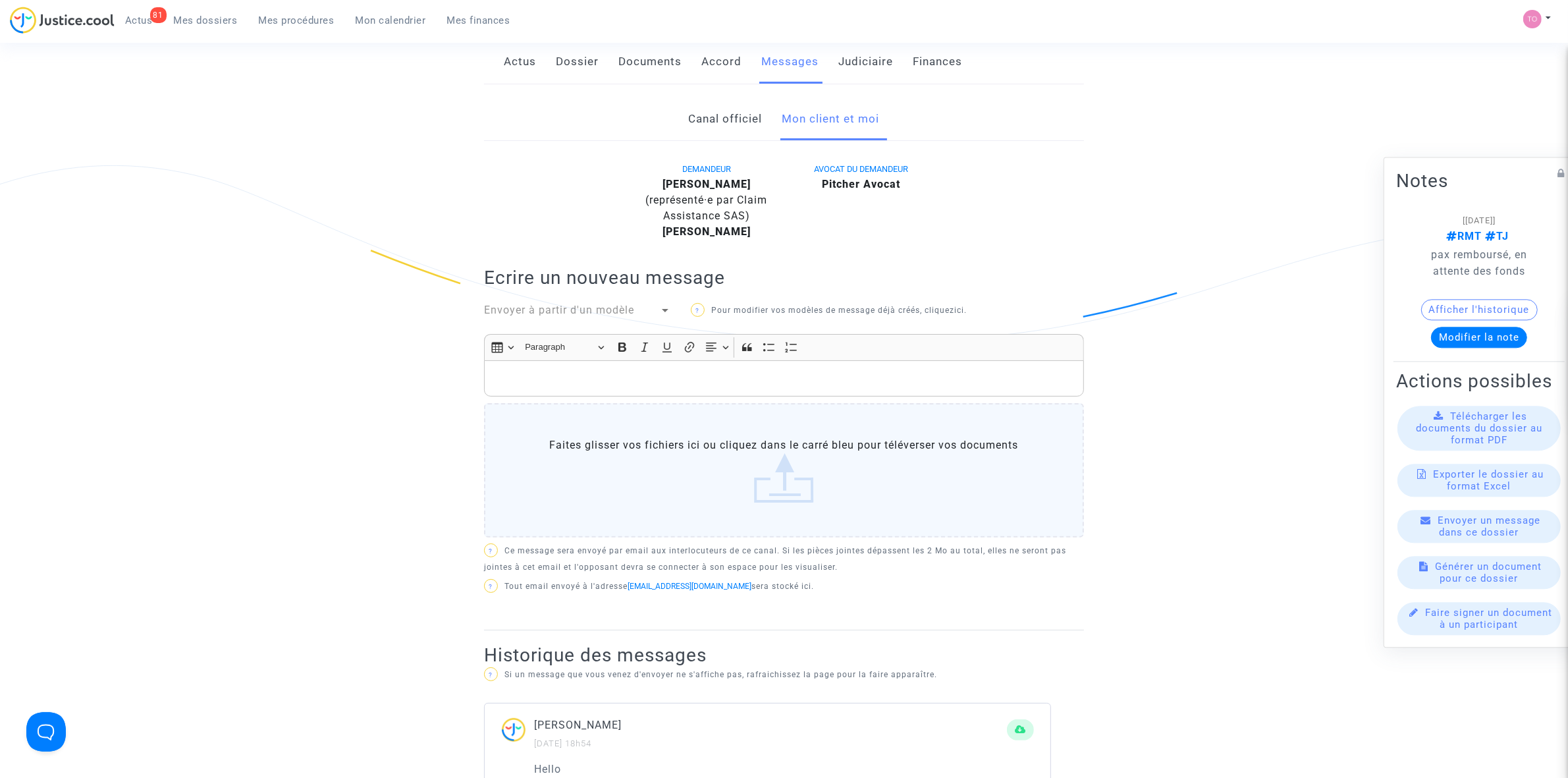
scroll to position [0, 0]
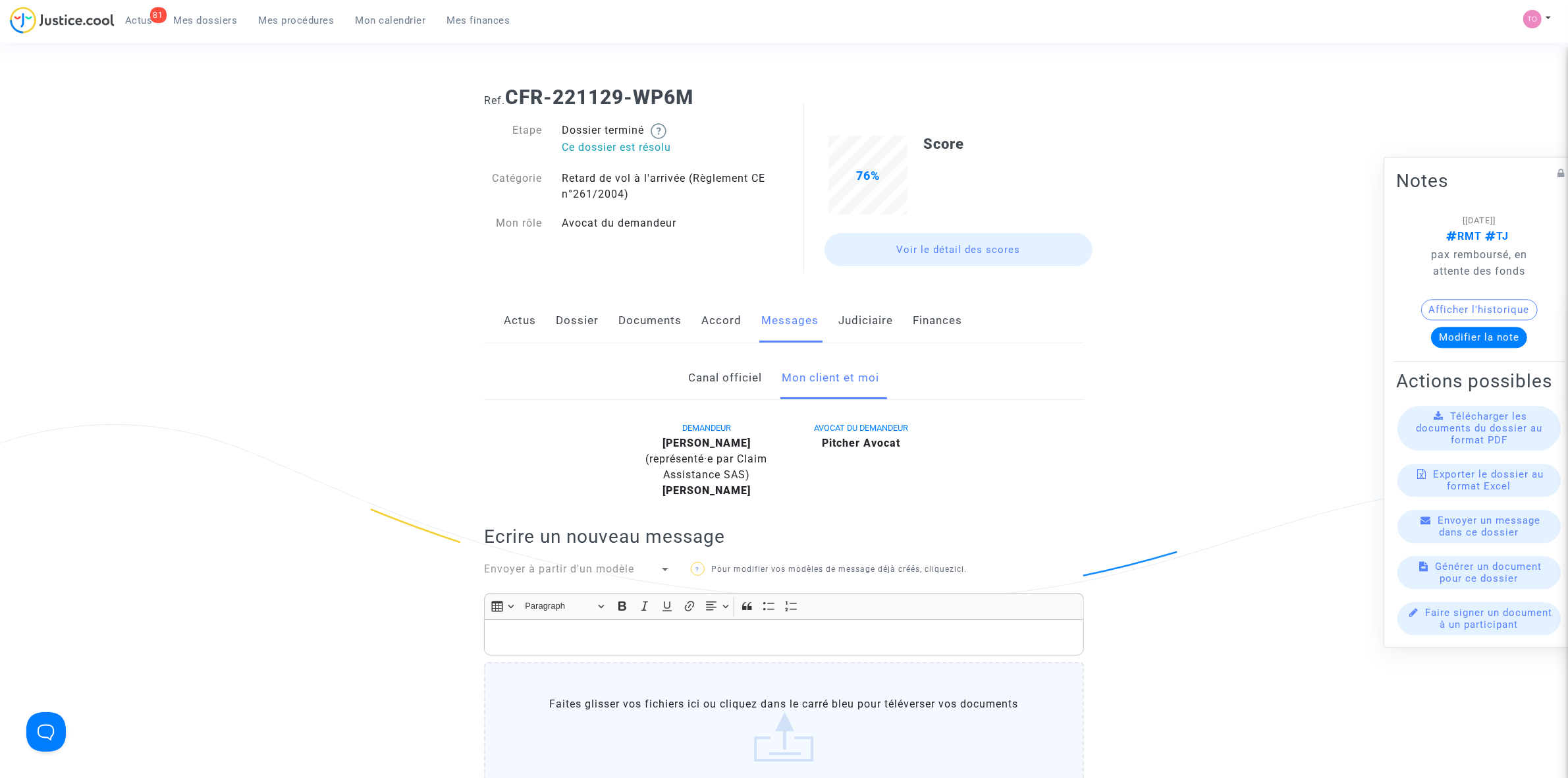
click at [573, 321] on link "Dossier" at bounding box center [577, 321] width 43 height 43
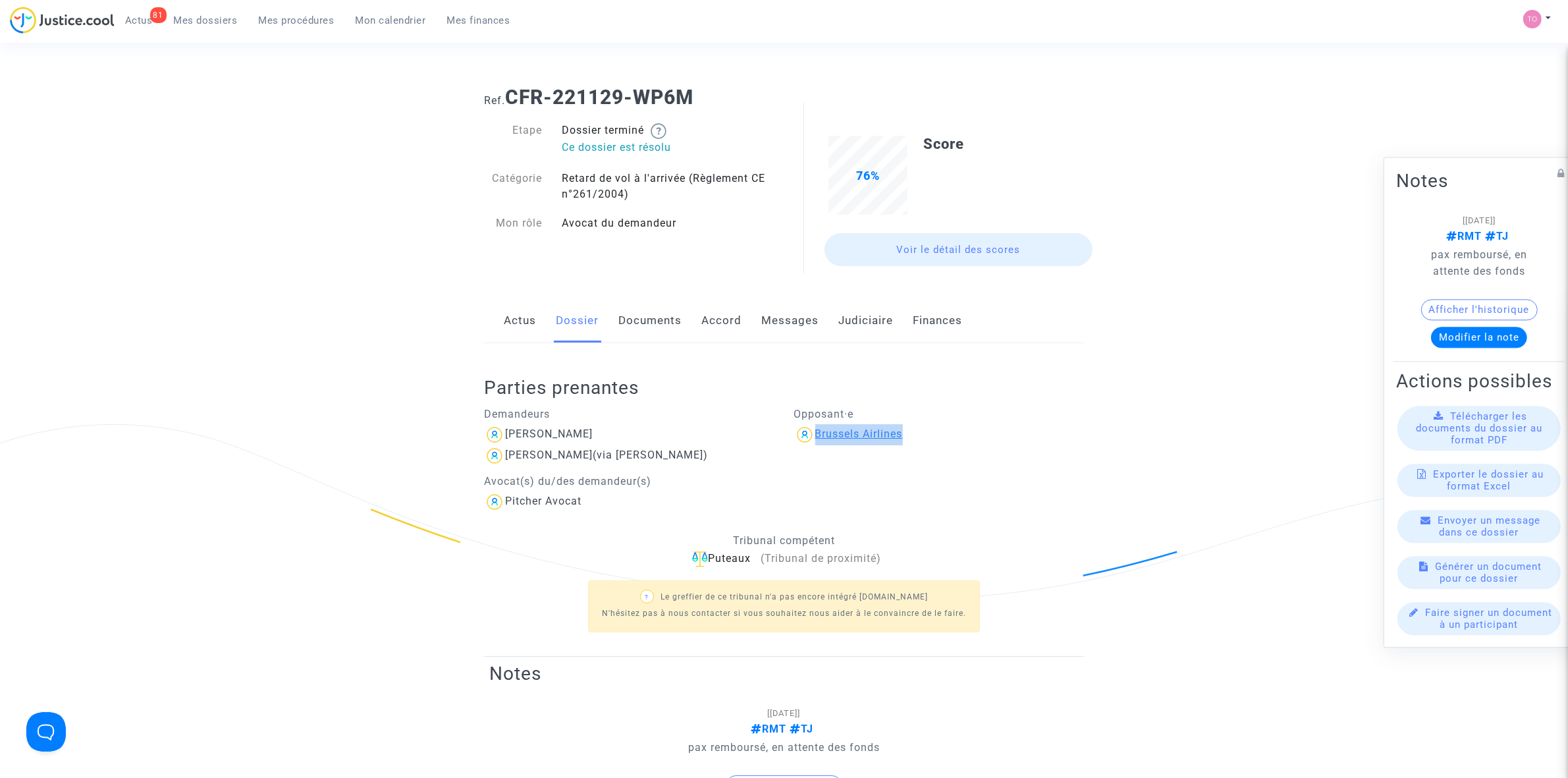
drag, startPoint x: 902, startPoint y: 433, endPoint x: 816, endPoint y: 434, distance: 86.0
click at [816, 434] on div "Brussels Airlines" at bounding box center [939, 434] width 291 height 21
click at [976, 420] on p "Opposant·e" at bounding box center [939, 414] width 291 height 17
click at [666, 323] on link "Documents" at bounding box center [650, 321] width 63 height 43
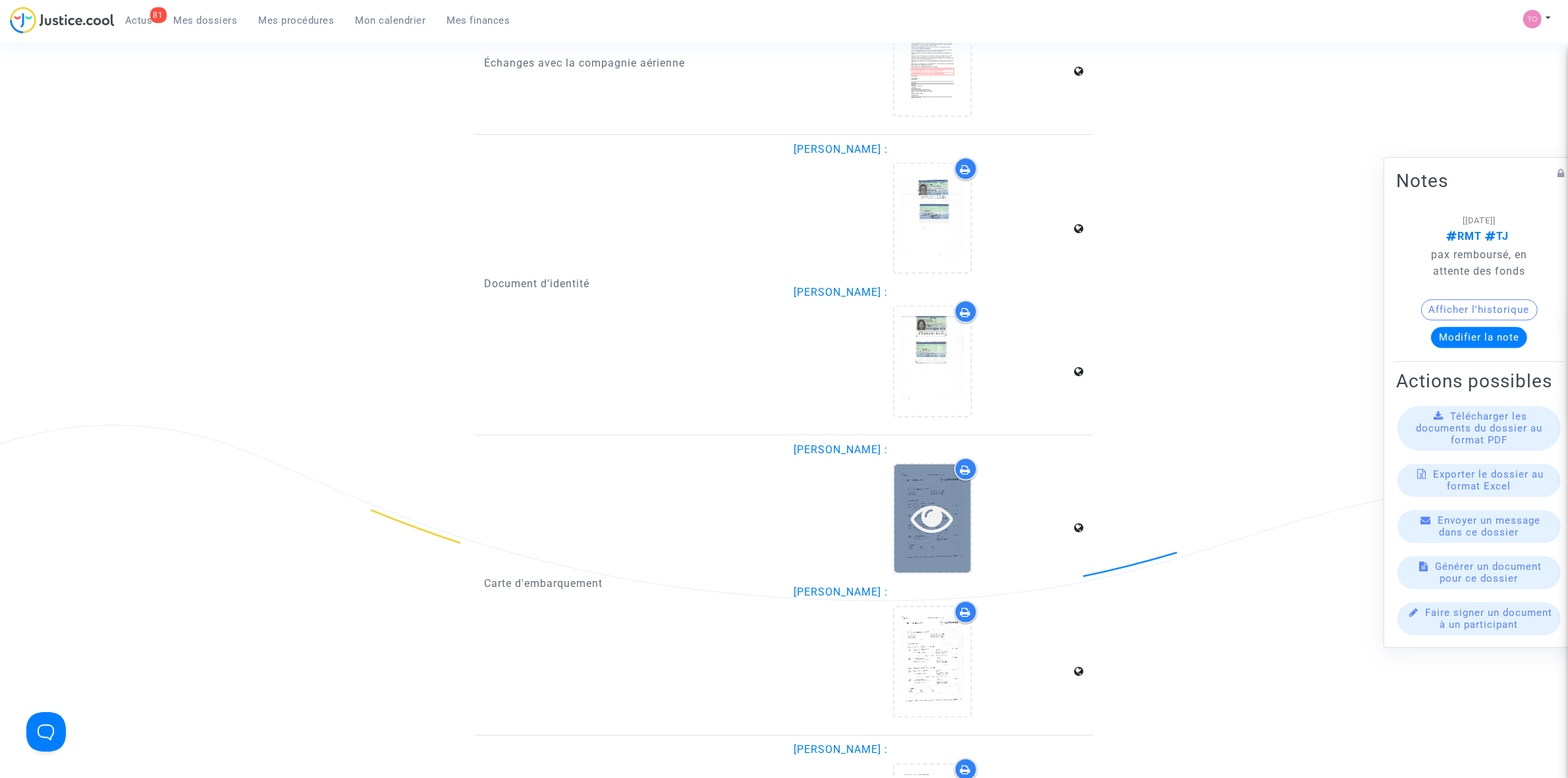
scroll to position [2636, 0]
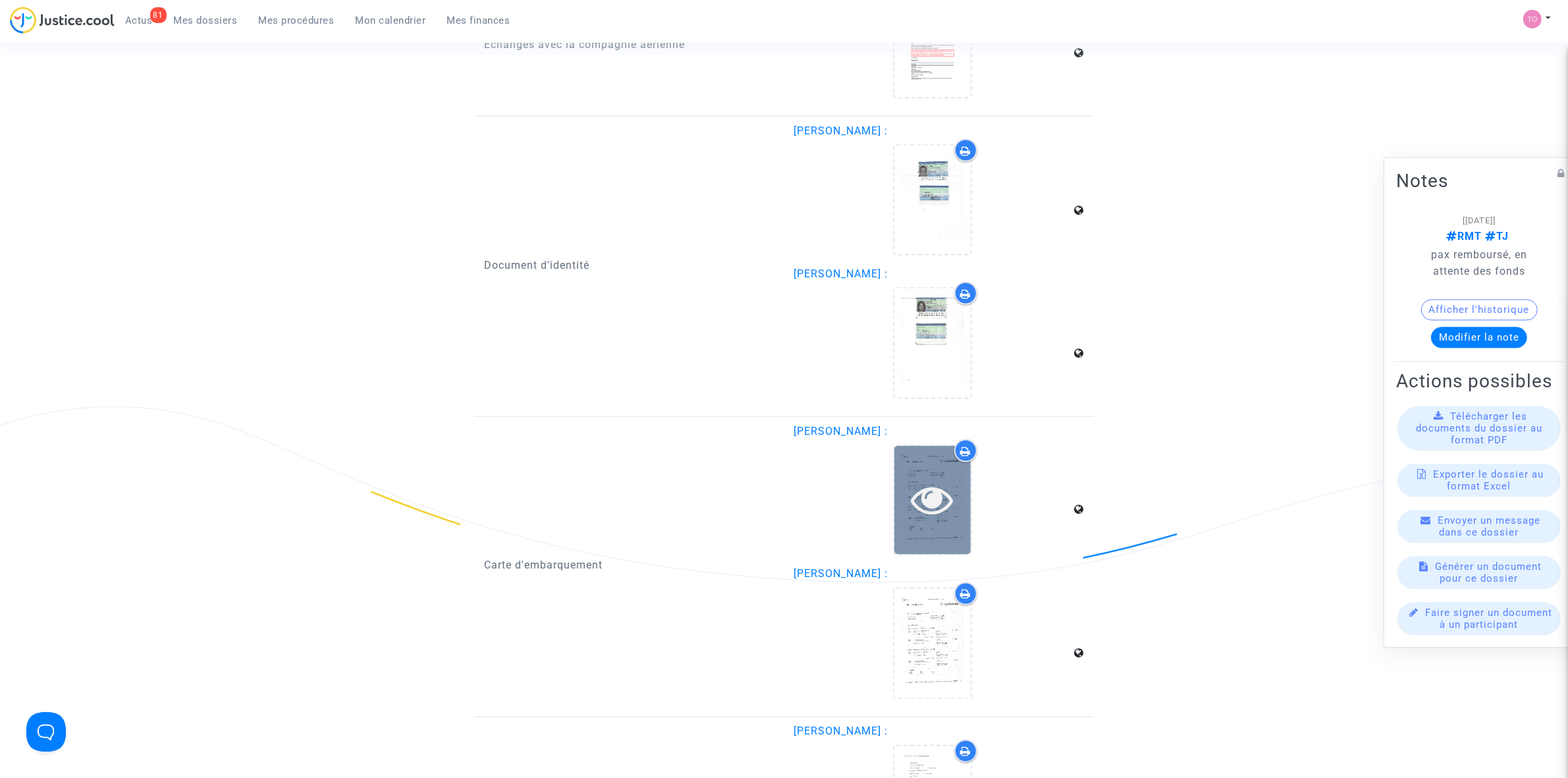
click at [930, 505] on div at bounding box center [933, 500] width 76 height 109
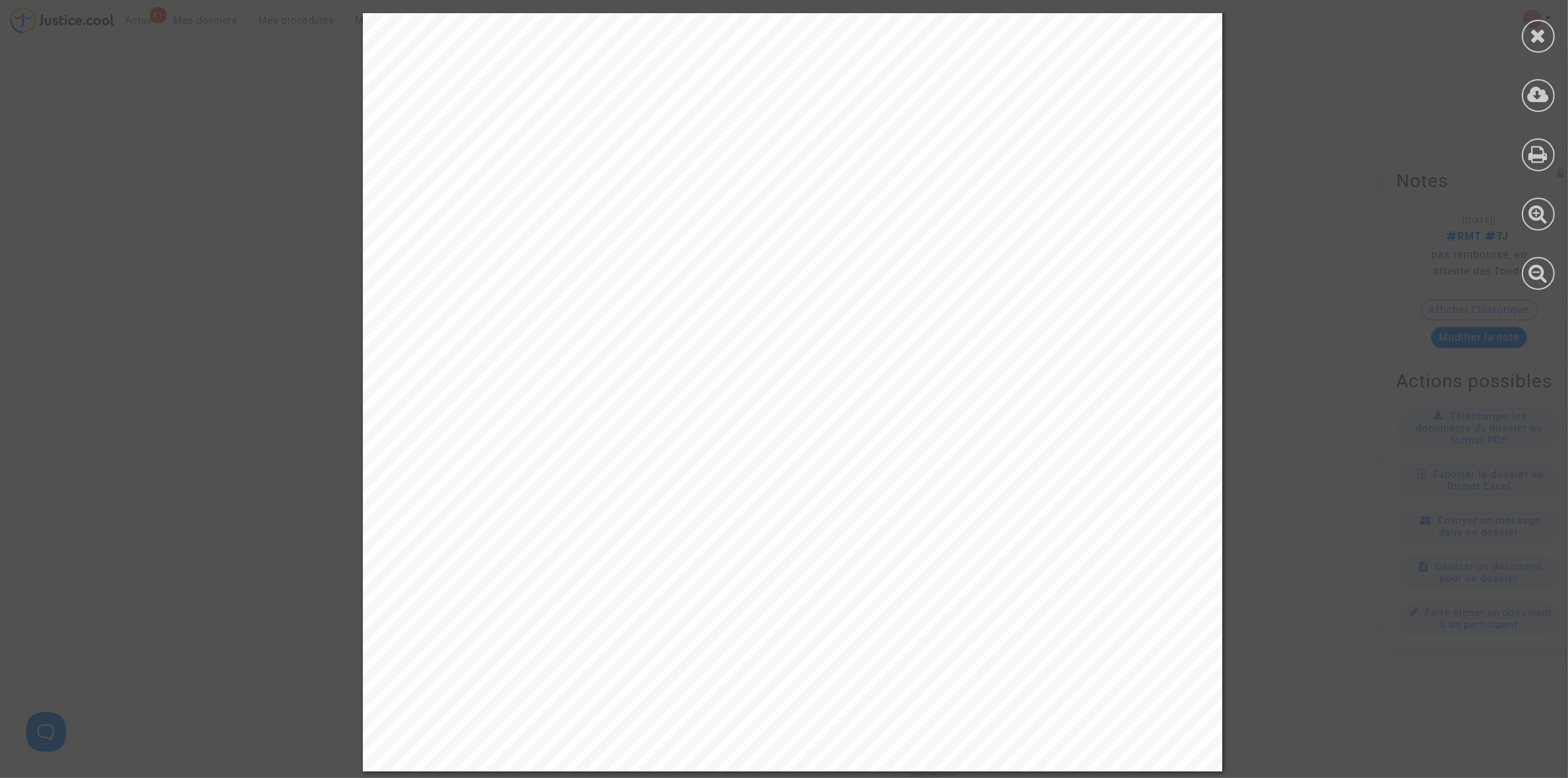
scroll to position [2800, 0]
click at [1523, 34] on div at bounding box center [1538, 36] width 33 height 33
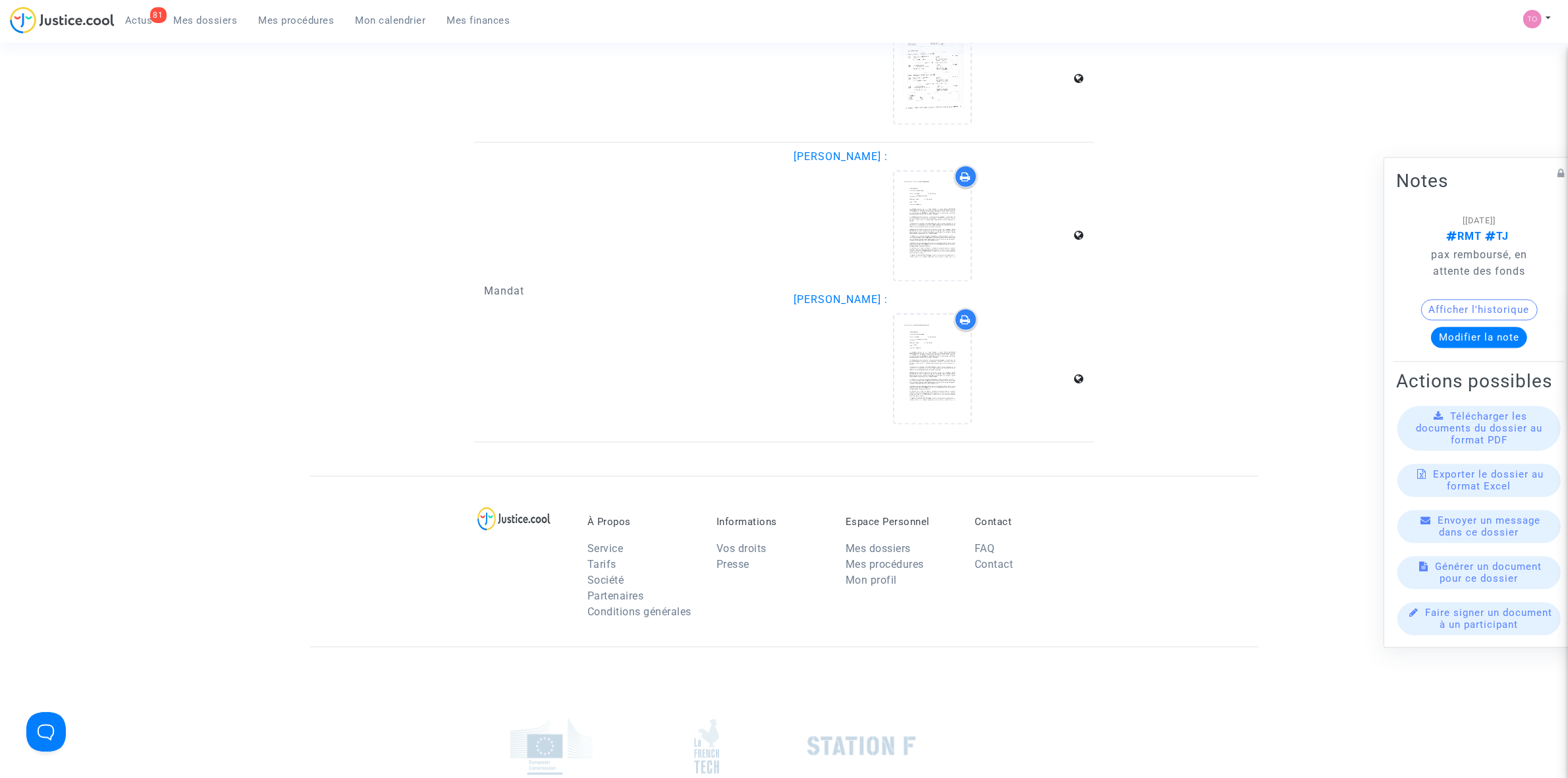
scroll to position [3212, 0]
click at [945, 373] on div at bounding box center [933, 367] width 76 height 109
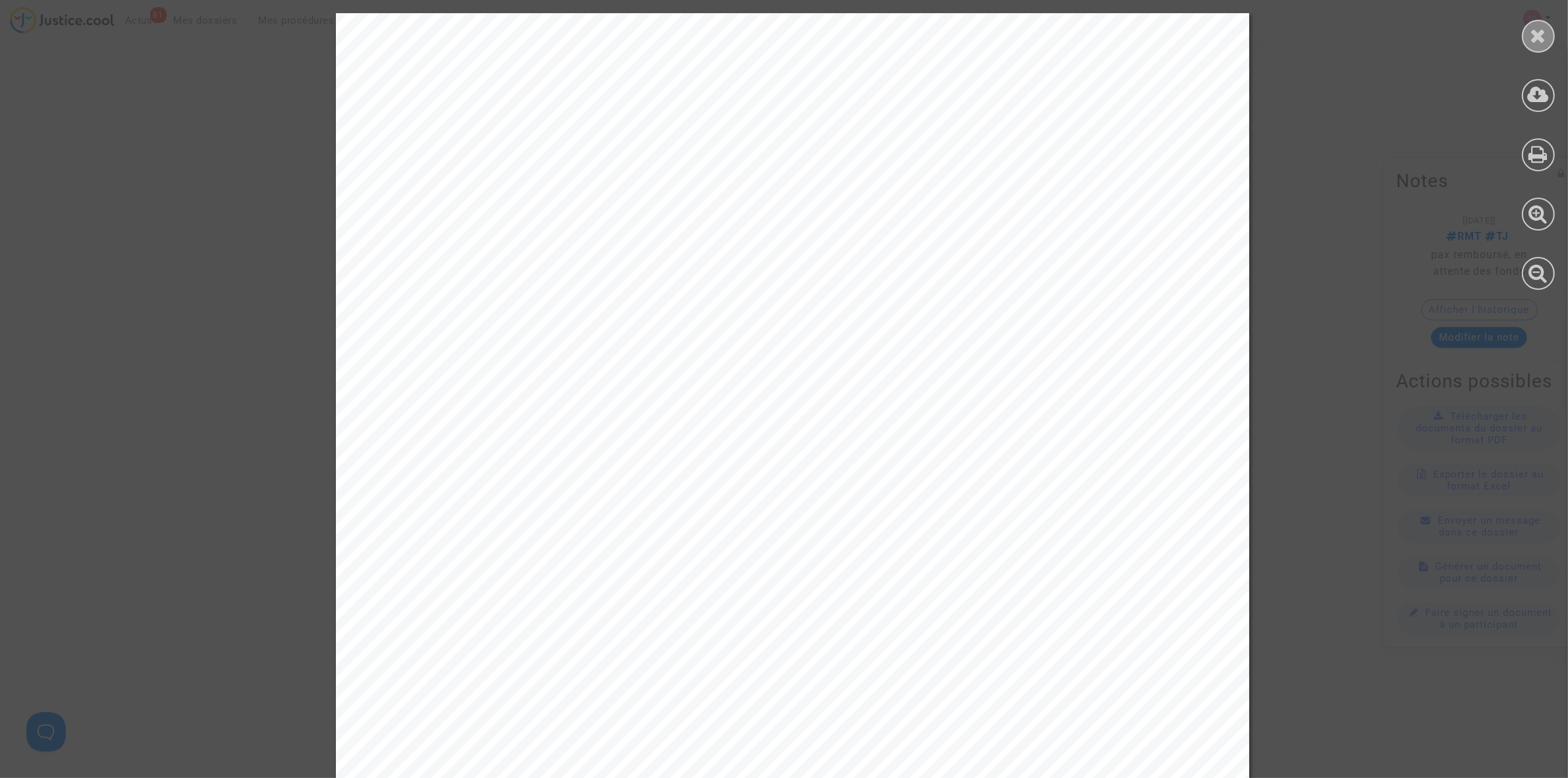
click at [1530, 37] on icon at bounding box center [1538, 35] width 17 height 19
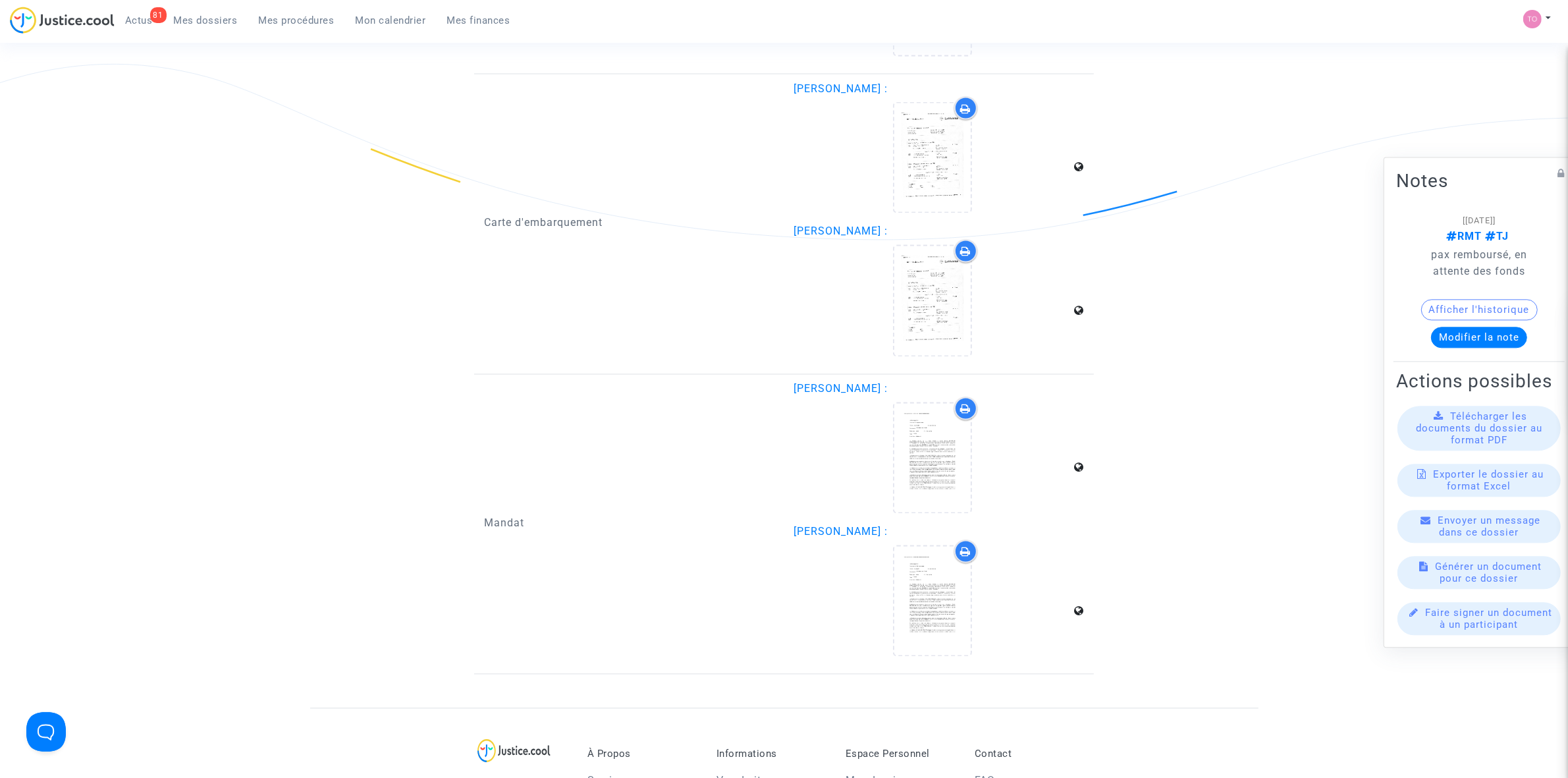
scroll to position [2883, 0]
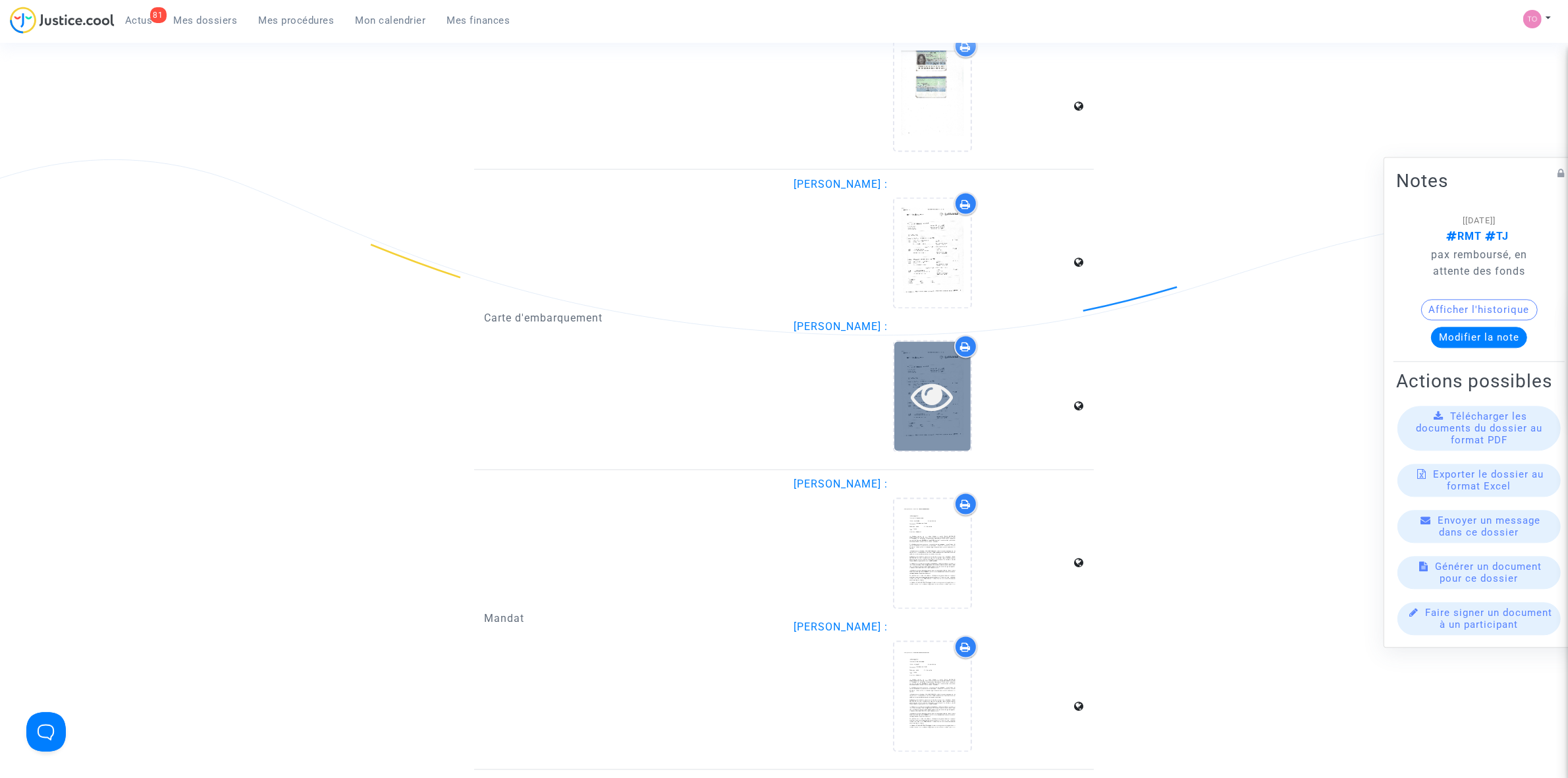
click at [917, 375] on icon at bounding box center [932, 396] width 43 height 42
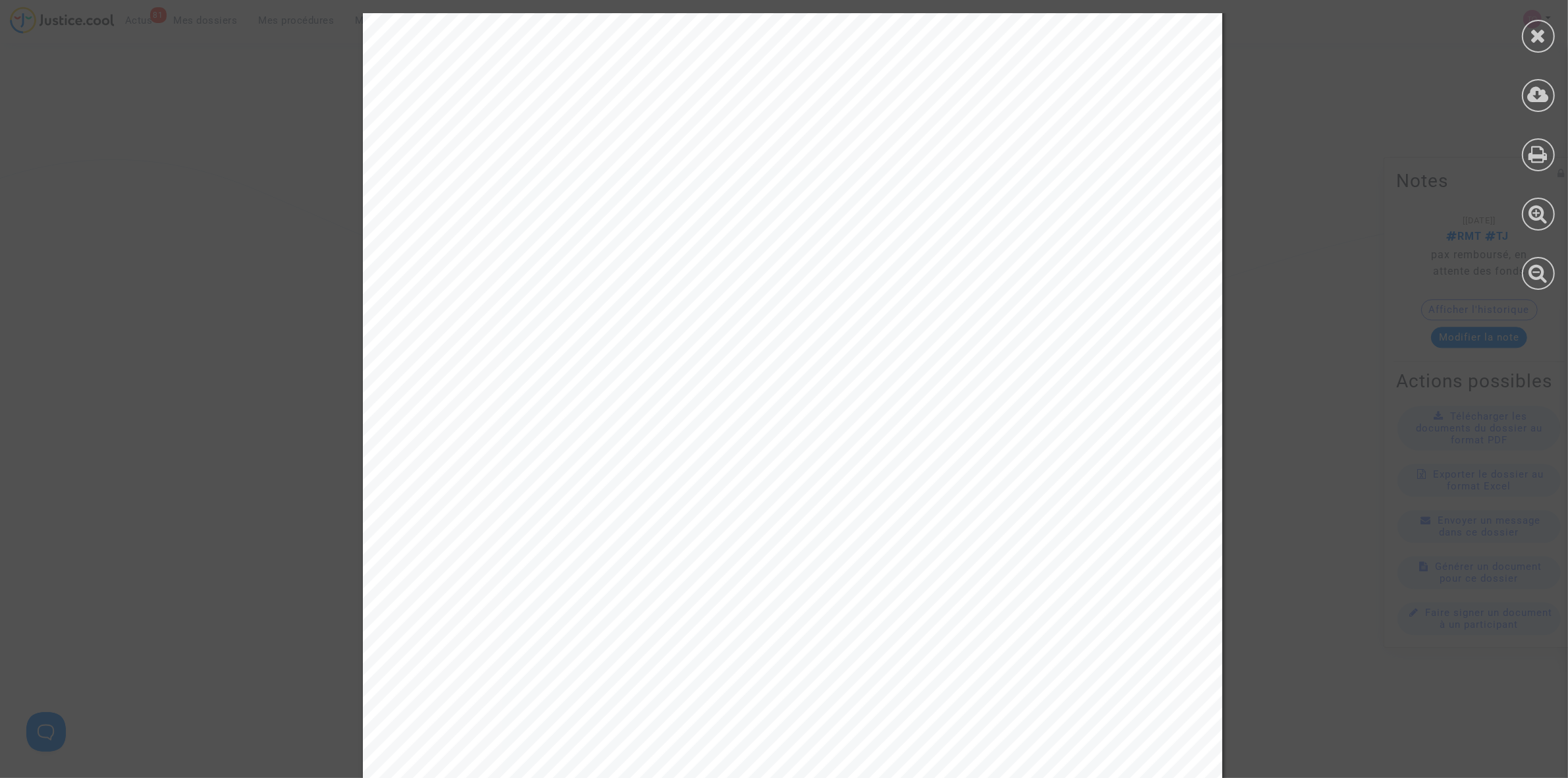
scroll to position [412, 0]
click at [1523, 42] on div at bounding box center [1538, 36] width 33 height 33
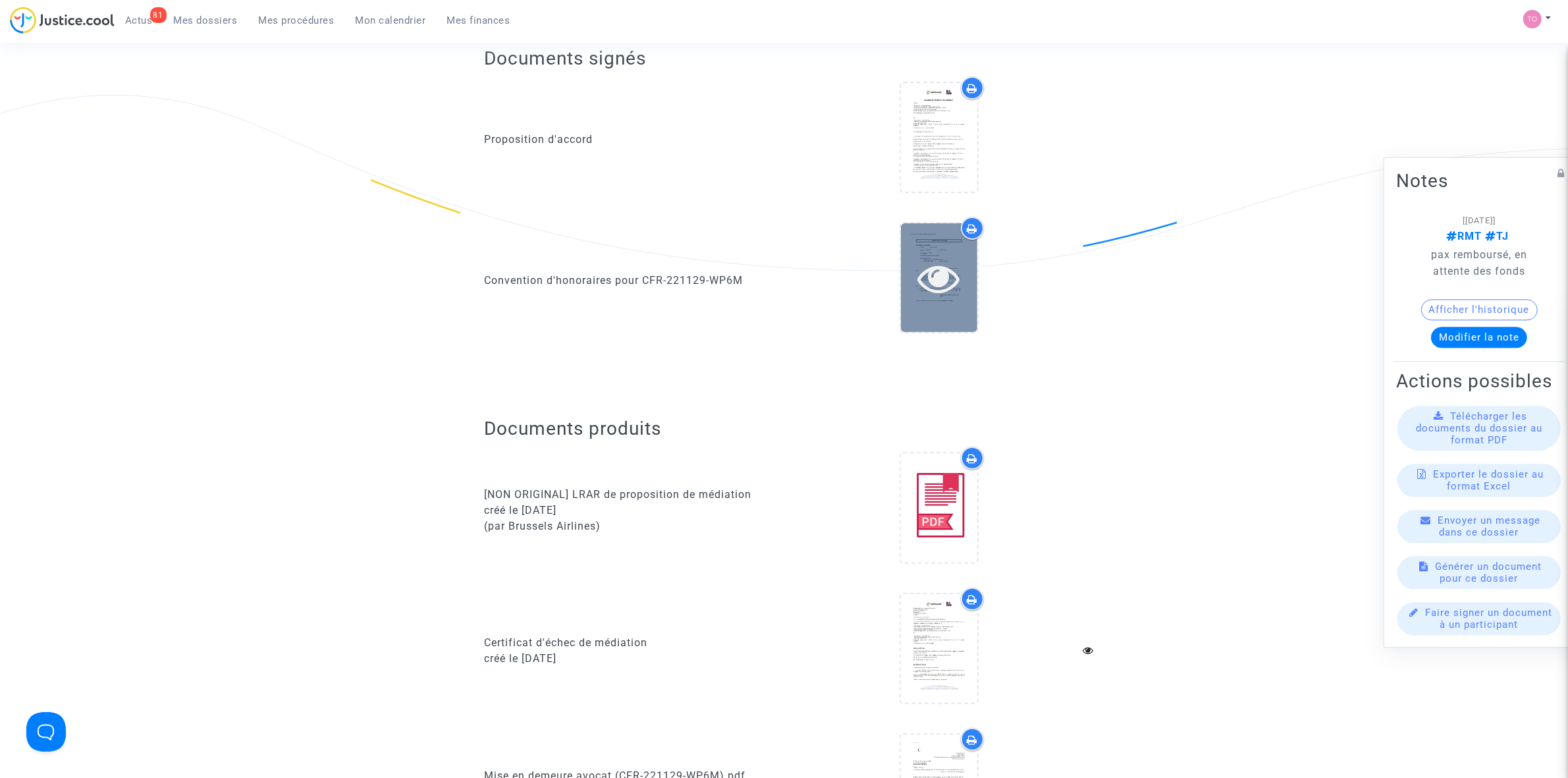
scroll to position [0, 0]
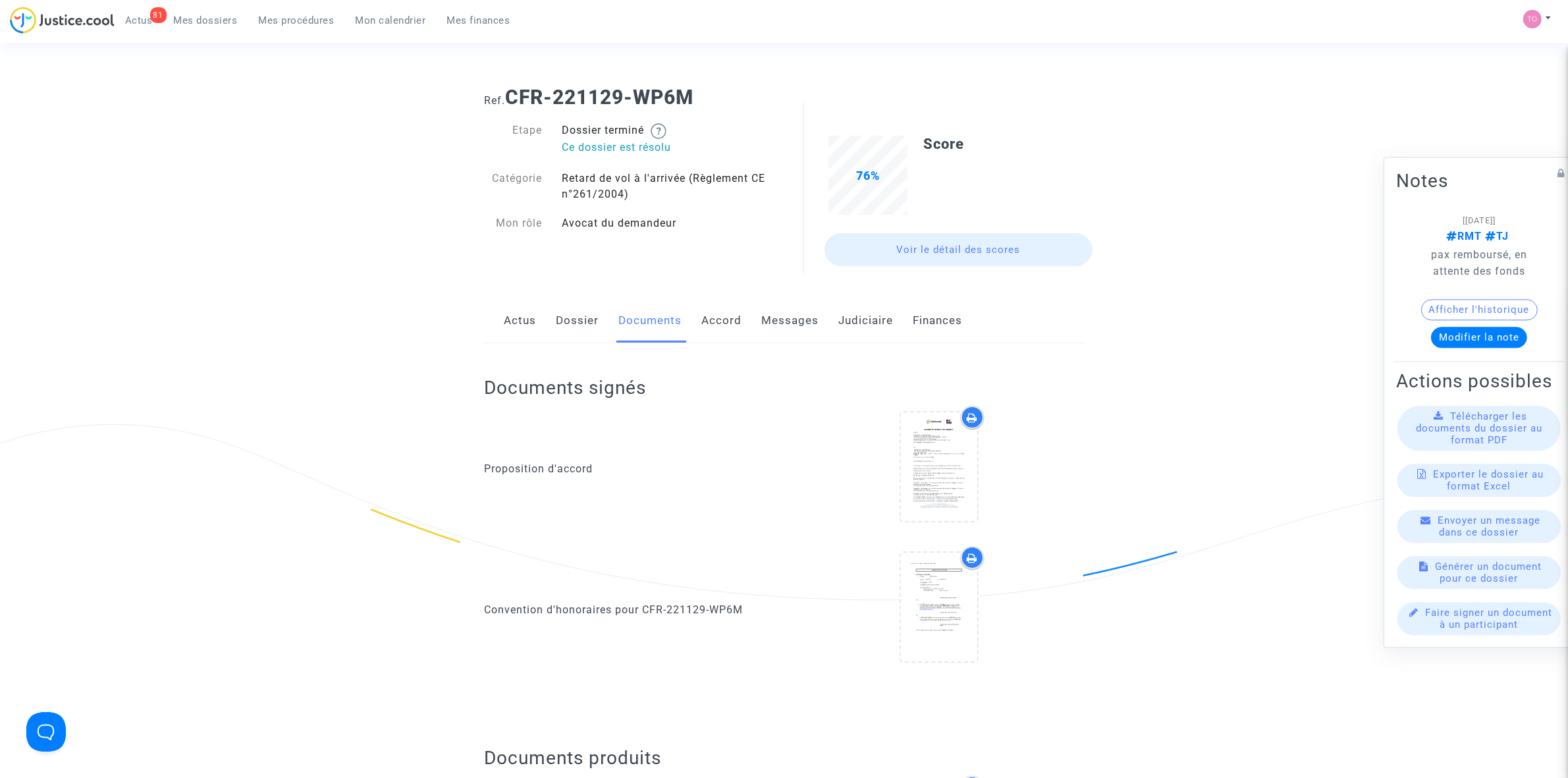
click at [715, 330] on link "Accord" at bounding box center [721, 321] width 40 height 43
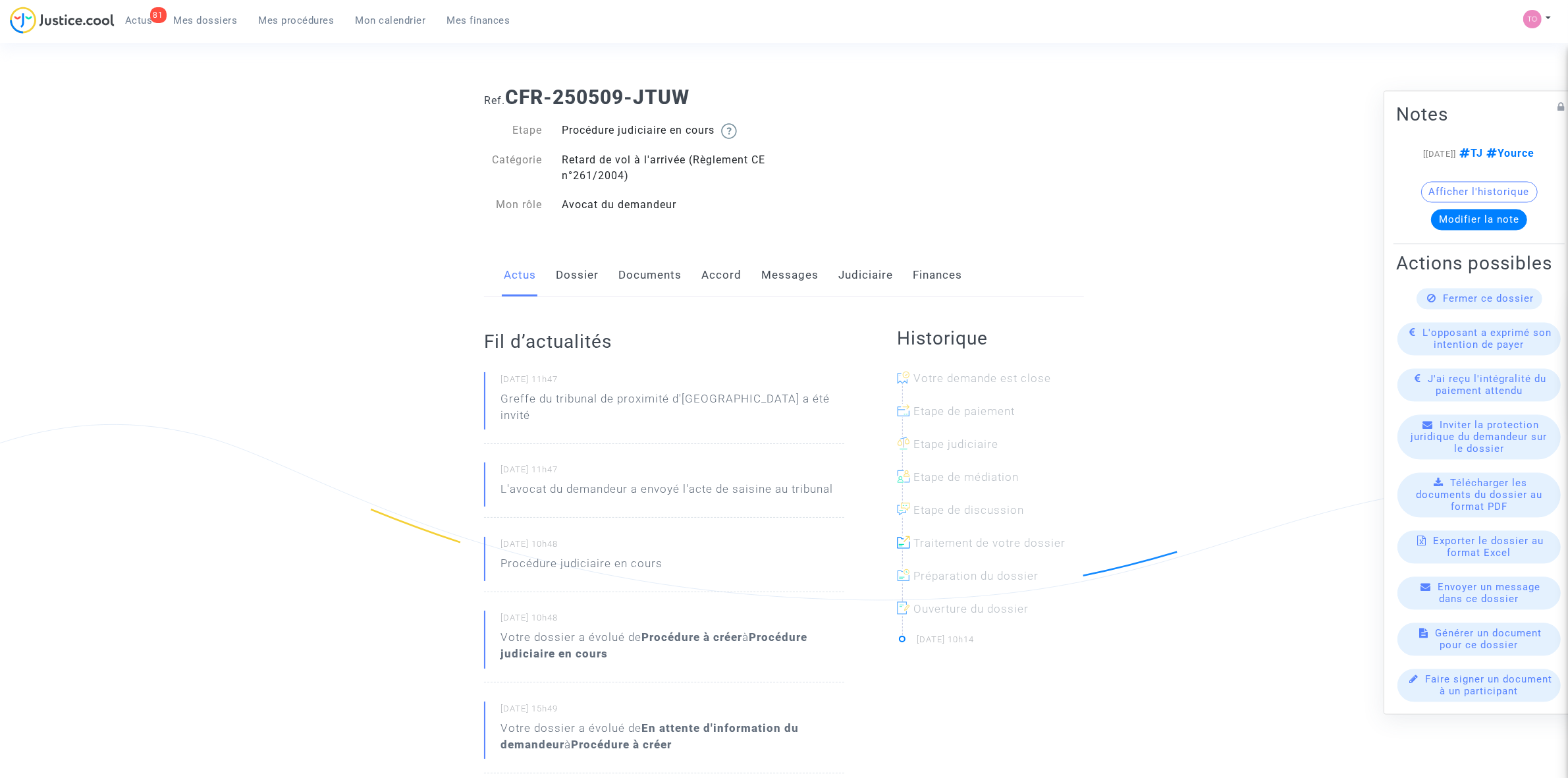
click at [853, 274] on link "Judiciaire" at bounding box center [866, 276] width 55 height 43
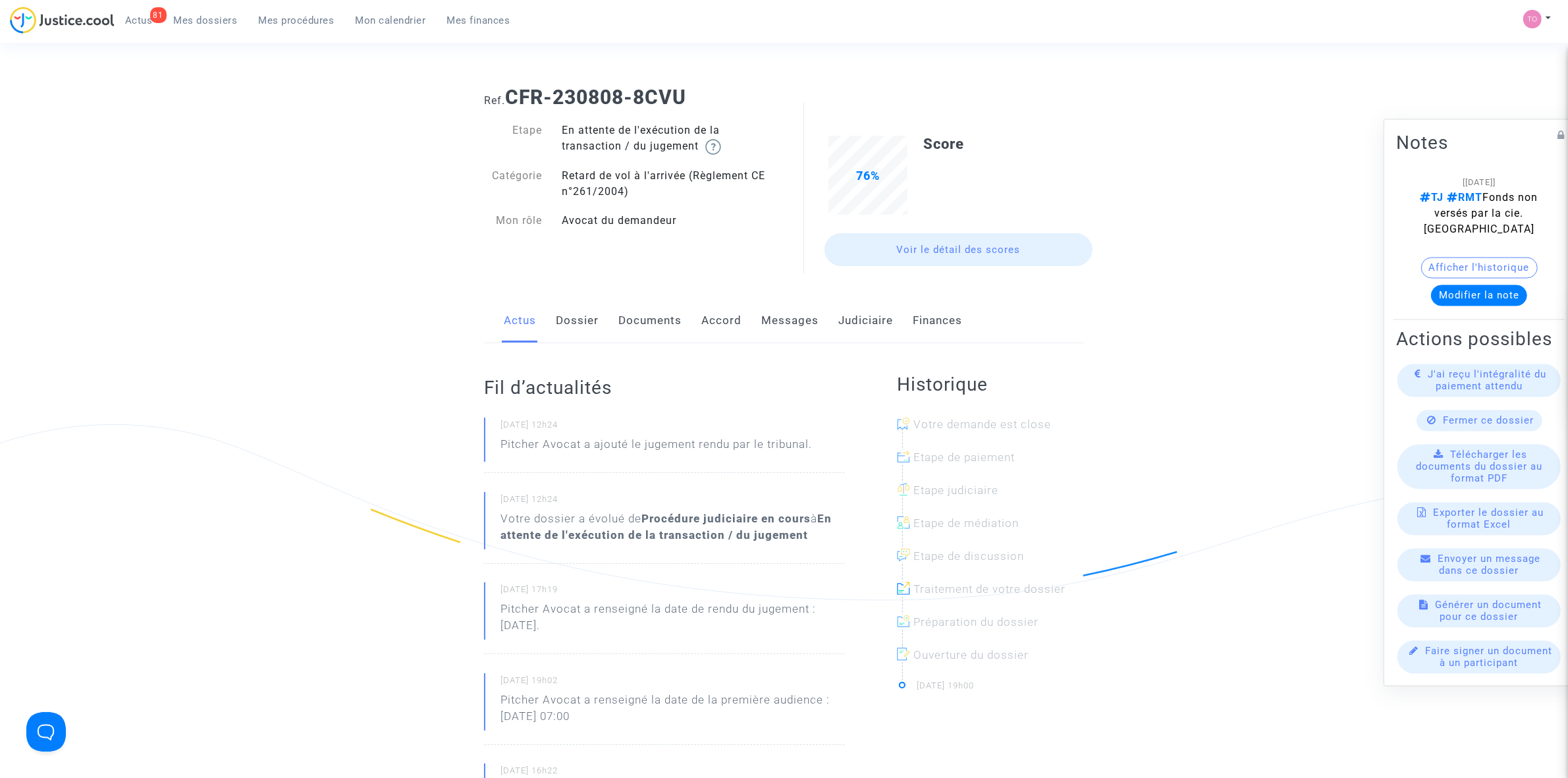
click at [845, 322] on link "Judiciaire" at bounding box center [866, 321] width 55 height 43
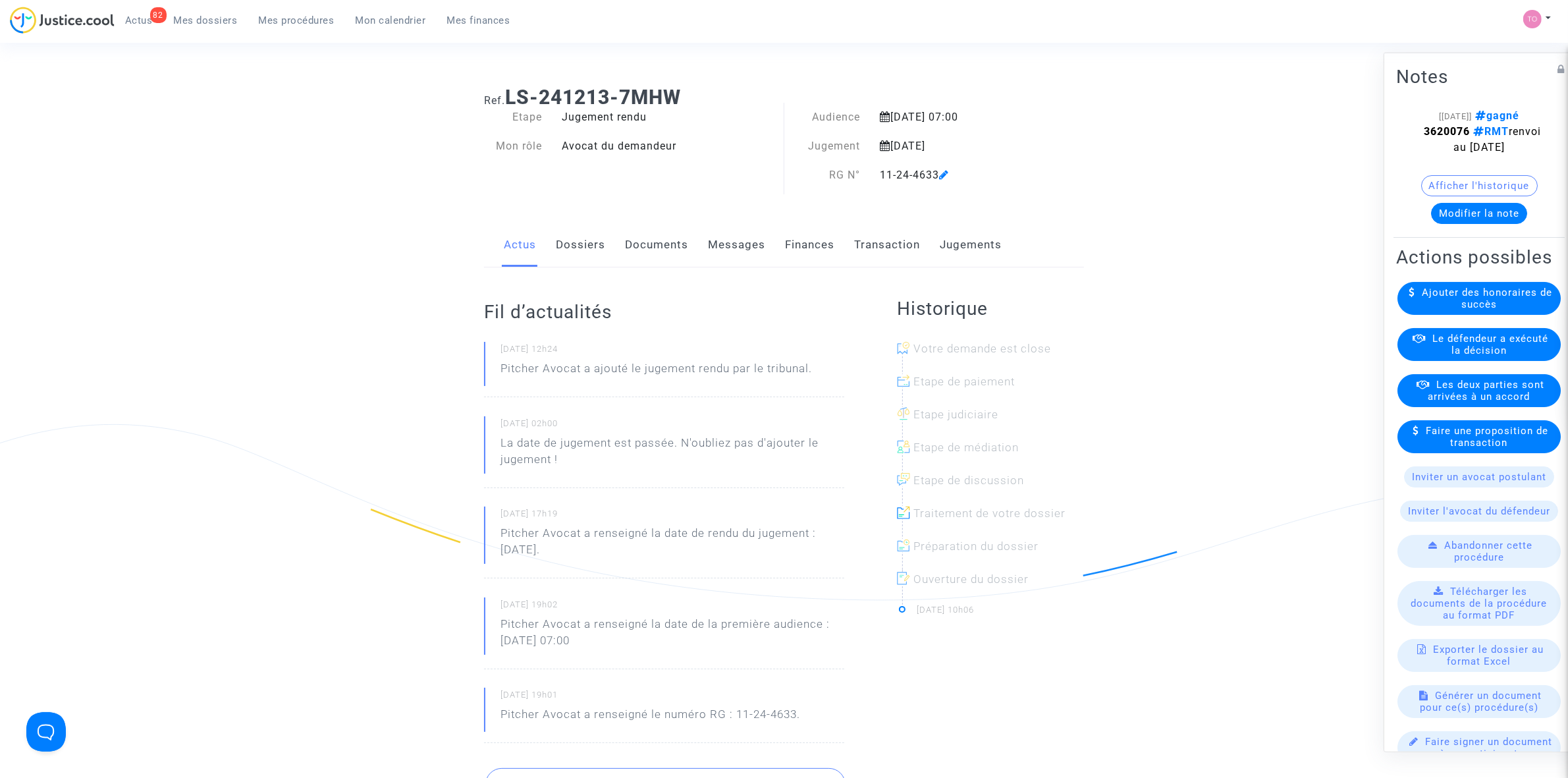
click at [1476, 224] on button "Modifier la note" at bounding box center [1479, 212] width 96 height 21
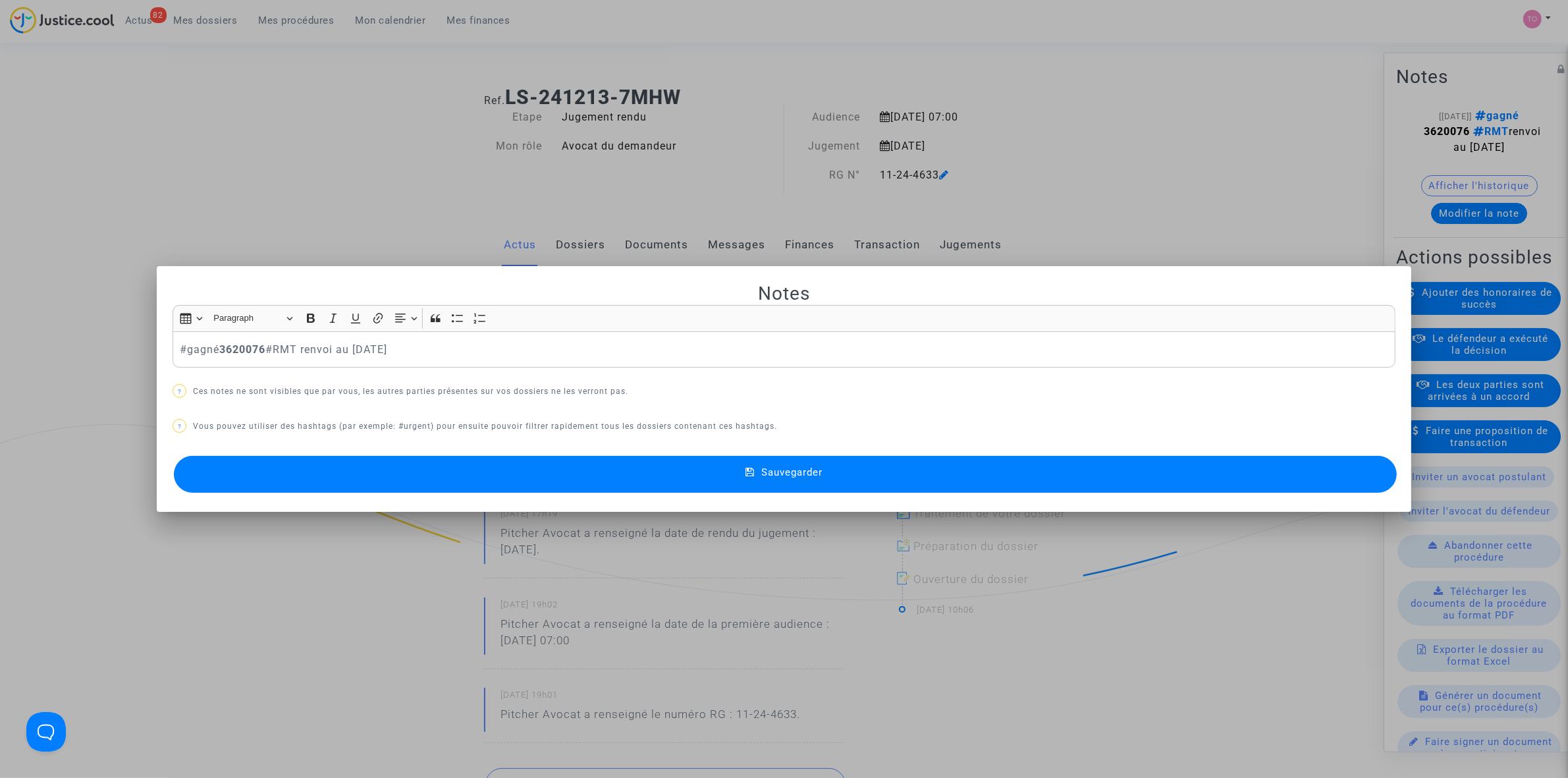
click at [216, 347] on p "#gagné 3620076 #RMT renvoi au 14 octobre 2025" at bounding box center [784, 349] width 1209 height 17
click at [219, 348] on p "#gagné 3620076 #RMT renvoi au 14 octobre 2025" at bounding box center [784, 349] width 1209 height 17
click at [221, 348] on p "#gagné 3620076 #RMT renvoi au 14 octobre 2025" at bounding box center [784, 349] width 1209 height 17
click at [1223, 147] on div at bounding box center [784, 389] width 1568 height 778
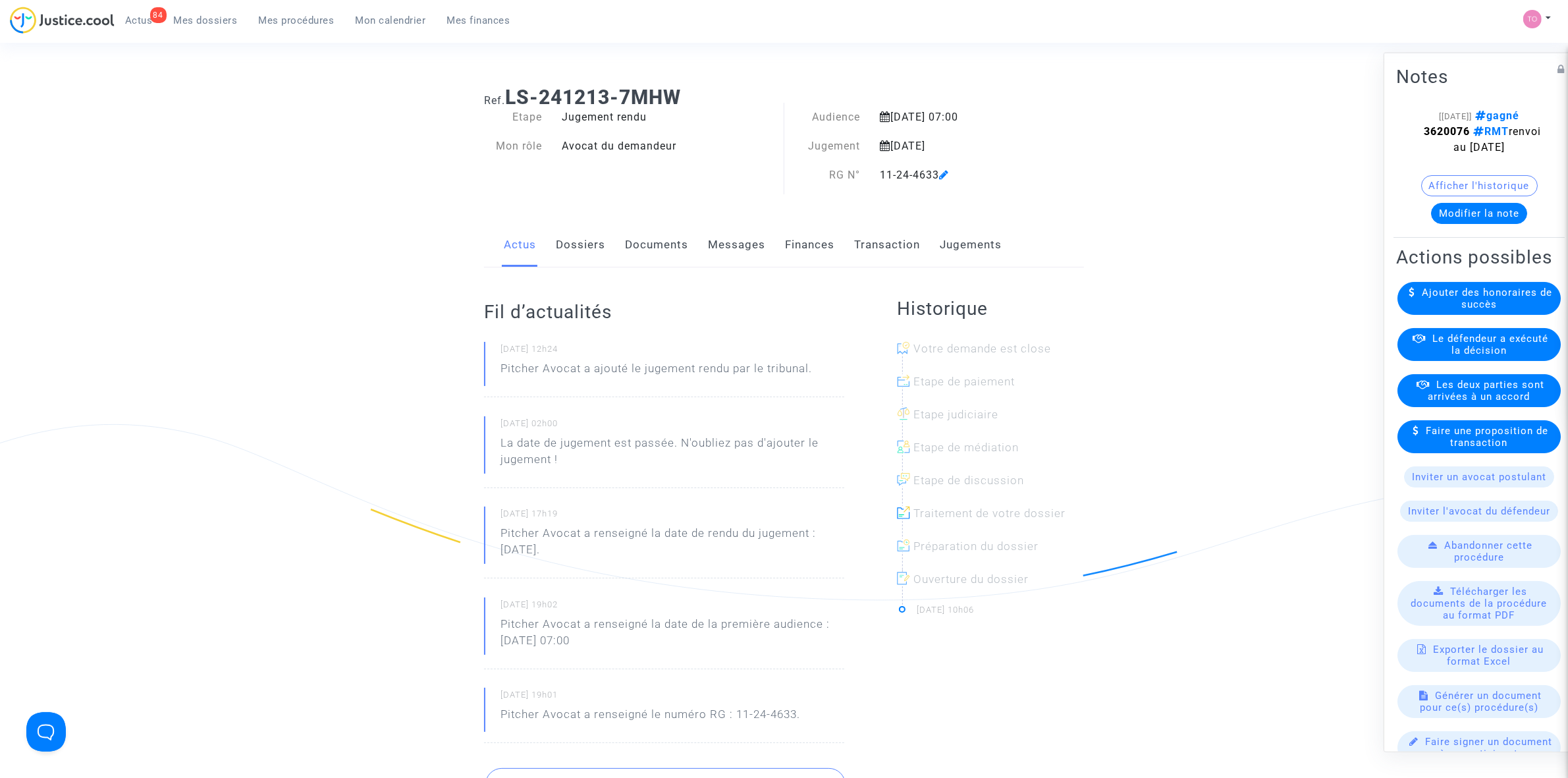
click at [1444, 360] on div "Le défendeur a exécuté la décision" at bounding box center [1479, 344] width 163 height 33
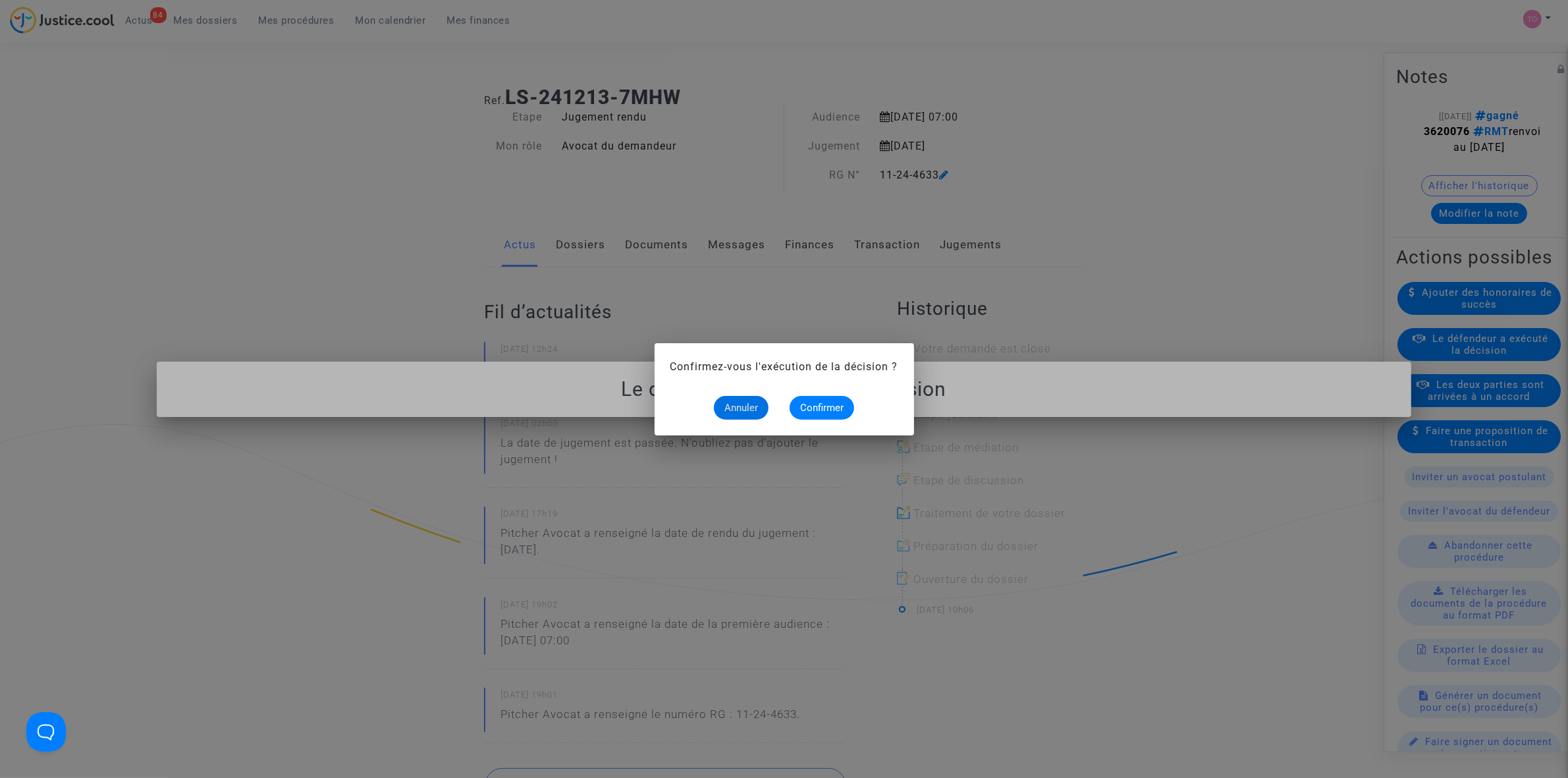
click at [1212, 142] on div at bounding box center [784, 389] width 1568 height 778
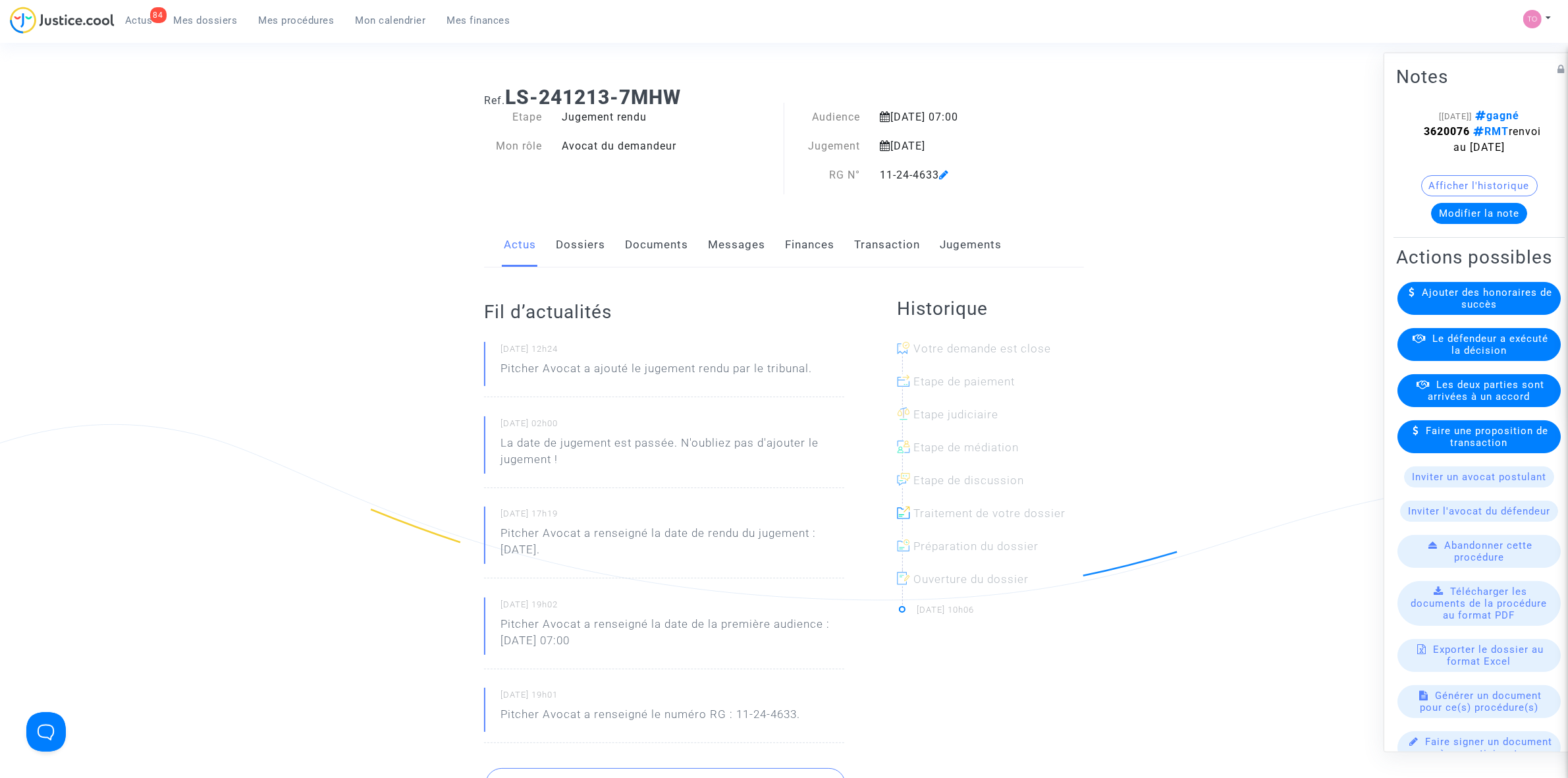
click at [1440, 402] on span "Les deux parties sont arrivées à un accord" at bounding box center [1486, 390] width 117 height 24
click at [1464, 224] on button "Modifier la note" at bounding box center [1479, 212] width 96 height 21
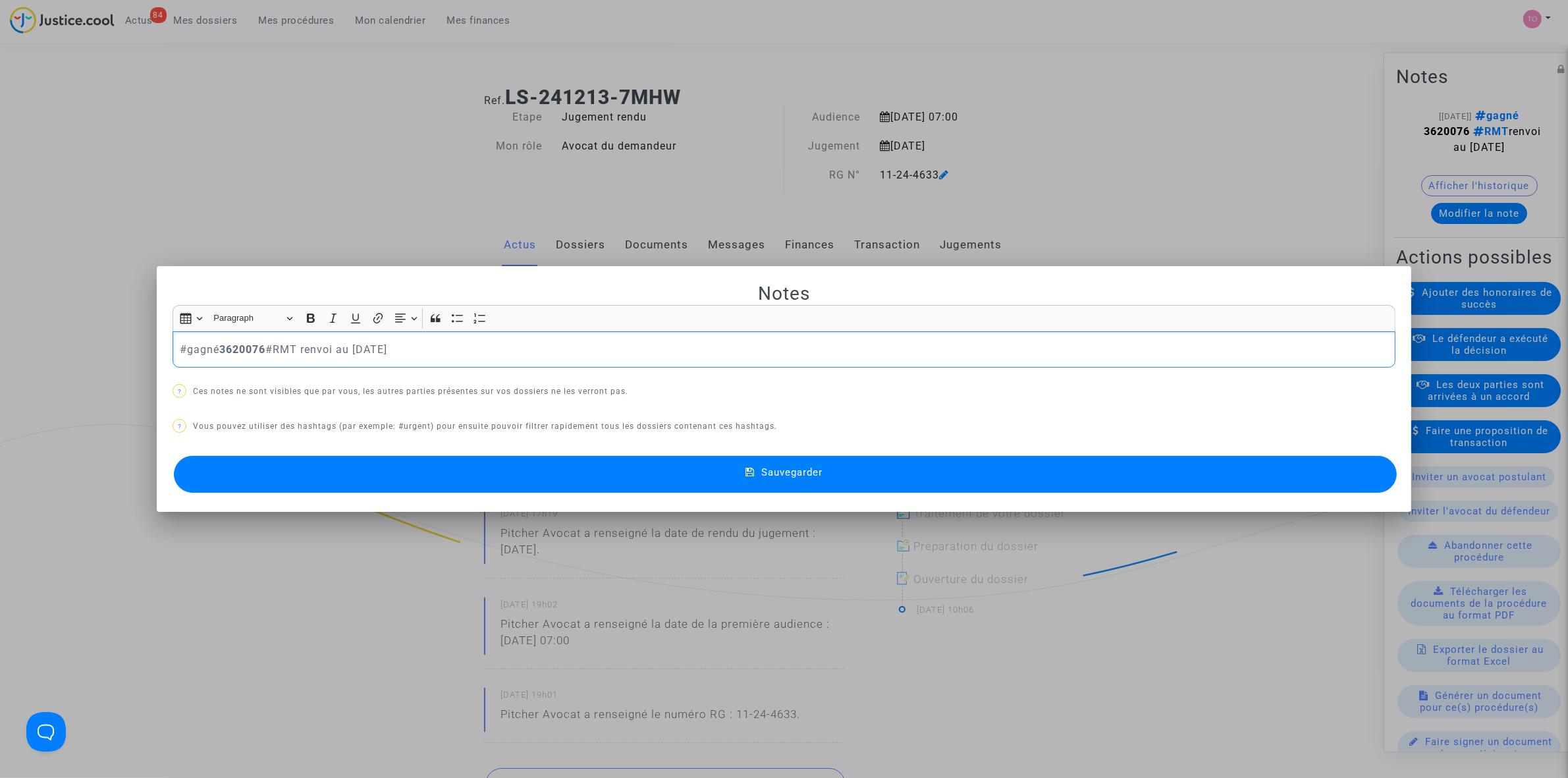
click at [550, 351] on p "#gagné 3620076 #RMT renvoi au 14 octobre 2025" at bounding box center [784, 349] width 1209 height 17
click at [180, 348] on p "#gagné 3620076 #RMT" at bounding box center [784, 349] width 1209 height 17
click at [180, 346] on p "#gagné 3620076 #RMT" at bounding box center [784, 349] width 1209 height 17
click at [208, 370] on span "#transigénonpayé" at bounding box center [224, 371] width 68 height 19
click at [356, 469] on button "Sauvegarder" at bounding box center [785, 474] width 1223 height 37
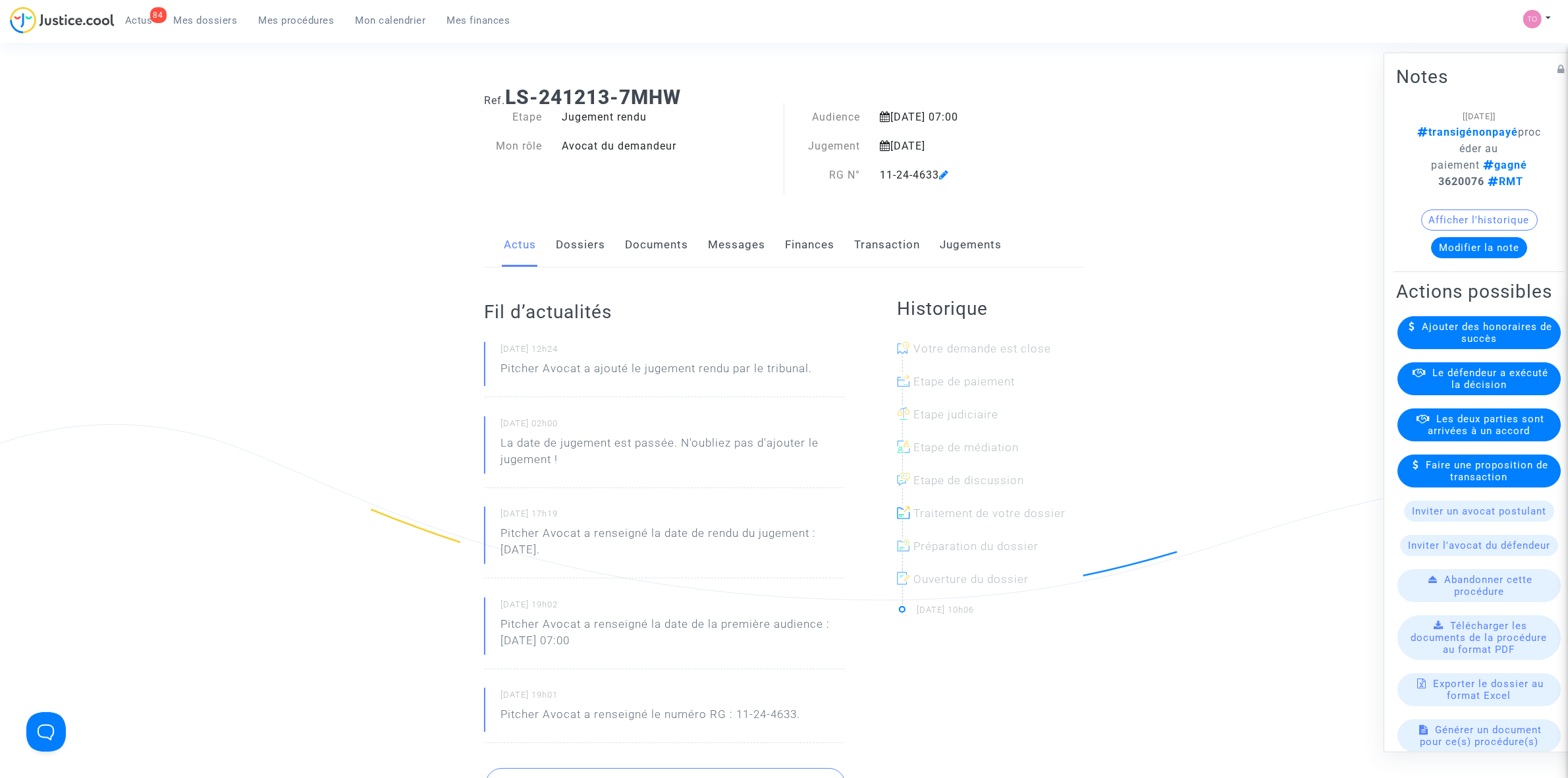
click at [294, 22] on span "Mes procédures" at bounding box center [296, 20] width 76 height 12
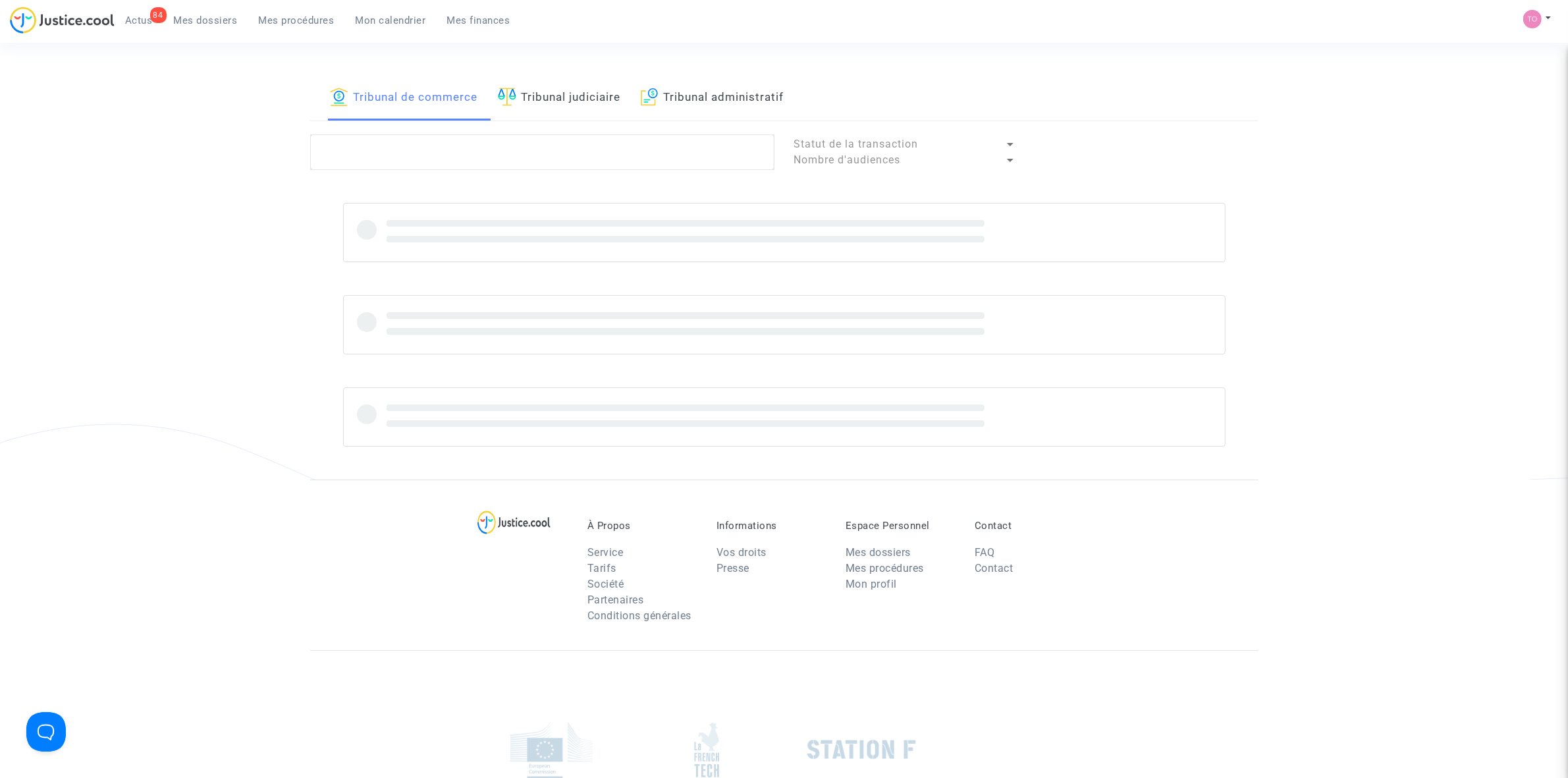
click at [415, 134] on div "Tribunal de commerce Tribunal judiciaire Tribunal administratif Statut de la tr…" at bounding box center [784, 278] width 948 height 404
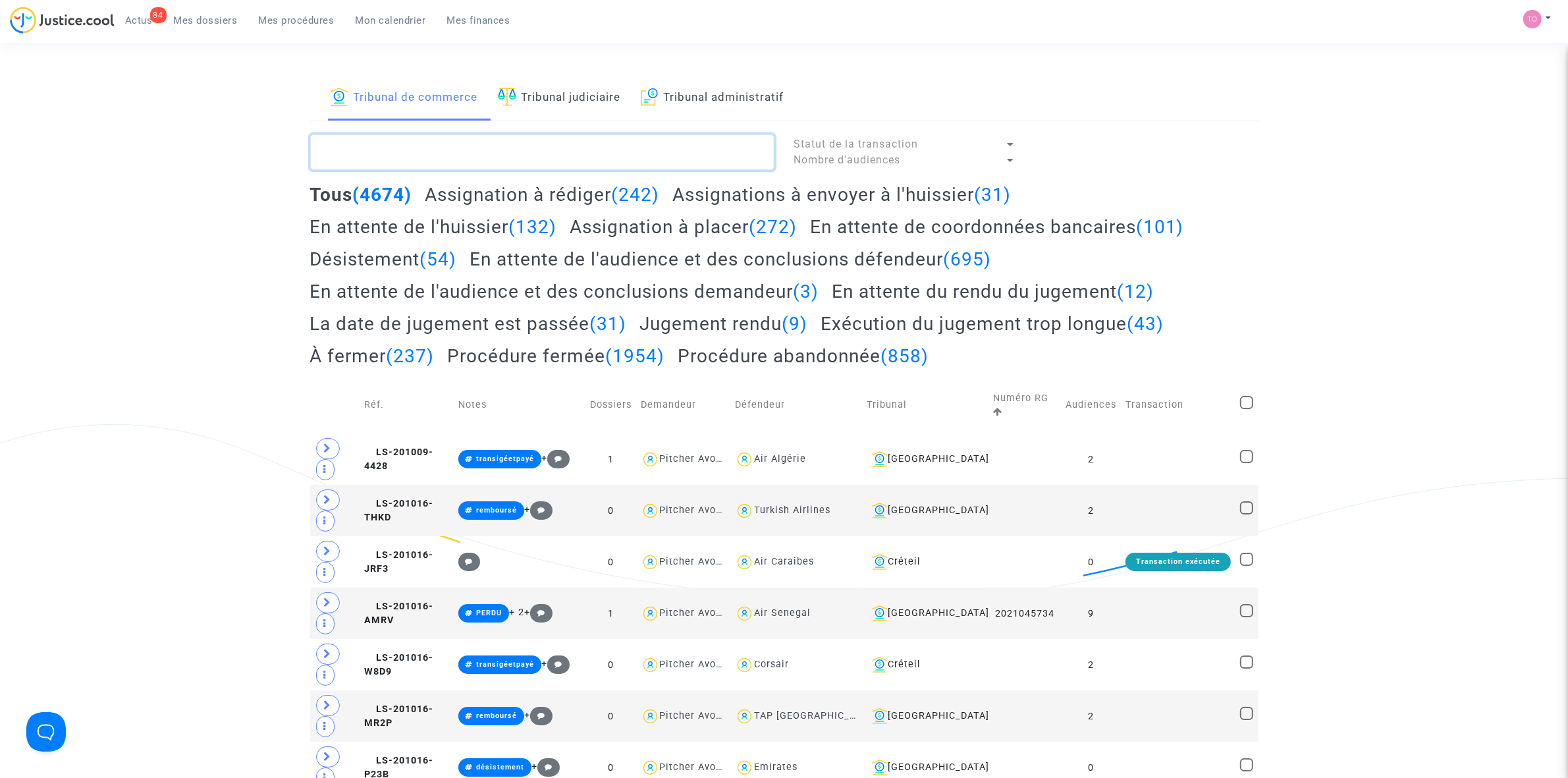
click at [413, 141] on textarea at bounding box center [542, 152] width 464 height 35
click at [374, 152] on textarea at bounding box center [542, 152] width 464 height 35
paste textarea "LS-250313-JM99"
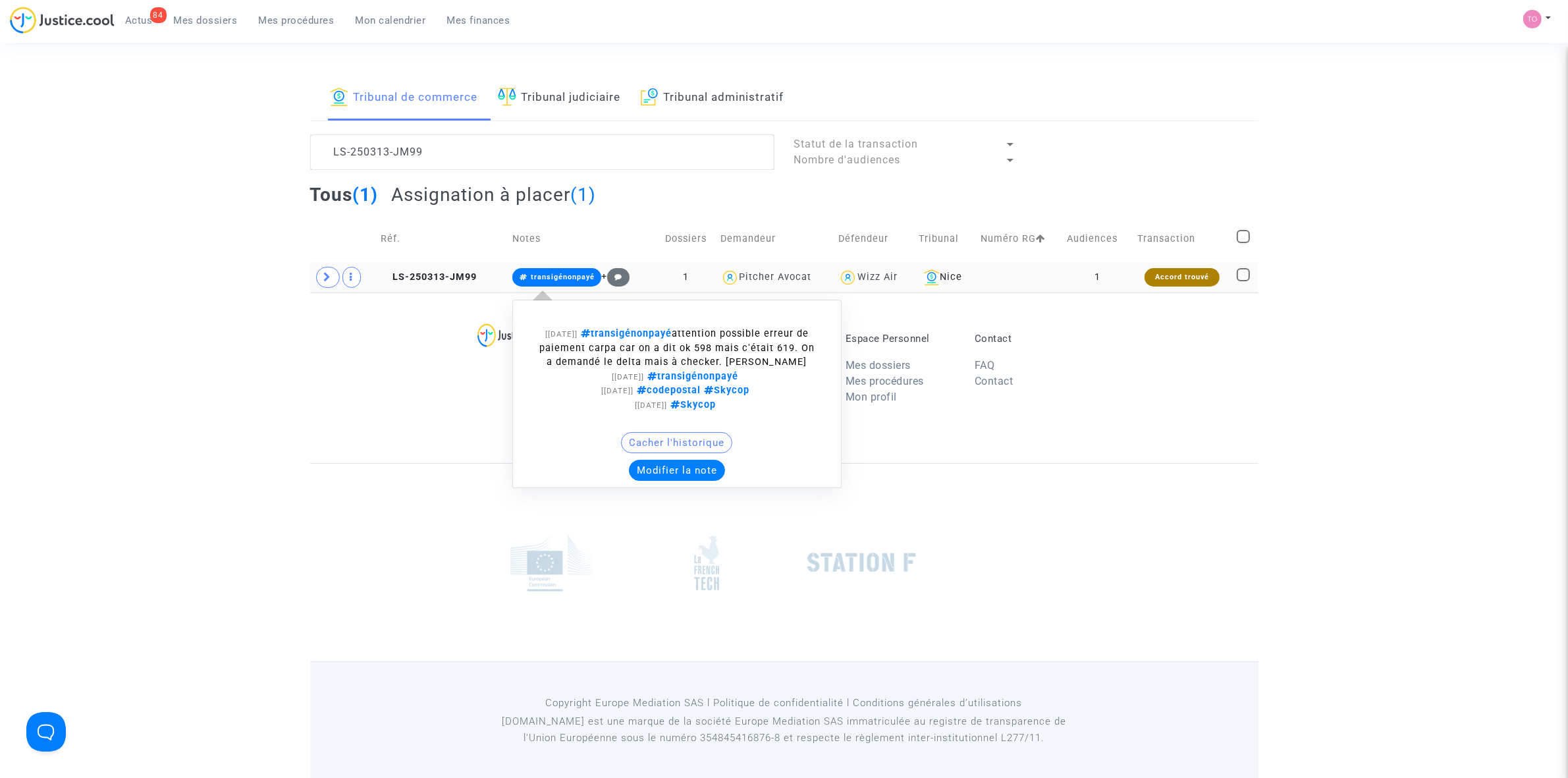
click at [660, 466] on button "Modifier la note" at bounding box center [677, 470] width 96 height 21
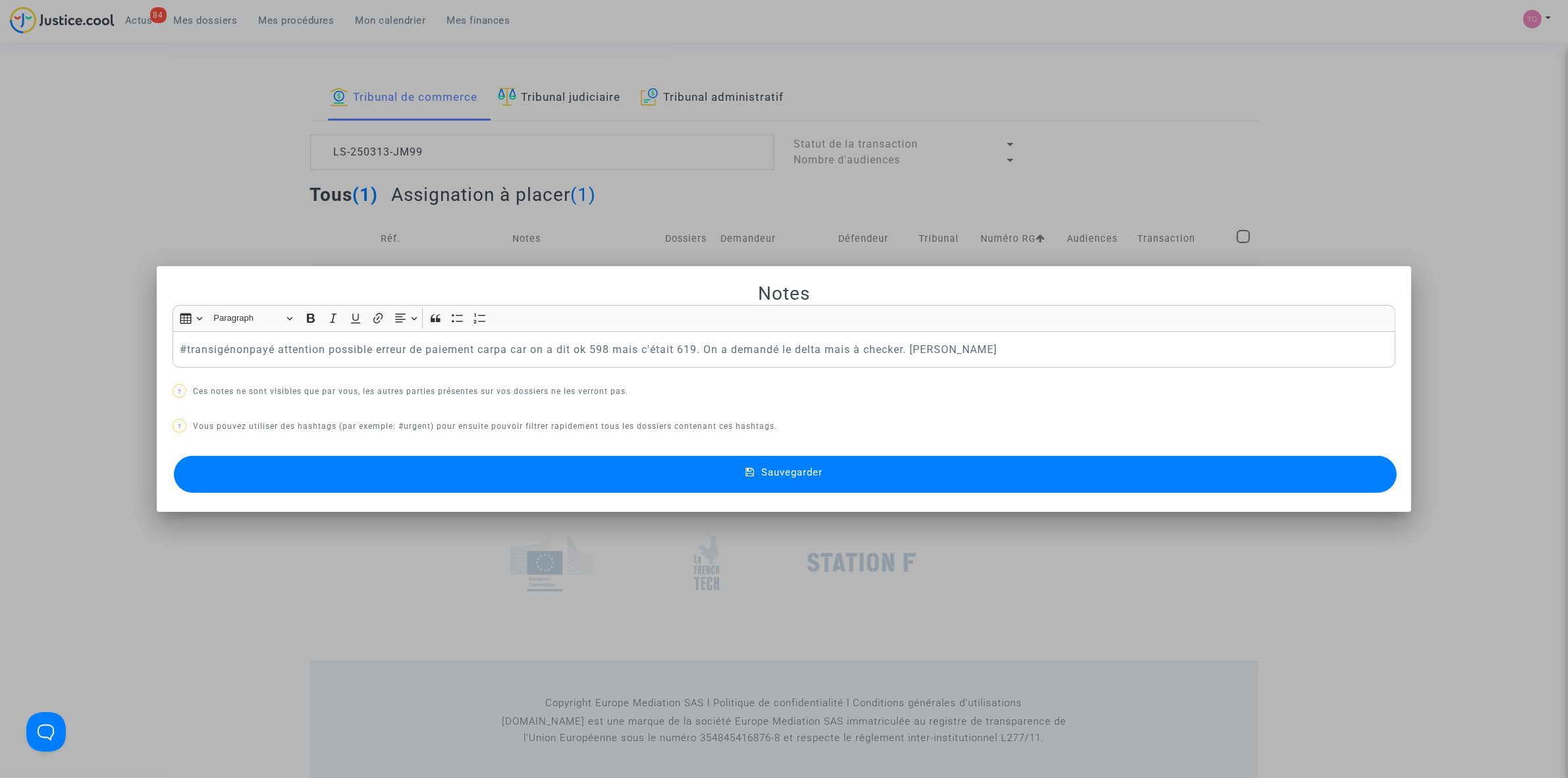
click at [178, 191] on div at bounding box center [784, 389] width 1568 height 778
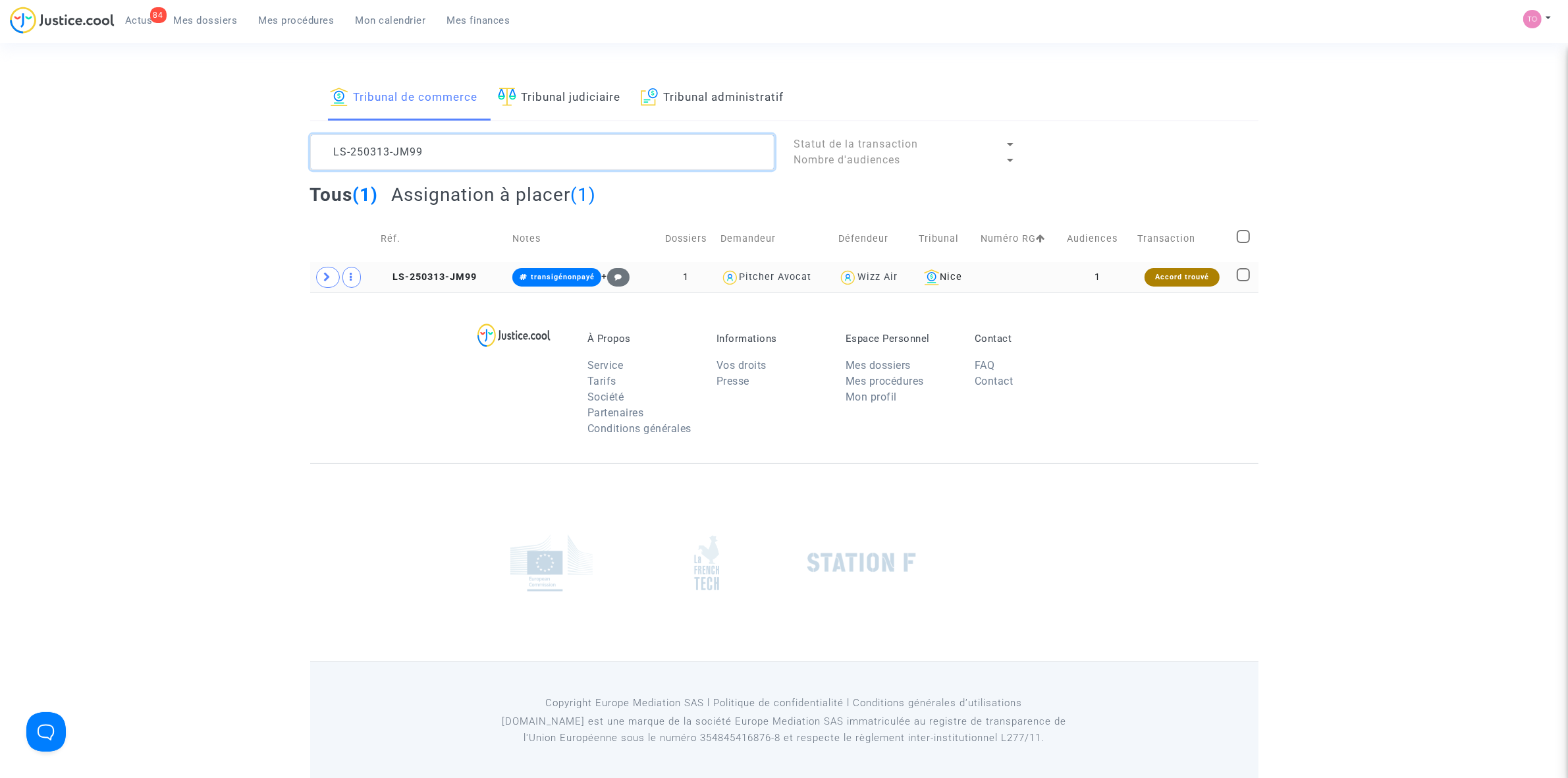
drag, startPoint x: 433, startPoint y: 141, endPoint x: 235, endPoint y: 126, distance: 198.6
click at [228, 124] on div "Tribunal de commerce Tribunal judiciaire Tribunal administratif LS-250313-JM99 …" at bounding box center [784, 184] width 1568 height 217
paste textarea "E778"
type textarea "LS-250313-E778"
click at [1104, 274] on td "1" at bounding box center [1098, 277] width 71 height 30
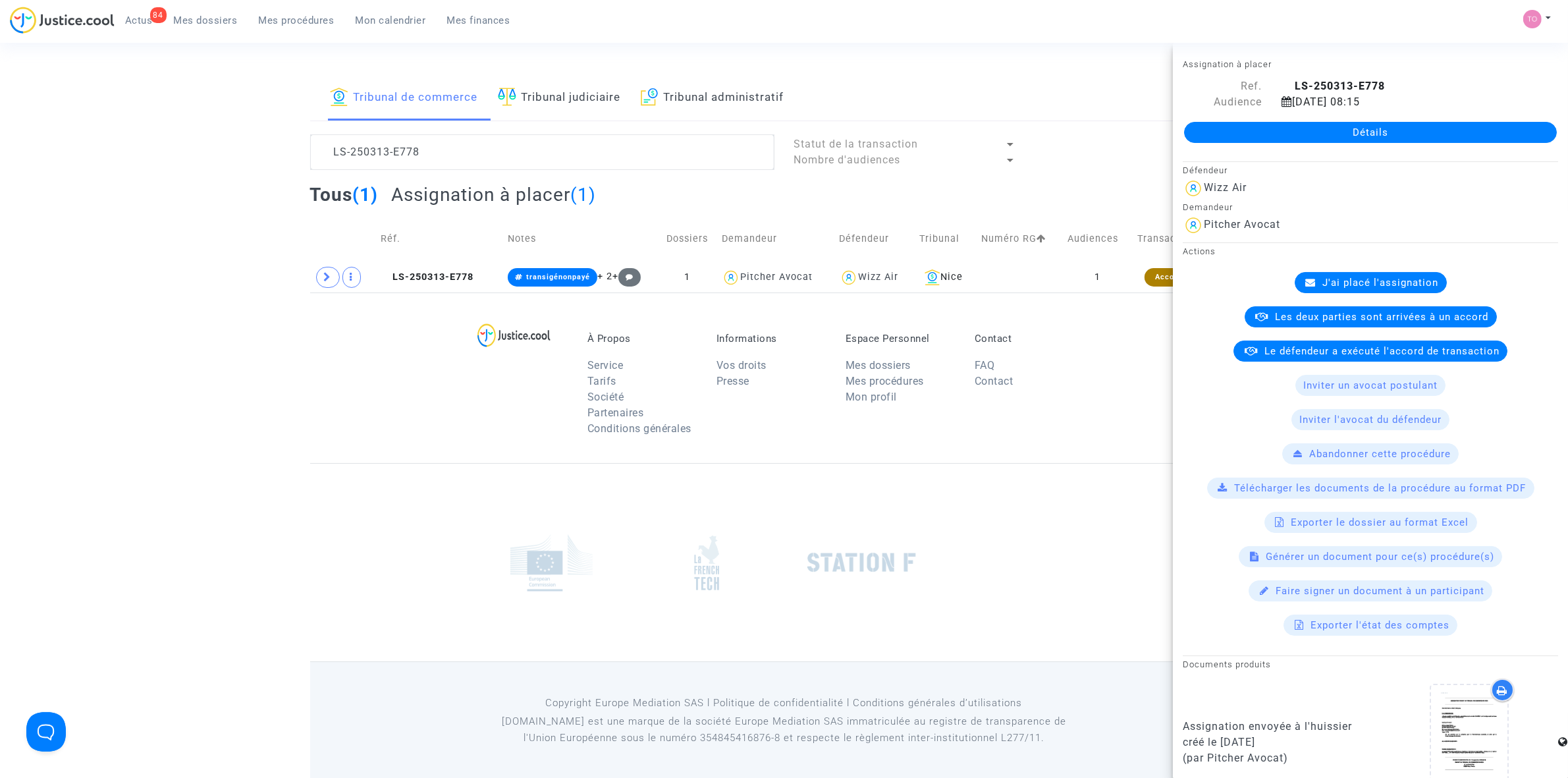
click at [1330, 312] on span "Les deux parties sont arrivées à un accord" at bounding box center [1383, 317] width 213 height 12
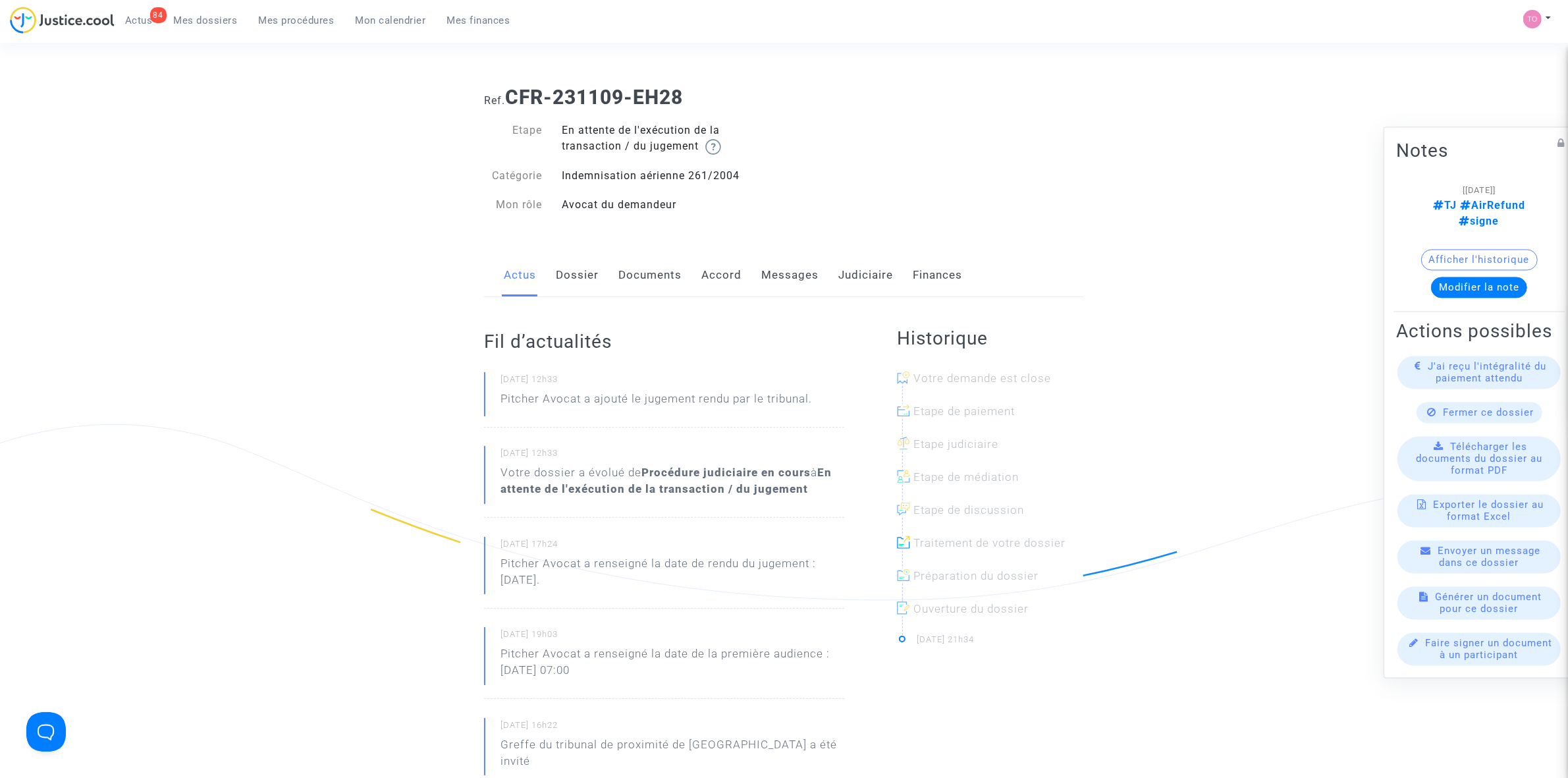
click at [840, 275] on link "Judiciaire" at bounding box center [866, 276] width 55 height 43
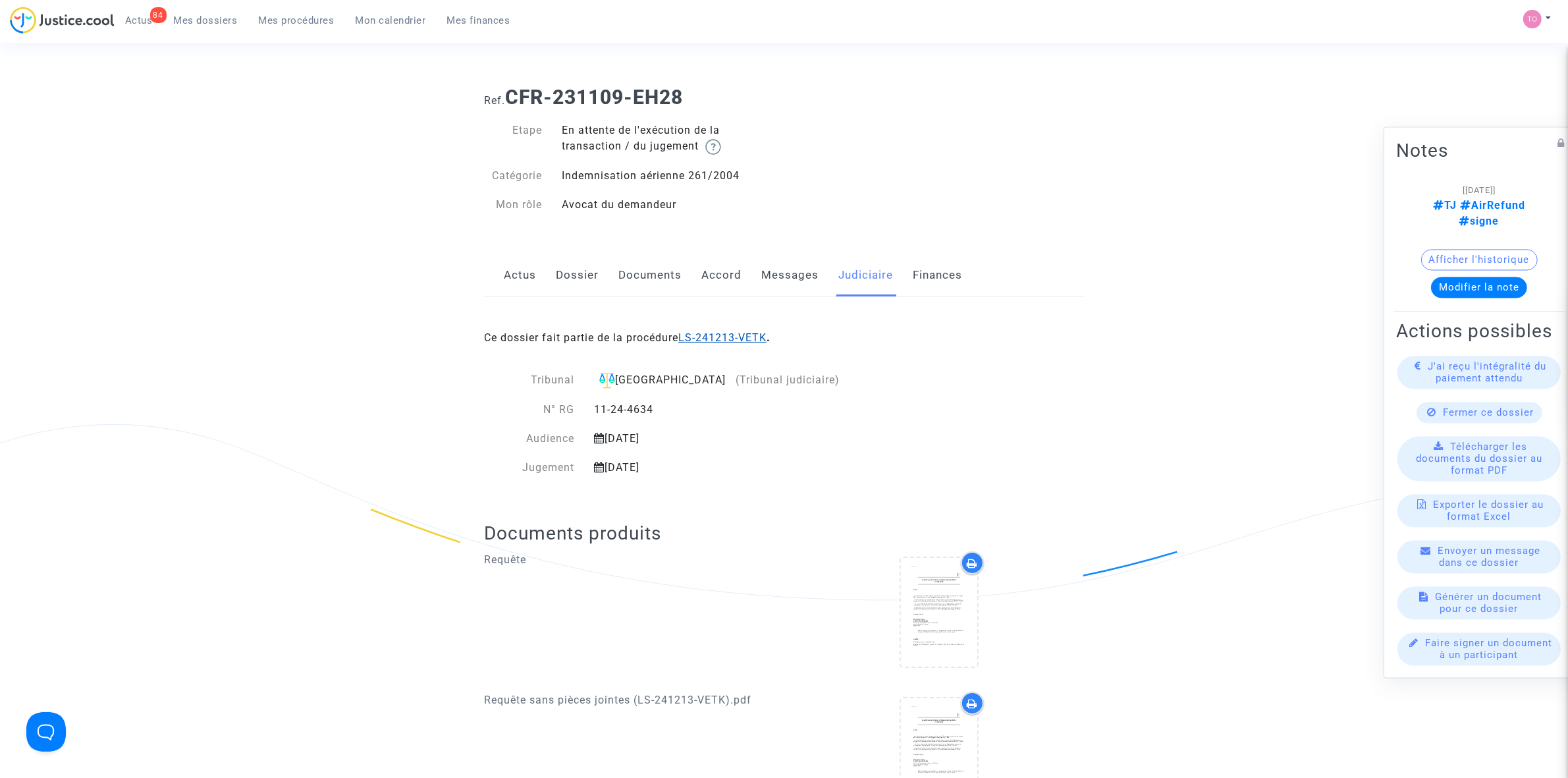
click at [712, 331] on link "LS-241213-VETK" at bounding box center [722, 337] width 88 height 12
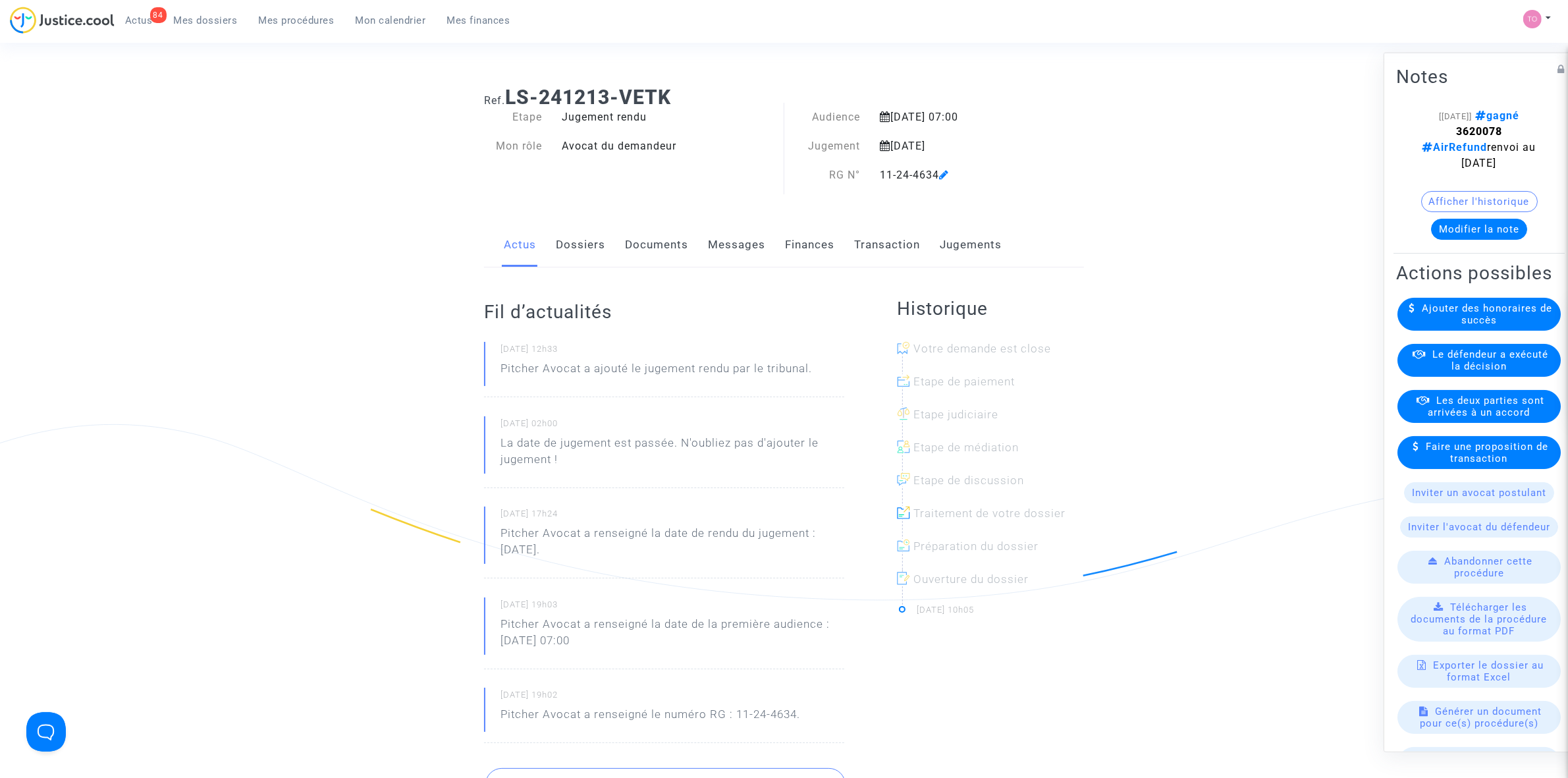
click at [1470, 229] on button "Modifier la note" at bounding box center [1479, 228] width 96 height 21
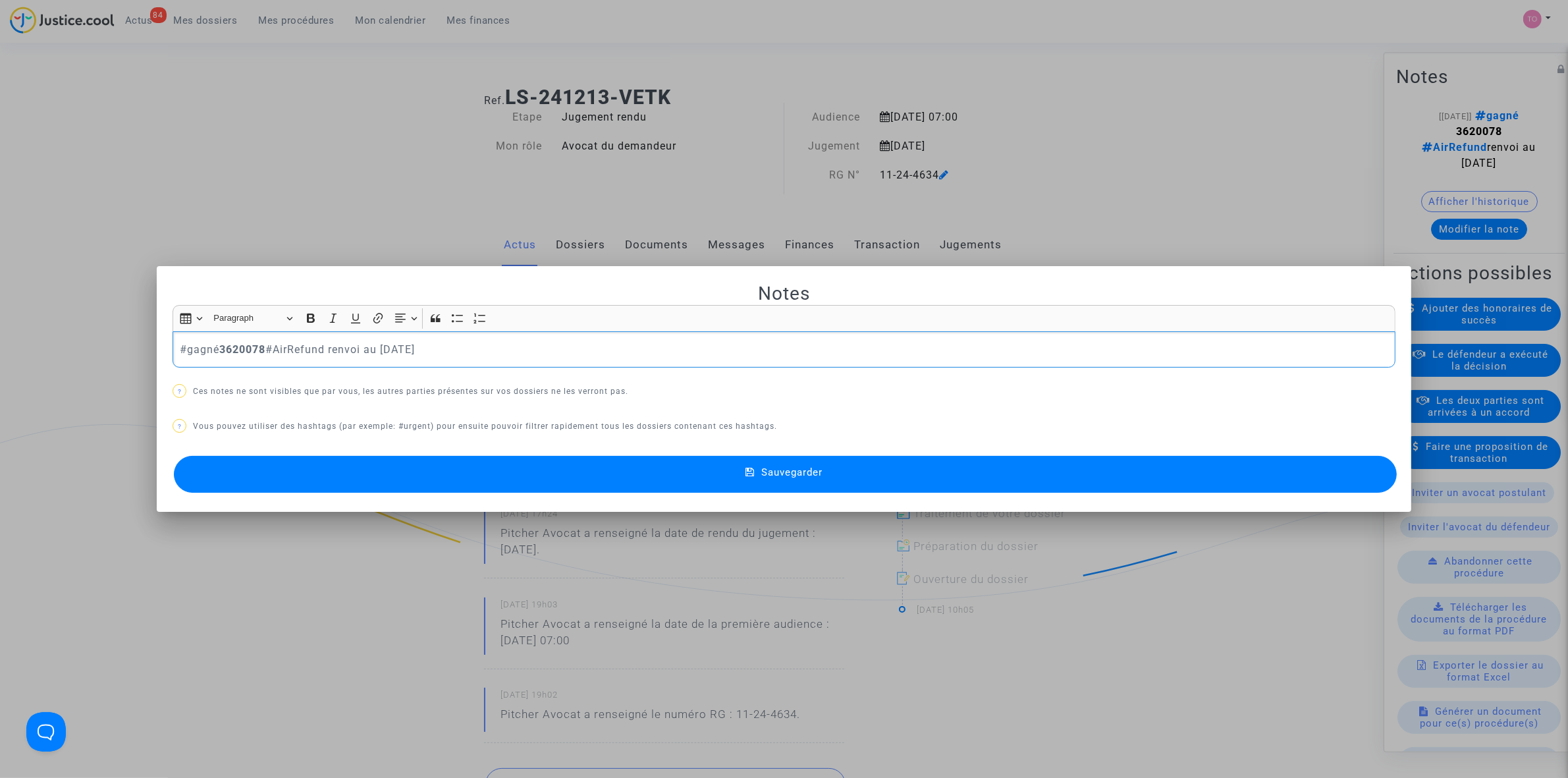
click at [172, 351] on div "#gagné 3620078 #AirRefund renvoi au 14 octobre 2025" at bounding box center [783, 349] width 1223 height 37
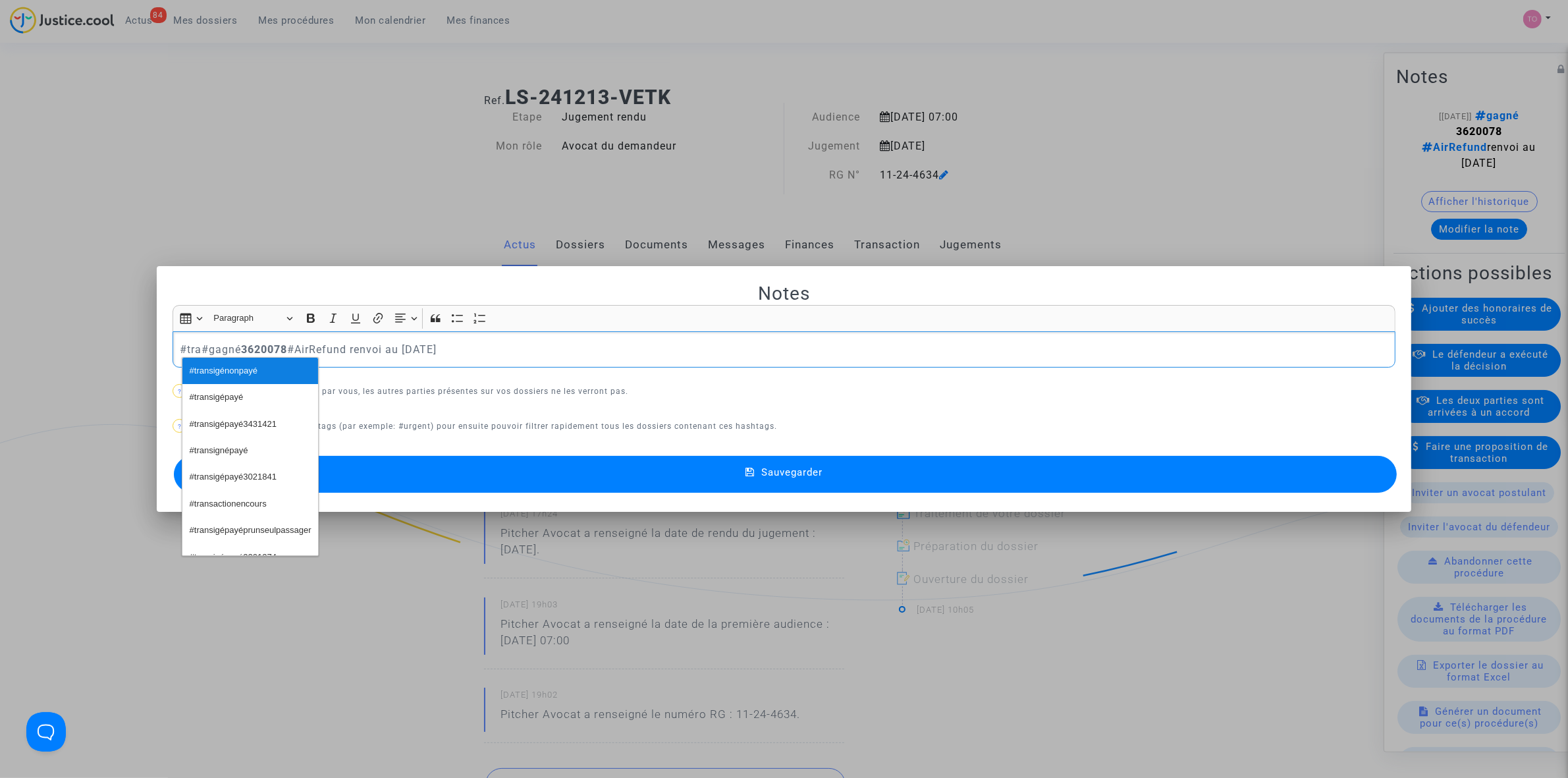
click at [228, 376] on span "#transigénonpayé" at bounding box center [224, 371] width 68 height 19
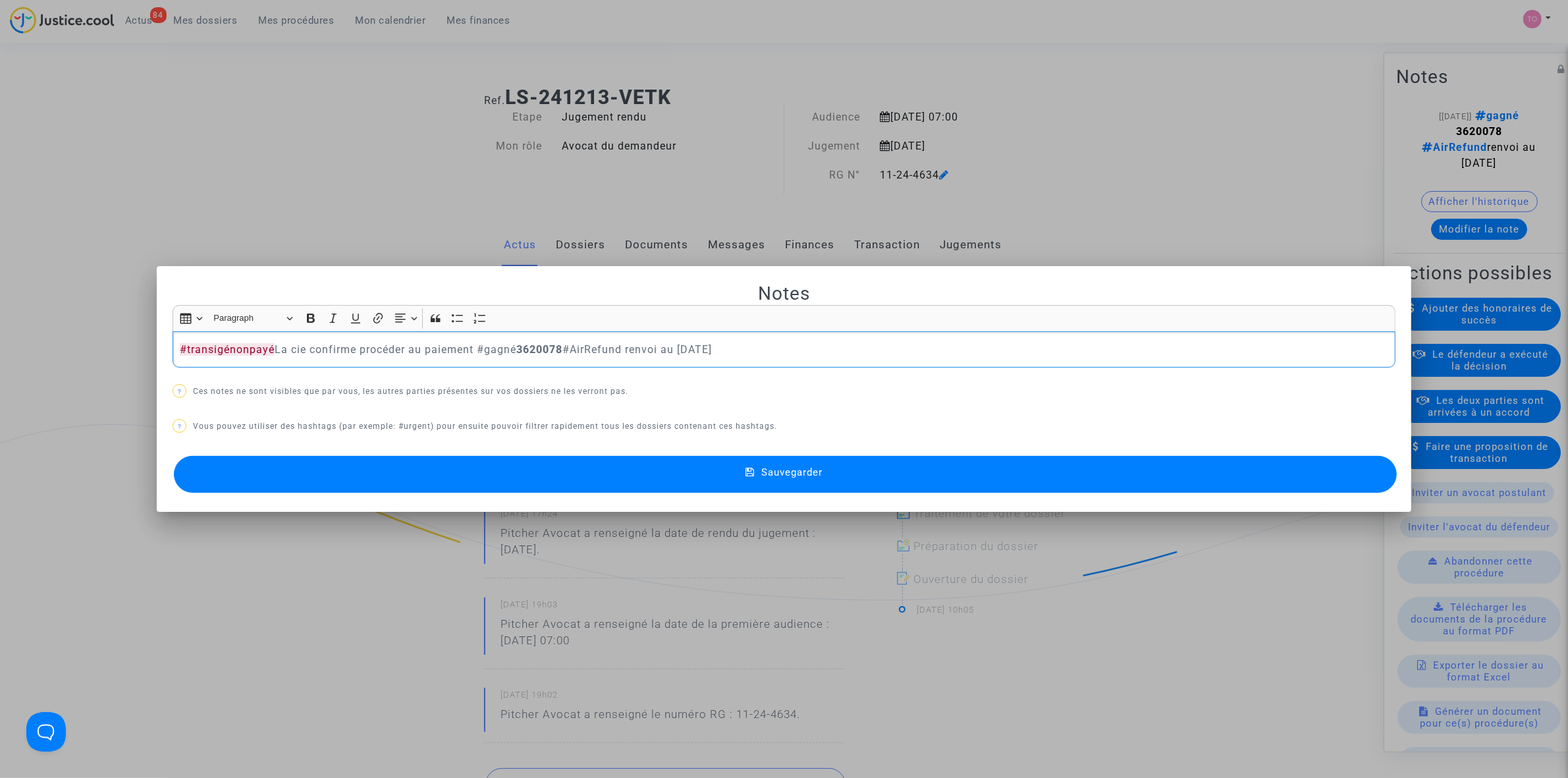
click at [428, 468] on button "Sauvegarder" at bounding box center [785, 474] width 1223 height 37
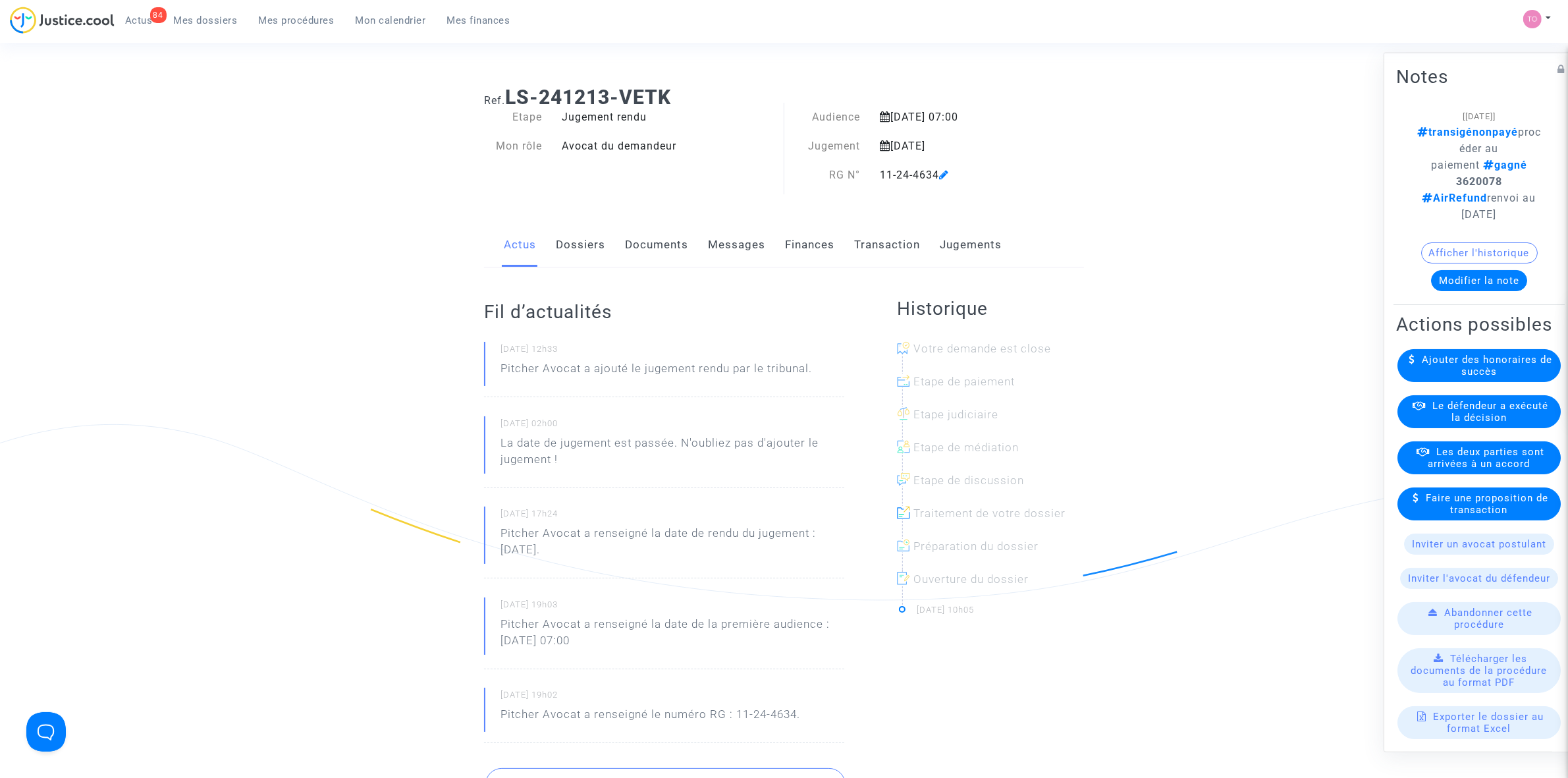
click at [198, 19] on span "Mes dossiers" at bounding box center [206, 20] width 64 height 12
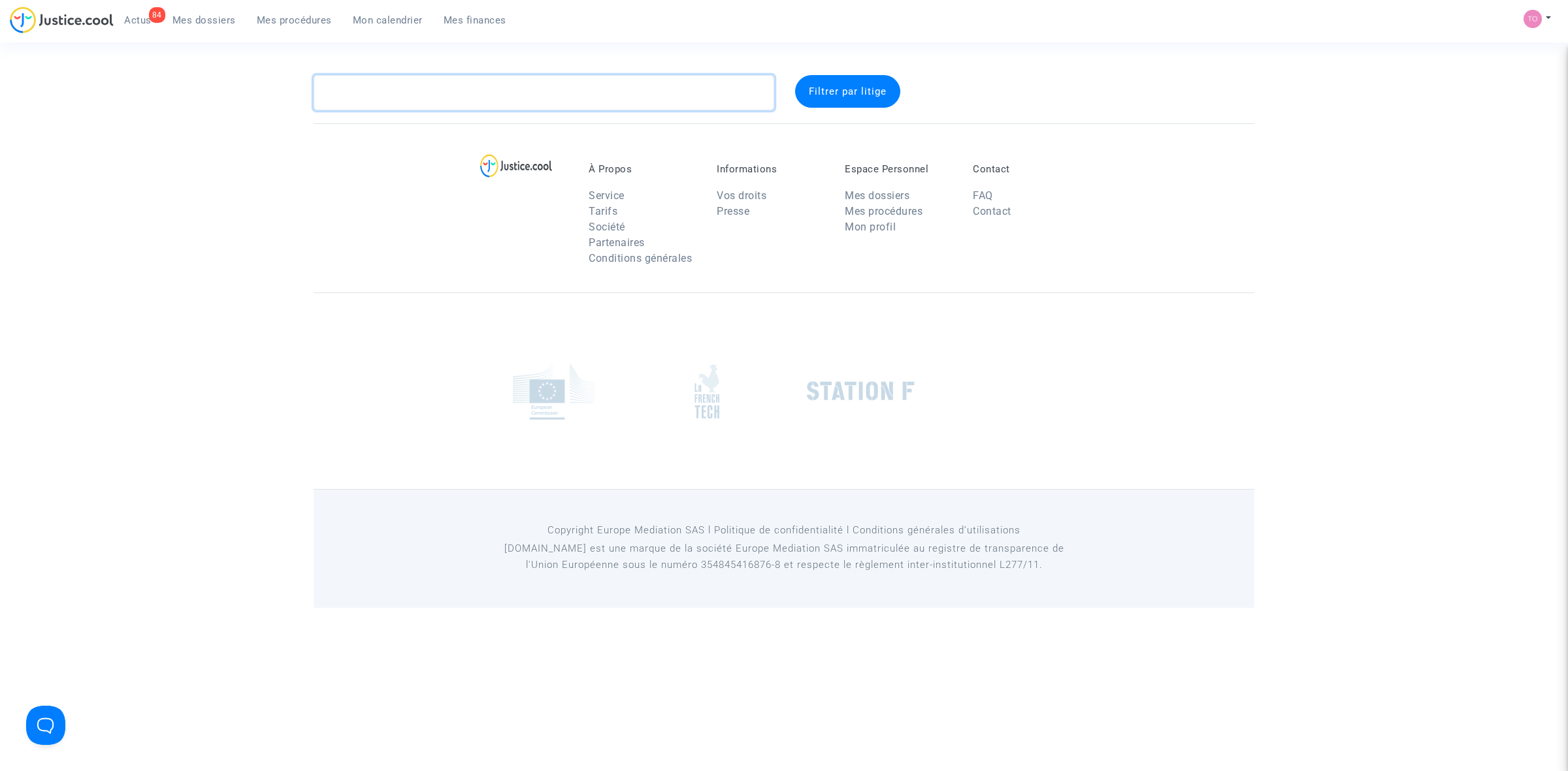
click at [364, 97] on textarea at bounding box center [544, 92] width 461 height 35
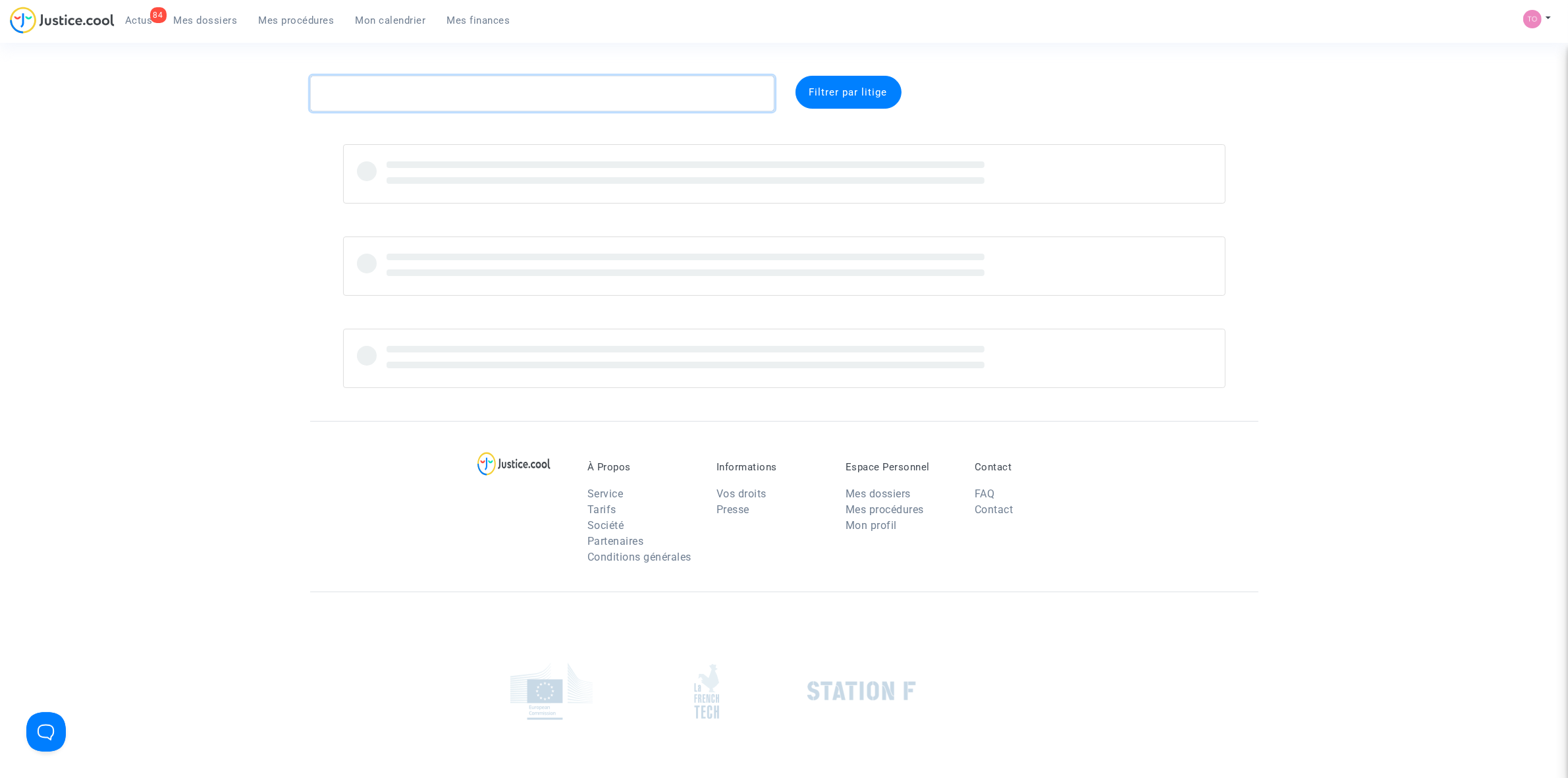
paste textarea "ADAM"
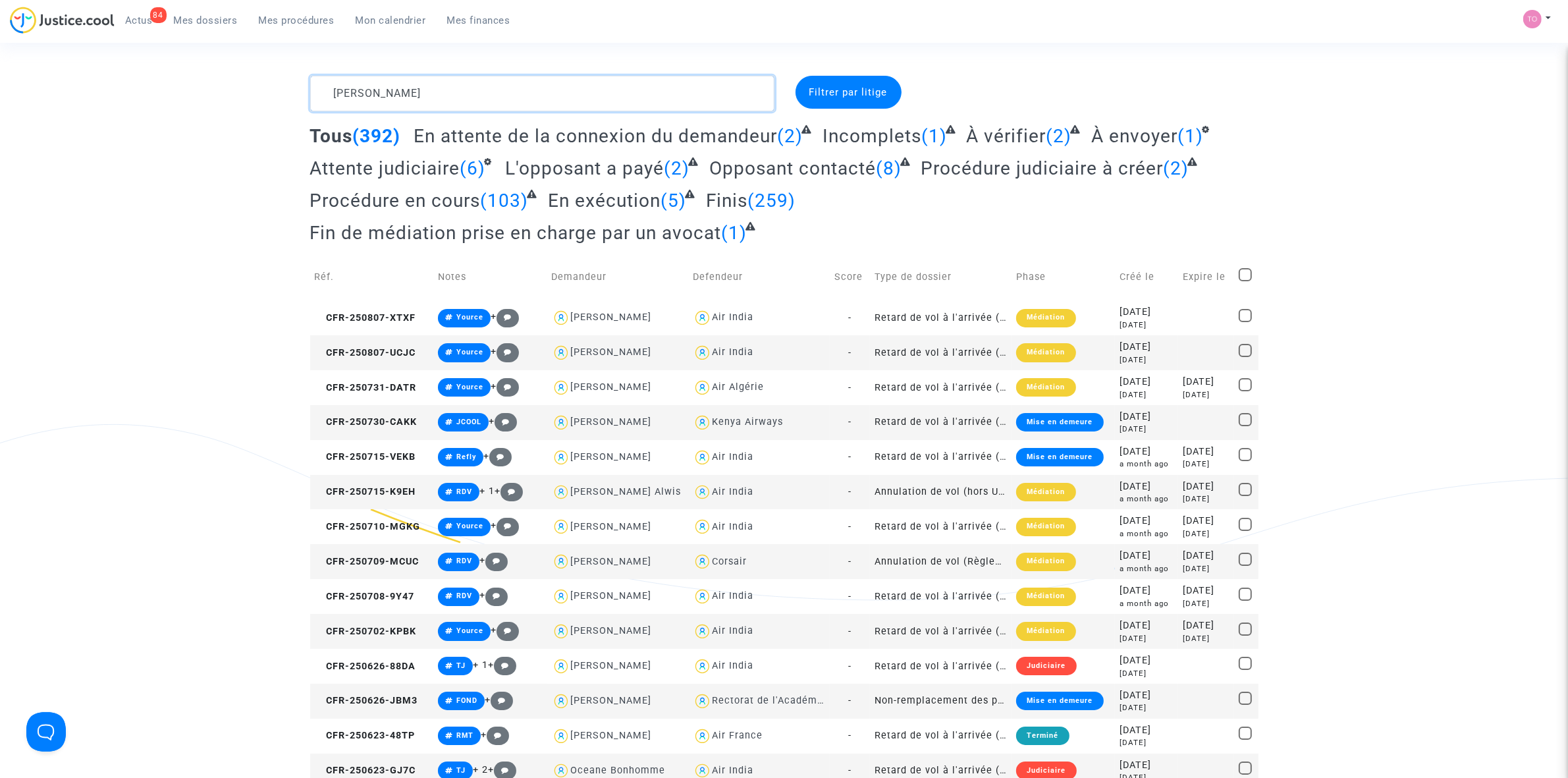
type textarea "ADAM"
drag, startPoint x: 376, startPoint y: 19, endPoint x: 489, endPoint y: 77, distance: 127.0
click at [376, 19] on span "Mon calendrier" at bounding box center [391, 20] width 71 height 12
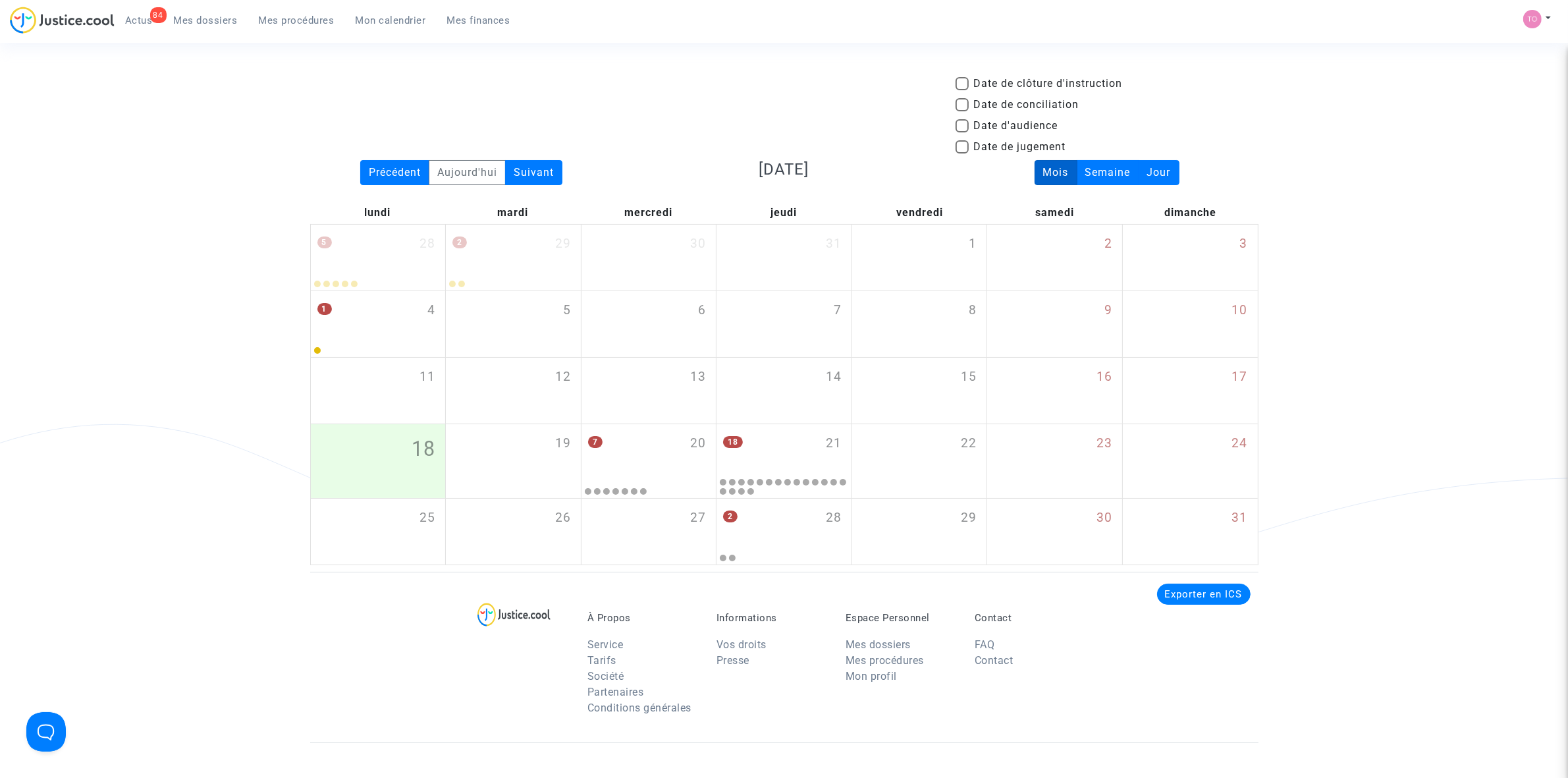
click at [958, 129] on span at bounding box center [962, 126] width 13 height 13
click at [961, 133] on input "Date d'audience" at bounding box center [961, 133] width 1 height 1
checkbox input "true"
click at [564, 167] on div "Précédent Aujourd'hui Suivant" at bounding box center [461, 173] width 322 height 26
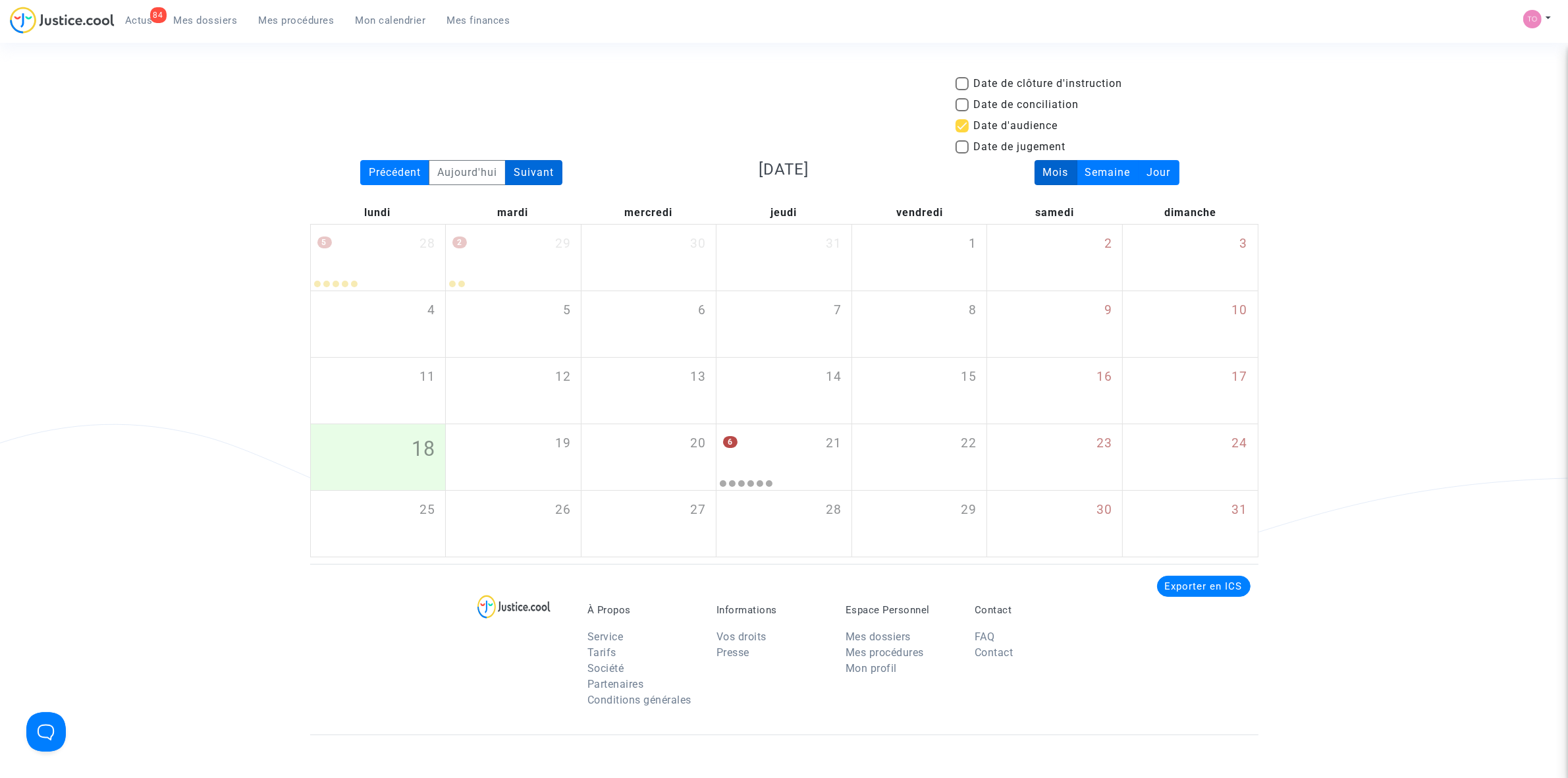
click at [545, 170] on div "Suivant" at bounding box center [533, 172] width 57 height 25
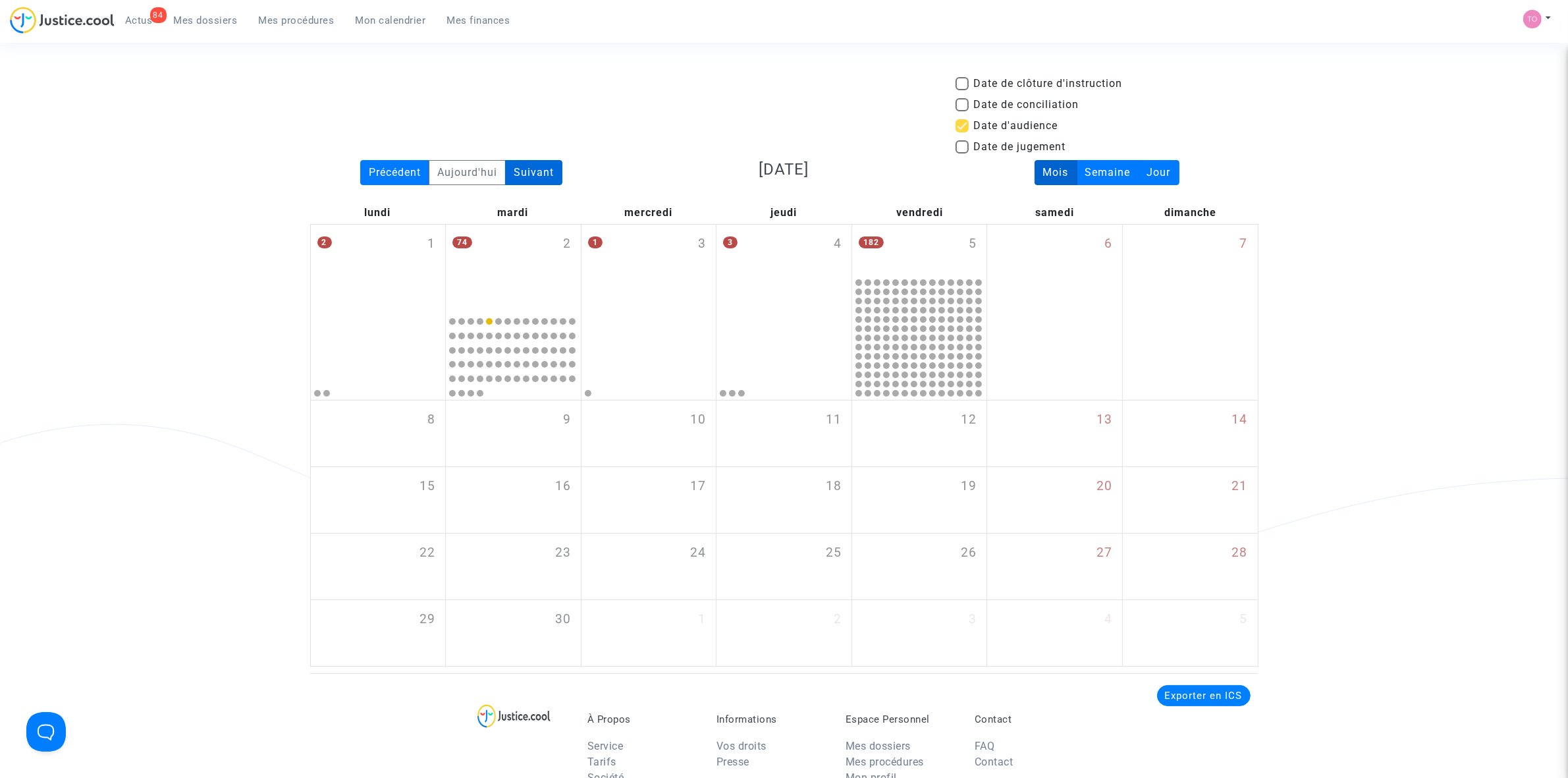
click at [545, 170] on div "Suivant" at bounding box center [533, 172] width 57 height 25
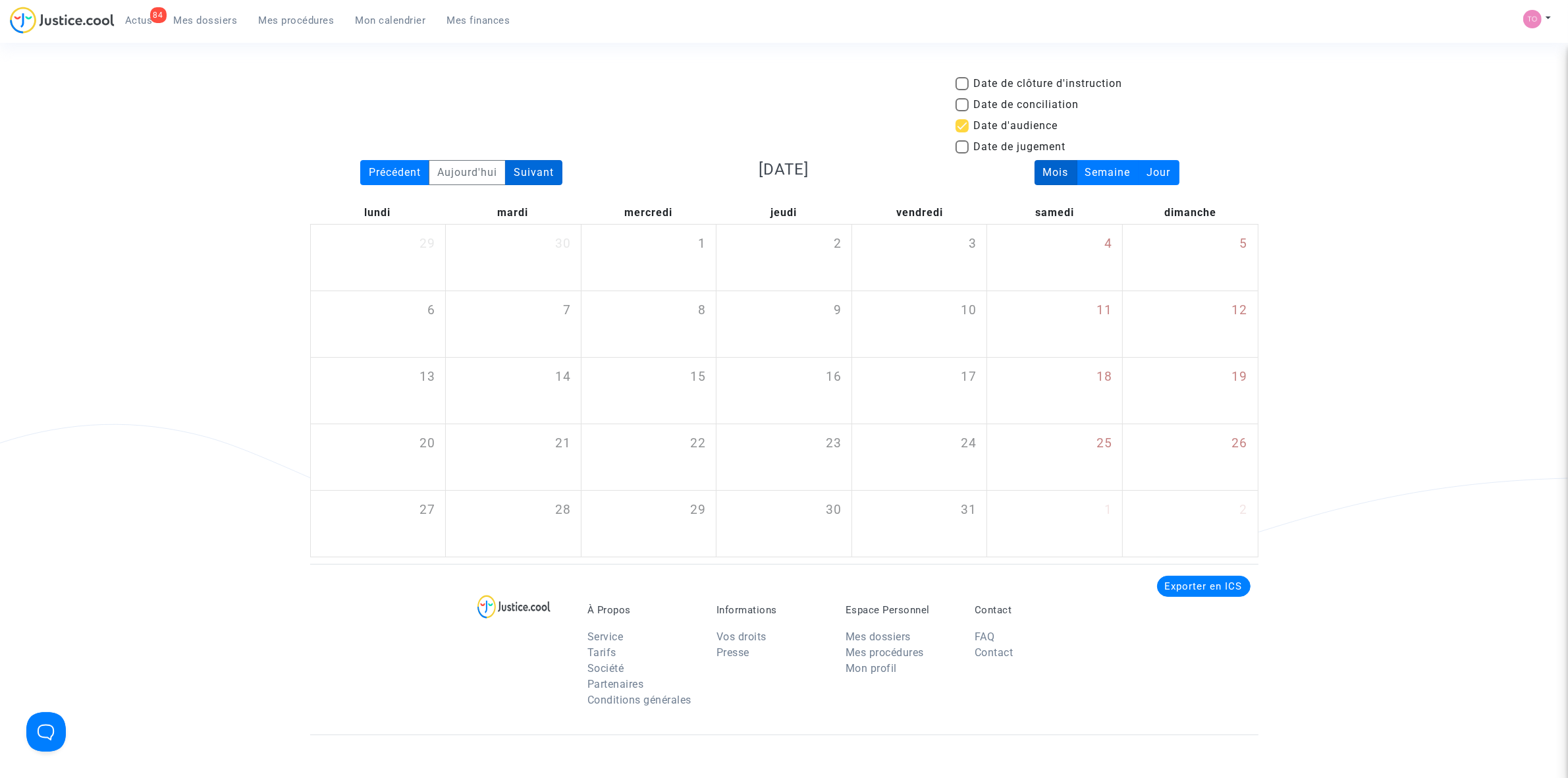
click at [545, 170] on div "Suivant" at bounding box center [533, 172] width 57 height 25
click at [854, 114] on div "Date de clôture d'instruction Date de conciliation Date d'audience Date de juge…" at bounding box center [784, 118] width 968 height 84
click at [959, 123] on span at bounding box center [962, 126] width 13 height 13
click at [961, 133] on input "Date d'audience" at bounding box center [961, 133] width 1 height 1
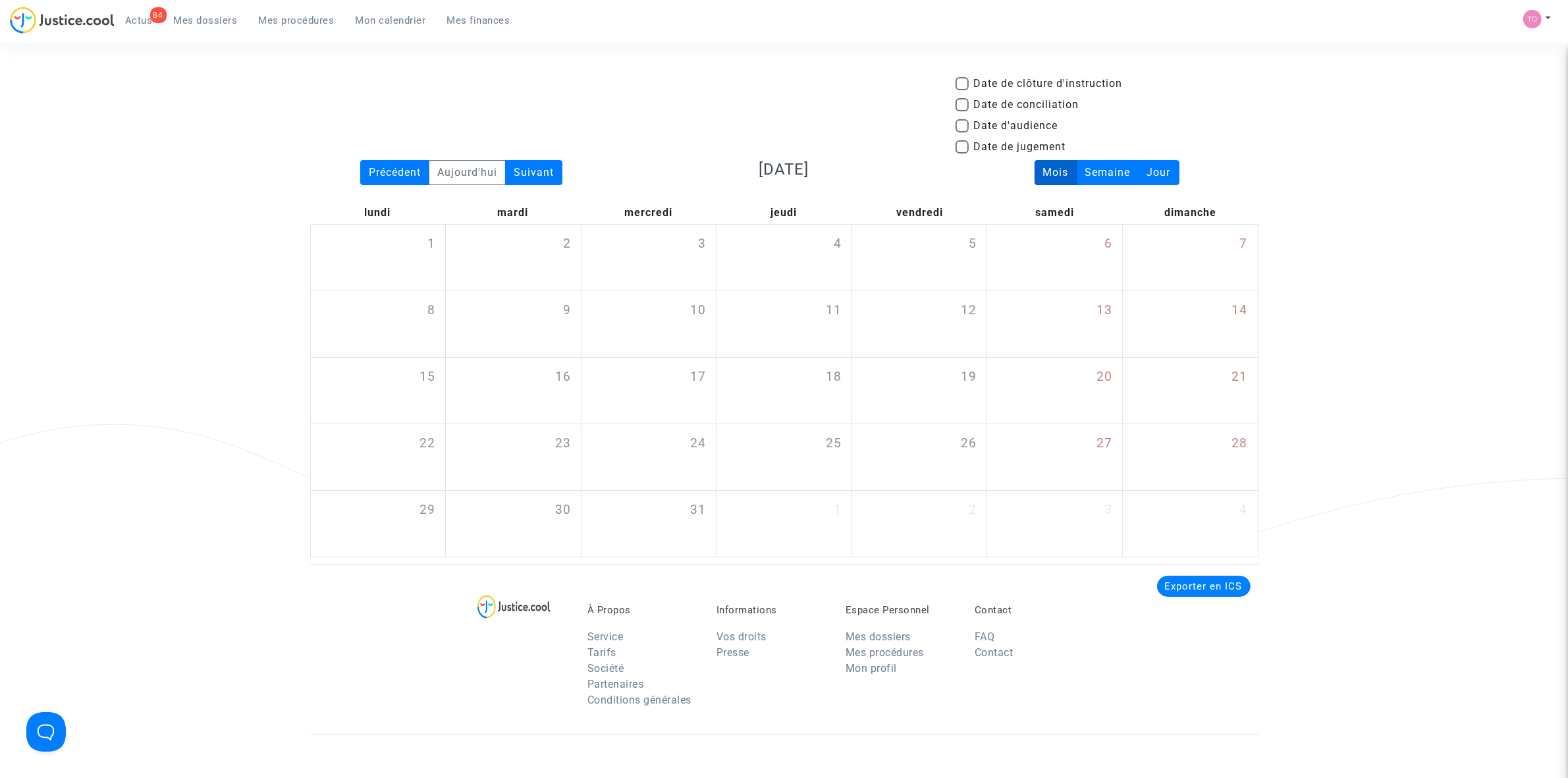
click at [965, 126] on span at bounding box center [962, 126] width 13 height 13
click at [962, 133] on input "Date d'audience" at bounding box center [961, 133] width 1 height 1
checkbox input "true"
click at [538, 443] on div "23" at bounding box center [513, 457] width 135 height 66
click at [966, 124] on span at bounding box center [962, 126] width 13 height 13
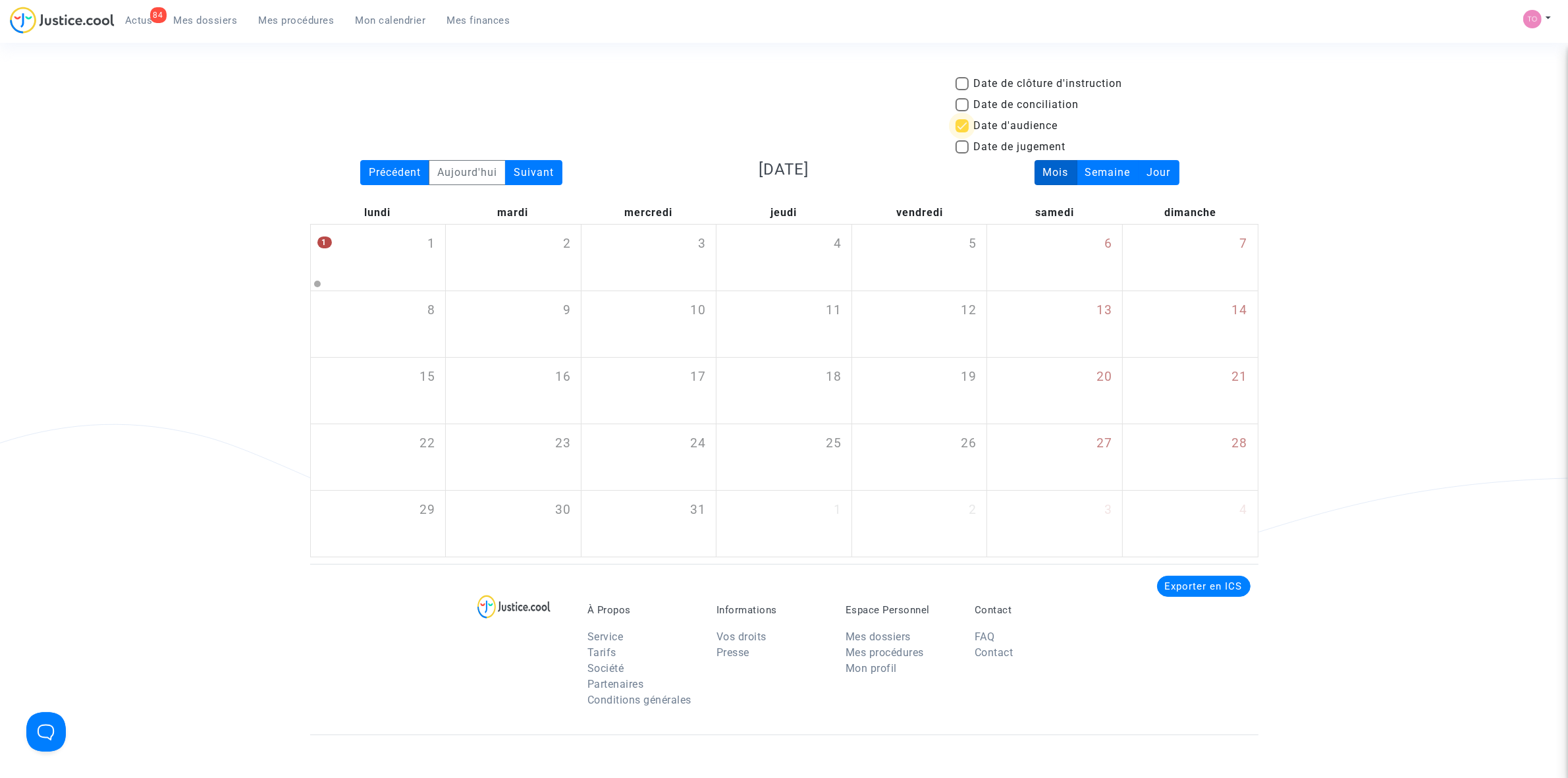
click at [962, 133] on input "Date d'audience" at bounding box center [961, 133] width 1 height 1
checkbox input "false"
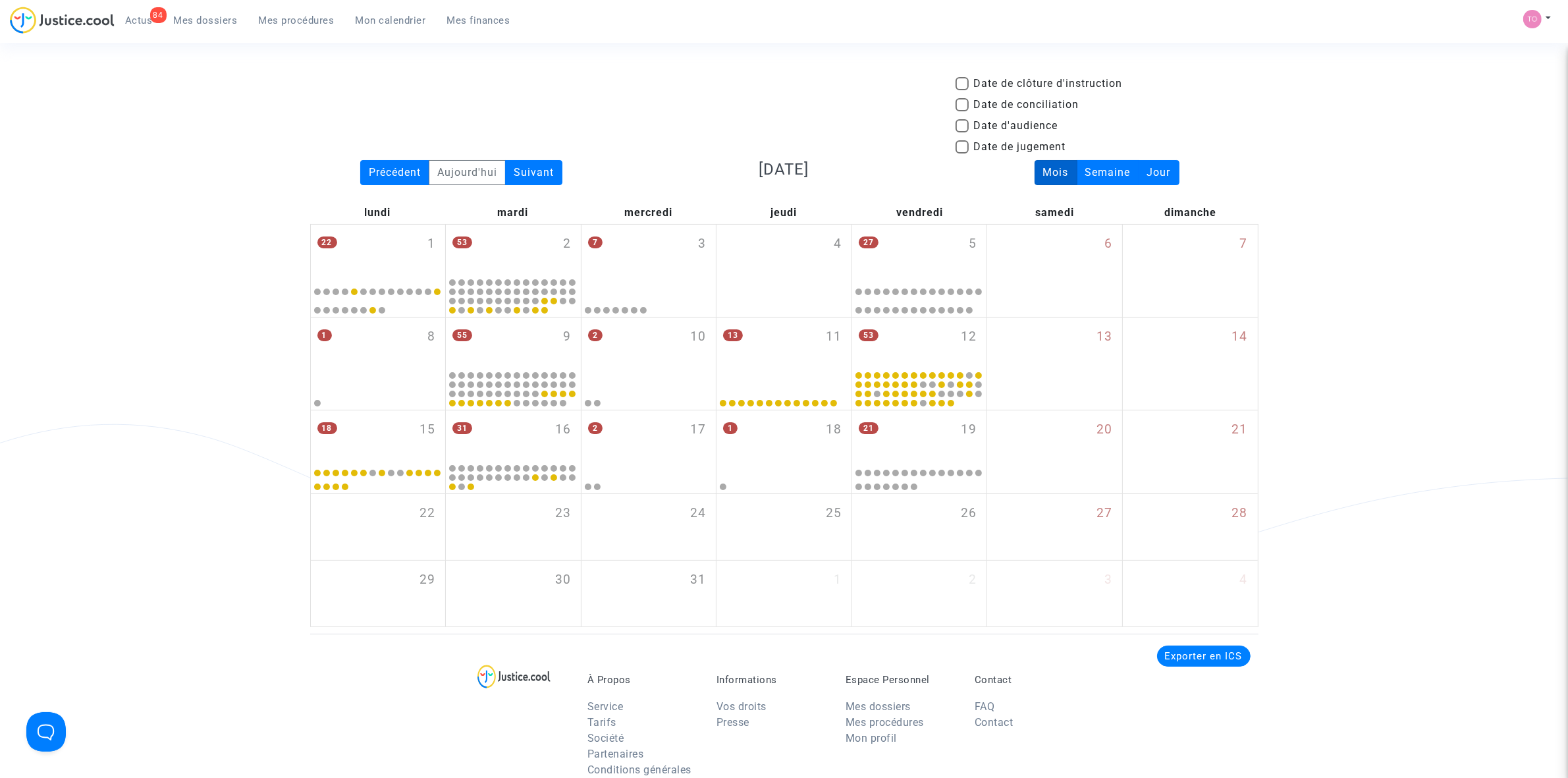
click at [363, 25] on span "Mon calendrier" at bounding box center [391, 20] width 71 height 12
click at [382, 23] on span "Mon calendrier" at bounding box center [391, 20] width 71 height 12
click at [404, 172] on div "Précédent" at bounding box center [395, 172] width 69 height 25
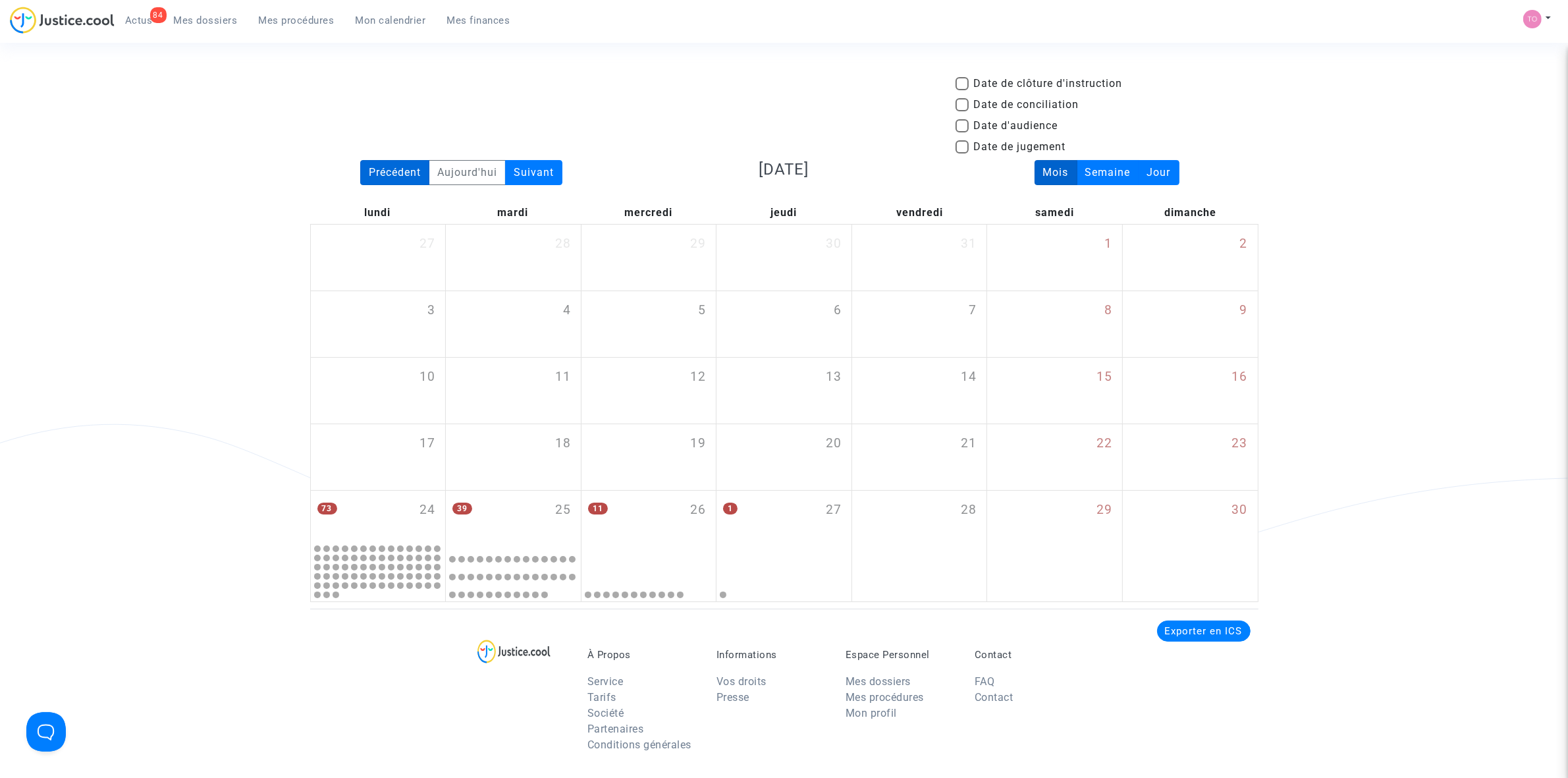
click at [404, 172] on div "Précédent" at bounding box center [395, 172] width 69 height 25
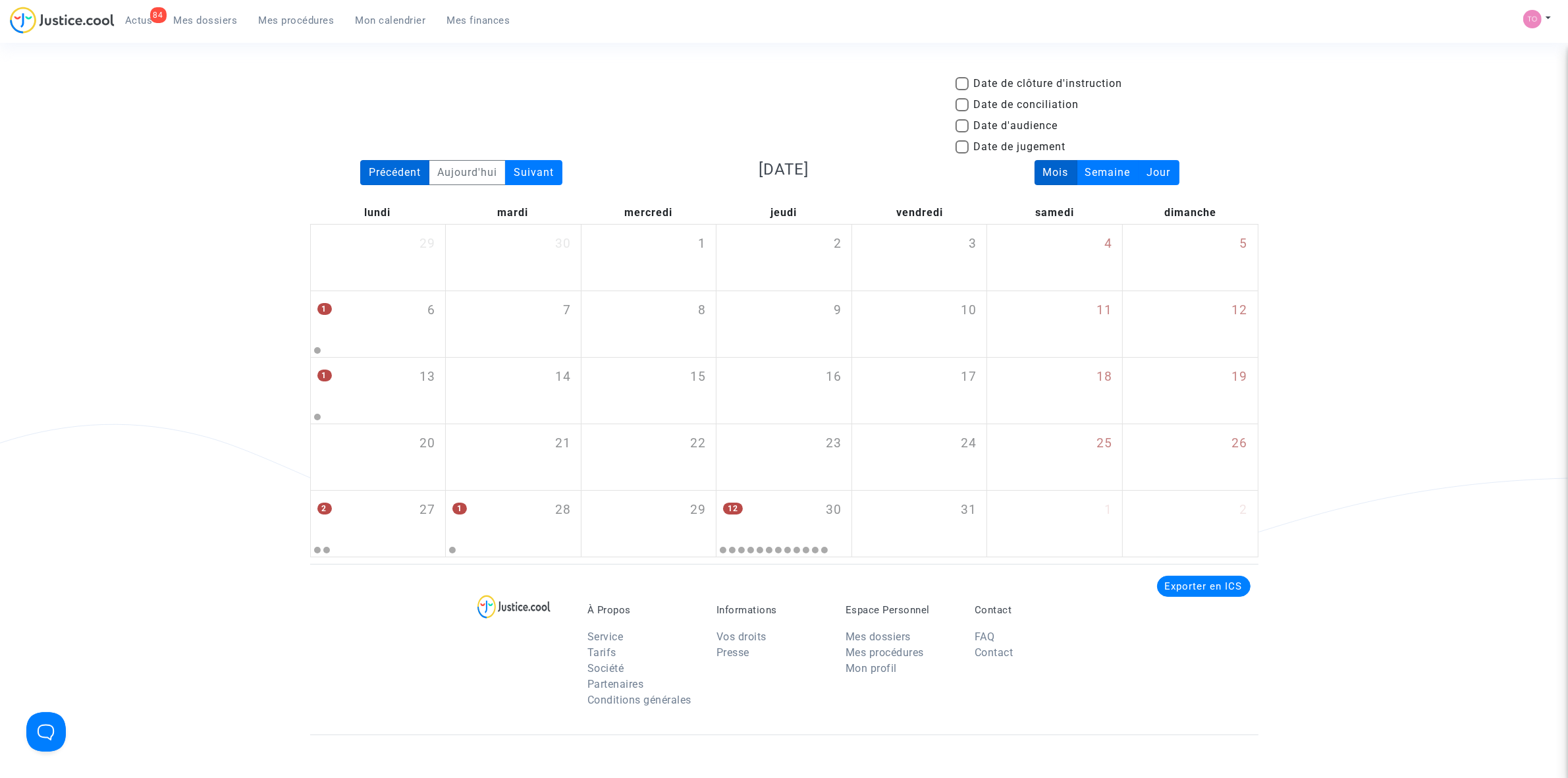
click at [404, 172] on div "Précédent" at bounding box center [395, 172] width 69 height 25
click at [957, 123] on span at bounding box center [962, 126] width 13 height 13
click at [961, 133] on input "Date d'audience" at bounding box center [961, 133] width 1 height 1
checkbox input "true"
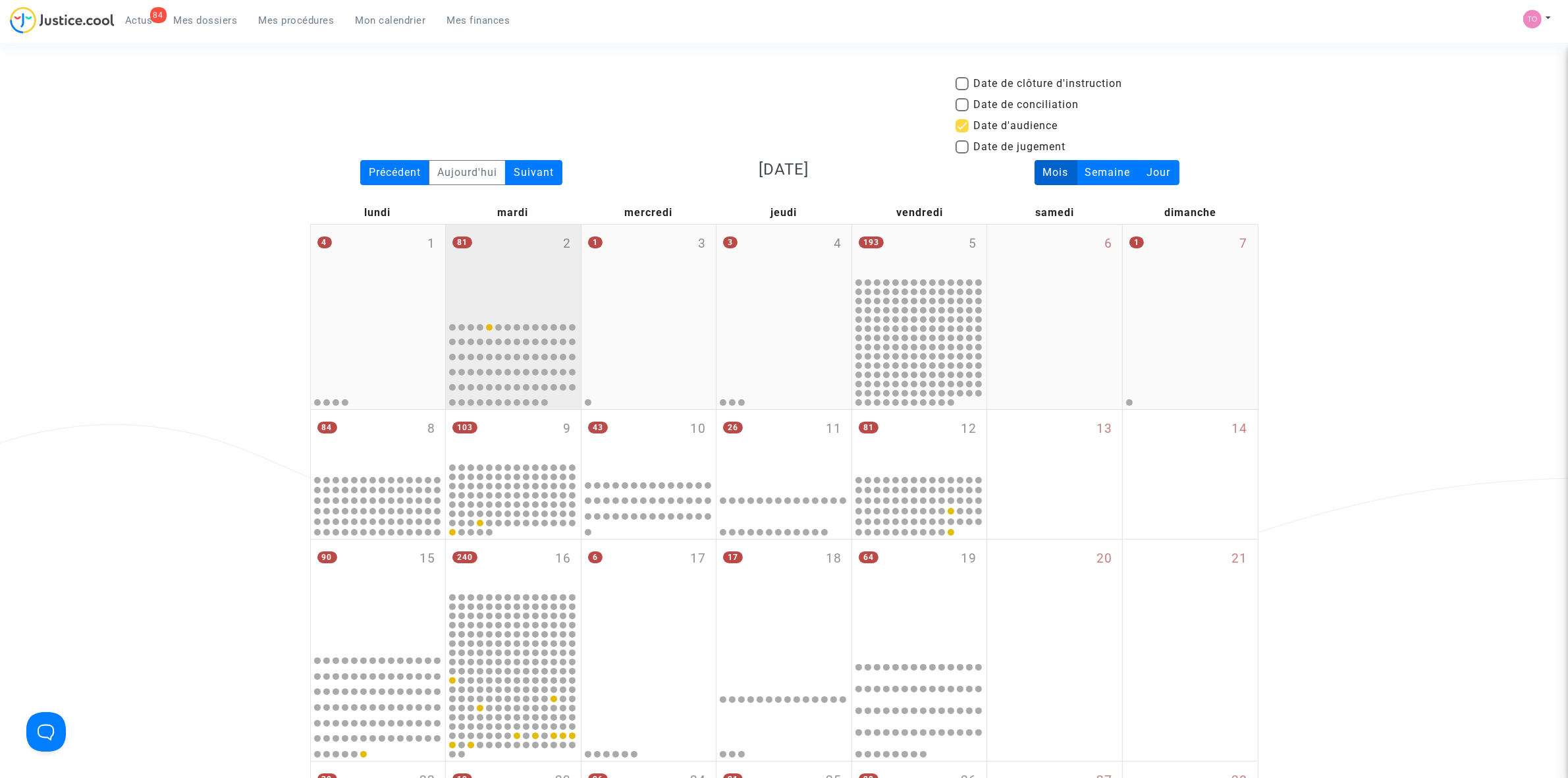
click at [486, 245] on div "81 2" at bounding box center [513, 269] width 135 height 90
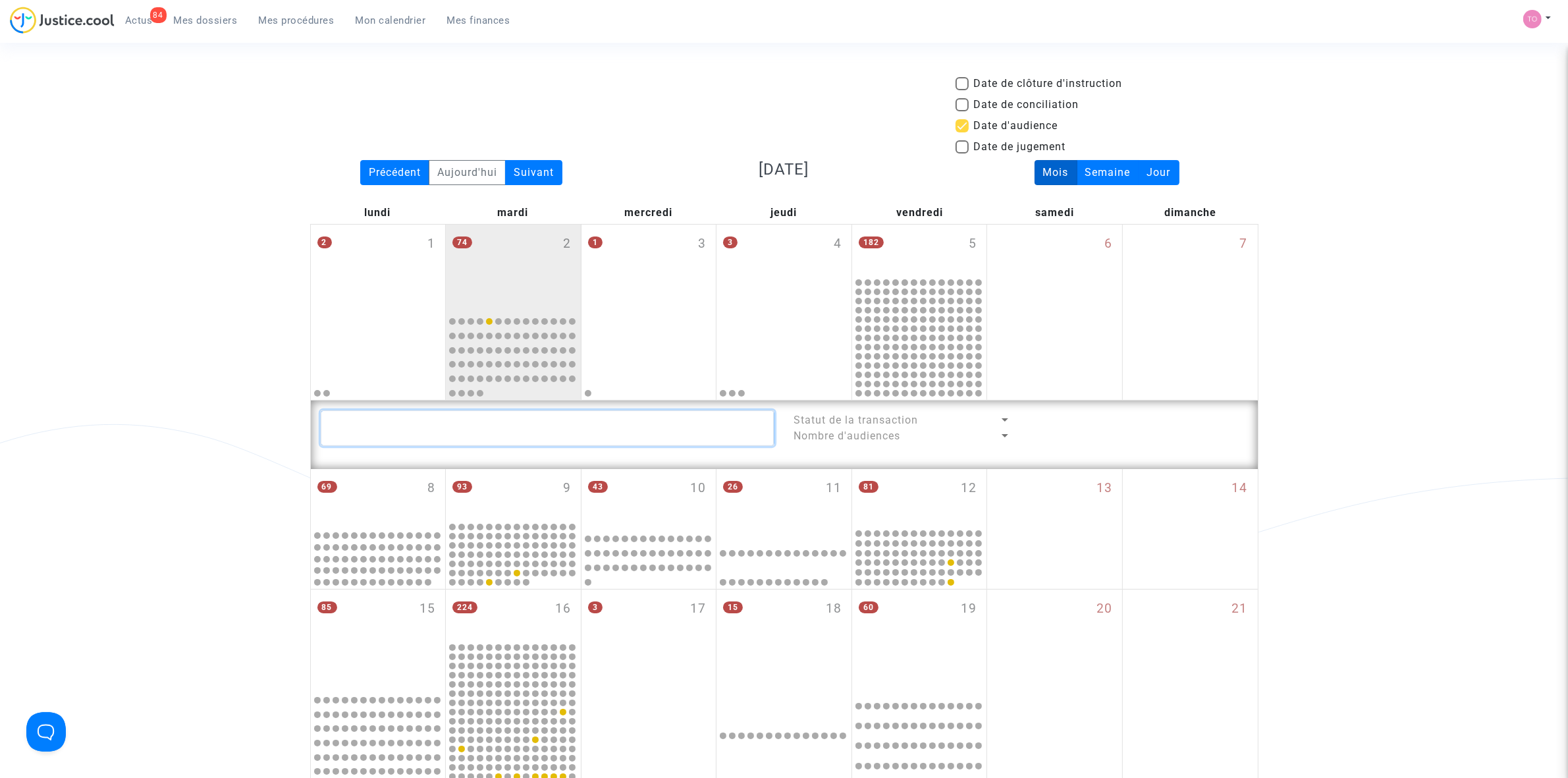
click at [430, 427] on textarea at bounding box center [547, 428] width 454 height 35
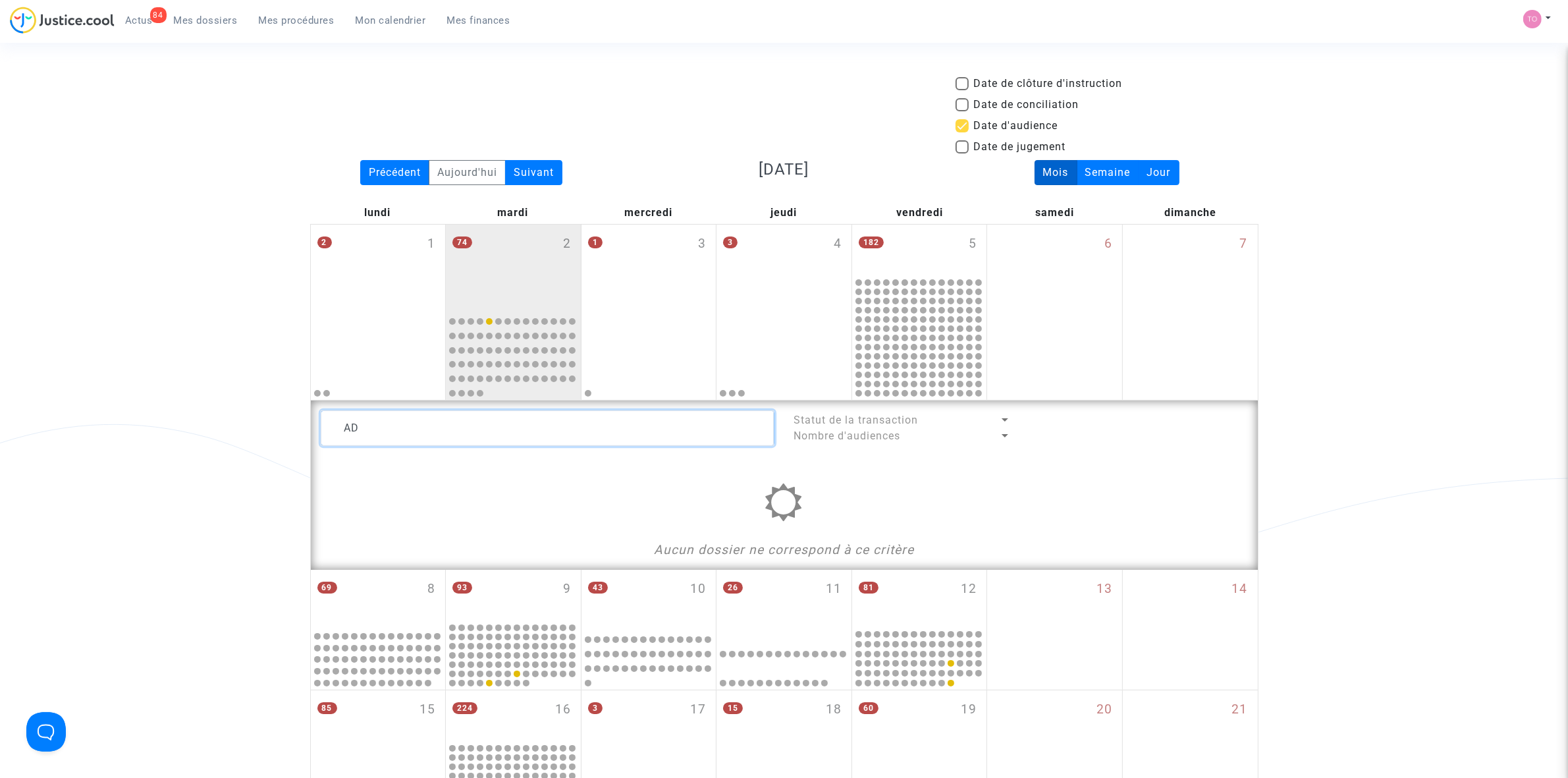
type textarea "A"
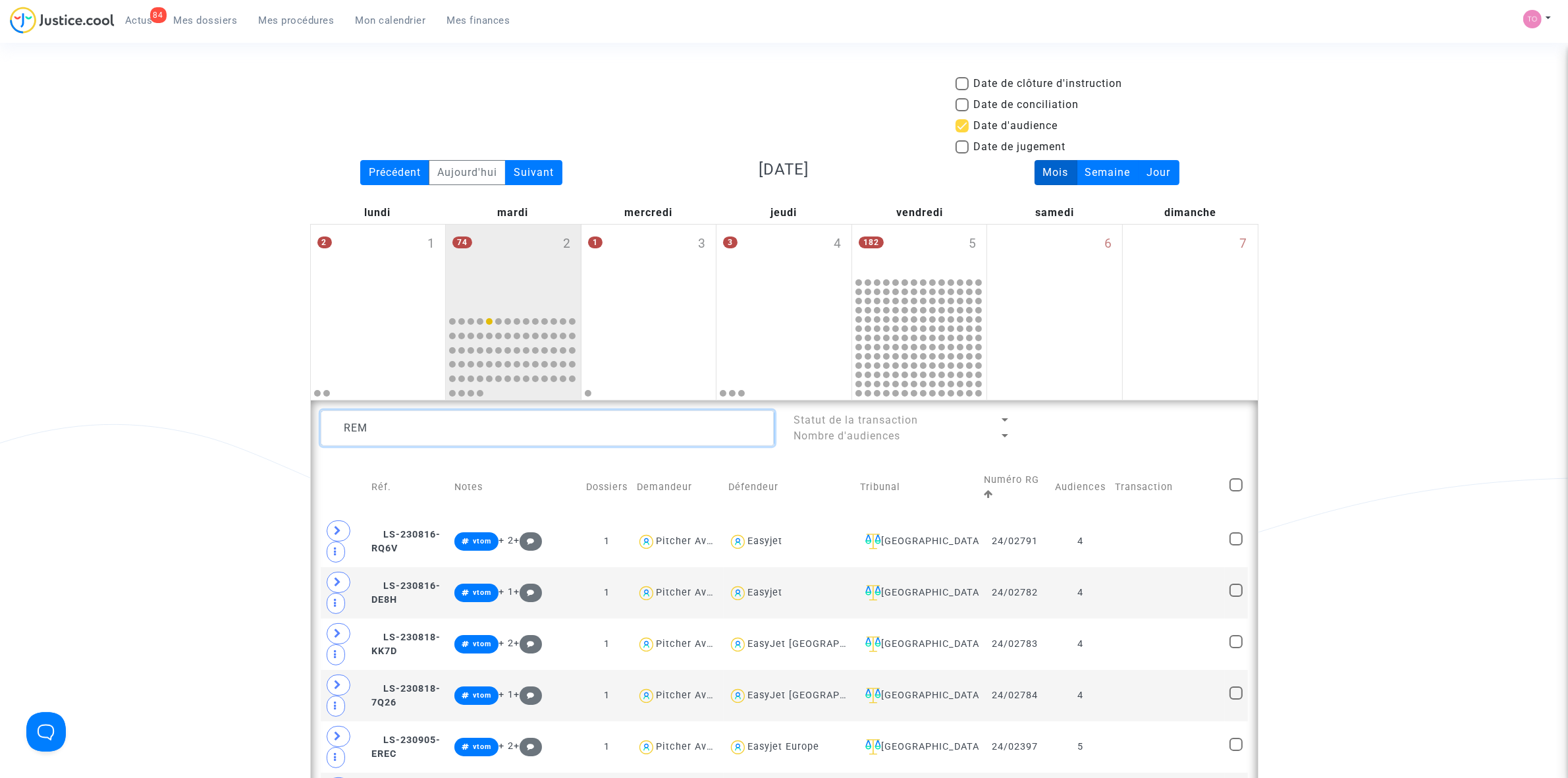
type textarea "REMY"
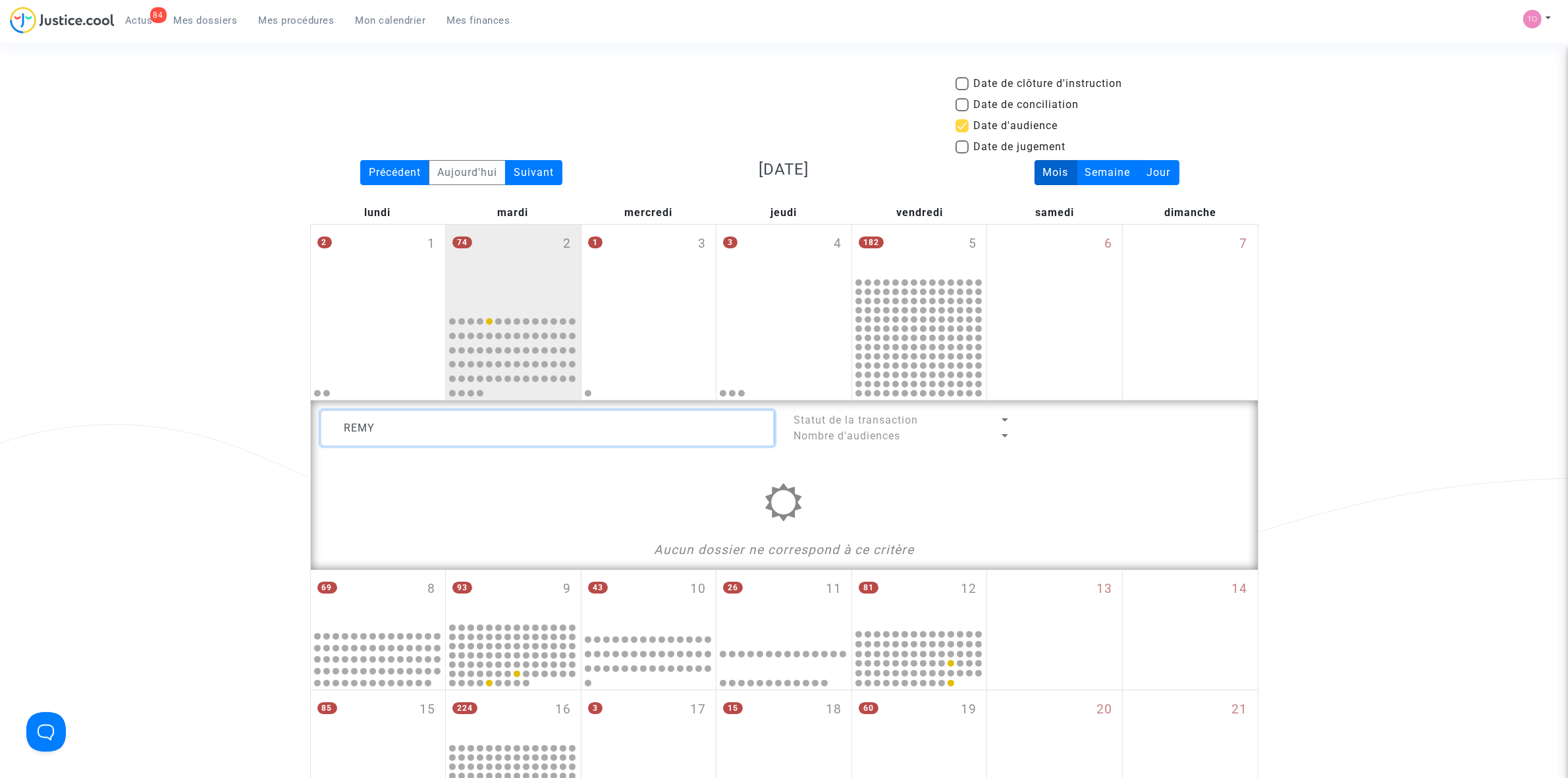
drag, startPoint x: 390, startPoint y: 424, endPoint x: 244, endPoint y: 417, distance: 146.2
click at [245, 417] on div "Date de clôture d'instruction Date de conciliation Date d'audience Date de juge…" at bounding box center [784, 600] width 1568 height 1050
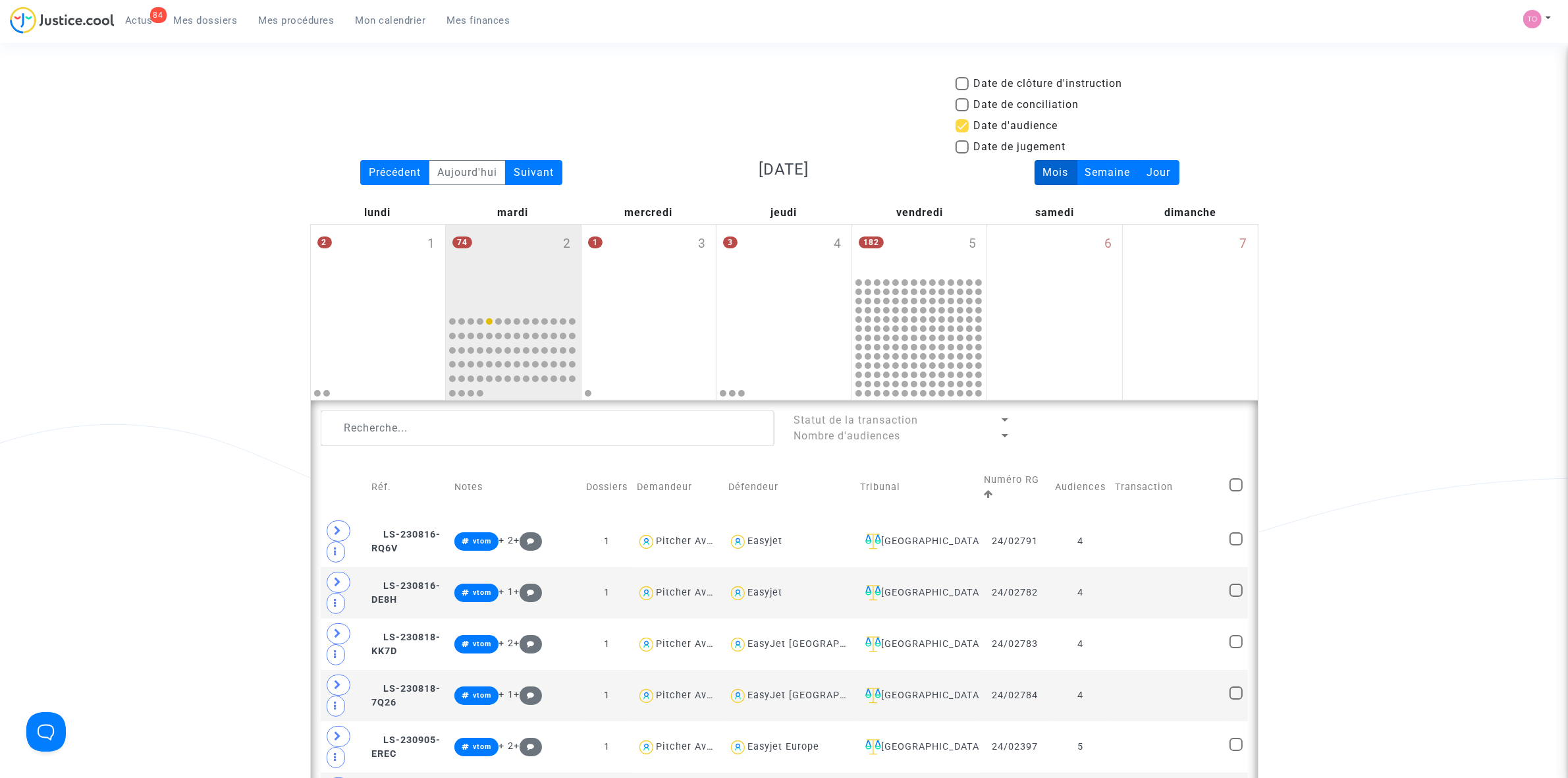
click at [372, 413] on textarea at bounding box center [547, 428] width 454 height 35
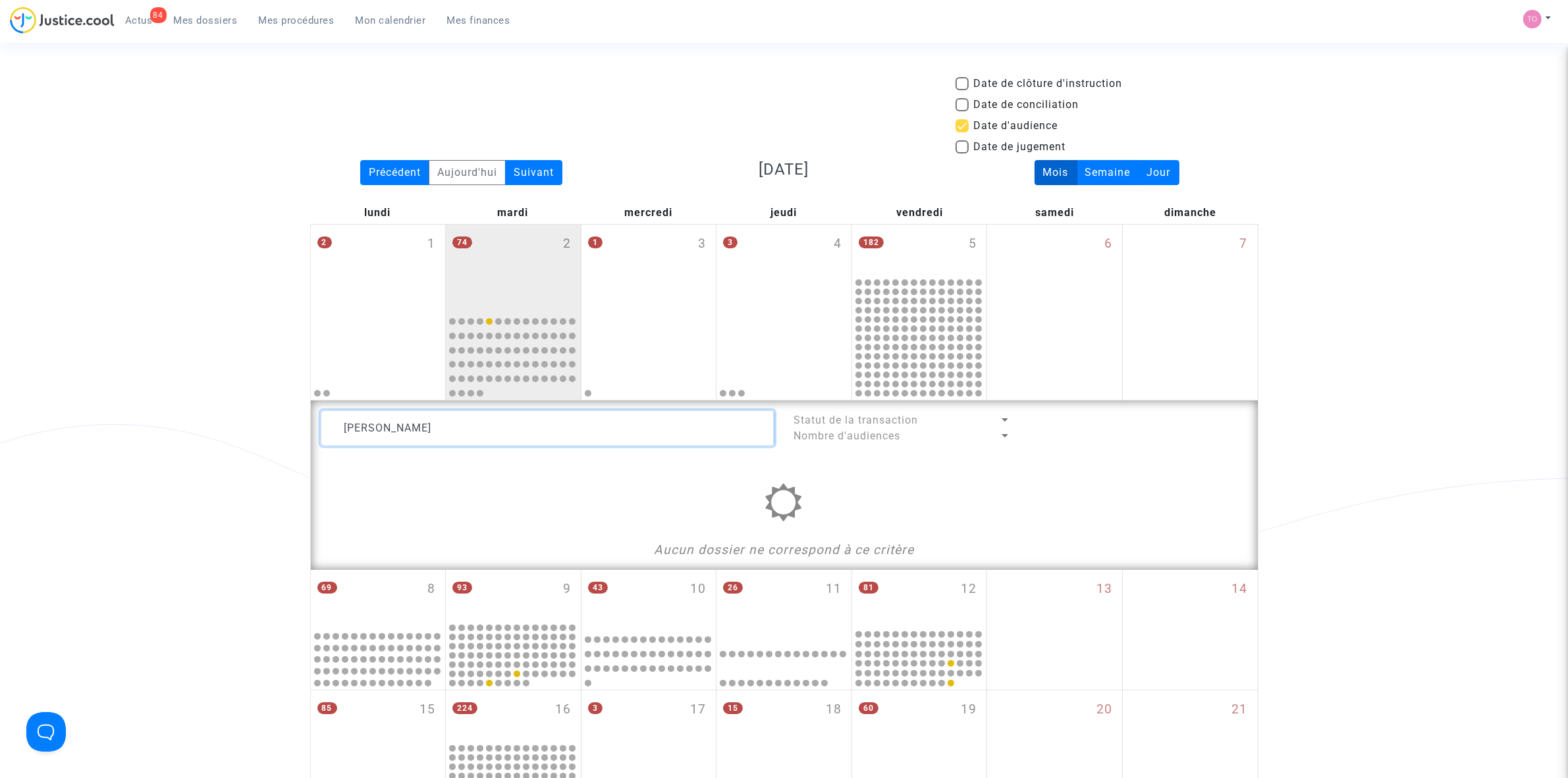
type textarea "ADAM"
click at [959, 123] on span at bounding box center [962, 126] width 13 height 13
click at [961, 133] on input "Date d'audience" at bounding box center [961, 133] width 1 height 1
checkbox input "false"
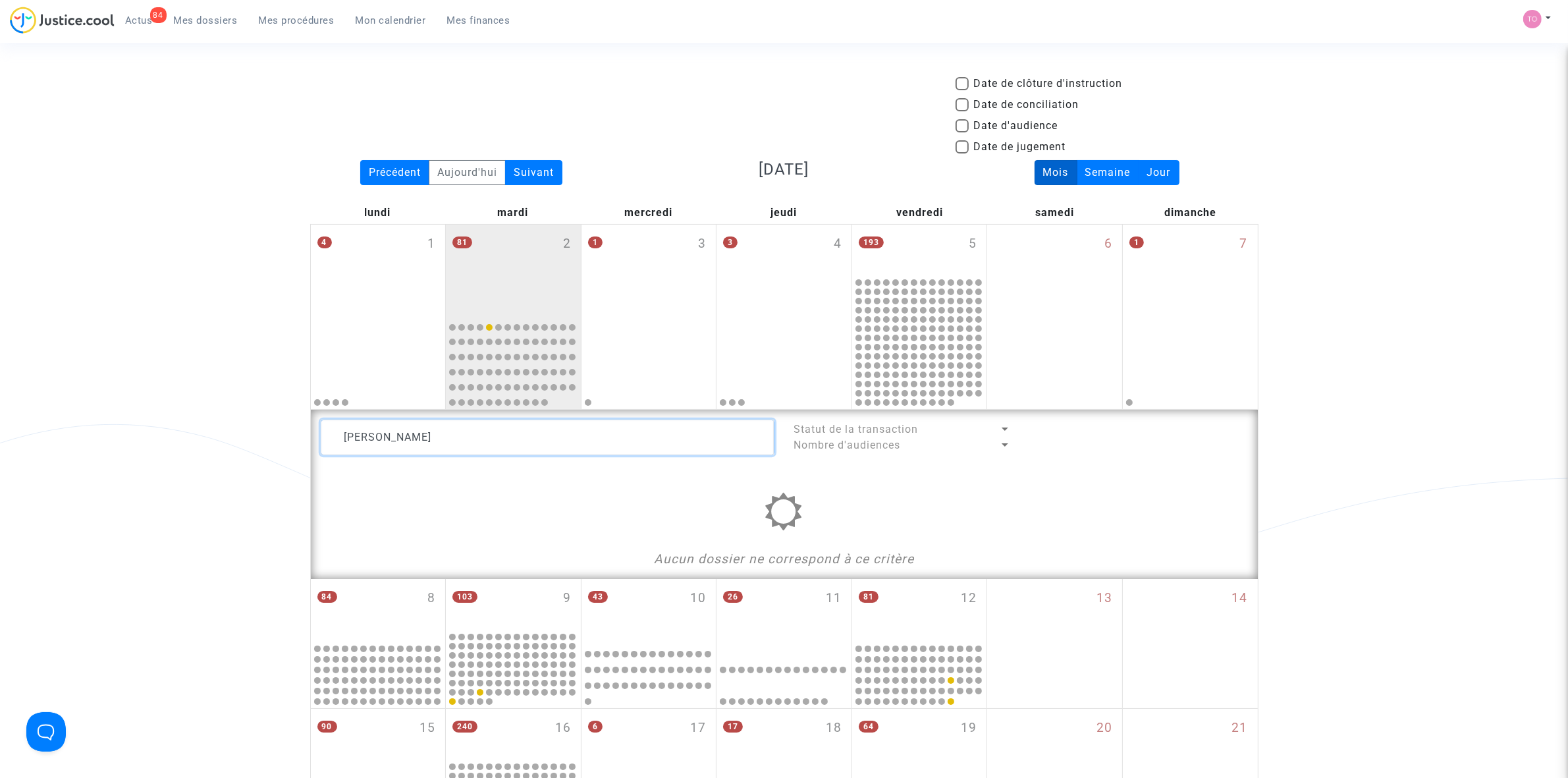
drag, startPoint x: 386, startPoint y: 435, endPoint x: 276, endPoint y: 430, distance: 110.1
click at [276, 430] on div "Date de clôture d'instruction Date de conciliation Date d'audience Date de juge…" at bounding box center [784, 624] width 1568 height 1096
type textarea "R"
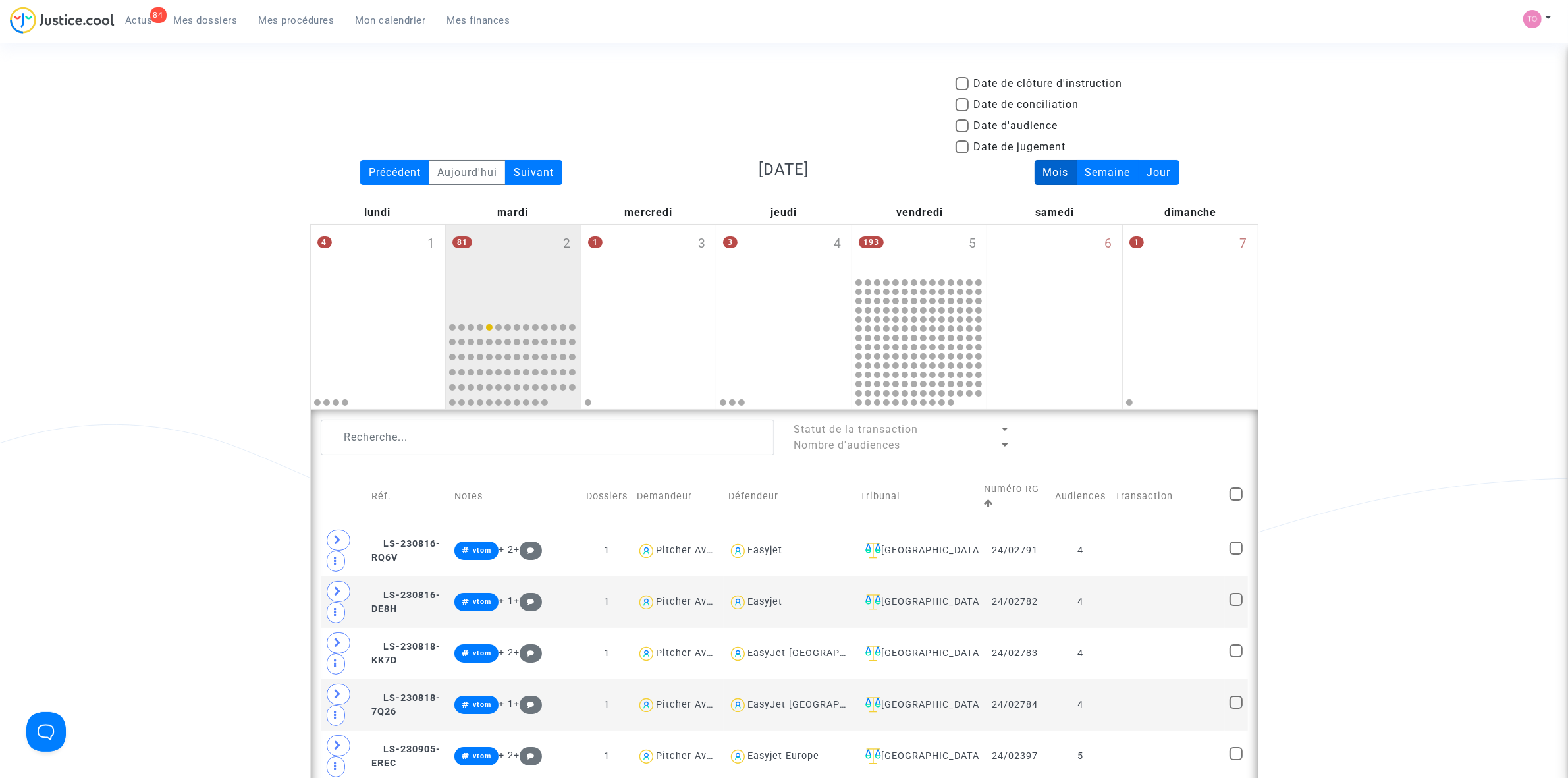
click at [206, 24] on span "Mes dossiers" at bounding box center [206, 20] width 64 height 12
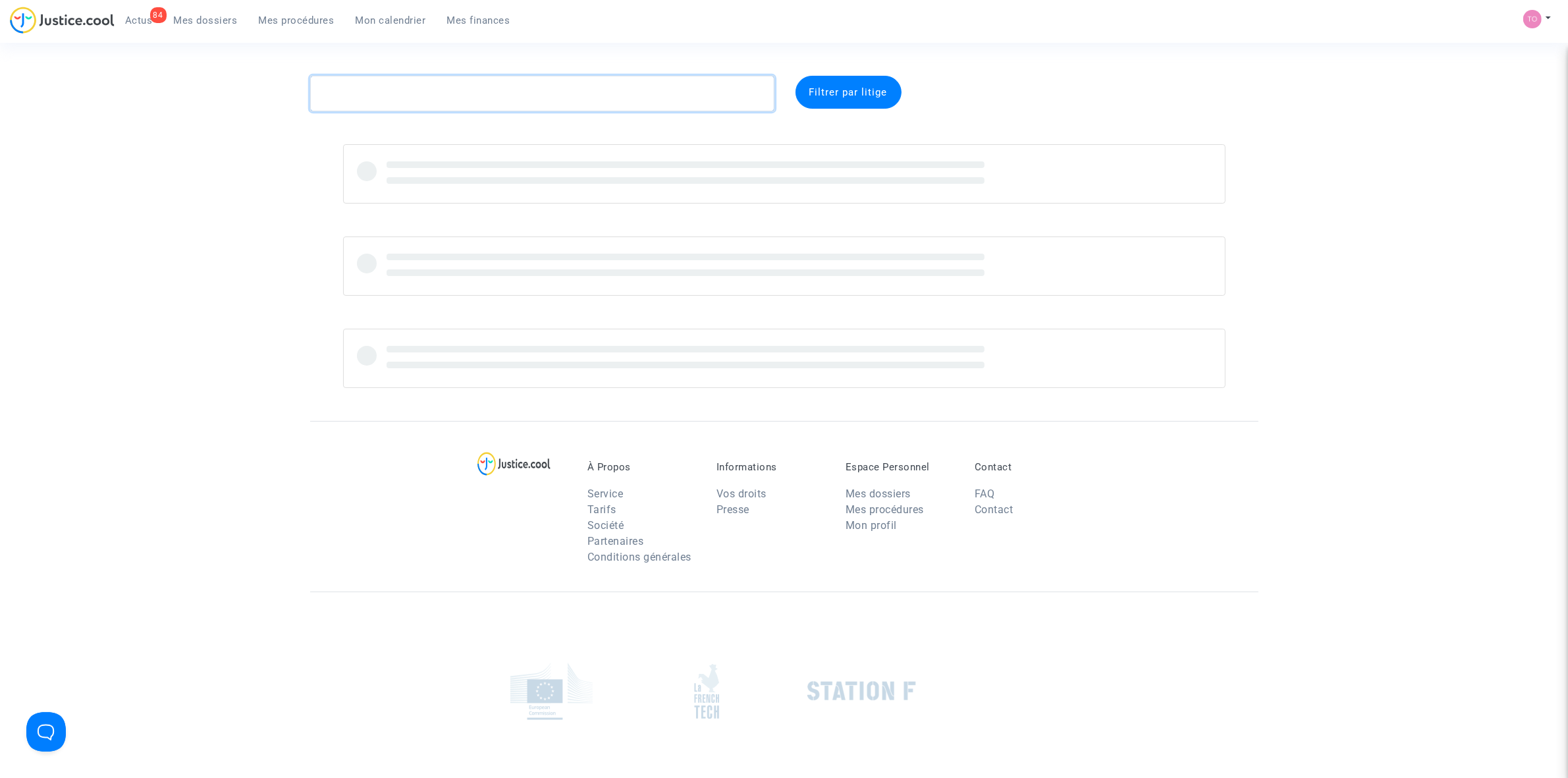
click at [376, 92] on textarea at bounding box center [542, 93] width 464 height 35
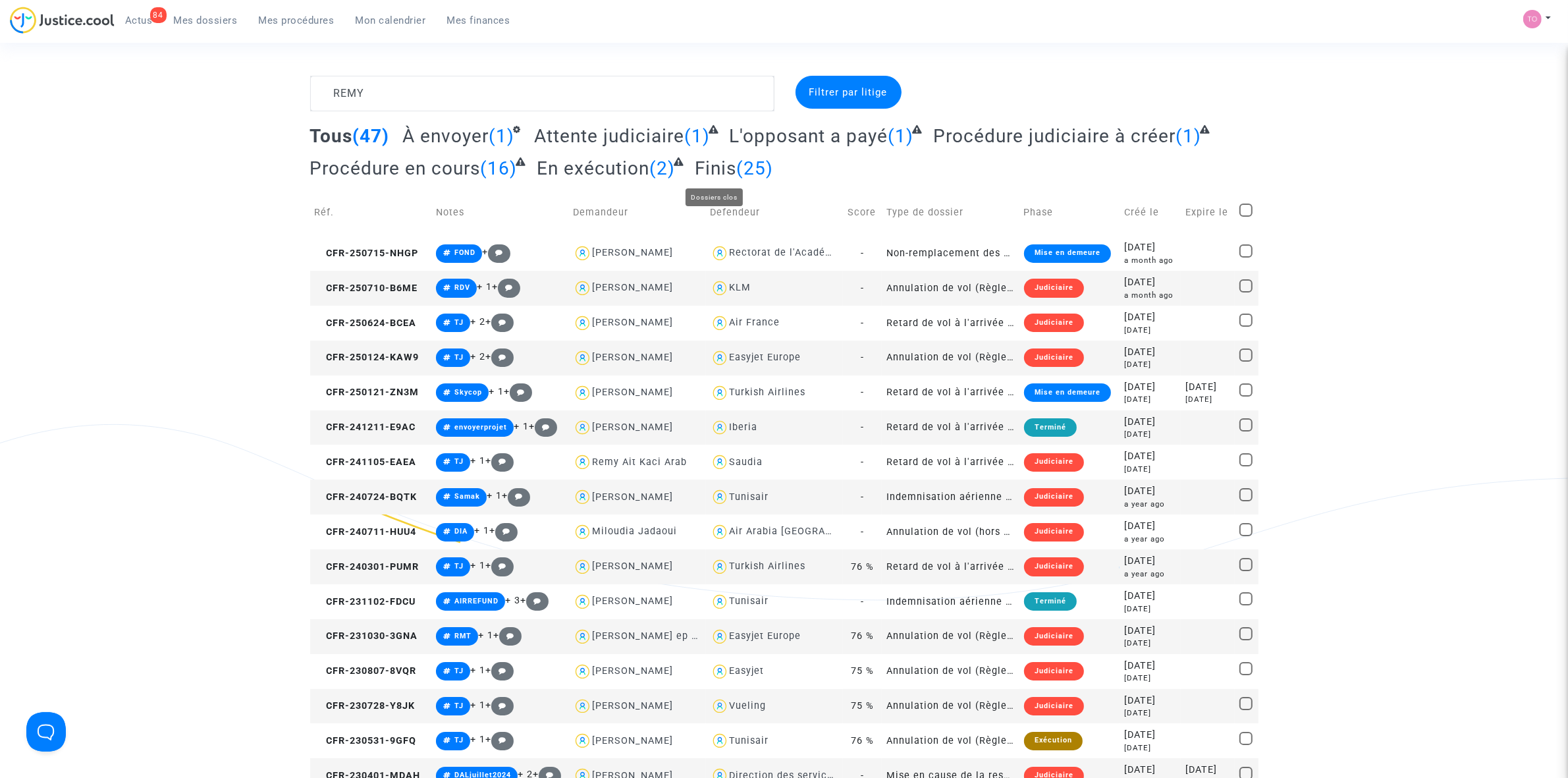
click at [729, 165] on span "Finis" at bounding box center [715, 168] width 42 height 22
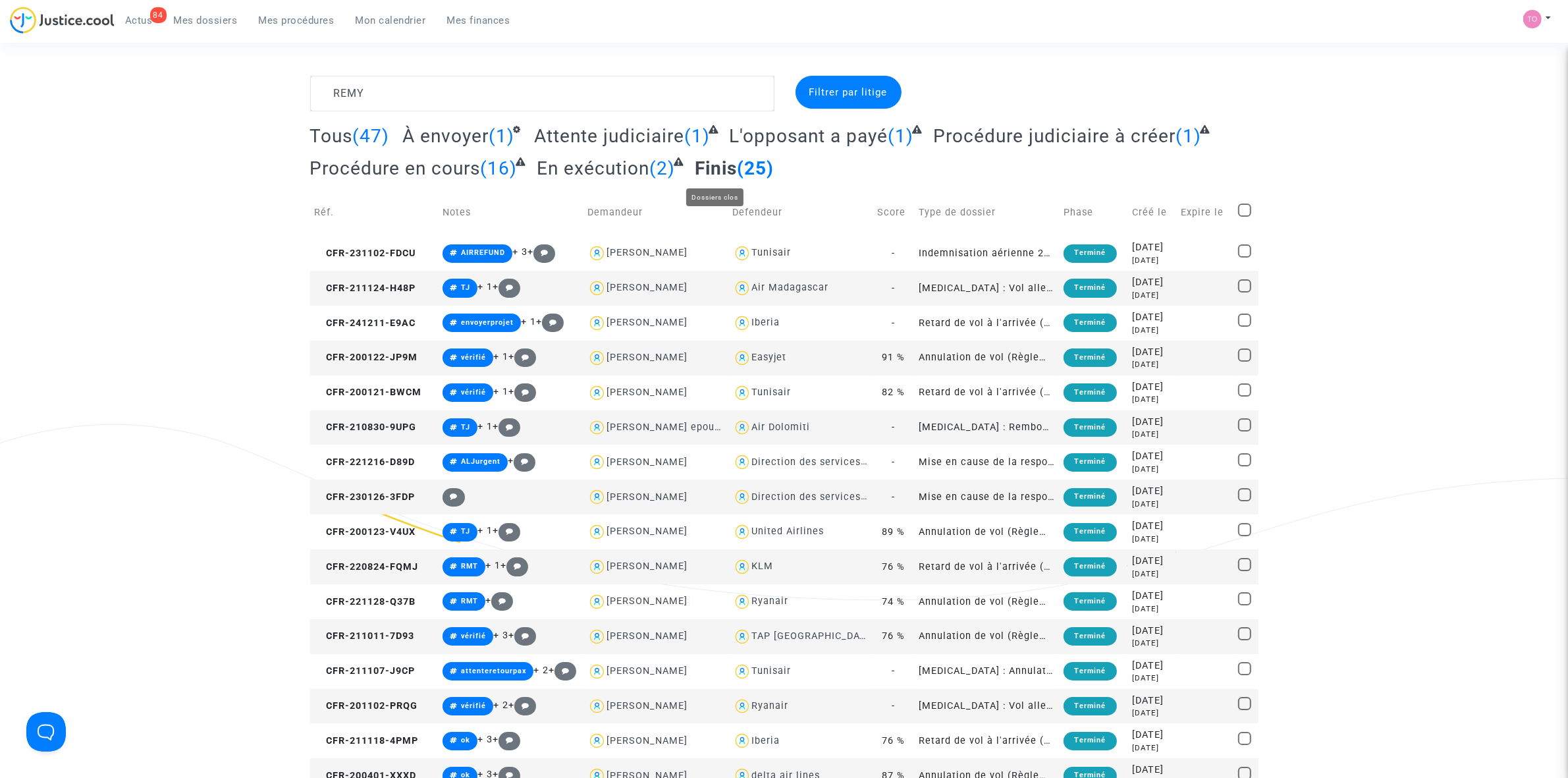
click at [702, 165] on span "Finis" at bounding box center [715, 168] width 42 height 22
click at [347, 134] on span "Tous" at bounding box center [331, 136] width 43 height 22
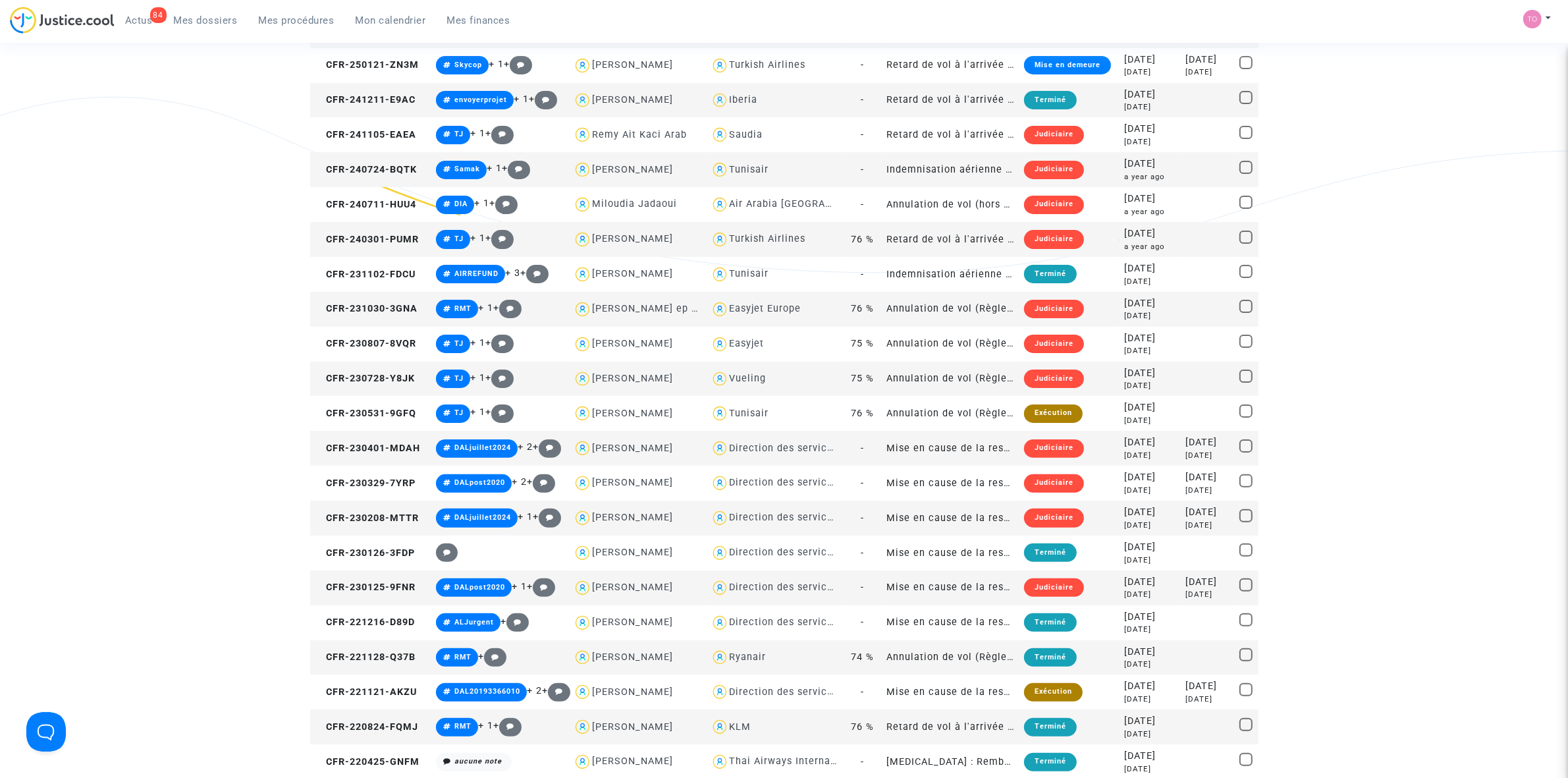
scroll to position [330, 0]
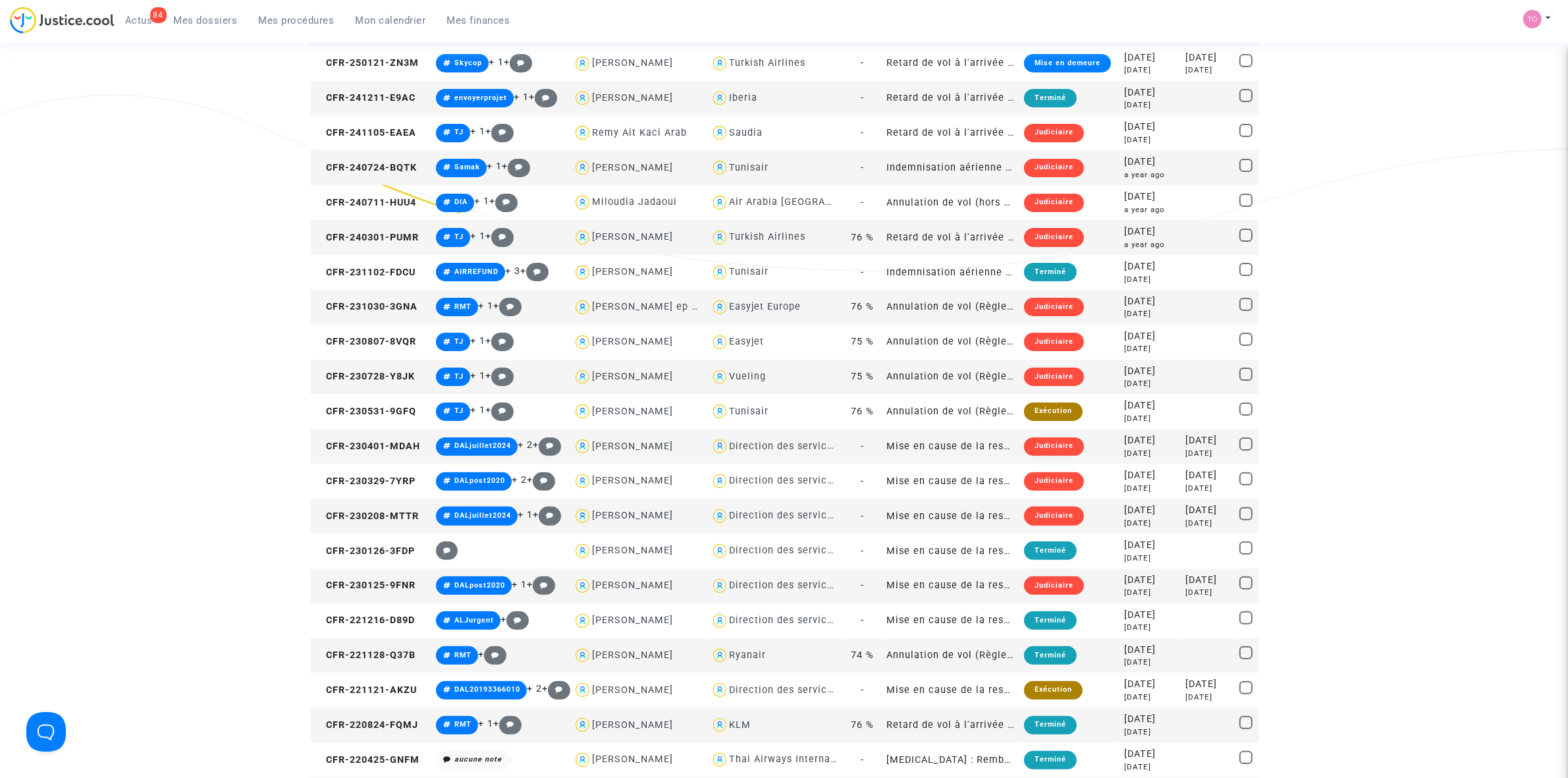
click at [771, 310] on div "Easyjet Europe" at bounding box center [765, 307] width 72 height 12
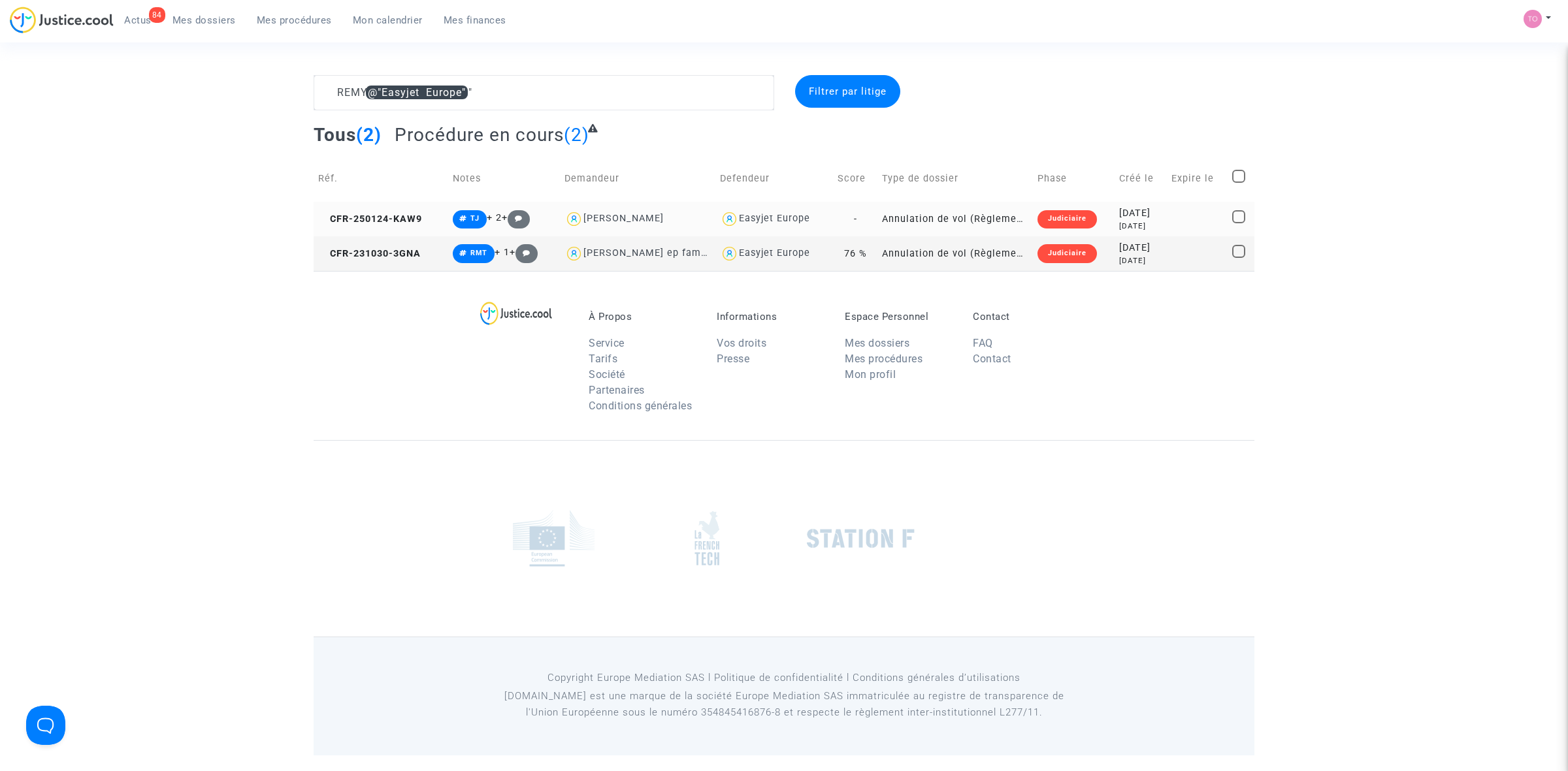
click at [770, 222] on div "Easyjet Europe" at bounding box center [775, 219] width 72 height 11
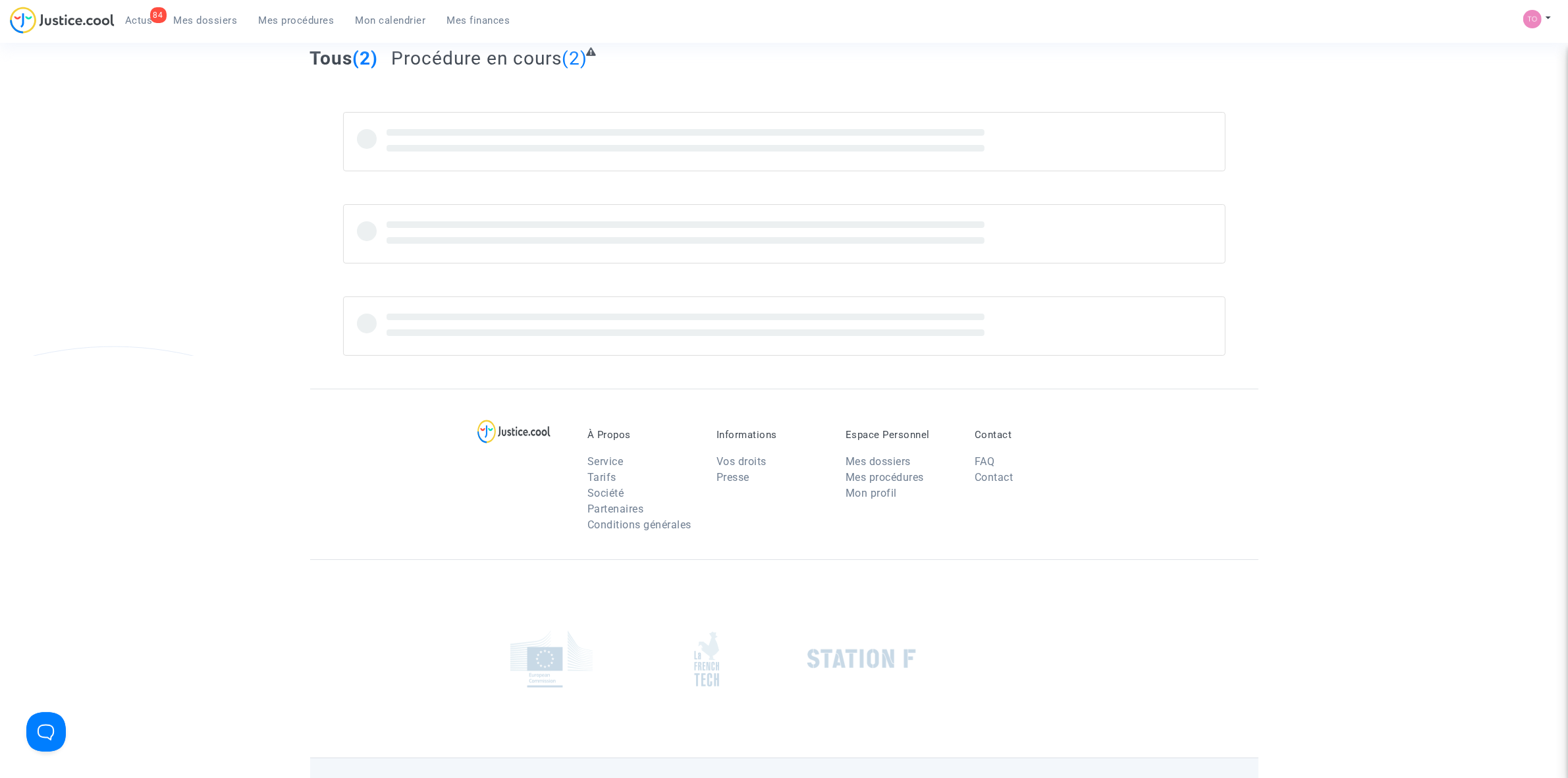
scroll to position [82, 0]
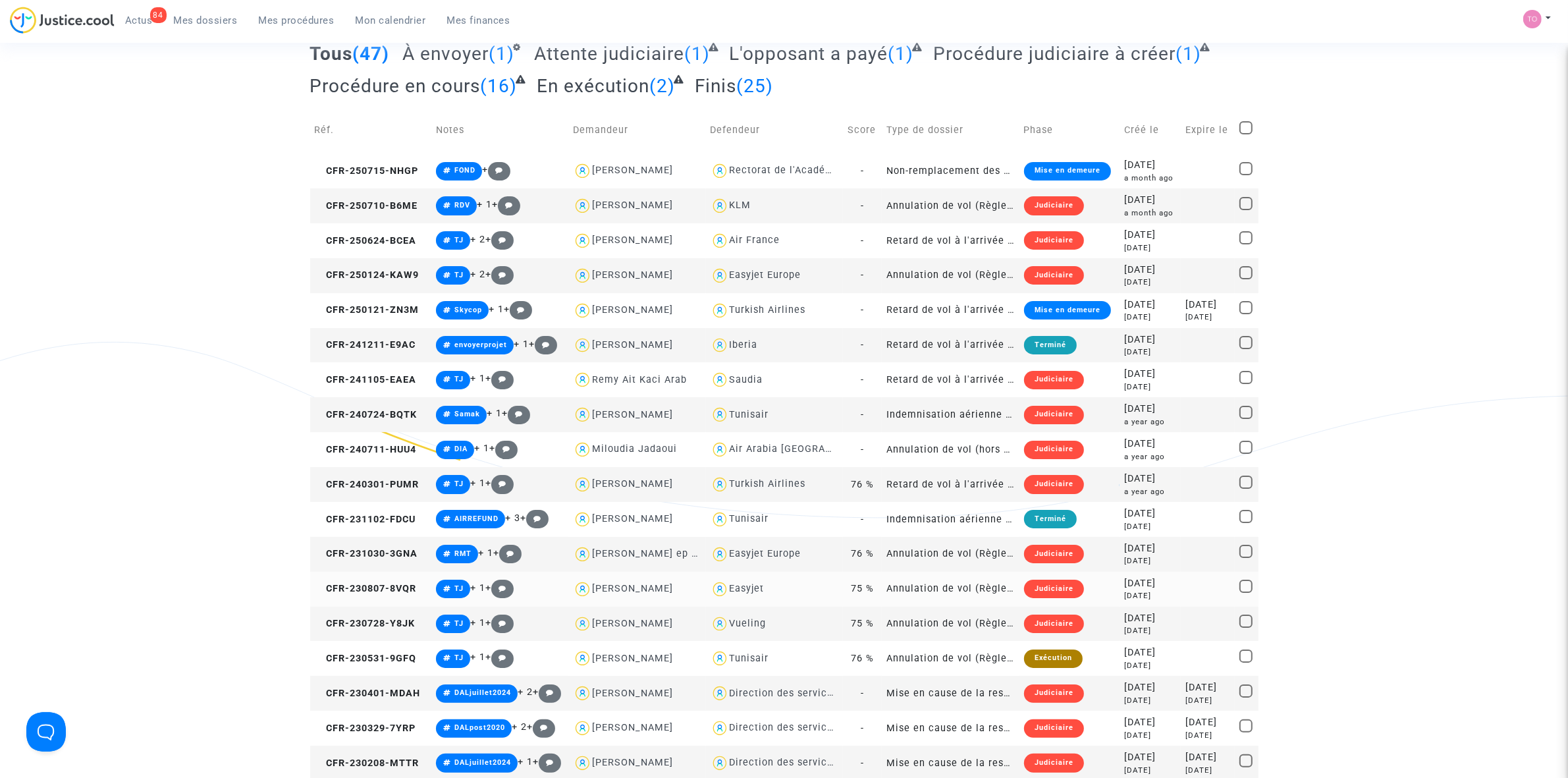
click at [735, 591] on div "Easyjet" at bounding box center [746, 589] width 35 height 12
type textarea "REMY @Easyjet"
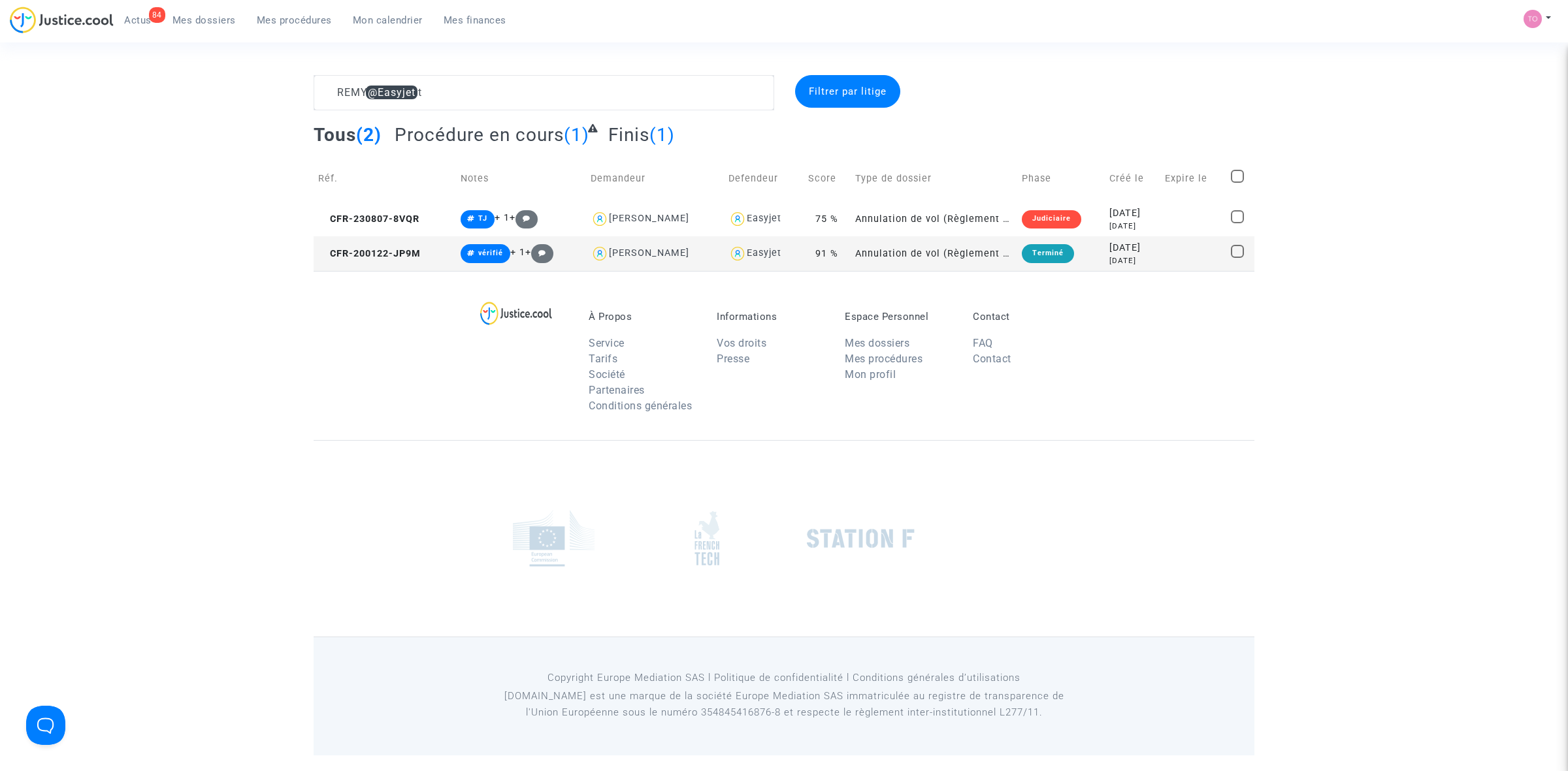
click at [380, 25] on span "Mon calendrier" at bounding box center [388, 20] width 70 height 11
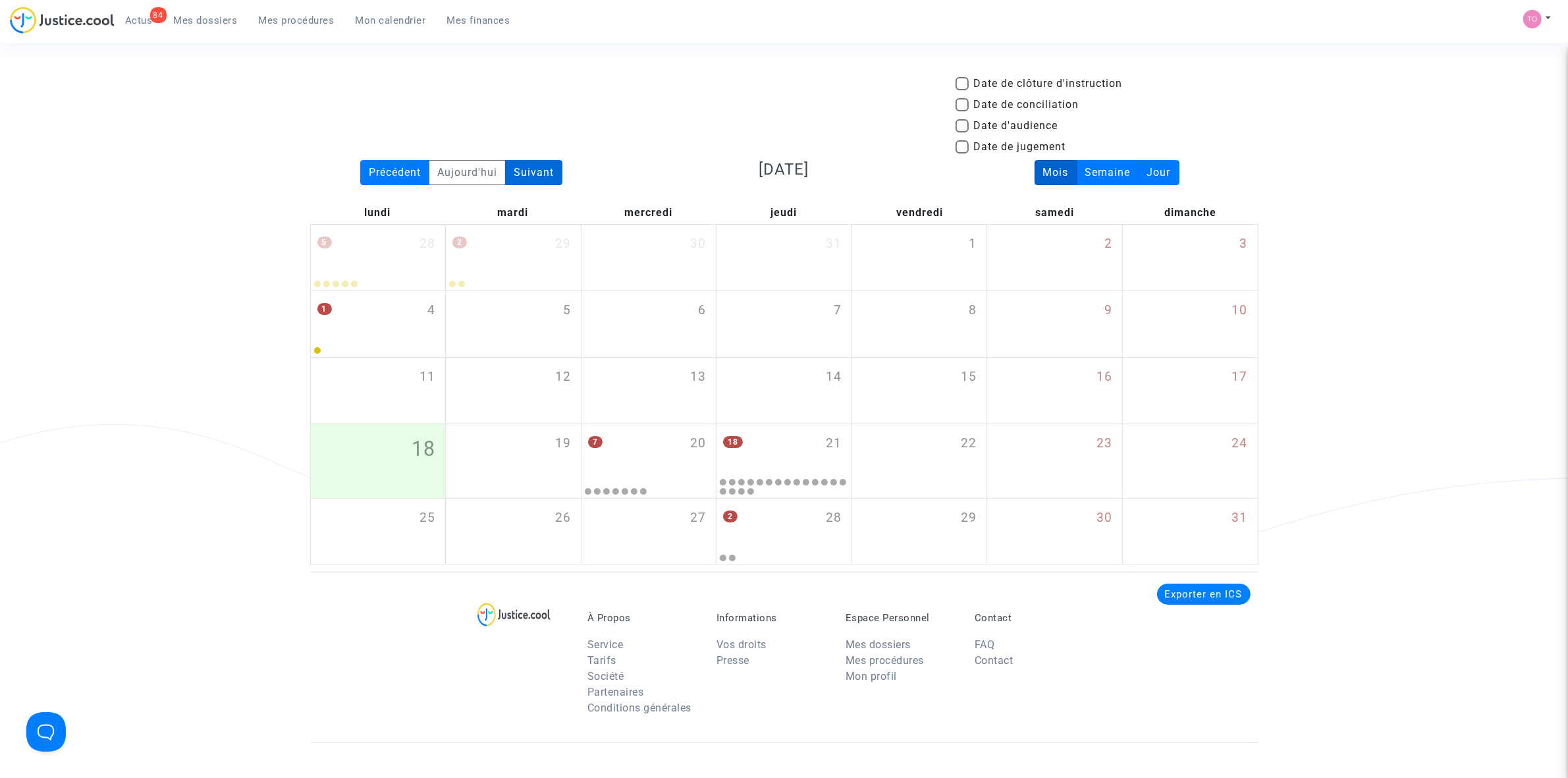
click at [532, 169] on div "Suivant" at bounding box center [533, 172] width 57 height 25
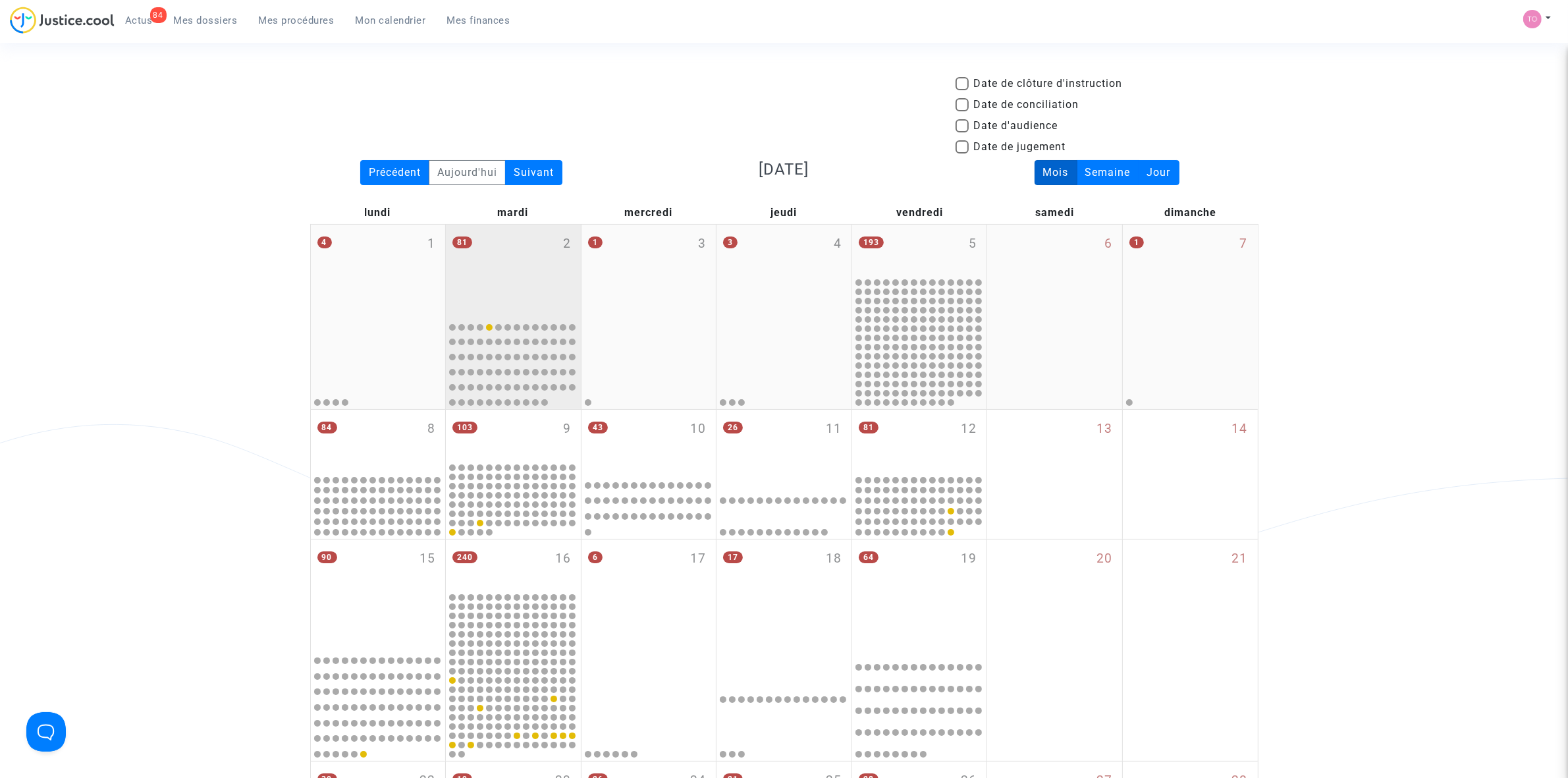
click at [527, 259] on div "81 2" at bounding box center [513, 269] width 135 height 90
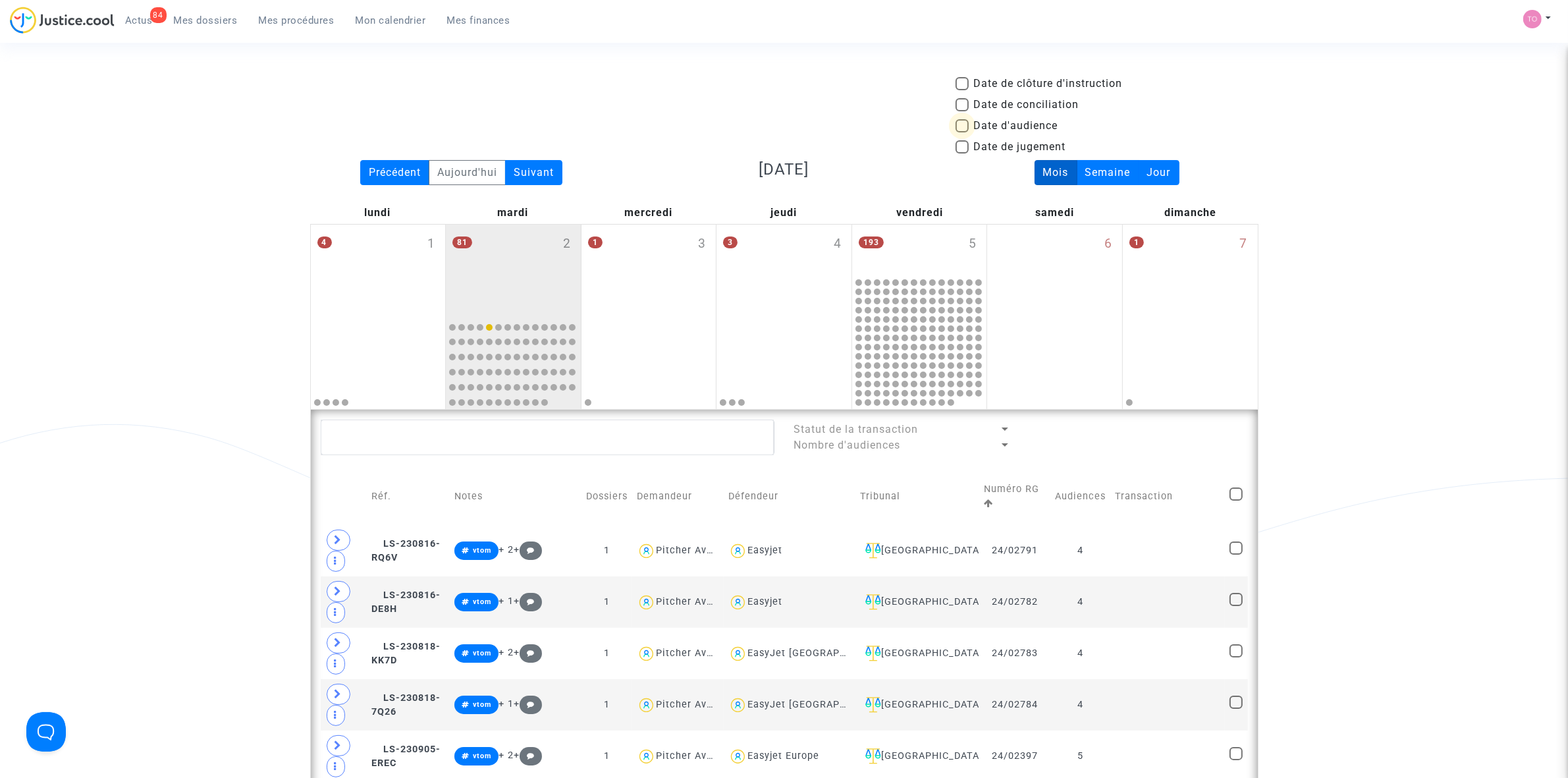
click at [959, 128] on span at bounding box center [962, 126] width 13 height 13
click at [961, 133] on input "Date d'audience" at bounding box center [961, 133] width 1 height 1
checkbox input "true"
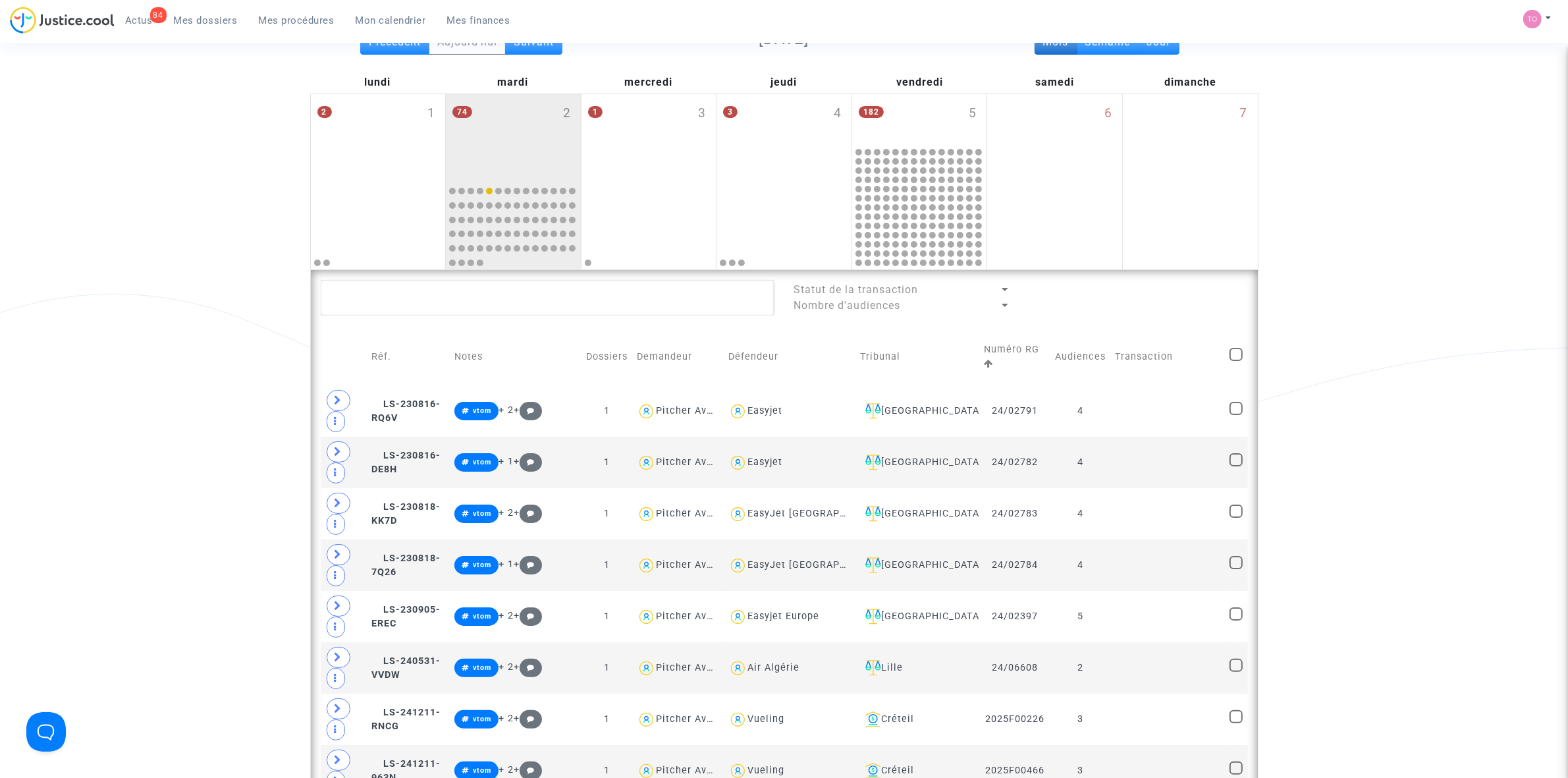
scroll to position [165, 0]
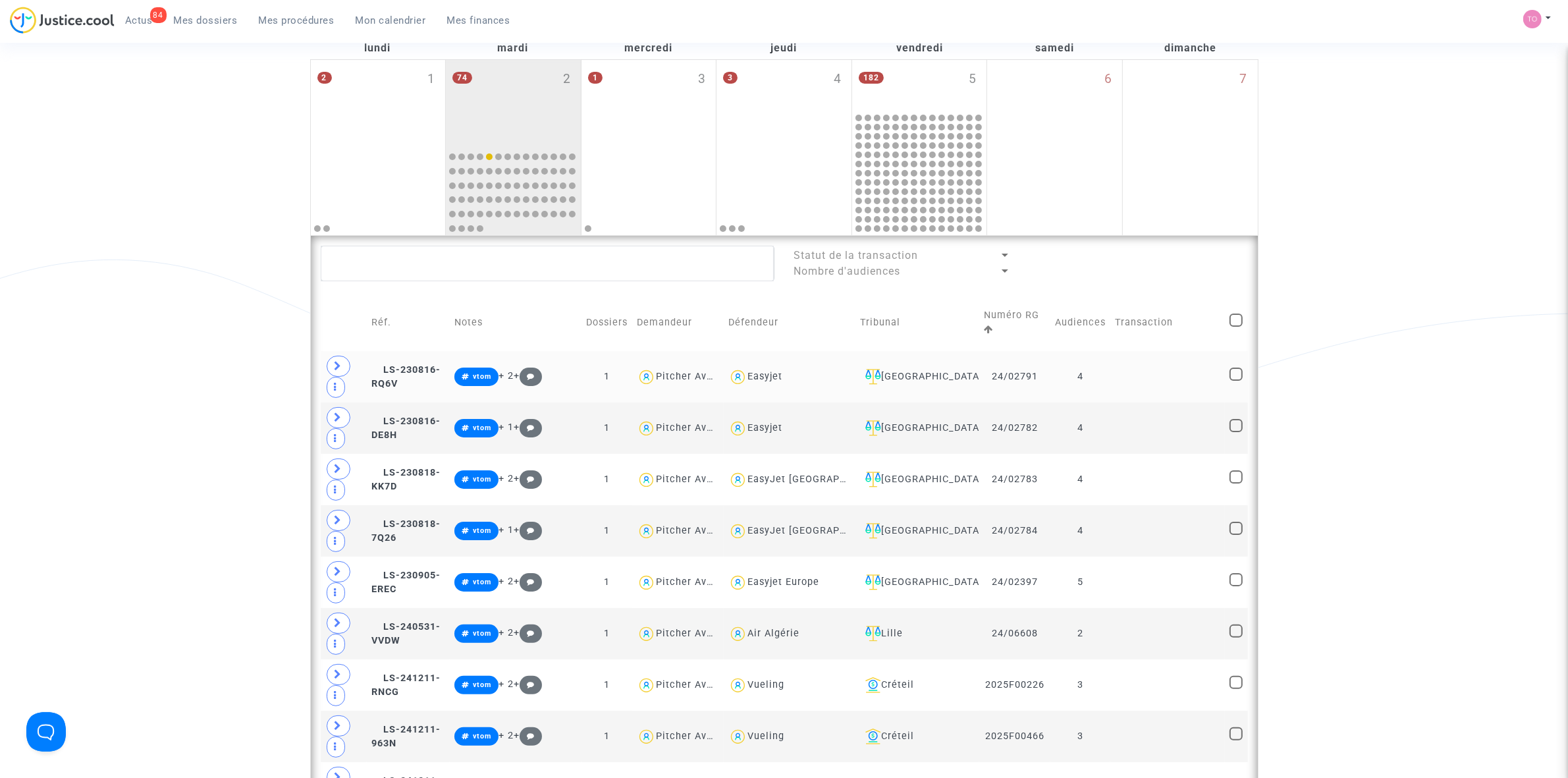
click at [783, 376] on div "Easyjet" at bounding box center [765, 377] width 35 height 12
type textarea "@Easyjet"
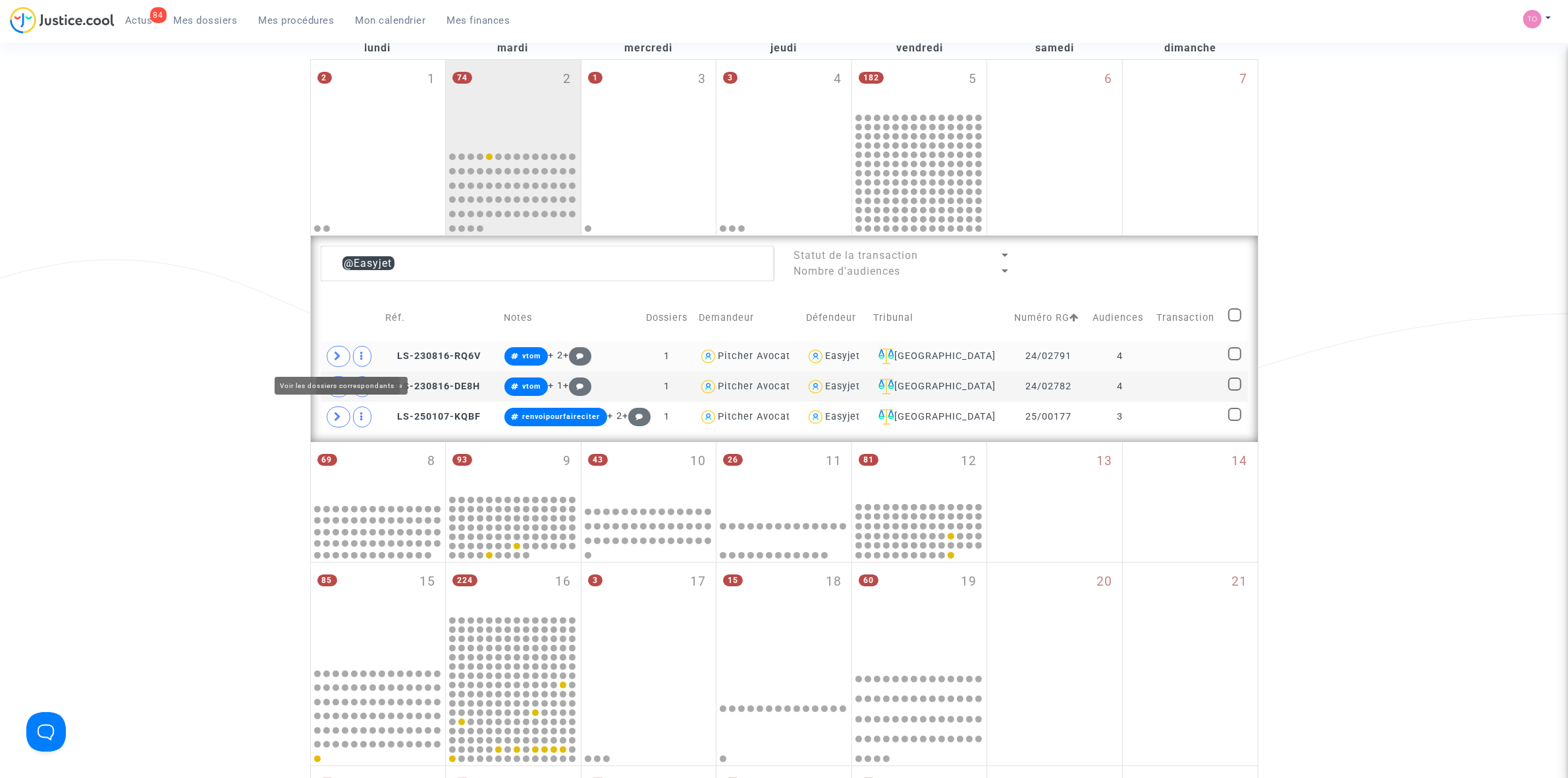
click at [340, 357] on icon at bounding box center [338, 357] width 8 height 10
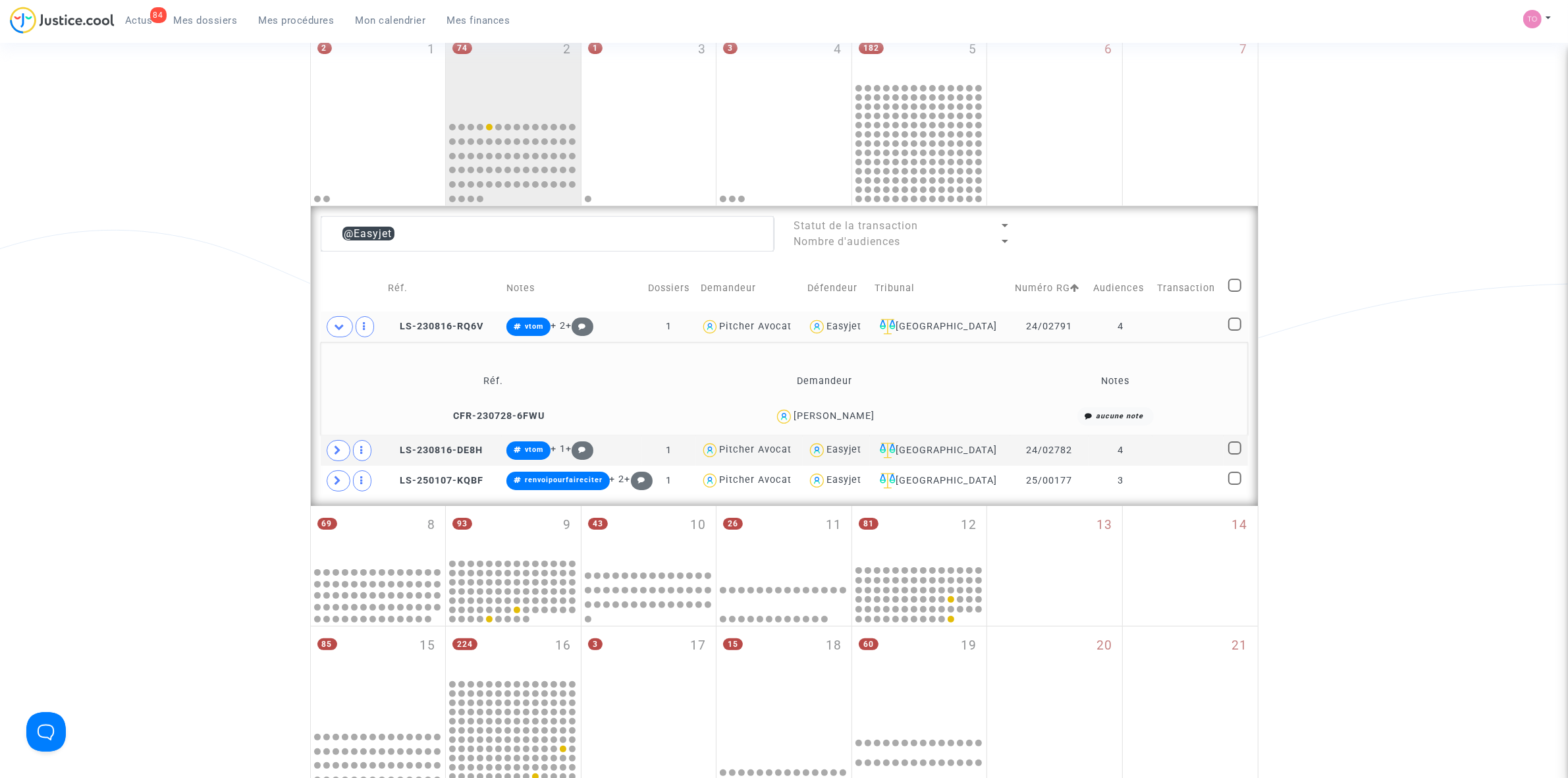
scroll to position [247, 0]
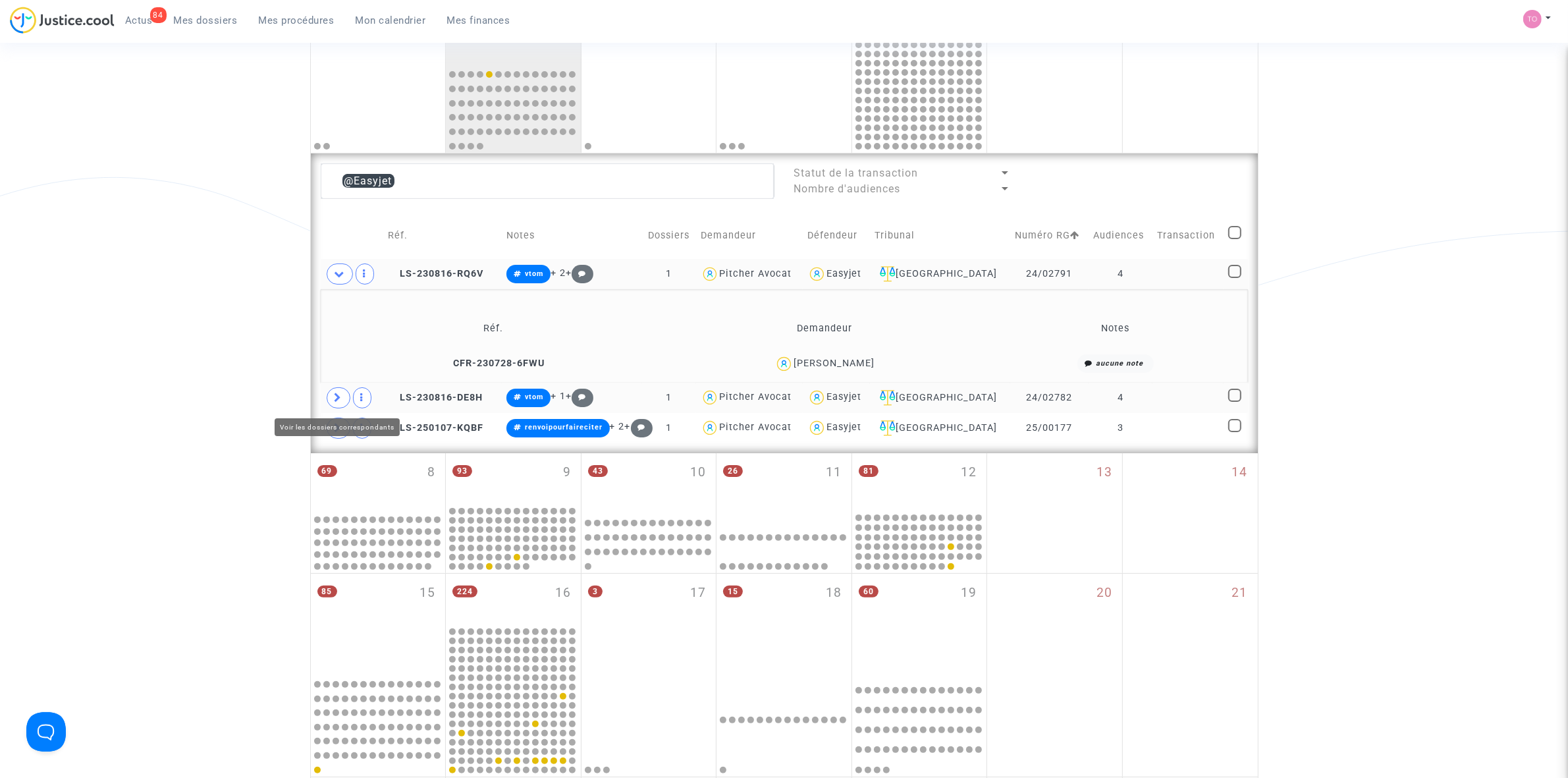
click at [340, 392] on span at bounding box center [338, 398] width 24 height 21
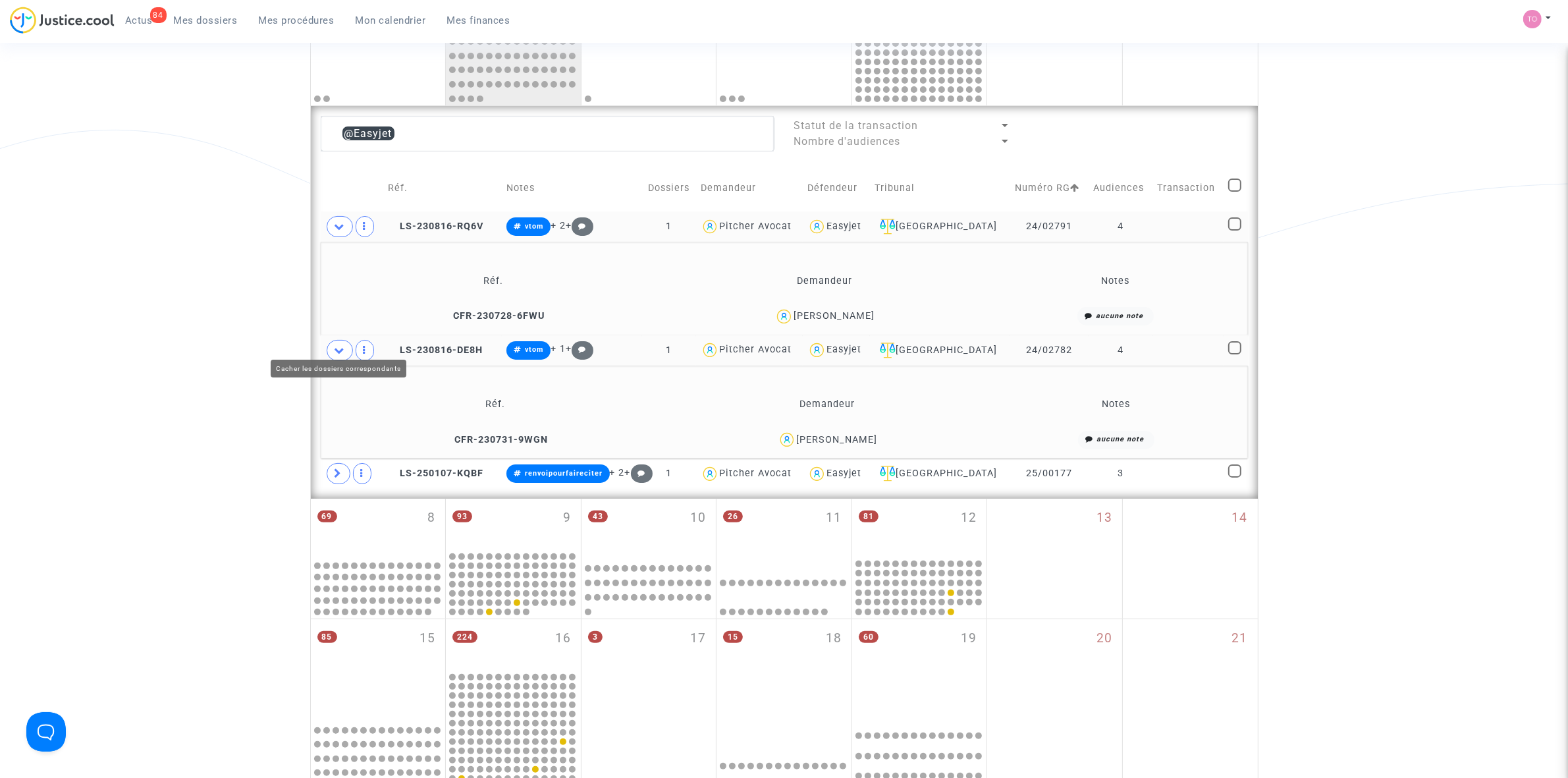
scroll to position [330, 0]
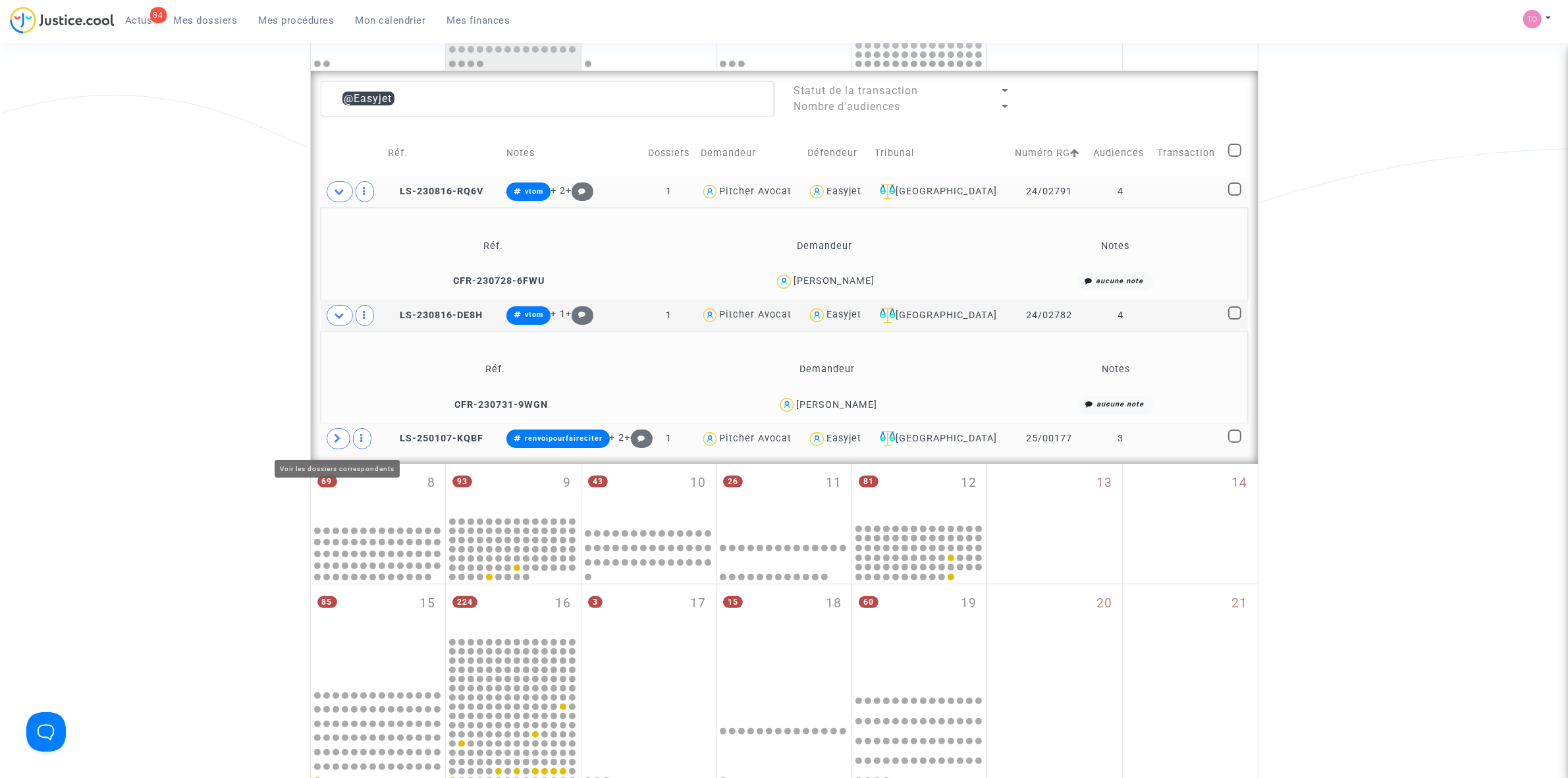
click at [333, 436] on span at bounding box center [338, 438] width 24 height 21
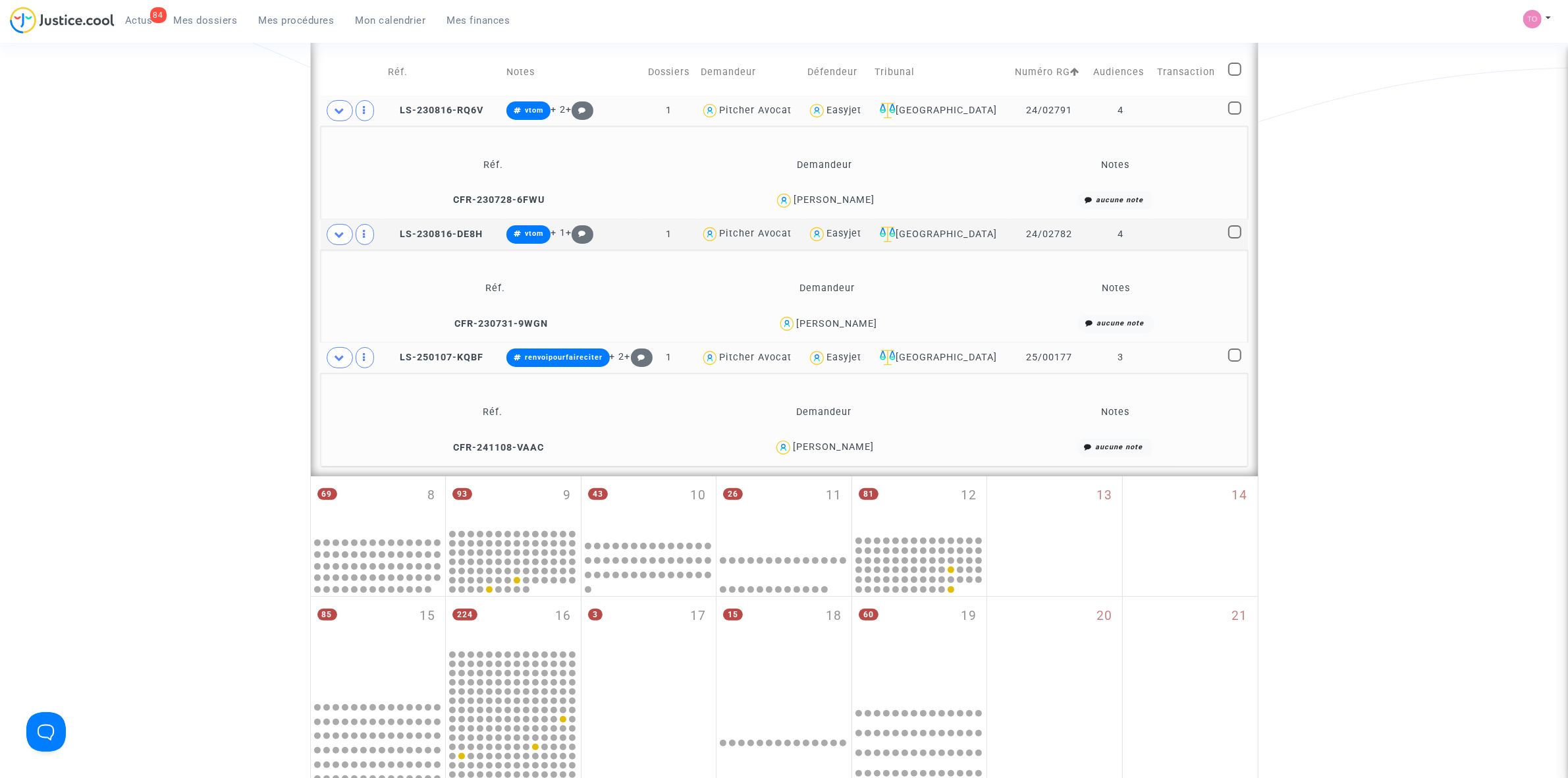
scroll to position [412, 0]
click at [814, 440] on div "Martine Blonde" at bounding box center [833, 446] width 81 height 12
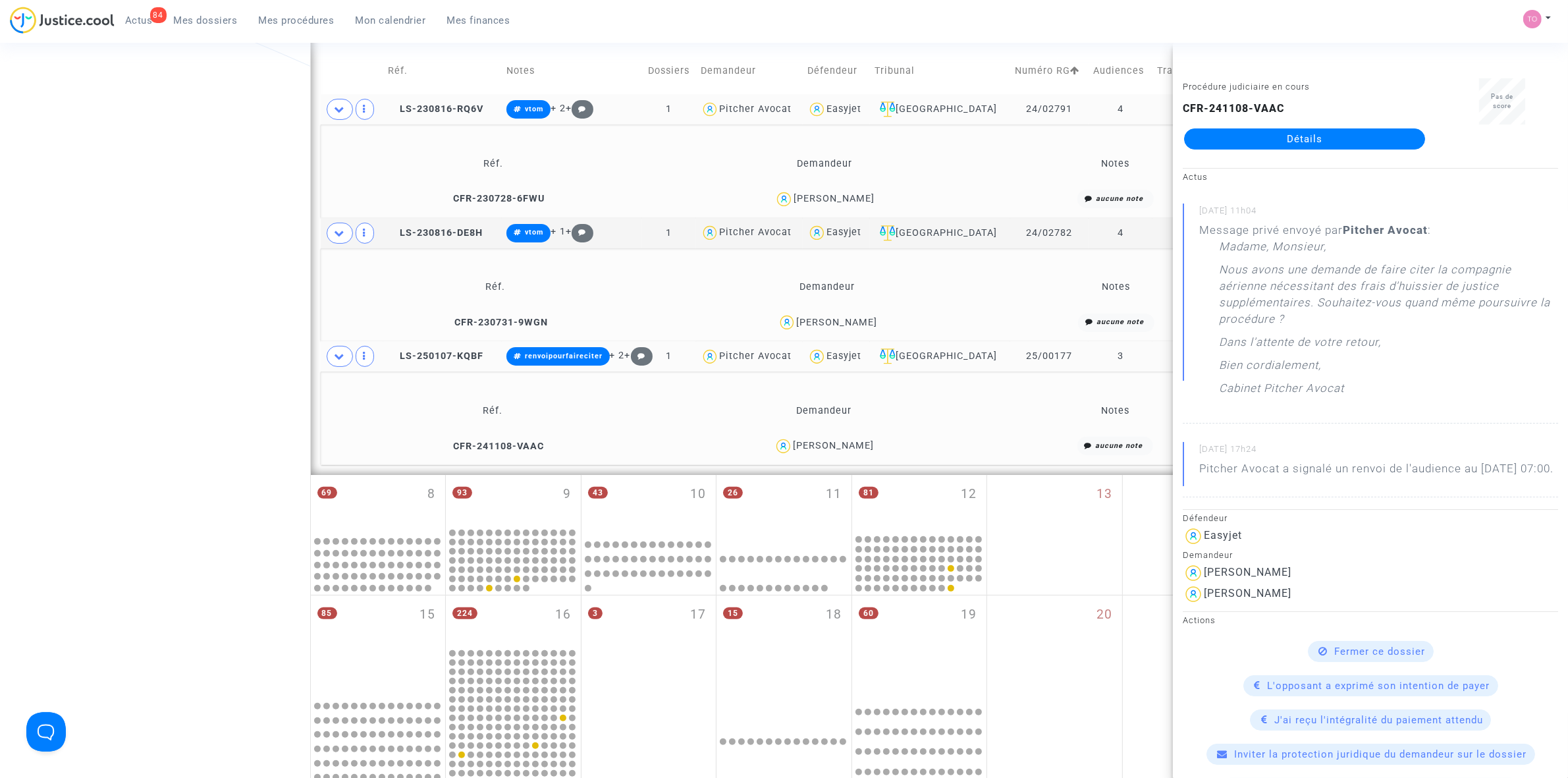
click at [818, 327] on div "Caroline Checcacci" at bounding box center [837, 323] width 81 height 12
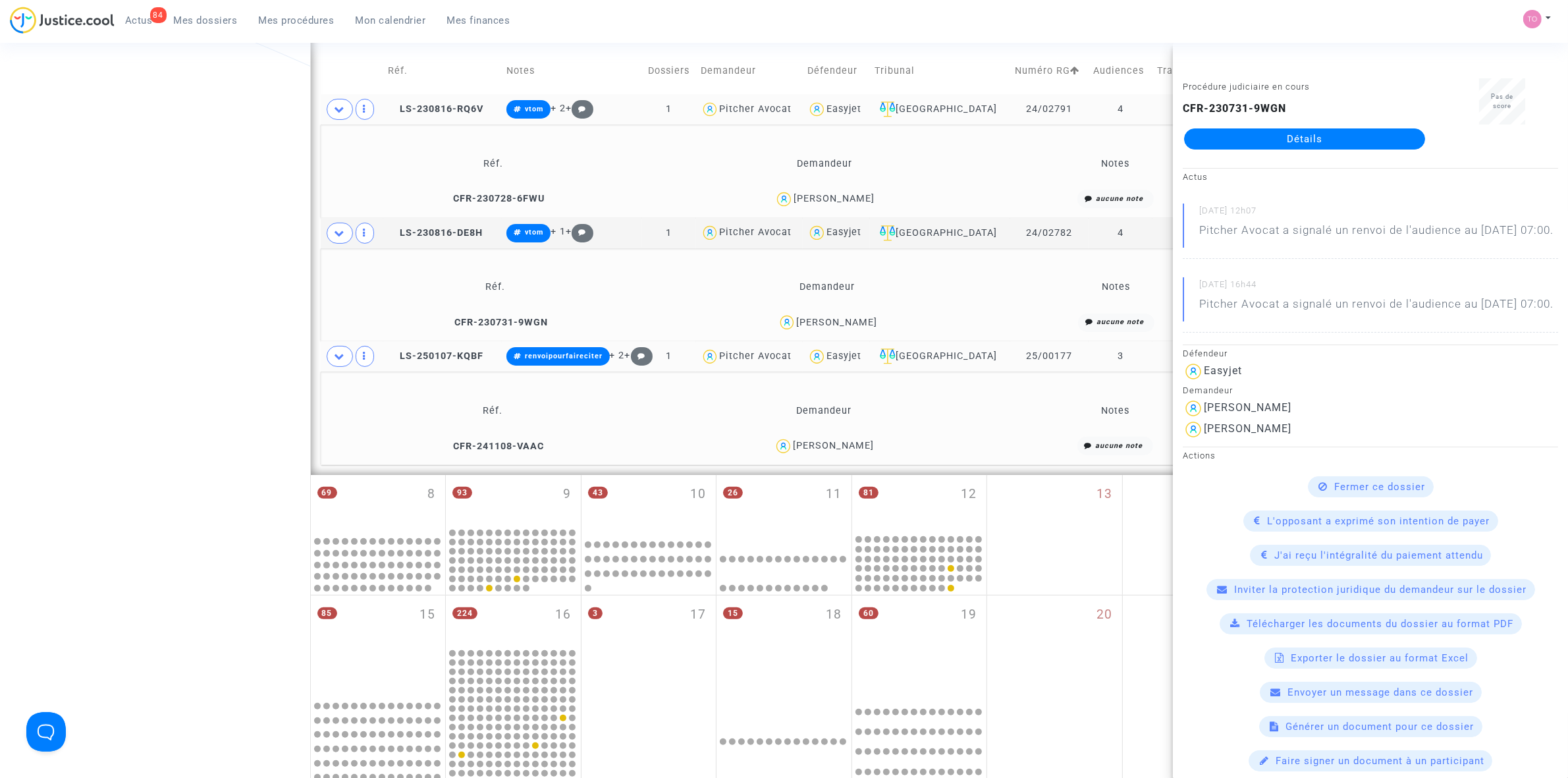
click at [809, 198] on div "António Paulo Pereira Faria" at bounding box center [834, 199] width 81 height 12
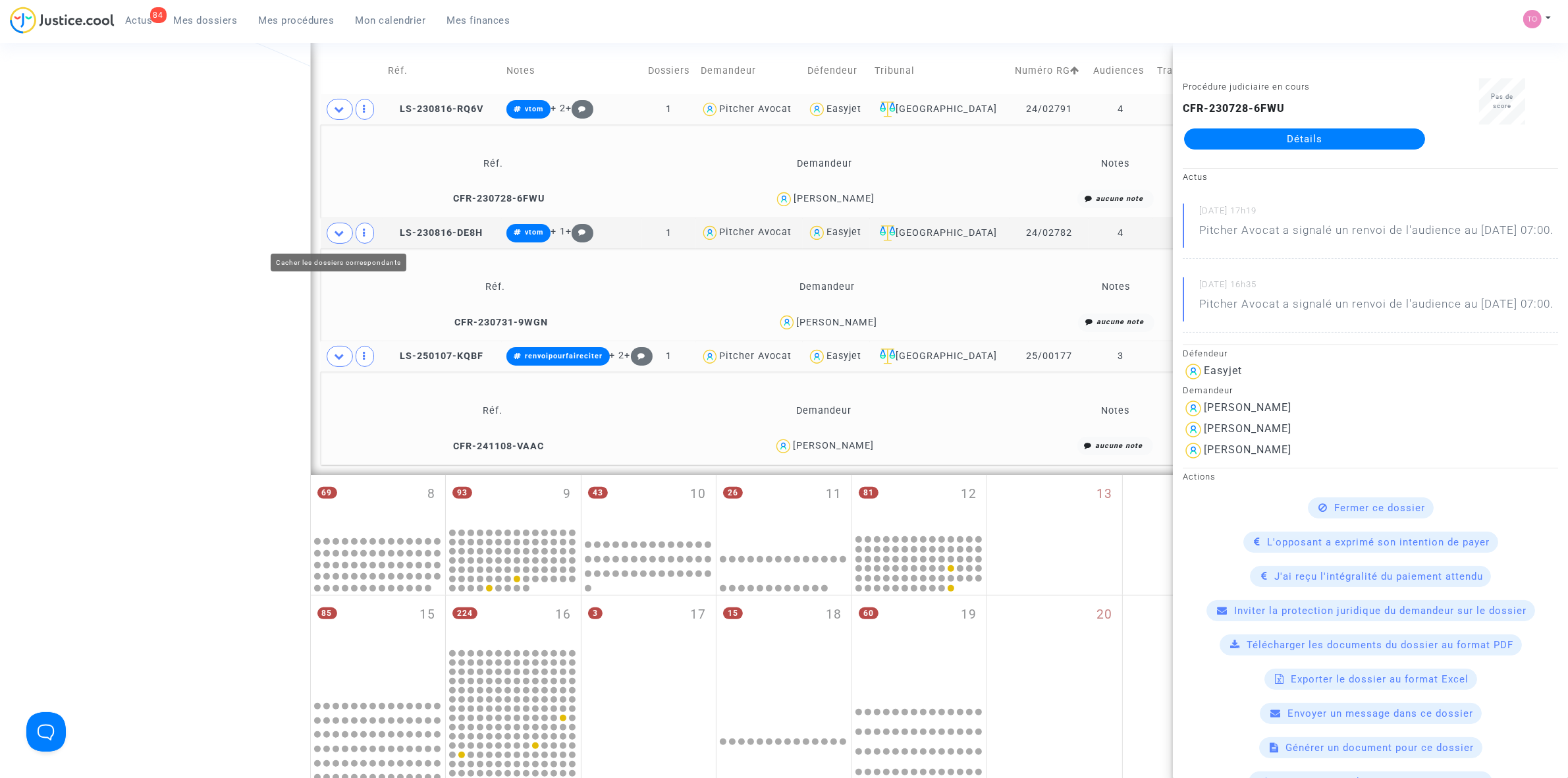
drag, startPoint x: 333, startPoint y: 235, endPoint x: 339, endPoint y: 206, distance: 29.6
click at [334, 235] on span at bounding box center [340, 233] width 27 height 21
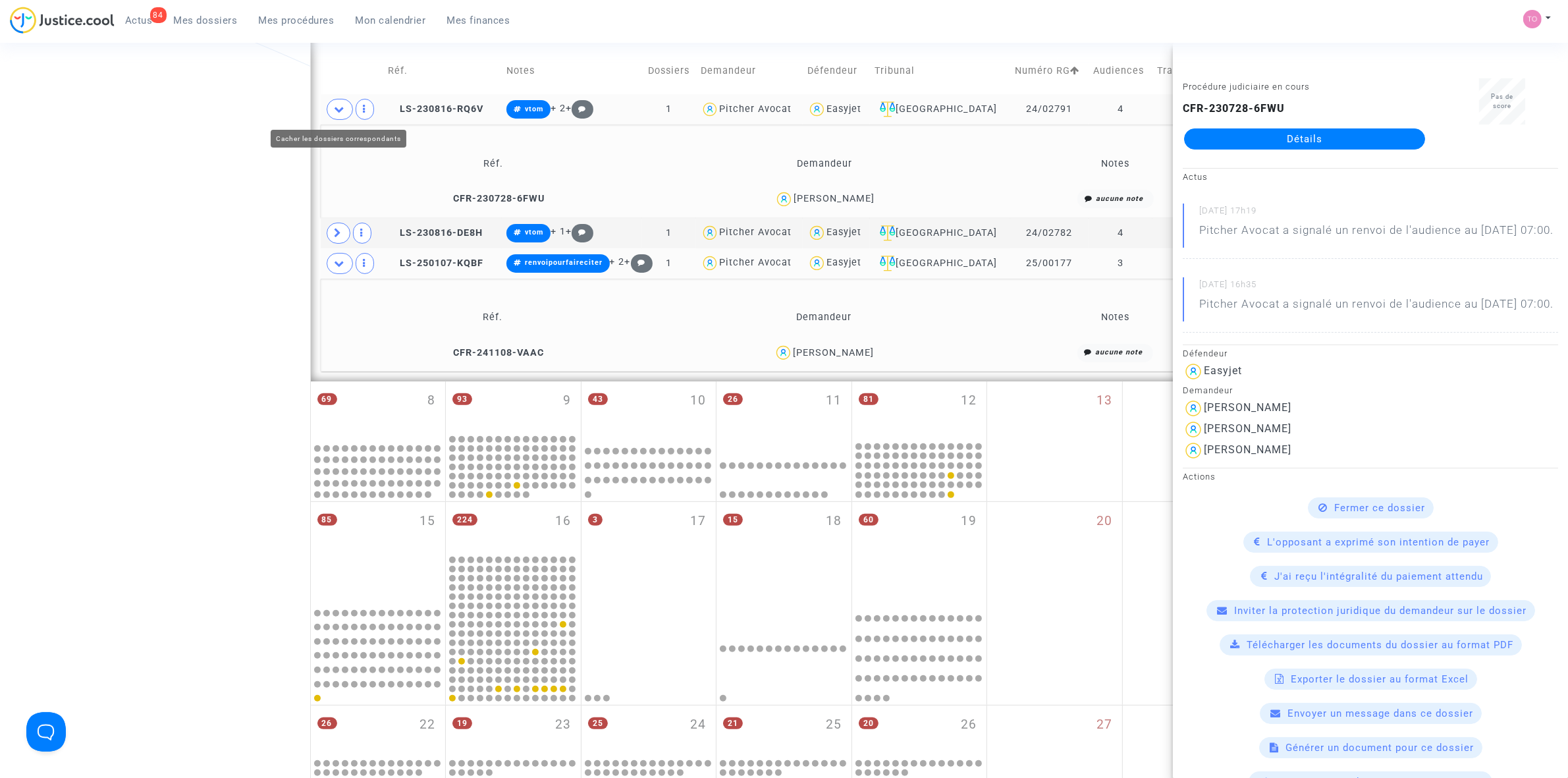
click at [343, 113] on icon at bounding box center [340, 109] width 11 height 10
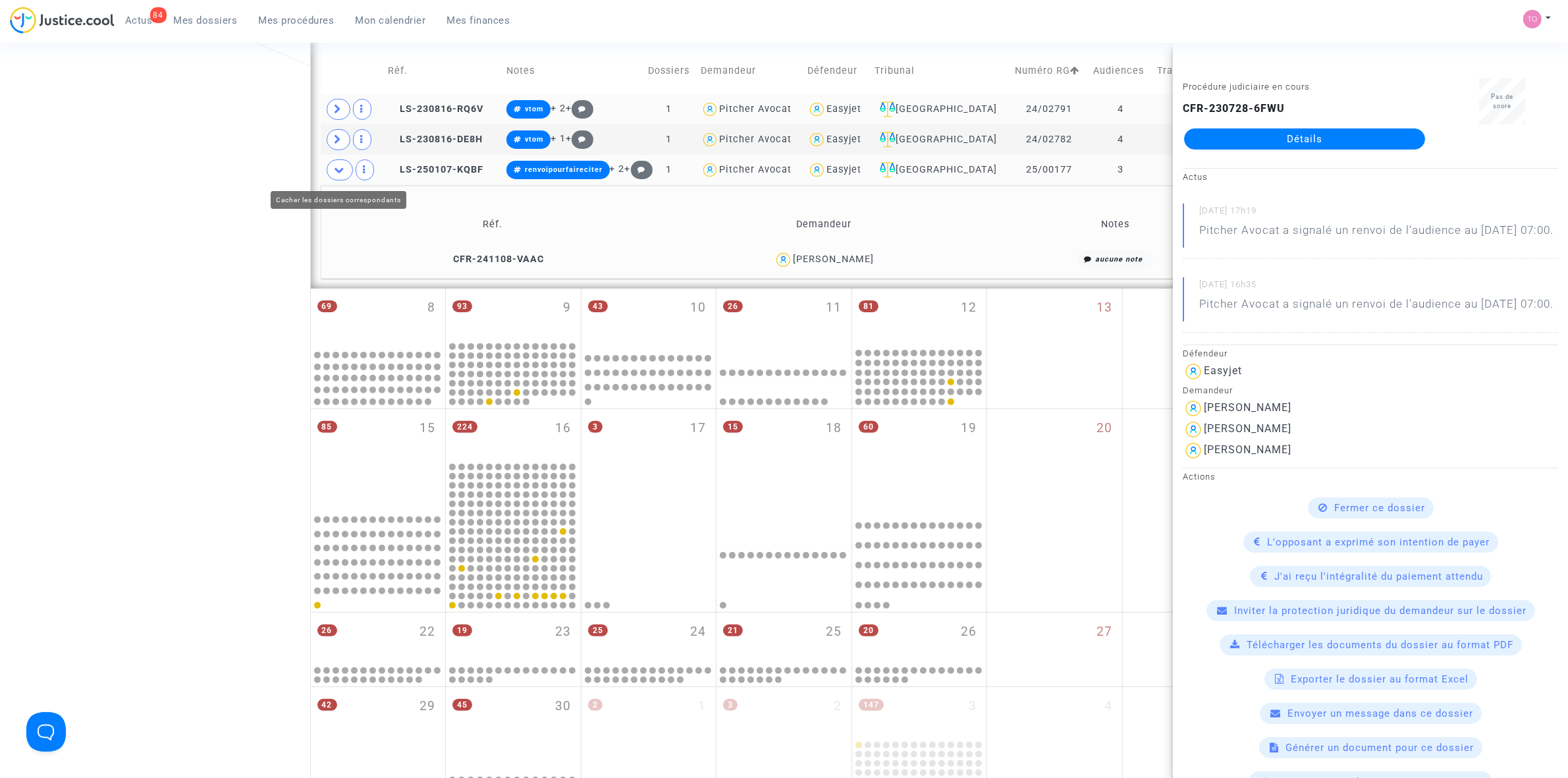
click at [333, 169] on span at bounding box center [340, 170] width 27 height 21
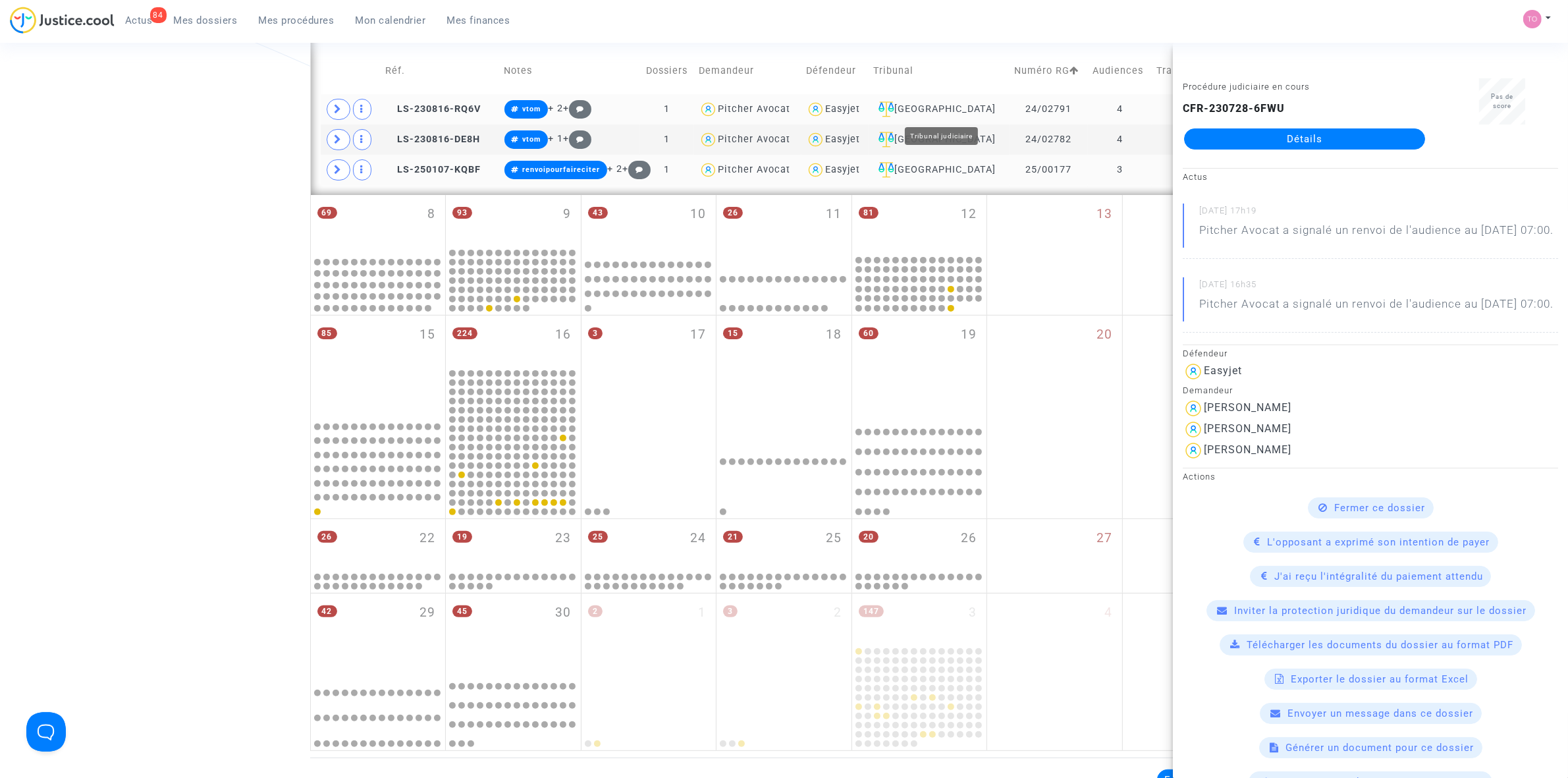
click at [851, 107] on div "Easyjet" at bounding box center [842, 109] width 35 height 12
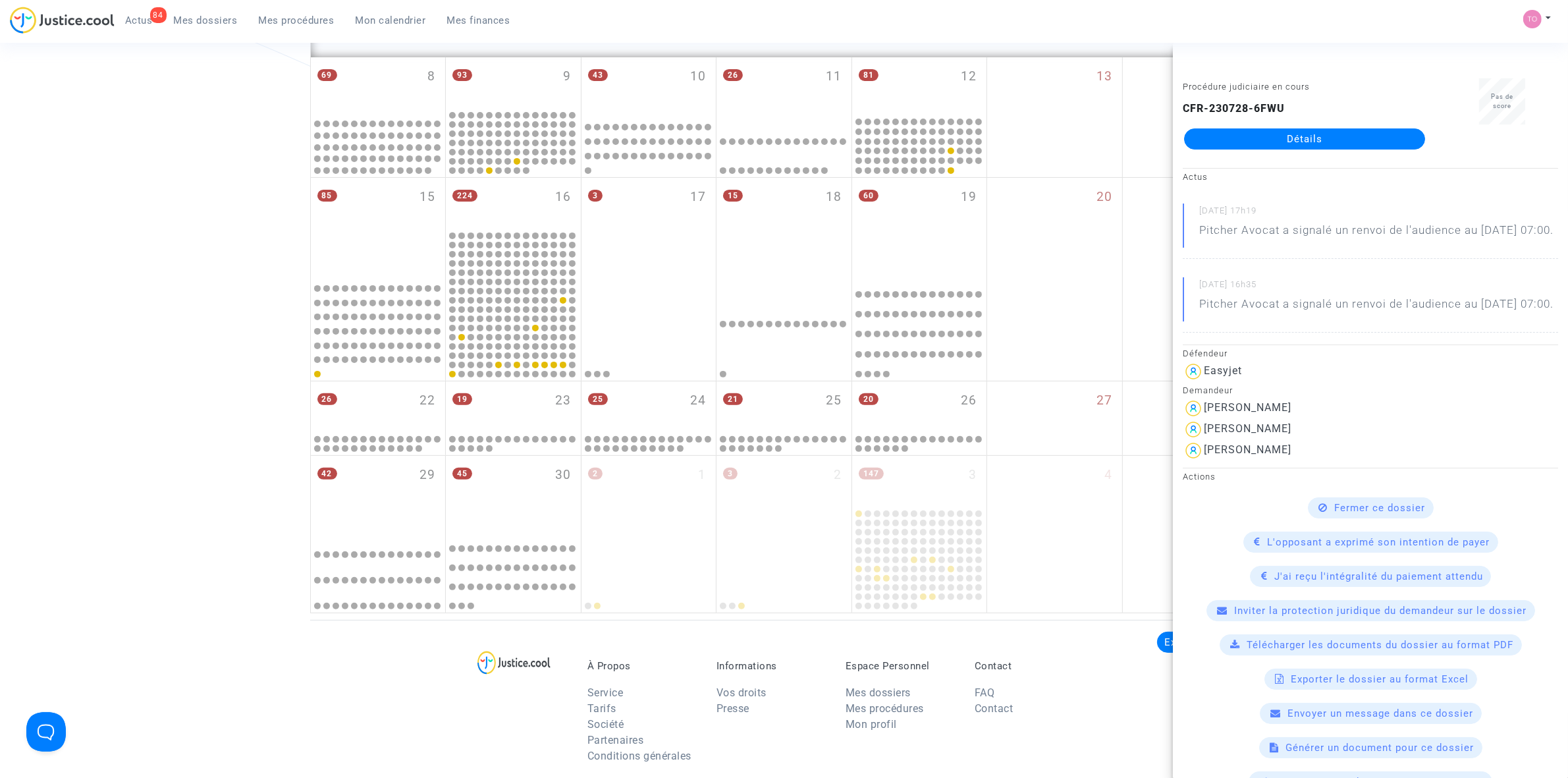
click at [106, 217] on div "Date de clôture d'instruction Date de conciliation Date d'audience Date de juge…" at bounding box center [784, 139] width 1568 height 950
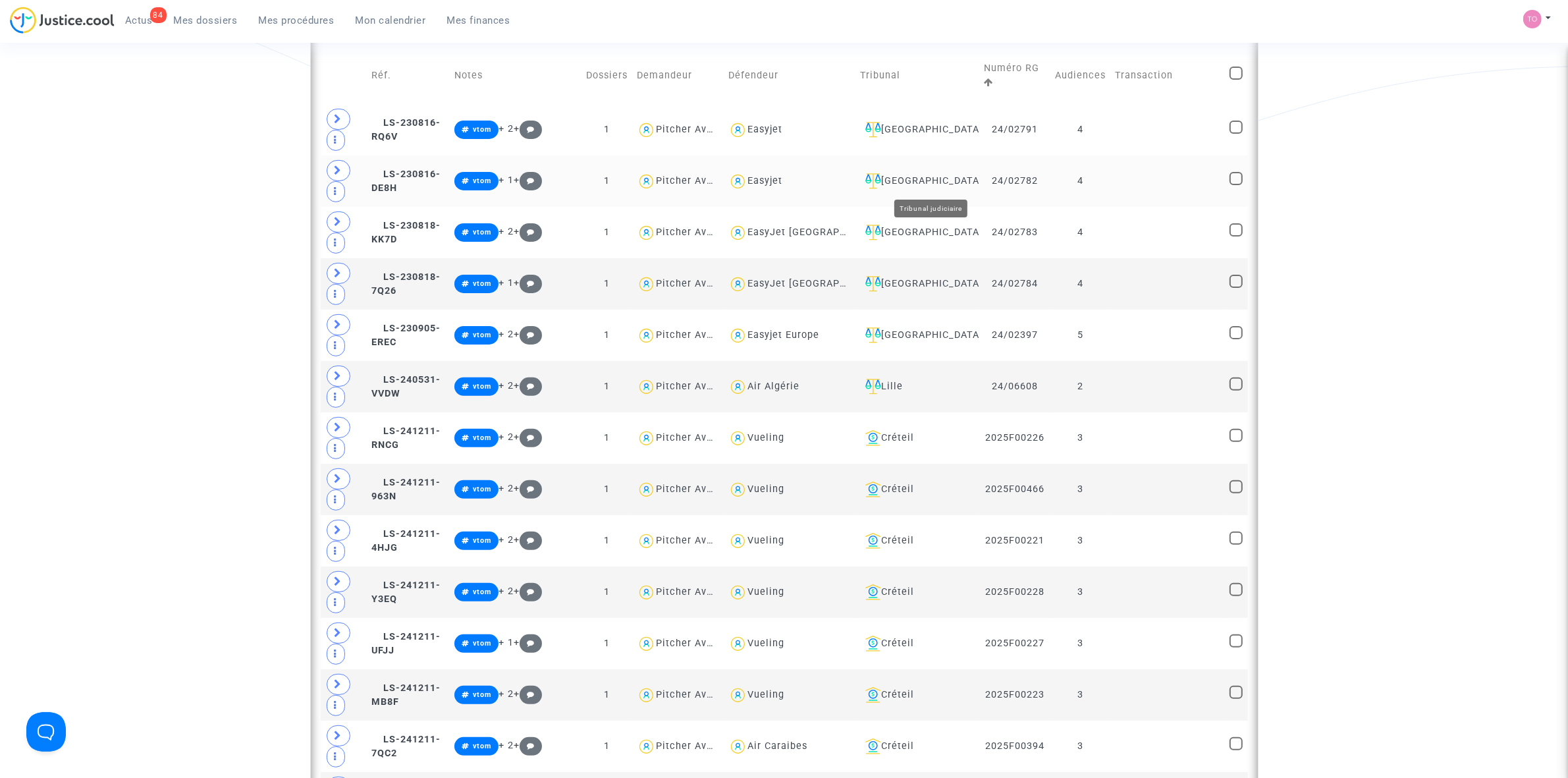
click at [945, 185] on div "Mulhouse" at bounding box center [917, 181] width 115 height 16
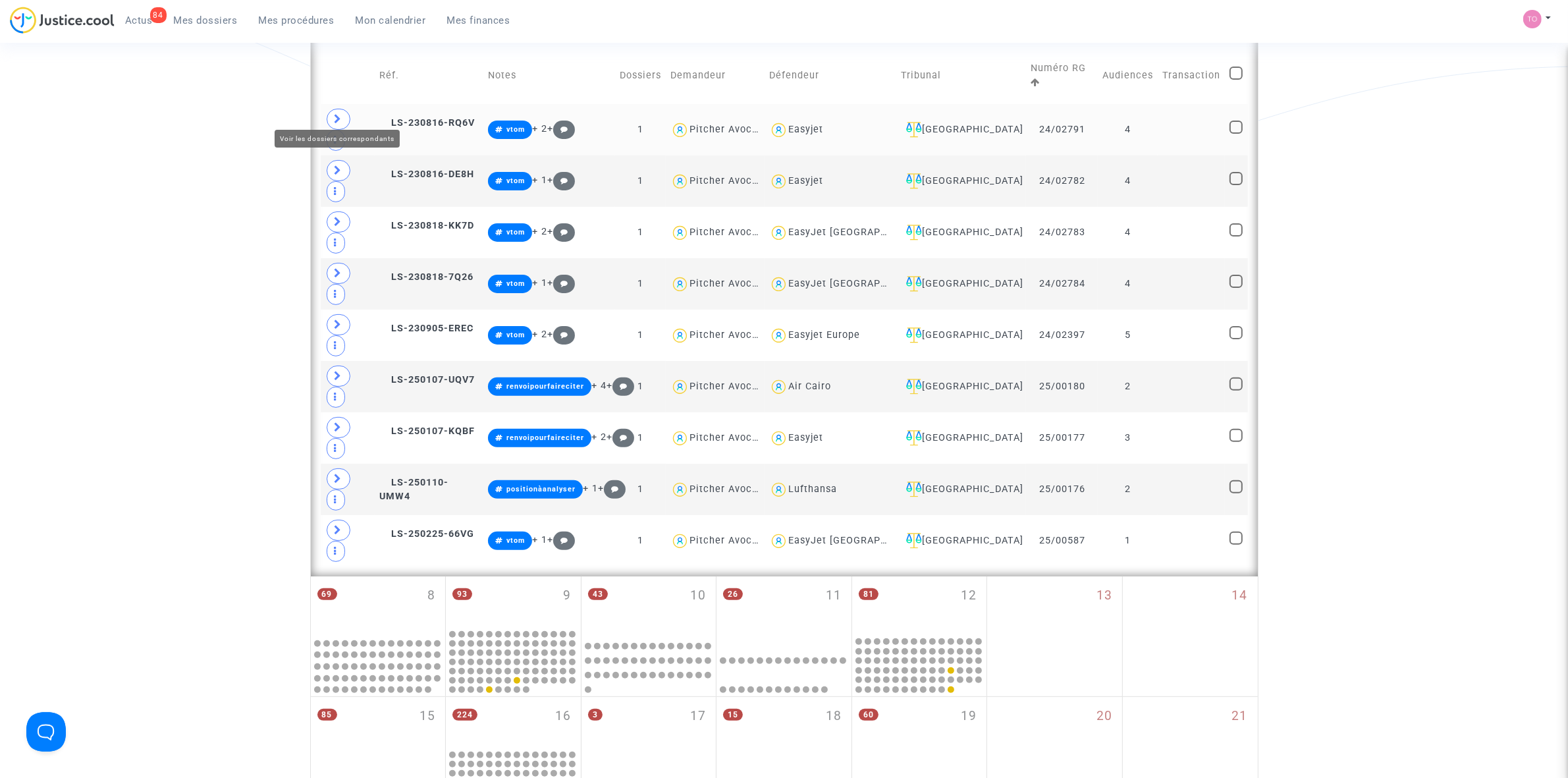
click at [341, 114] on icon at bounding box center [338, 119] width 8 height 10
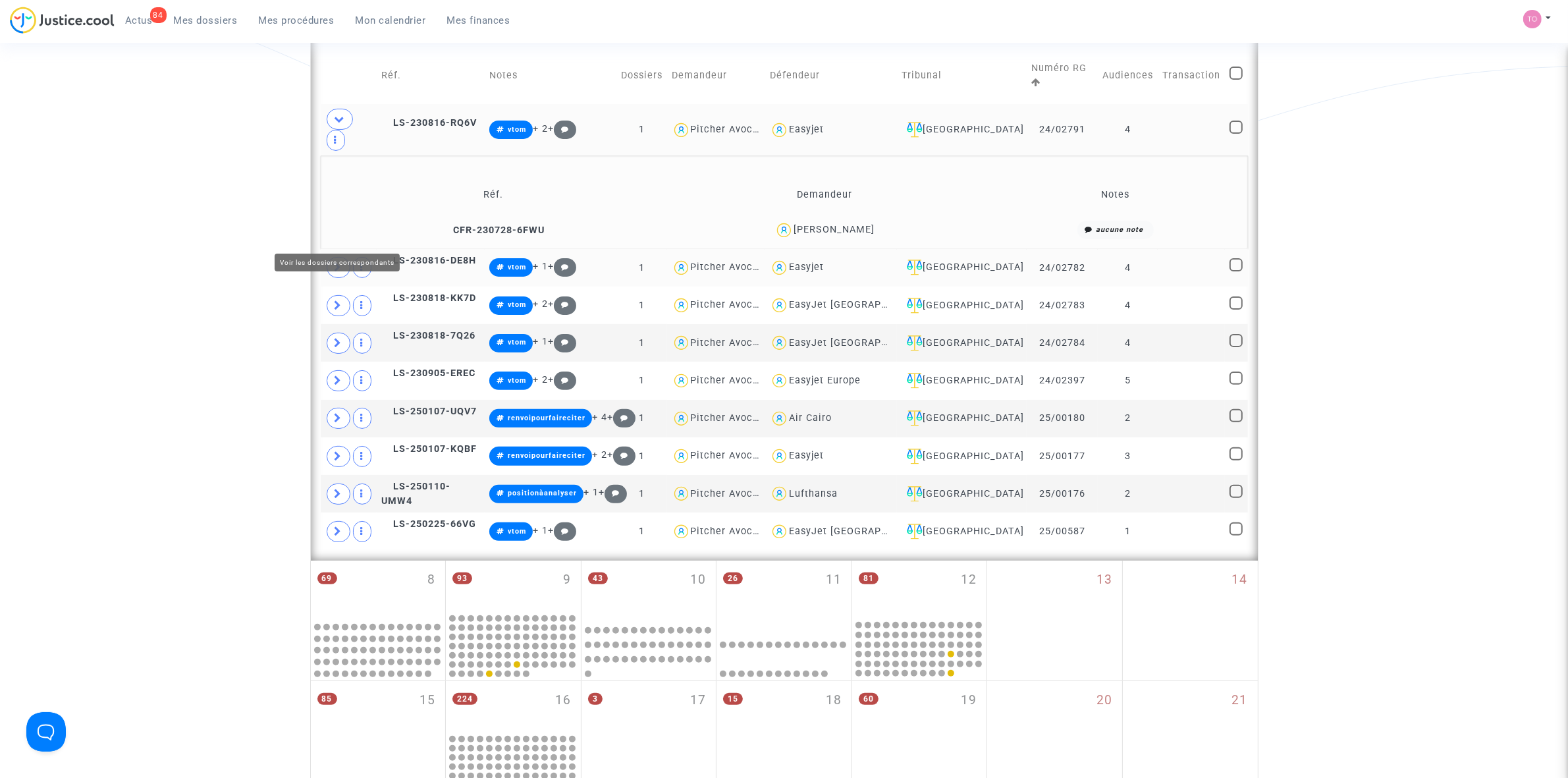
click at [337, 262] on icon at bounding box center [338, 267] width 8 height 10
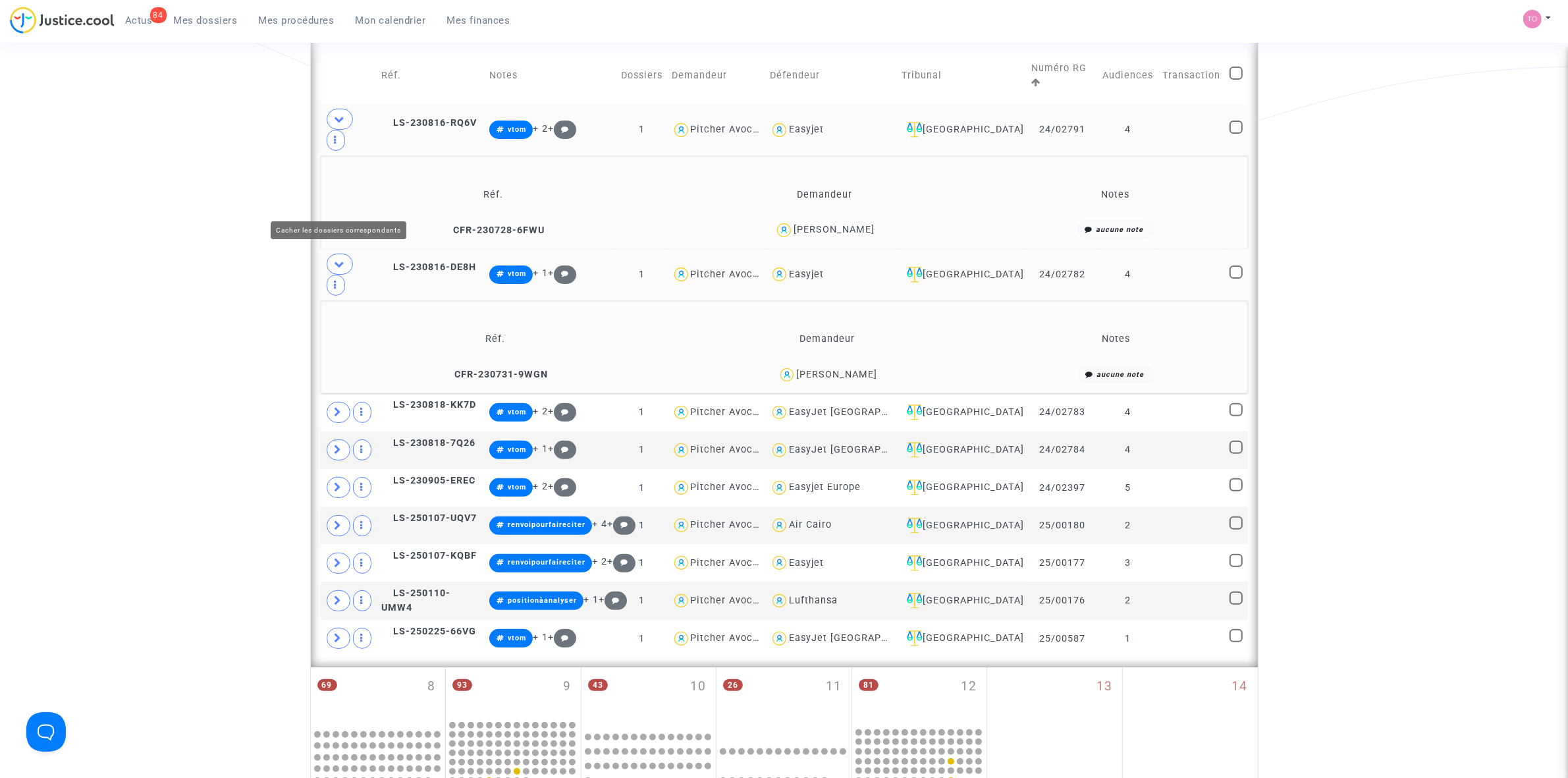
scroll to position [494, 0]
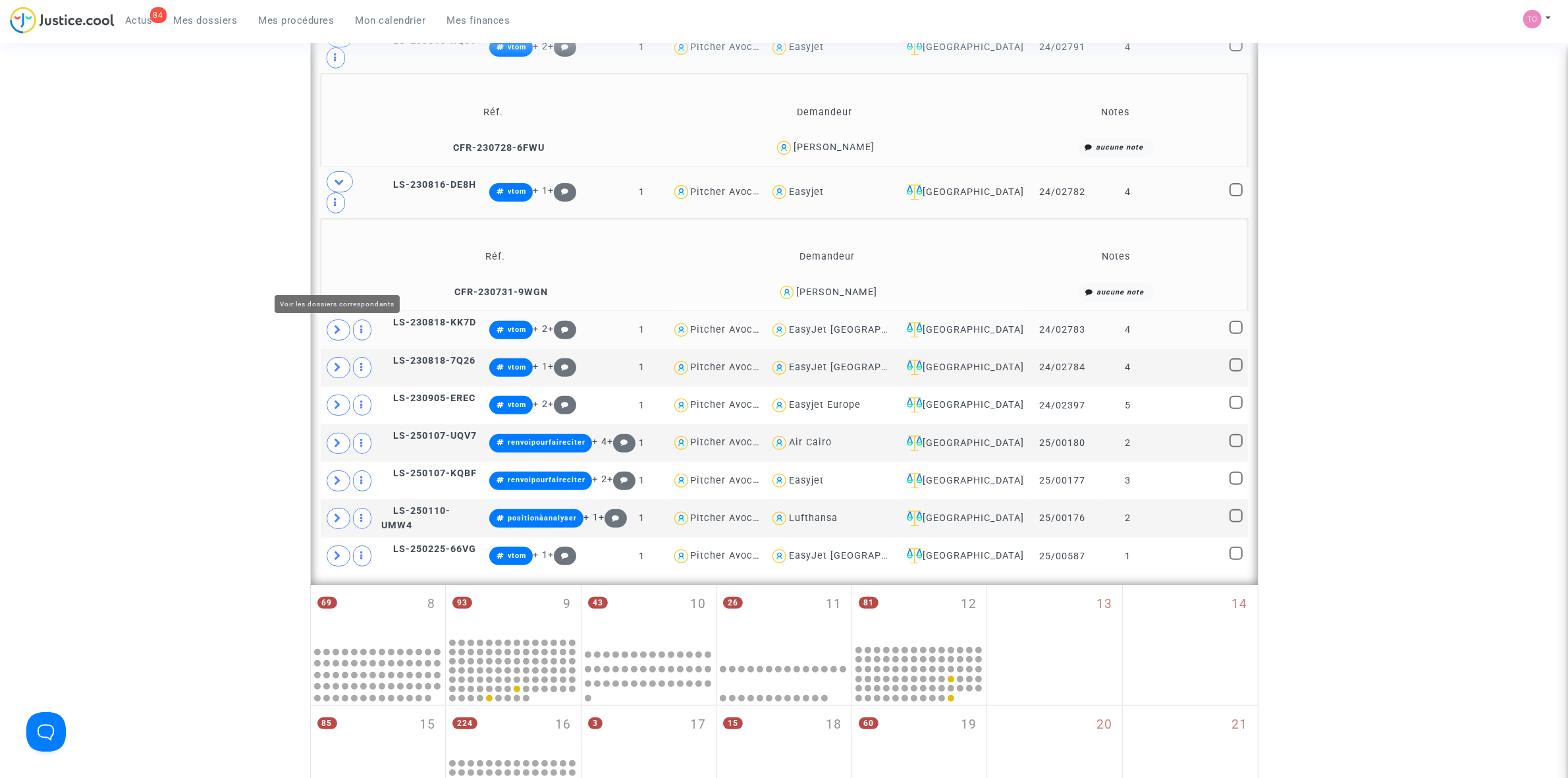
click at [338, 325] on icon at bounding box center [338, 330] width 8 height 10
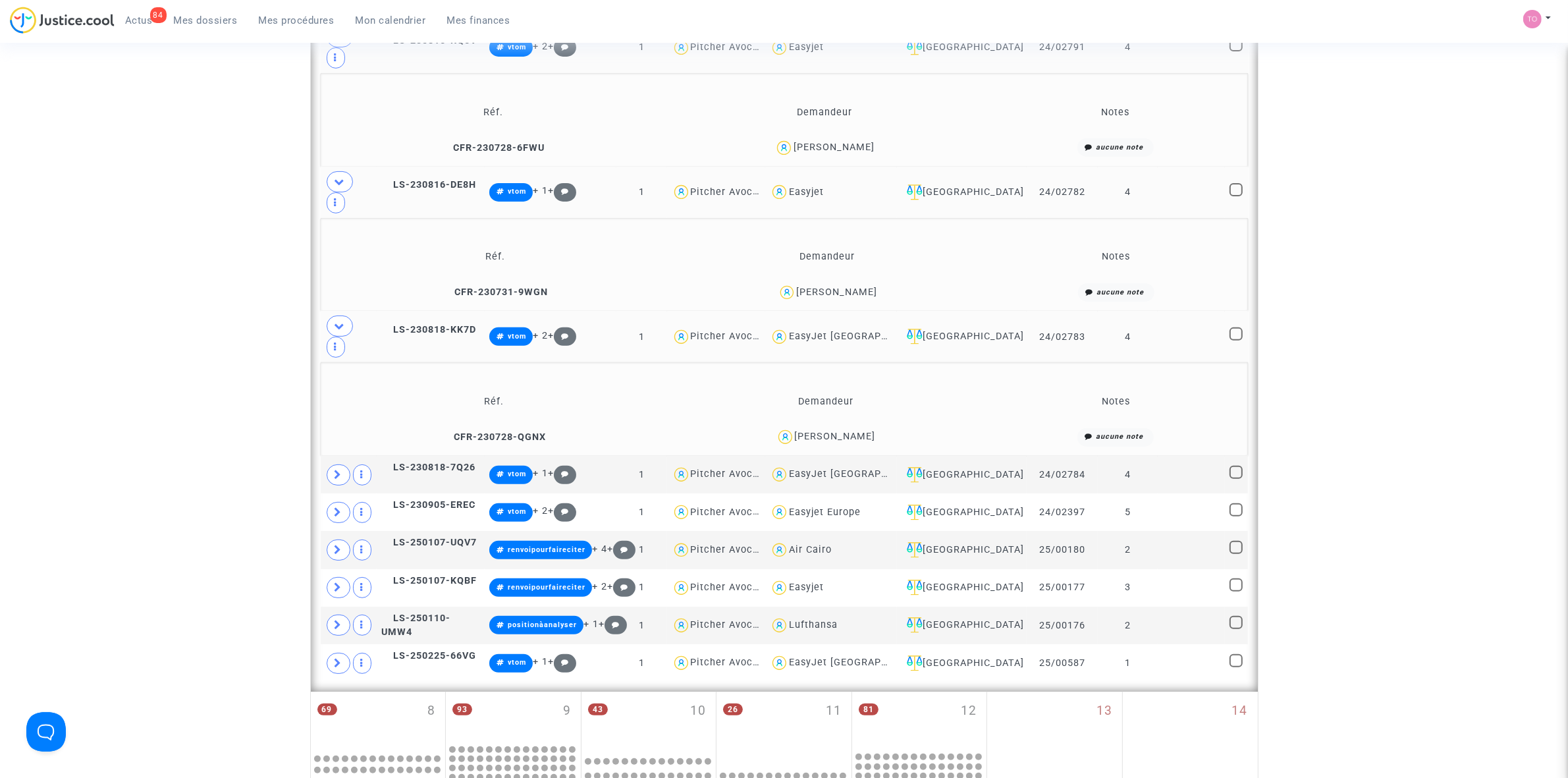
click at [846, 431] on div "Thomas Nestelberger" at bounding box center [835, 437] width 81 height 12
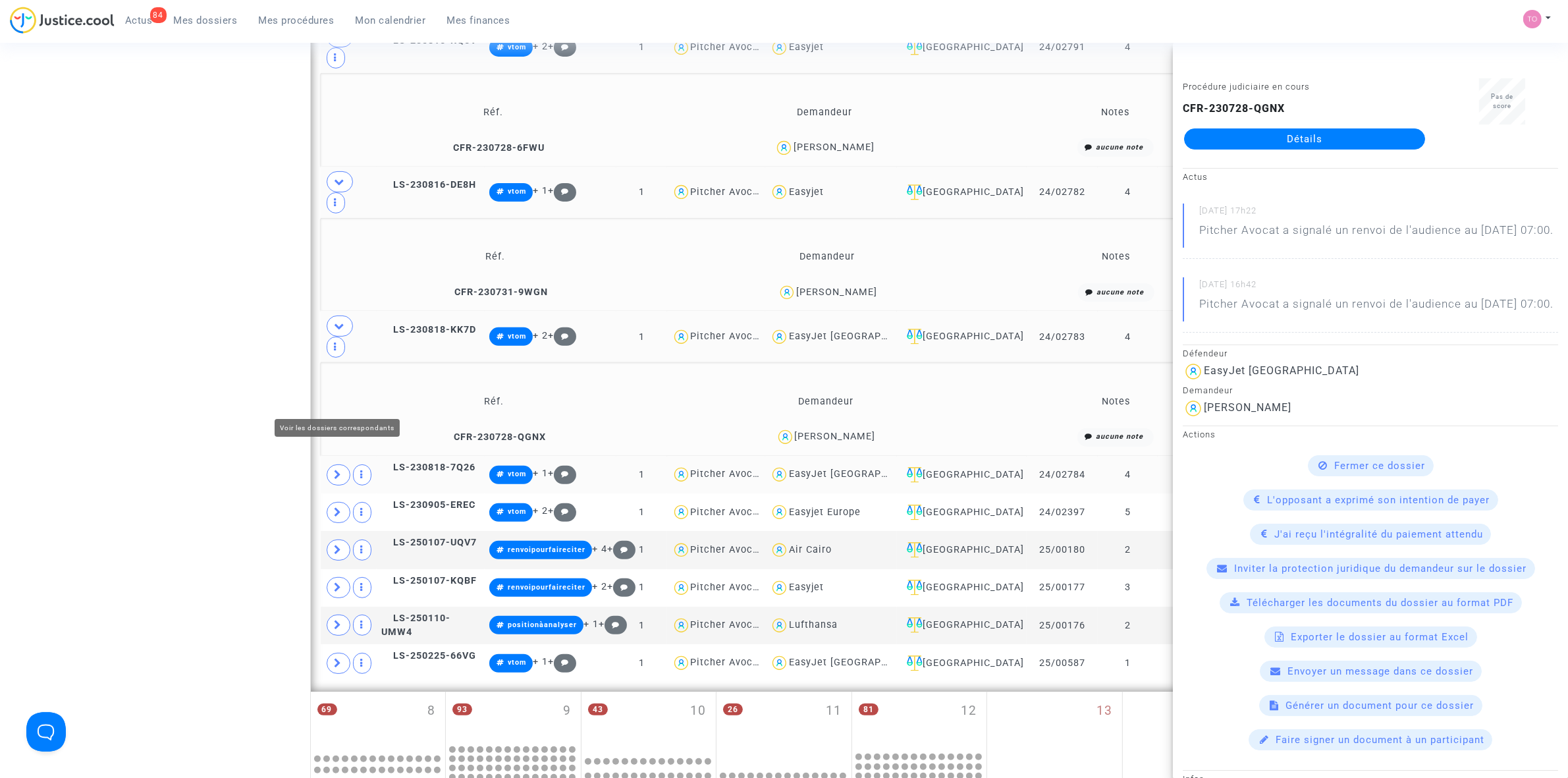
click at [330, 465] on span at bounding box center [338, 475] width 24 height 21
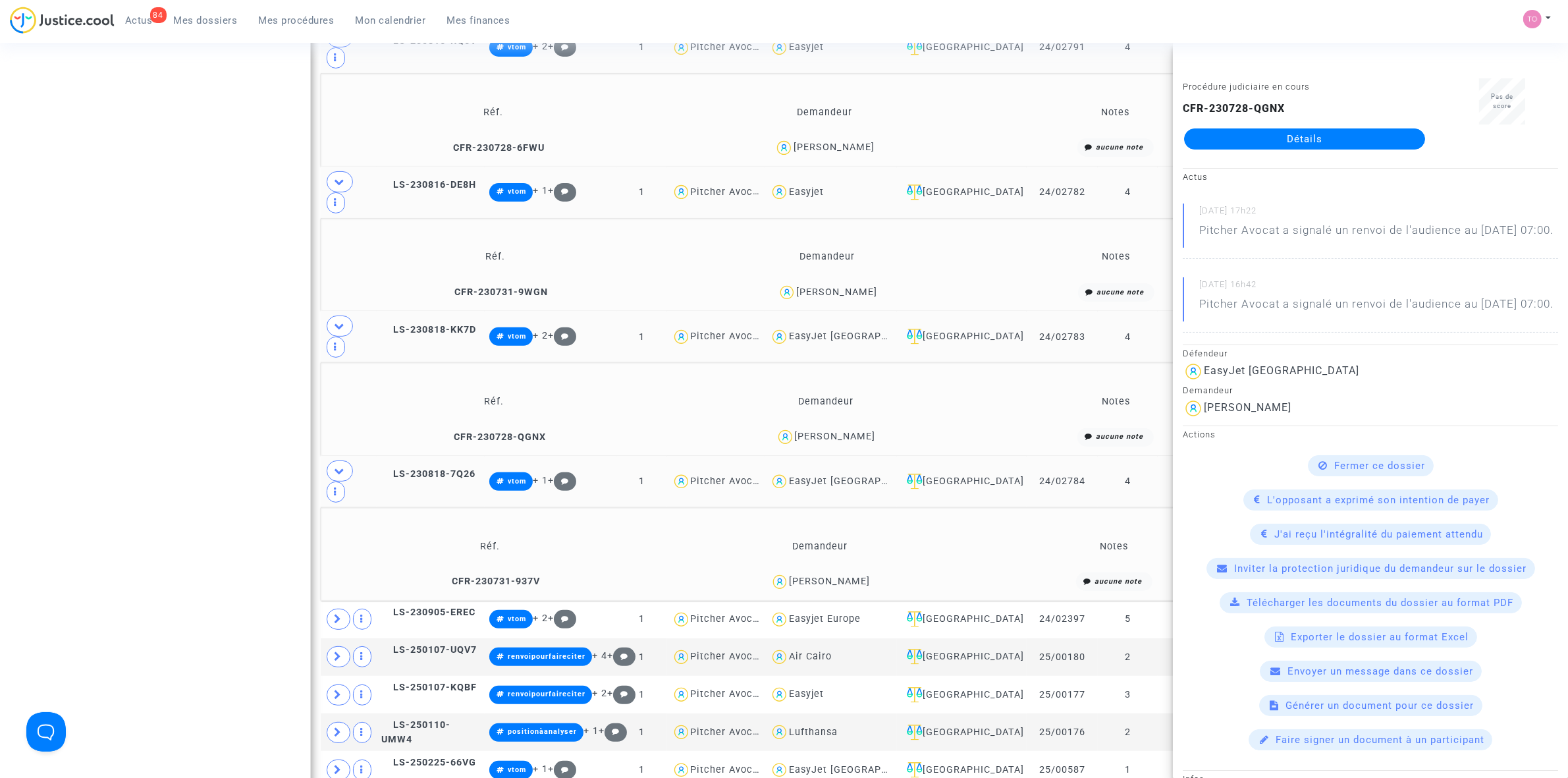
click at [850, 576] on div "Sarah Girod" at bounding box center [829, 582] width 81 height 12
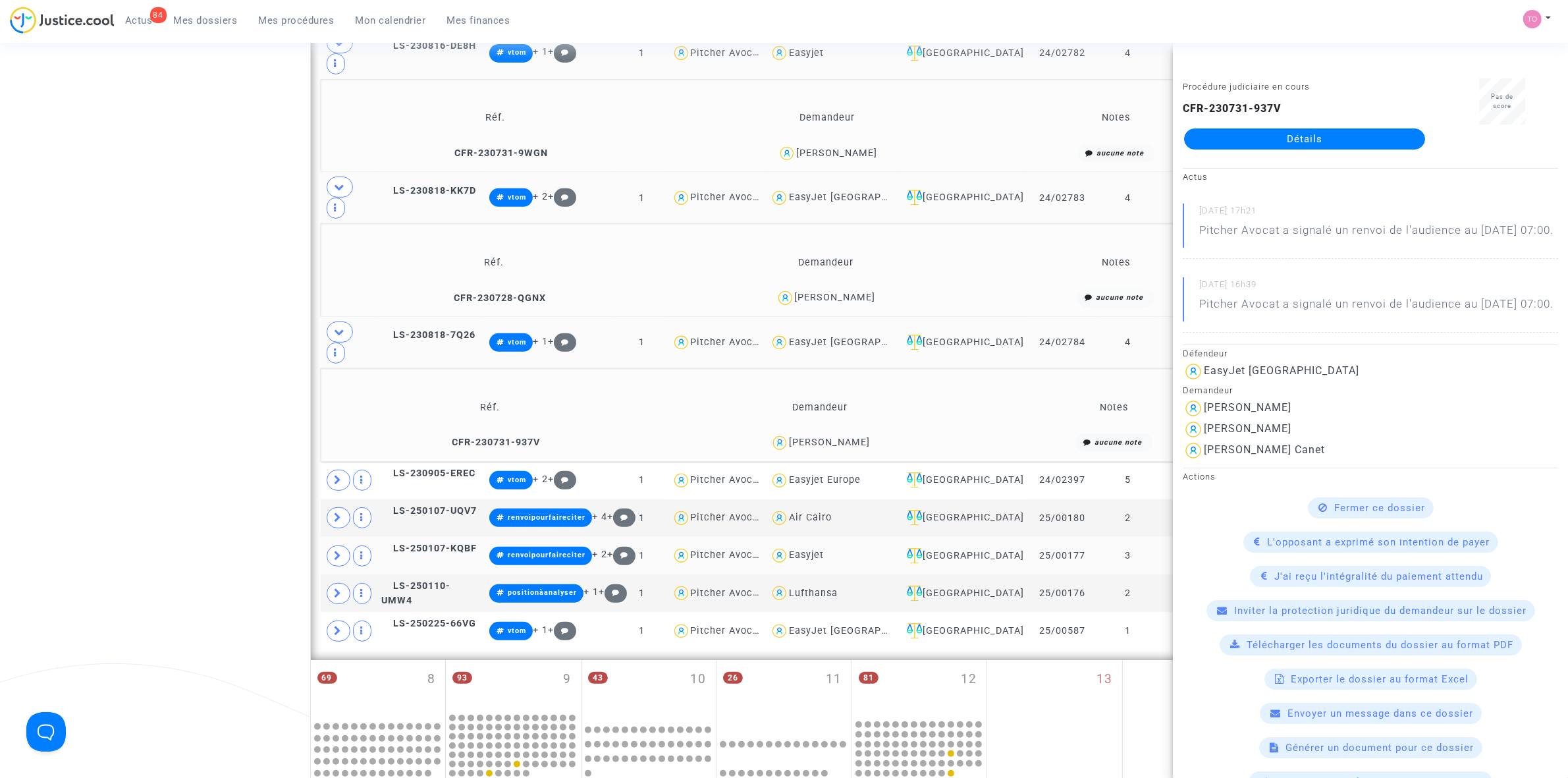
scroll to position [659, 0]
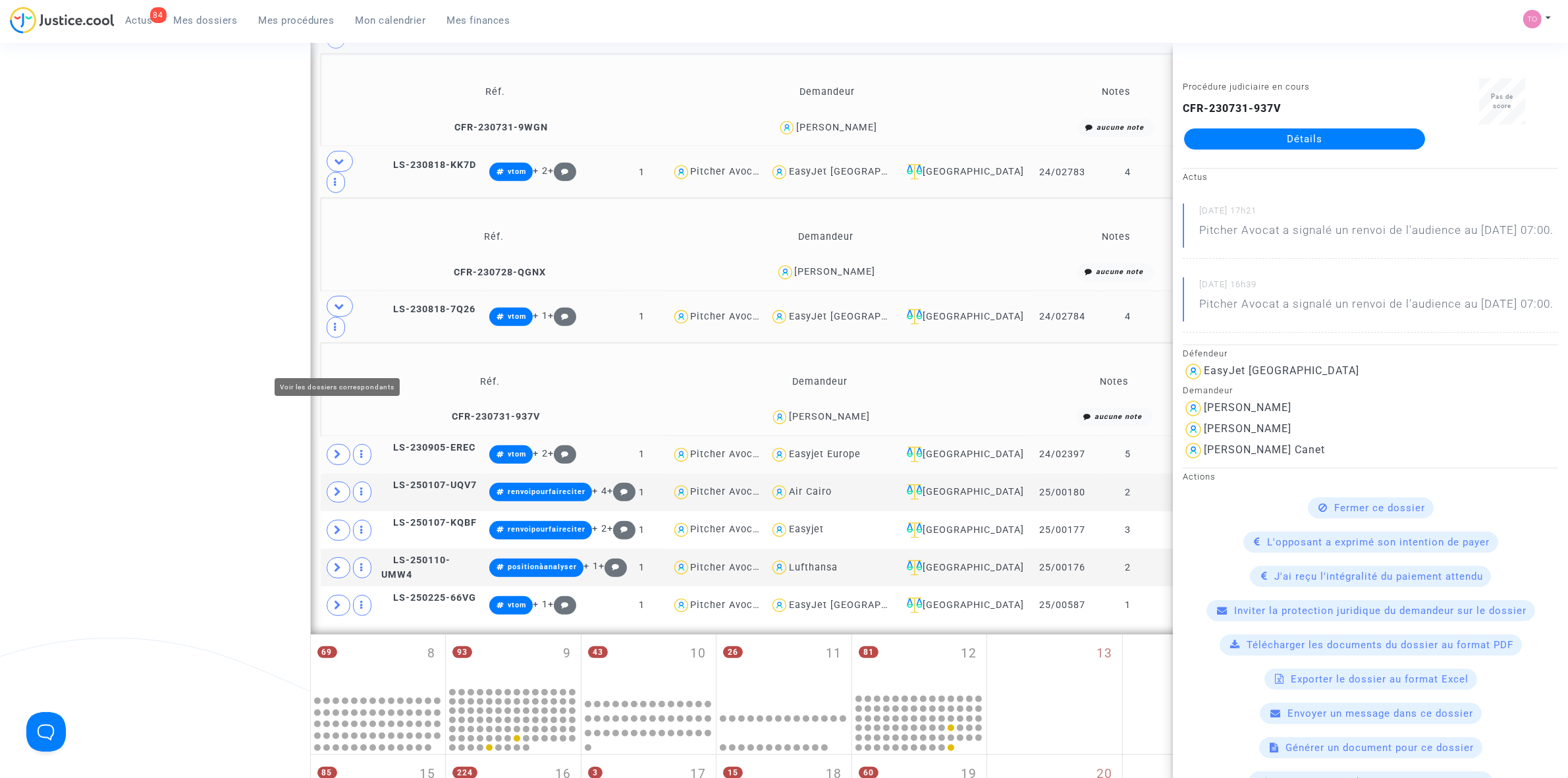
click at [344, 444] on span at bounding box center [338, 454] width 24 height 21
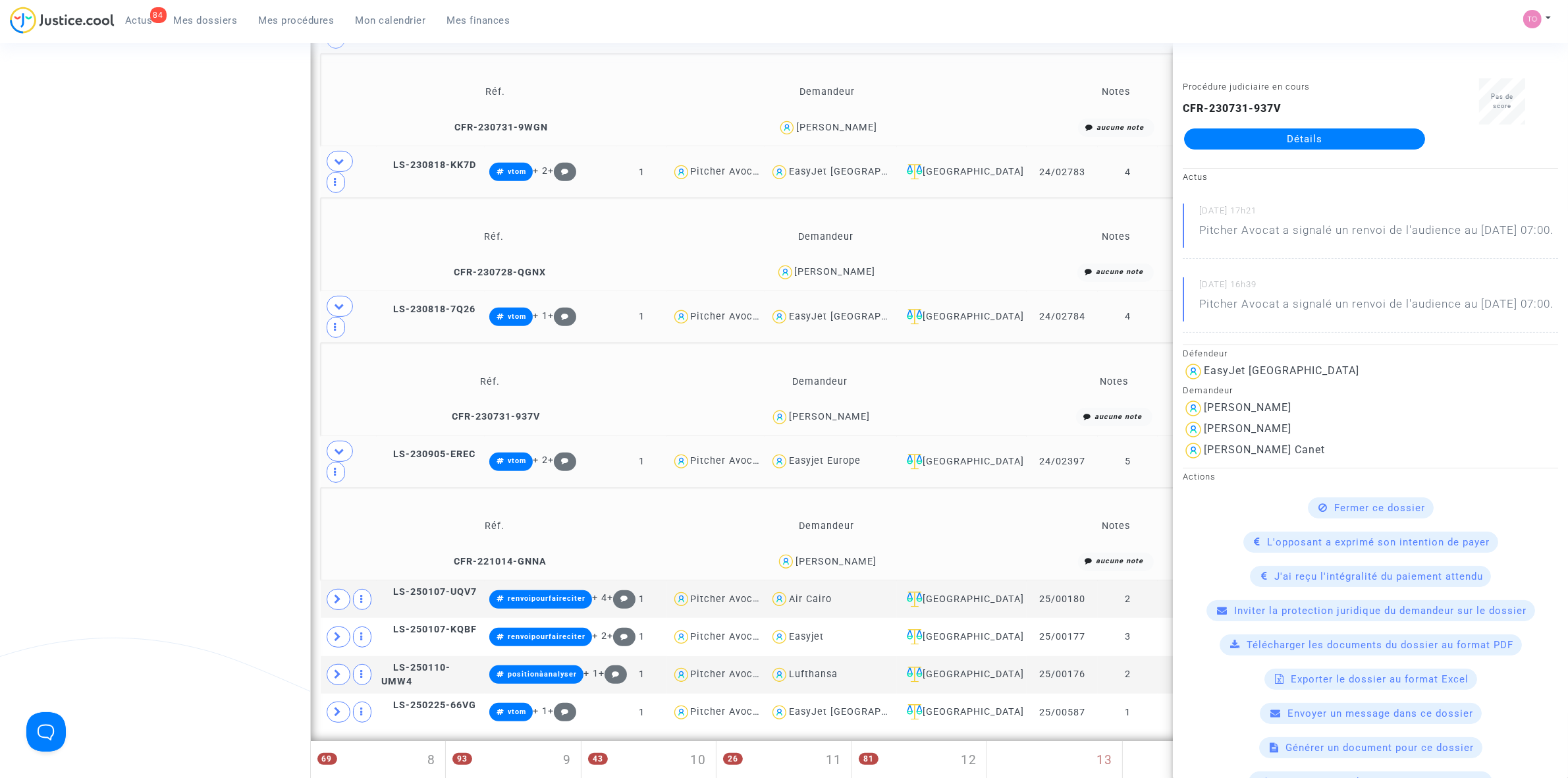
click at [831, 556] on div "José DE FIGUEIREDO PIRES" at bounding box center [836, 562] width 81 height 12
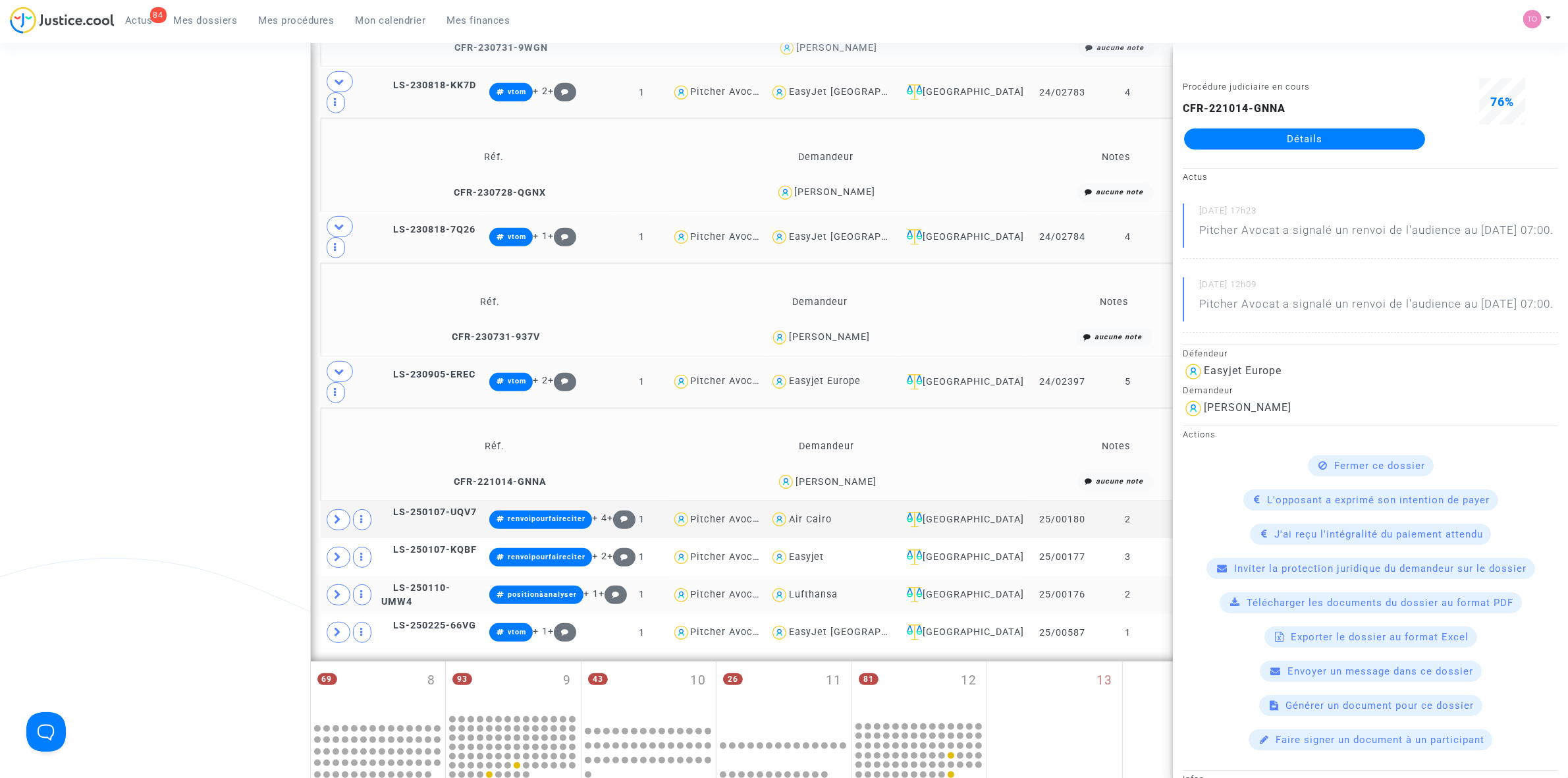
scroll to position [741, 0]
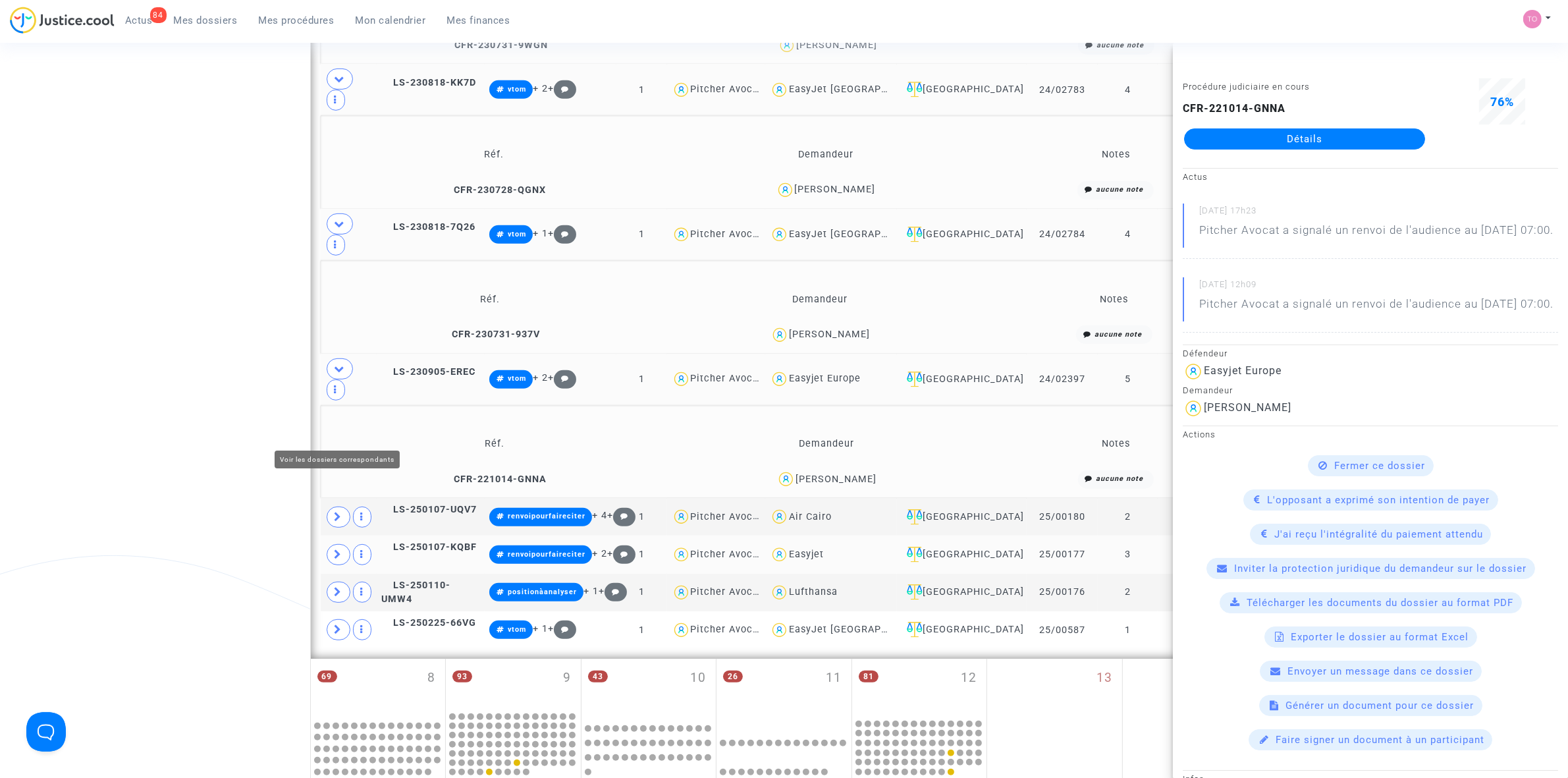
click at [340, 549] on icon at bounding box center [338, 554] width 8 height 10
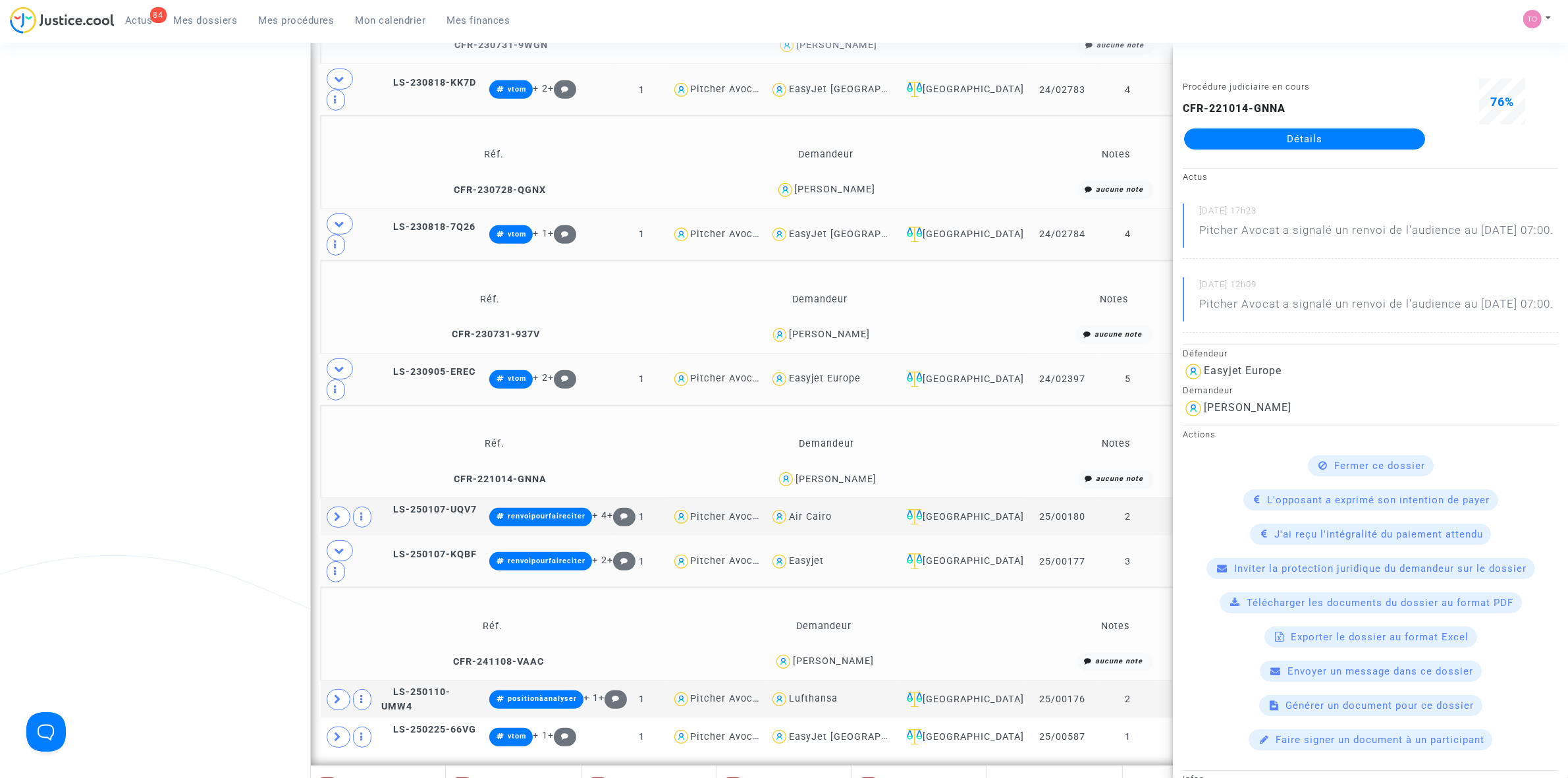
click at [838, 655] on div "Martine Blonde" at bounding box center [833, 661] width 81 height 12
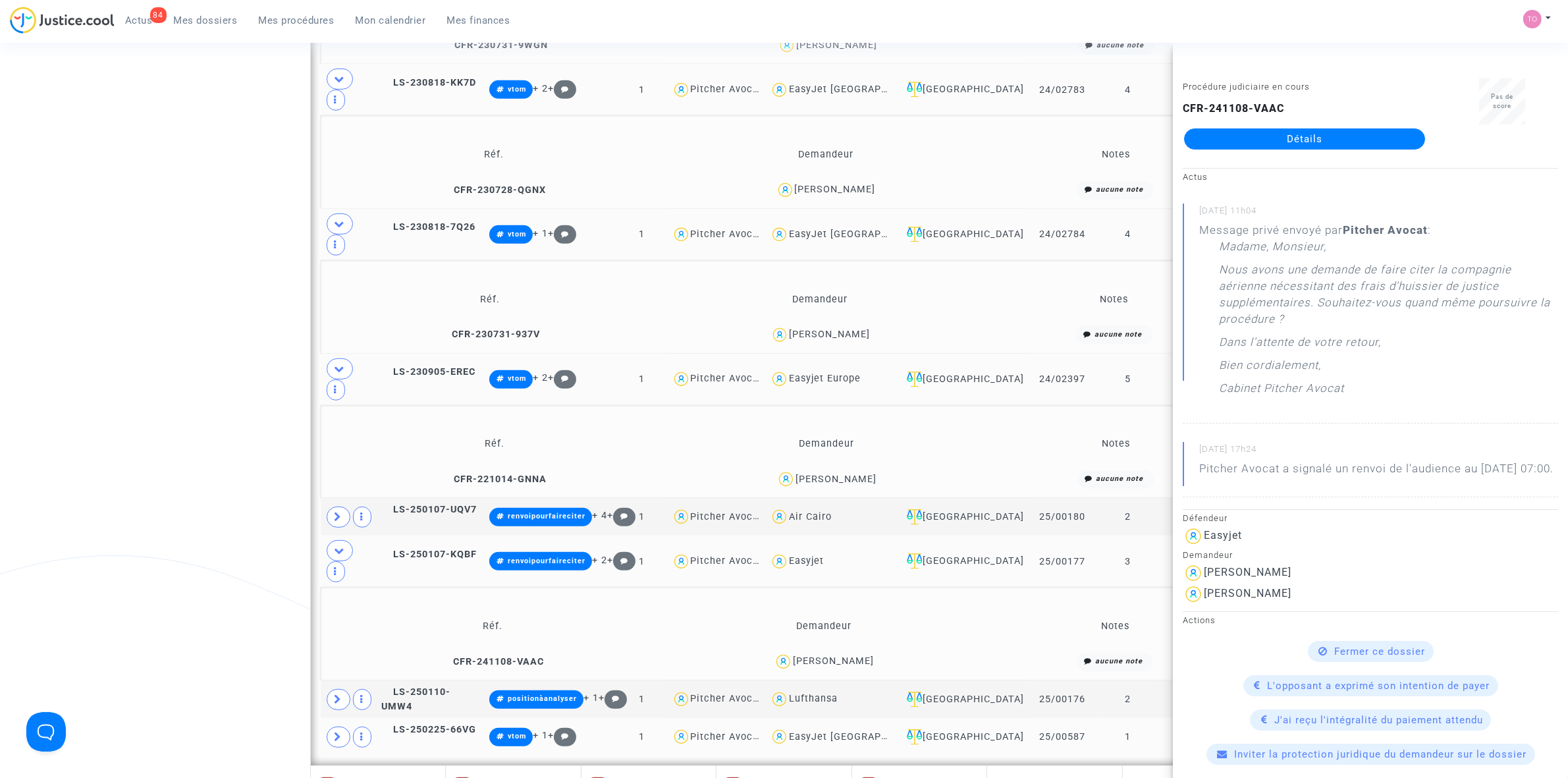
click at [331, 727] on span at bounding box center [338, 737] width 24 height 21
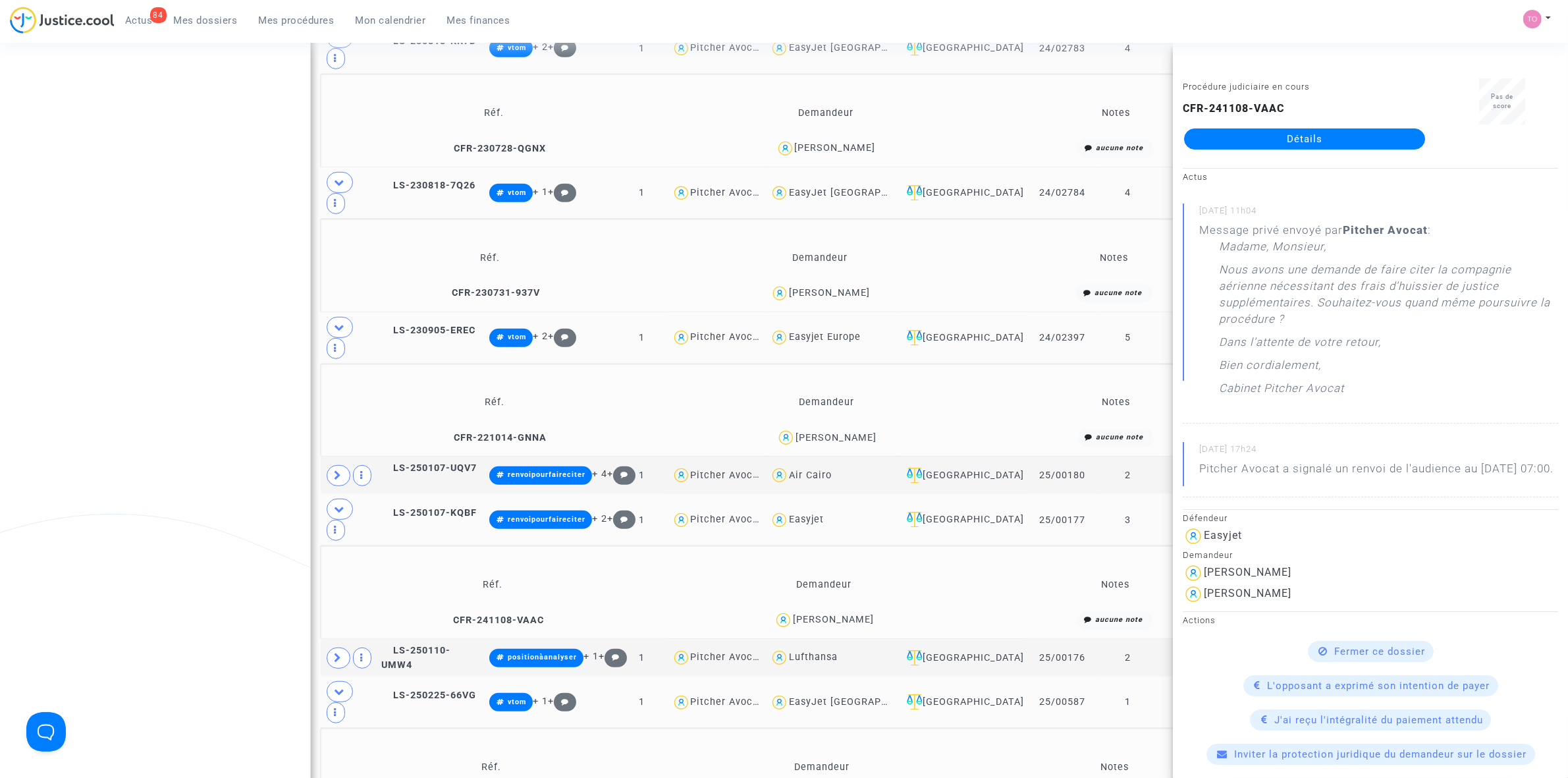
scroll to position [906, 0]
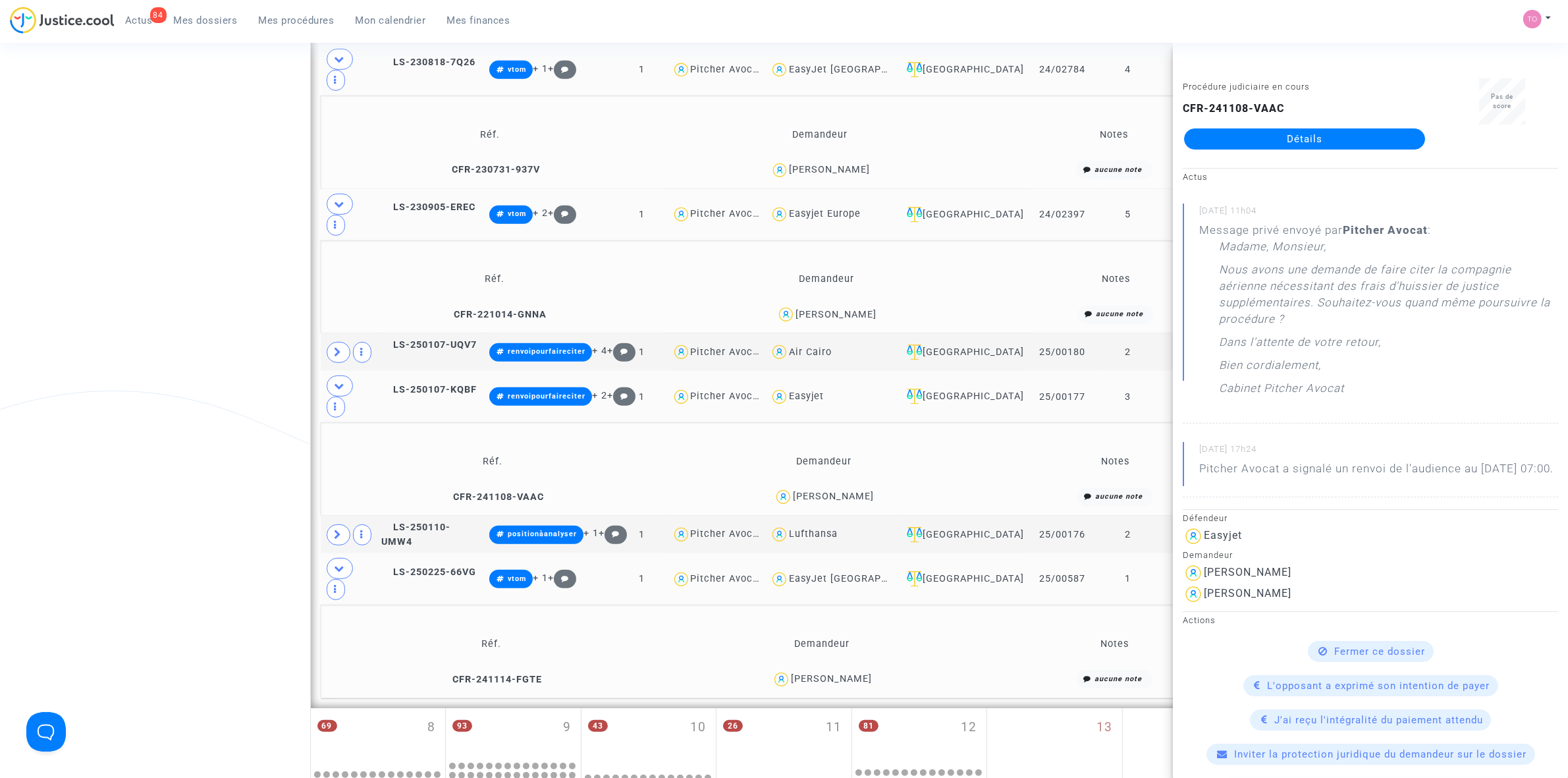
click at [814, 673] on div "Jean Pierre Delley" at bounding box center [832, 679] width 81 height 12
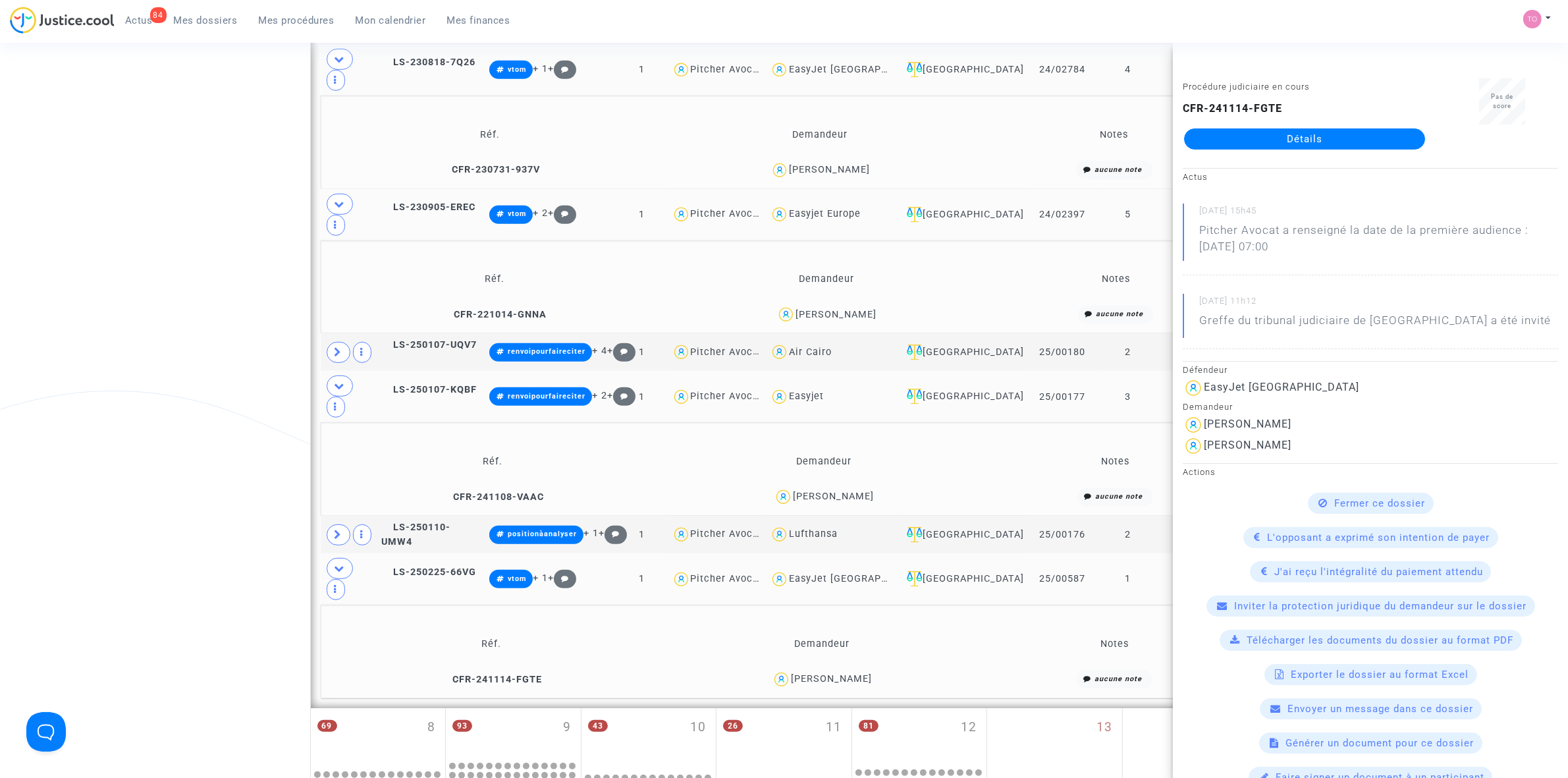
click at [198, 19] on span "Mes dossiers" at bounding box center [206, 20] width 64 height 12
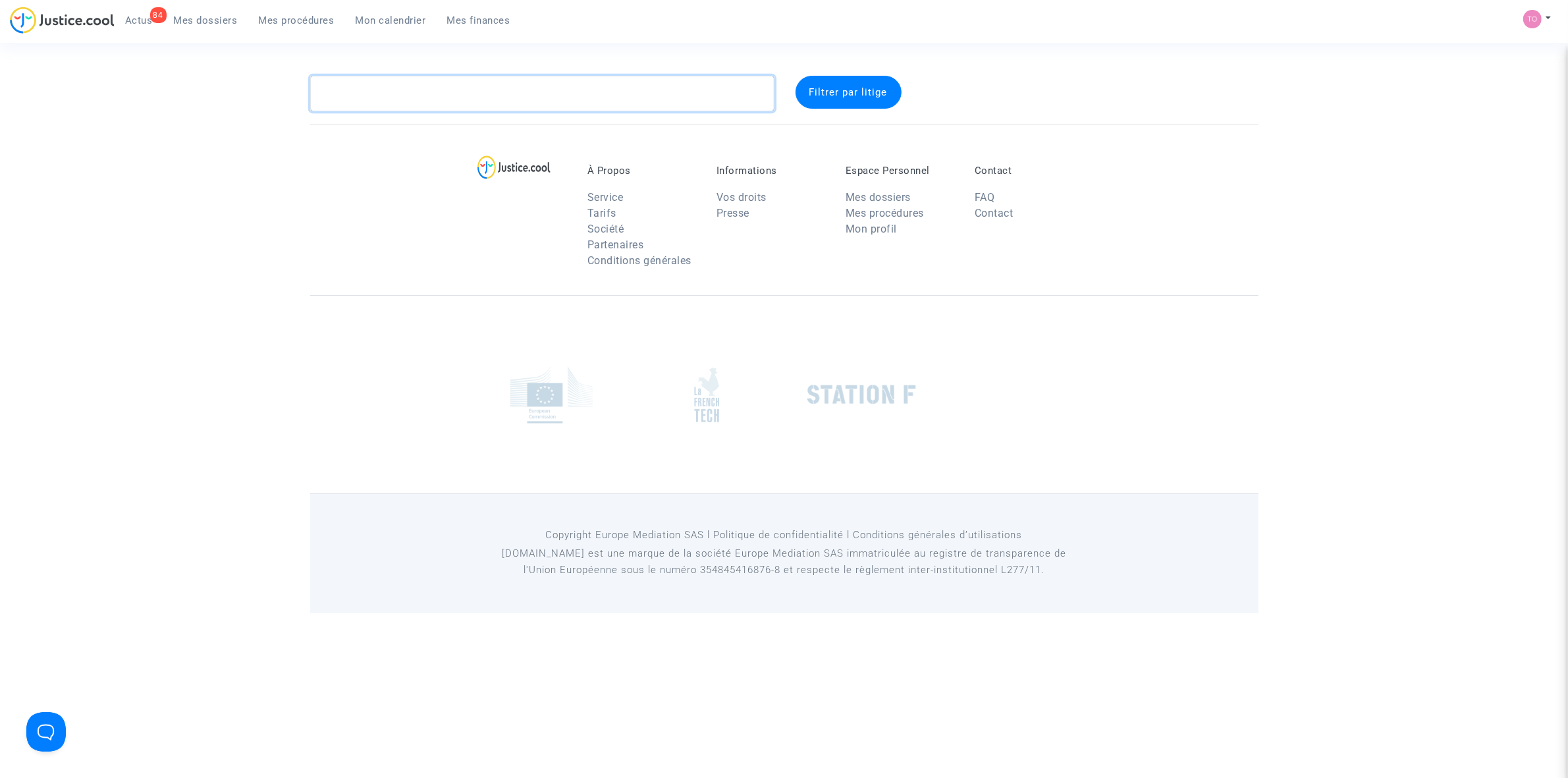
click at [394, 90] on textarea at bounding box center [542, 93] width 464 height 35
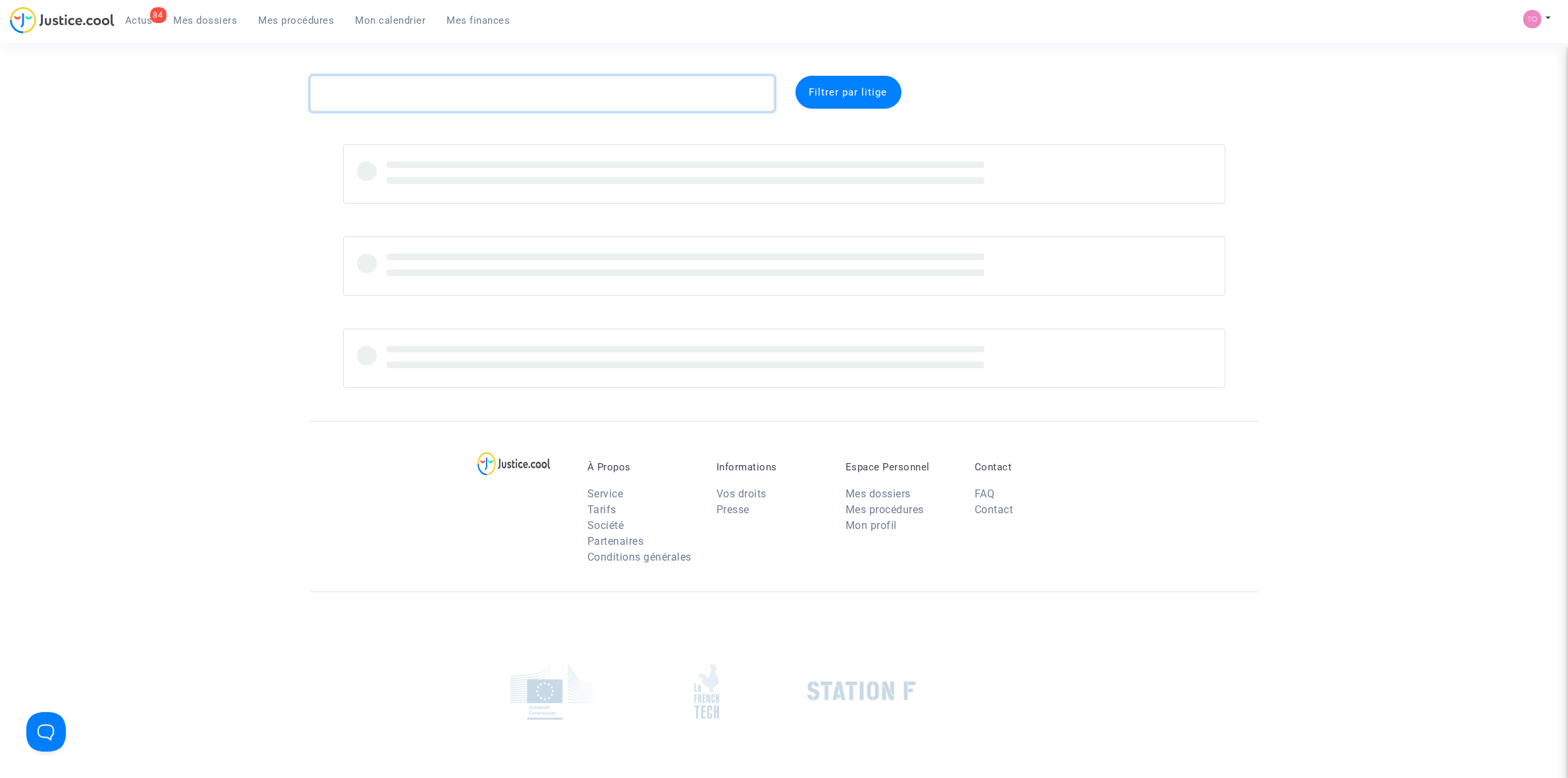
paste textarea "CFR-250515-EBMF"
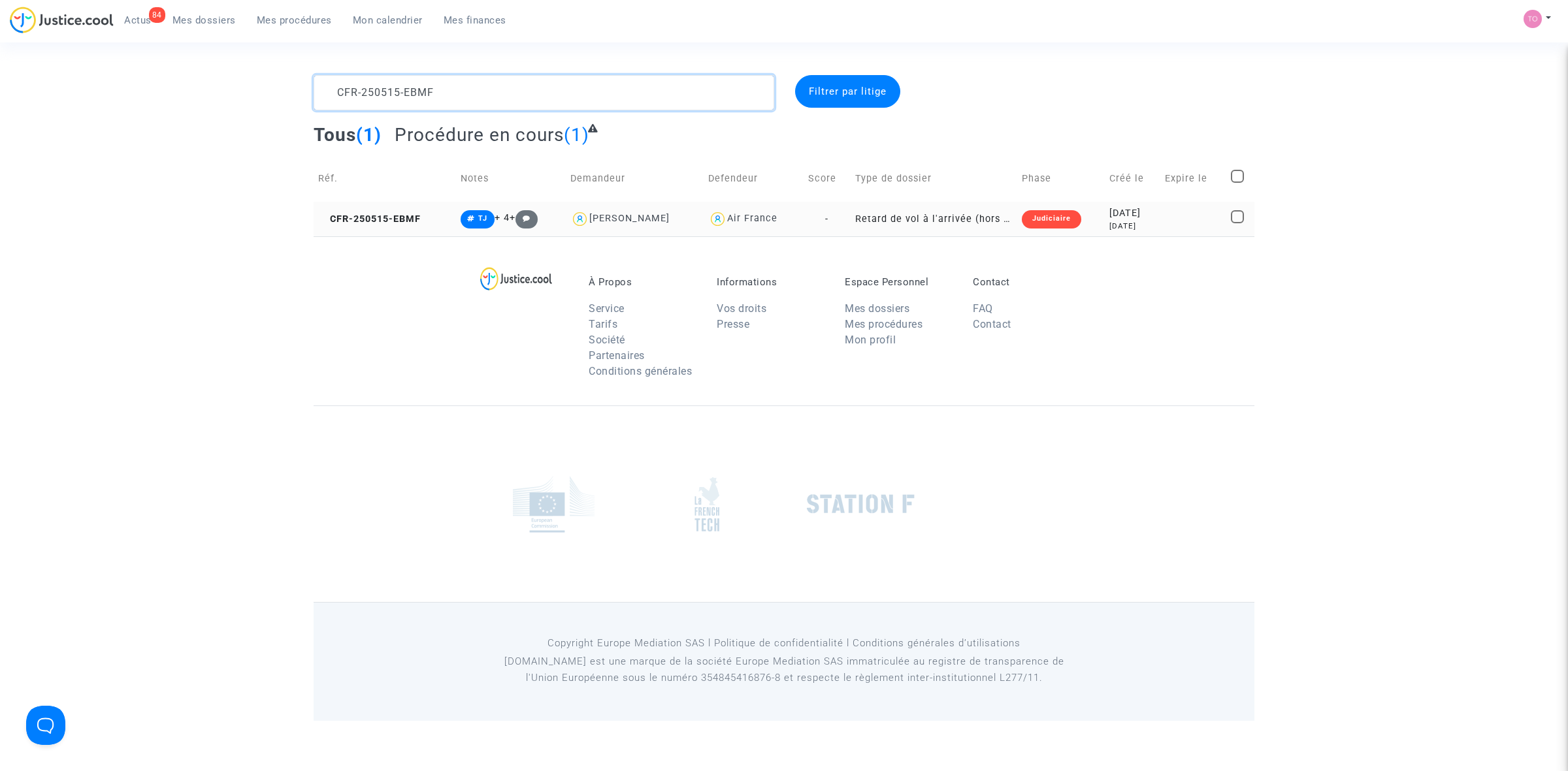
type textarea "CFR-250515-EBMF"
click at [1054, 220] on div "Judiciaire" at bounding box center [1051, 220] width 59 height 19
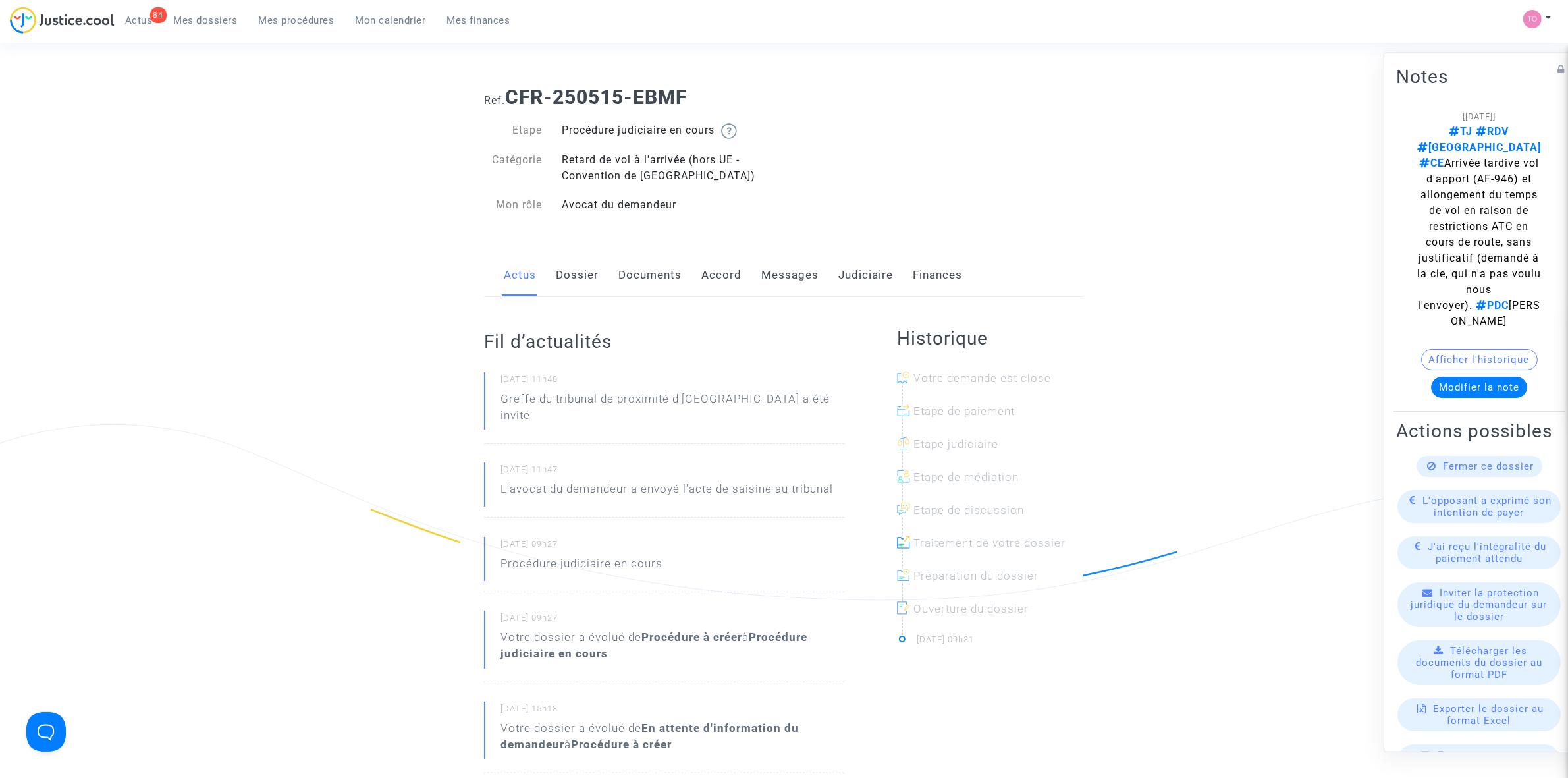
click at [873, 272] on link "Judiciaire" at bounding box center [866, 276] width 55 height 43
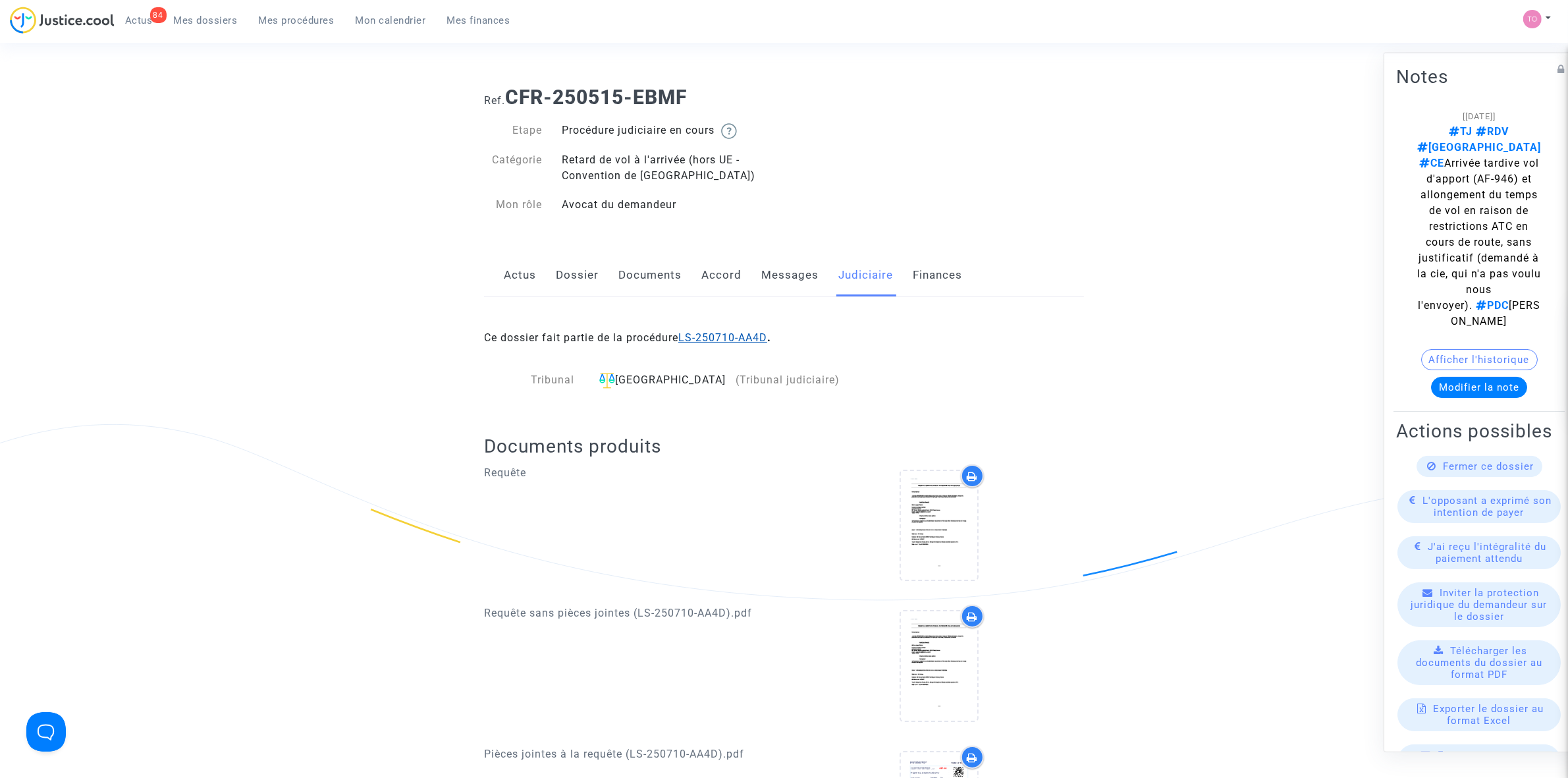
click at [741, 339] on link "LS-250710-AA4D" at bounding box center [722, 337] width 89 height 12
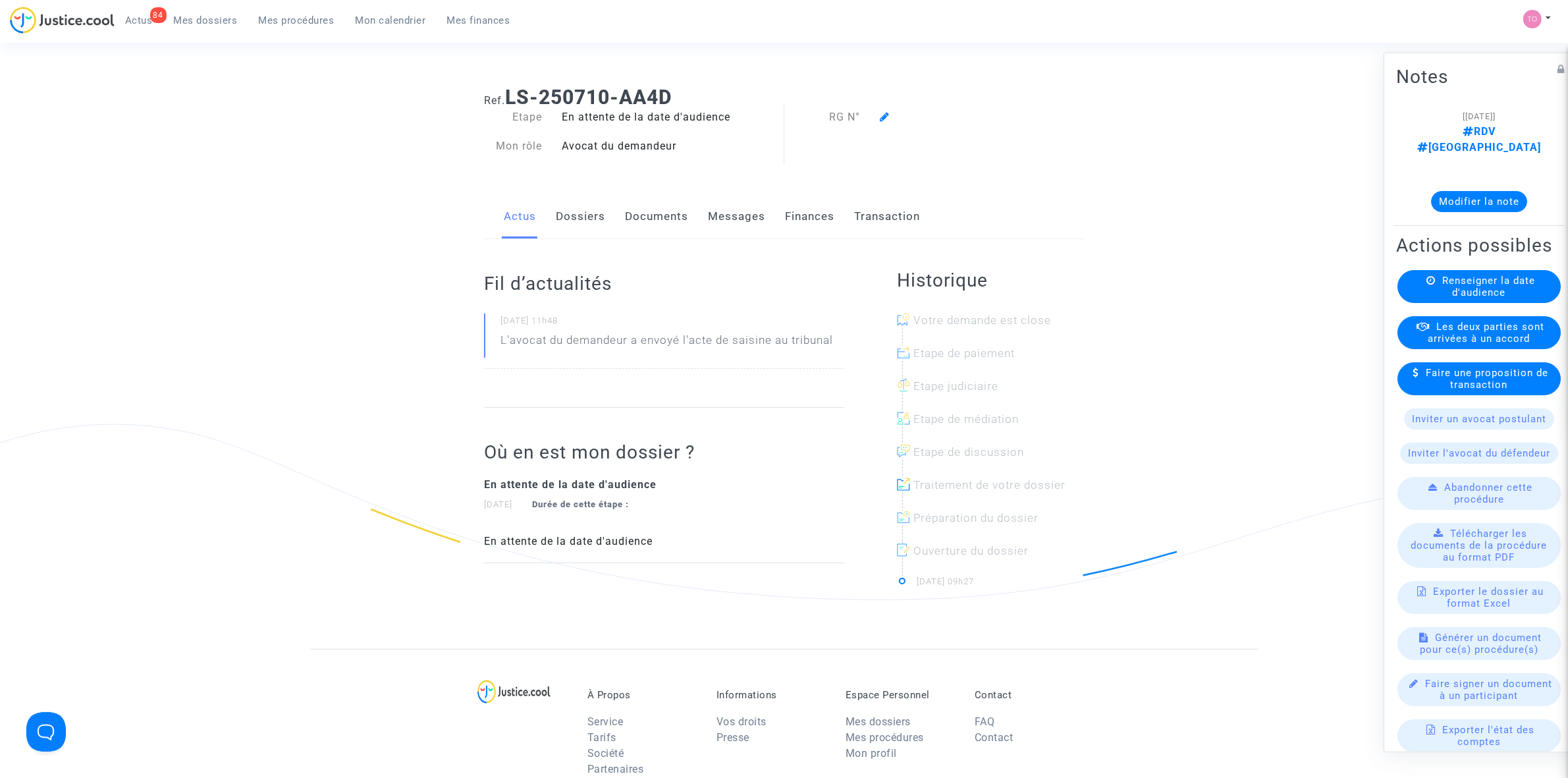
click at [367, 19] on span "Mon calendrier" at bounding box center [391, 20] width 71 height 12
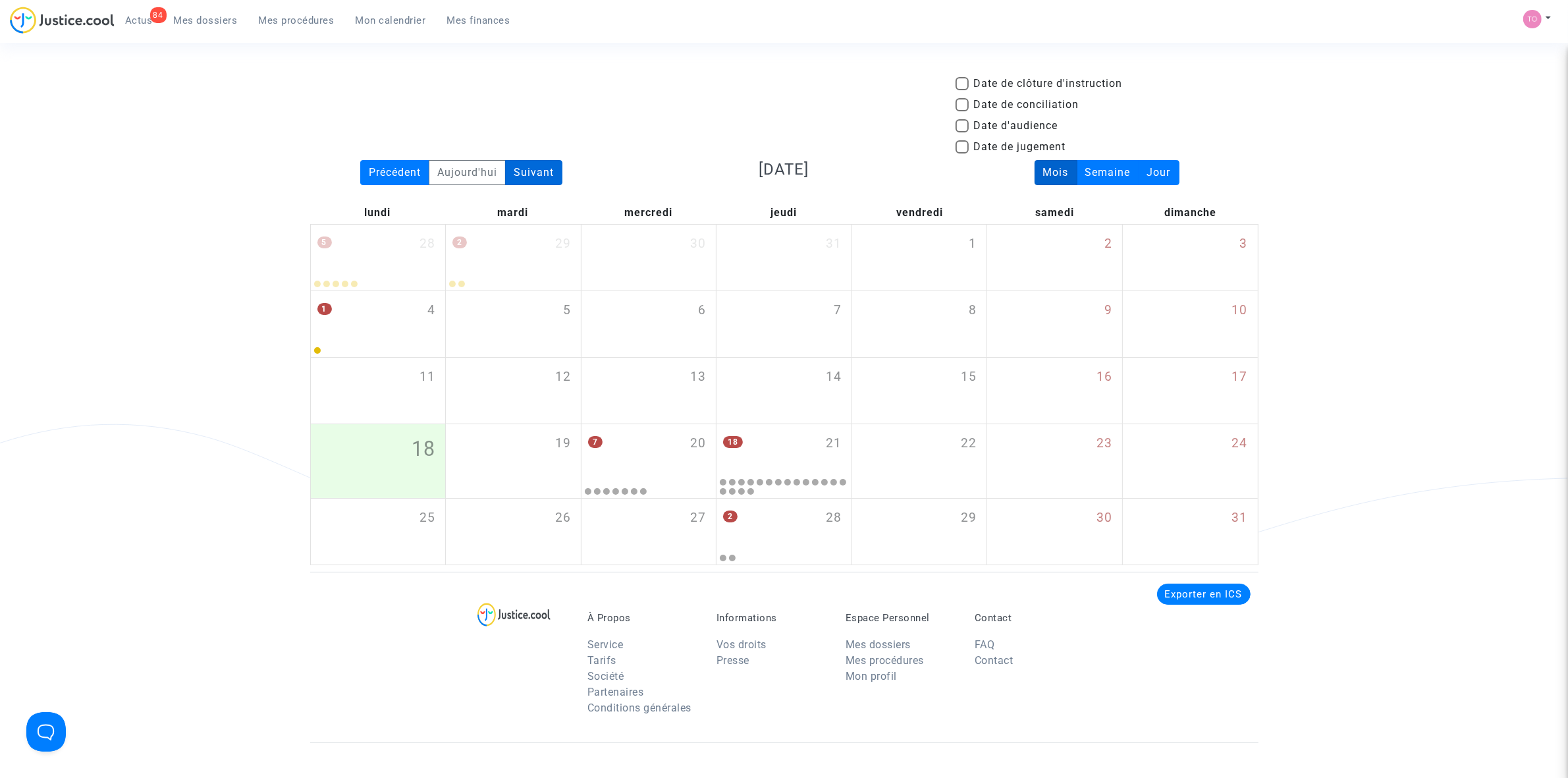
click at [539, 170] on div "Suivant" at bounding box center [533, 172] width 57 height 25
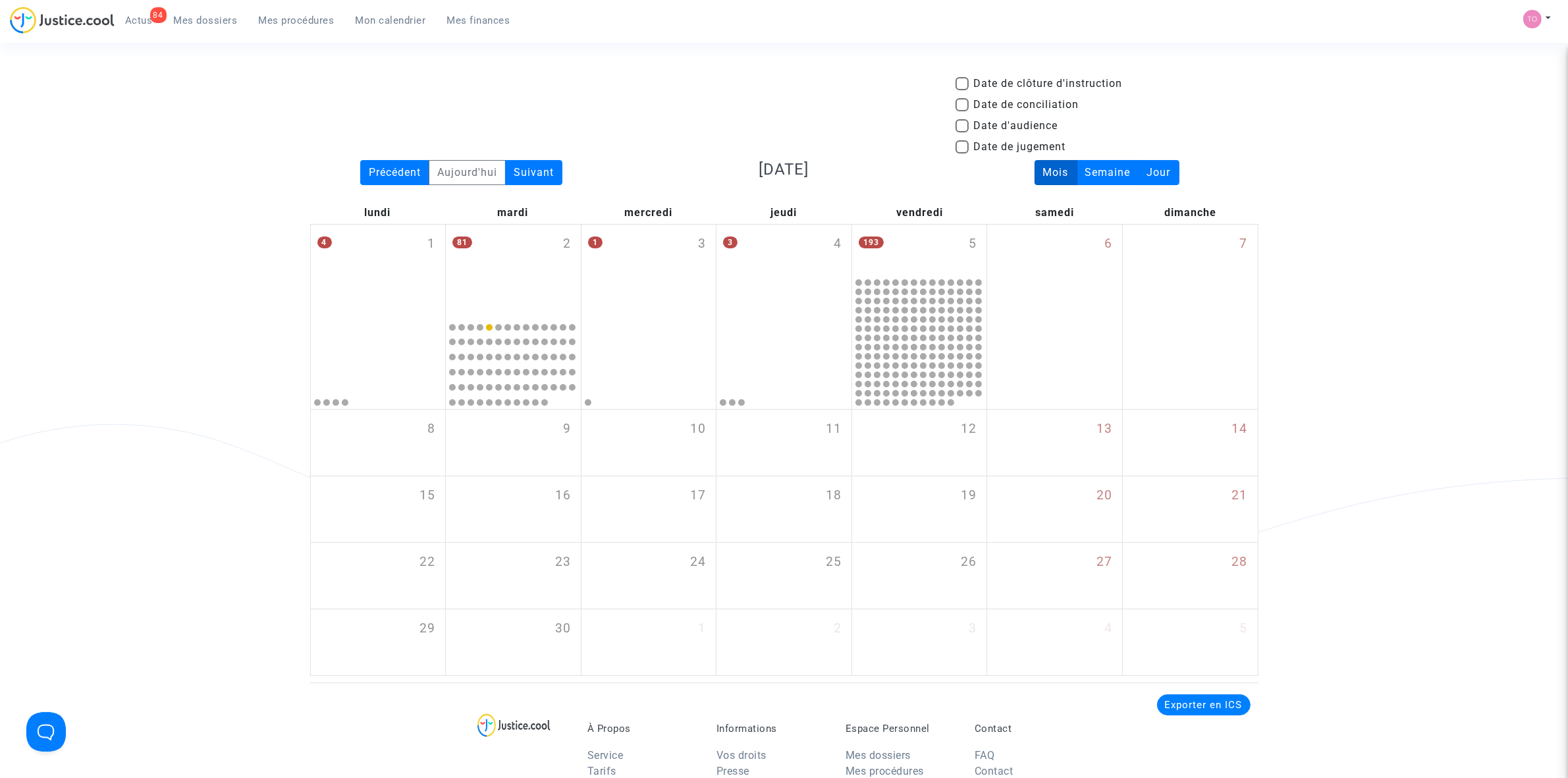
click at [958, 128] on span at bounding box center [962, 126] width 13 height 13
click at [961, 133] on input "Date d'audience" at bounding box center [961, 133] width 1 height 1
checkbox input "true"
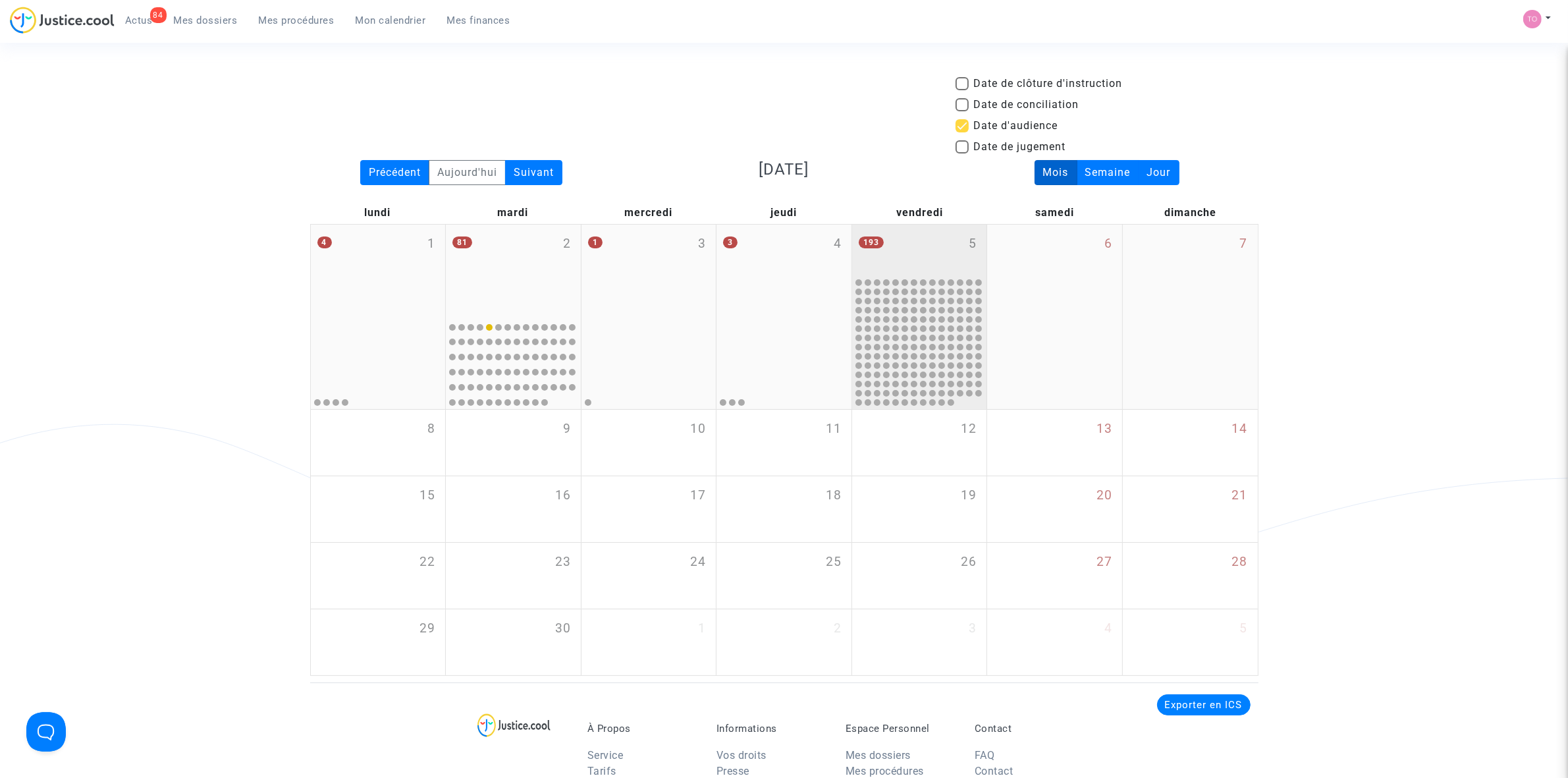
click at [923, 255] on div "193 5" at bounding box center [919, 250] width 135 height 51
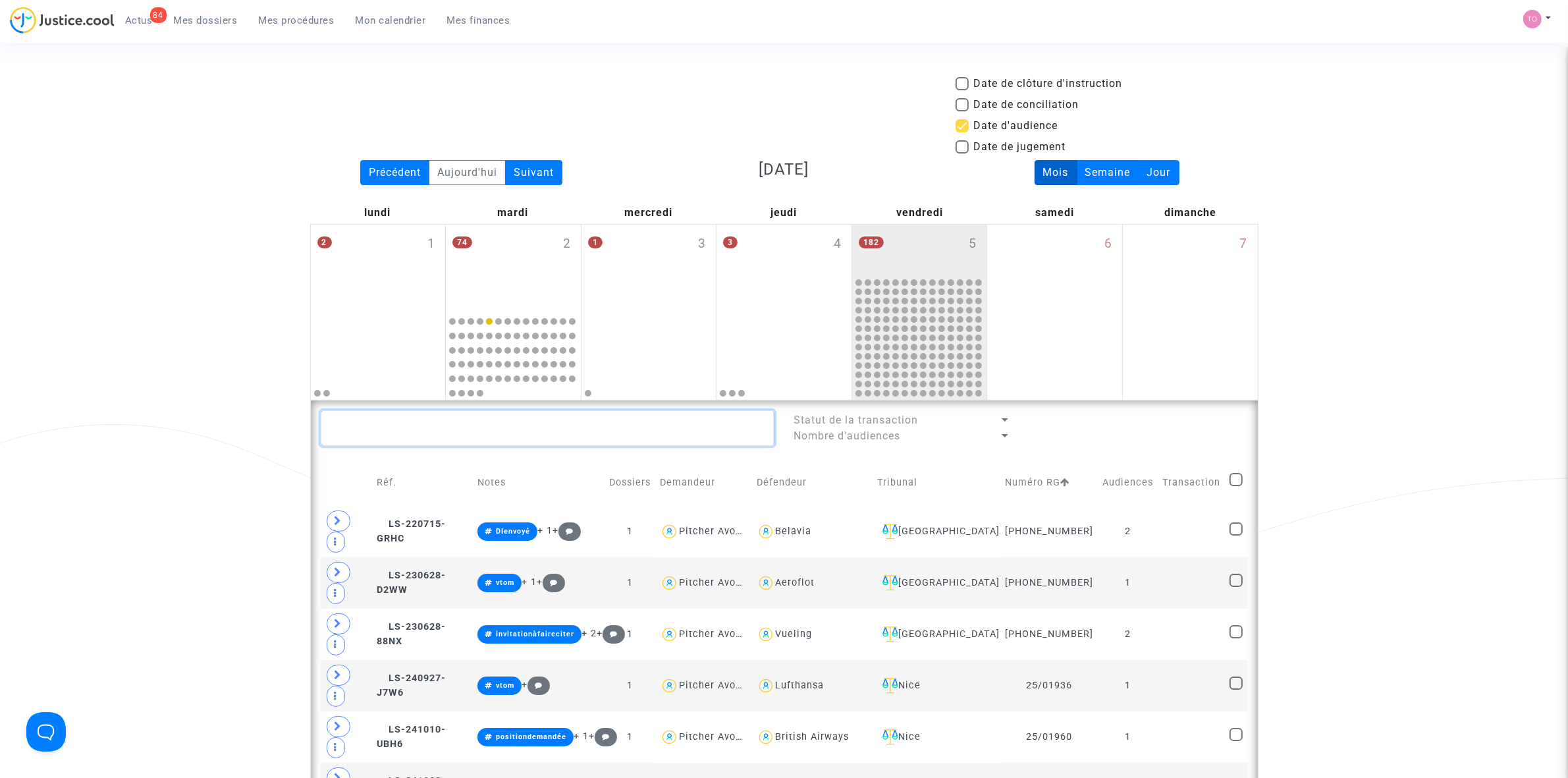
click at [390, 424] on textarea at bounding box center [547, 428] width 454 height 35
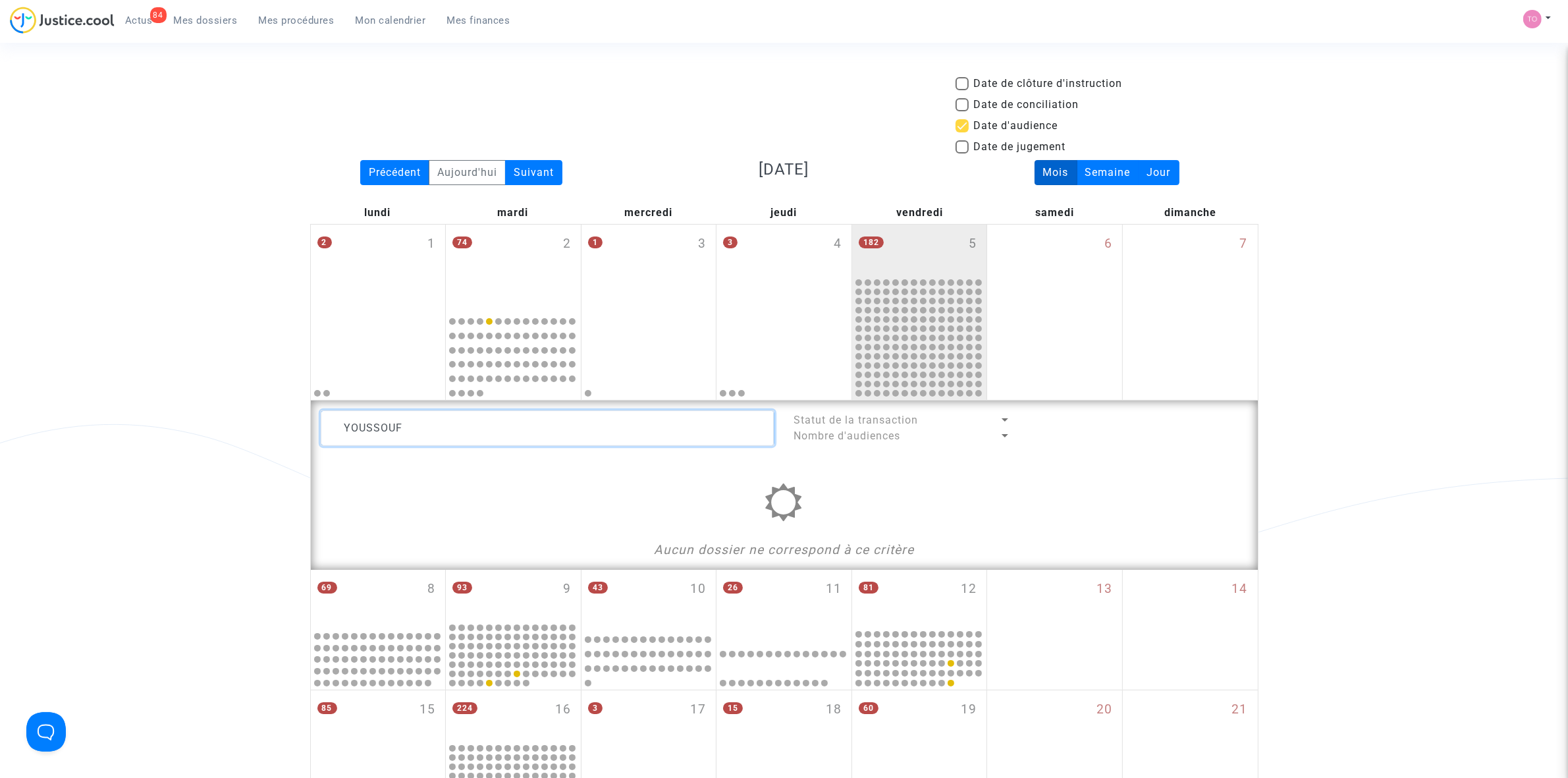
type textarea "YOUSSOUF"
click at [209, 12] on link "Mes dossiers" at bounding box center [206, 20] width 85 height 19
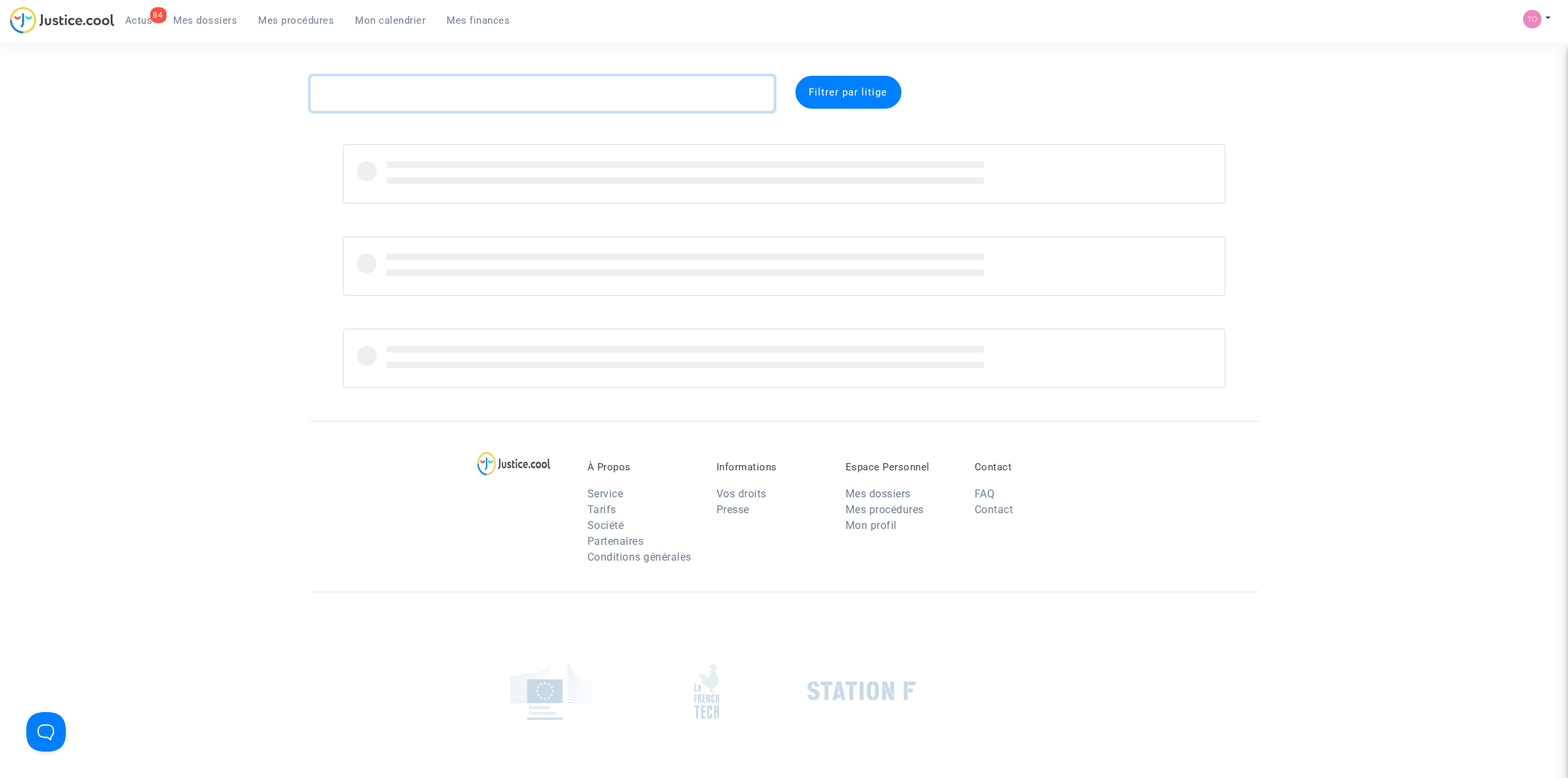
click at [379, 92] on textarea at bounding box center [542, 93] width 464 height 35
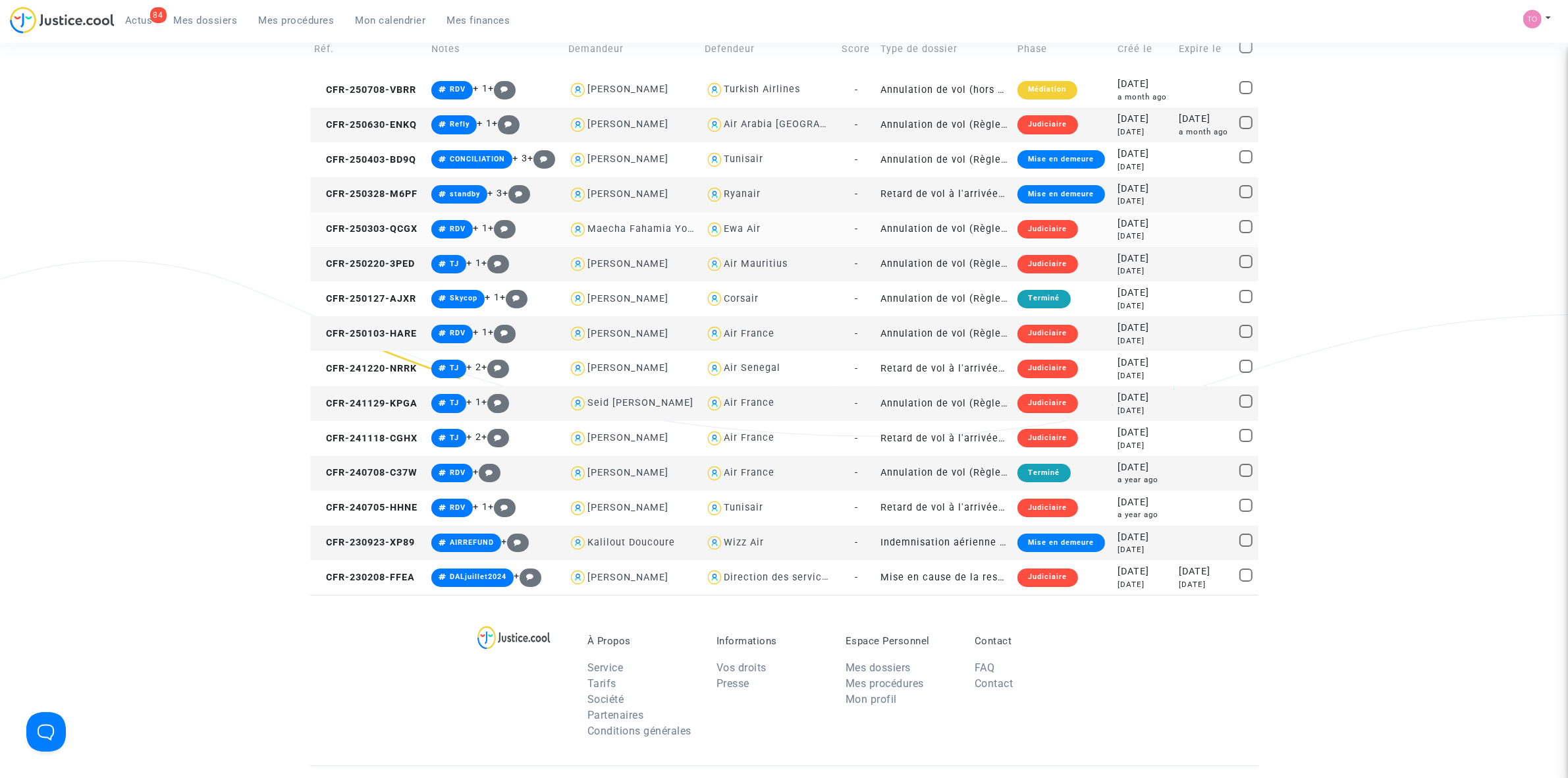
scroll to position [165, 0]
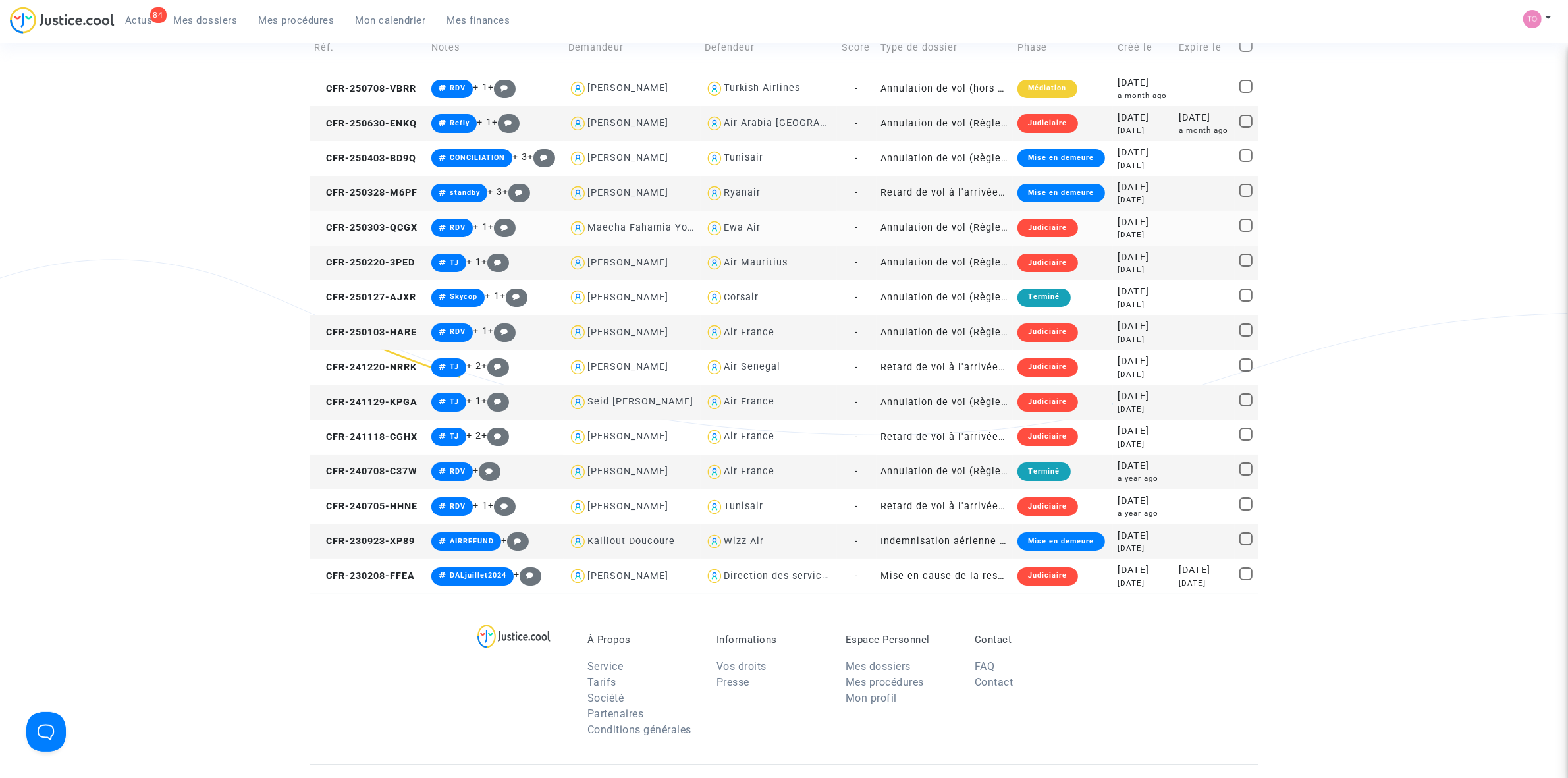
click at [736, 222] on div "Ewa Air" at bounding box center [741, 228] width 37 height 12
type textarea "YOUSSOUF @"Ewa Air""
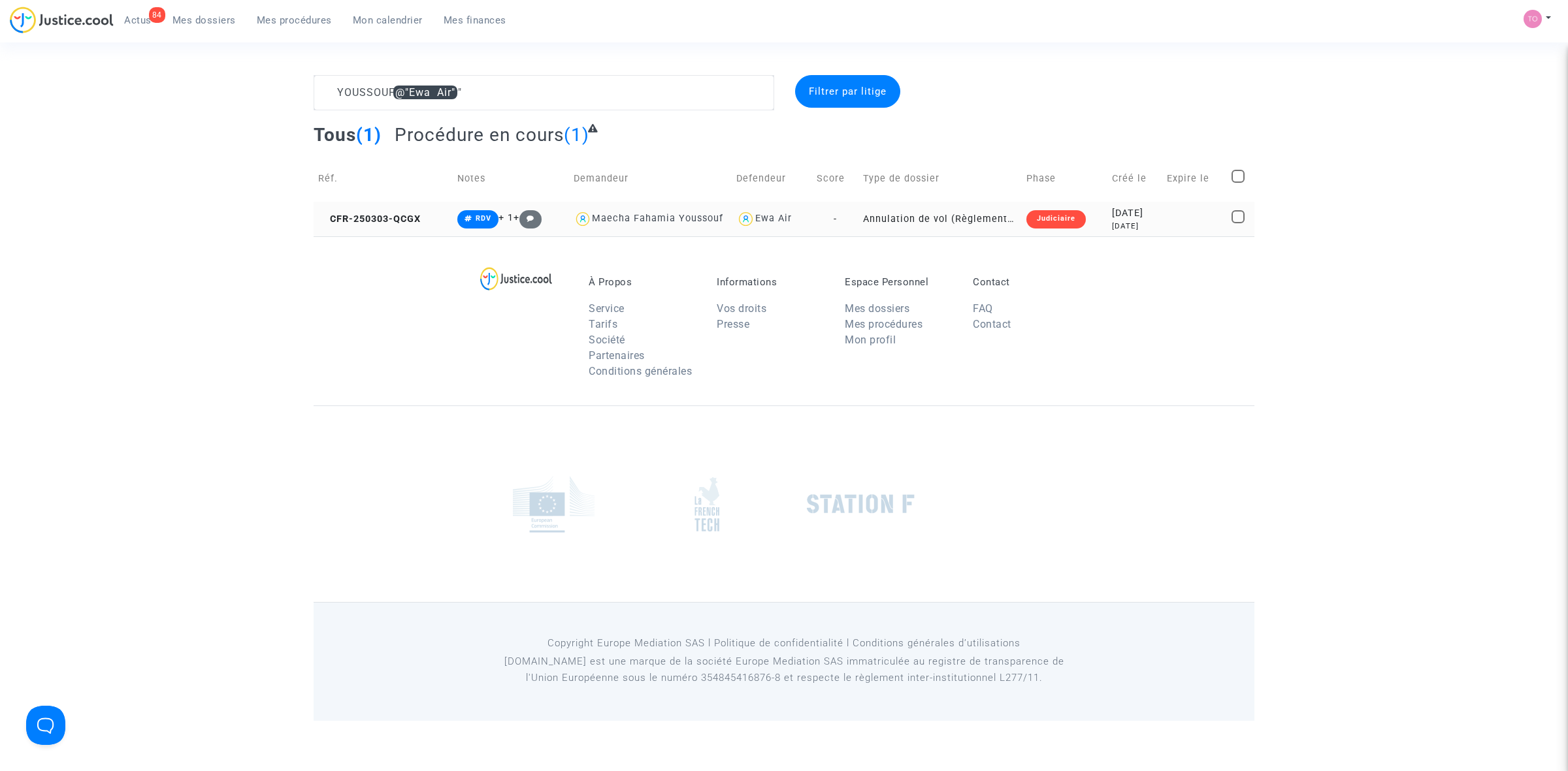
click at [1038, 219] on div "Judiciaire" at bounding box center [1056, 220] width 59 height 19
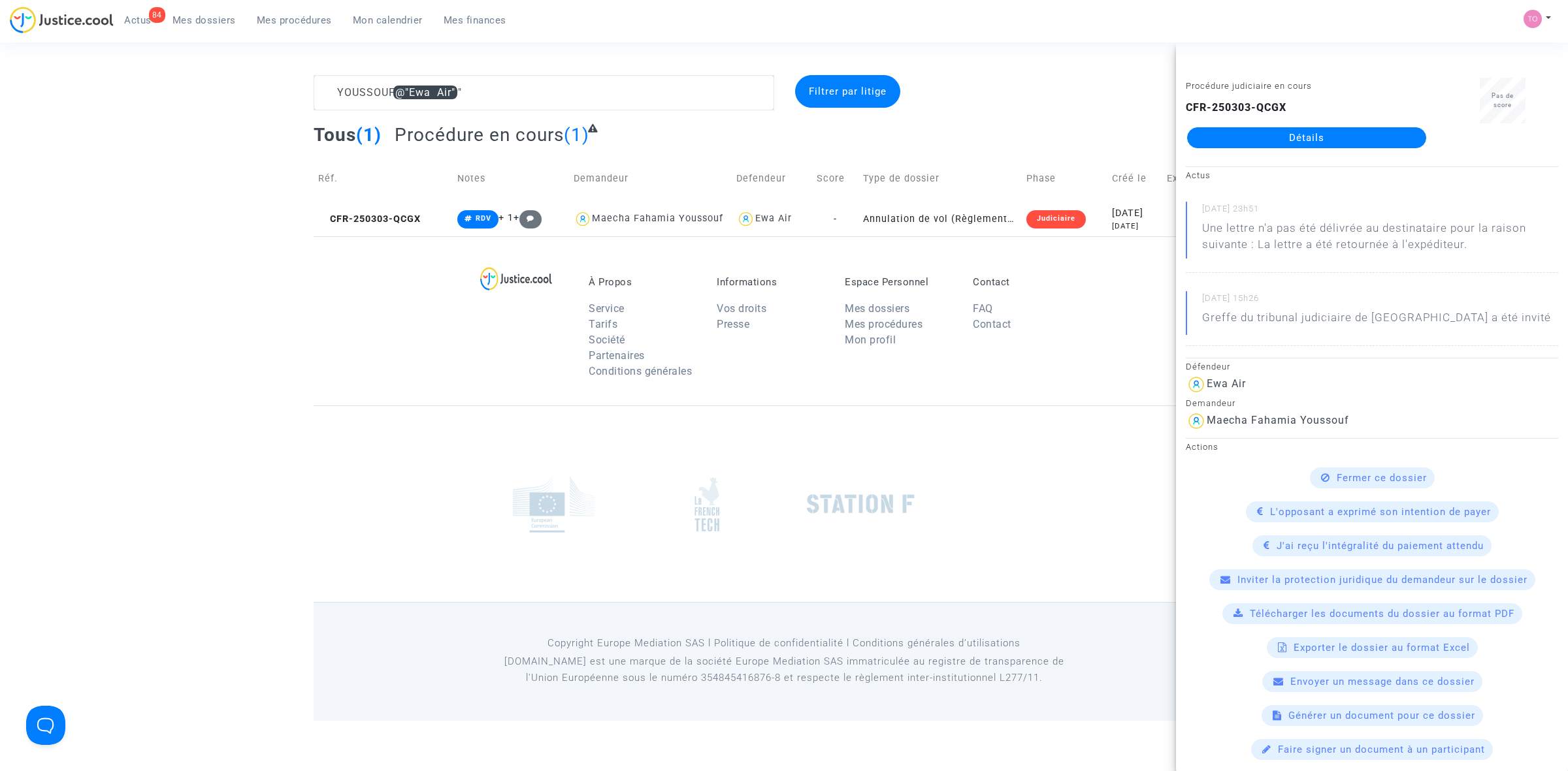
click at [210, 25] on span "Mes dossiers" at bounding box center [204, 20] width 64 height 11
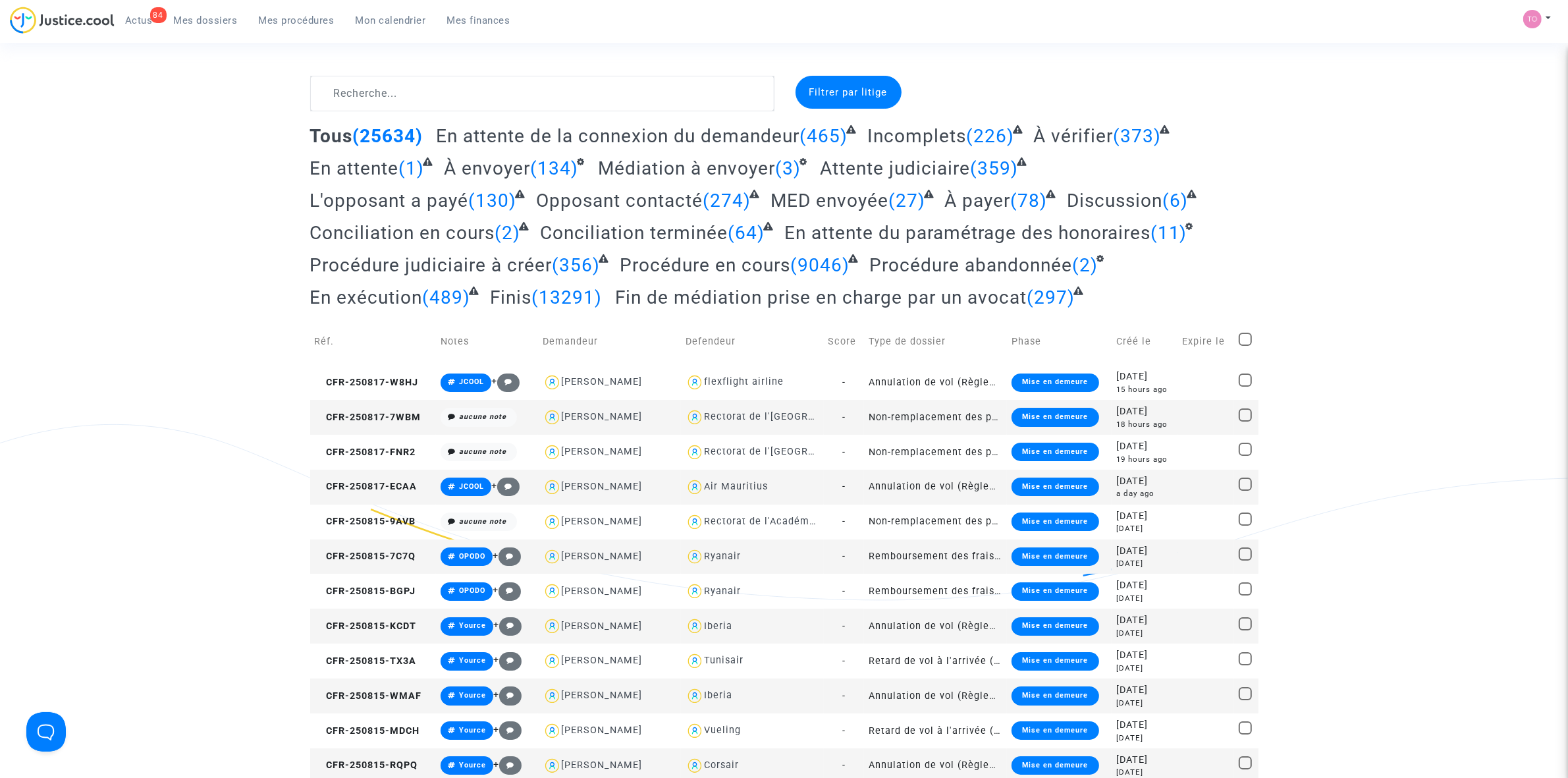
click at [408, 87] on textarea at bounding box center [542, 93] width 464 height 35
paste textarea "CFR-250707-JWBN"
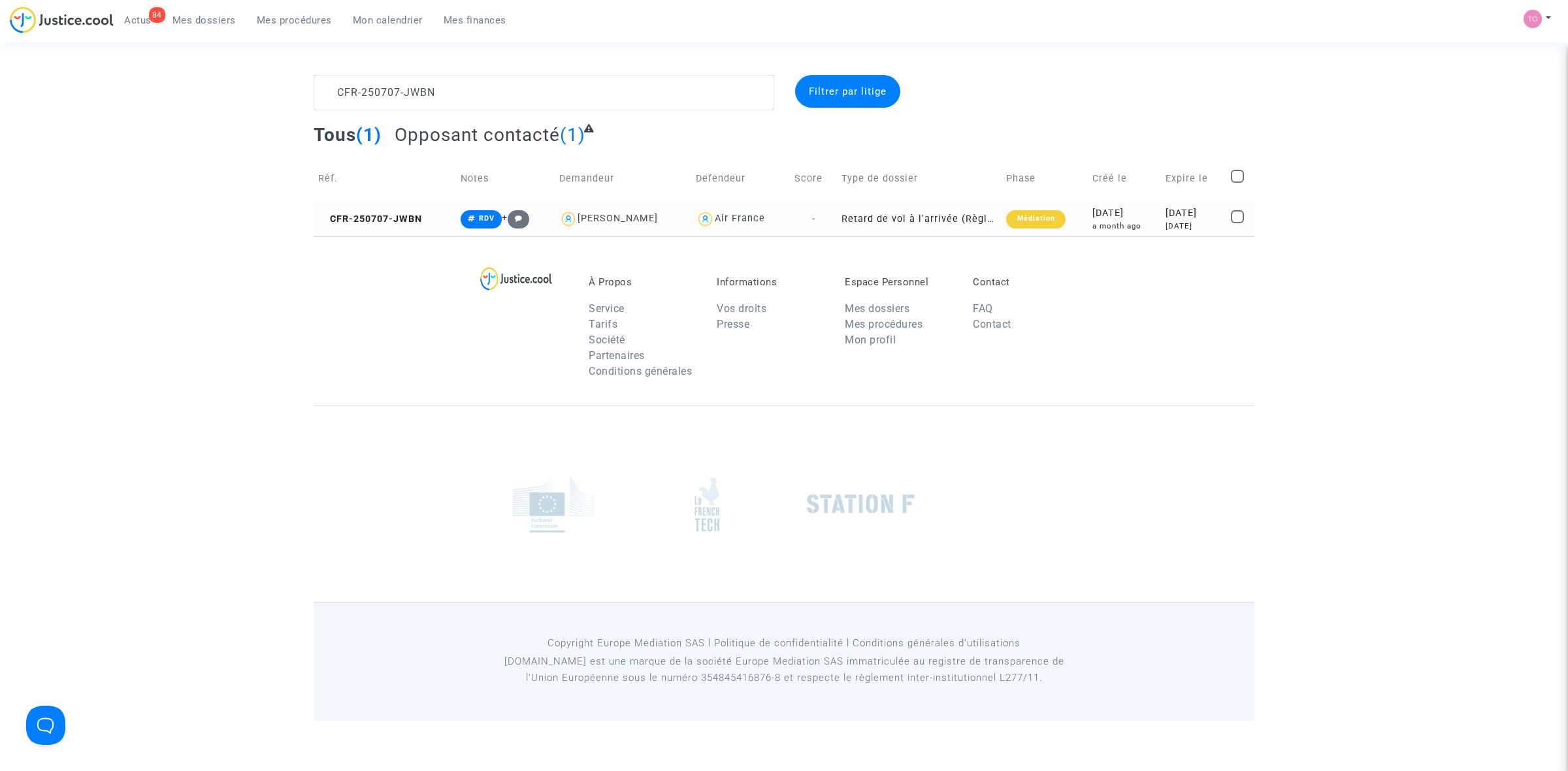
click at [1094, 217] on div "[DATE]" at bounding box center [1124, 214] width 64 height 14
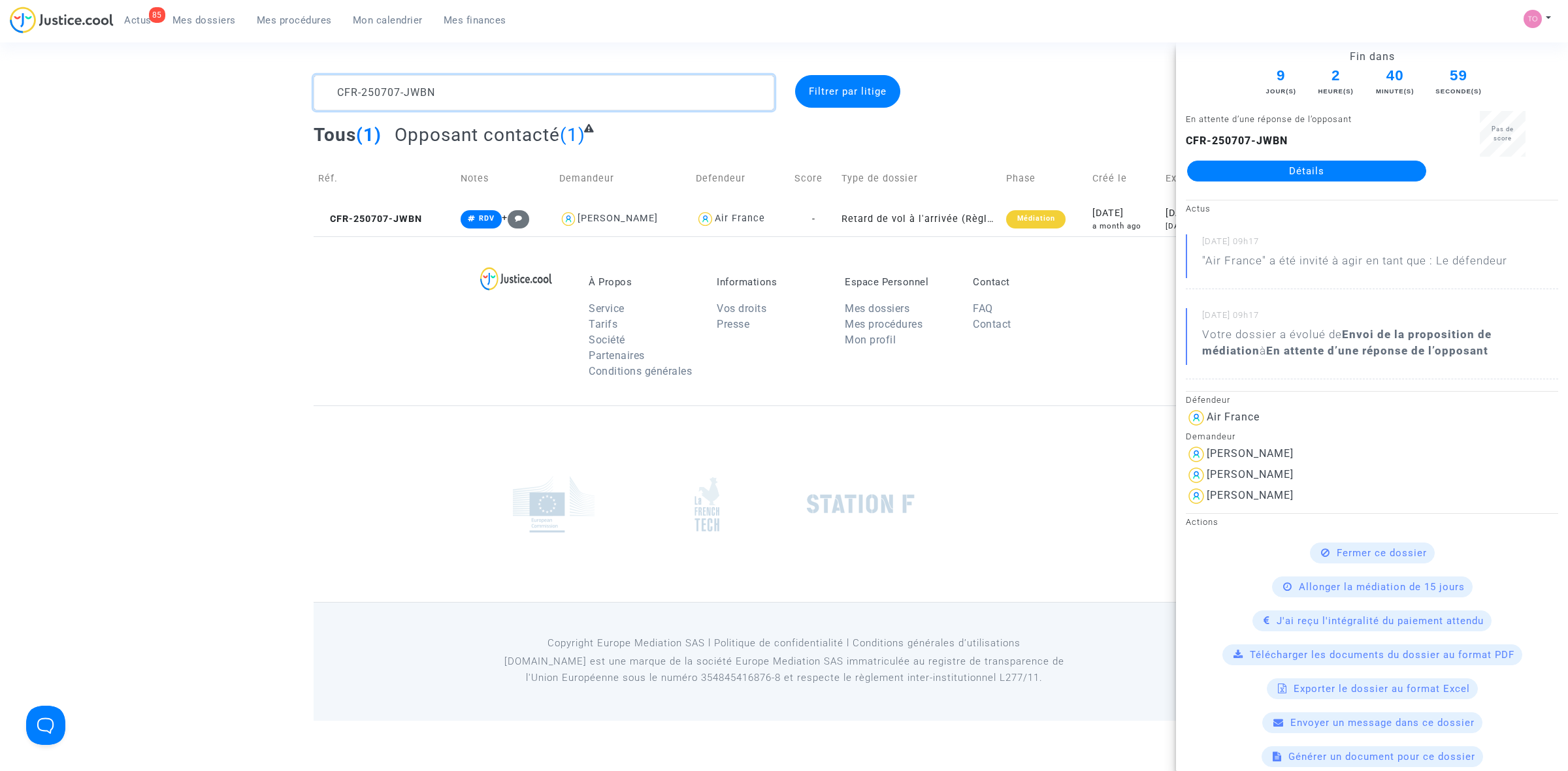
drag, startPoint x: 474, startPoint y: 99, endPoint x: 221, endPoint y: 82, distance: 253.6
click at [229, 82] on div "CFR-250707-JWBN Filtrer par litige Tous (1) Opposant contacté (1) Réf. Notes De…" at bounding box center [784, 156] width 1568 height 162
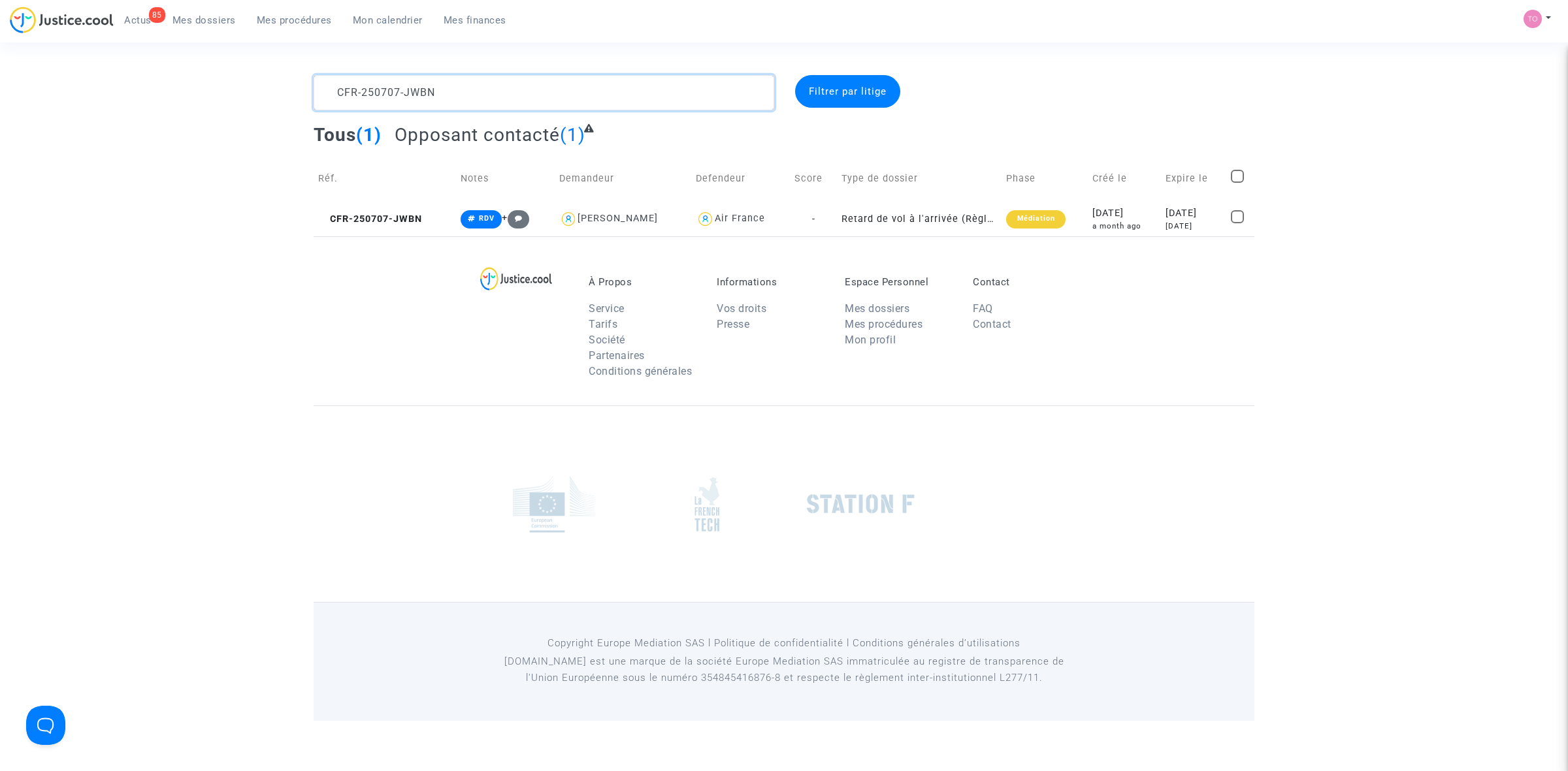
paste textarea "Lecomte"
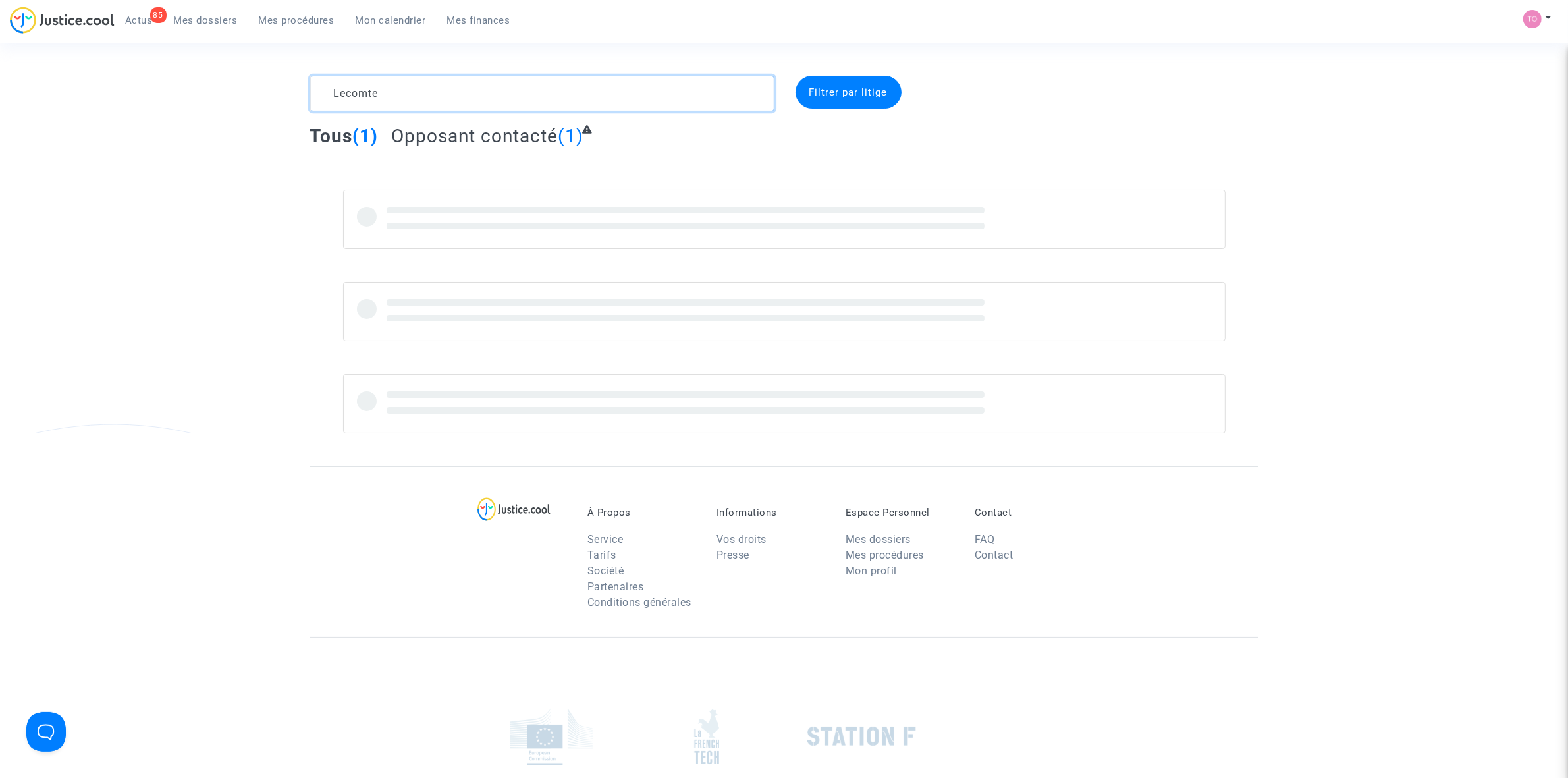
type textarea "Lecomte"
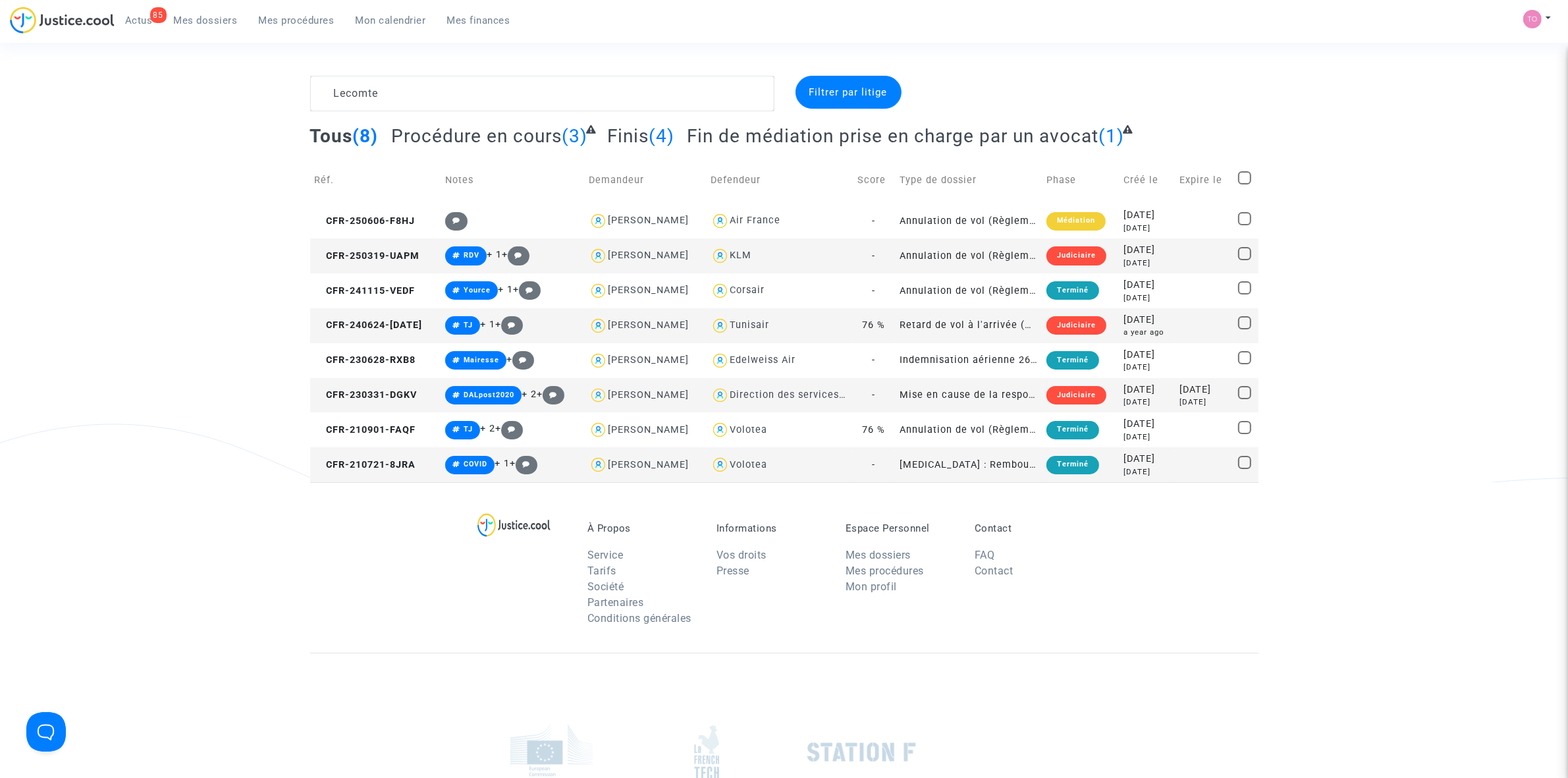
click at [97, 172] on div "Lecomte Filtrer par litige Tous (8) Procédure en cours (3) Finis (4) Fin de méd…" at bounding box center [784, 279] width 1568 height 406
click at [1069, 254] on div "Judiciaire" at bounding box center [1076, 255] width 60 height 19
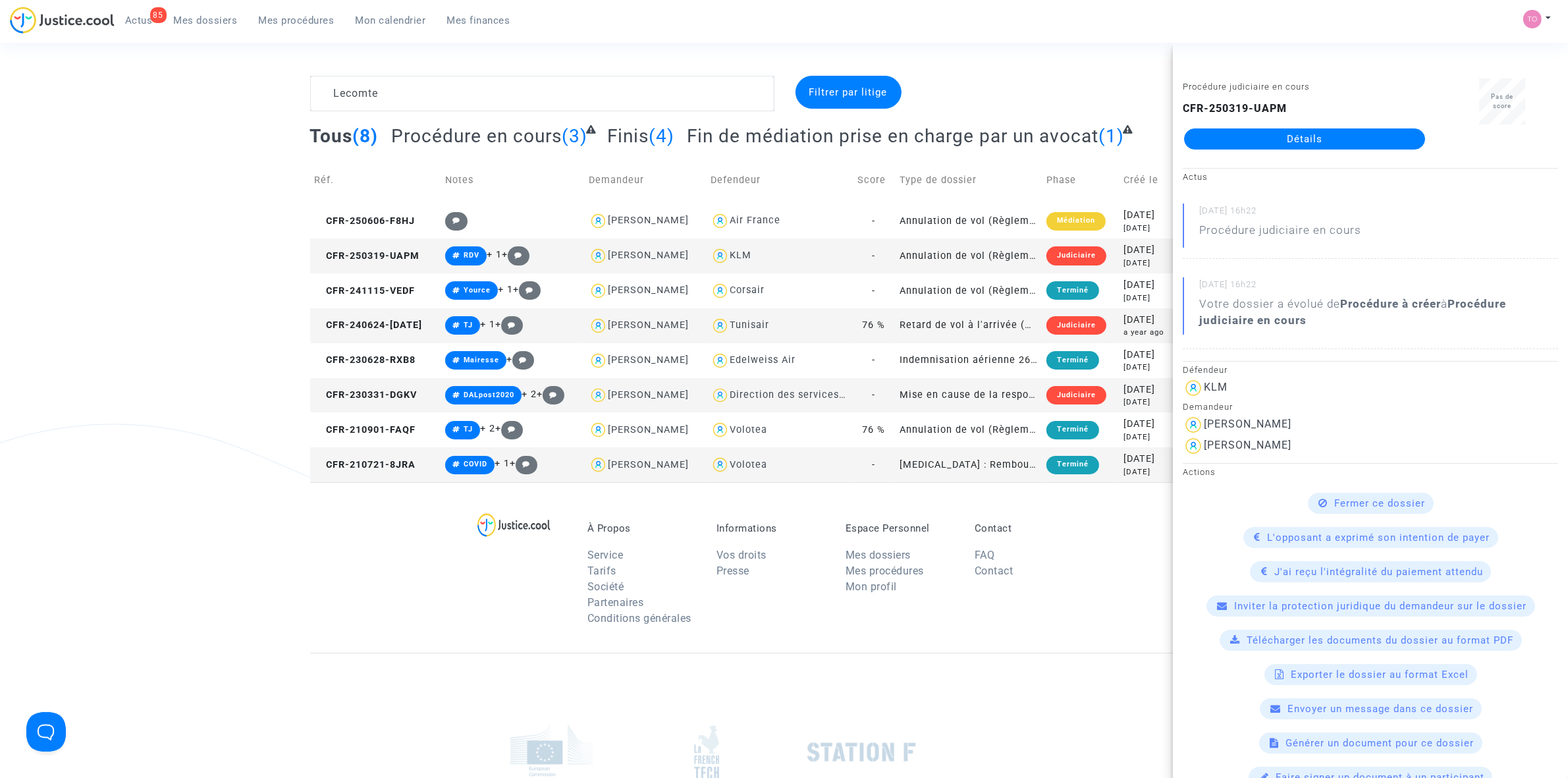
click at [1272, 133] on link "Détails" at bounding box center [1305, 139] width 241 height 21
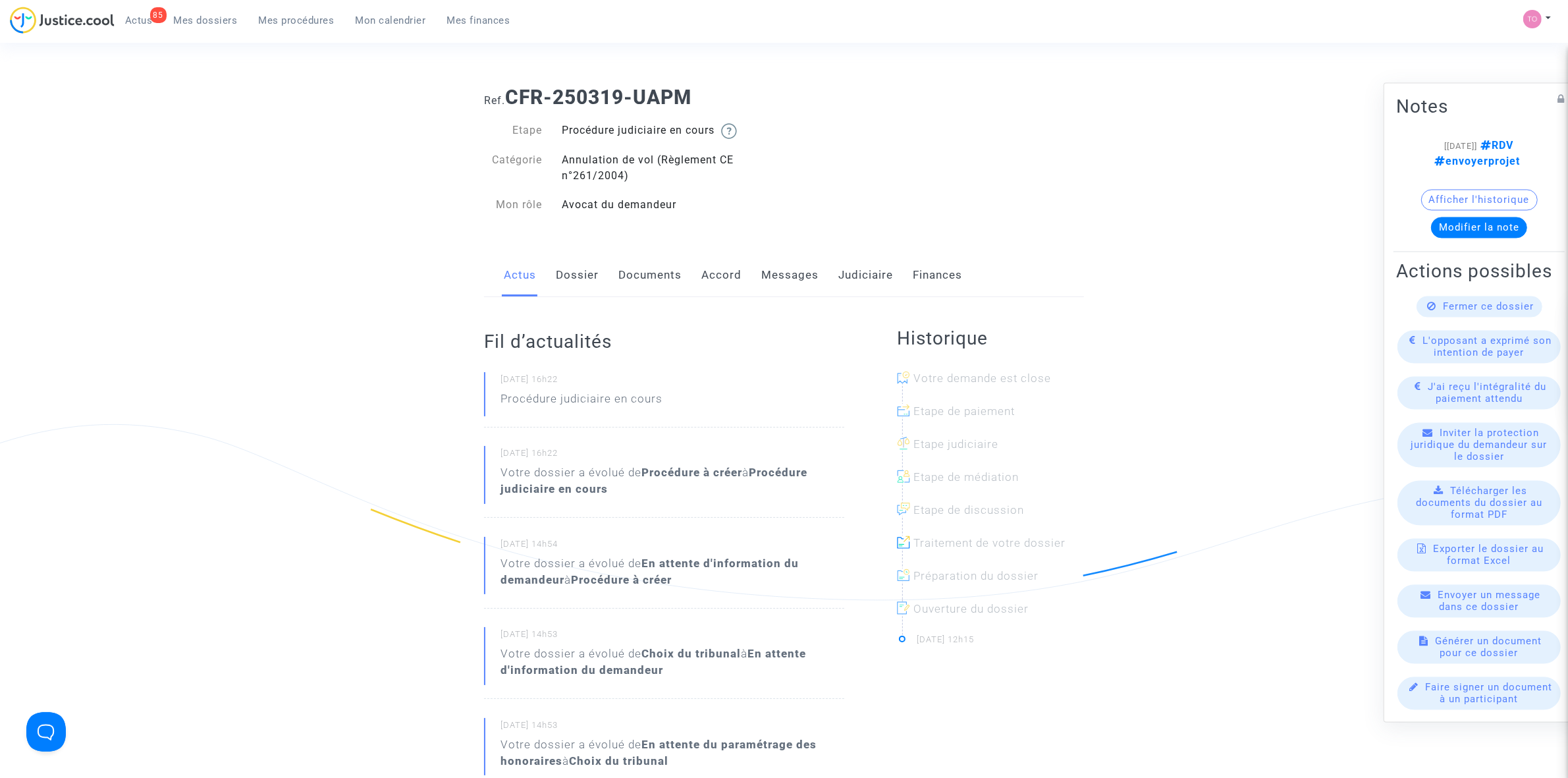
click at [718, 276] on link "Accord" at bounding box center [721, 276] width 40 height 43
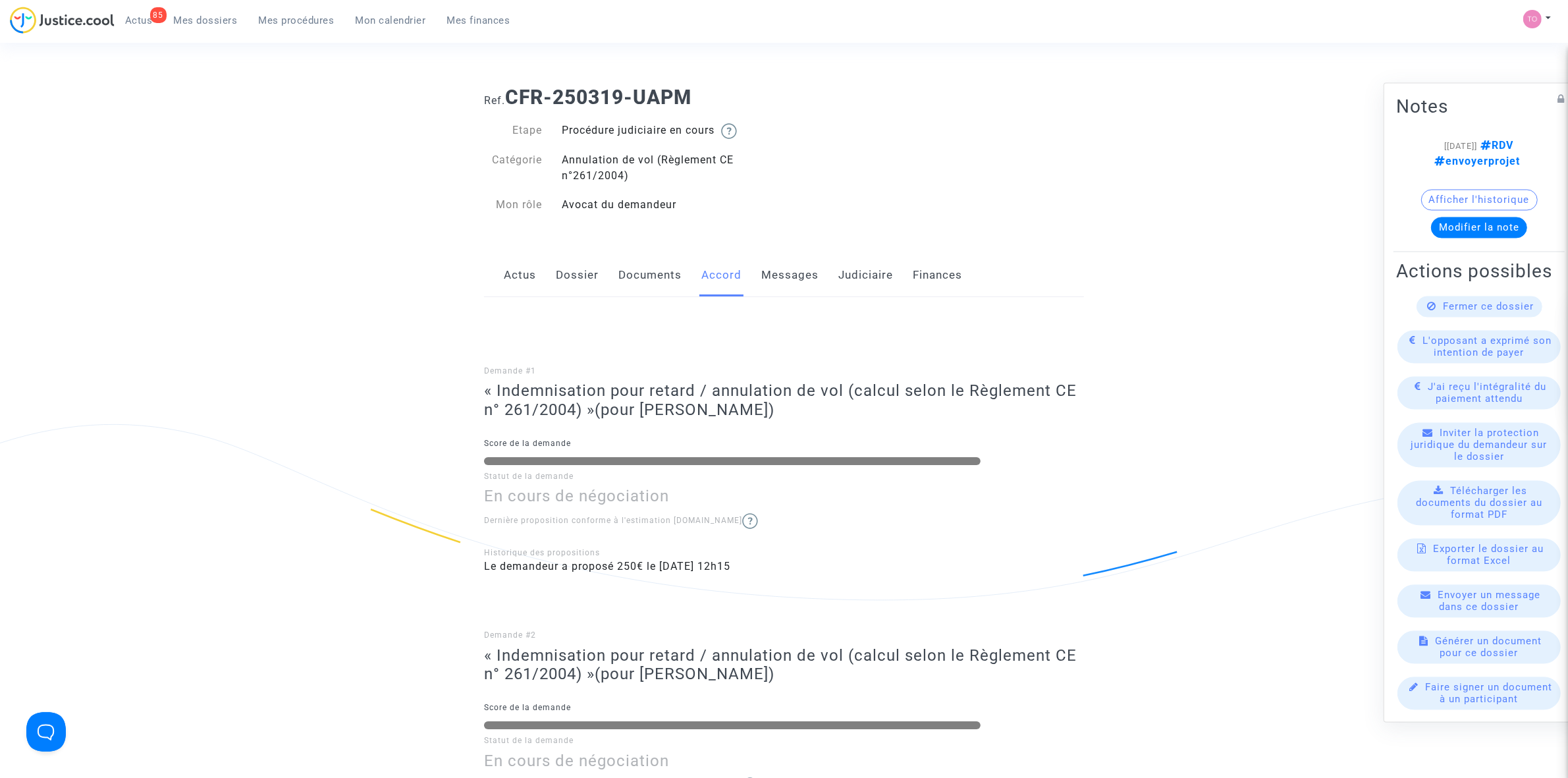
drag, startPoint x: 698, startPoint y: 95, endPoint x: 511, endPoint y: 99, distance: 187.0
click at [511, 99] on h1 "Ref. CFR-250319-UAPM" at bounding box center [784, 97] width 600 height 24
copy b "CFR-250319-UAPM"
click at [223, 217] on div "Ref. CFR-250319-UAPM Etape Procédure judiciaire en cours Catégorie Annulation d…" at bounding box center [784, 517] width 1568 height 883
click at [583, 272] on link "Dossier" at bounding box center [577, 276] width 43 height 43
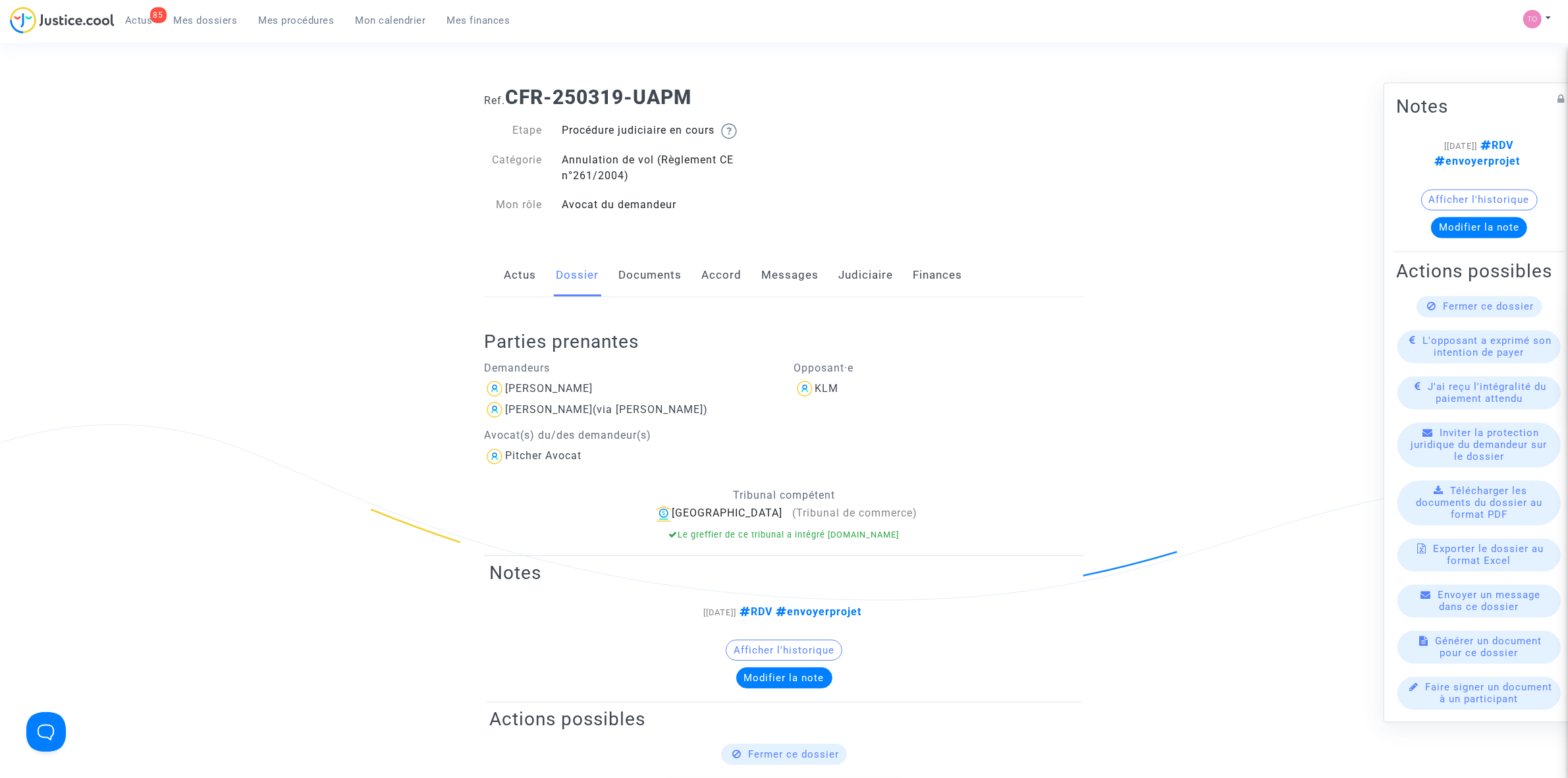
drag, startPoint x: 591, startPoint y: 387, endPoint x: 543, endPoint y: 396, distance: 48.8
click at [543, 396] on div "Emilie Jacquot" at bounding box center [629, 388] width 291 height 21
click at [594, 383] on div "Emilie Jacquot" at bounding box center [629, 388] width 291 height 21
drag, startPoint x: 602, startPoint y: 385, endPoint x: 508, endPoint y: 390, distance: 94.1
click at [508, 390] on div "Emilie Jacquot" at bounding box center [629, 388] width 291 height 21
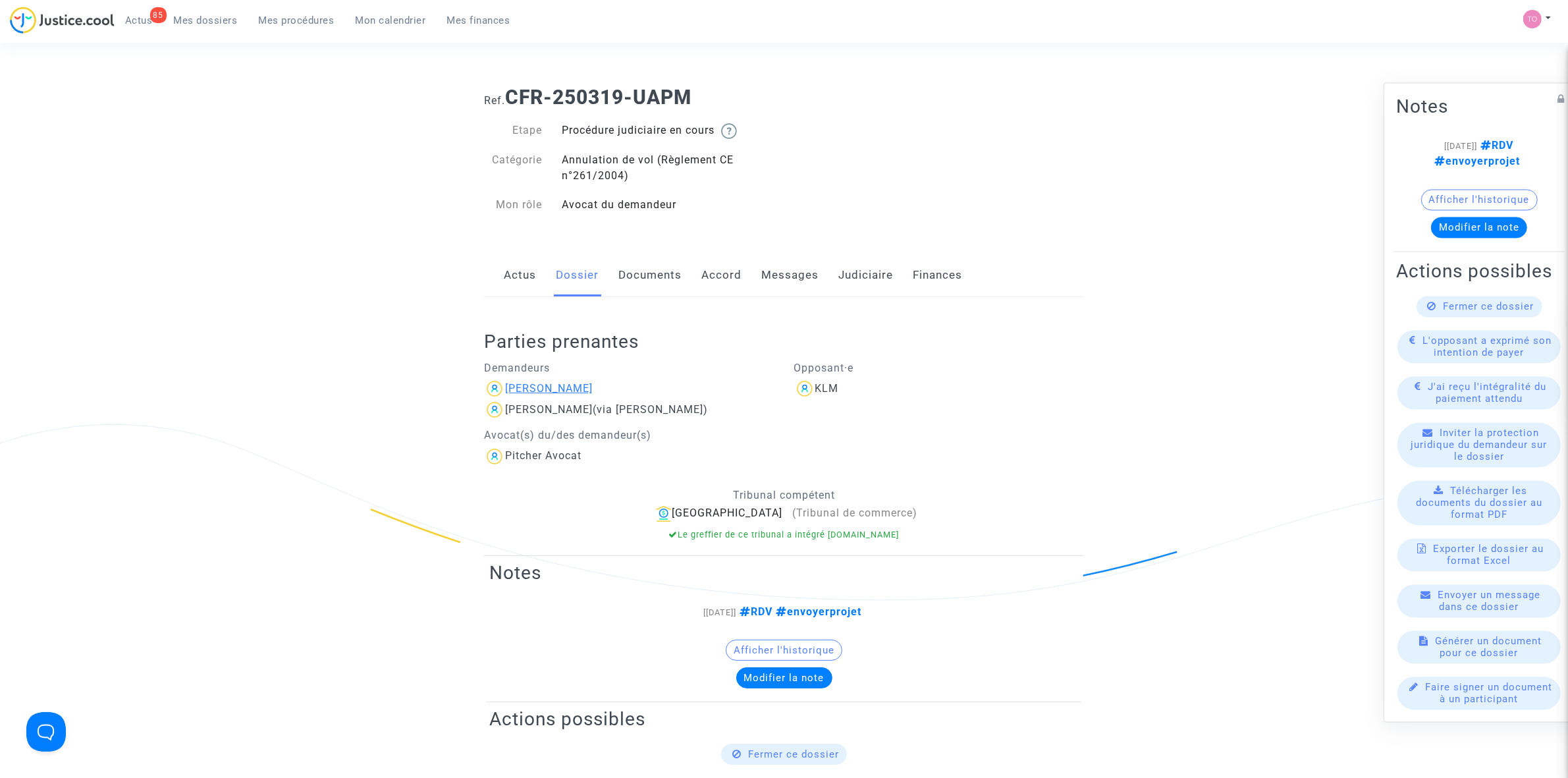
copy div "Emilie Jacquot"
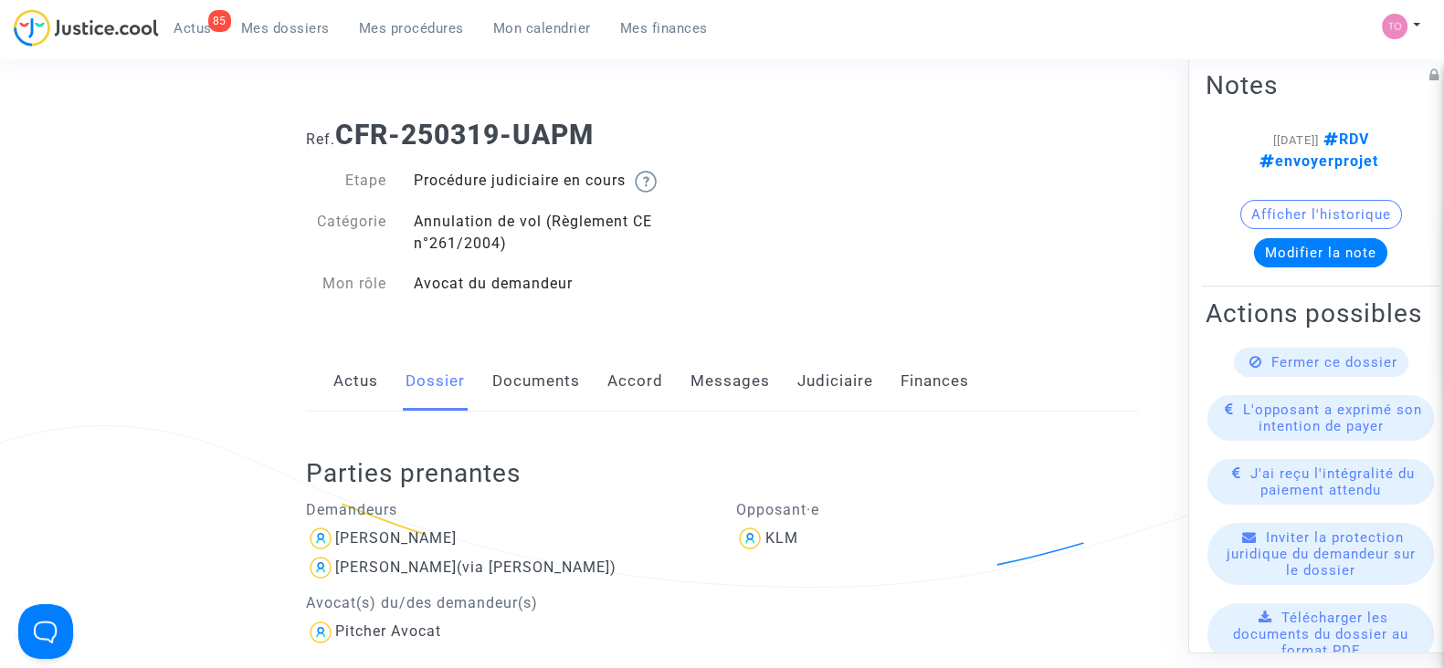
drag, startPoint x: 614, startPoint y: 131, endPoint x: 342, endPoint y: 121, distance: 272.3
click at [342, 121] on h1 "Ref. CFR-250319-UAPM" at bounding box center [722, 135] width 832 height 33
copy b "CFR-250319-UAPM"
click at [592, 381] on div "Actus Dossier Documents Accord Messages Judiciaire Finances" at bounding box center [722, 382] width 832 height 61
click at [614, 376] on link "Accord" at bounding box center [635, 382] width 56 height 60
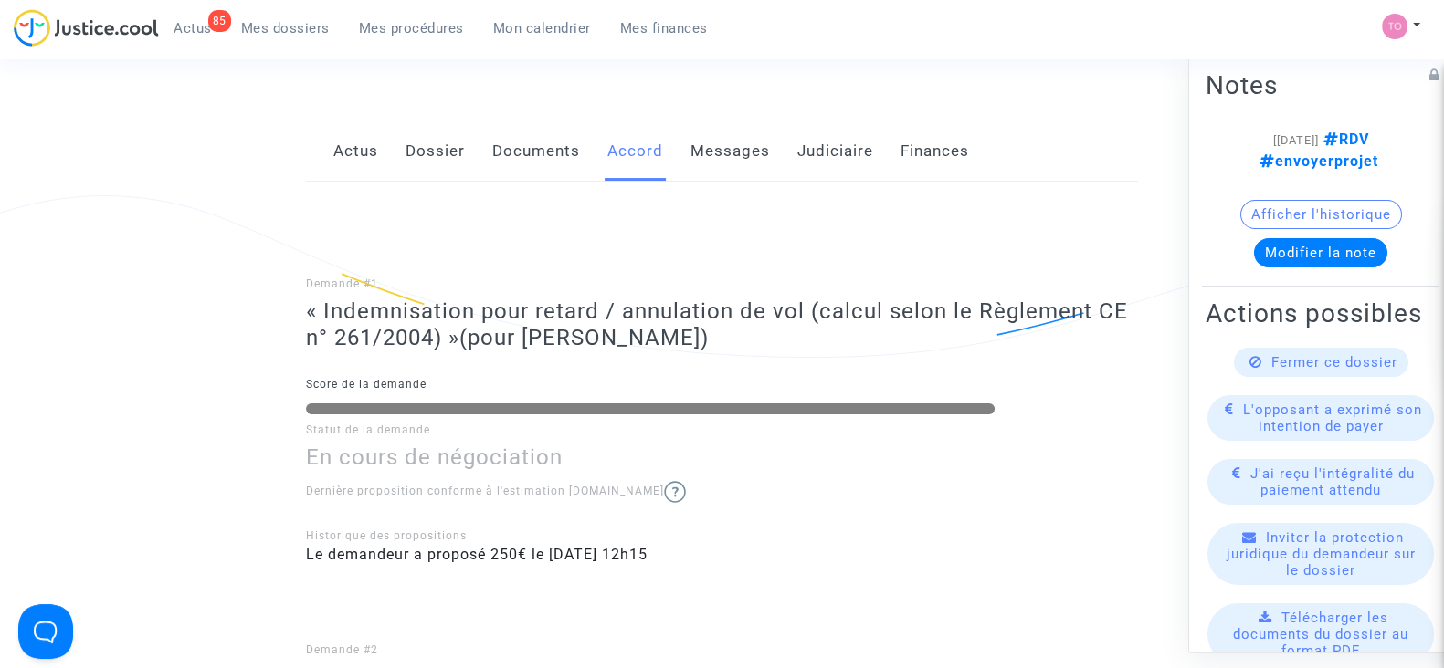
scroll to position [227, 0]
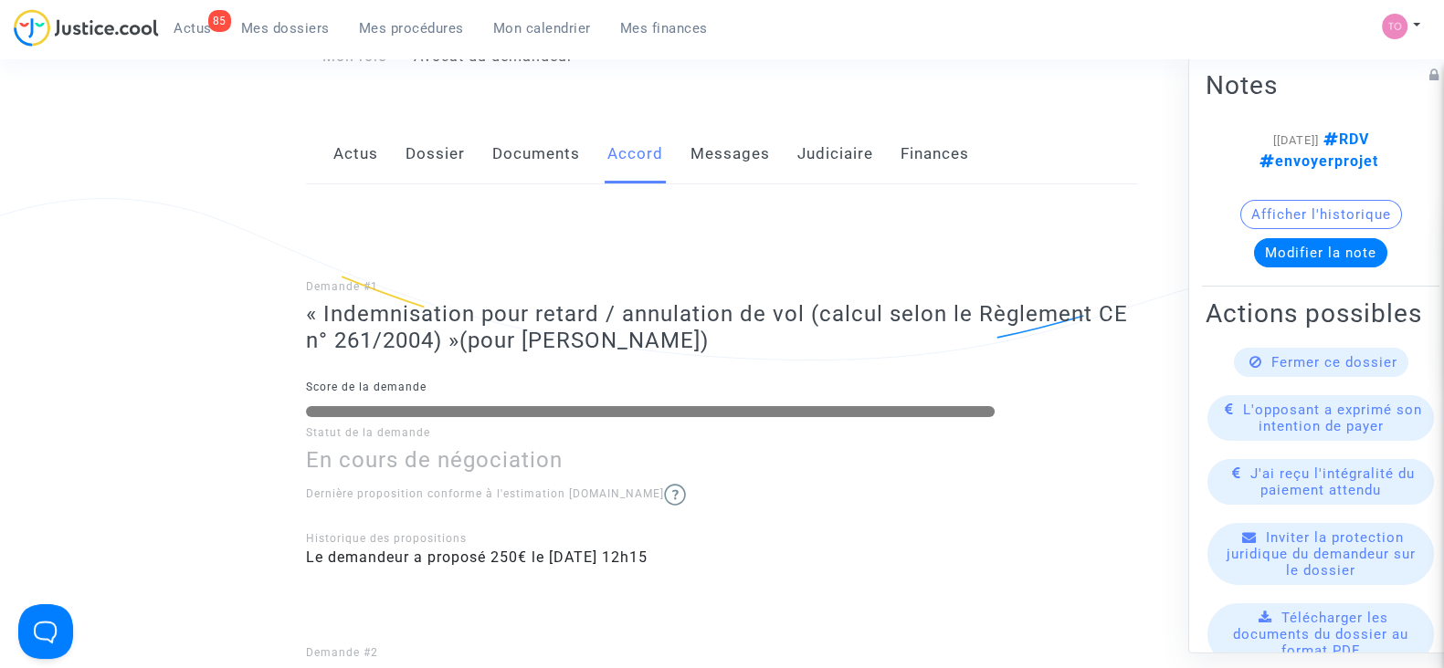
click at [530, 132] on link "Documents" at bounding box center [536, 154] width 88 height 60
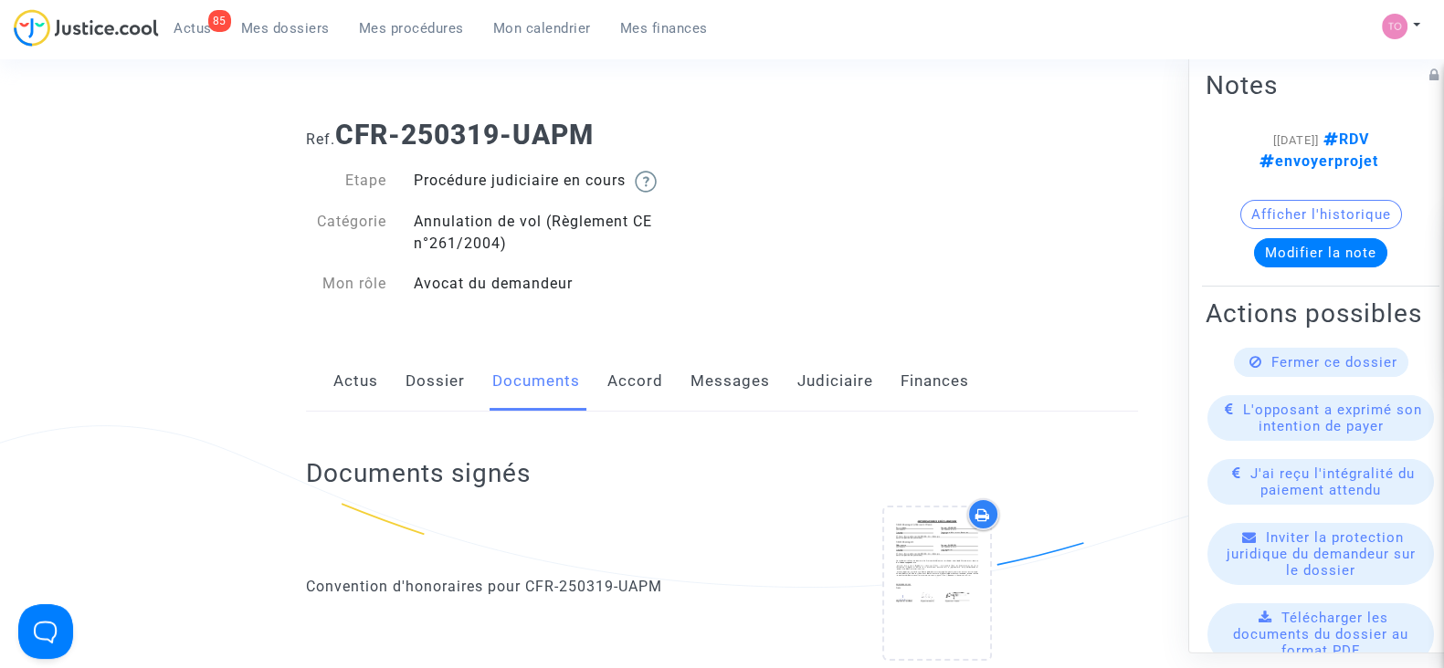
click at [832, 373] on link "Judiciaire" at bounding box center [835, 382] width 76 height 60
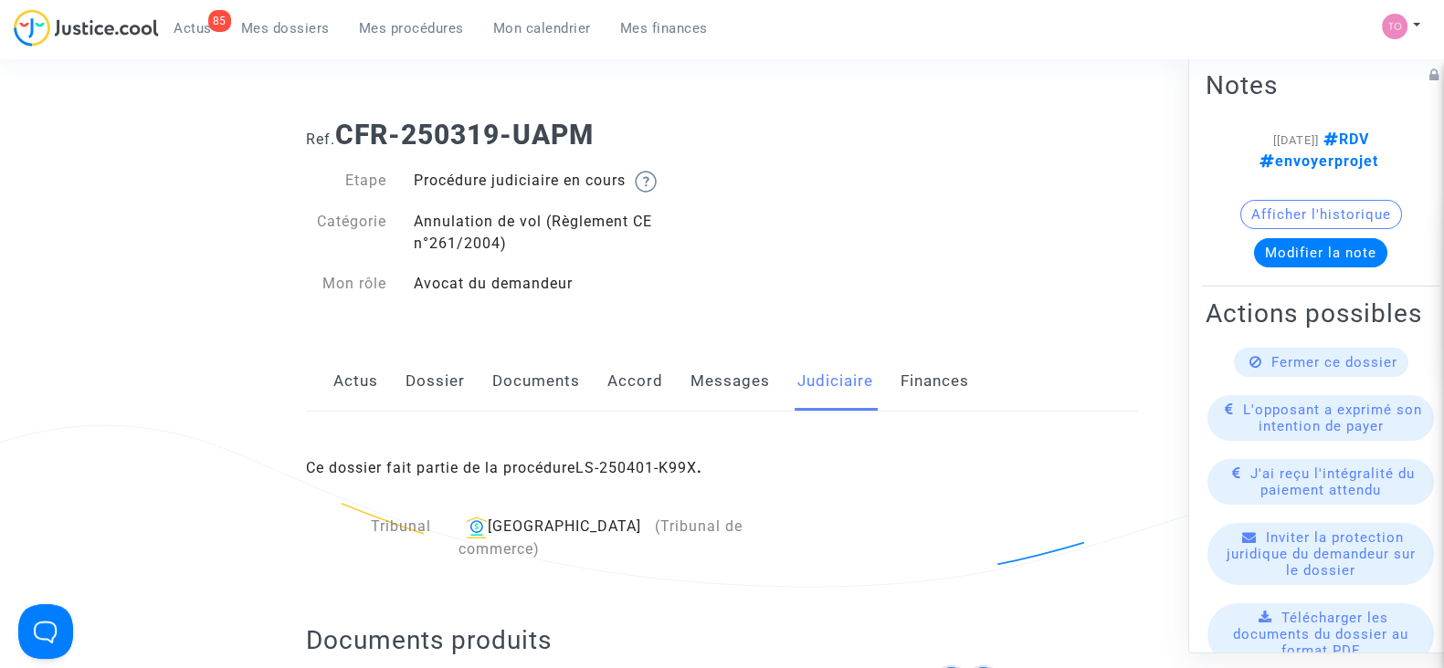
click at [625, 382] on link "Accord" at bounding box center [635, 382] width 56 height 60
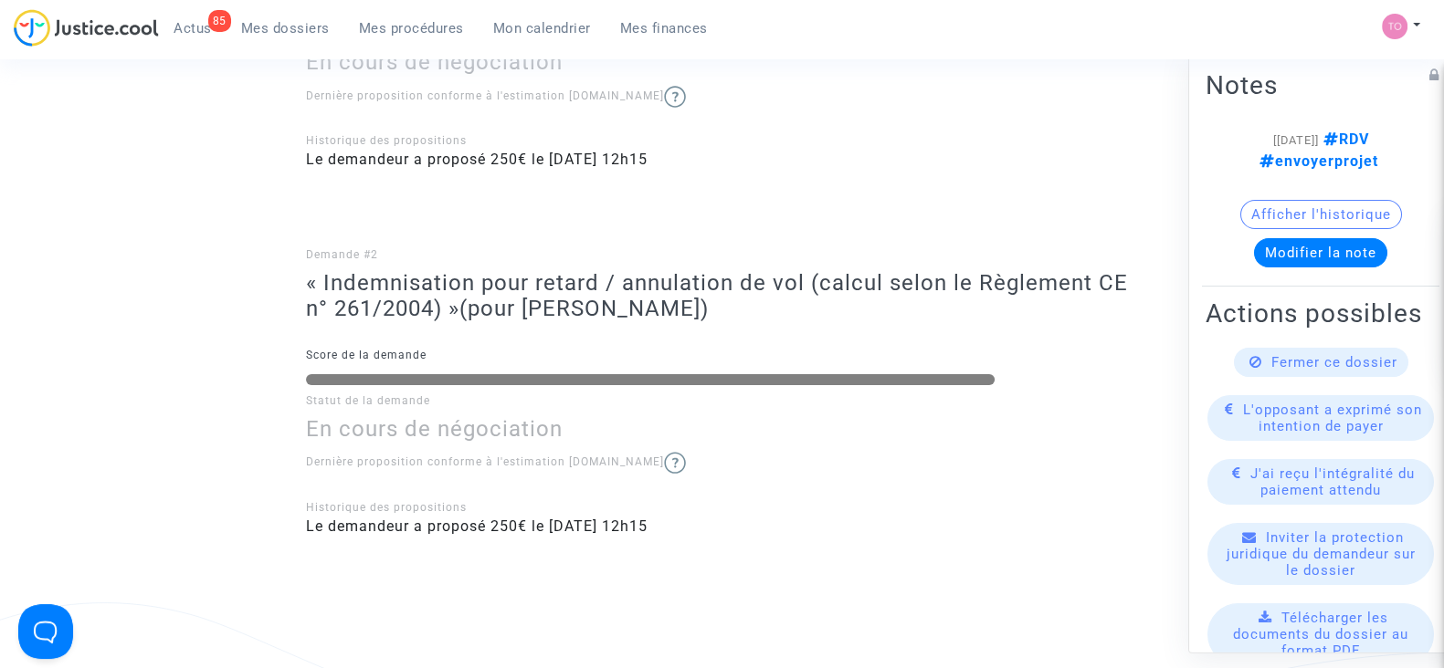
scroll to position [685, 0]
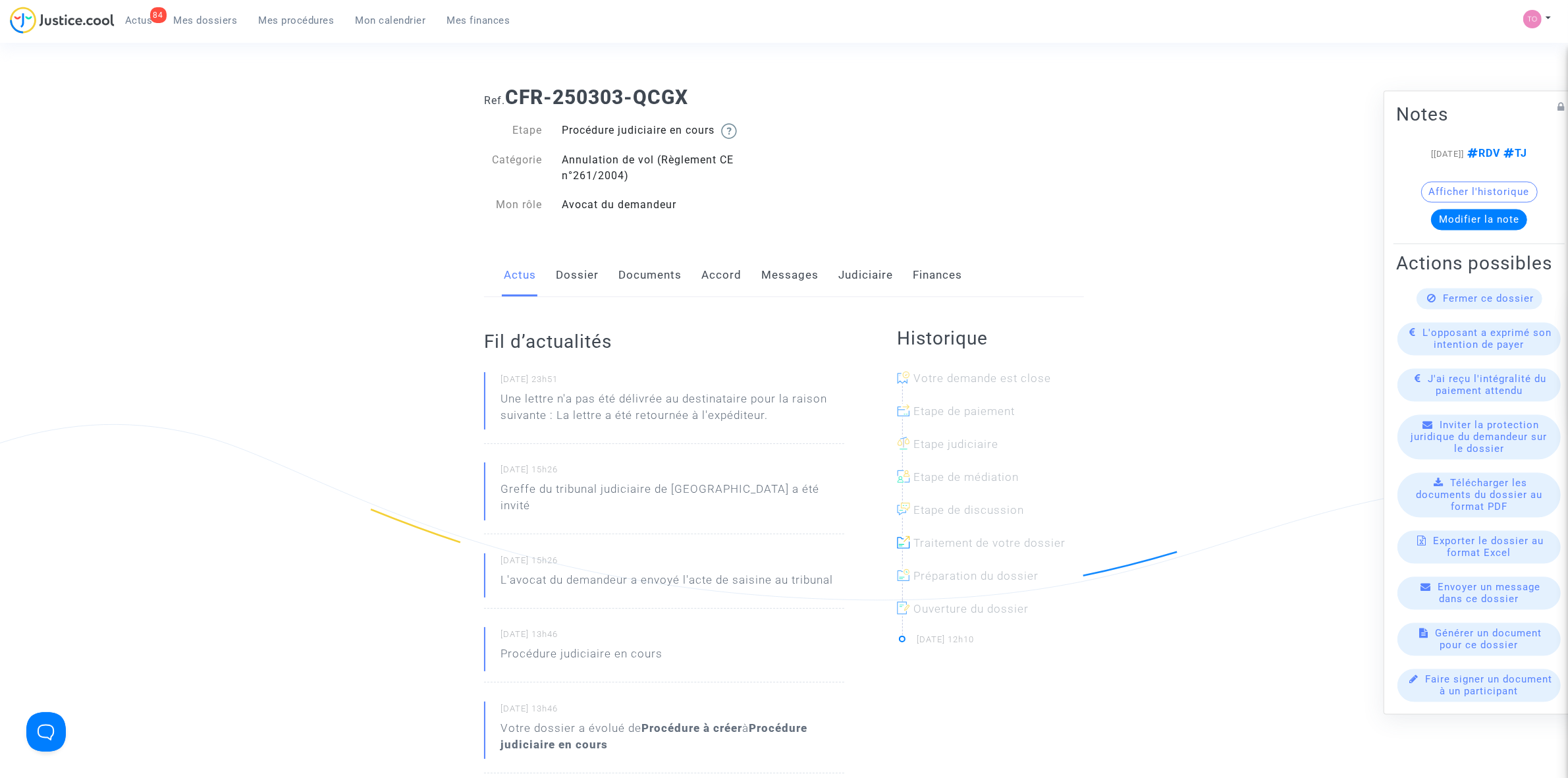
click at [901, 275] on div "Actus Dossier Documents Accord Messages Judiciaire Finances" at bounding box center [784, 276] width 600 height 44
click at [884, 274] on link "Judiciaire" at bounding box center [866, 276] width 55 height 43
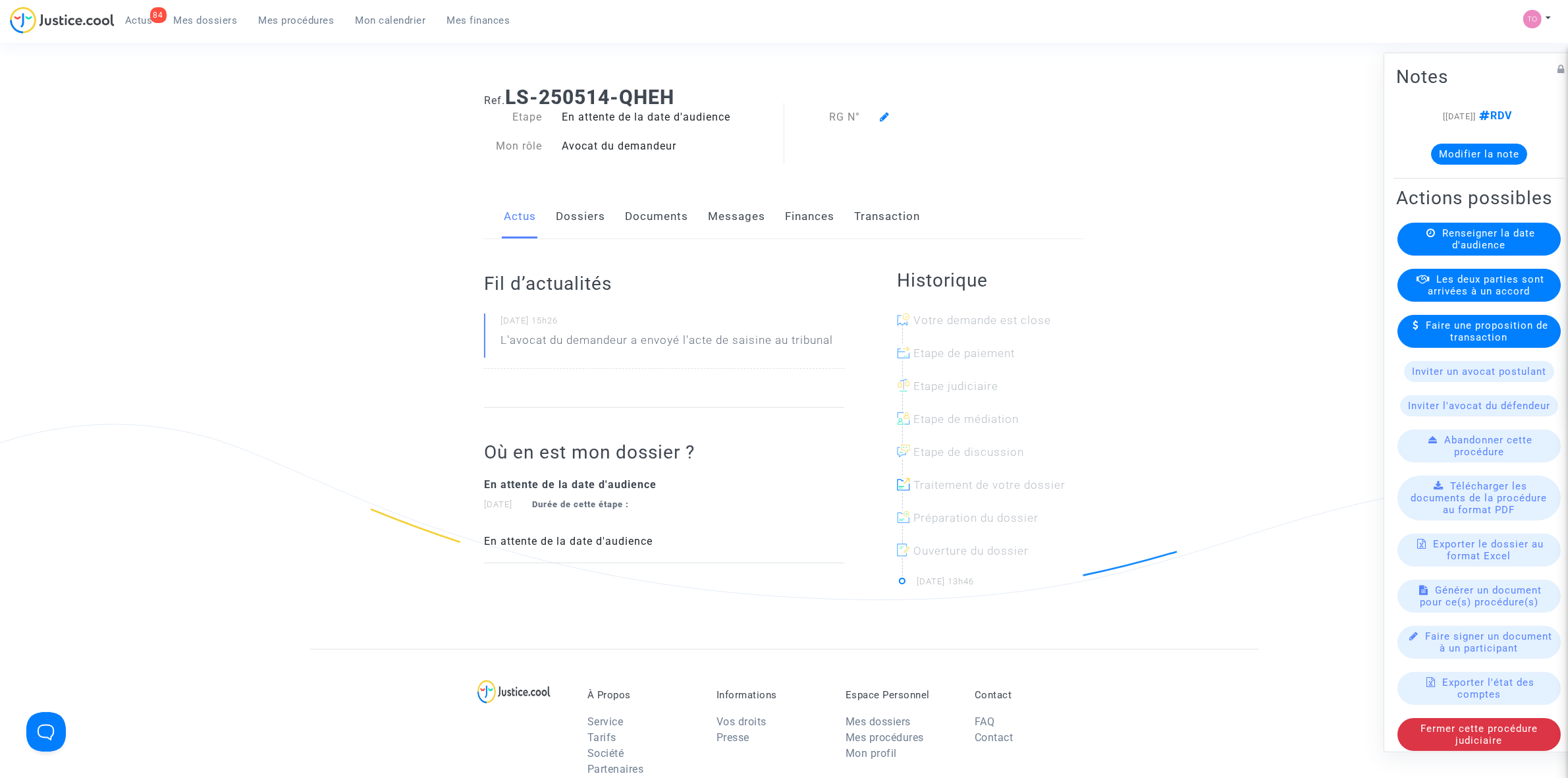
click at [1466, 250] on span "Renseigner la date d'audience" at bounding box center [1489, 238] width 93 height 24
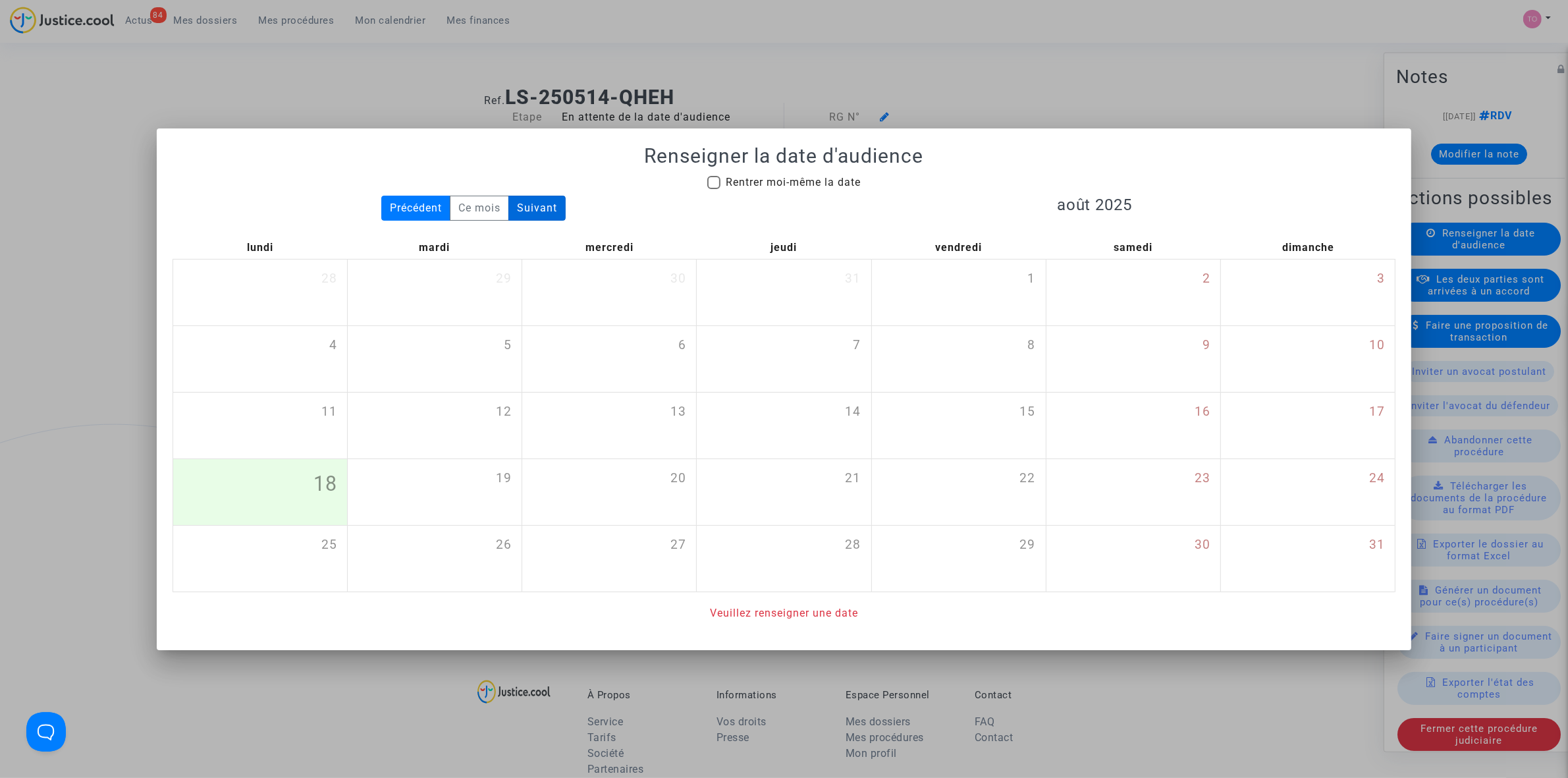
click at [534, 203] on div "Suivant" at bounding box center [537, 208] width 57 height 25
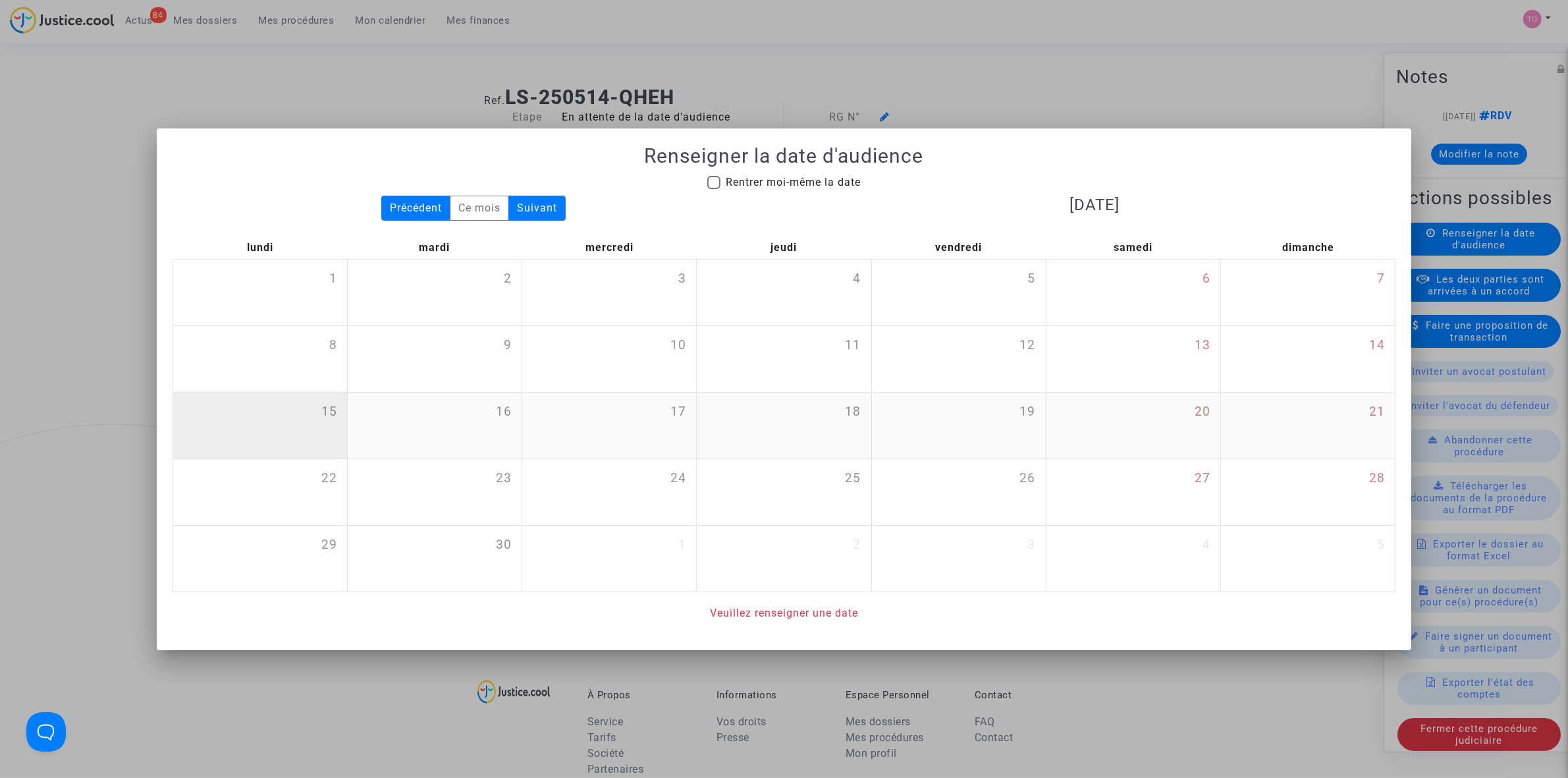
click at [305, 413] on div "15" at bounding box center [260, 425] width 174 height 66
click at [254, 436] on div "15" at bounding box center [260, 425] width 174 height 66
click at [712, 181] on span at bounding box center [714, 183] width 13 height 13
click at [713, 189] on input "Rentrer moi-même la date" at bounding box center [713, 189] width 1 height 1
checkbox input "true"
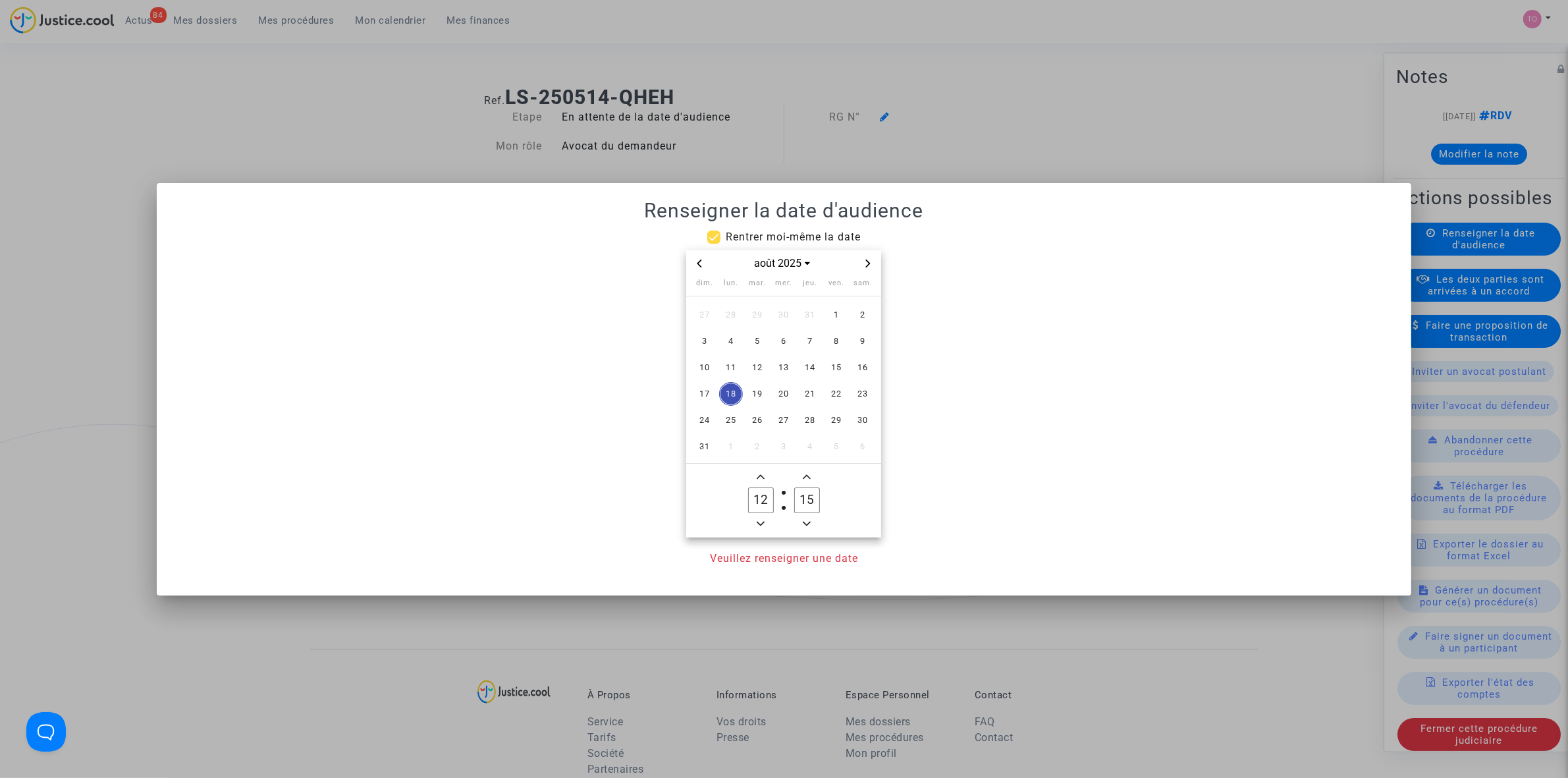
click at [867, 260] on icon "Next month" at bounding box center [868, 263] width 4 height 8
click at [729, 367] on span "15" at bounding box center [731, 367] width 24 height 24
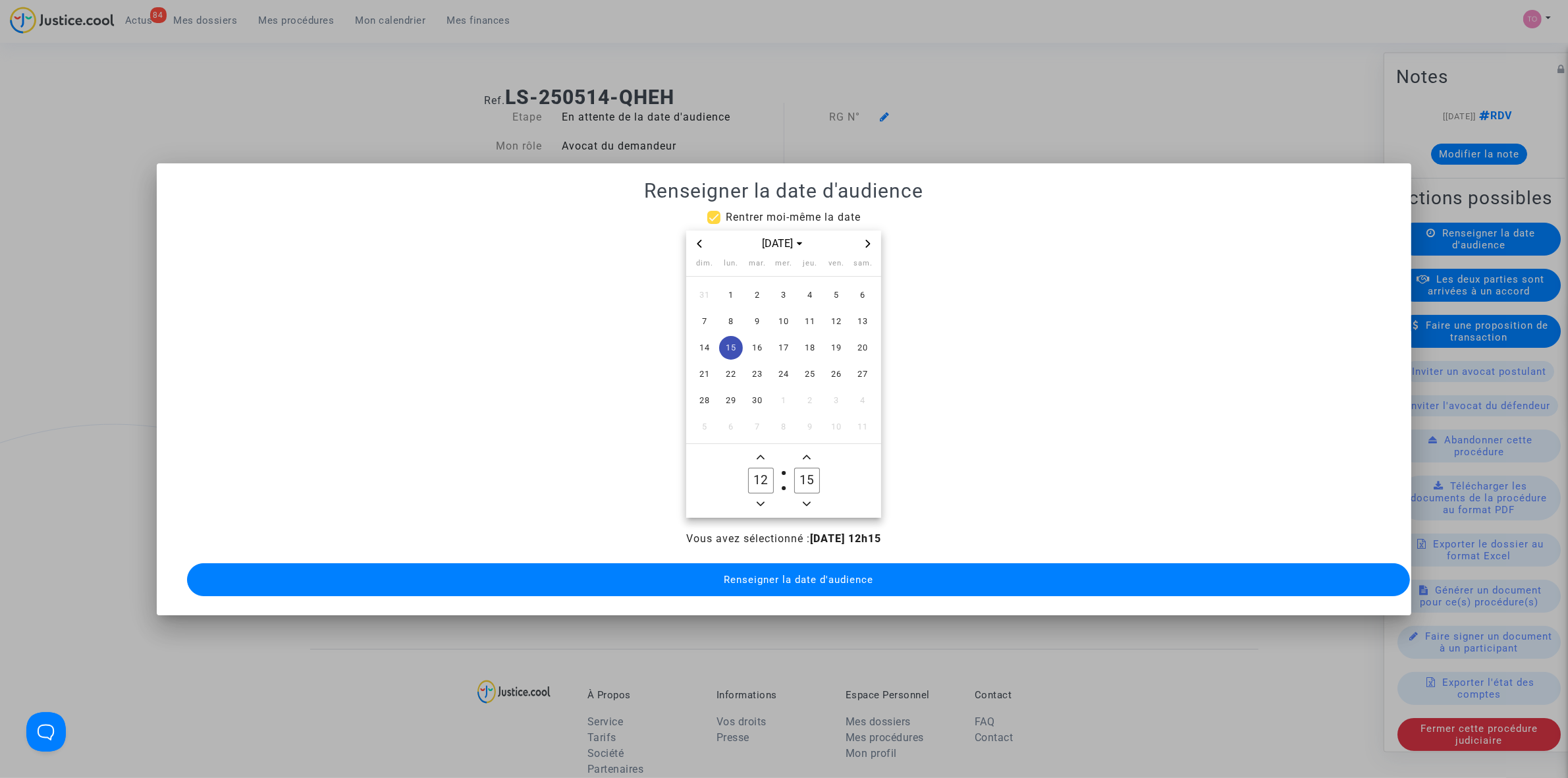
click at [759, 500] on icon "Minus a hour" at bounding box center [760, 504] width 8 height 8
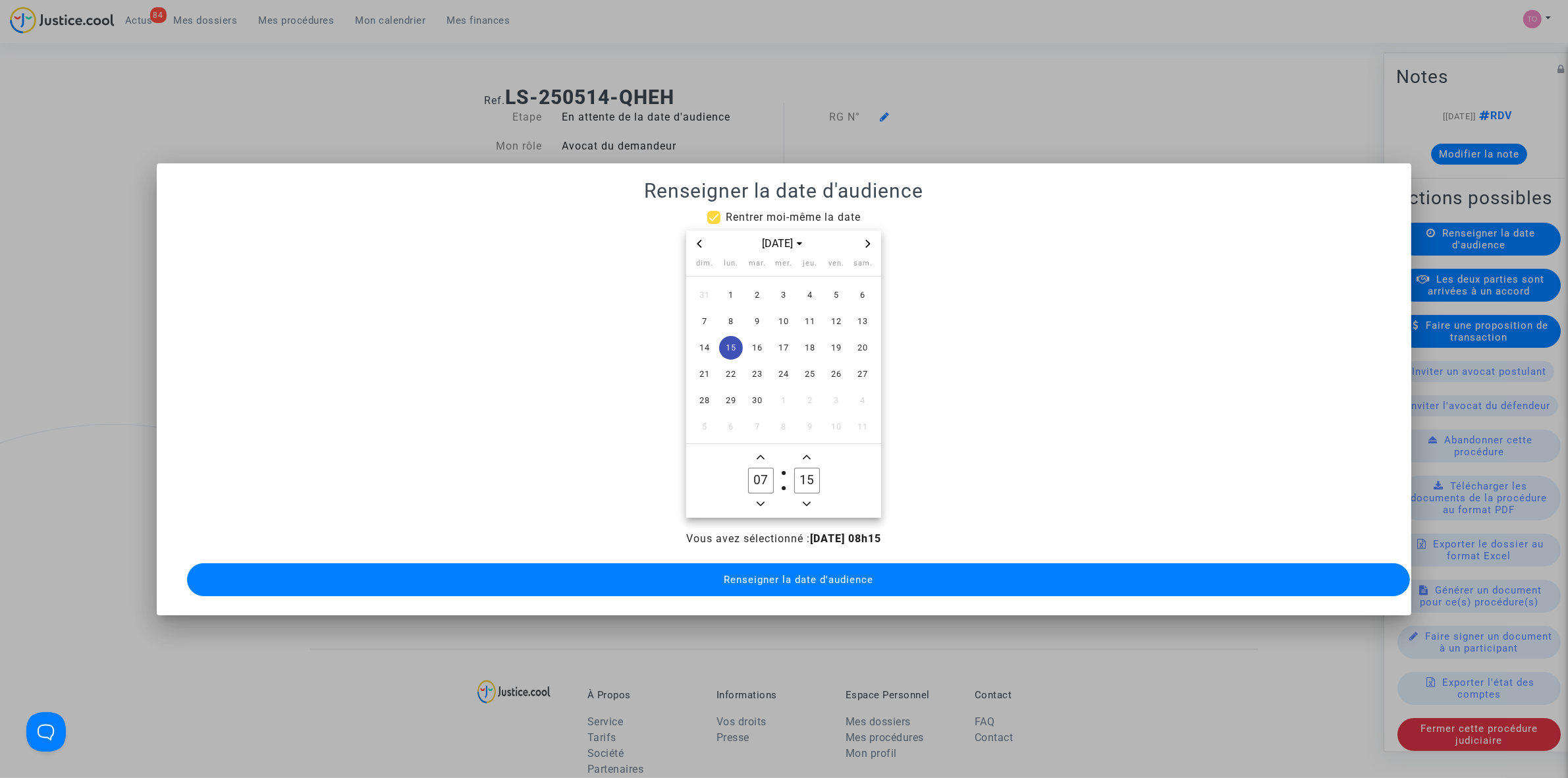
click at [759, 500] on icon "Minus a hour" at bounding box center [760, 504] width 8 height 8
click at [761, 455] on span "Add a hour" at bounding box center [761, 458] width 16 height 16
click at [765, 453] on span "Add a hour" at bounding box center [761, 458] width 16 height 16
type input "08"
click at [808, 500] on icon "Minus a minute" at bounding box center [806, 504] width 8 height 8
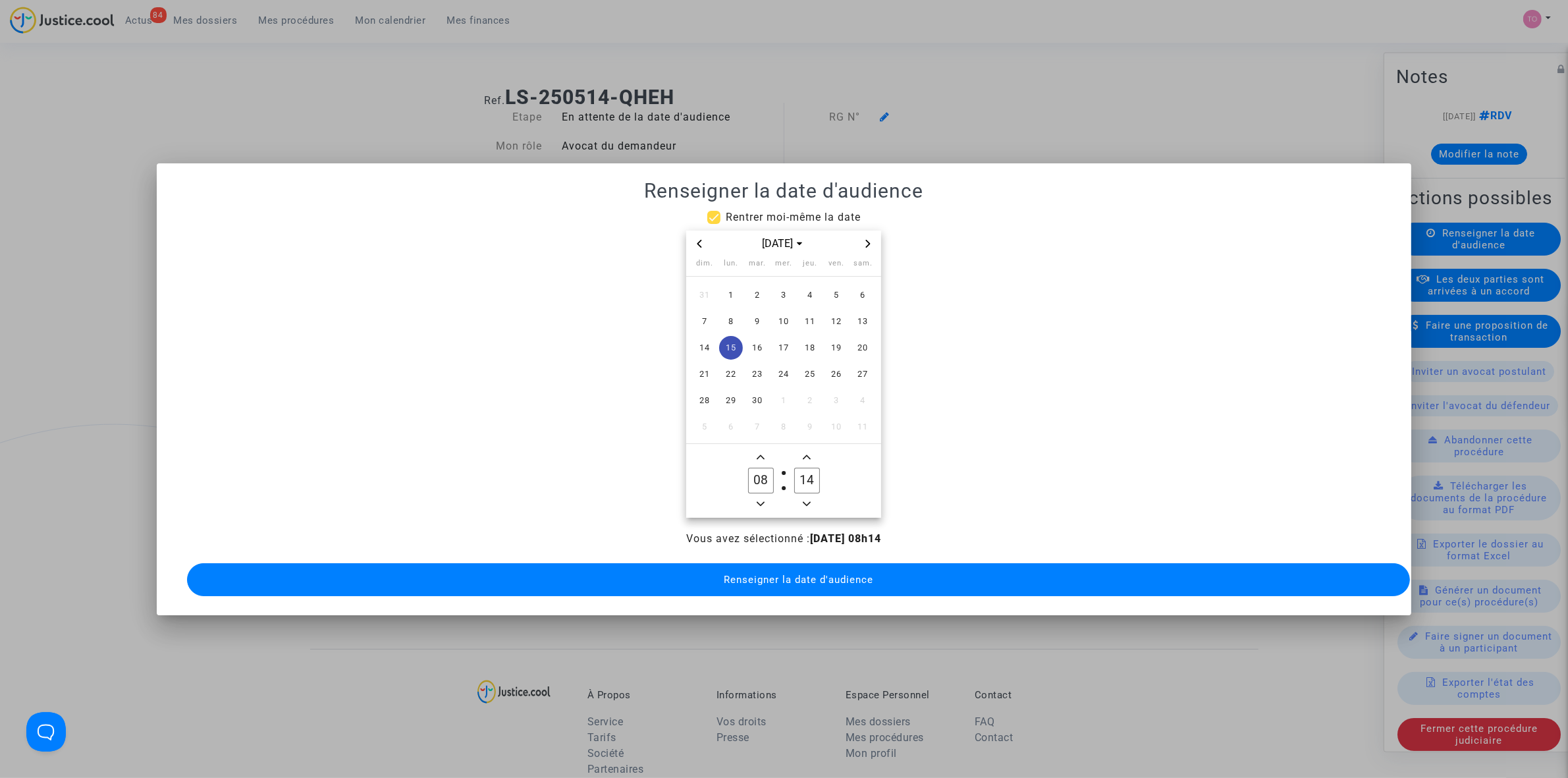
click at [808, 500] on icon "Minus a minute" at bounding box center [806, 504] width 8 height 8
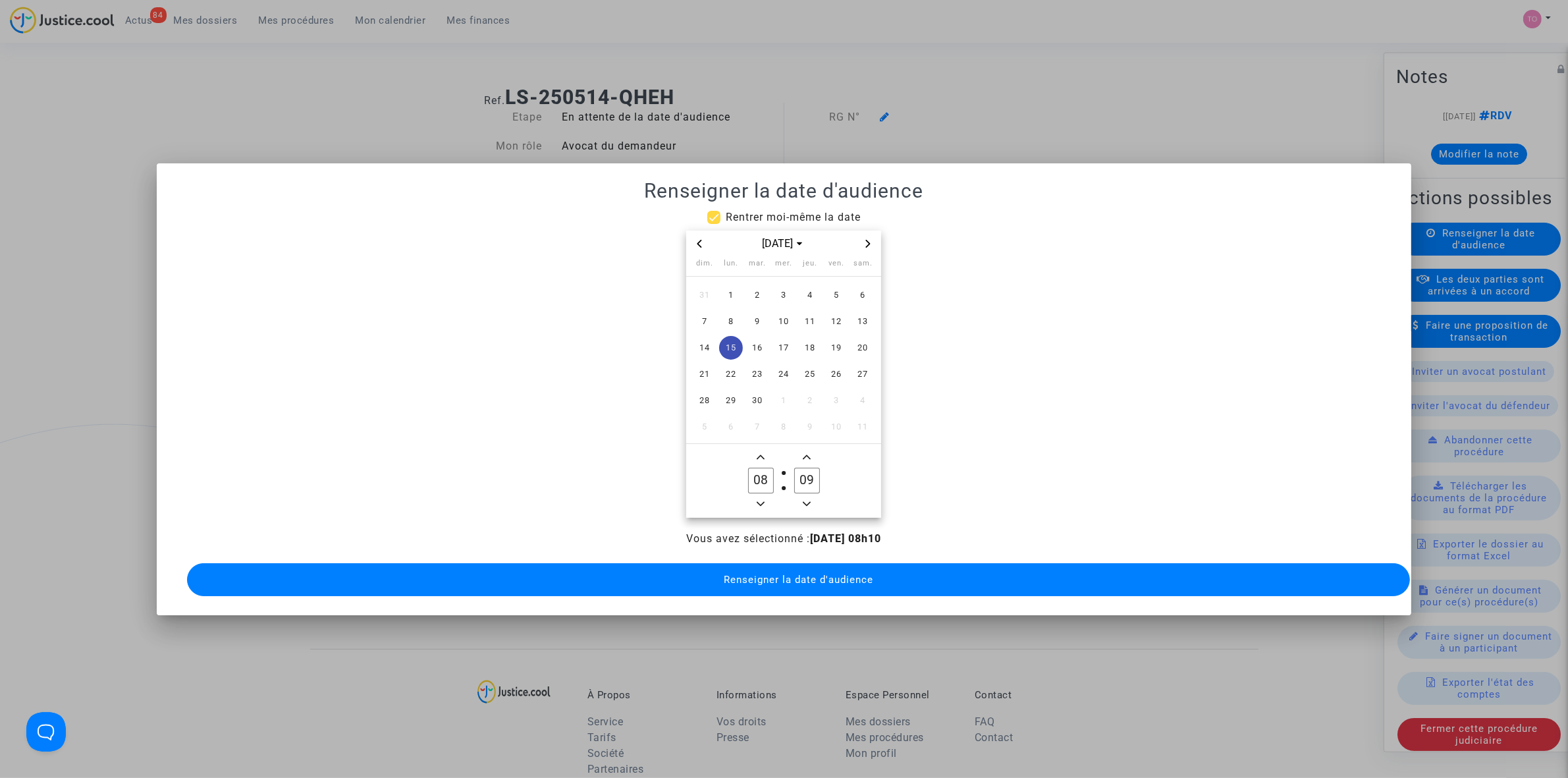
click at [808, 500] on icon "Minus a minute" at bounding box center [806, 504] width 8 height 8
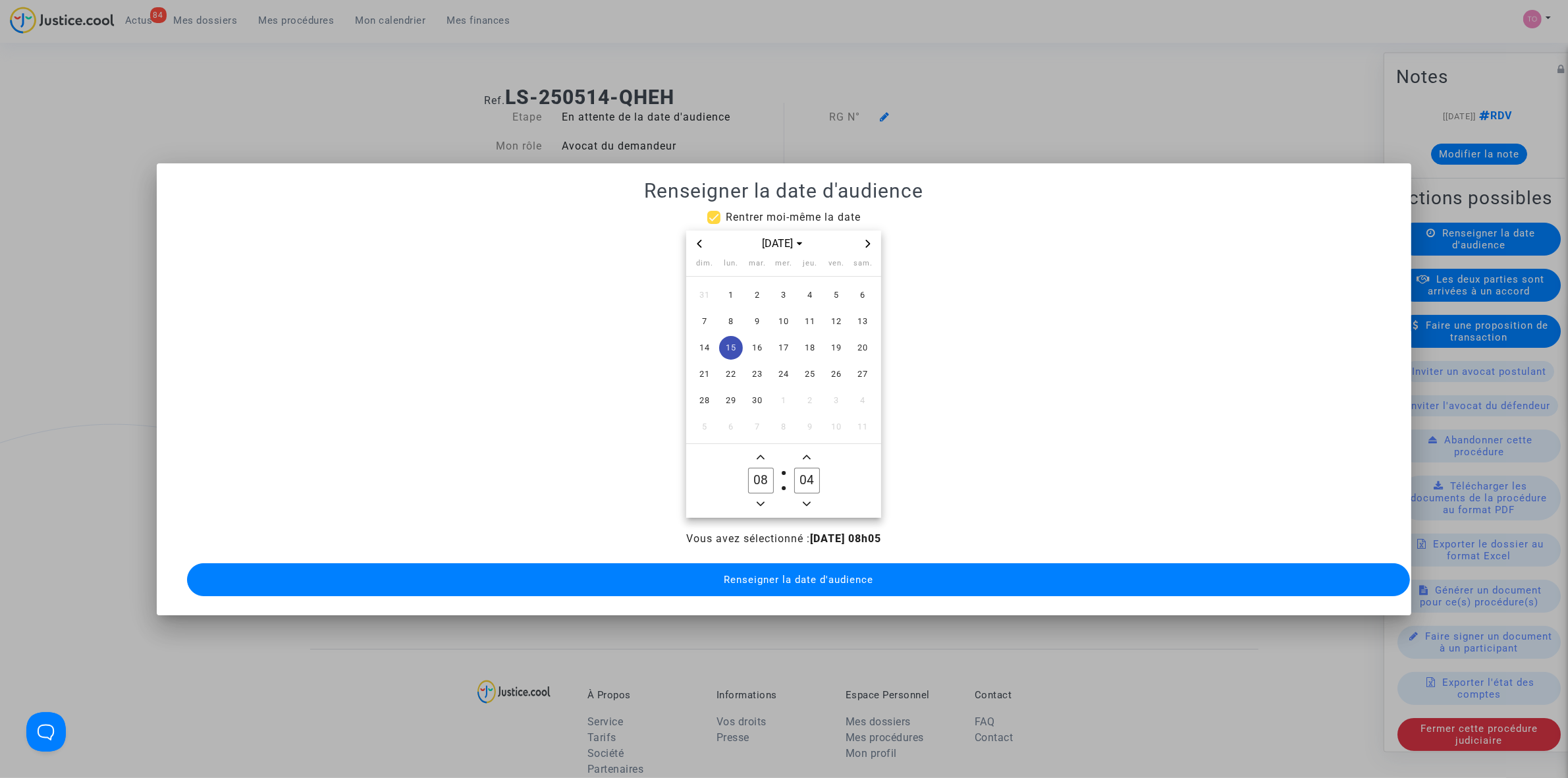
click at [808, 500] on icon "Minus a minute" at bounding box center [806, 504] width 8 height 8
type input "00"
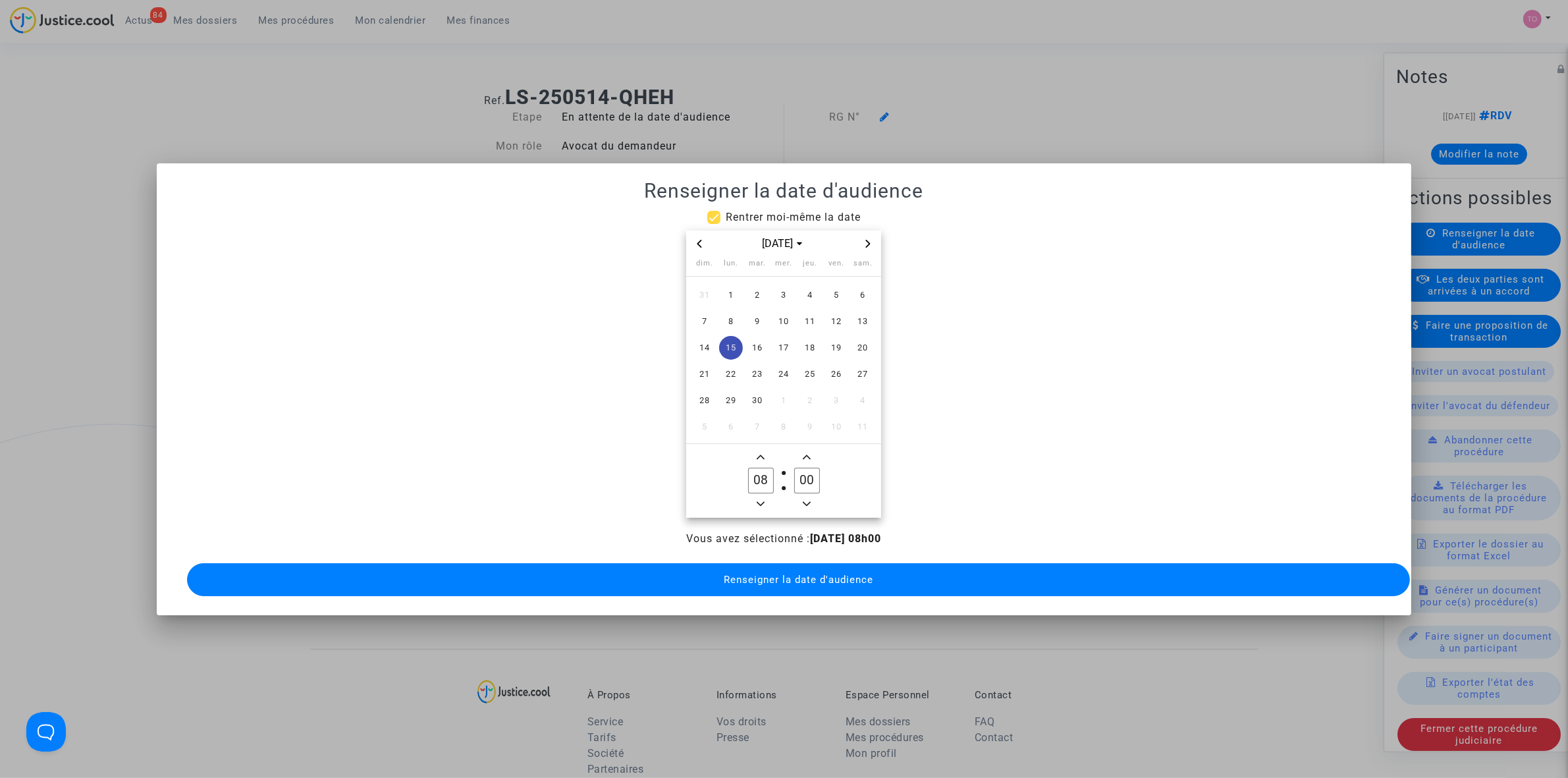
click at [817, 574] on span "Renseigner la date d'audience" at bounding box center [798, 580] width 149 height 12
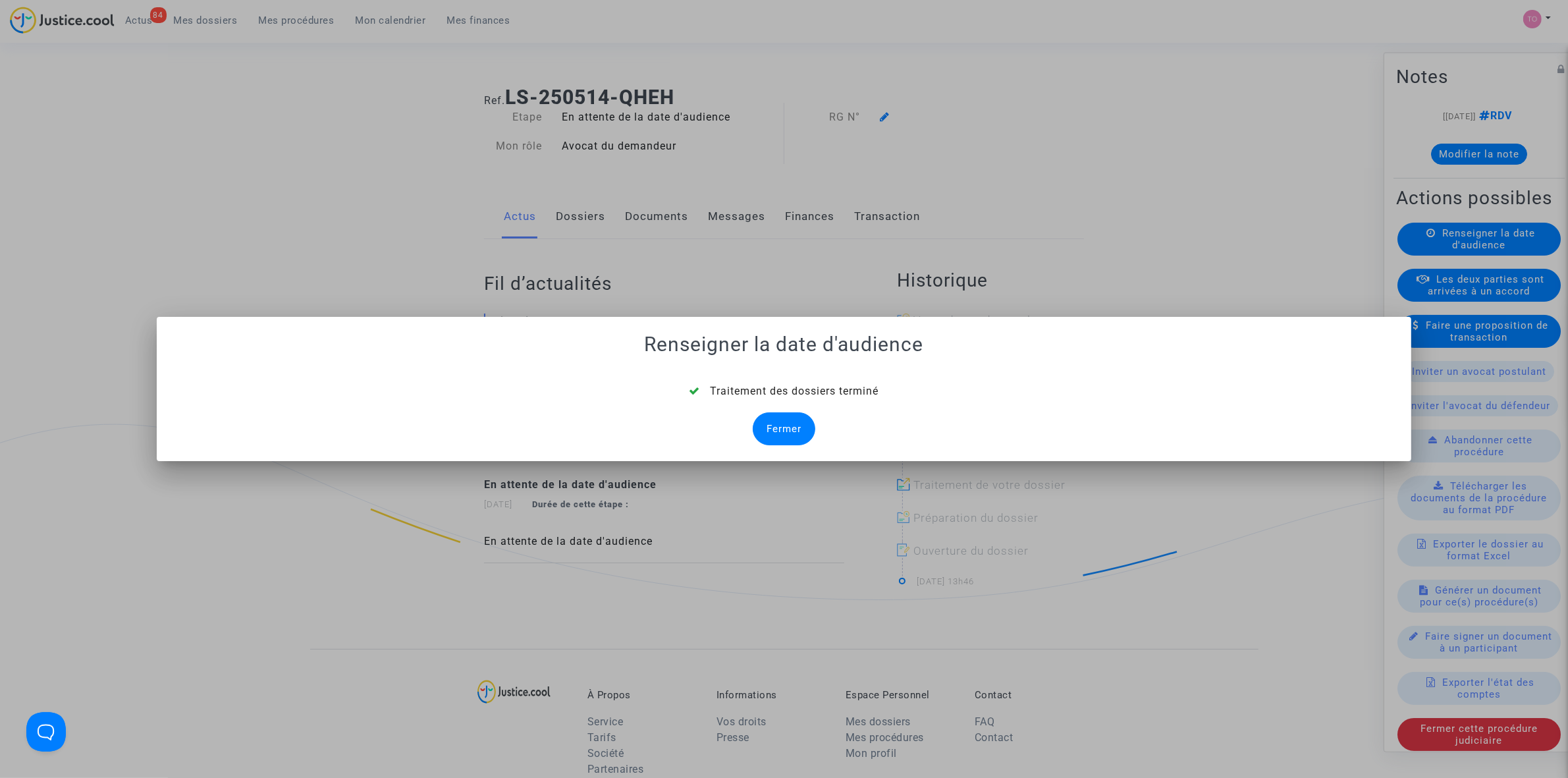
click at [784, 429] on div "Fermer" at bounding box center [784, 429] width 63 height 33
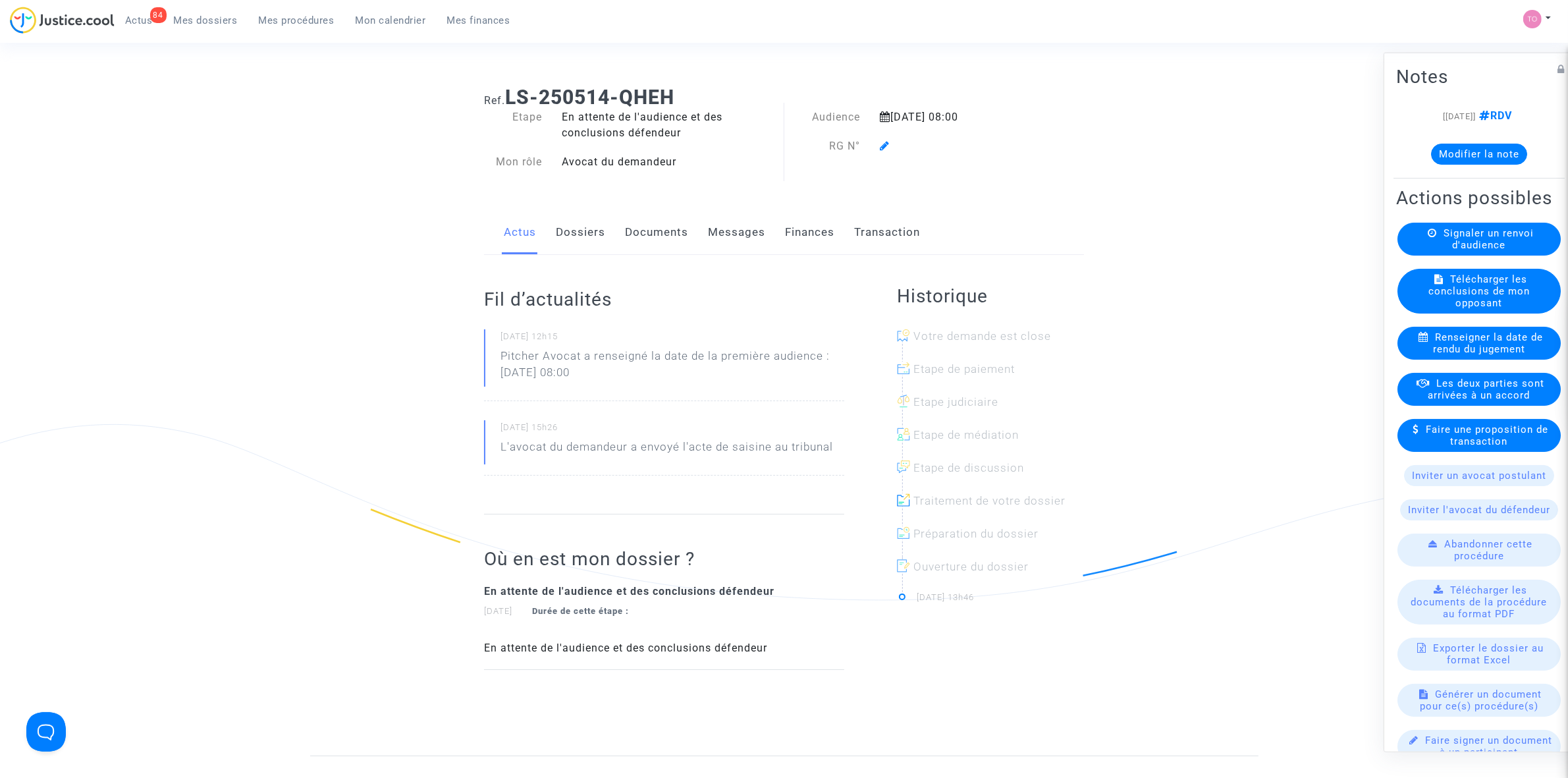
click at [881, 145] on icon at bounding box center [885, 145] width 10 height 11
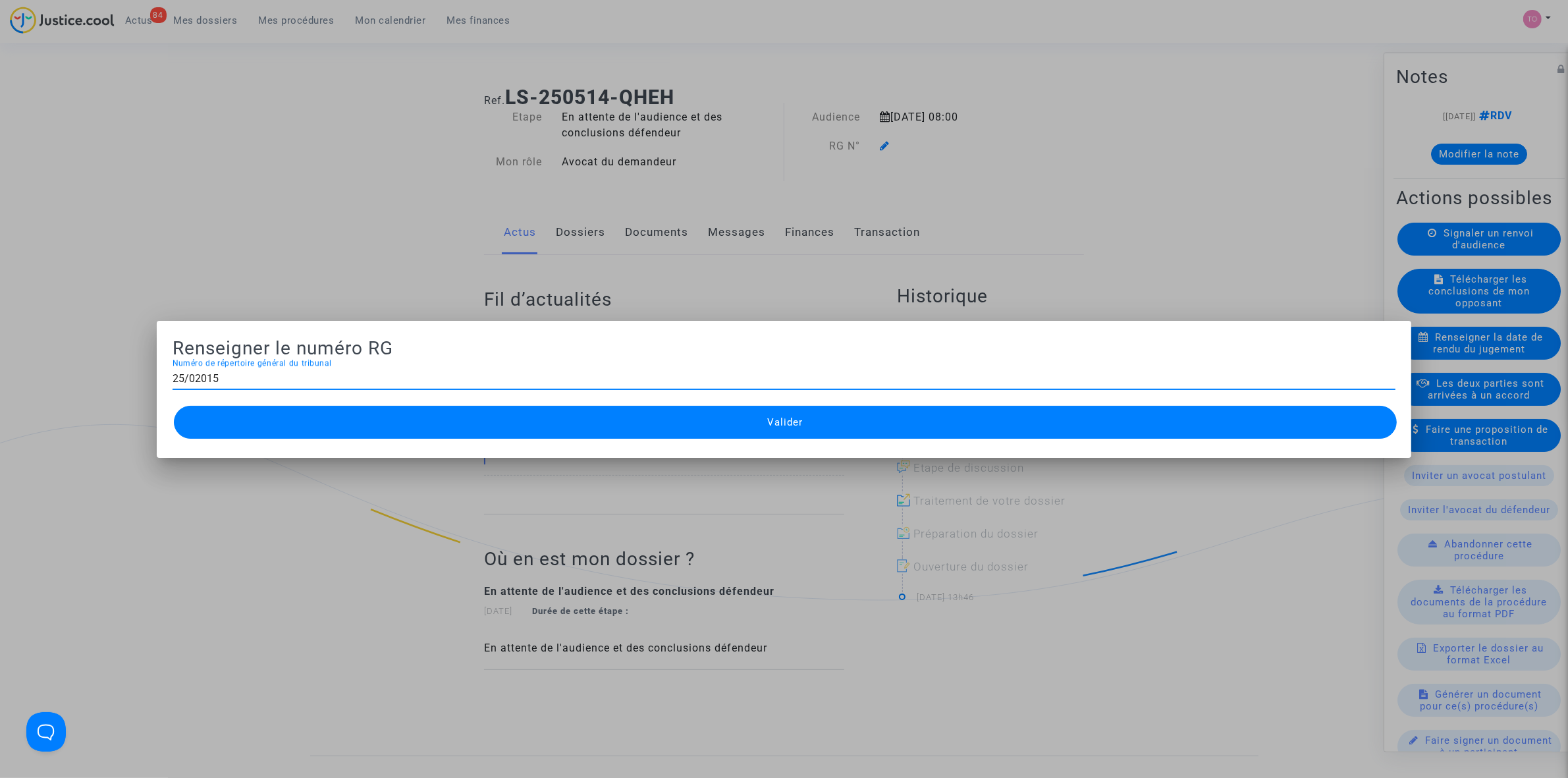
type input "25/02015"
click at [367, 423] on button "Valider" at bounding box center [785, 422] width 1223 height 33
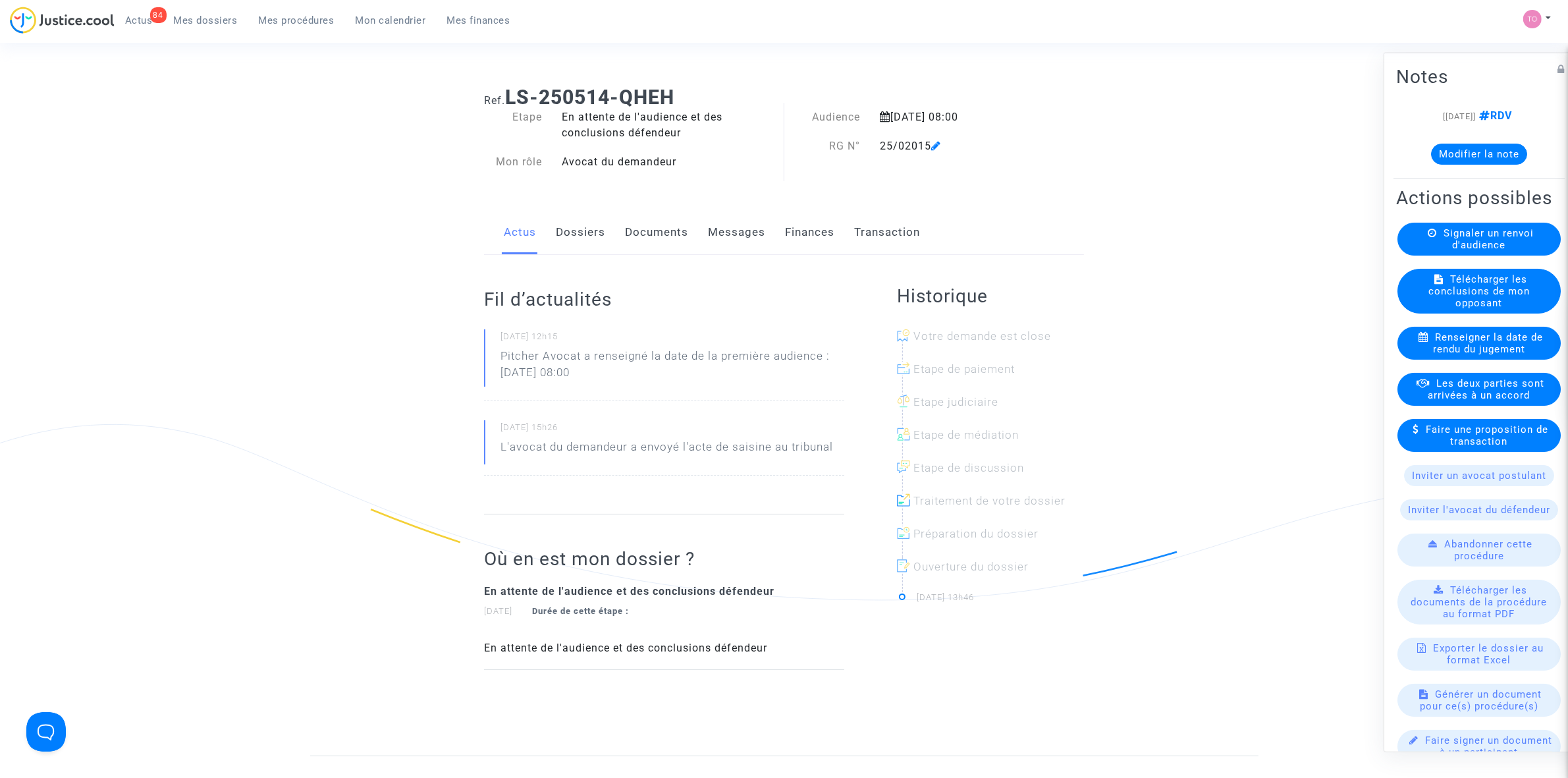
click at [798, 232] on link "Finances" at bounding box center [809, 232] width 49 height 43
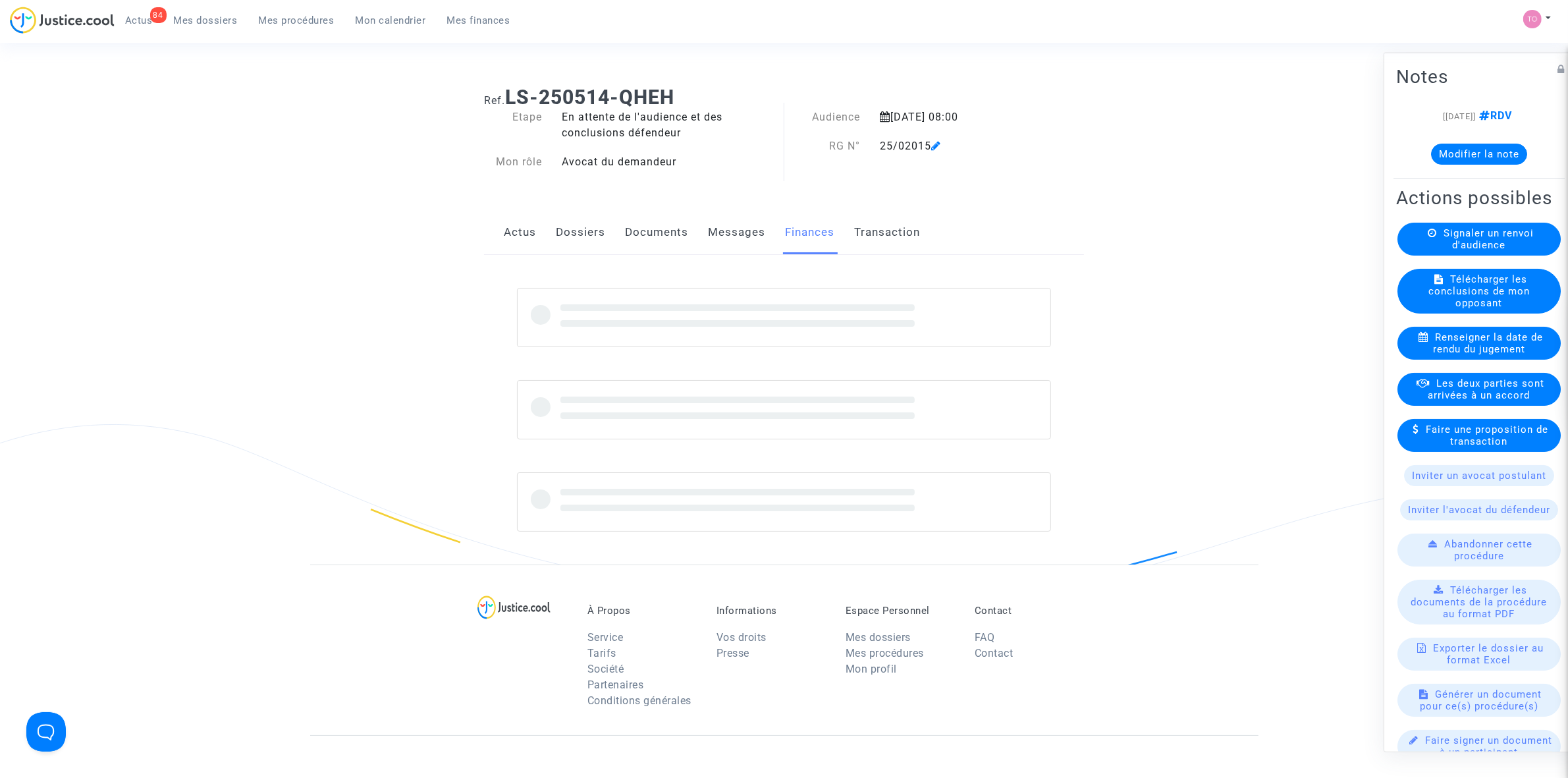
click at [591, 234] on link "Dossiers" at bounding box center [581, 232] width 49 height 43
click at [642, 227] on link "Documents" at bounding box center [656, 232] width 63 height 43
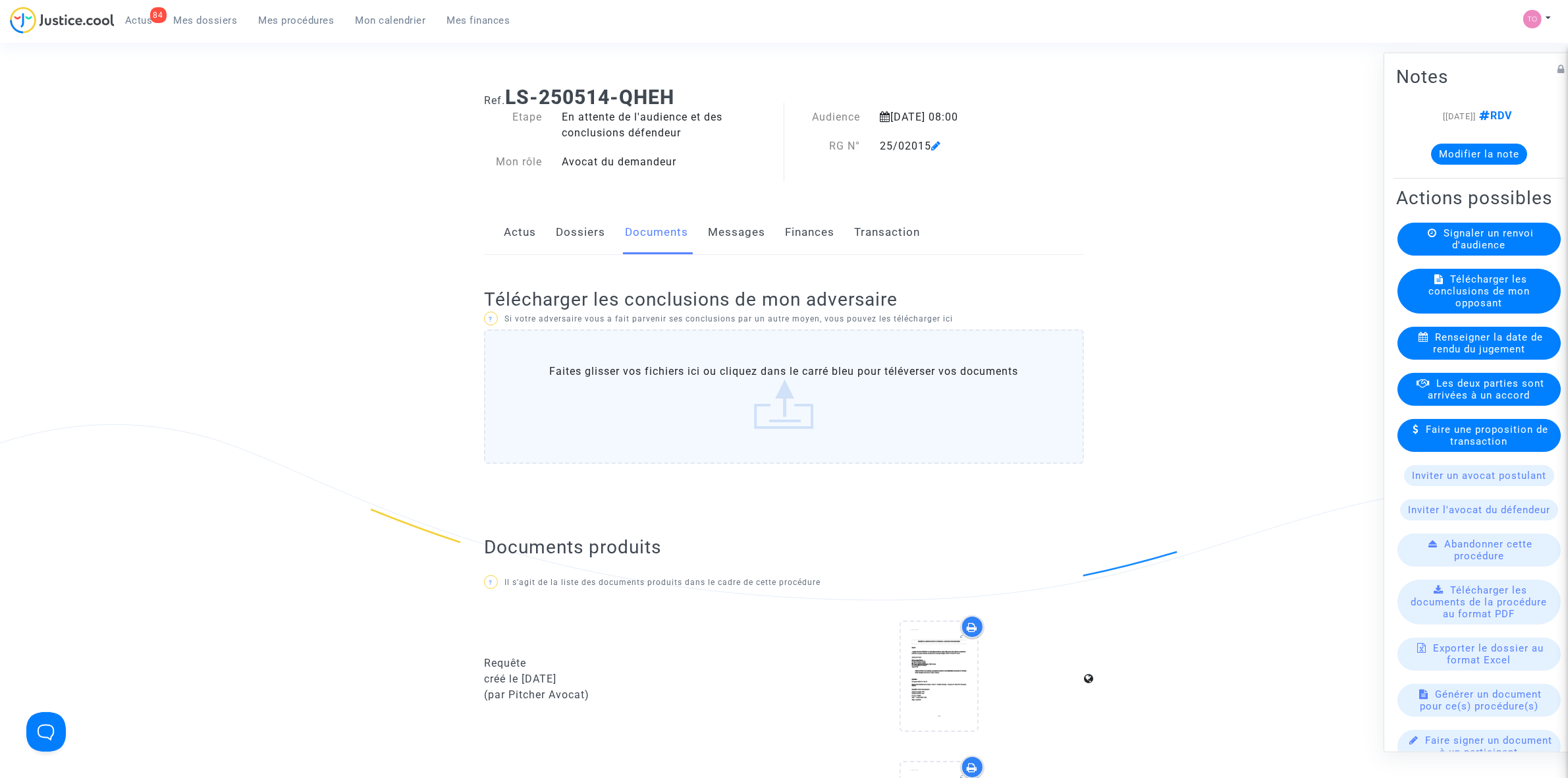
click at [544, 234] on div "Actus Dossiers Documents Messages Finances Transaction" at bounding box center [784, 232] width 600 height 44
click at [578, 230] on link "Dossiers" at bounding box center [581, 232] width 49 height 43
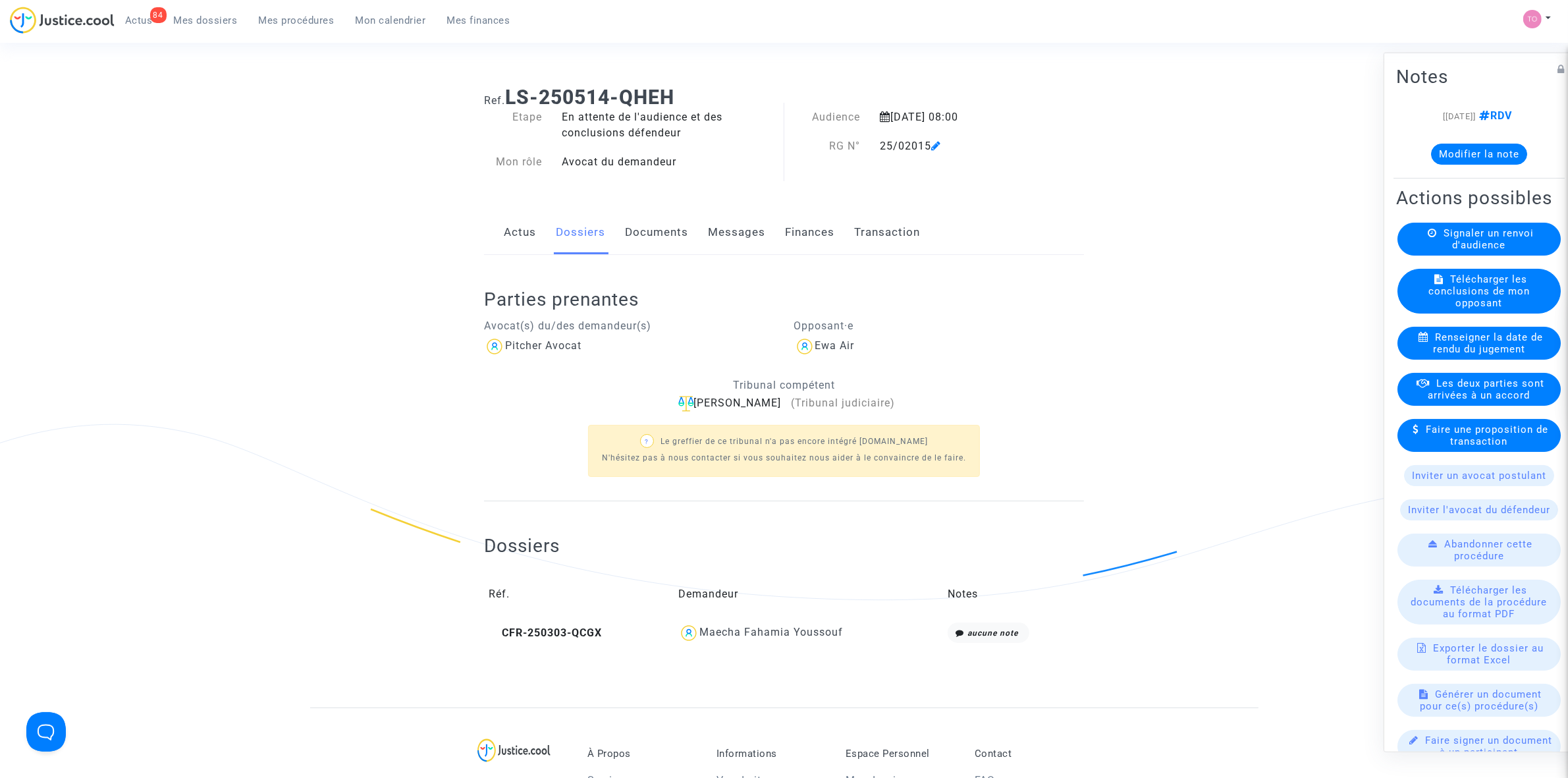
click at [643, 232] on link "Documents" at bounding box center [656, 232] width 63 height 43
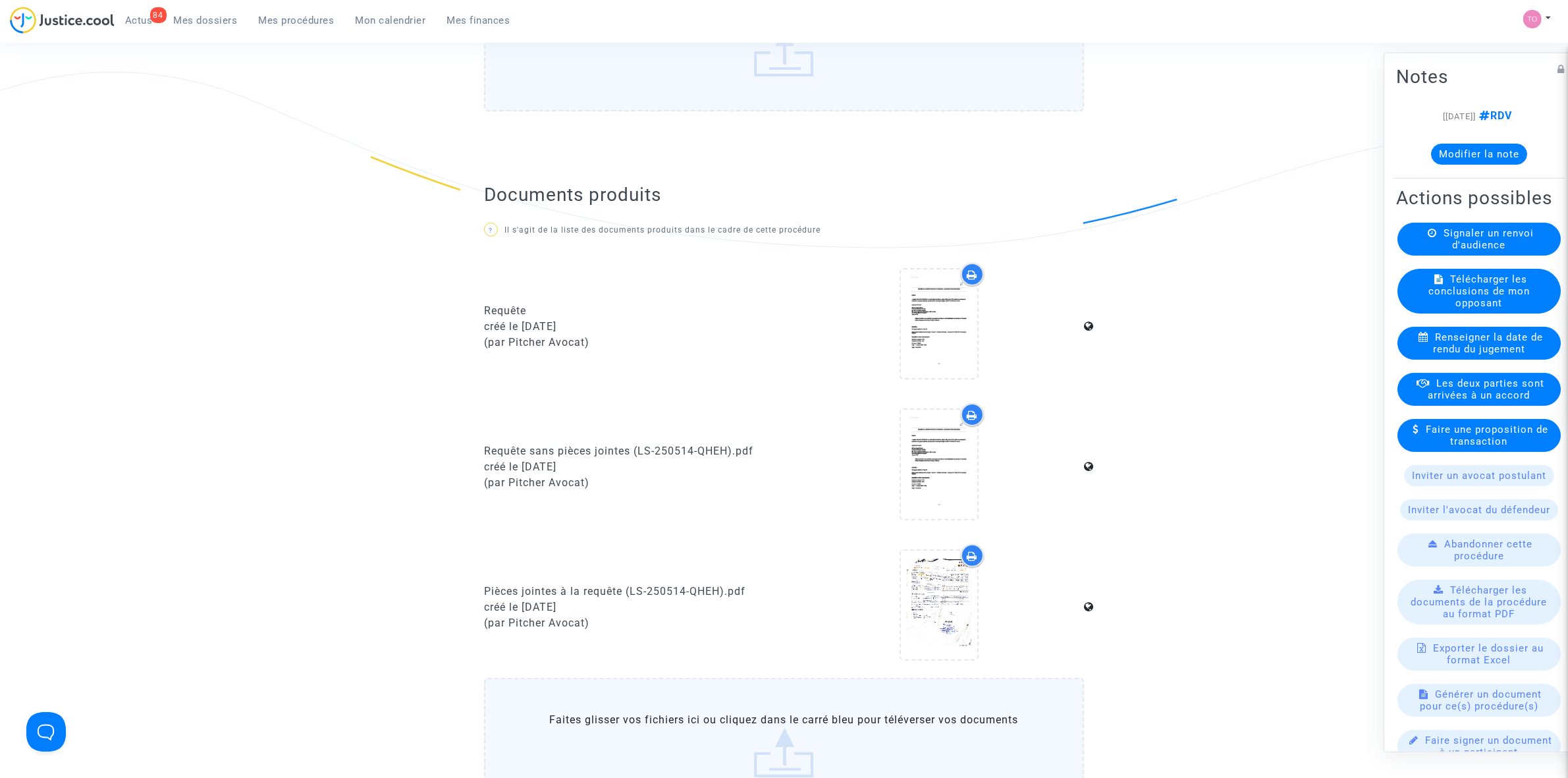
scroll to position [330, 0]
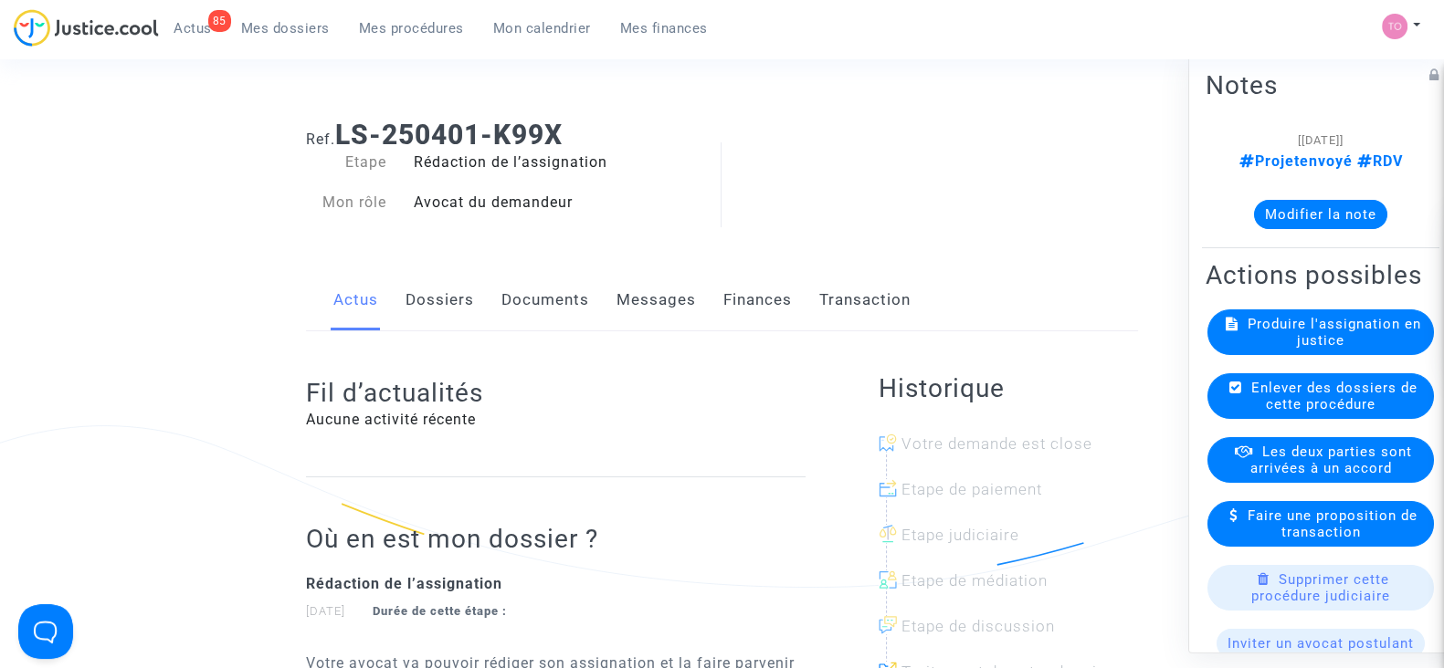
click at [530, 295] on link "Documents" at bounding box center [545, 300] width 88 height 60
